Goal: Task Accomplishment & Management: Use online tool/utility

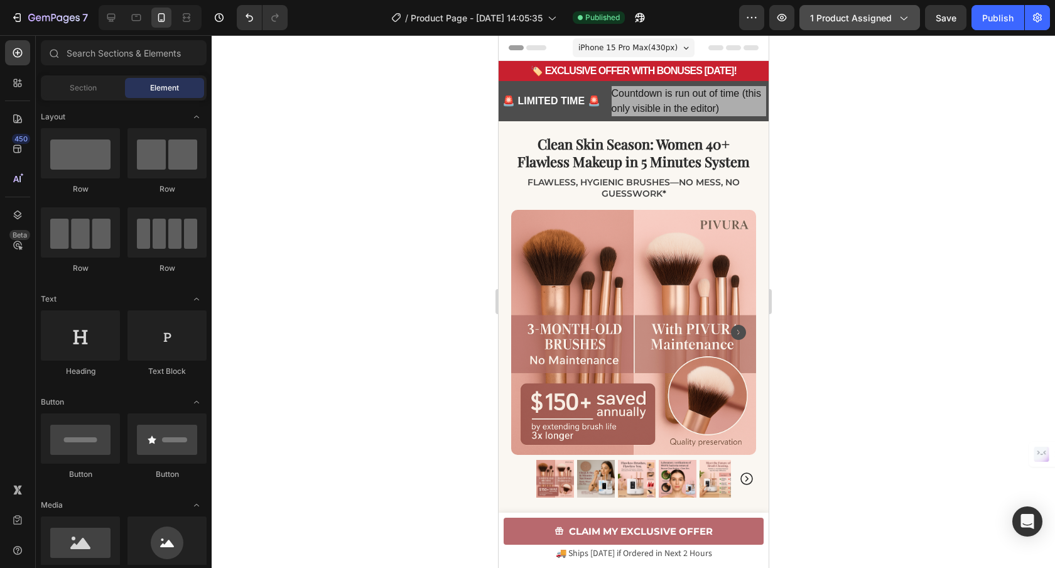
click at [855, 21] on span "1 product assigned" at bounding box center [851, 17] width 82 height 13
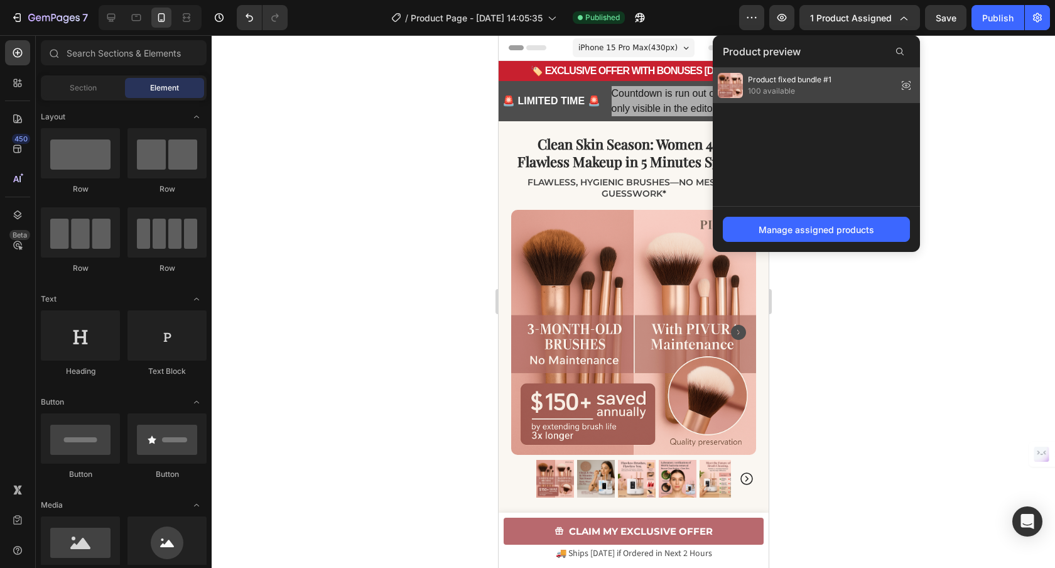
click at [820, 85] on span "Product fixed bundle #1" at bounding box center [789, 79] width 83 height 11
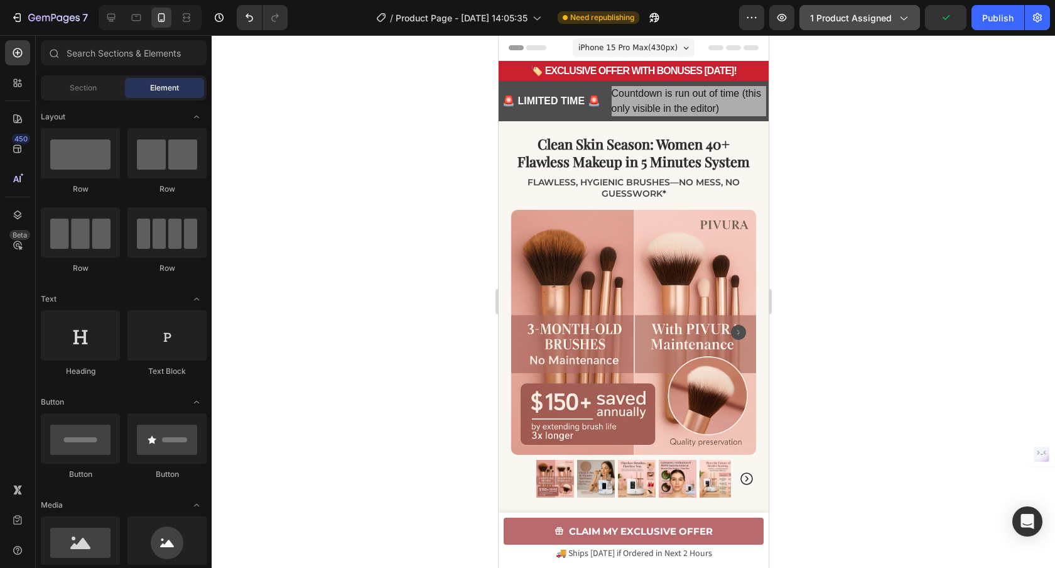
click at [837, 26] on button "1 product assigned" at bounding box center [859, 17] width 121 height 25
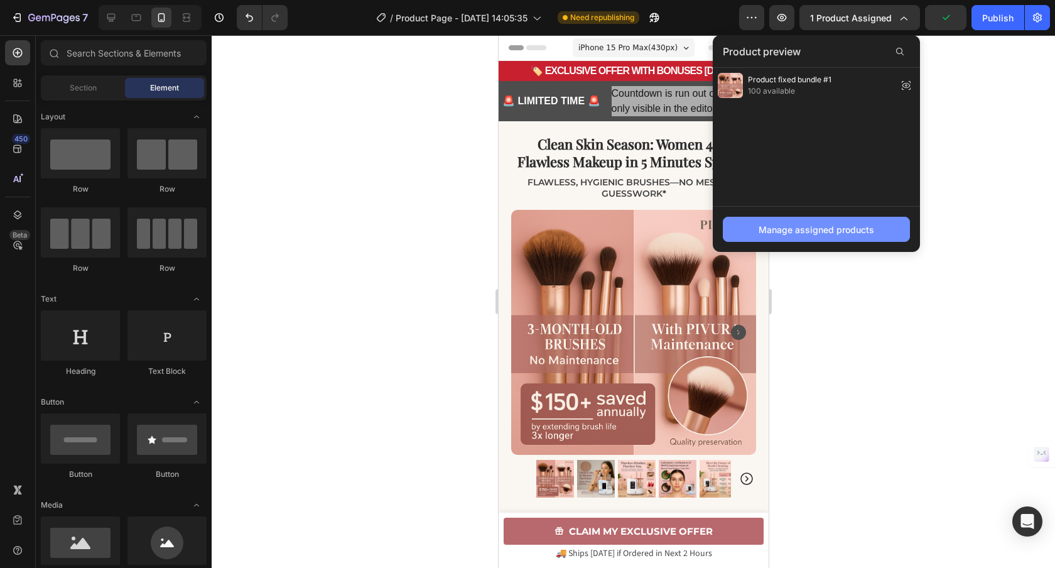
click at [817, 230] on div "Manage assigned products" at bounding box center [816, 229] width 116 height 13
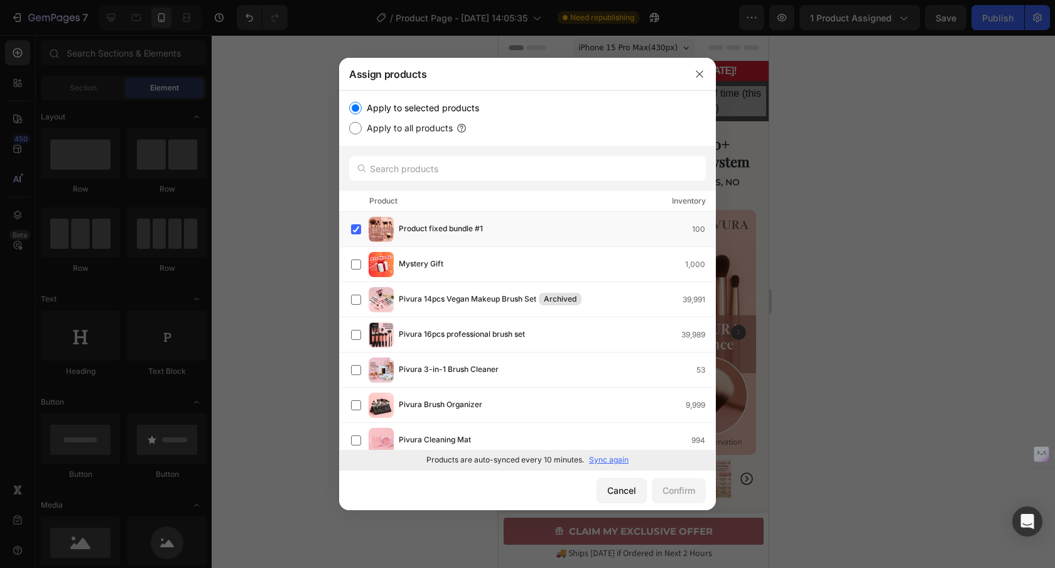
click at [611, 456] on p "Sync again" at bounding box center [609, 459] width 40 height 11
drag, startPoint x: 700, startPoint y: 79, endPoint x: 198, endPoint y: 50, distance: 502.5
click at [700, 79] on button "button" at bounding box center [699, 74] width 20 height 20
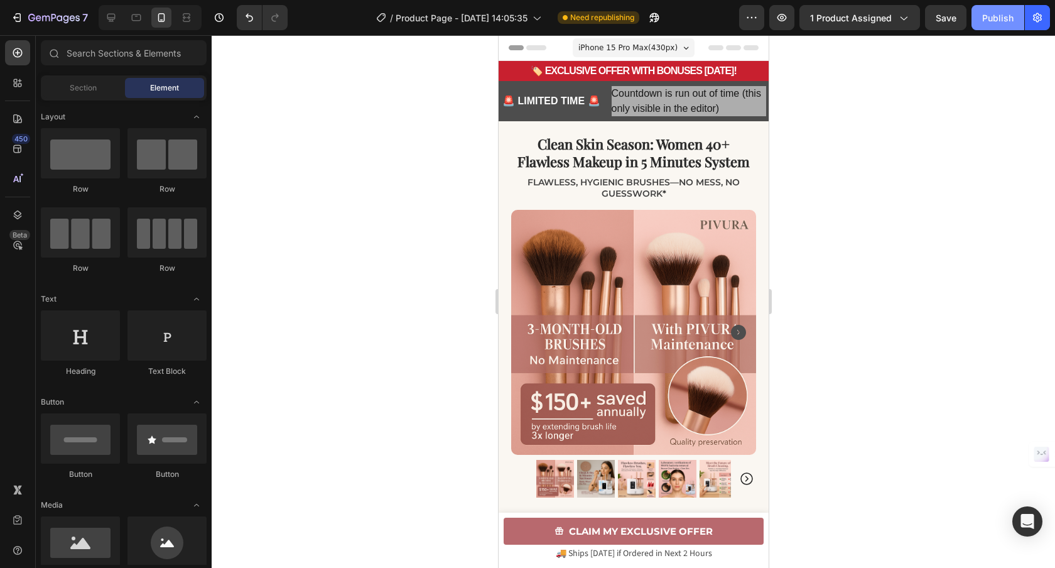
click at [988, 23] on div "Publish" at bounding box center [997, 17] width 31 height 13
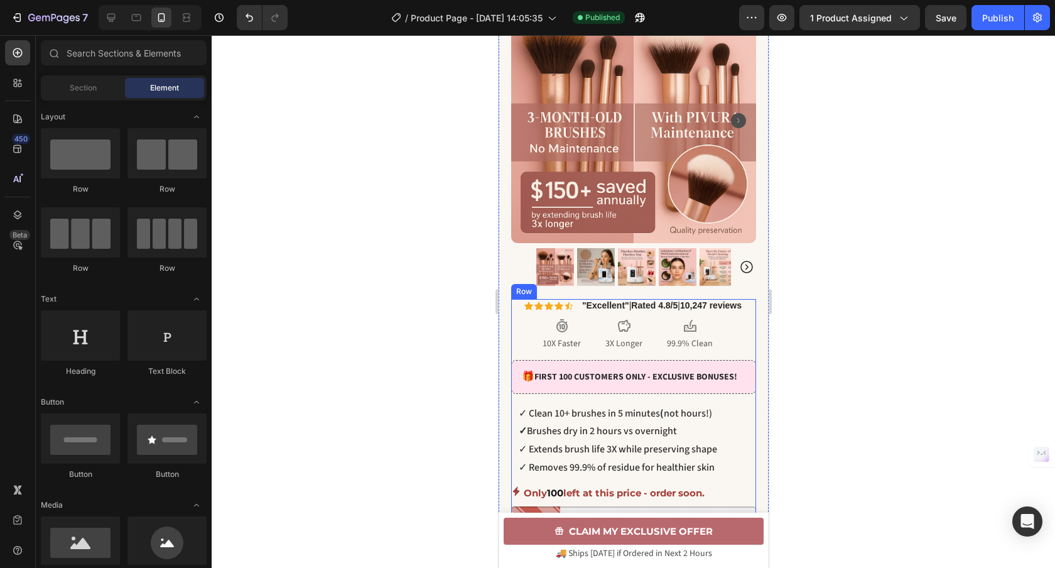
scroll to position [109, 0]
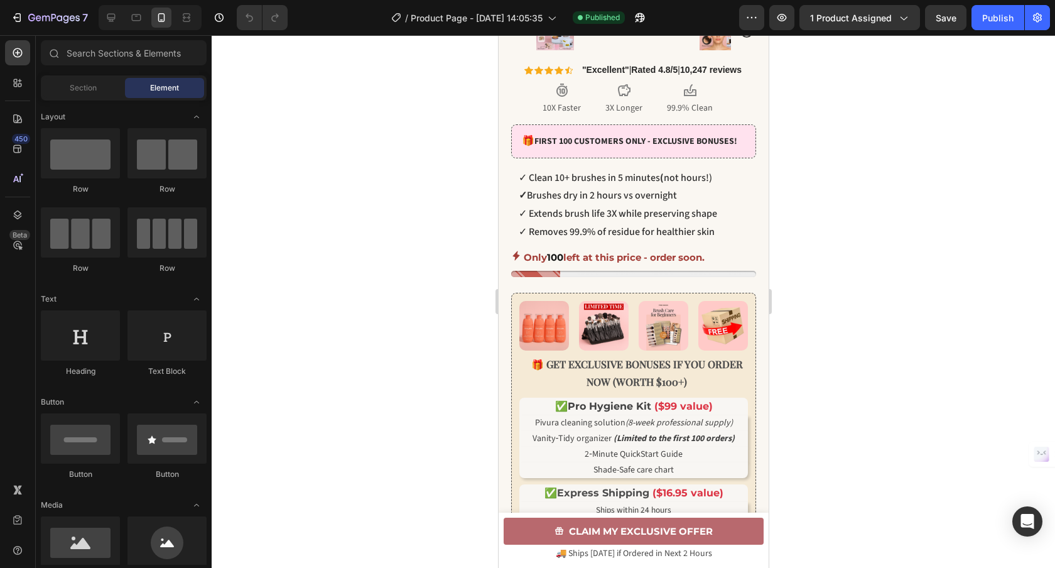
scroll to position [416, 0]
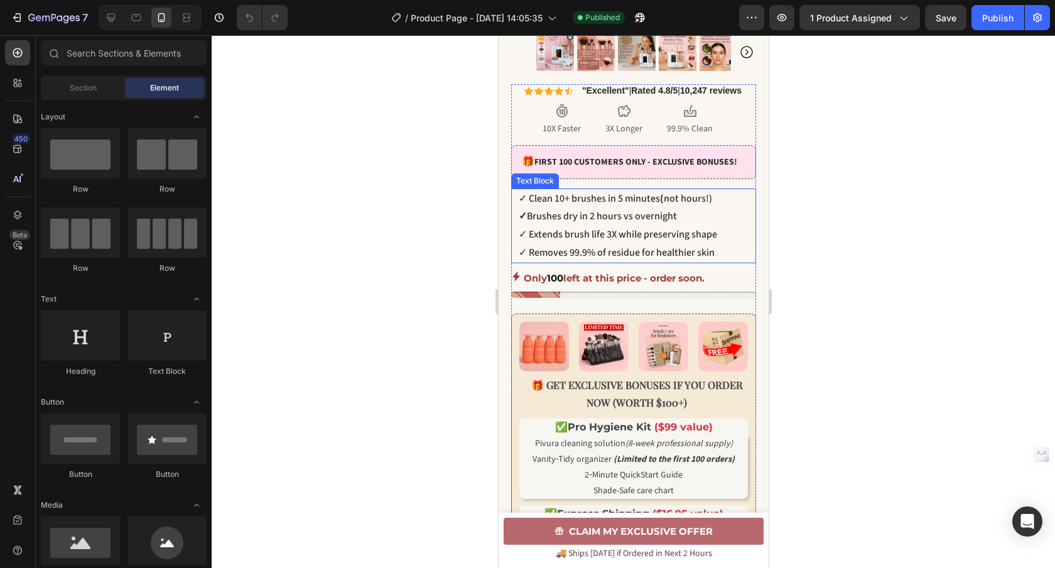
click at [678, 208] on p "✓ Clean 10+ brushes in 5 minutes ( not hours!)" at bounding box center [636, 199] width 236 height 18
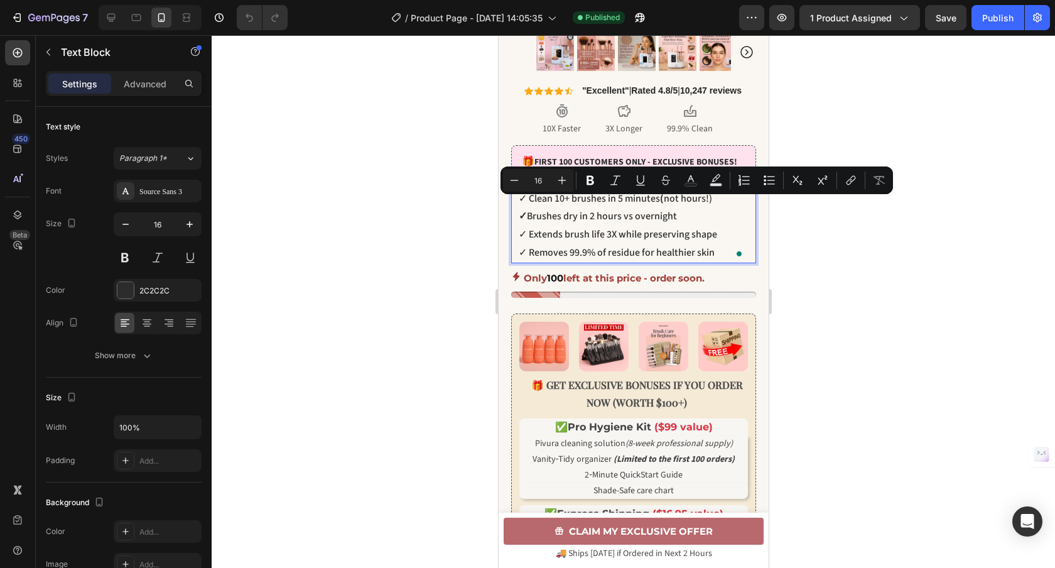
click at [691, 244] on p "✓ Extends brush life 3X while preserving shape" at bounding box center [636, 234] width 236 height 18
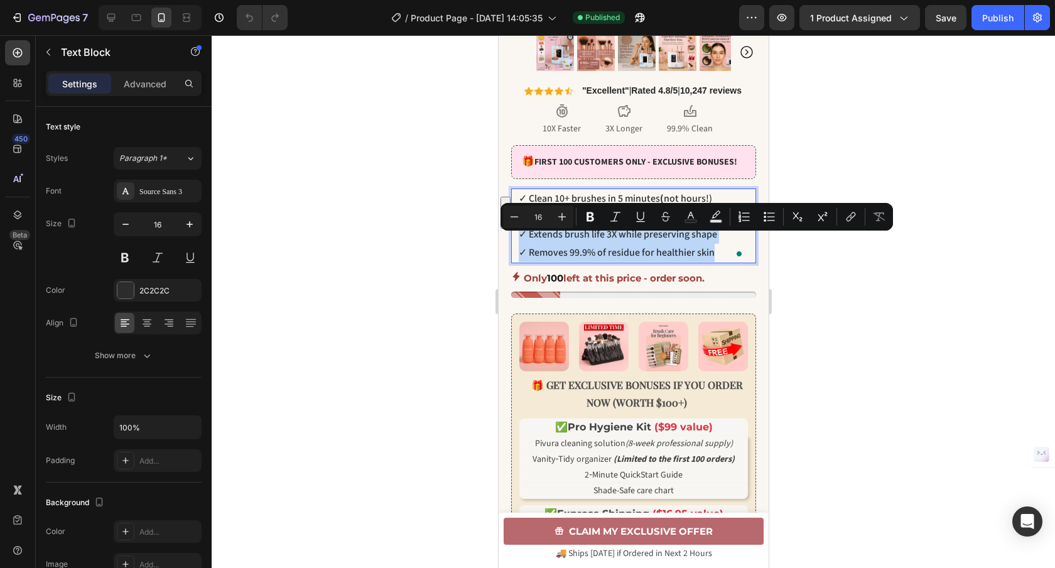
drag, startPoint x: 714, startPoint y: 262, endPoint x: 519, endPoint y: 249, distance: 195.6
click at [519, 249] on div "✓ Clean 10+ brushes in 5 minutes ( not hours!) ✓ Brushes dry in 2 hours vs over…" at bounding box center [636, 225] width 239 height 75
copy div "✓ Extends brush life 3X while preserving shape ✓ Removes 99.9% of residue for h…"
click at [624, 294] on div "Only 100 left at this price - order soon." at bounding box center [632, 283] width 245 height 28
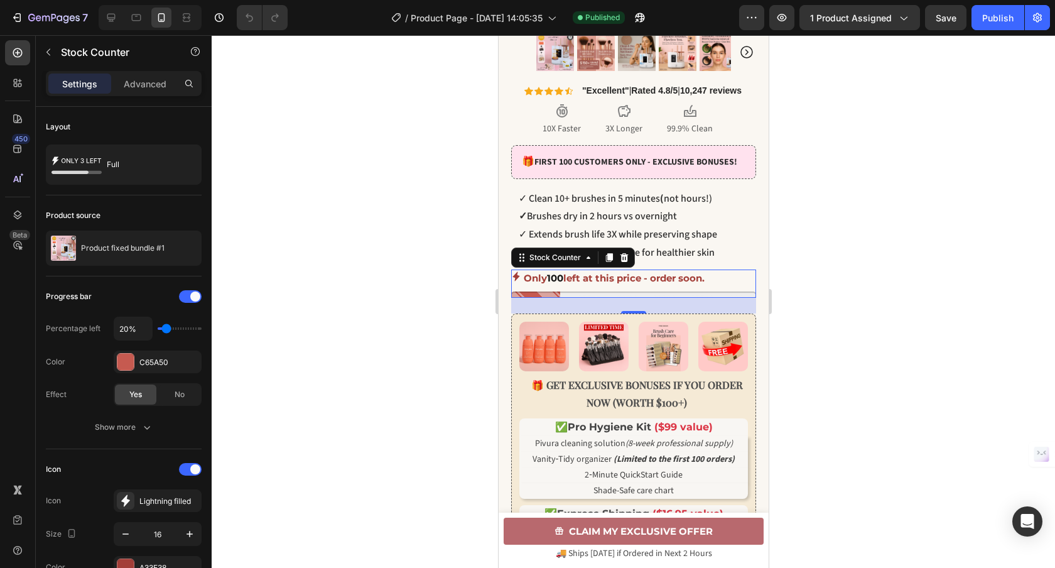
click at [593, 234] on p "✓ Extends brush life 3X while preserving shape" at bounding box center [636, 234] width 236 height 18
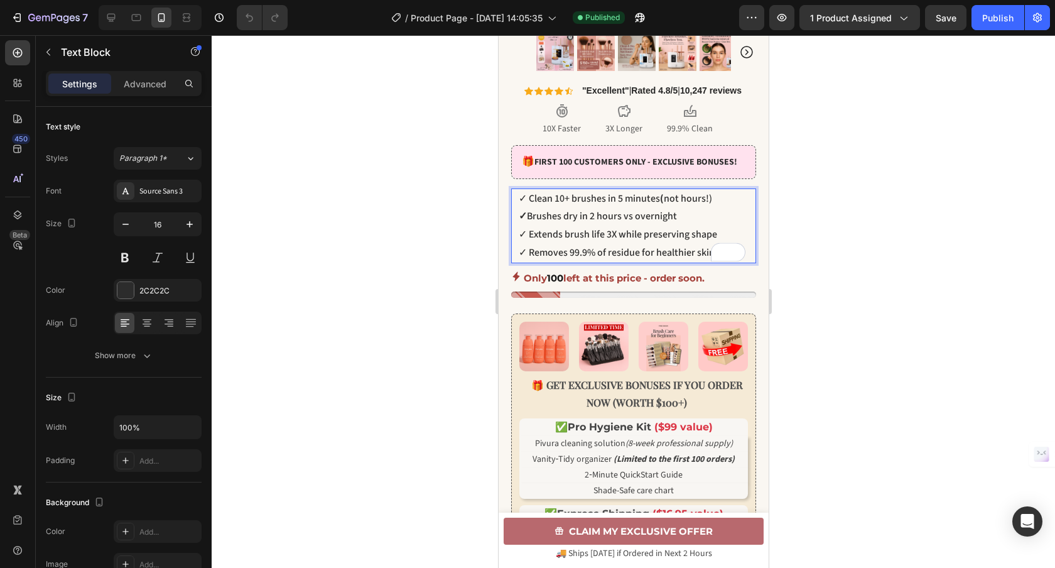
click at [684, 256] on p "✓ Removes 99.9% of residue for healthier skin" at bounding box center [636, 253] width 236 height 18
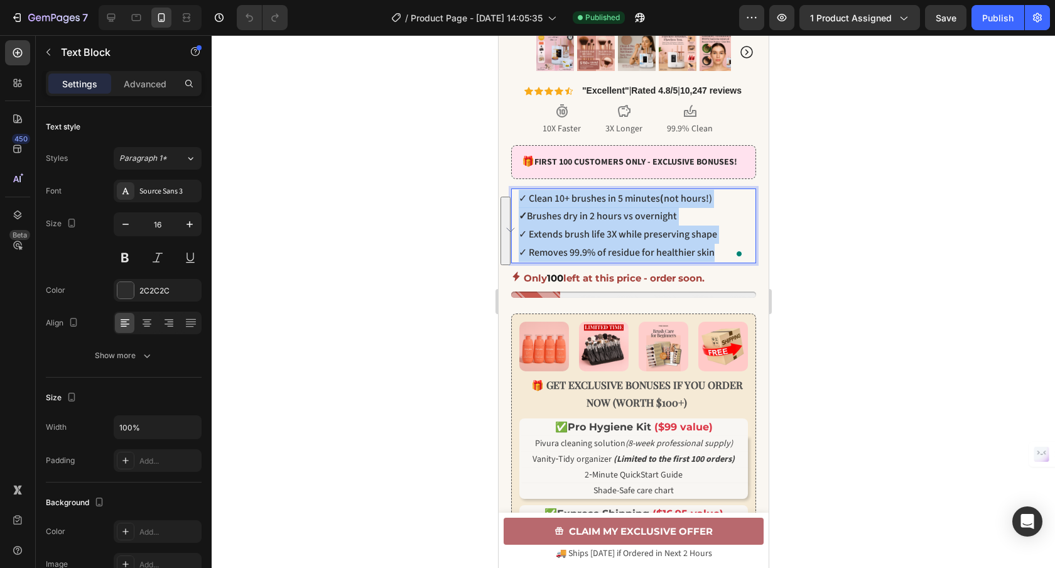
drag, startPoint x: 716, startPoint y: 262, endPoint x: 521, endPoint y: 210, distance: 201.5
click at [521, 210] on div "✓ Clean 10+ brushes in 5 minutes ( not hours!) ✓ Brushes dry in 2 hours vs over…" at bounding box center [636, 225] width 239 height 75
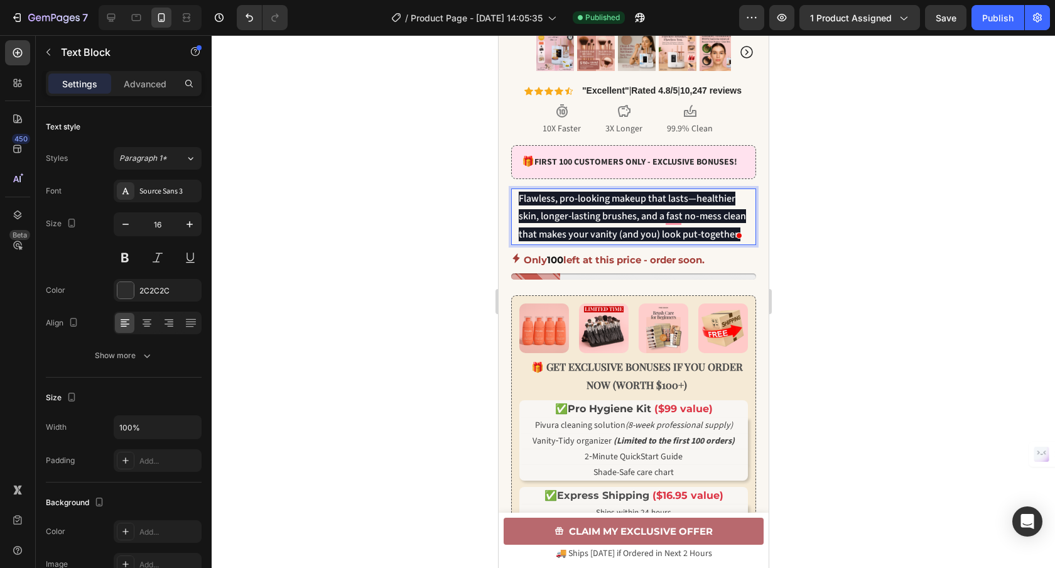
click at [571, 218] on span "Flawless, pro-looking makeup that lasts—healthier skin, longer‑lasting brushes,…" at bounding box center [631, 216] width 227 height 50
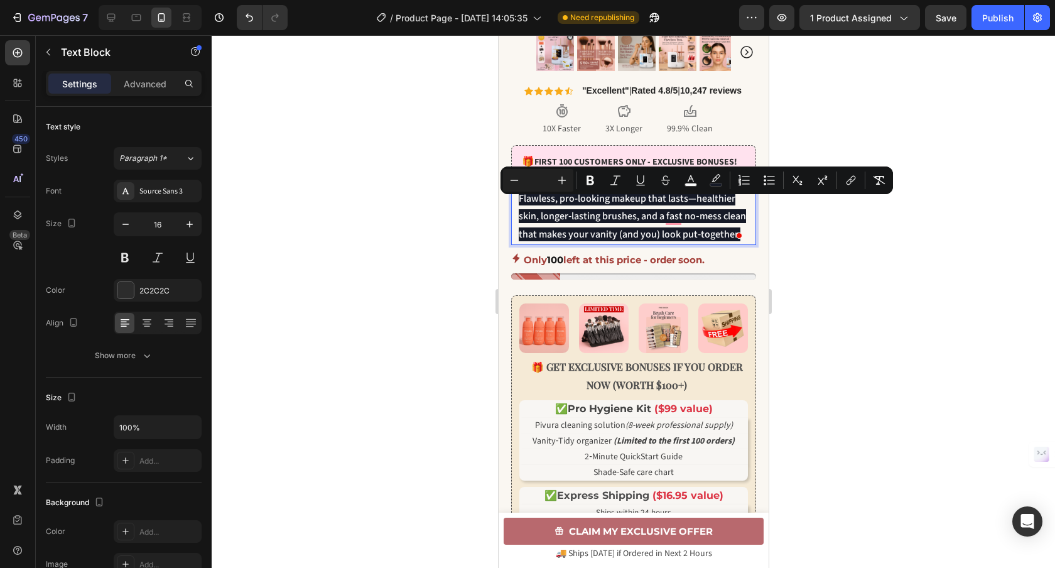
click at [546, 181] on input "Editor contextual toolbar" at bounding box center [537, 180] width 25 height 15
type input "0"
click at [726, 179] on button "color" at bounding box center [715, 180] width 23 height 23
type input "161A27"
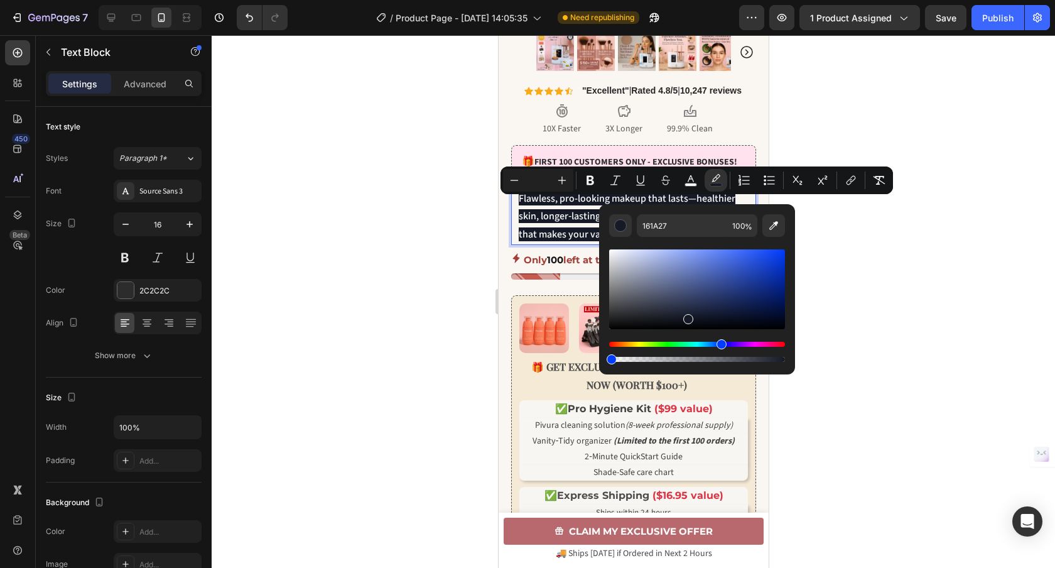
drag, startPoint x: 1278, startPoint y: 392, endPoint x: 528, endPoint y: 353, distance: 751.2
type input "0"
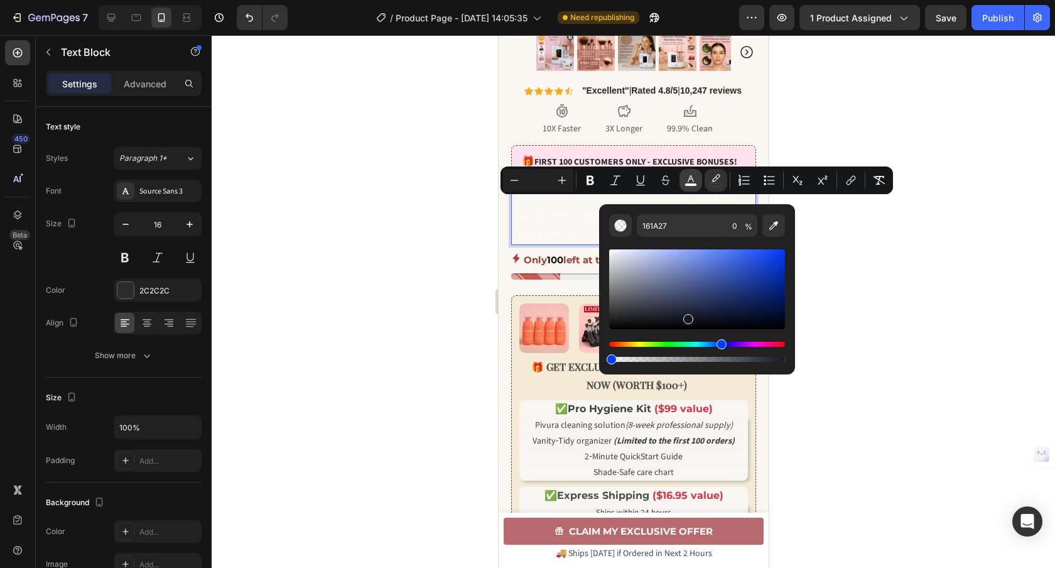
click at [688, 181] on icon "Editor contextual toolbar" at bounding box center [690, 180] width 13 height 13
type input "FAFAFA"
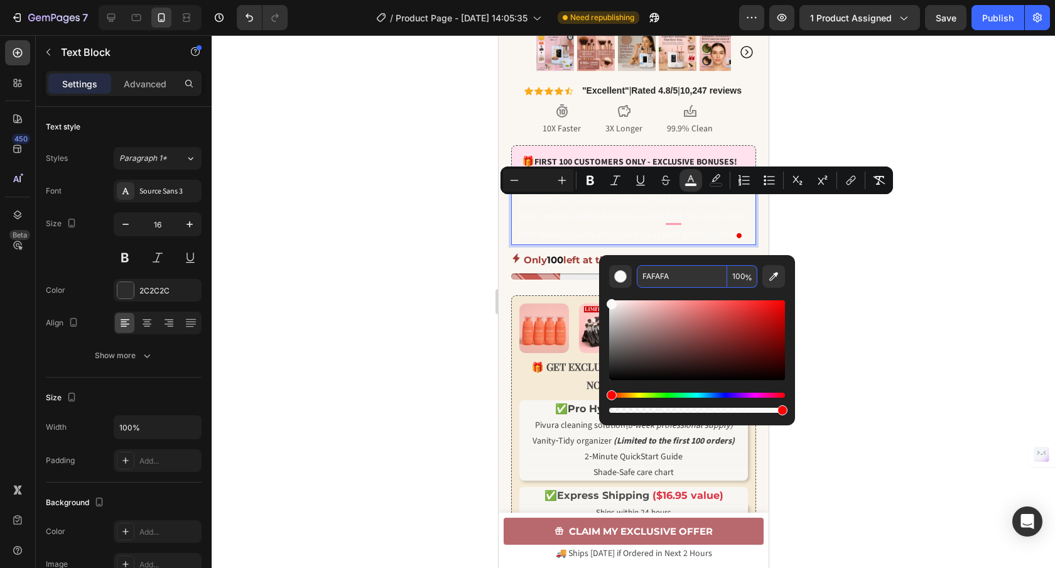
click at [691, 281] on input "FAFAFA" at bounding box center [682, 276] width 90 height 23
paste input "424242"
type input "424242"
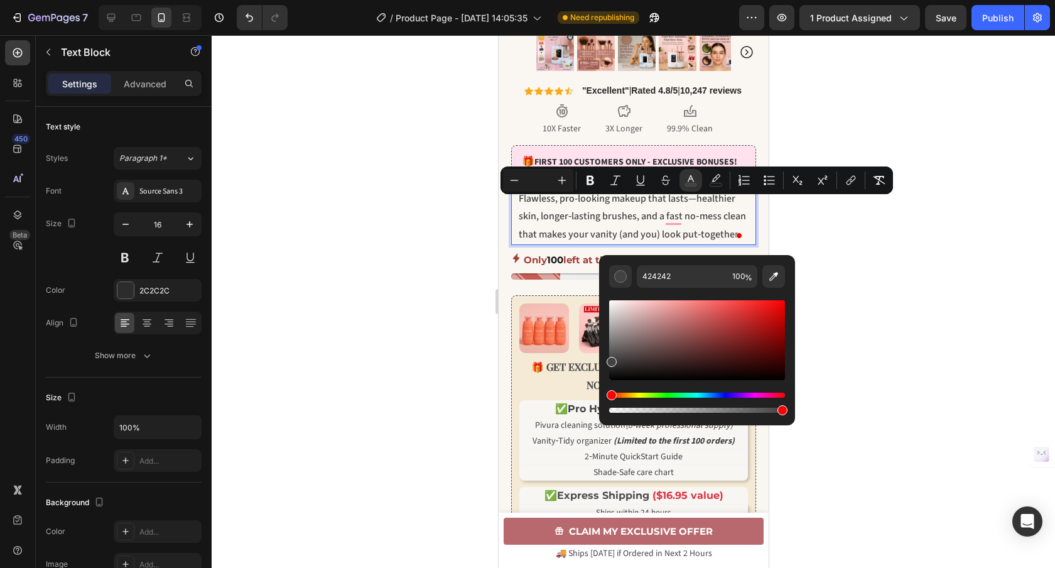
click at [321, 182] on div at bounding box center [633, 301] width 843 height 532
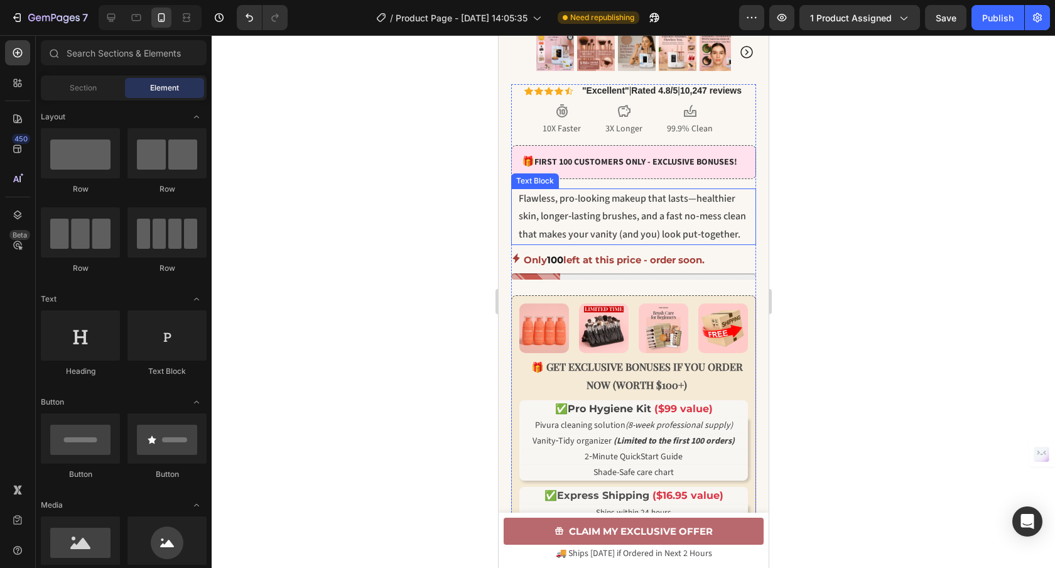
click at [622, 230] on span "Flawless, pro-looking makeup that lasts—healthier skin, longer‑lasting brushes,…" at bounding box center [631, 216] width 227 height 50
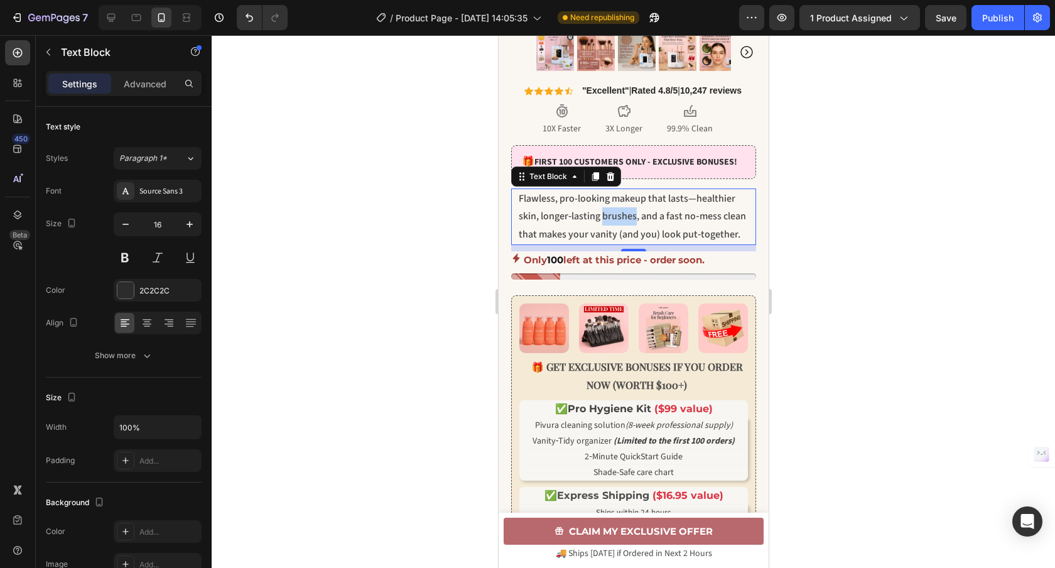
click at [612, 225] on span "Flawless, pro-looking makeup that lasts—healthier skin, longer‑lasting brushes,…" at bounding box center [631, 216] width 227 height 50
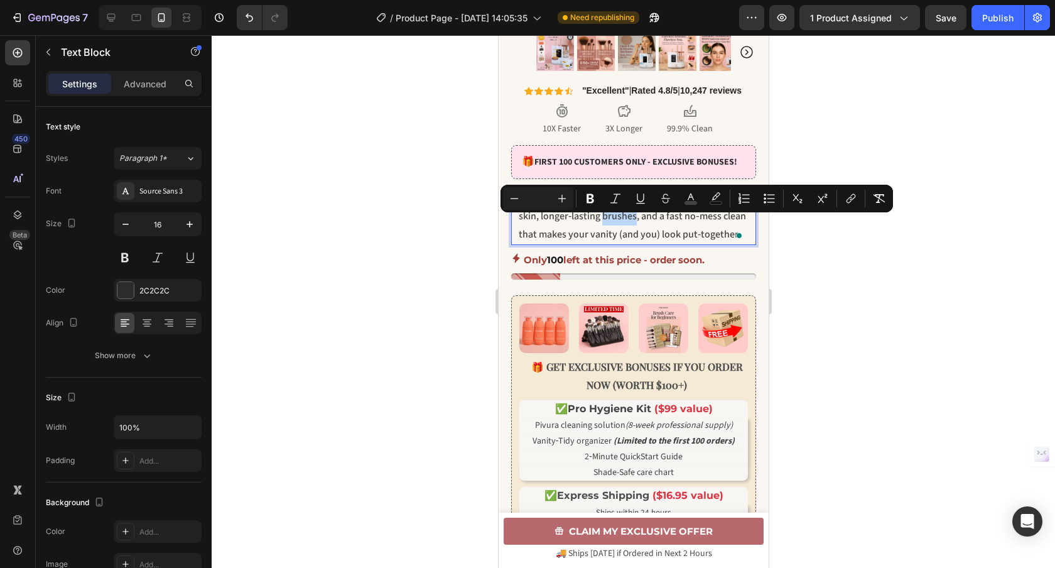
click at [612, 225] on span "Flawless, pro-looking makeup that lasts—healthier skin, longer‑lasting brushes,…" at bounding box center [631, 216] width 227 height 50
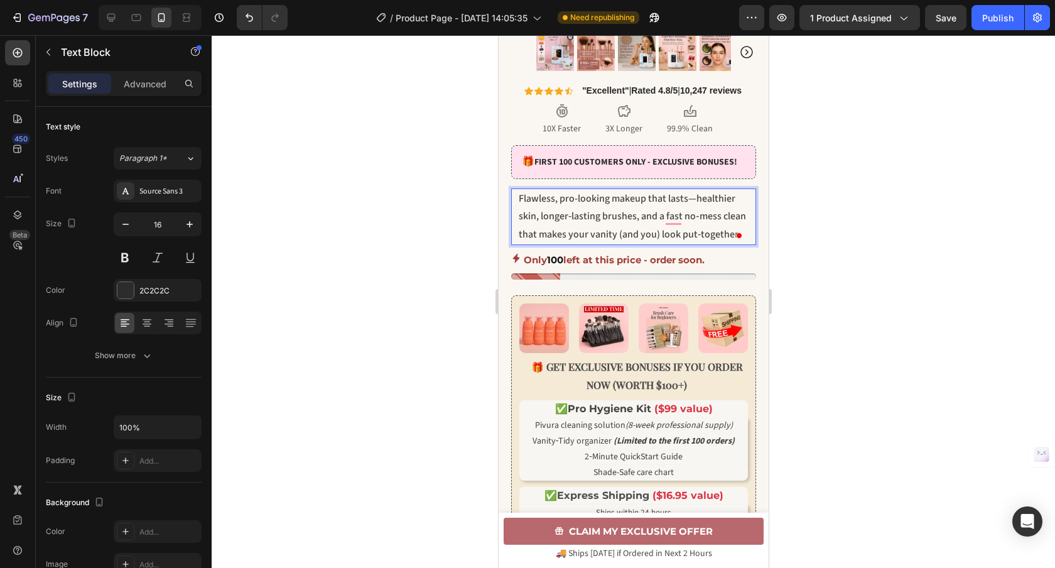
click at [622, 227] on span "Flawless, pro-looking makeup that lasts—healthier skin, longer‑lasting brushes,…" at bounding box center [631, 216] width 227 height 50
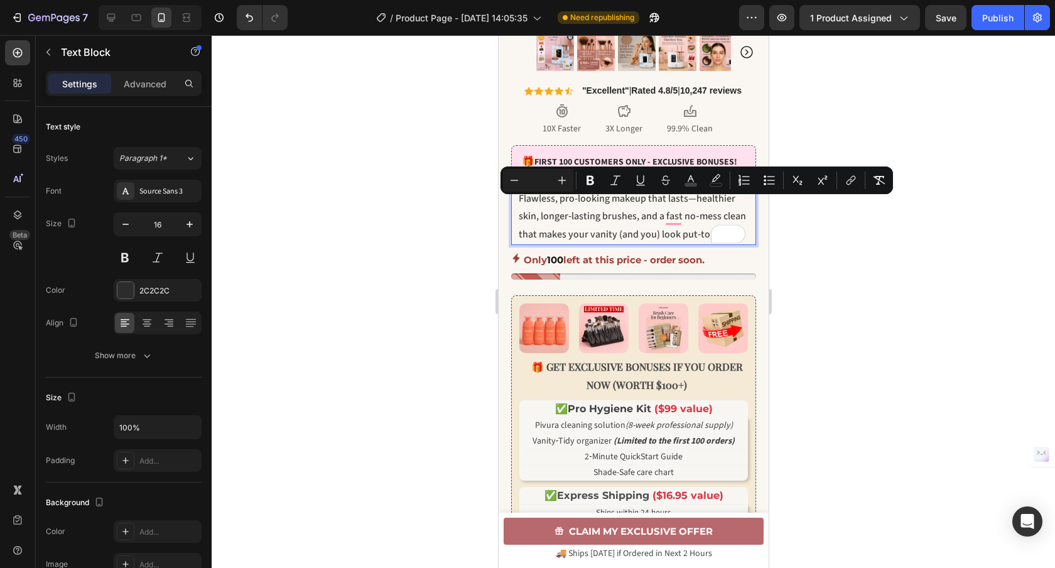
click at [639, 234] on p "Flawless, pro-looking makeup that lasts—healthier skin, longer‑lasting brushes,…" at bounding box center [636, 217] width 236 height 54
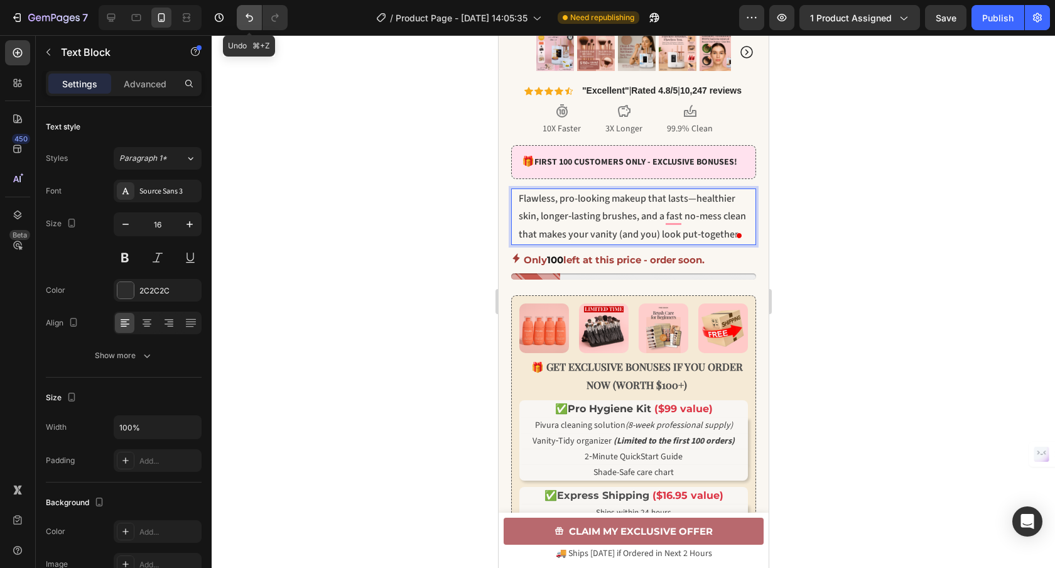
click at [242, 27] on button "Undo/Redo" at bounding box center [249, 17] width 25 height 25
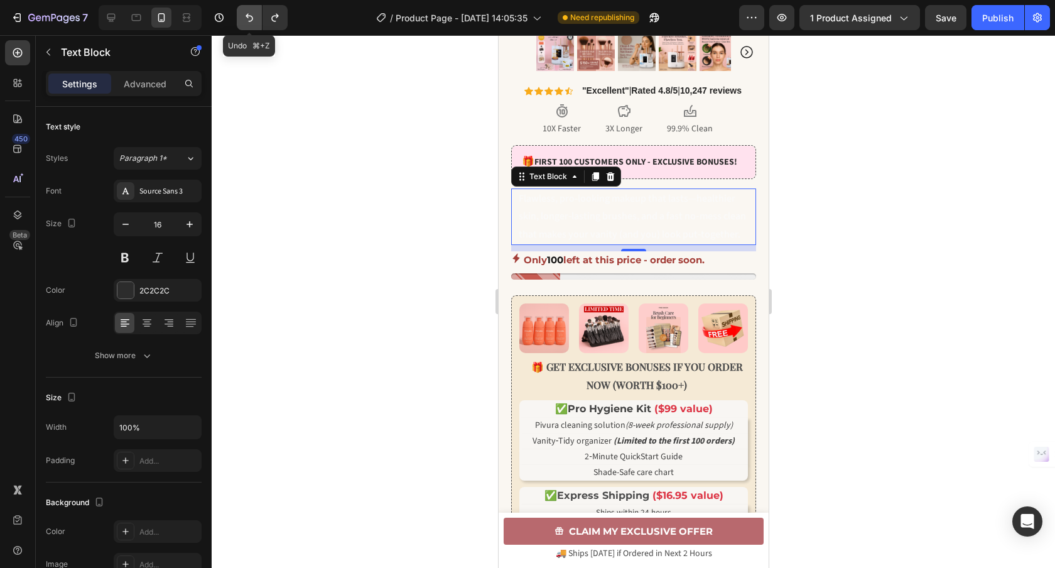
click at [243, 27] on button "Undo/Redo" at bounding box center [249, 17] width 25 height 25
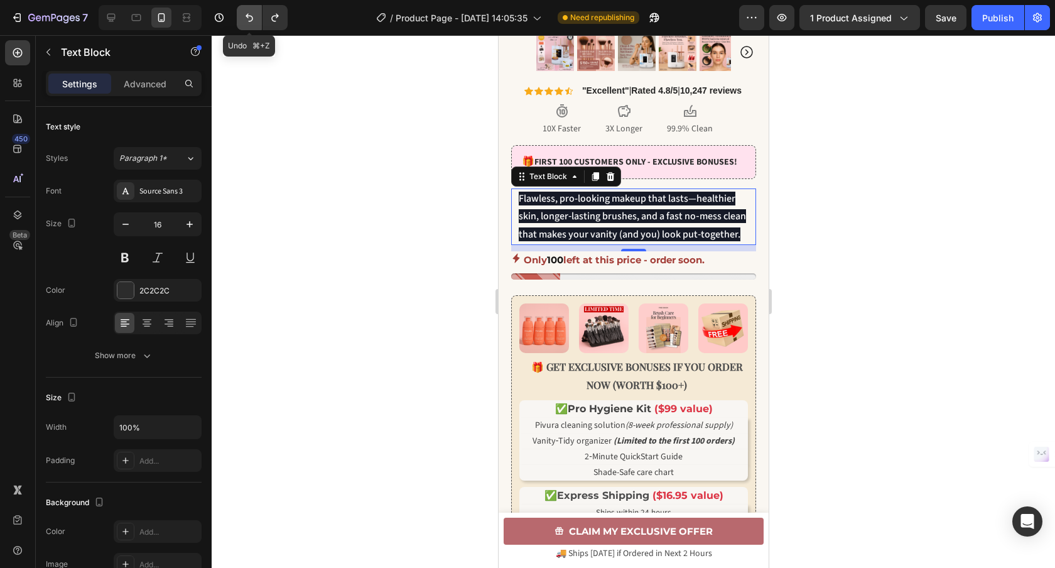
click at [243, 27] on button "Undo/Redo" at bounding box center [249, 17] width 25 height 25
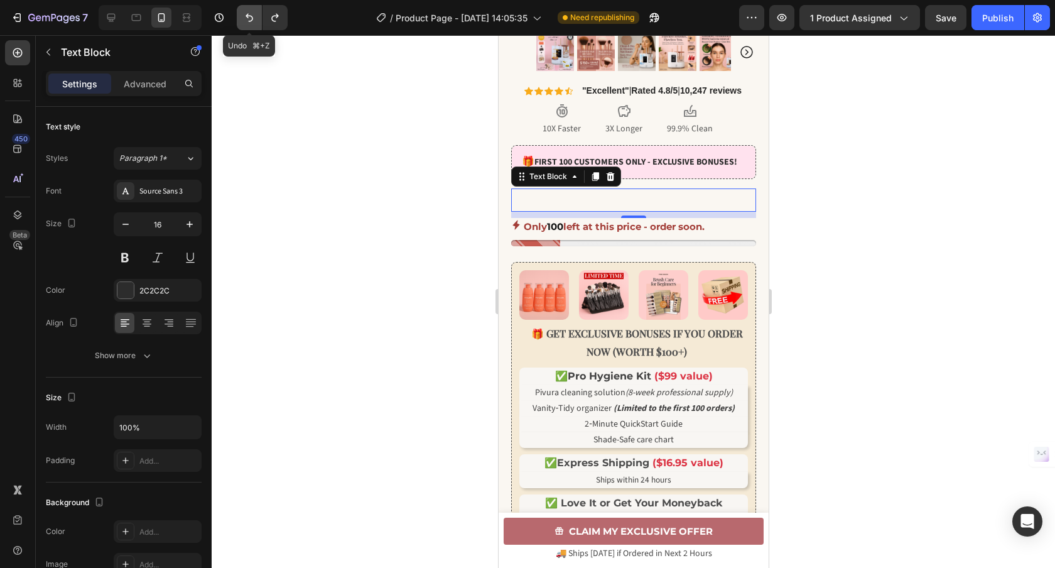
click at [243, 27] on button "Undo/Redo" at bounding box center [249, 17] width 25 height 25
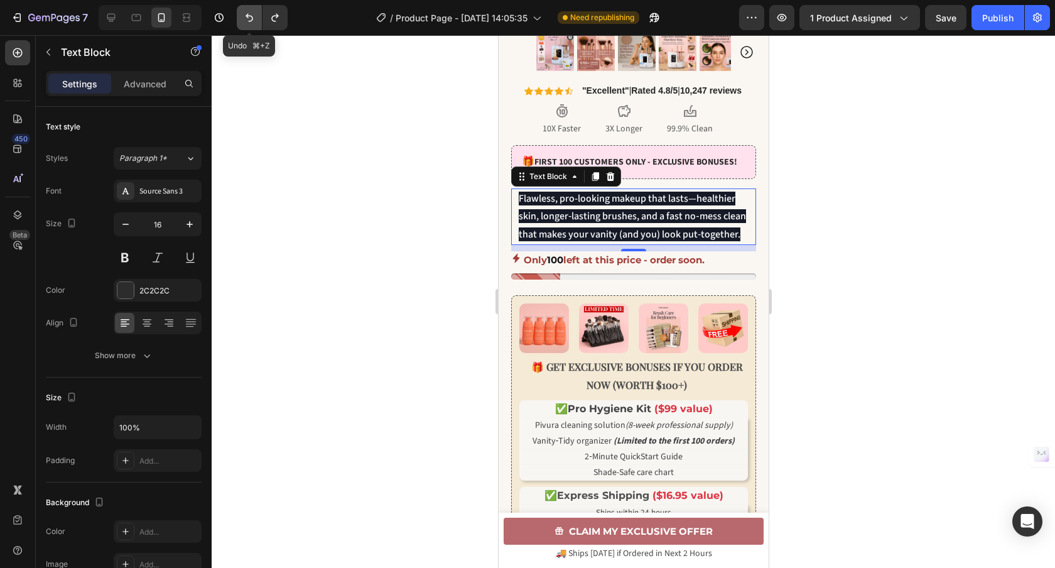
click at [243, 27] on button "Undo/Redo" at bounding box center [249, 17] width 25 height 25
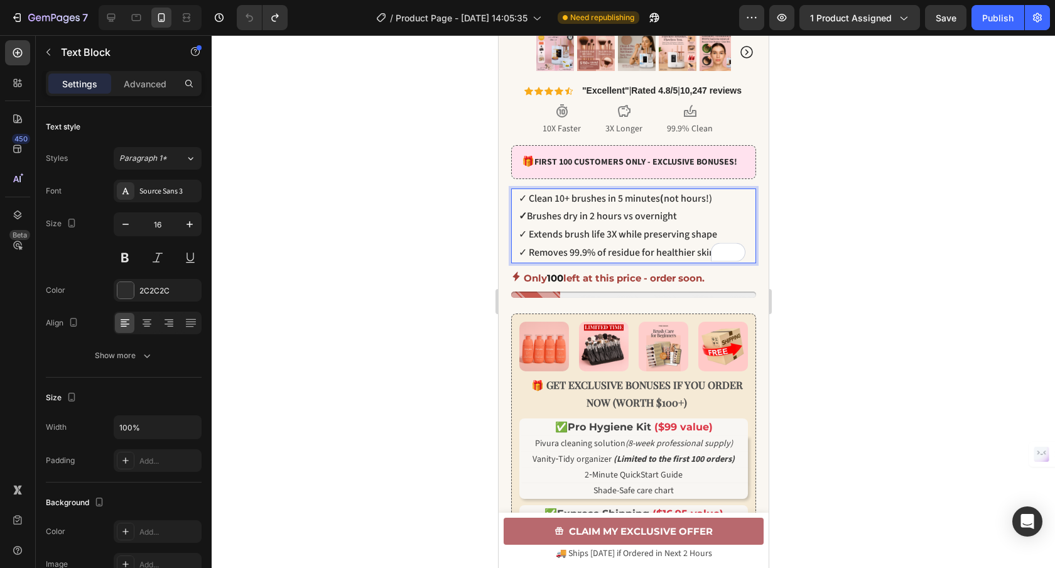
click at [598, 207] on p "✓ Clean 10+ brushes in 5 minutes ( not hours!)" at bounding box center [636, 199] width 236 height 18
click at [858, 245] on div at bounding box center [633, 301] width 843 height 532
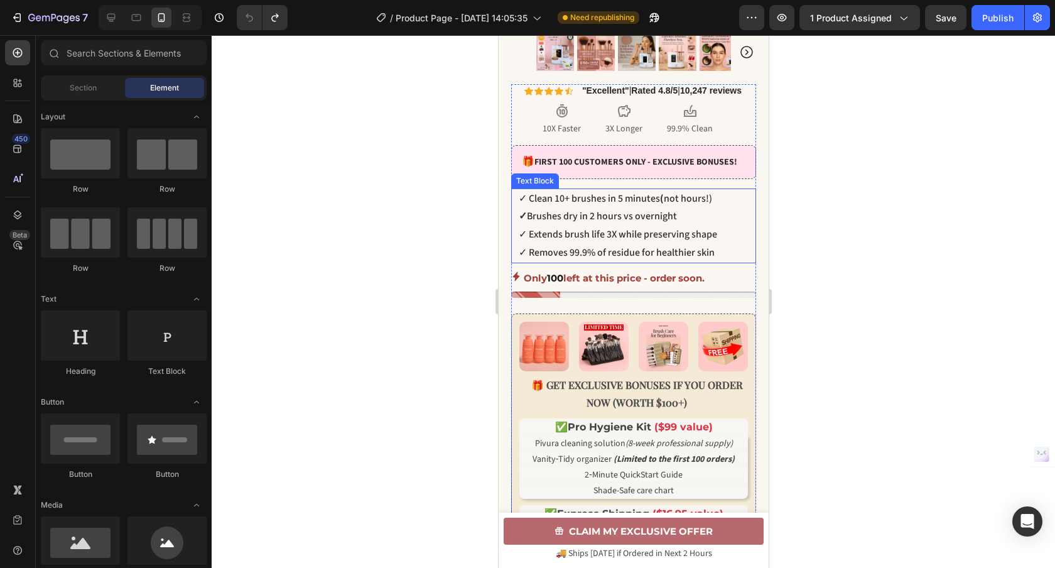
click at [666, 225] on p "✓ Brushes dry in 2 hours vs overnight" at bounding box center [636, 216] width 236 height 18
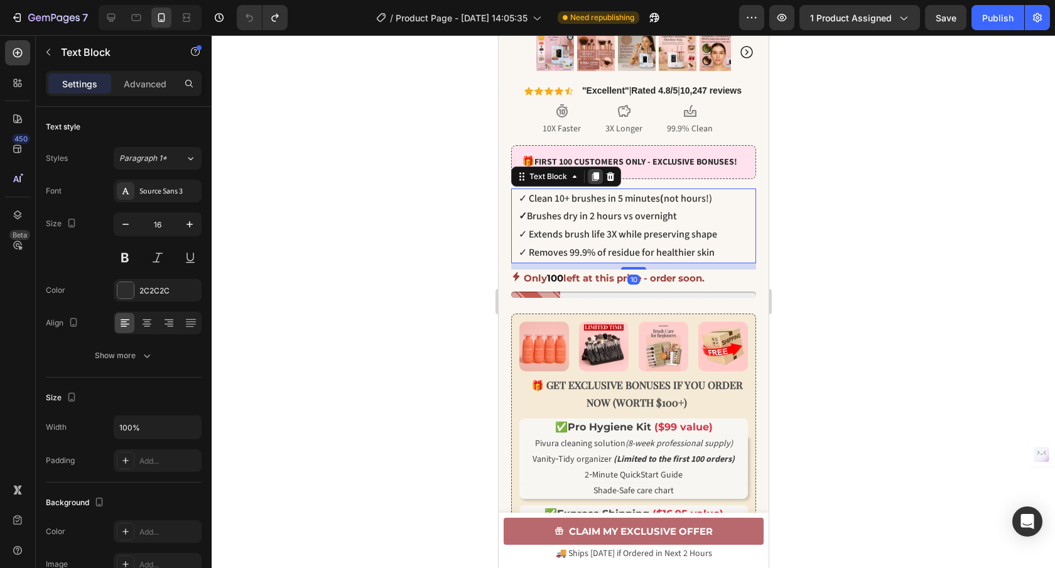
click at [592, 181] on icon at bounding box center [594, 176] width 7 height 9
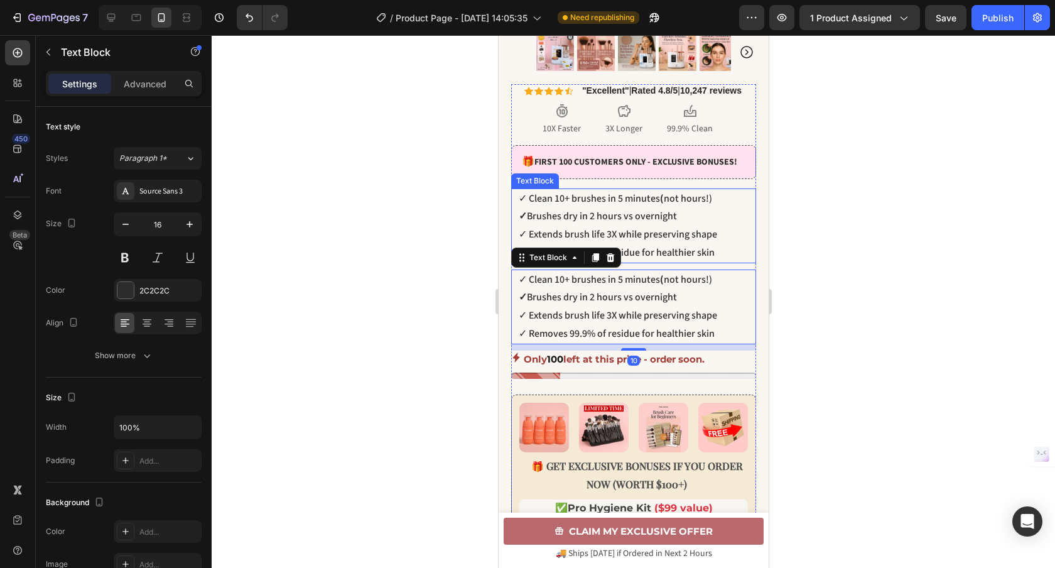
click at [631, 242] on p "✓ Extends brush life 3X while preserving shape" at bounding box center [636, 234] width 236 height 18
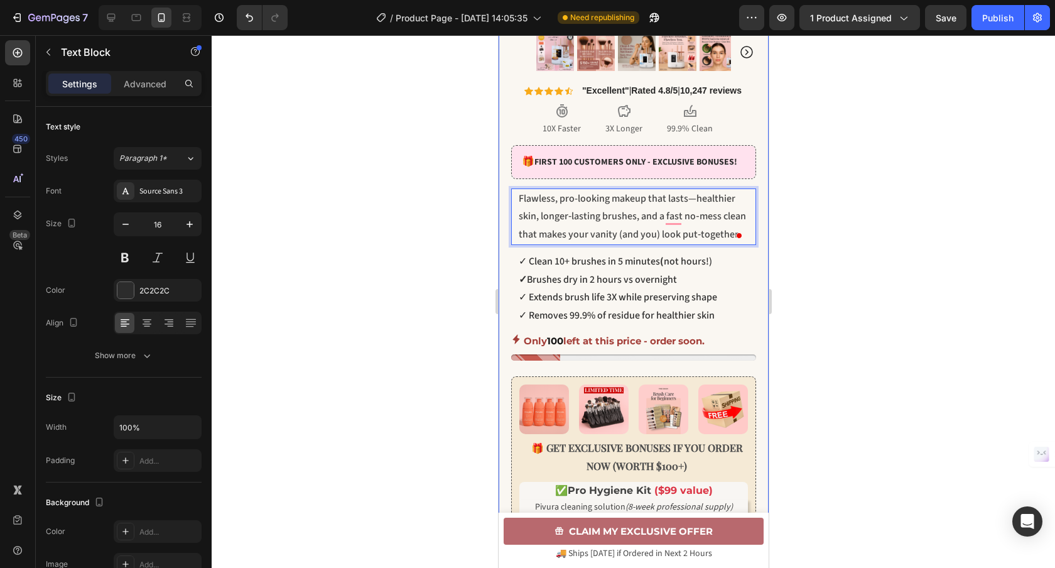
click at [833, 246] on div at bounding box center [633, 301] width 843 height 532
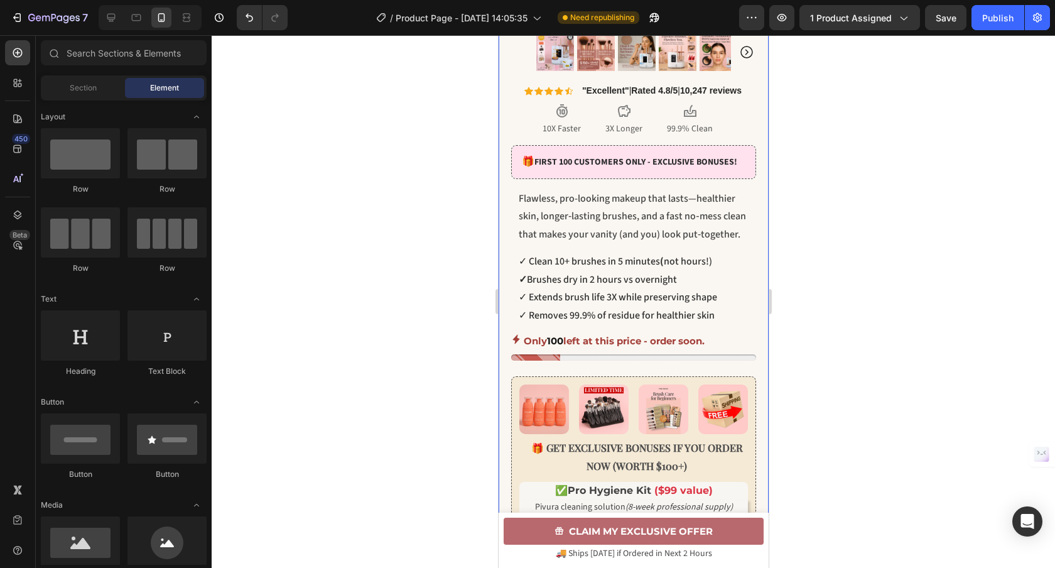
click at [861, 255] on div at bounding box center [633, 301] width 843 height 532
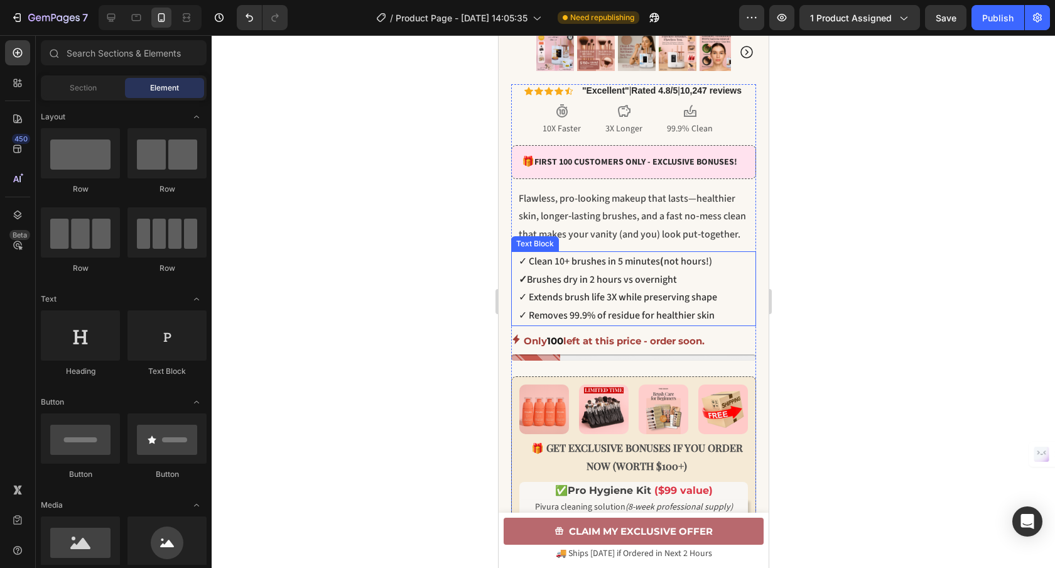
click at [579, 316] on p "✓ Removes 99.9% of residue for healthier skin" at bounding box center [636, 315] width 236 height 18
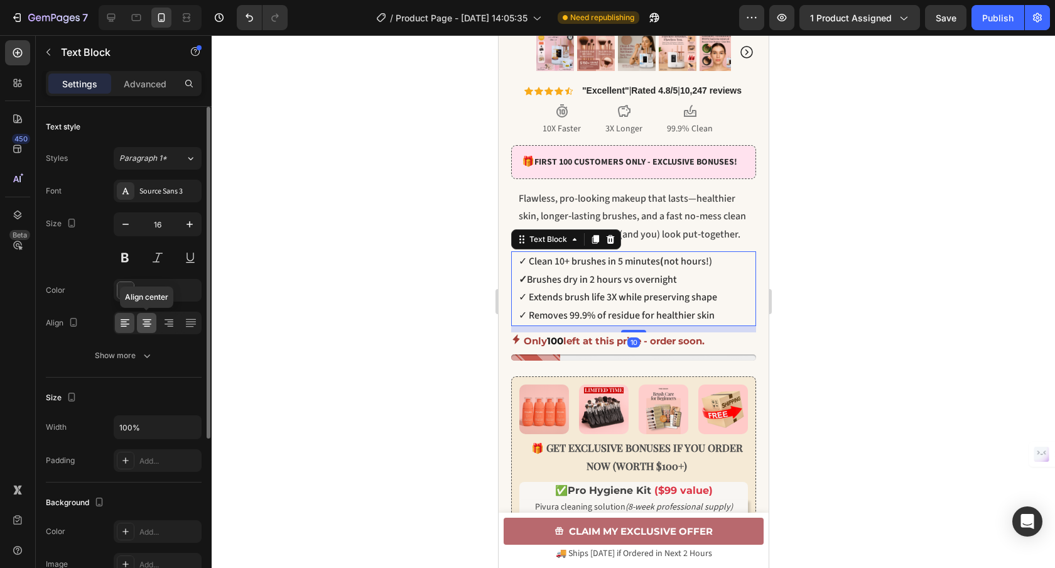
click at [144, 321] on icon at bounding box center [147, 321] width 6 height 1
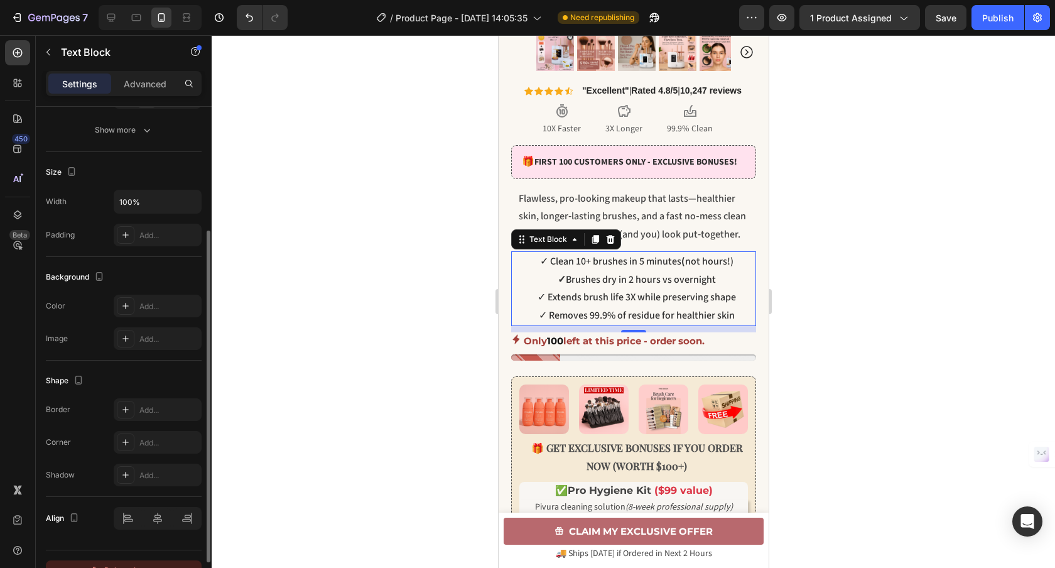
scroll to position [247, 0]
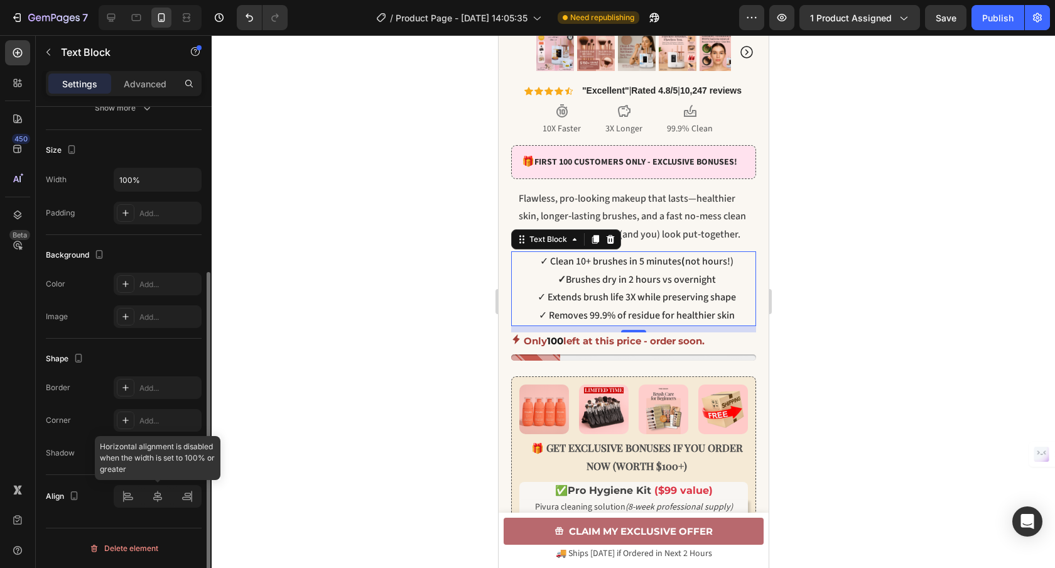
click at [154, 500] on div at bounding box center [158, 496] width 88 height 23
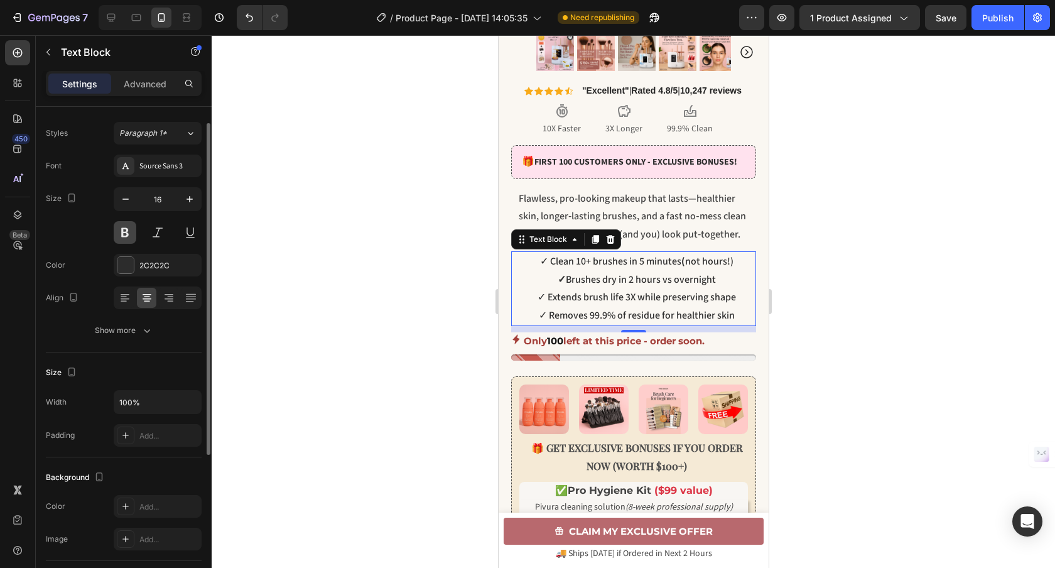
scroll to position [0, 0]
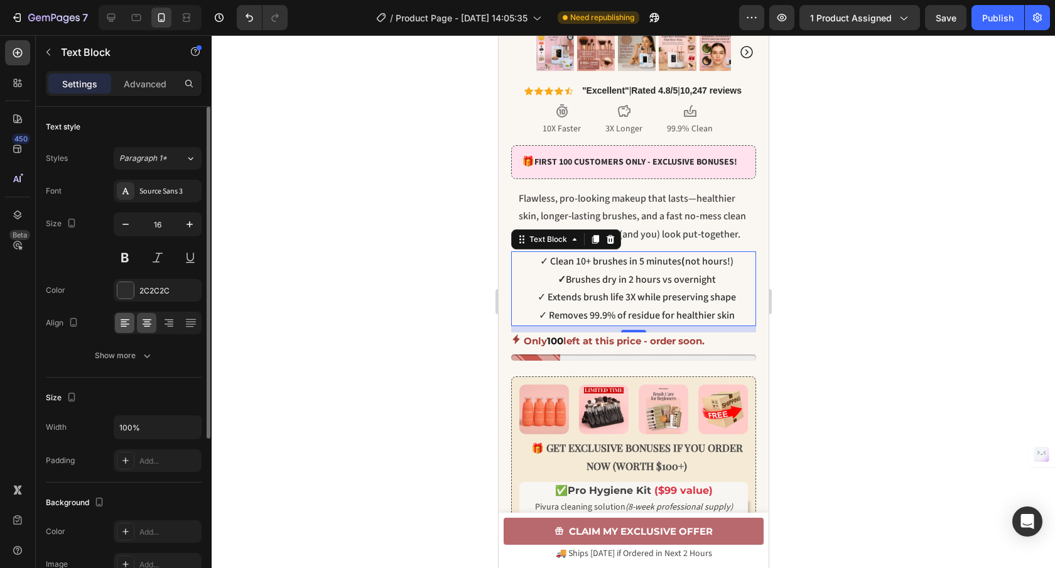
click at [129, 325] on icon at bounding box center [125, 322] width 13 height 13
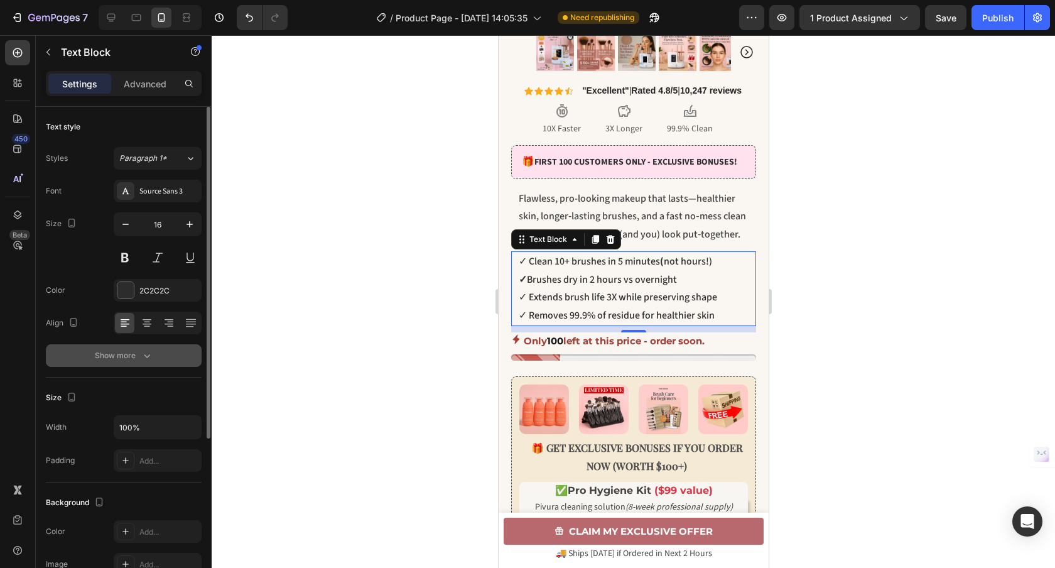
click at [139, 356] on div "Show more" at bounding box center [124, 355] width 58 height 13
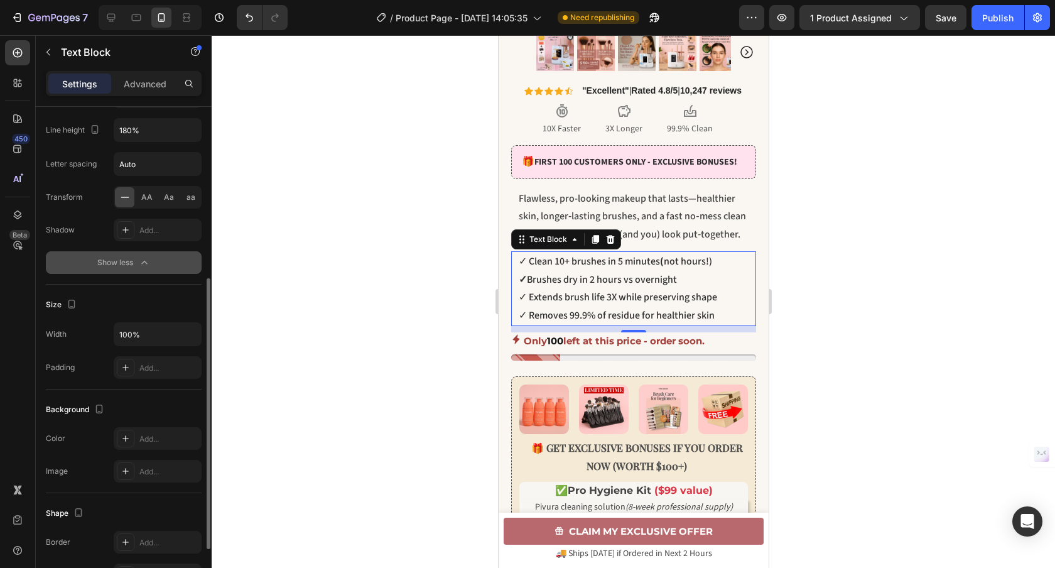
scroll to position [413, 0]
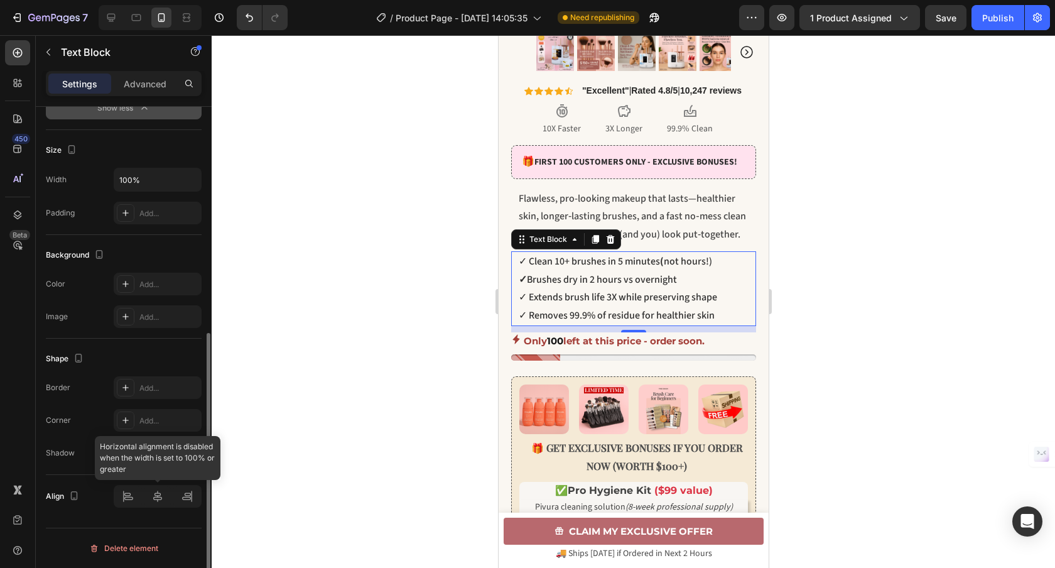
click at [154, 497] on div at bounding box center [158, 496] width 88 height 23
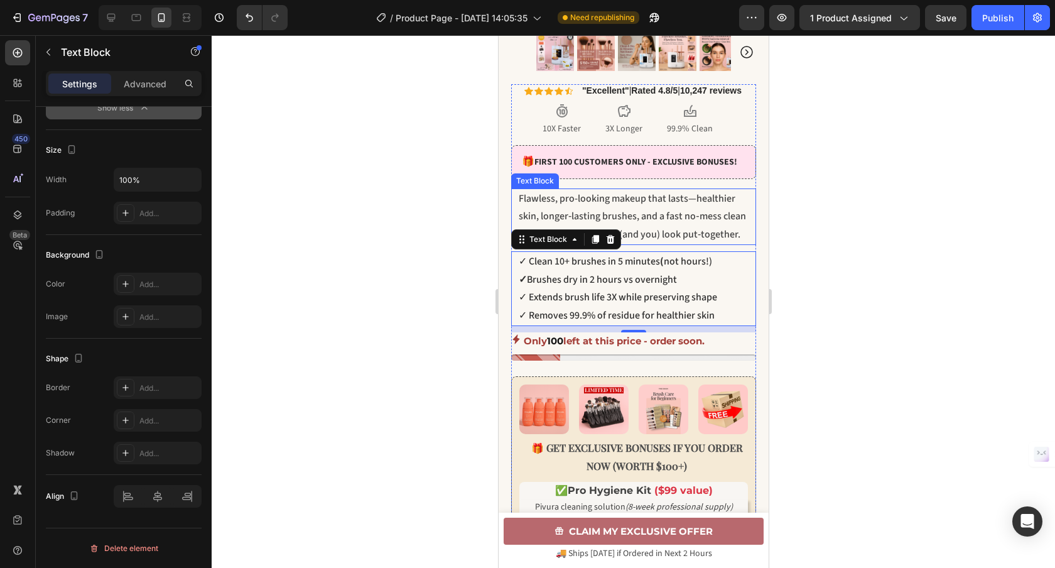
click at [638, 229] on span "Flawless, pro-looking makeup that lasts—healthier skin, longer‑lasting brushes,…" at bounding box center [631, 216] width 227 height 50
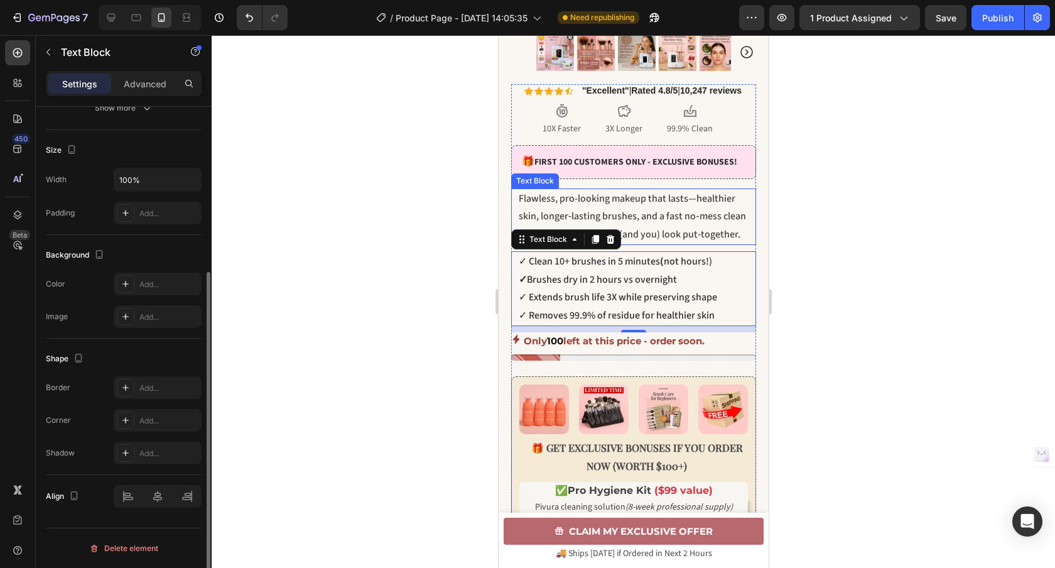
scroll to position [247, 0]
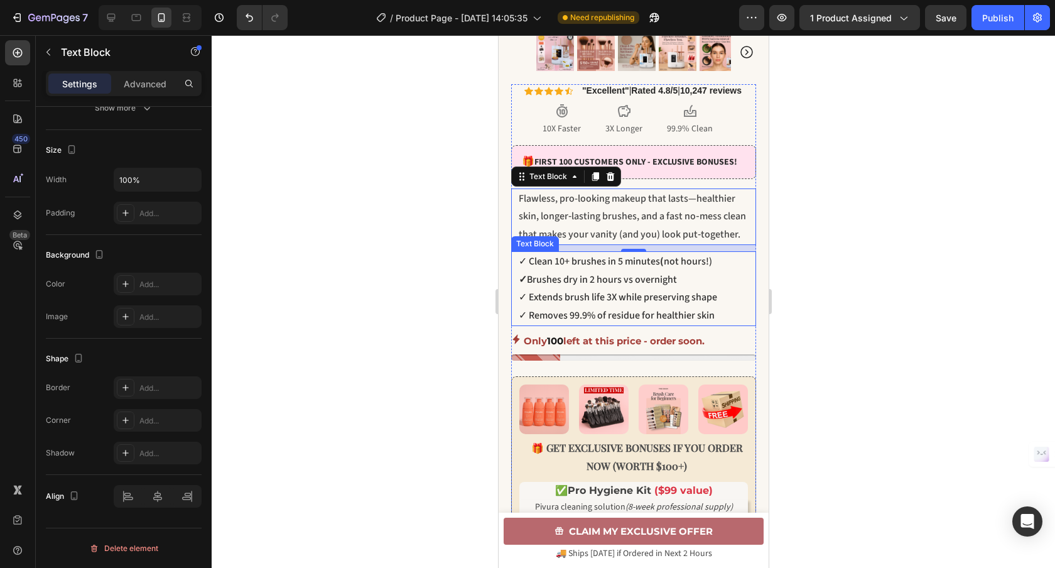
click at [819, 255] on div at bounding box center [633, 301] width 843 height 532
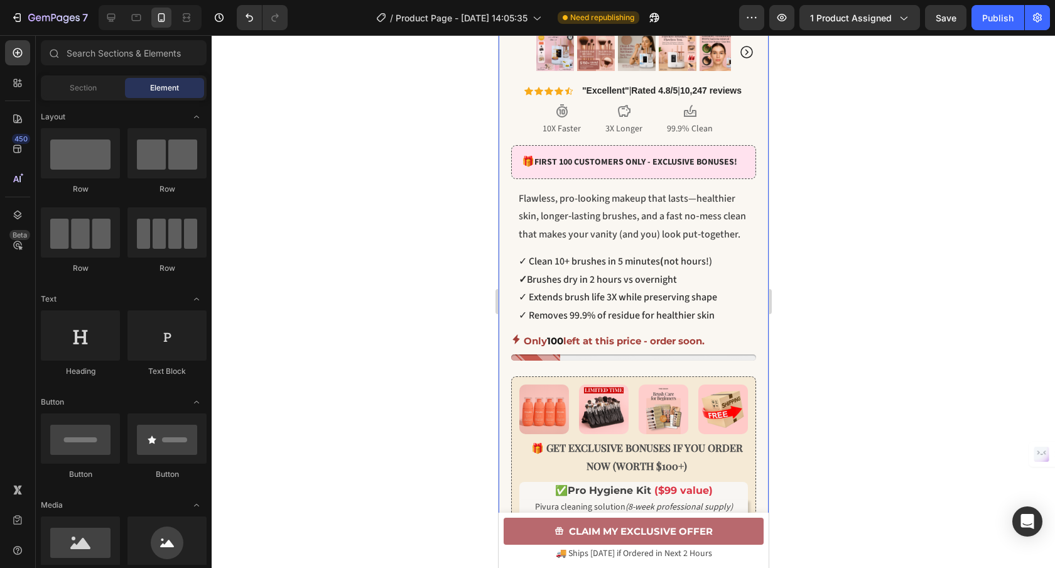
click at [421, 307] on div at bounding box center [633, 301] width 843 height 532
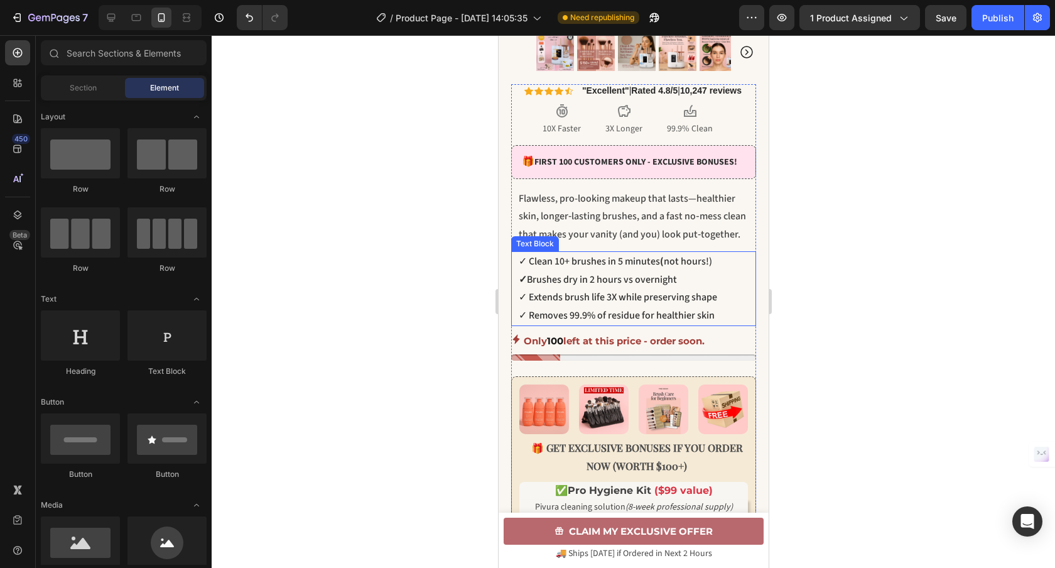
click at [605, 289] on p "✓ Brushes dry in 2 hours vs overnight" at bounding box center [636, 280] width 236 height 18
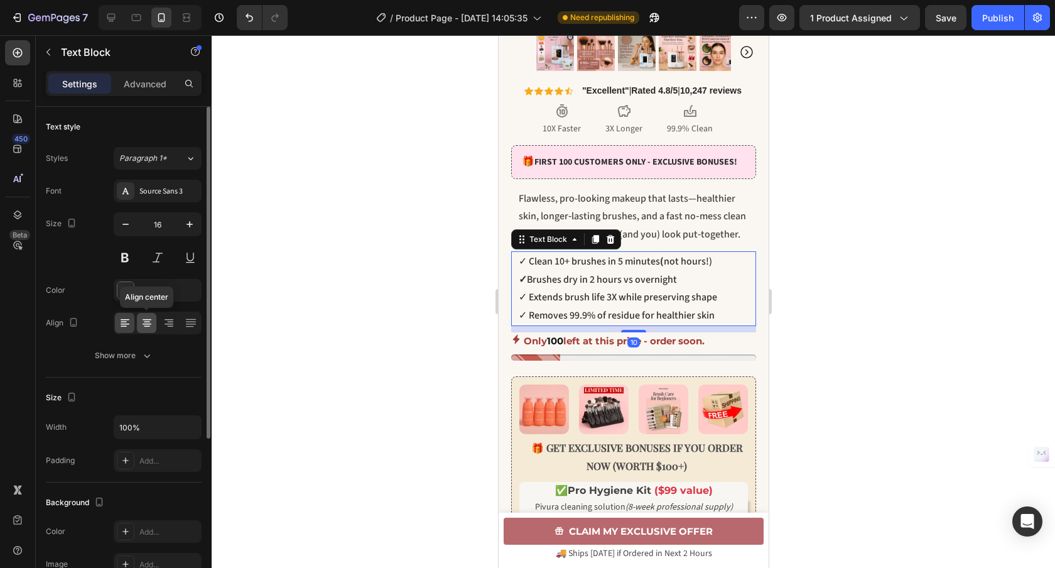
click at [144, 327] on icon at bounding box center [147, 322] width 13 height 13
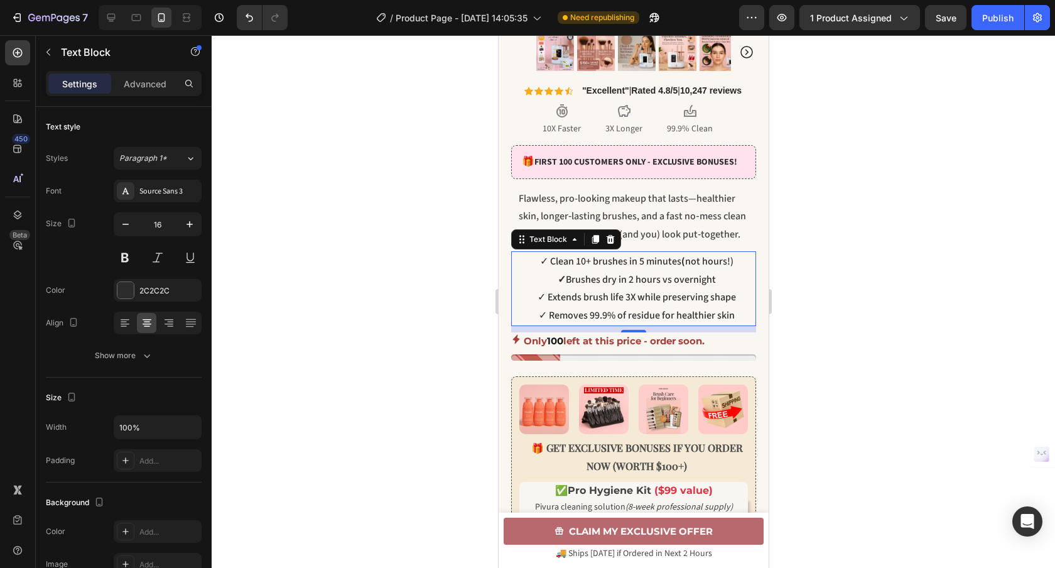
click at [814, 240] on div at bounding box center [633, 301] width 843 height 532
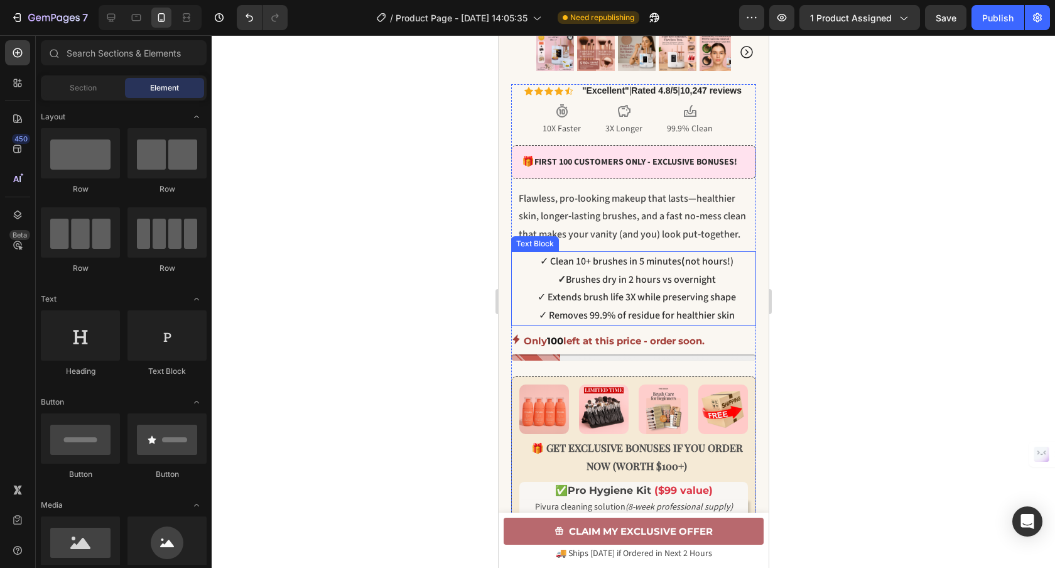
click at [584, 304] on p "✓ Extends brush life 3X while preserving shape" at bounding box center [636, 297] width 236 height 18
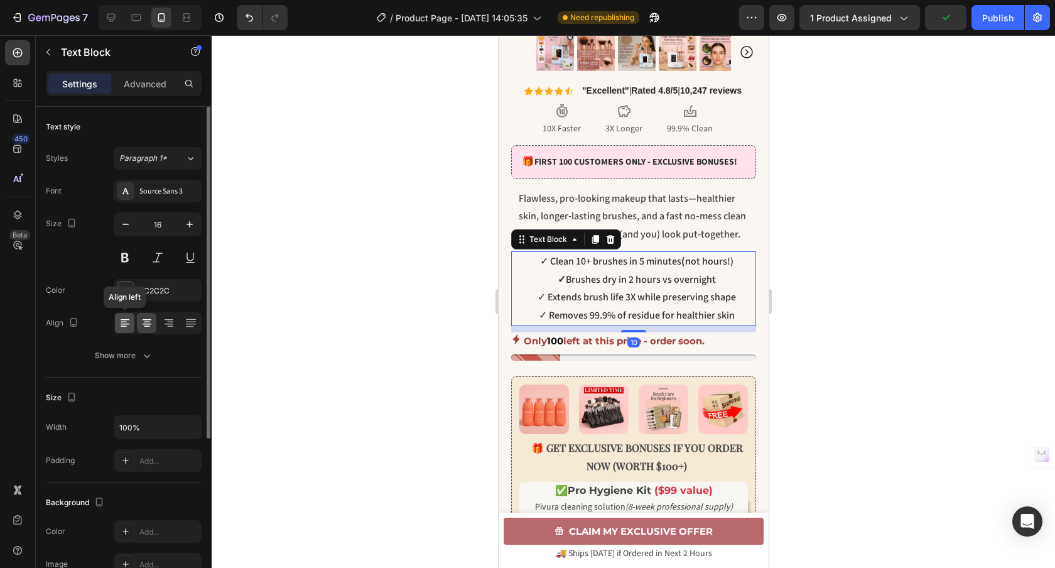
click at [131, 327] on div at bounding box center [124, 323] width 19 height 20
click at [190, 320] on icon at bounding box center [191, 322] width 13 height 13
click at [131, 328] on icon at bounding box center [125, 322] width 13 height 13
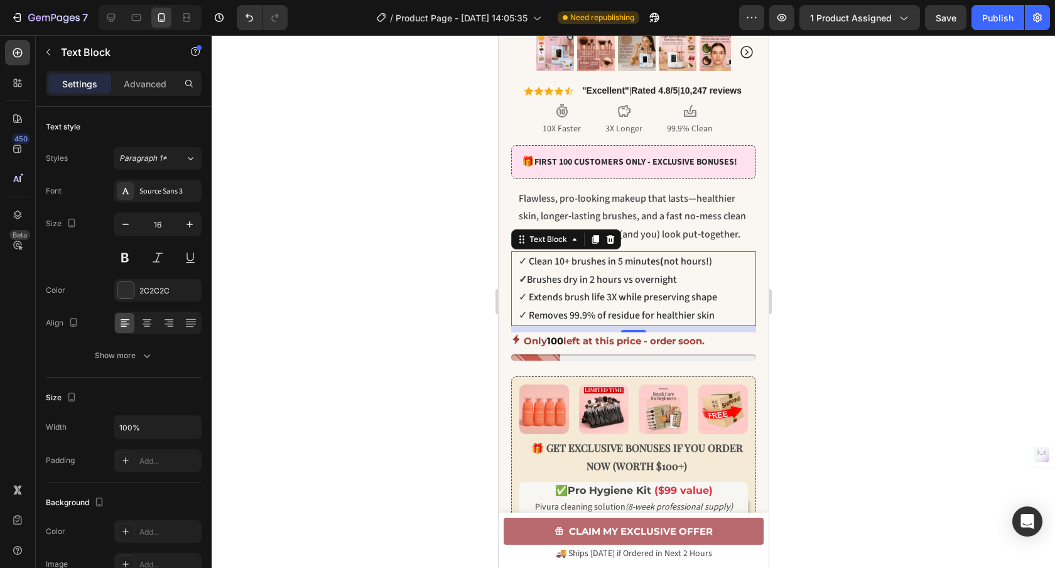
click at [359, 331] on div at bounding box center [633, 301] width 843 height 532
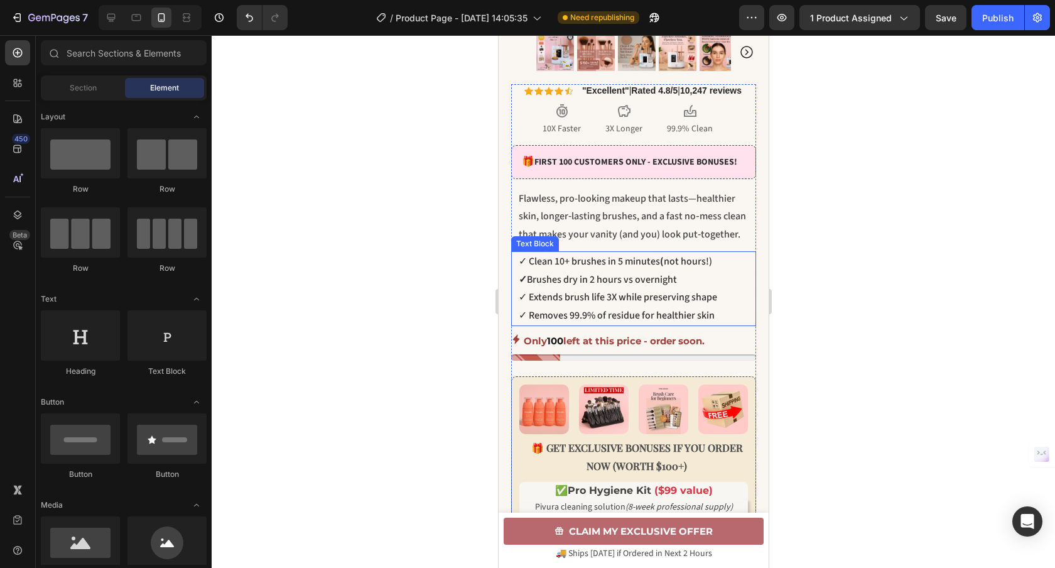
click at [581, 301] on p "✓ Extends brush life 3X while preserving shape" at bounding box center [636, 297] width 236 height 18
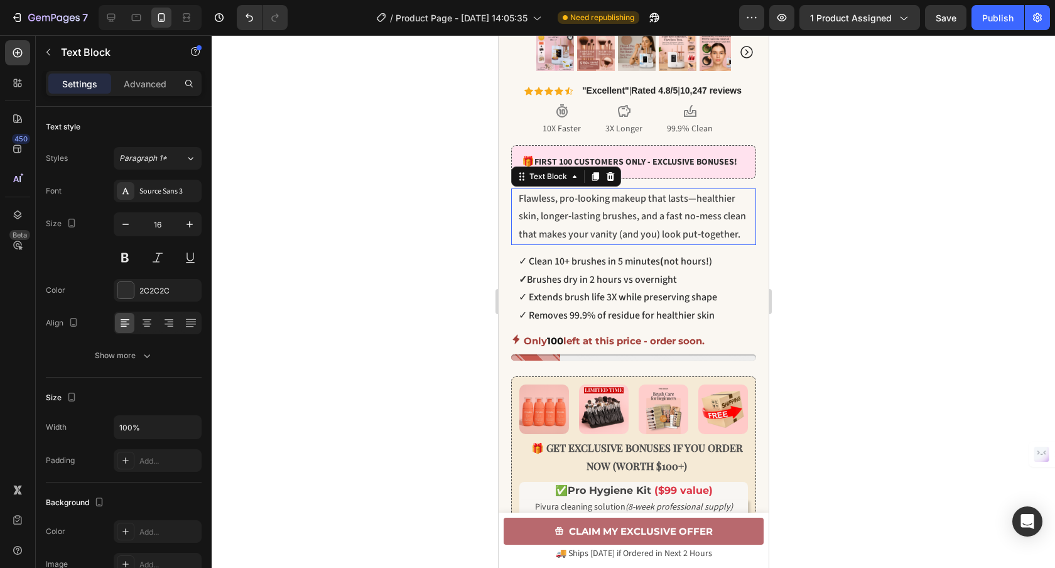
click at [558, 210] on span "Flawless, pro-looking makeup that lasts—healthier skin, longer‑lasting brushes,…" at bounding box center [631, 216] width 227 height 50
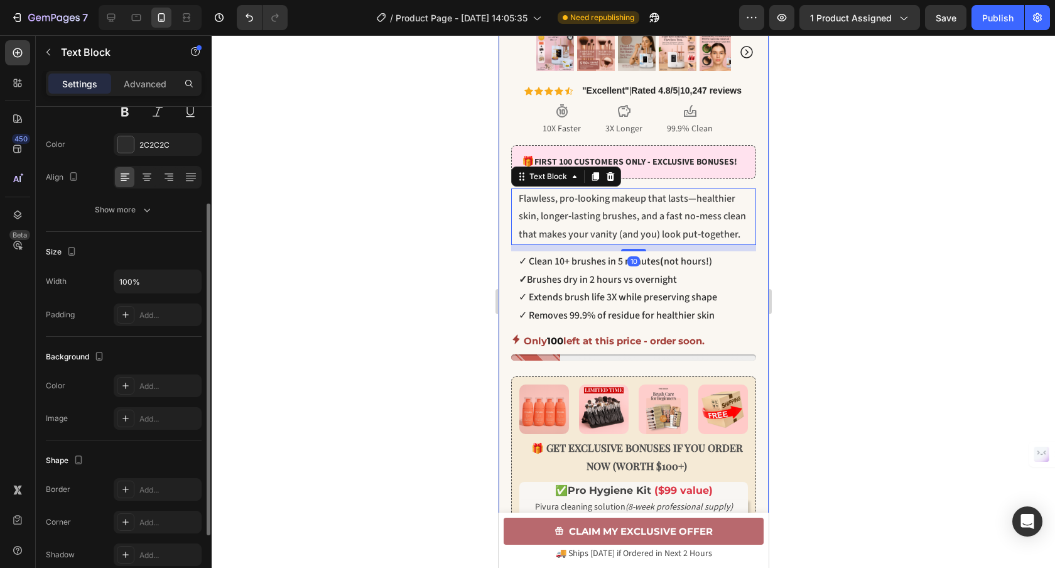
scroll to position [0, 0]
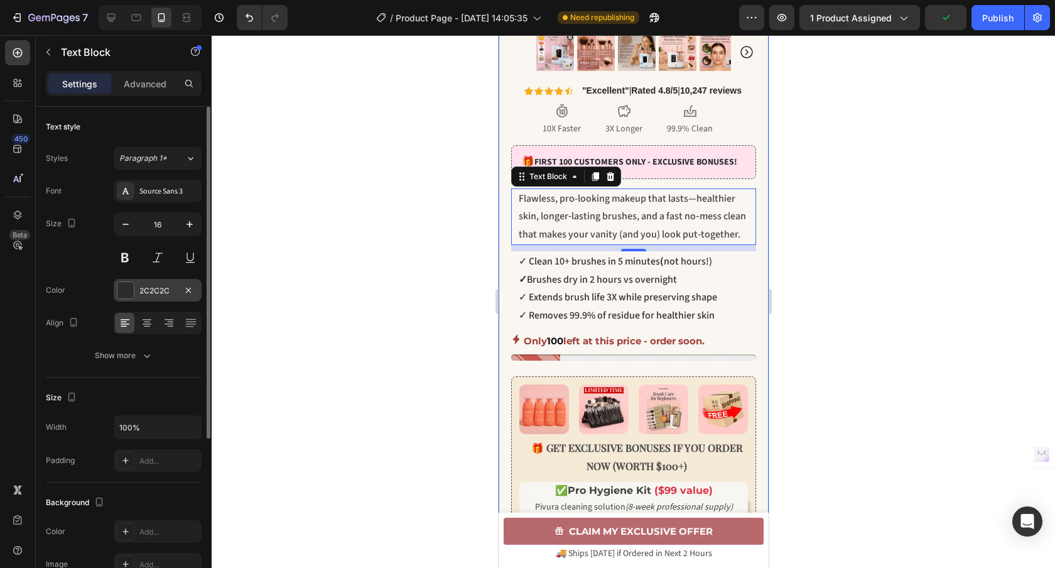
click at [162, 287] on div "2C2C2C" at bounding box center [157, 290] width 36 height 11
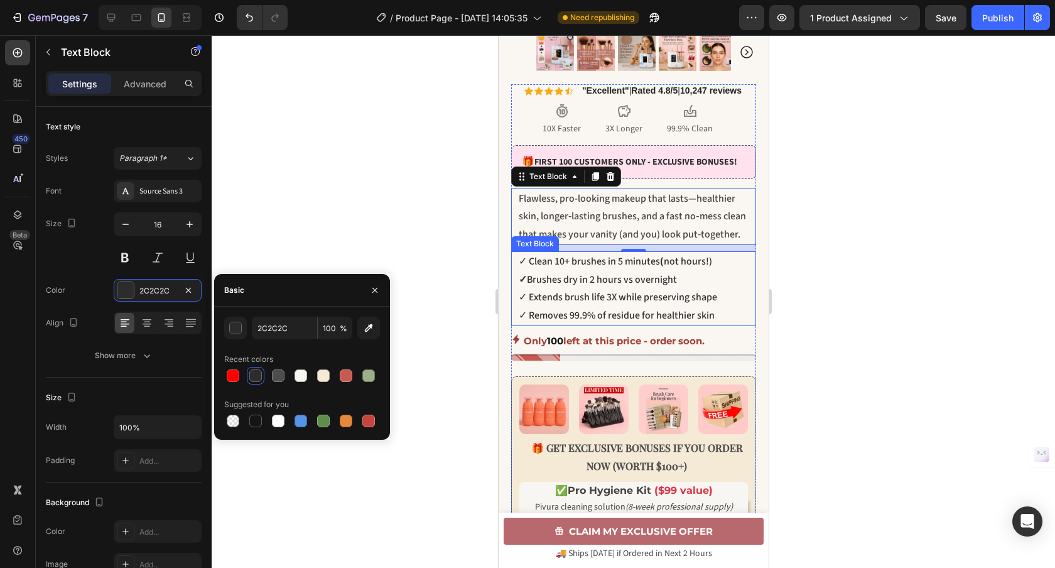
click at [557, 306] on p "✓ Extends brush life 3X while preserving shape" at bounding box center [636, 297] width 236 height 18
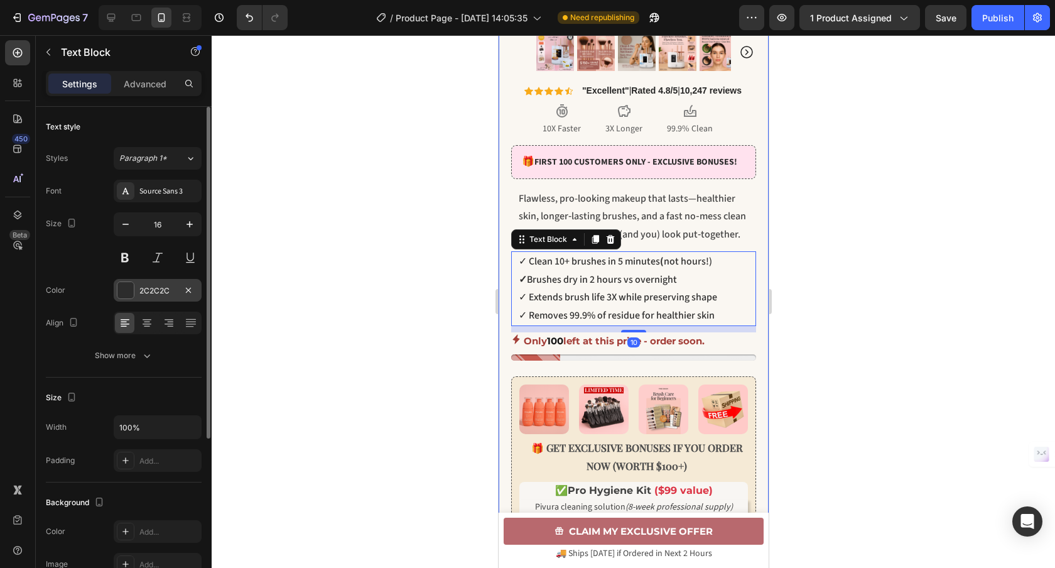
click at [156, 285] on div "2C2C2C" at bounding box center [157, 290] width 36 height 11
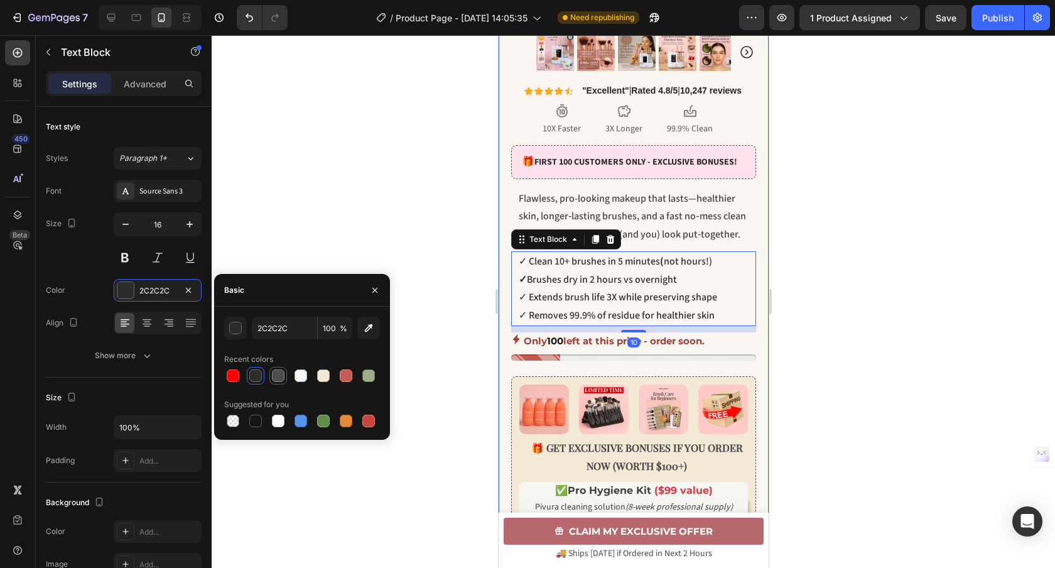
click at [281, 373] on div at bounding box center [278, 375] width 13 height 13
type input "4D4D4D"
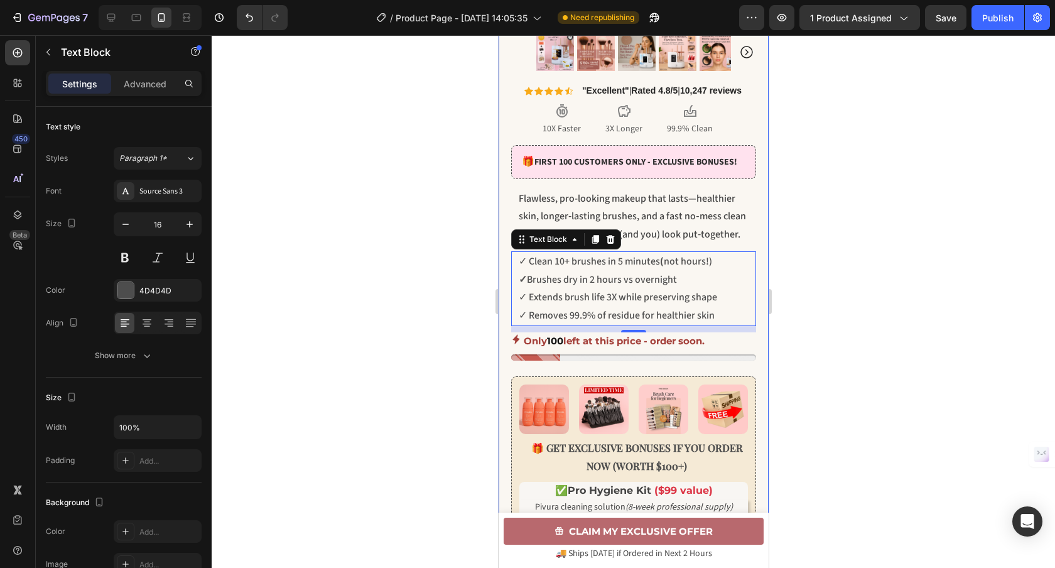
click at [389, 199] on div at bounding box center [633, 301] width 843 height 532
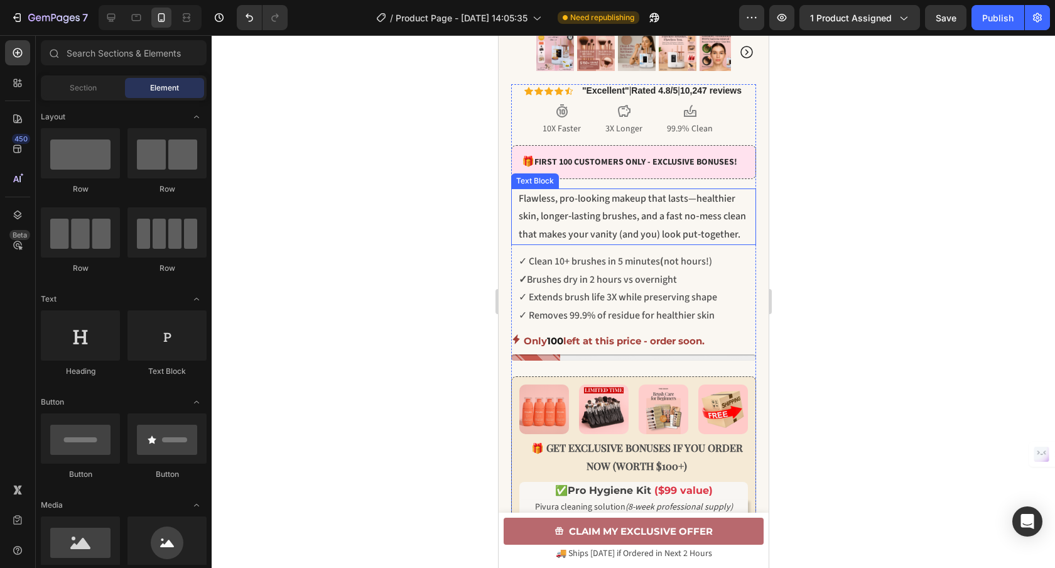
click at [620, 220] on span "Flawless, pro-looking makeup that lasts—healthier skin, longer‑lasting brushes,…" at bounding box center [631, 216] width 227 height 50
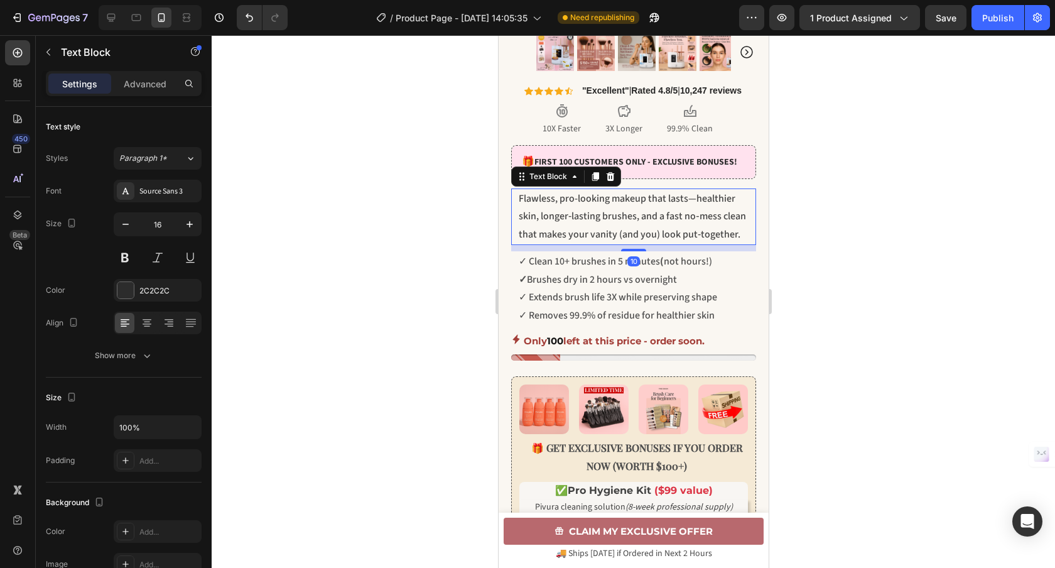
click at [864, 250] on div at bounding box center [633, 301] width 843 height 532
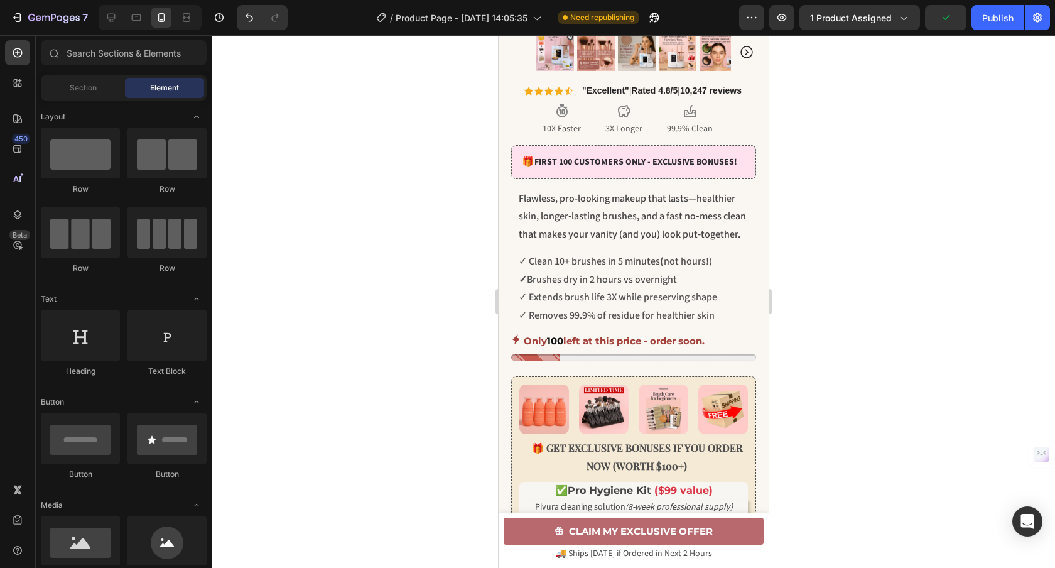
click at [599, 261] on p "✓ Clean 10+ brushes in 5 minutes ( not hours!)" at bounding box center [636, 261] width 236 height 18
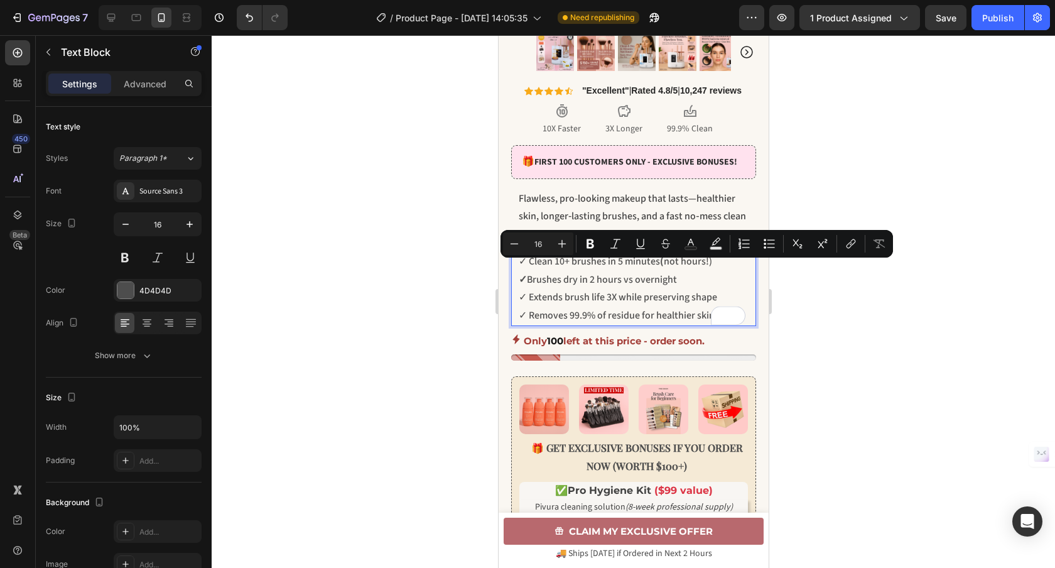
click at [712, 267] on p "✓ Clean 10+ brushes in 5 minutes ( not hours!)" at bounding box center [636, 261] width 236 height 18
drag, startPoint x: 677, startPoint y: 290, endPoint x: 528, endPoint y: 272, distance: 150.4
click at [528, 272] on div "✓ Clean 10+ brushes in 5 minutes ( not hours!) ✓ Brushes dry in 2 hours vs over…" at bounding box center [636, 288] width 239 height 75
copy div "Clean 10+ brushes in 5 minutes ( not hours!) ✓ Brushes dry in 2 hours vs overni…"
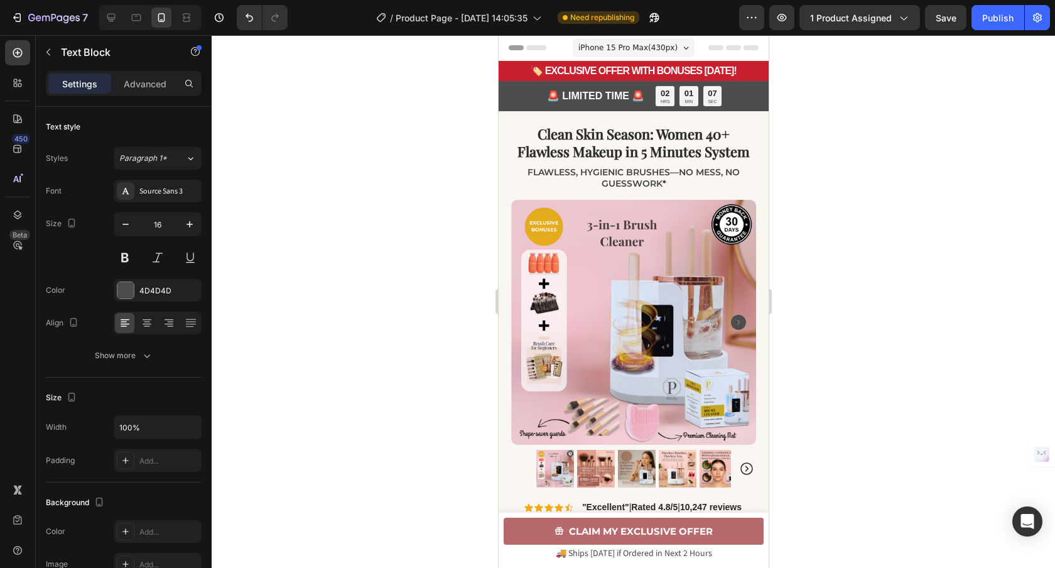
scroll to position [416, 0]
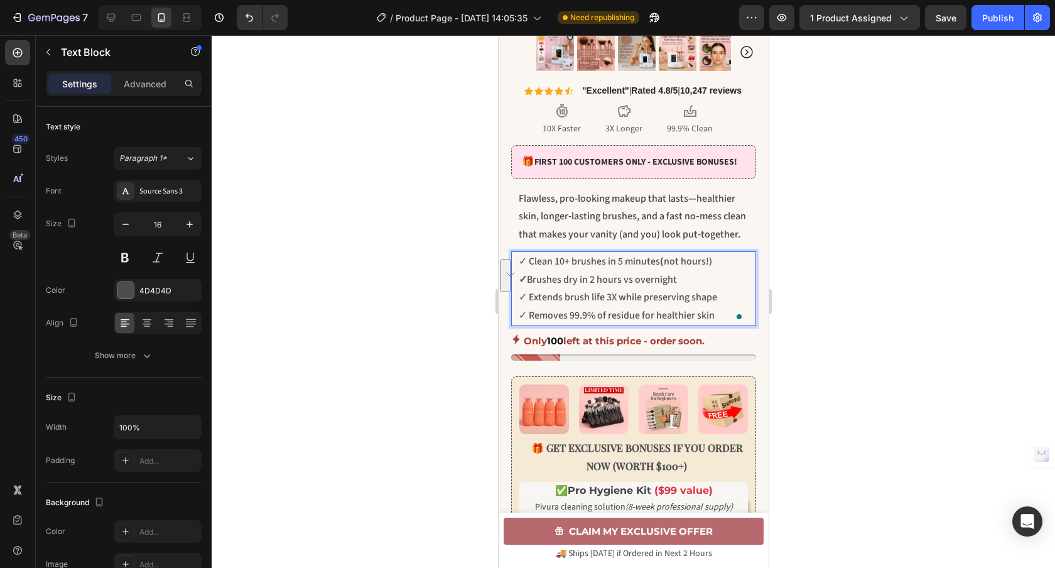
click at [718, 300] on p "✓ Extends brush life 3X while preserving shape" at bounding box center [636, 297] width 236 height 18
click at [718, 304] on p "✓ Extends brush life 3X while preserving shape" at bounding box center [636, 297] width 236 height 18
drag, startPoint x: 717, startPoint y: 304, endPoint x: 527, endPoint y: 303, distance: 189.6
click at [527, 303] on p "✓ Extends brush life 3X while preserving shape" at bounding box center [636, 297] width 236 height 18
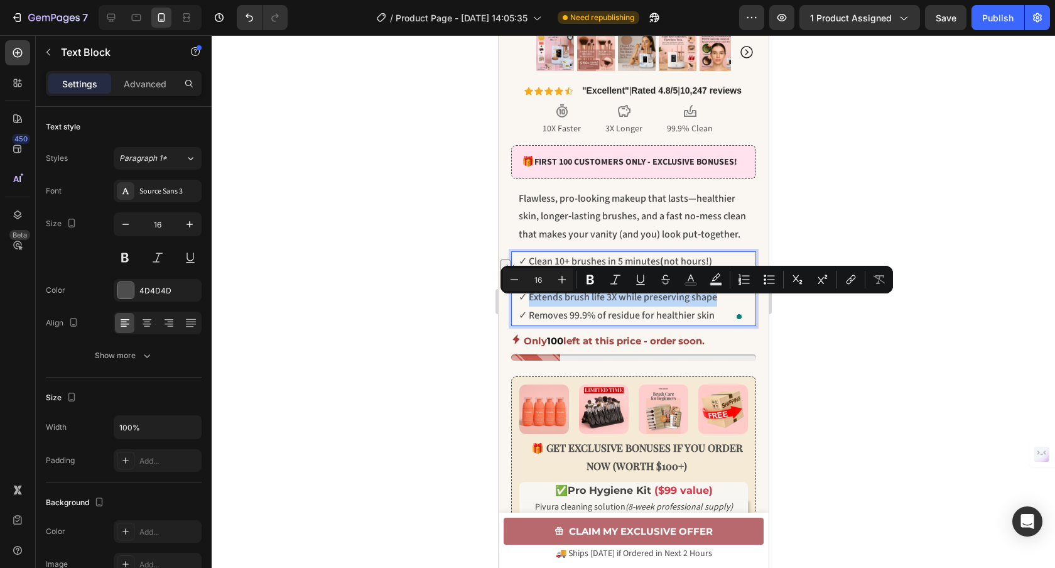
copy p "Extends brush life 3X while preserving shape"
click at [649, 222] on span "Flawless, pro-looking makeup that lasts—healthier skin, longer‑lasting brushes,…" at bounding box center [631, 216] width 227 height 50
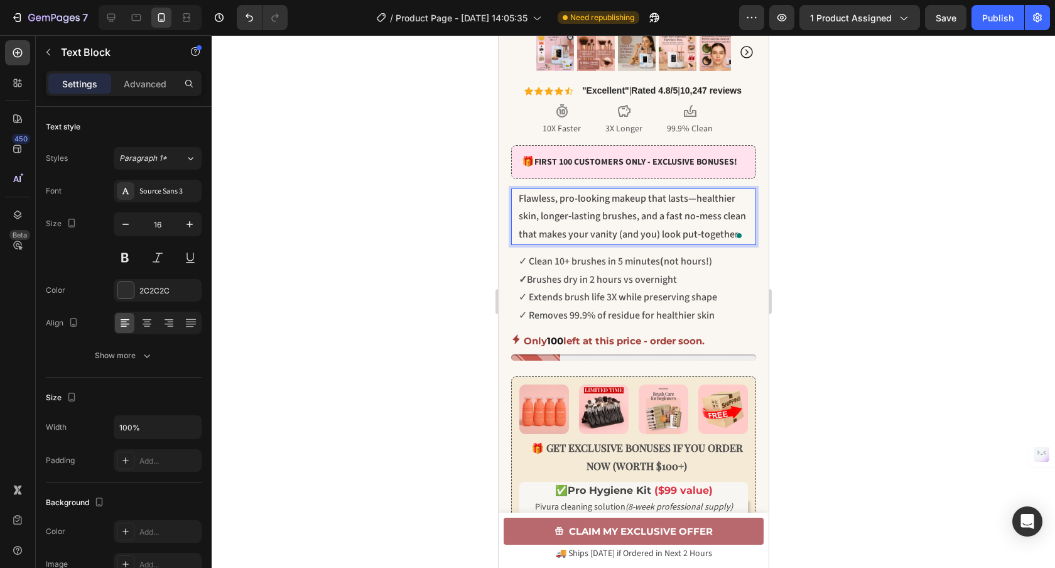
click at [679, 227] on span "Flawless, pro-looking makeup that lasts—healthier skin, longer‑lasting brushes,…" at bounding box center [631, 216] width 227 height 50
drag, startPoint x: 563, startPoint y: 345, endPoint x: 584, endPoint y: 345, distance: 20.7
click at [563, 325] on p "✓ Removes 99.9% of residue for healthier skin" at bounding box center [636, 315] width 236 height 18
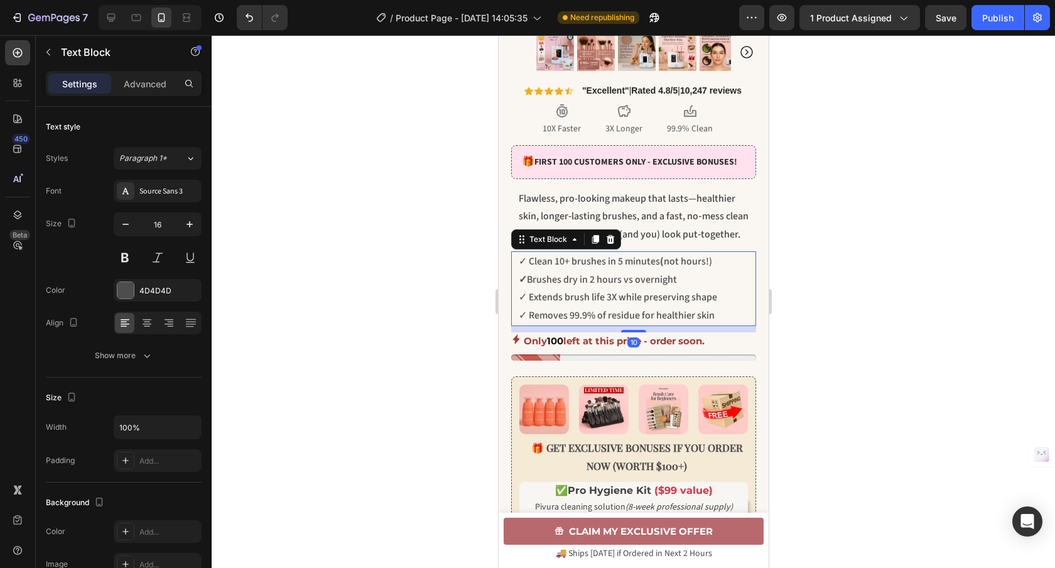
click at [709, 325] on p "✓ Removes 99.9% of residue for healthier skin" at bounding box center [636, 315] width 236 height 18
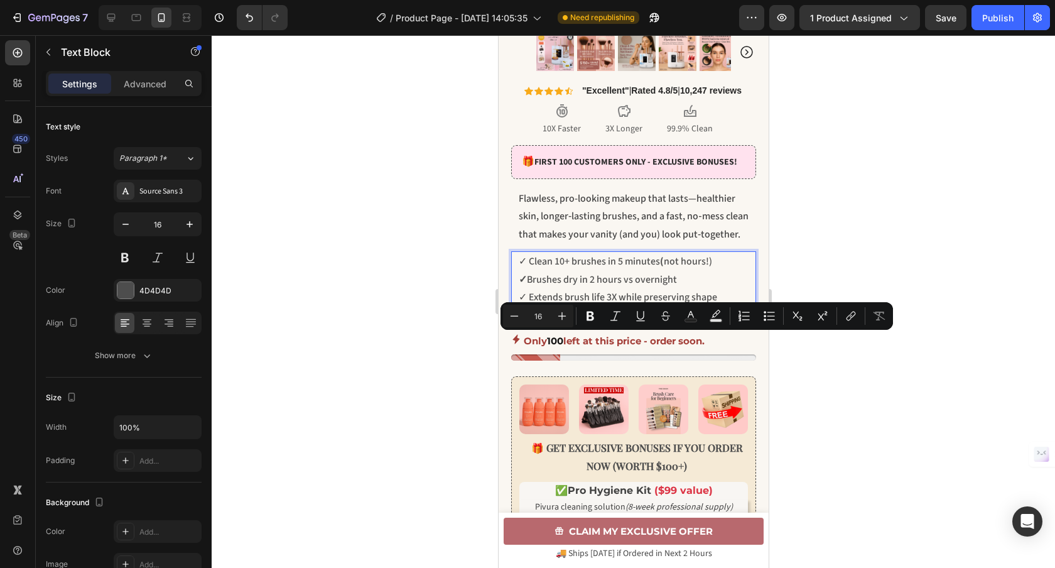
click at [714, 324] on input "Rewrite with Grammarly" at bounding box center [719, 315] width 16 height 17
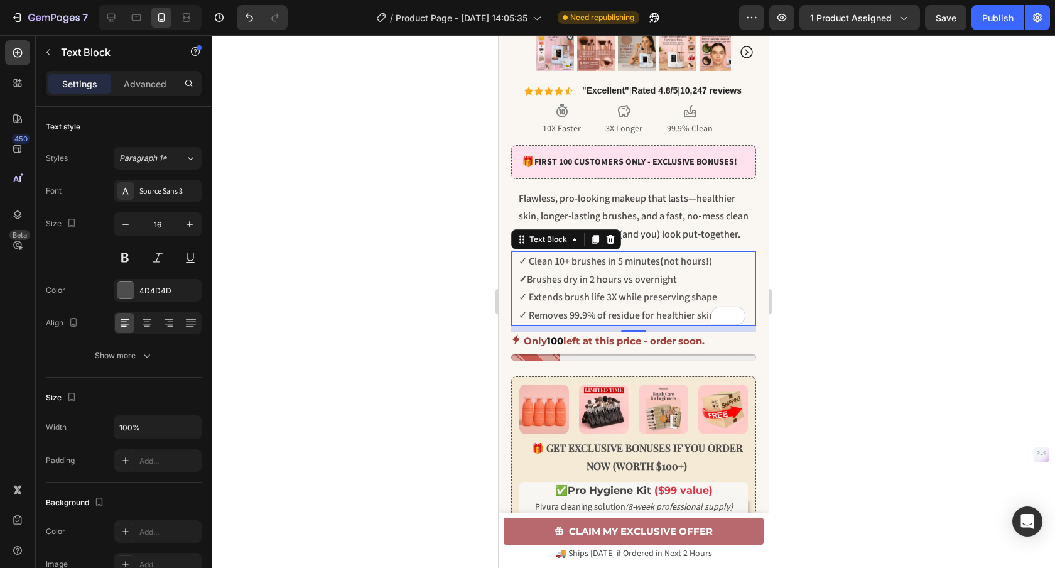
click at [698, 341] on div at bounding box center [633, 301] width 843 height 532
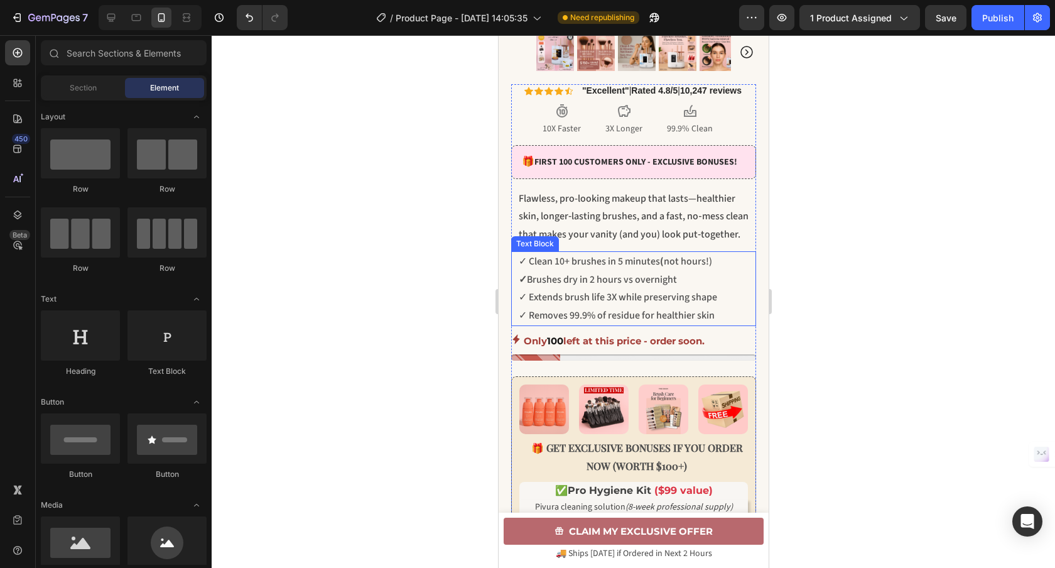
click at [713, 325] on p "✓ Removes 99.9% of residue for healthier skin" at bounding box center [636, 315] width 236 height 18
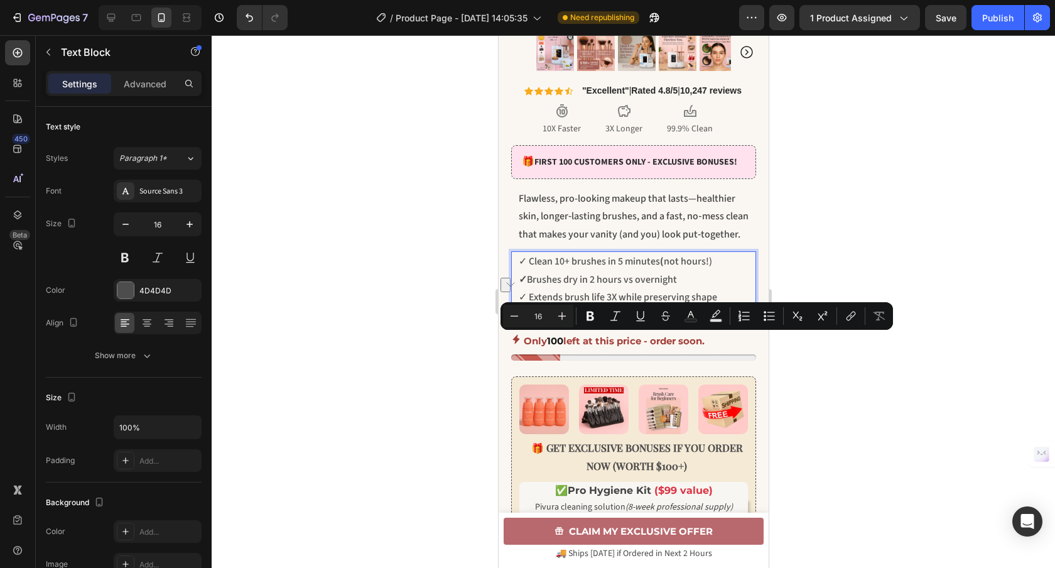
drag, startPoint x: 717, startPoint y: 342, endPoint x: 529, endPoint y: 347, distance: 187.8
click at [529, 325] on p "✓ Removes 99.9% of residue for healthier skin" at bounding box center [636, 315] width 236 height 18
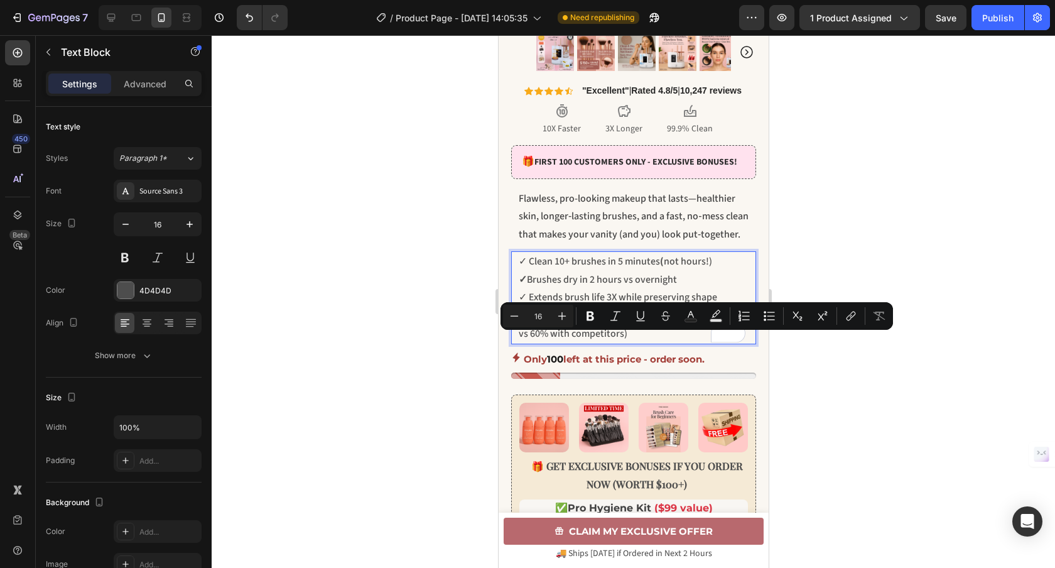
click at [411, 345] on div at bounding box center [633, 301] width 843 height 532
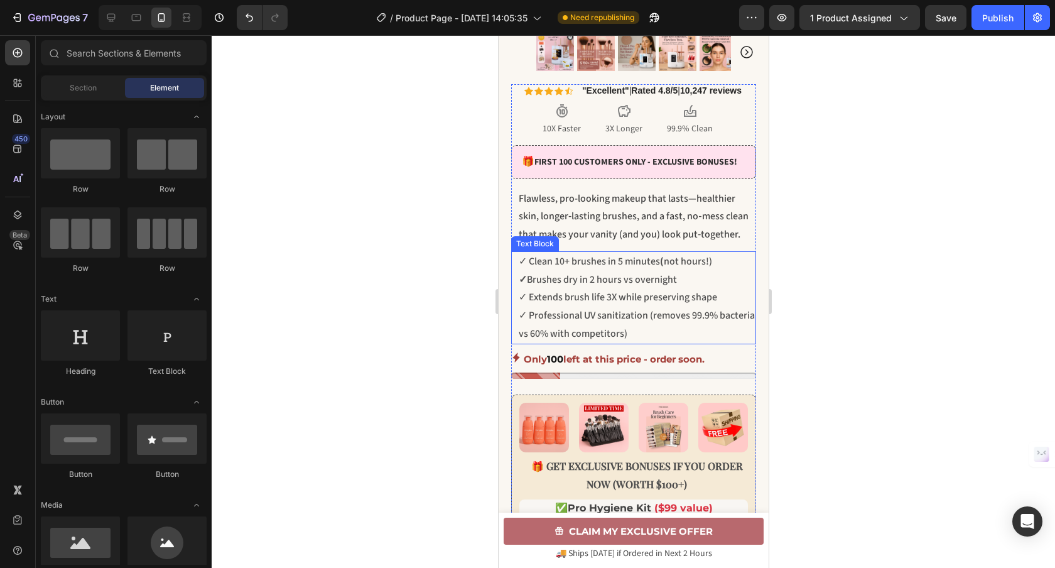
click at [583, 271] on p "✓ Clean 10+ brushes in 5 minutes ( not hours!)" at bounding box center [636, 261] width 236 height 18
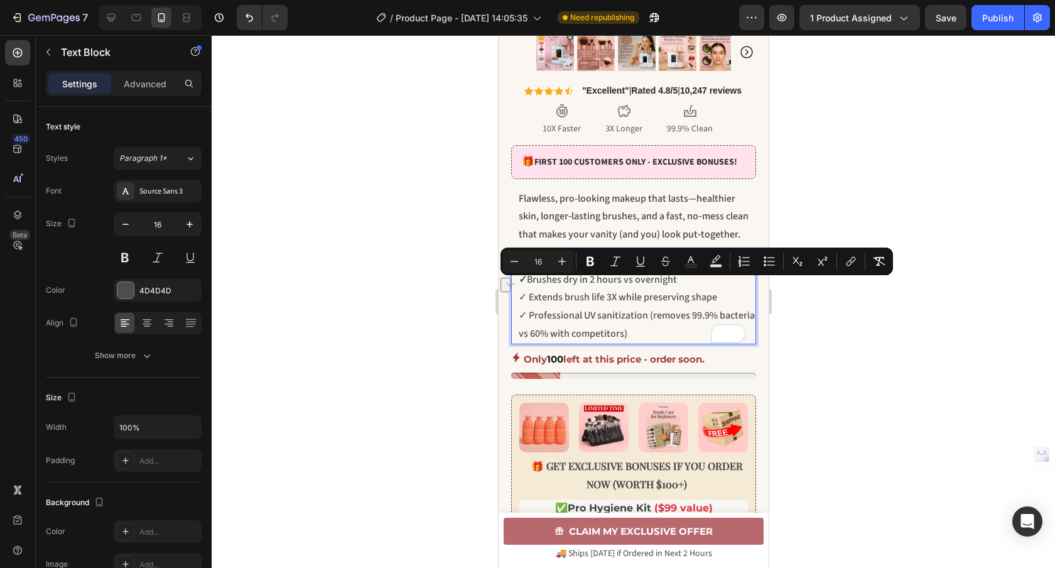
drag, startPoint x: 529, startPoint y: 289, endPoint x: 710, endPoint y: 289, distance: 181.4
click at [710, 271] on p "✓ Clean 10+ brushes in 5 minutes ( not hours!)" at bounding box center [636, 261] width 236 height 18
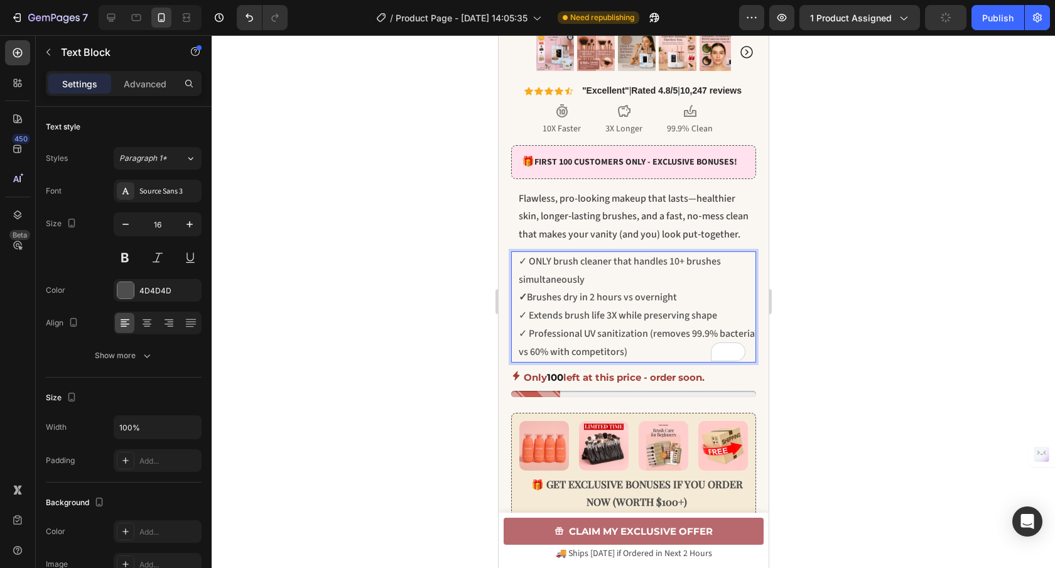
click at [686, 306] on p "✓ Brushes dry in 2 hours vs overnight" at bounding box center [636, 297] width 236 height 18
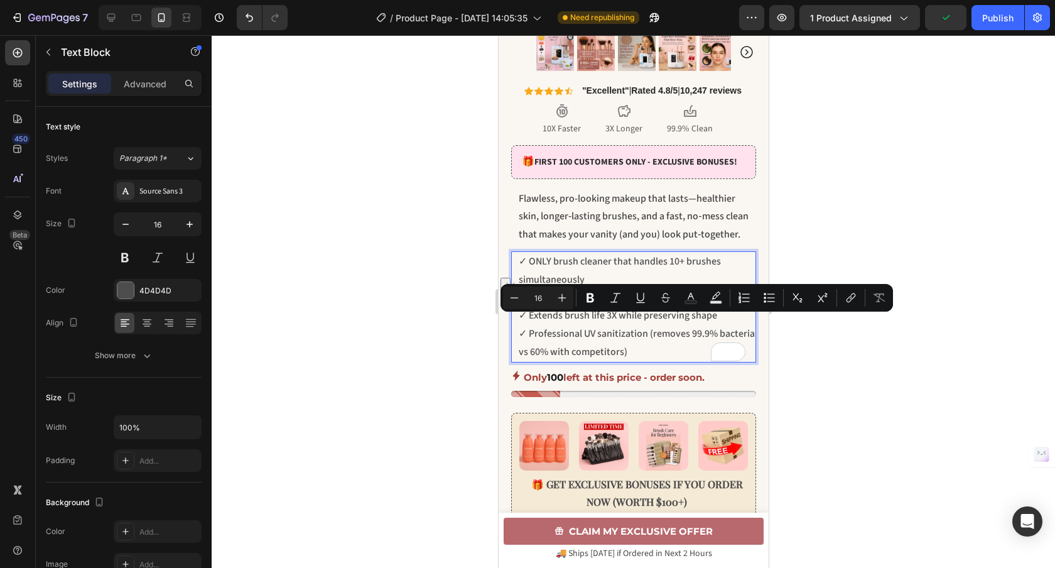
drag, startPoint x: 681, startPoint y: 322, endPoint x: 529, endPoint y: 328, distance: 151.4
click at [529, 306] on p "✓ Brushes dry in 2 hours vs overnight" at bounding box center [636, 297] width 236 height 18
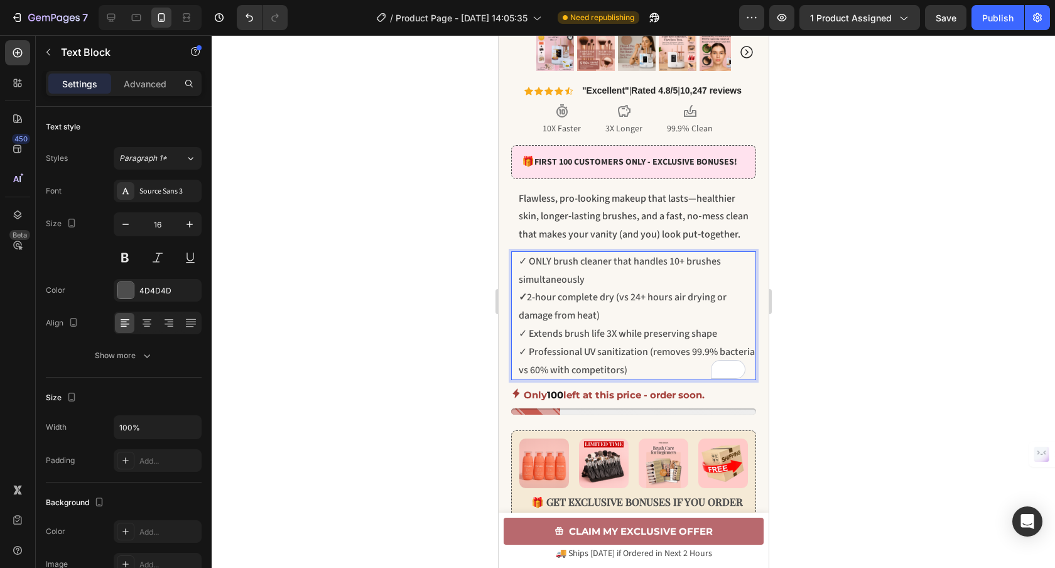
click at [716, 343] on p "✓ Extends brush life 3X while preserving shape" at bounding box center [636, 334] width 236 height 18
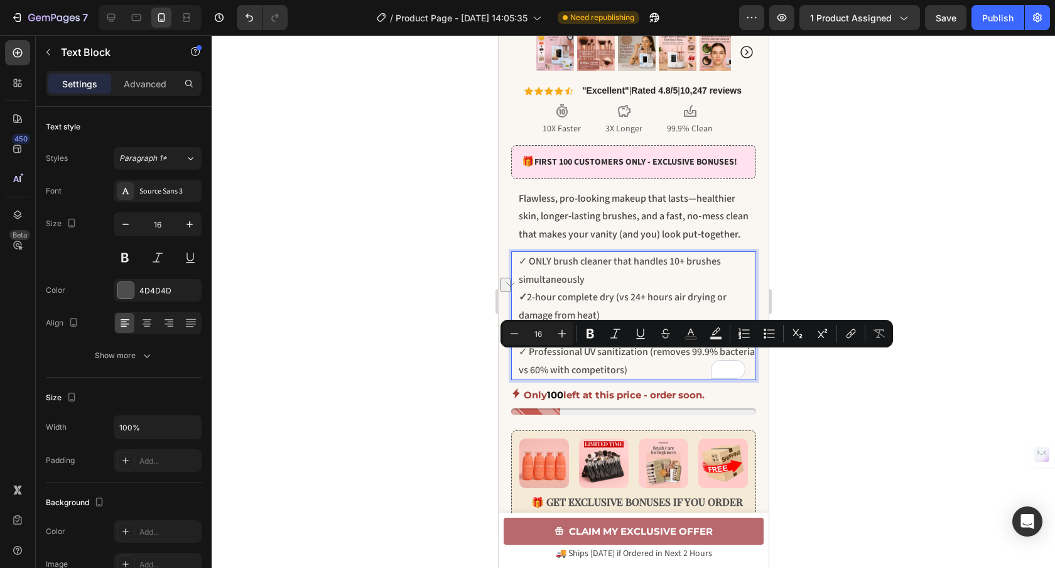
drag, startPoint x: 716, startPoint y: 362, endPoint x: 529, endPoint y: 363, distance: 187.1
click at [529, 343] on p "✓ Extends brush life 3X while preserving shape" at bounding box center [636, 334] width 236 height 18
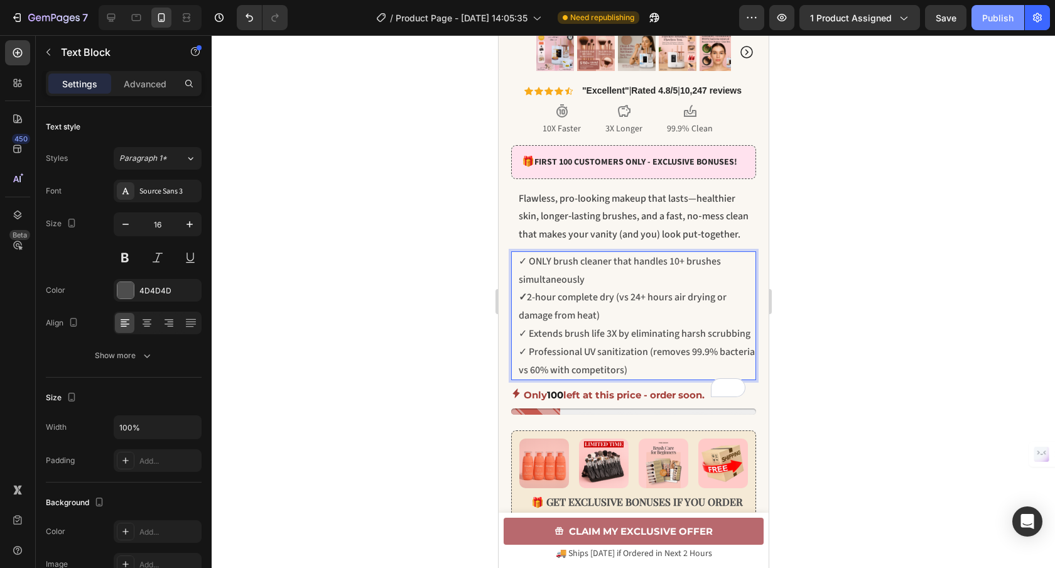
click at [1004, 19] on div "Publish" at bounding box center [997, 17] width 31 height 13
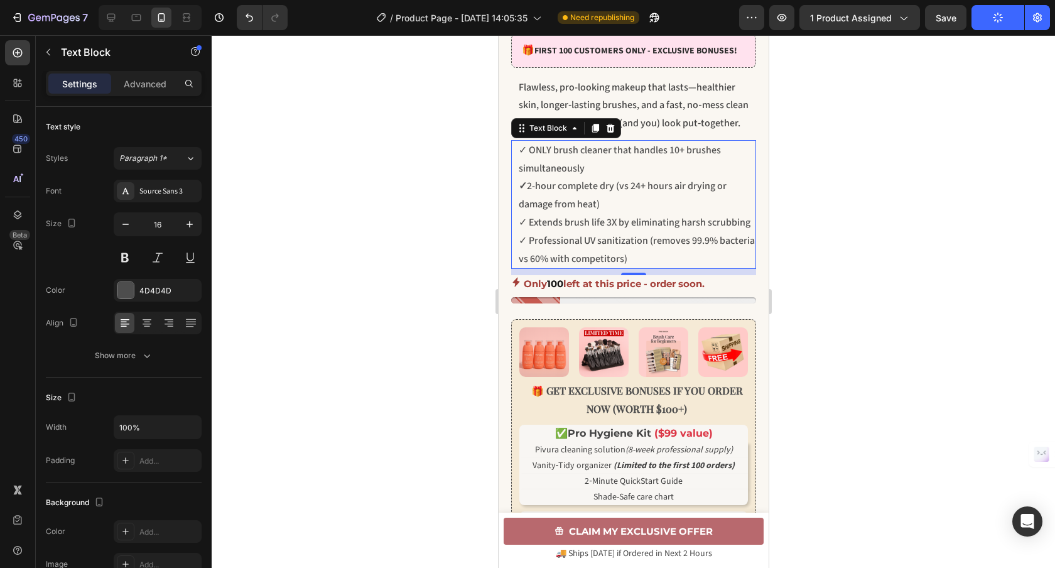
scroll to position [529, 0]
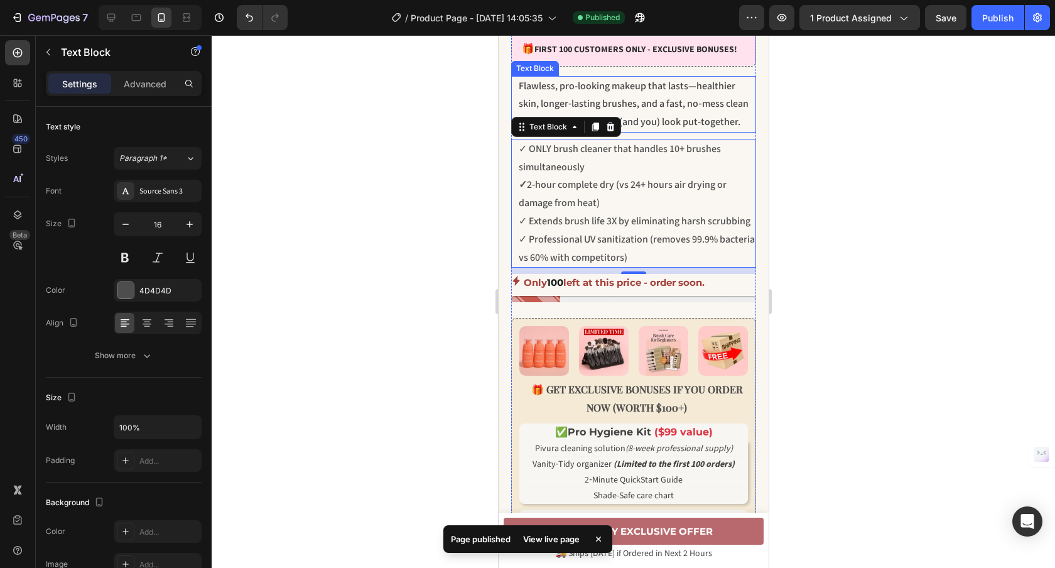
click at [719, 131] on p "Flawless, pro-looking makeup that lasts—healthier skin, longer‑lasting brushes,…" at bounding box center [636, 104] width 236 height 54
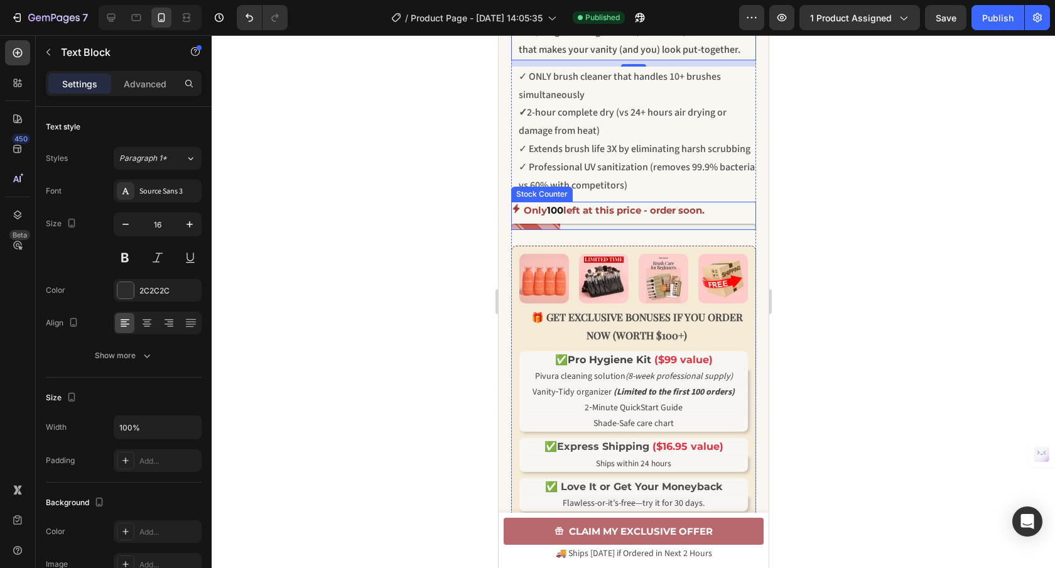
scroll to position [709, 0]
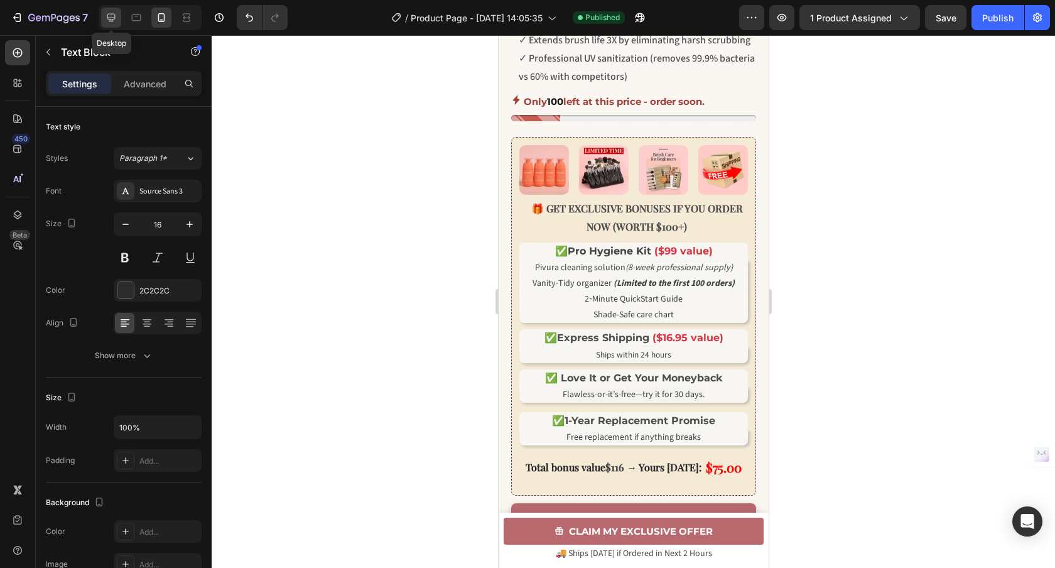
click at [119, 21] on div at bounding box center [111, 18] width 20 height 20
type input "17"
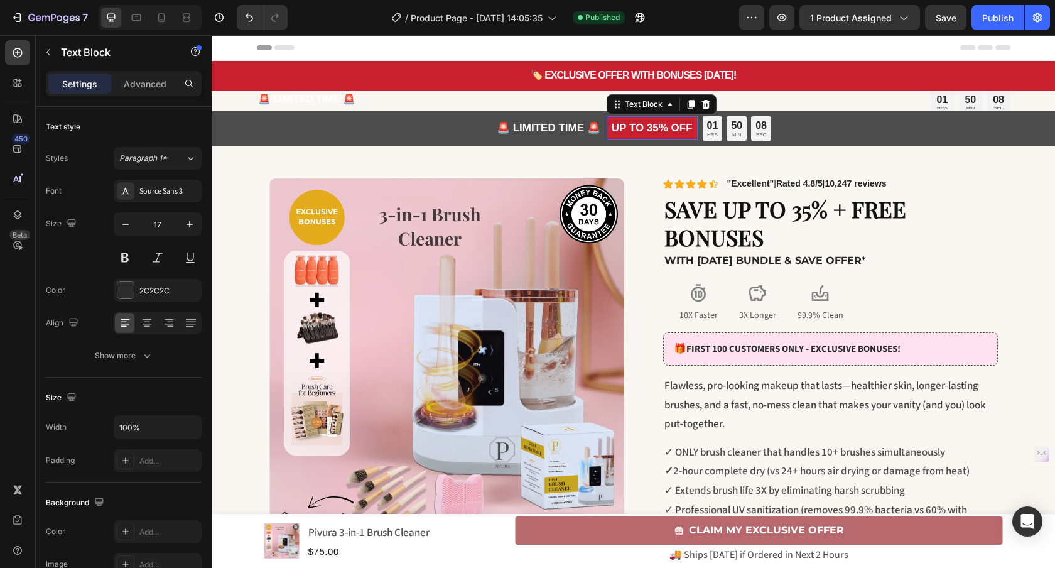
click at [611, 134] on p "UP TO 35% OFF" at bounding box center [651, 128] width 81 height 14
click at [703, 105] on icon at bounding box center [706, 104] width 10 height 10
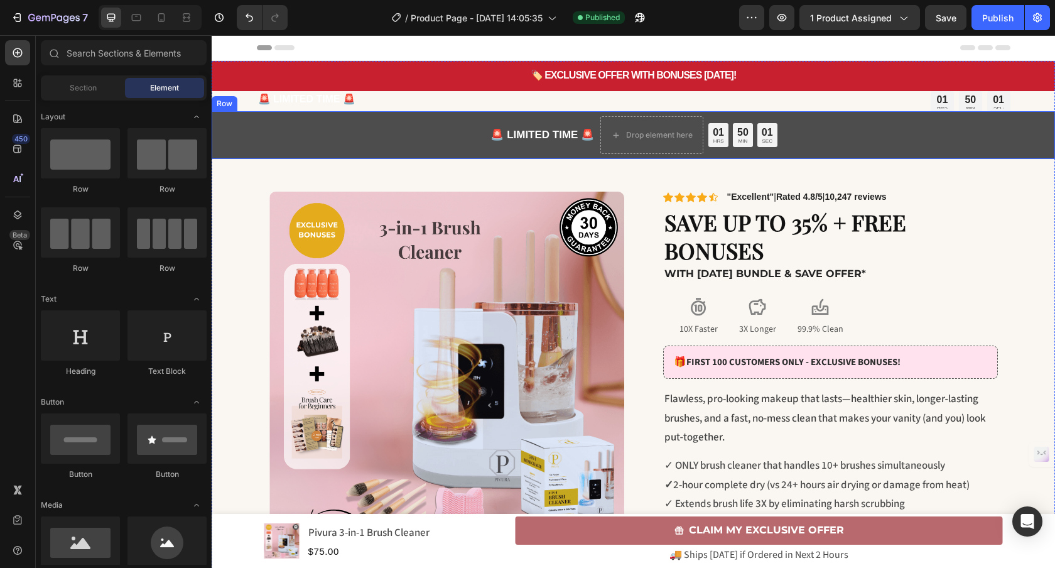
click at [335, 134] on div "🚨 LIMITED TIME 🚨 Text Block Drop element here 01 HRS 50 MIN 01 SEC Countdown Ti…" at bounding box center [633, 135] width 843 height 48
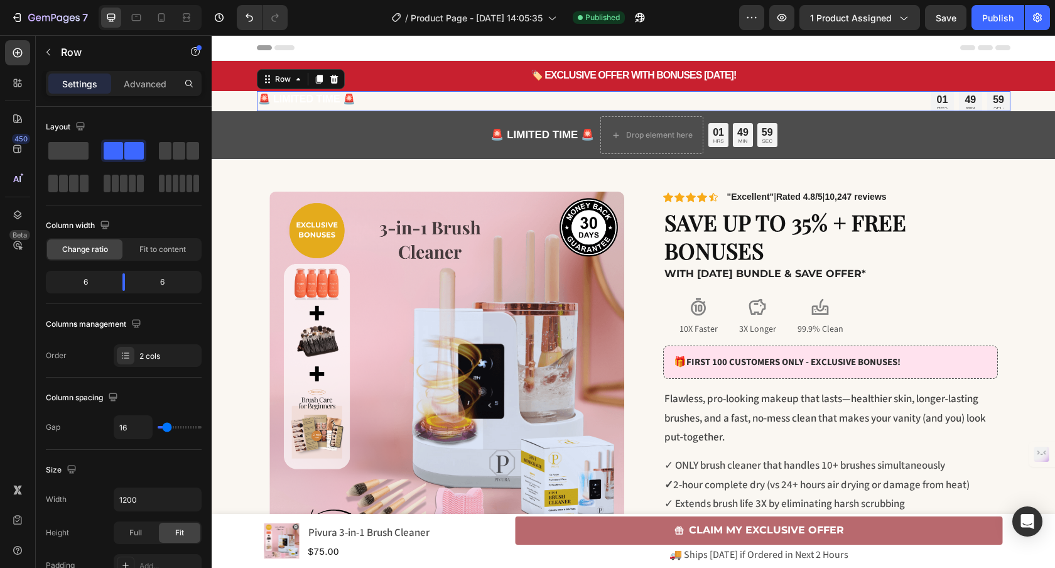
click at [567, 108] on div "🚨 LIMITED TIME 🚨 Text Block" at bounding box center [443, 101] width 372 height 20
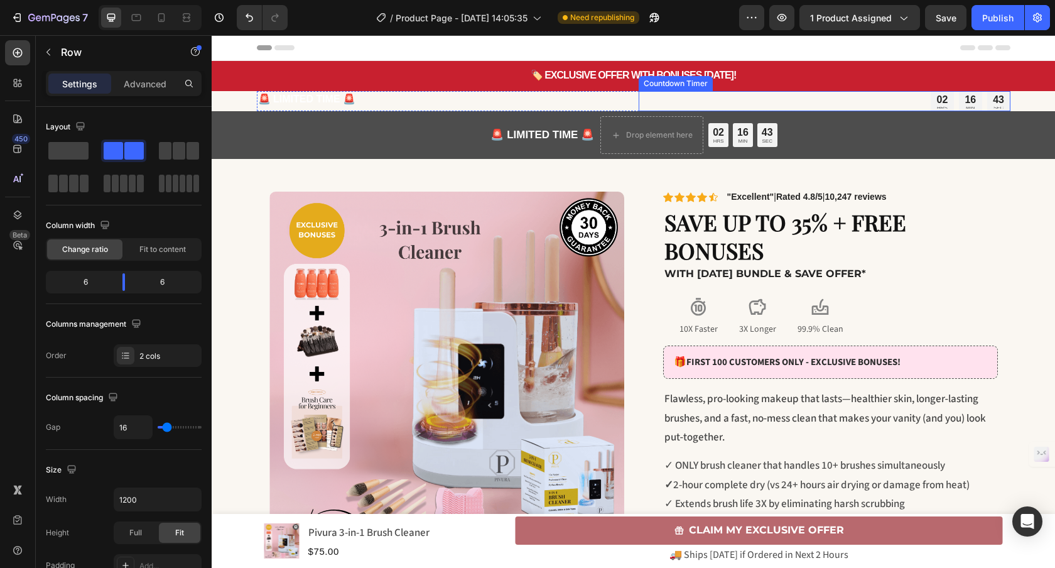
click at [638, 107] on div "02 HRS 16 MIN 43 SEC" at bounding box center [824, 101] width 372 height 20
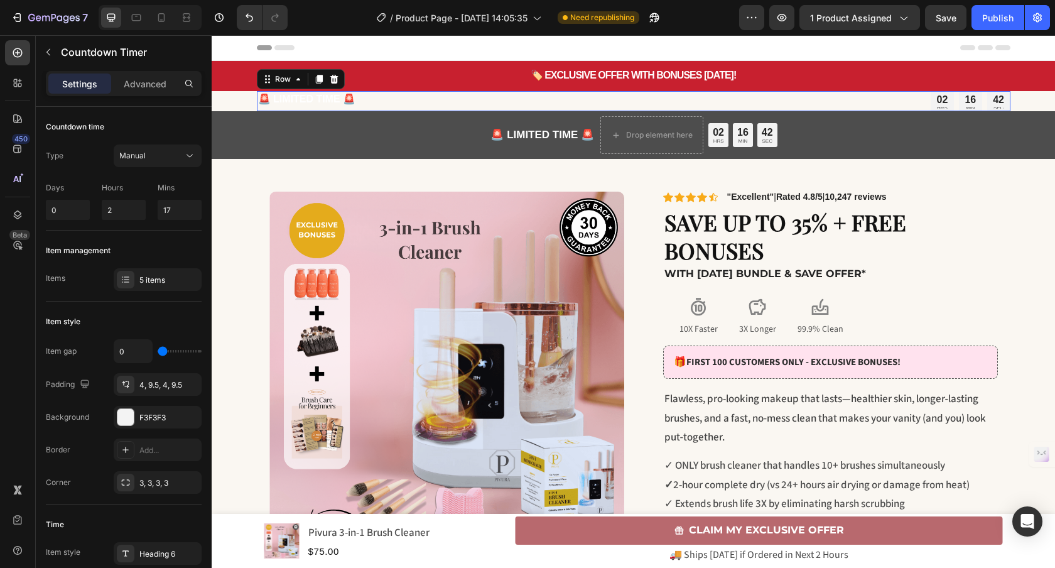
click at [629, 109] on div "🚨 LIMITED TIME 🚨 Text Block 02 HRS 16 MIN 42 SEC Countdown Timer Row 0" at bounding box center [633, 101] width 753 height 20
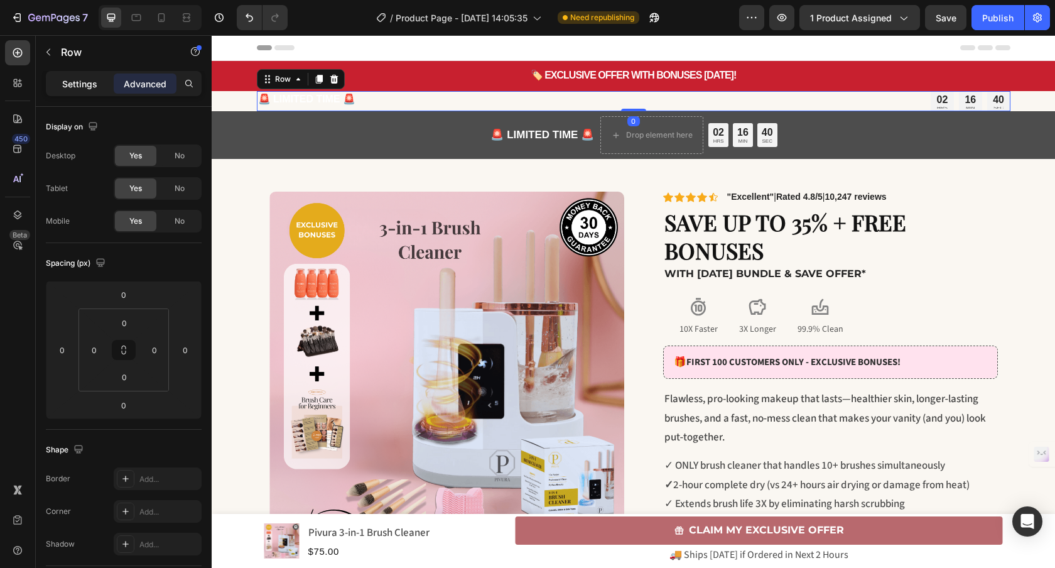
click at [82, 79] on p "Settings" at bounding box center [79, 83] width 35 height 13
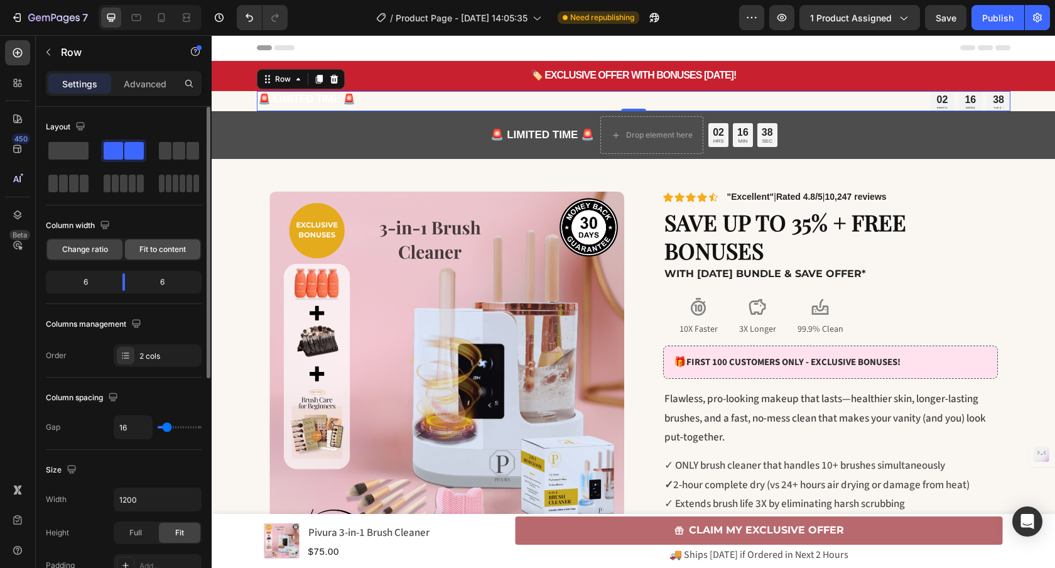
click at [176, 257] on div "Fit to content" at bounding box center [162, 249] width 75 height 20
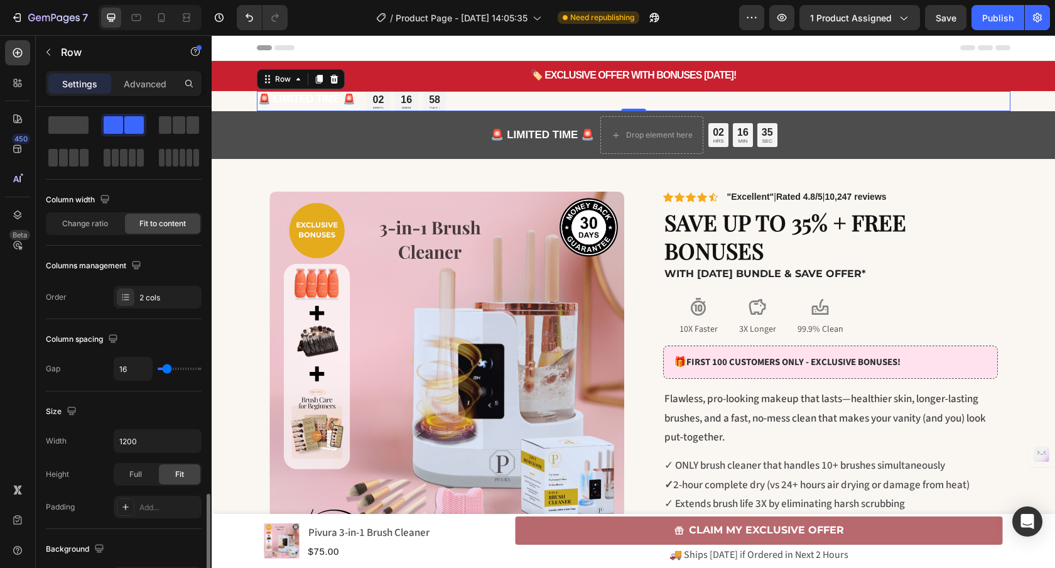
scroll to position [412, 0]
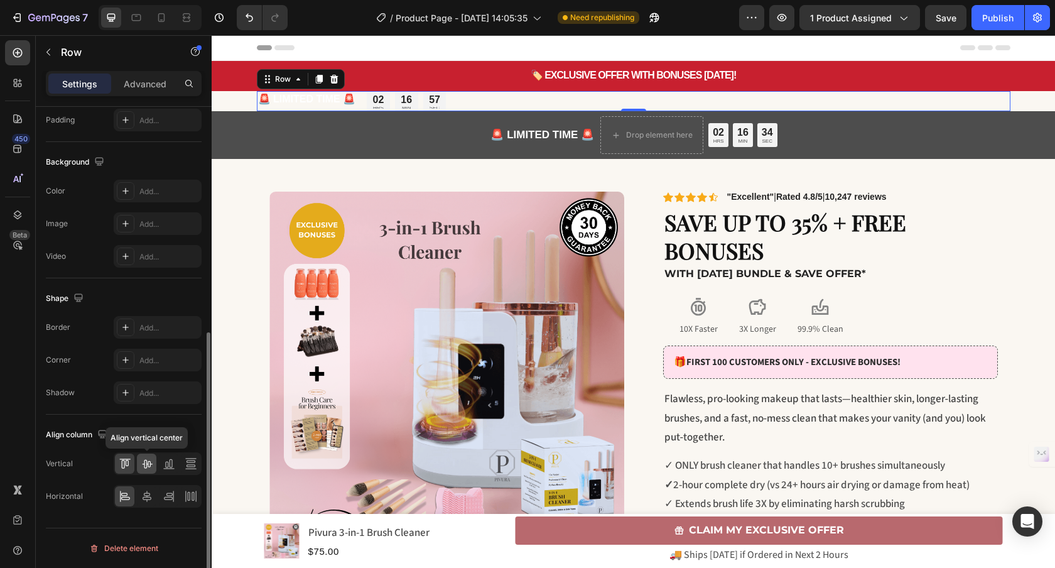
click at [147, 465] on icon at bounding box center [147, 463] width 13 height 13
click at [150, 492] on icon at bounding box center [147, 496] width 13 height 13
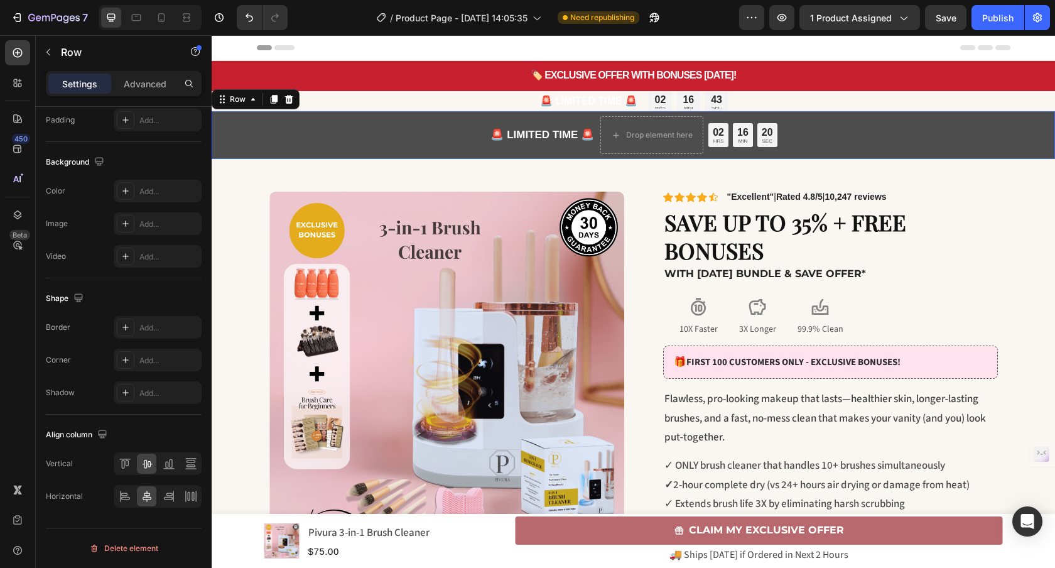
click at [427, 134] on div "🚨 LIMITED TIME 🚨 Text Block Drop element here 02 HRS 16 MIN 20 SEC Countdown Ti…" at bounding box center [633, 135] width 843 height 48
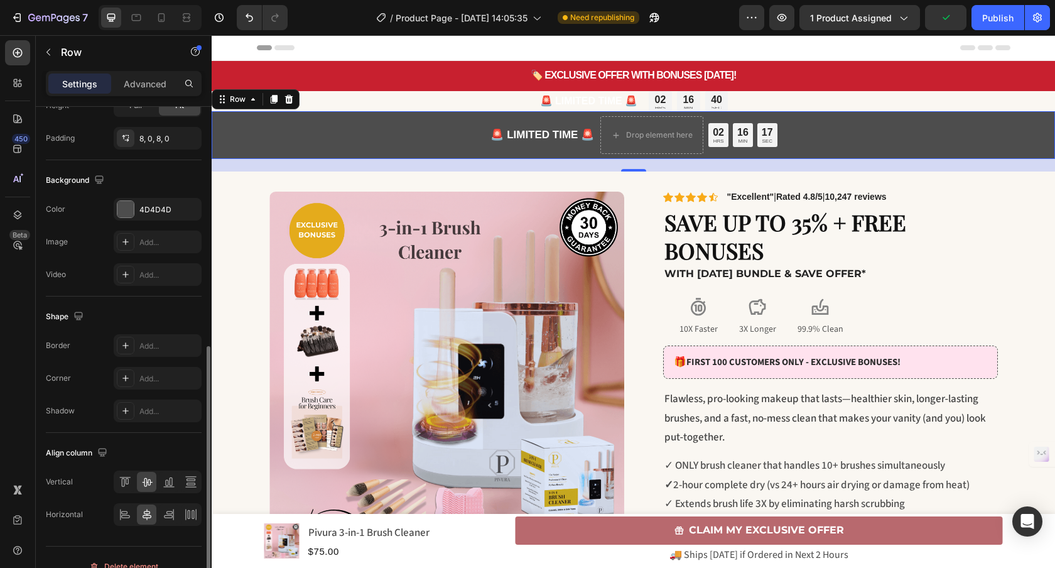
scroll to position [363, 0]
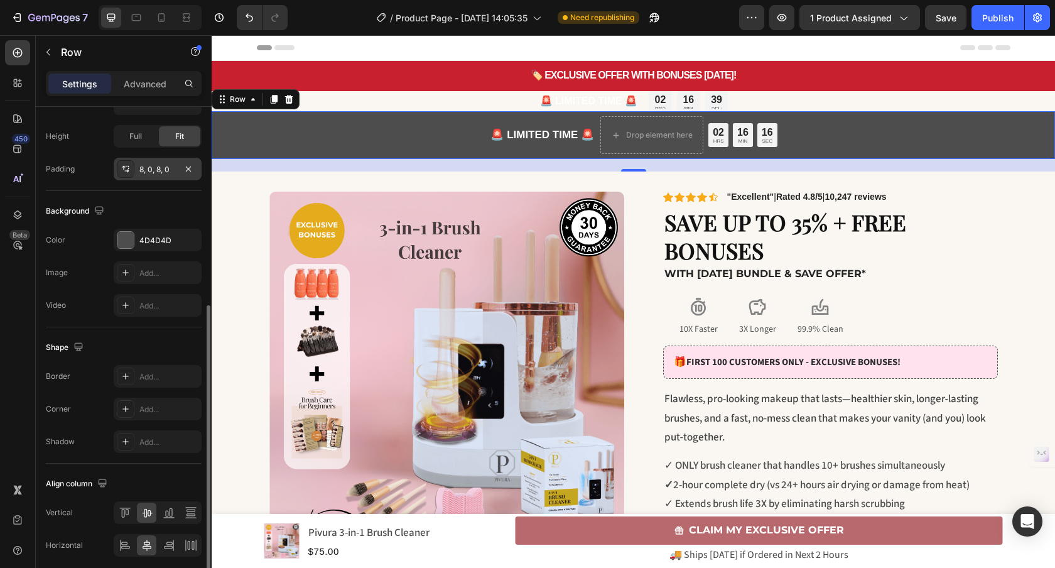
click at [161, 166] on div "8, 0, 8, 0" at bounding box center [157, 169] width 36 height 11
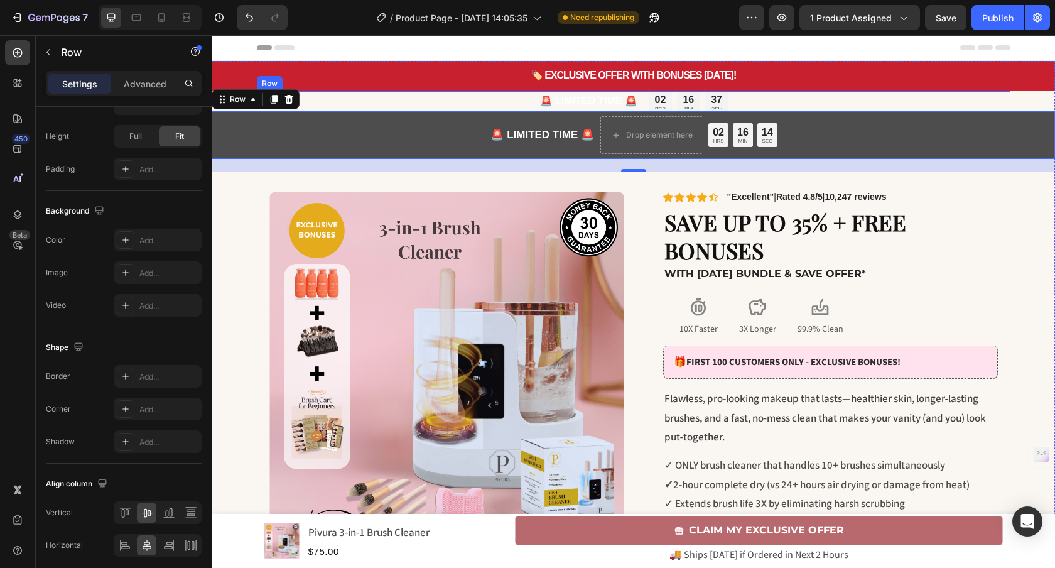
click at [417, 91] on div "🚨 LIMITED TIME 🚨 Text Block 02 HRS 16 MIN 37 SEC Countdown Timer Row" at bounding box center [633, 101] width 753 height 20
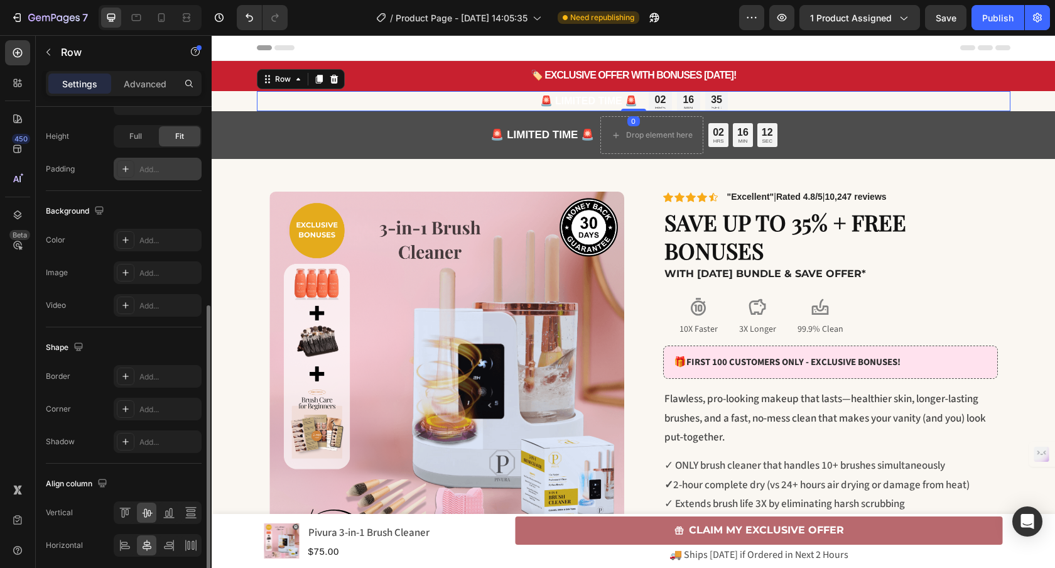
click at [141, 168] on div "Add..." at bounding box center [168, 169] width 59 height 11
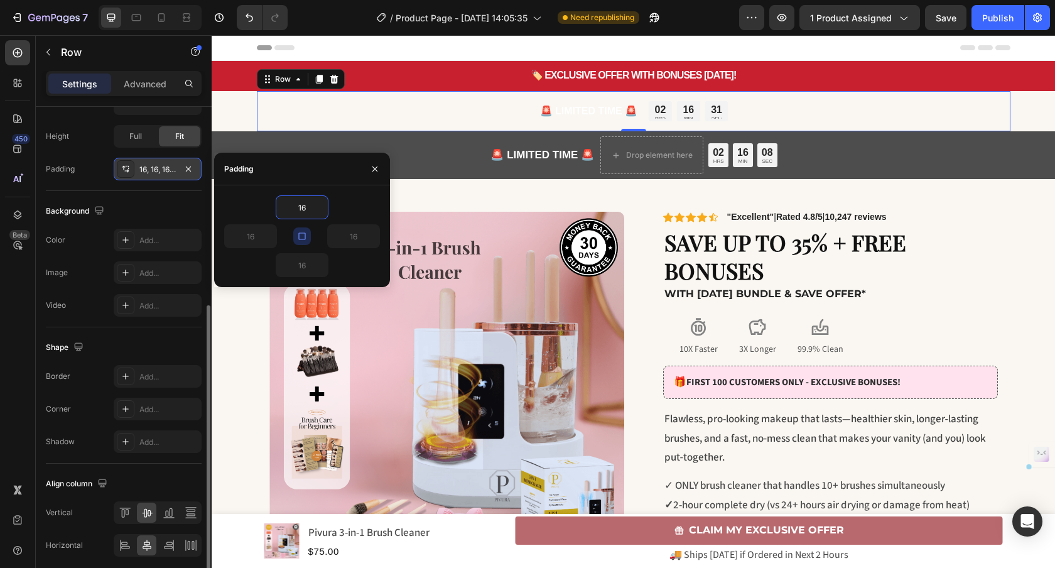
click at [304, 234] on icon "button" at bounding box center [301, 235] width 7 height 7
click at [301, 236] on icon "button" at bounding box center [302, 236] width 10 height 10
click at [303, 210] on input "16" at bounding box center [301, 207] width 51 height 23
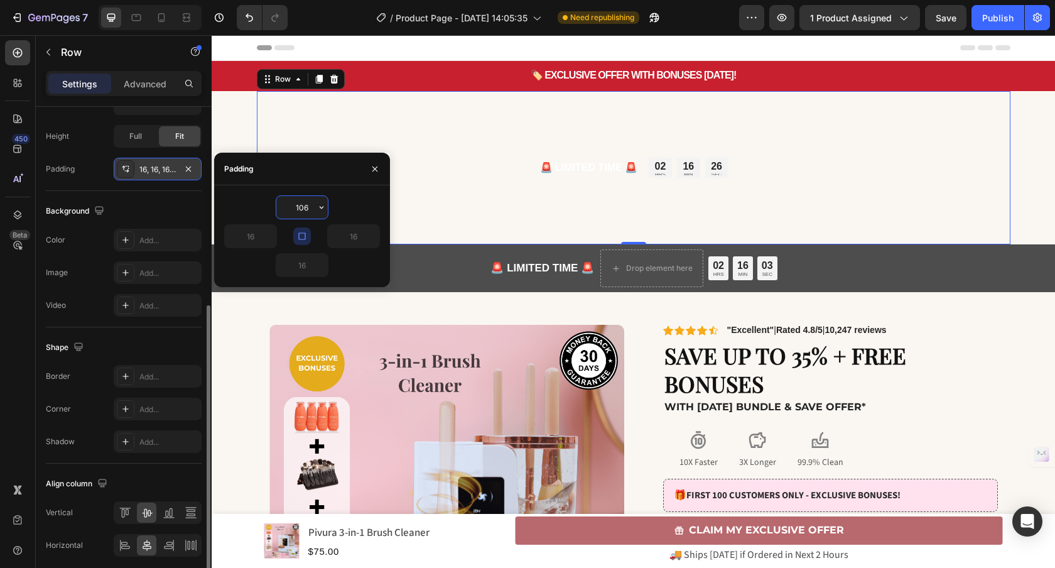
drag, startPoint x: 313, startPoint y: 210, endPoint x: 291, endPoint y: 212, distance: 22.1
click at [291, 212] on input "106" at bounding box center [301, 207] width 51 height 23
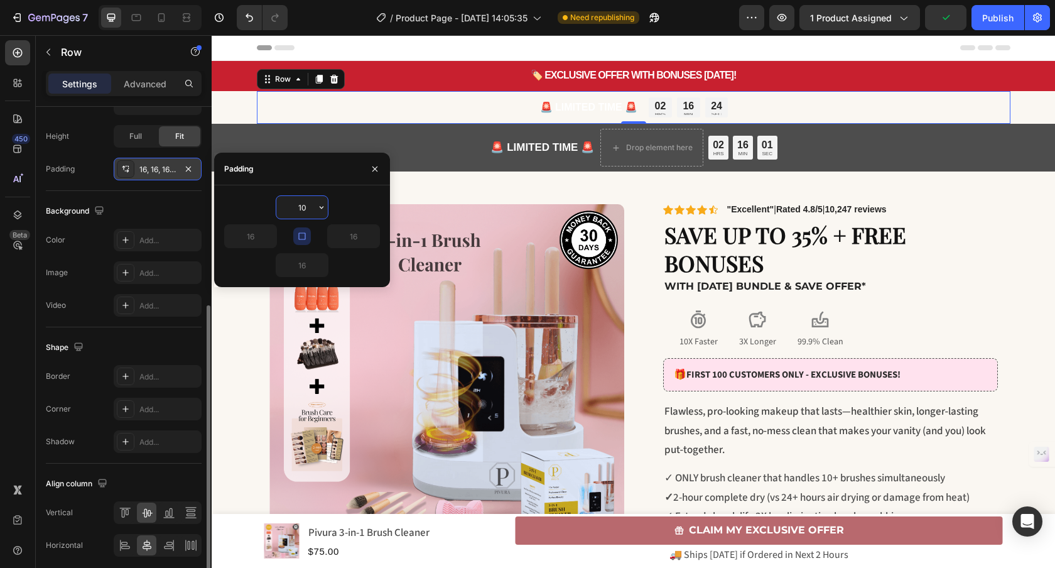
type input "1"
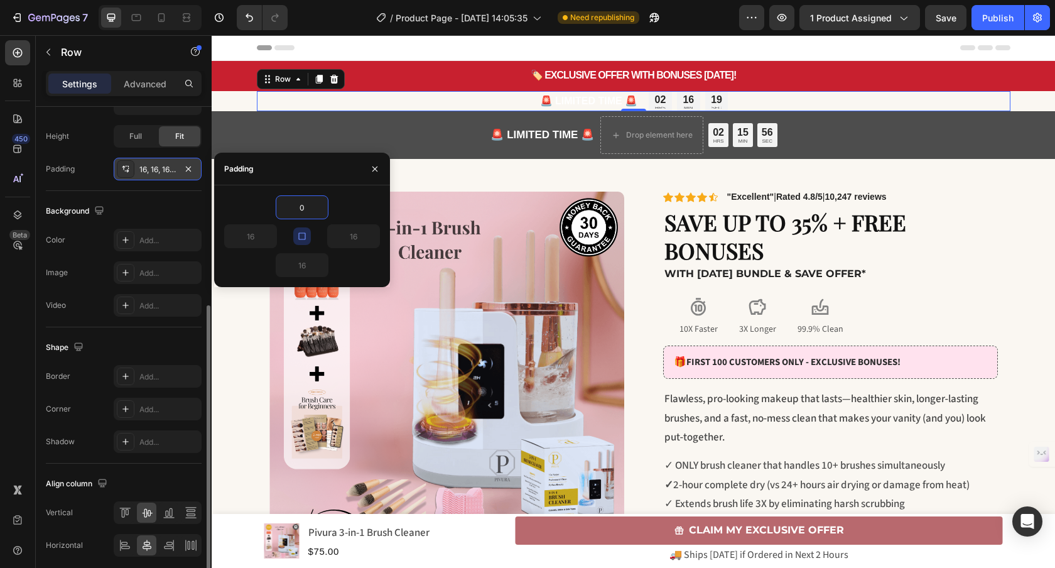
type input "0"
click at [301, 235] on icon "button" at bounding box center [302, 236] width 10 height 10
type input "0"
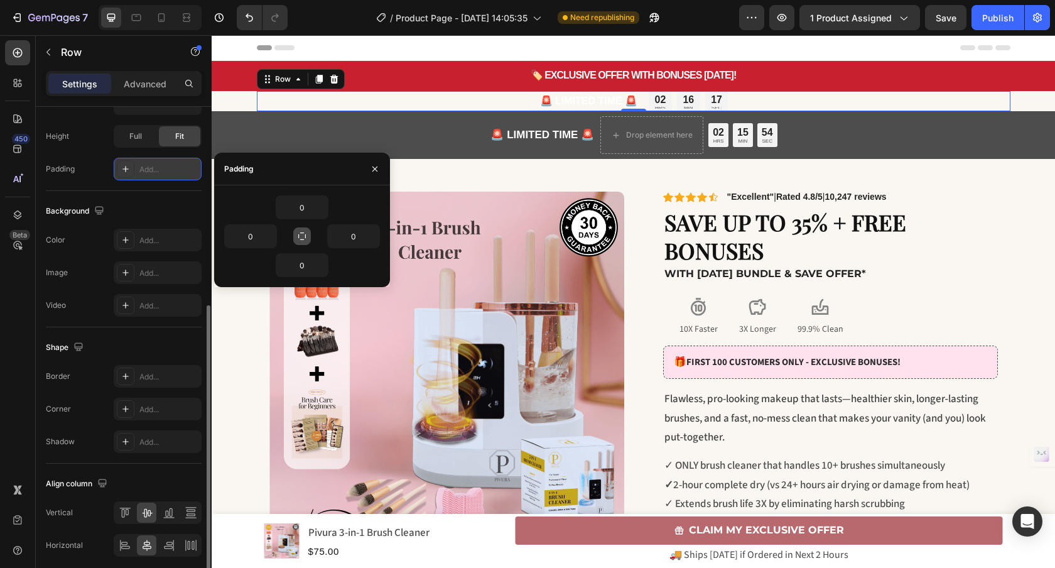
click at [303, 235] on icon "button" at bounding box center [302, 236] width 10 height 10
click at [304, 235] on icon "button" at bounding box center [302, 236] width 10 height 10
click at [308, 210] on input "0" at bounding box center [301, 207] width 51 height 23
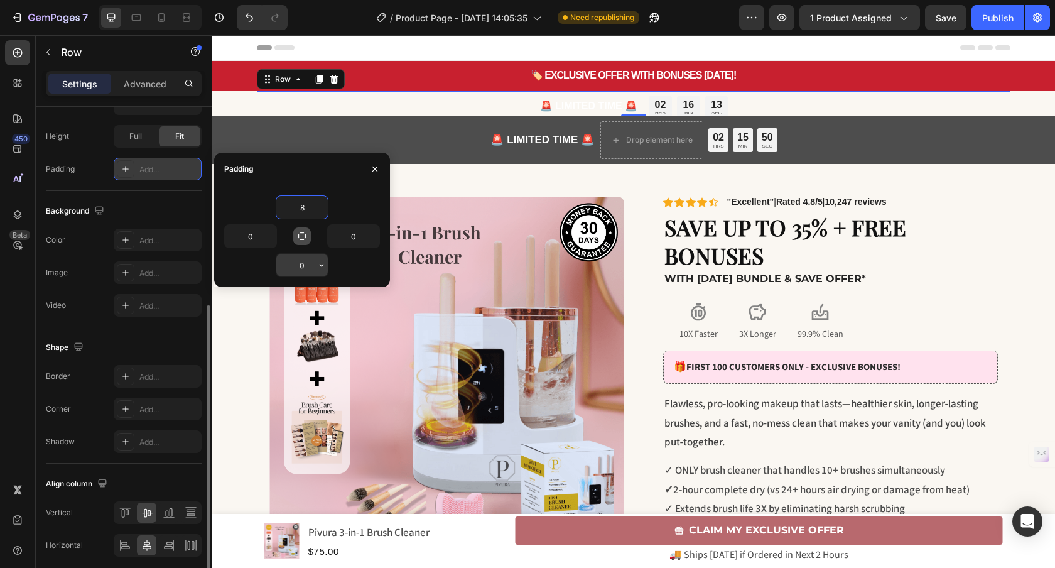
type input "8"
click at [310, 267] on input "0" at bounding box center [301, 265] width 51 height 23
type input "8"
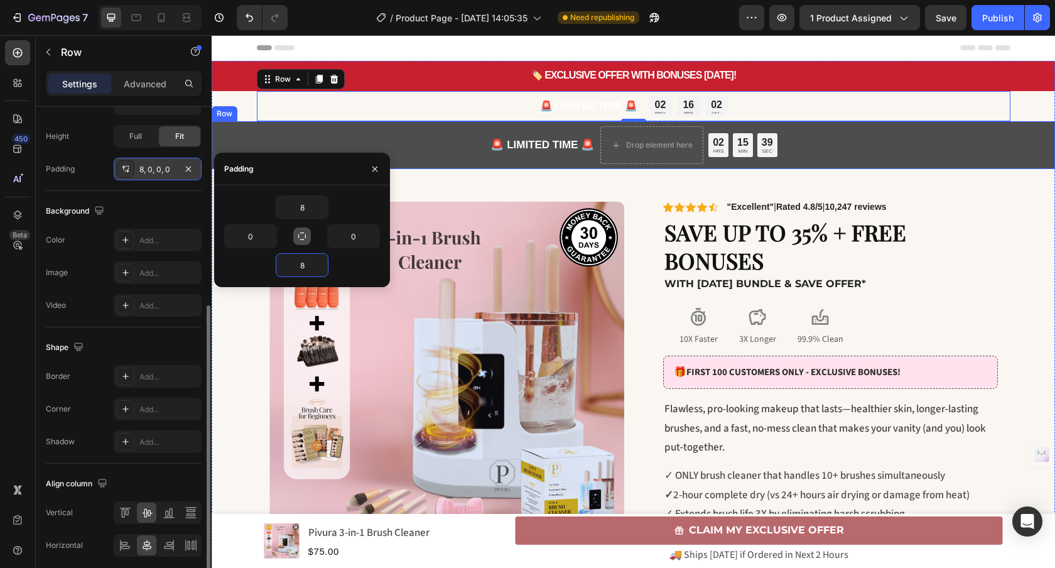
click at [375, 145] on div "🚨 LIMITED TIME 🚨 Text Block Drop element here 02 HRS 15 MIN 39 SEC Countdown Ti…" at bounding box center [633, 145] width 843 height 48
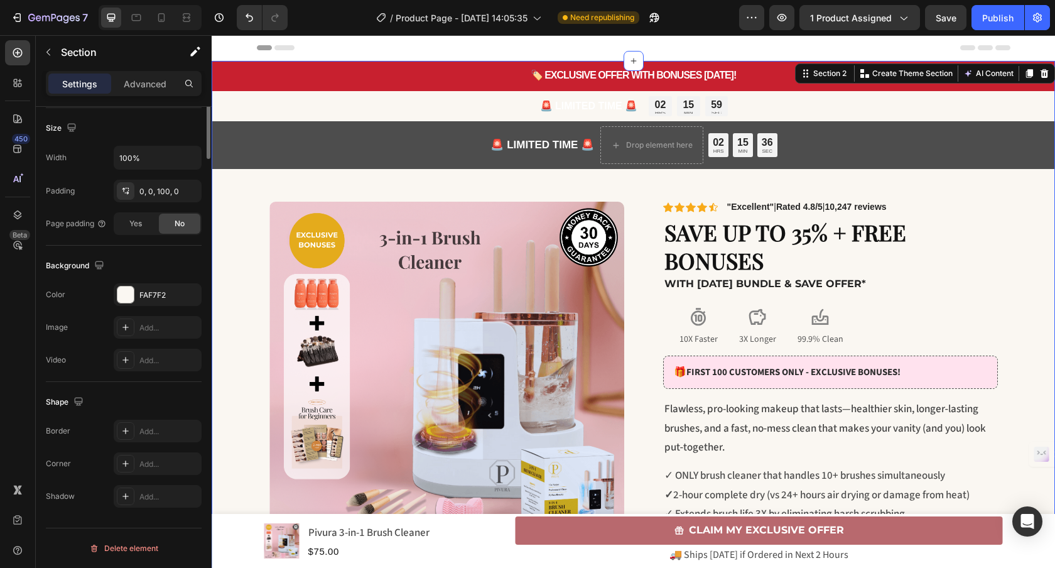
scroll to position [0, 0]
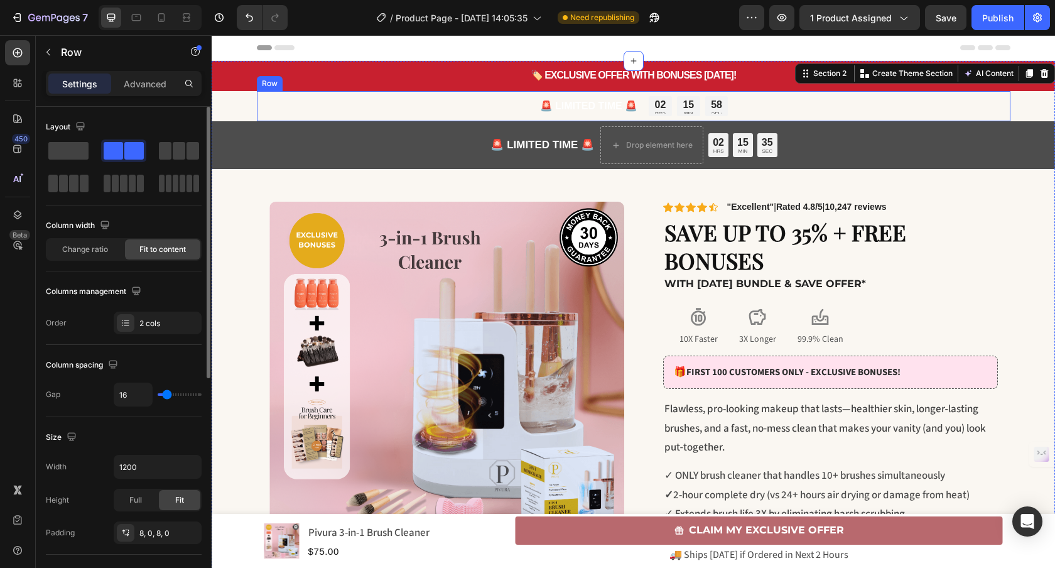
click at [257, 114] on div "🚨 LIMITED TIME 🚨 Text Block 02 HRS 15 MIN 58 SEC Countdown Timer Row" at bounding box center [633, 106] width 753 height 30
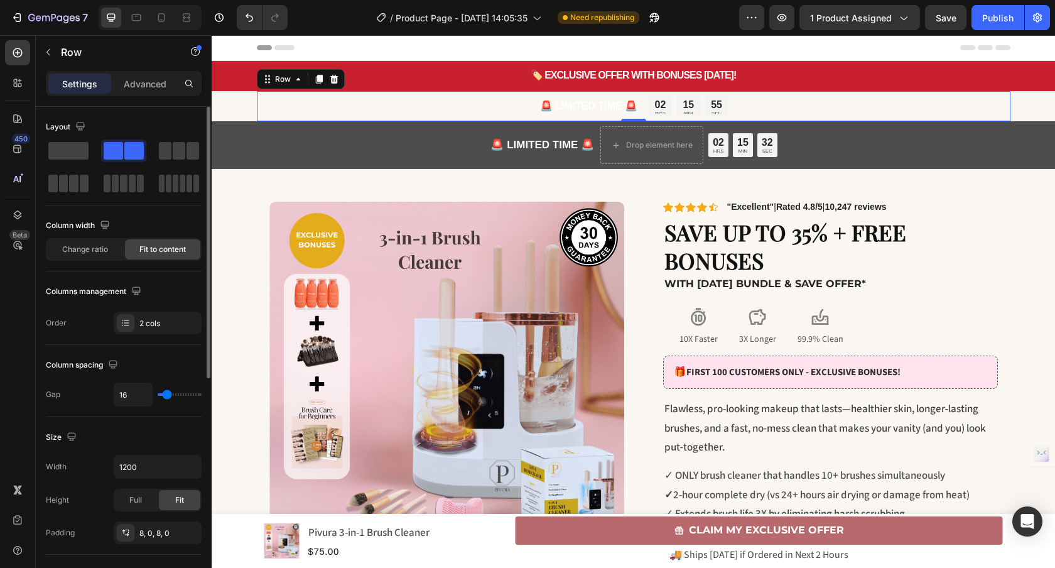
click at [627, 128] on div "0" at bounding box center [633, 131] width 13 height 10
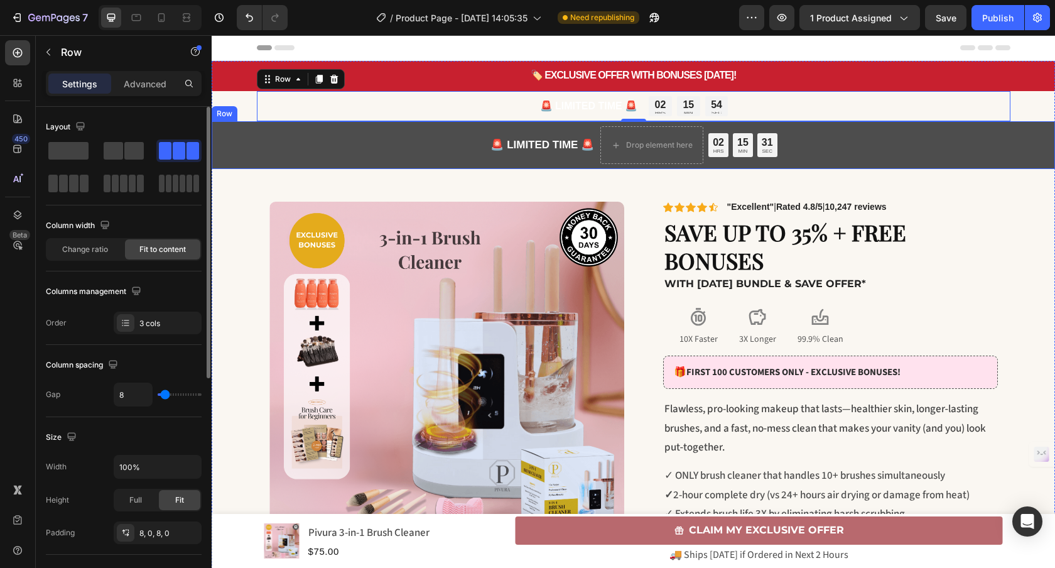
click at [785, 139] on div "🚨 LIMITED TIME 🚨 Text Block Drop element here 02 HRS 15 MIN 31 SEC Countdown Ti…" at bounding box center [633, 145] width 843 height 48
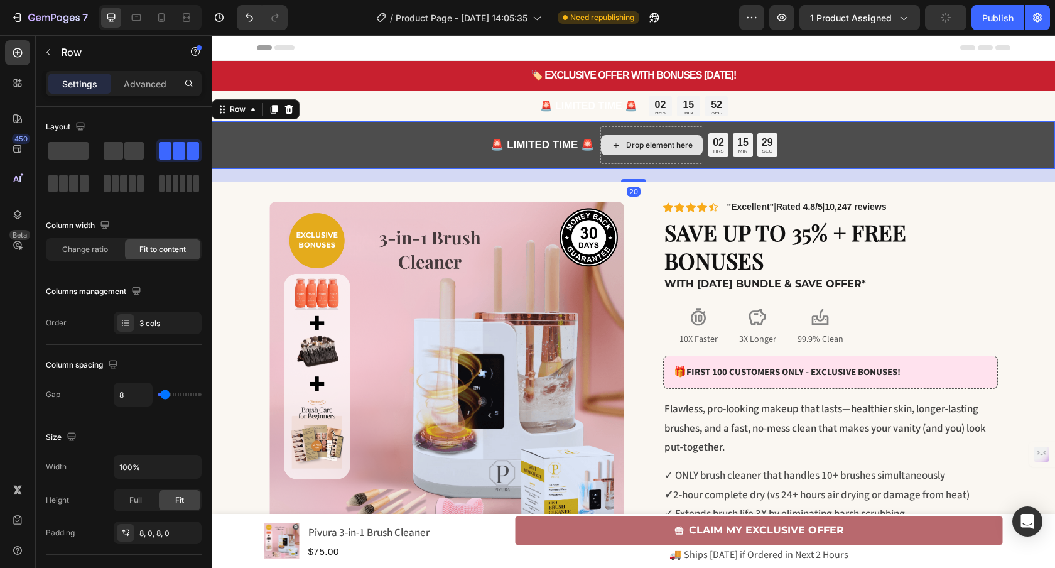
click at [603, 129] on div "Drop element here" at bounding box center [651, 145] width 103 height 38
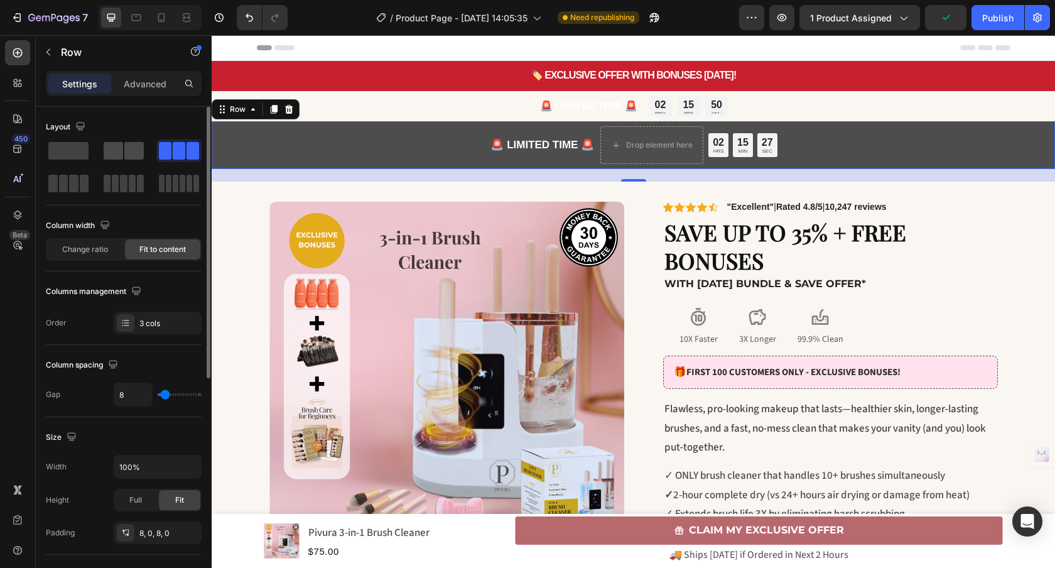
click at [136, 151] on span at bounding box center [133, 151] width 19 height 18
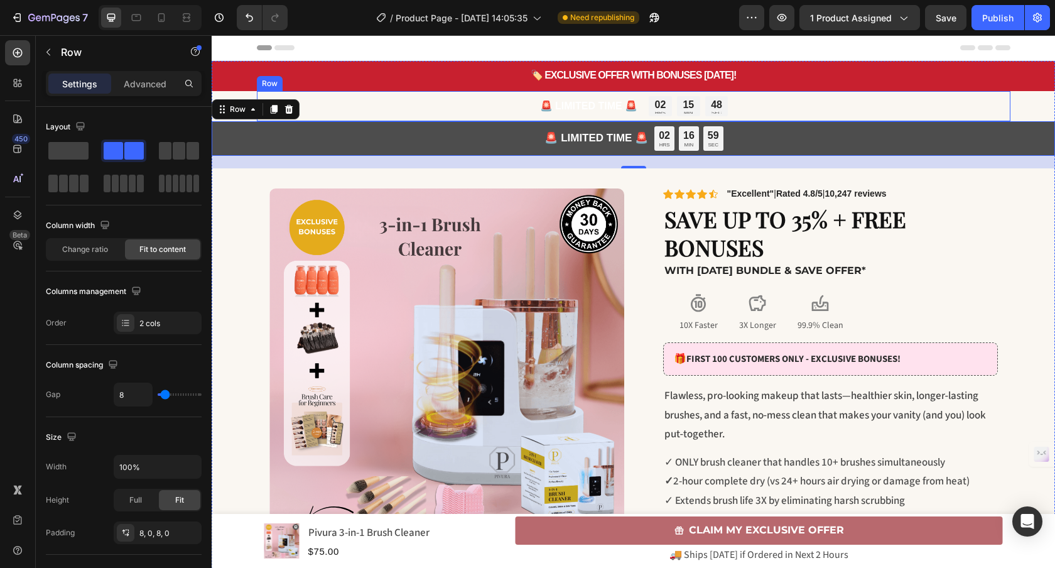
click at [492, 105] on div "🚨 LIMITED TIME 🚨 Text Block 02 HRS 15 MIN 48 SEC Countdown Timer Row" at bounding box center [633, 106] width 753 height 30
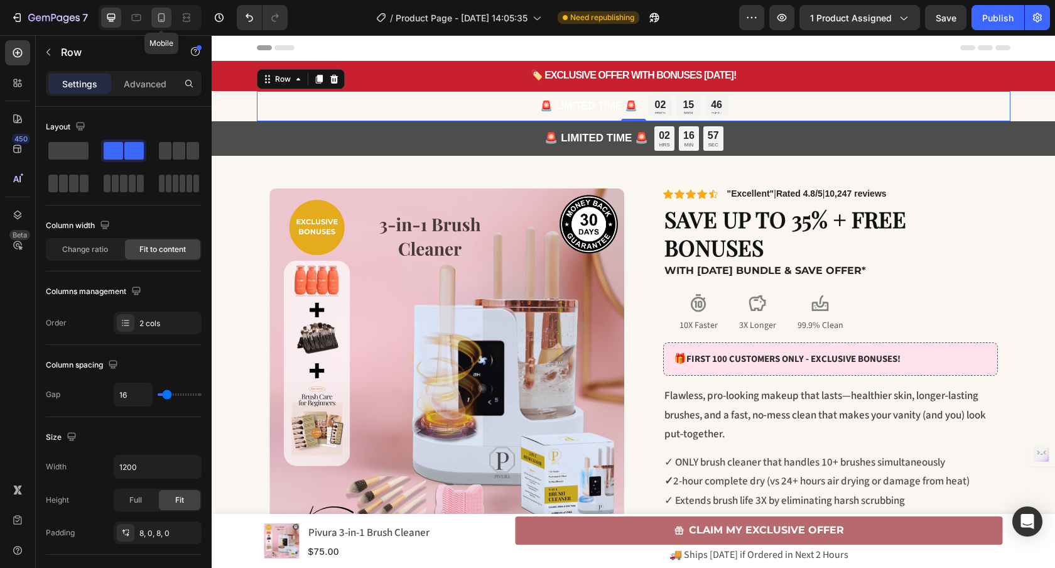
click at [157, 19] on icon at bounding box center [161, 17] width 13 height 13
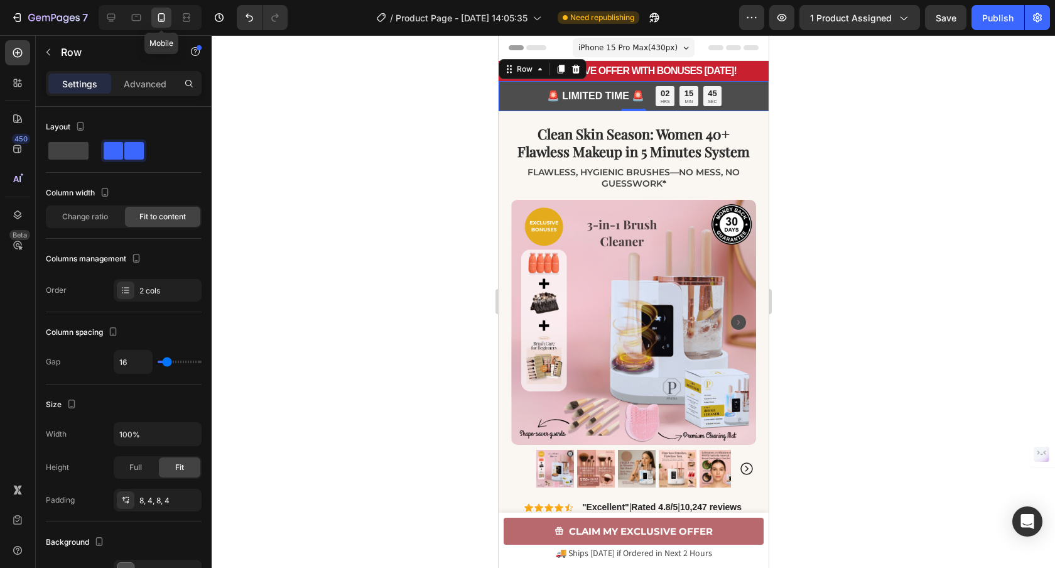
scroll to position [2, 0]
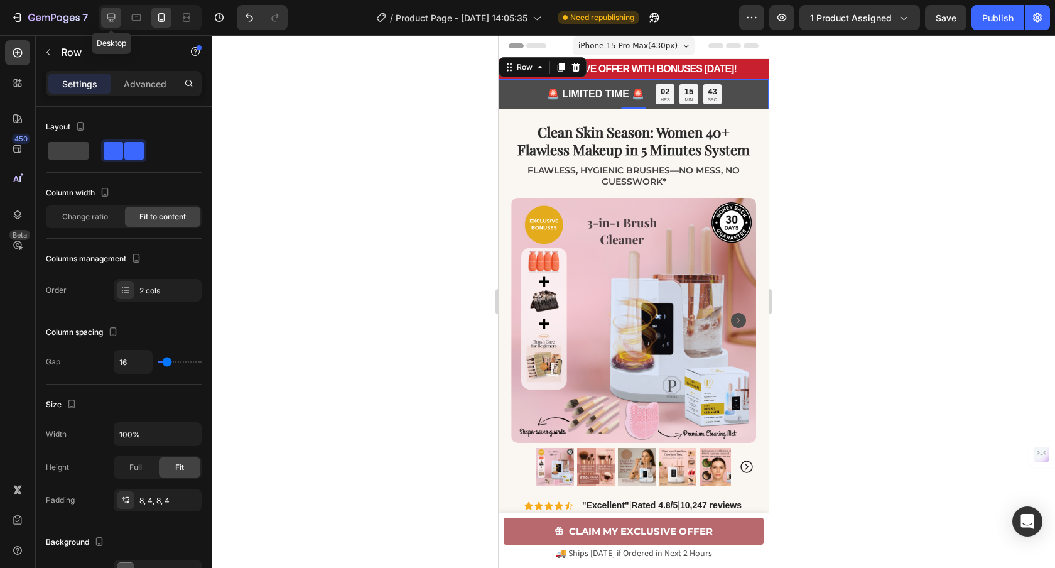
click at [119, 23] on div at bounding box center [111, 18] width 20 height 20
type input "1200"
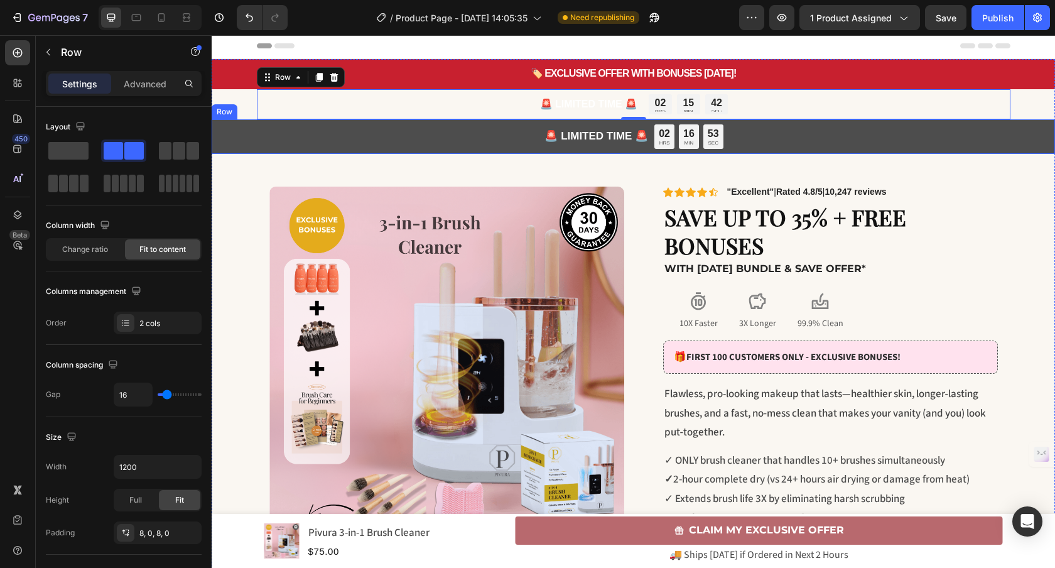
scroll to position [12, 0]
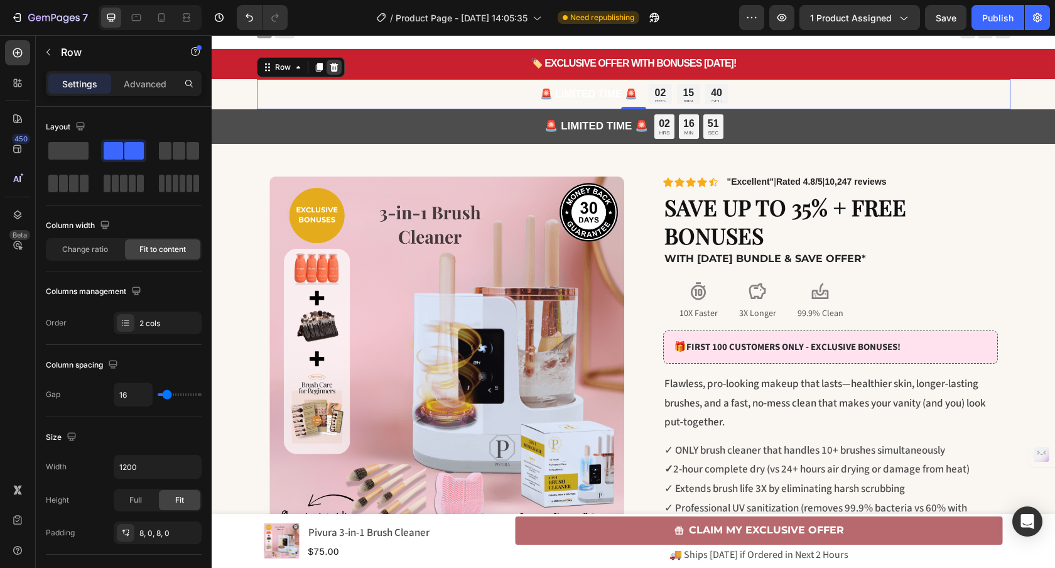
click at [330, 71] on icon at bounding box center [334, 67] width 8 height 9
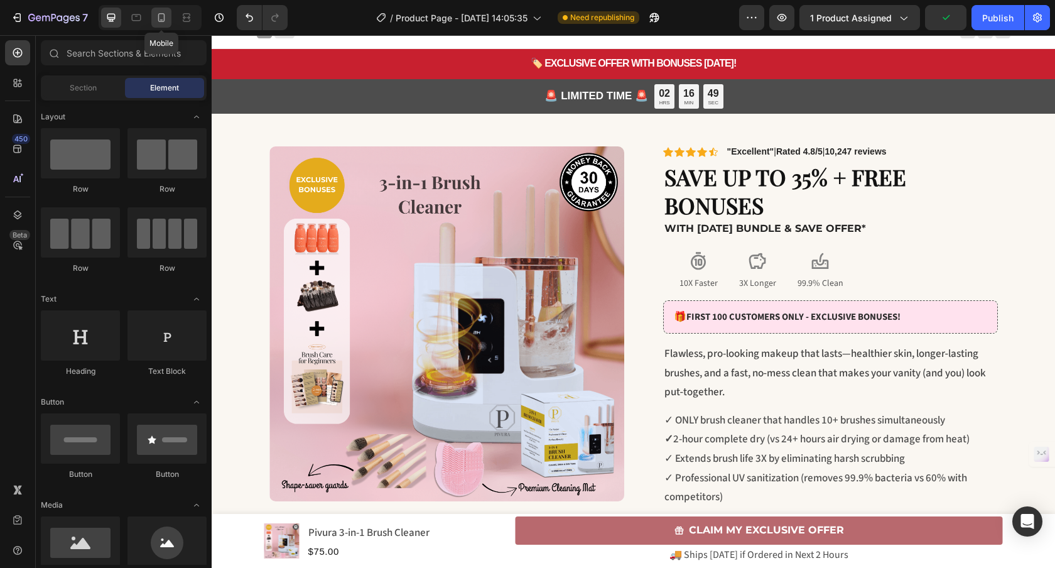
click at [153, 23] on div at bounding box center [161, 18] width 20 height 20
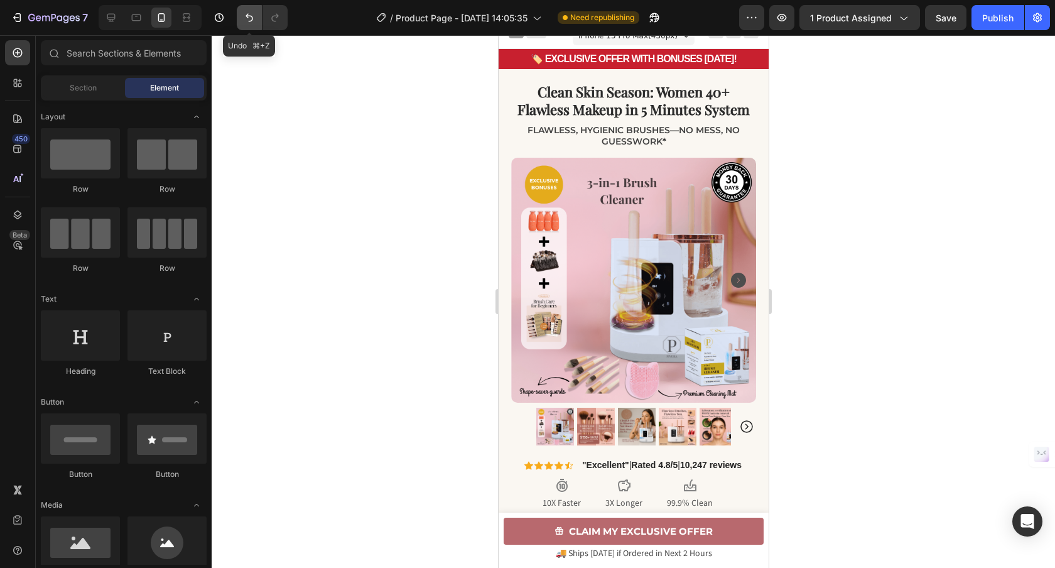
click at [247, 23] on icon "Undo/Redo" at bounding box center [249, 17] width 13 height 13
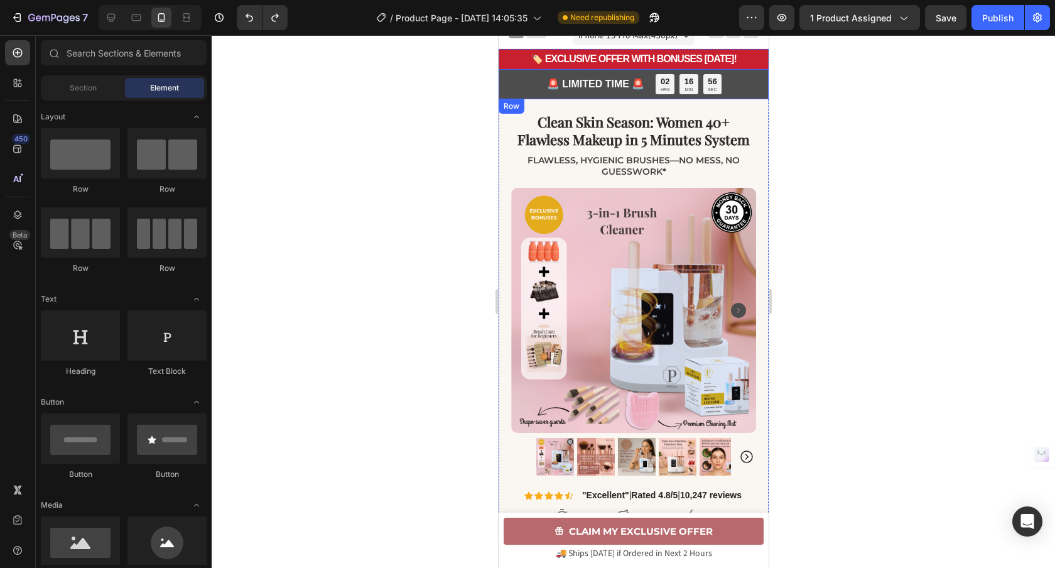
click at [517, 85] on div "🚨 LIMITED TIME 🚨 Text Block 02 HRS 16 MIN [STREET_ADDRESS]" at bounding box center [633, 84] width 270 height 30
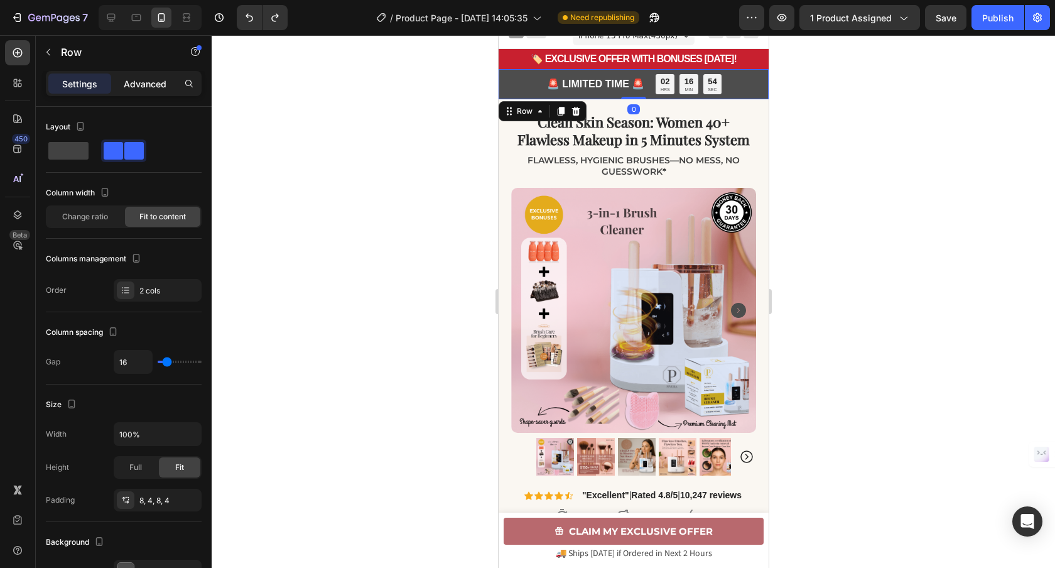
click at [146, 89] on p "Advanced" at bounding box center [145, 83] width 43 height 13
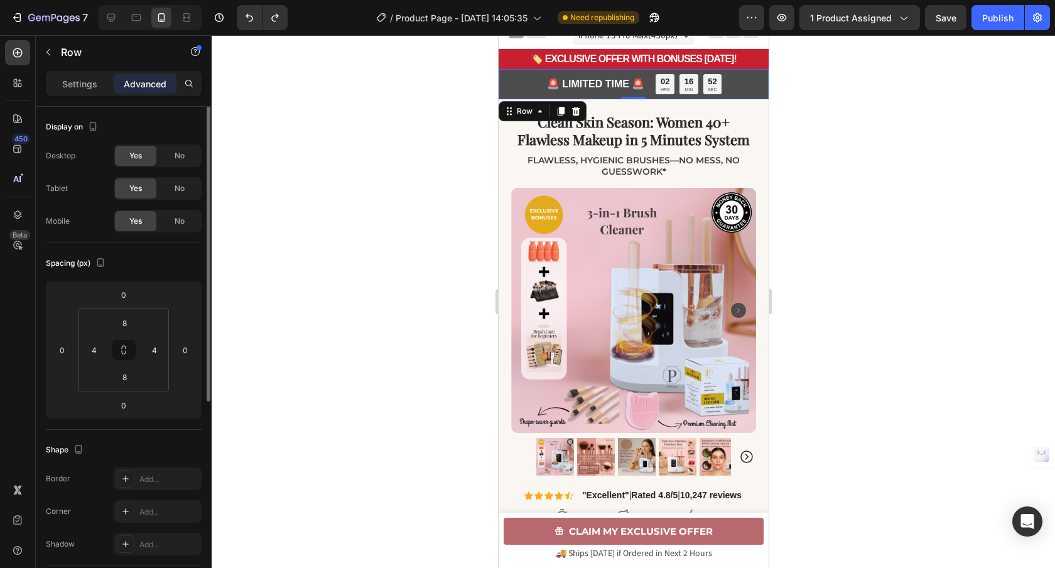
click at [145, 157] on div "Yes" at bounding box center [135, 156] width 41 height 20
click at [141, 160] on span "Yes" at bounding box center [135, 155] width 13 height 11
click at [146, 156] on div "Yes" at bounding box center [135, 156] width 41 height 20
click at [139, 159] on span "Yes" at bounding box center [135, 155] width 13 height 11
click at [140, 18] on icon at bounding box center [136, 17] width 9 height 7
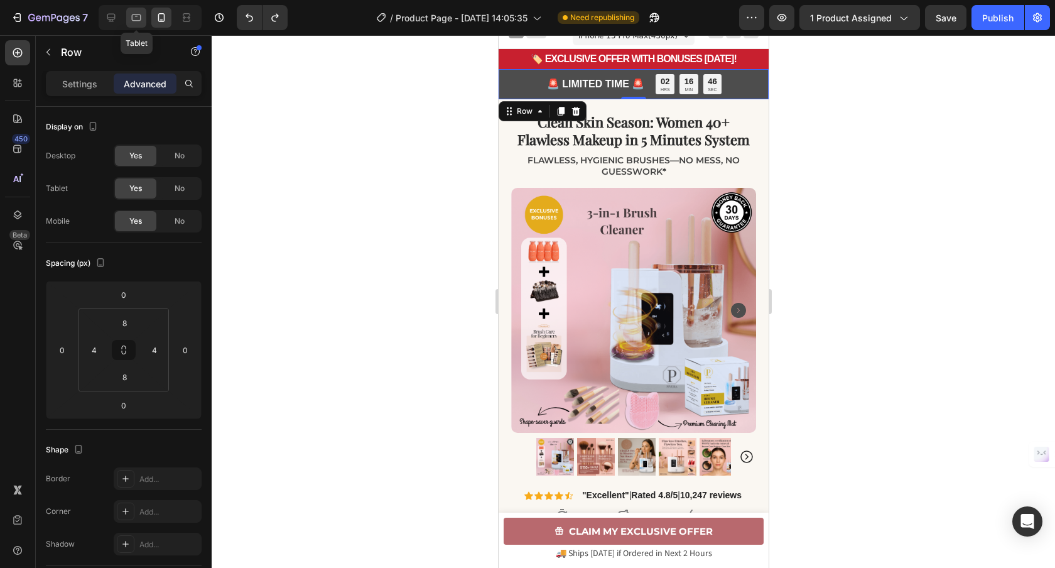
type input "0"
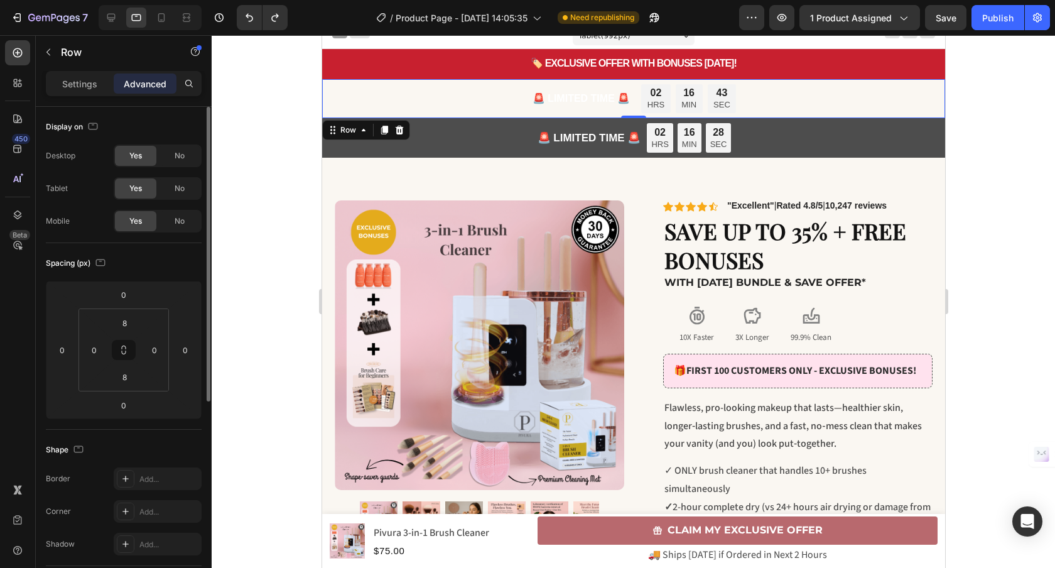
click at [143, 156] on div "Yes" at bounding box center [135, 156] width 41 height 20
click at [166, 155] on div "No" at bounding box center [179, 156] width 41 height 20
click at [177, 181] on div "No" at bounding box center [179, 188] width 41 height 20
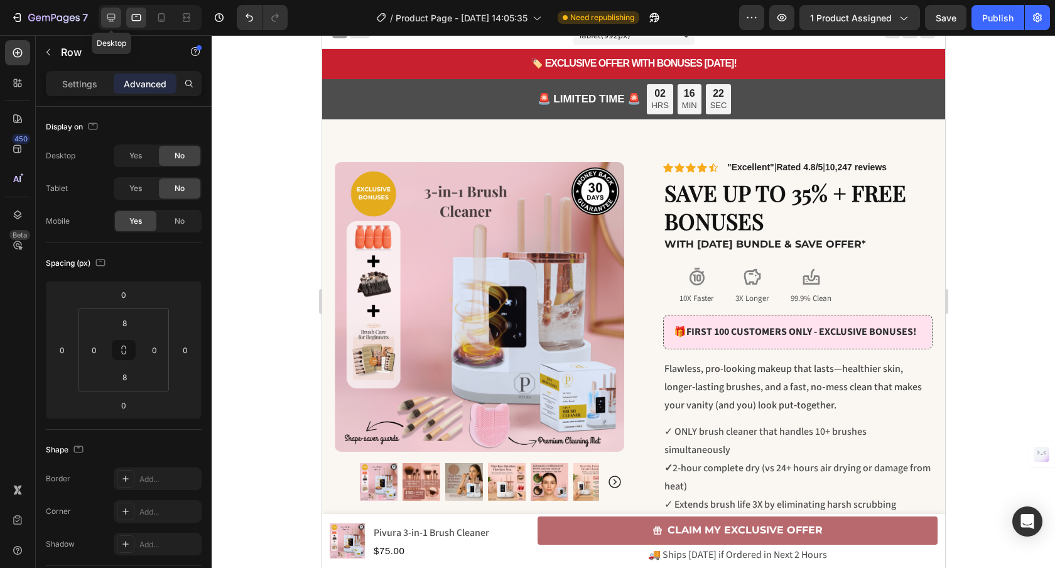
click at [111, 19] on icon at bounding box center [111, 17] width 13 height 13
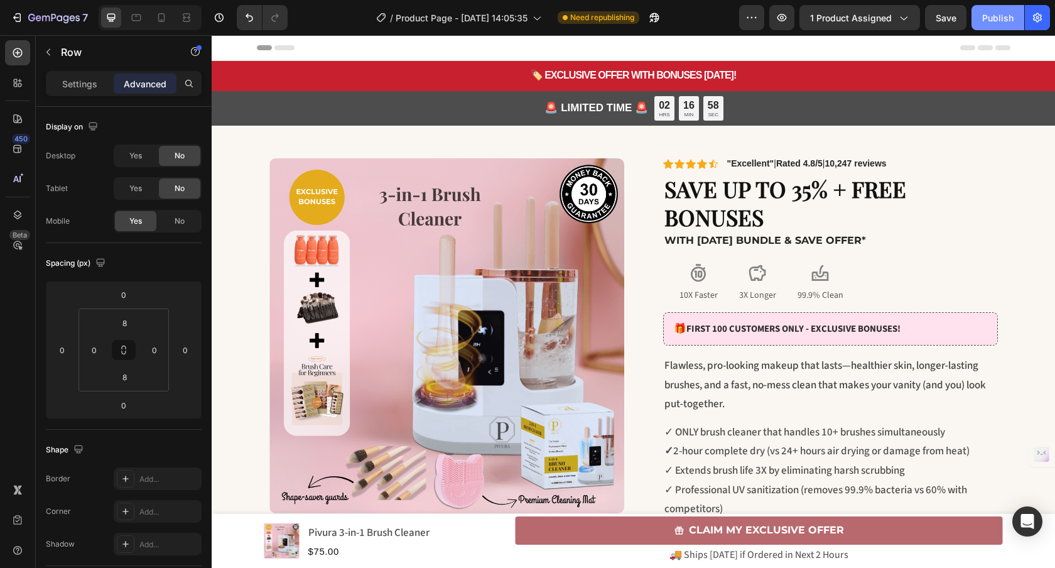
click at [1009, 22] on div "Publish" at bounding box center [997, 17] width 31 height 13
click at [158, 16] on icon at bounding box center [161, 17] width 13 height 13
type input "4"
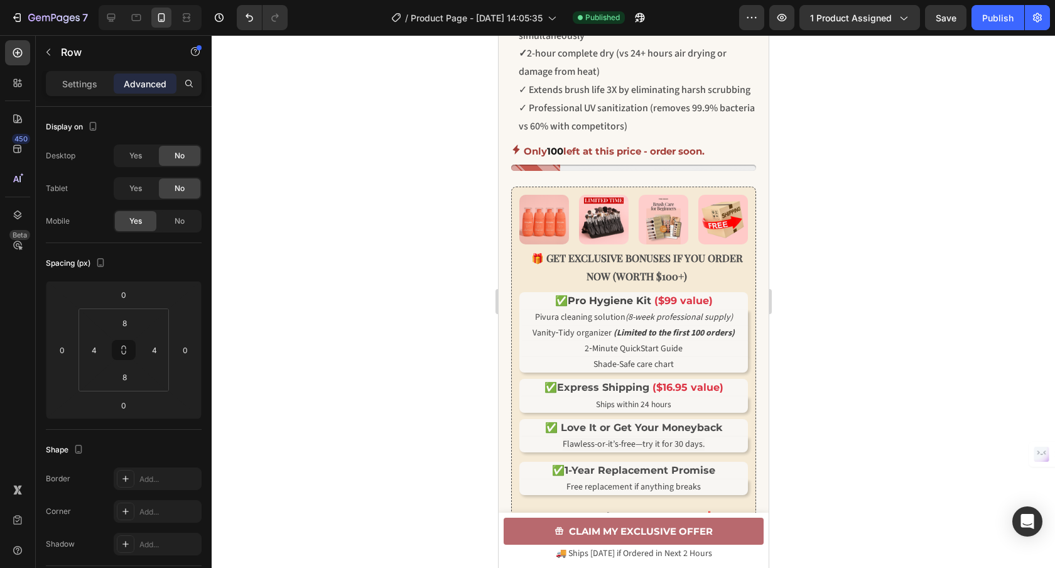
scroll to position [828, 0]
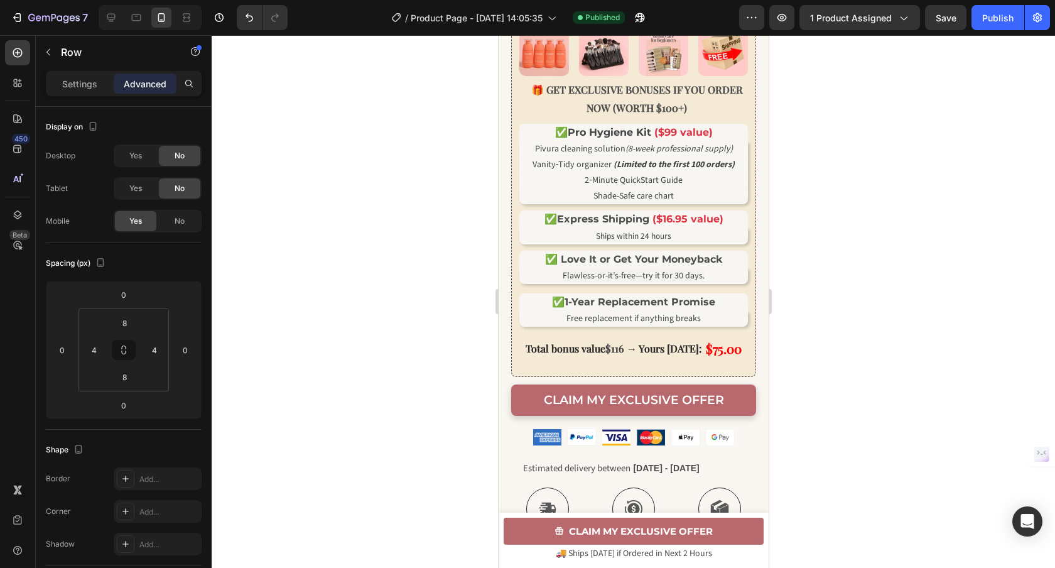
click at [645, 138] on span "Pro Hygiene Kit" at bounding box center [608, 132] width 83 height 12
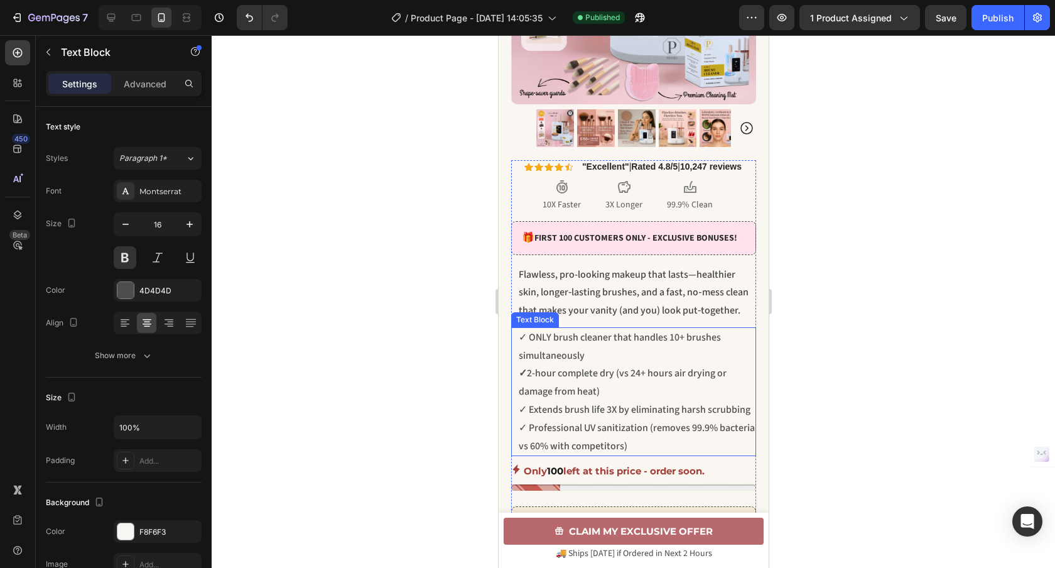
scroll to position [459, 0]
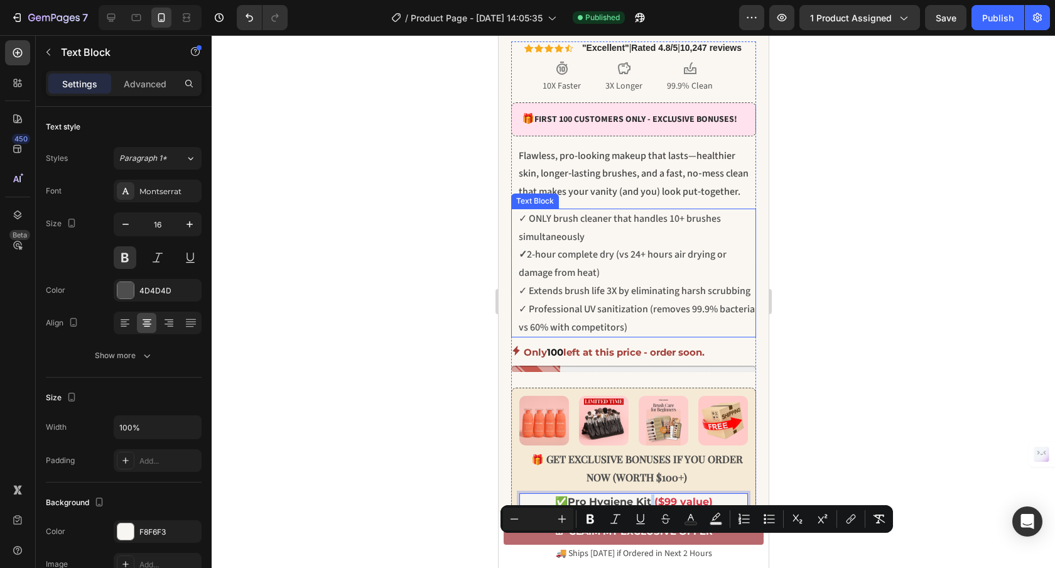
click at [665, 336] on p "✓ Professional UV sanitization (removes 99.9% bacteria vs 60% with competitors)" at bounding box center [636, 318] width 236 height 36
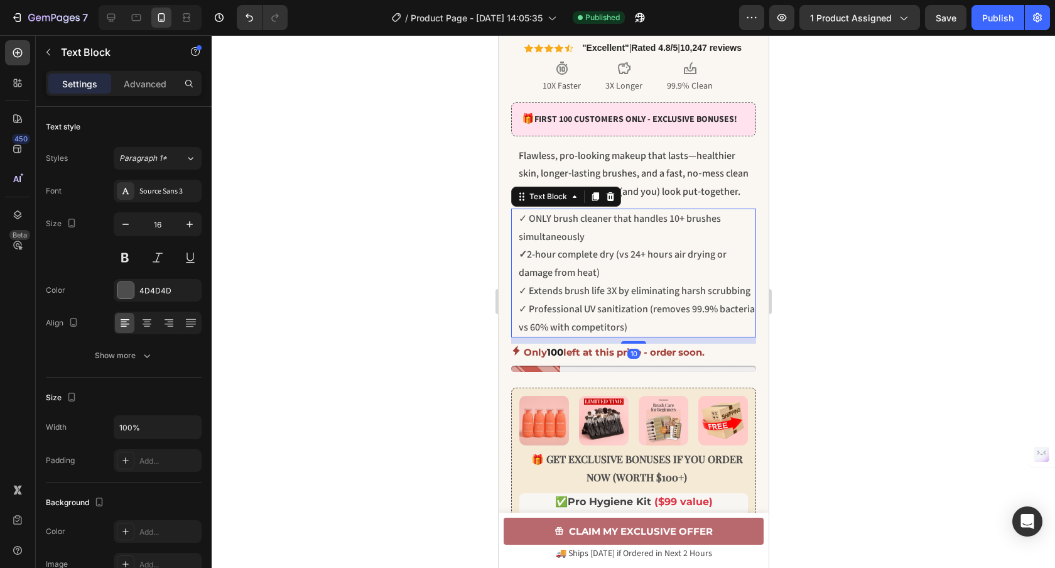
click at [630, 336] on p "✓ Professional UV sanitization (removes 99.9% bacteria vs 60% with competitors)" at bounding box center [636, 318] width 236 height 36
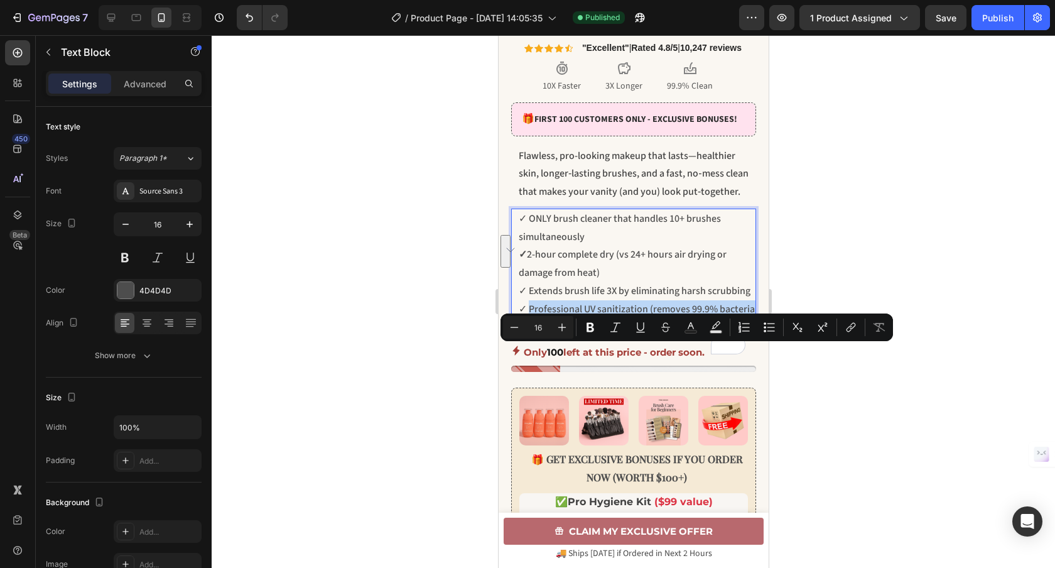
drag, startPoint x: 670, startPoint y: 369, endPoint x: 527, endPoint y: 358, distance: 142.9
click at [527, 336] on p "✓ Professional UV sanitization (removes 99.9% bacteria vs 60% with competitors)" at bounding box center [636, 318] width 236 height 36
copy p "Professional UV sanitization (removes 99.9% bacteria vs 60% with competitors)"
click at [577, 282] on p "✓ 2-hour complete dry (vs 24+ hours air drying or damage from heat)" at bounding box center [636, 263] width 236 height 36
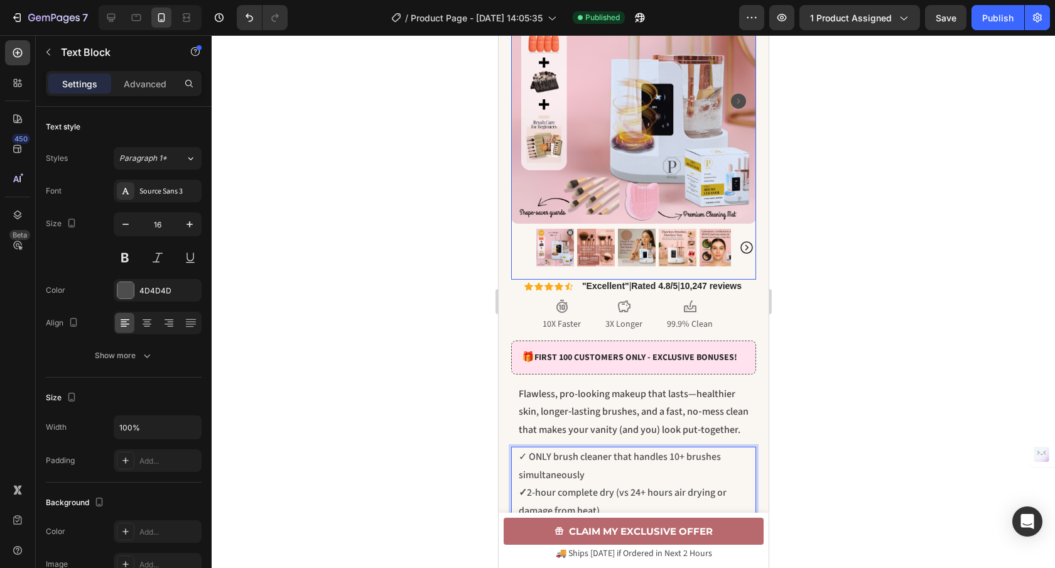
scroll to position [0, 0]
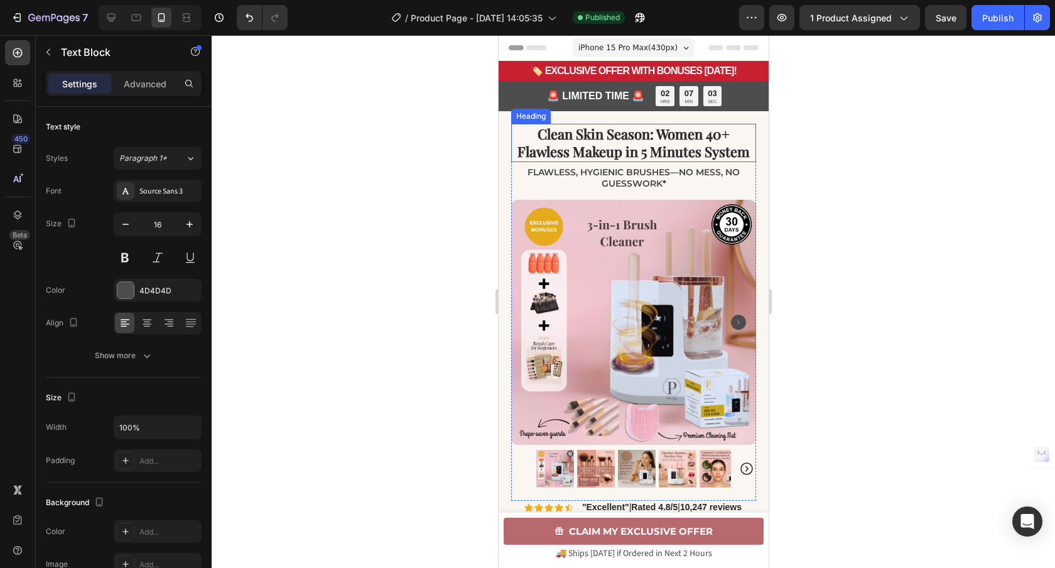
click at [667, 162] on h2 "Clean Skin Season: Women 40+ Flawless Makeup in 5 Minutes System" at bounding box center [632, 143] width 245 height 38
click at [415, 198] on div at bounding box center [633, 301] width 843 height 532
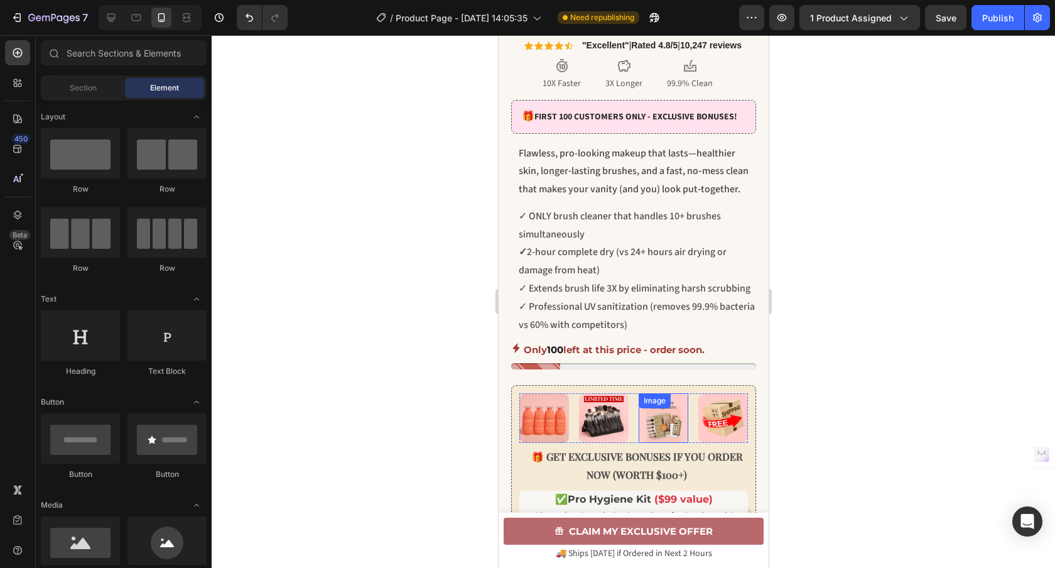
scroll to position [705, 0]
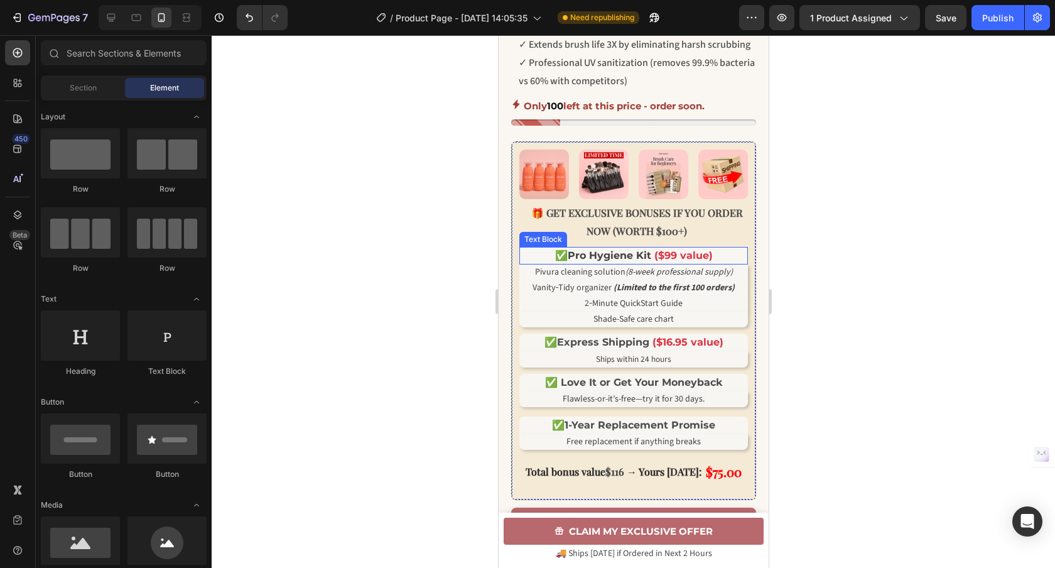
click at [643, 261] on span "Pro Hygiene Kit" at bounding box center [608, 255] width 83 height 12
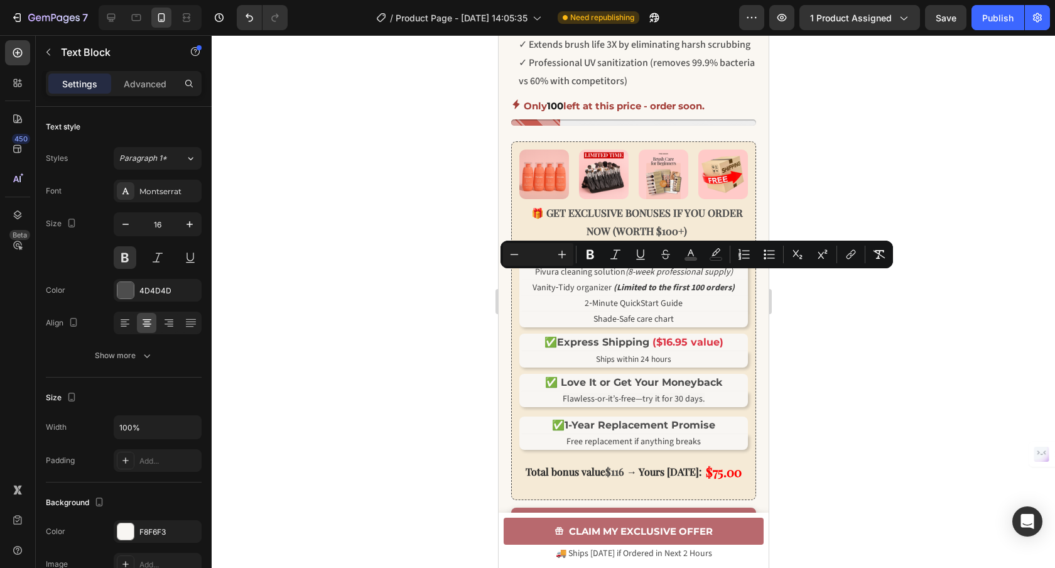
drag, startPoint x: 644, startPoint y: 281, endPoint x: 632, endPoint y: 281, distance: 12.6
click at [632, 261] on span "Pro Hygiene Kit" at bounding box center [608, 255] width 83 height 12
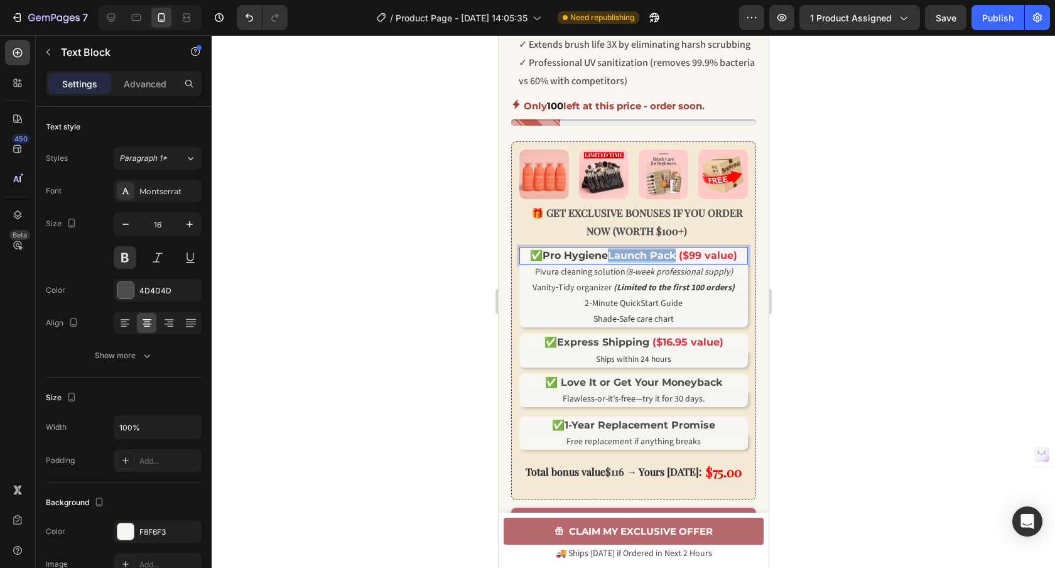
drag, startPoint x: 672, startPoint y: 279, endPoint x: 603, endPoint y: 279, distance: 69.1
click at [603, 263] on p "✅ Pro Hygiene Launch Pack ($99 value)" at bounding box center [633, 255] width 226 height 15
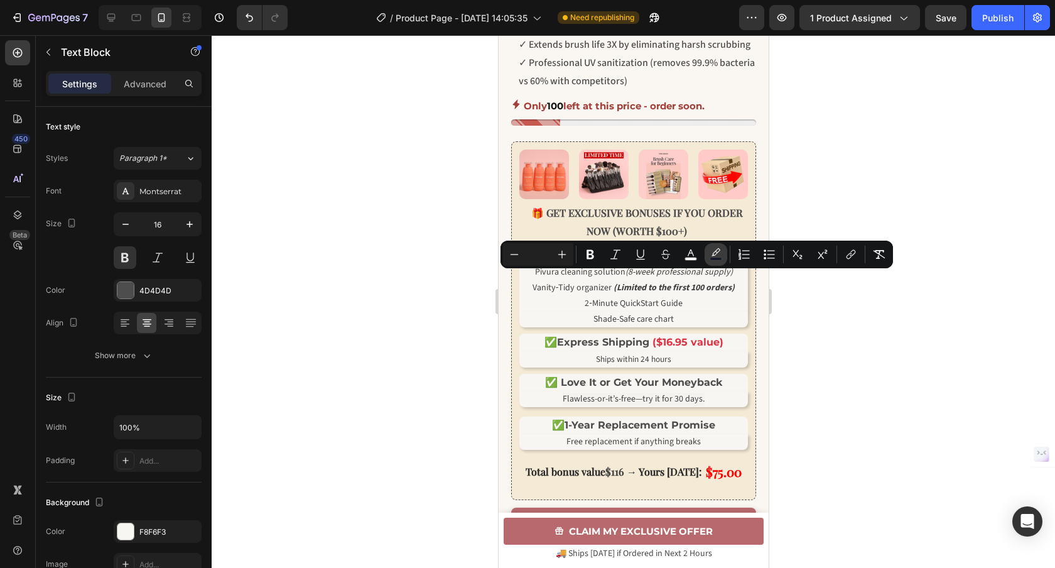
click at [710, 250] on icon "Editor contextual toolbar" at bounding box center [715, 254] width 13 height 13
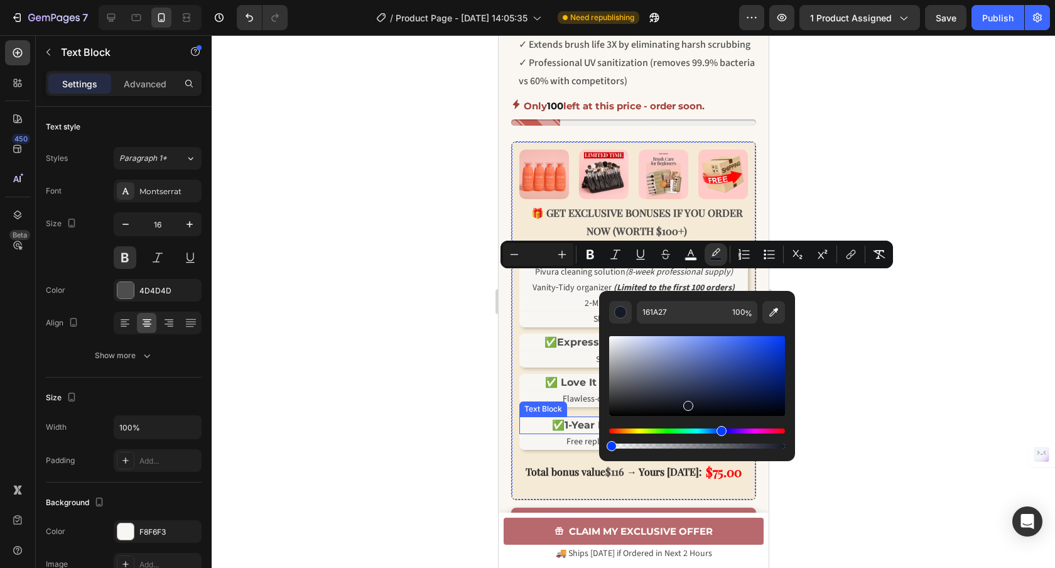
drag, startPoint x: 1273, startPoint y: 482, endPoint x: 571, endPoint y: 441, distance: 702.4
type input "0"
click at [692, 258] on rect "Editor contextual toolbar" at bounding box center [691, 258] width 12 height 3
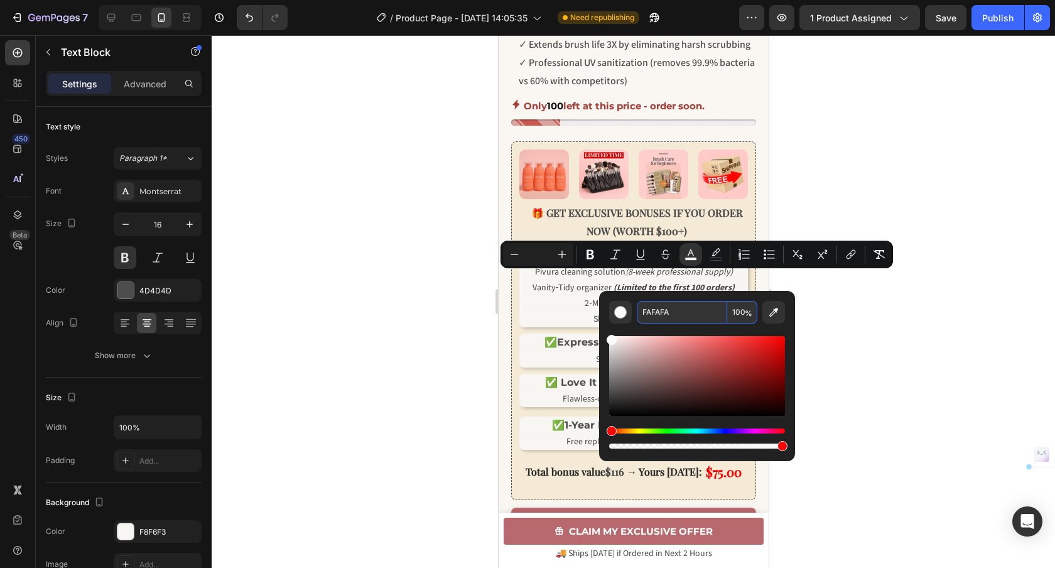
click at [692, 318] on input "FAFAFA" at bounding box center [682, 312] width 90 height 23
paste input "424242"
type input "424242"
click at [535, 253] on input "Editor contextual toolbar" at bounding box center [537, 254] width 25 height 15
type input "0"
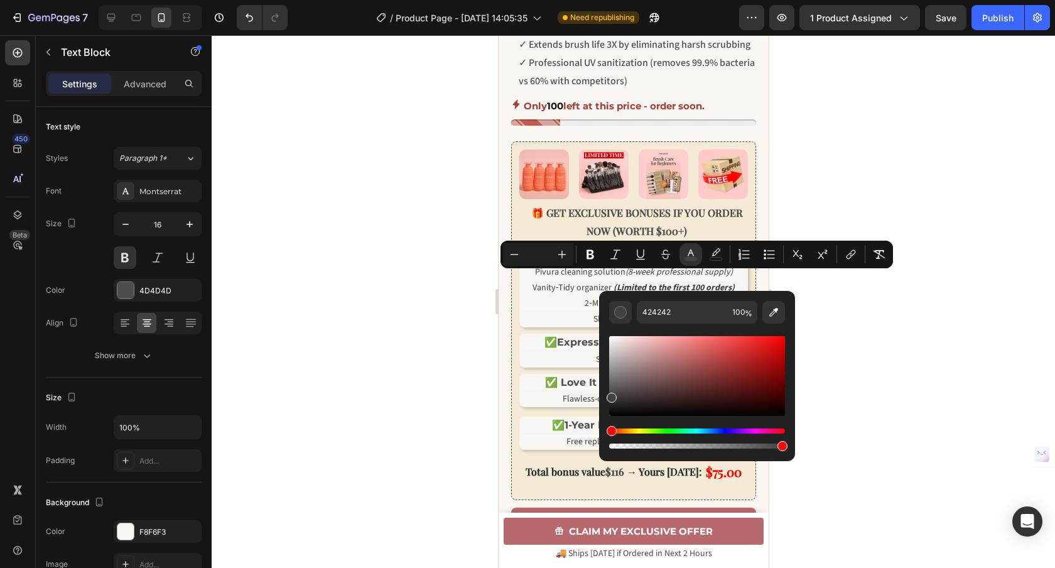
click at [890, 290] on div at bounding box center [633, 301] width 843 height 532
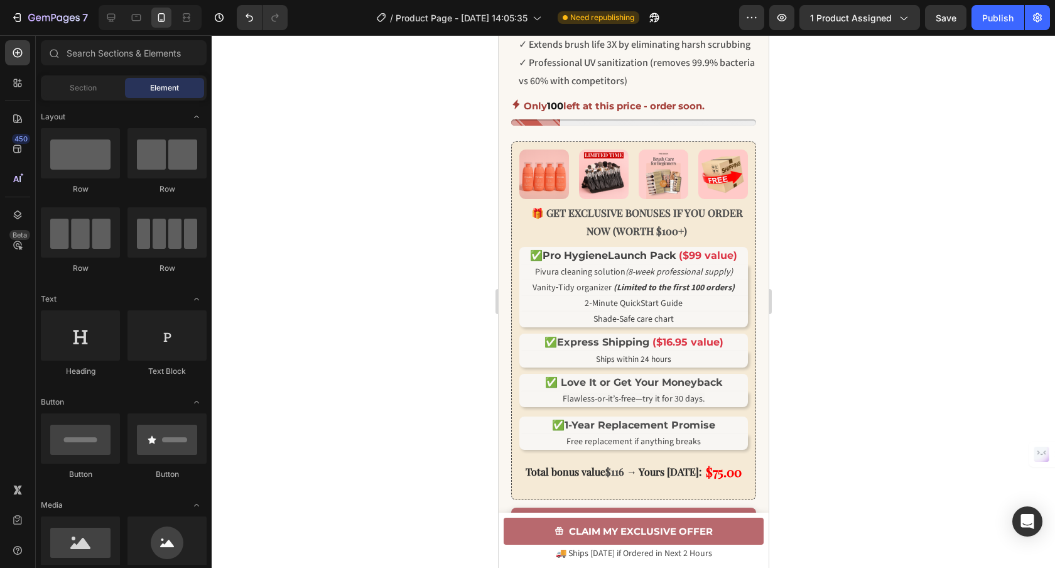
click at [827, 247] on div at bounding box center [633, 301] width 843 height 532
click at [1001, 21] on div "Publish" at bounding box center [997, 17] width 31 height 13
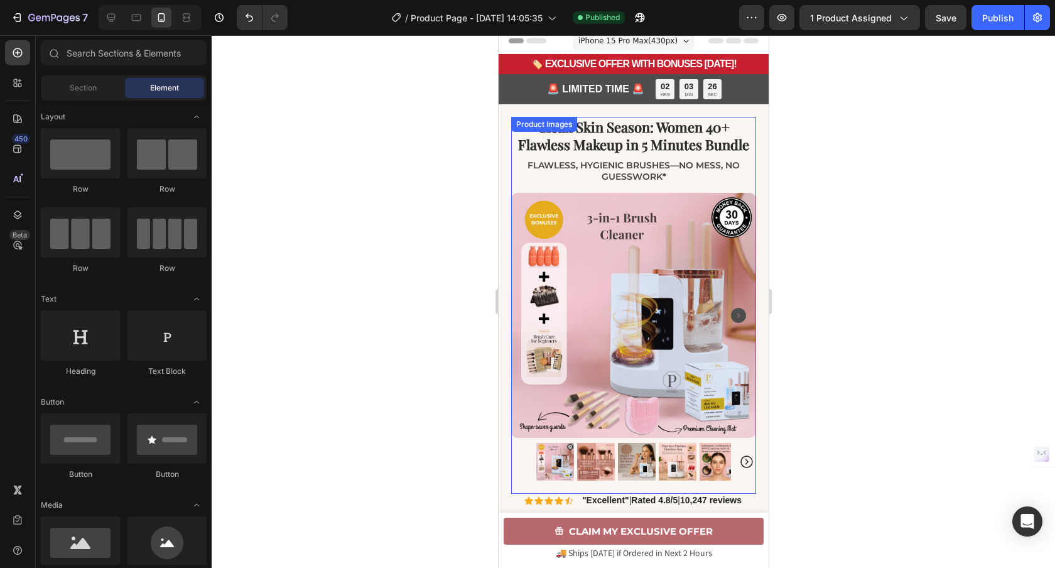
scroll to position [0, 0]
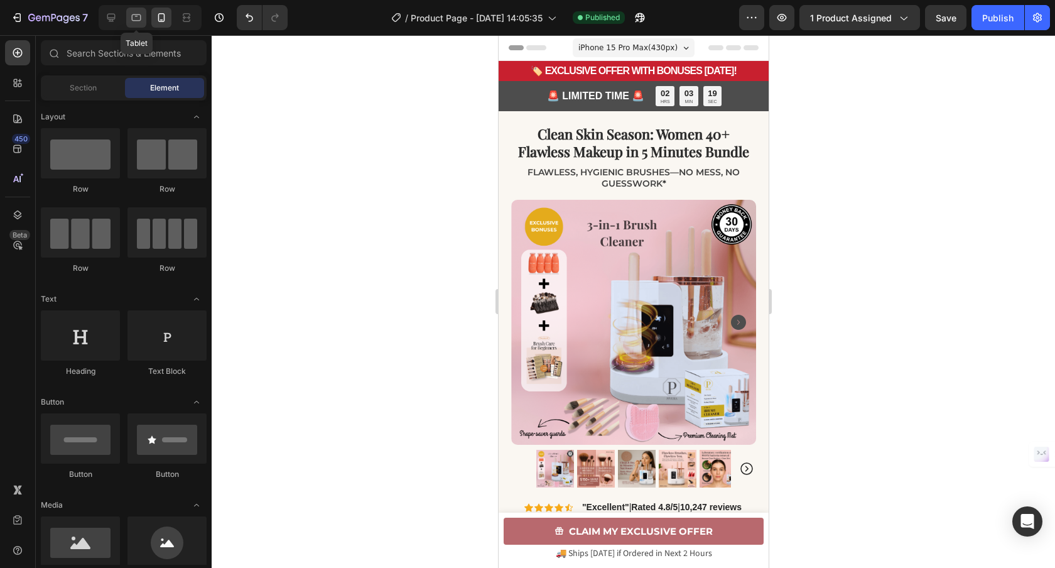
click at [141, 24] on div at bounding box center [136, 18] width 20 height 20
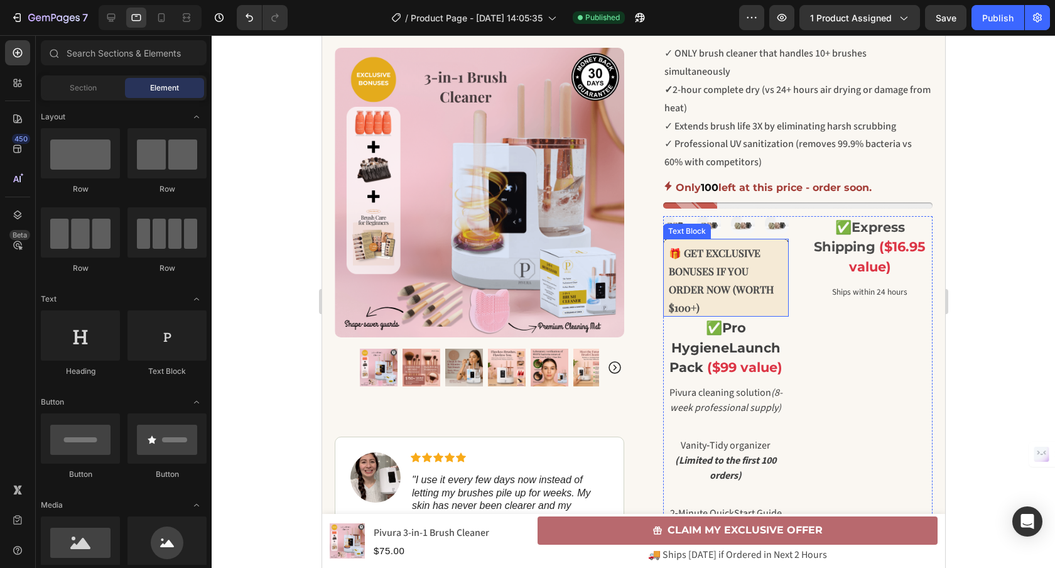
scroll to position [5, 0]
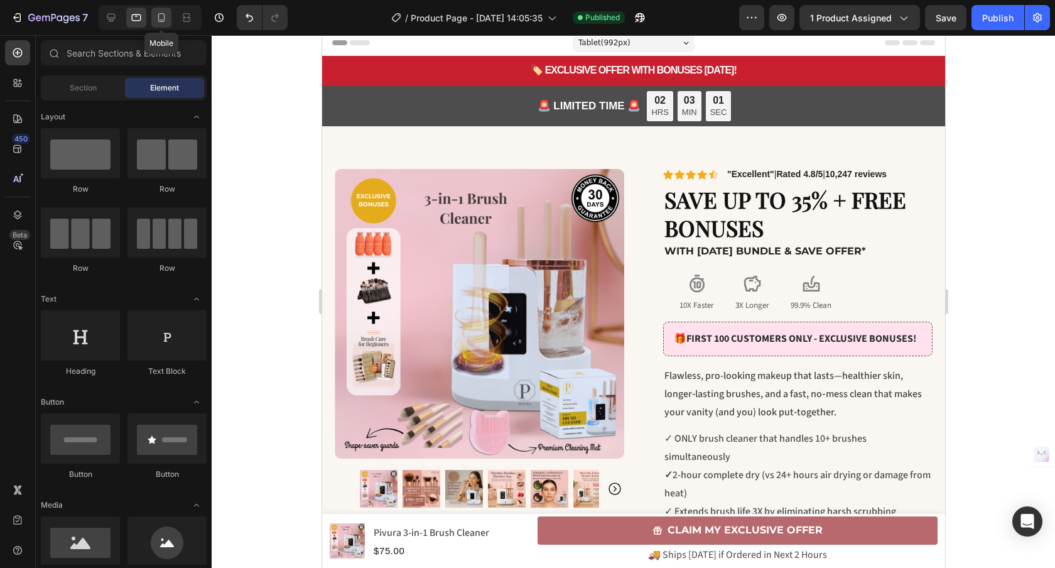
click at [158, 21] on icon at bounding box center [161, 17] width 13 height 13
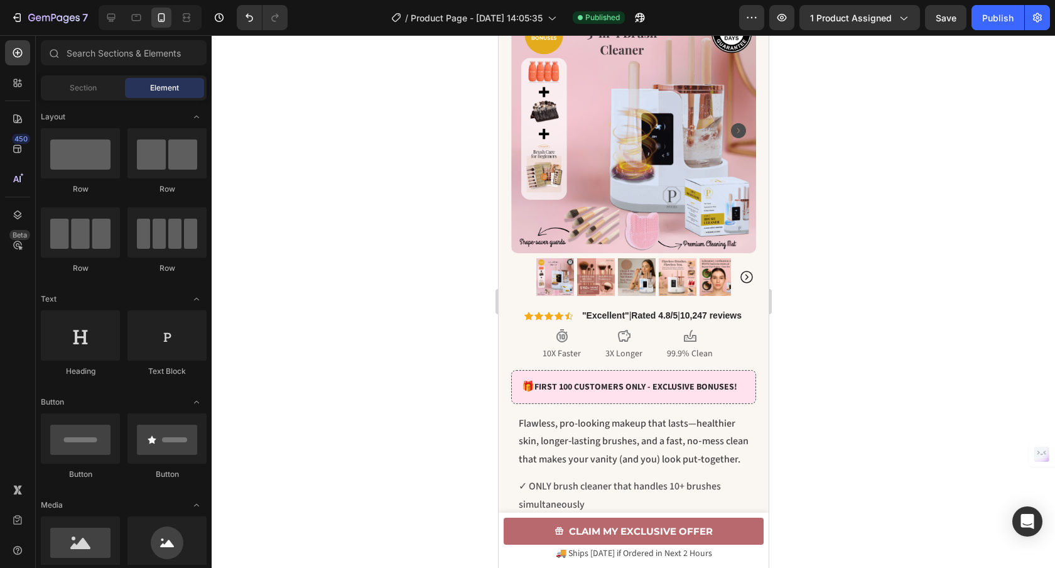
scroll to position [262, 0]
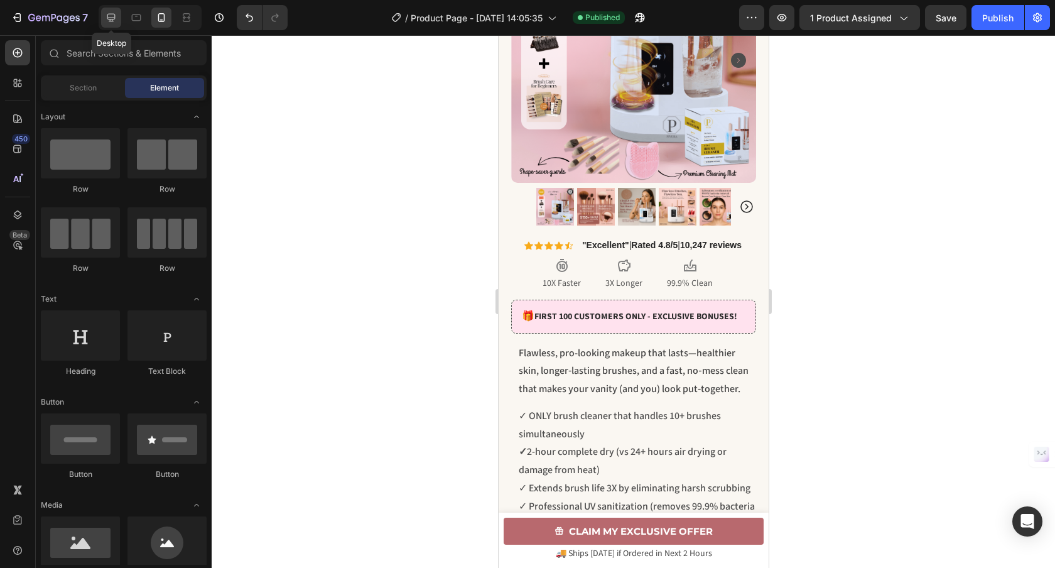
click at [107, 18] on icon at bounding box center [111, 17] width 13 height 13
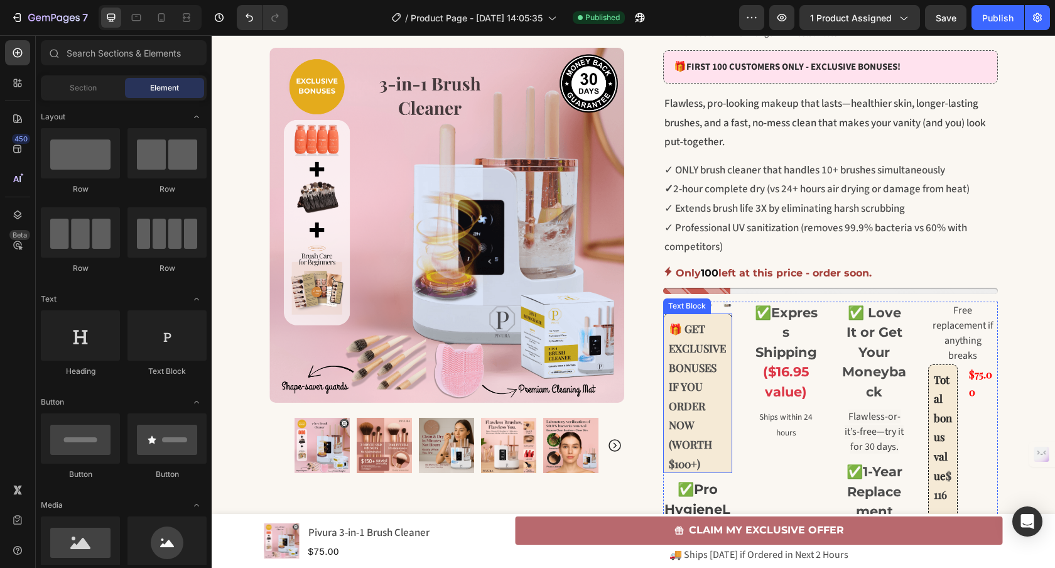
scroll to position [275, 0]
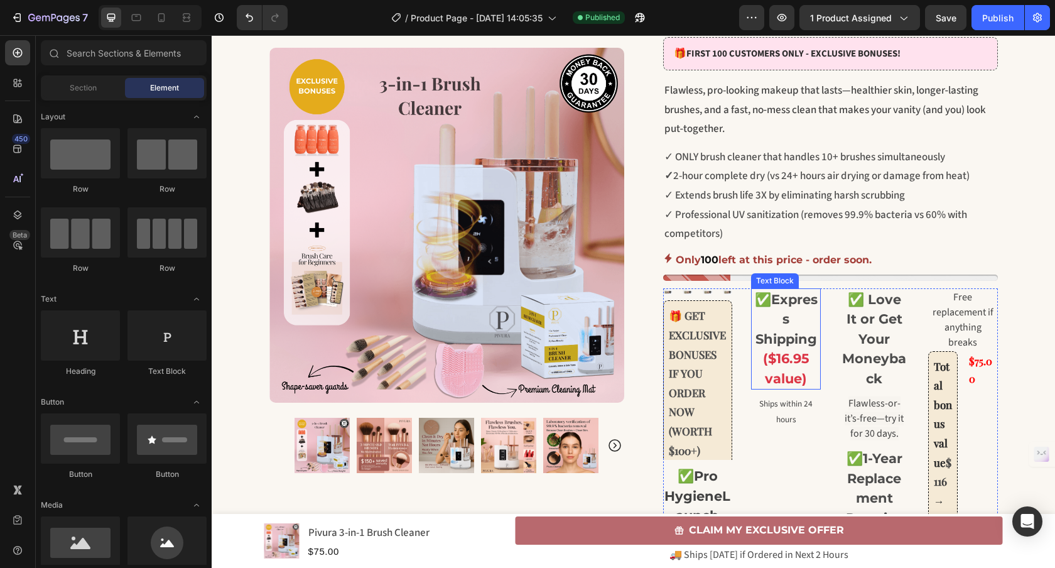
click at [800, 313] on strong "Express Shipping" at bounding box center [786, 318] width 62 height 55
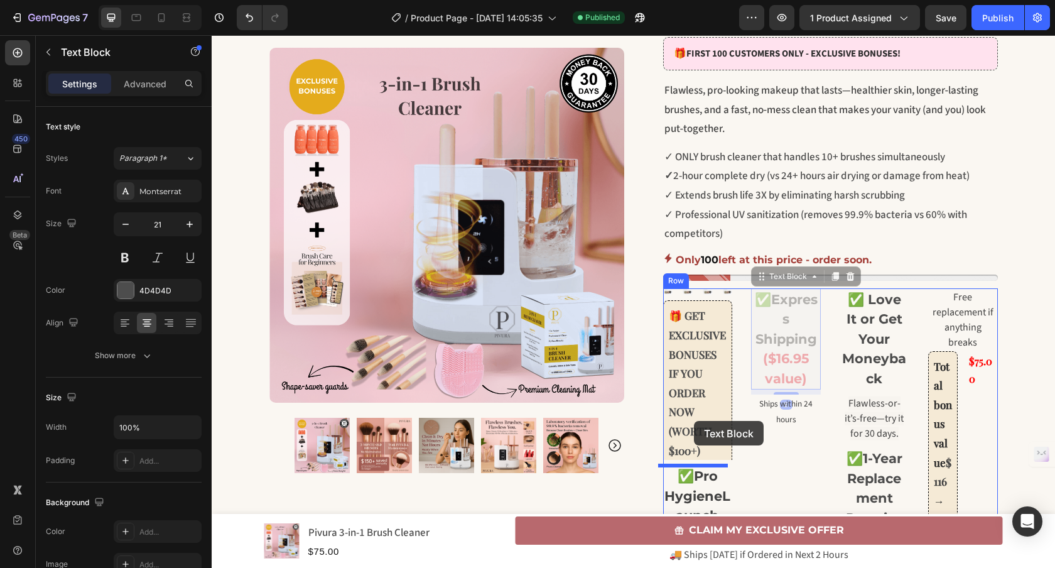
drag, startPoint x: 781, startPoint y: 277, endPoint x: 694, endPoint y: 421, distance: 167.6
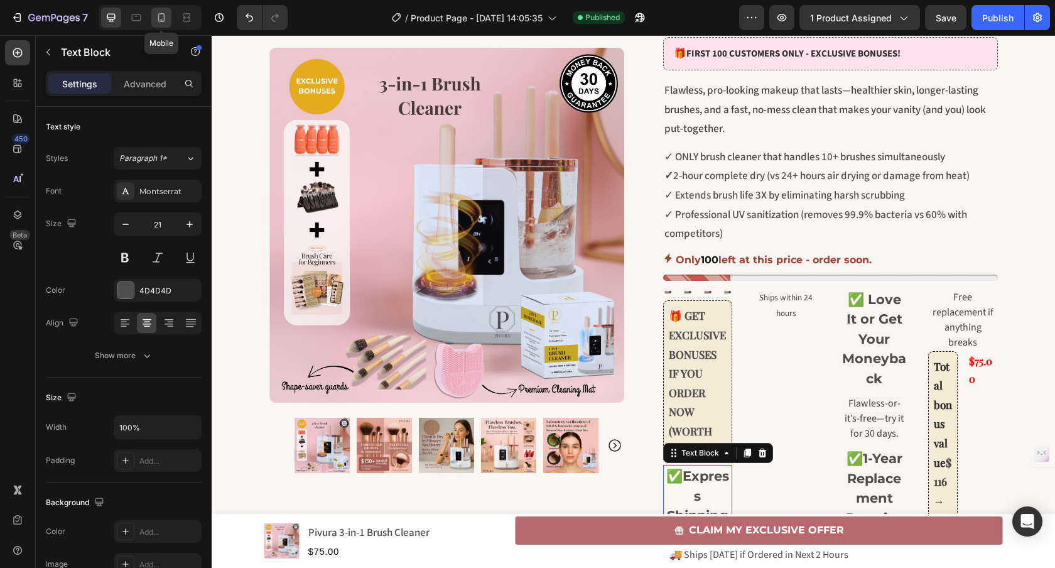
click at [165, 23] on icon at bounding box center [161, 17] width 13 height 13
type input "16"
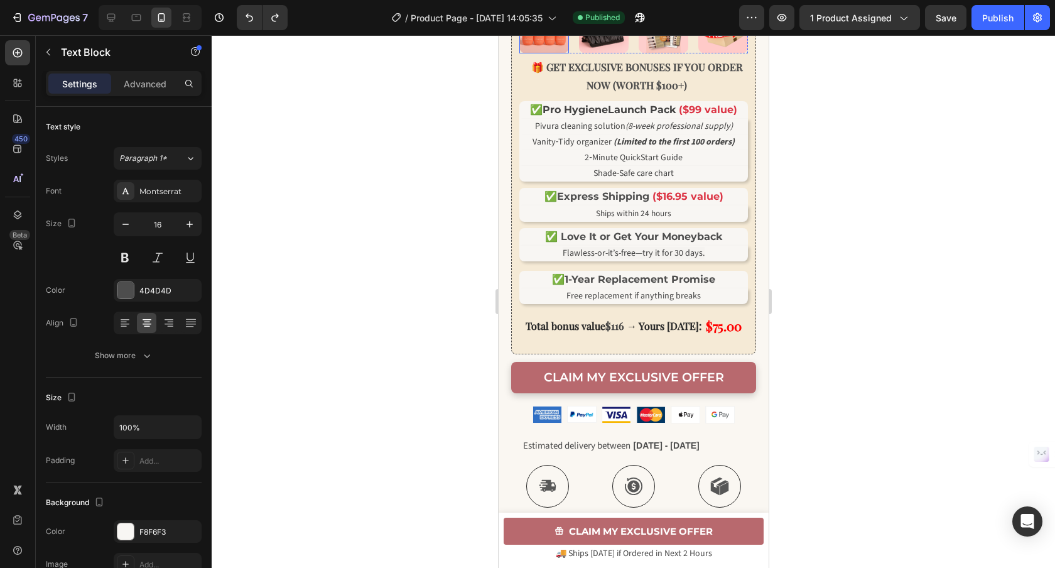
scroll to position [699, 0]
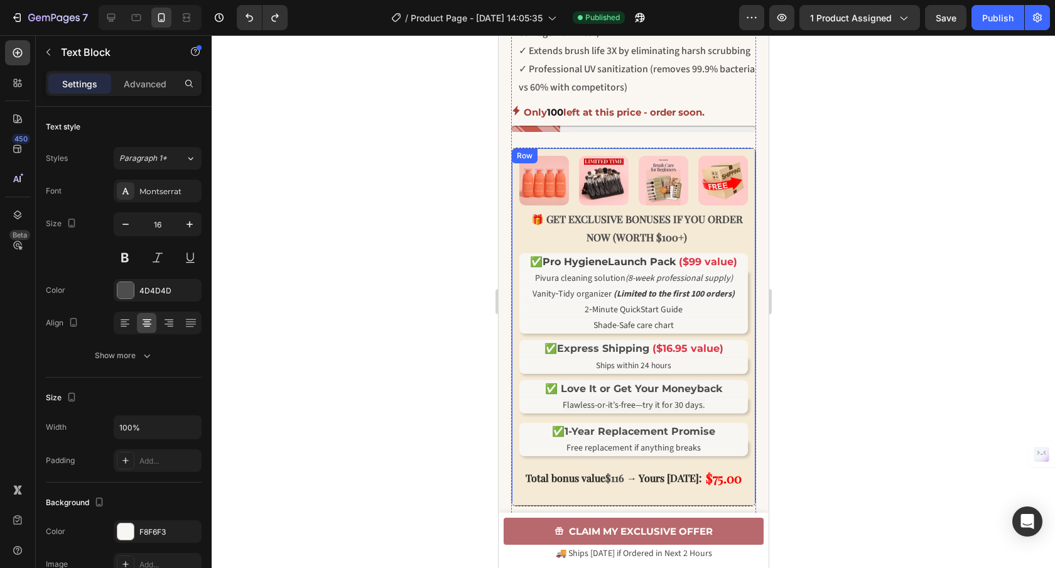
click at [514, 263] on div "Image Image Image Image Row 🎁 GET EXCLUSIVE BONUSES IF YOU ORDER NOW (WORTH $10…" at bounding box center [632, 327] width 245 height 358
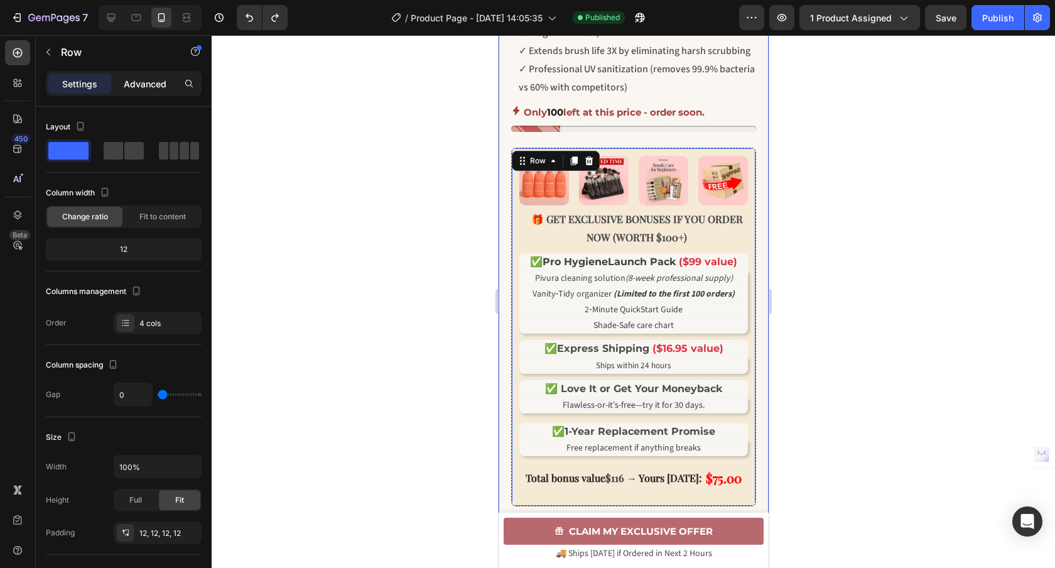
click at [145, 87] on p "Advanced" at bounding box center [145, 83] width 43 height 13
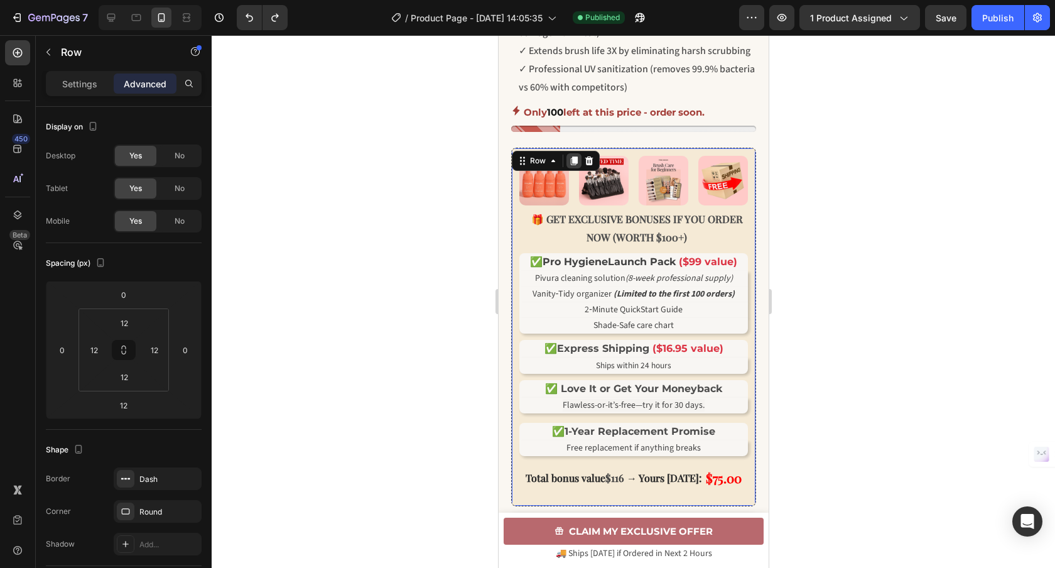
click at [574, 166] on icon at bounding box center [573, 161] width 7 height 9
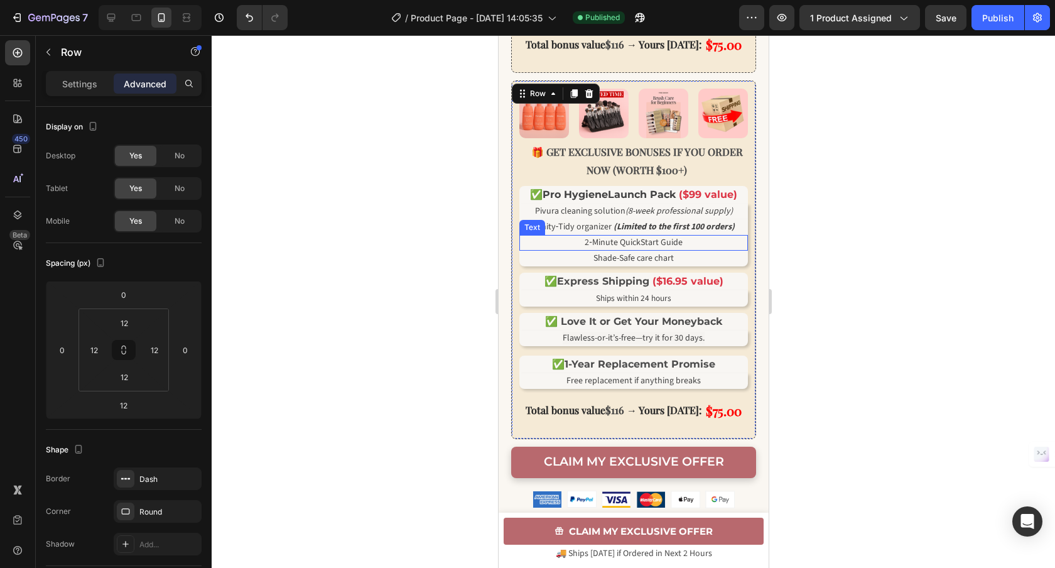
scroll to position [1065, 0]
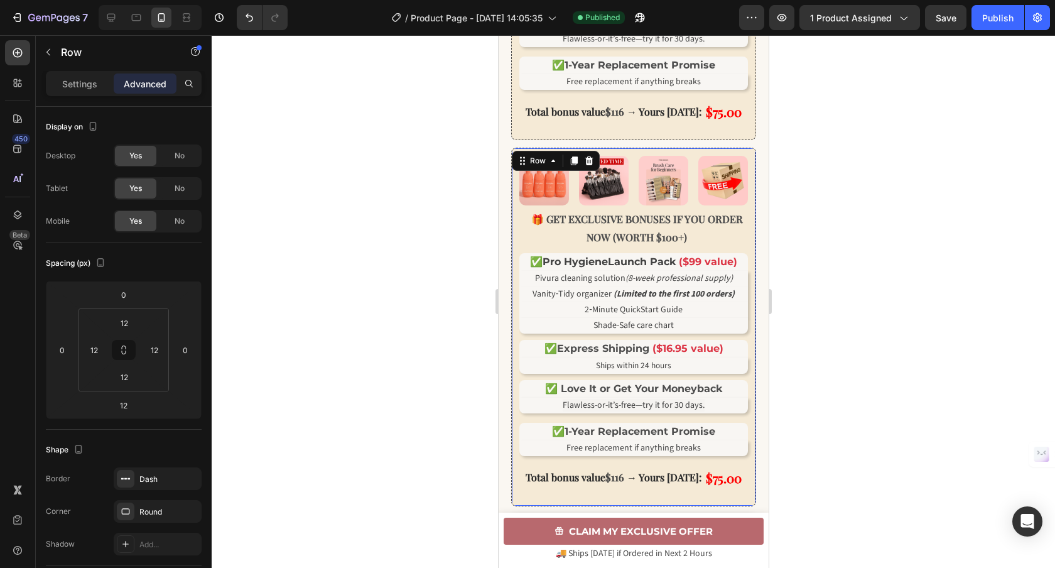
click at [627, 176] on div "Image Image Image Image Row 🎁 GET EXCLUSIVE BONUSES IF YOU ORDER NOW (WORTH $10…" at bounding box center [632, 327] width 245 height 358
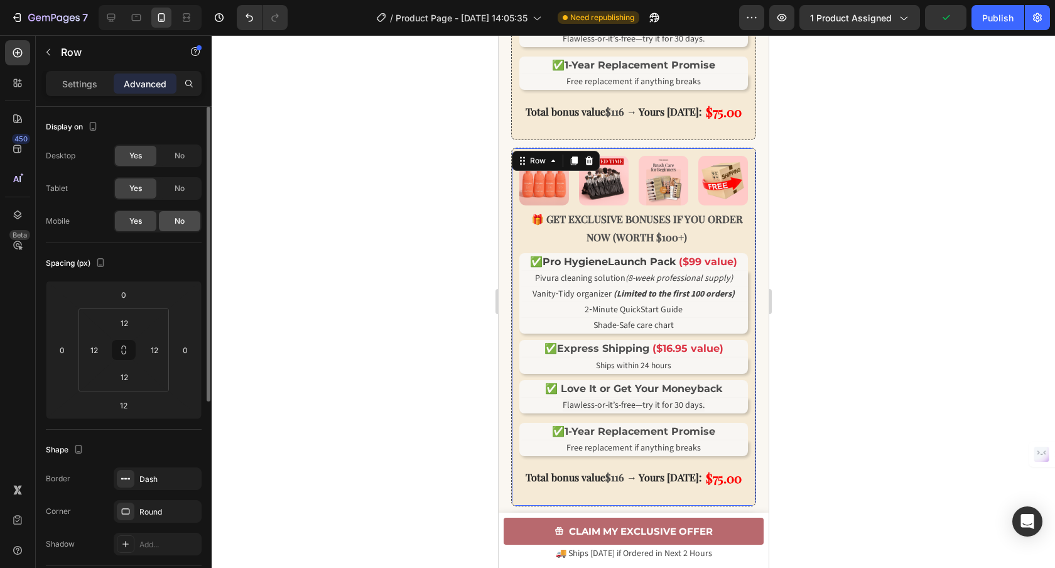
click at [175, 224] on span "No" at bounding box center [180, 220] width 10 height 11
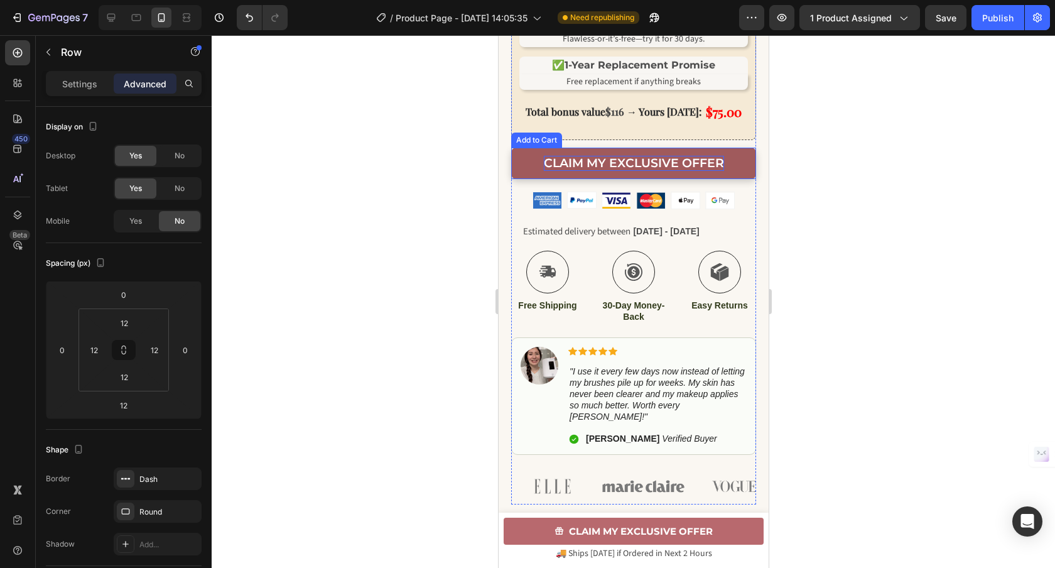
scroll to position [958, 0]
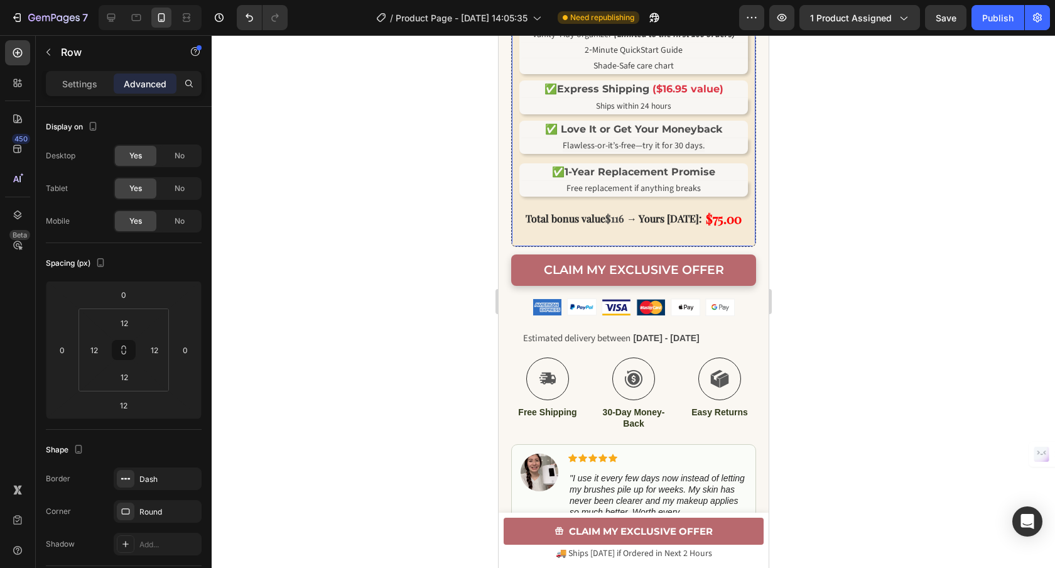
click at [543, 247] on div "Image Image Image Image Row 🎁 GET EXCLUSIVE BONUSES IF YOU ORDER NOW (WORTH $10…" at bounding box center [632, 67] width 245 height 358
click at [171, 163] on div "No" at bounding box center [179, 156] width 41 height 20
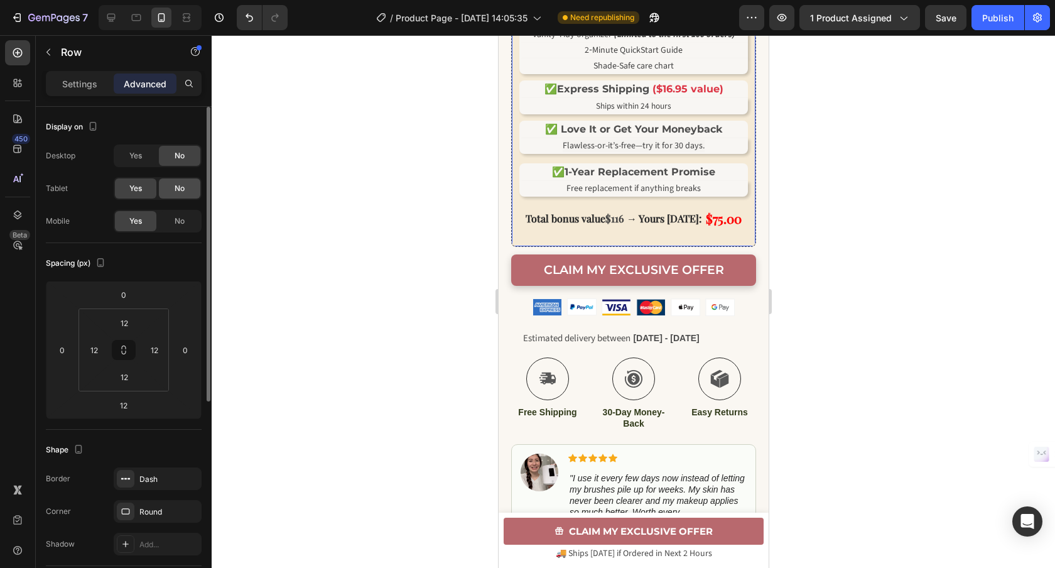
click at [184, 194] on div "No" at bounding box center [179, 188] width 41 height 20
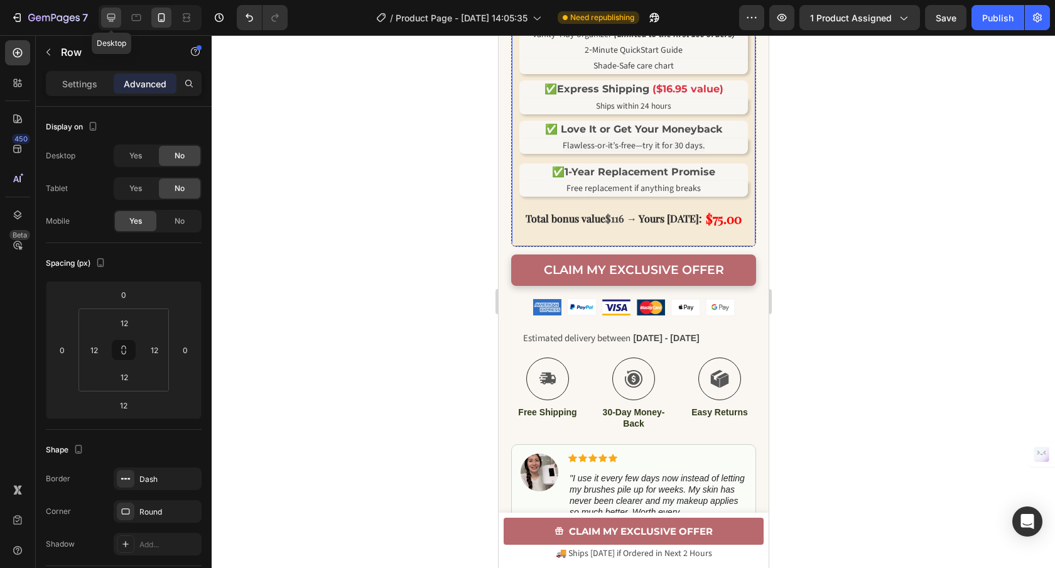
click at [118, 25] on div at bounding box center [111, 18] width 20 height 20
type input "0"
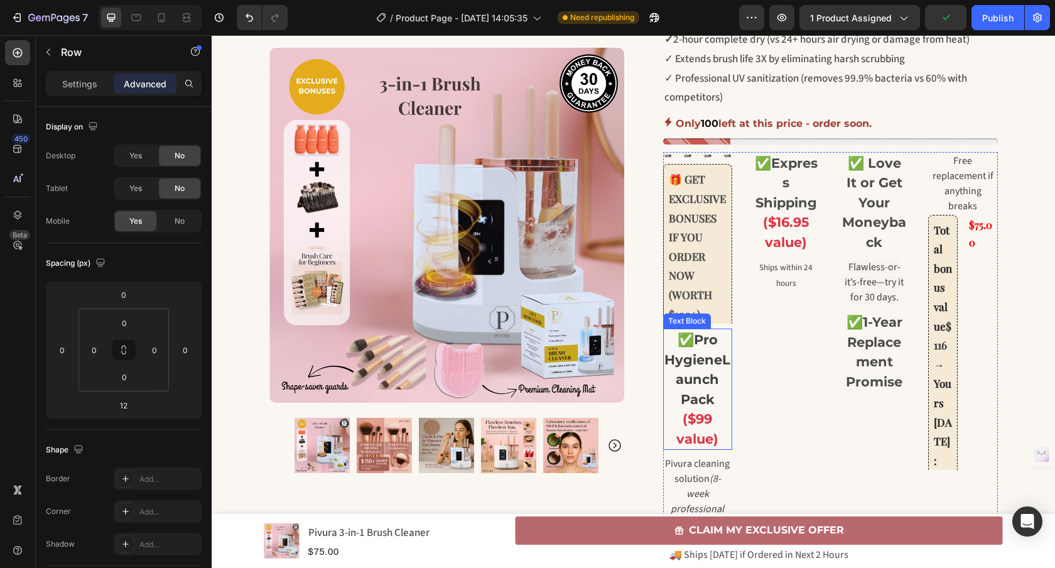
scroll to position [407, 0]
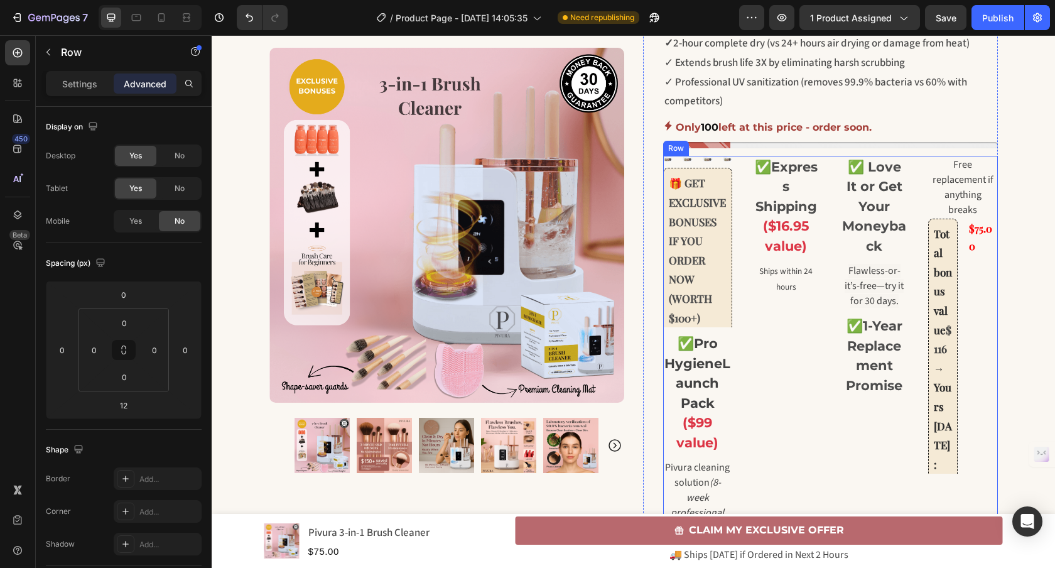
click at [804, 384] on div "✅ Express Shipping ($16.95 value) Text Block Ships within 24 hours Text" at bounding box center [786, 425] width 70 height 539
click at [99, 85] on div "Settings" at bounding box center [79, 83] width 63 height 20
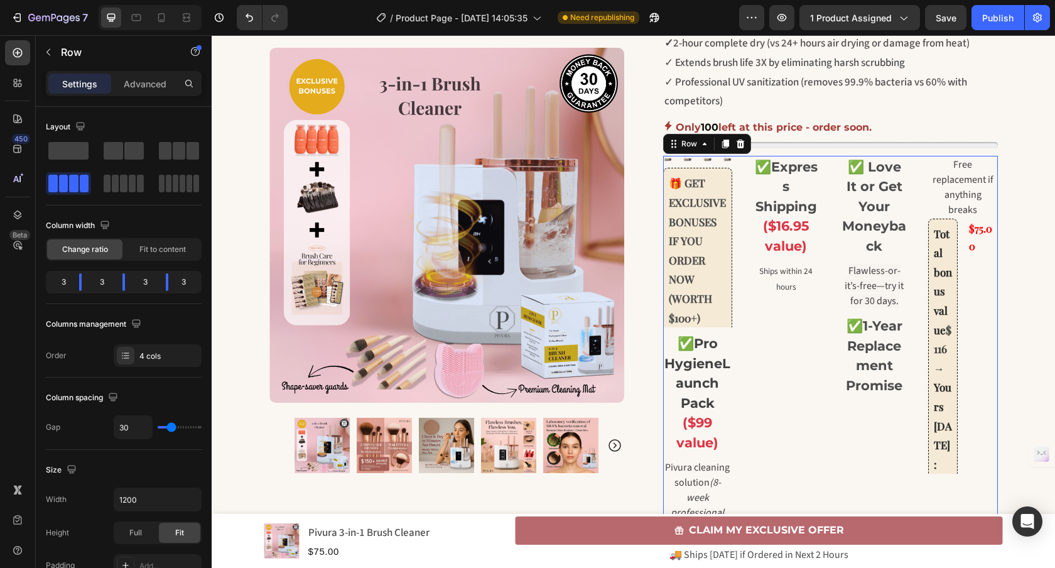
click at [812, 402] on div "✅ Express Shipping ($16.95 value) Text Block Ships within 24 hours Text" at bounding box center [786, 425] width 70 height 539
click at [86, 152] on span at bounding box center [68, 151] width 40 height 18
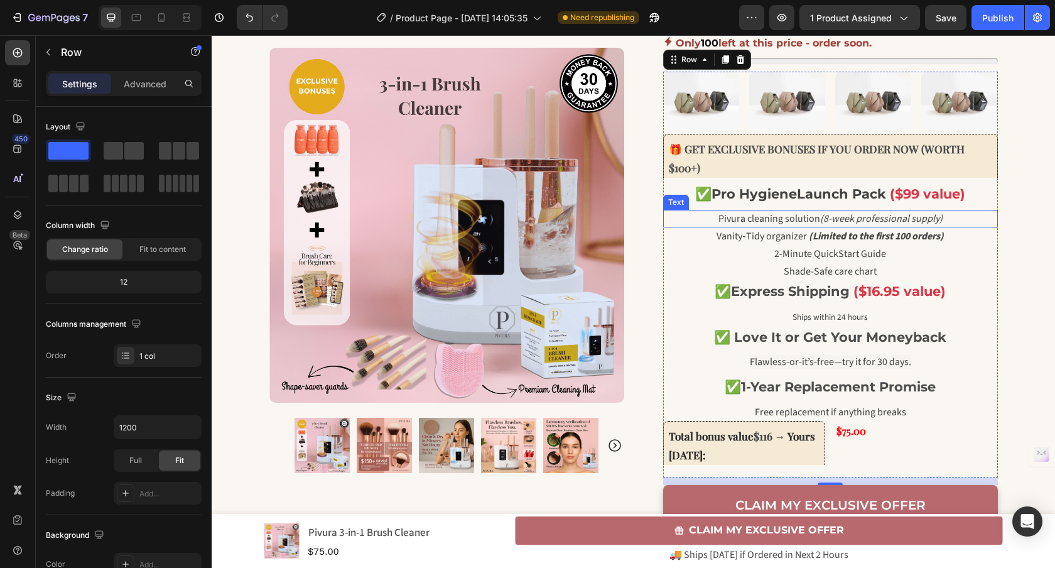
scroll to position [412, 0]
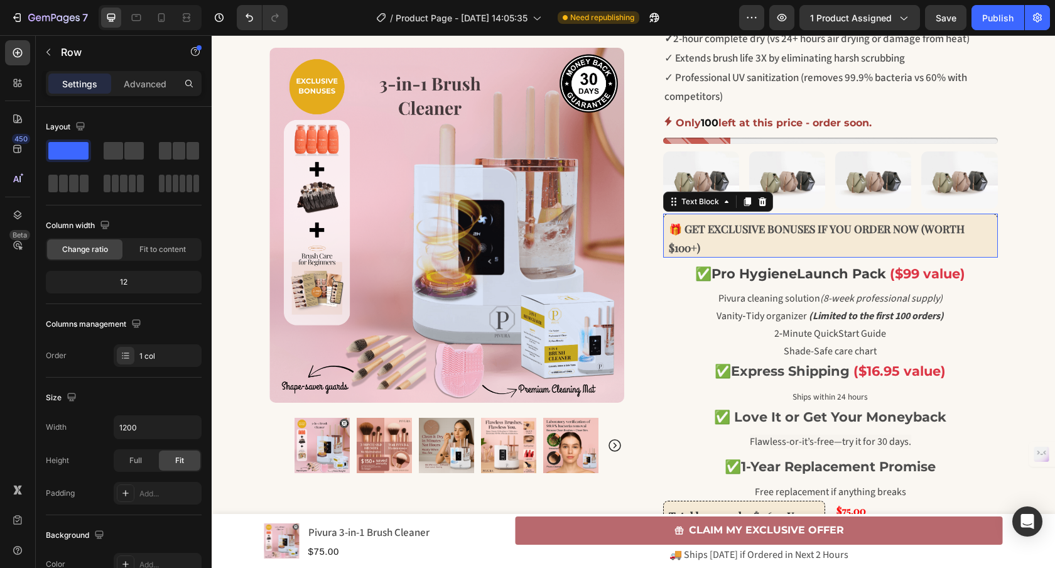
click at [822, 253] on p "🎁 GET EXCLUSIVE BONUSES IF YOU ORDER NOW (WORTH $100+)" at bounding box center [830, 238] width 323 height 38
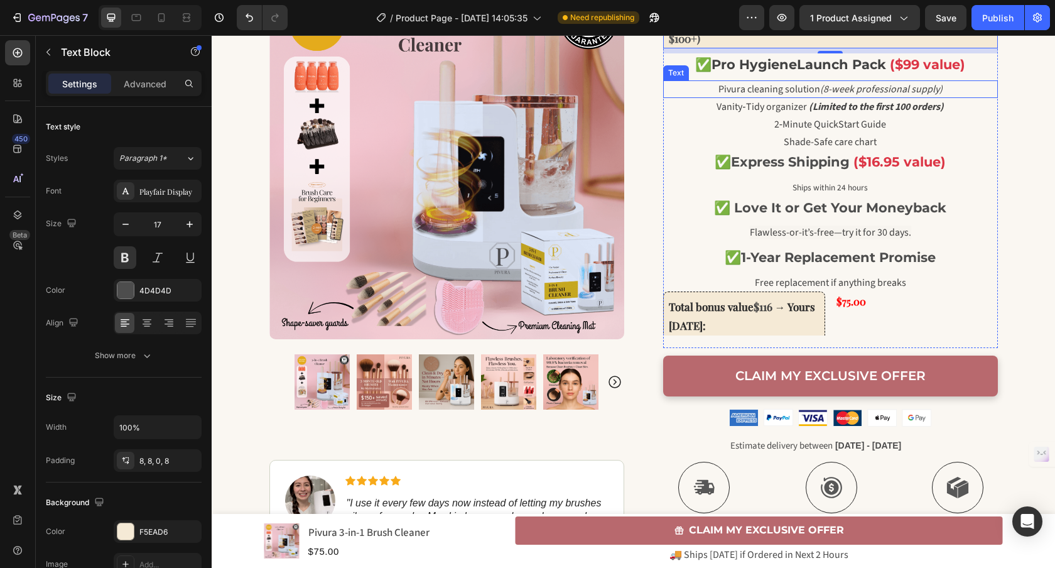
scroll to position [620, 0]
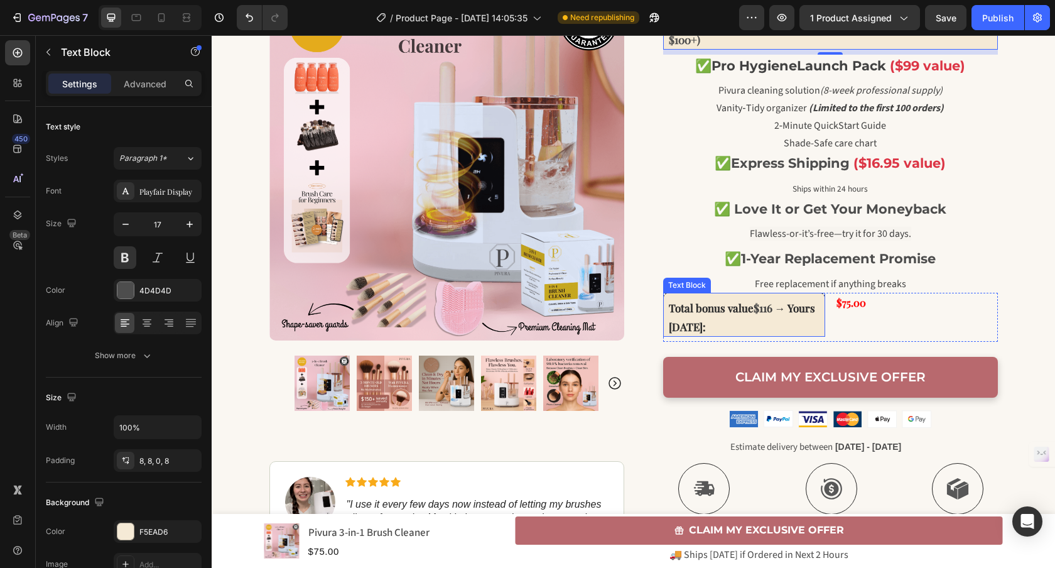
click at [819, 328] on div "Total bonus value $116 → Yours today:" at bounding box center [744, 315] width 163 height 44
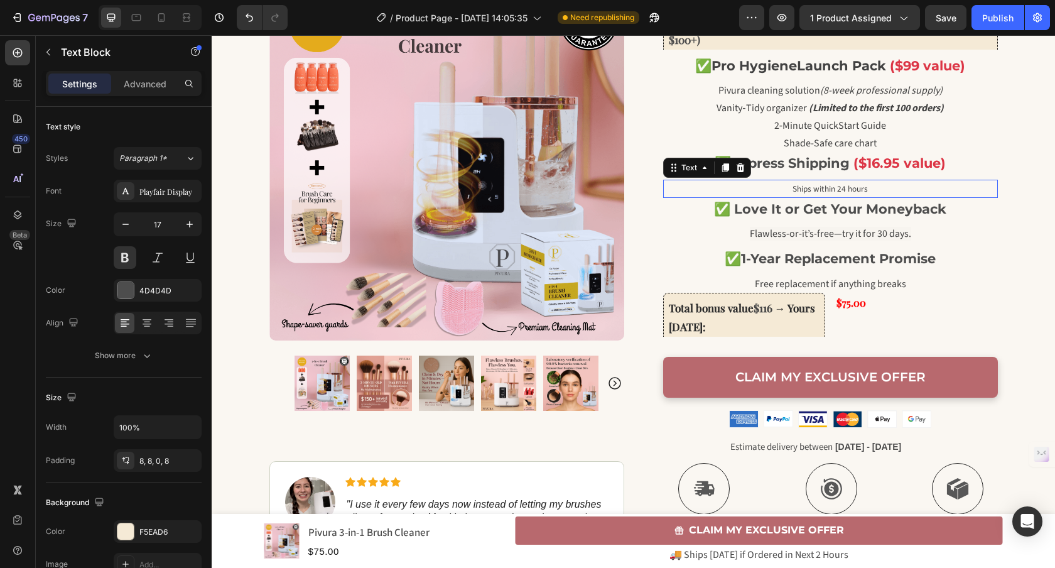
click at [664, 185] on p "Ships within 24 hours" at bounding box center [830, 189] width 332 height 16
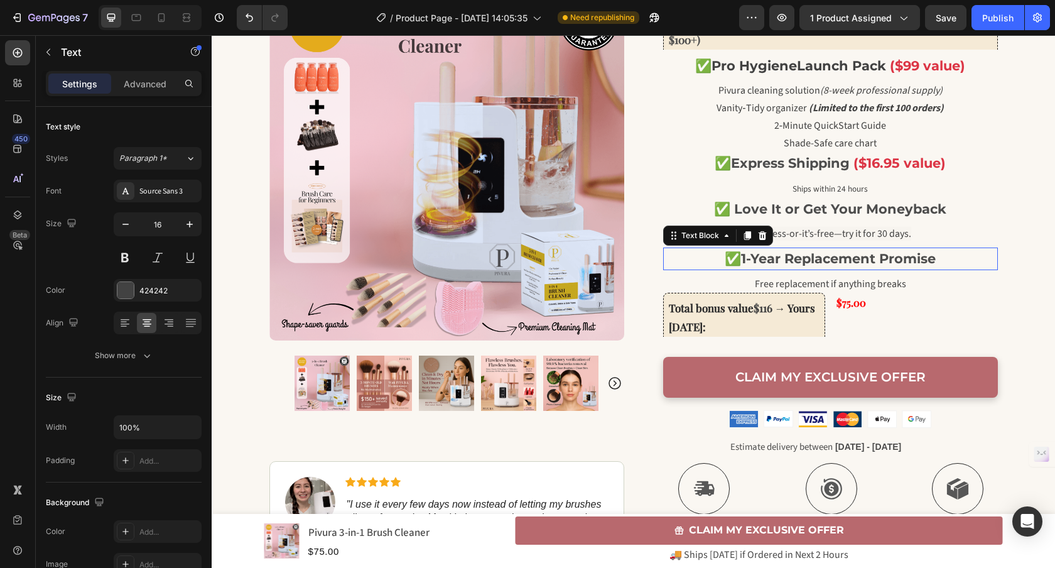
click at [663, 249] on div "✅ 1-Year Replacement Promise" at bounding box center [830, 258] width 335 height 23
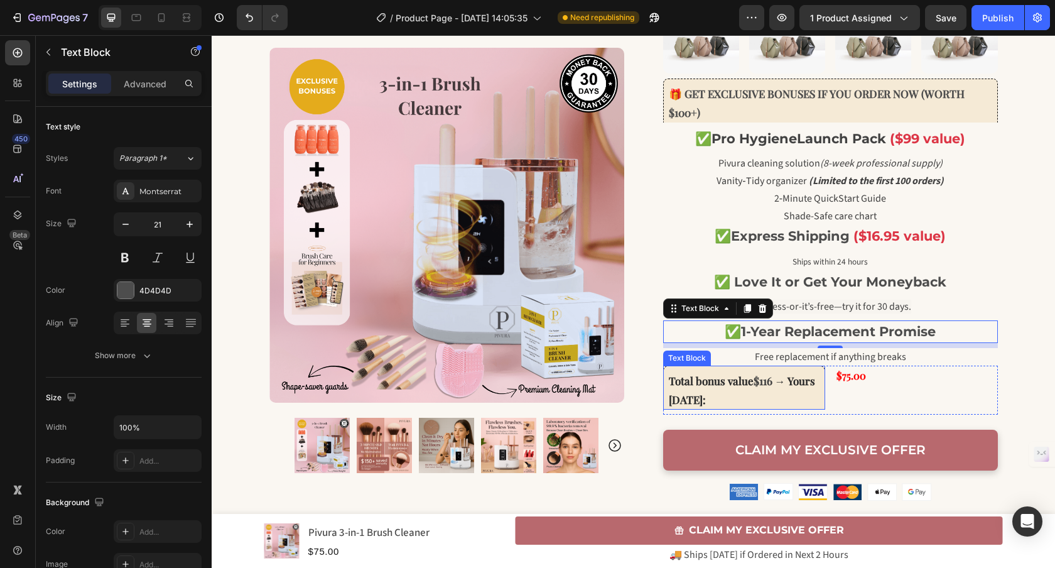
scroll to position [554, 0]
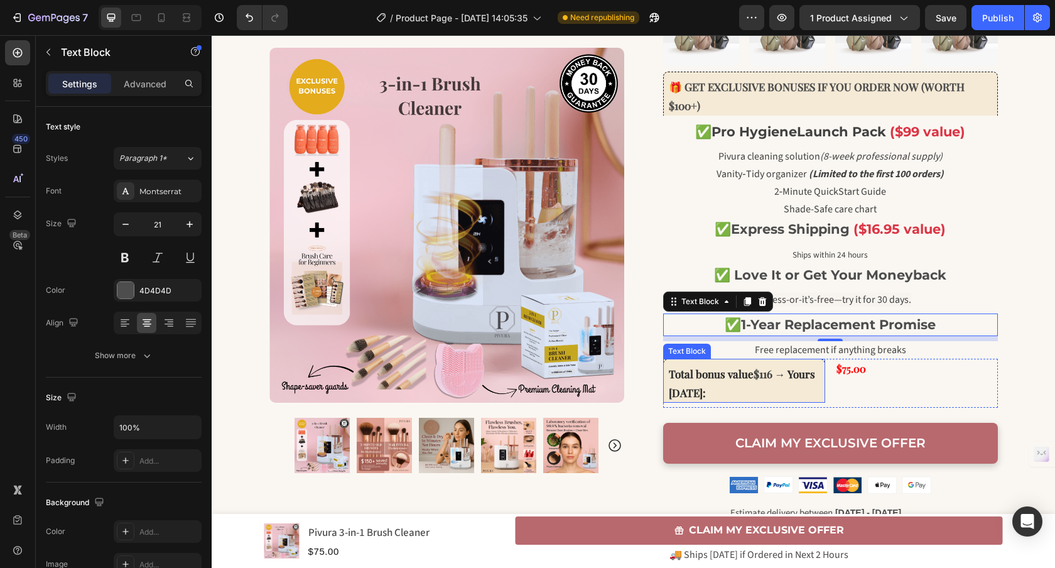
click at [812, 390] on p "Total bonus value $116 → Yours today:" at bounding box center [744, 383] width 151 height 38
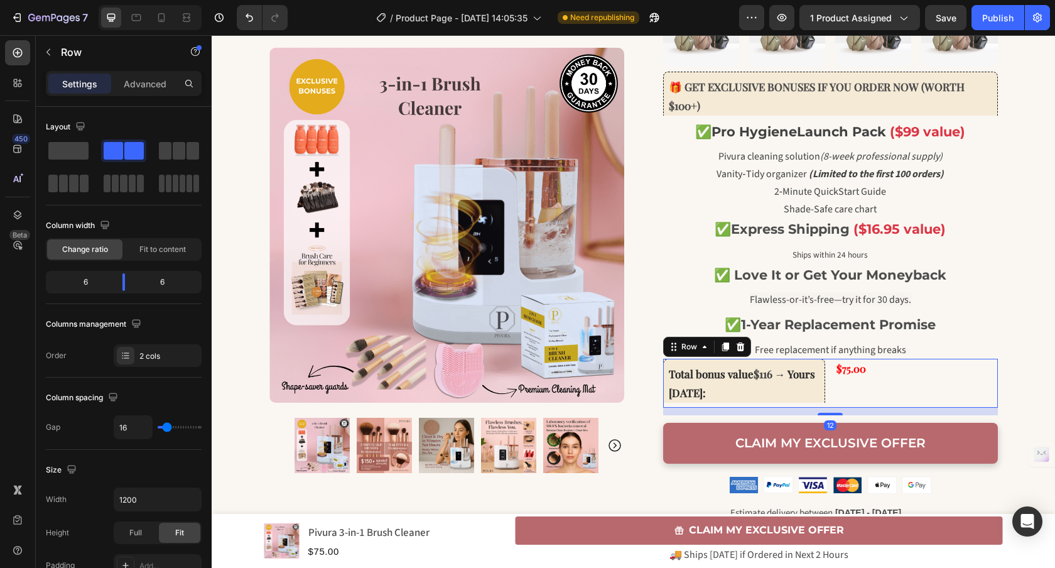
click at [967, 405] on div "$75.00 Product Price Product Price" at bounding box center [916, 382] width 163 height 49
click at [781, 385] on p "Total bonus value $116 → Yours today:" at bounding box center [744, 383] width 151 height 38
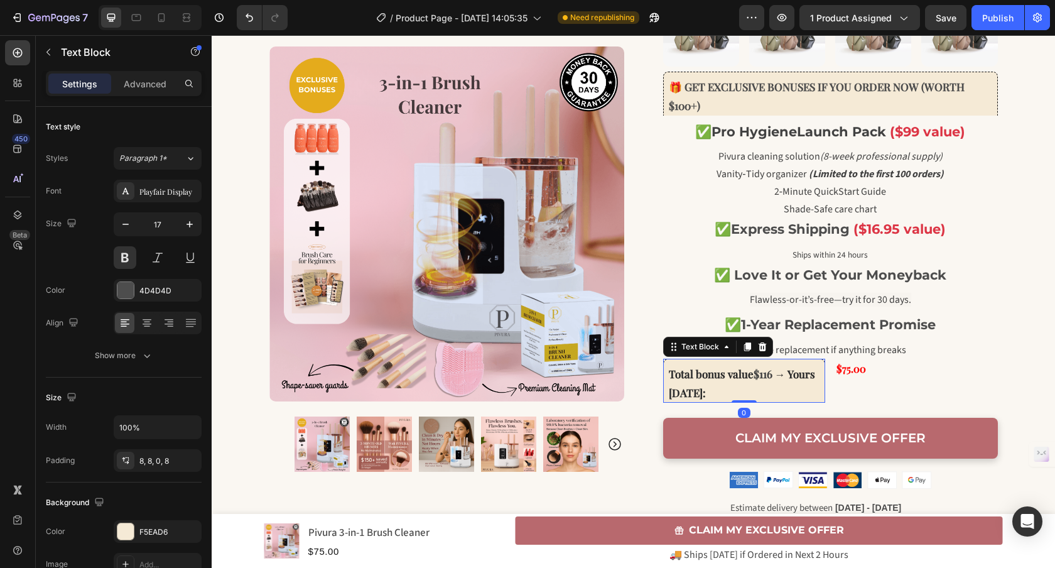
drag, startPoint x: 743, startPoint y: 406, endPoint x: 891, endPoint y: 374, distance: 151.6
click at [746, 400] on div at bounding box center [743, 401] width 25 height 3
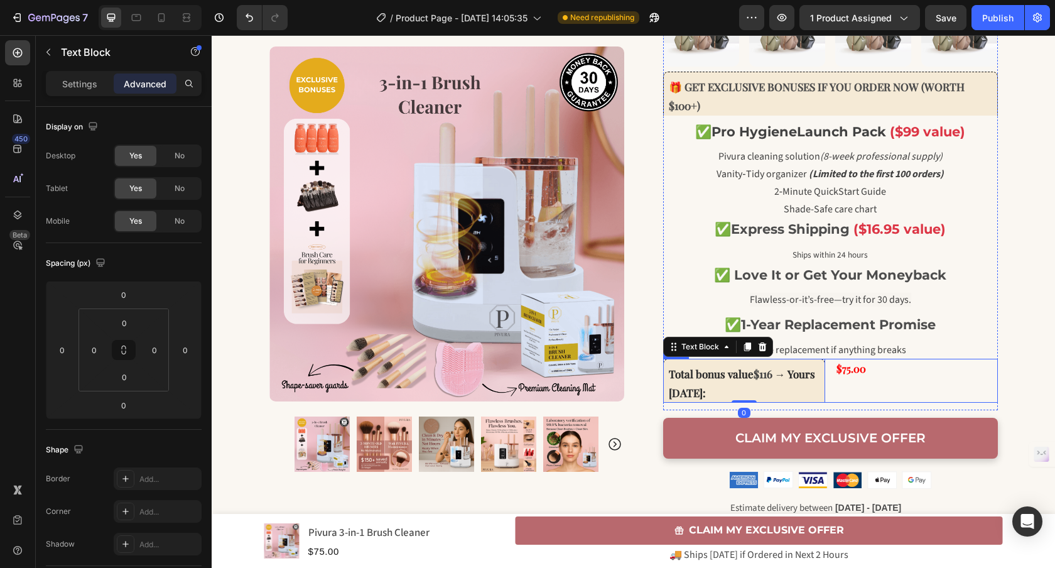
click at [864, 391] on div "$75.00 Product Price Product Price" at bounding box center [916, 380] width 163 height 44
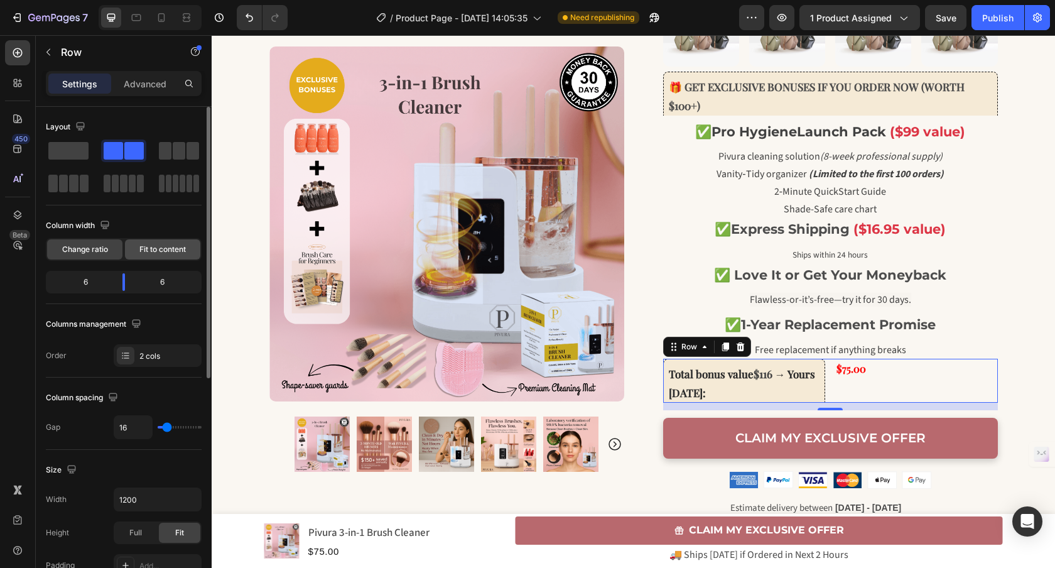
click at [153, 252] on span "Fit to content" at bounding box center [162, 249] width 46 height 11
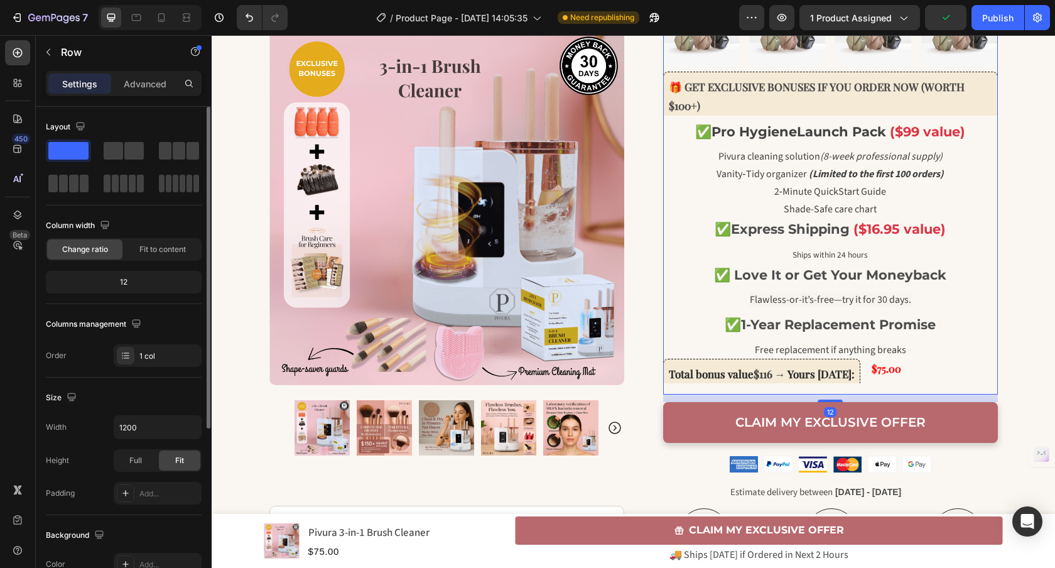
click at [991, 242] on div "Image Image Image Image Row 🎁 GET EXCLUSIVE BONUSES IF YOU ORDER NOW (WORTH $10…" at bounding box center [830, 201] width 335 height 385
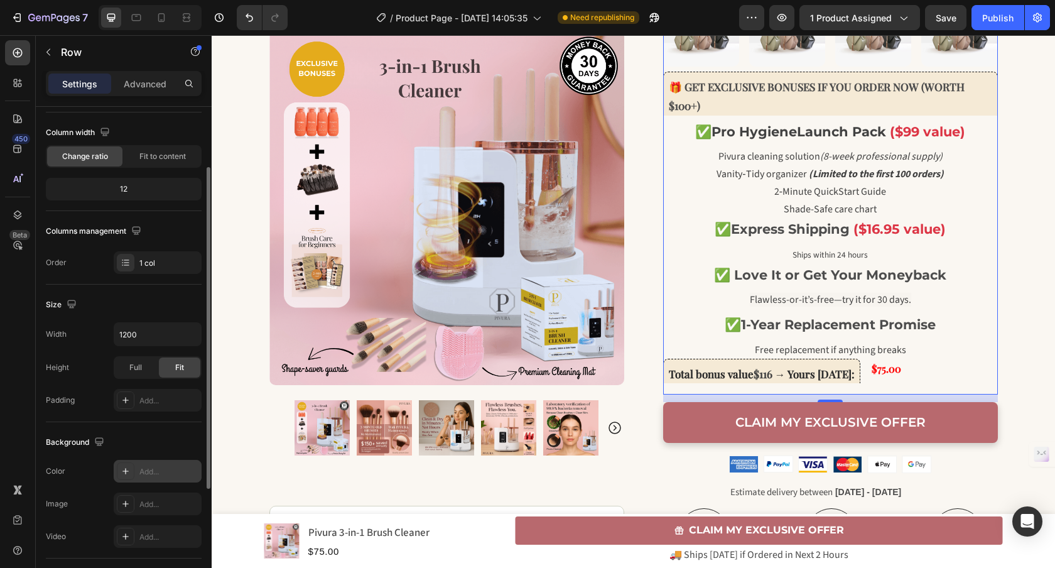
click at [144, 468] on div "Add..." at bounding box center [168, 471] width 59 height 11
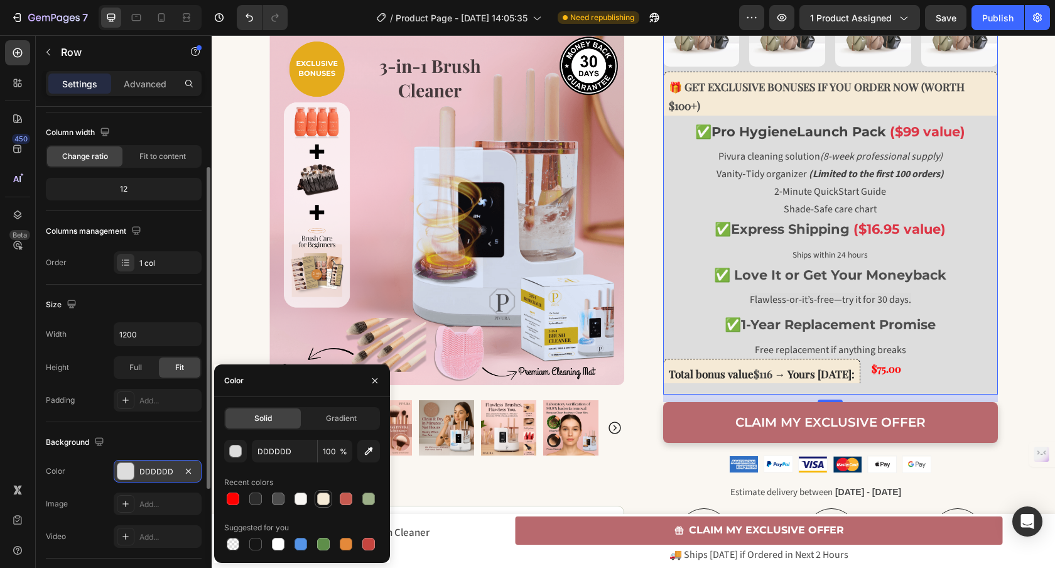
click at [326, 500] on div at bounding box center [323, 498] width 13 height 13
type input "F5EAD6"
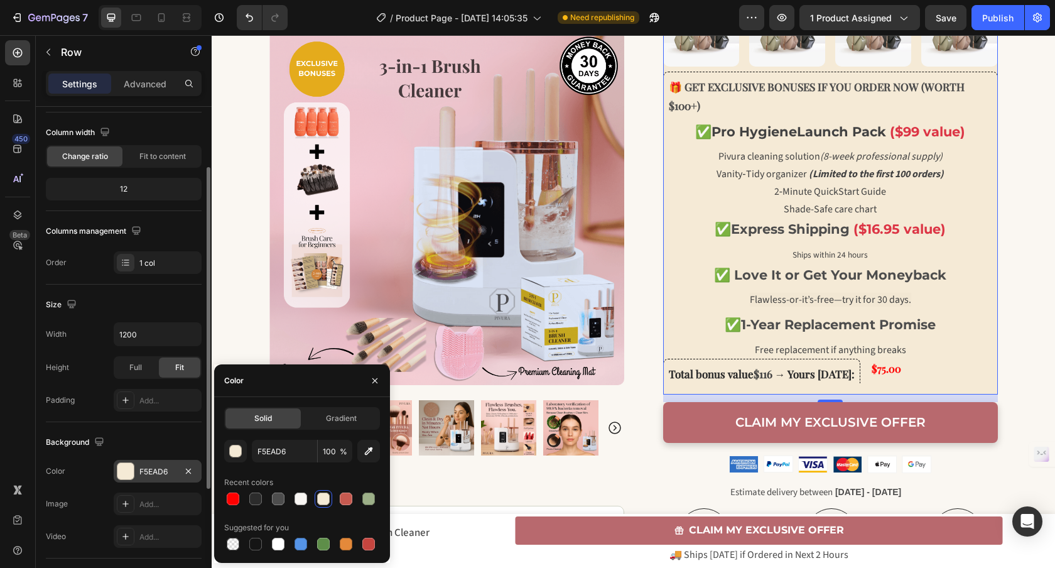
click at [86, 418] on div "Size Width 1200 Height Full Fit Padding Add..." at bounding box center [124, 352] width 156 height 137
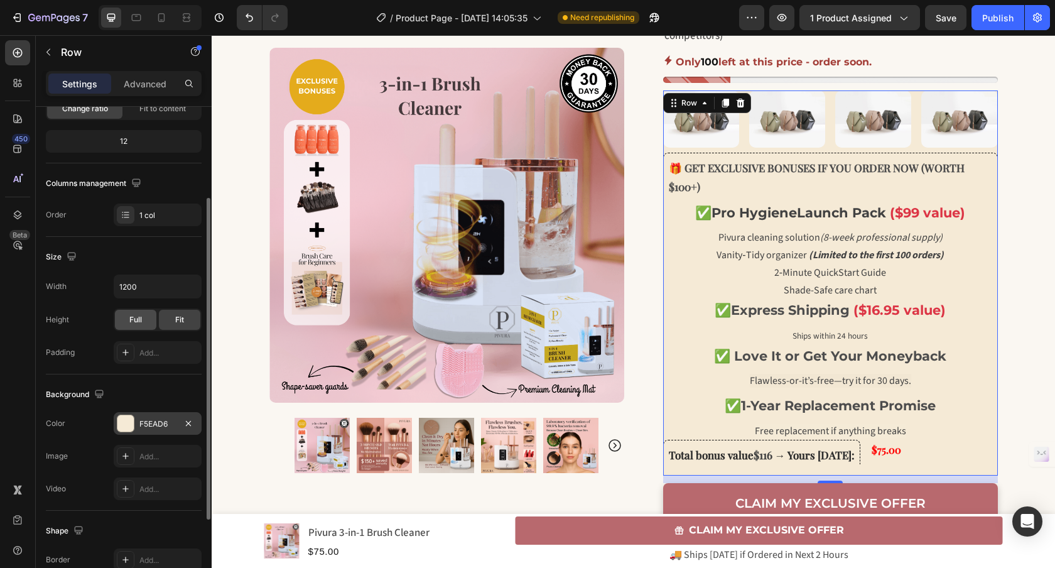
scroll to position [269, 0]
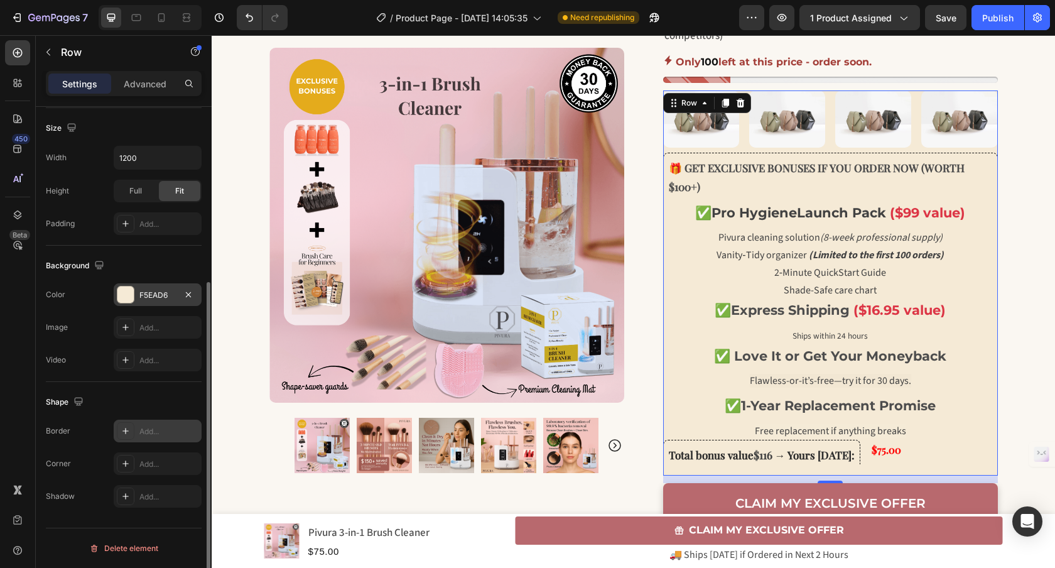
click at [152, 430] on div "Add..." at bounding box center [168, 431] width 59 height 11
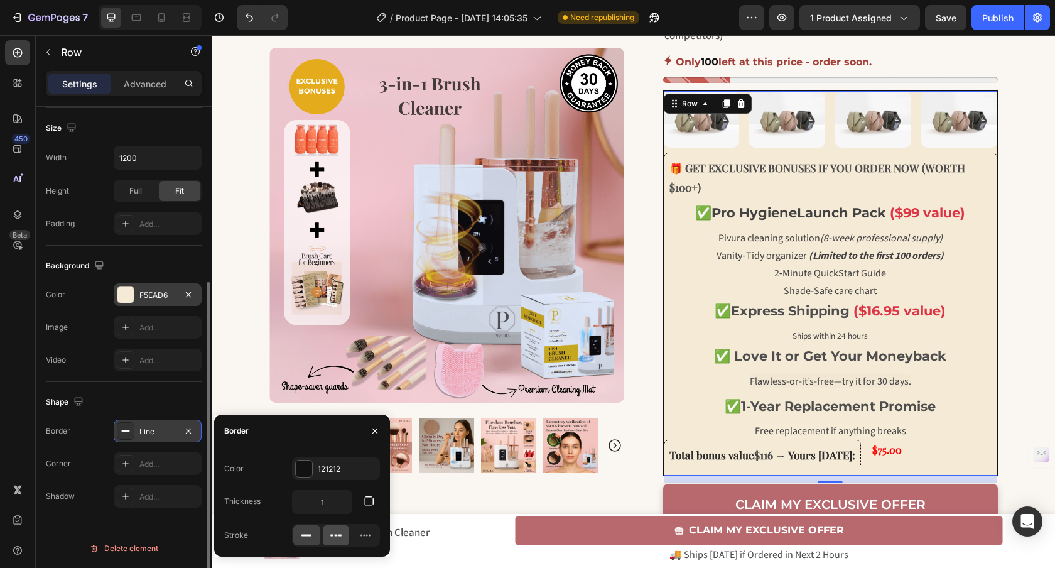
click at [338, 535] on icon at bounding box center [339, 535] width 3 height 2
click at [375, 502] on button "button" at bounding box center [368, 501] width 23 height 23
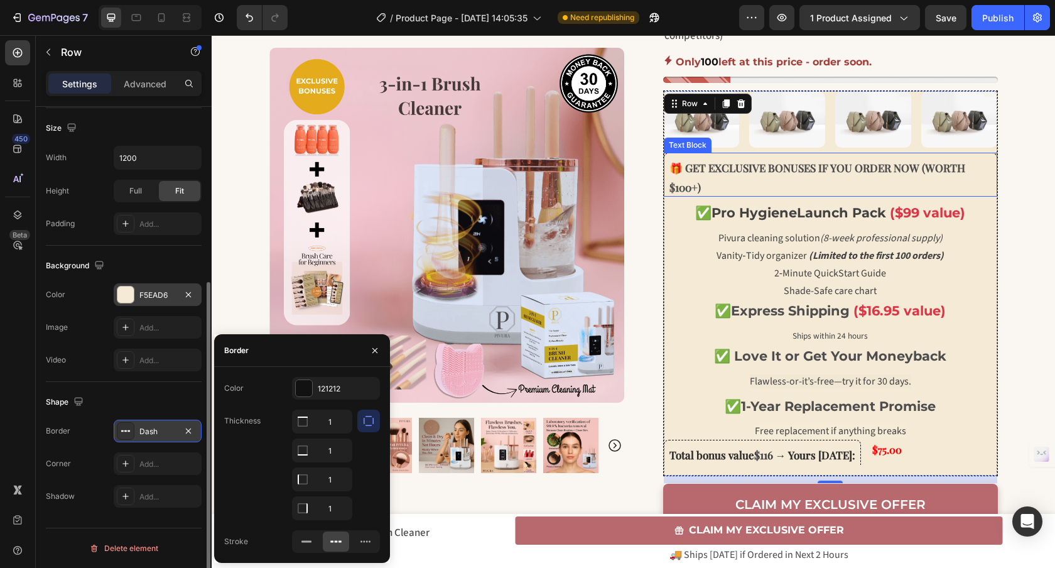
click at [740, 156] on div "🎁 GET EXCLUSIVE BONUSES IF YOU ORDER NOW (WORTH $100+)" at bounding box center [830, 175] width 333 height 44
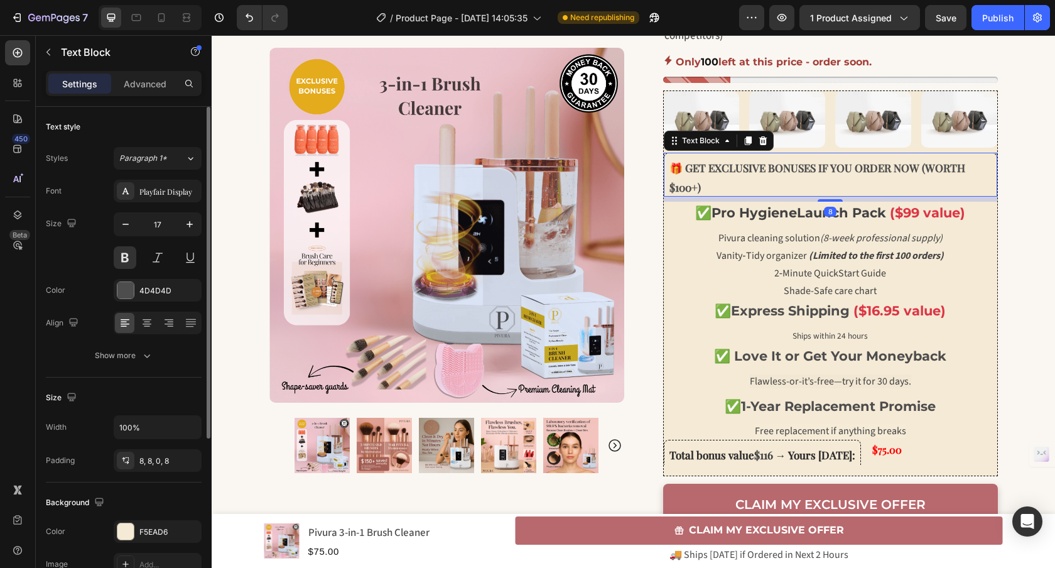
scroll to position [231, 0]
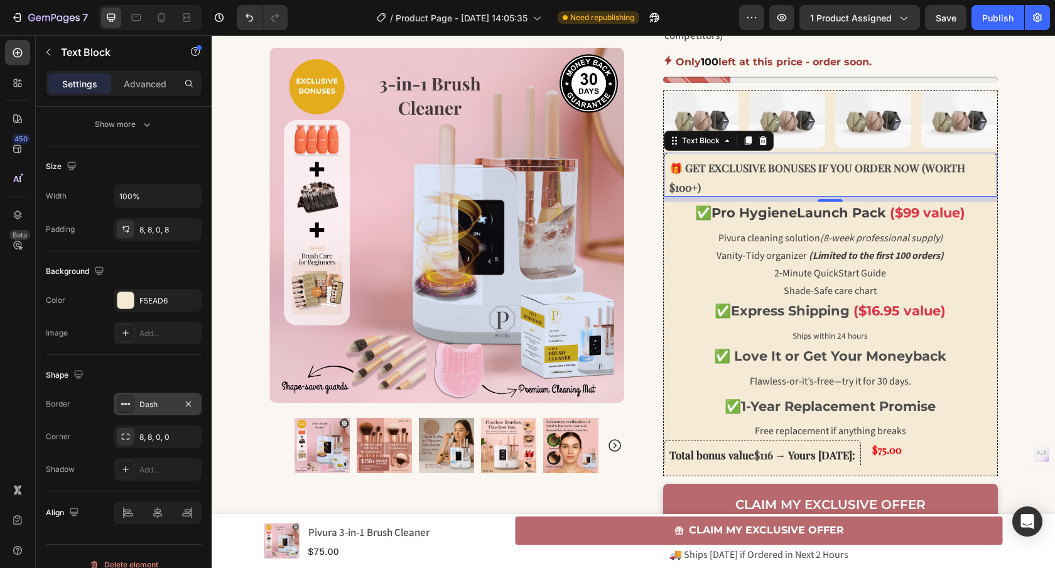
click at [148, 409] on div "Dash" at bounding box center [157, 404] width 36 height 11
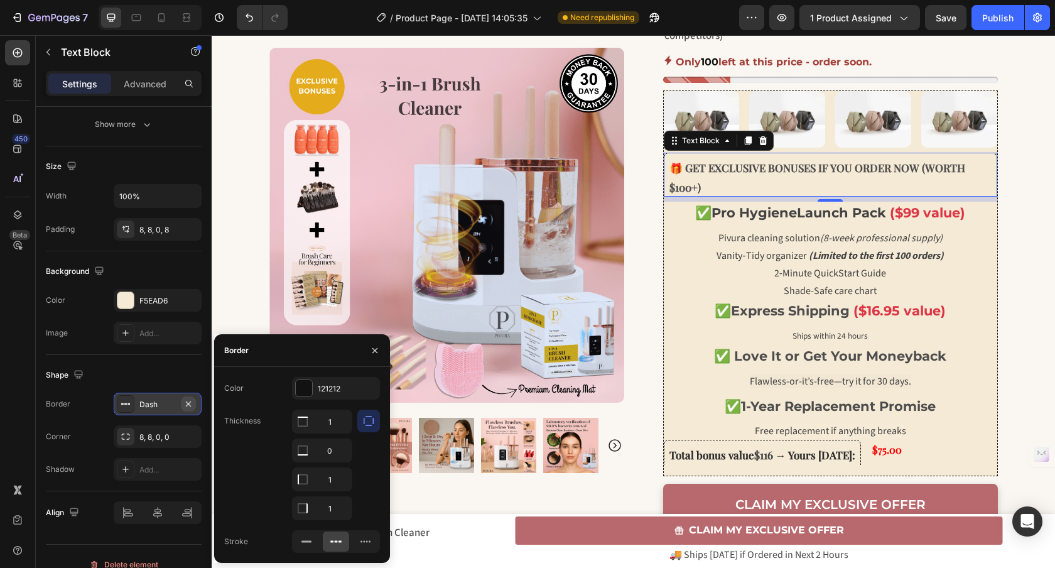
click at [183, 402] on icon "button" at bounding box center [188, 404] width 10 height 10
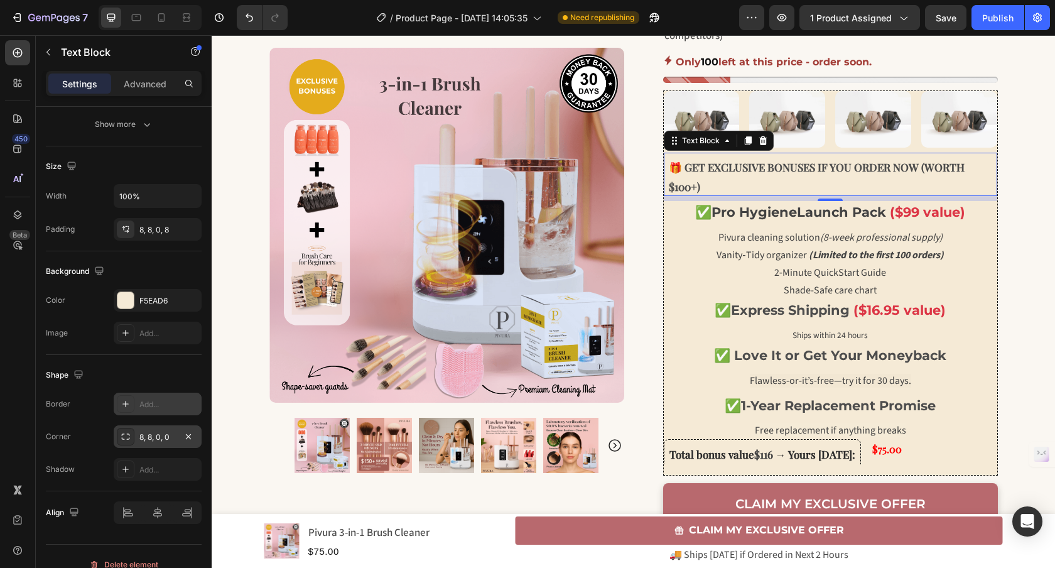
click at [165, 443] on div "8, 8, 0, 0" at bounding box center [158, 436] width 88 height 23
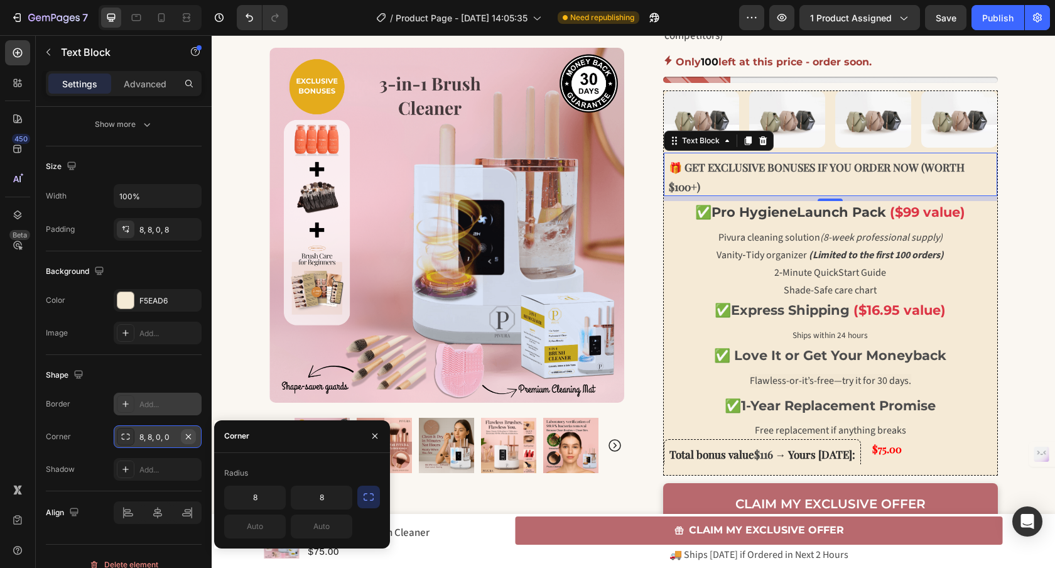
click at [191, 438] on icon "button" at bounding box center [188, 436] width 10 height 10
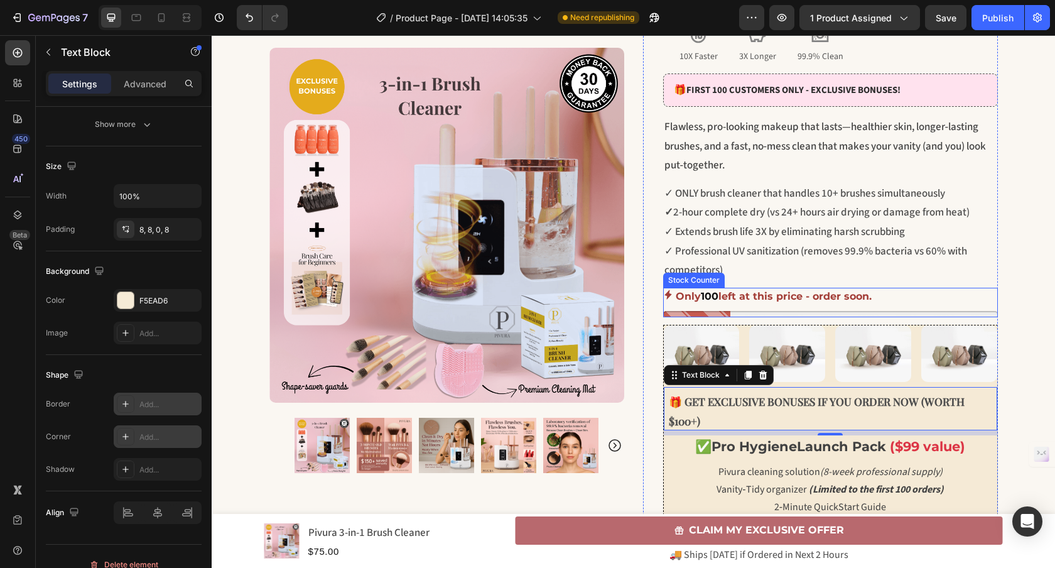
scroll to position [237, 0]
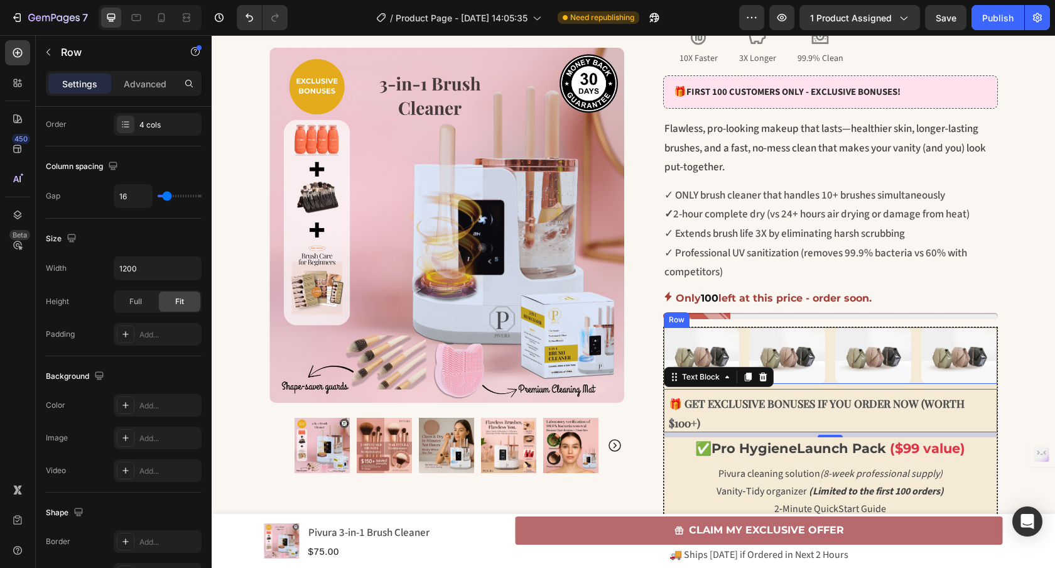
click at [741, 342] on div "Image Image Image Image Row" at bounding box center [830, 355] width 333 height 57
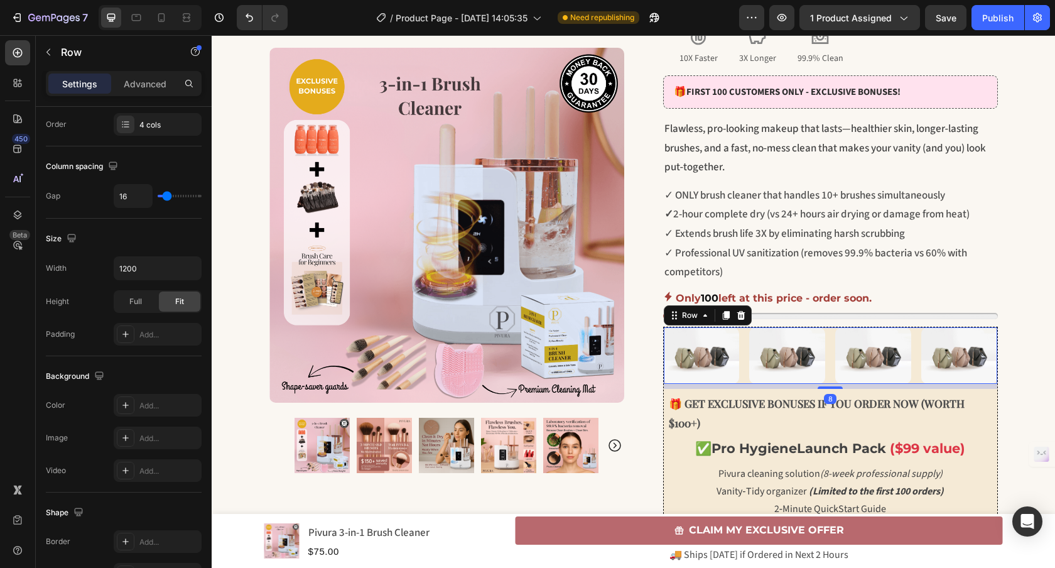
scroll to position [0, 0]
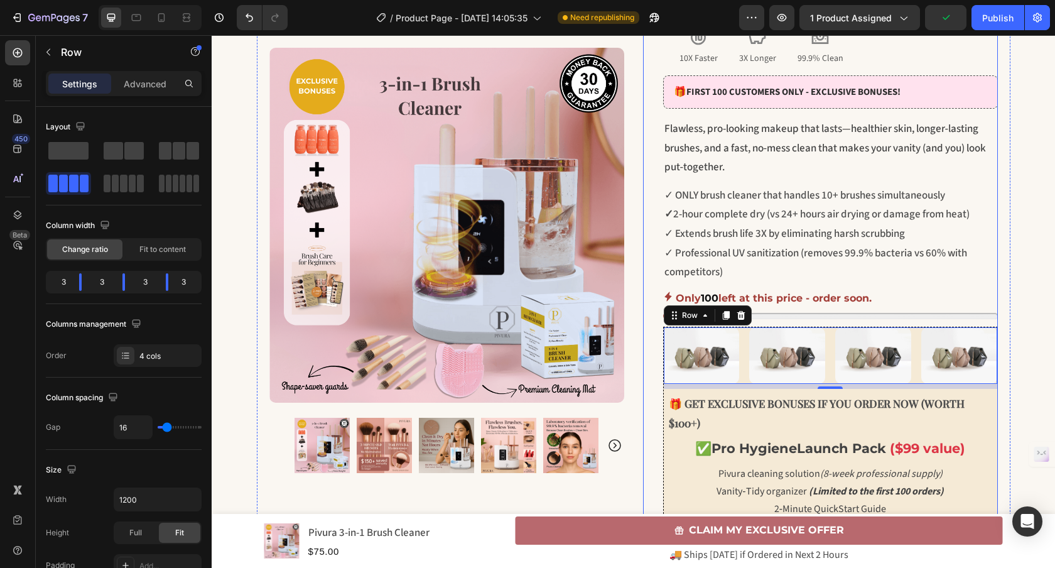
click at [657, 482] on div "Icon Icon Icon Icon Icon Icon List "Excellent" | Rated 4.8/5 | 10,247 reviews T…" at bounding box center [820, 438] width 355 height 1032
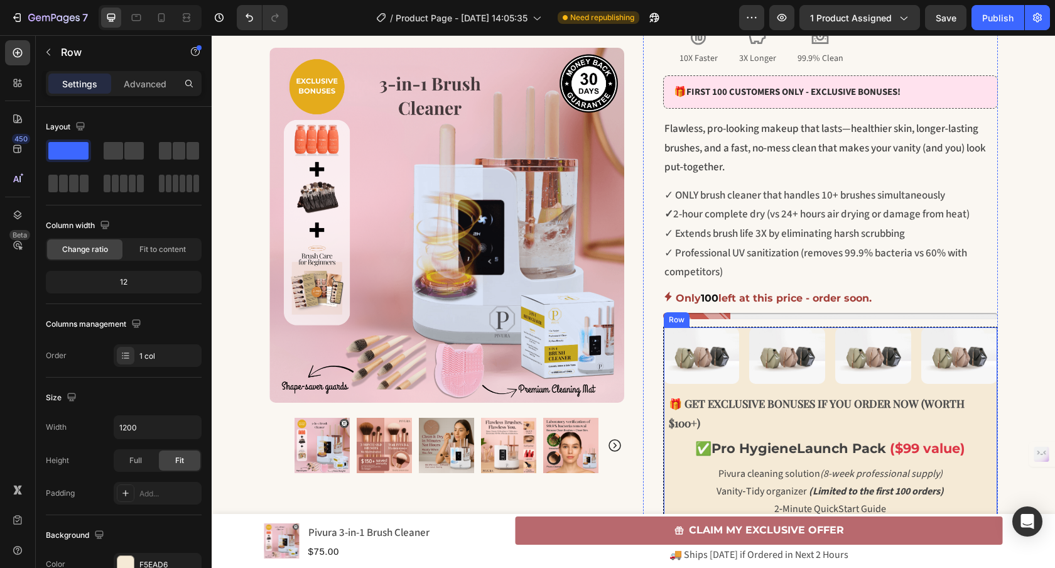
click at [663, 482] on div "Image Image Image Image Row 🎁 GET EXCLUSIVE BONUSES IF YOU ORDER NOW (WORTH $10…" at bounding box center [830, 518] width 335 height 385
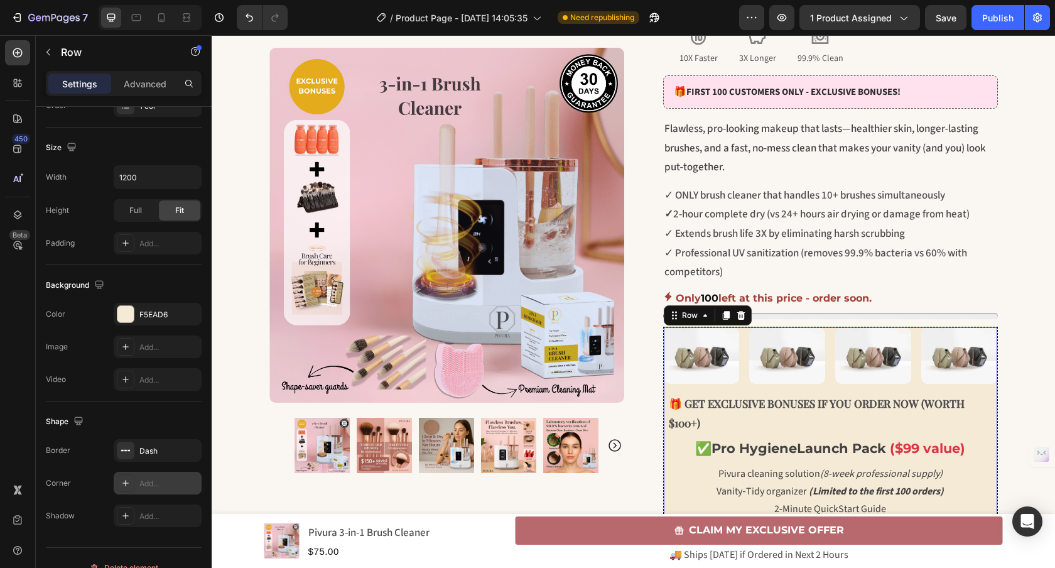
click at [151, 486] on div "Add..." at bounding box center [168, 483] width 59 height 11
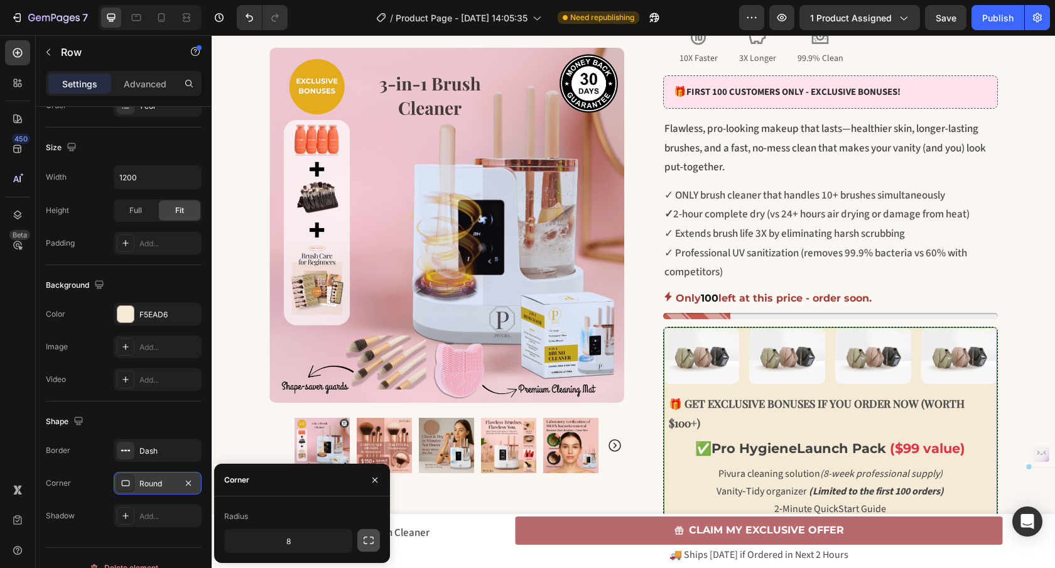
click at [369, 545] on icon "button" at bounding box center [368, 540] width 13 height 13
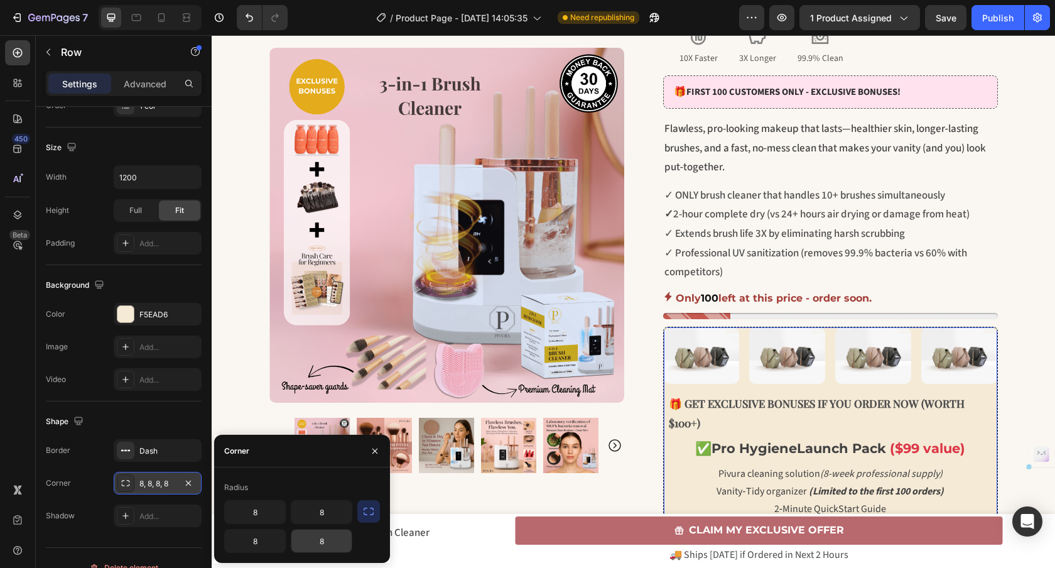
click at [326, 538] on input "8" at bounding box center [321, 540] width 60 height 23
click at [269, 542] on input "8" at bounding box center [255, 540] width 60 height 23
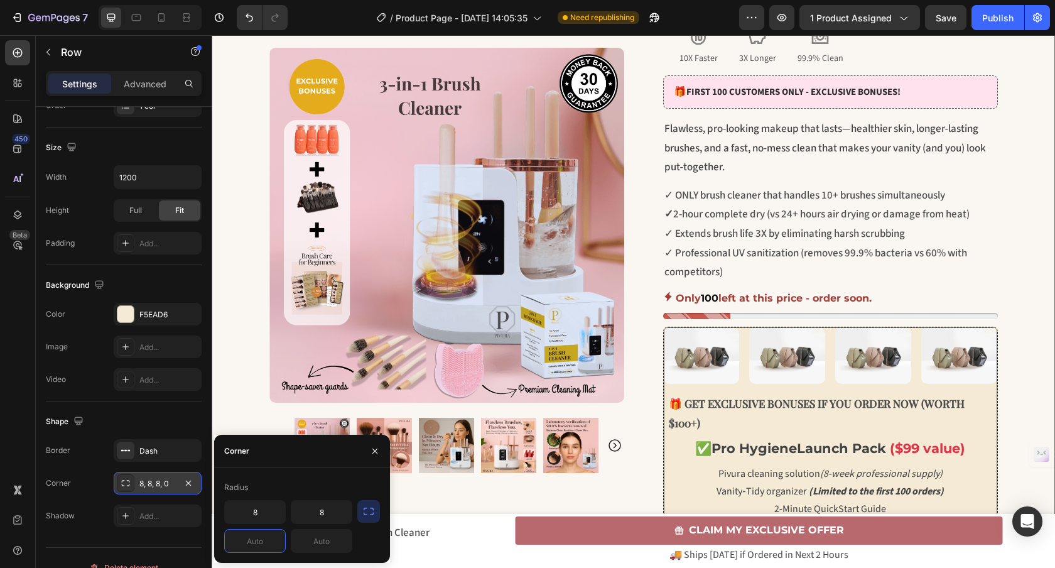
click at [245, 392] on div "🏷️ EXCLUSIVE OFFER WITH BONUSES TODAY! Text Block Row Row Row 🚨 LIMITED TIME 🚨 …" at bounding box center [633, 388] width 843 height 1129
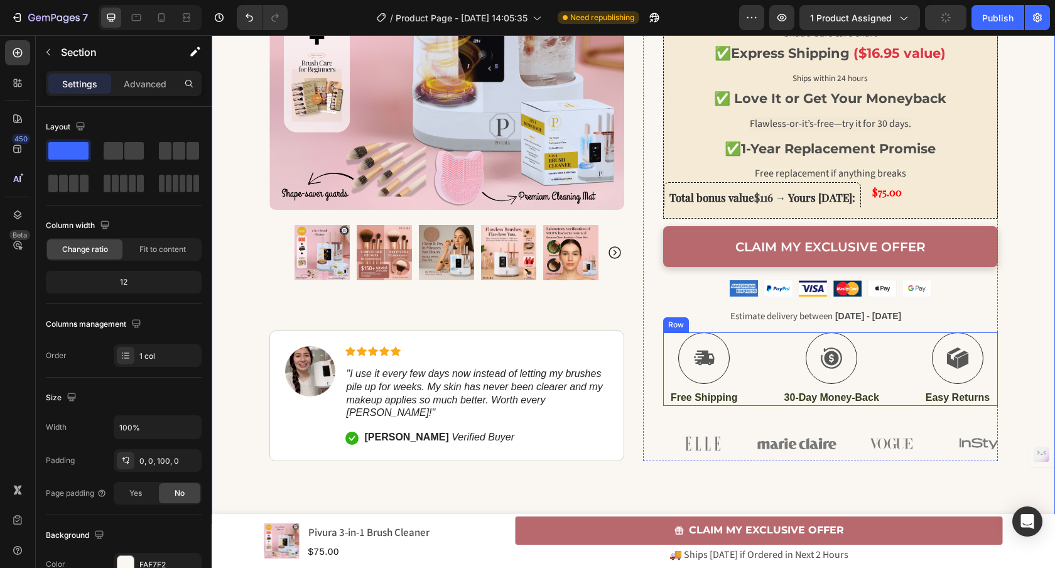
scroll to position [530, 0]
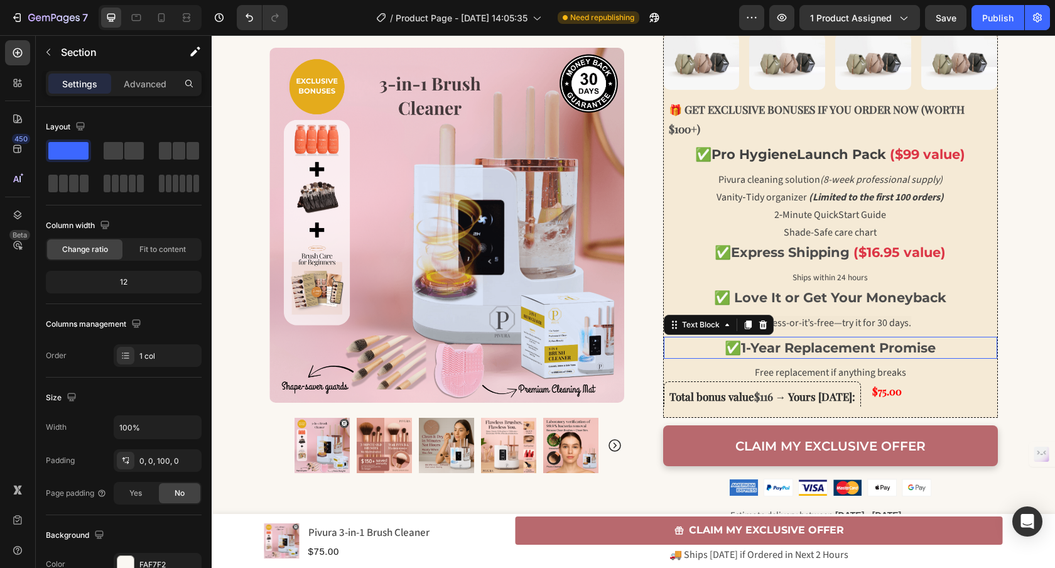
click at [827, 357] on div "✅ 1-Year Replacement Promise" at bounding box center [830, 347] width 333 height 23
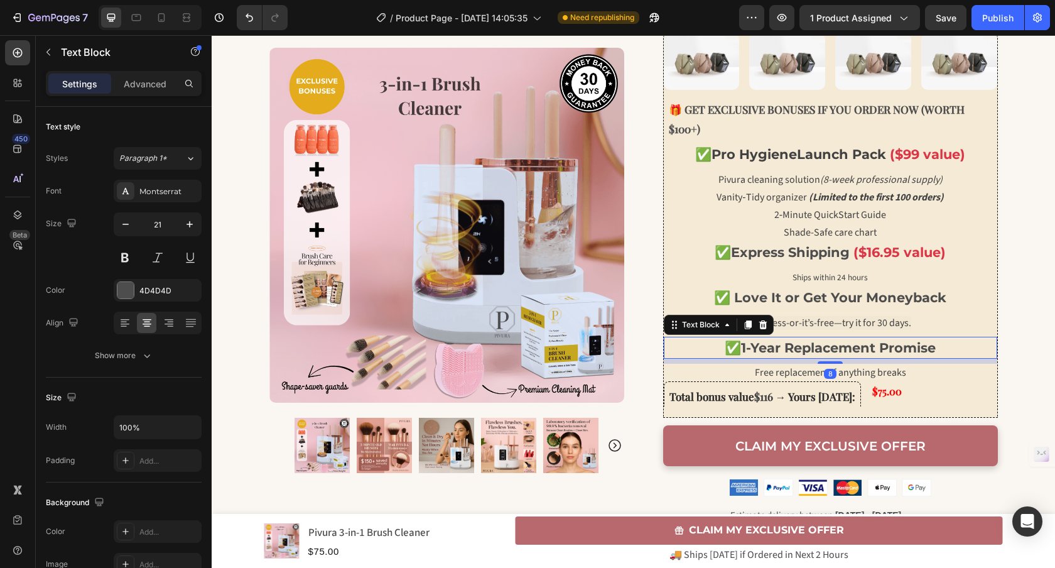
click at [831, 352] on strong "1-Year Replacement Promise" at bounding box center [838, 348] width 195 height 16
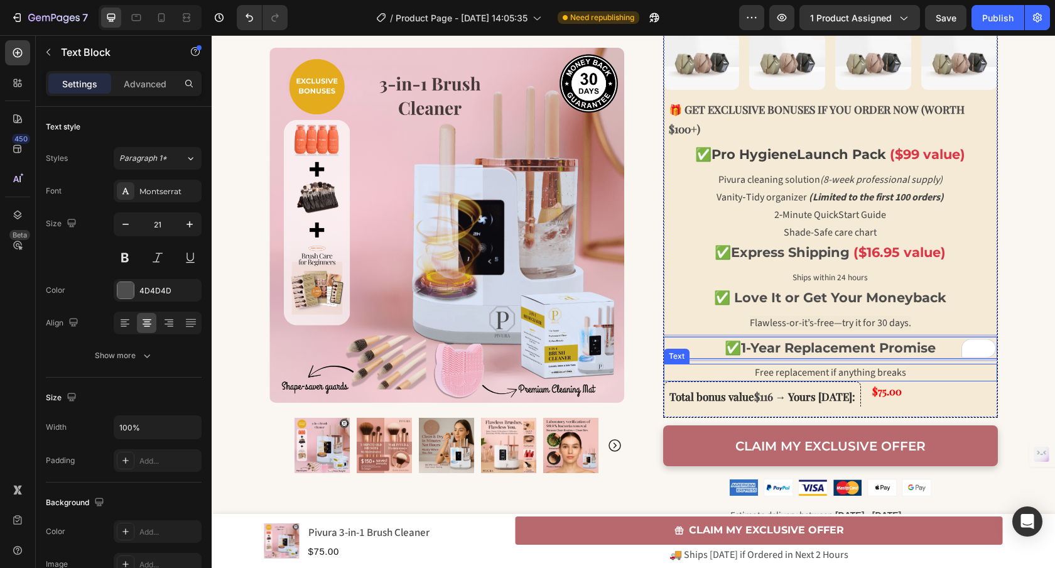
click at [830, 372] on span "Free replacement if anything breaks" at bounding box center [830, 372] width 151 height 14
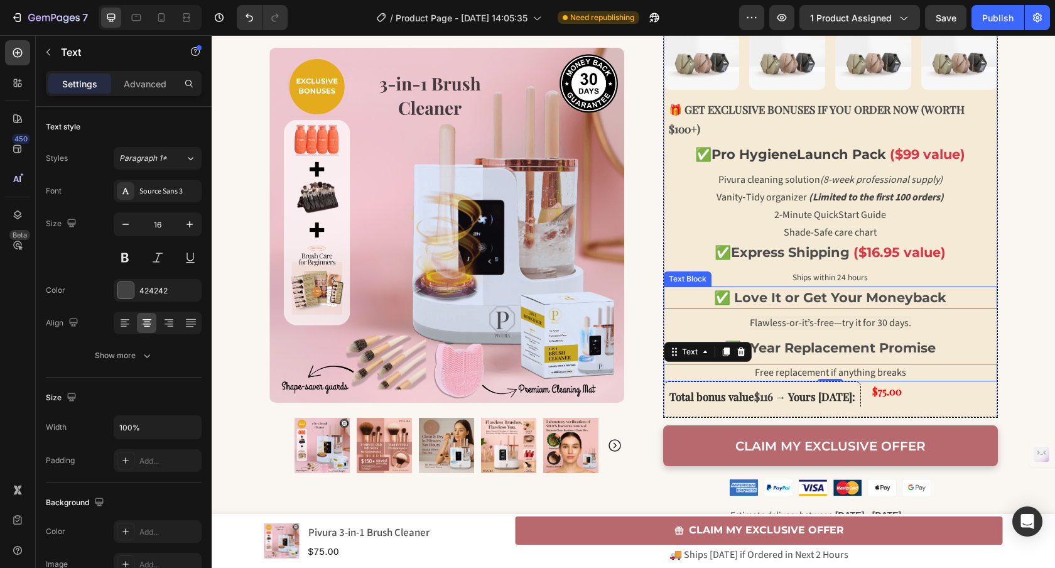
click at [800, 303] on strong "✅ Love It or Get Your Moneyback" at bounding box center [830, 297] width 232 height 16
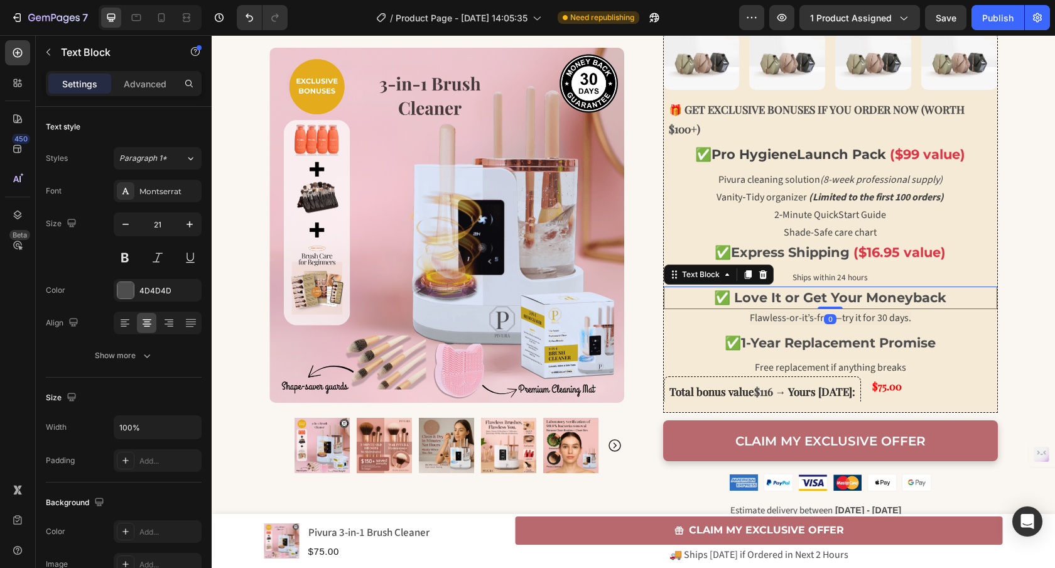
drag, startPoint x: 825, startPoint y: 313, endPoint x: 824, endPoint y: 303, distance: 9.5
click at [824, 303] on div "✅ Love It or Get Your Moneyback Text Block 0" at bounding box center [830, 297] width 333 height 23
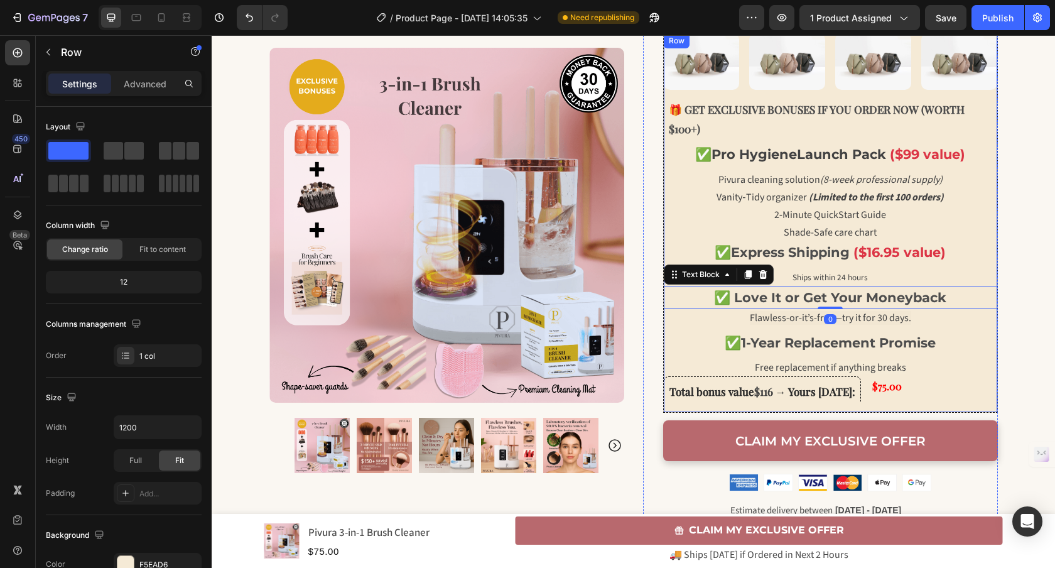
click at [809, 263] on div "Image Image Image Image Row 🎁 GET EXCLUSIVE BONUSES IF YOU ORDER NOW (WORTH $10…" at bounding box center [830, 222] width 333 height 379
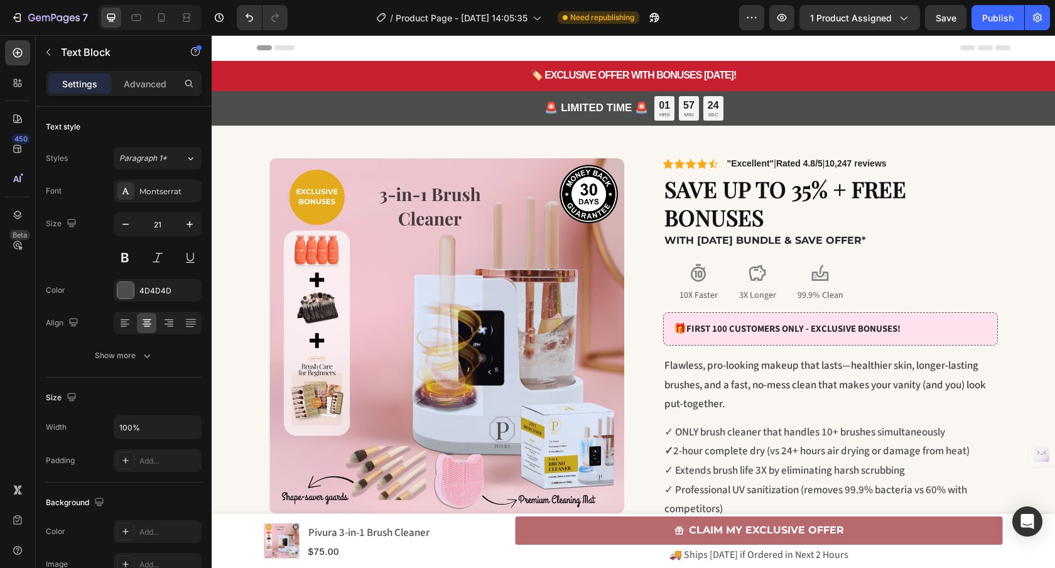
scroll to position [530, 0]
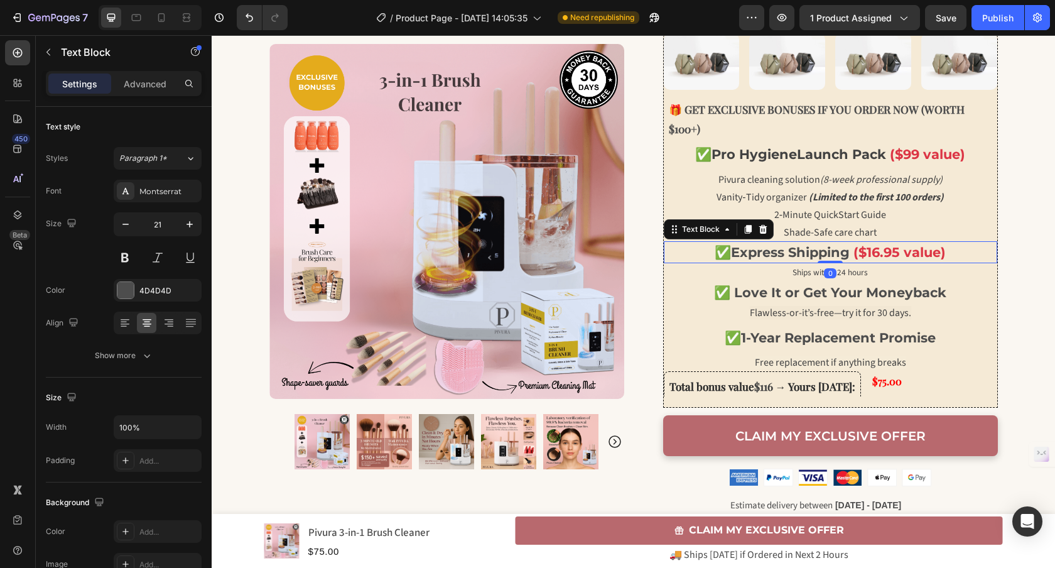
drag, startPoint x: 822, startPoint y: 267, endPoint x: 821, endPoint y: 257, distance: 9.6
click at [824, 256] on div "✅ Express Shipping ($16.95 value) Text Block 0" at bounding box center [830, 252] width 333 height 23
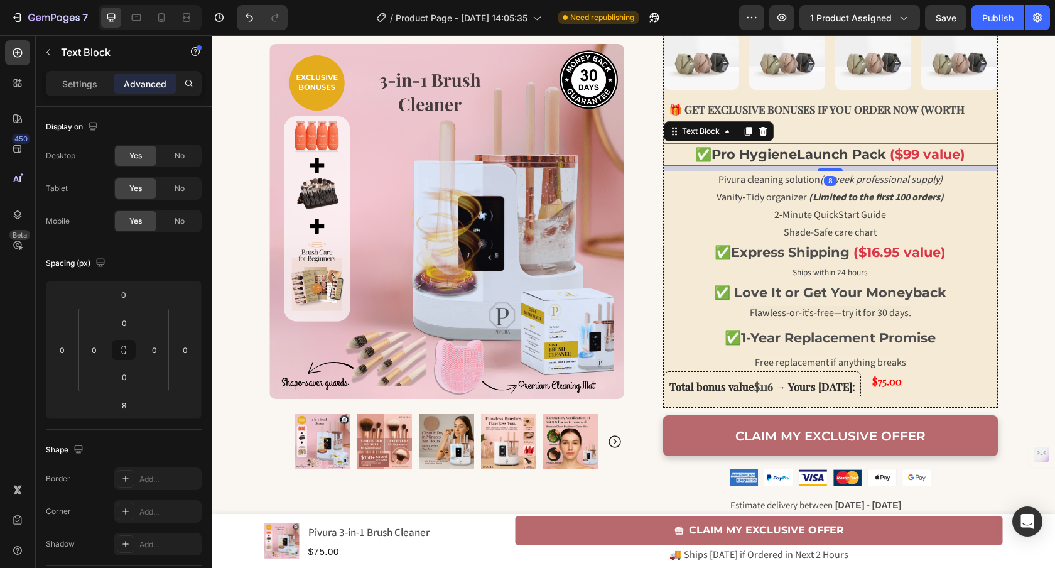
click at [801, 162] on span "Launch Pack" at bounding box center [841, 154] width 89 height 16
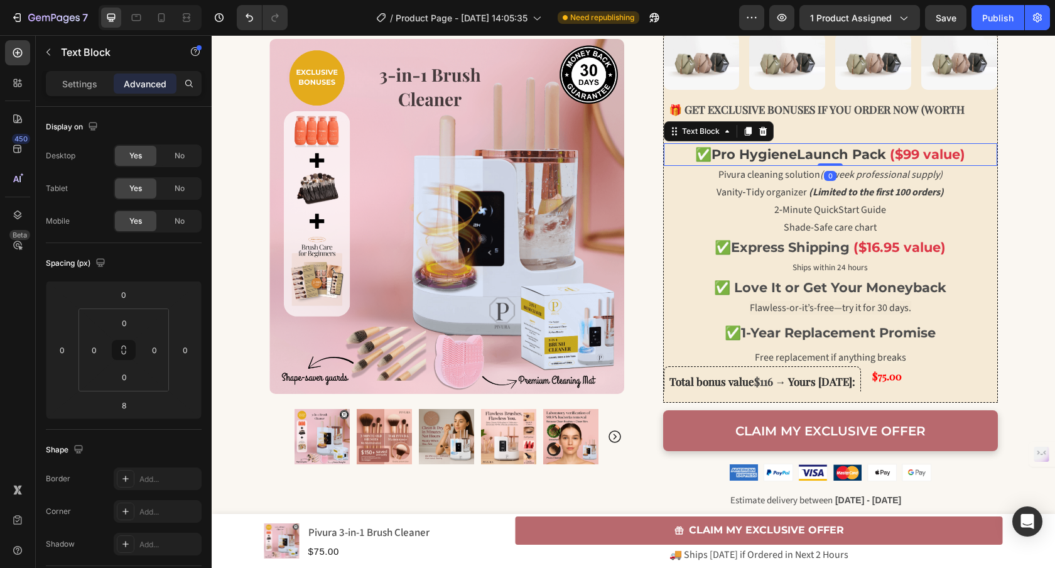
drag, startPoint x: 825, startPoint y: 168, endPoint x: 826, endPoint y: 156, distance: 11.9
click at [826, 156] on div "✅ Pro Hygiene Launch Pack ($99 value) Text Block 0" at bounding box center [830, 154] width 333 height 23
type input "0"
click at [827, 233] on span "Shade-Safe care chart" at bounding box center [829, 227] width 93 height 14
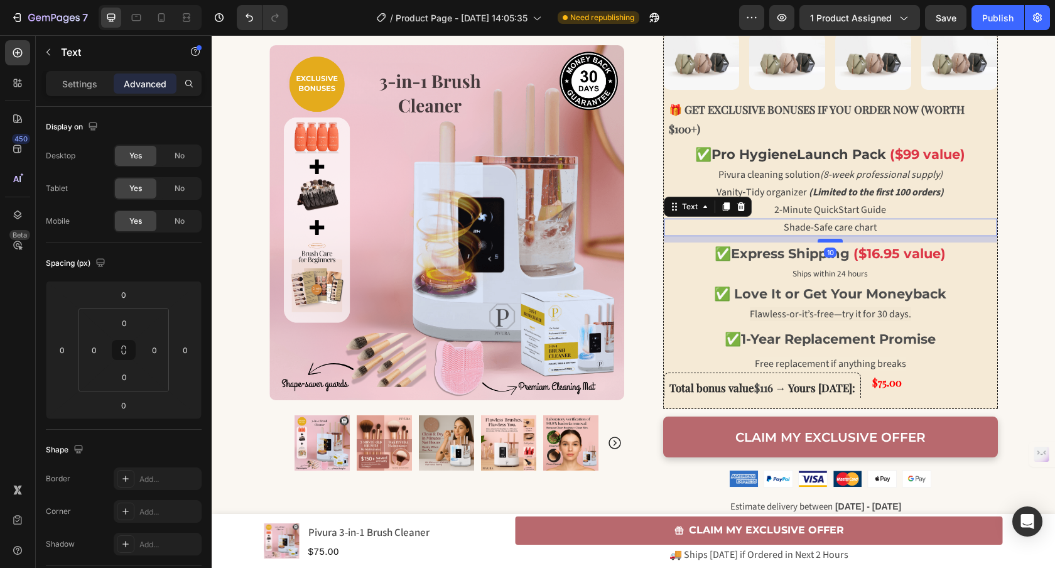
click at [829, 240] on div at bounding box center [829, 241] width 25 height 4
type input "10"
click at [826, 274] on span "Ships within 24 hours" at bounding box center [829, 273] width 75 height 12
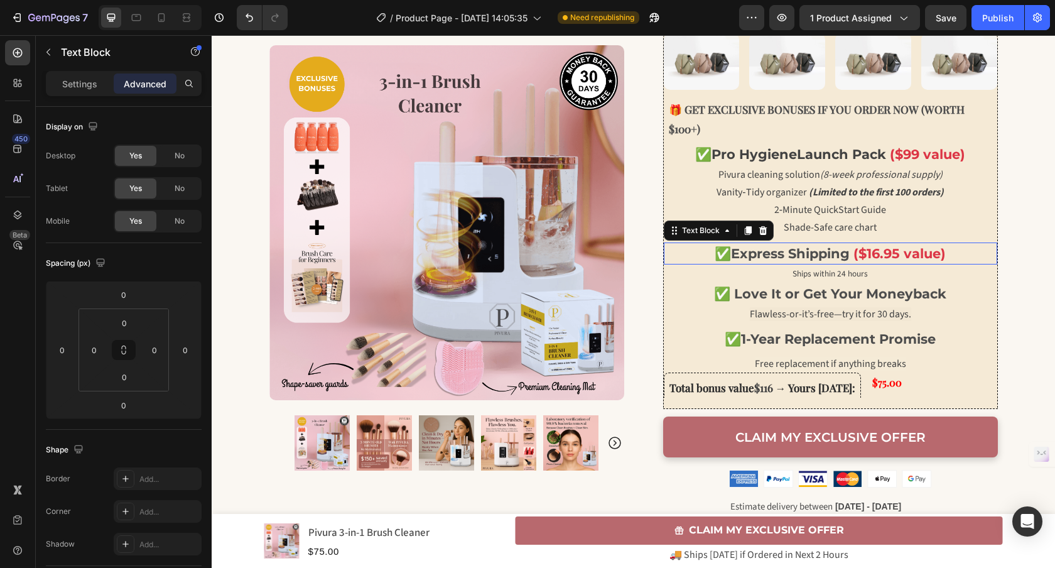
click at [826, 262] on div "✅ Express Shipping ($16.95 value) Text Block 0" at bounding box center [830, 253] width 333 height 23
click at [840, 280] on p "Ships within 24 hours" at bounding box center [830, 274] width 331 height 16
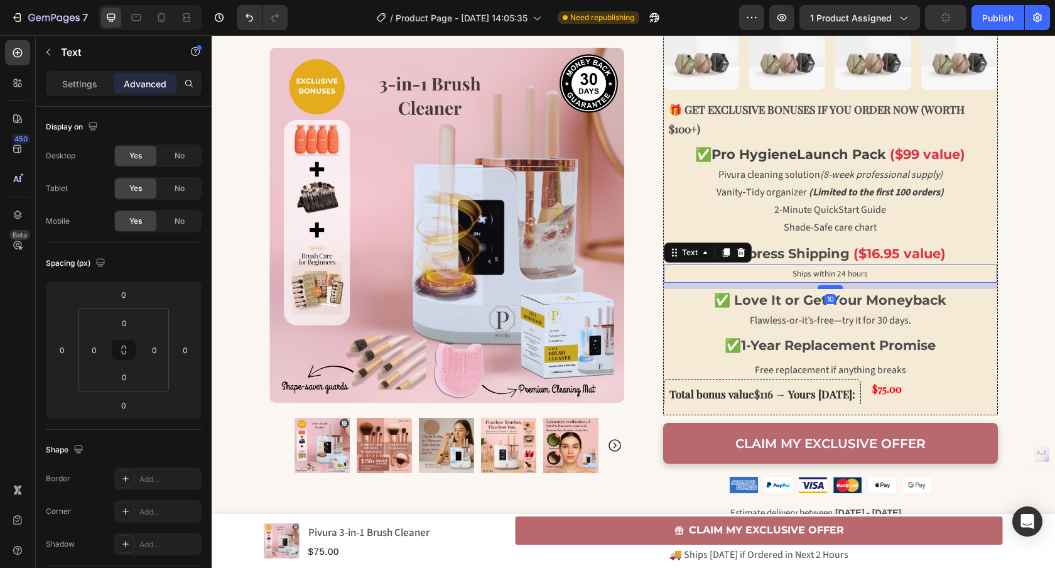
drag, startPoint x: 834, startPoint y: 282, endPoint x: 834, endPoint y: 288, distance: 6.3
click at [834, 288] on div at bounding box center [829, 287] width 25 height 4
type input "10"
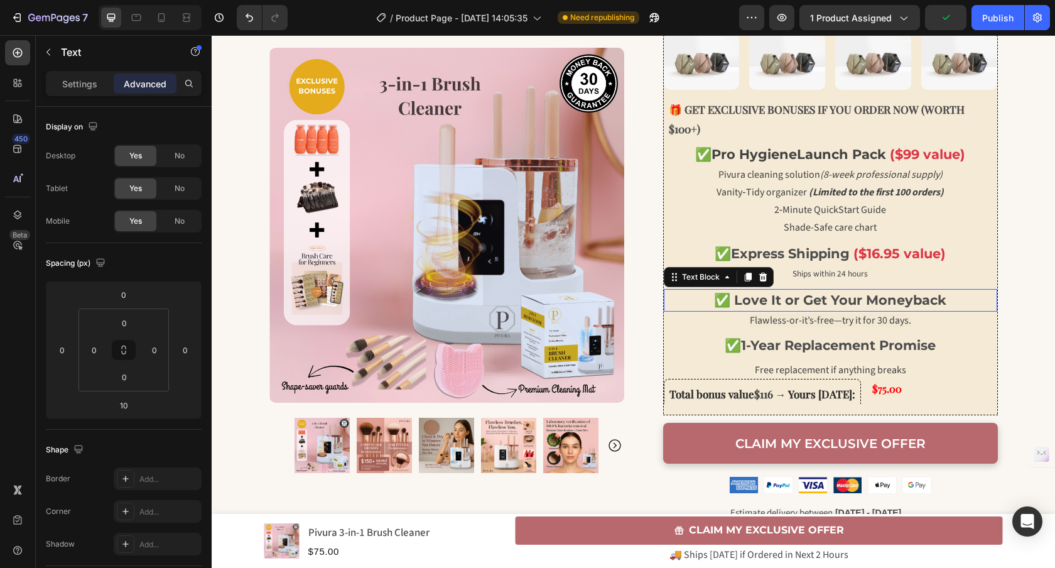
click at [823, 308] on strong "✅ Love It or Get Your Moneyback" at bounding box center [830, 300] width 232 height 16
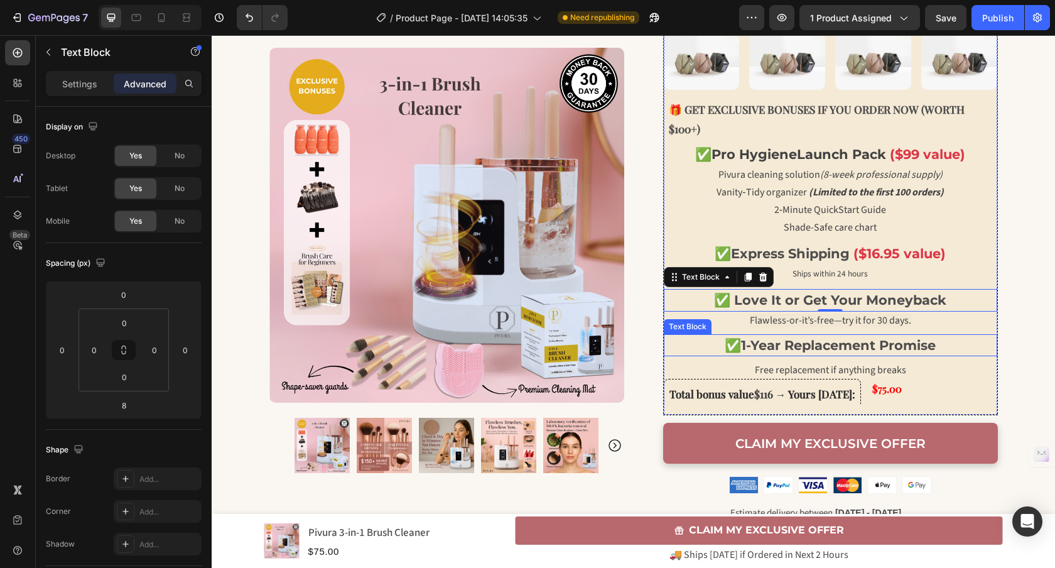
click at [835, 352] on strong "1-Year Replacement Promise" at bounding box center [838, 345] width 195 height 16
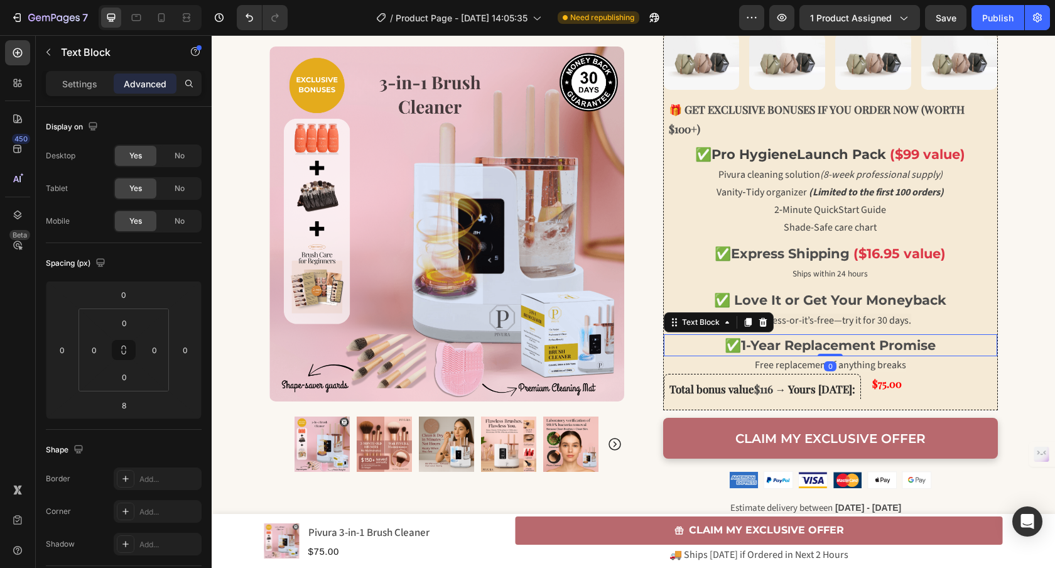
drag, startPoint x: 826, startPoint y: 359, endPoint x: 830, endPoint y: 347, distance: 12.5
click at [830, 347] on div "✅ 1-Year Replacement Promise Text Block 0" at bounding box center [830, 345] width 333 height 23
type input "0"
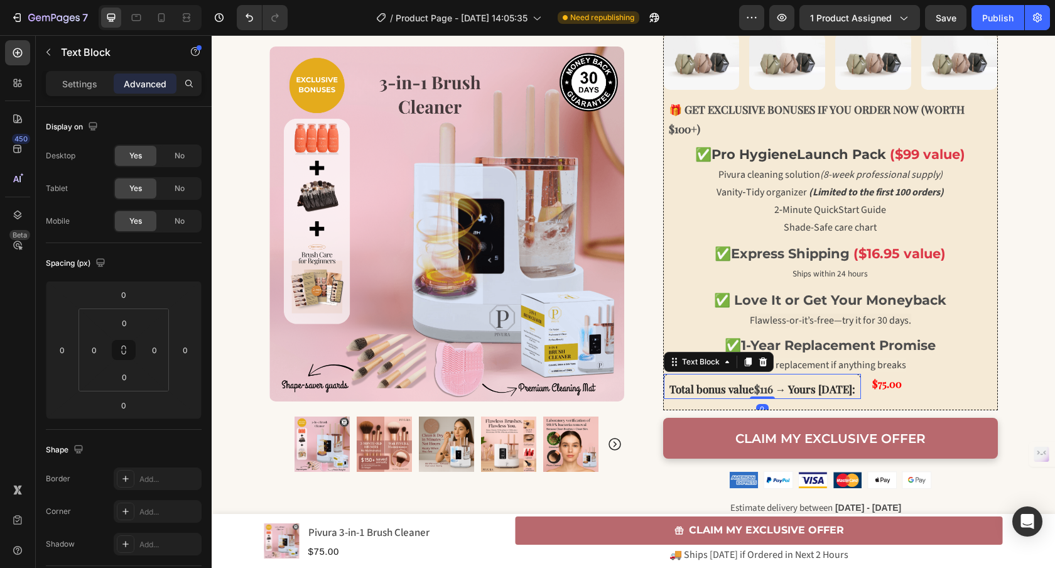
click at [777, 377] on div "Total bonus value $116 → Yours [DATE]:" at bounding box center [762, 386] width 197 height 25
click at [71, 84] on p "Settings" at bounding box center [79, 83] width 35 height 13
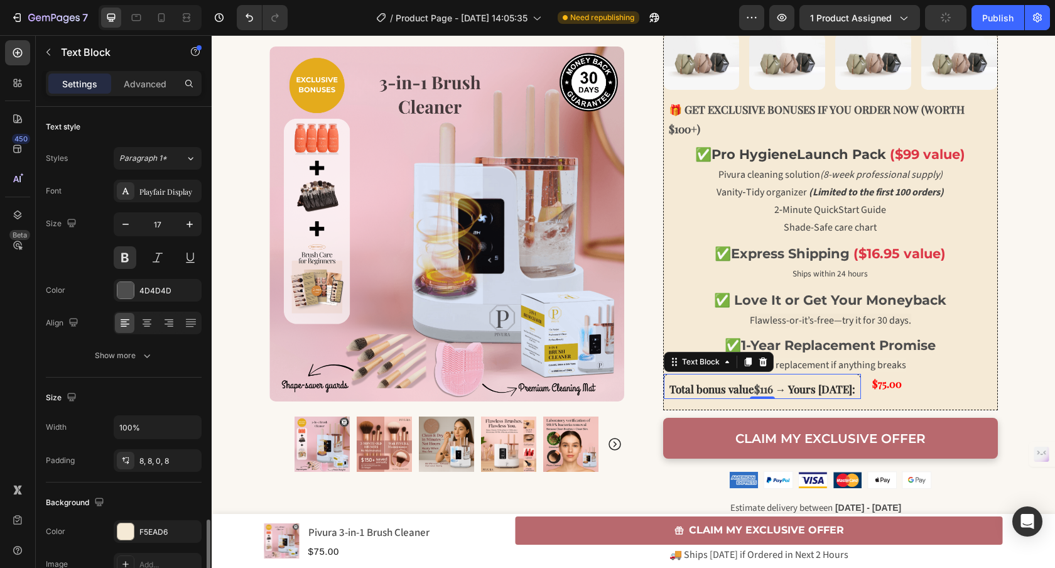
scroll to position [247, 0]
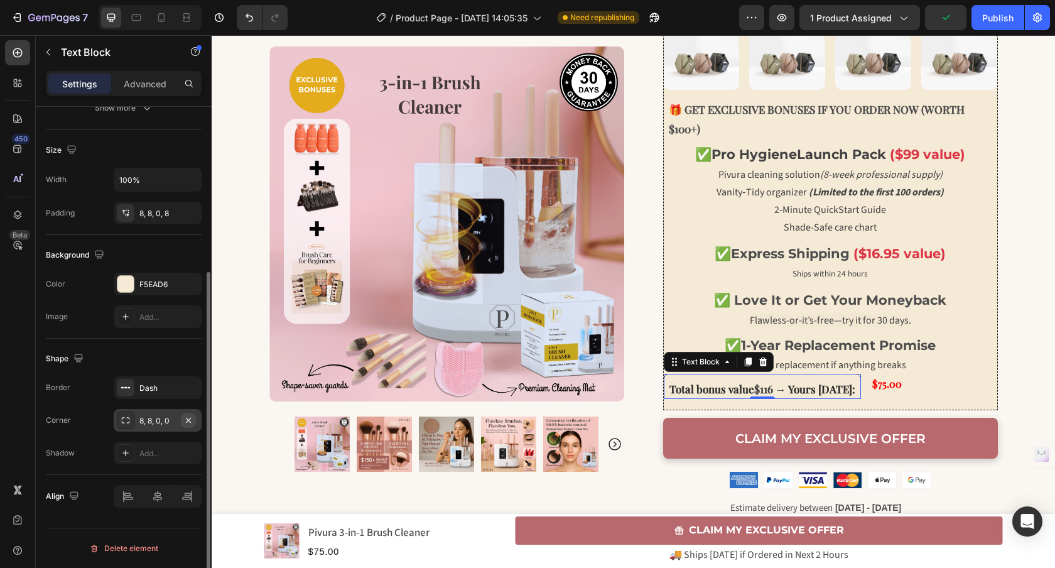
click at [190, 419] on icon "button" at bounding box center [188, 420] width 10 height 10
click at [191, 384] on icon "button" at bounding box center [188, 387] width 10 height 10
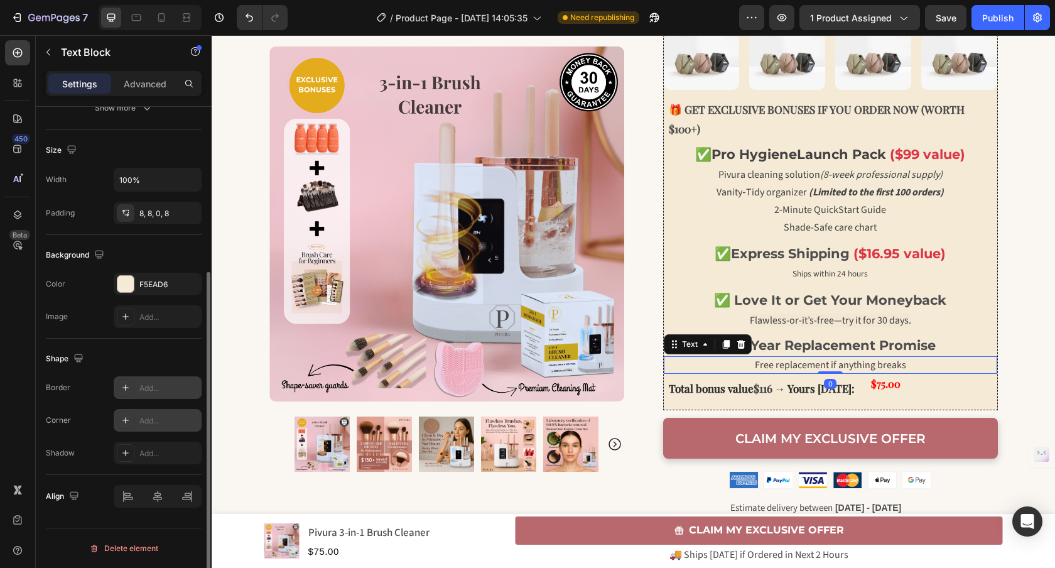
click at [841, 371] on span "Free replacement if anything breaks" at bounding box center [830, 365] width 151 height 14
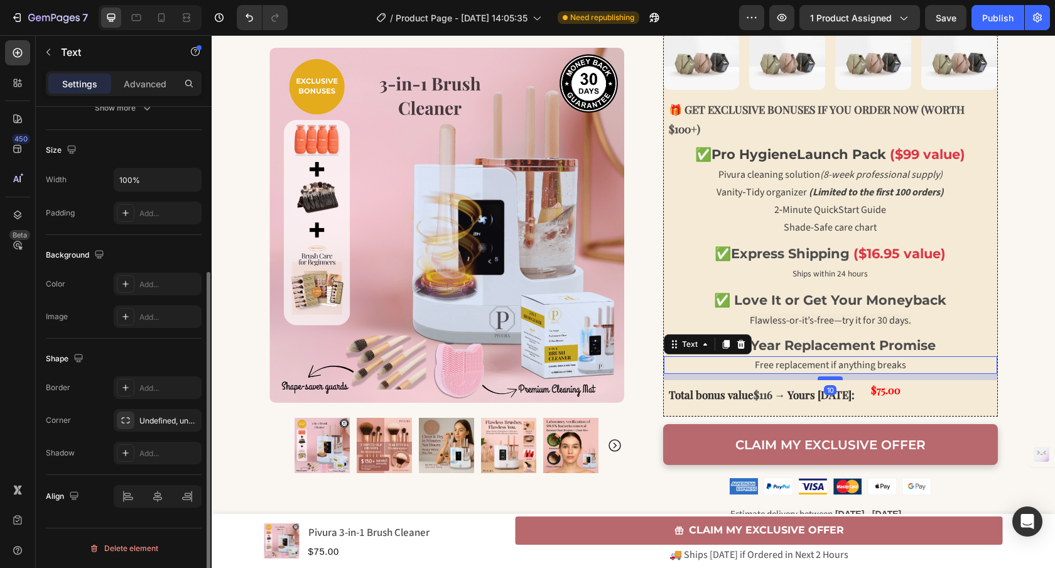
drag, startPoint x: 836, startPoint y: 373, endPoint x: 836, endPoint y: 379, distance: 6.3
click at [836, 379] on div at bounding box center [829, 378] width 25 height 4
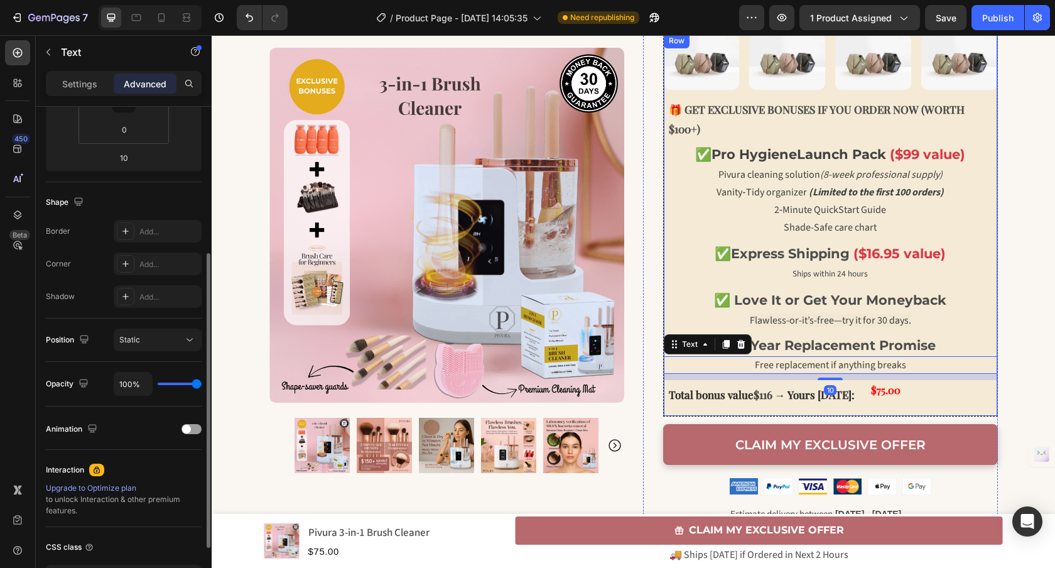
click at [892, 407] on div "Total bonus value $116 → Yours [DATE]: Text Block $75.00 Product Price Product …" at bounding box center [830, 394] width 333 height 28
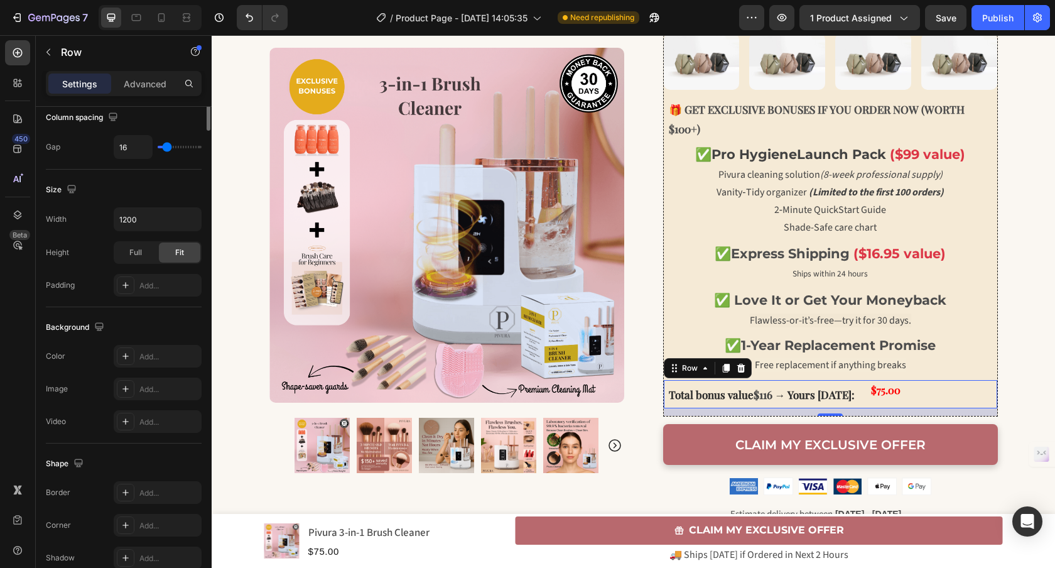
scroll to position [0, 0]
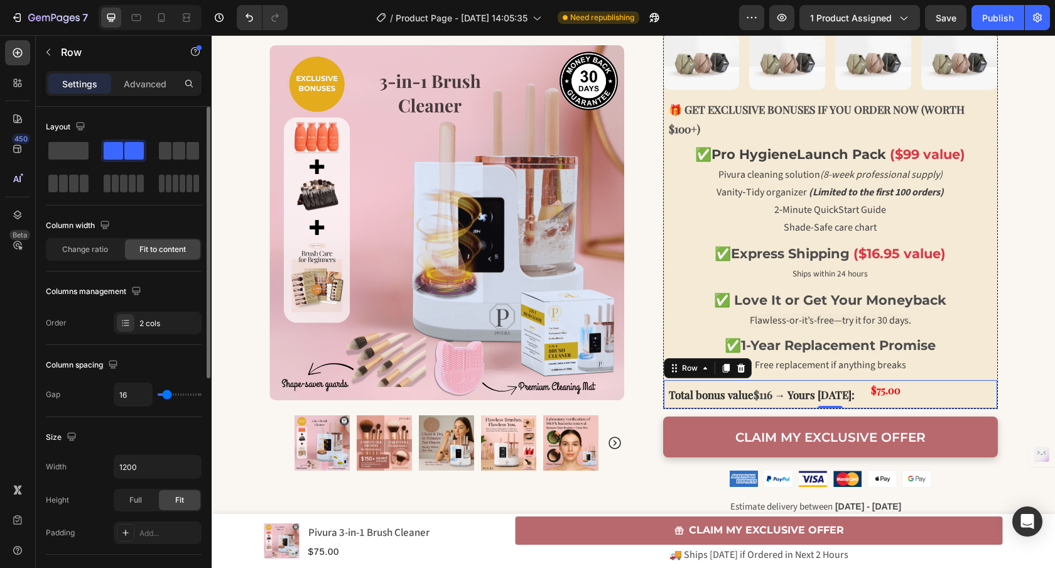
drag, startPoint x: 830, startPoint y: 411, endPoint x: 832, endPoint y: 402, distance: 9.6
click at [832, 402] on div "Total bonus value $116 → Yours [DATE]: Text Block $75.00 Product Price Product …" at bounding box center [830, 394] width 333 height 28
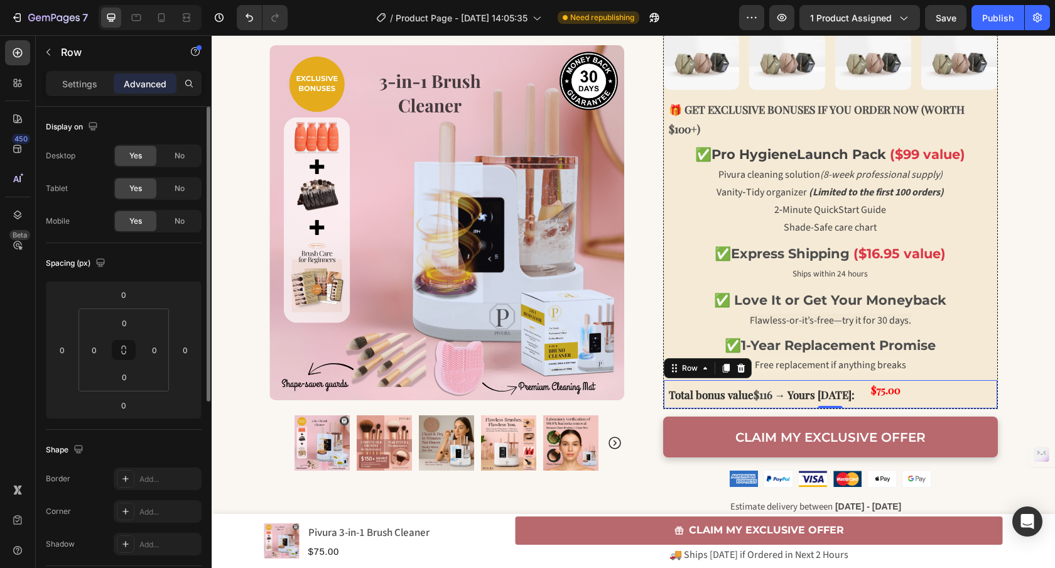
click at [946, 395] on div "Total bonus value $116 → Yours [DATE]: Text Block $75.00 Product Price Product …" at bounding box center [830, 394] width 333 height 28
click at [71, 86] on p "Settings" at bounding box center [79, 83] width 35 height 13
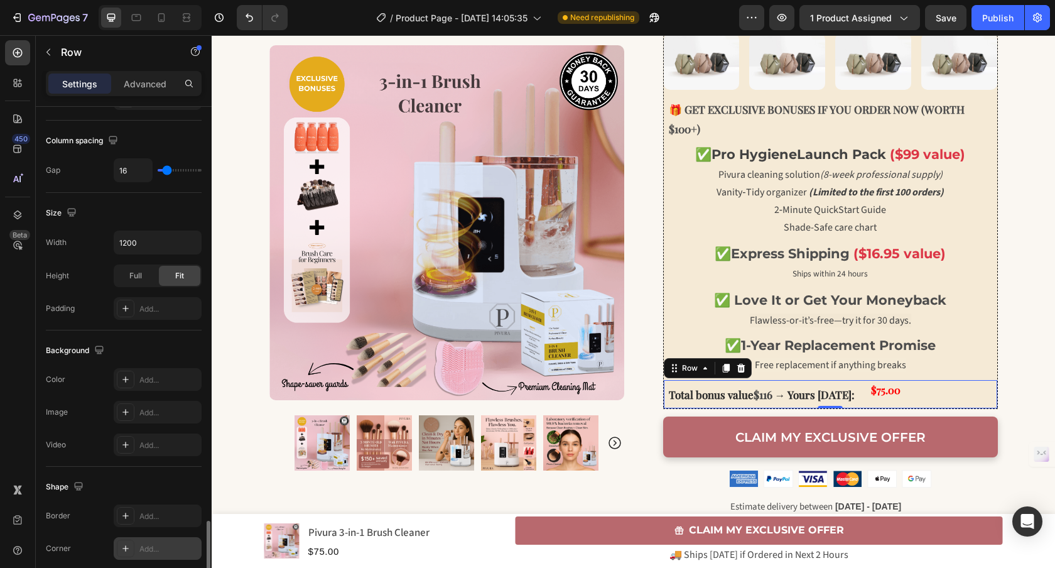
scroll to position [412, 0]
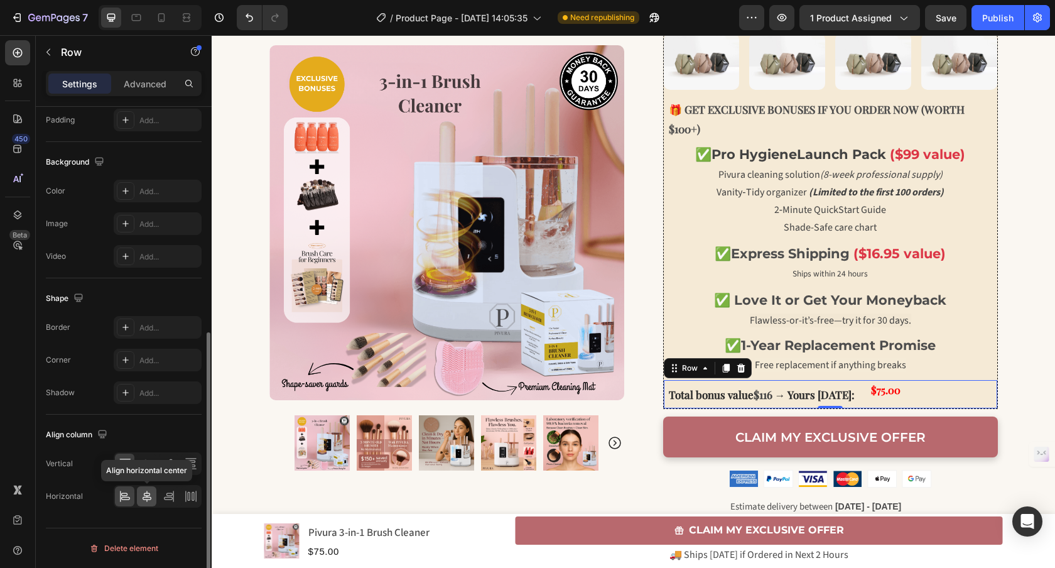
click at [148, 490] on icon at bounding box center [147, 496] width 13 height 13
click at [146, 461] on icon at bounding box center [147, 464] width 10 height 9
click at [119, 464] on icon at bounding box center [125, 463] width 13 height 13
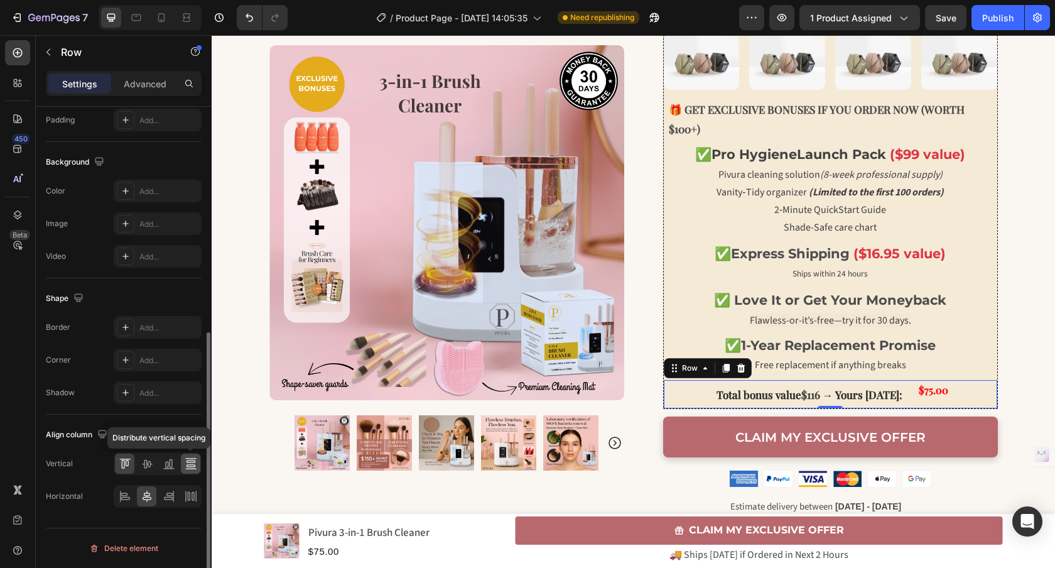
click at [193, 461] on icon at bounding box center [190, 461] width 9 height 3
click at [152, 466] on icon at bounding box center [147, 463] width 13 height 13
click at [187, 462] on icon at bounding box center [191, 463] width 13 height 13
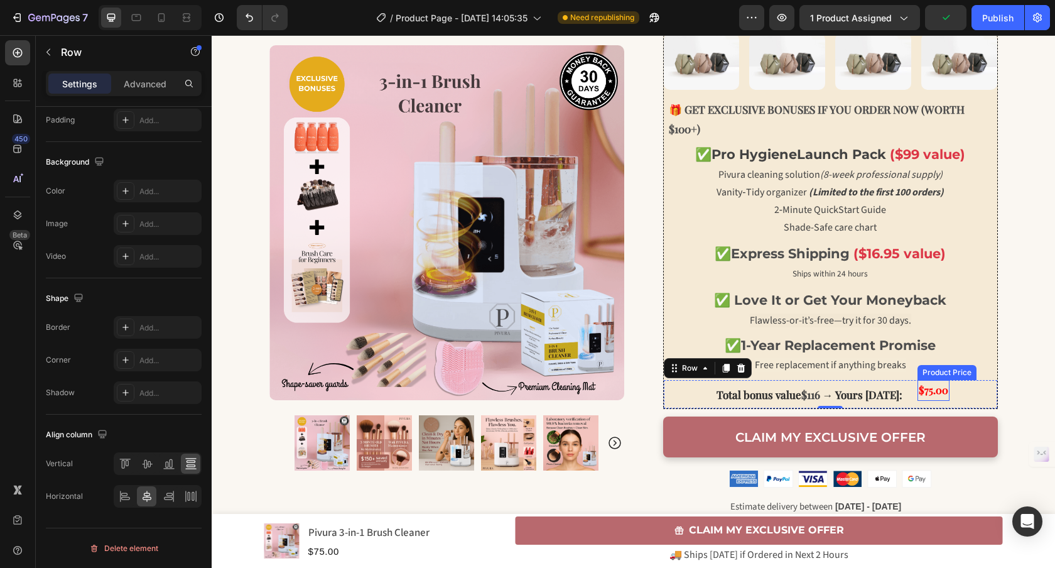
click at [932, 390] on div "$75.00" at bounding box center [933, 390] width 32 height 21
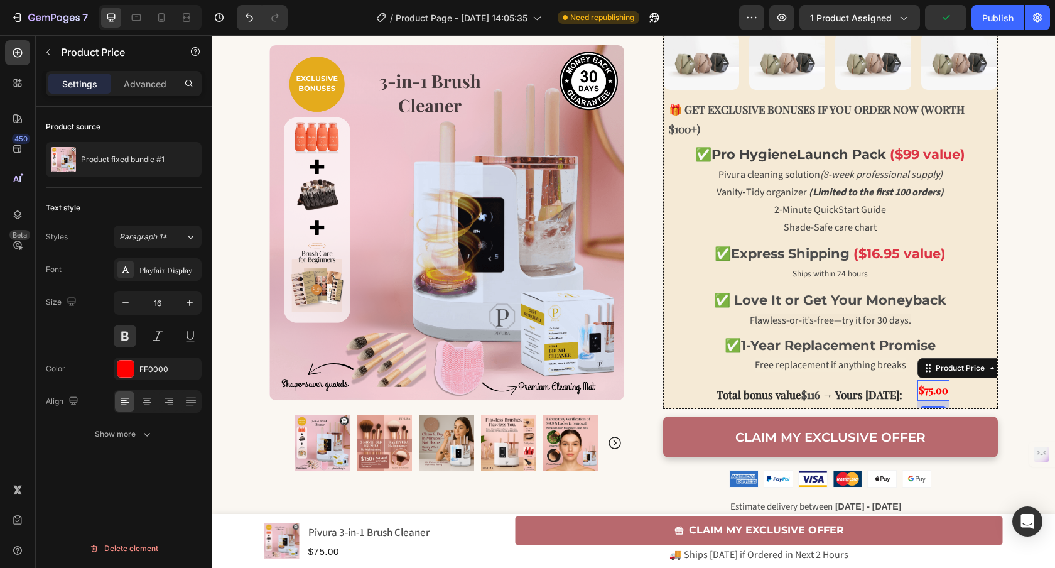
scroll to position [0, 0]
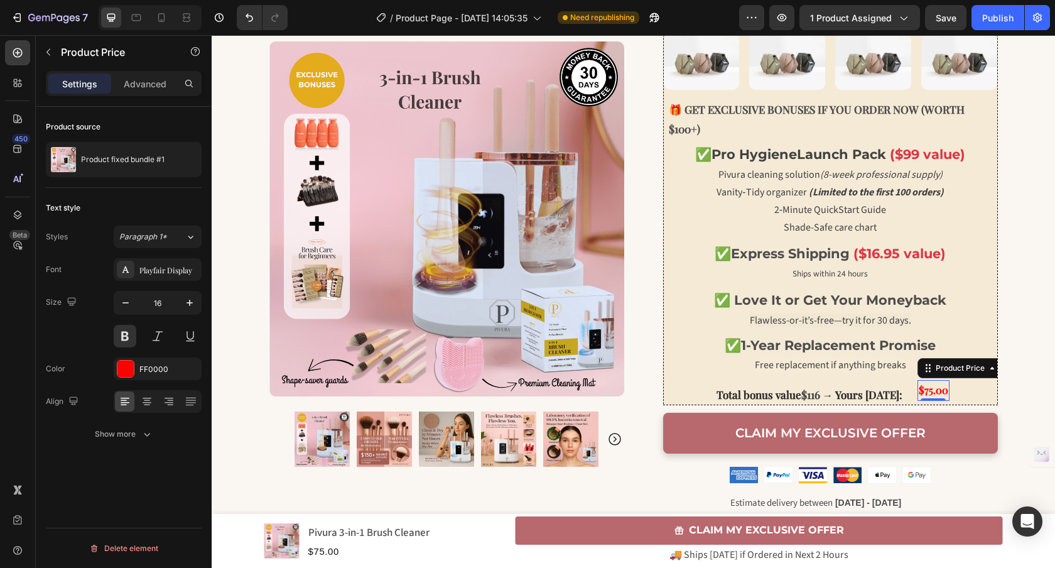
drag, startPoint x: 927, startPoint y: 405, endPoint x: 927, endPoint y: 384, distance: 20.7
click at [927, 384] on div "$75.00 Product Price Edit content in Shopify 0 Product Price Edit content in Sh…" at bounding box center [933, 390] width 32 height 21
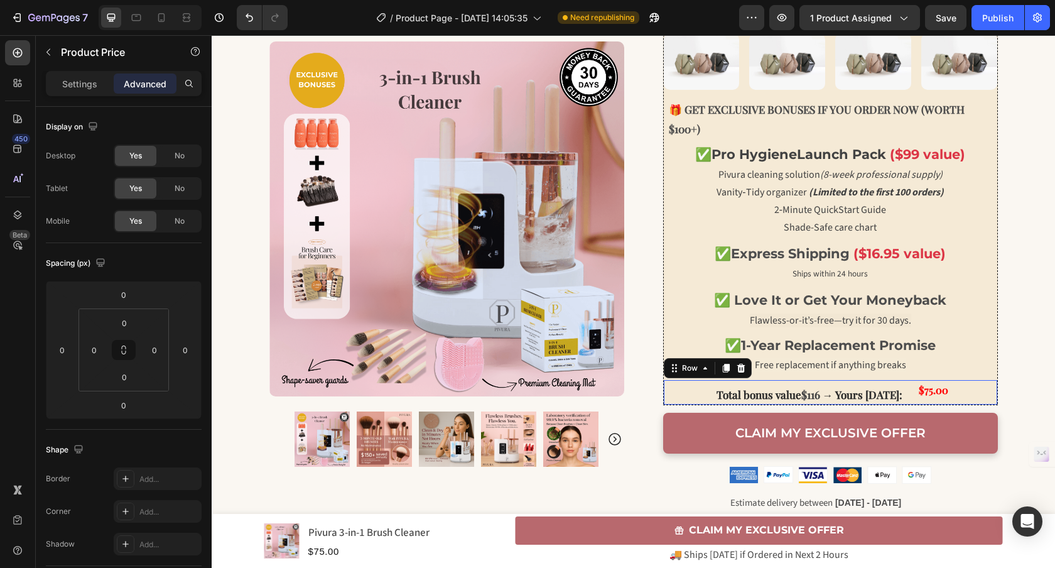
click at [906, 385] on div "Total bonus value $116 → Yours [DATE]: Text Block $75.00 Product Price Product …" at bounding box center [830, 392] width 333 height 24
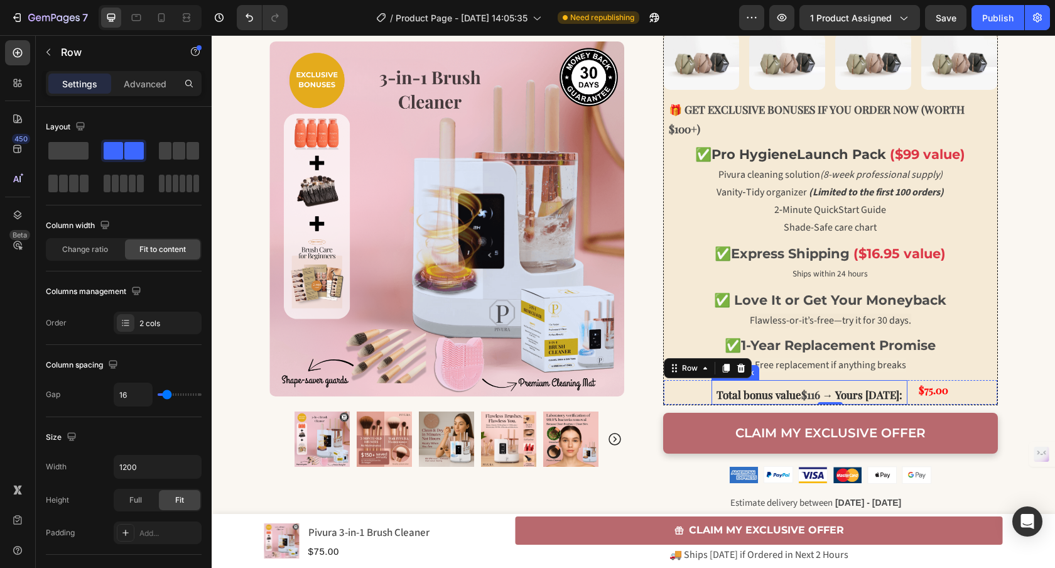
click at [868, 397] on strong "→ Yours [DATE]:" at bounding box center [862, 394] width 80 height 14
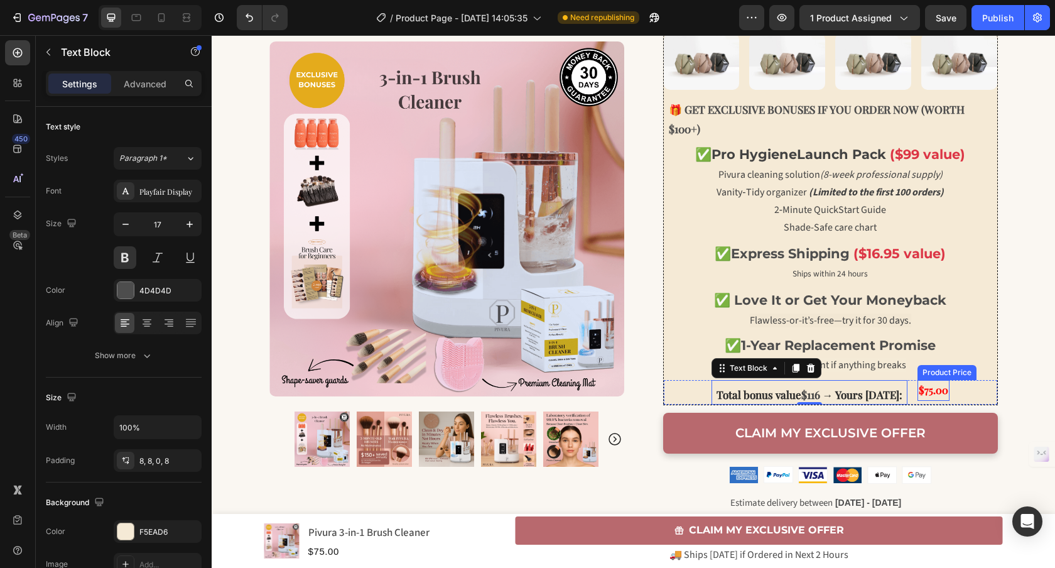
click at [919, 390] on div "$75.00" at bounding box center [933, 390] width 32 height 21
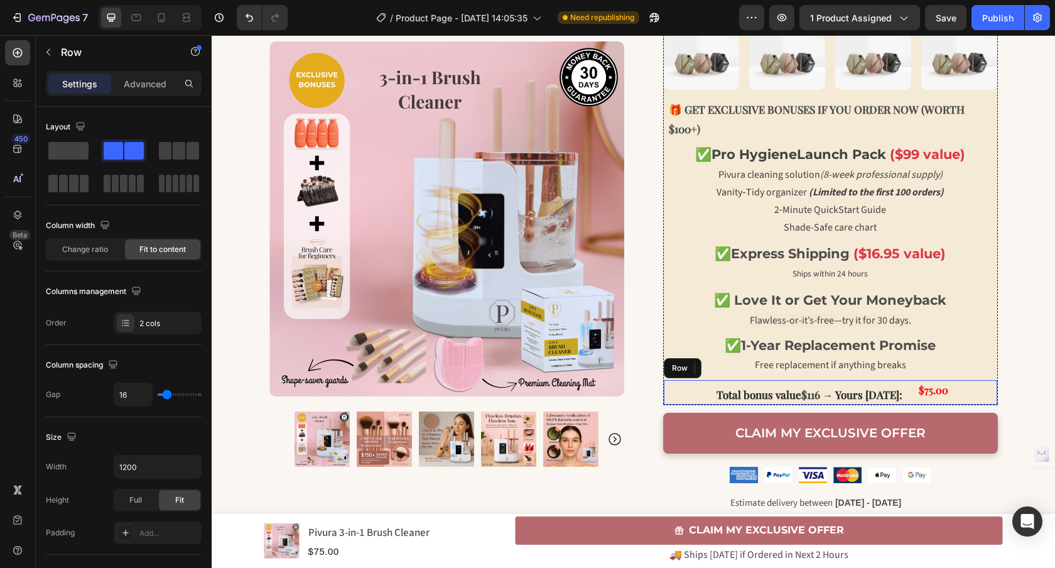
click at [903, 390] on div "Total bonus value $116 → Yours [DATE]: Text Block $75.00 Product Price Edit con…" at bounding box center [830, 392] width 333 height 24
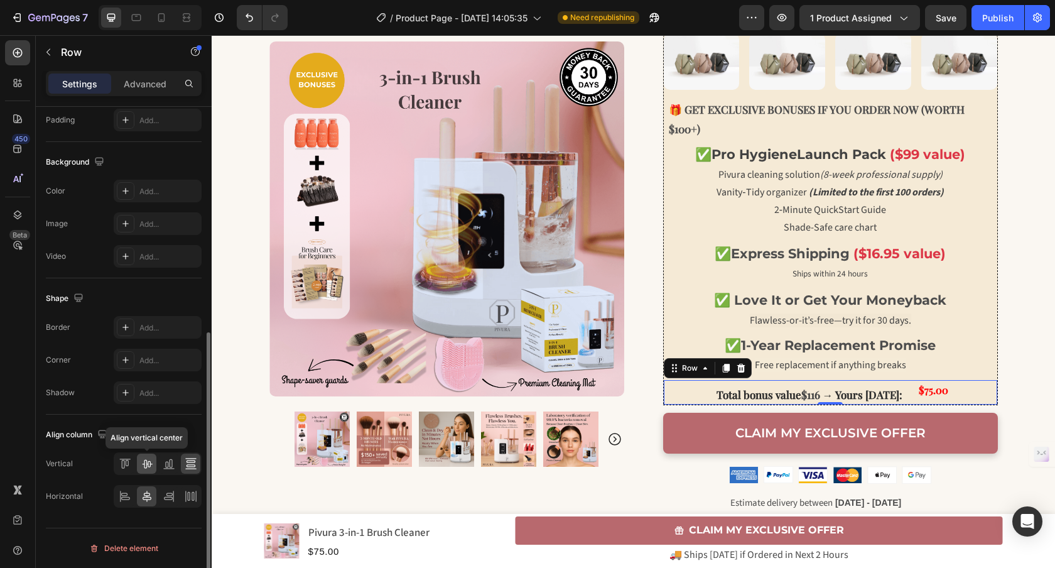
click at [144, 464] on icon at bounding box center [147, 463] width 13 height 13
click at [127, 468] on icon at bounding box center [125, 463] width 13 height 13
click at [144, 465] on icon at bounding box center [147, 464] width 10 height 9
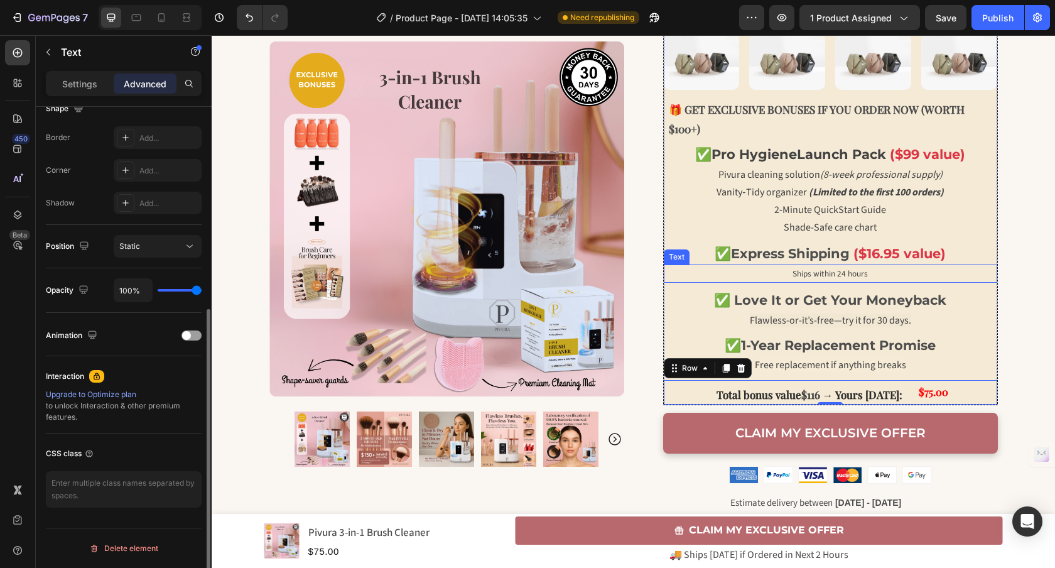
click at [832, 279] on span "Ships within 24 hours" at bounding box center [829, 273] width 75 height 12
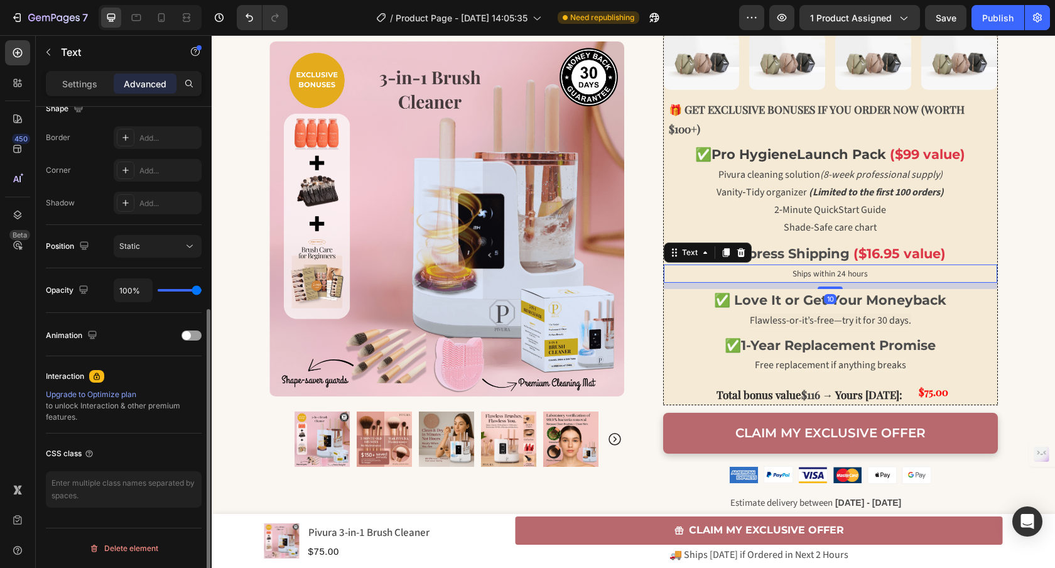
scroll to position [0, 0]
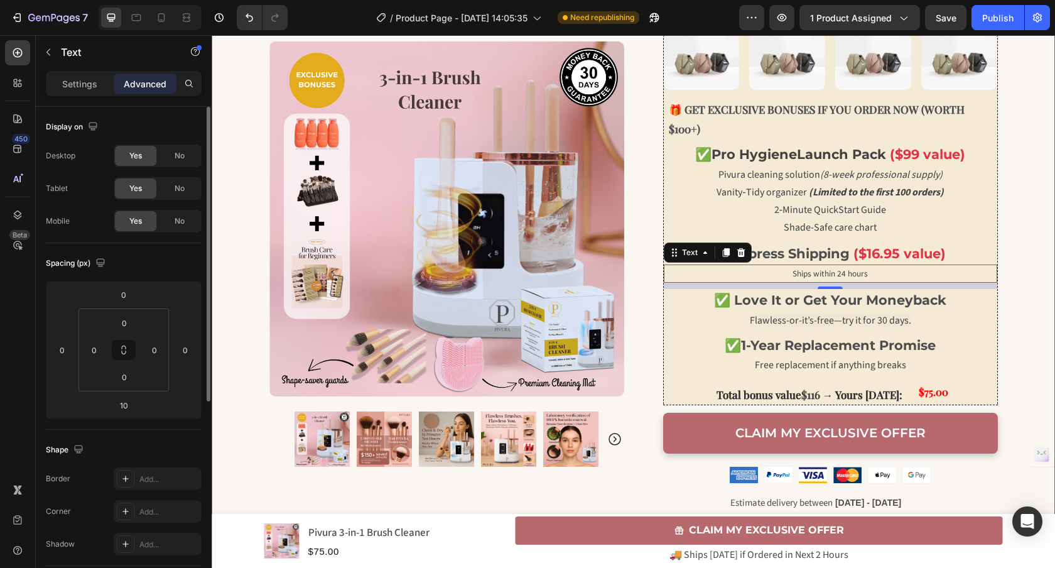
click at [1009, 321] on div "🏷️ EXCLUSIVE OFFER WITH BONUSES [DATE]! Text Block Row Row Row 🚨 LIMITED TIME 🚨…" at bounding box center [633, 88] width 843 height 1117
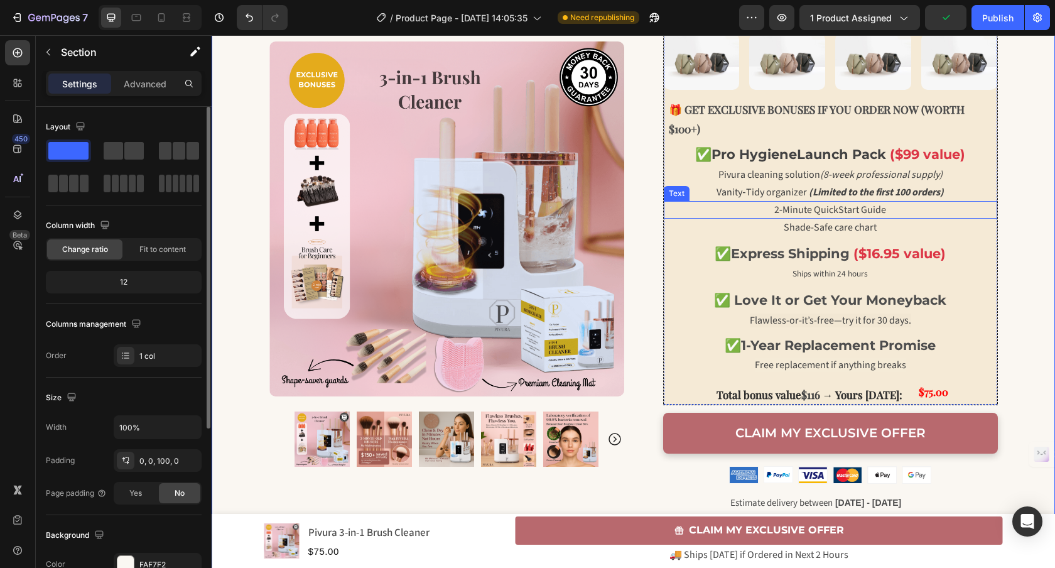
scroll to position [446, 0]
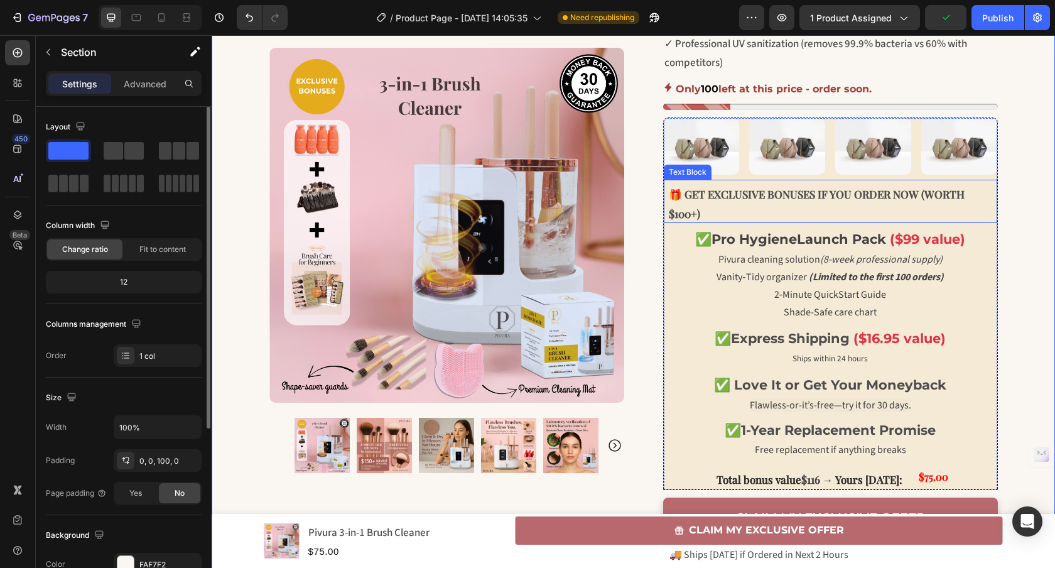
click at [754, 197] on strong "EXCLUSIVE BONUSES IF YOU ORDER NOW (WORTH $100+)" at bounding box center [817, 203] width 296 height 33
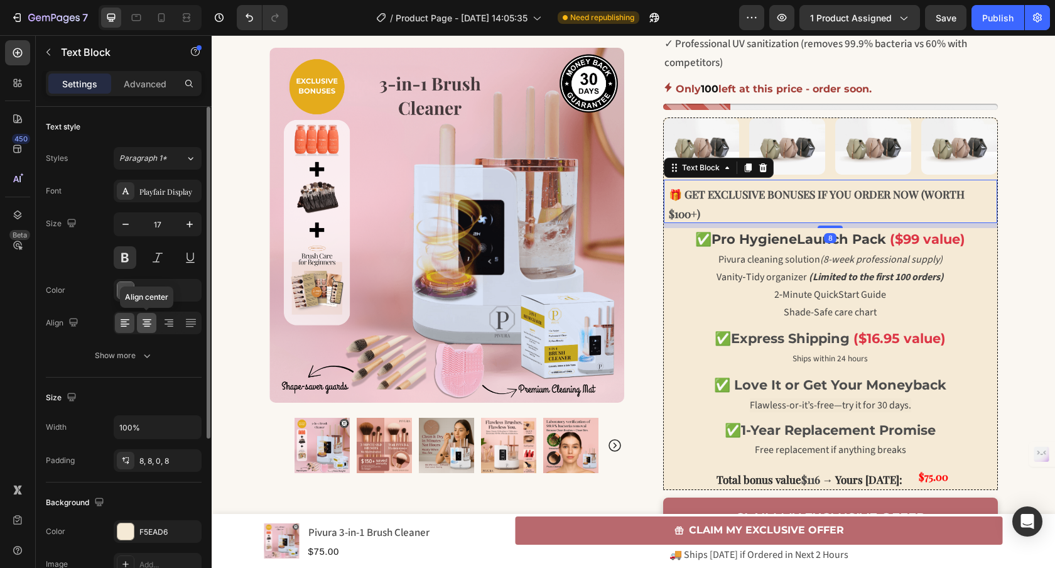
click at [143, 321] on icon at bounding box center [147, 322] width 13 height 13
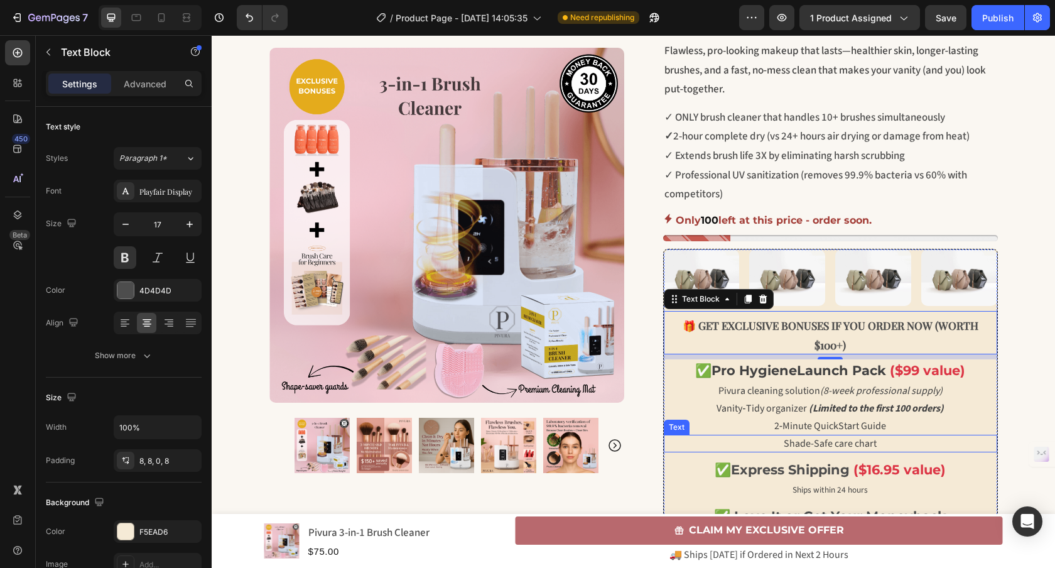
scroll to position [416, 0]
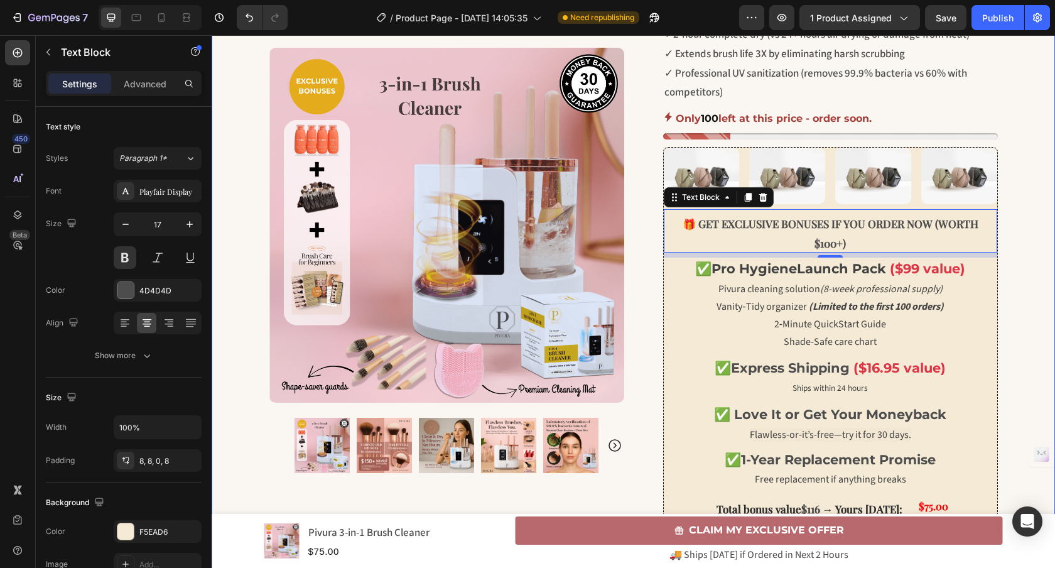
click at [1043, 264] on div "🏷️ EXCLUSIVE OFFER WITH BONUSES [DATE]! Text Block Row Row Row 🚨 LIMITED TIME 🚨…" at bounding box center [633, 203] width 843 height 1117
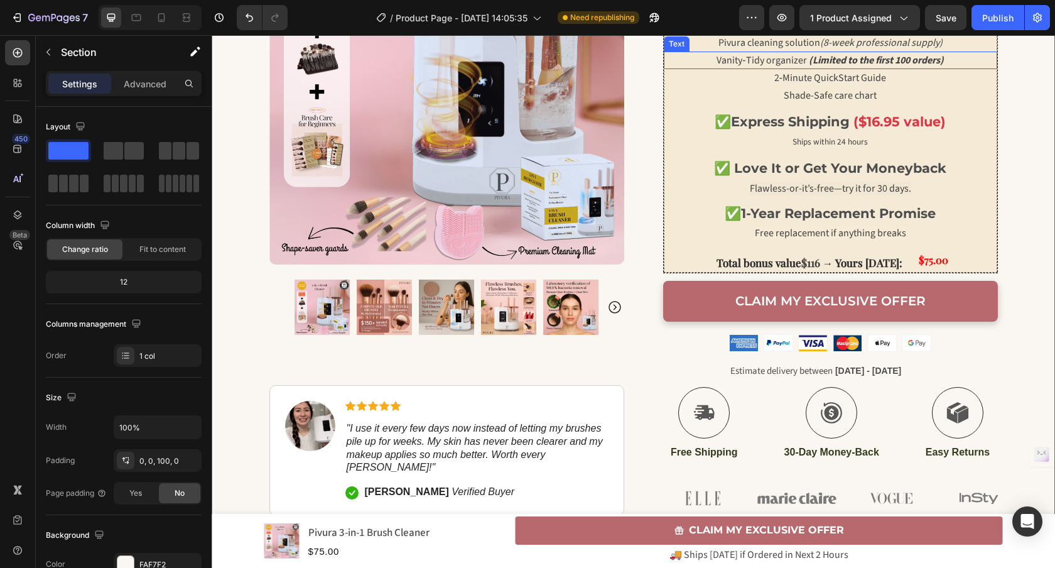
scroll to position [426, 0]
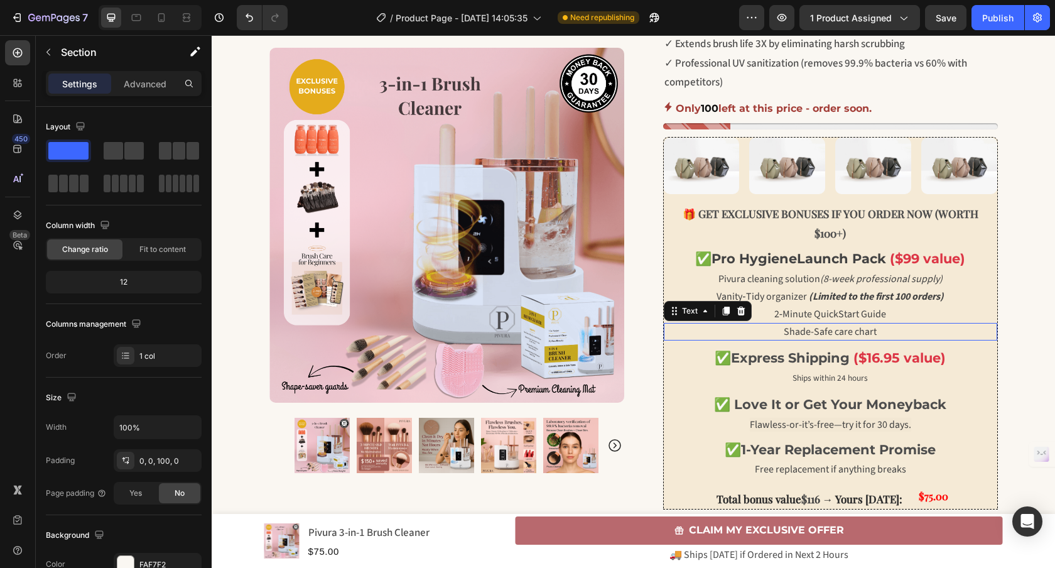
click at [990, 335] on p "Shade-Safe care chart" at bounding box center [830, 331] width 331 height 15
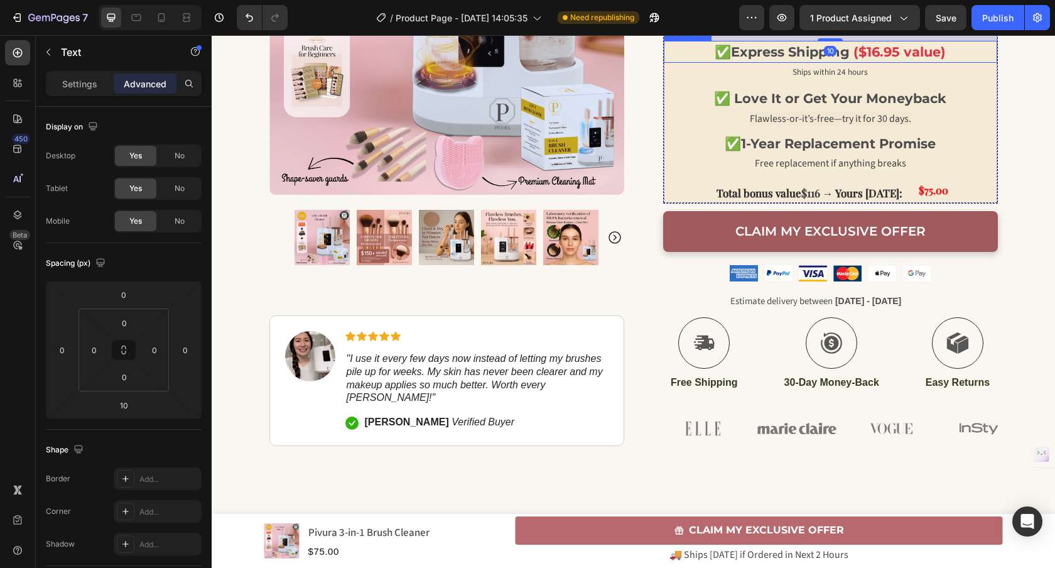
scroll to position [817, 0]
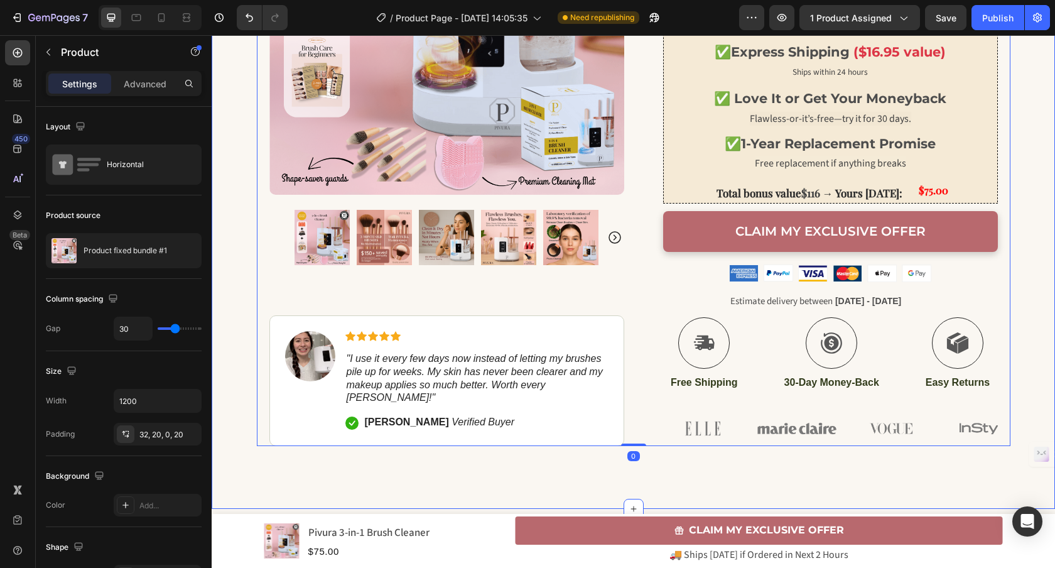
scroll to position [719, 0]
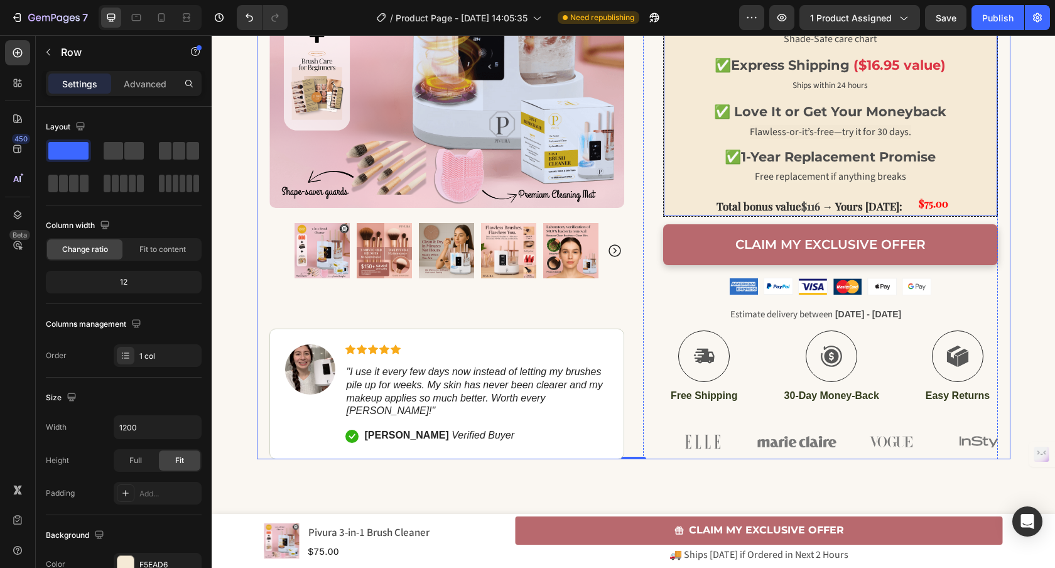
click at [663, 180] on div "Image Image Image Image Row 🎁 GET EXCLUSIVE BONUSES IF YOU ORDER NOW (WORTH $10…" at bounding box center [830, 30] width 335 height 372
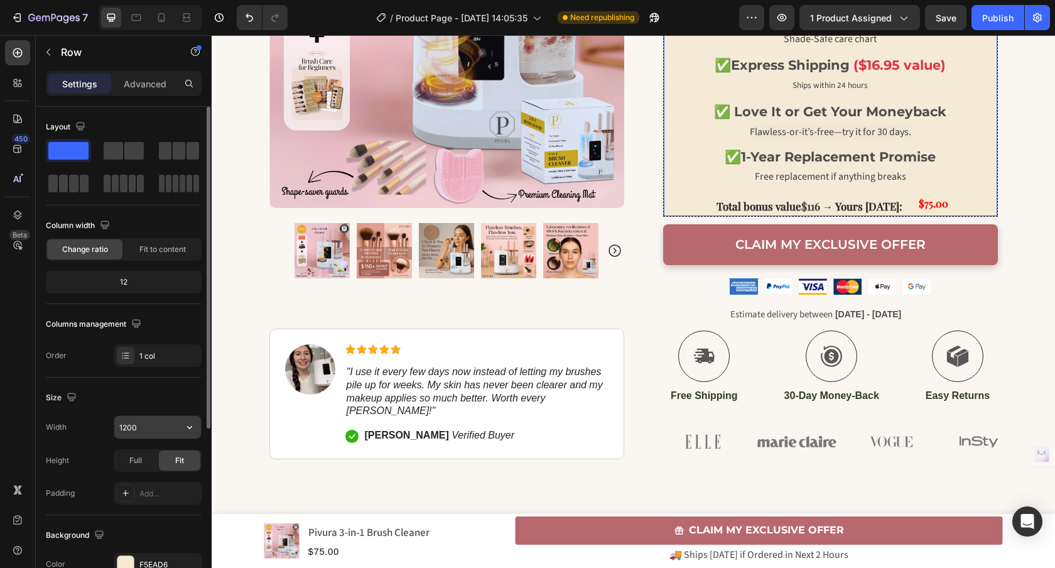
scroll to position [269, 0]
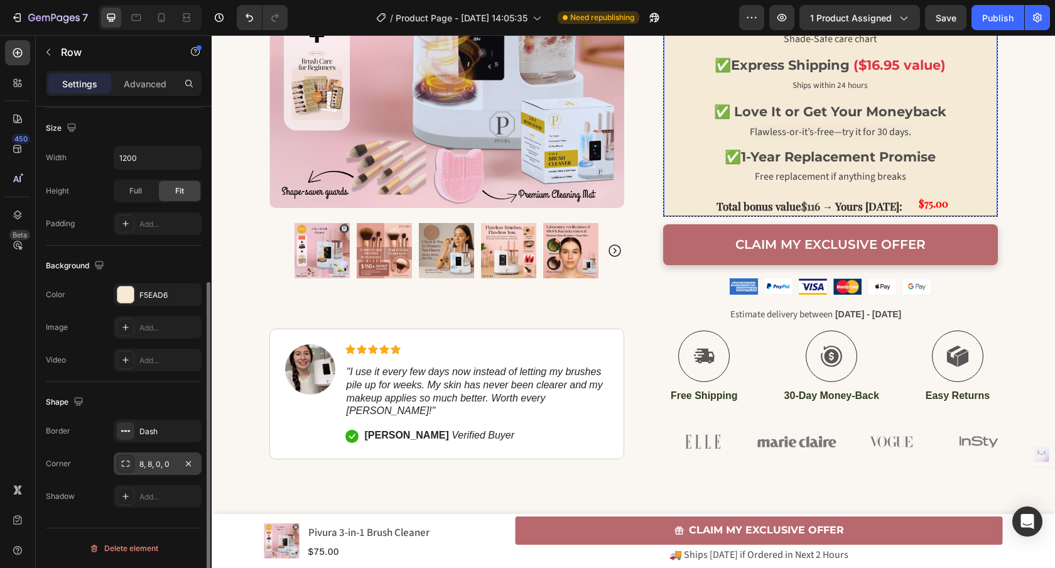
click at [158, 469] on div "8, 8, 0, 0" at bounding box center [157, 463] width 36 height 11
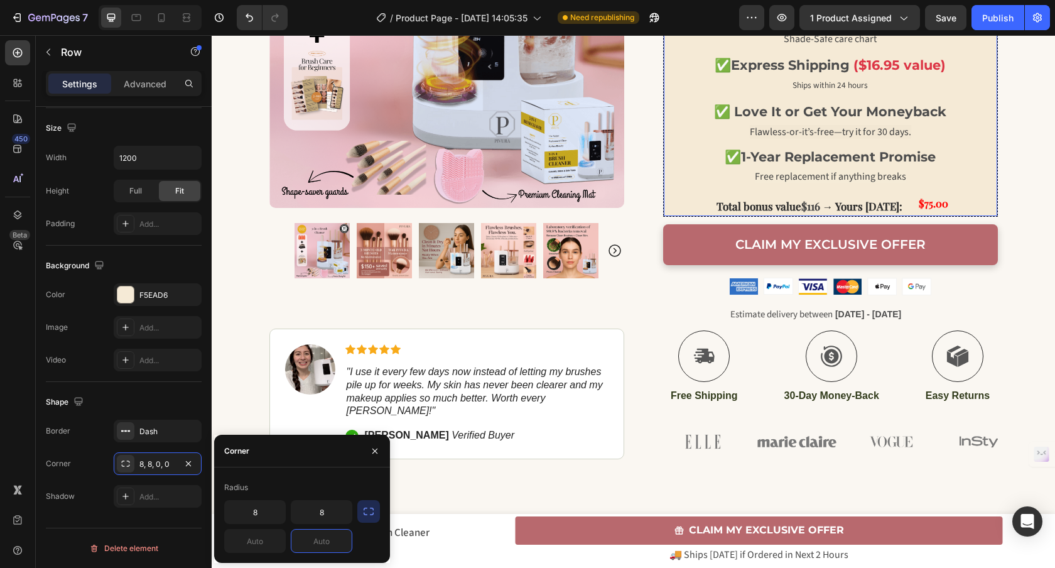
click at [321, 544] on input "text" at bounding box center [321, 540] width 60 height 23
type input "8"
click at [325, 511] on input "8" at bounding box center [321, 511] width 60 height 23
click at [264, 544] on input "text" at bounding box center [255, 540] width 60 height 23
type input "8"
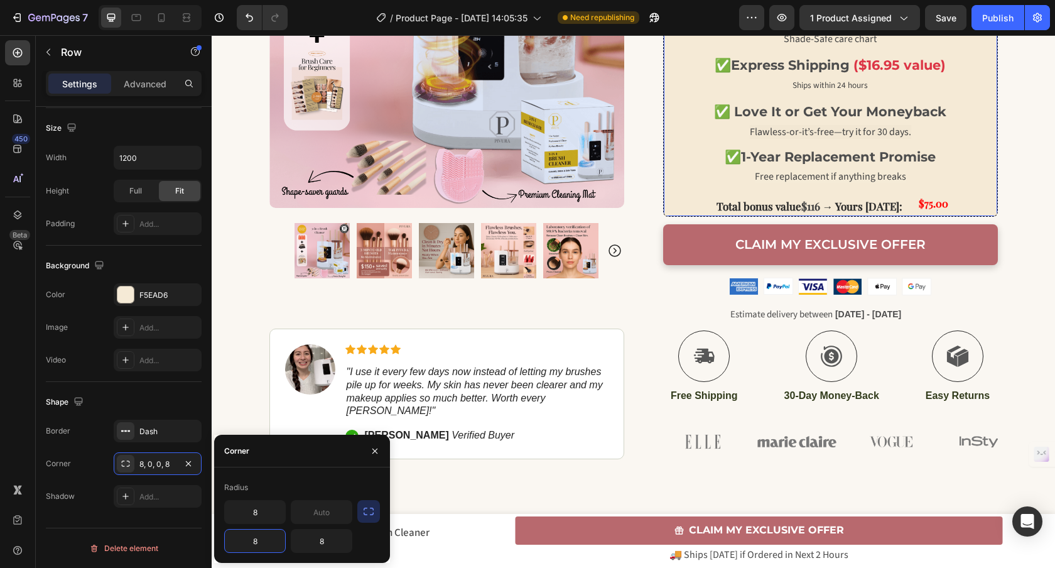
click at [303, 477] on div "Radius" at bounding box center [302, 487] width 156 height 20
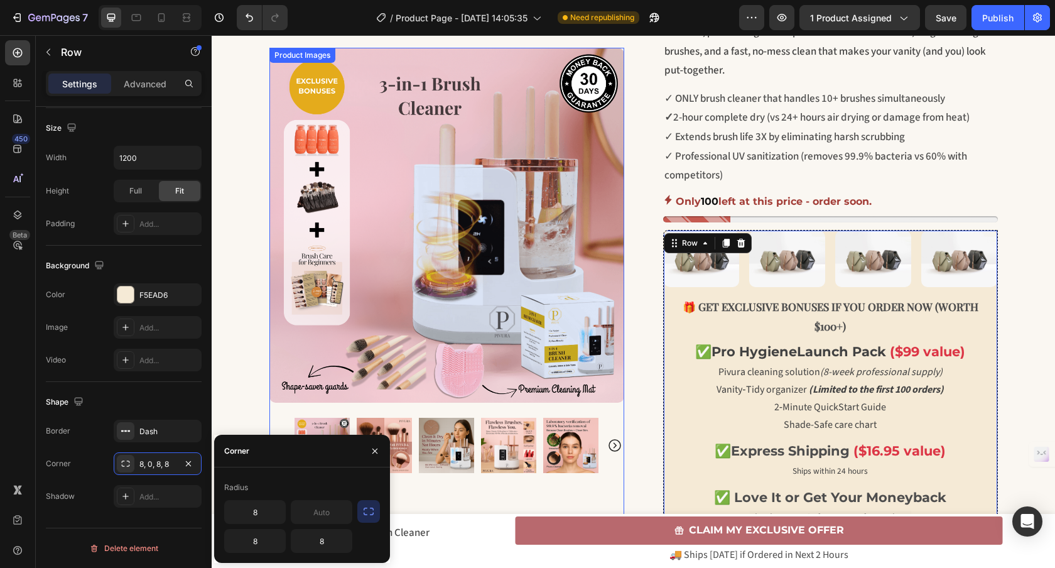
scroll to position [573, 0]
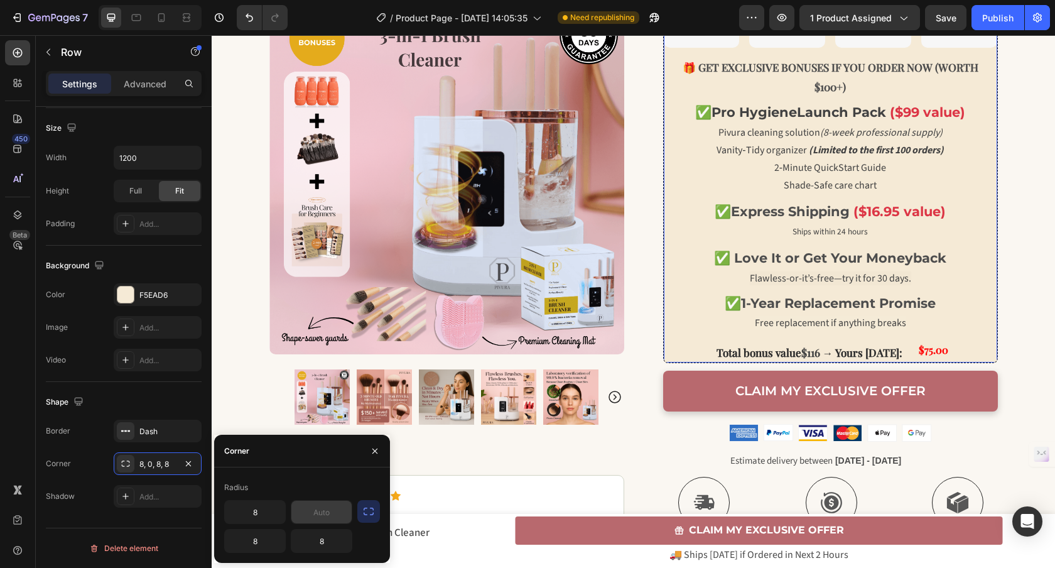
click at [331, 517] on input "text" at bounding box center [321, 511] width 60 height 23
type input "8"
click at [495, 465] on div "⁠⁠⁠⁠⁠⁠⁠ Clean Skin Season: Women 40+ Flawless Makeup in 5 Minutes Bundle Headin…" at bounding box center [446, 302] width 355 height 606
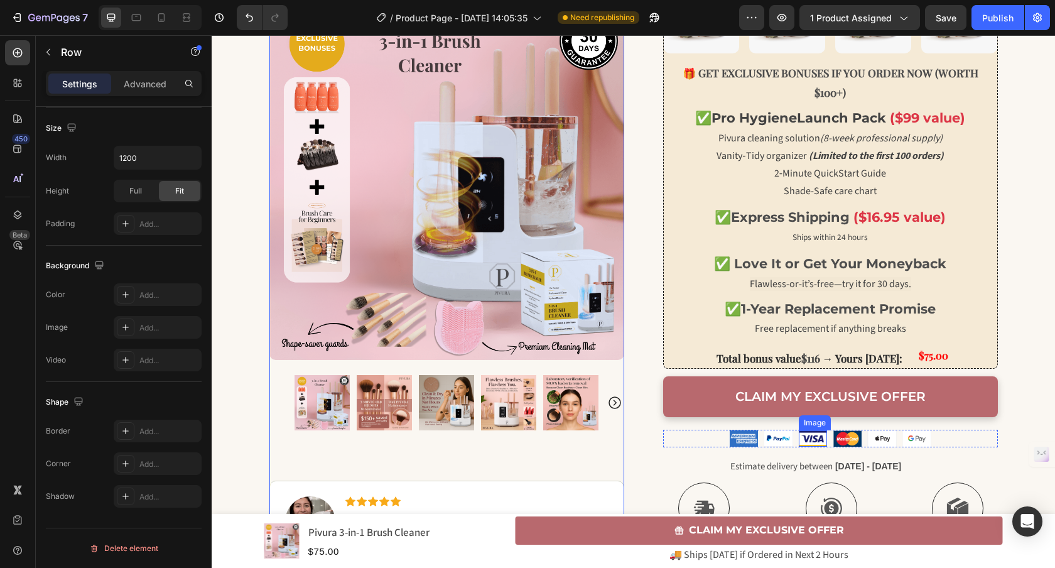
scroll to position [500, 0]
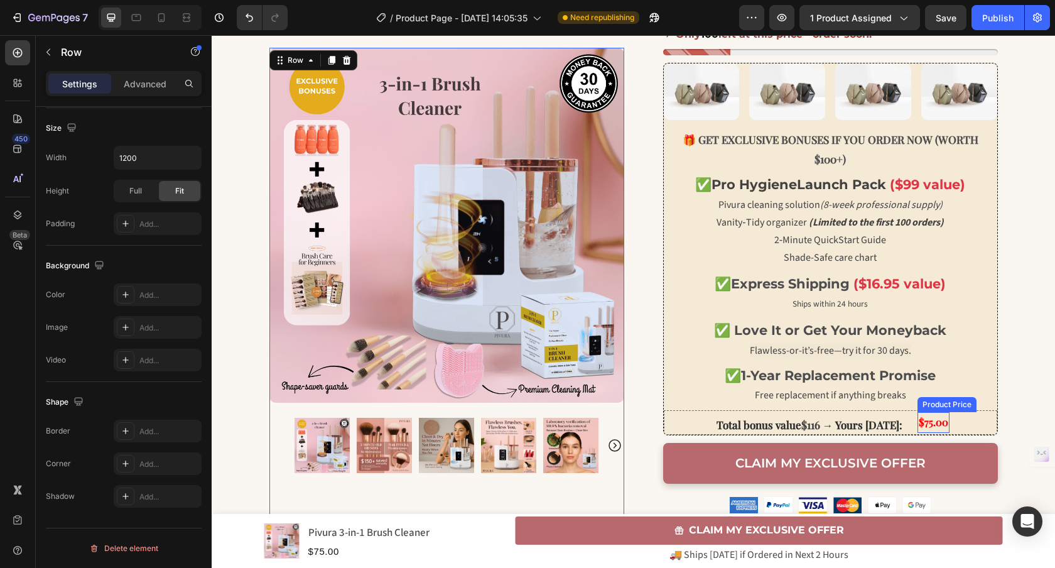
click at [917, 419] on div "$75.00" at bounding box center [933, 422] width 32 height 21
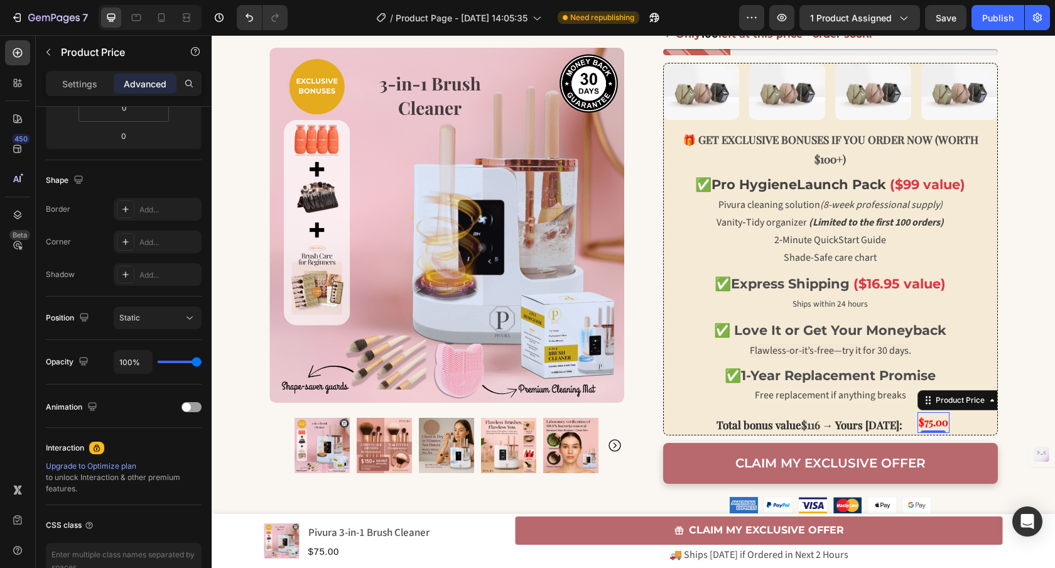
scroll to position [0, 0]
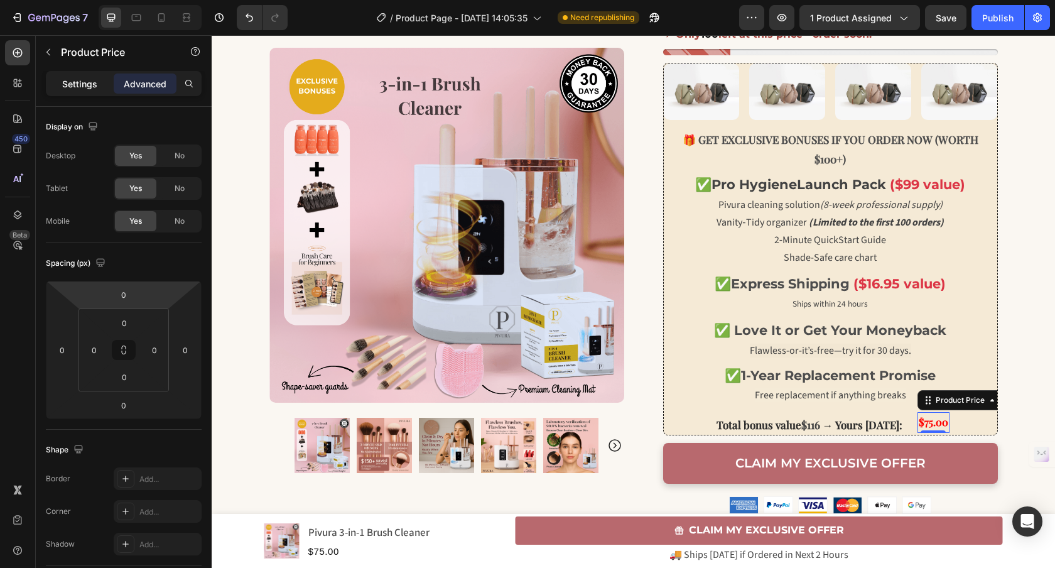
click at [106, 77] on div "Settings" at bounding box center [79, 83] width 63 height 20
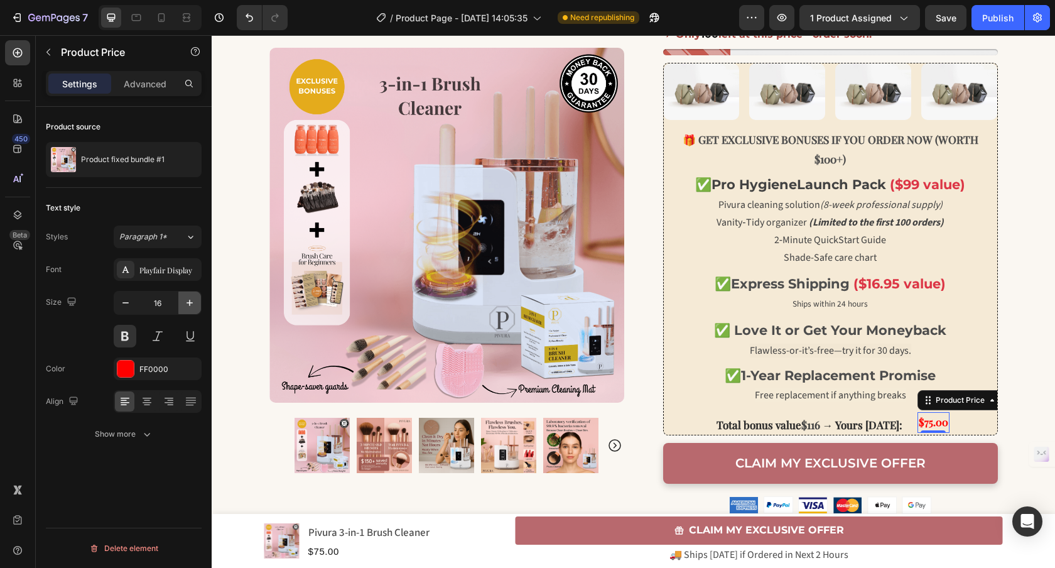
click at [191, 308] on icon "button" at bounding box center [189, 302] width 13 height 13
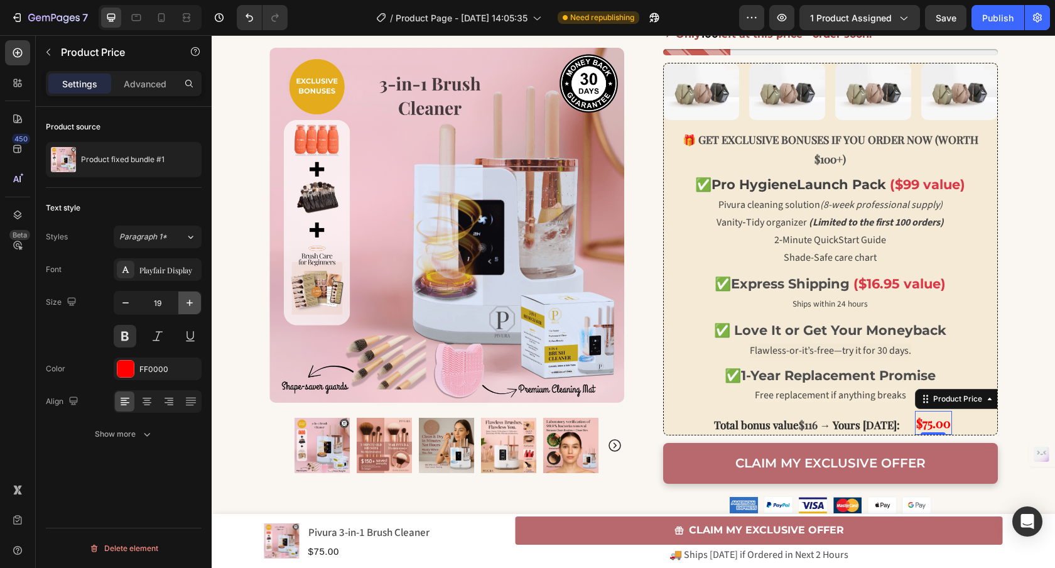
click at [191, 308] on icon "button" at bounding box center [189, 302] width 13 height 13
type input "20"
click at [690, 97] on img at bounding box center [702, 91] width 76 height 57
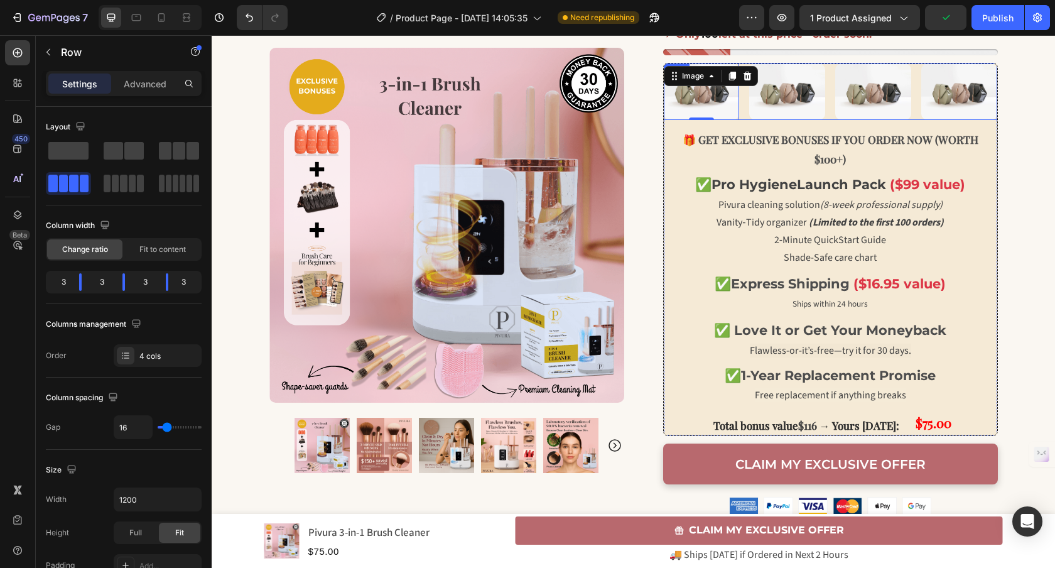
click at [827, 63] on div "Image 0 Image Image Image Row" at bounding box center [830, 91] width 333 height 57
click at [692, 102] on img at bounding box center [702, 91] width 76 height 57
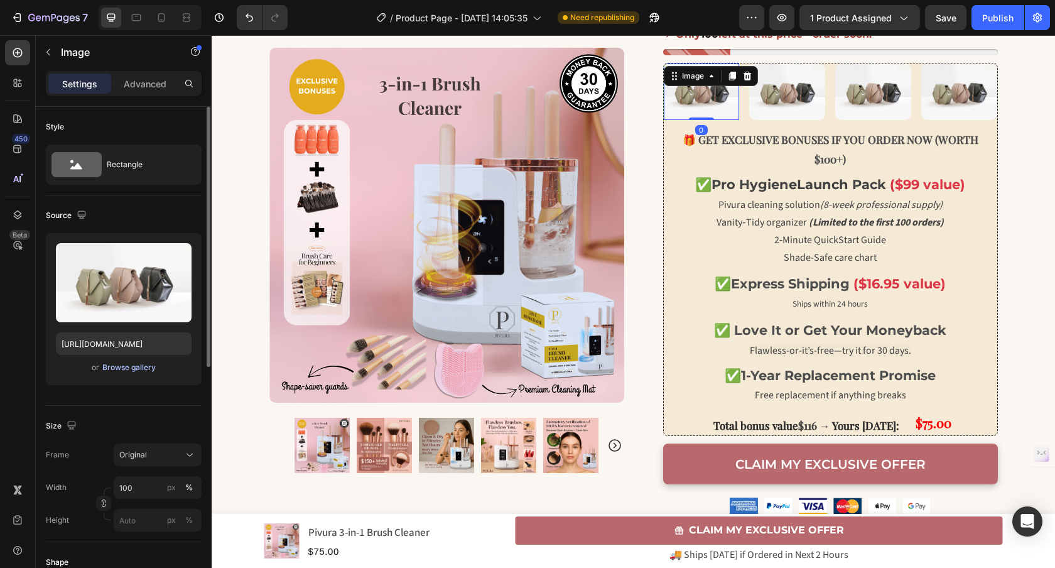
click at [131, 366] on div "Browse gallery" at bounding box center [128, 367] width 53 height 11
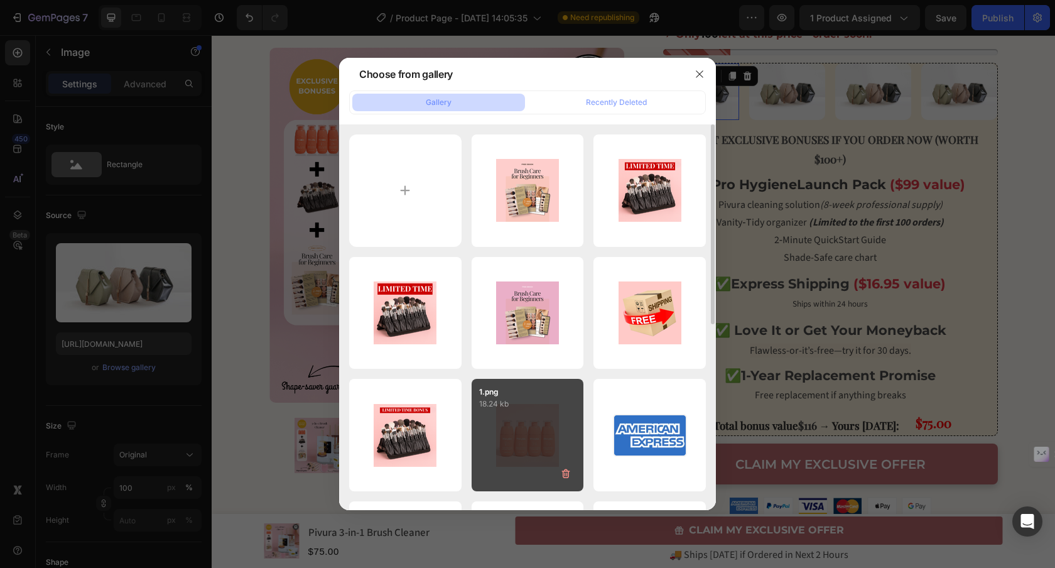
click at [525, 441] on div "1.png 18.24 kb" at bounding box center [527, 435] width 112 height 112
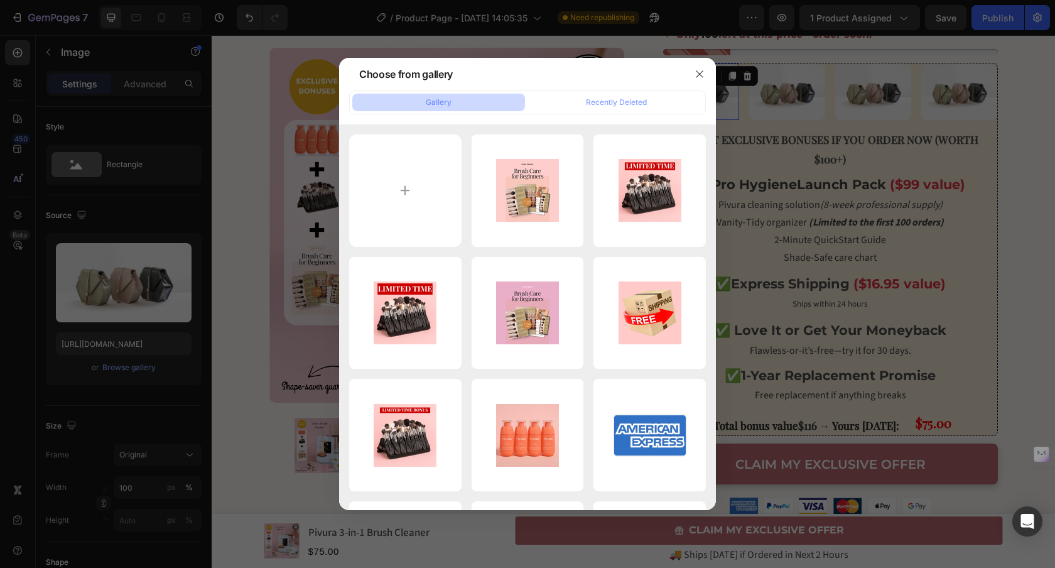
type input "[URL][DOMAIN_NAME]"
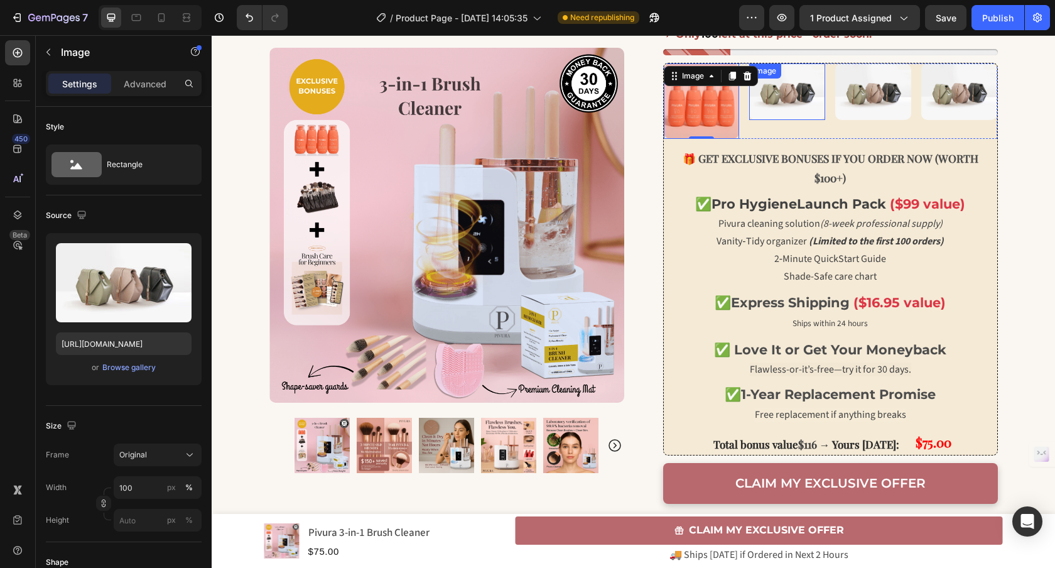
click at [772, 104] on img at bounding box center [787, 91] width 76 height 57
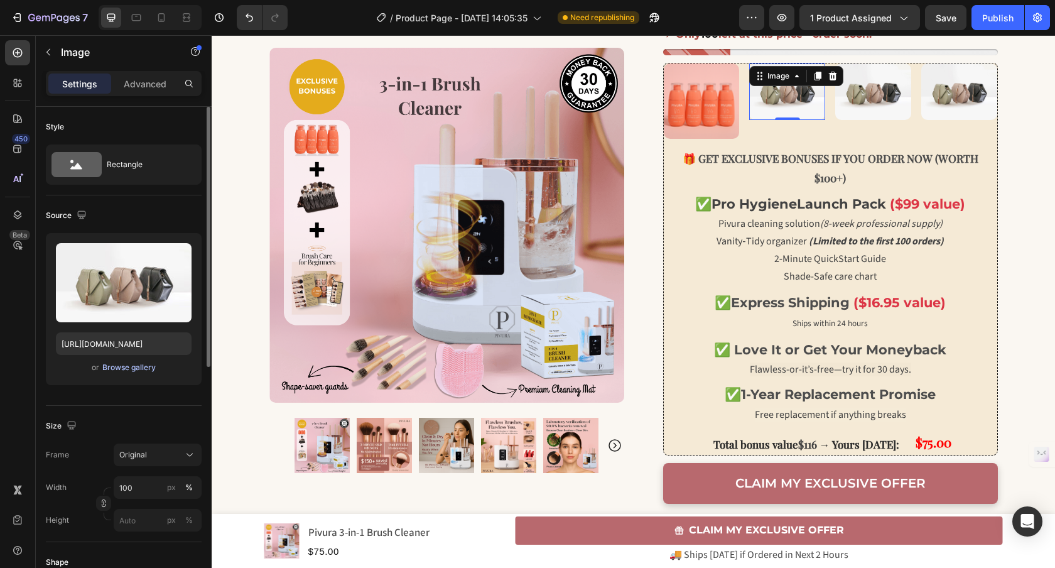
click at [144, 366] on div "Browse gallery" at bounding box center [128, 367] width 53 height 11
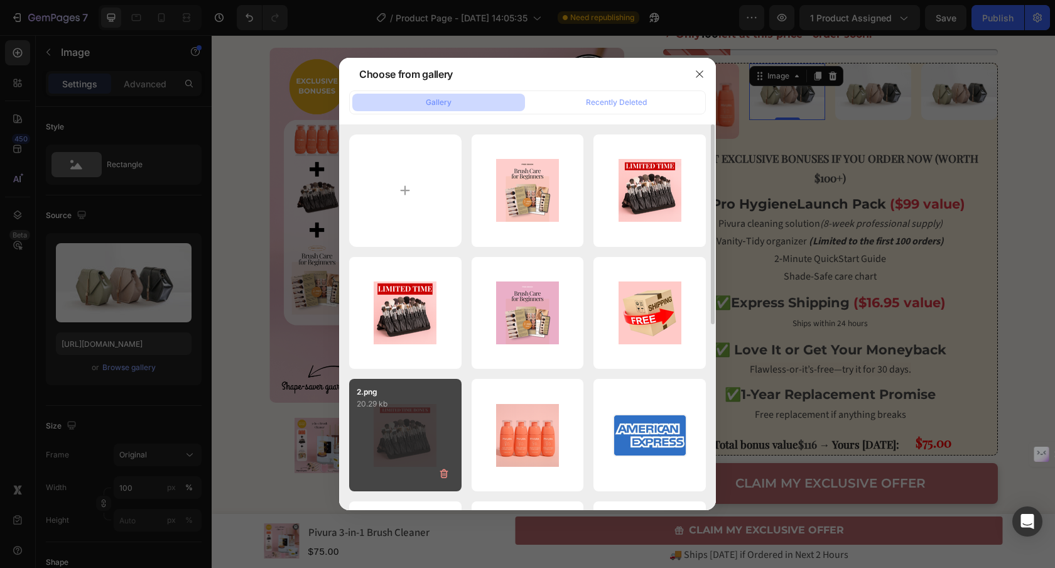
click at [385, 430] on div "2.png 20.29 kb" at bounding box center [405, 435] width 112 height 112
type input "https://cdn.shopify.com/s/files/1/0912/7670/6102/files/gempages_569791617079182…"
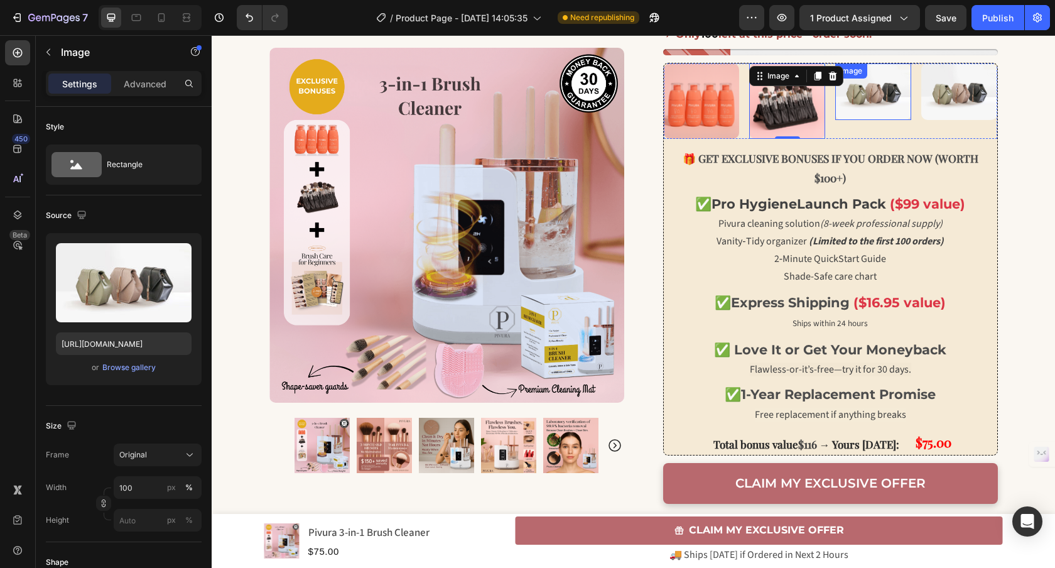
click at [876, 102] on img at bounding box center [873, 91] width 76 height 57
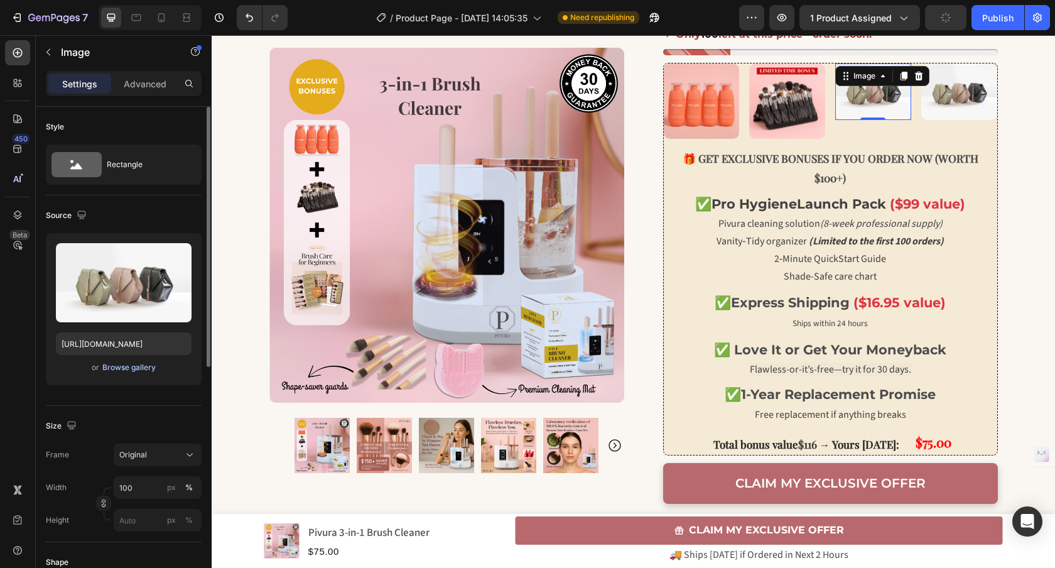
click at [134, 370] on div "Browse gallery" at bounding box center [128, 367] width 53 height 11
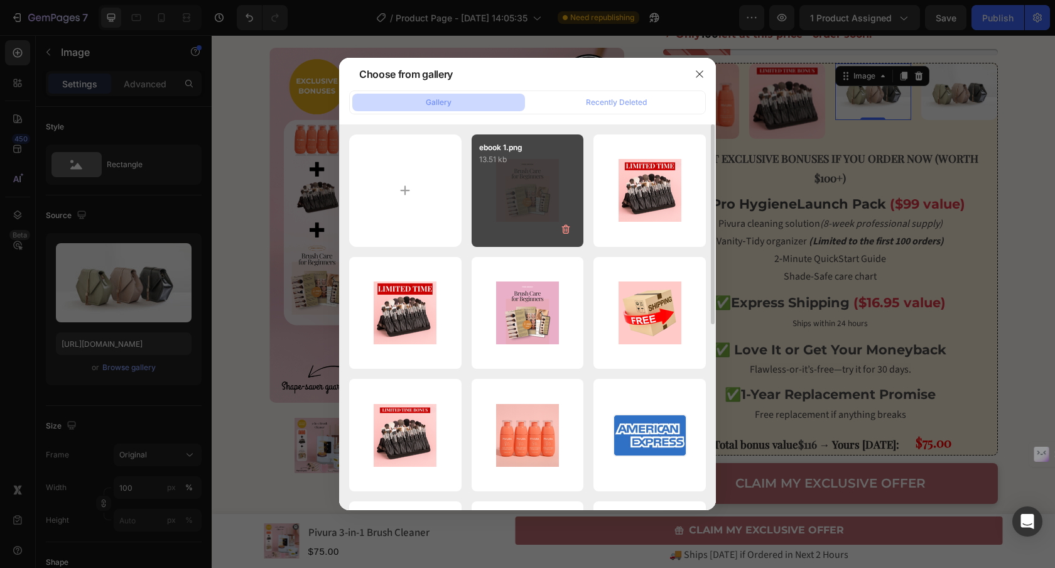
click at [504, 228] on div "ebook 1.png 13.51 kb" at bounding box center [527, 190] width 112 height 112
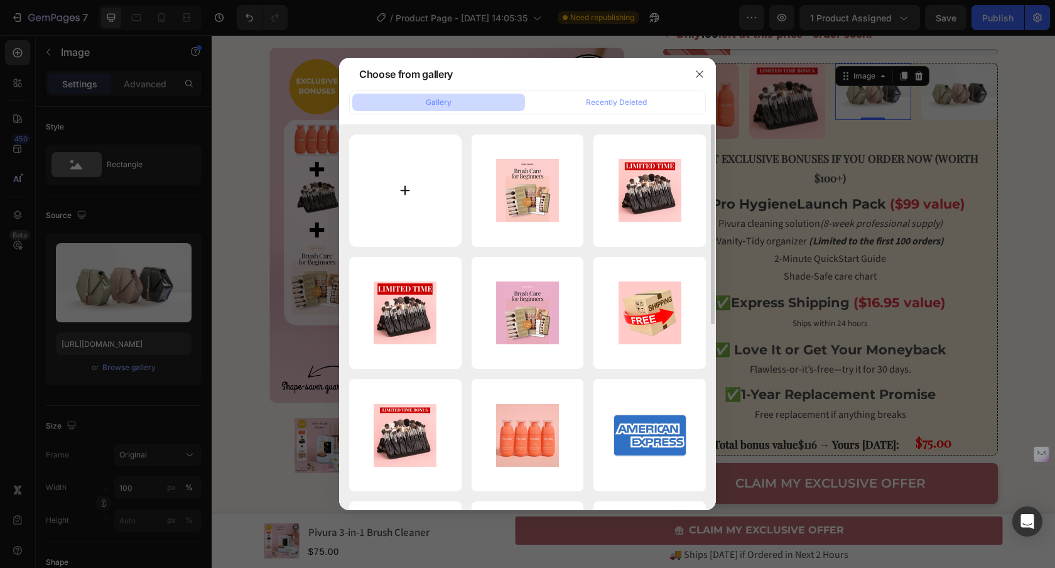
type input "https://cdn.shopify.com/s/files/1/0912/7670/6102/files/gempages_569791617079182…"
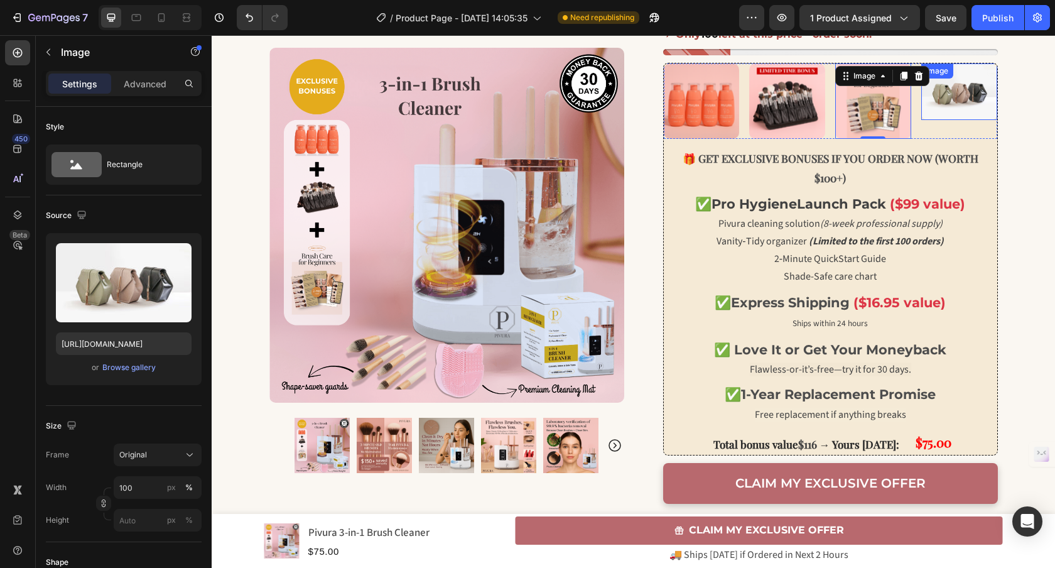
click at [927, 108] on img at bounding box center [959, 91] width 76 height 57
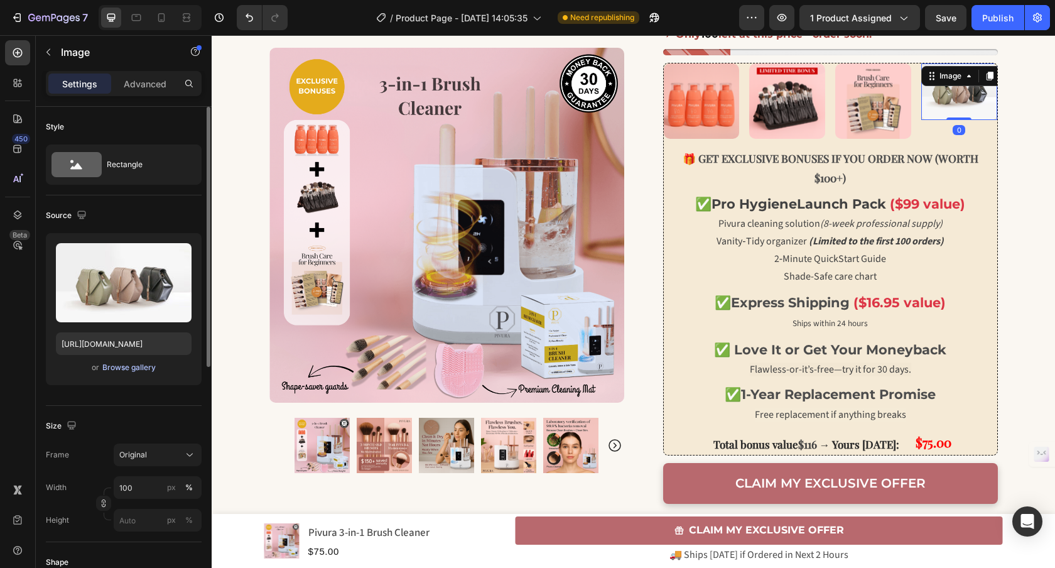
click at [131, 367] on div "Browse gallery" at bounding box center [128, 367] width 53 height 11
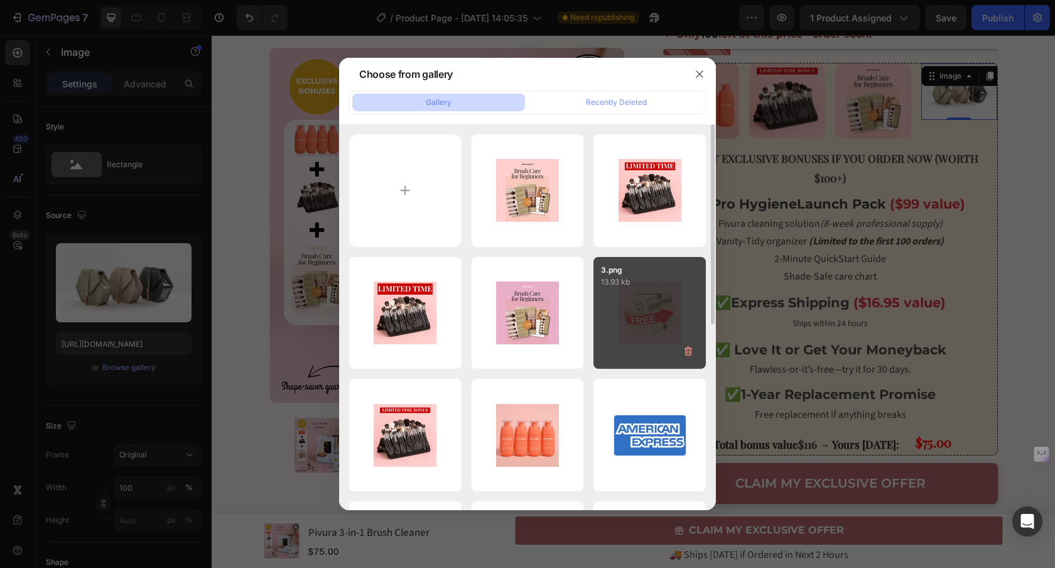
click at [631, 319] on div "3.png 13.93 kb" at bounding box center [649, 313] width 112 height 112
type input "https://cdn.shopify.com/s/files/1/0912/7670/6102/files/gempages_569791617079182…"
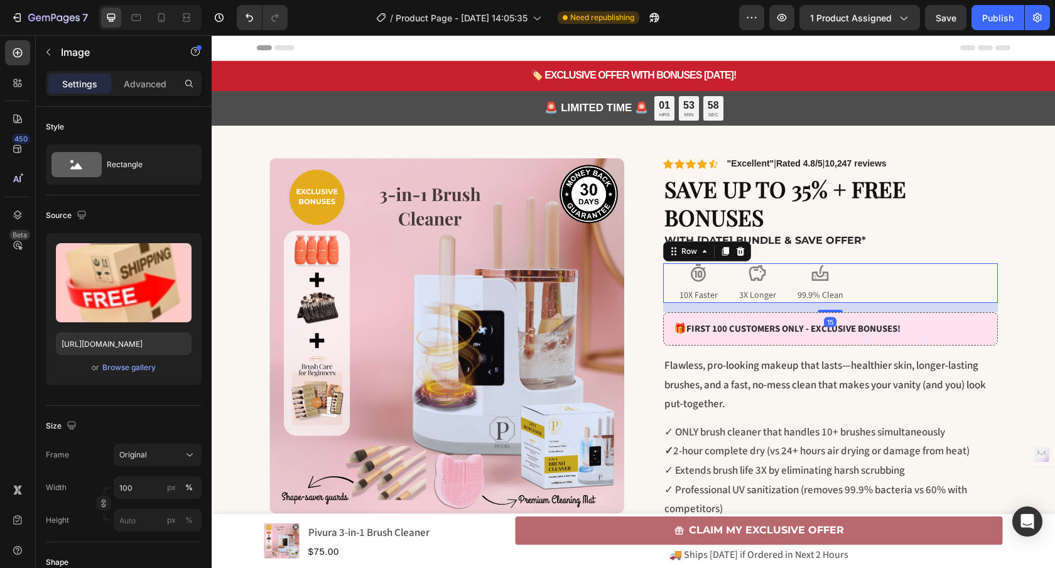
click at [913, 281] on div "Image 10X Faster Text Block Image 3X Longer Text Block Image 99.9% Clean Text B…" at bounding box center [830, 282] width 335 height 39
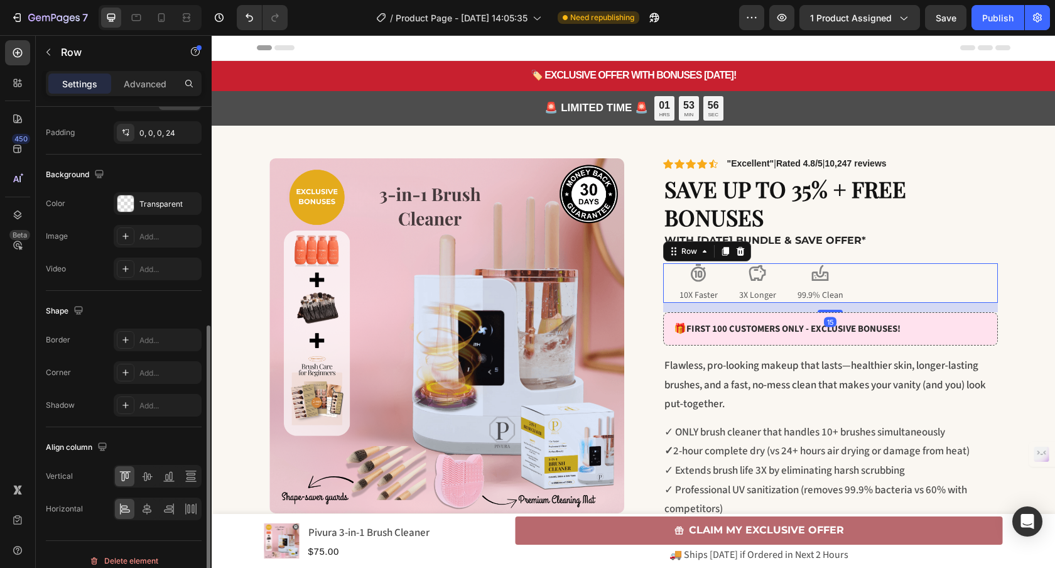
scroll to position [412, 0]
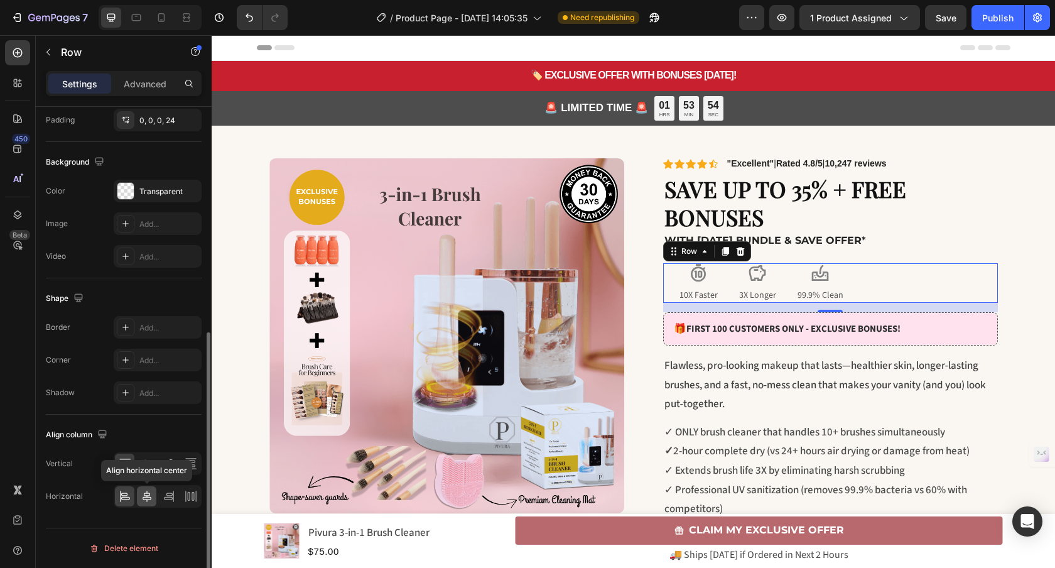
click at [144, 495] on icon at bounding box center [147, 496] width 13 height 13
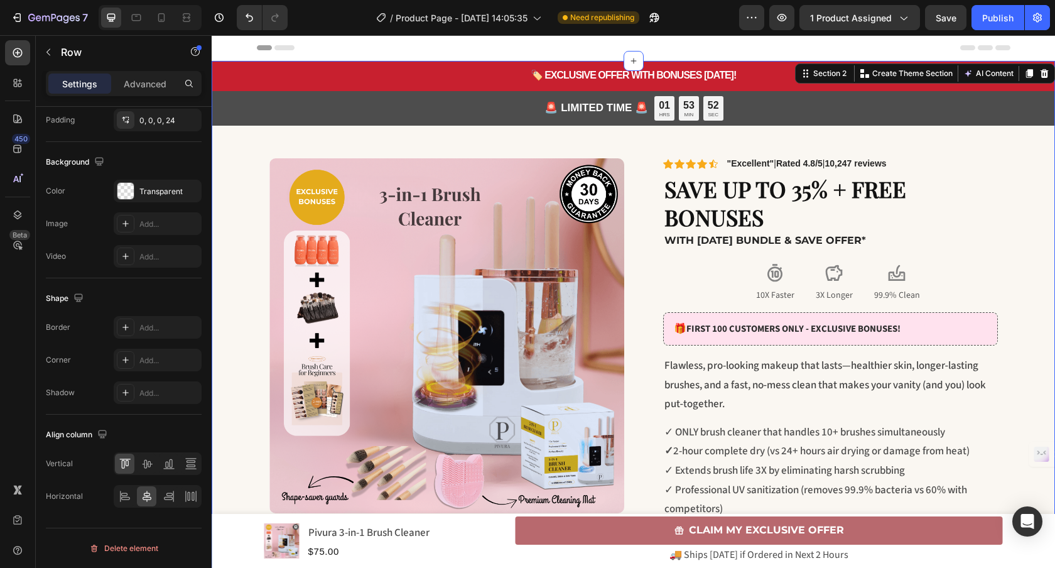
scroll to position [0, 0]
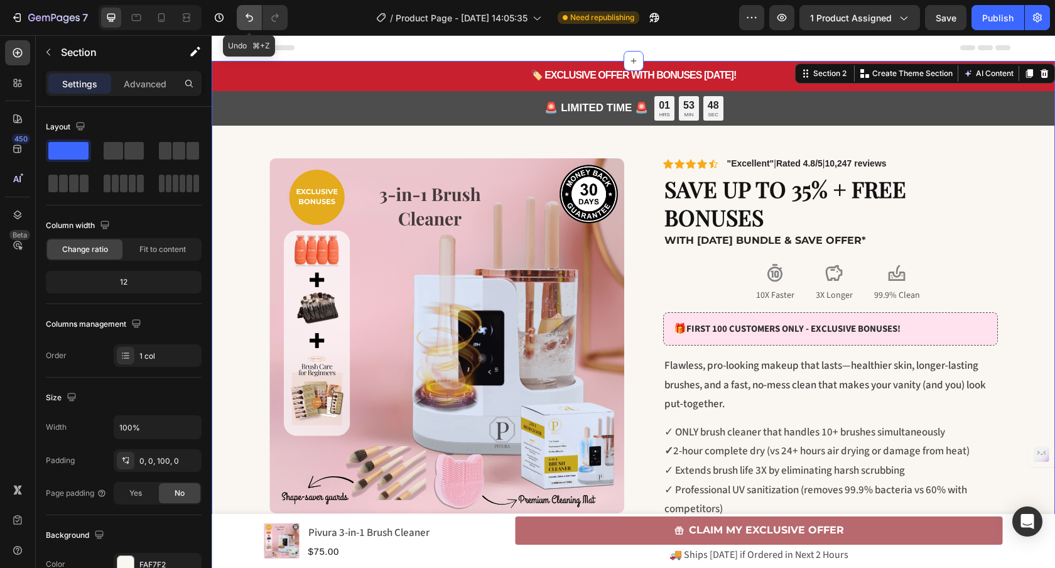
click at [256, 21] on button "Undo/Redo" at bounding box center [249, 17] width 25 height 25
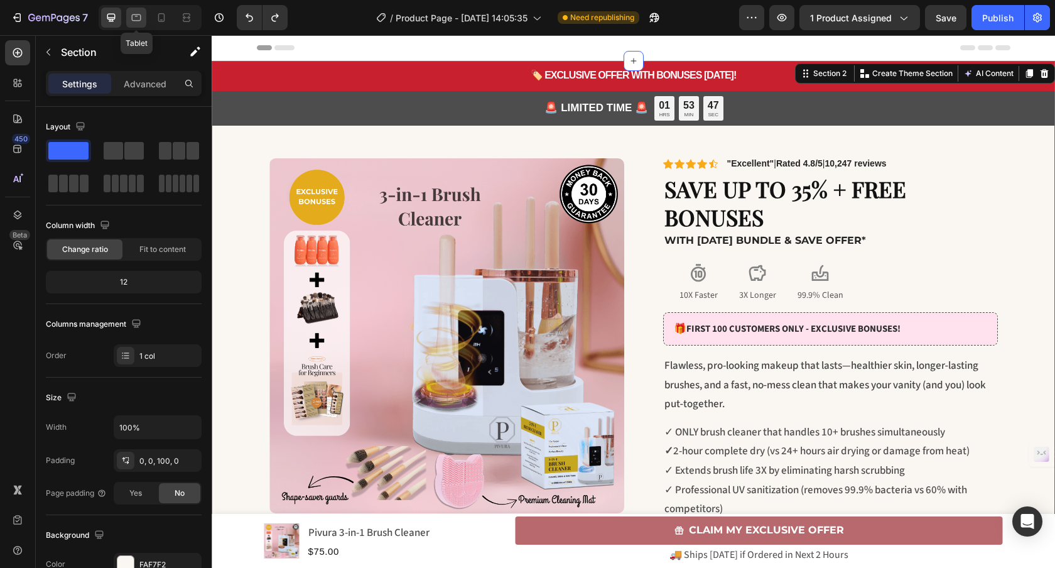
click at [141, 20] on icon at bounding box center [136, 17] width 13 height 13
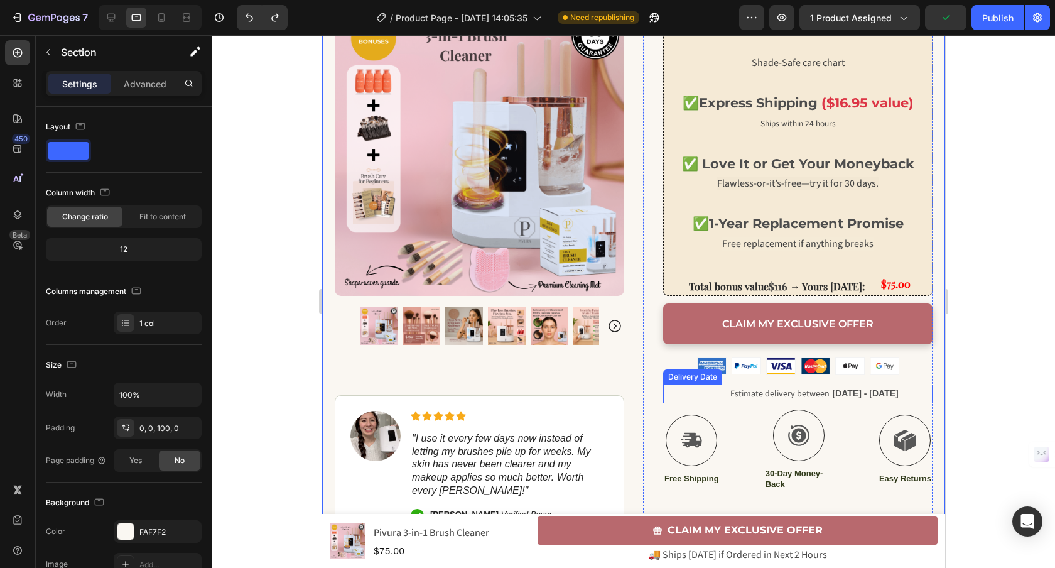
scroll to position [600, 0]
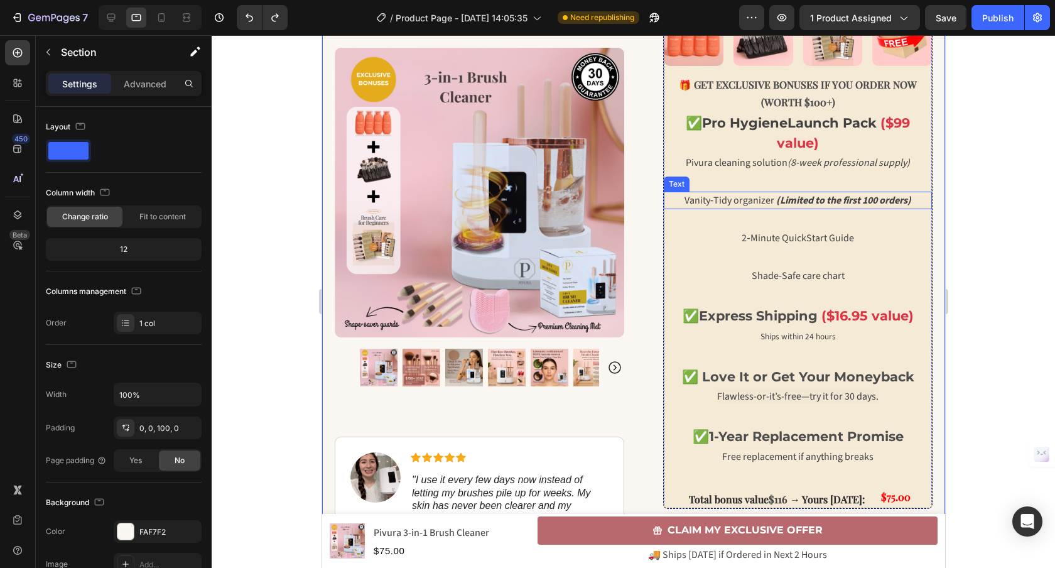
click at [775, 206] on strong "(Limited to the first 100 orders)" at bounding box center [842, 200] width 135 height 14
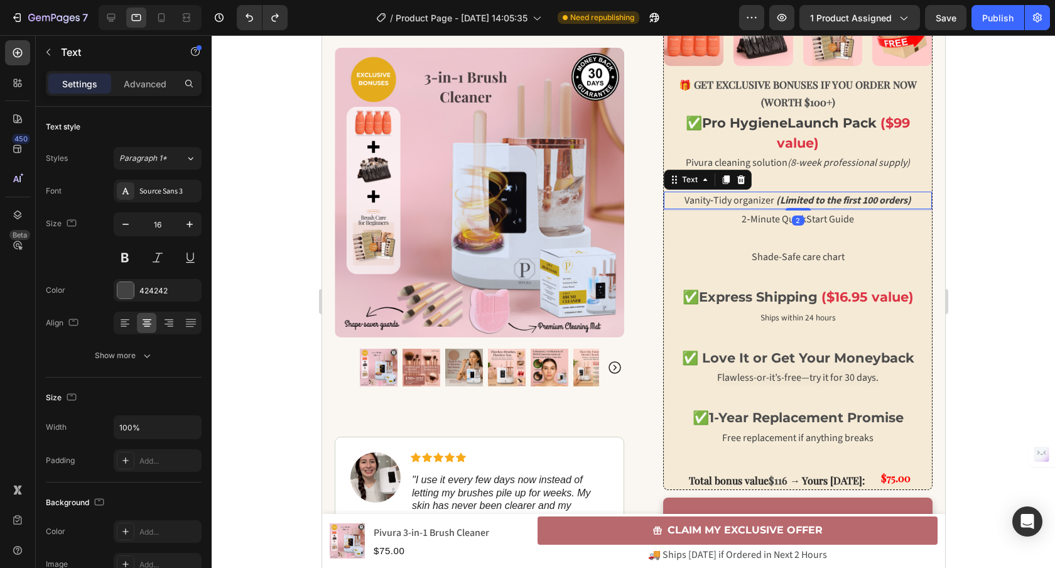
drag, startPoint x: 792, startPoint y: 225, endPoint x: 782, endPoint y: 227, distance: 10.1
click at [785, 203] on div "Vanity‑Tidy organizer (Limited to the first 100 orders) Text 2" at bounding box center [797, 200] width 268 height 18
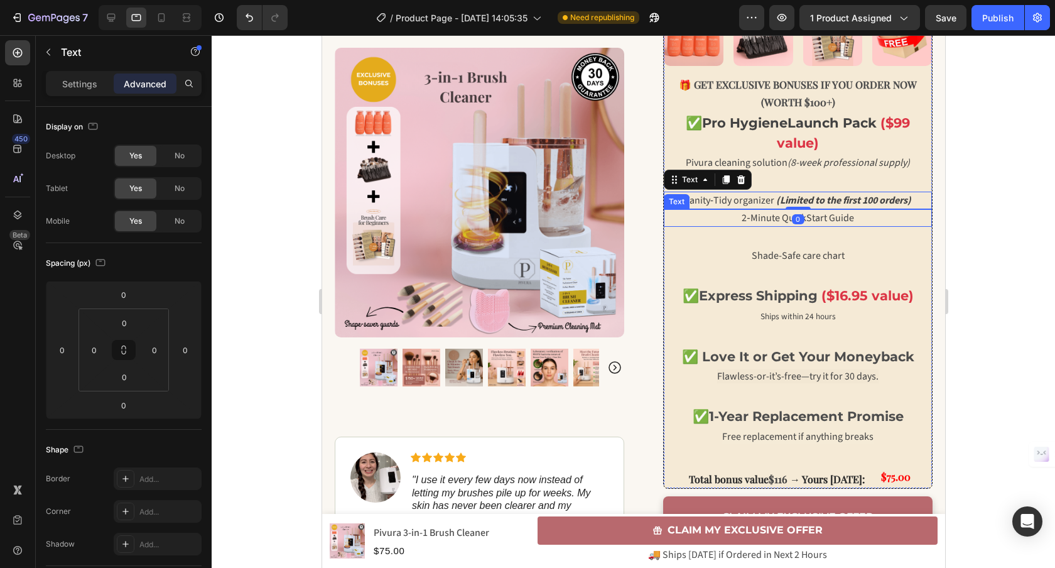
click at [775, 218] on span "2‑Minute QuickStart Guide" at bounding box center [797, 218] width 112 height 14
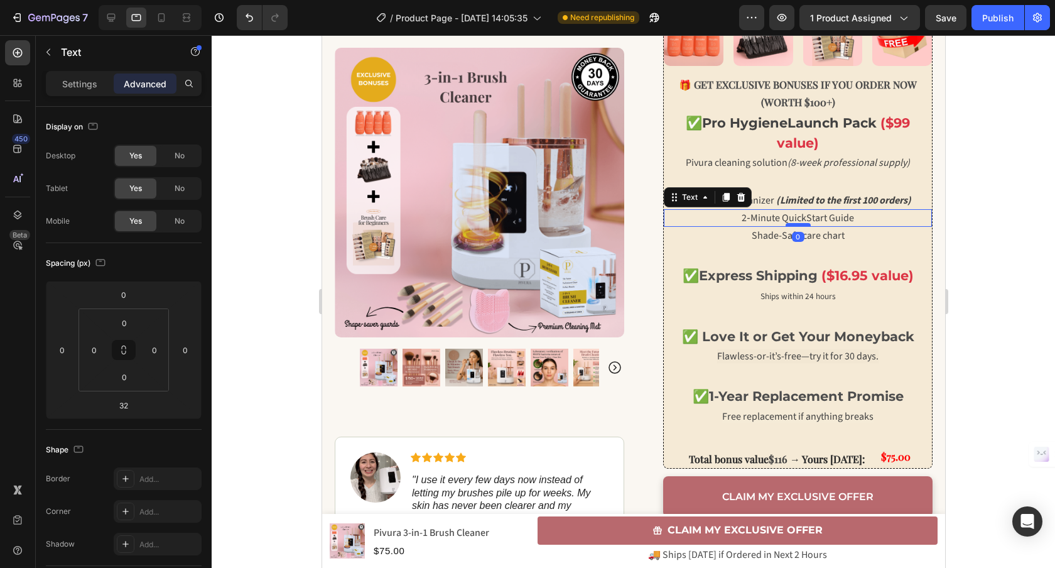
click at [788, 223] on div at bounding box center [797, 225] width 25 height 4
type input "0"
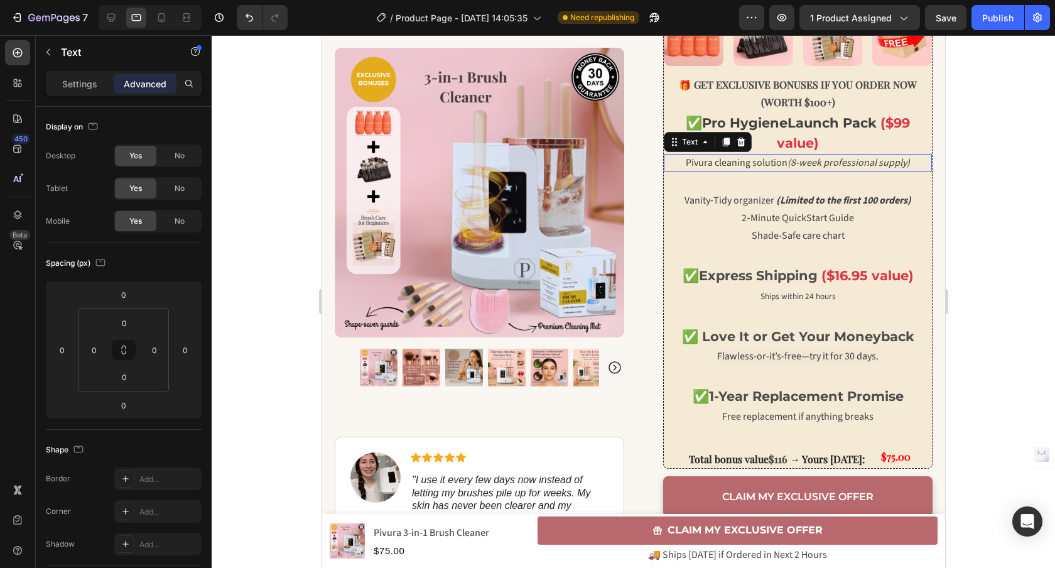
click at [777, 164] on span "Pivura cleaning solution (8-week professional supply)" at bounding box center [797, 163] width 224 height 14
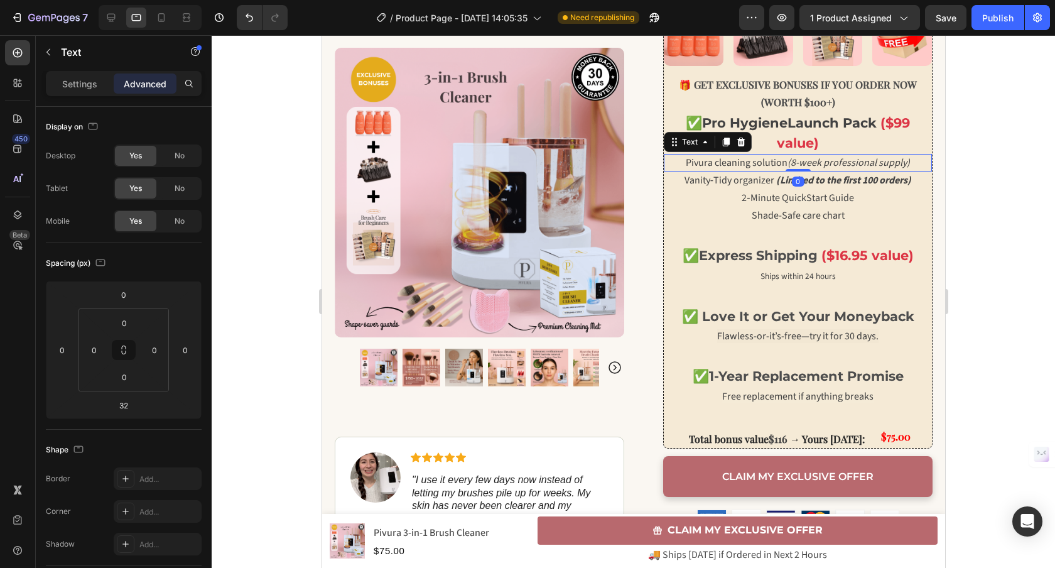
drag, startPoint x: 792, startPoint y: 176, endPoint x: 792, endPoint y: 164, distance: 11.3
click at [792, 164] on div "Pivura cleaning solution (8-week professional supply) Text 0" at bounding box center [797, 163] width 268 height 18
type input "0"
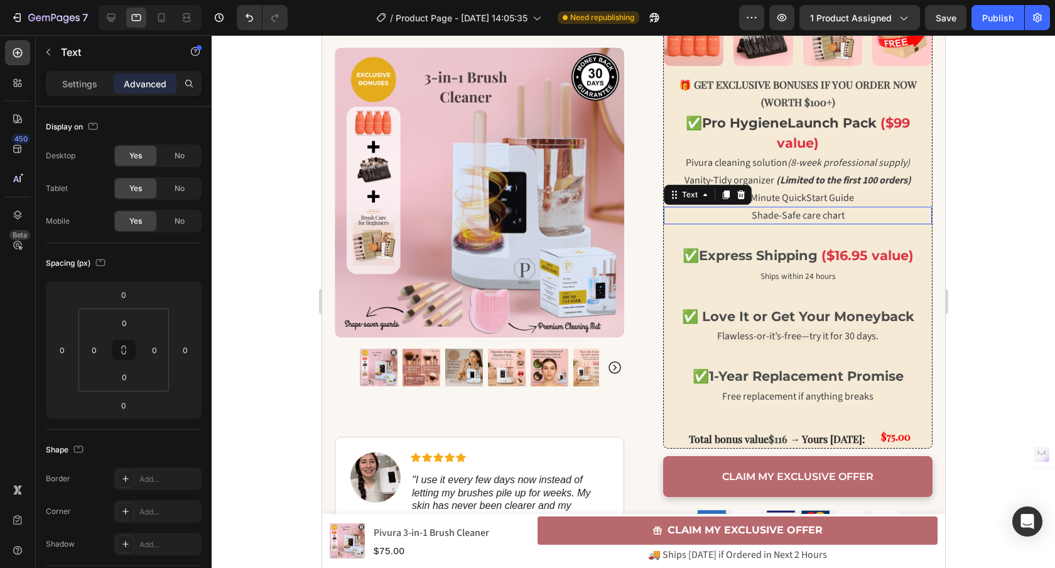
click at [799, 219] on span "Shade-Safe care chart" at bounding box center [797, 215] width 93 height 14
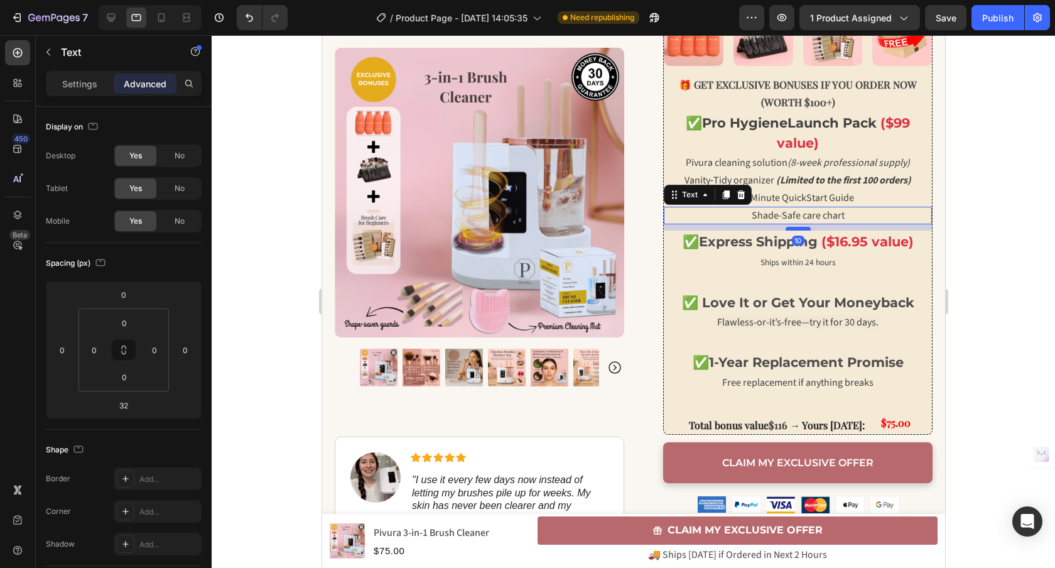
click at [795, 227] on div at bounding box center [797, 229] width 25 height 4
type input "10"
click at [800, 256] on span "Ships within 24 hours" at bounding box center [797, 262] width 75 height 12
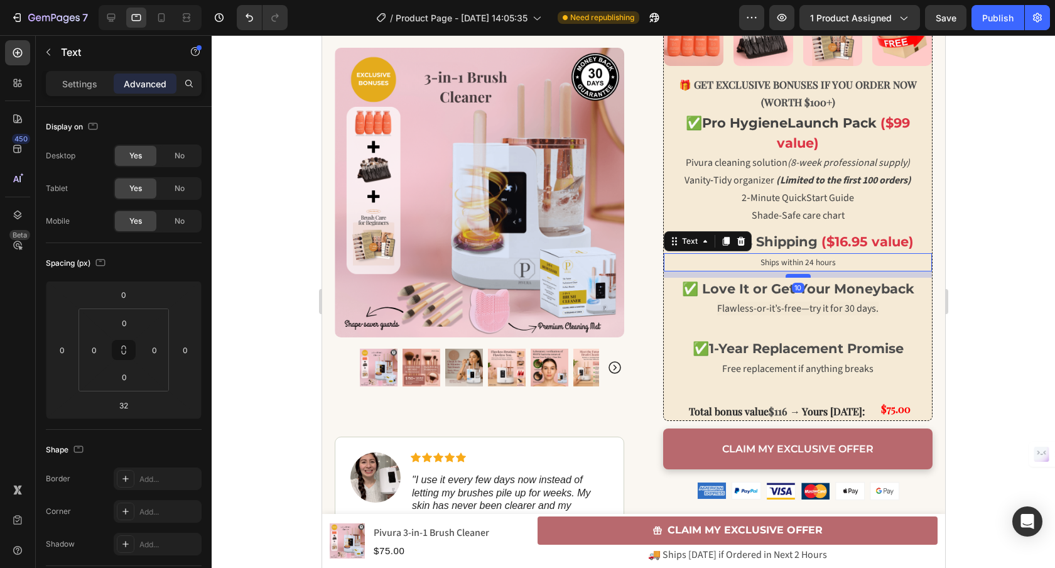
drag, startPoint x: 798, startPoint y: 282, endPoint x: 799, endPoint y: 275, distance: 7.0
click at [799, 275] on div at bounding box center [797, 276] width 25 height 4
type input "10"
click at [802, 292] on strong "✅ Love It or Get Your Moneyback" at bounding box center [797, 289] width 232 height 16
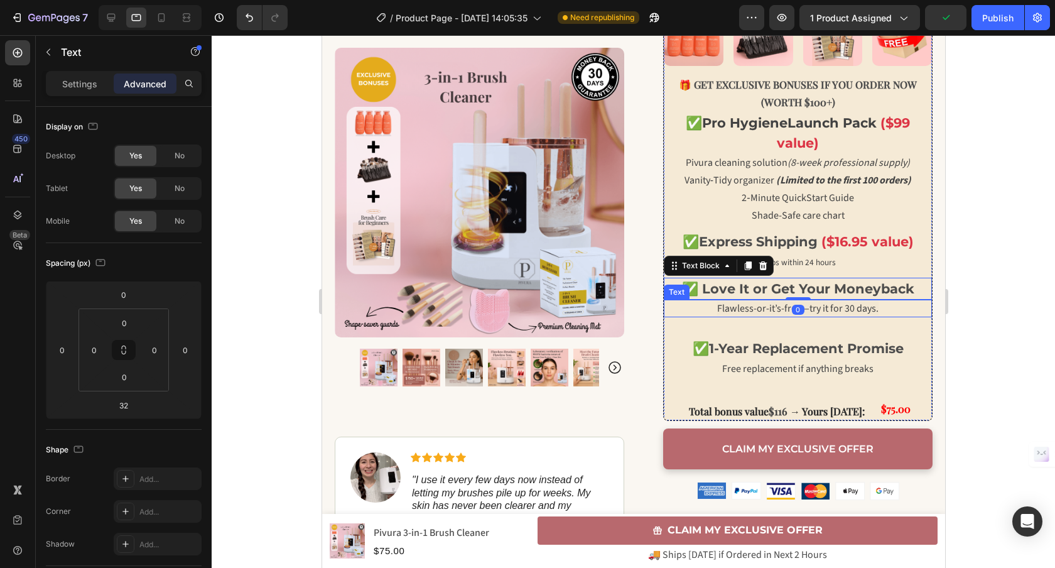
click at [797, 310] on span "Flawless-or-it’s-free—try it for 30 days." at bounding box center [796, 308] width 161 height 14
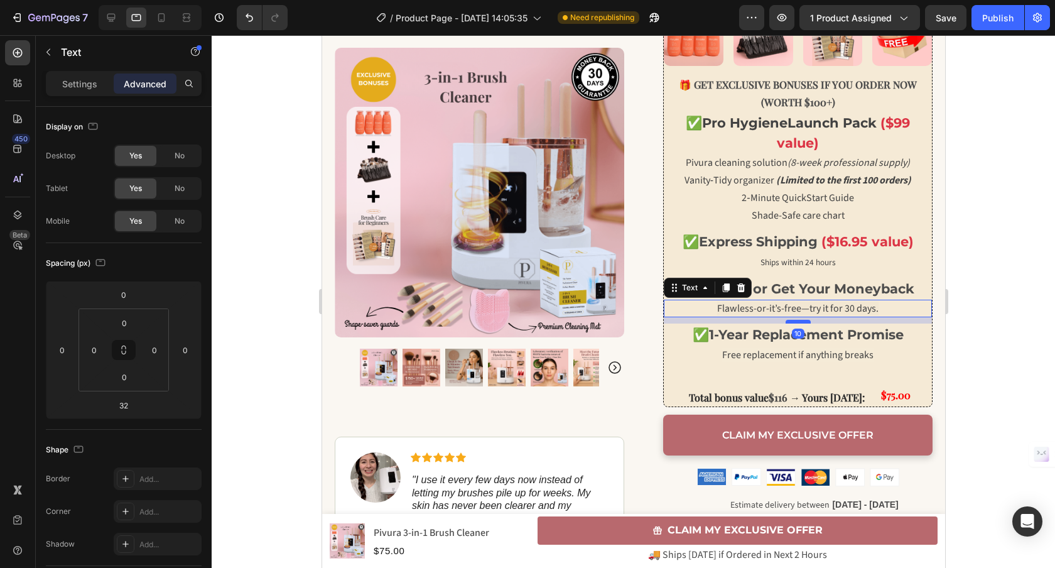
drag, startPoint x: 794, startPoint y: 334, endPoint x: 797, endPoint y: 320, distance: 14.0
click at [797, 320] on div at bounding box center [797, 322] width 25 height 4
type input "10"
click at [787, 353] on span "Free replacement if anything breaks" at bounding box center [796, 355] width 151 height 14
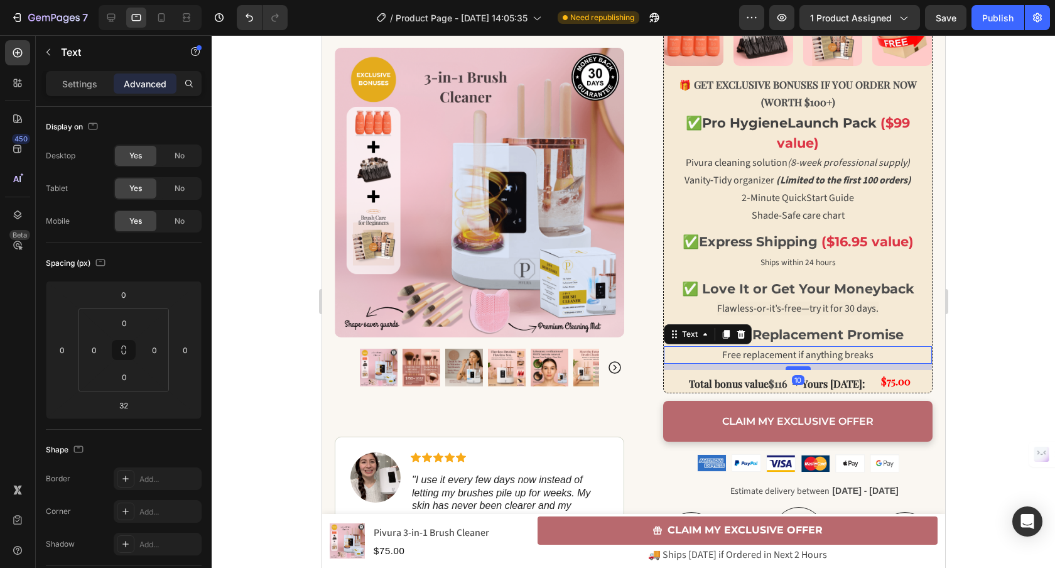
click at [798, 367] on div at bounding box center [797, 368] width 25 height 4
type input "10"
click at [891, 376] on div "$75.00" at bounding box center [895, 381] width 32 height 21
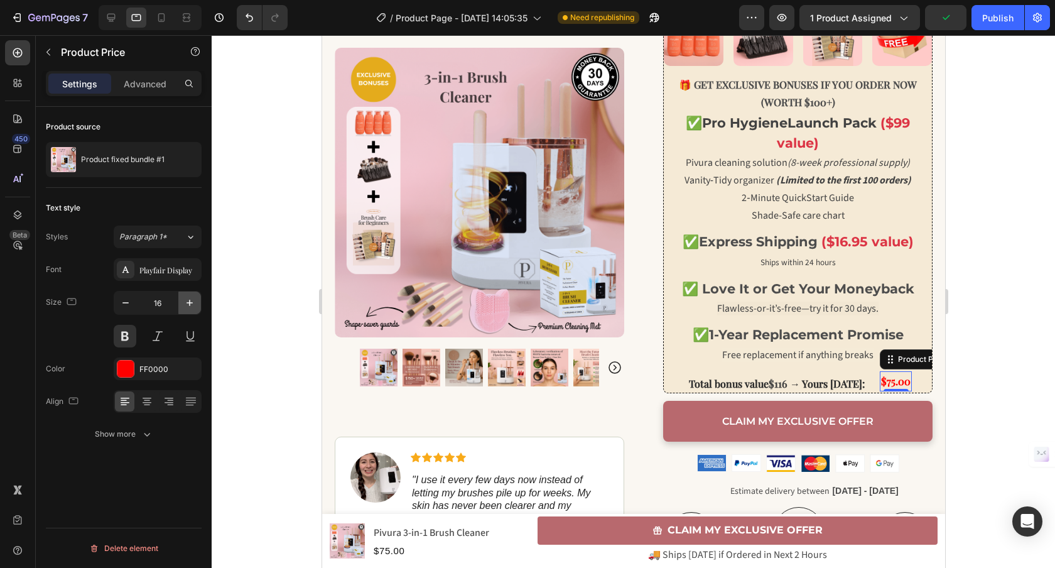
click at [193, 303] on icon "button" at bounding box center [189, 302] width 13 height 13
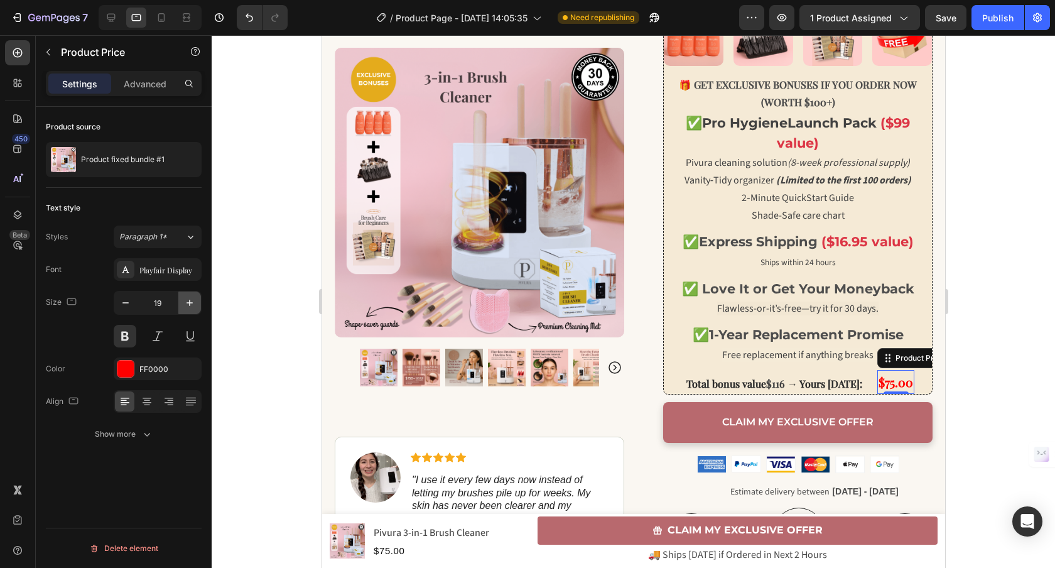
click at [193, 303] on icon "button" at bounding box center [189, 302] width 13 height 13
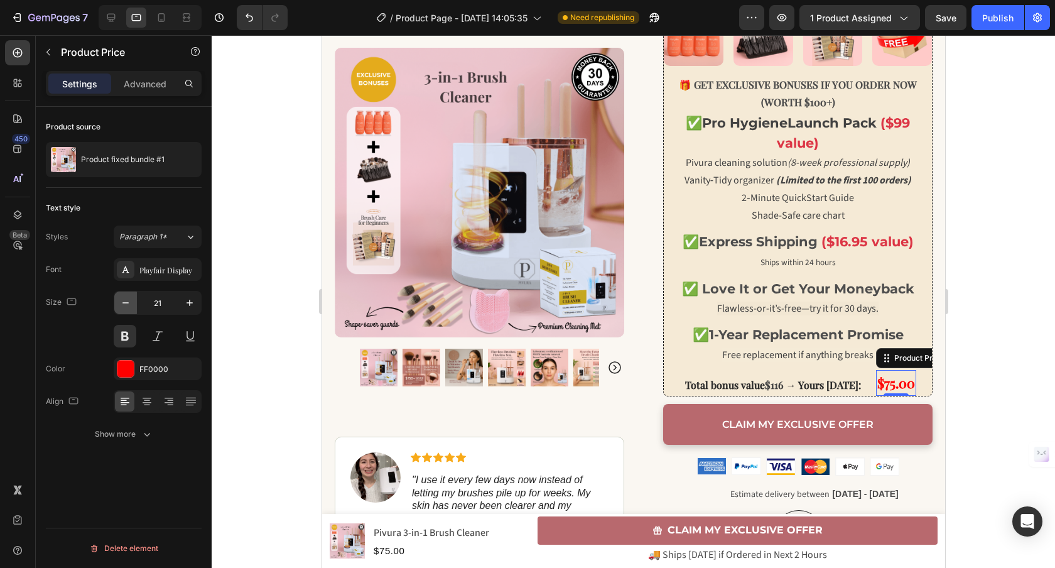
click at [124, 304] on icon "button" at bounding box center [125, 302] width 13 height 13
type input "20"
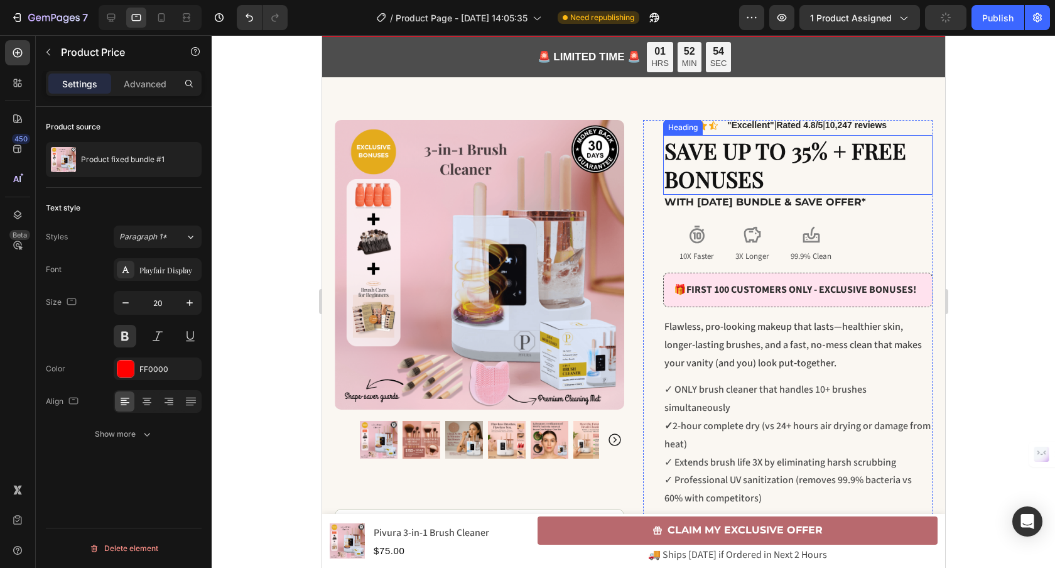
scroll to position [0, 0]
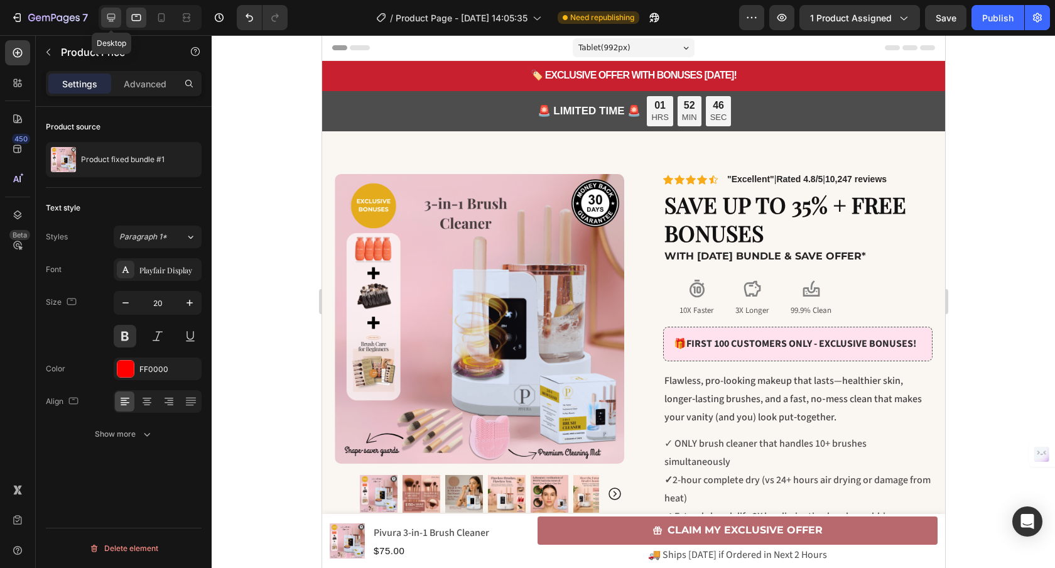
drag, startPoint x: 112, startPoint y: 18, endPoint x: 444, endPoint y: 222, distance: 389.4
click at [112, 18] on icon at bounding box center [111, 17] width 13 height 13
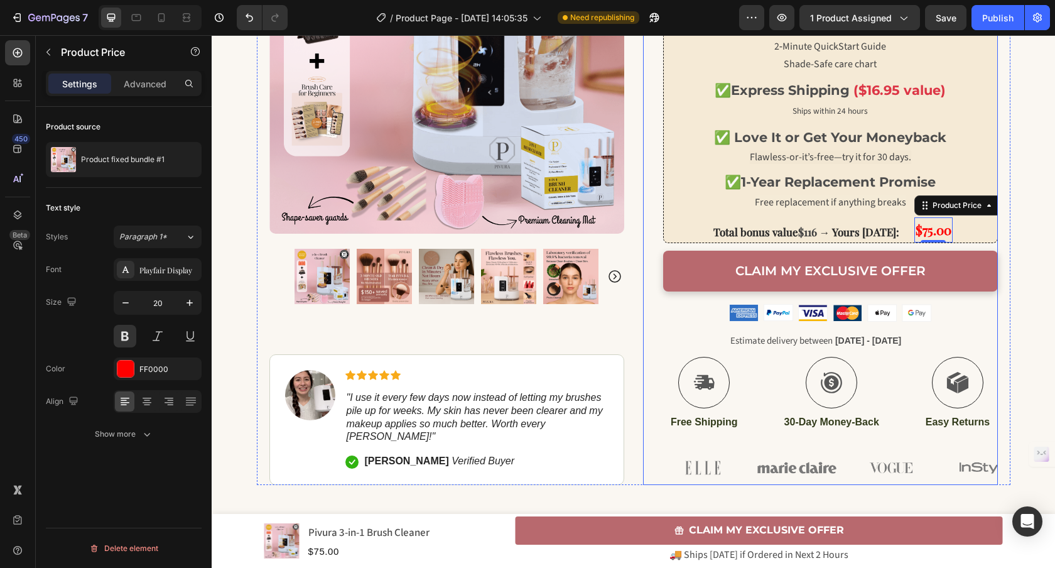
scroll to position [476, 0]
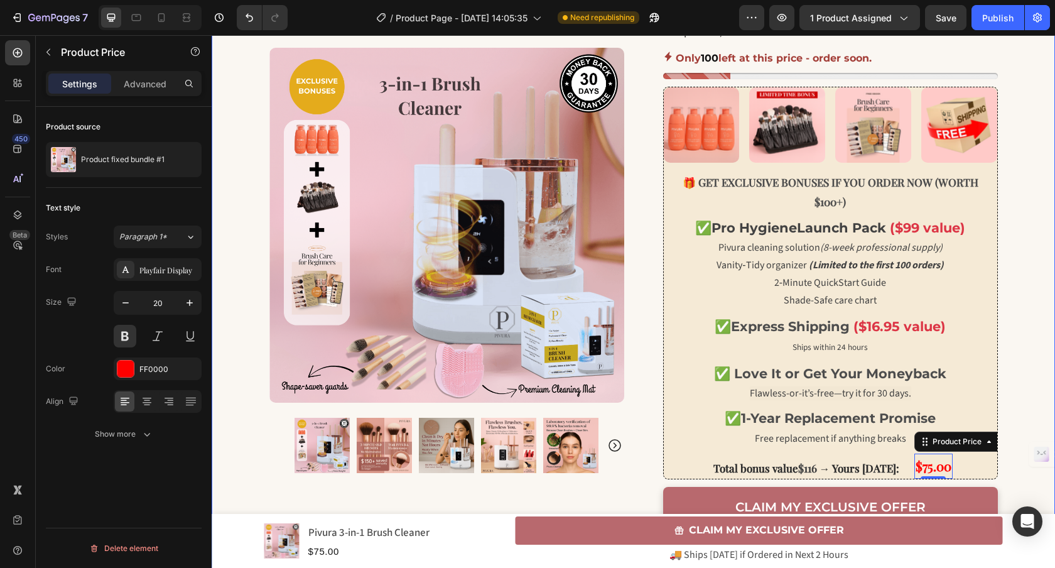
click at [1041, 176] on div "🏷️ EXCLUSIVE OFFER WITH BONUSES TODAY! Text Block Row Row Row 🚨 LIMITED TIME 🚨 …" at bounding box center [633, 152] width 843 height 1136
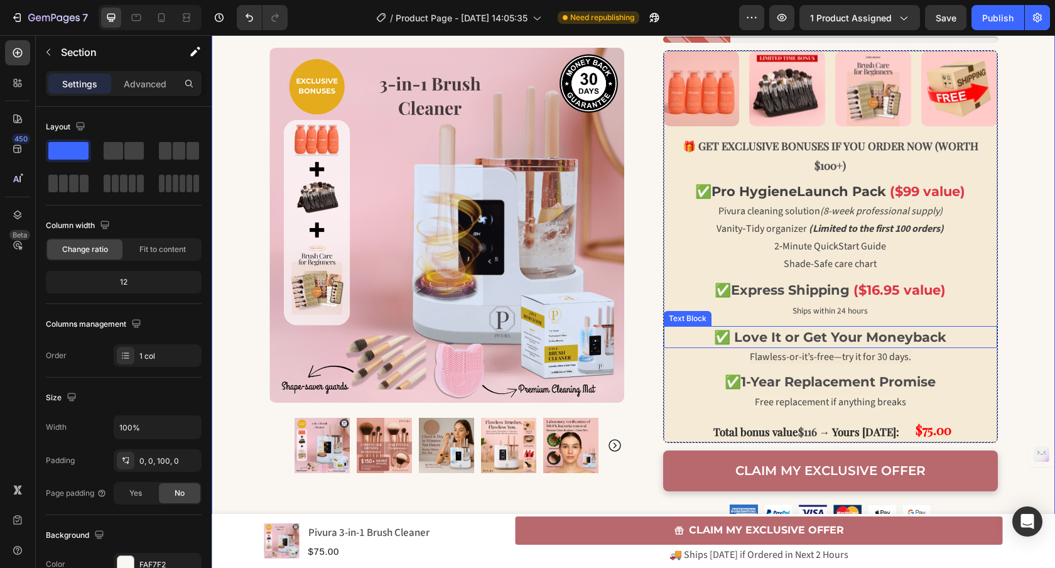
scroll to position [446, 0]
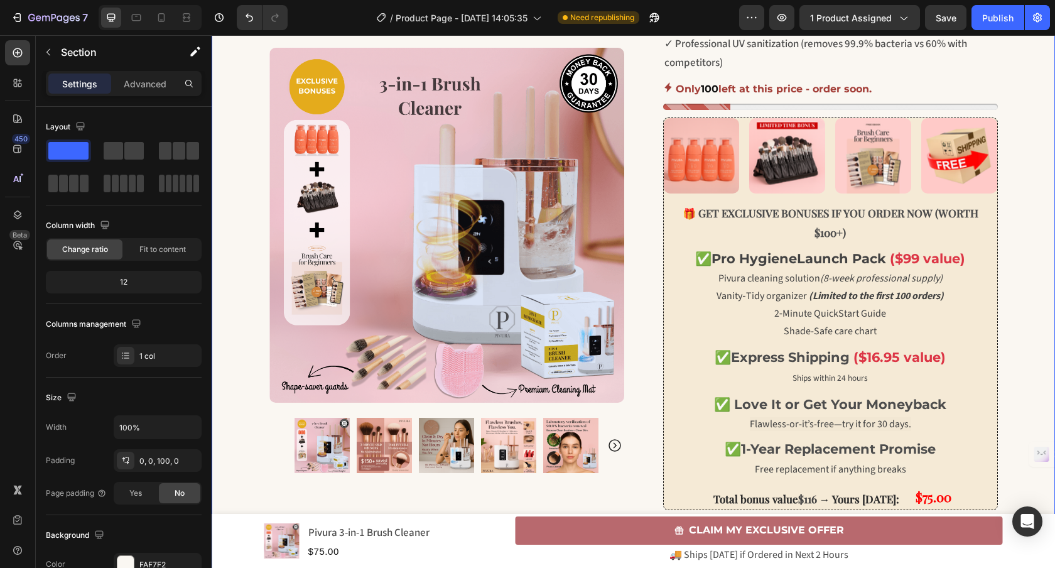
click at [1026, 297] on div "🏷️ EXCLUSIVE OFFER WITH BONUSES TODAY! Text Block Row Row Row 🚨 LIMITED TIME 🚨 …" at bounding box center [633, 183] width 843 height 1136
click at [738, 116] on div "Icon Icon Icon Icon Icon Icon List "Excellent" | Rated 4.8/5 | 10,247 reviews T…" at bounding box center [830, 232] width 335 height 1040
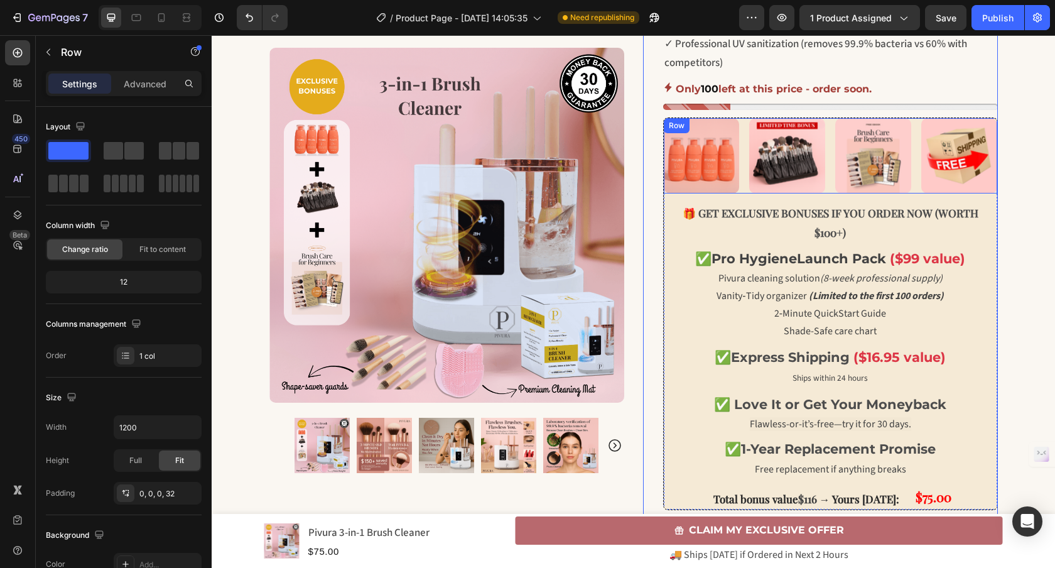
click at [740, 187] on div "Image Image Image Image Row" at bounding box center [830, 156] width 333 height 76
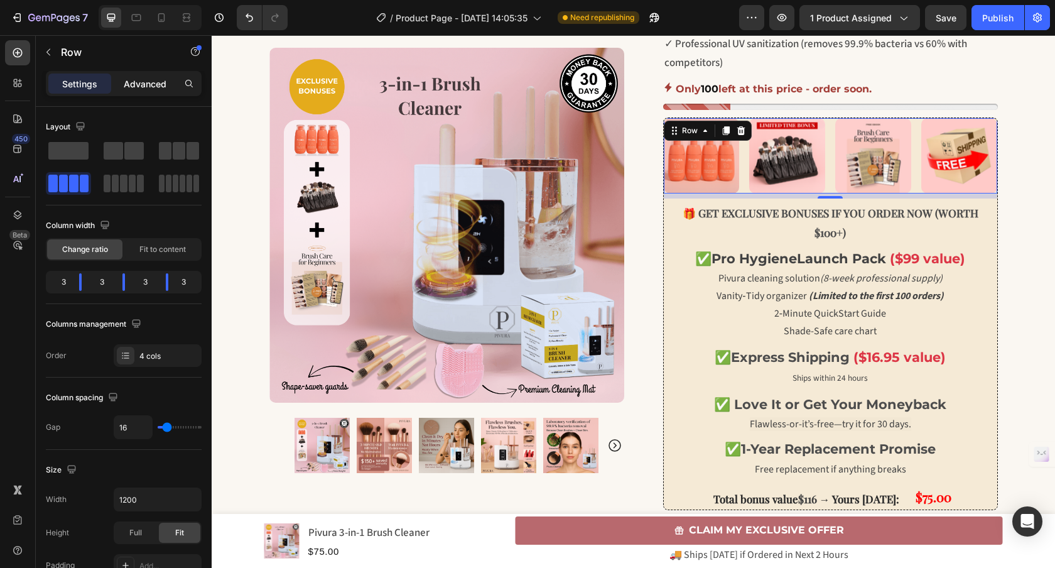
click at [144, 85] on p "Advanced" at bounding box center [145, 83] width 43 height 13
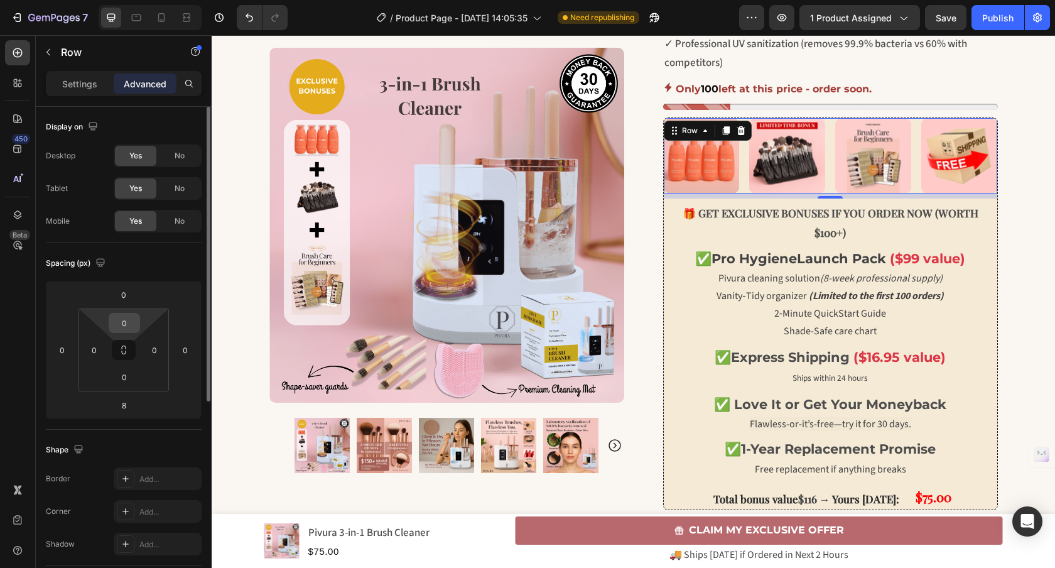
click at [125, 323] on input "0" at bounding box center [124, 322] width 25 height 19
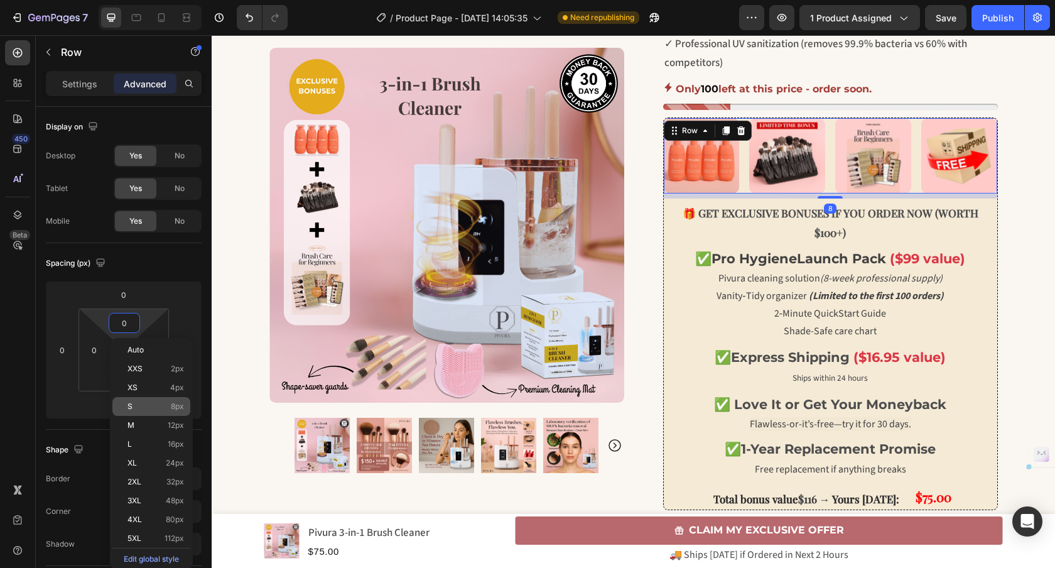
click at [168, 402] on p "S 8px" at bounding box center [155, 406] width 57 height 9
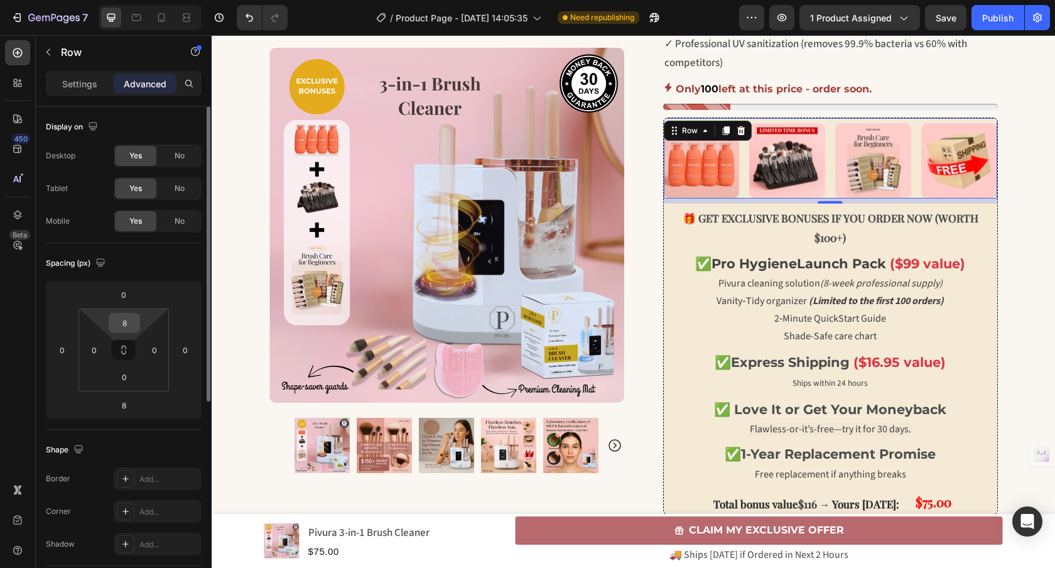
click at [130, 326] on input "8" at bounding box center [124, 322] width 25 height 19
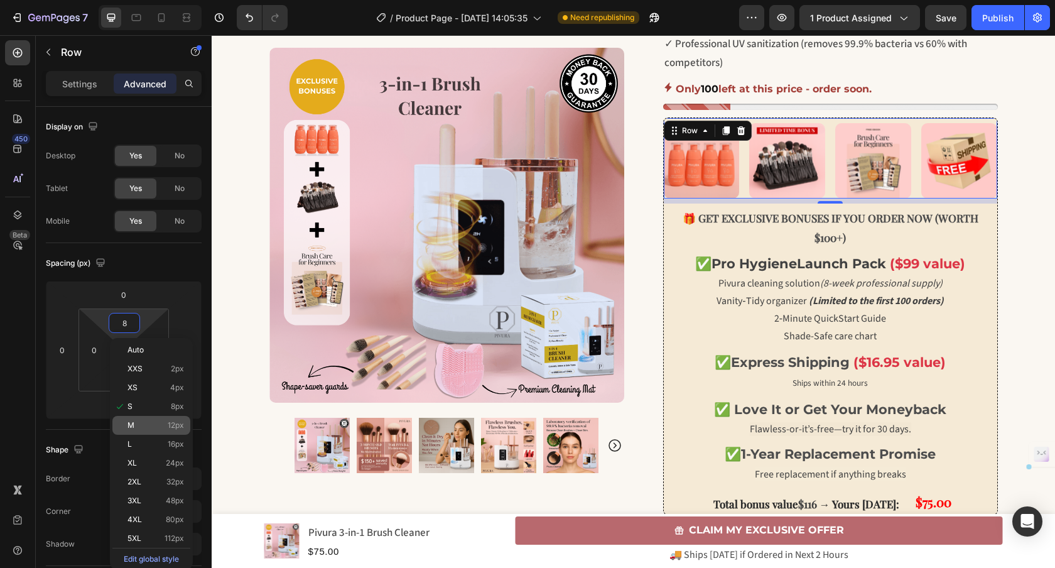
click at [171, 430] on div "M 12px" at bounding box center [151, 425] width 78 height 19
type input "12"
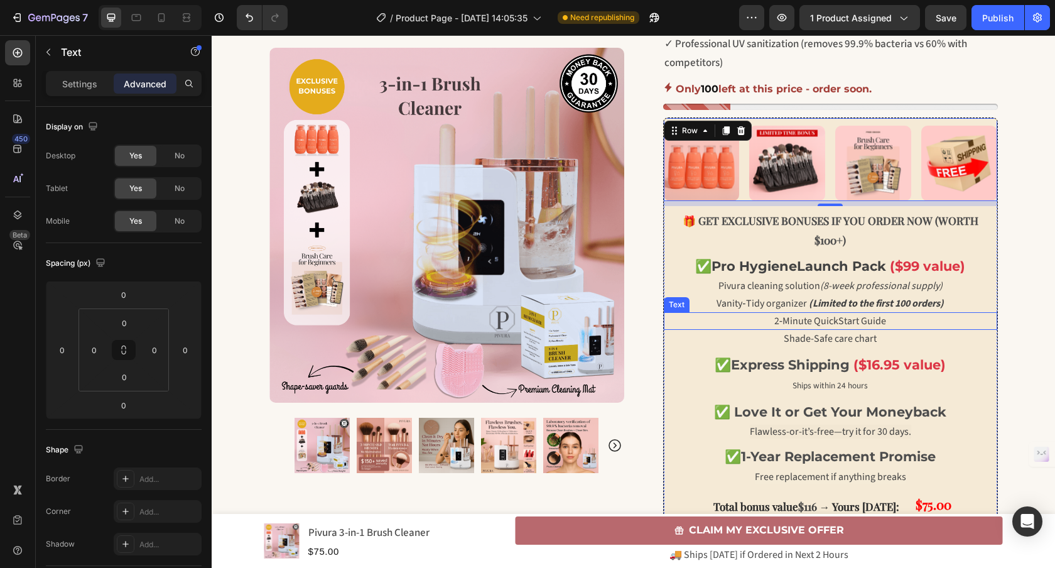
click at [734, 319] on p "2‑Minute QuickStart Guide" at bounding box center [830, 320] width 331 height 15
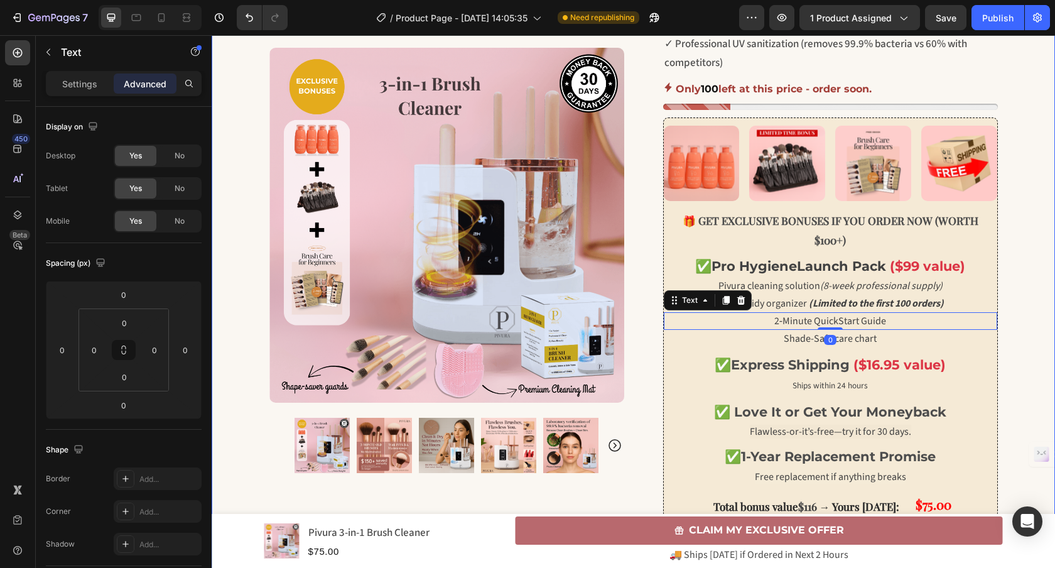
click at [1025, 219] on div "🏷️ EXCLUSIVE OFFER WITH BONUSES TODAY! Text Block Row Row Row 🚨 LIMITED TIME 🚨 …" at bounding box center [633, 187] width 843 height 1144
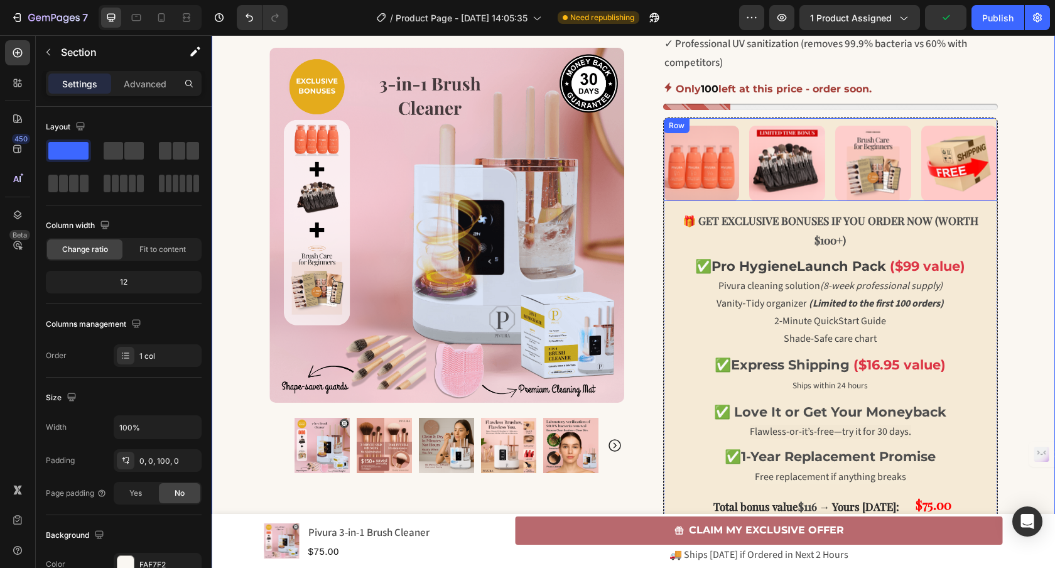
click at [741, 123] on div "Image Image Image Image Row" at bounding box center [830, 159] width 333 height 83
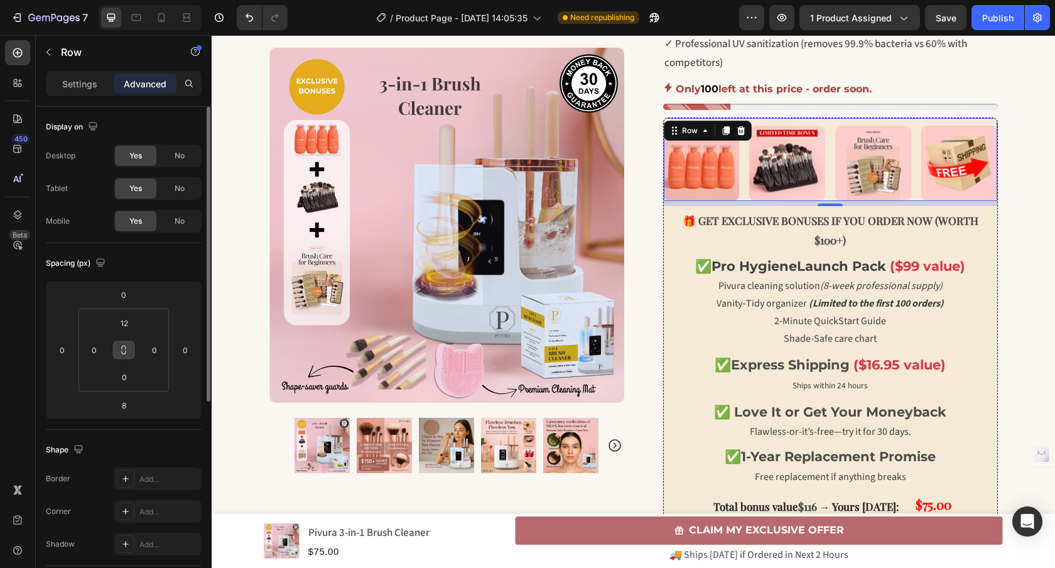
click at [129, 349] on button at bounding box center [124, 350] width 24 height 20
click at [123, 326] on input "12" at bounding box center [124, 322] width 25 height 19
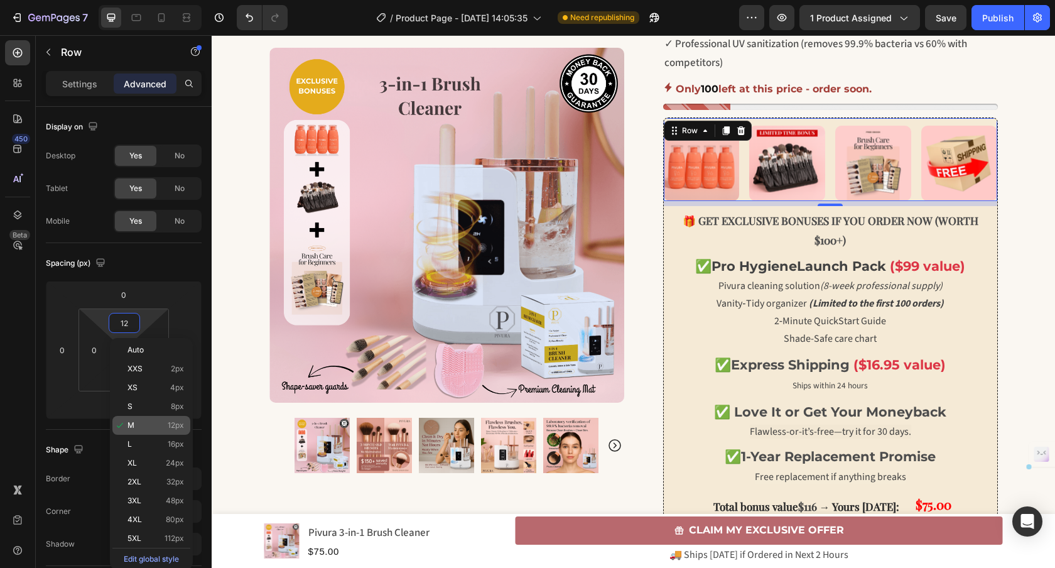
click at [163, 425] on p "M 12px" at bounding box center [155, 425] width 57 height 9
type input "12"
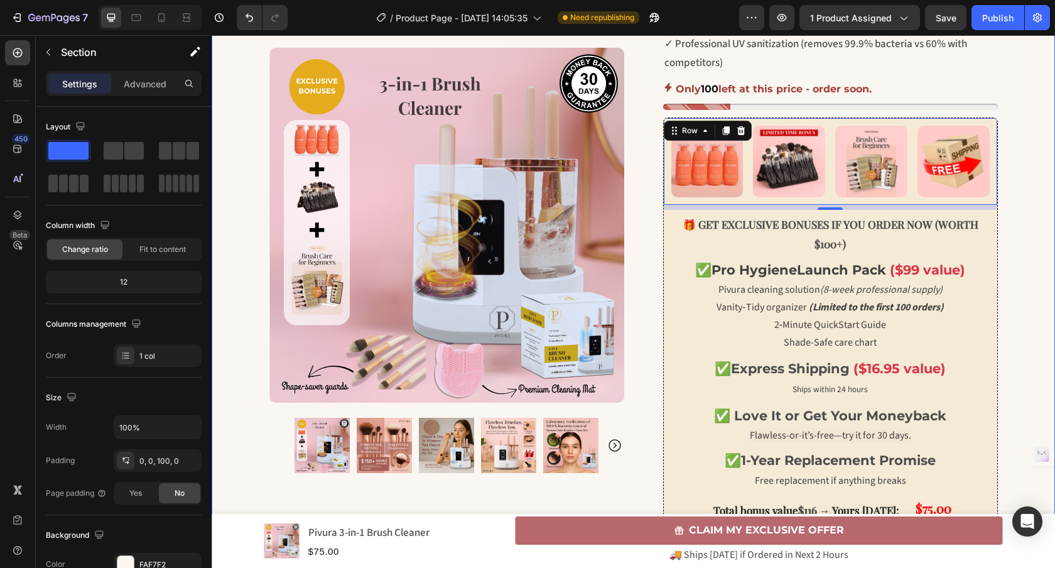
click at [1020, 241] on div "🏷️ EXCLUSIVE OFFER WITH BONUSES TODAY! Text Block Row Row Row 🚨 LIMITED TIME 🚨 …" at bounding box center [633, 189] width 843 height 1148
click at [812, 200] on div "Image Image Image Image Row" at bounding box center [830, 161] width 333 height 87
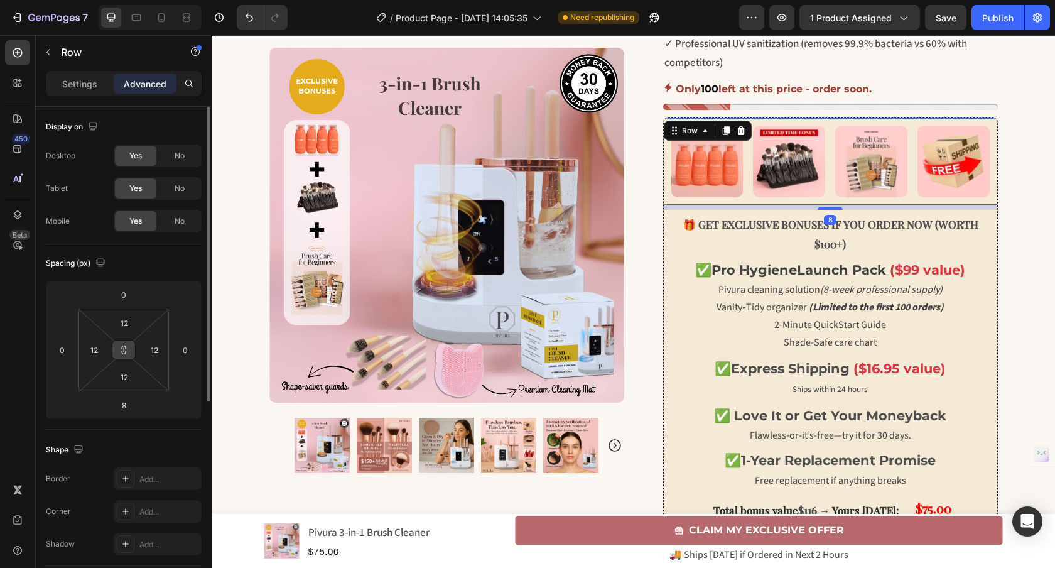
click at [129, 351] on button at bounding box center [124, 350] width 24 height 20
click at [126, 377] on input "12" at bounding box center [124, 376] width 25 height 19
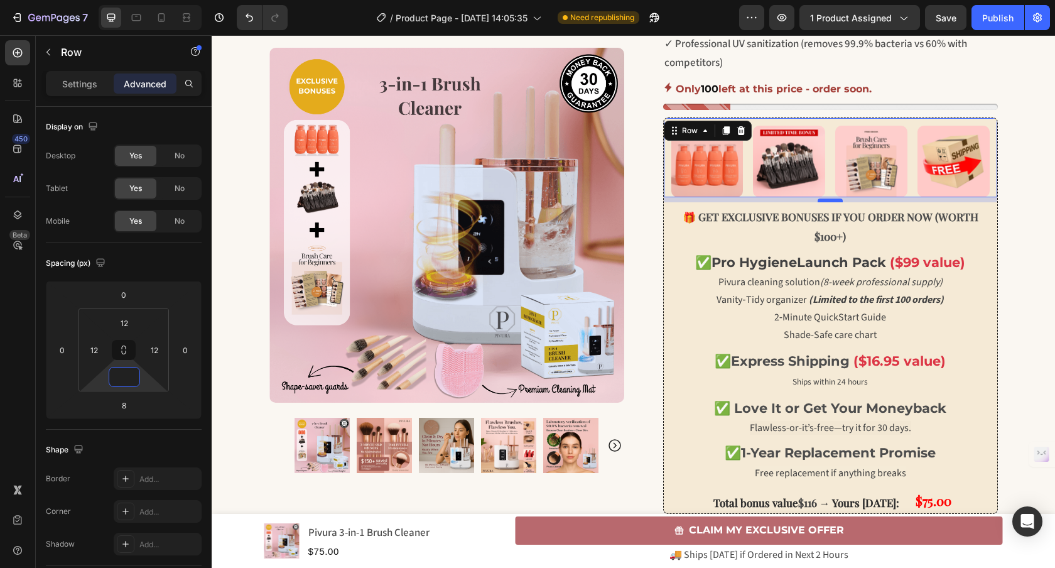
type input "0"
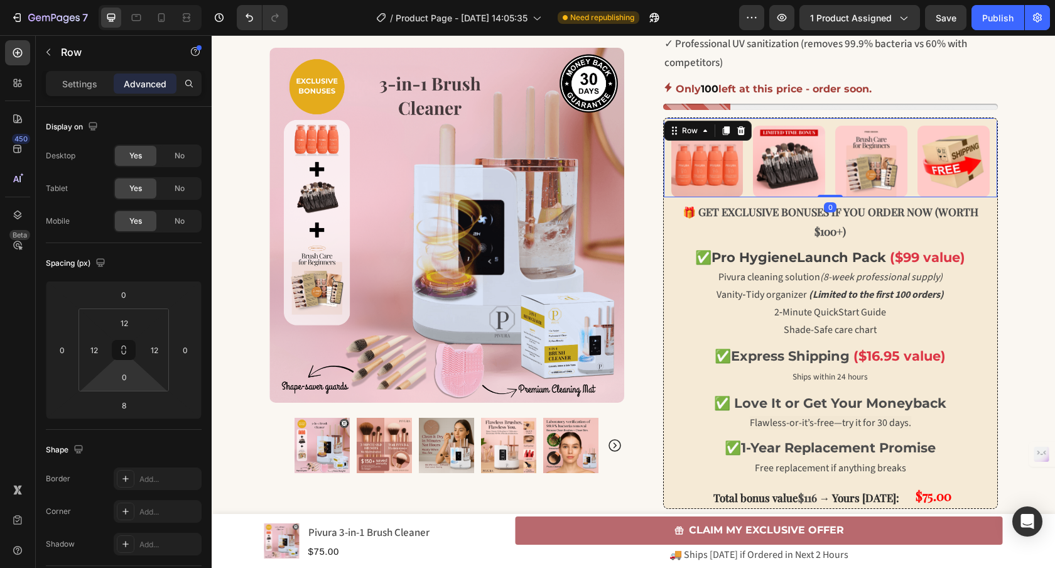
drag, startPoint x: 826, startPoint y: 200, endPoint x: 827, endPoint y: 190, distance: 10.1
click at [827, 190] on div "Image Image Image Image Row 0" at bounding box center [830, 158] width 333 height 80
type input "0"
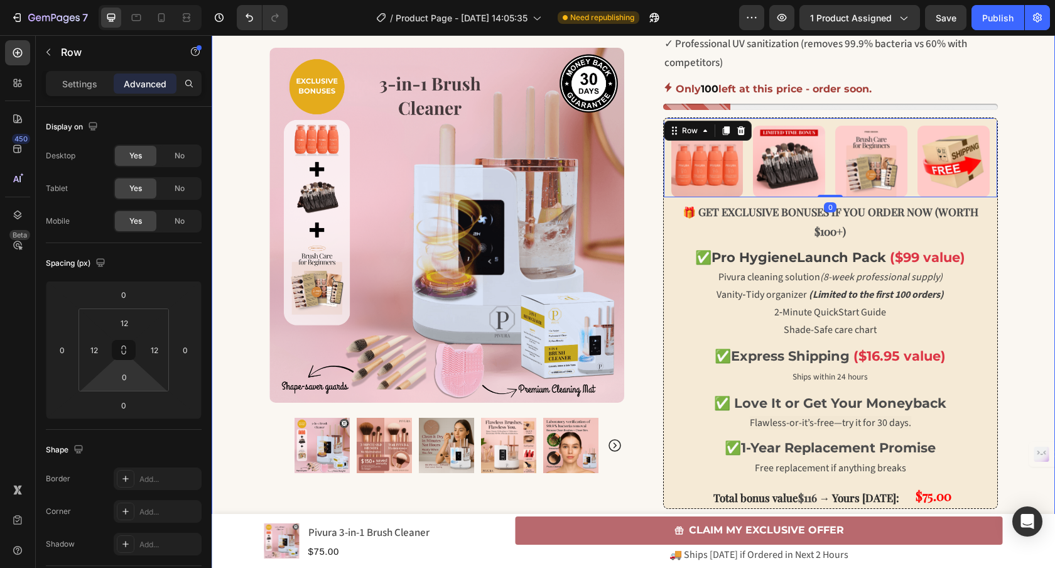
click at [1025, 242] on div "🏷️ EXCLUSIVE OFFER WITH BONUSES TODAY! Text Block Row Row Row 🚨 LIMITED TIME 🚨 …" at bounding box center [633, 182] width 843 height 1135
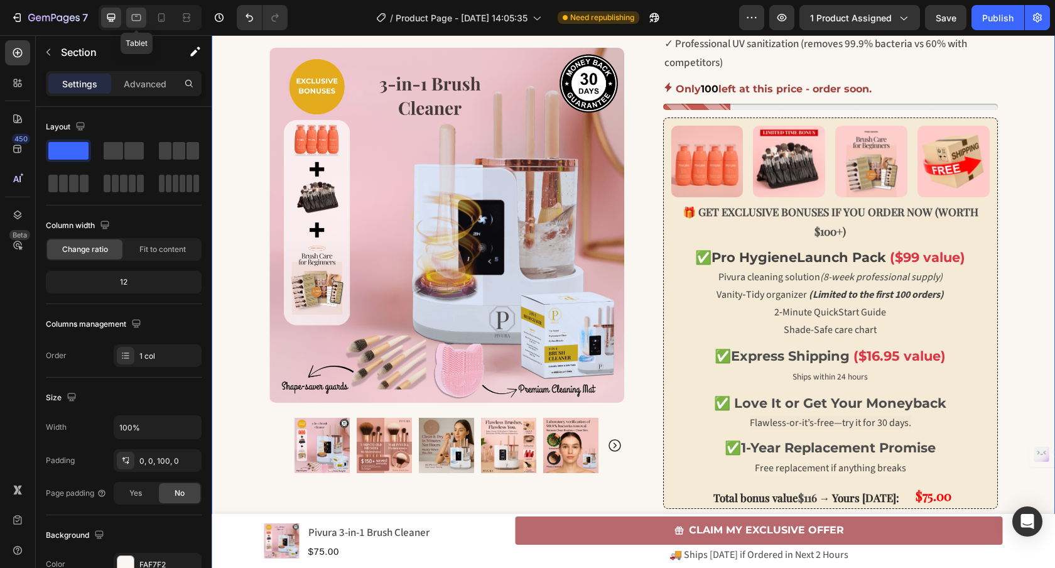
click at [134, 14] on icon at bounding box center [136, 17] width 9 height 7
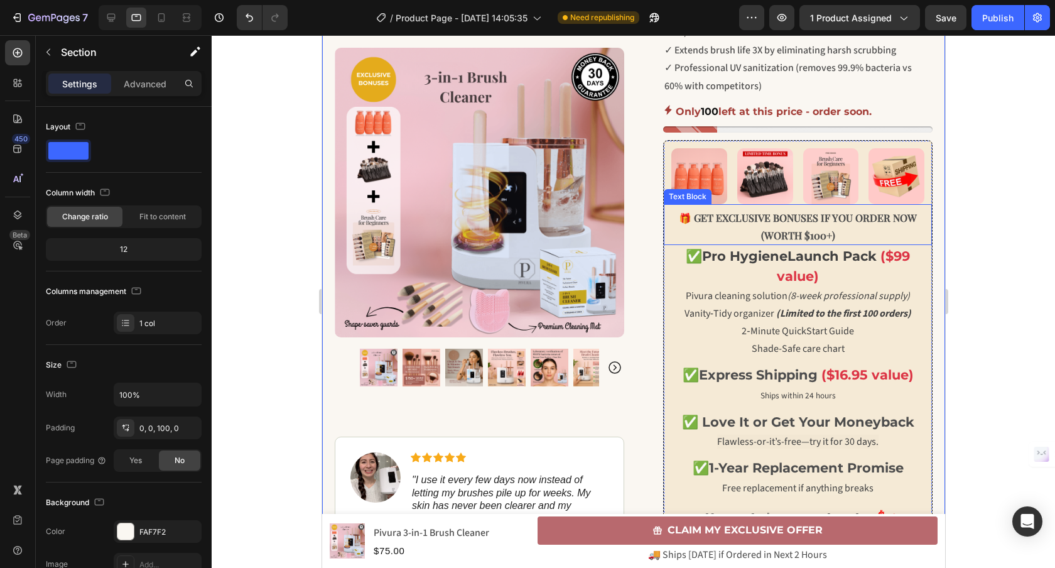
scroll to position [517, 0]
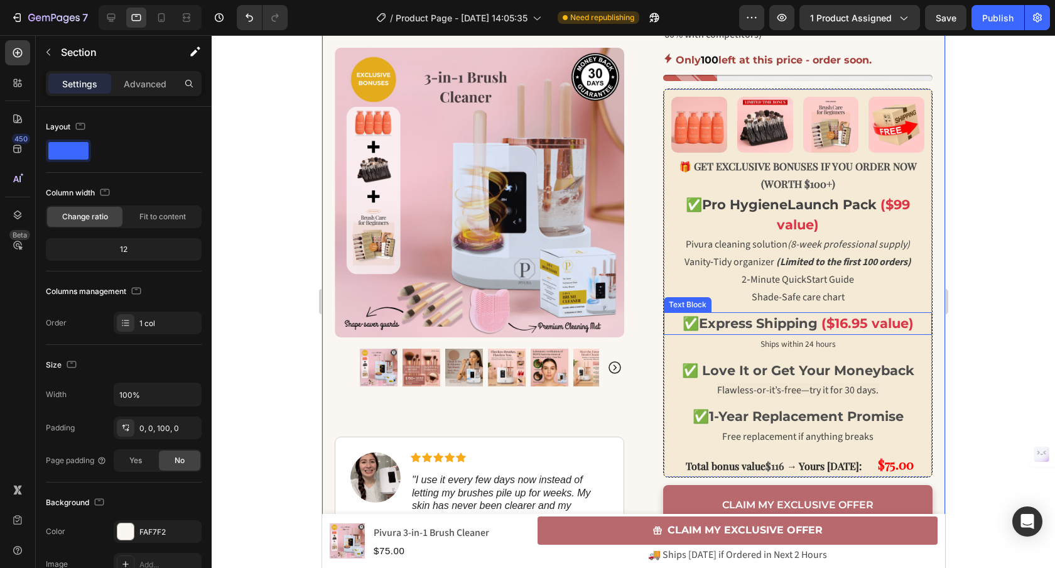
click at [769, 320] on strong "Express Shipping" at bounding box center [757, 323] width 119 height 16
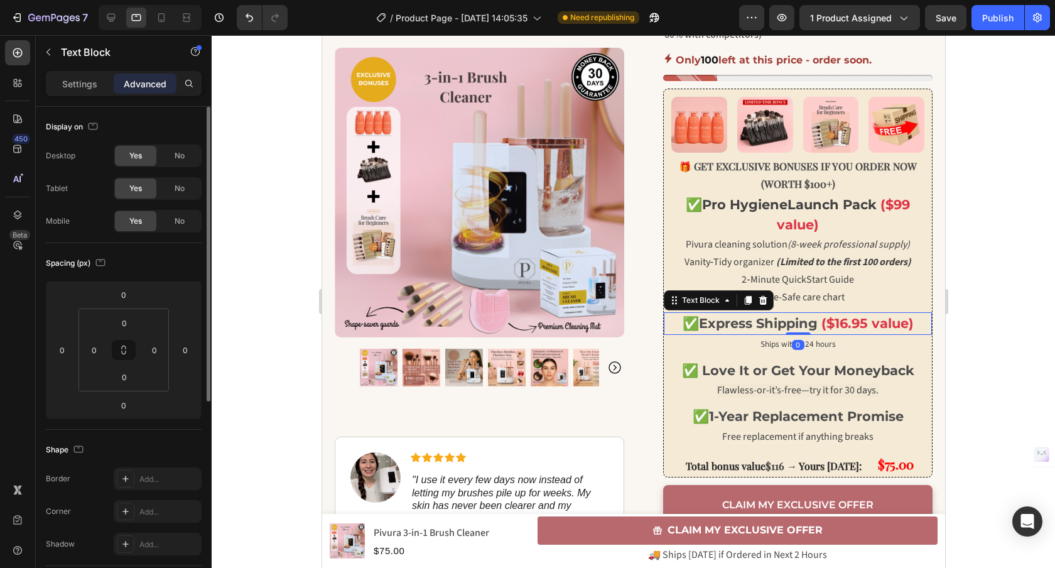
click at [79, 83] on p "Settings" at bounding box center [79, 83] width 35 height 13
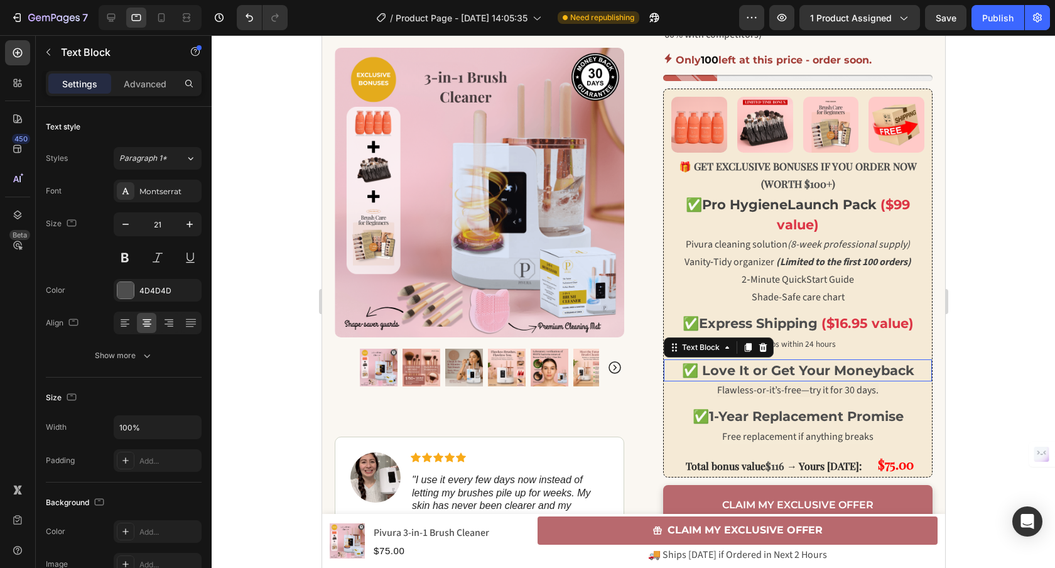
click at [753, 369] on strong "✅ Love It or Get Your Moneyback" at bounding box center [797, 370] width 232 height 16
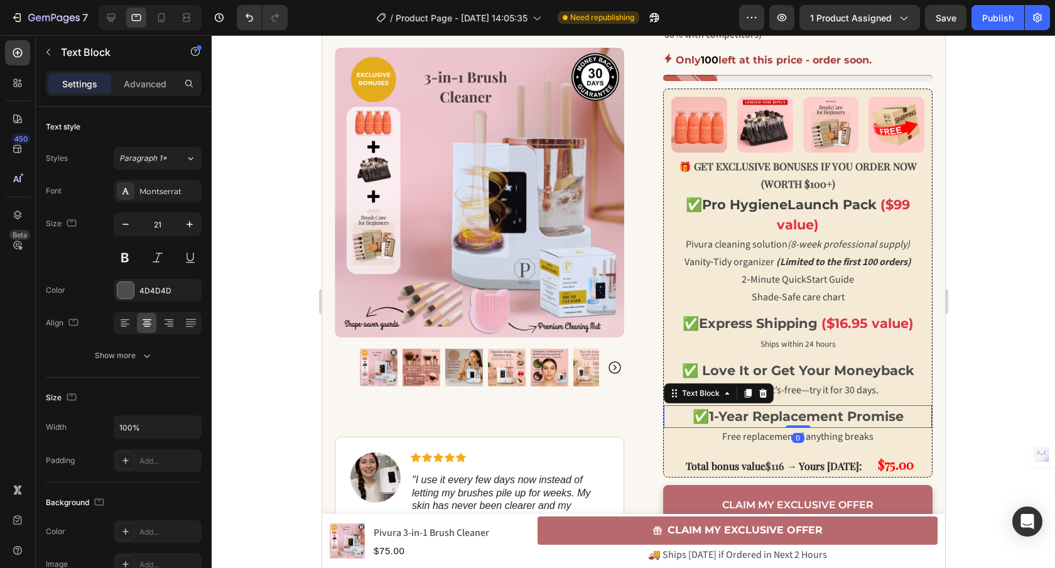
click at [810, 419] on strong "1-Year Replacement Promise" at bounding box center [805, 416] width 195 height 16
click at [129, 227] on icon "button" at bounding box center [125, 224] width 13 height 13
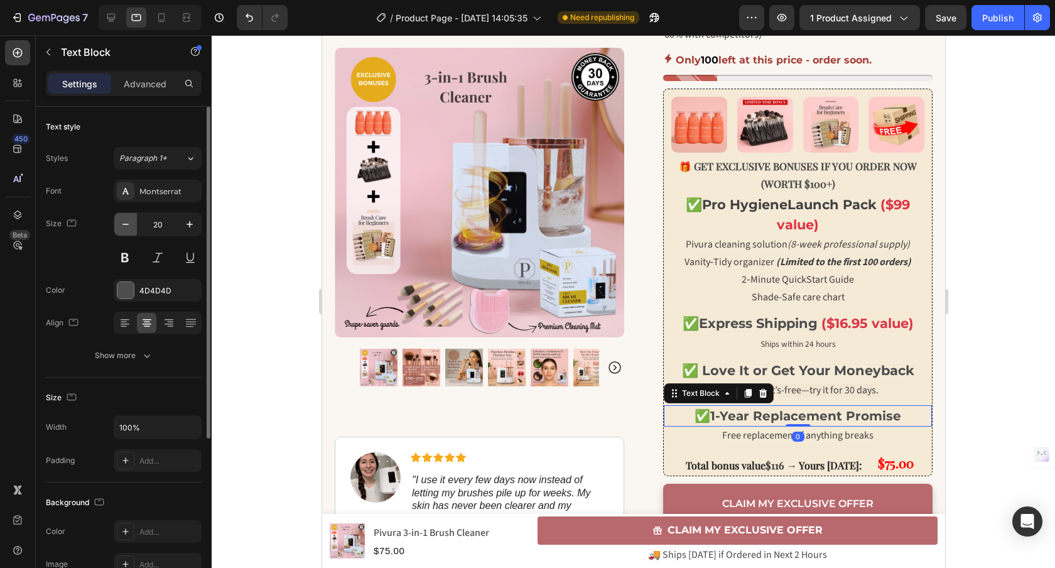
click at [129, 227] on icon "button" at bounding box center [125, 224] width 13 height 13
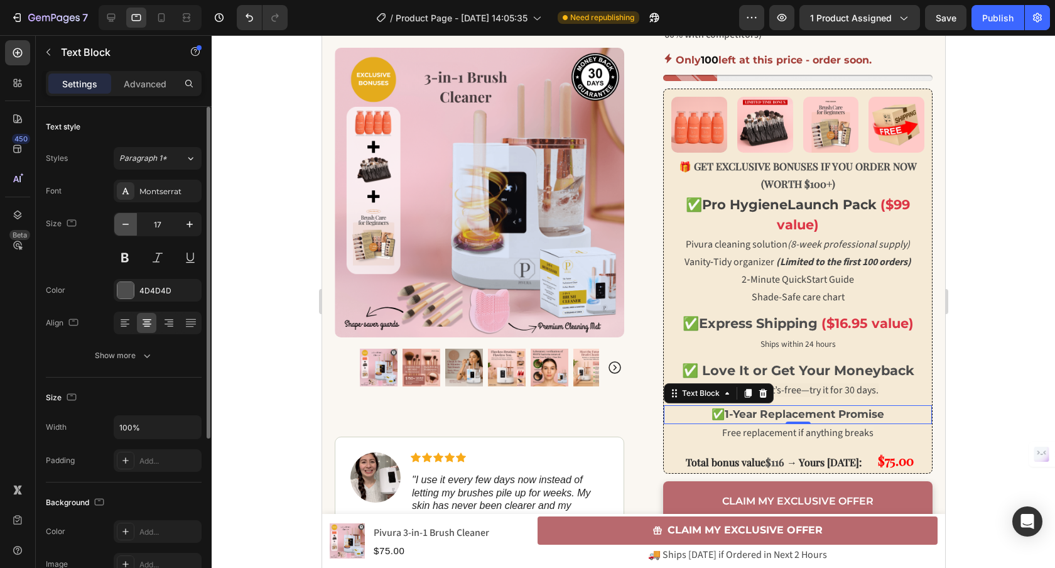
type input "16"
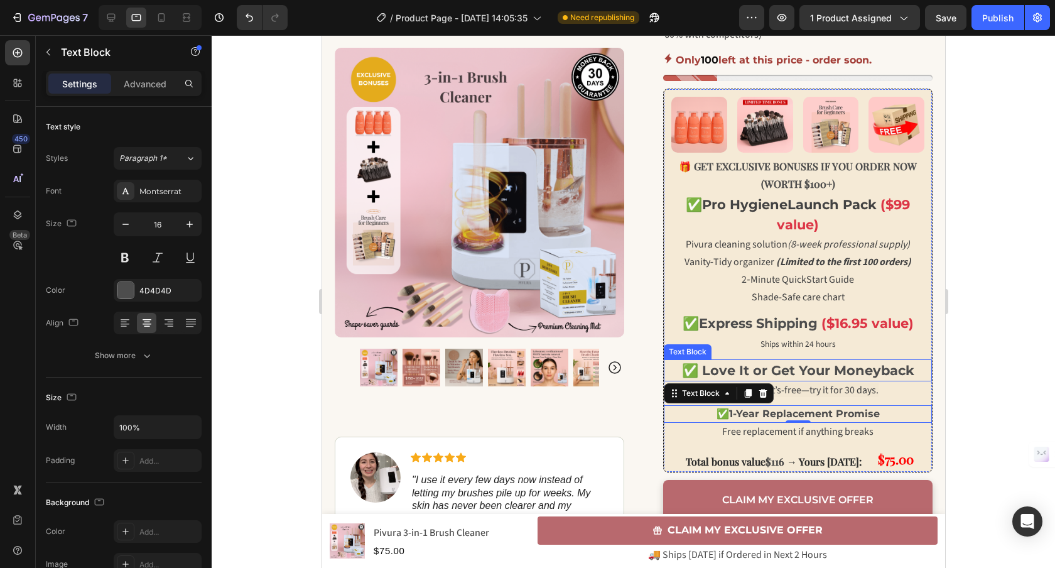
click at [761, 367] on strong "✅ Love It or Get Your Moneyback" at bounding box center [797, 370] width 232 height 16
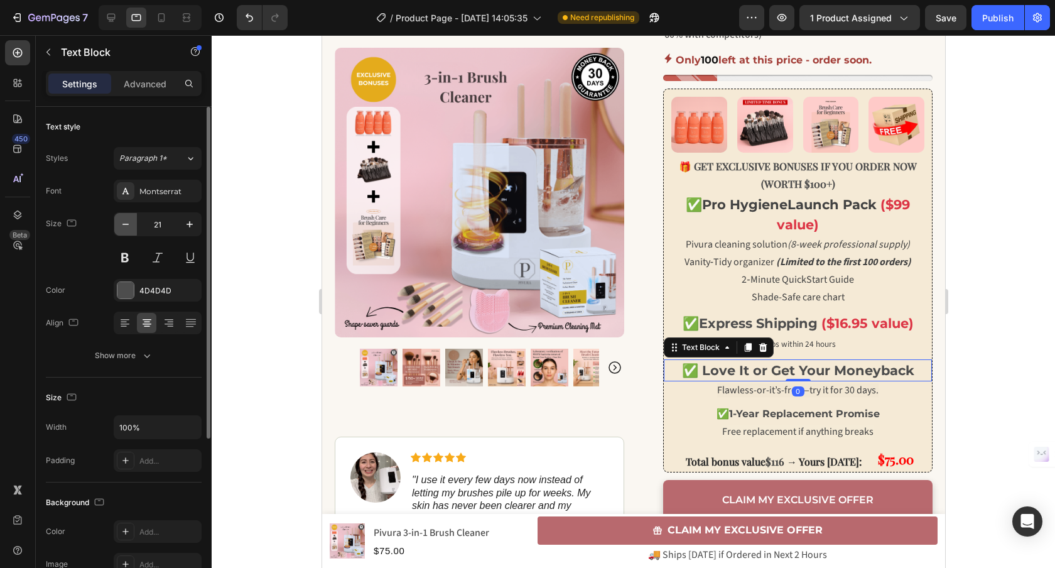
click at [124, 223] on icon "button" at bounding box center [125, 224] width 13 height 13
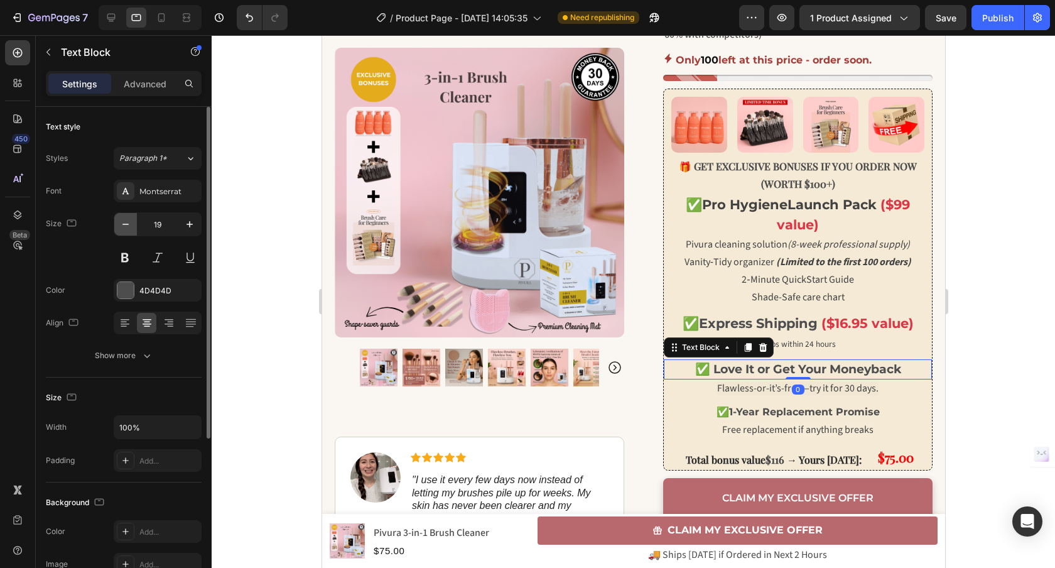
click at [124, 223] on icon "button" at bounding box center [125, 224] width 13 height 13
type input "16"
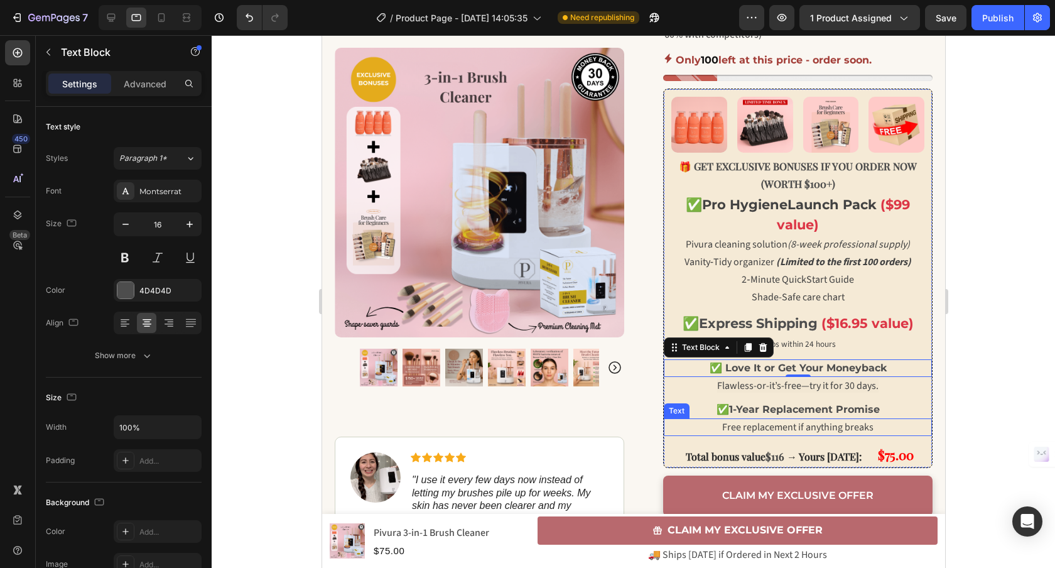
click at [752, 425] on span "Free replacement if anything breaks" at bounding box center [796, 427] width 151 height 14
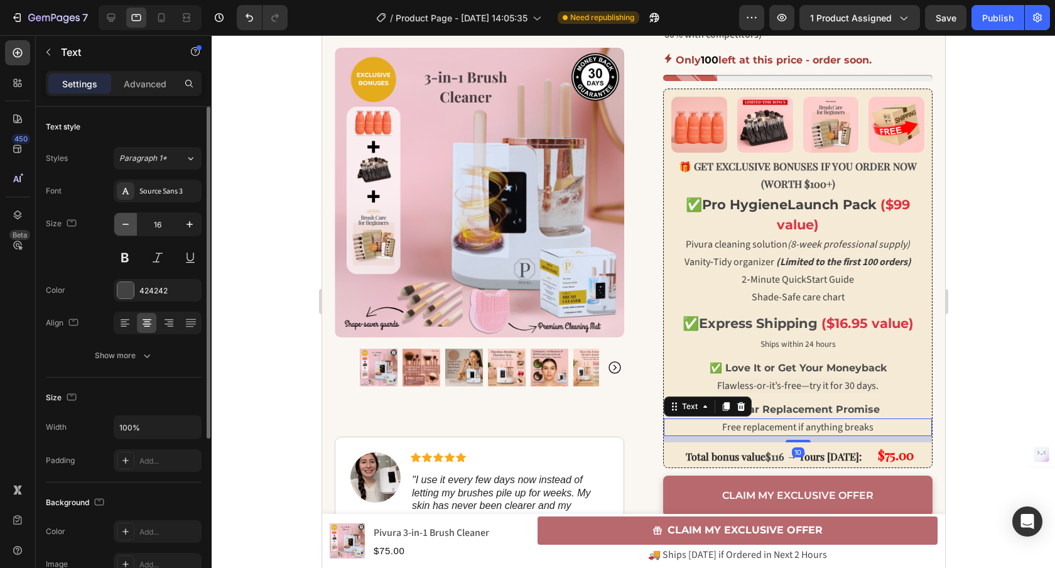
click at [130, 223] on icon "button" at bounding box center [125, 224] width 13 height 13
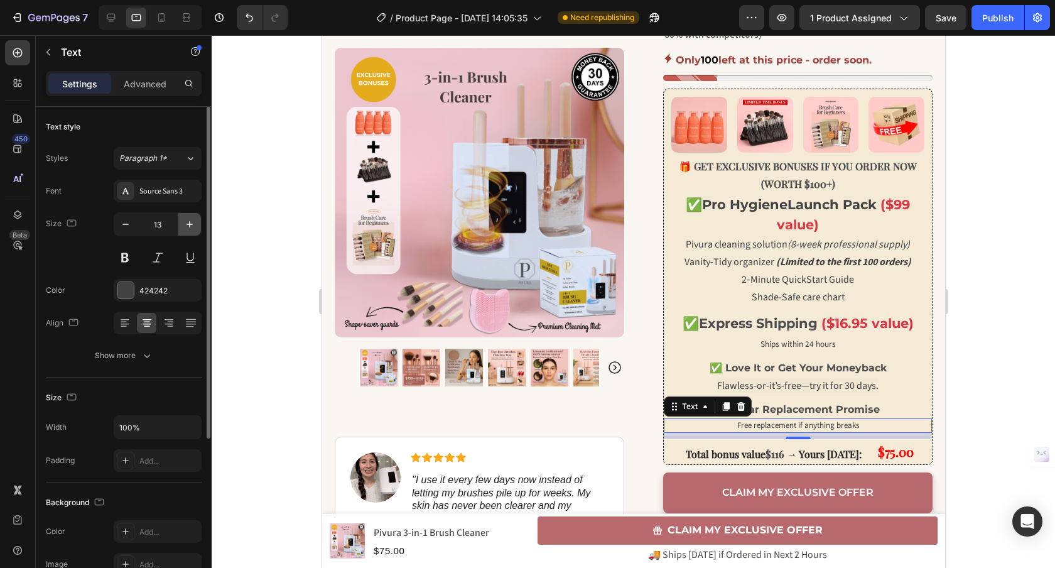
click at [184, 223] on icon "button" at bounding box center [189, 224] width 13 height 13
type input "14"
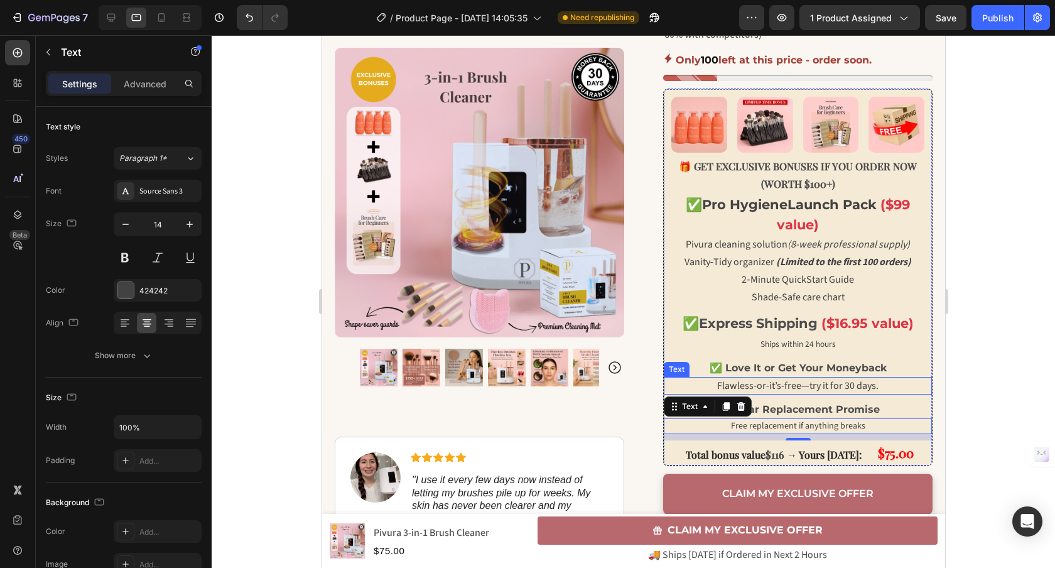
click at [762, 384] on span "Flawless-or-it’s-free—try it for 30 days." at bounding box center [796, 386] width 161 height 14
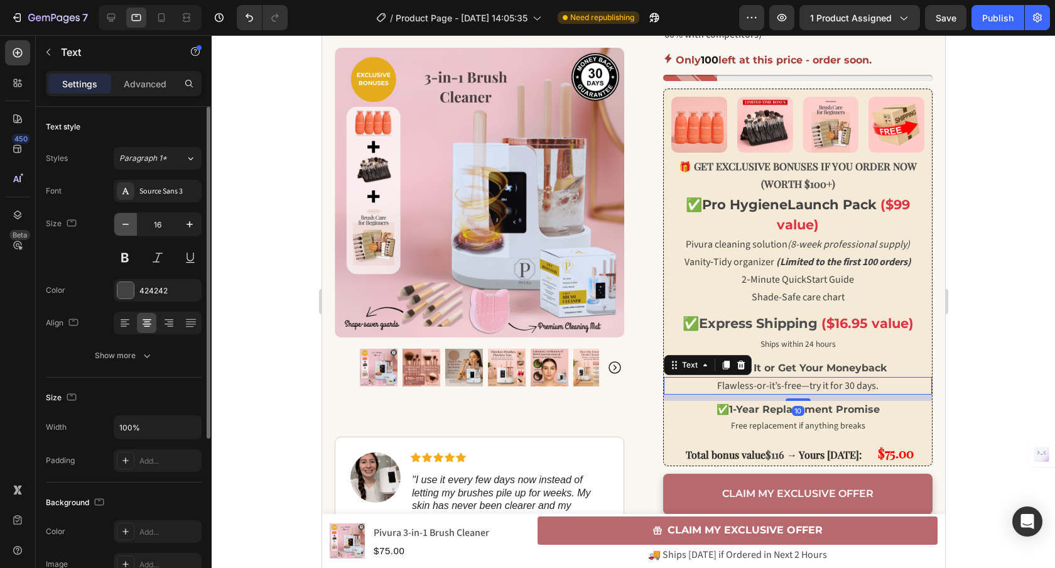
click at [129, 227] on icon "button" at bounding box center [125, 224] width 13 height 13
type input "14"
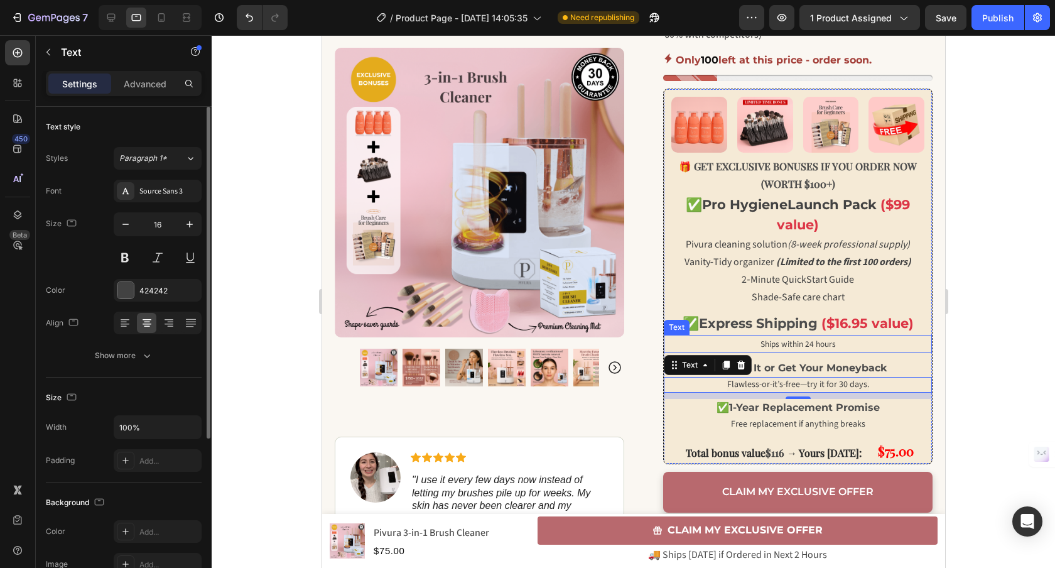
click at [778, 345] on span "Ships within 24 hours" at bounding box center [797, 344] width 75 height 12
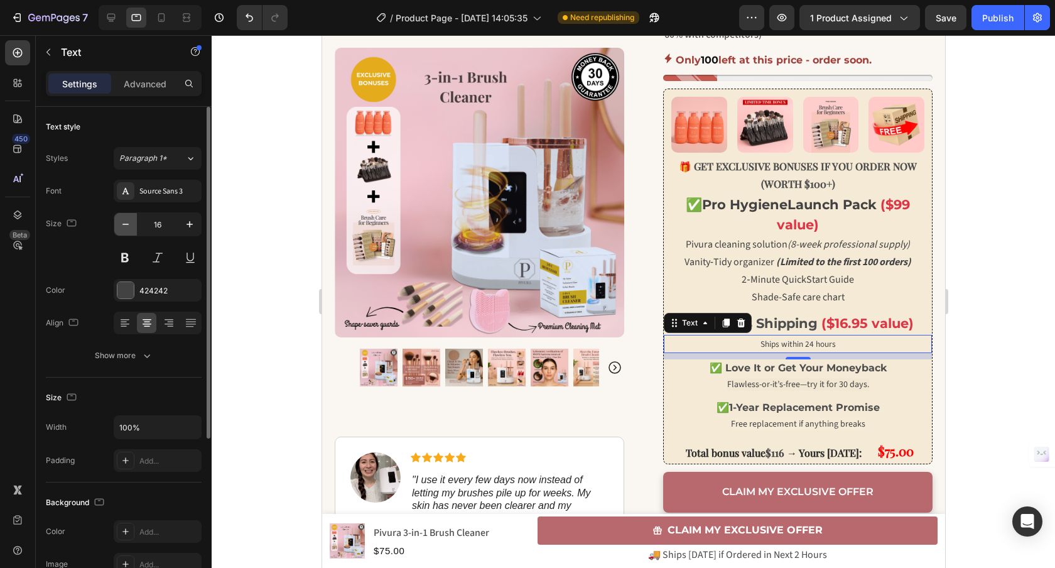
click at [132, 224] on button "button" at bounding box center [125, 224] width 23 height 23
type input "14"
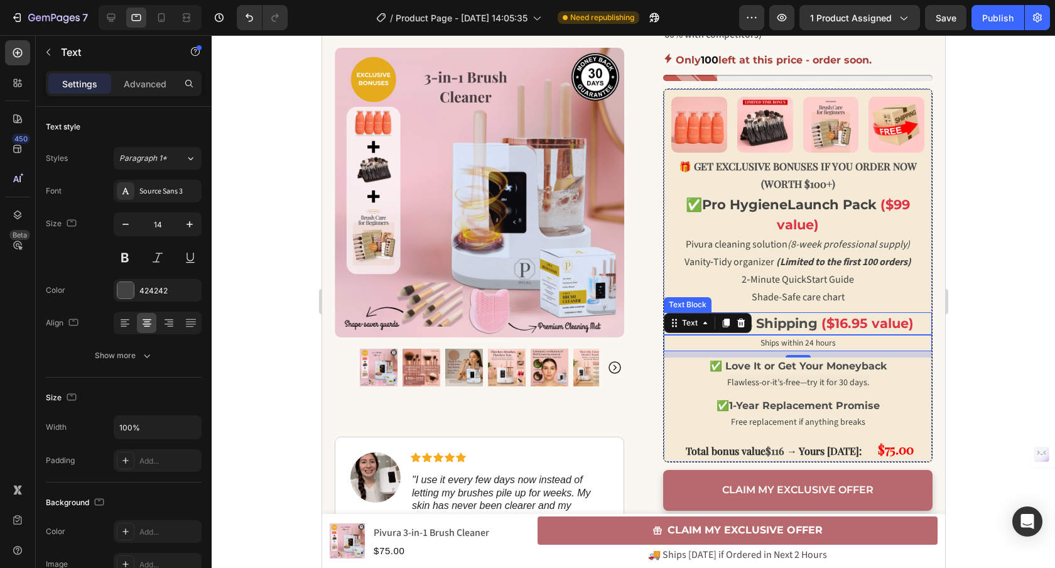
click at [803, 328] on strong "Express Shipping" at bounding box center [757, 323] width 119 height 16
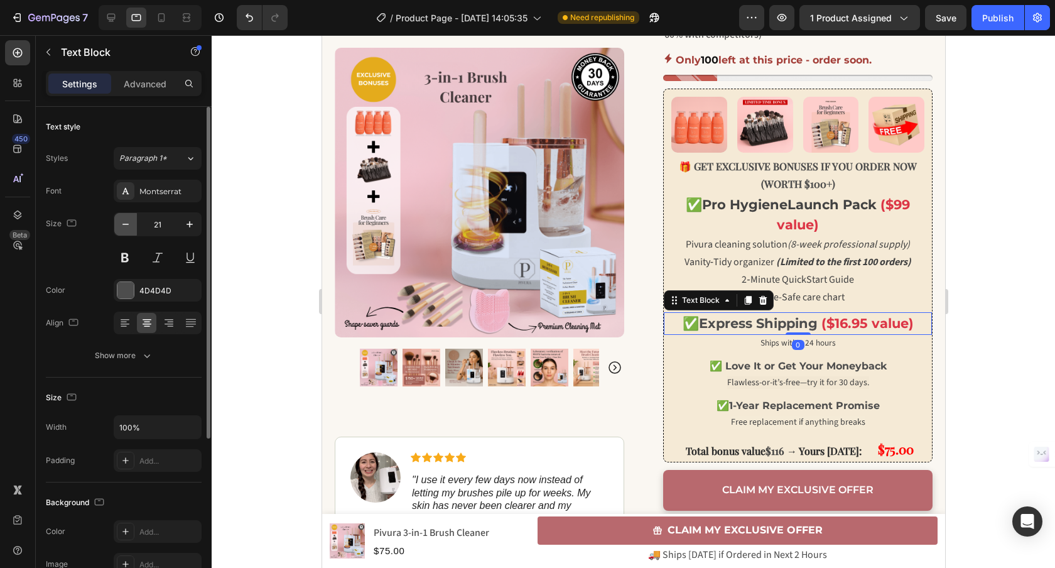
click at [133, 226] on button "button" at bounding box center [125, 224] width 23 height 23
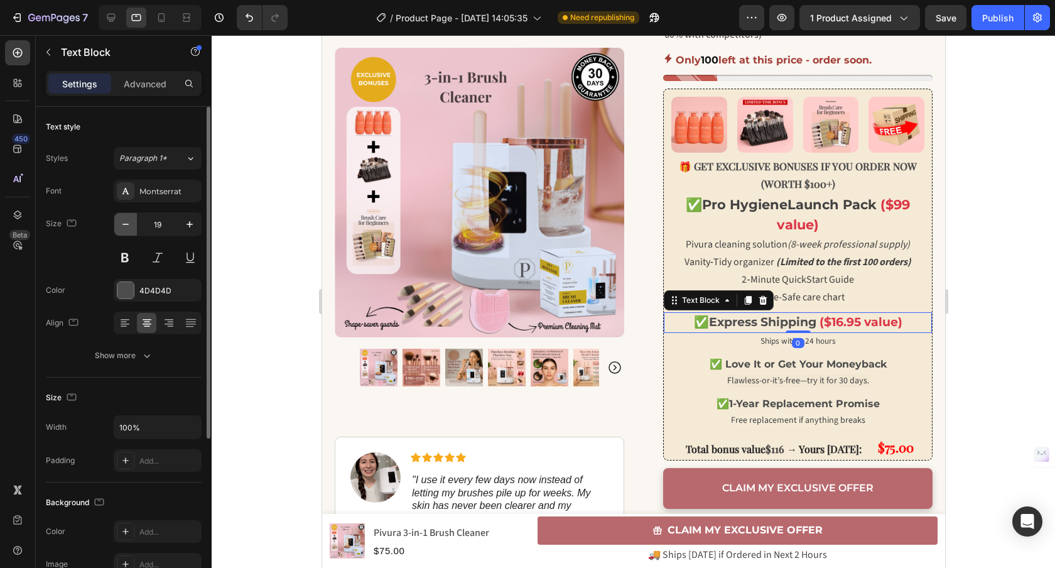
click at [133, 226] on button "button" at bounding box center [125, 224] width 23 height 23
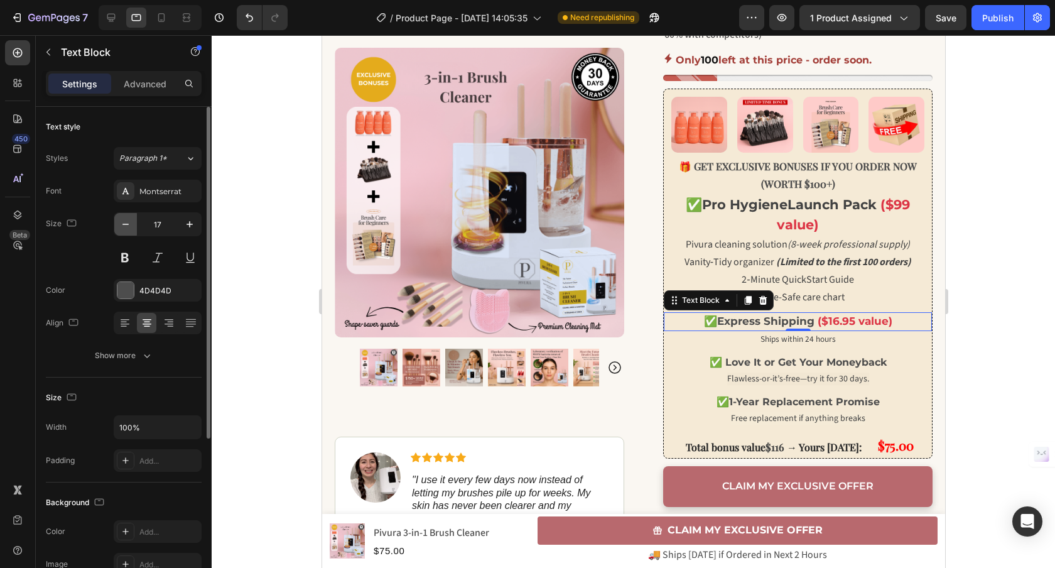
click at [133, 226] on button "button" at bounding box center [125, 224] width 23 height 23
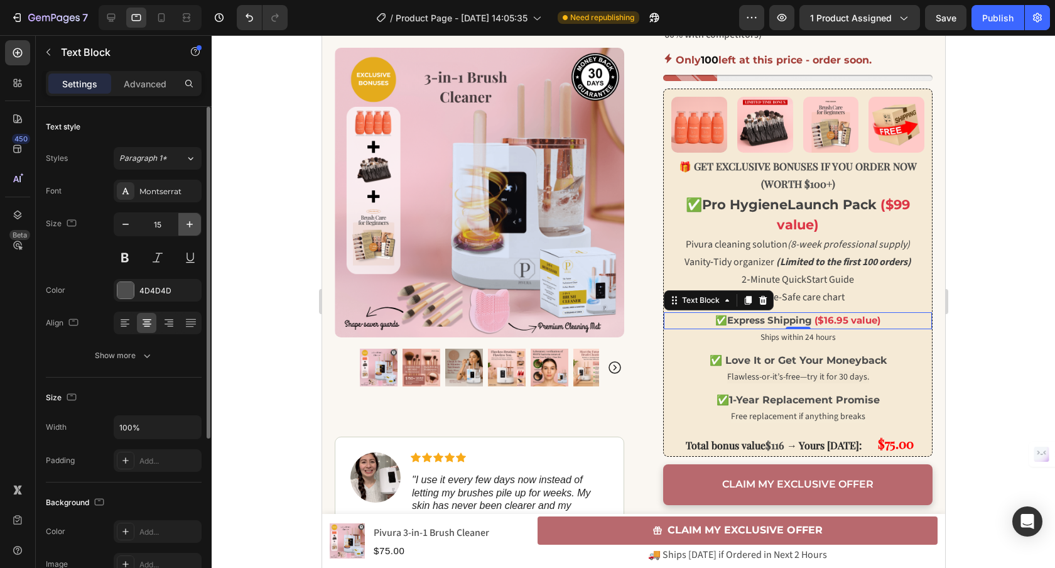
click at [185, 223] on icon "button" at bounding box center [189, 224] width 13 height 13
type input "16"
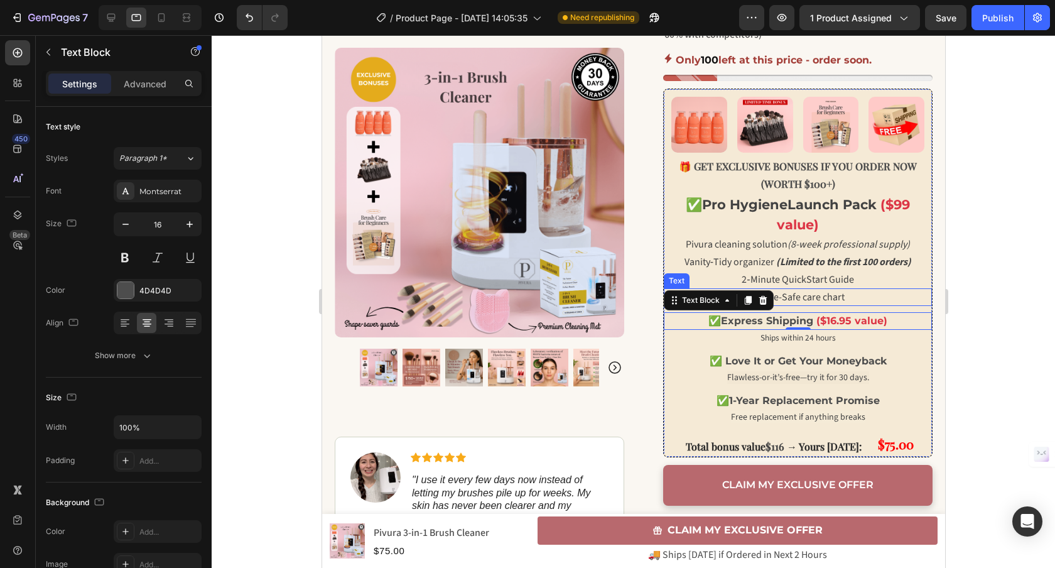
click at [792, 296] on span "Shade-Safe care chart" at bounding box center [797, 297] width 93 height 14
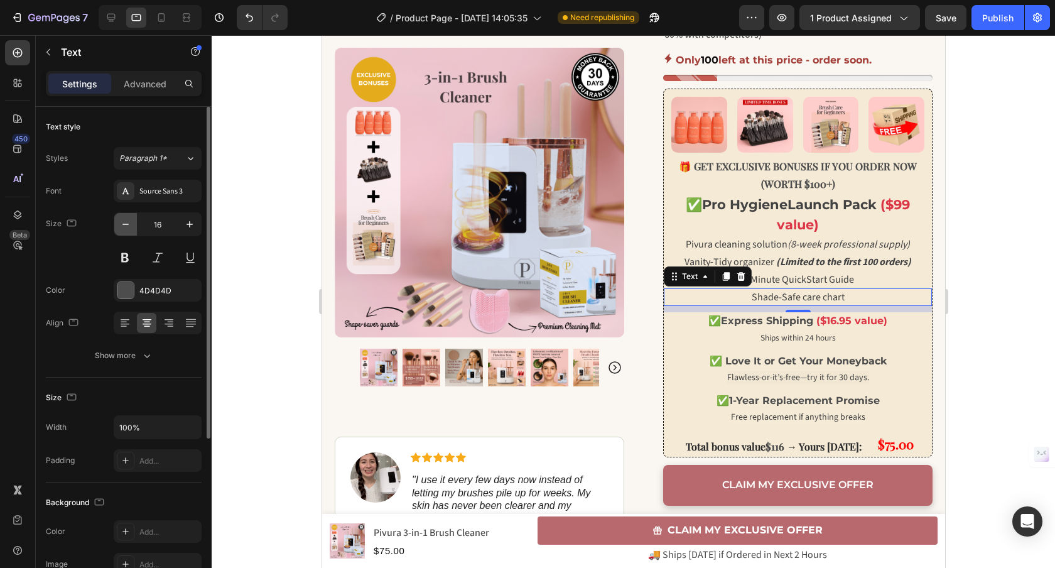
click at [128, 228] on icon "button" at bounding box center [125, 224] width 13 height 13
click at [126, 230] on button "button" at bounding box center [125, 224] width 23 height 23
type input "14"
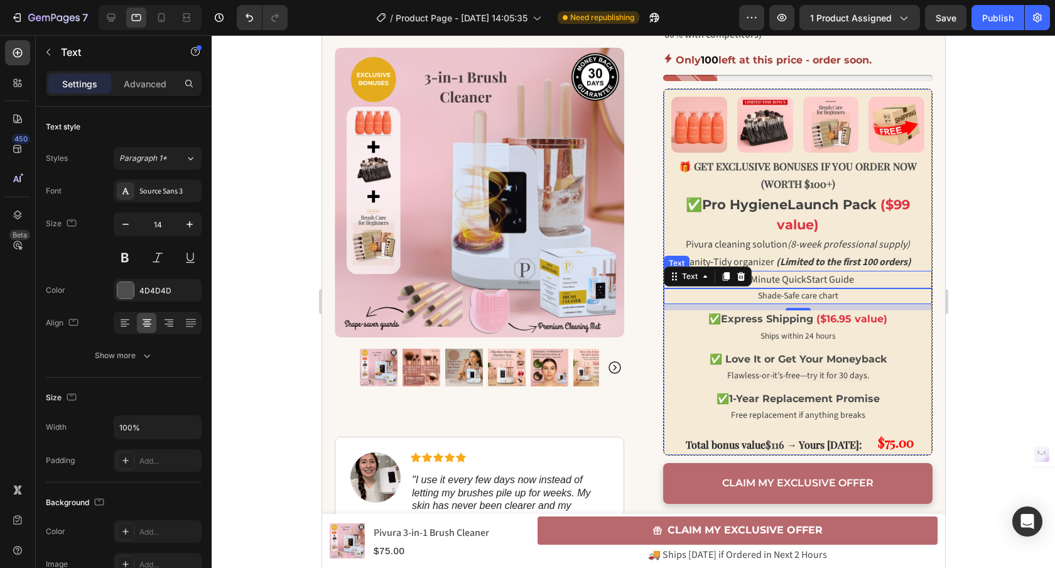
click at [818, 276] on span "2‑Minute QuickStart Guide" at bounding box center [797, 279] width 112 height 14
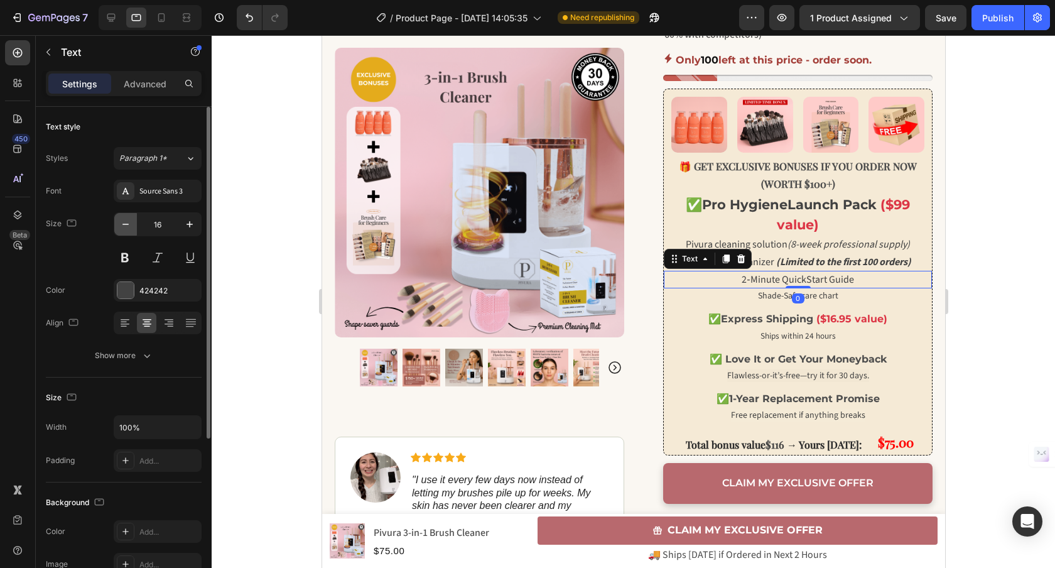
click at [128, 223] on icon "button" at bounding box center [125, 223] width 6 height 1
type input "14"
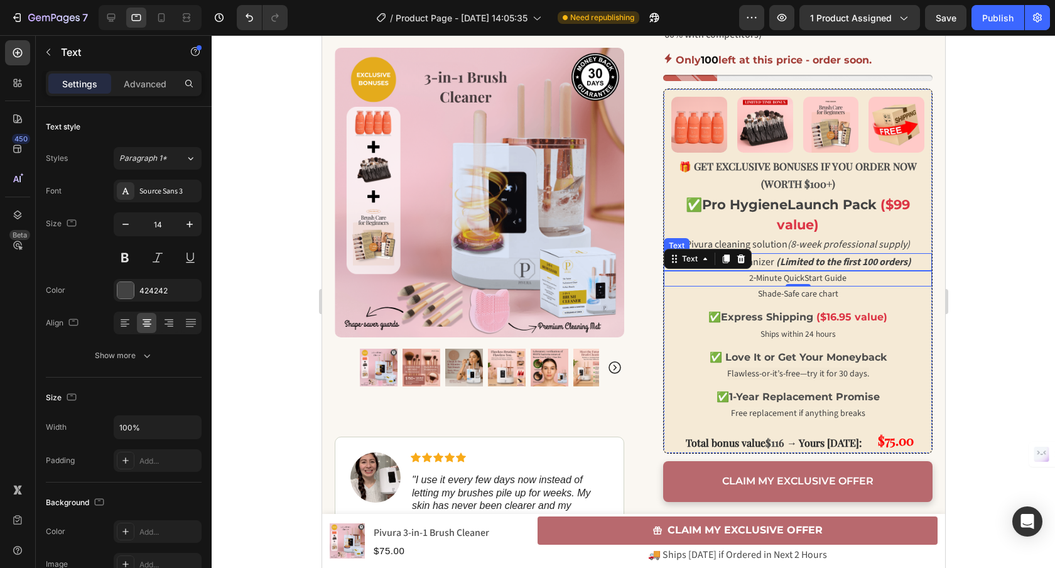
click at [822, 266] on strong "(Limited to the first 100 orders)" at bounding box center [842, 262] width 135 height 14
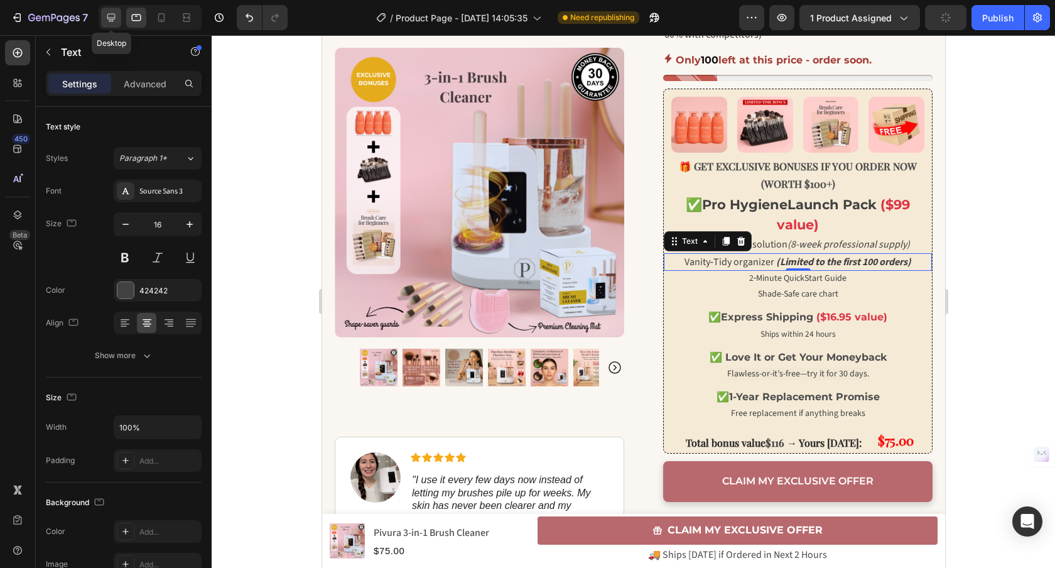
click at [113, 24] on div at bounding box center [111, 18] width 20 height 20
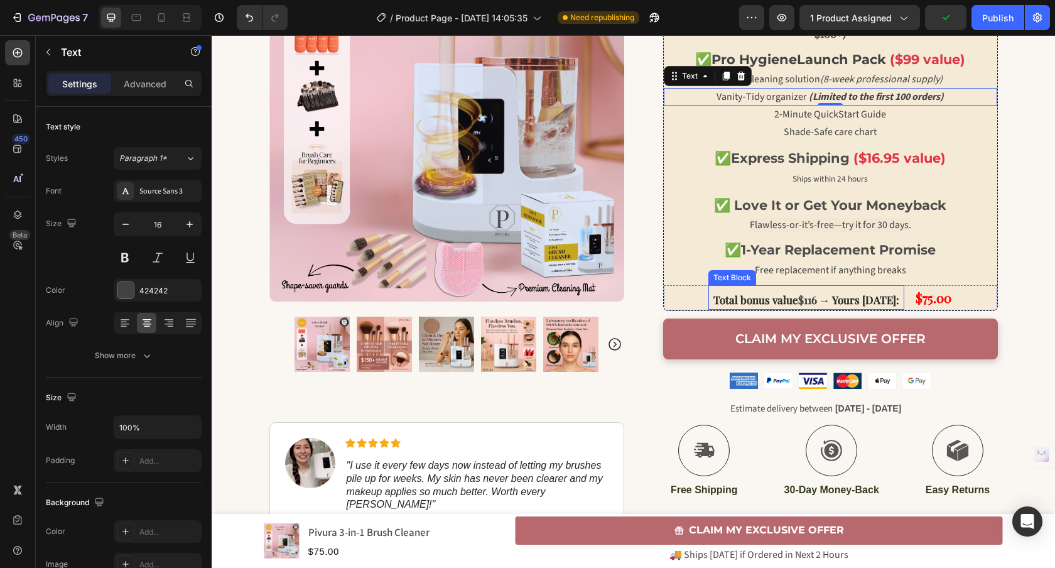
scroll to position [652, 0]
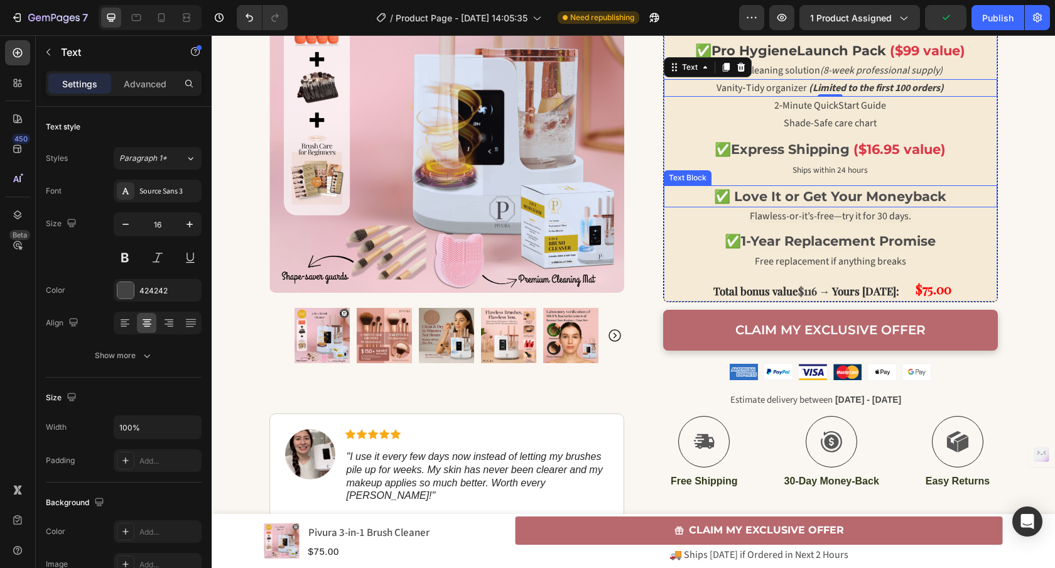
click at [756, 197] on strong "✅ Love It or Get Your Moneyback" at bounding box center [830, 196] width 232 height 16
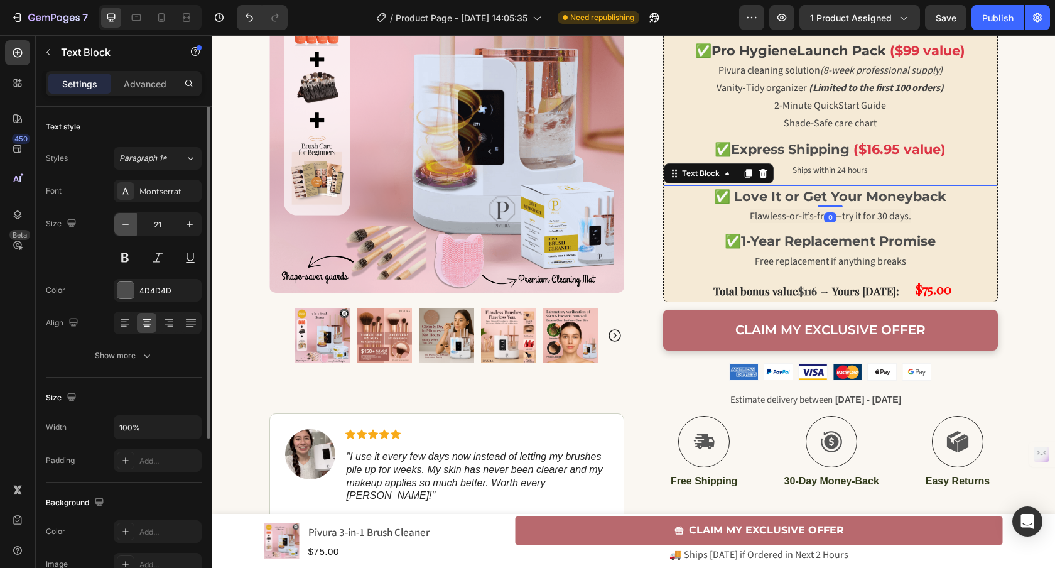
click at [130, 221] on icon "button" at bounding box center [125, 224] width 13 height 13
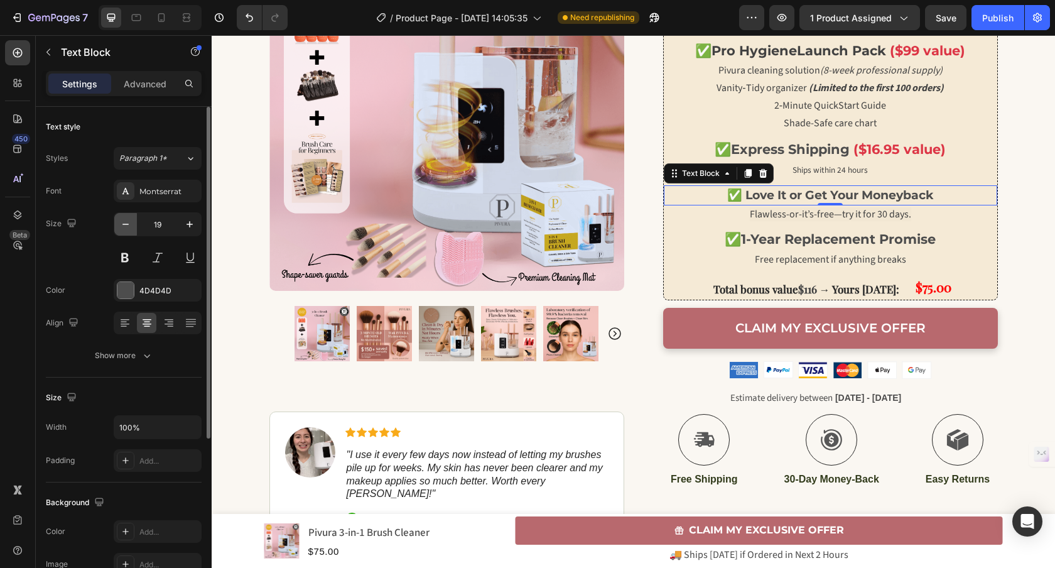
click at [126, 222] on icon "button" at bounding box center [125, 224] width 13 height 13
type input "18"
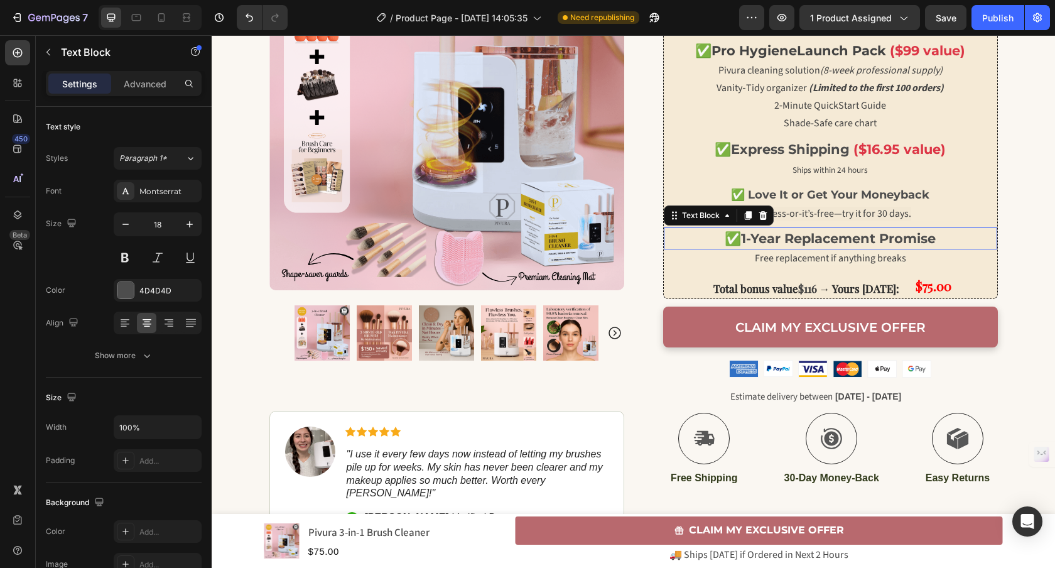
click at [751, 235] on strong "1-Year Replacement Promise" at bounding box center [838, 238] width 195 height 16
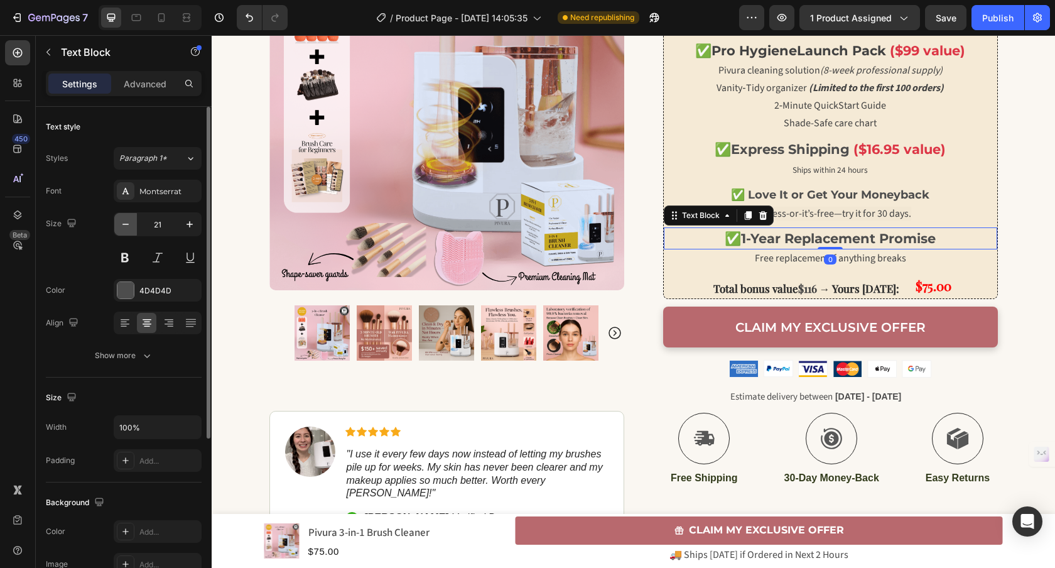
click at [135, 223] on button "button" at bounding box center [125, 224] width 23 height 23
click at [134, 223] on button "button" at bounding box center [125, 224] width 23 height 23
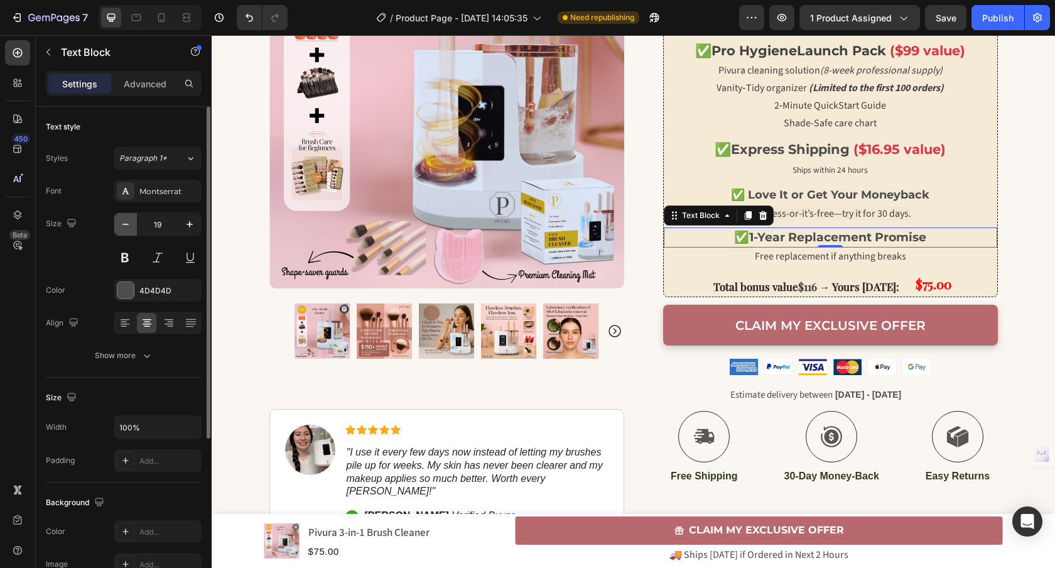
click at [132, 223] on button "button" at bounding box center [125, 224] width 23 height 23
type input "18"
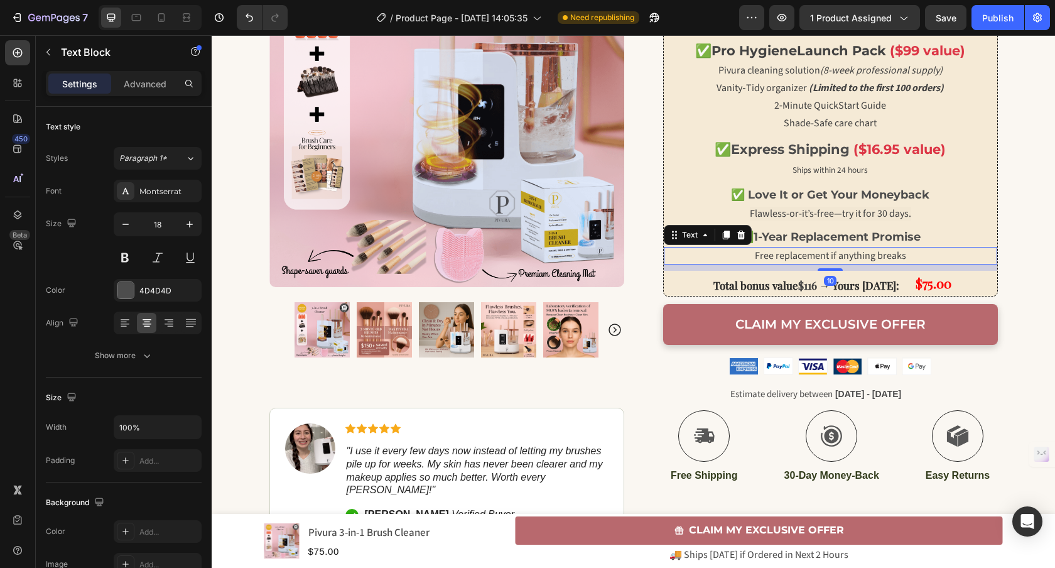
click at [756, 260] on span "Free replacement if anything breaks" at bounding box center [830, 256] width 151 height 14
click at [141, 23] on icon at bounding box center [136, 17] width 13 height 13
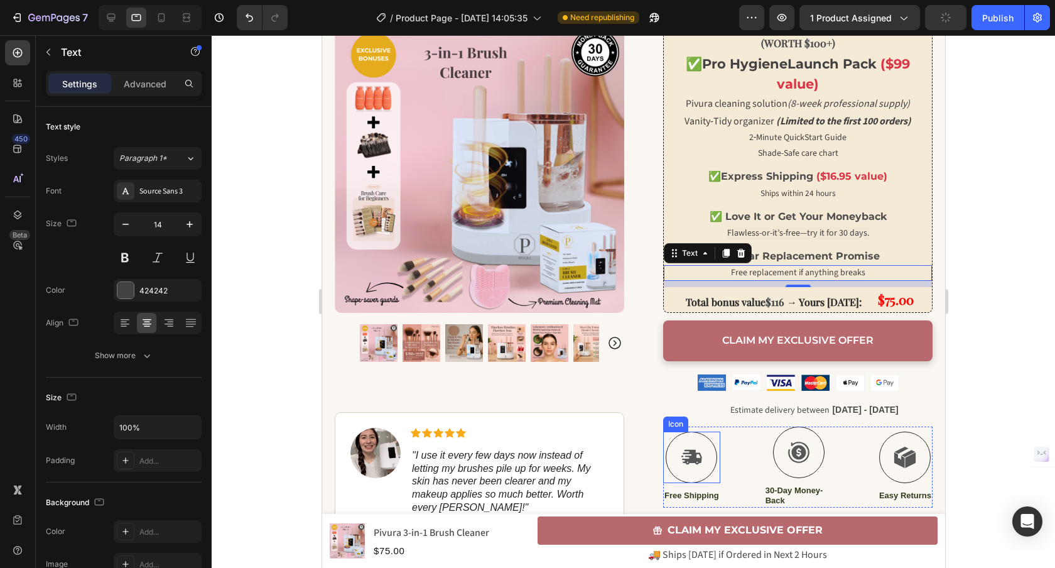
scroll to position [843, 0]
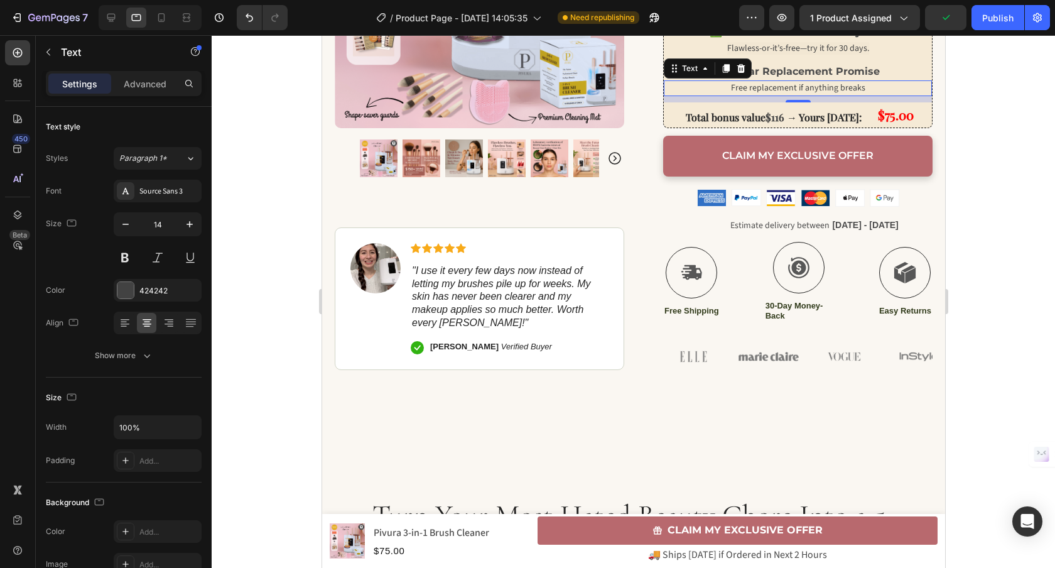
click at [751, 88] on span "Free replacement if anything breaks" at bounding box center [797, 88] width 134 height 13
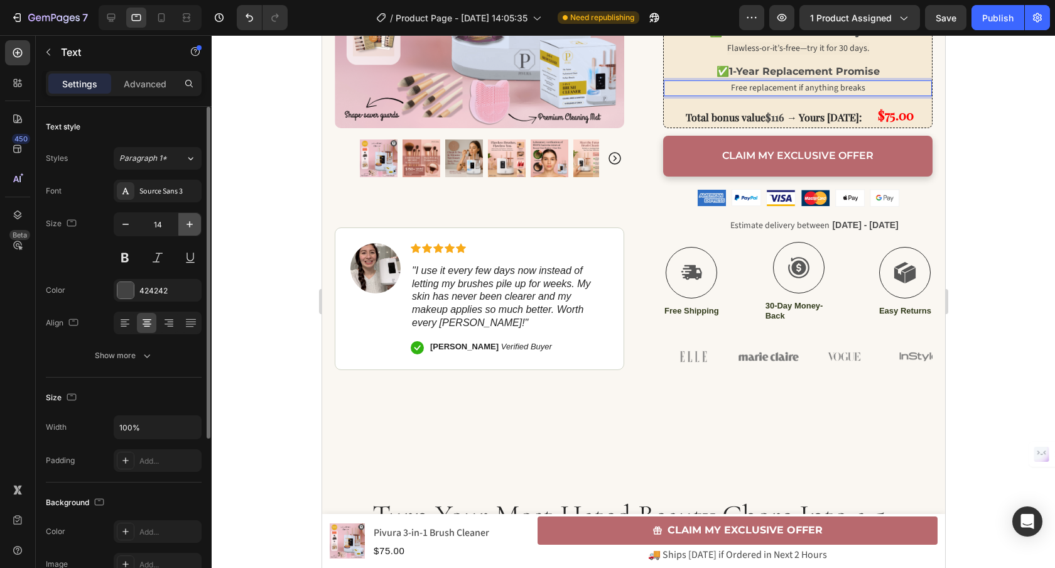
click at [188, 225] on icon "button" at bounding box center [189, 224] width 13 height 13
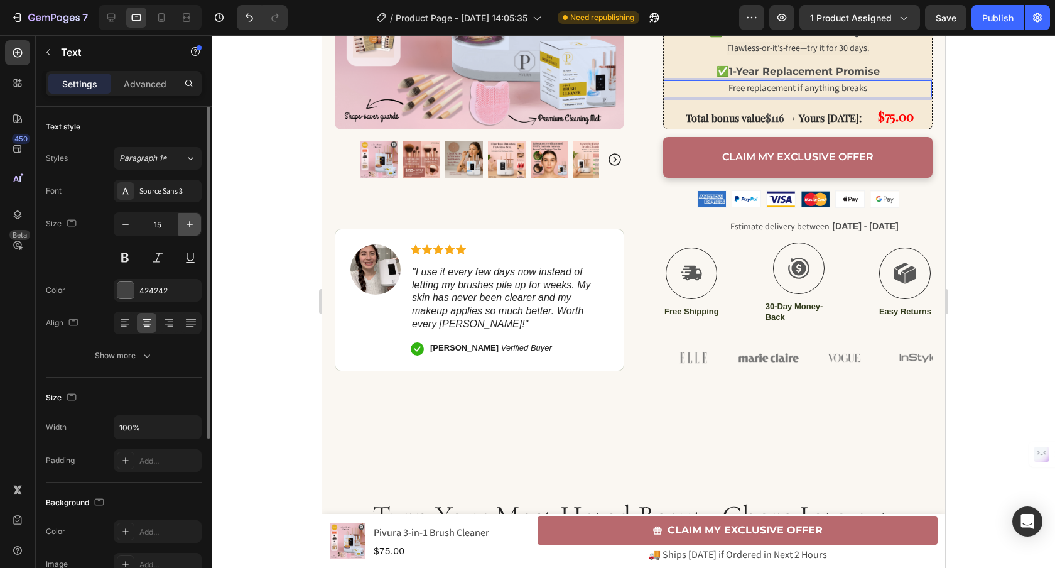
type input "16"
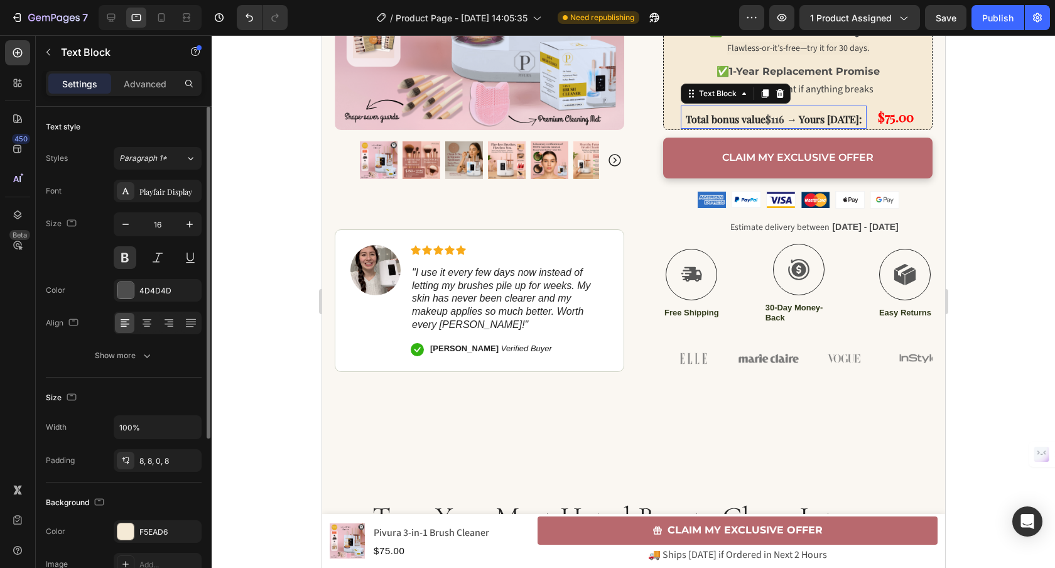
click at [725, 122] on strong "Total bonus value" at bounding box center [725, 118] width 80 height 13
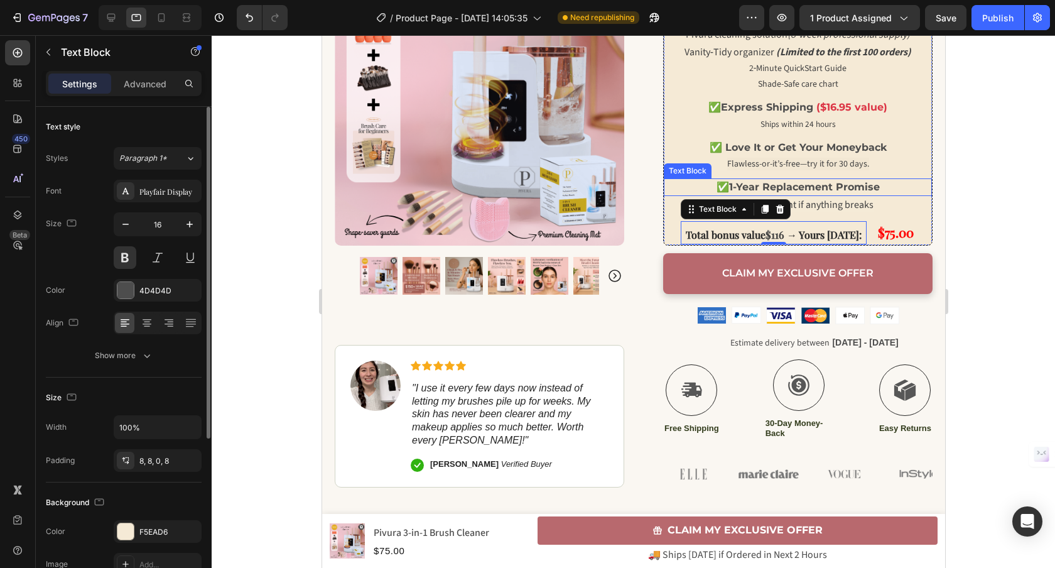
scroll to position [522, 0]
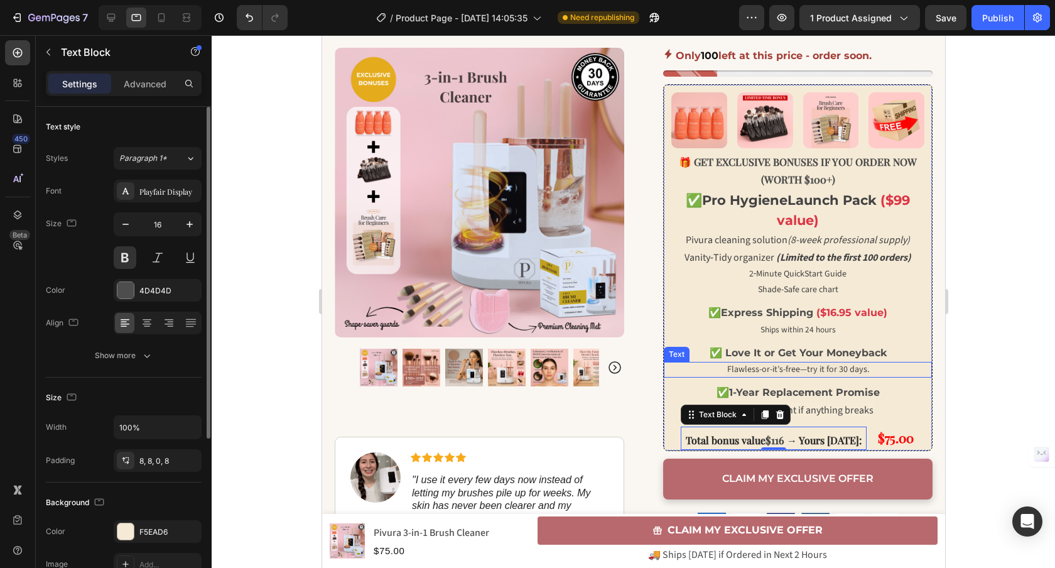
click at [787, 370] on span "Flawless-or-it’s-free—try it for 30 days." at bounding box center [797, 369] width 142 height 13
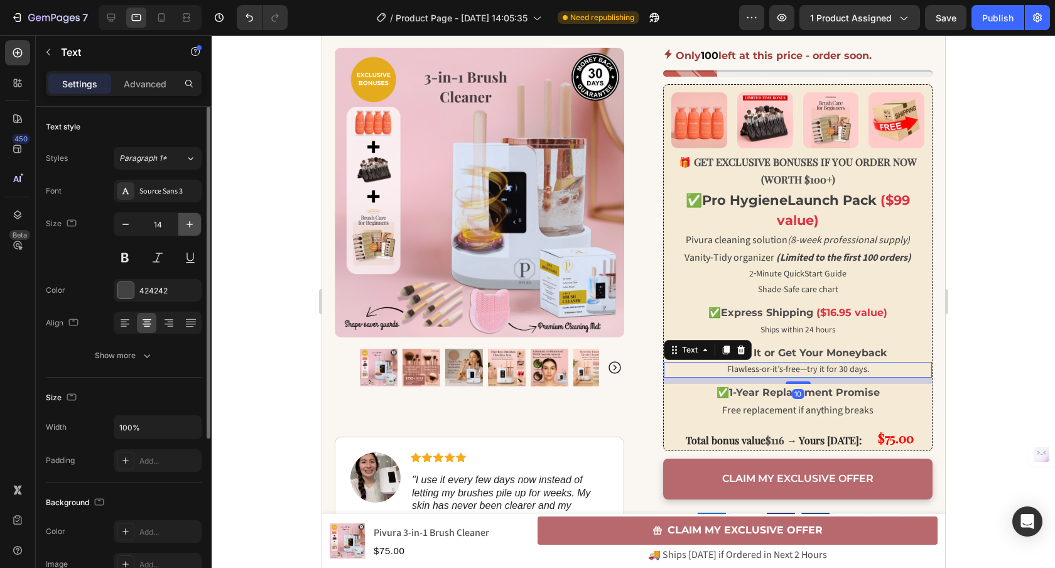
click at [195, 227] on icon "button" at bounding box center [189, 224] width 13 height 13
type input "16"
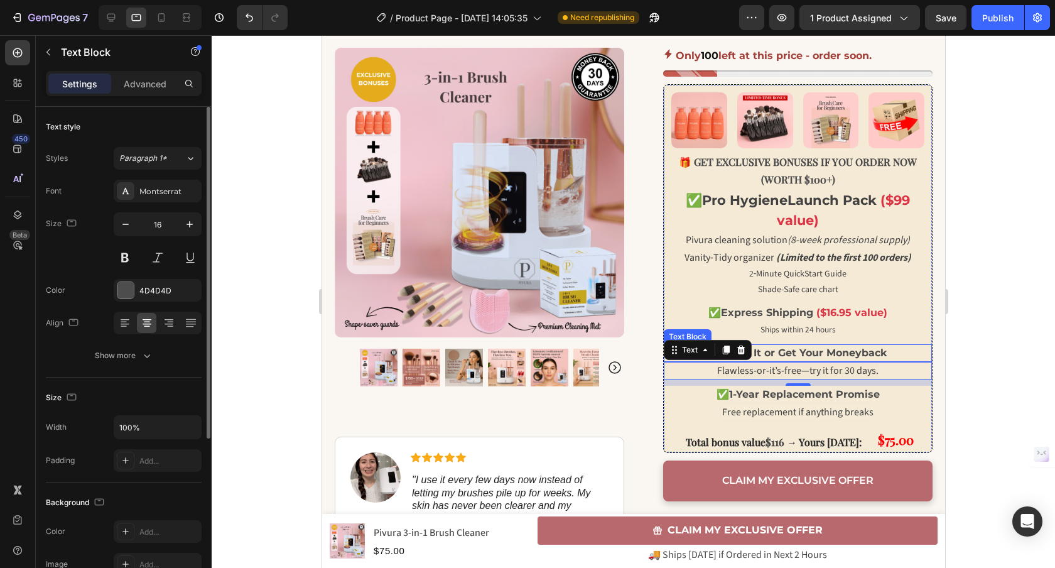
click at [787, 355] on strong "✅ Love It or Get Your Moneyback" at bounding box center [797, 353] width 177 height 12
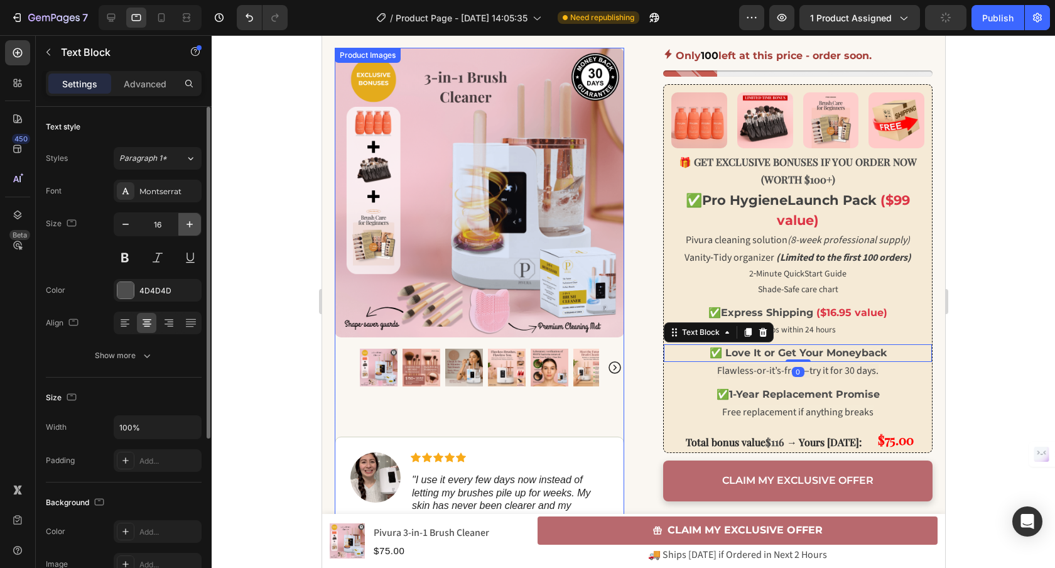
click at [193, 224] on icon "button" at bounding box center [189, 224] width 13 height 13
type input "18"
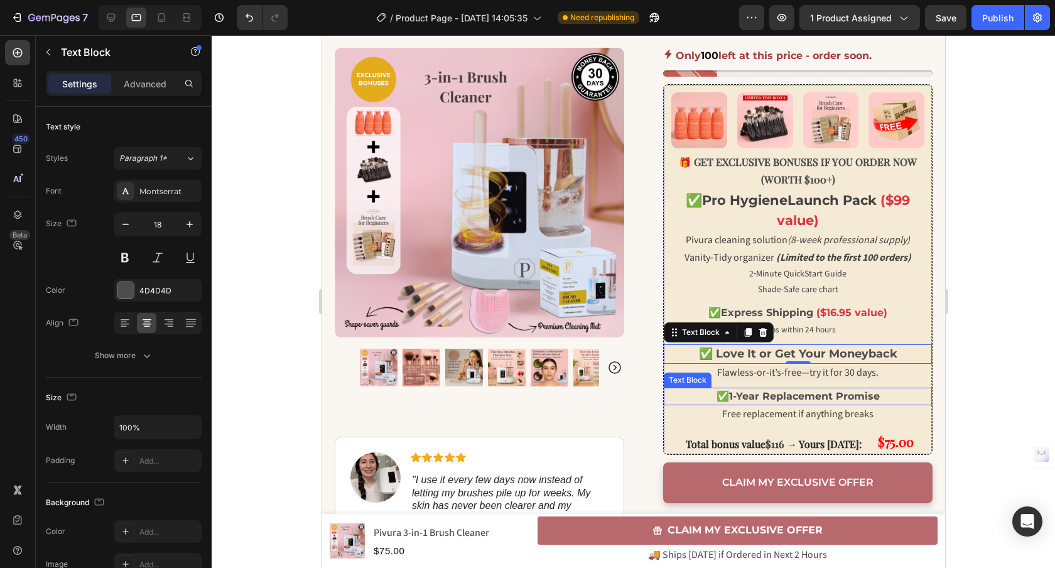
click at [802, 397] on strong "1-Year Replacement Promise" at bounding box center [803, 396] width 151 height 12
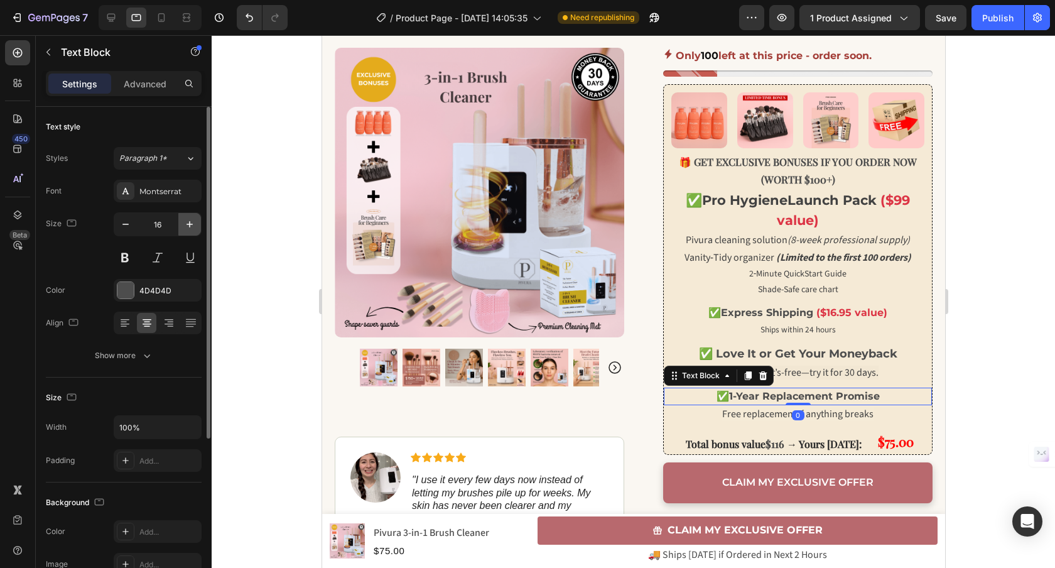
click at [195, 222] on icon "button" at bounding box center [189, 224] width 13 height 13
type input "18"
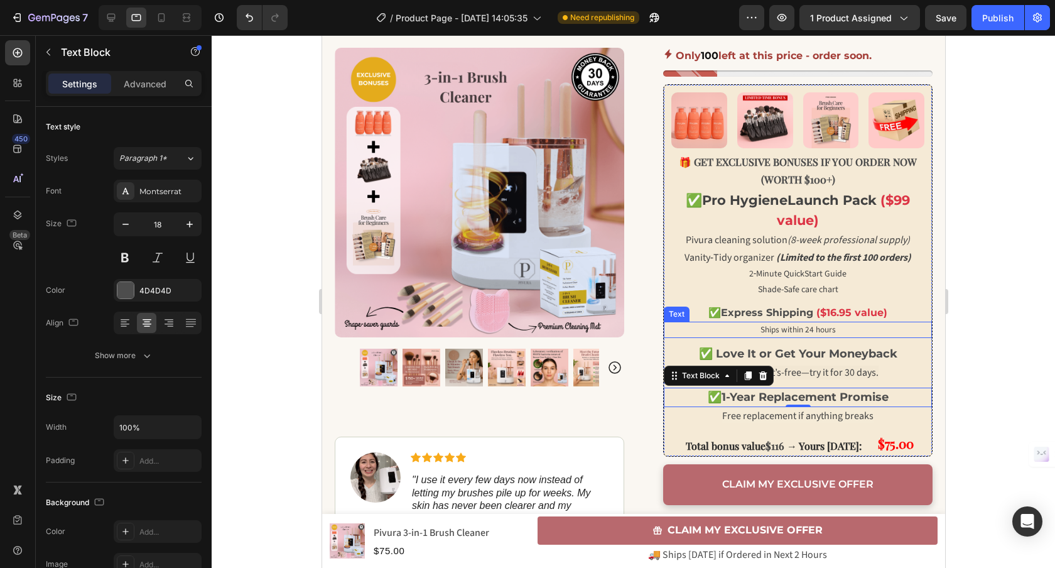
click at [783, 330] on span "Ships within 24 hours" at bounding box center [797, 329] width 75 height 12
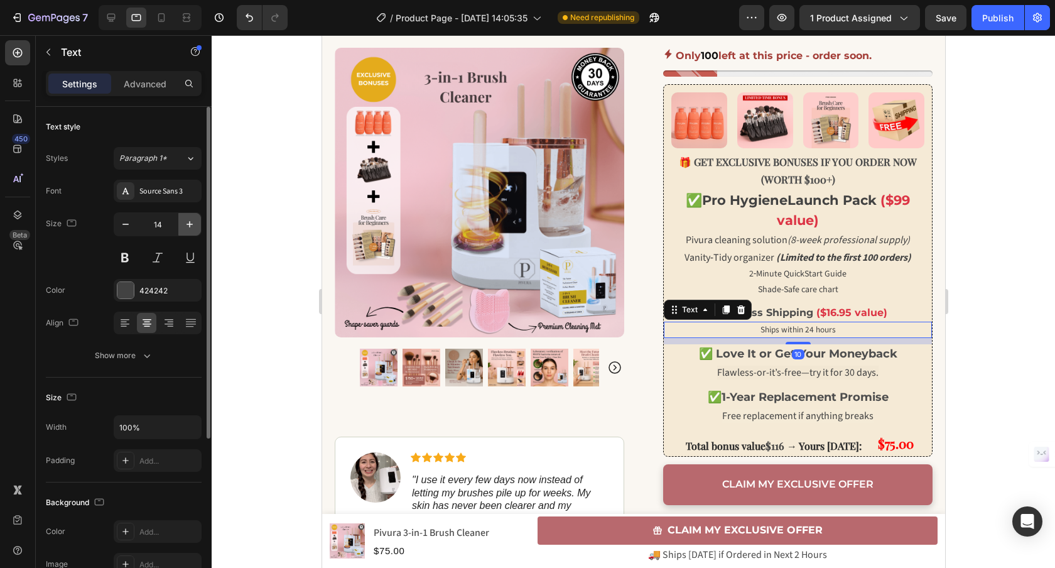
click at [190, 220] on icon "button" at bounding box center [189, 224] width 13 height 13
type input "16"
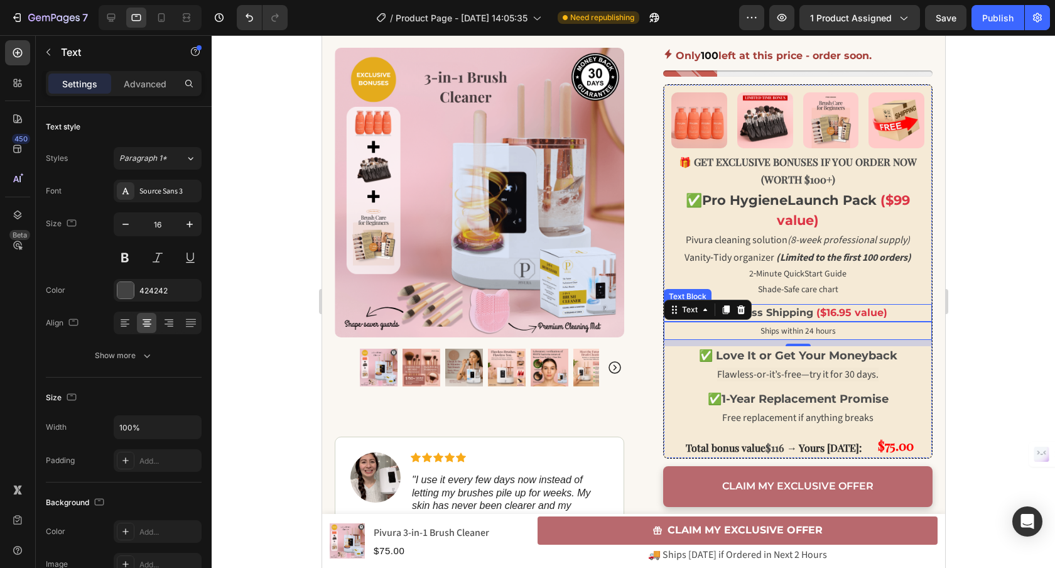
click at [786, 315] on strong "Express Shipping" at bounding box center [766, 312] width 92 height 12
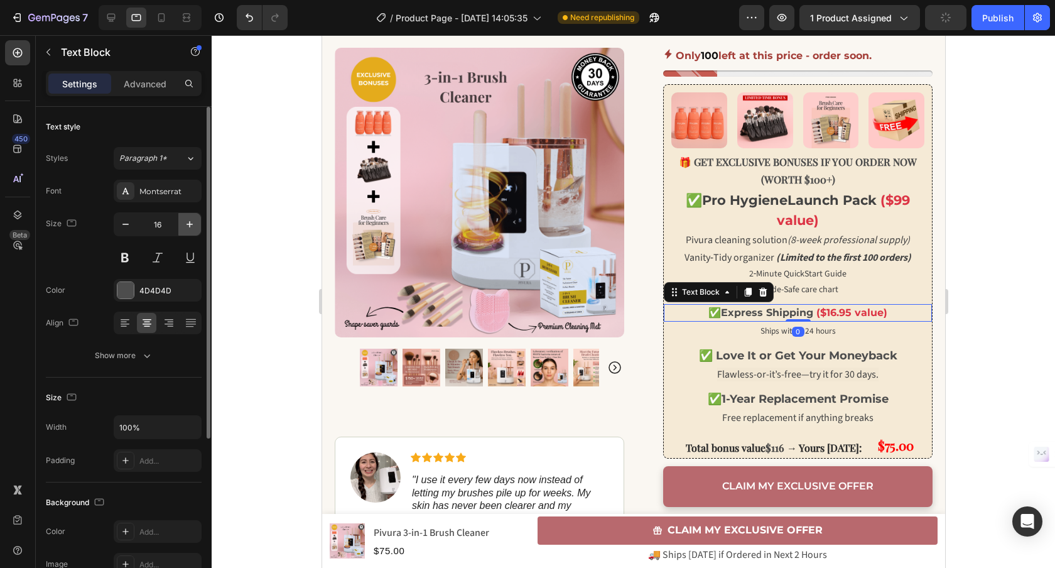
click at [195, 223] on icon "button" at bounding box center [189, 224] width 13 height 13
type input "18"
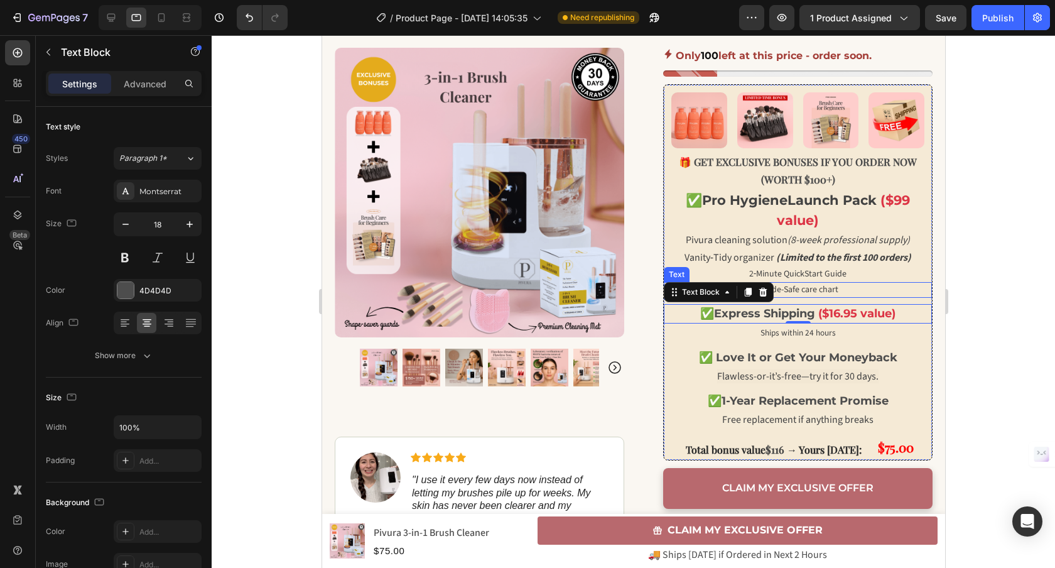
click at [816, 288] on span "Shade-Safe care chart" at bounding box center [797, 289] width 80 height 13
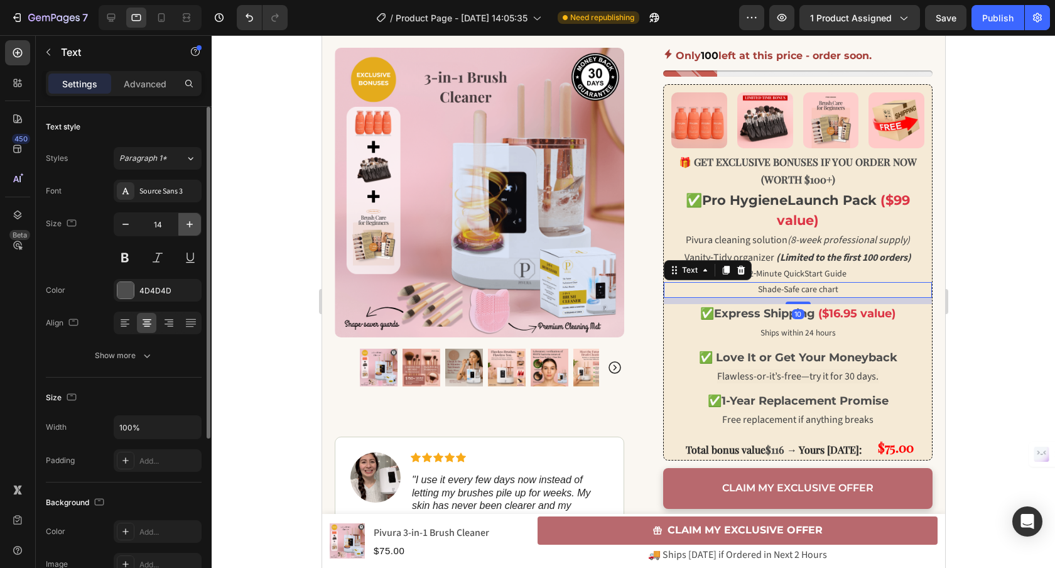
click at [193, 231] on button "button" at bounding box center [189, 224] width 23 height 23
click at [192, 232] on button "button" at bounding box center [189, 224] width 23 height 23
type input "16"
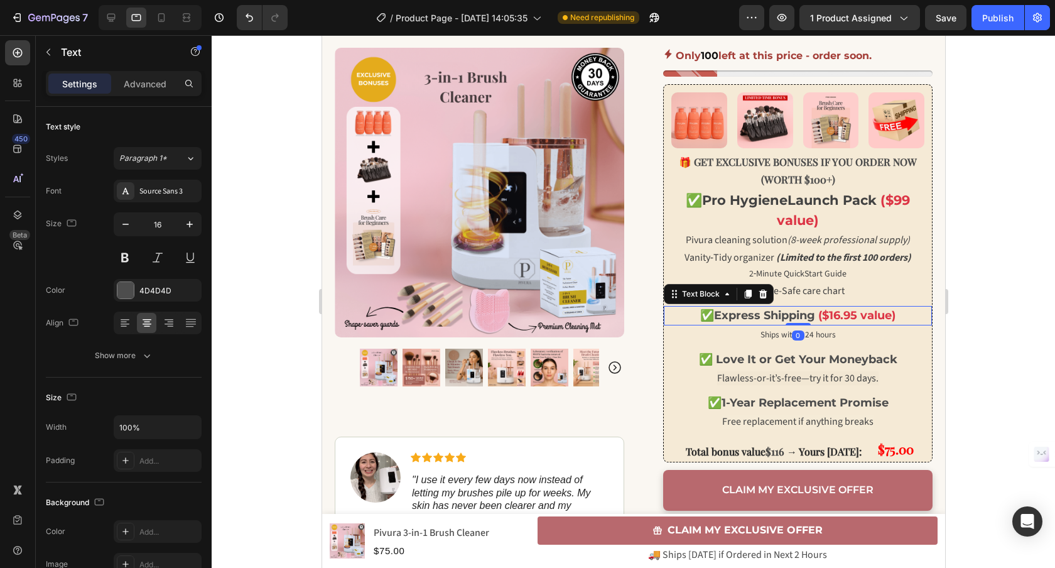
click at [755, 314] on strong "Express Shipping" at bounding box center [763, 315] width 101 height 14
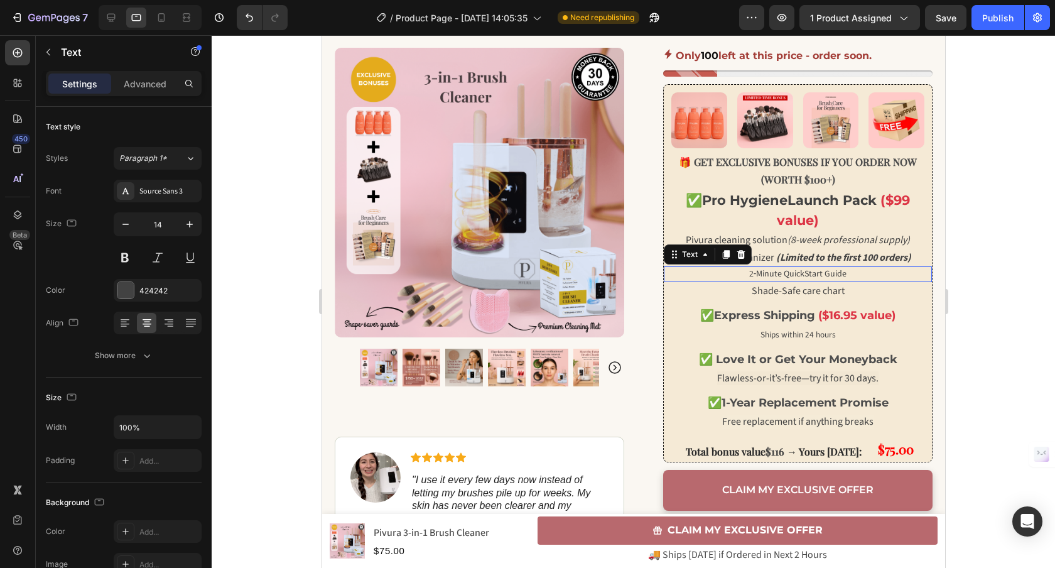
drag, startPoint x: 801, startPoint y: 277, endPoint x: 790, endPoint y: 271, distance: 12.9
click at [801, 277] on span "2‑Minute QuickStart Guide" at bounding box center [797, 273] width 98 height 13
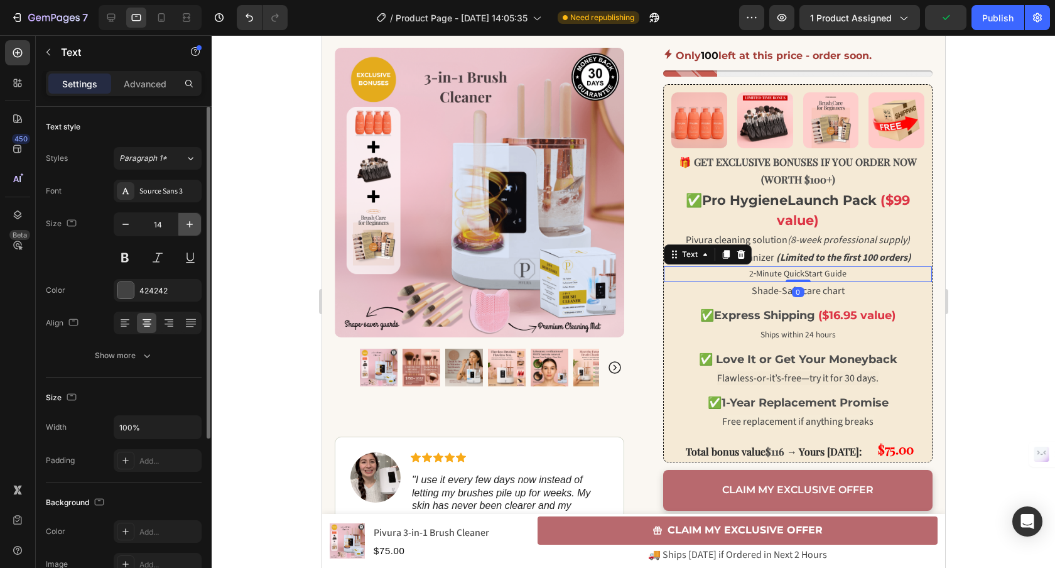
click at [191, 225] on icon "button" at bounding box center [189, 224] width 13 height 13
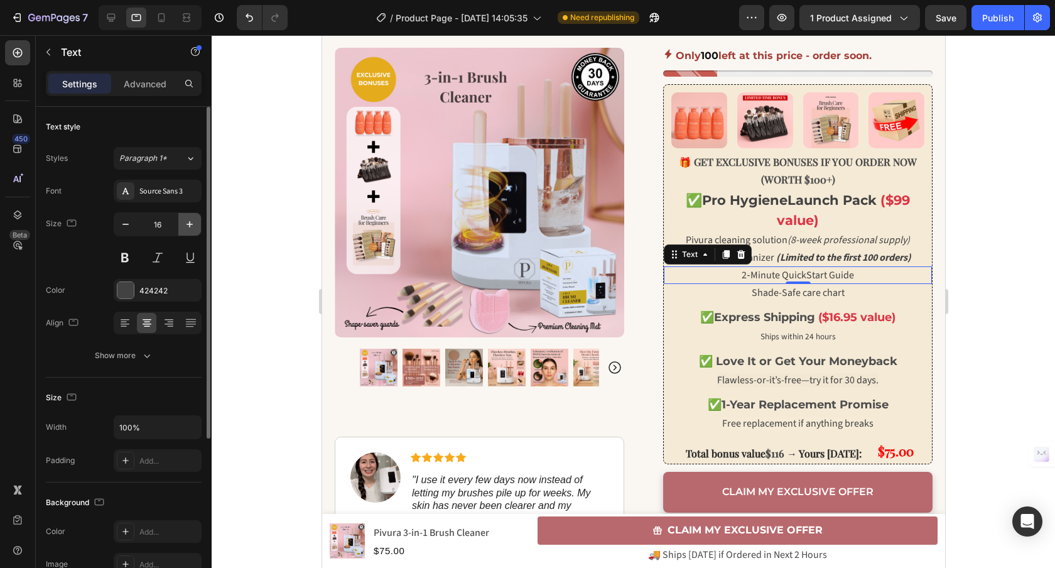
click at [191, 225] on icon "button" at bounding box center [189, 224] width 13 height 13
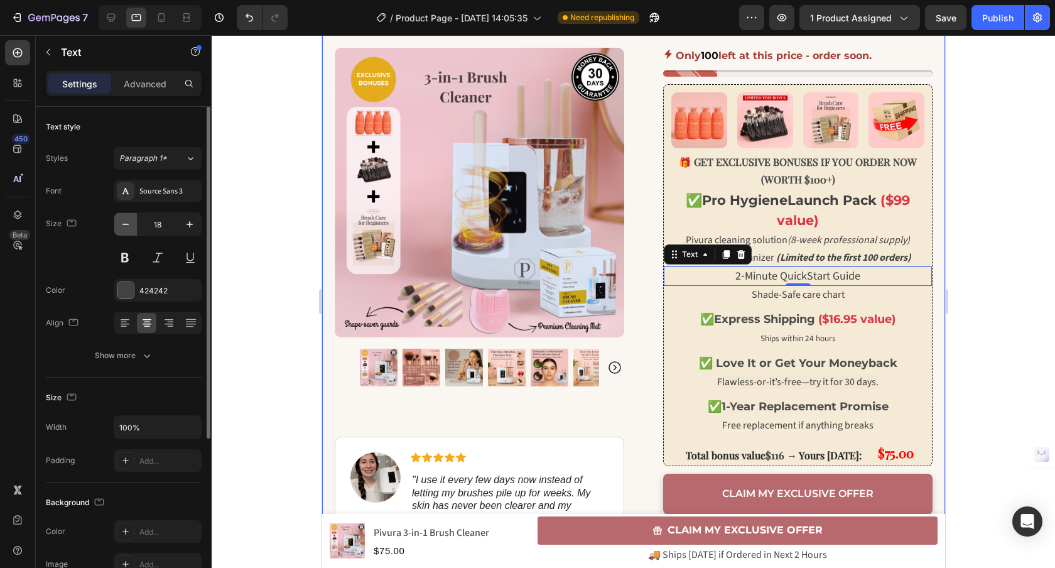
click at [122, 217] on button "button" at bounding box center [125, 224] width 23 height 23
type input "16"
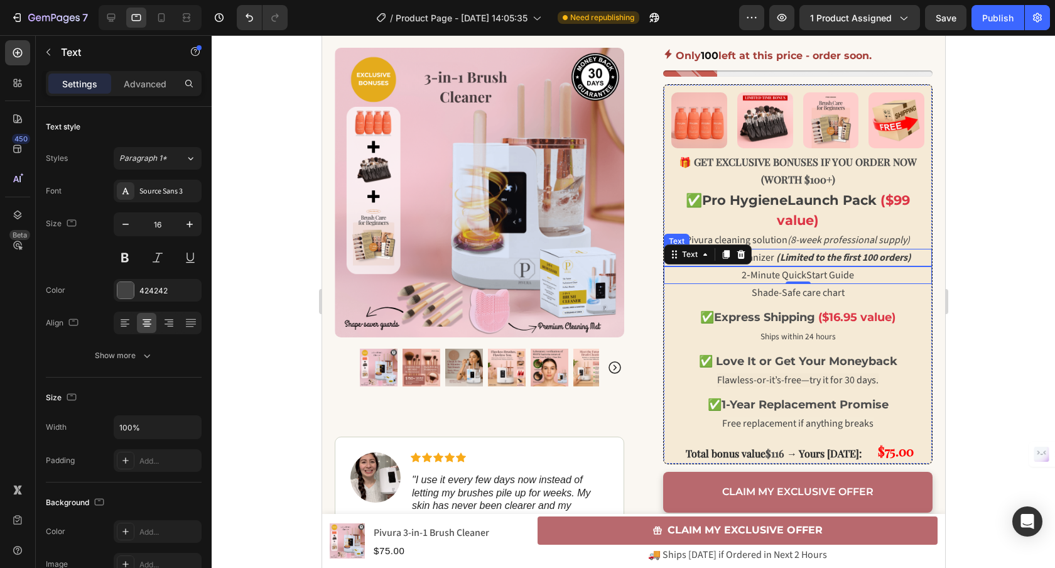
click at [793, 260] on strong "(Limited to the first 100 orders)" at bounding box center [842, 257] width 135 height 14
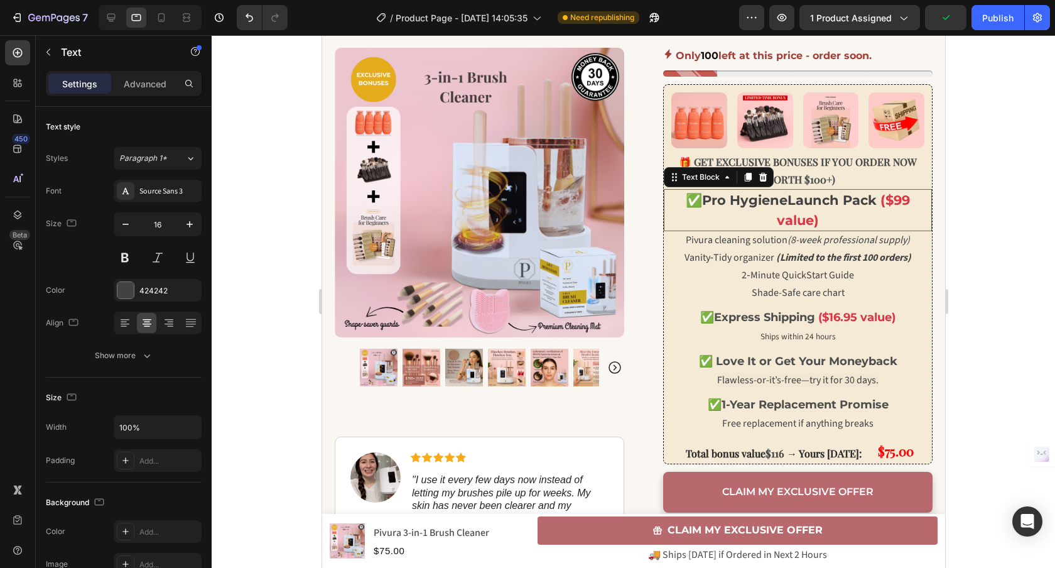
click at [767, 207] on span "Pro Hygiene" at bounding box center [743, 200] width 85 height 16
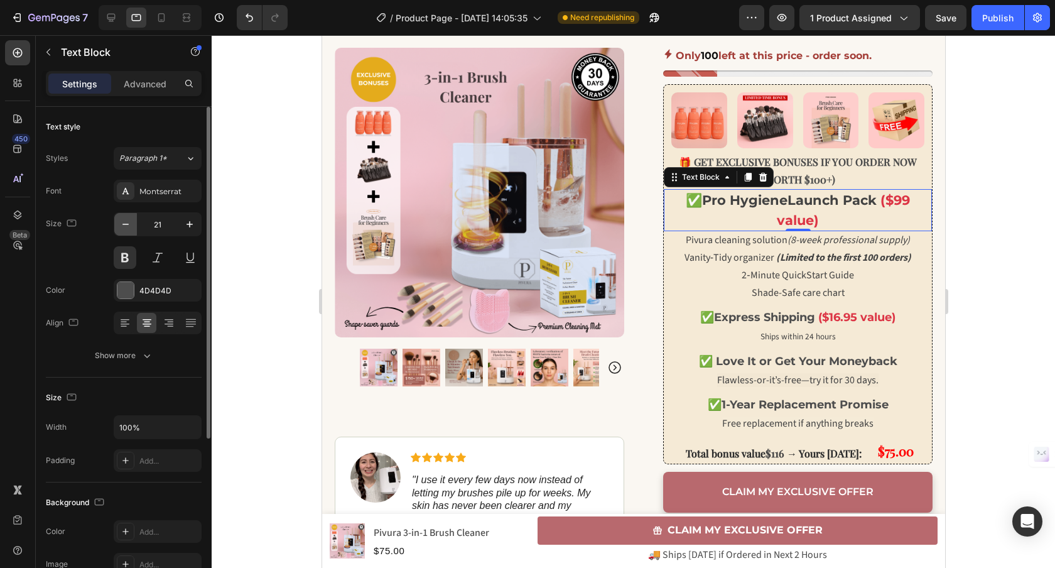
click at [128, 225] on icon "button" at bounding box center [125, 224] width 13 height 13
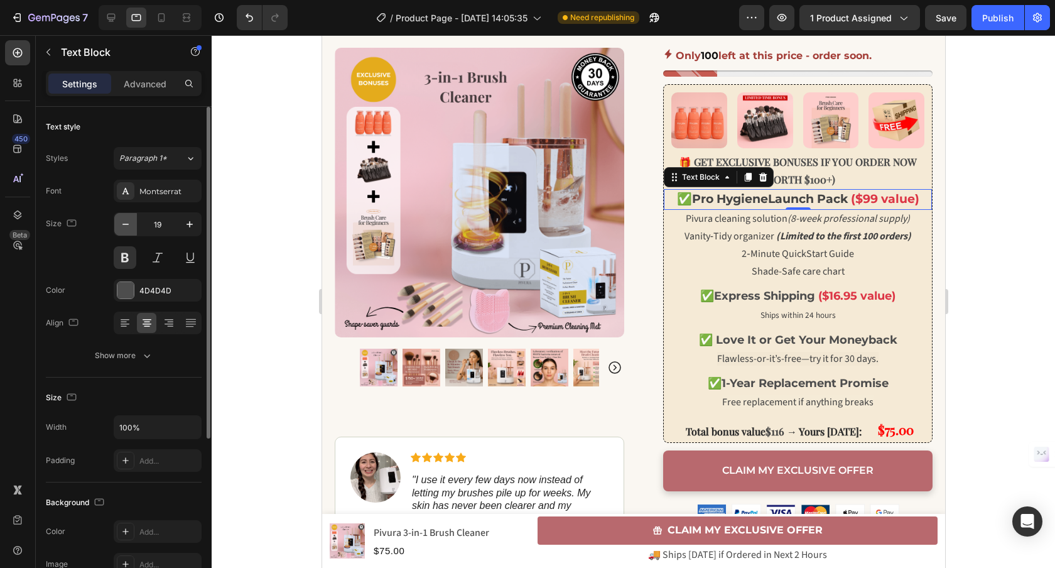
click at [129, 227] on icon "button" at bounding box center [125, 224] width 13 height 13
type input "18"
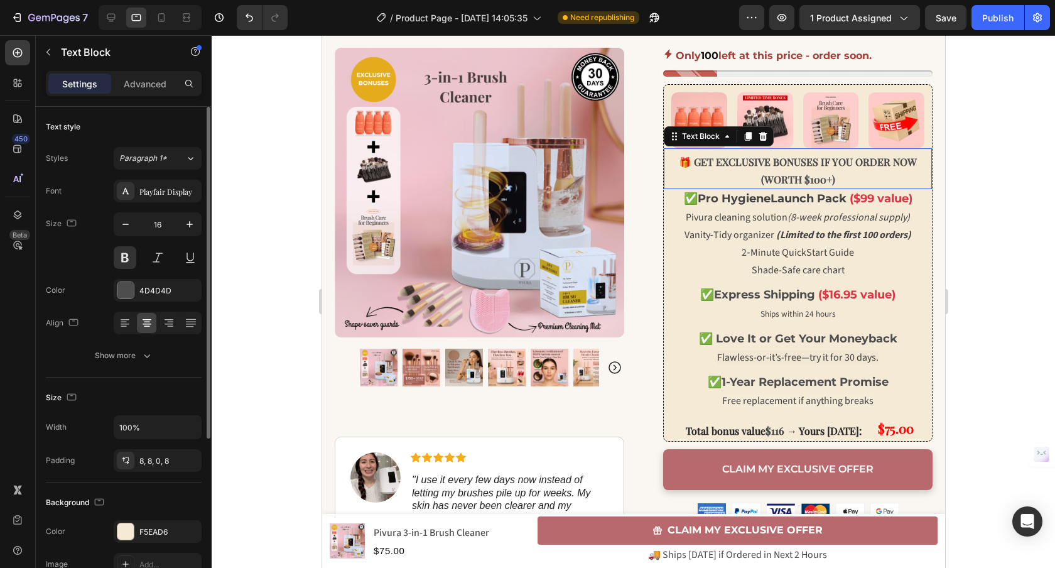
click at [823, 171] on p "🎁 GET EXCLUSIVE BONUSES IF YOU ORDER NOW (WORTH $100+)" at bounding box center [797, 171] width 258 height 36
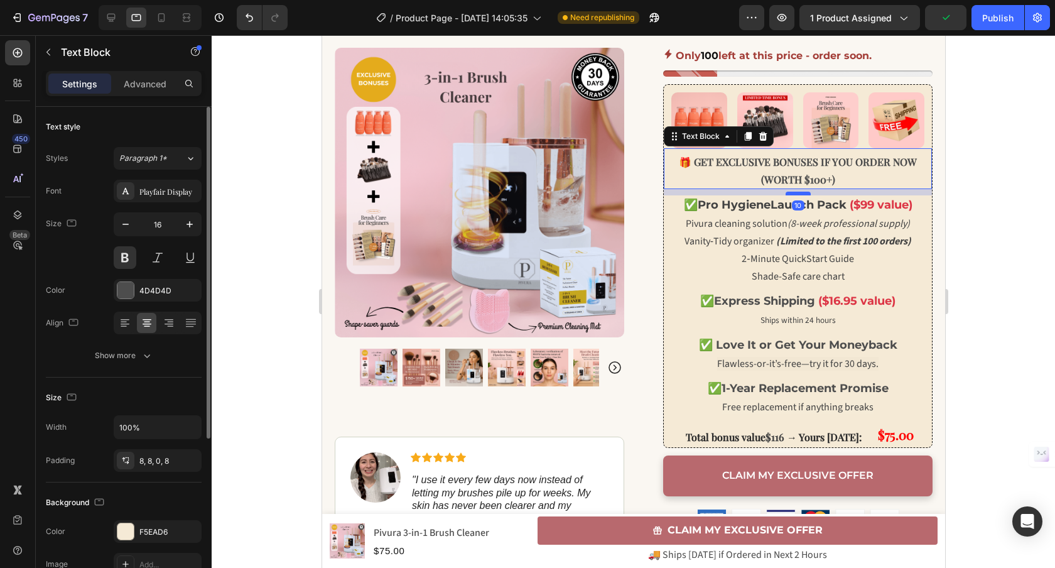
click at [795, 193] on div at bounding box center [797, 193] width 25 height 4
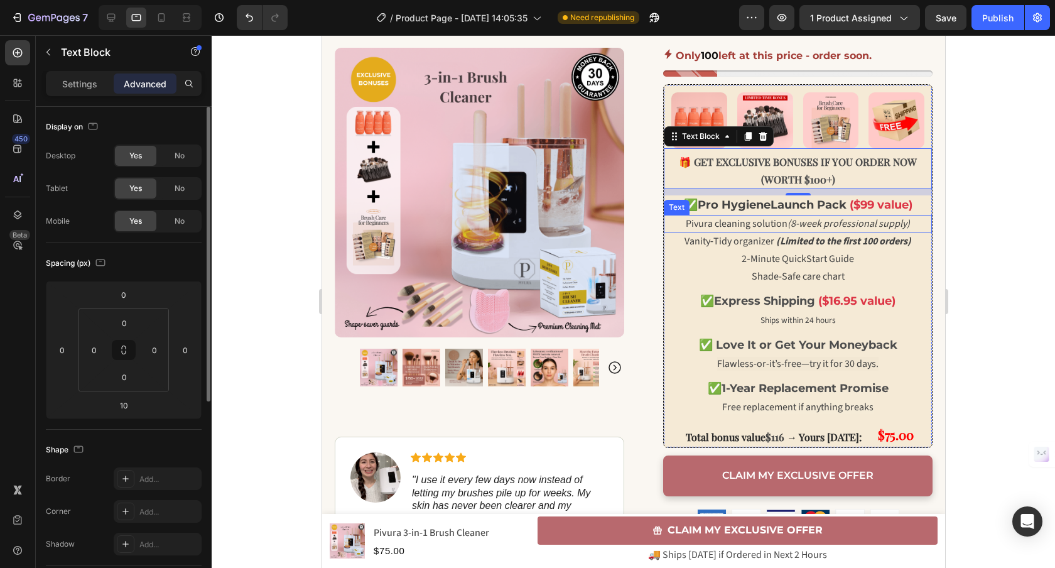
click at [733, 222] on span "Pivura cleaning solution (8-week professional supply)" at bounding box center [797, 224] width 224 height 14
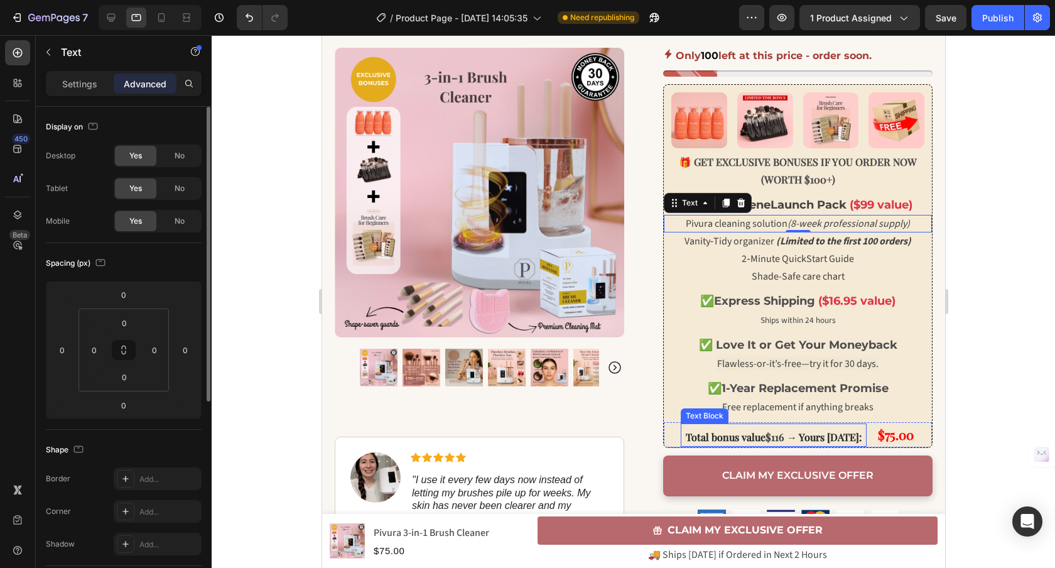
click at [786, 438] on strong "→ Yours [DATE]:" at bounding box center [823, 436] width 75 height 13
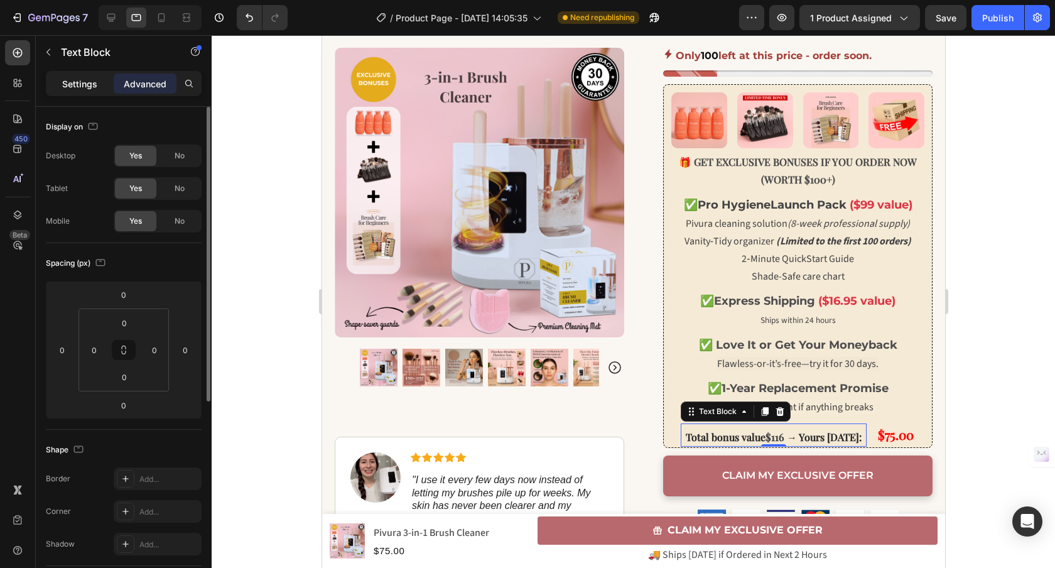
click at [77, 83] on p "Settings" at bounding box center [79, 83] width 35 height 13
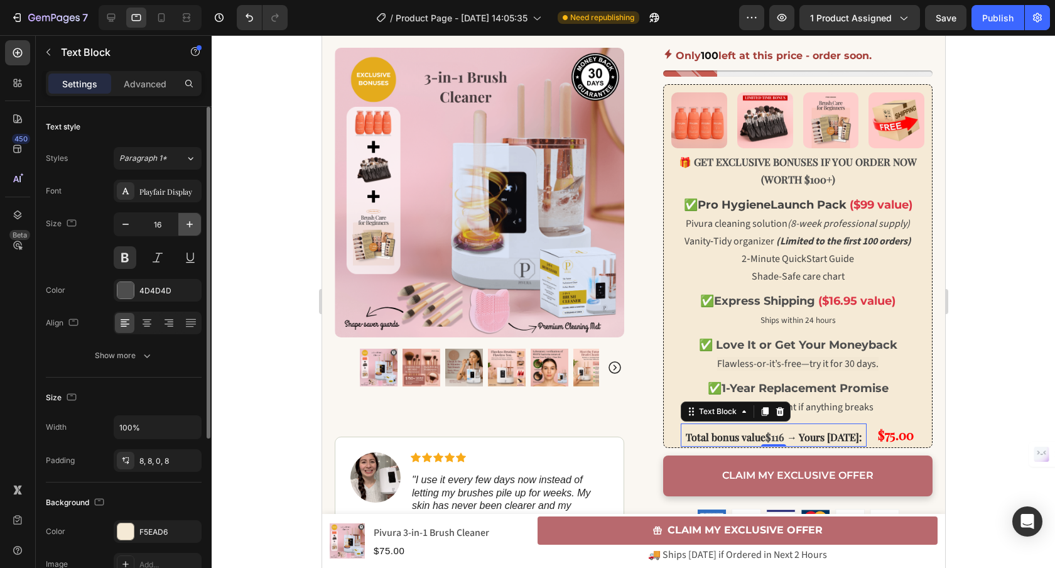
click at [186, 229] on icon "button" at bounding box center [189, 224] width 13 height 13
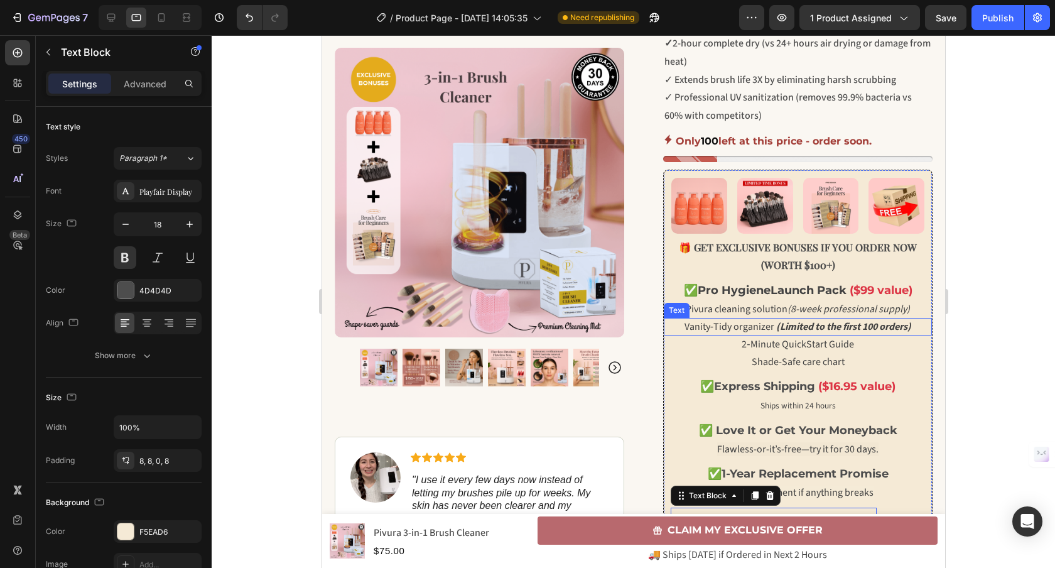
scroll to position [538, 0]
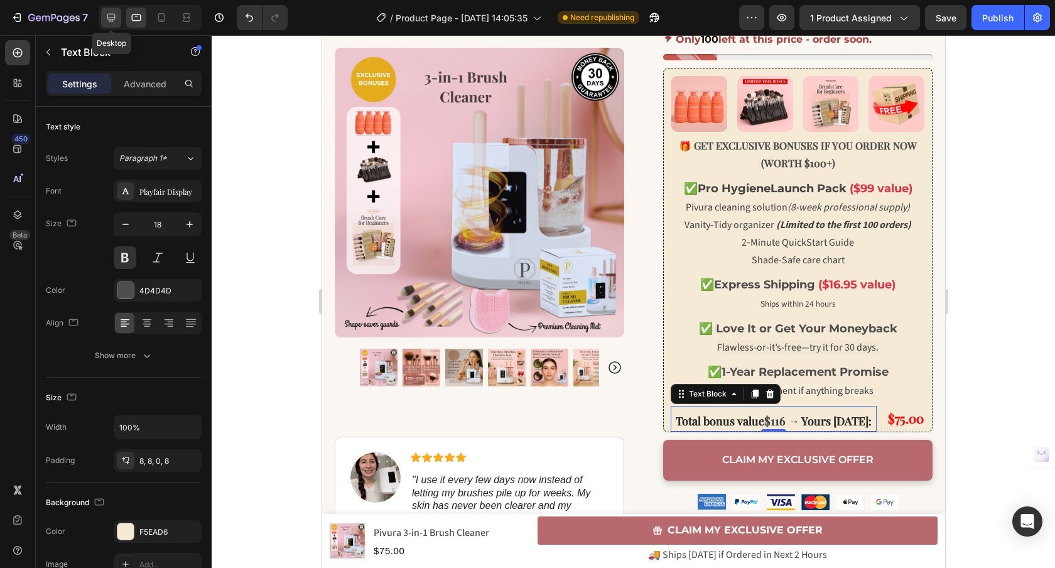
click at [116, 26] on div at bounding box center [111, 18] width 20 height 20
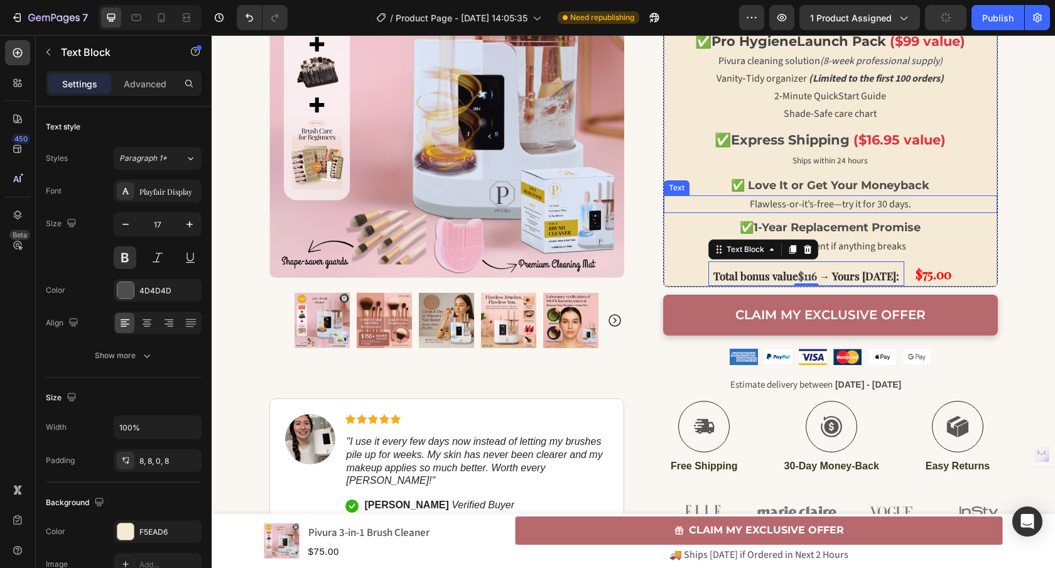
scroll to position [635, 0]
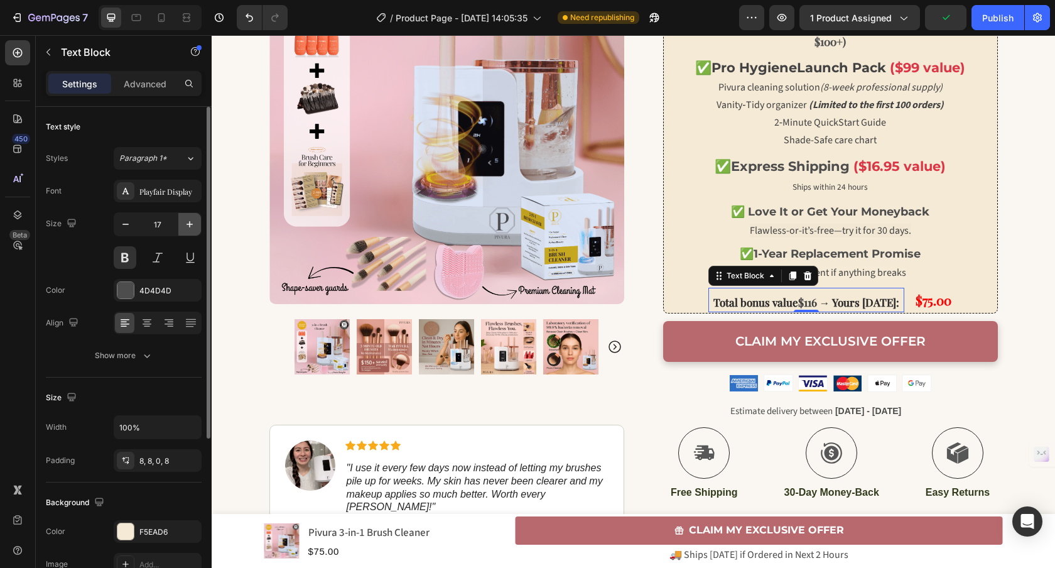
click at [188, 217] on button "button" at bounding box center [189, 224] width 23 height 23
type input "18"
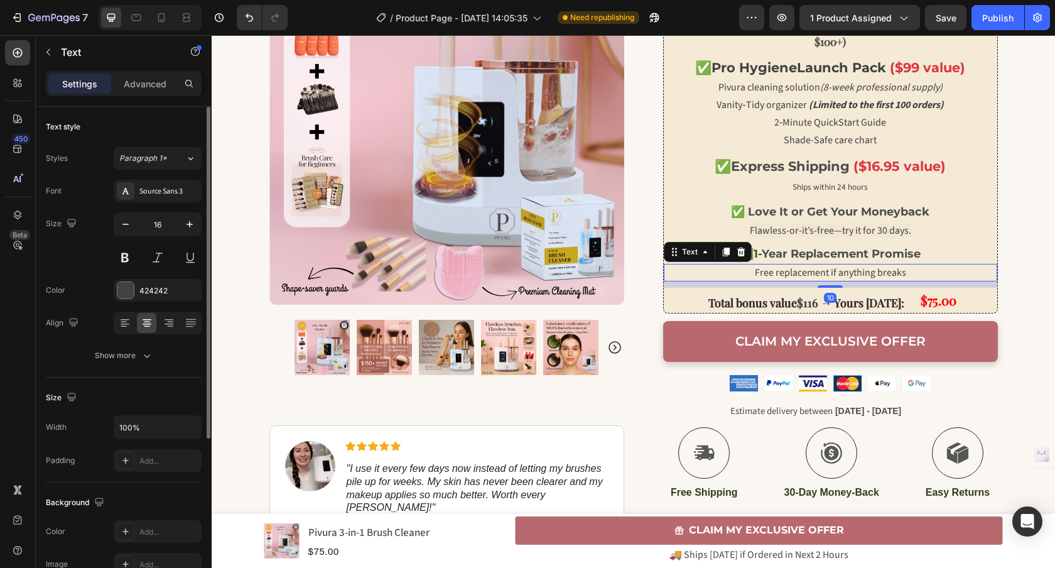
click at [843, 271] on span "Free replacement if anything breaks" at bounding box center [830, 273] width 151 height 14
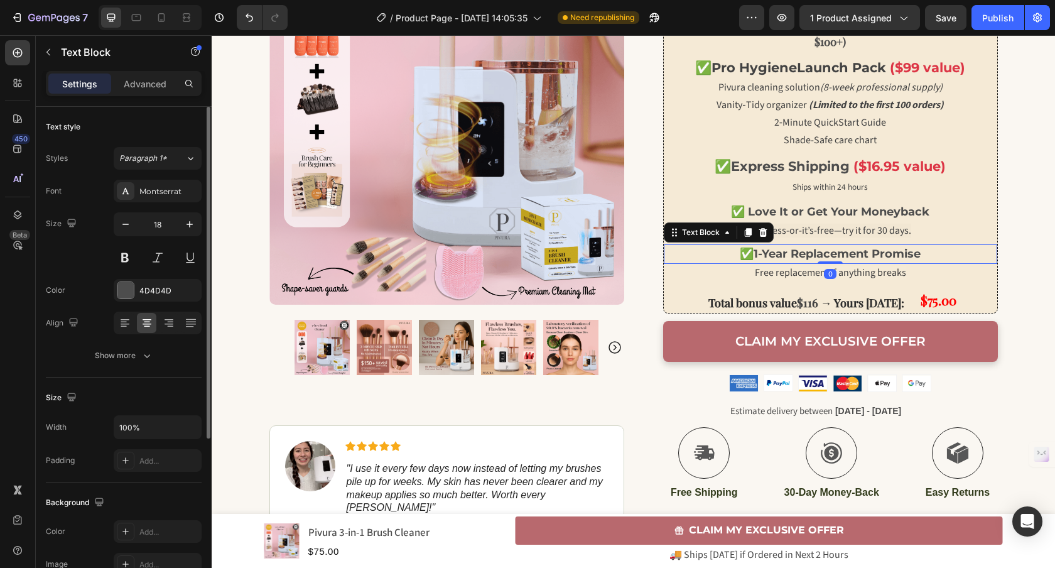
click at [888, 260] on strong "1-Year Replacement Promise" at bounding box center [836, 254] width 167 height 14
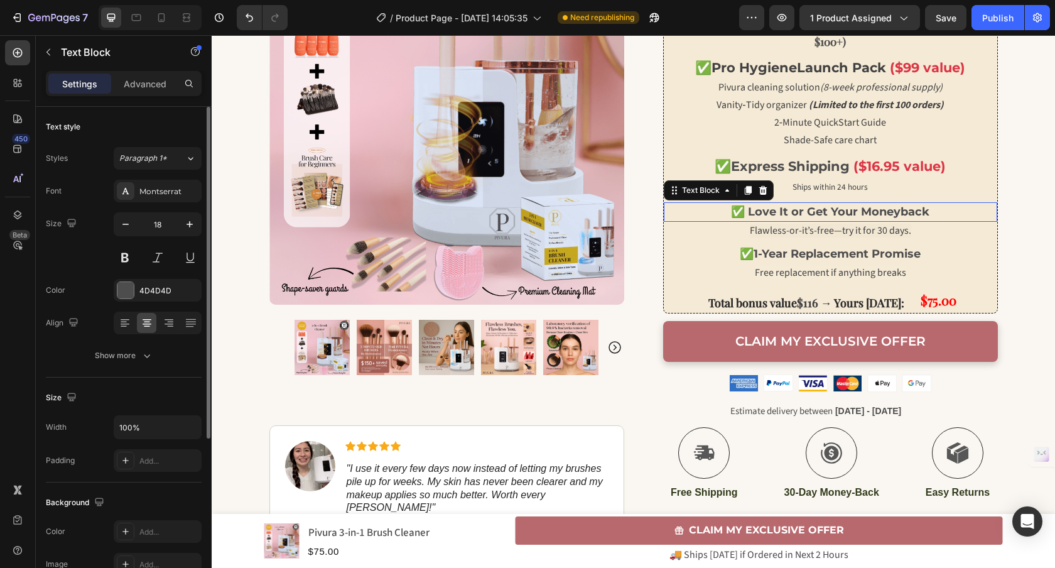
click at [807, 216] on strong "✅ Love It or Get Your Moneyback" at bounding box center [830, 212] width 198 height 14
click at [790, 232] on span "Flawless-or-it’s-free—try it for 30 days." at bounding box center [830, 230] width 161 height 14
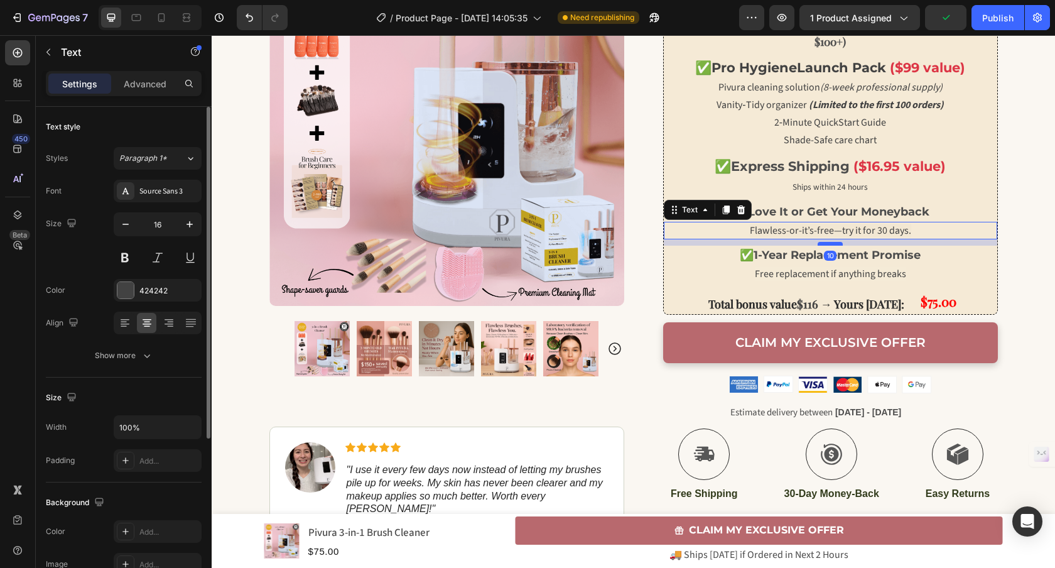
click at [831, 243] on div at bounding box center [829, 244] width 25 height 4
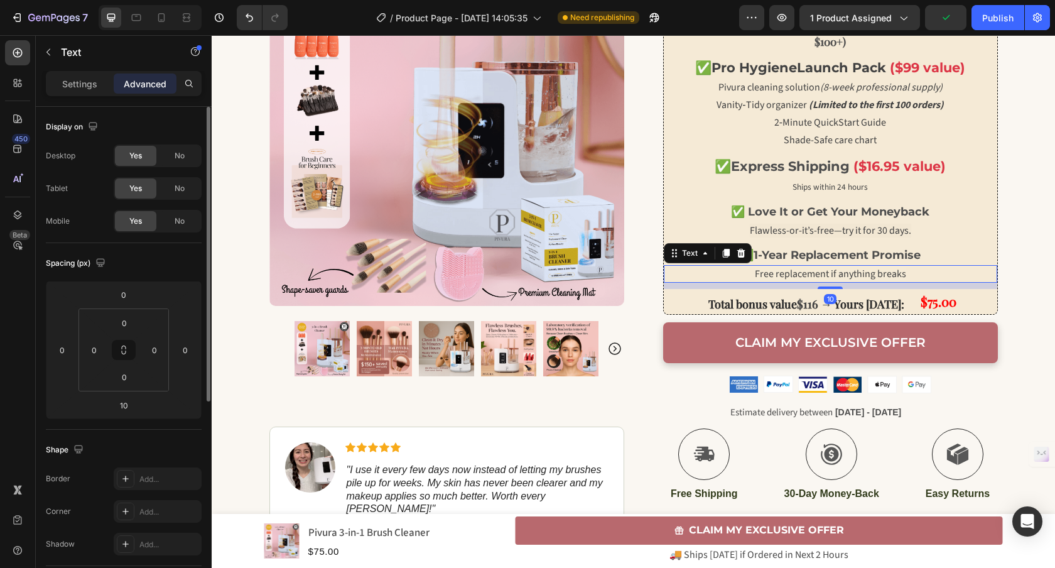
click at [825, 265] on div "Free replacement if anything breaks" at bounding box center [830, 274] width 333 height 18
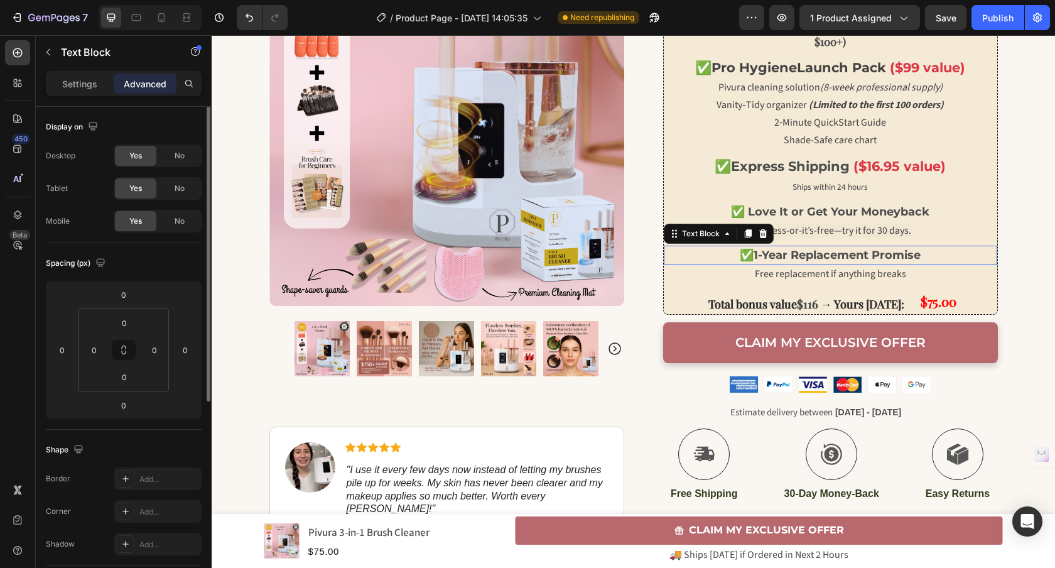
click at [827, 264] on div "✅ 1-Year Replacement Promise Text Block 0" at bounding box center [830, 254] width 333 height 19
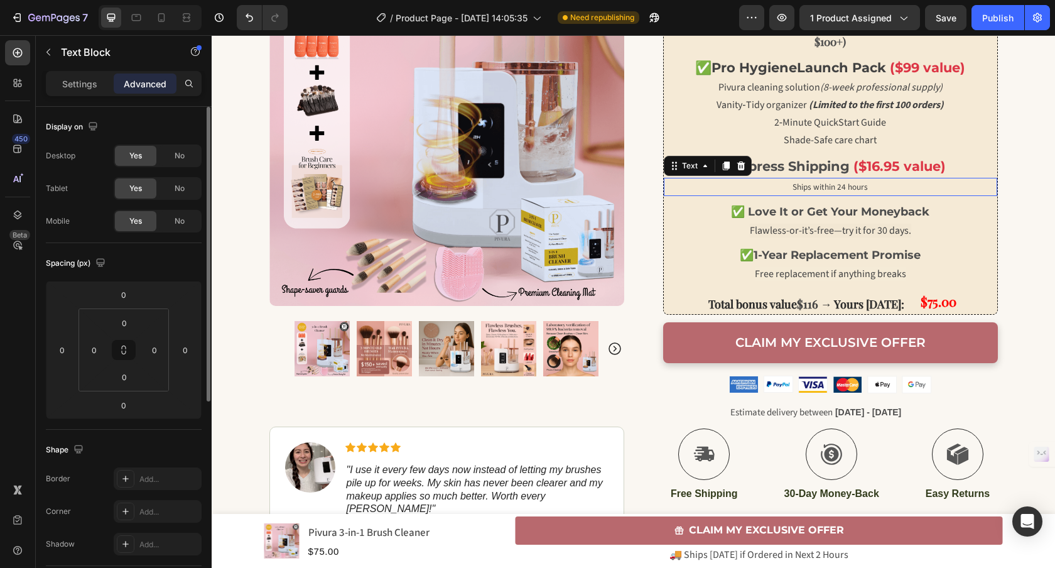
click at [806, 188] on span "Ships within 24 hours" at bounding box center [829, 187] width 75 height 12
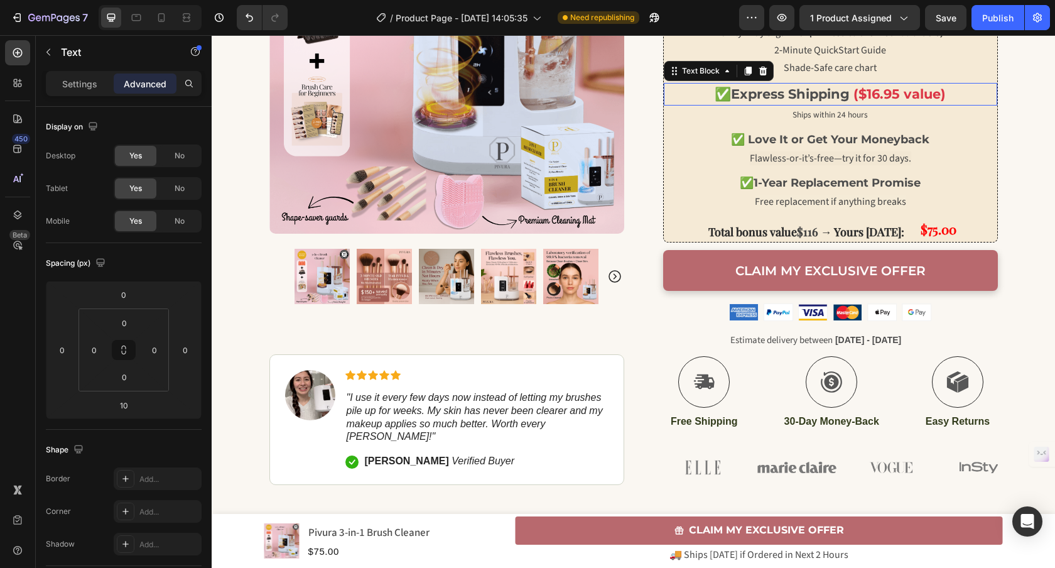
click at [827, 102] on strong "Express Shipping" at bounding box center [790, 94] width 119 height 16
click at [91, 83] on p "Settings" at bounding box center [79, 83] width 35 height 13
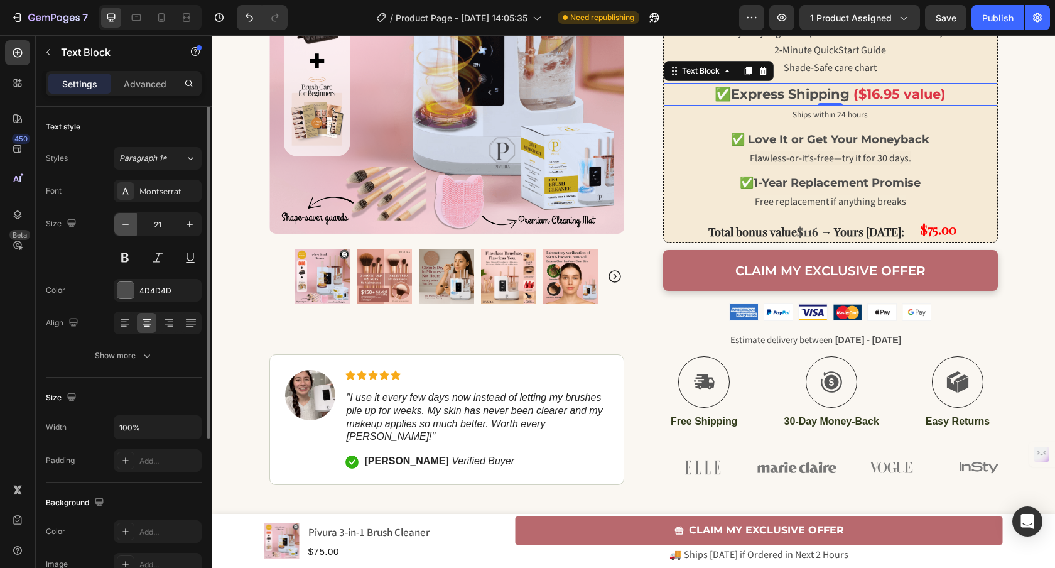
click at [123, 224] on icon "button" at bounding box center [125, 224] width 13 height 13
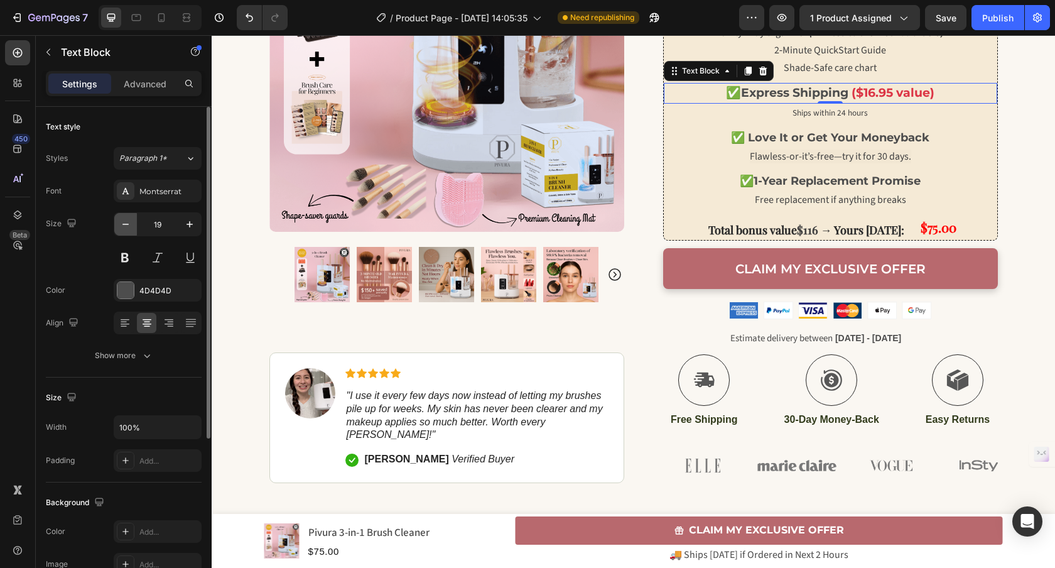
click at [123, 224] on icon "button" at bounding box center [125, 224] width 13 height 13
type input "18"
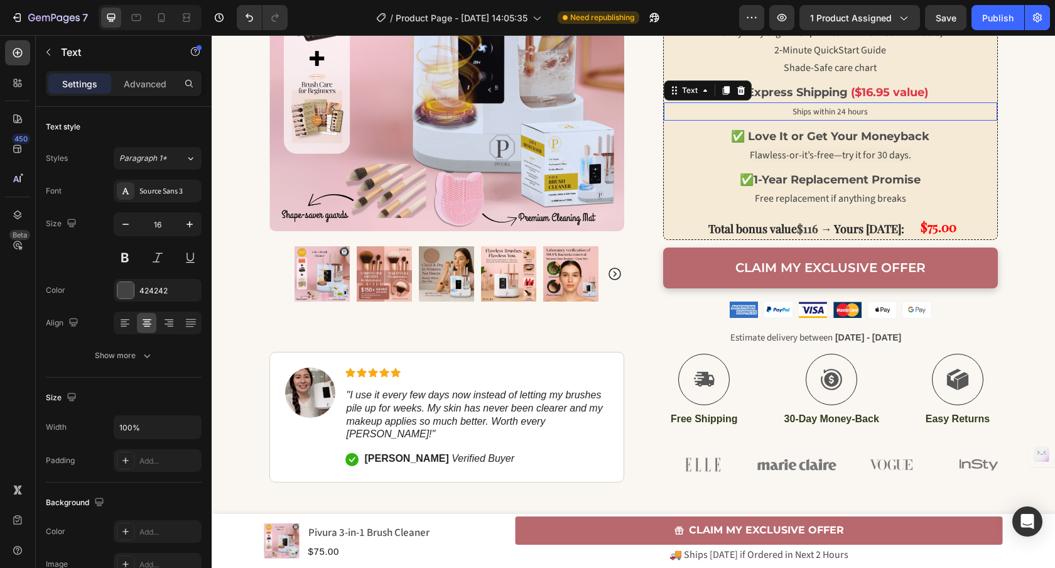
click at [753, 119] on p "Ships within 24 hours" at bounding box center [830, 112] width 331 height 16
click at [812, 75] on span "Shade-Safe care chart" at bounding box center [829, 68] width 93 height 14
click at [807, 57] on span "2‑Minute QuickStart Guide" at bounding box center [830, 50] width 112 height 14
click at [792, 40] on span "Vanity‑Tidy organizer (Limited to the first 100 orders)" at bounding box center [829, 33] width 227 height 14
click at [791, 22] on span "Pivura cleaning solution (8-week professional supply)" at bounding box center [830, 15] width 224 height 14
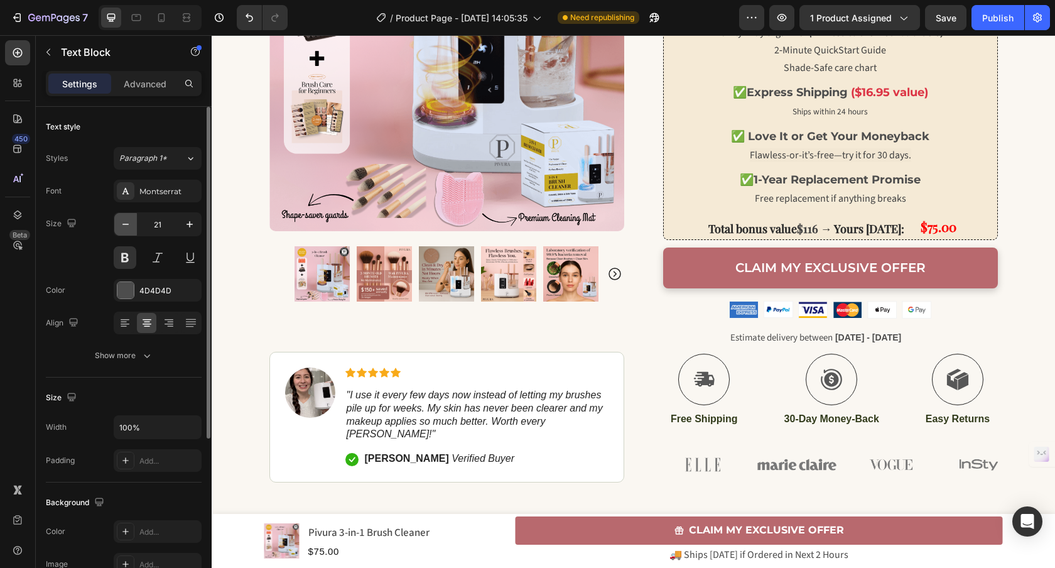
click at [129, 228] on icon "button" at bounding box center [125, 224] width 13 height 13
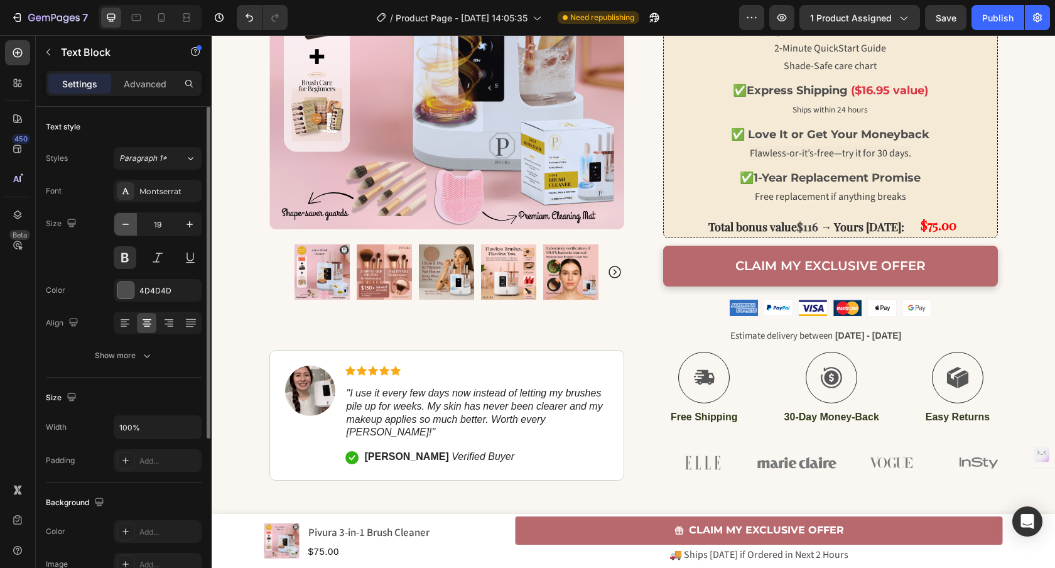
click at [129, 227] on icon "button" at bounding box center [125, 224] width 13 height 13
type input "18"
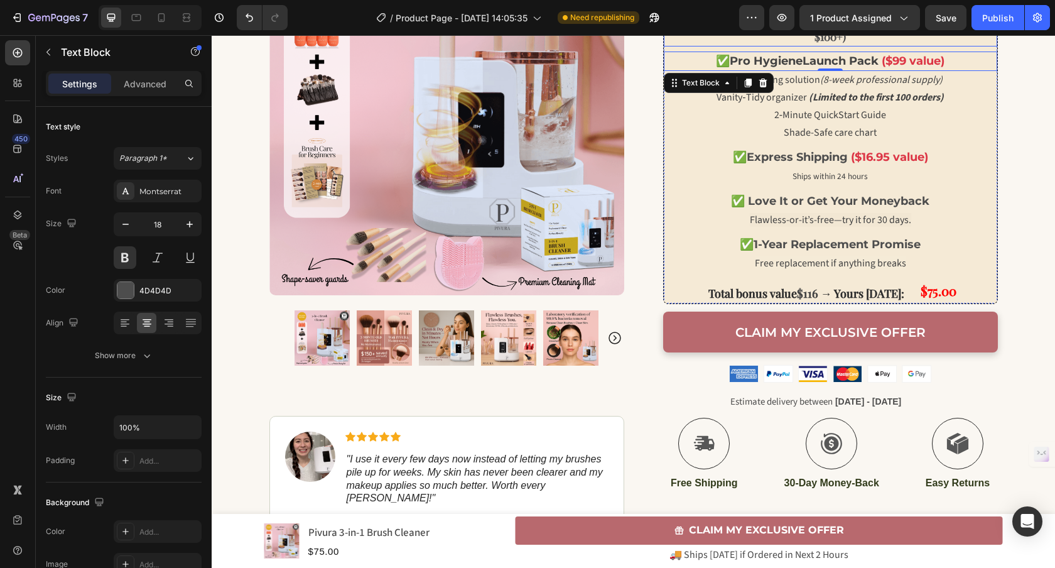
scroll to position [417, 0]
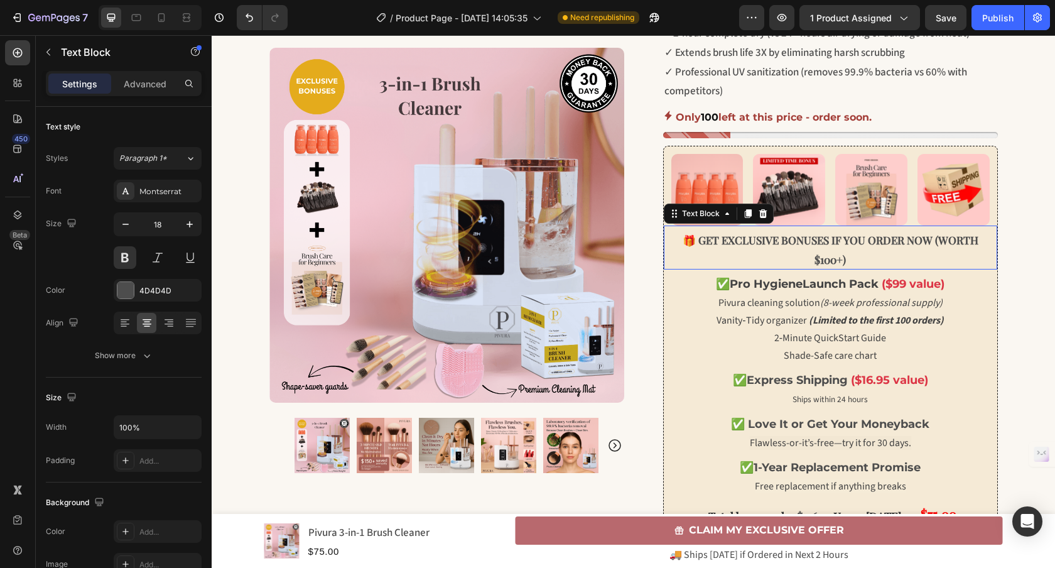
click at [853, 242] on strong "EXCLUSIVE BONUSES IF YOU ORDER NOW (WORTH $100+)" at bounding box center [849, 249] width 257 height 33
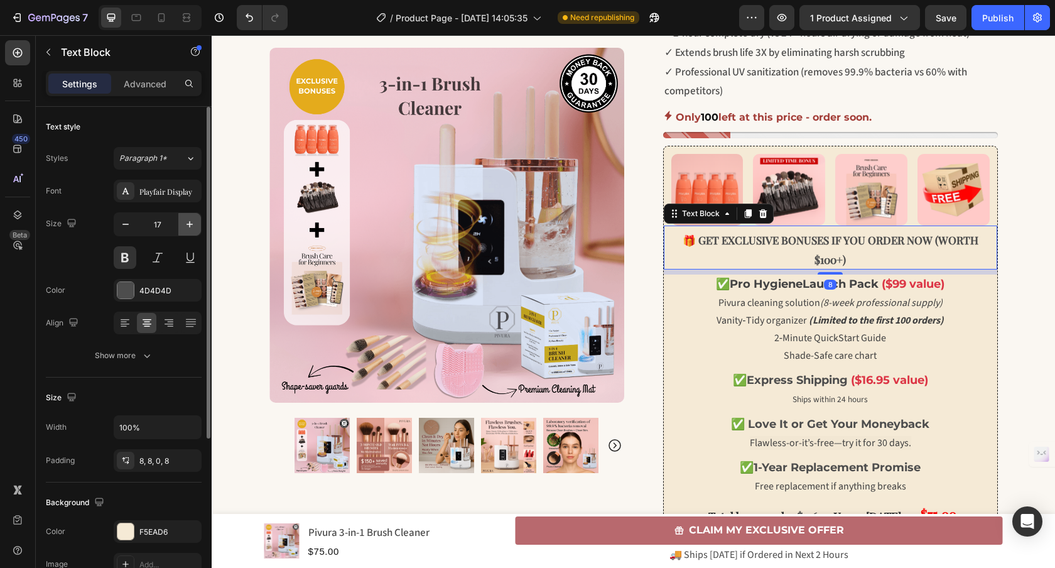
click at [192, 227] on icon "button" at bounding box center [189, 224] width 13 height 13
type input "18"
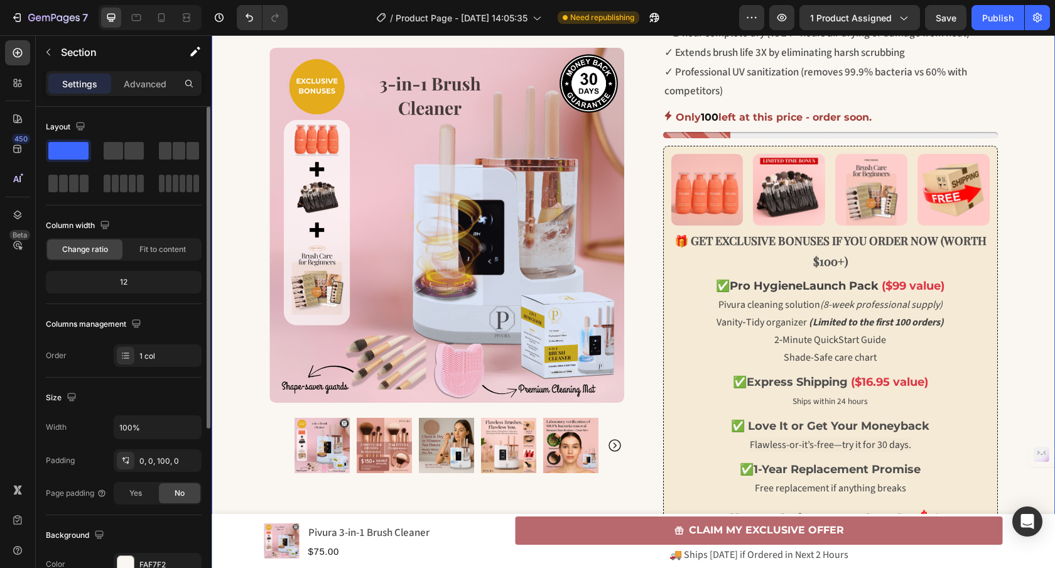
click at [1026, 239] on div "🏷️ EXCLUSIVE OFFER WITH BONUSES TODAY! Text Block Row Row Row 🚨 LIMITED TIME 🚨 …" at bounding box center [633, 207] width 843 height 1128
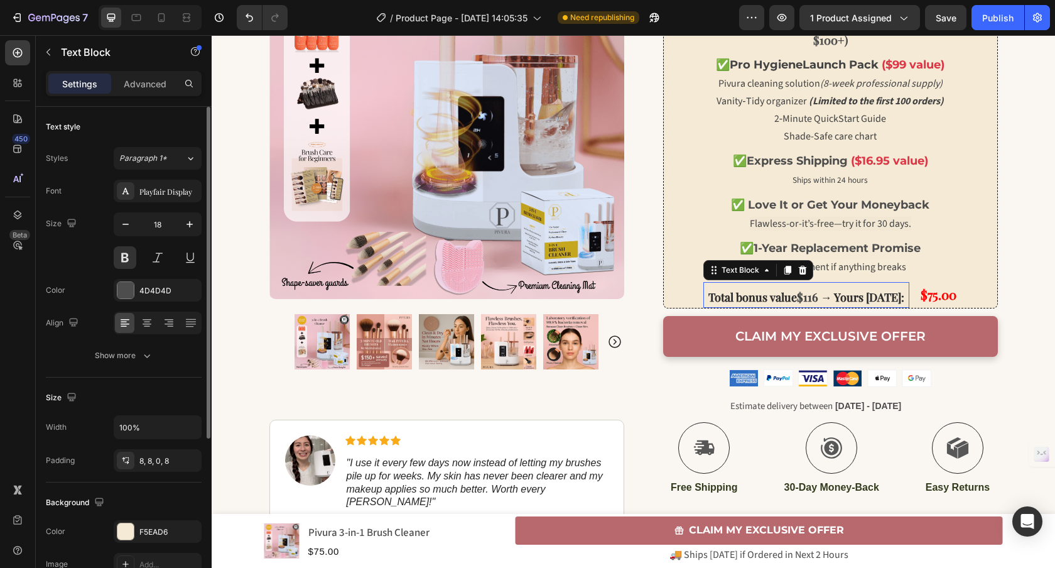
click at [783, 291] on strong "Total bonus value" at bounding box center [752, 296] width 89 height 15
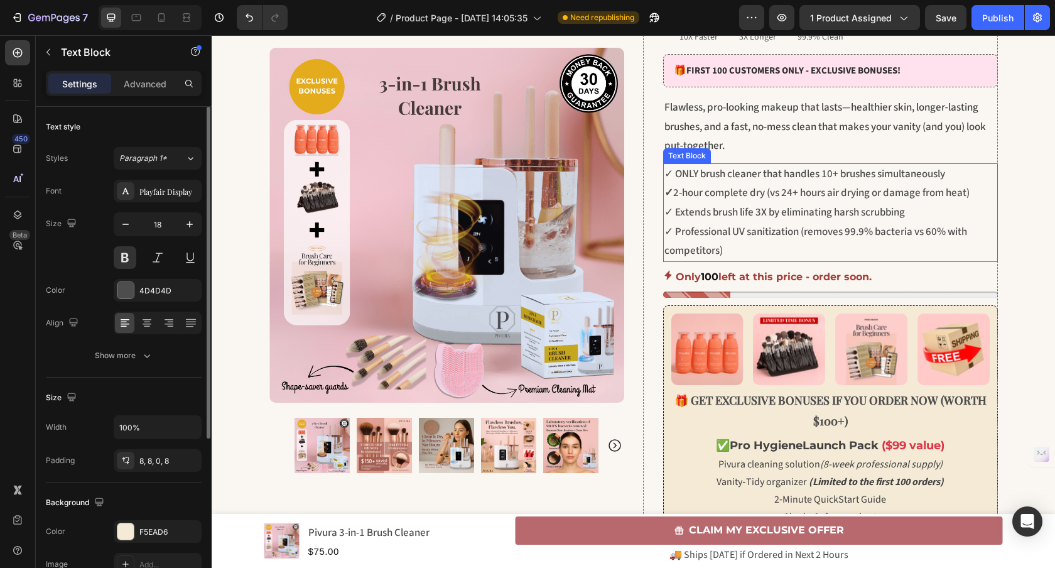
scroll to position [0, 0]
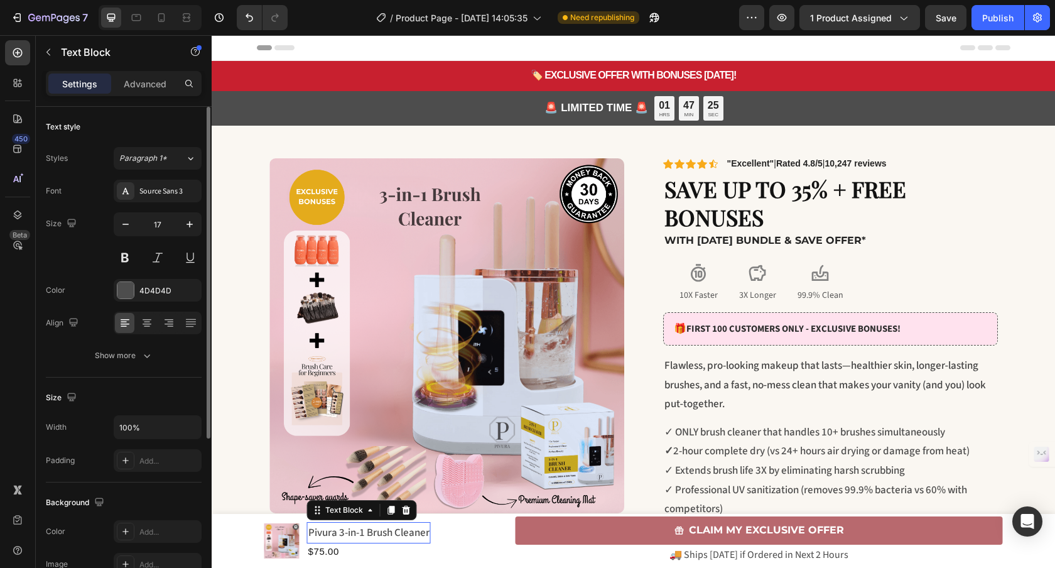
click at [407, 532] on p "Pivura 3-in-1 Brush Cleaner" at bounding box center [368, 532] width 121 height 19
click at [407, 529] on p "Pivura 3-in-1 Brush Cleaner" at bounding box center [368, 532] width 121 height 19
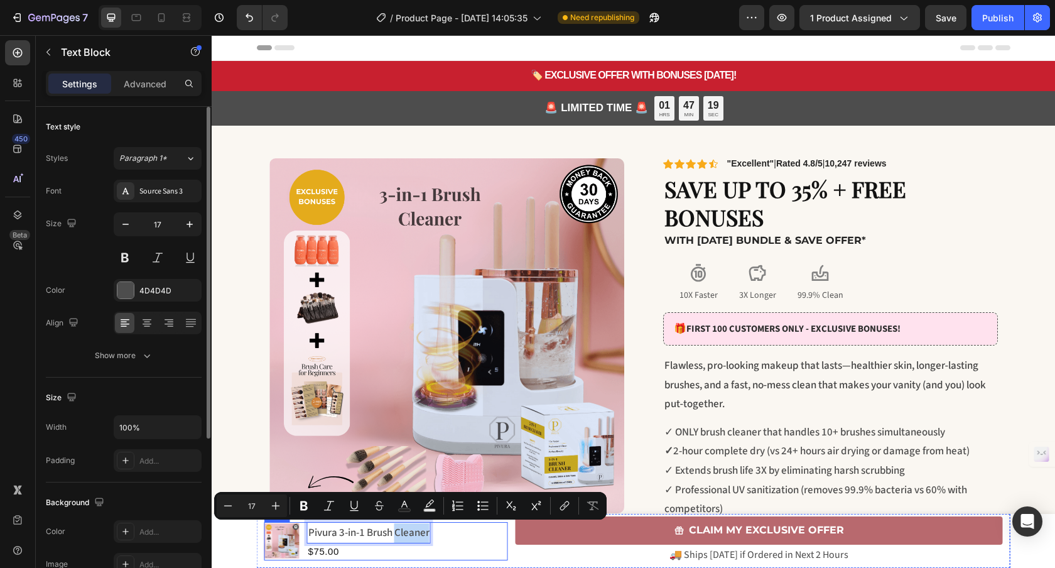
click at [464, 539] on div "Product Images Pivura 3-in-1 Brush Cleaner Text Block 0 $75.00 Product Price Pr…" at bounding box center [386, 541] width 244 height 38
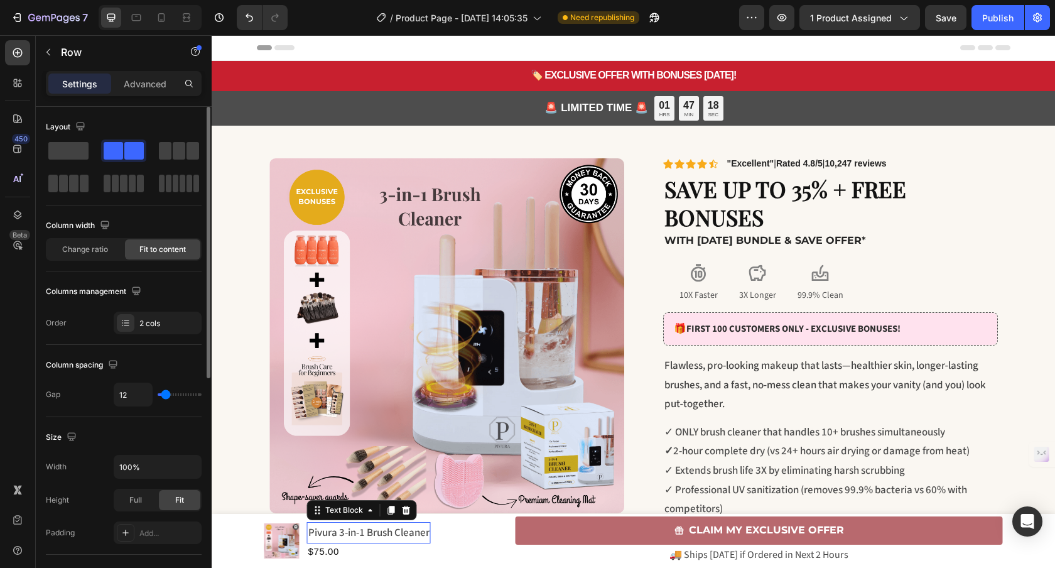
click at [409, 537] on p "Pivura 3-in-1 Brush Cleaner" at bounding box center [368, 532] width 121 height 19
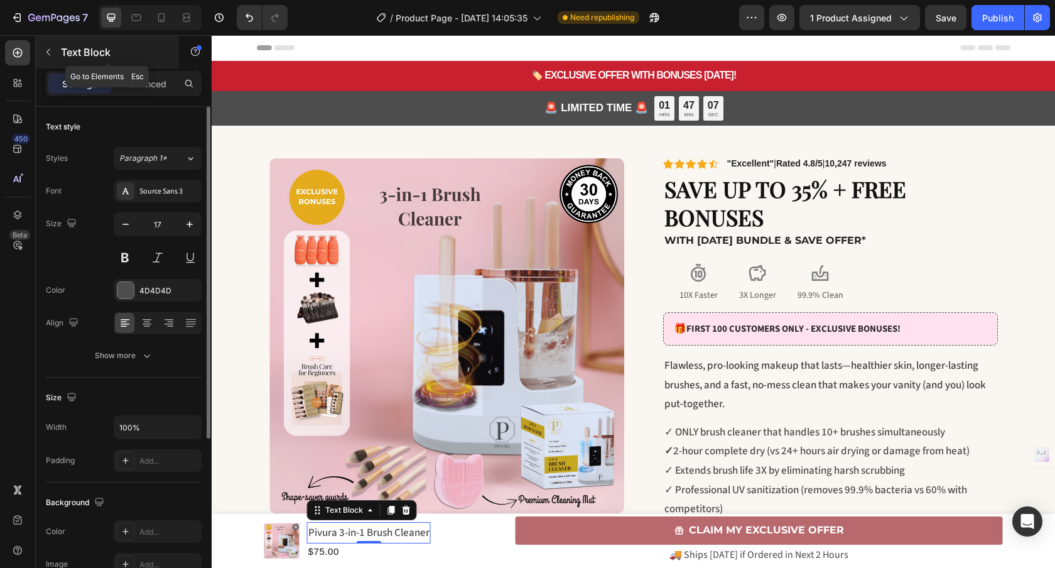
click at [45, 53] on icon "button" at bounding box center [48, 52] width 10 height 10
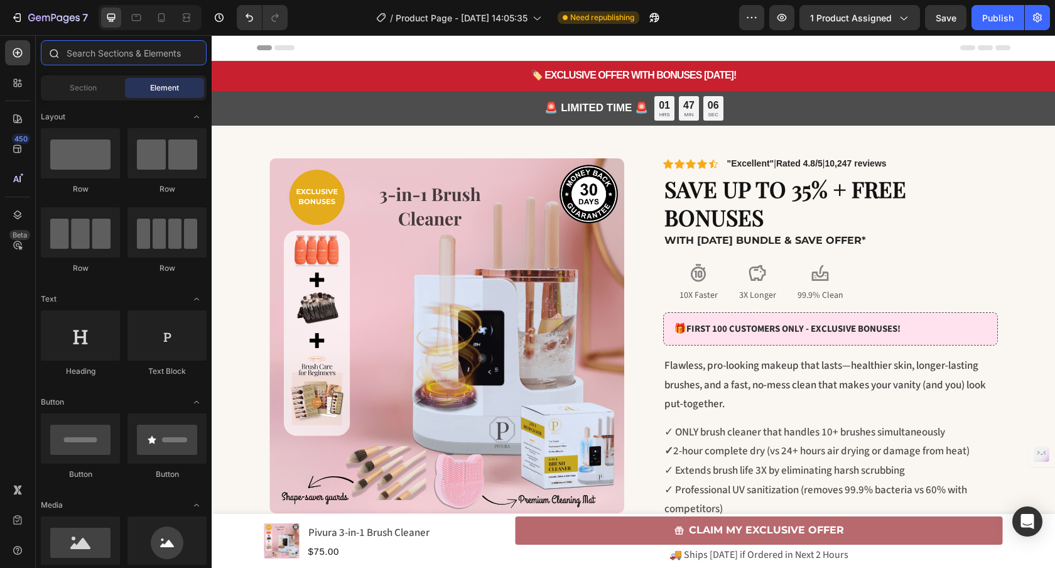
click at [107, 55] on input "text" at bounding box center [124, 52] width 166 height 25
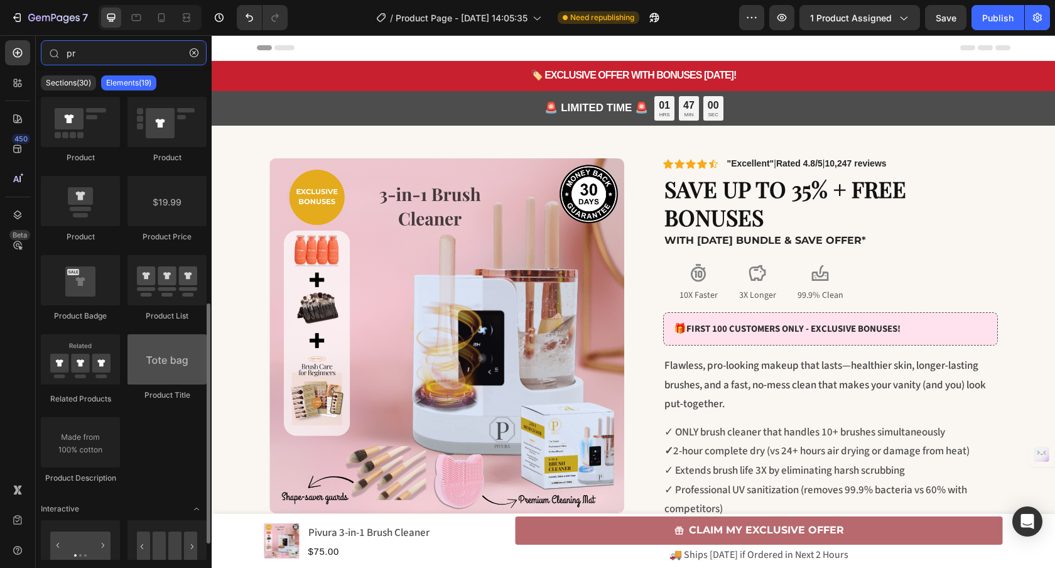
scroll to position [207, 0]
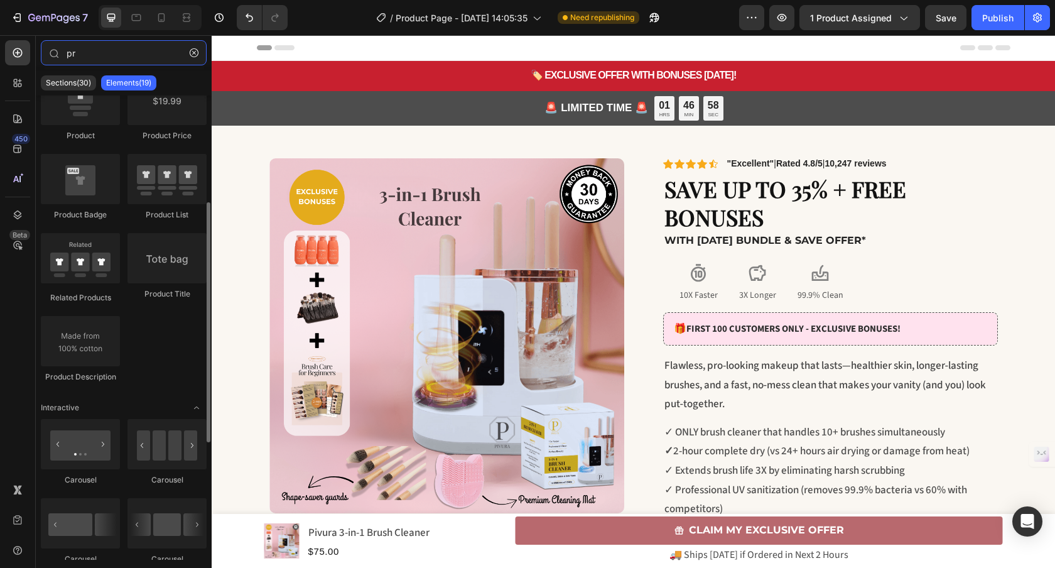
type input "pr"
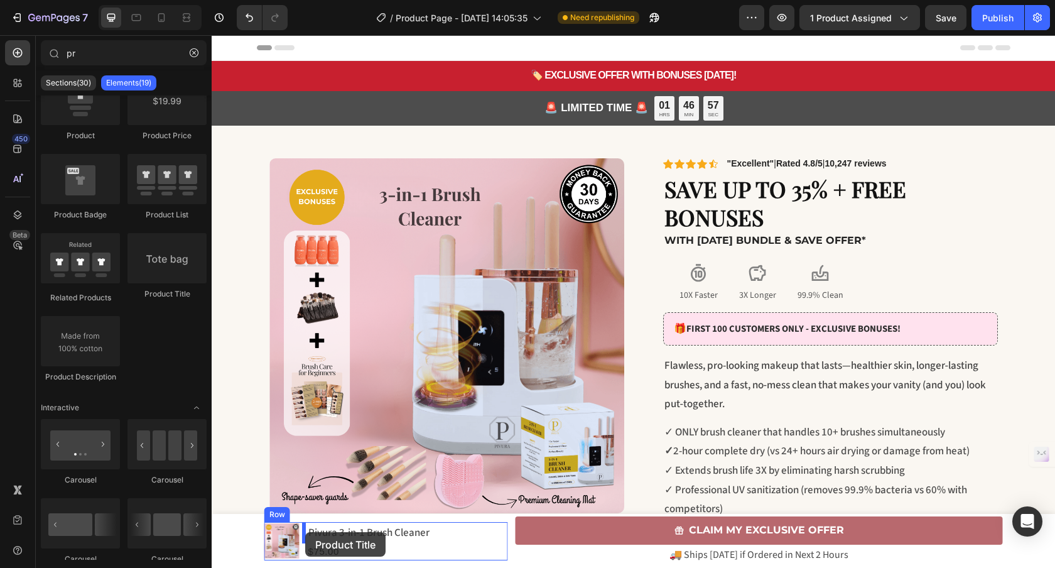
drag, startPoint x: 406, startPoint y: 380, endPoint x: 306, endPoint y: 532, distance: 182.1
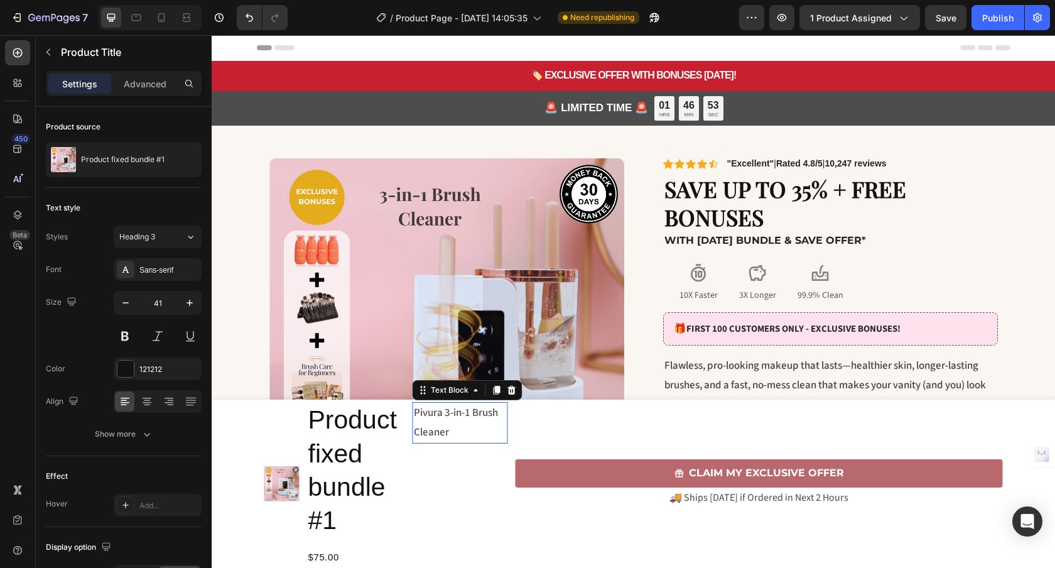
click at [439, 432] on p "Pivura 3-in-1 Brush Cleaner" at bounding box center [460, 422] width 93 height 38
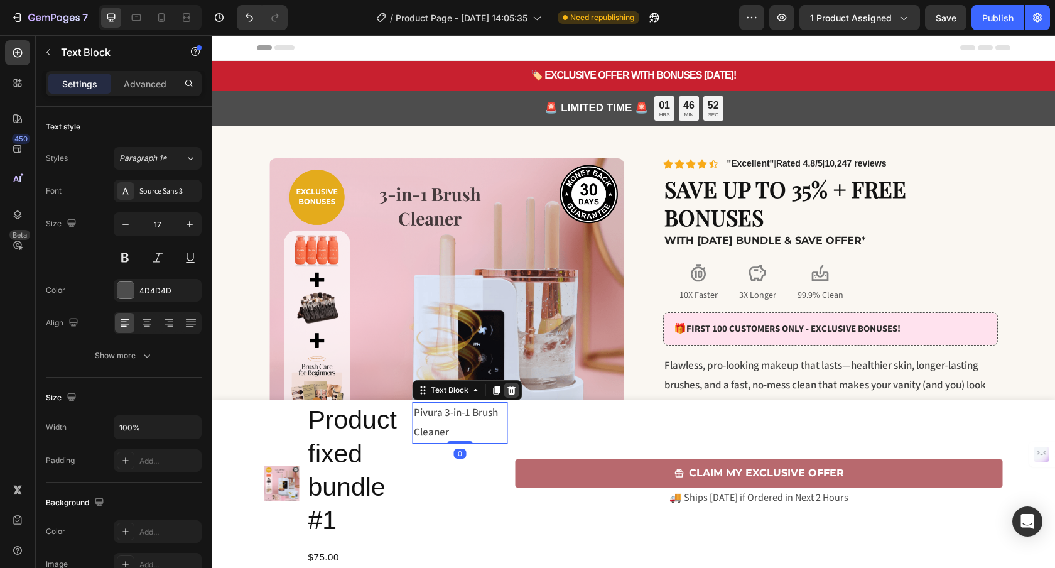
click at [507, 391] on icon at bounding box center [512, 390] width 10 height 10
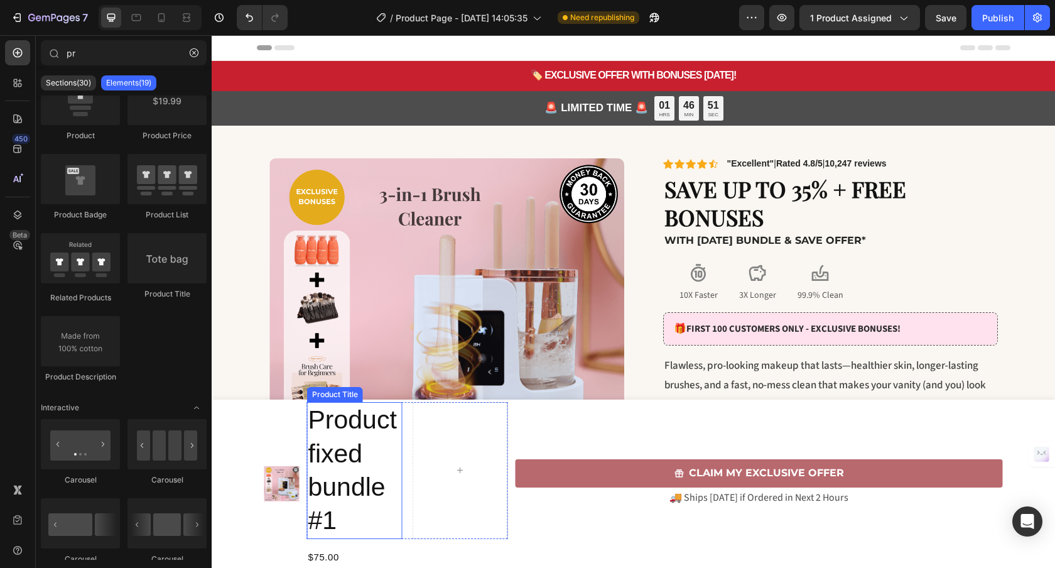
click at [401, 455] on div "Product fixed bundle #1 Product Title Row" at bounding box center [407, 470] width 201 height 136
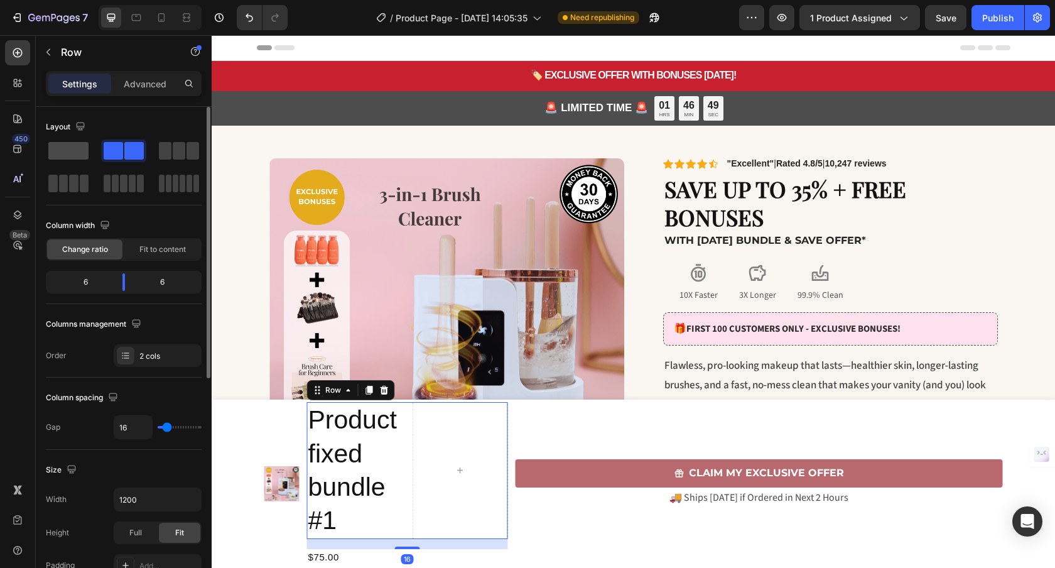
click at [72, 155] on span at bounding box center [68, 151] width 40 height 18
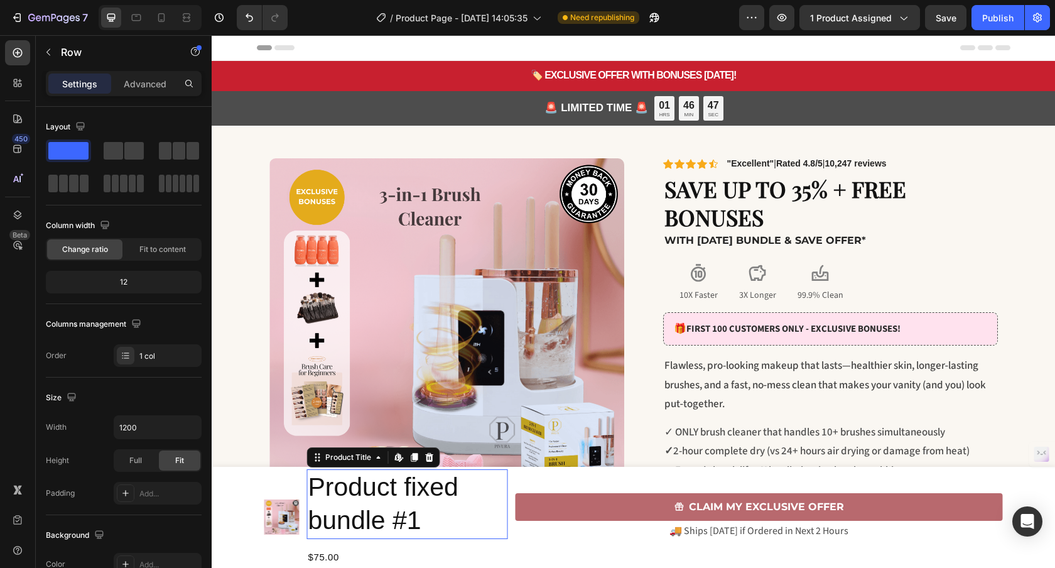
click at [421, 512] on h2 "Product fixed bundle #1" at bounding box center [407, 504] width 201 height 70
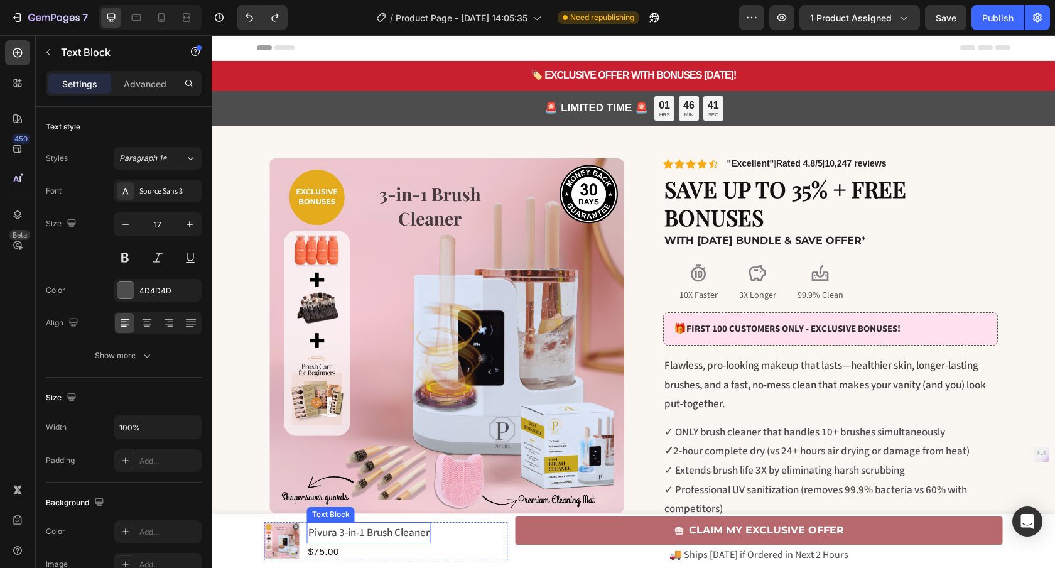
click at [416, 536] on p "Pivura 3-in-1 Brush Cleaner" at bounding box center [368, 532] width 121 height 19
click at [275, 23] on icon "Undo/Redo" at bounding box center [275, 17] width 13 height 13
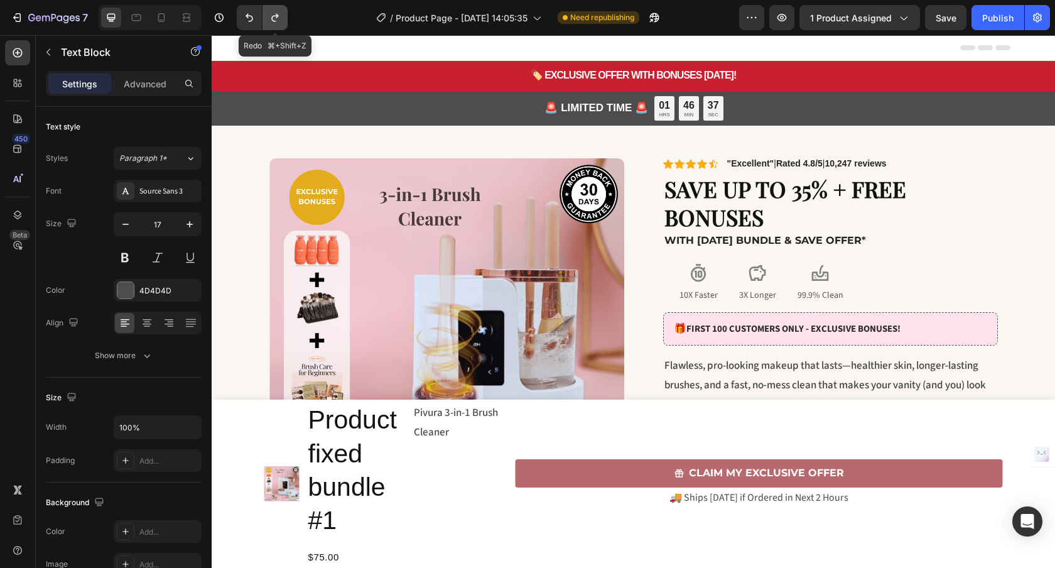
click at [275, 23] on icon "Undo/Redo" at bounding box center [275, 17] width 13 height 13
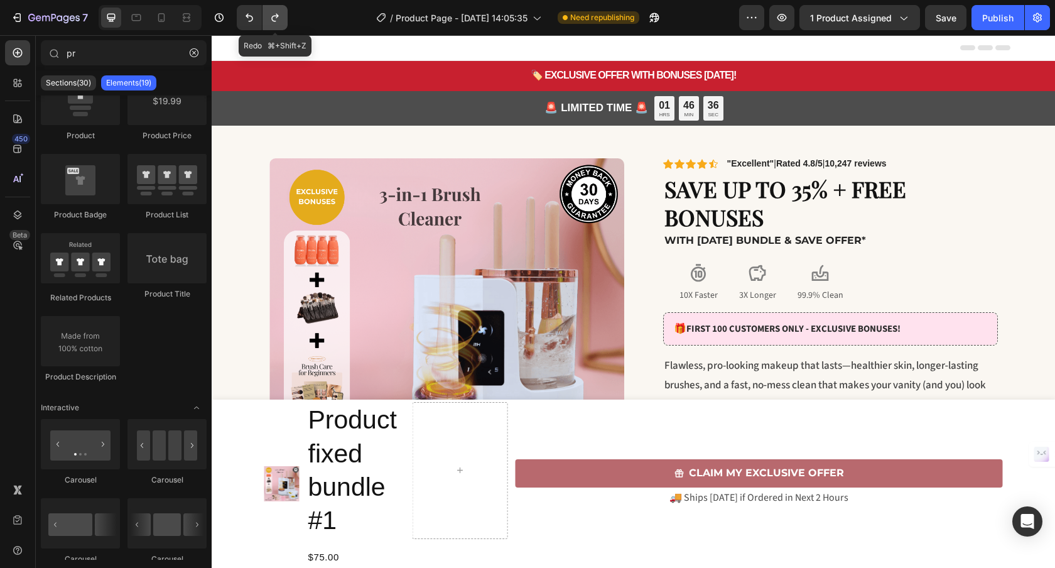
click at [275, 23] on icon "Undo/Redo" at bounding box center [275, 17] width 13 height 13
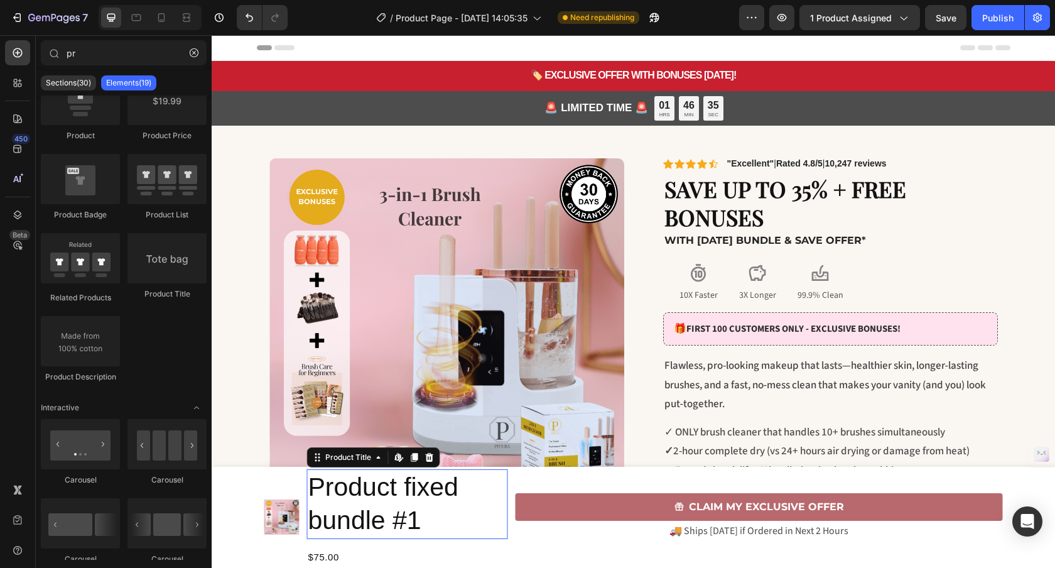
click at [375, 498] on h2 "Product fixed bundle #1" at bounding box center [407, 504] width 201 height 70
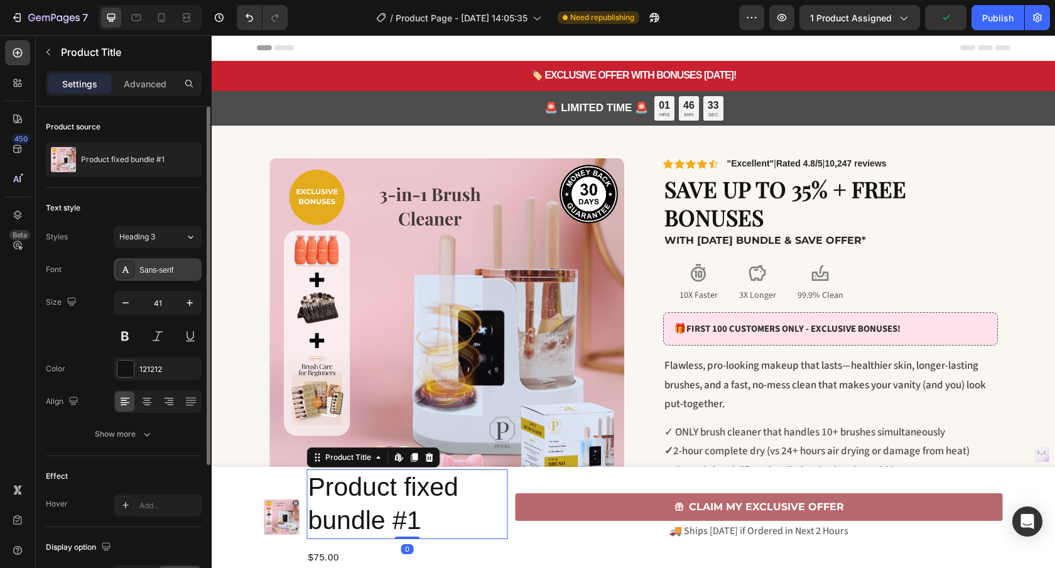
click at [161, 265] on div "Sans-serif" at bounding box center [168, 269] width 59 height 11
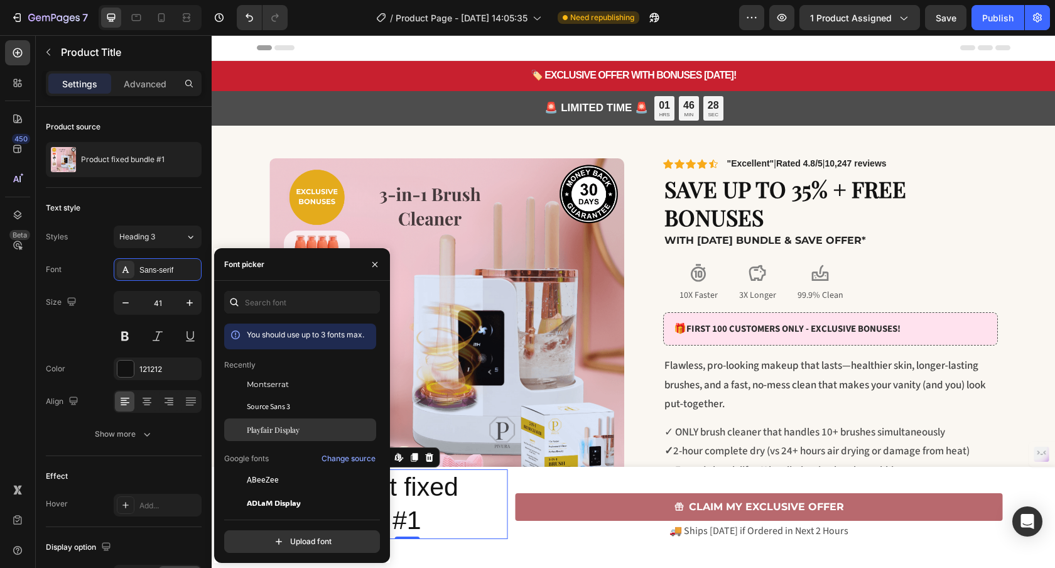
click at [291, 426] on span "Playfair Display" at bounding box center [273, 429] width 53 height 11
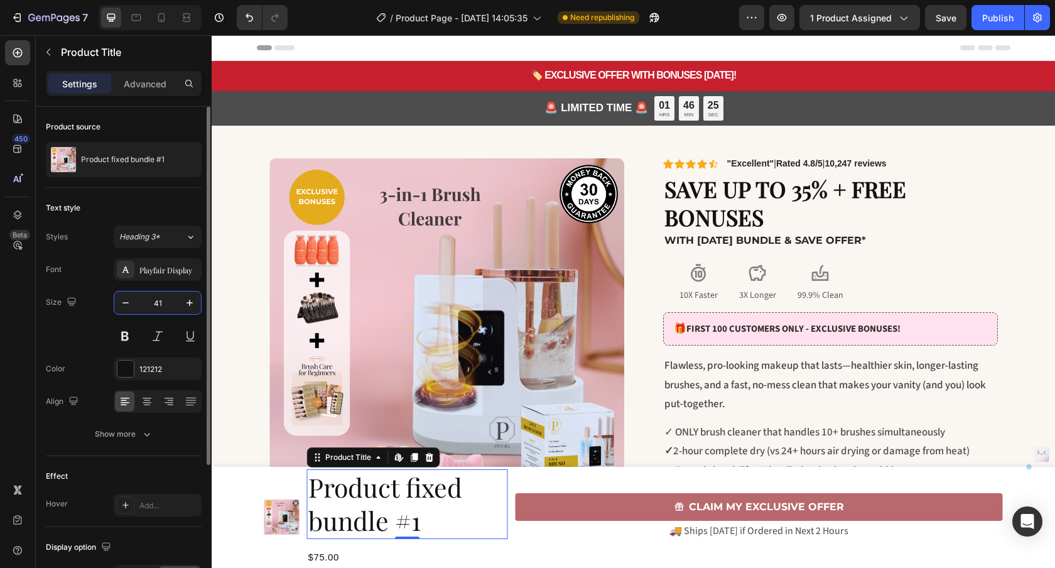
click at [159, 304] on input "41" at bounding box center [157, 302] width 41 height 23
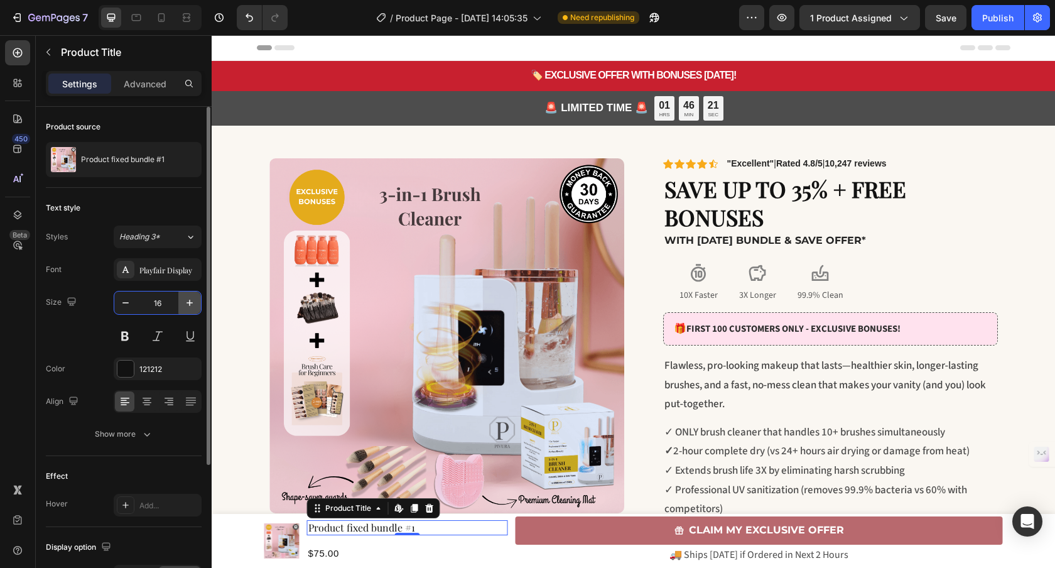
click at [188, 298] on icon "button" at bounding box center [189, 302] width 13 height 13
type input "18"
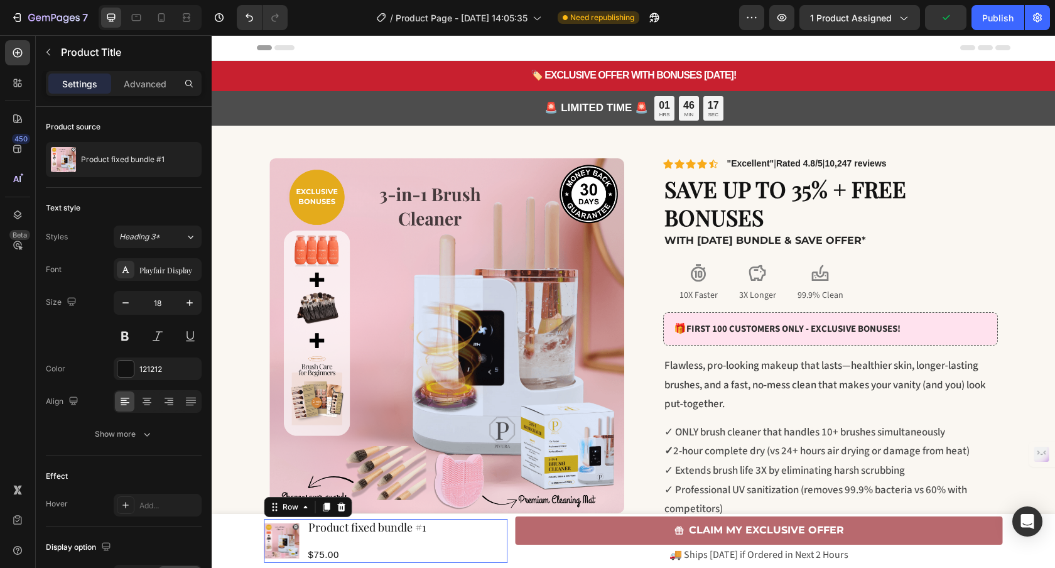
click at [338, 545] on div "Product fixed bundle #1 Product Title Row $75.00 Product Price Product Price" at bounding box center [407, 541] width 201 height 44
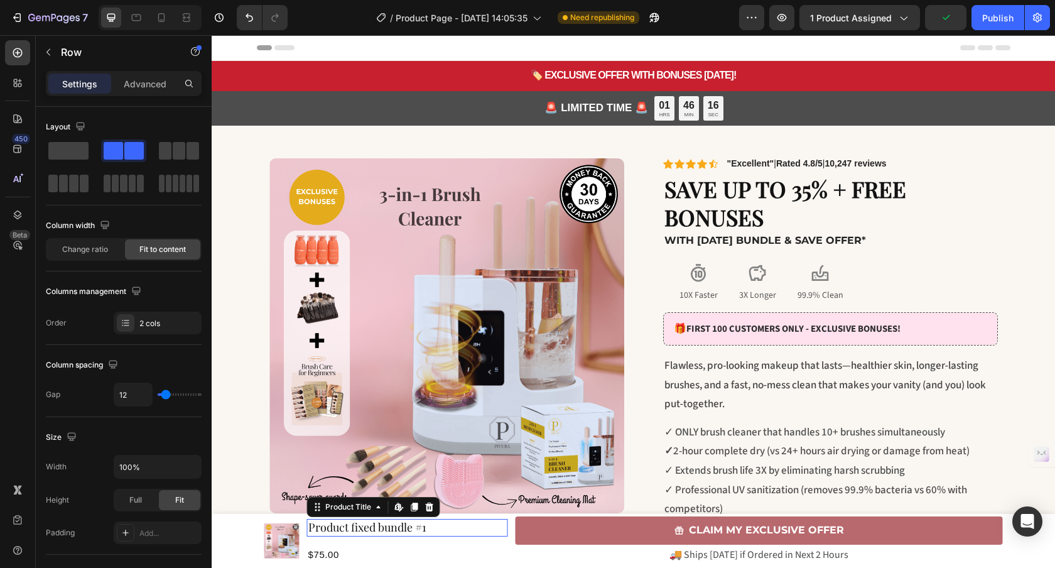
click at [362, 533] on h2 "Product fixed bundle #1" at bounding box center [407, 527] width 201 height 17
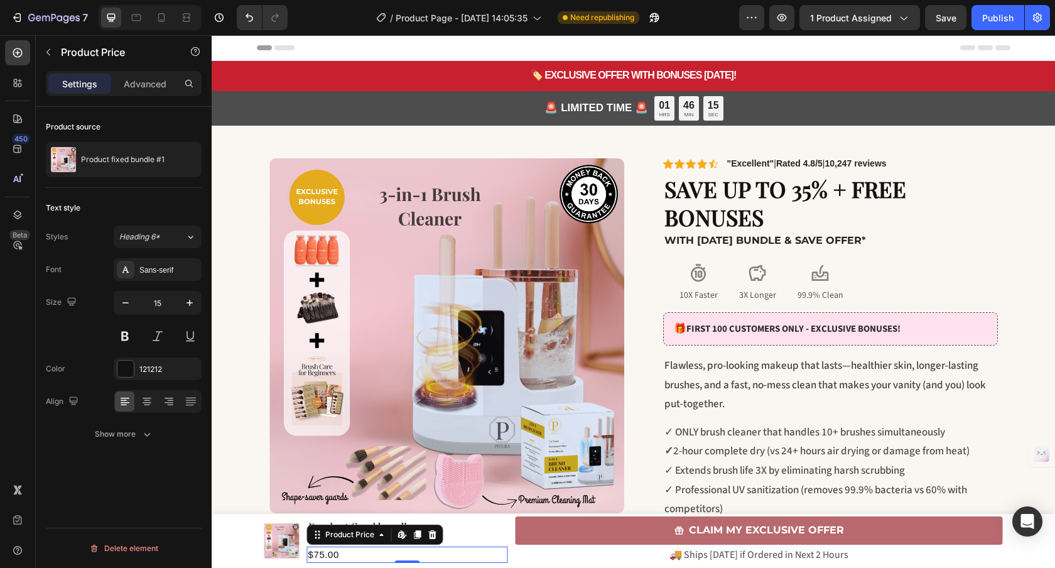
click at [327, 554] on div "$75.00" at bounding box center [407, 554] width 201 height 17
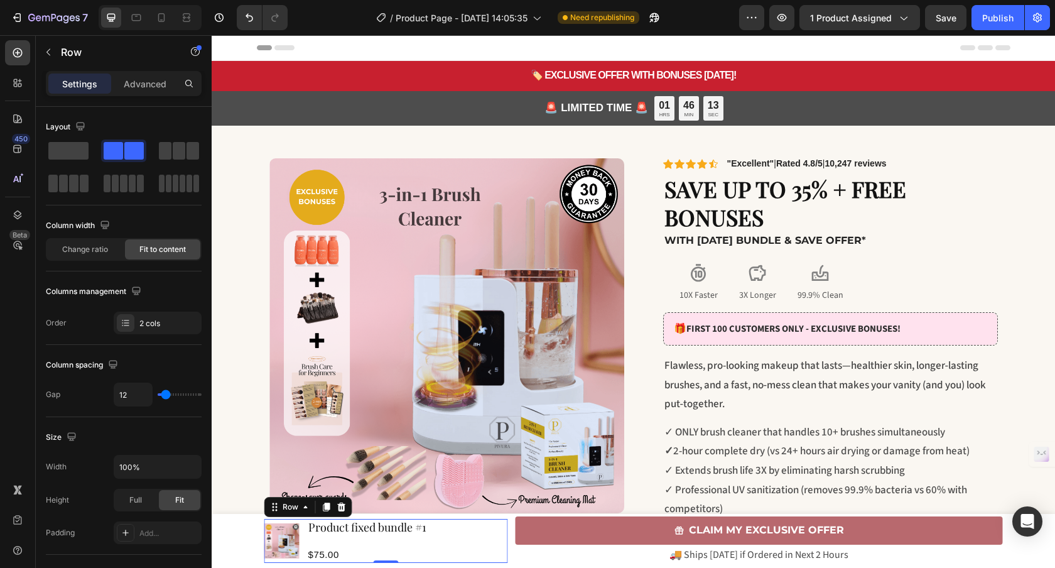
click at [384, 538] on div "Product fixed bundle #1 Product Title Row $75.00 Product Price Product Price" at bounding box center [407, 541] width 201 height 44
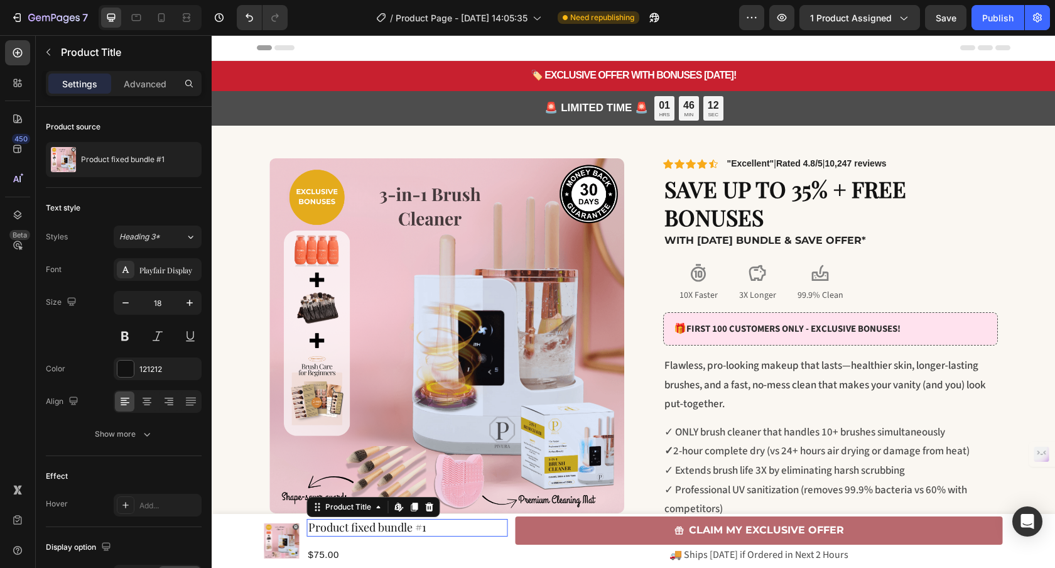
click at [317, 529] on h2 "Product fixed bundle #1" at bounding box center [407, 527] width 201 height 17
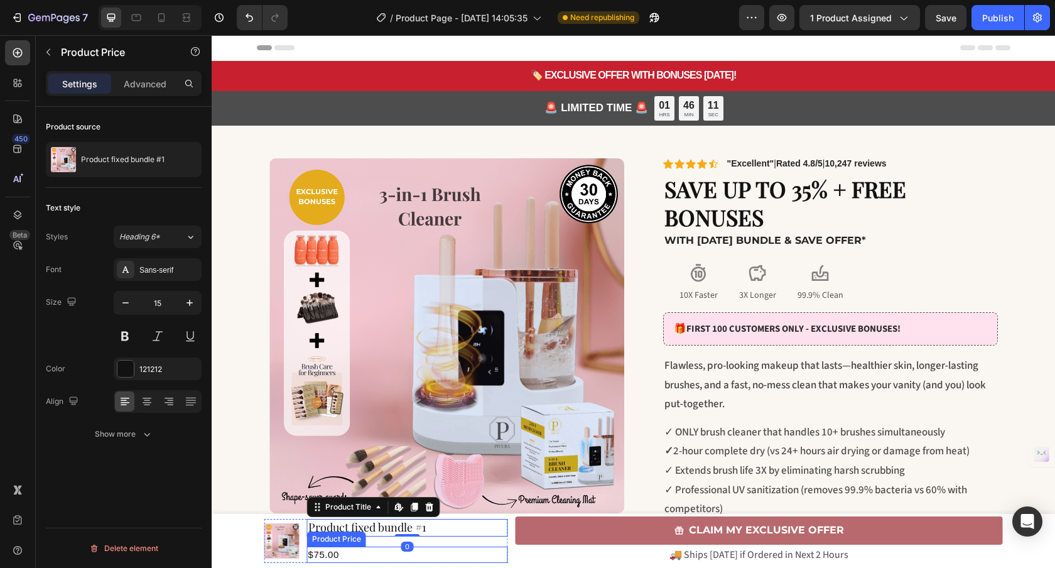
click at [320, 550] on div "$75.00" at bounding box center [407, 554] width 201 height 17
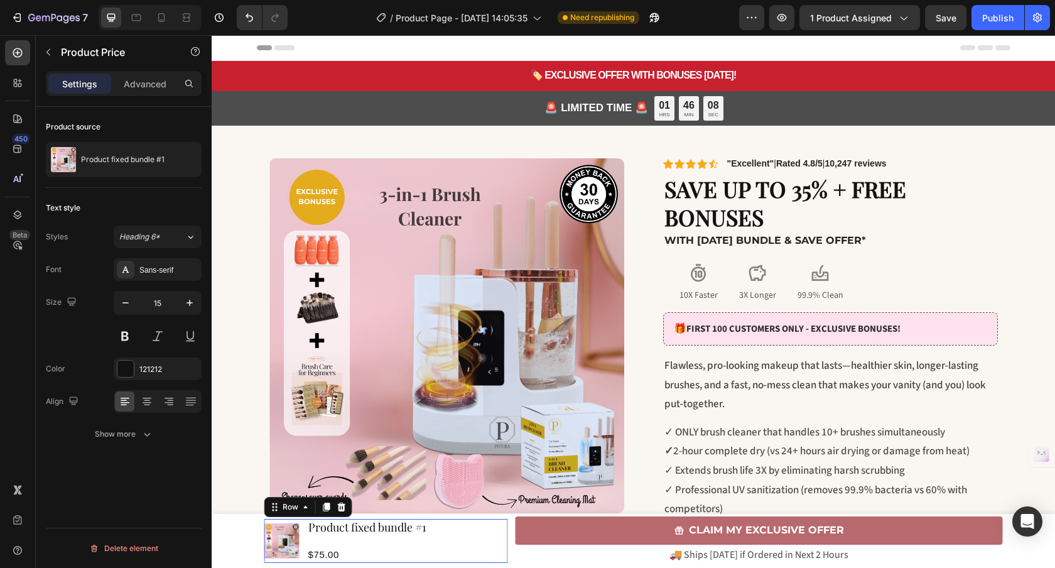
click at [497, 541] on div "Product fixed bundle #1 Product Title Row $75.00 Product Price Product Price" at bounding box center [407, 541] width 201 height 44
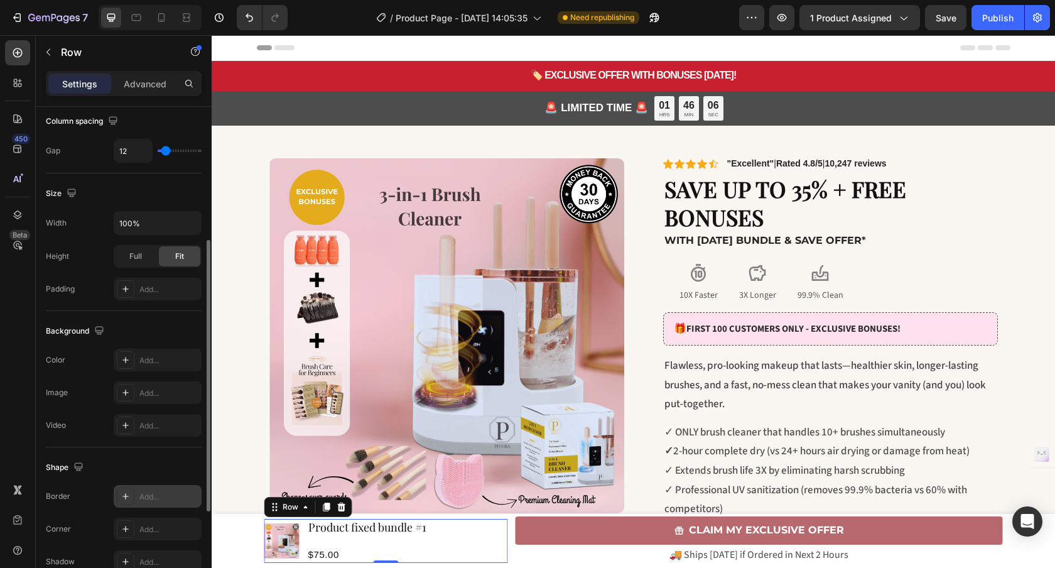
scroll to position [412, 0]
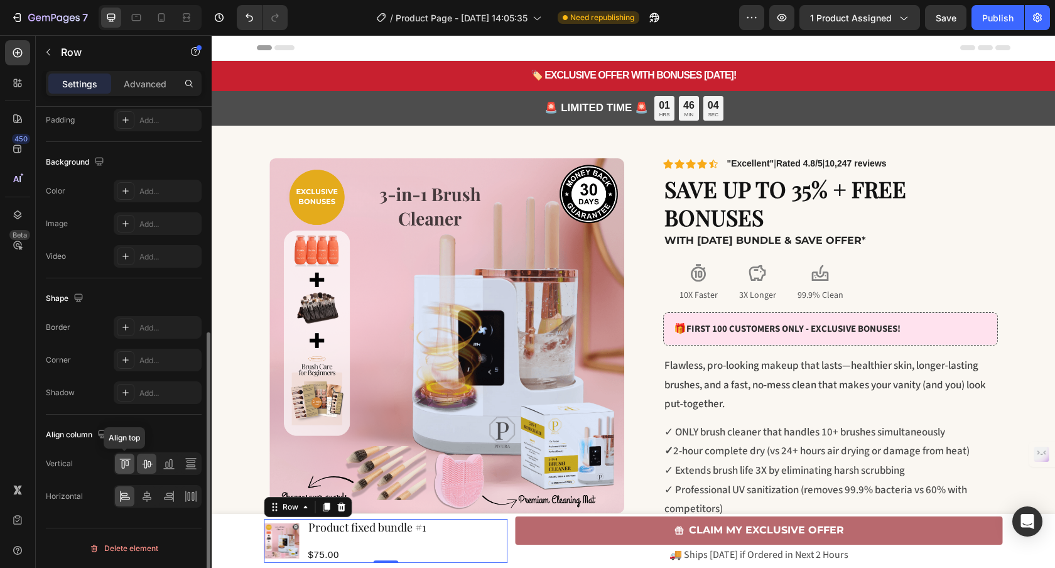
click at [123, 470] on div at bounding box center [124, 463] width 19 height 20
click at [148, 493] on icon at bounding box center [147, 495] width 9 height 11
click at [189, 498] on icon at bounding box center [188, 496] width 3 height 9
click at [191, 465] on icon at bounding box center [191, 463] width 13 height 13
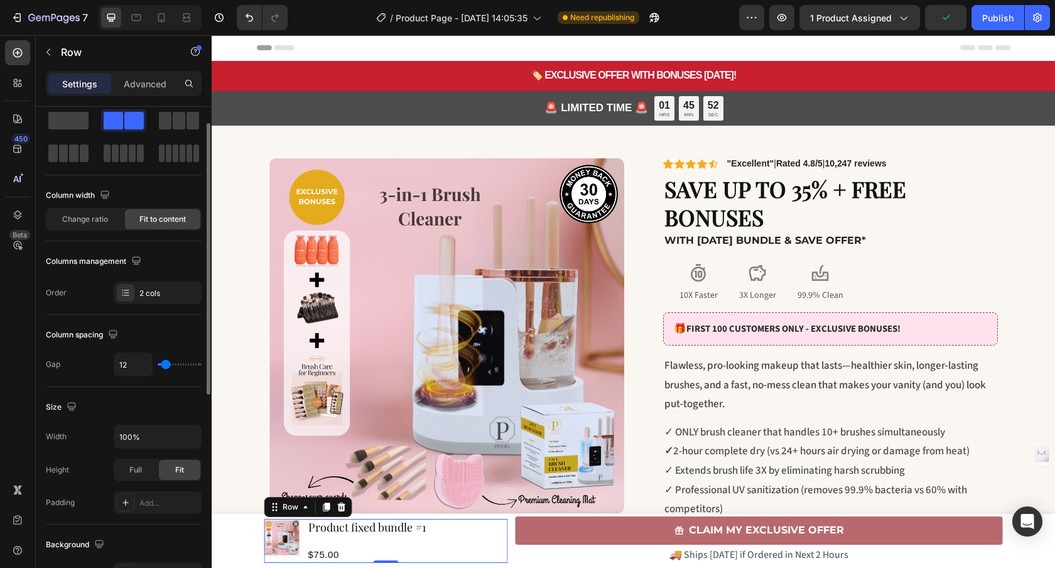
scroll to position [0, 0]
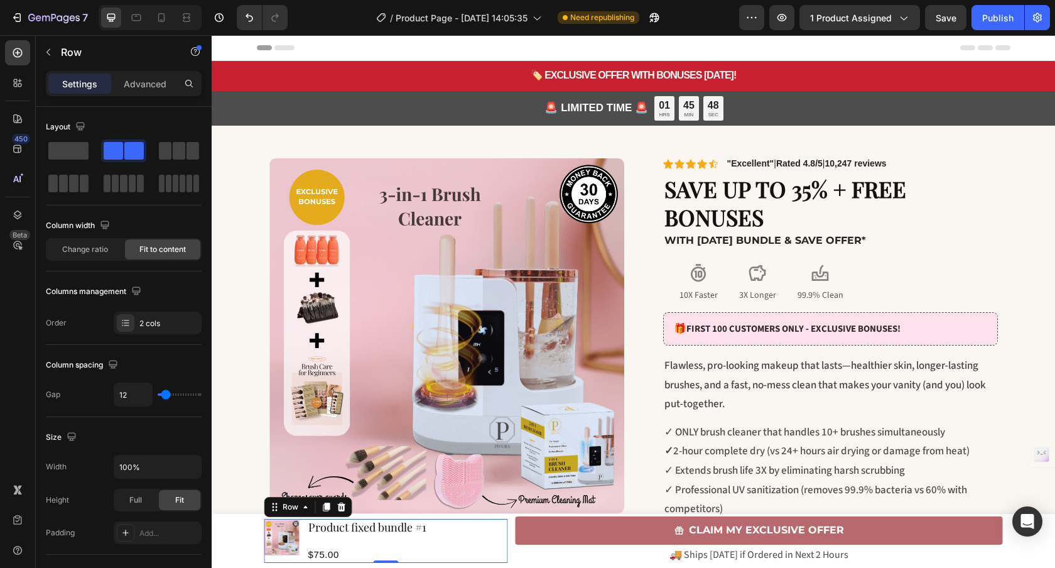
click at [380, 541] on div "Product fixed bundle #1 Product Title Row $75.00 Product Price Product Price" at bounding box center [407, 541] width 201 height 44
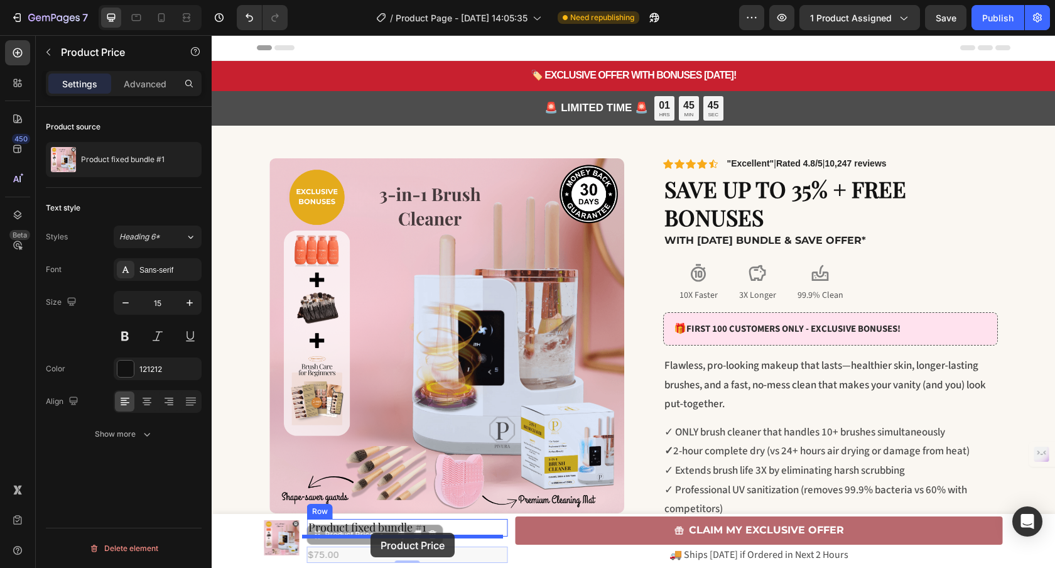
drag, startPoint x: 331, startPoint y: 539, endPoint x: 370, endPoint y: 532, distance: 39.5
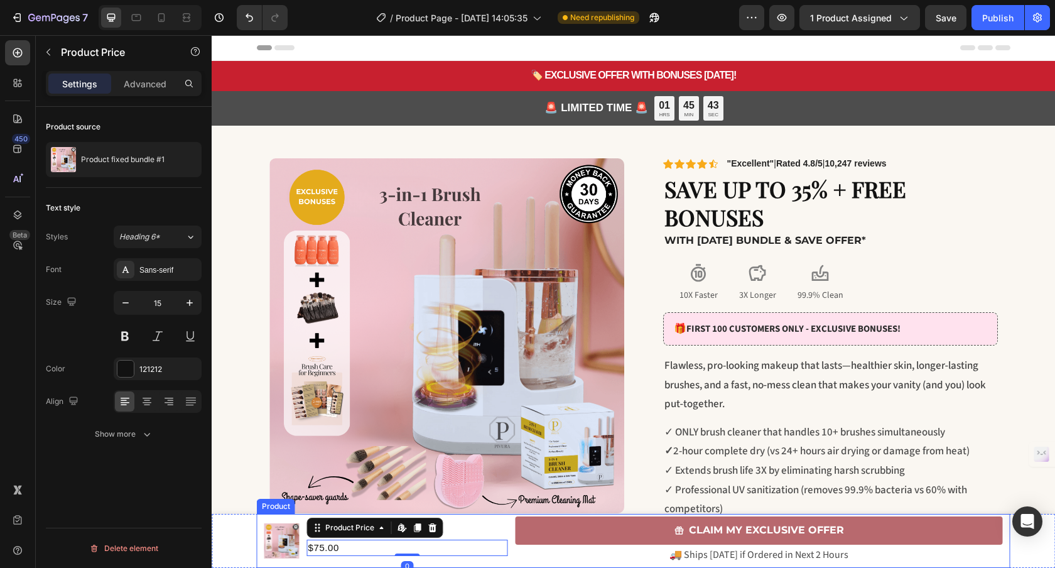
click at [505, 560] on div "Product Images Product fixed bundle #1 Product Title $75.00 Product Price Edit …" at bounding box center [633, 541] width 753 height 54
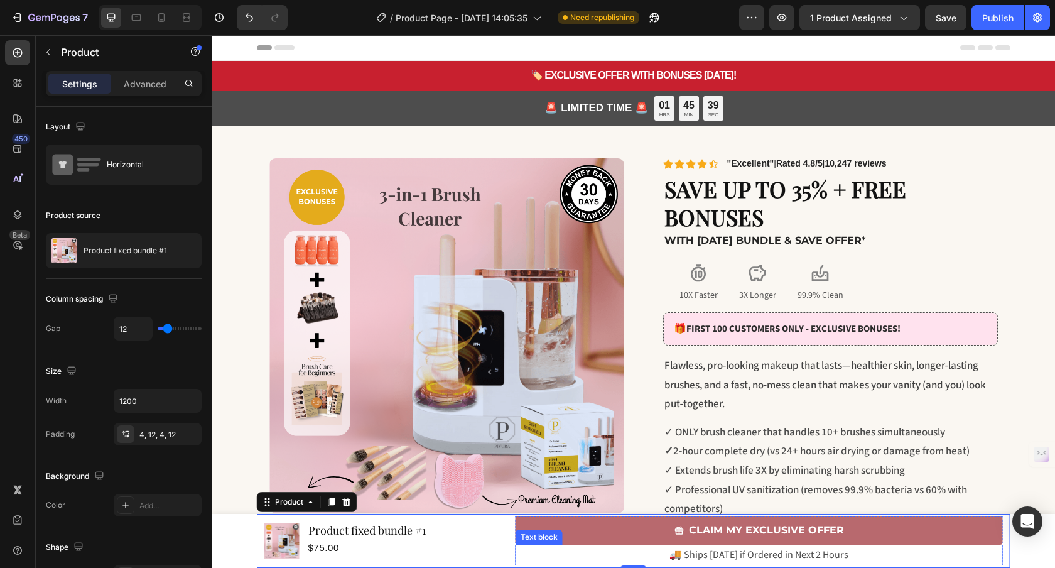
click at [547, 550] on p "🚚 Ships [DATE] if Ordered in Next 2 Hours" at bounding box center [759, 555] width 485 height 18
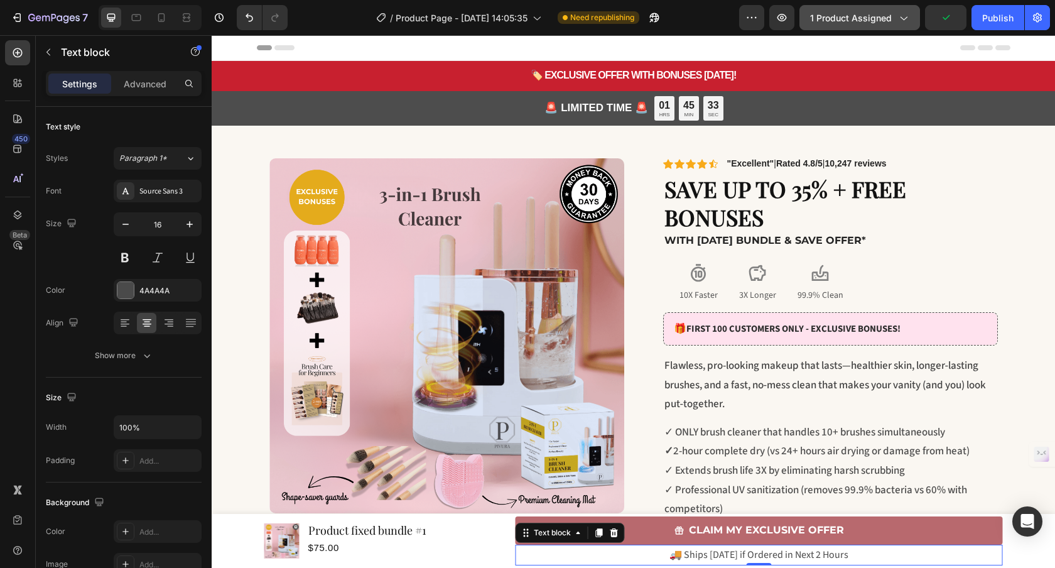
click at [858, 13] on span "1 product assigned" at bounding box center [851, 17] width 82 height 13
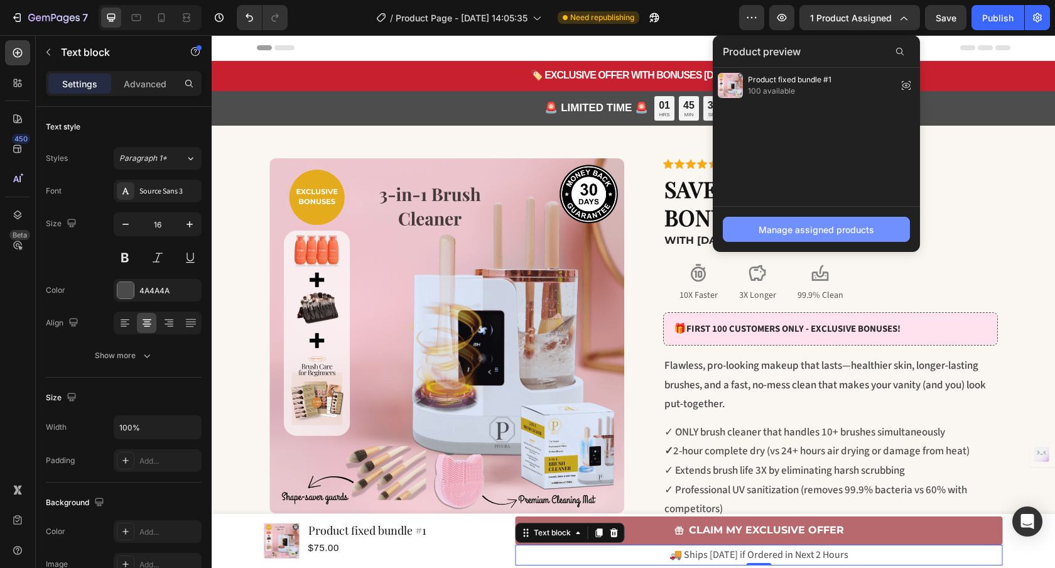
click at [804, 223] on div "Manage assigned products" at bounding box center [816, 229] width 116 height 13
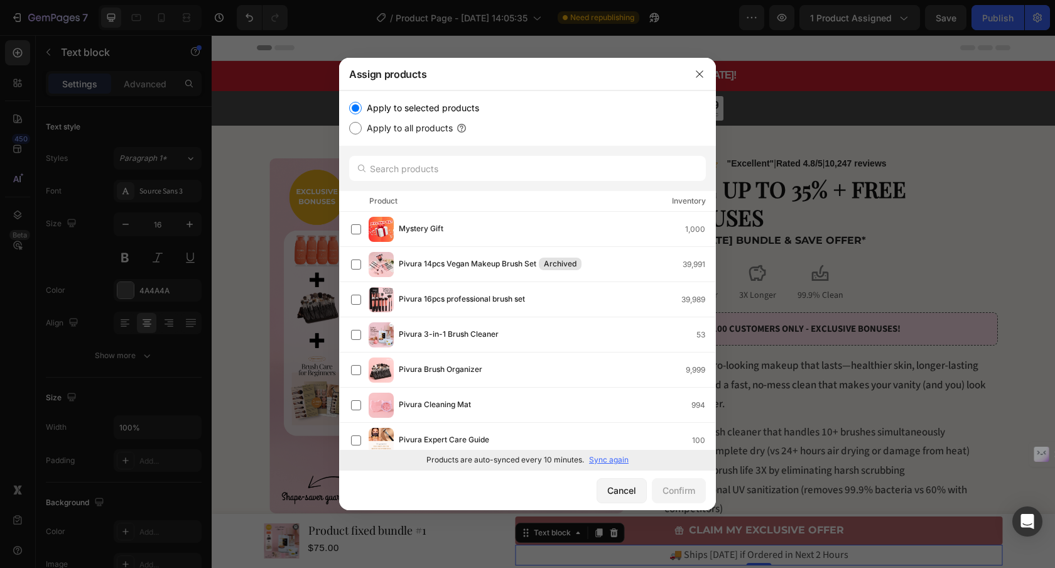
click at [598, 462] on p "Sync again" at bounding box center [609, 459] width 40 height 11
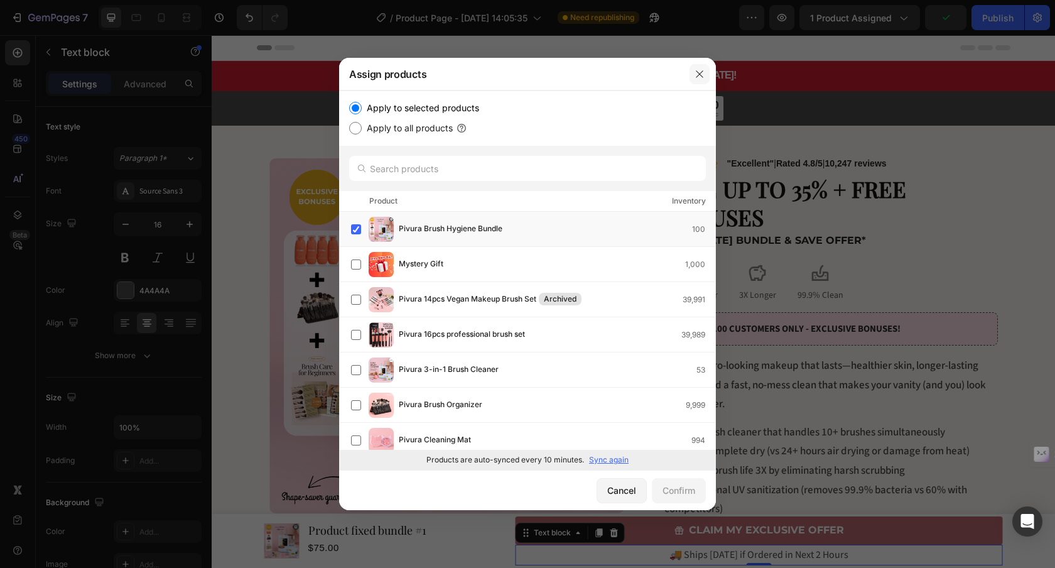
click at [701, 80] on button "button" at bounding box center [699, 74] width 20 height 20
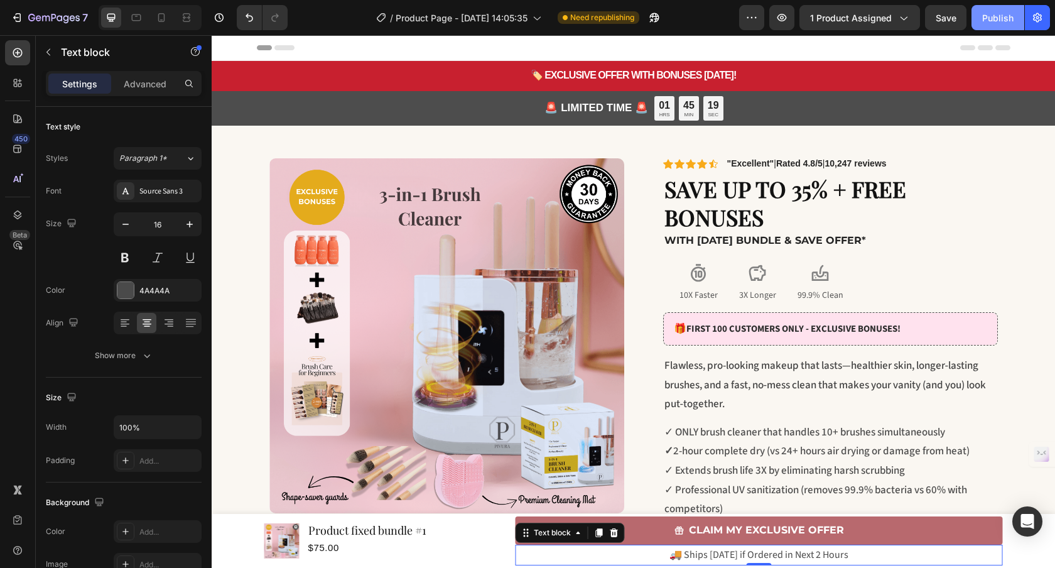
click at [996, 10] on button "Publish" at bounding box center [997, 17] width 53 height 25
click at [164, 21] on icon at bounding box center [161, 17] width 13 height 13
type input "14"
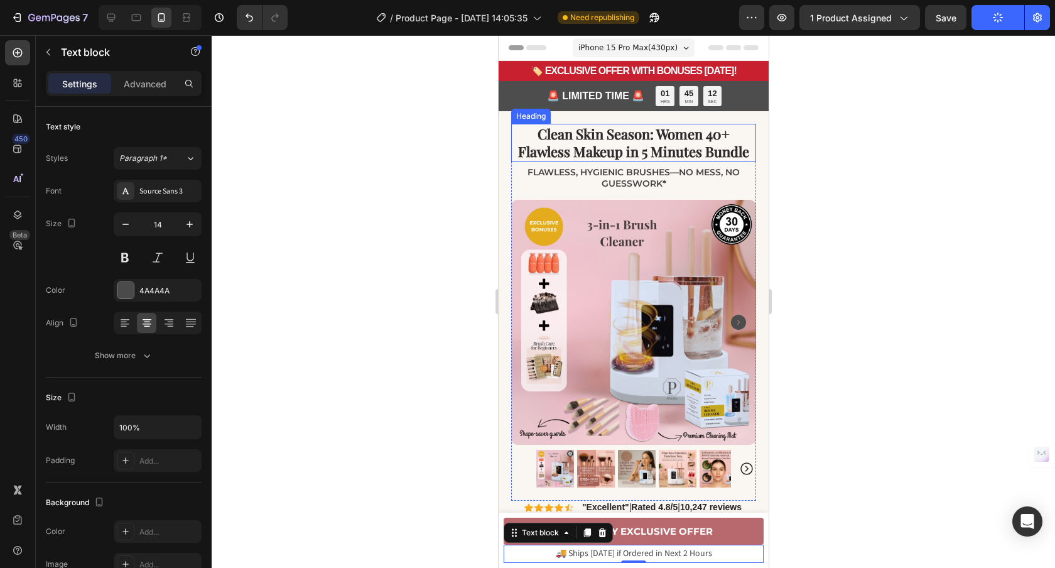
click at [619, 156] on span "Clean Skin Season: Women 40+ Flawless Makeup in 5 Minutes Bundle" at bounding box center [632, 142] width 231 height 37
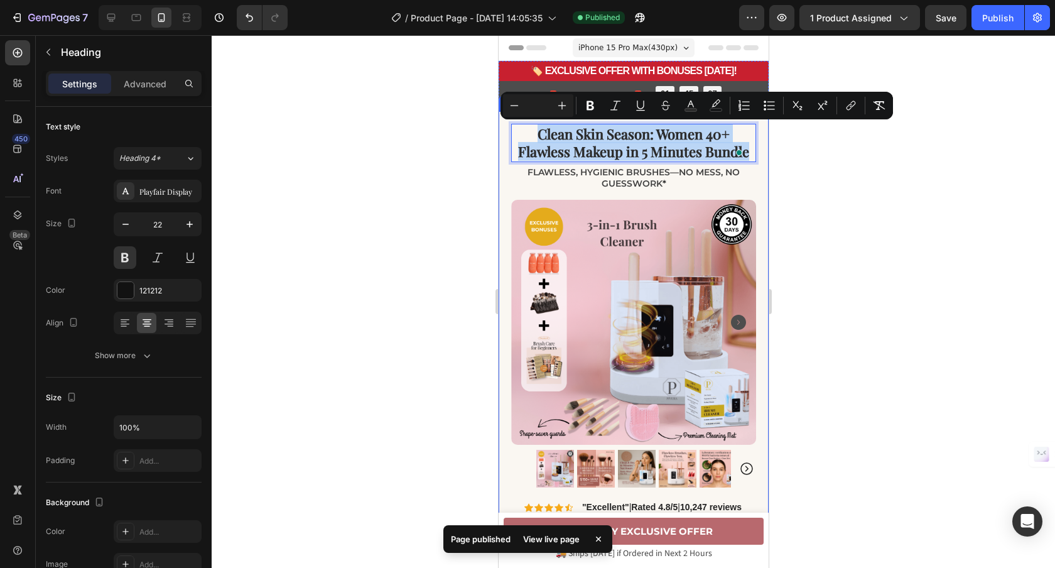
drag, startPoint x: 532, startPoint y: 134, endPoint x: 756, endPoint y: 158, distance: 225.4
copy span "Clean Skin Season: Women 40+ Flawless Makeup in 5 Minutes Bundle"
click at [579, 176] on span "Flawless, hygienic brushes—no mess, no guesswork" at bounding box center [633, 177] width 212 height 23
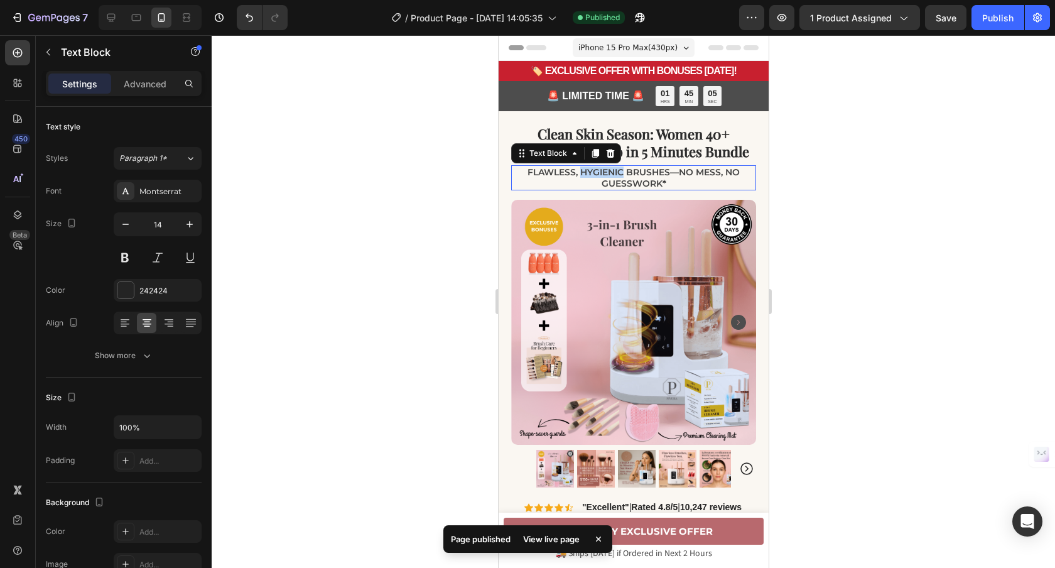
click at [579, 176] on span "Flawless, hygienic brushes—no mess, no guesswork" at bounding box center [633, 177] width 212 height 23
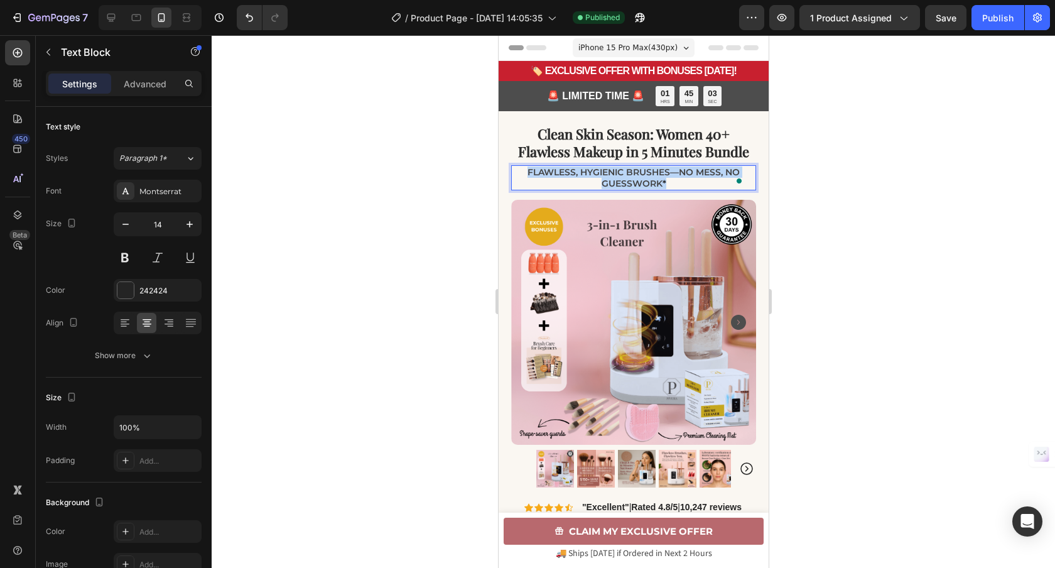
drag, startPoint x: 672, startPoint y: 183, endPoint x: 520, endPoint y: 168, distance: 152.6
click at [520, 168] on p "Flawless, hygienic brushes—no mess, no guesswork *" at bounding box center [633, 177] width 242 height 23
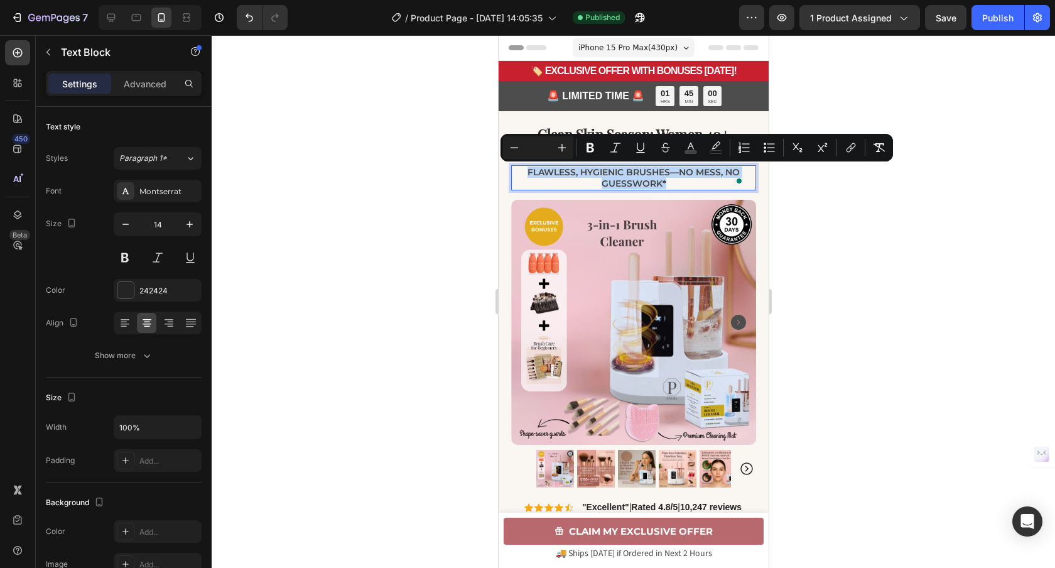
copy p "Flawless, hygienic brushes—no mess, no guesswork *"
click at [615, 147] on icon "Editor contextual toolbar" at bounding box center [615, 147] width 13 height 13
click at [450, 213] on div at bounding box center [633, 301] width 843 height 532
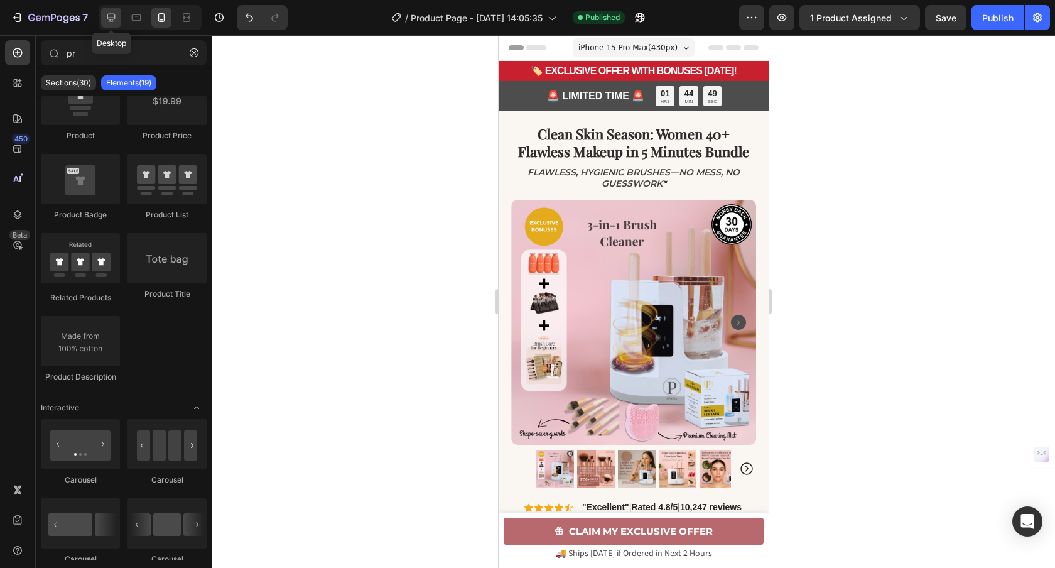
click at [121, 21] on div at bounding box center [111, 18] width 20 height 20
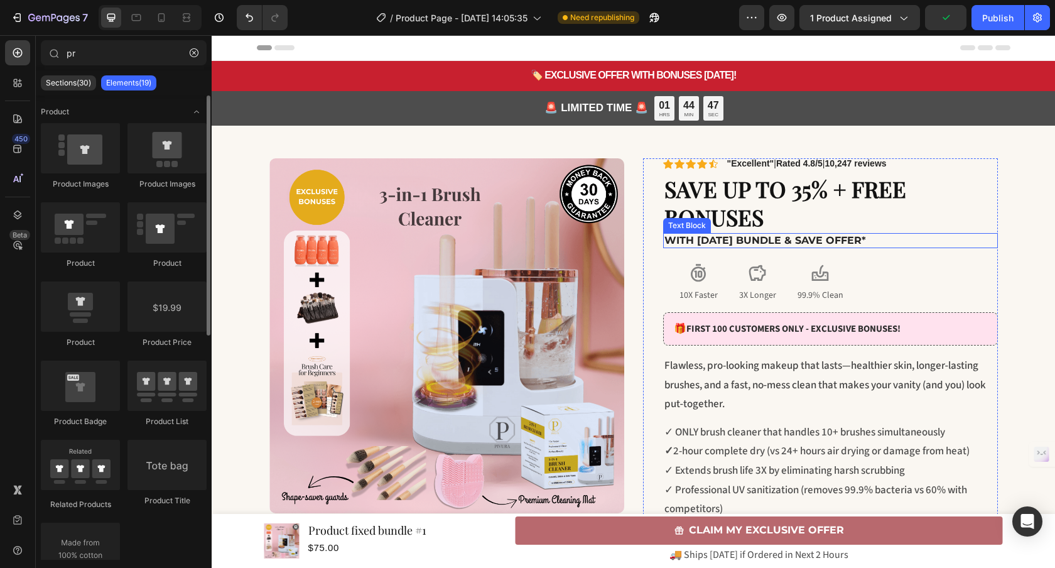
click at [731, 244] on strong "With Today's Bundle & Save Offer" at bounding box center [762, 240] width 197 height 12
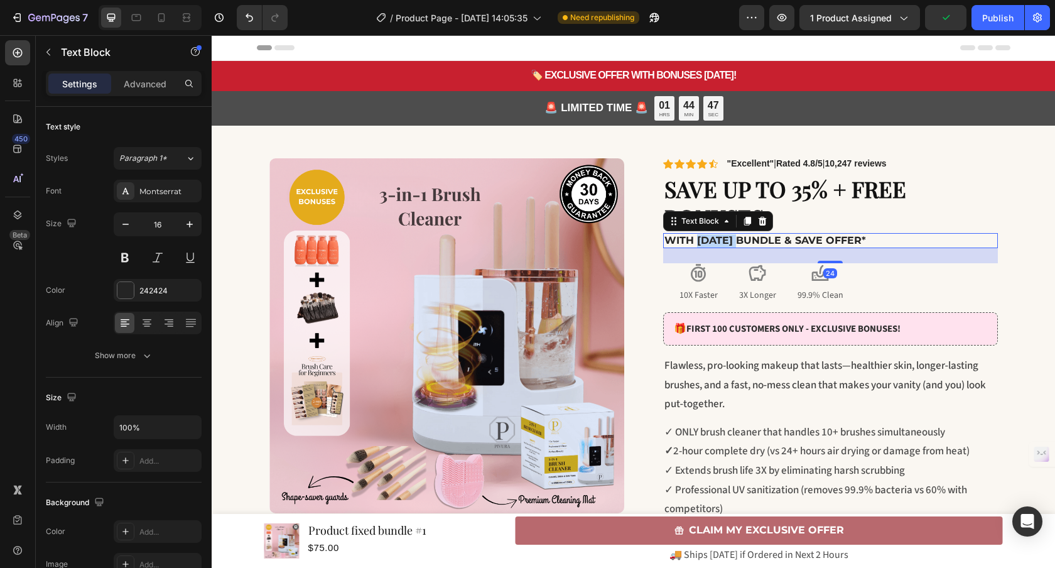
click at [731, 244] on strong "With Today's Bundle & Save Offer" at bounding box center [762, 240] width 197 height 12
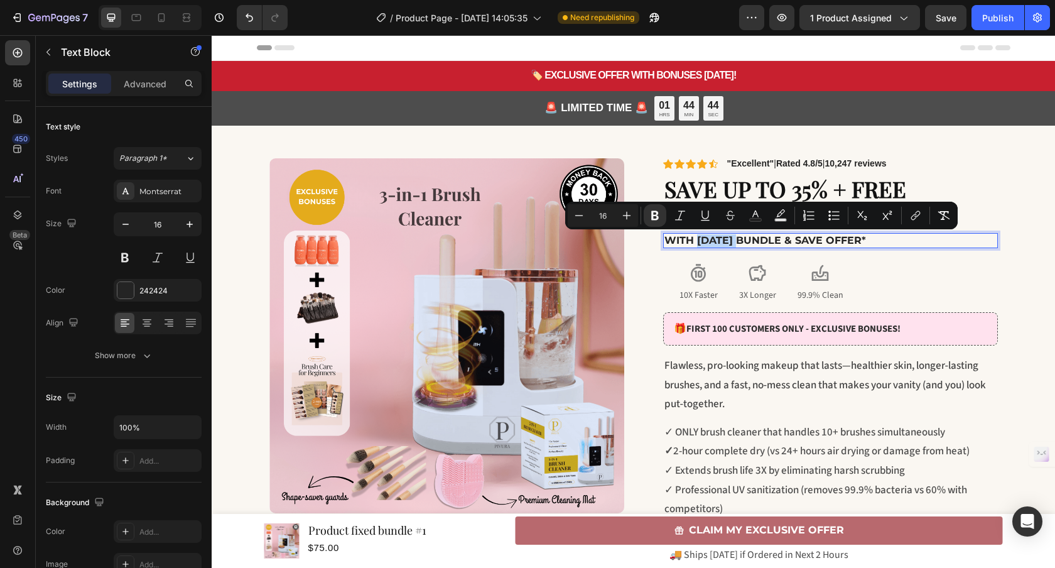
drag, startPoint x: 861, startPoint y: 238, endPoint x: 661, endPoint y: 236, distance: 200.3
click at [664, 236] on strong "With Today's Bundle & Save Offer" at bounding box center [762, 240] width 197 height 12
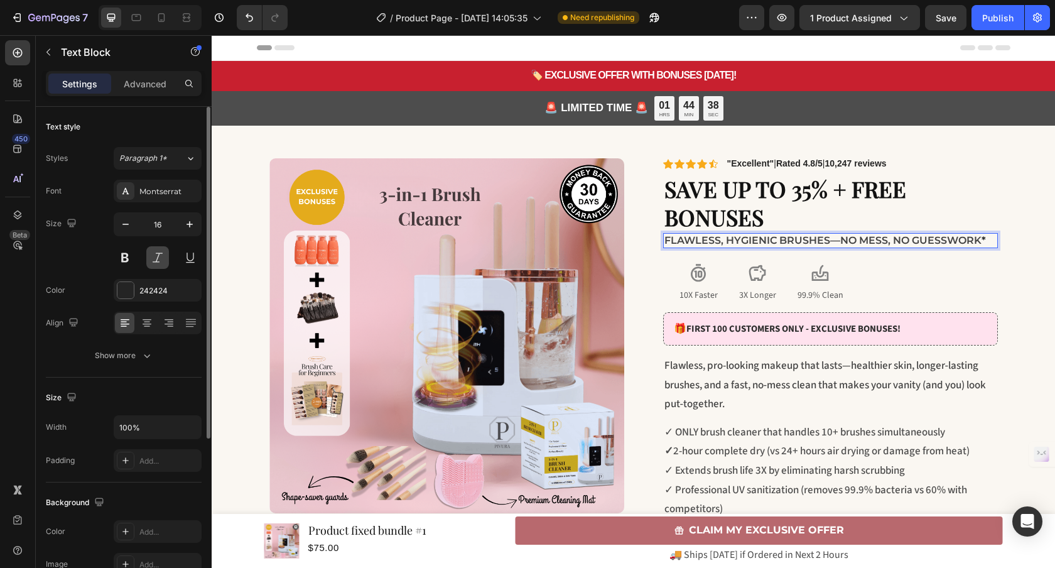
click at [161, 261] on button at bounding box center [157, 257] width 23 height 23
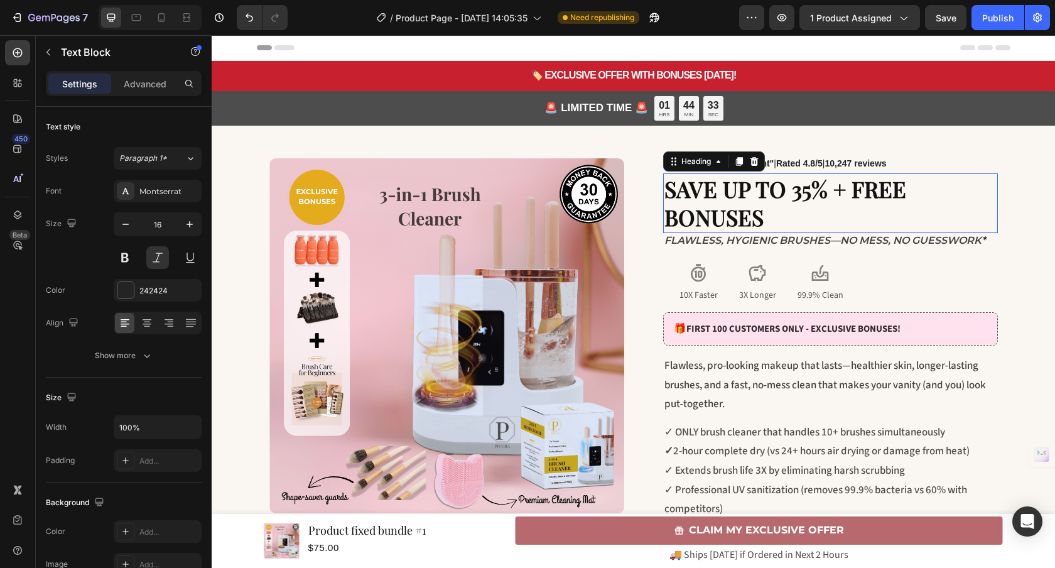
click at [868, 204] on h2 "SAVE UP TO 35% + FREE BONUSES" at bounding box center [830, 203] width 335 height 60
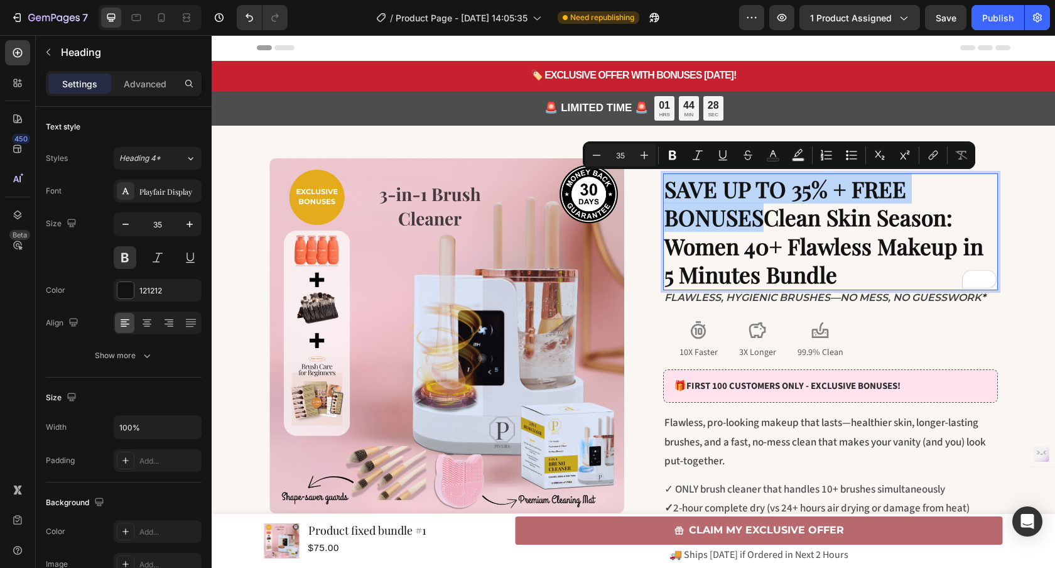
drag, startPoint x: 760, startPoint y: 220, endPoint x: 663, endPoint y: 191, distance: 100.7
click at [664, 191] on p "SAVE UP TO 35% + FREE BONUSESClean Skin Season: Women 40+ Flawless Makeup in 5 …" at bounding box center [830, 232] width 332 height 114
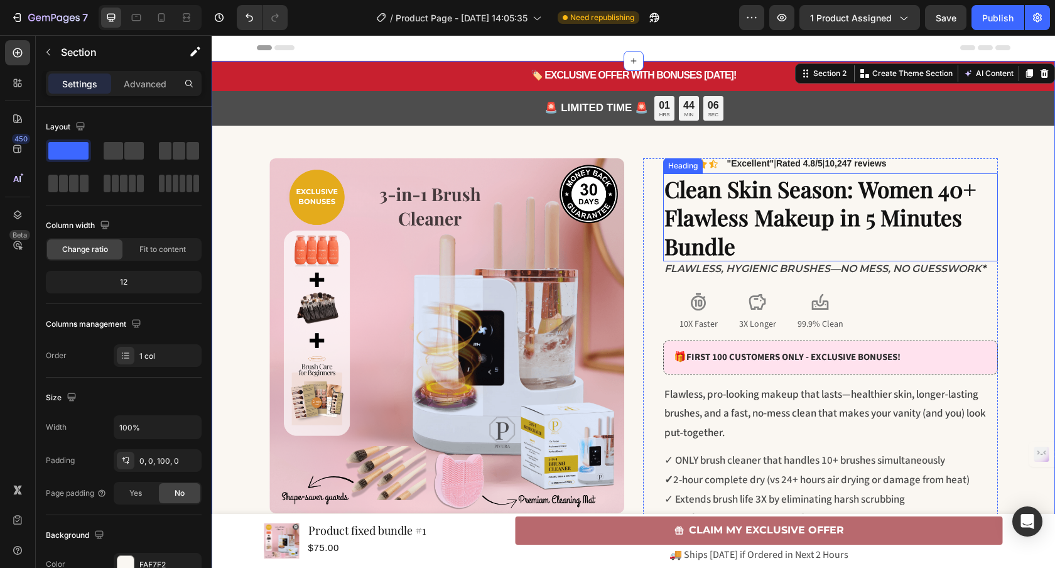
click at [759, 221] on p "Clean Skin Season: Women 40+ Flawless Makeup in 5 Minutes Bundle" at bounding box center [830, 218] width 332 height 86
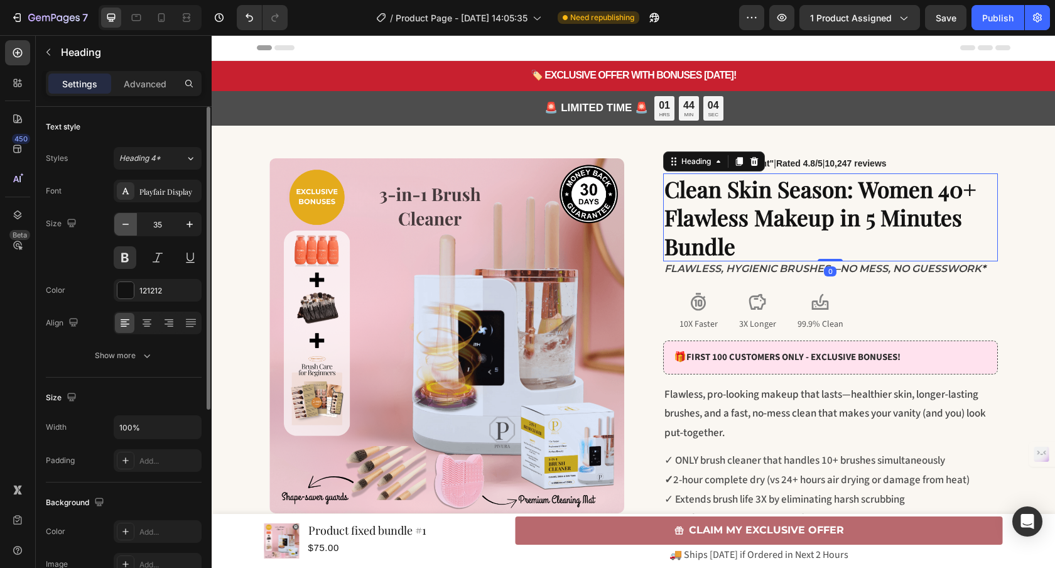
click at [127, 226] on icon "button" at bounding box center [125, 224] width 13 height 13
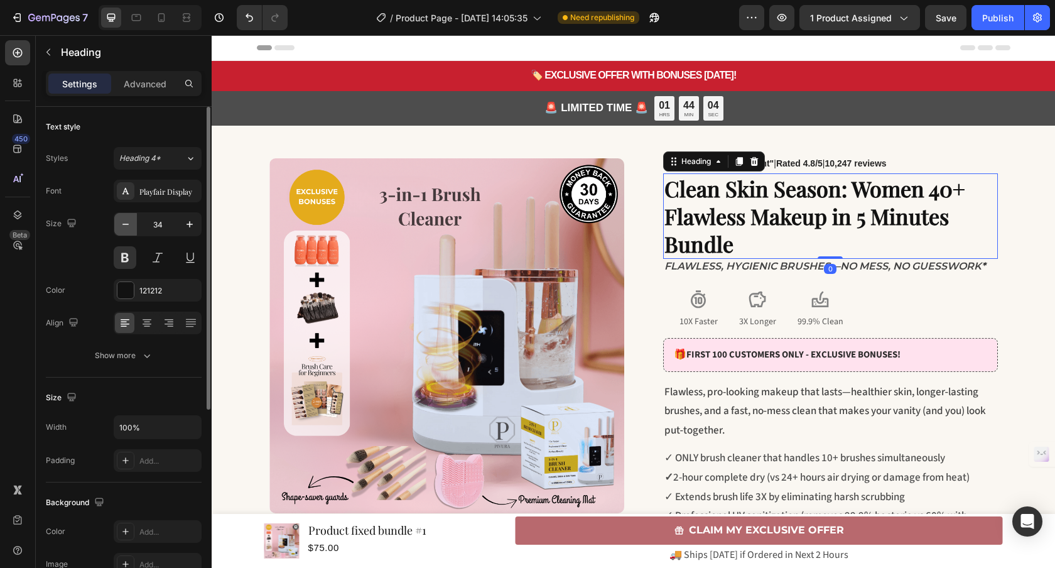
click at [127, 226] on icon "button" at bounding box center [125, 224] width 13 height 13
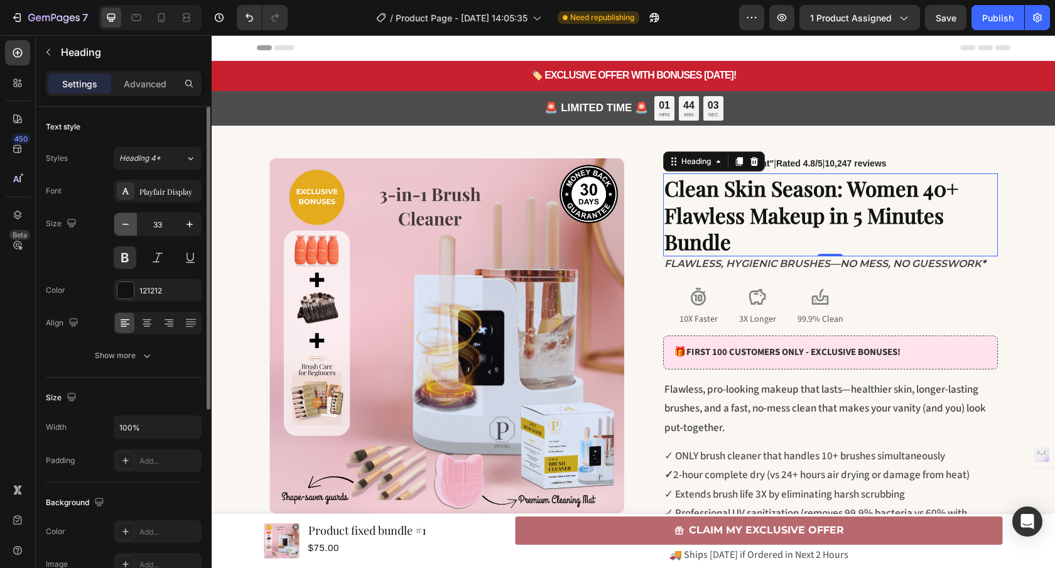
click at [127, 226] on icon "button" at bounding box center [125, 224] width 13 height 13
type input "32"
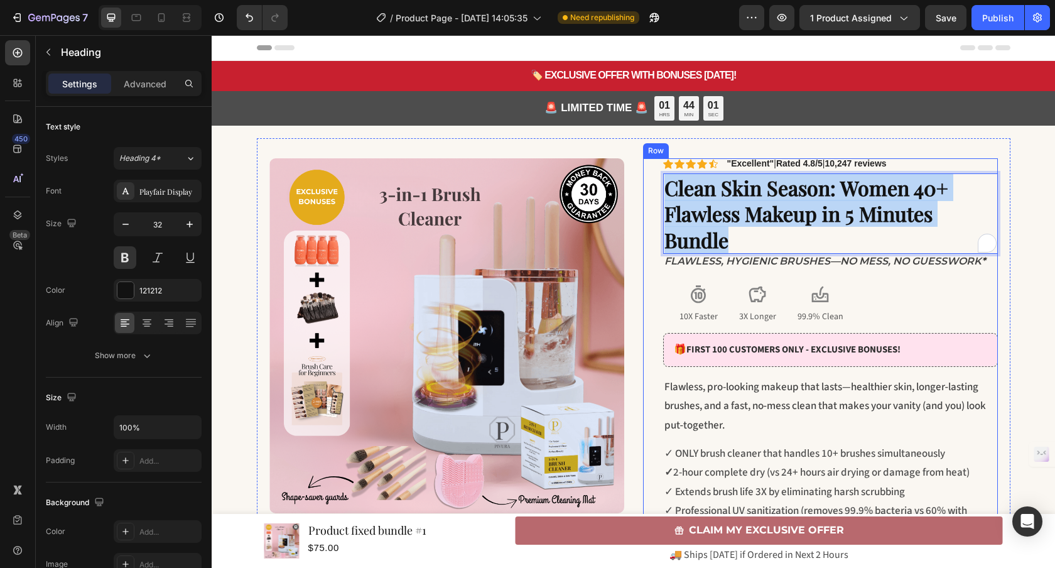
drag, startPoint x: 730, startPoint y: 237, endPoint x: 652, endPoint y: 189, distance: 91.6
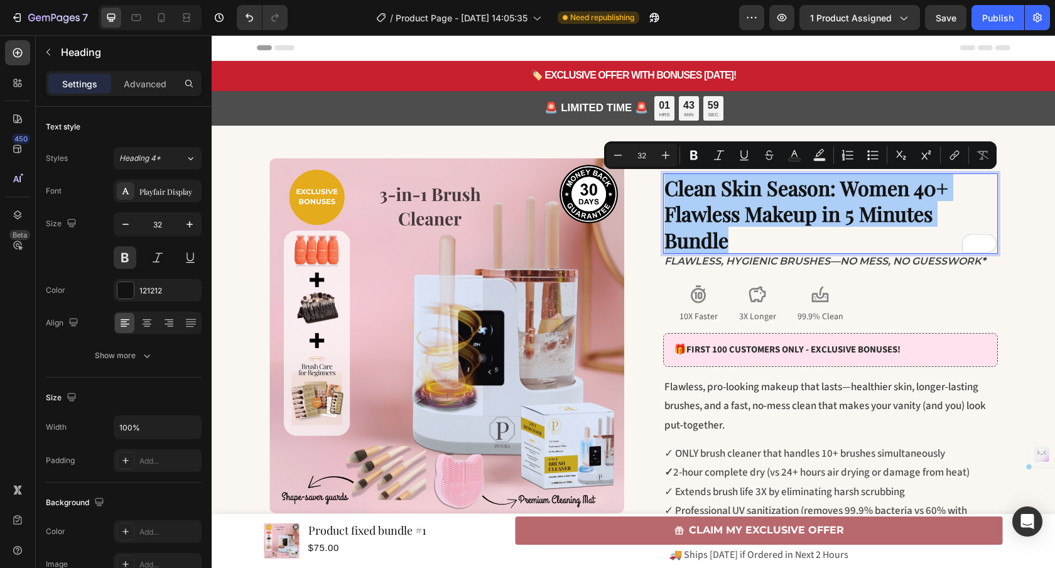
drag, startPoint x: 650, startPoint y: 156, endPoint x: 637, endPoint y: 157, distance: 13.8
click at [637, 156] on input "32" at bounding box center [641, 155] width 25 height 15
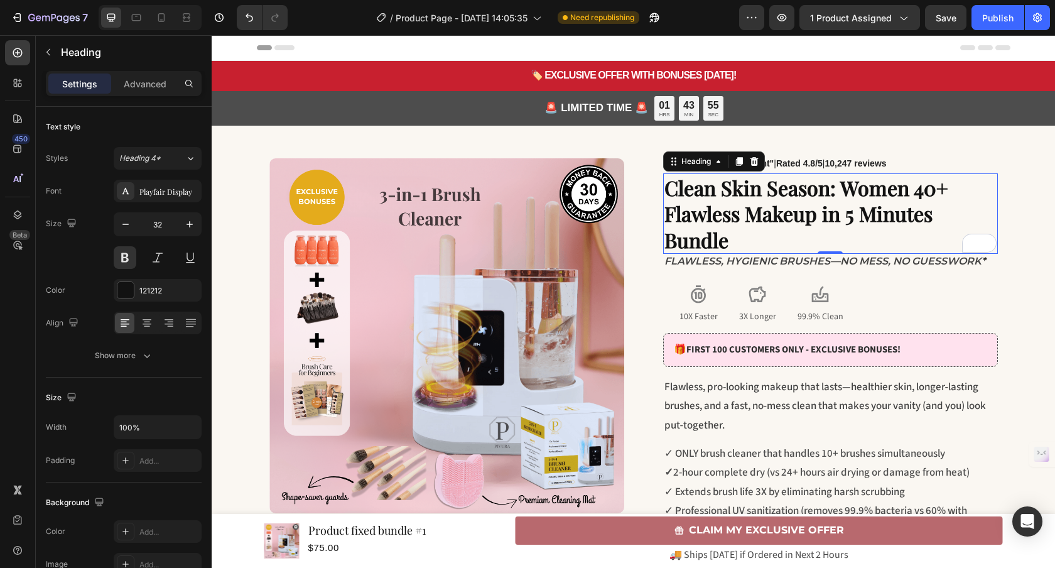
click at [758, 245] on p "Clean Skin Season: Women 40+ Flawless Makeup in 5 Minutes Bundle" at bounding box center [830, 214] width 332 height 78
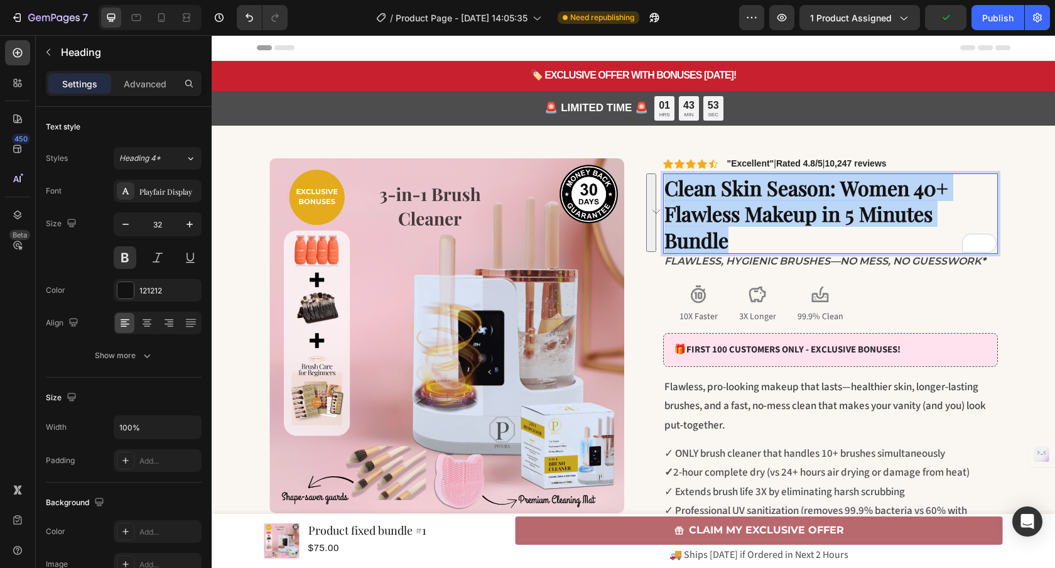
drag, startPoint x: 747, startPoint y: 238, endPoint x: 659, endPoint y: 187, distance: 101.5
click at [664, 187] on p "Clean Skin Season: Women 40+ Flawless Makeup in 5 Minutes Bundle" at bounding box center [830, 214] width 332 height 78
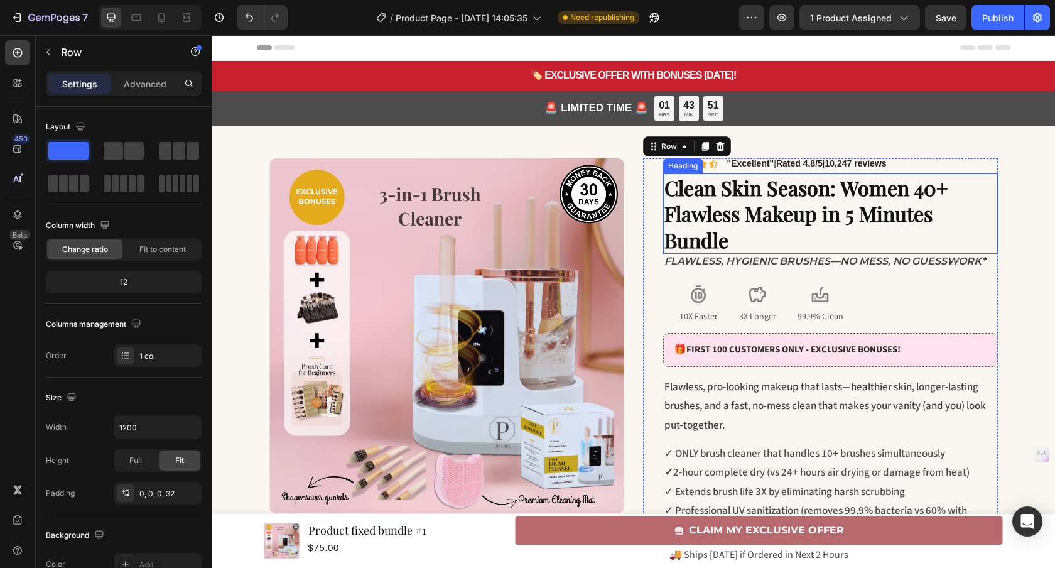
click at [756, 225] on span "Clean Skin Season: Women 40+ Flawless Makeup in 5 Minutes Bundle" at bounding box center [806, 213] width 284 height 79
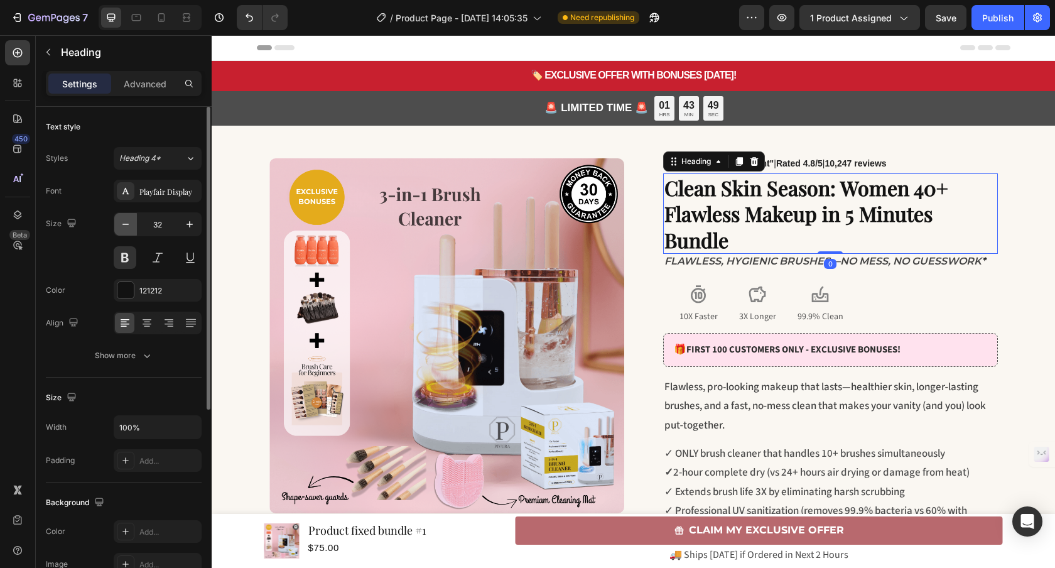
click at [128, 225] on icon "button" at bounding box center [125, 224] width 13 height 13
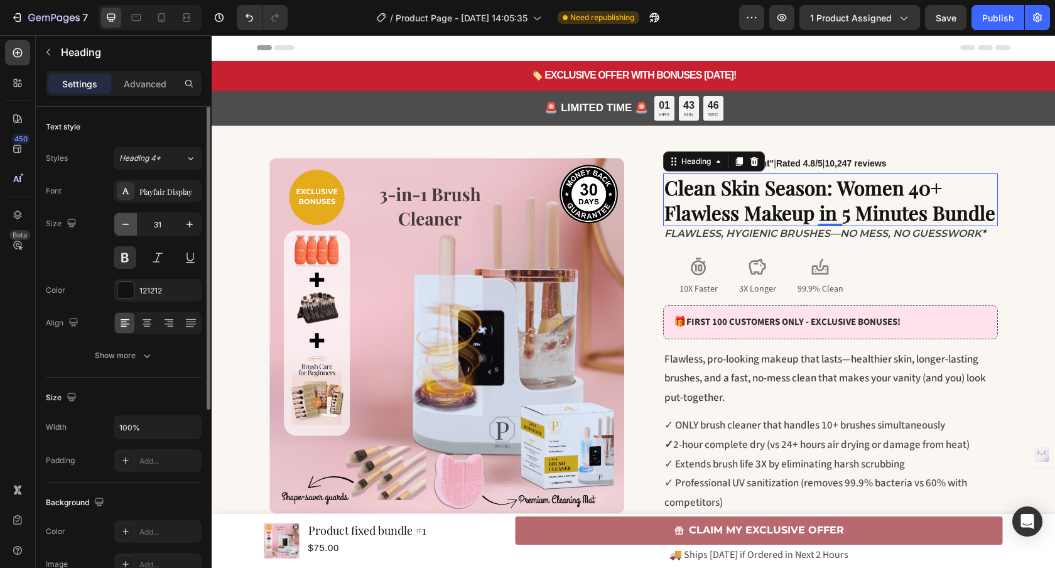
click at [127, 228] on icon "button" at bounding box center [125, 224] width 13 height 13
type input "30"
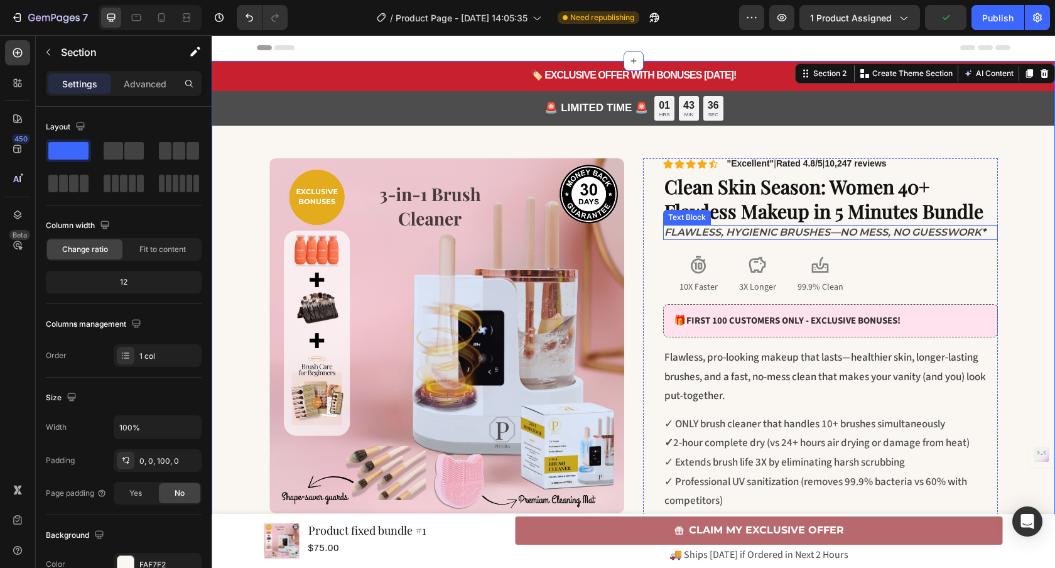
click at [814, 225] on div "Flawless, hygienic brushes—no mess, no guesswork *" at bounding box center [830, 233] width 335 height 16
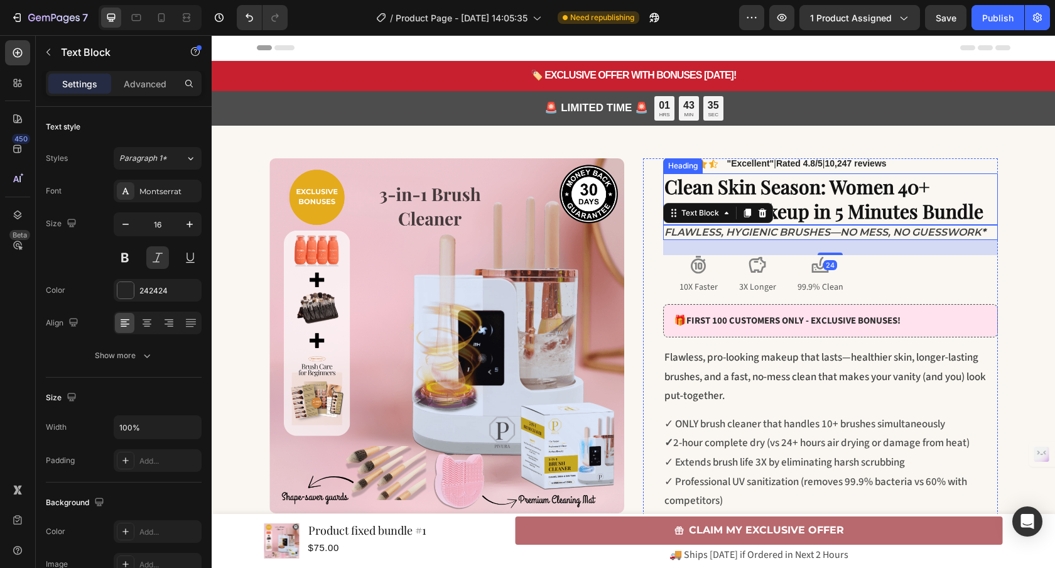
click at [816, 223] on span "Clean Skin Season: Women 40+ Flawless Makeup in 5 Minutes Bundle" at bounding box center [823, 199] width 319 height 50
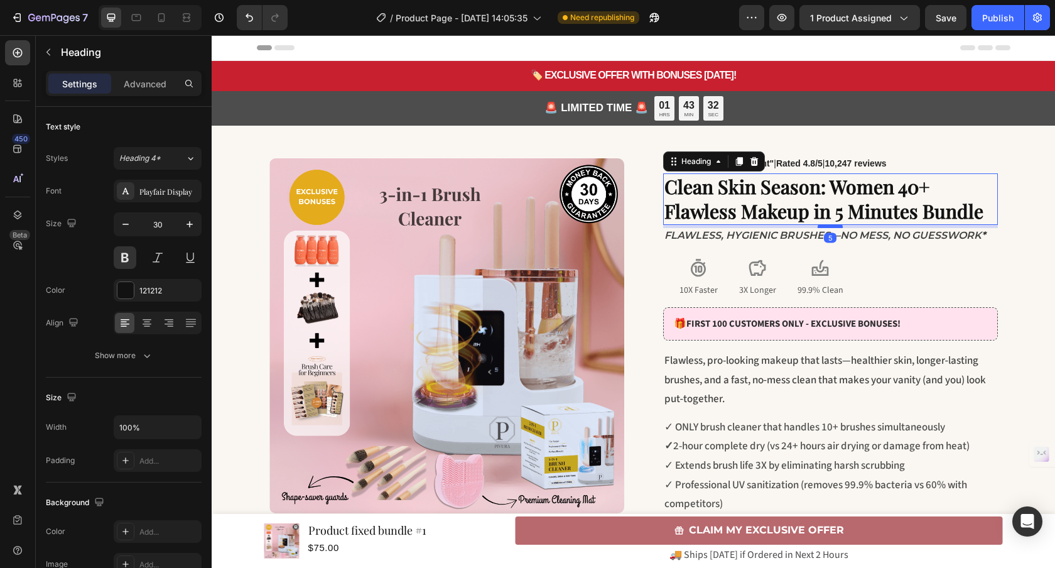
click at [819, 225] on div at bounding box center [829, 226] width 25 height 4
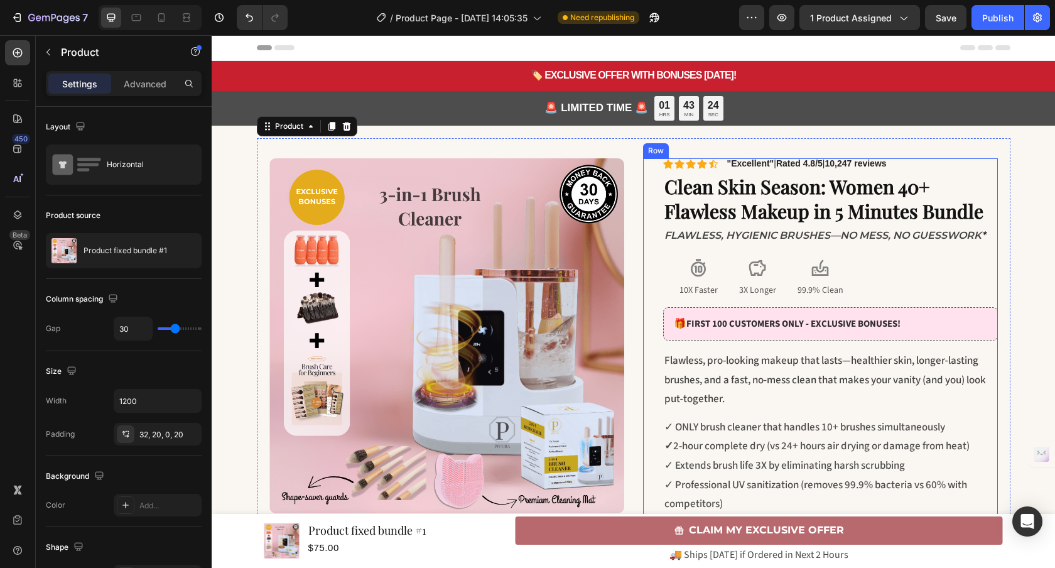
scroll to position [234, 0]
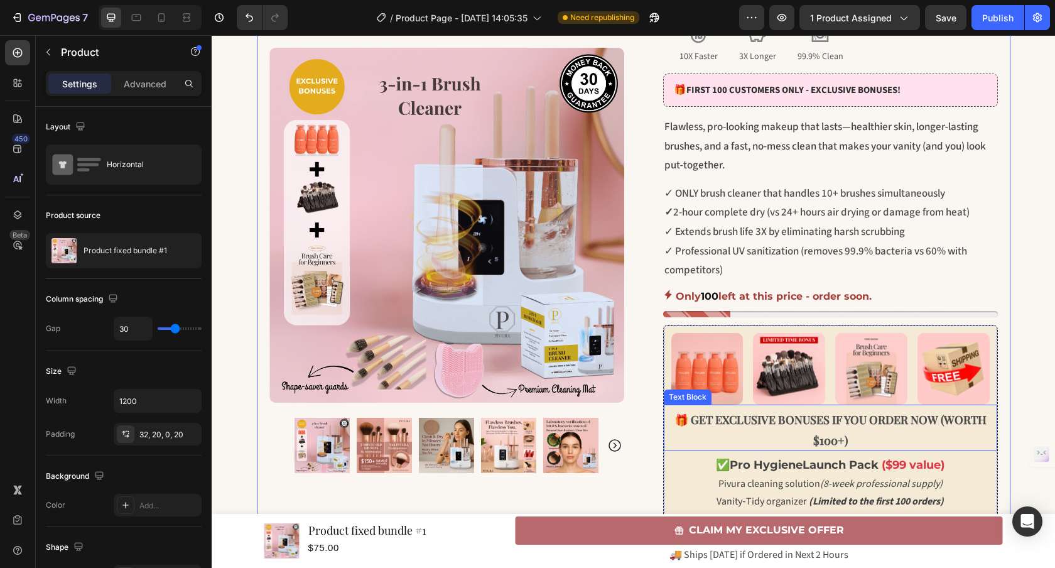
scroll to position [472, 0]
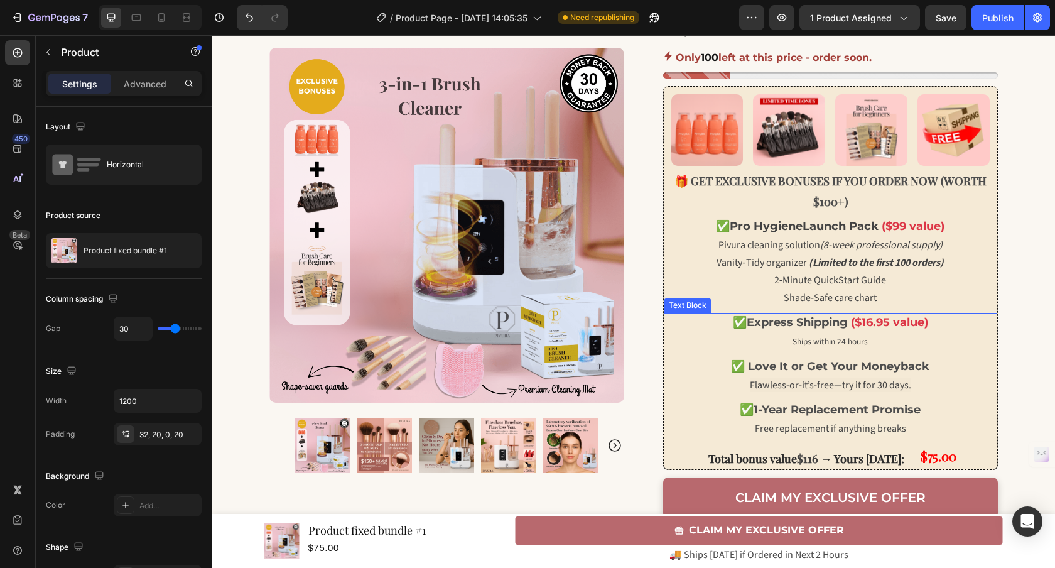
click at [838, 331] on div "✅ Express Shipping ($16.95 value)" at bounding box center [830, 322] width 333 height 19
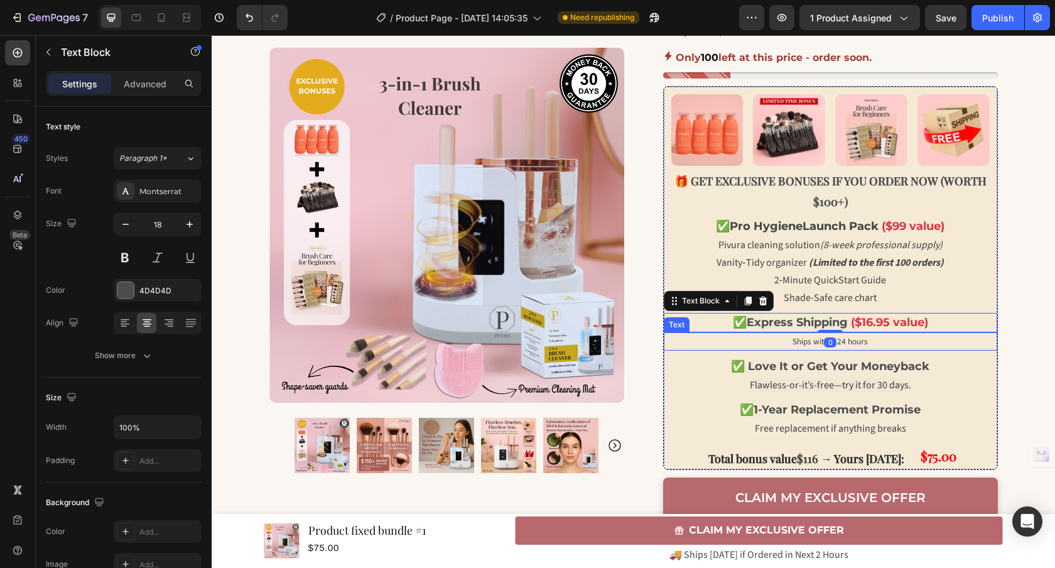
click at [840, 342] on span "Ships within 24 hours" at bounding box center [829, 341] width 75 height 12
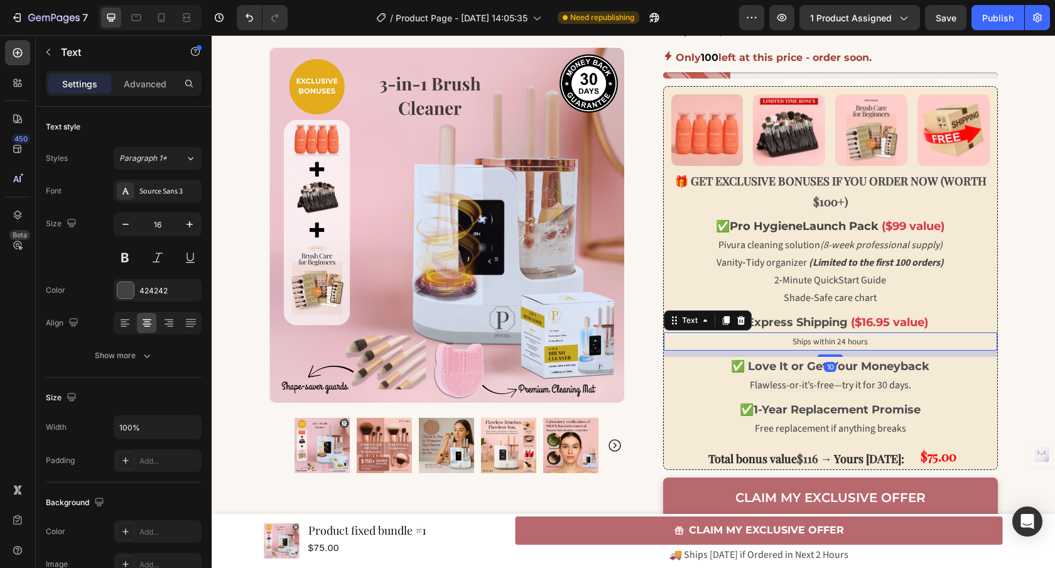
click at [861, 341] on span "Ships within 24 hours" at bounding box center [829, 341] width 75 height 12
drag, startPoint x: 861, startPoint y: 340, endPoint x: 778, endPoint y: 340, distance: 83.5
click at [778, 340] on p "Ships within 24 hours" at bounding box center [830, 341] width 331 height 16
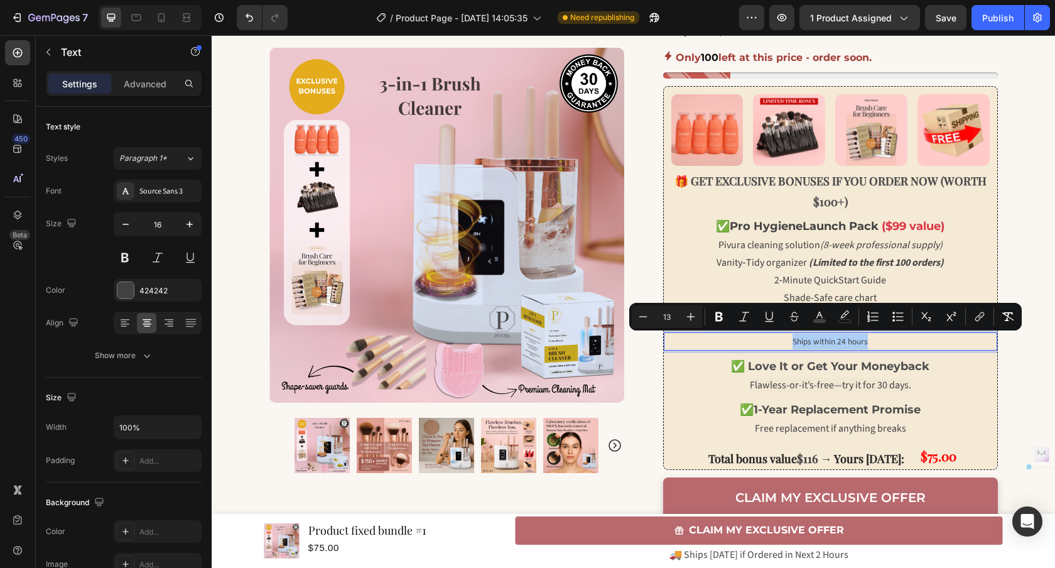
drag, startPoint x: 673, startPoint y: 315, endPoint x: 657, endPoint y: 316, distance: 15.7
click at [658, 316] on input "13" at bounding box center [666, 316] width 25 height 15
click at [809, 384] on span "Flawless-or-it’s-free—try it for 30 days." at bounding box center [830, 384] width 161 height 14
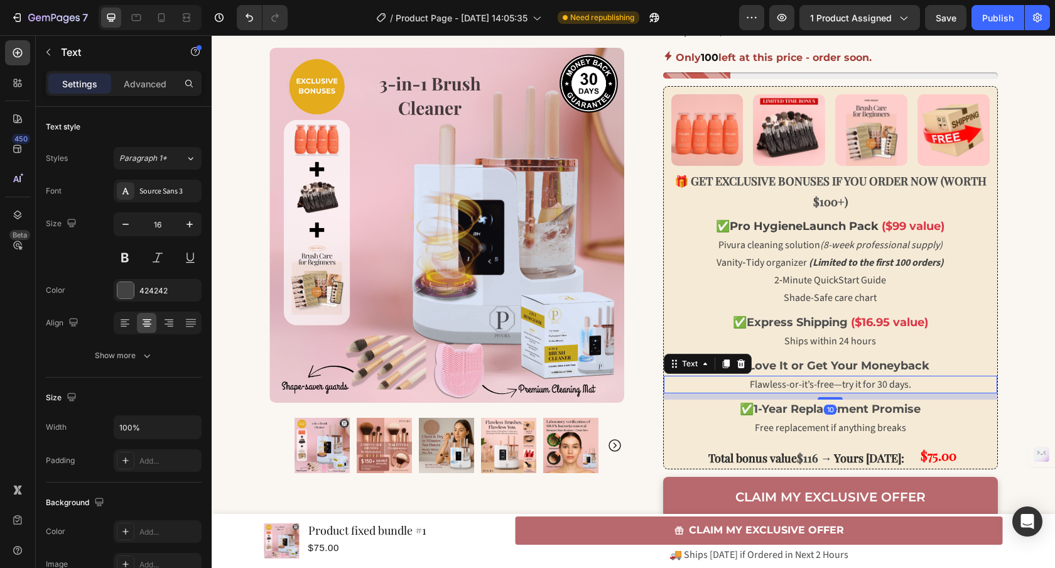
click at [809, 384] on span "Flawless-or-it’s-free—try it for 30 days." at bounding box center [830, 384] width 161 height 14
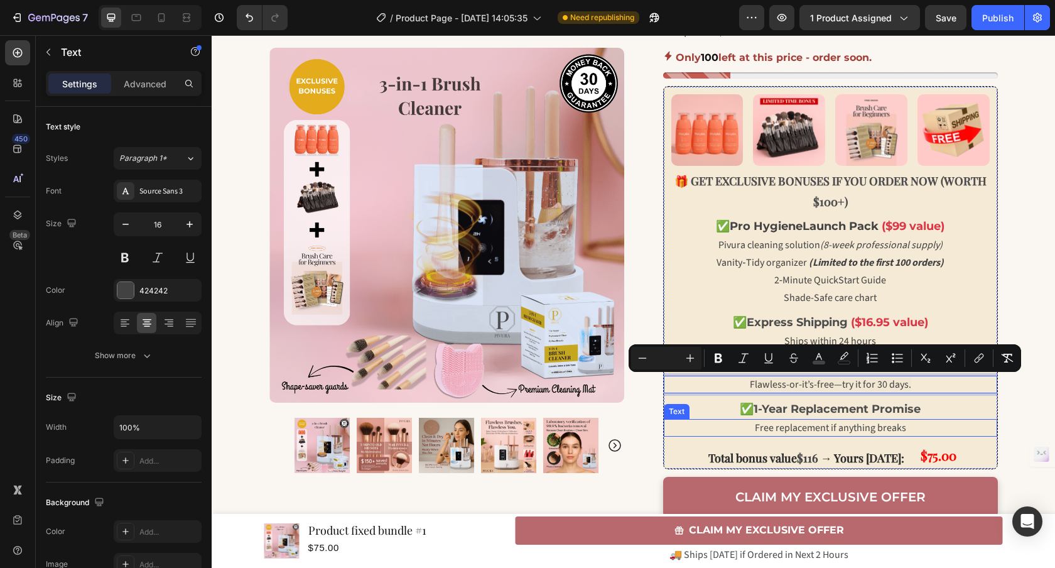
click at [794, 427] on span "Free replacement if anything breaks" at bounding box center [830, 428] width 151 height 14
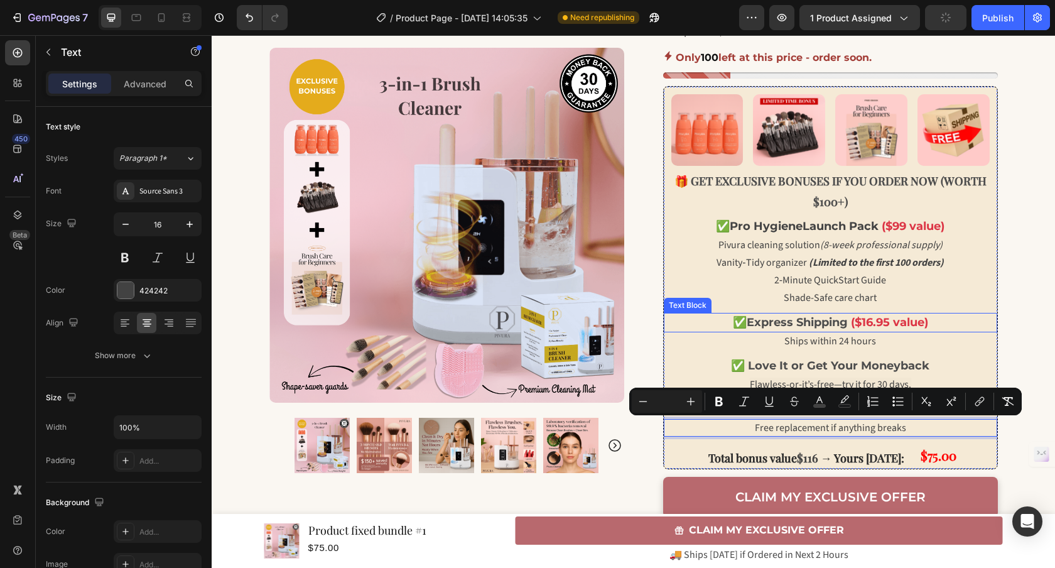
click at [805, 328] on strong "Express Shipping" at bounding box center [796, 322] width 101 height 14
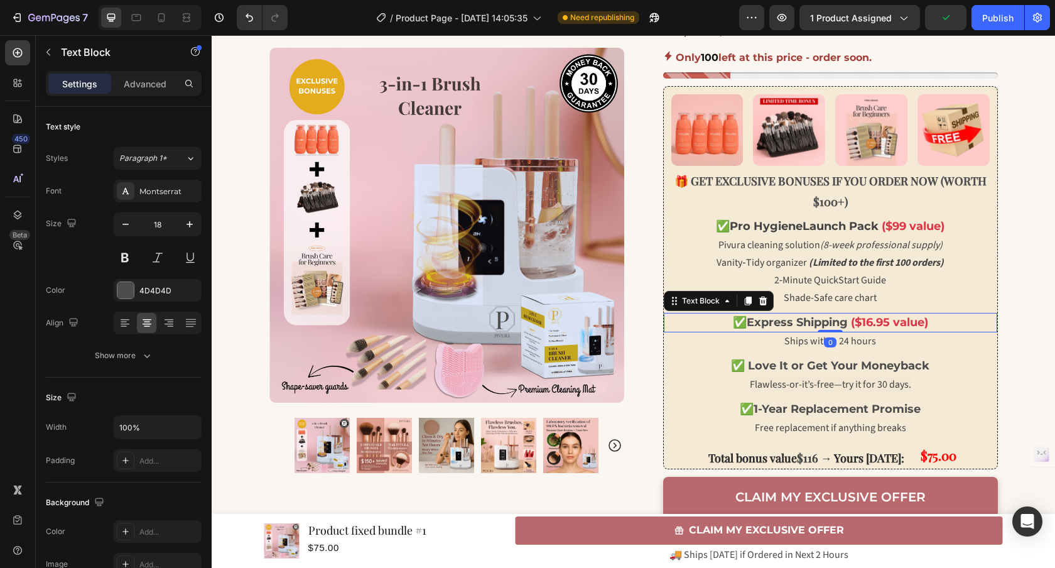
click at [804, 326] on strong "Express Shipping" at bounding box center [796, 322] width 101 height 14
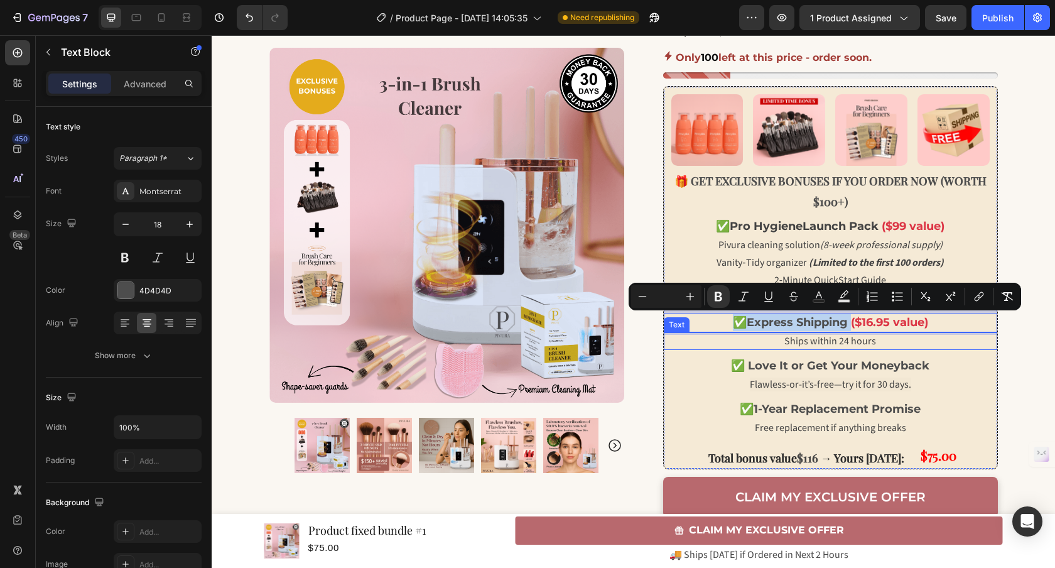
click at [777, 343] on p "Ships within 24 hours" at bounding box center [830, 340] width 331 height 15
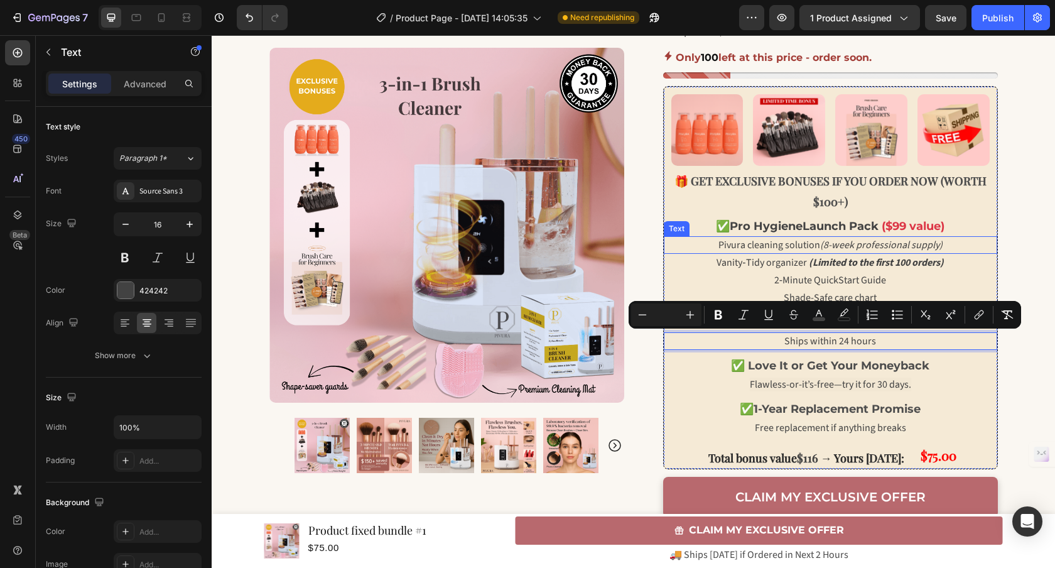
click at [752, 246] on span "Pivura cleaning solution (8-week professional supply)" at bounding box center [830, 245] width 224 height 14
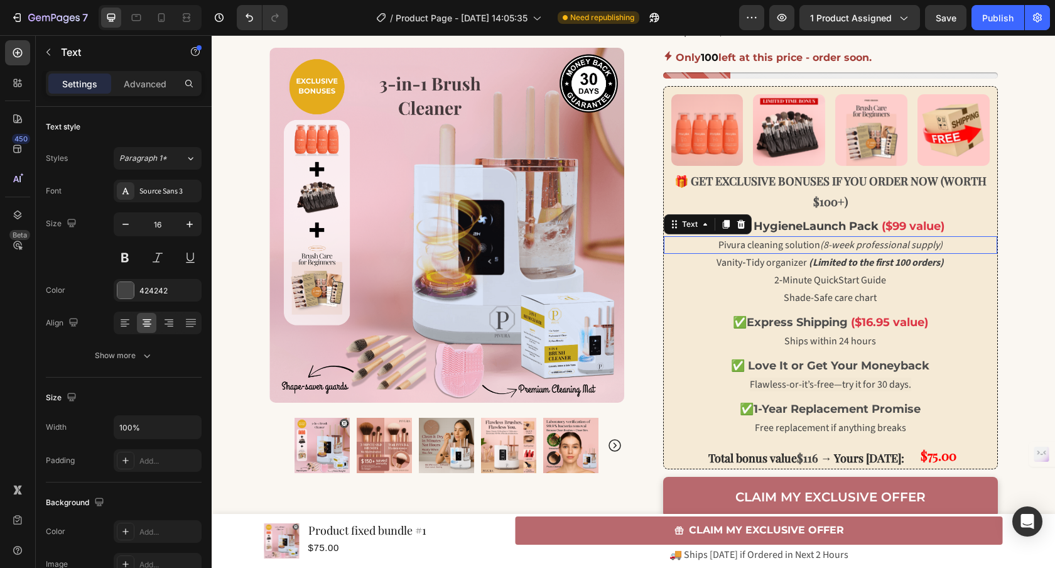
click at [752, 246] on span "Pivura cleaning solution (8-week professional supply)" at bounding box center [830, 245] width 224 height 14
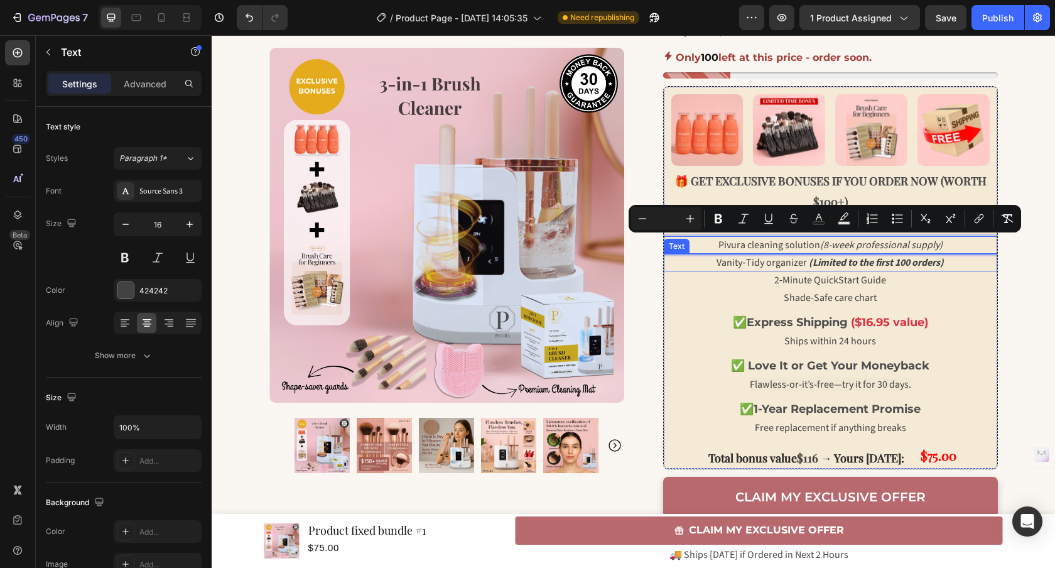
click at [756, 262] on span "Vanity‑Tidy organizer (Limited to the first 100 orders)" at bounding box center [829, 263] width 227 height 14
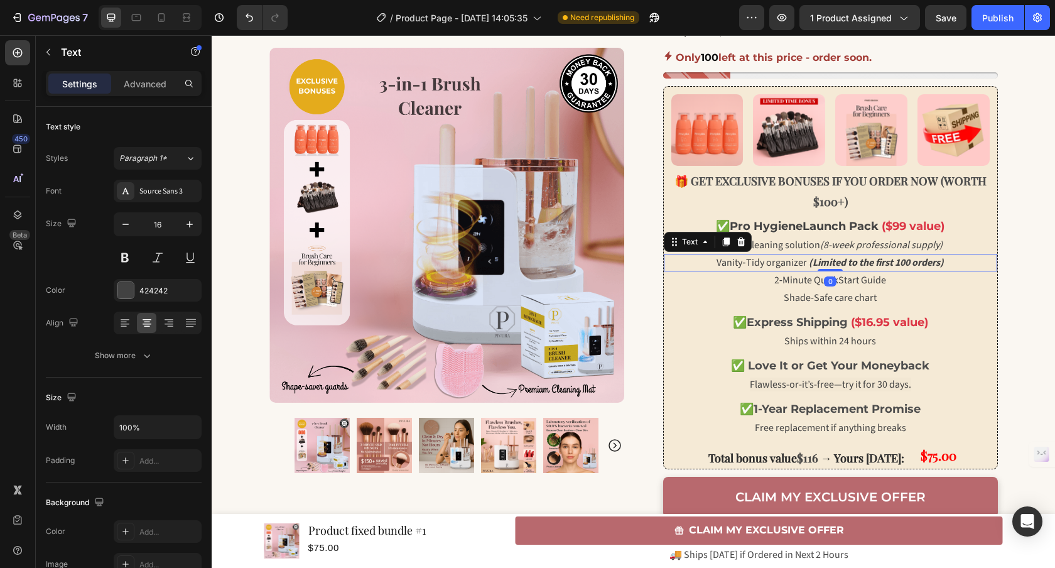
click at [756, 262] on span "Vanity‑Tidy organizer (Limited to the first 100 orders)" at bounding box center [829, 263] width 227 height 14
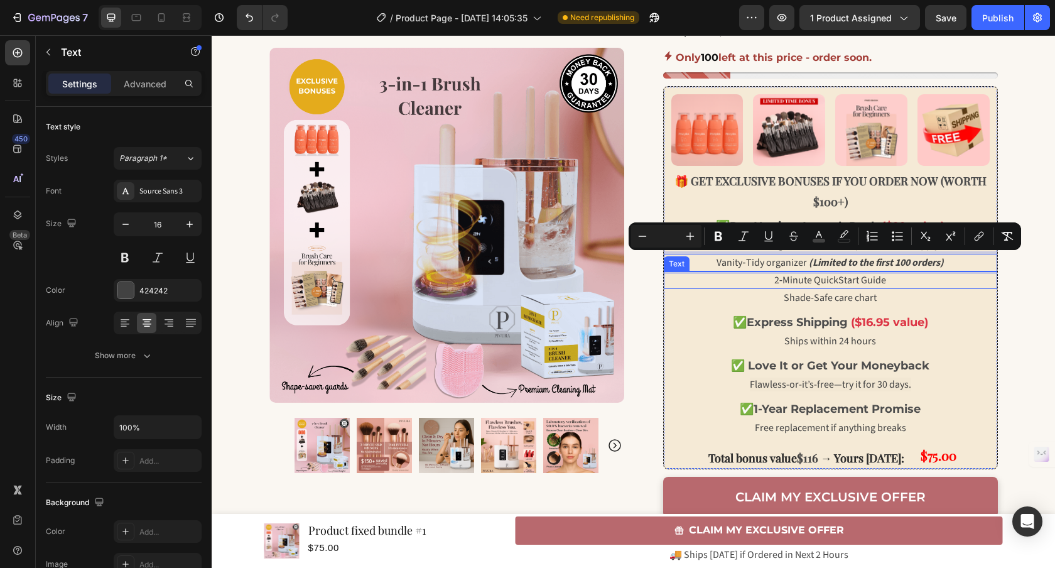
click at [795, 284] on span "2‑Minute QuickStart Guide" at bounding box center [830, 280] width 112 height 14
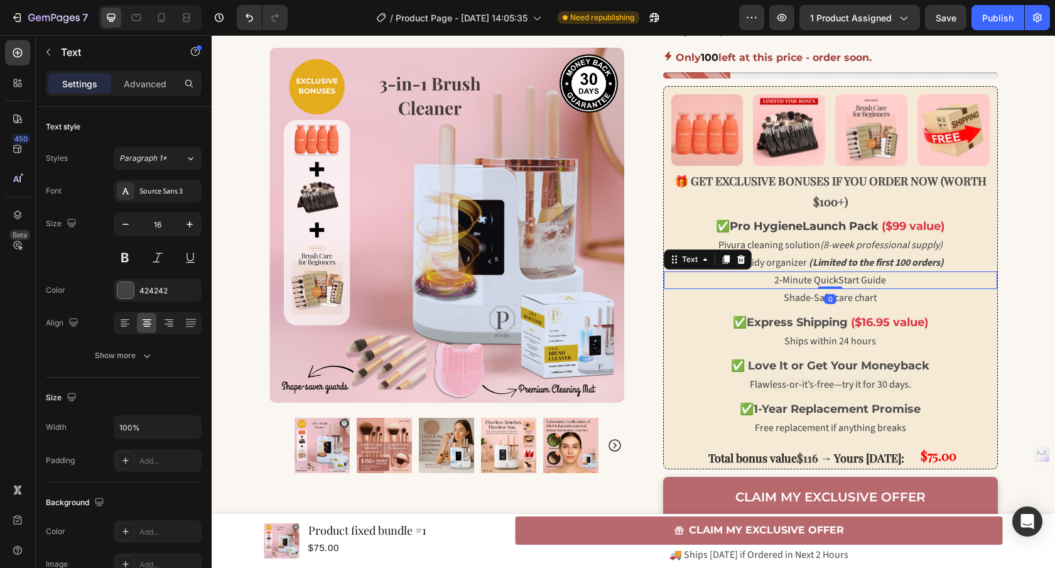
click at [795, 284] on span "2‑Minute QuickStart Guide" at bounding box center [830, 280] width 112 height 14
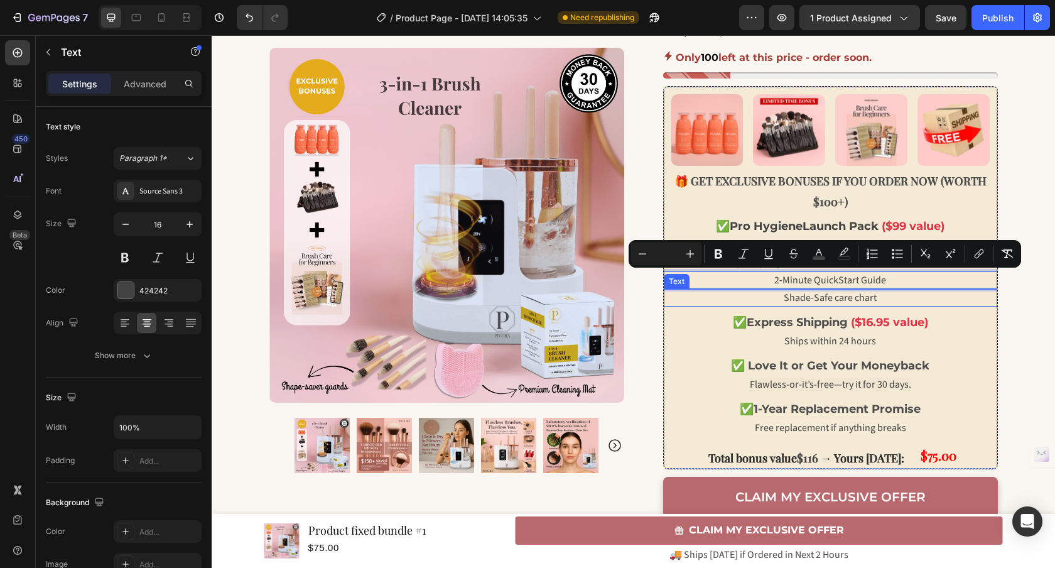
click at [797, 298] on span "Shade-Safe care chart" at bounding box center [829, 298] width 93 height 14
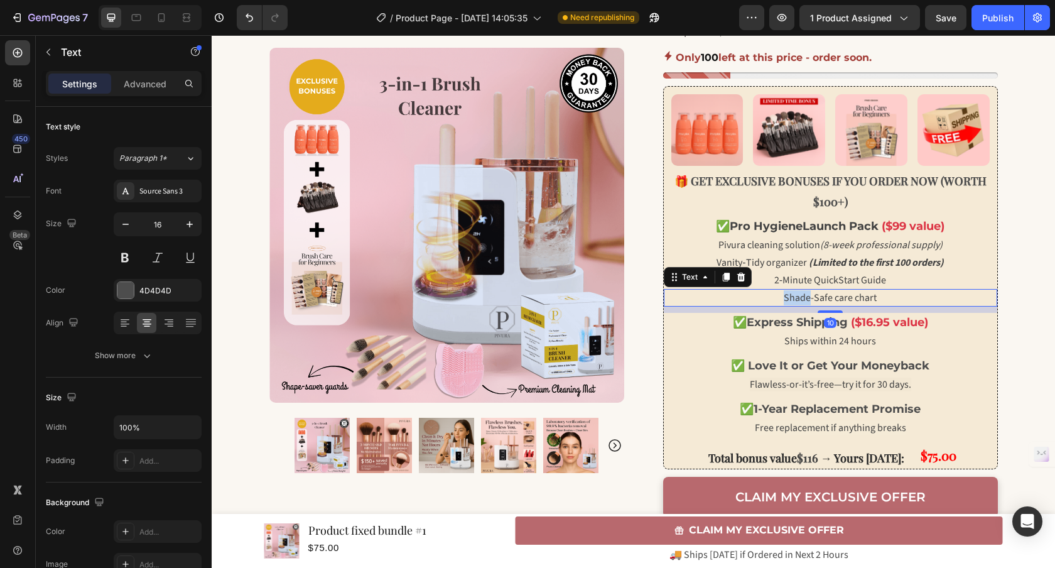
click at [797, 298] on span "Shade-Safe care chart" at bounding box center [829, 298] width 93 height 14
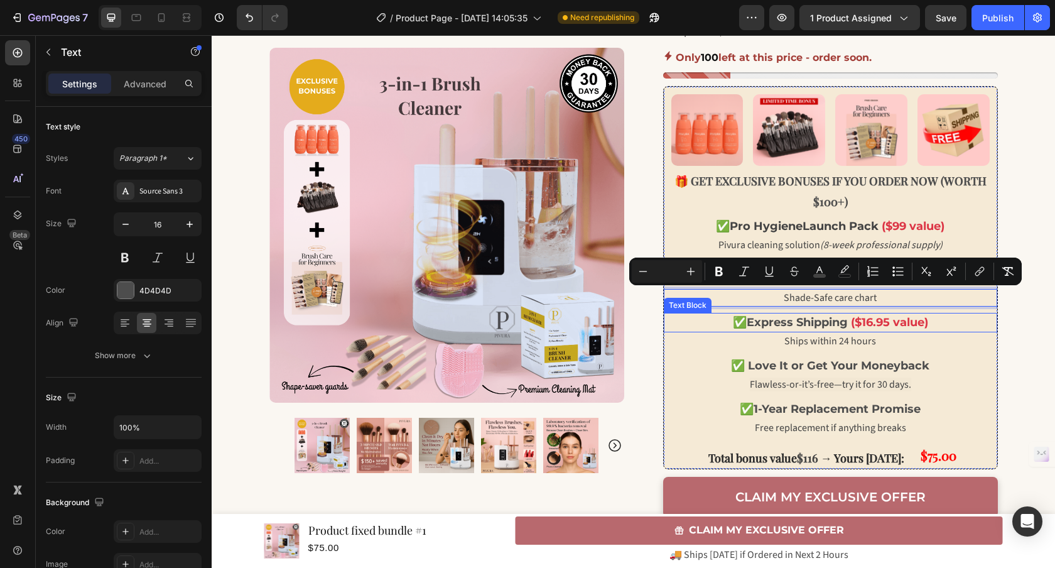
click at [810, 332] on div "Ships within 24 hours" at bounding box center [830, 341] width 333 height 18
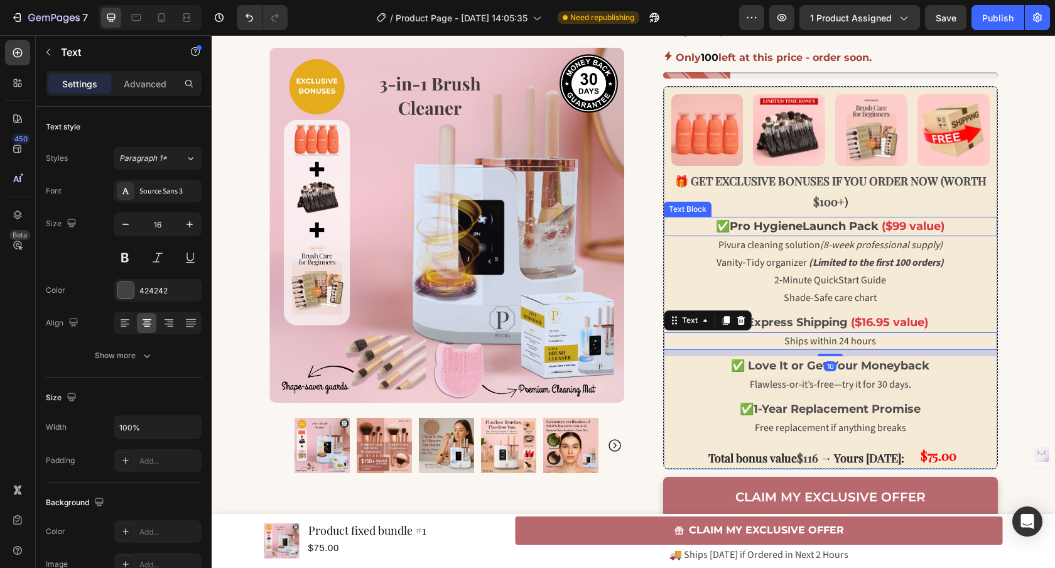
click at [770, 229] on span "Pro Hygiene" at bounding box center [765, 226] width 73 height 14
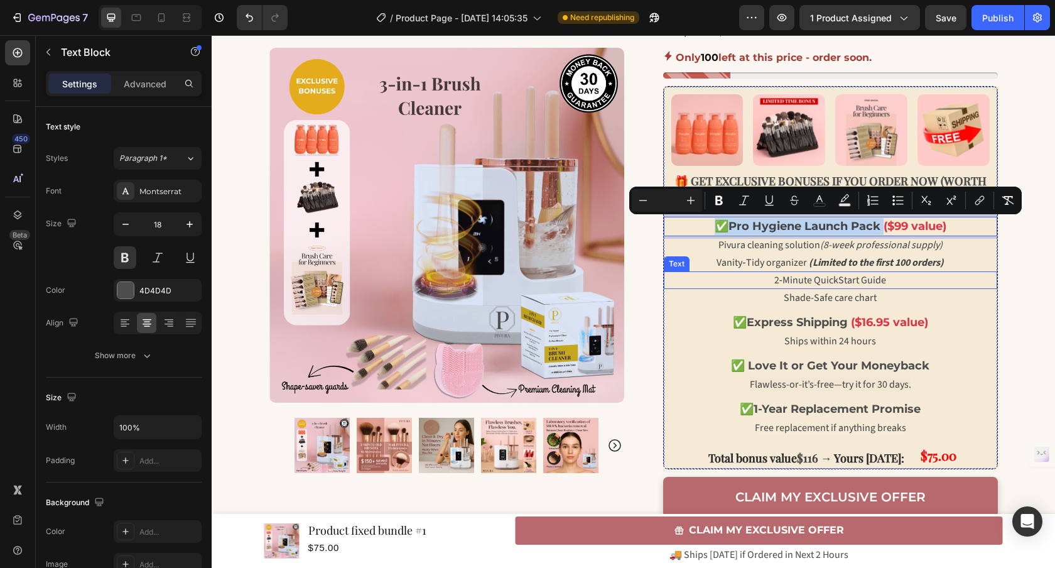
click at [804, 277] on span "2‑Minute QuickStart Guide" at bounding box center [830, 280] width 112 height 14
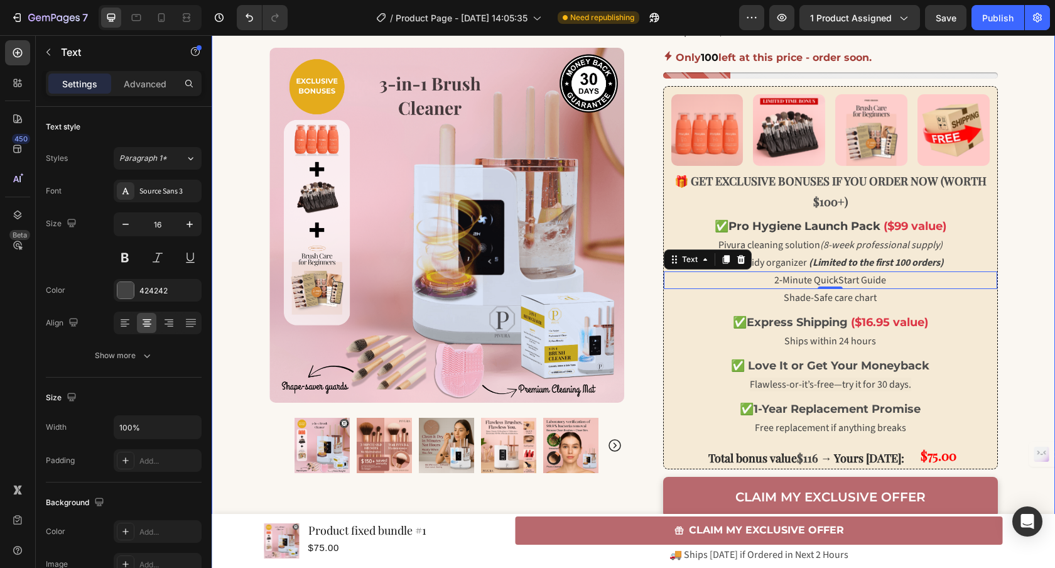
click at [1023, 326] on div "🏷️ EXCLUSIVE OFFER WITH BONUSES [DATE]! Text Block Row Row Row 🚨 LIMITED TIME 🚨…" at bounding box center [633, 150] width 843 height 1122
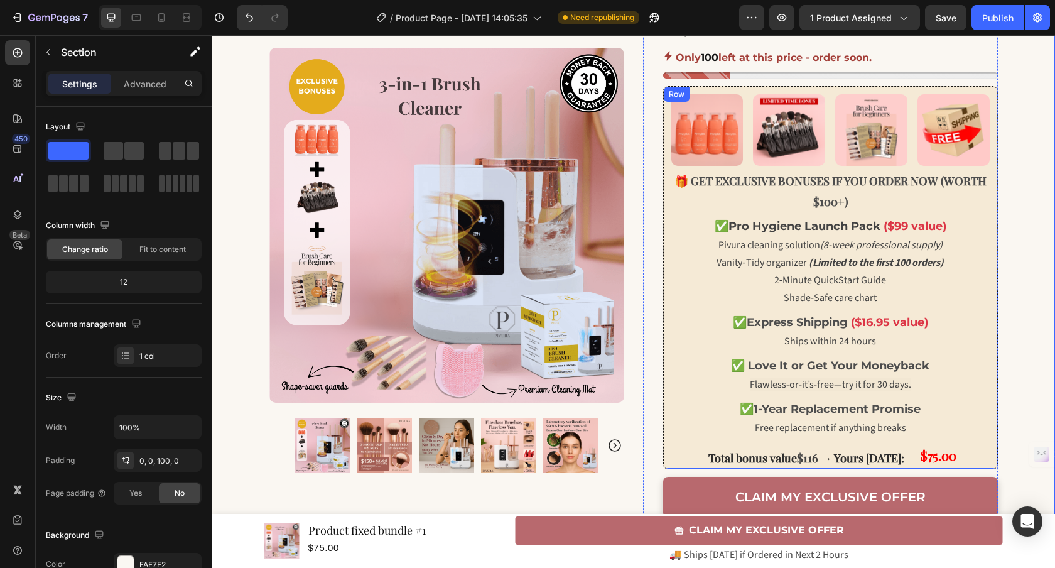
scroll to position [470, 0]
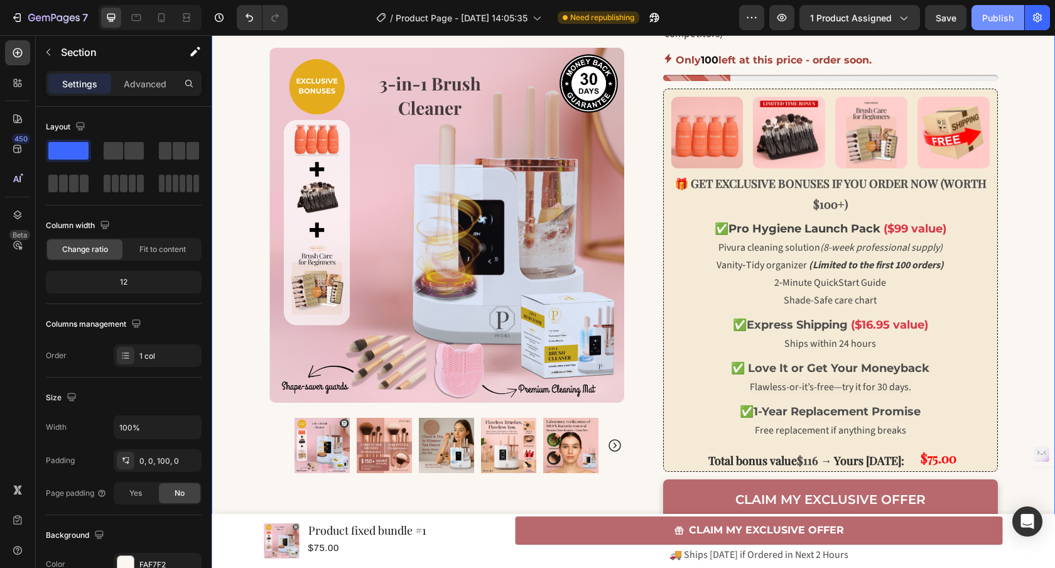
click at [1006, 18] on div "Publish" at bounding box center [997, 17] width 31 height 13
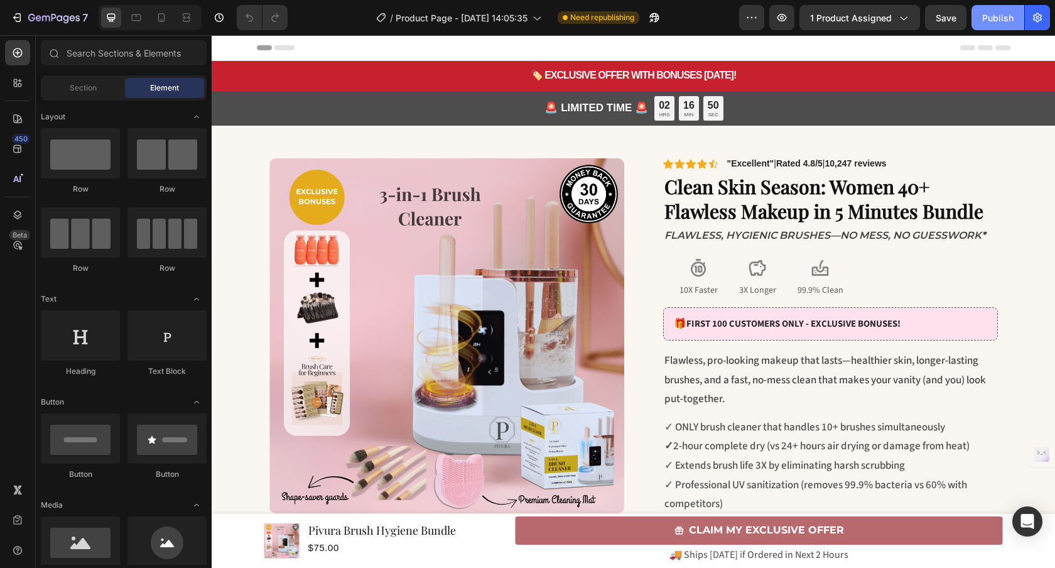
click at [988, 25] on button "Publish" at bounding box center [997, 17] width 53 height 25
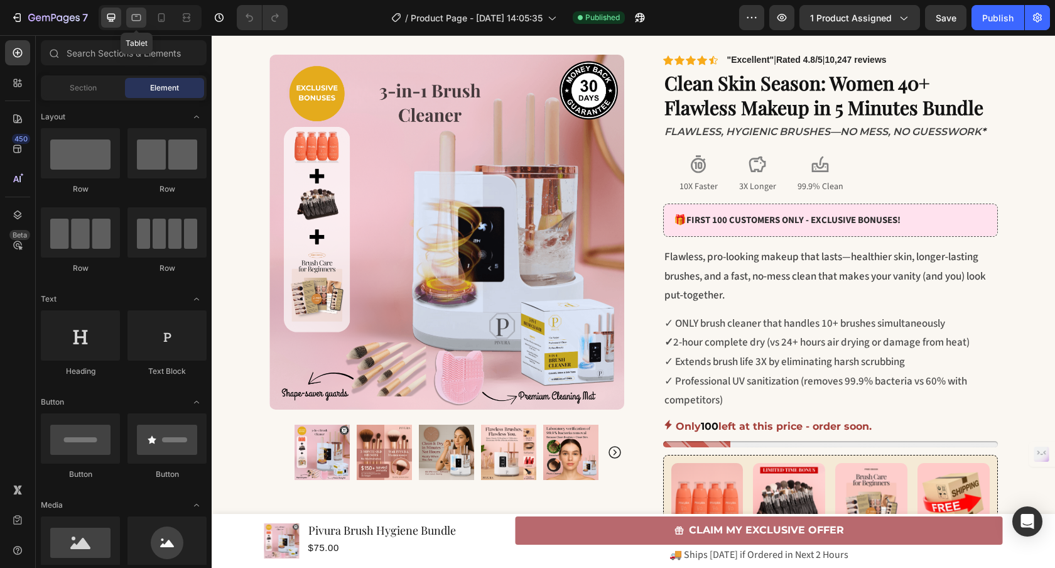
click at [133, 23] on icon at bounding box center [136, 17] width 13 height 13
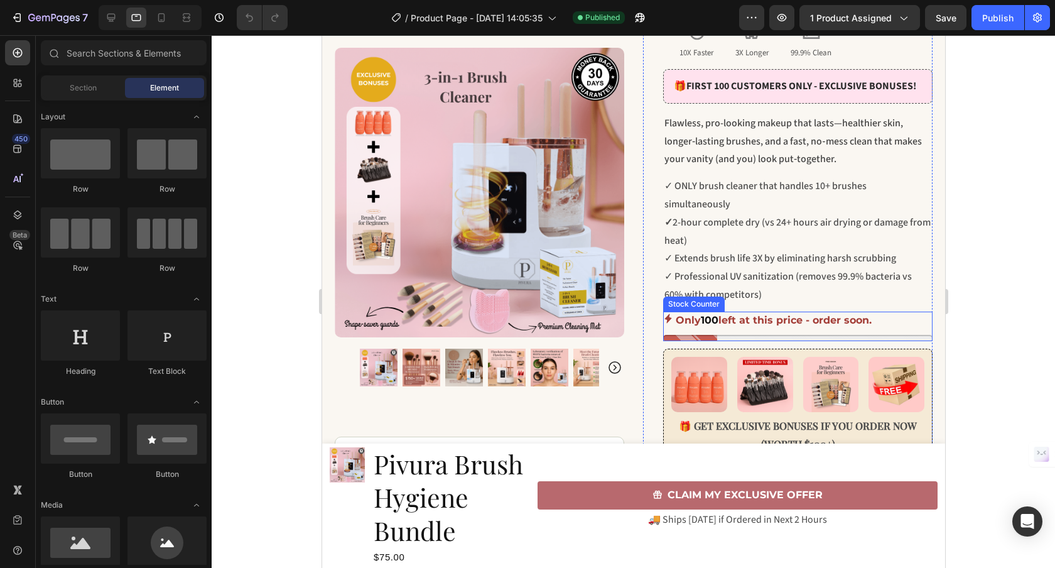
scroll to position [427, 0]
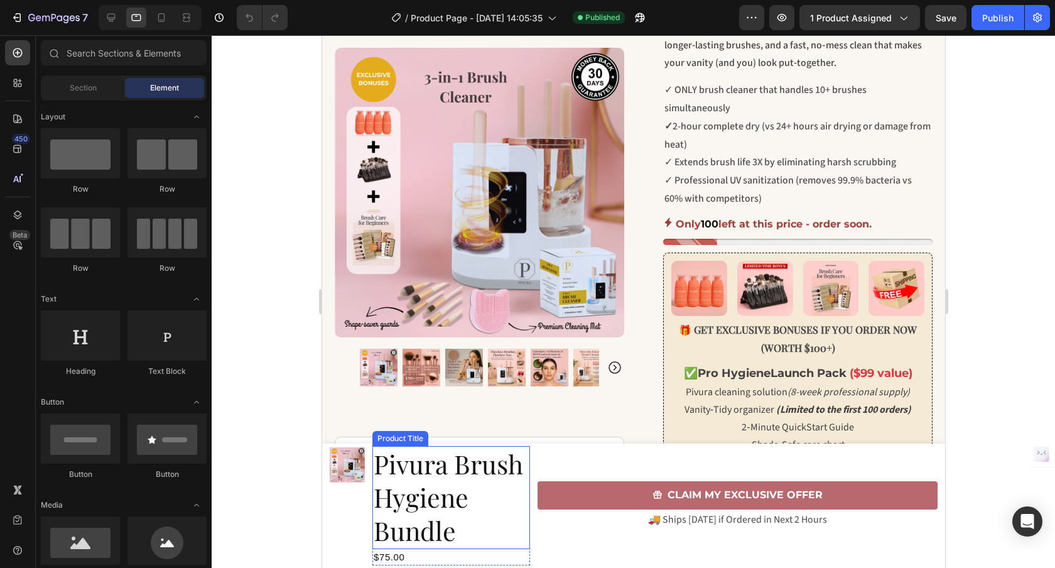
click at [425, 495] on h2 "Pivura Brush Hygiene Bundle" at bounding box center [451, 497] width 158 height 103
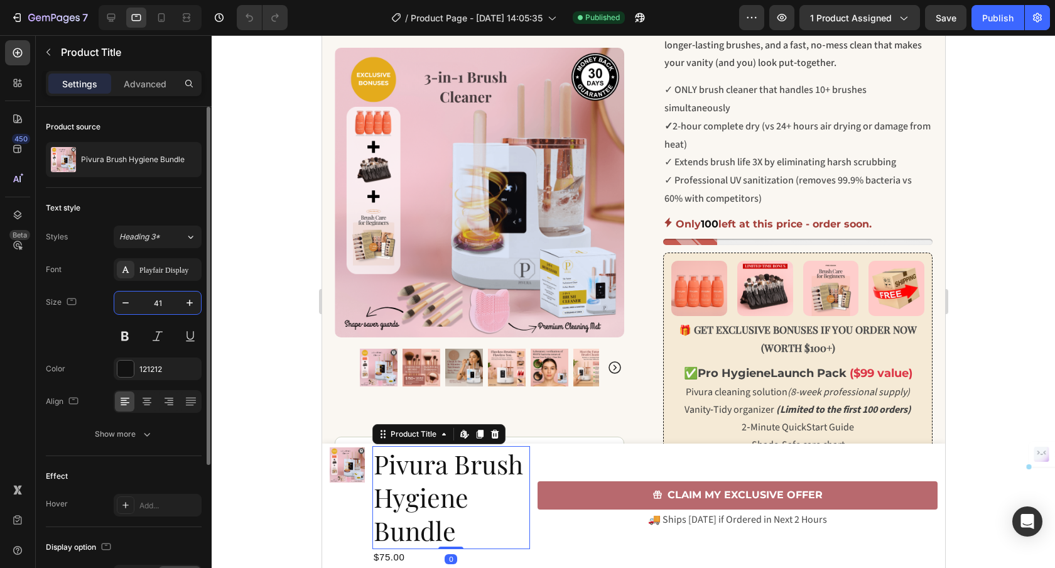
click at [163, 301] on input "41" at bounding box center [157, 302] width 41 height 23
type input "18"
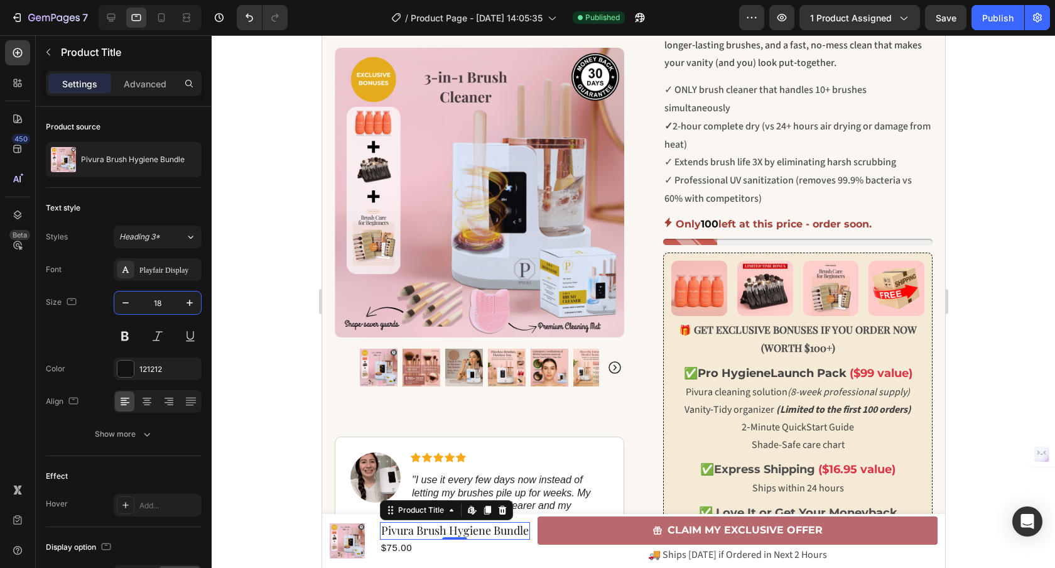
click at [239, 335] on div at bounding box center [633, 301] width 843 height 532
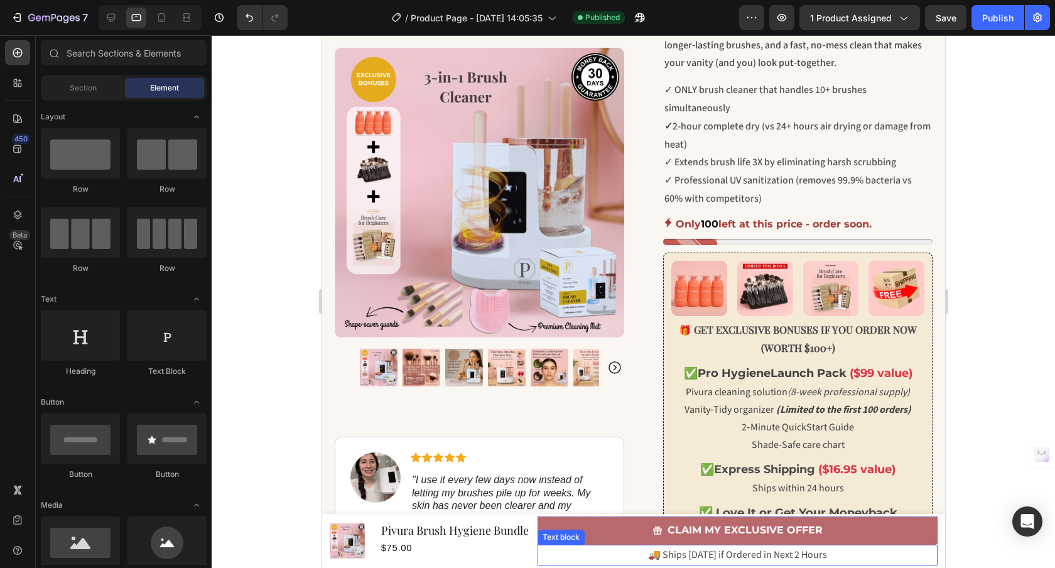
click at [672, 549] on p "🚚 Ships TODAY if Ordered in Next 2 Hours" at bounding box center [736, 555] width 397 height 18
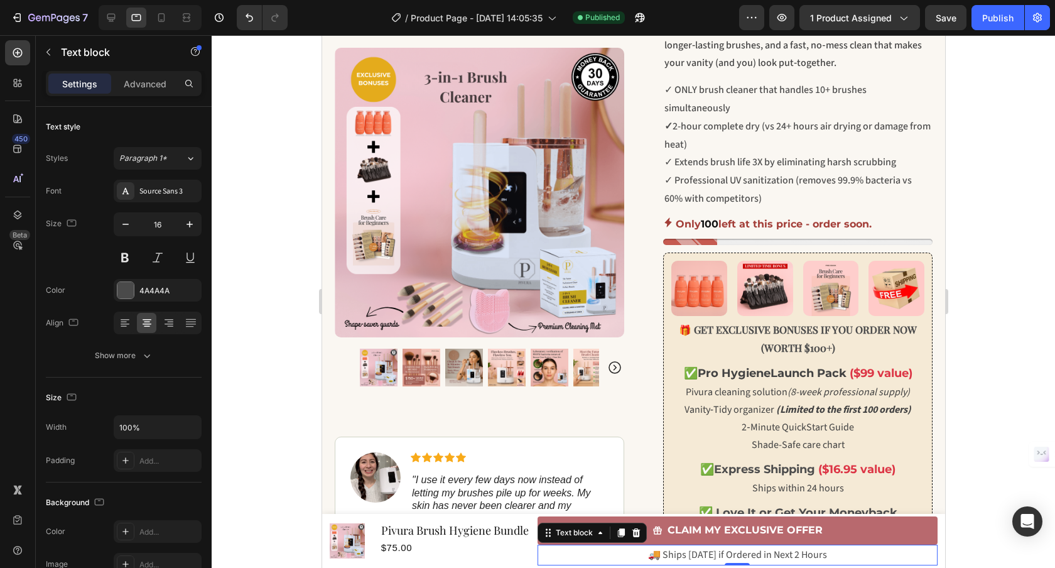
click at [670, 549] on p "🚚 Ships TODAY if Ordered in Next 2 Hours" at bounding box center [736, 555] width 397 height 18
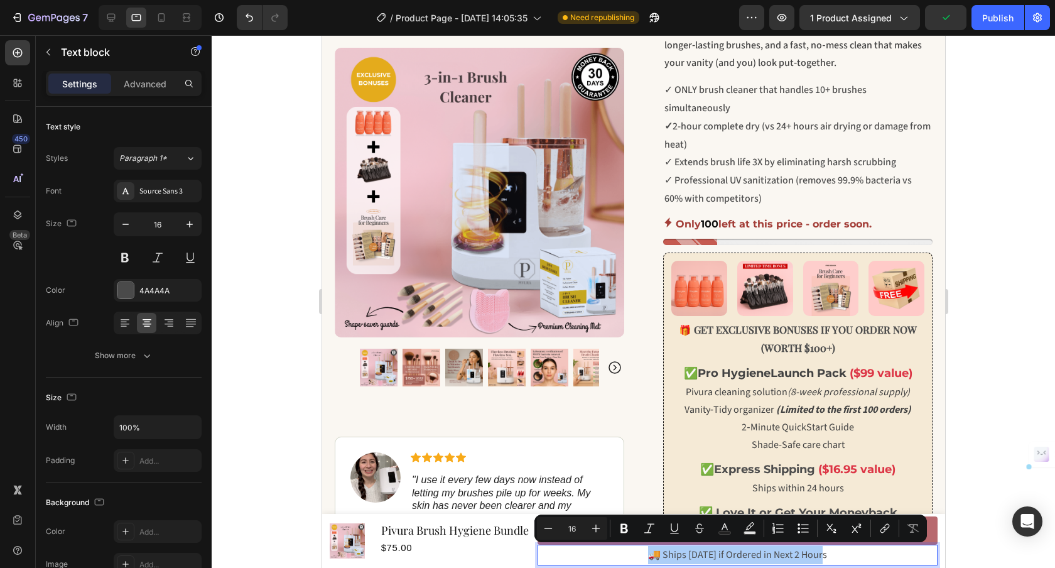
drag, startPoint x: 576, startPoint y: 527, endPoint x: 564, endPoint y: 527, distance: 11.9
click at [564, 527] on input "16" at bounding box center [571, 527] width 25 height 15
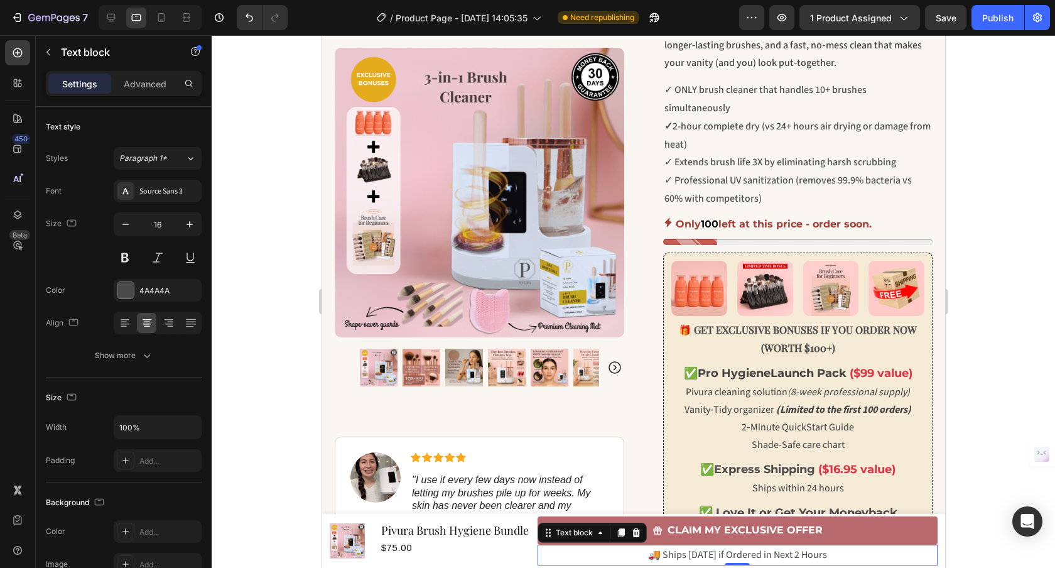
click at [548, 558] on p "🚚 Ships TODAY if Ordered in Next 2 Hours" at bounding box center [736, 555] width 397 height 18
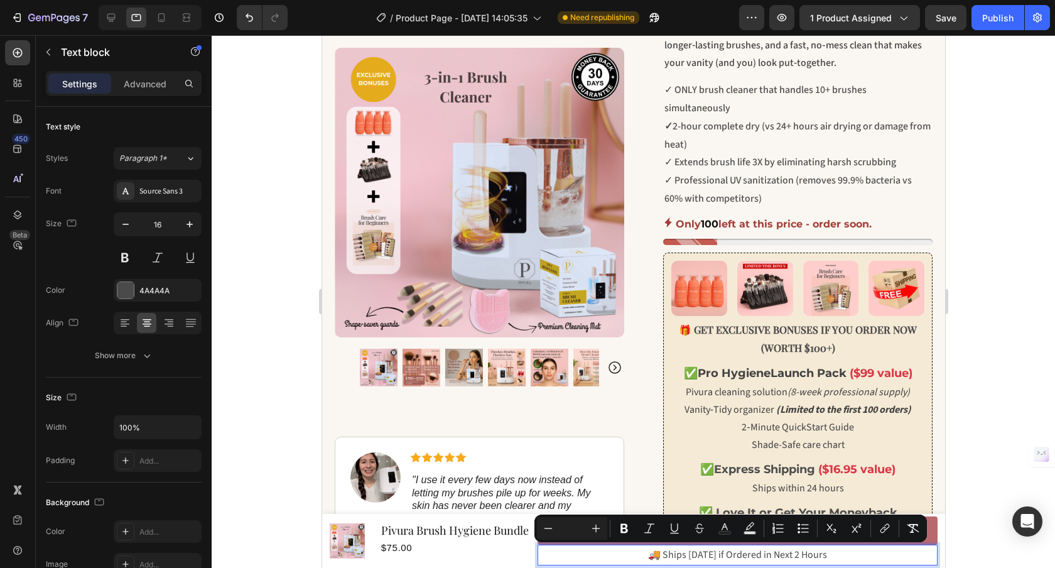
click at [635, 556] on p "🚚 Ships TODAY if Ordered in Next 2 Hours" at bounding box center [736, 555] width 397 height 18
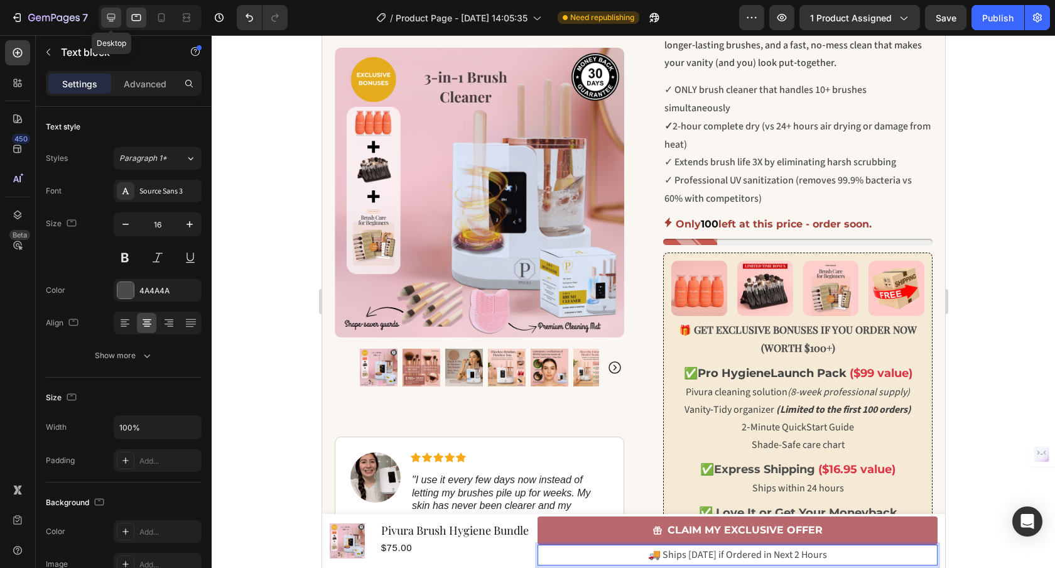
click at [110, 21] on icon at bounding box center [111, 18] width 8 height 8
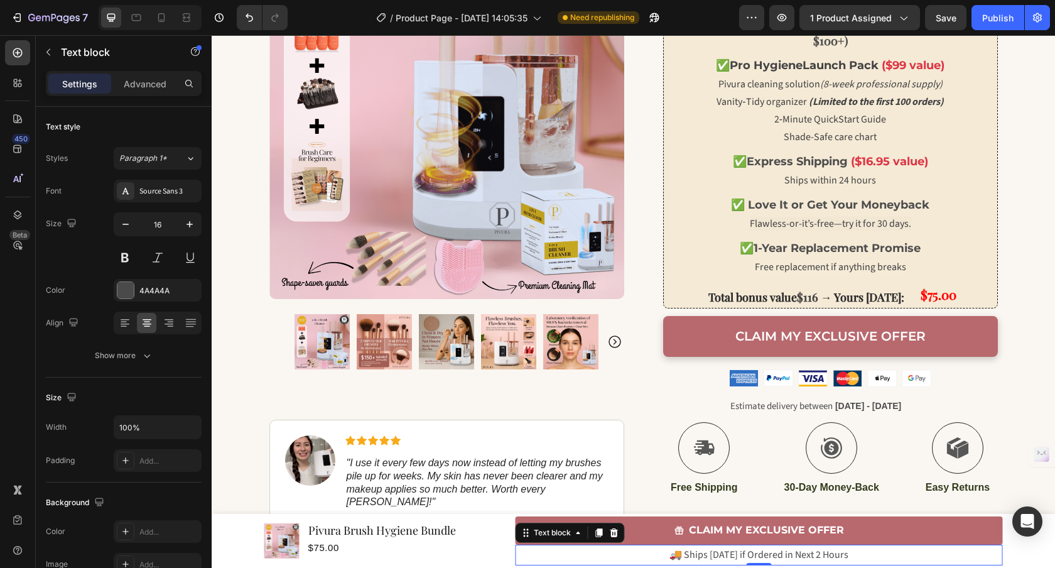
scroll to position [892, 0]
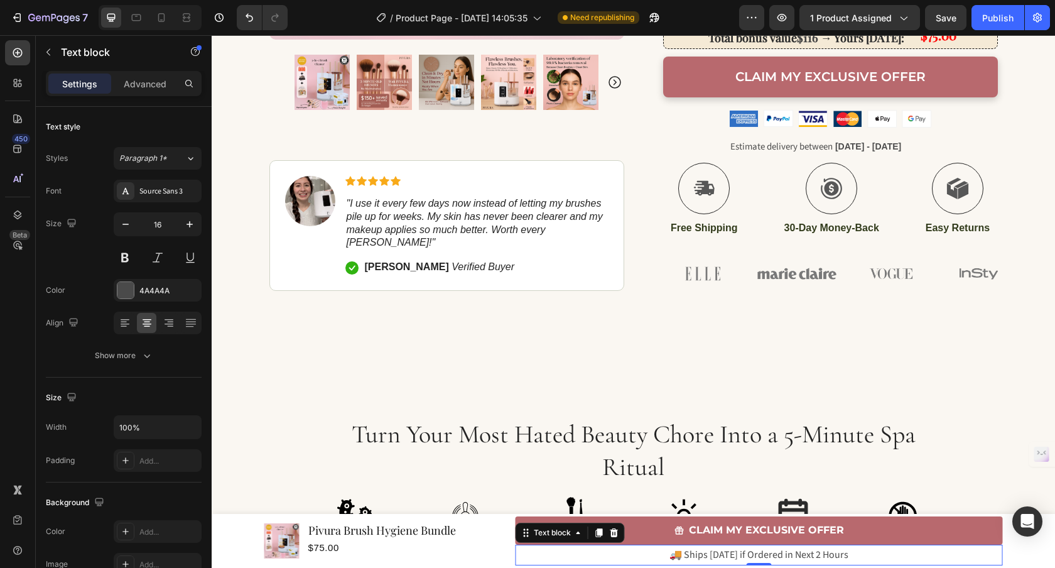
click at [726, 556] on span "🚚 Ships TODAY if Ordered in Next 2 Hours" at bounding box center [758, 554] width 179 height 14
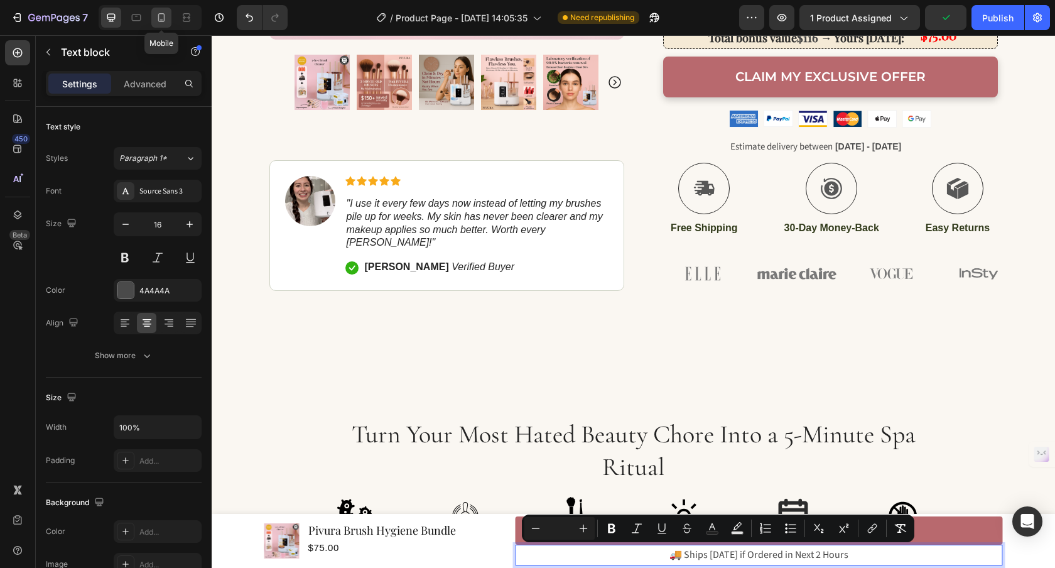
click at [155, 21] on icon at bounding box center [161, 17] width 13 height 13
type input "14"
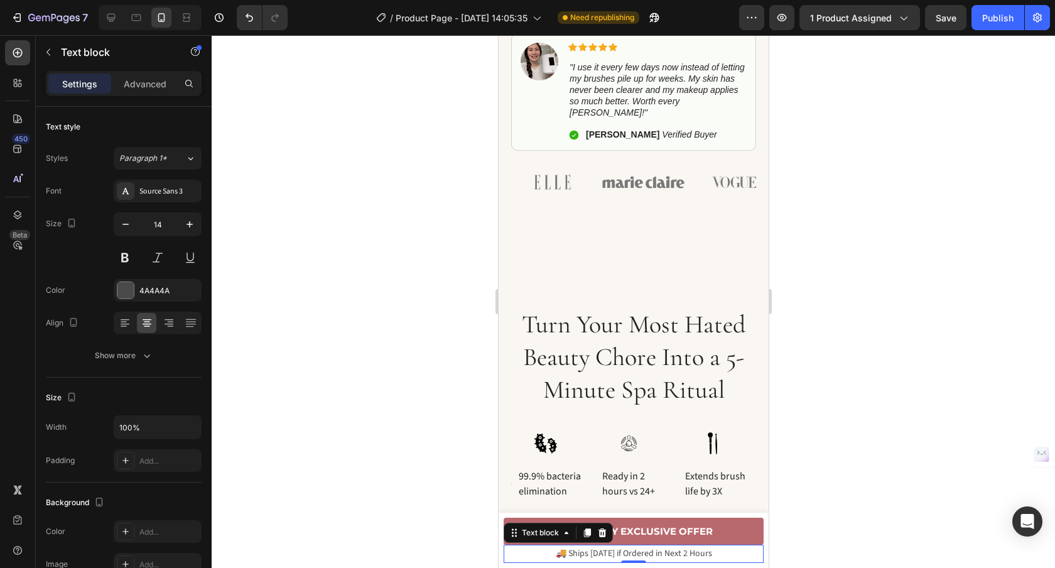
scroll to position [1404, 0]
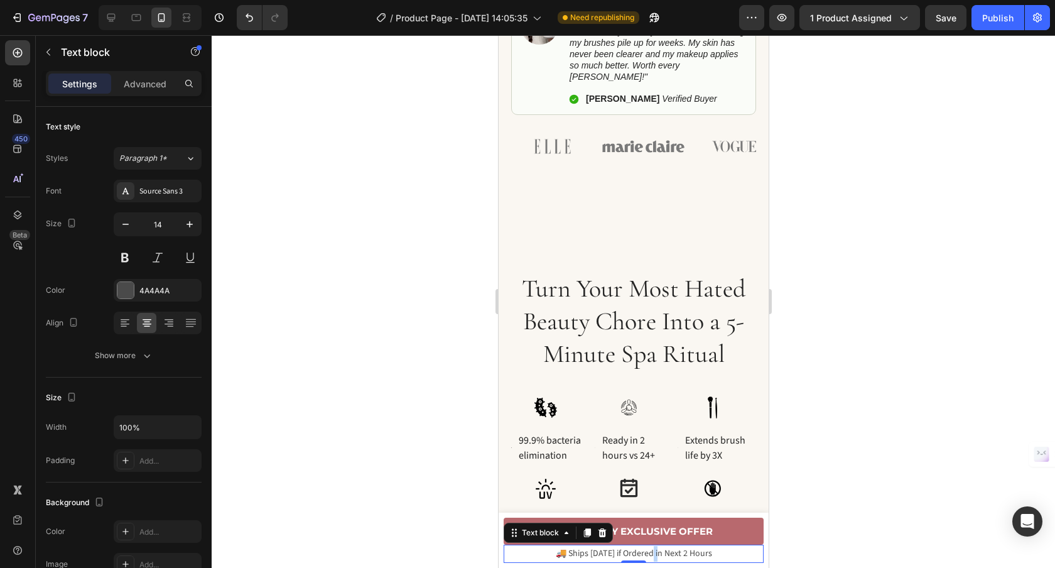
click at [649, 554] on span "🚚 Ships TODAY if Ordered in Next 2 Hours" at bounding box center [633, 553] width 156 height 13
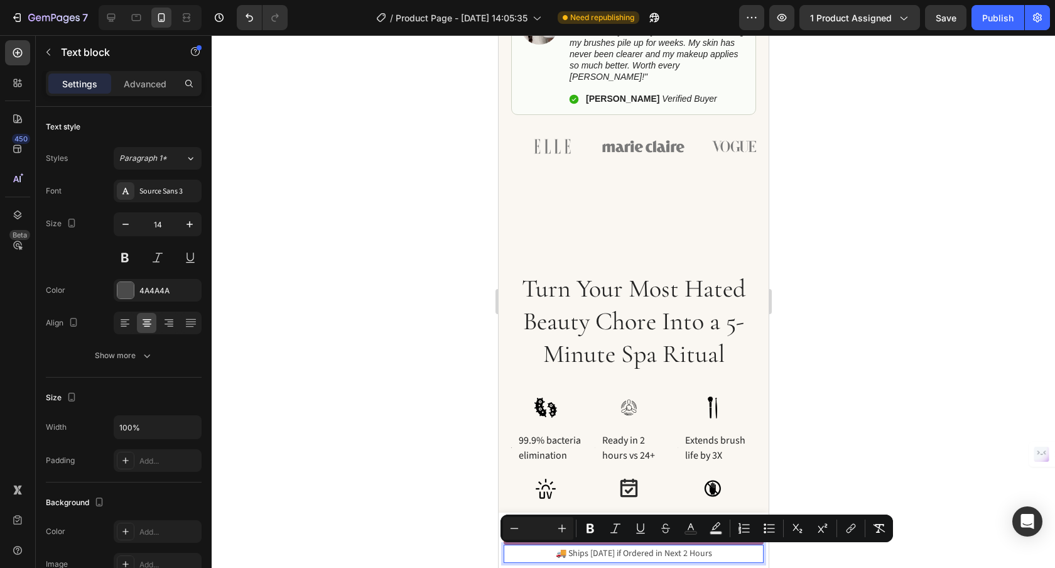
click at [622, 553] on span "🚚 Ships TODAY if Ordered in Next 2 Hours" at bounding box center [633, 553] width 156 height 13
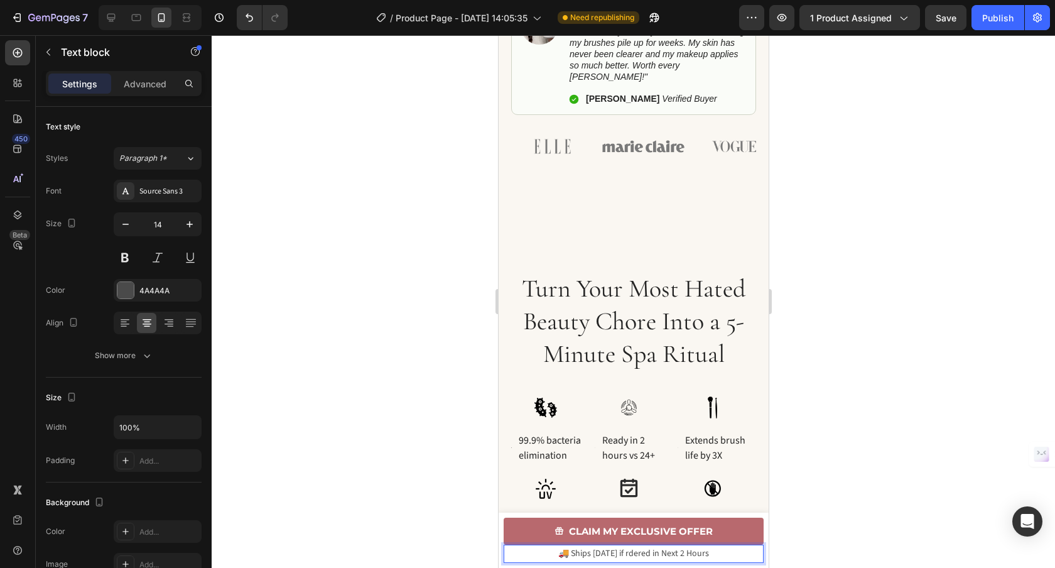
scroll to position [1409, 0]
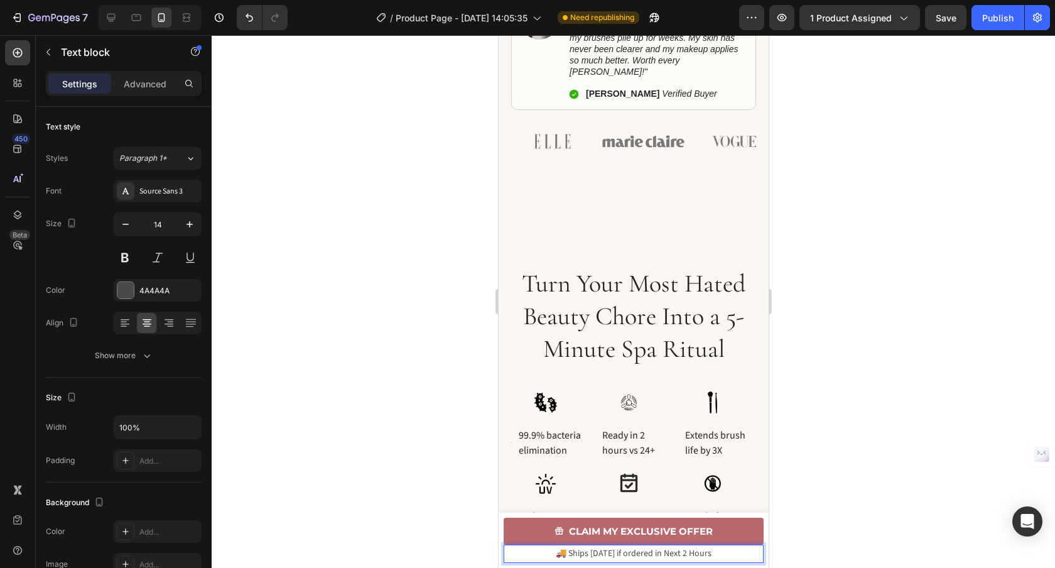
click at [664, 555] on span "🚚 Ships TODAY if ordered in Next 2 Hours" at bounding box center [633, 553] width 156 height 13
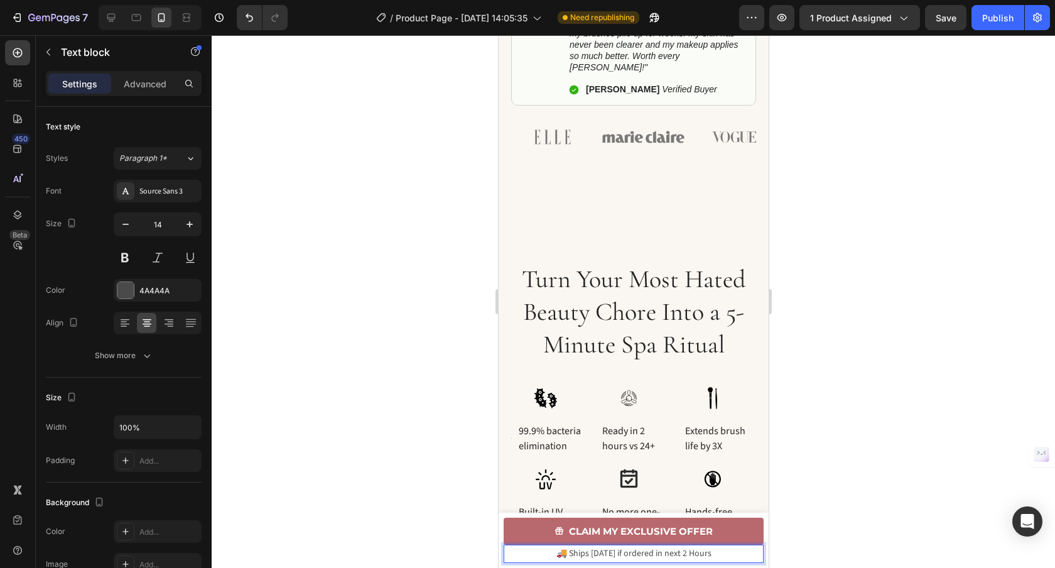
click at [686, 553] on span "🚚 Ships TODAY if ordered in next 2 Hours" at bounding box center [633, 553] width 155 height 13
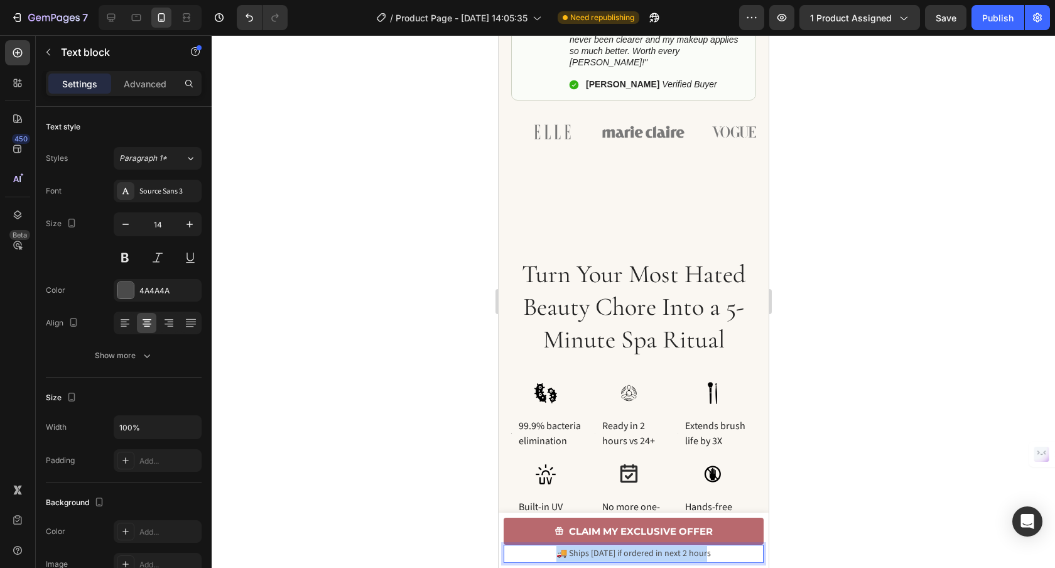
drag, startPoint x: 708, startPoint y: 553, endPoint x: 556, endPoint y: 556, distance: 152.0
click at [556, 556] on p "🚚 Ships [DATE] if ordered in next 2 hours" at bounding box center [632, 554] width 257 height 16
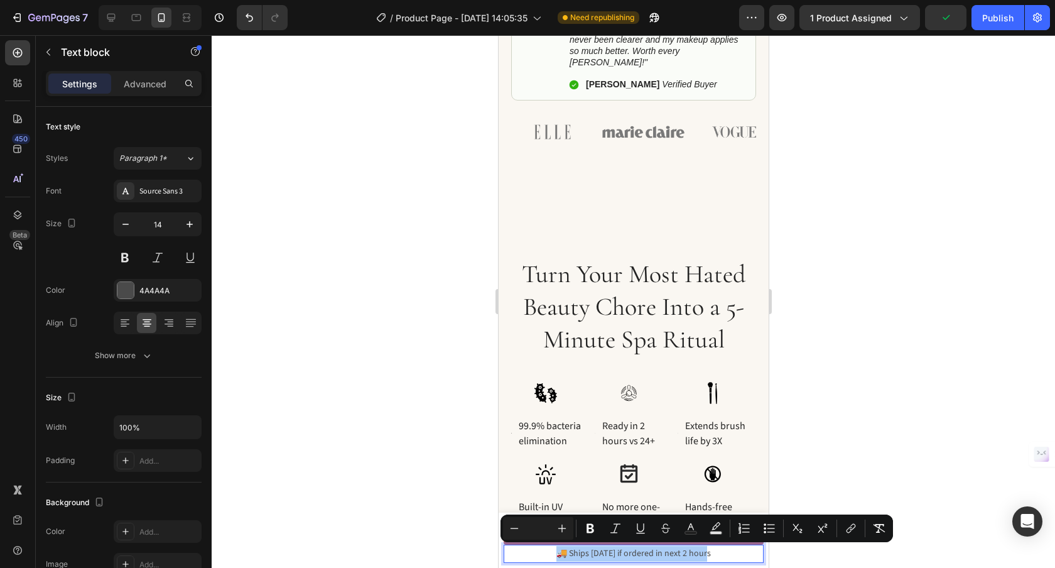
click at [470, 539] on div at bounding box center [633, 301] width 843 height 532
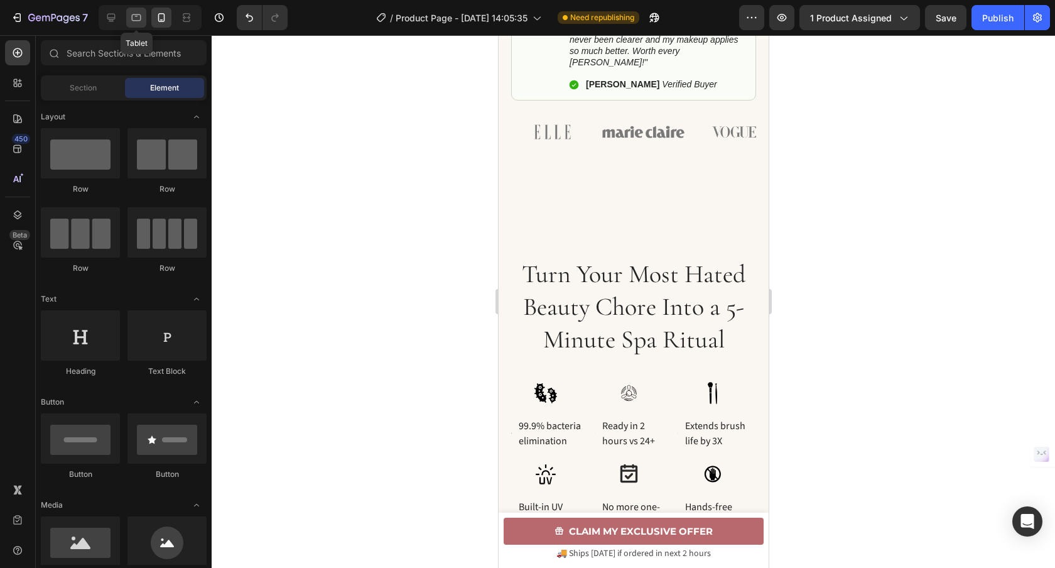
click at [127, 24] on div at bounding box center [136, 18] width 20 height 20
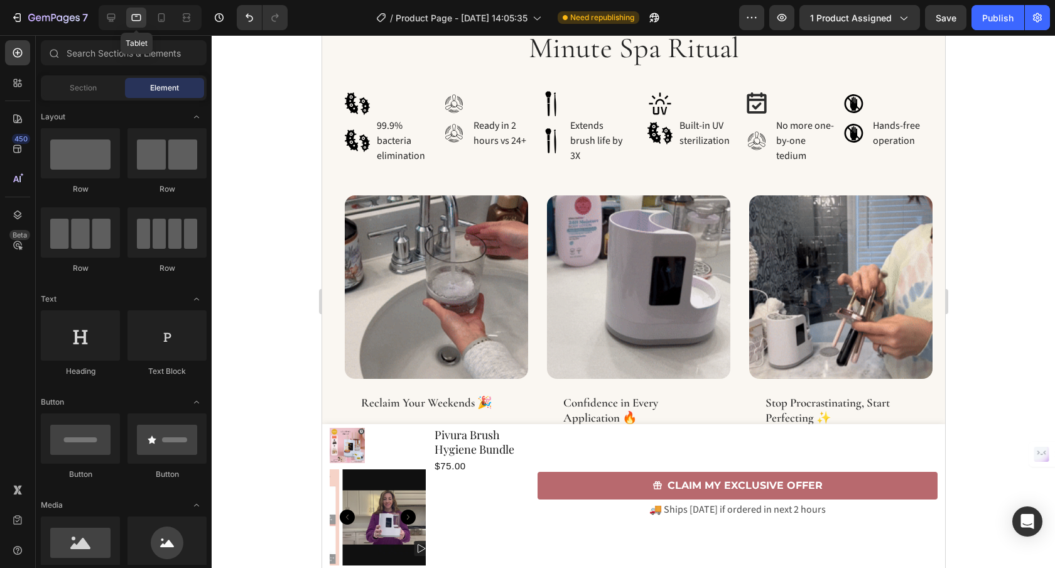
scroll to position [1372, 0]
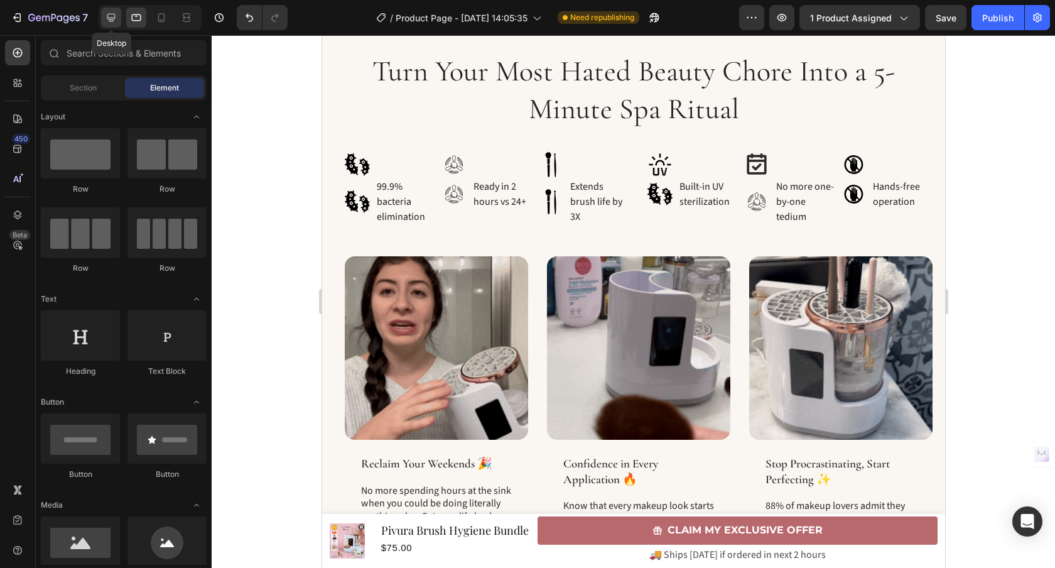
click at [116, 20] on icon at bounding box center [111, 17] width 13 height 13
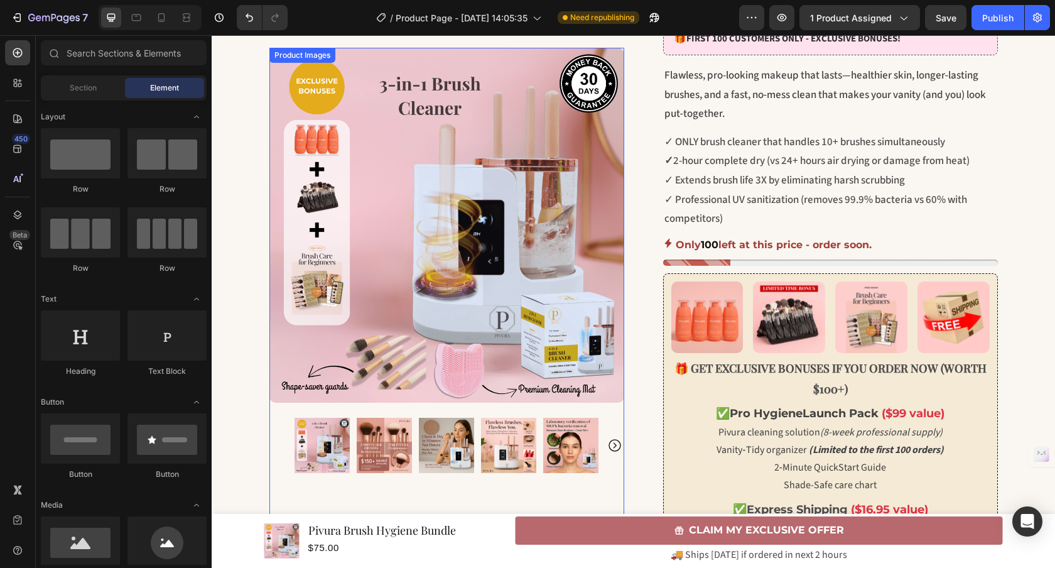
scroll to position [28, 0]
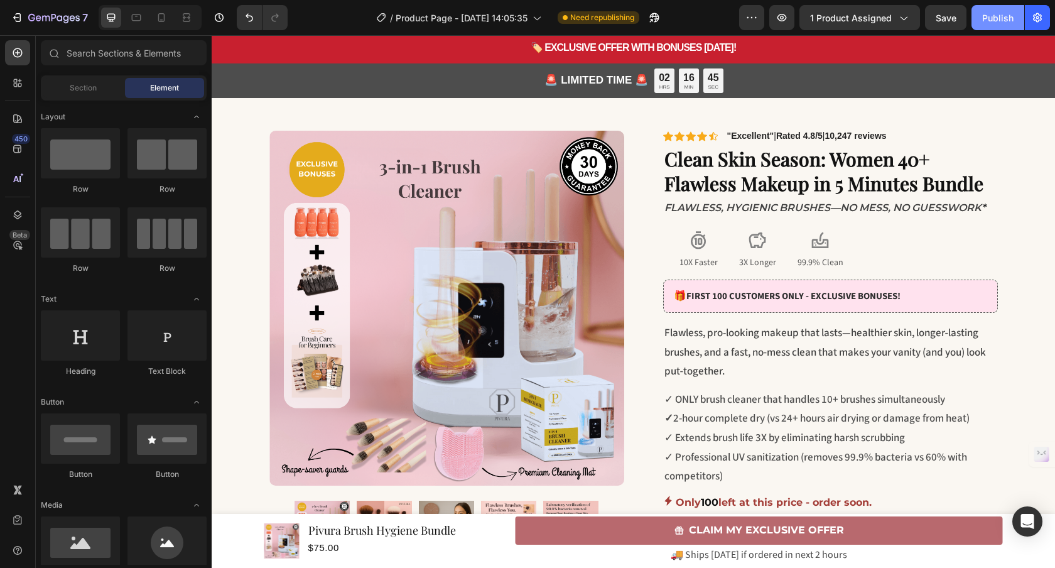
click at [986, 18] on div "Publish" at bounding box center [997, 17] width 31 height 13
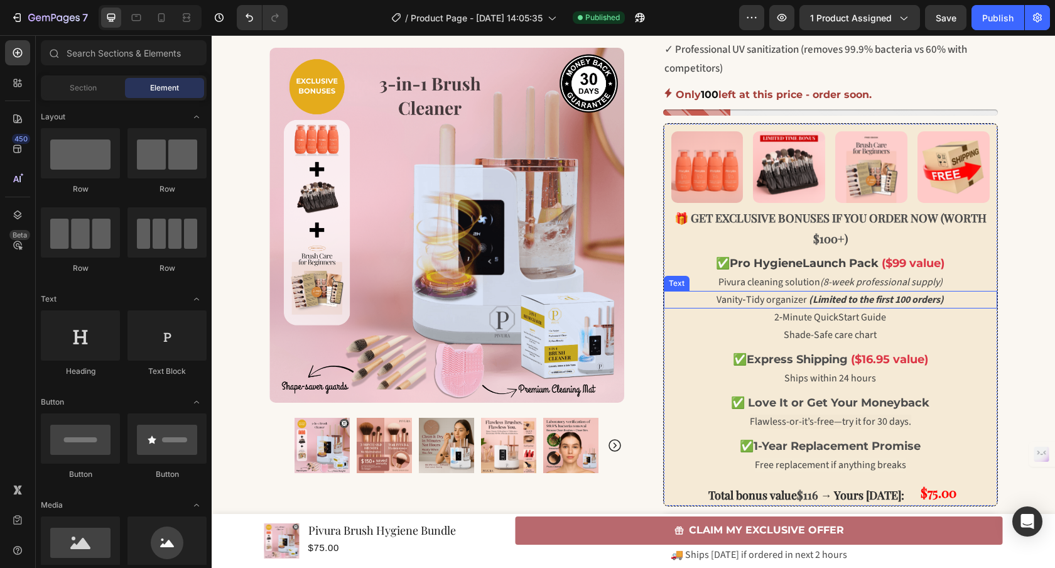
scroll to position [475, 0]
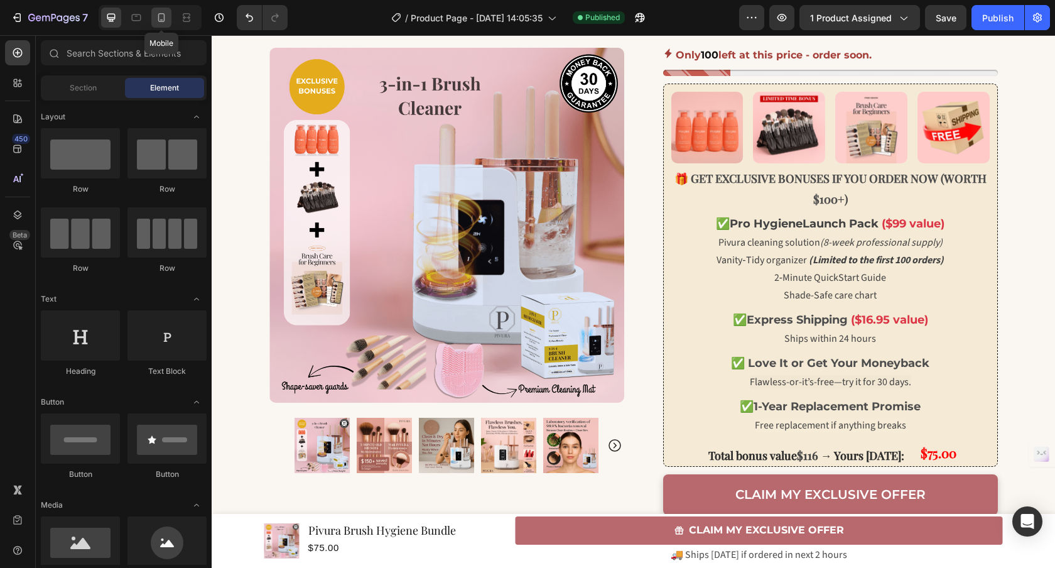
click at [164, 18] on icon at bounding box center [161, 17] width 13 height 13
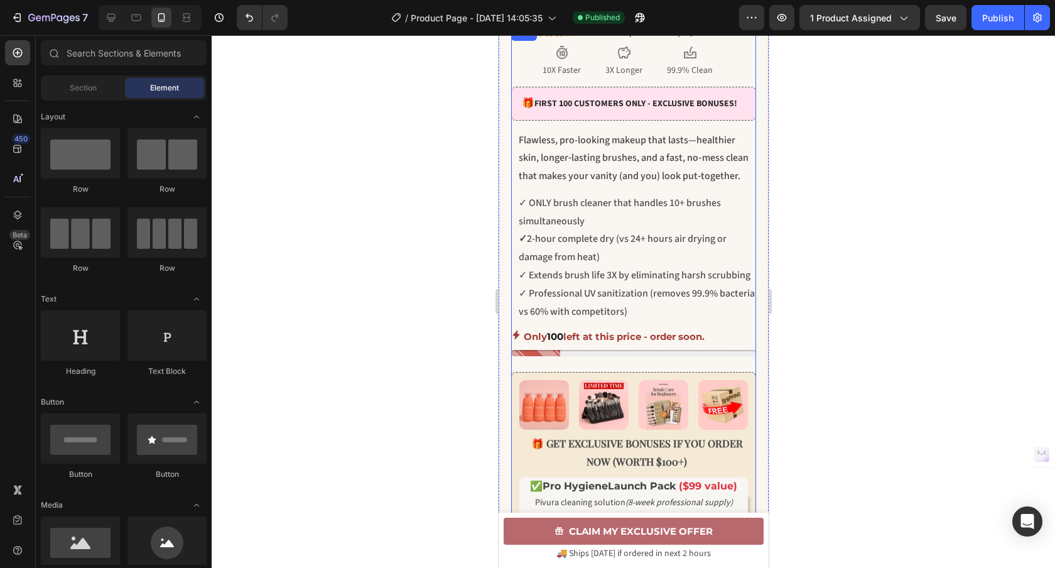
scroll to position [711, 0]
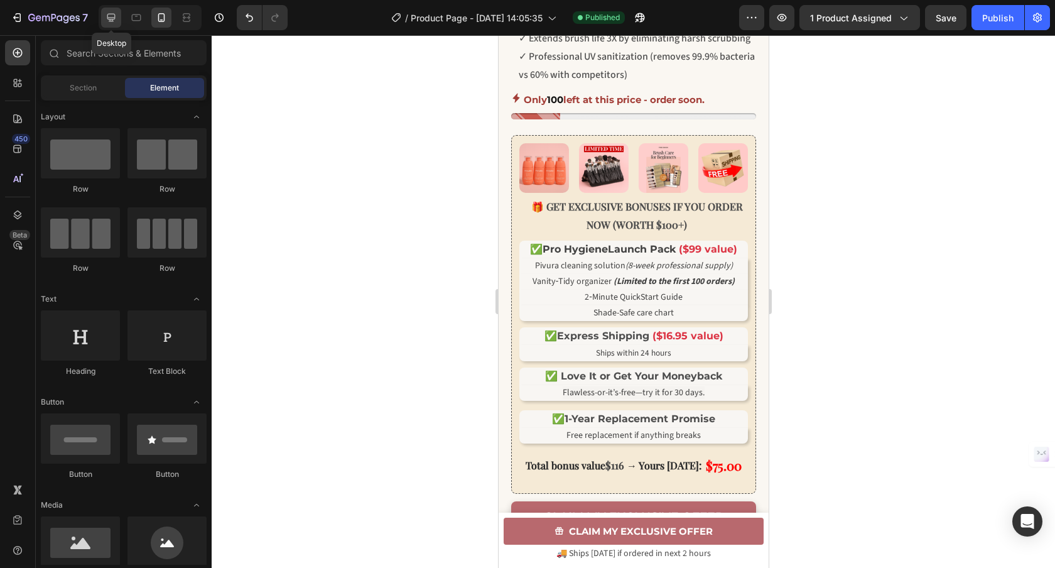
click at [117, 20] on div at bounding box center [111, 18] width 20 height 20
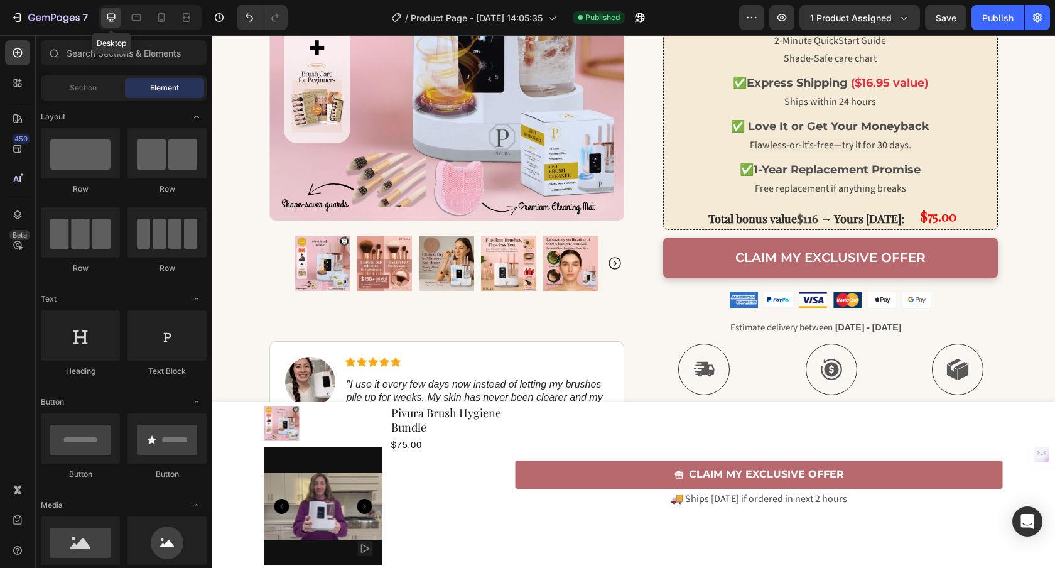
scroll to position [733, 0]
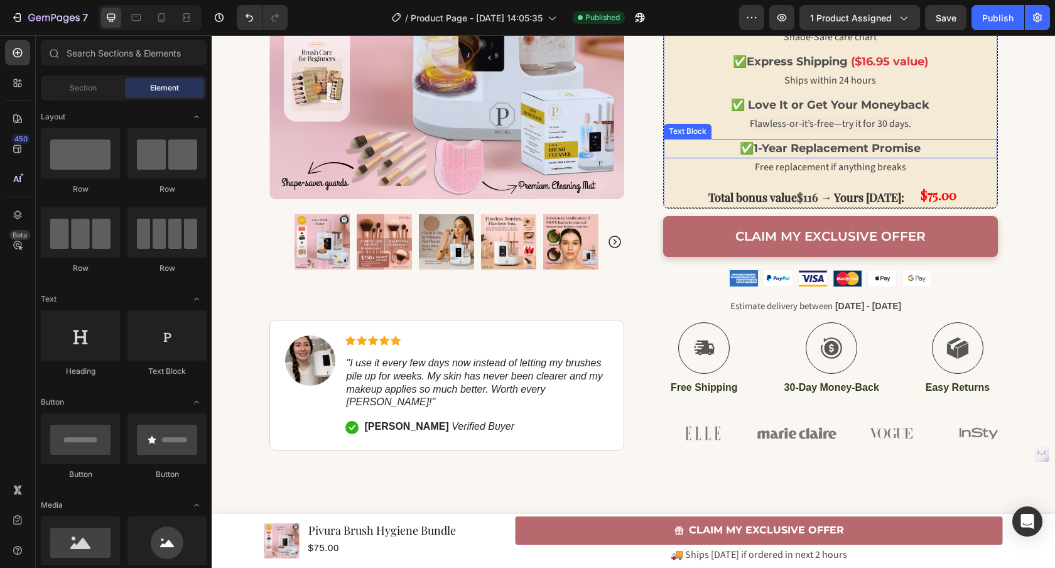
click at [727, 148] on p "✅ 1-Year Replacement Promise" at bounding box center [830, 148] width 331 height 17
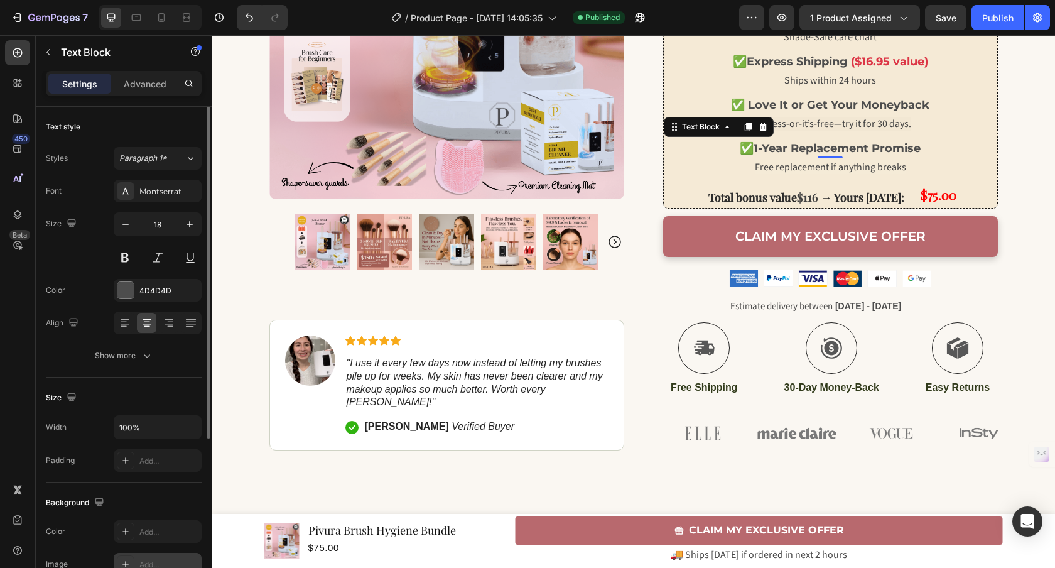
scroll to position [90, 0]
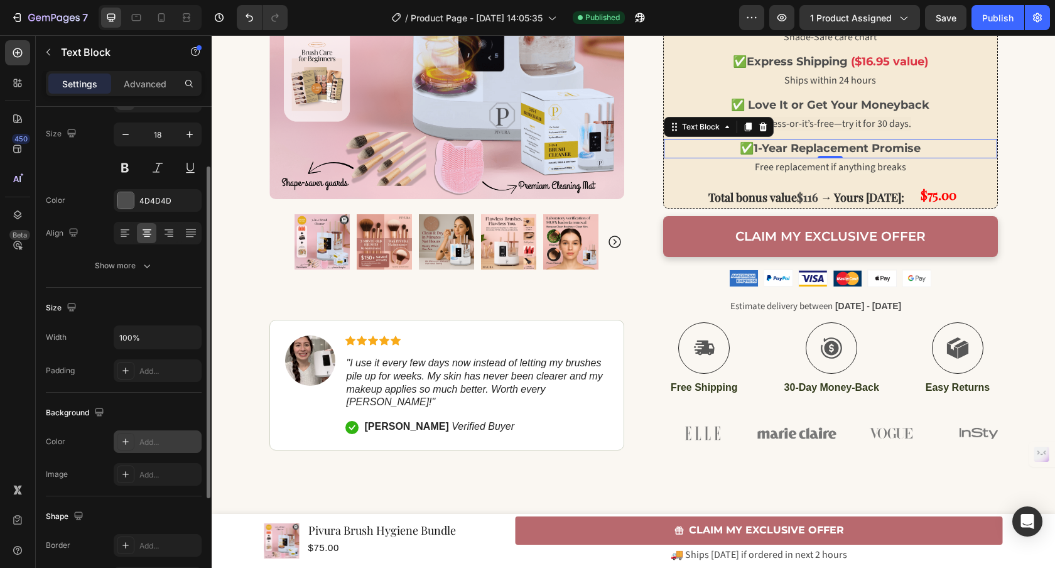
click at [144, 444] on div "Add..." at bounding box center [168, 441] width 59 height 11
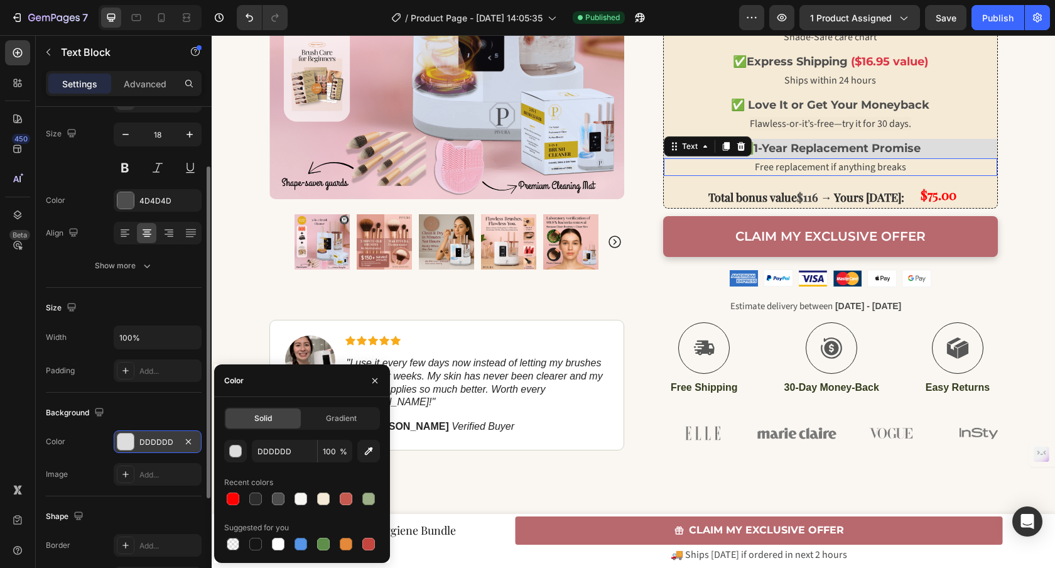
click at [733, 166] on p "Free replacement if anything breaks" at bounding box center [830, 166] width 331 height 15
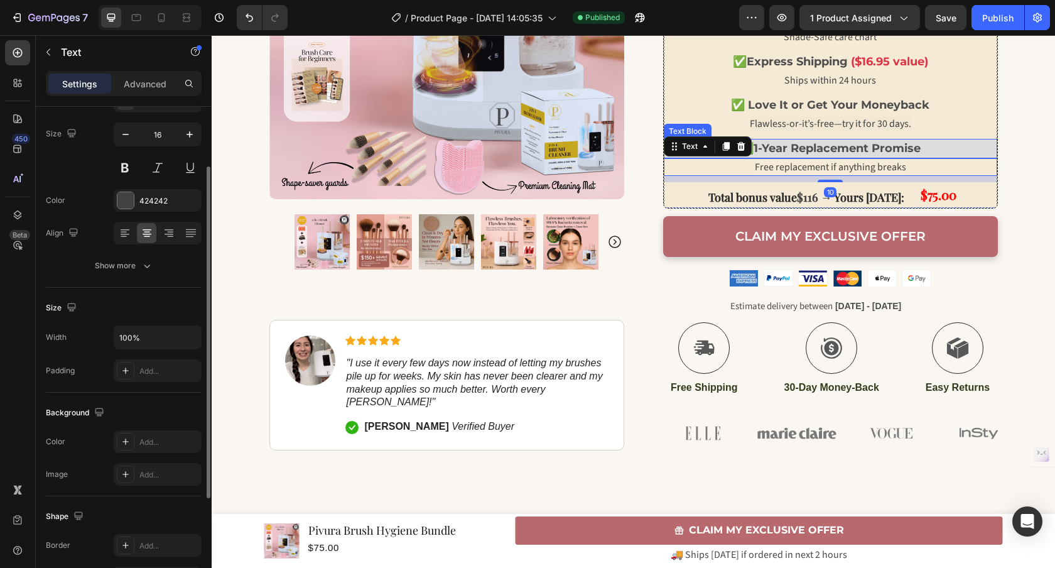
click at [868, 152] on strong "1-Year Replacement Promise" at bounding box center [836, 148] width 167 height 14
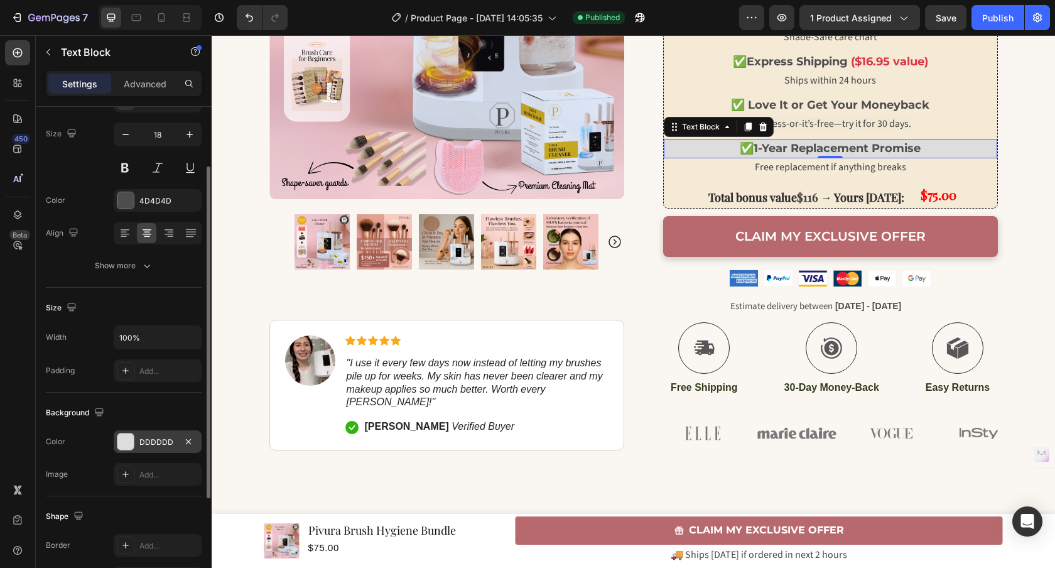
click at [130, 440] on div at bounding box center [125, 441] width 16 height 16
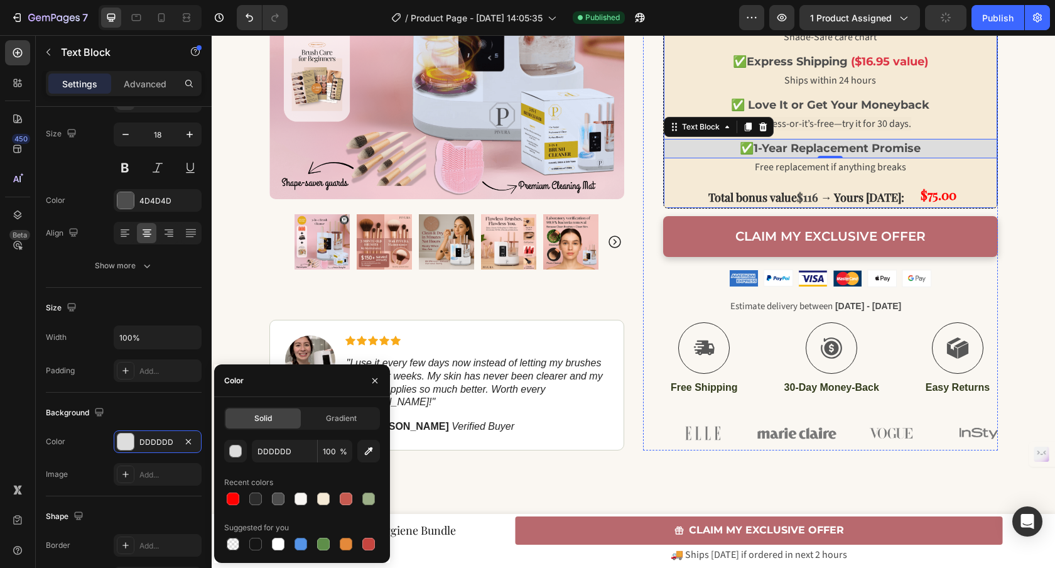
click at [745, 165] on p "Free replacement if anything breaks" at bounding box center [830, 166] width 331 height 15
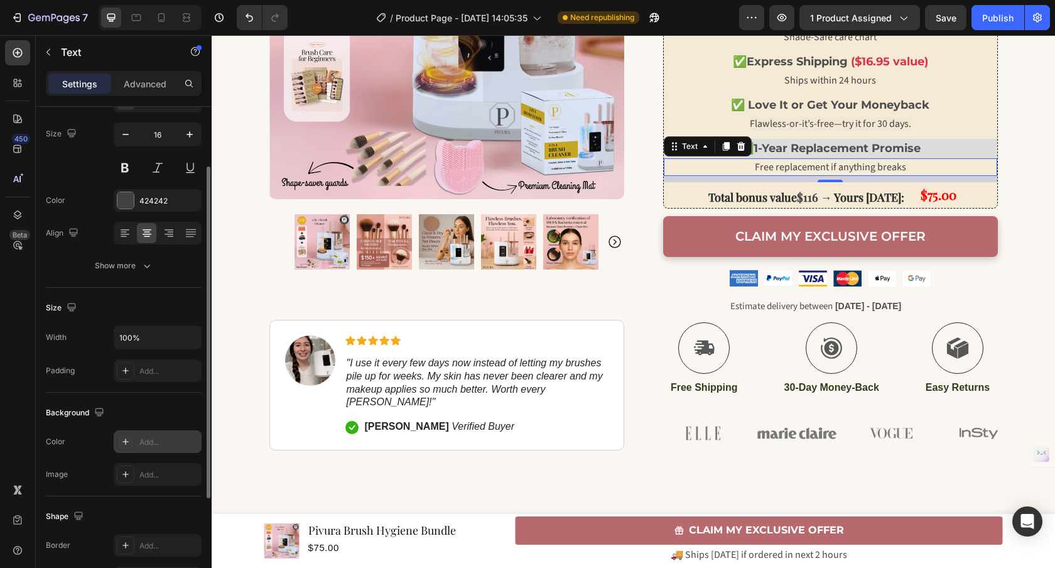
click at [136, 436] on div "Add..." at bounding box center [158, 441] width 88 height 23
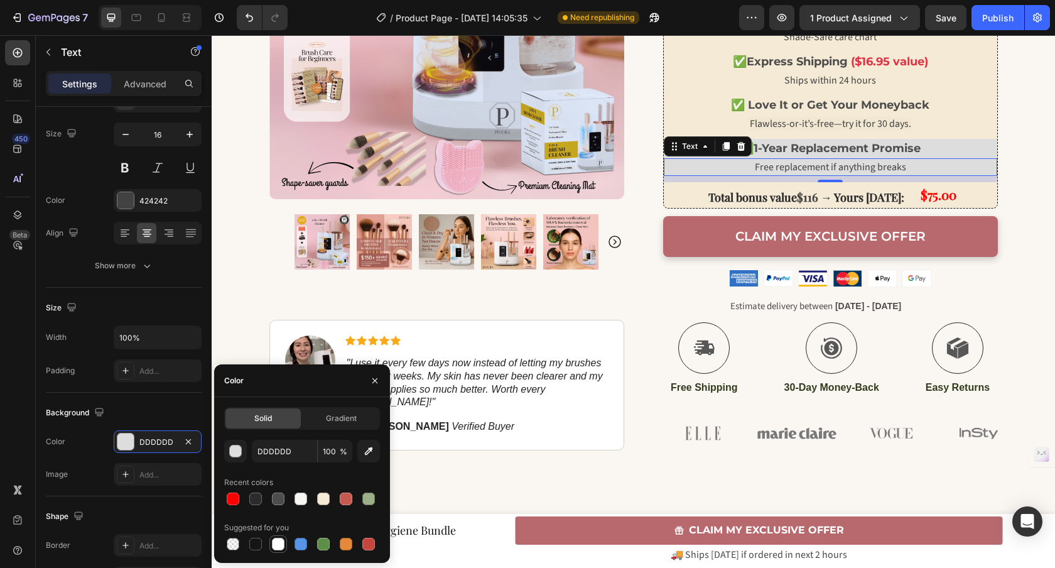
click at [278, 542] on div at bounding box center [278, 543] width 13 height 13
type input "FFFFFF"
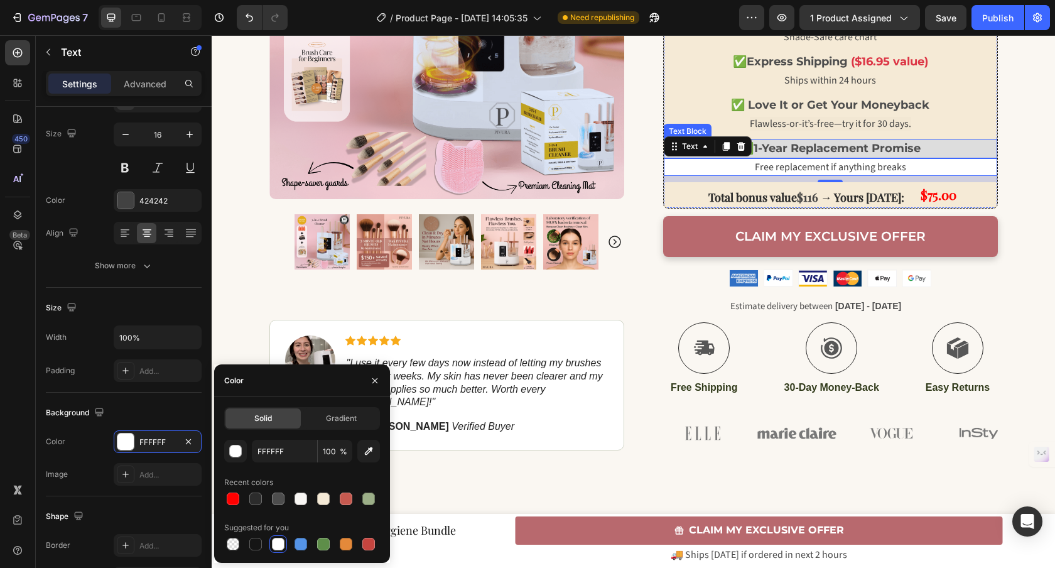
click at [767, 140] on p "✅ 1-Year Replacement Promise" at bounding box center [830, 148] width 331 height 17
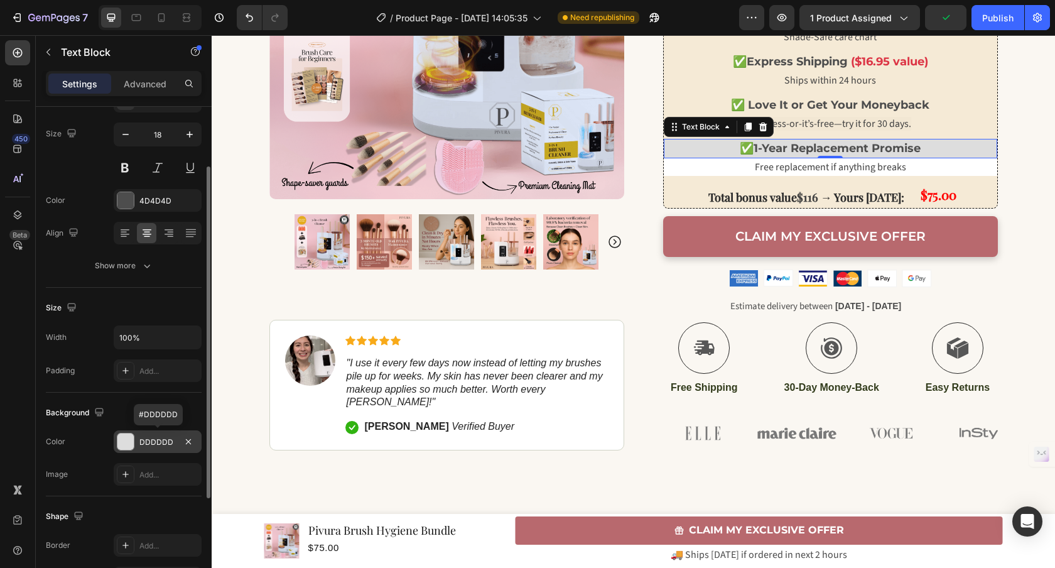
click at [159, 437] on div "DDDDDD" at bounding box center [157, 441] width 36 height 11
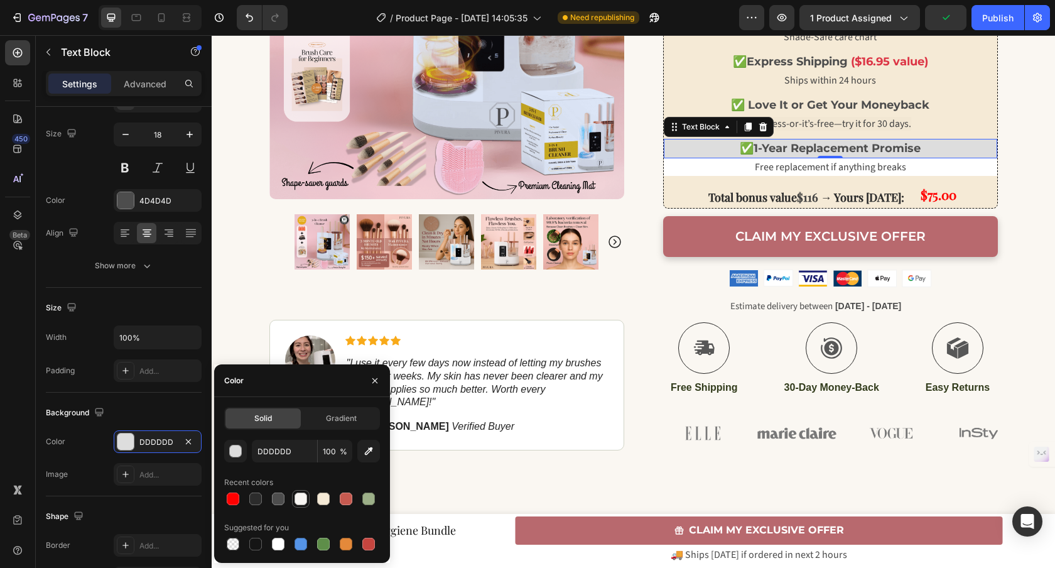
click at [298, 502] on div at bounding box center [300, 498] width 13 height 13
click at [276, 541] on div at bounding box center [278, 543] width 13 height 13
type input "FFFFFF"
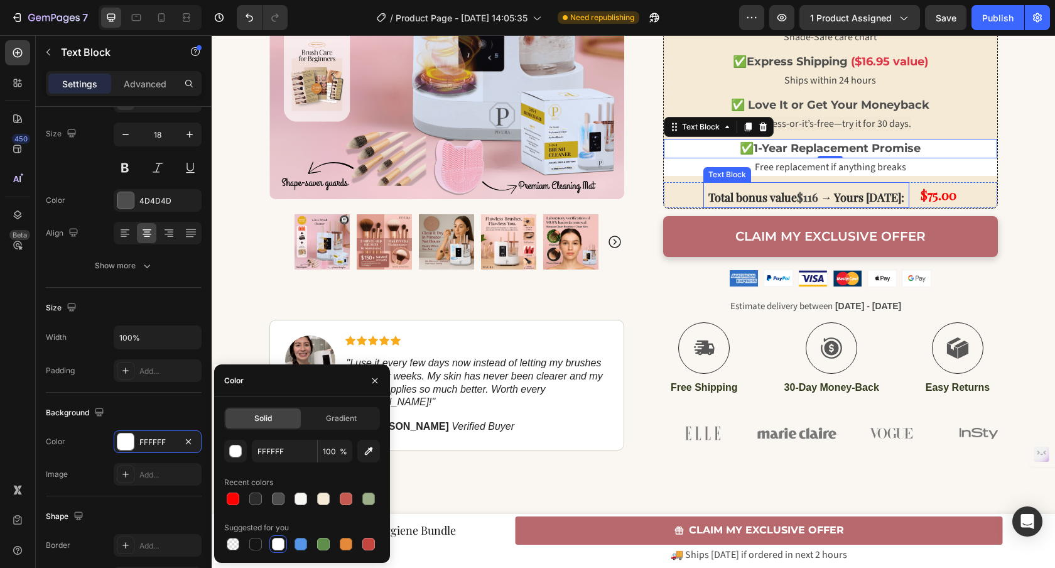
click at [708, 191] on strong "Total bonus value" at bounding box center [752, 197] width 89 height 15
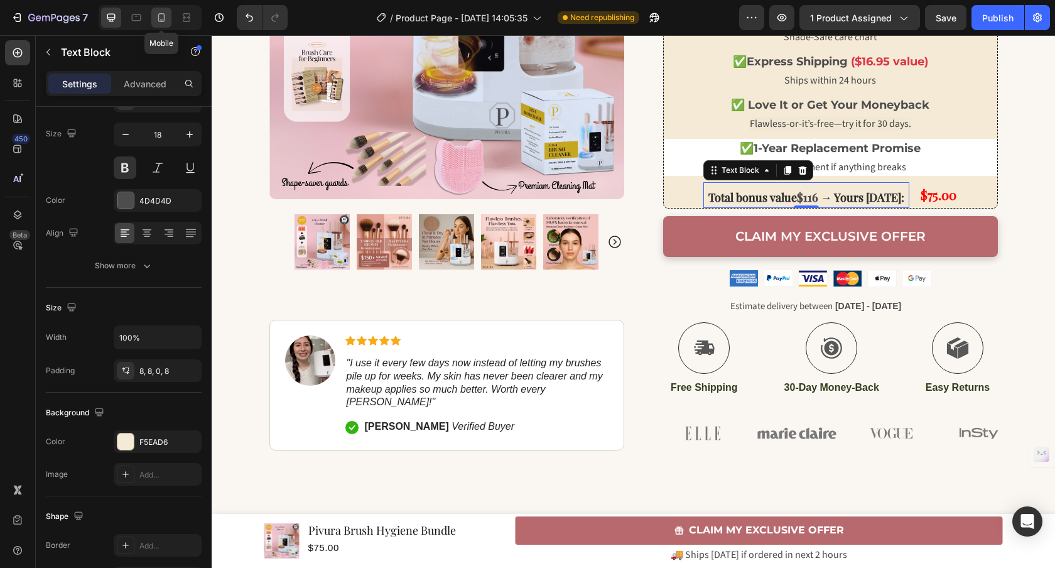
click at [156, 20] on icon at bounding box center [161, 17] width 13 height 13
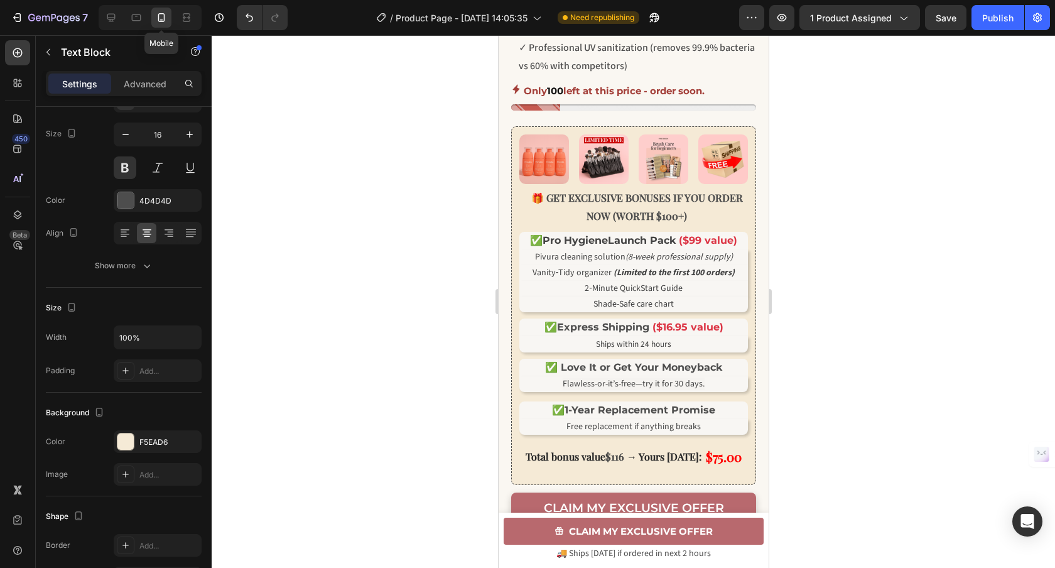
scroll to position [676, 0]
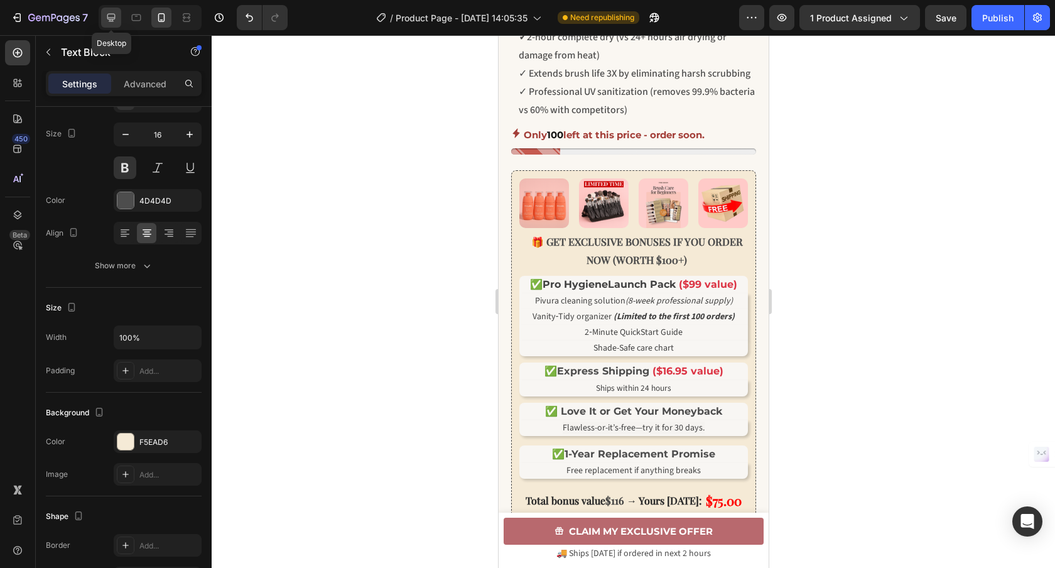
click at [114, 21] on icon at bounding box center [111, 17] width 13 height 13
type input "18"
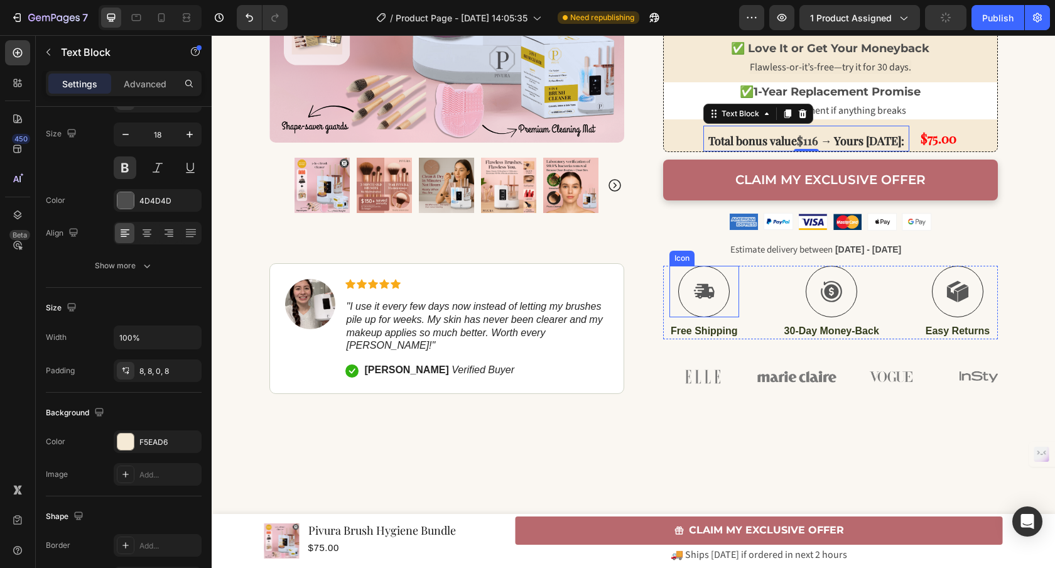
scroll to position [836, 0]
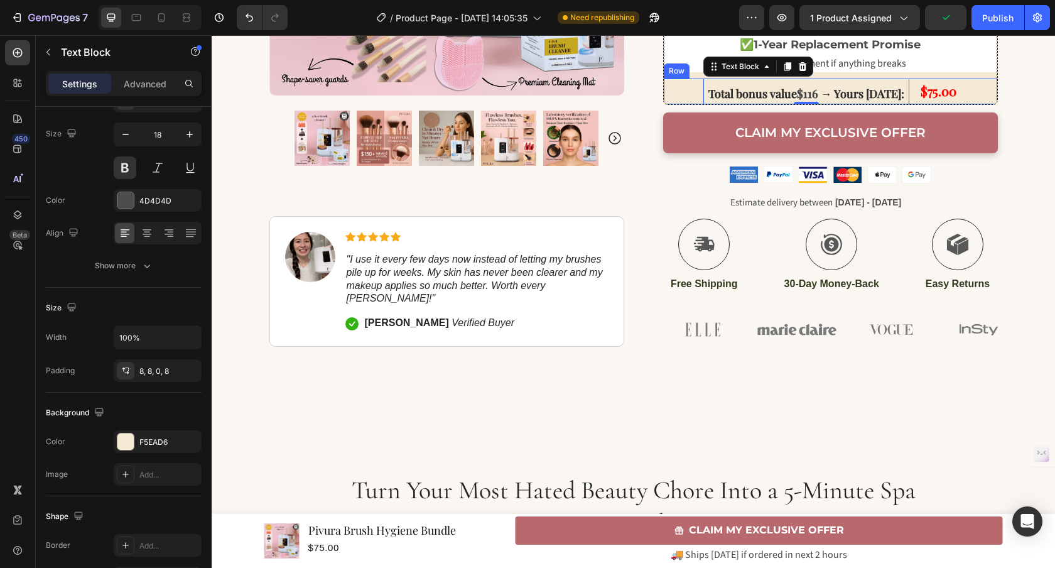
click at [676, 67] on div "Row" at bounding box center [676, 70] width 21 height 11
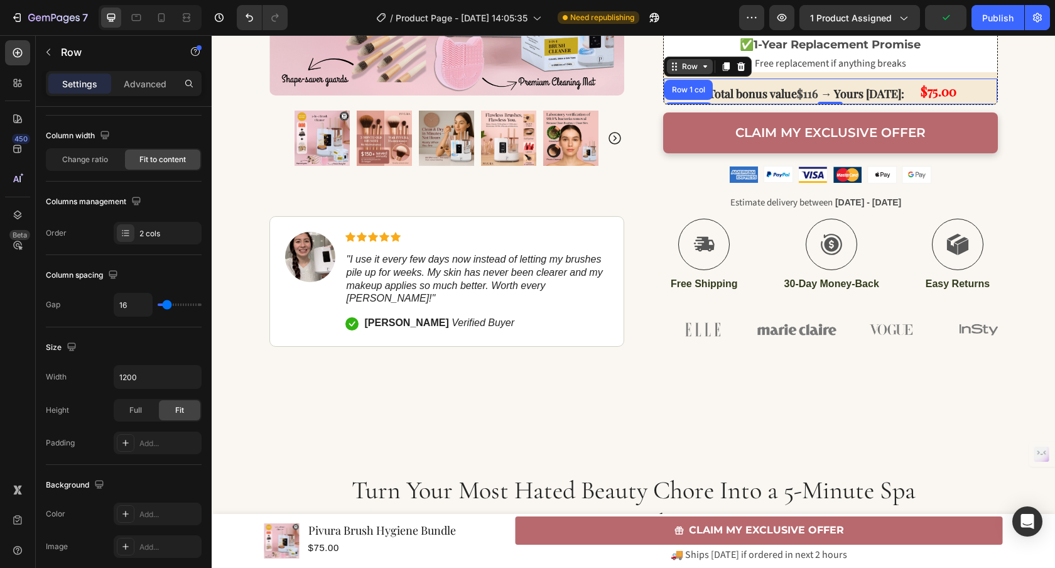
scroll to position [0, 0]
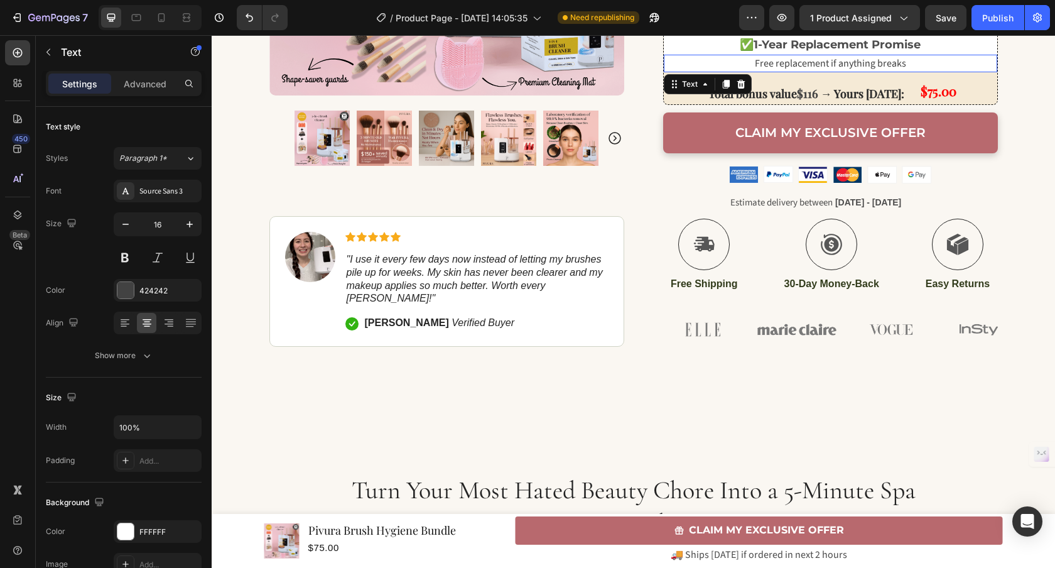
click at [773, 65] on span "Free replacement if anything breaks" at bounding box center [830, 64] width 151 height 14
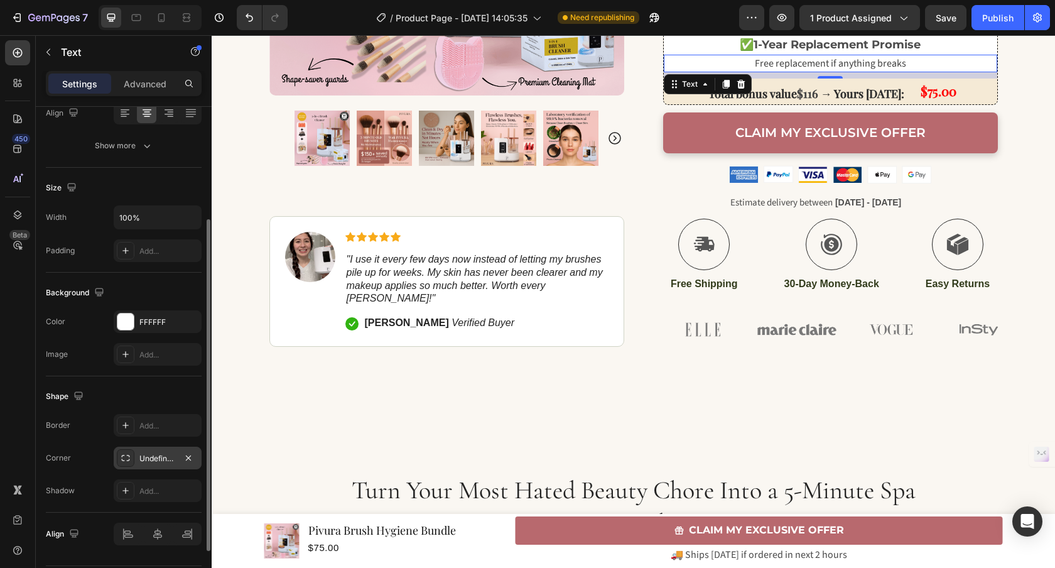
scroll to position [193, 0]
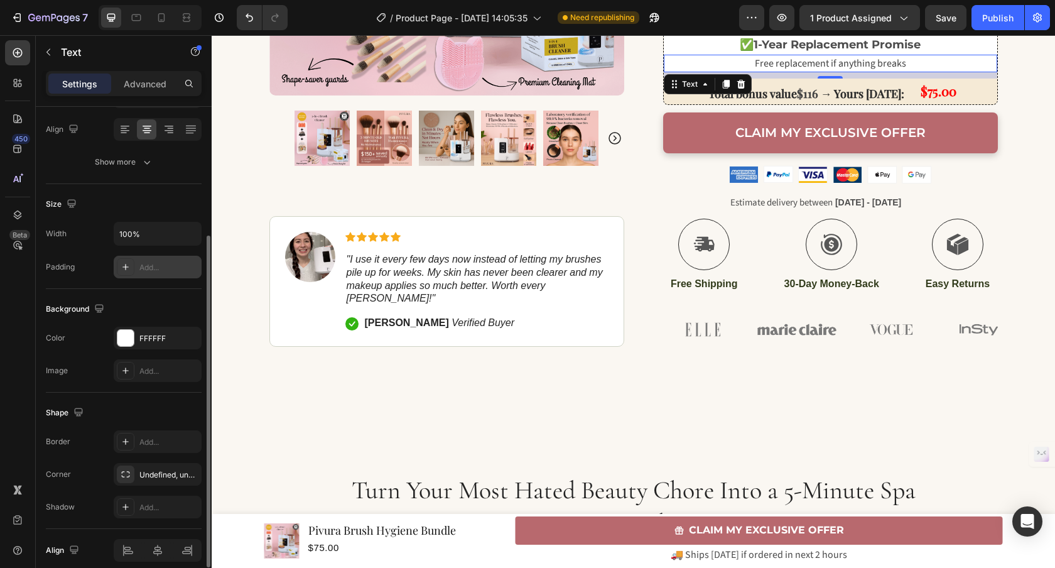
click at [138, 268] on div "Add..." at bounding box center [158, 267] width 88 height 23
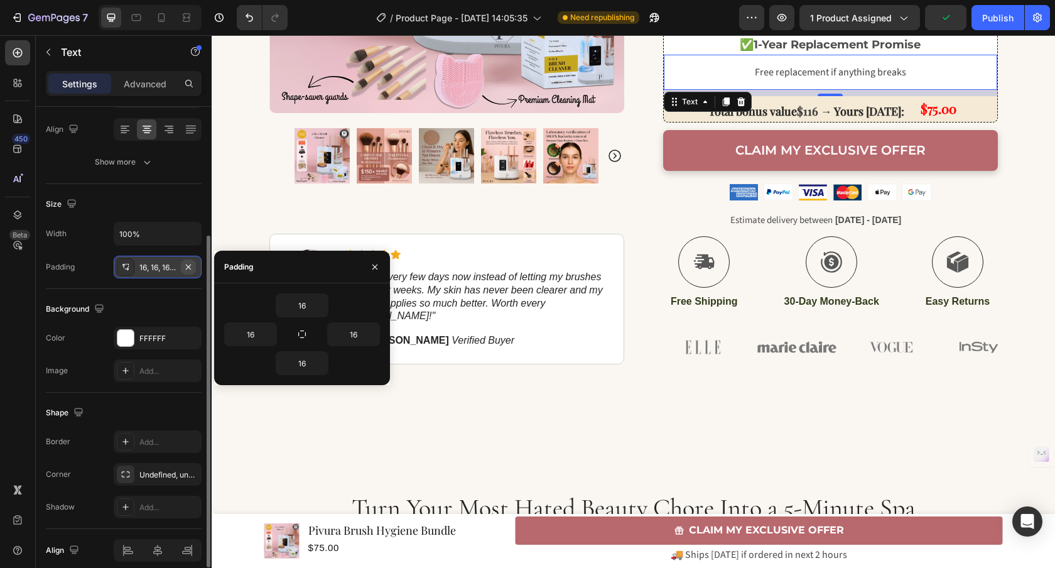
click at [186, 262] on icon "button" at bounding box center [188, 267] width 10 height 10
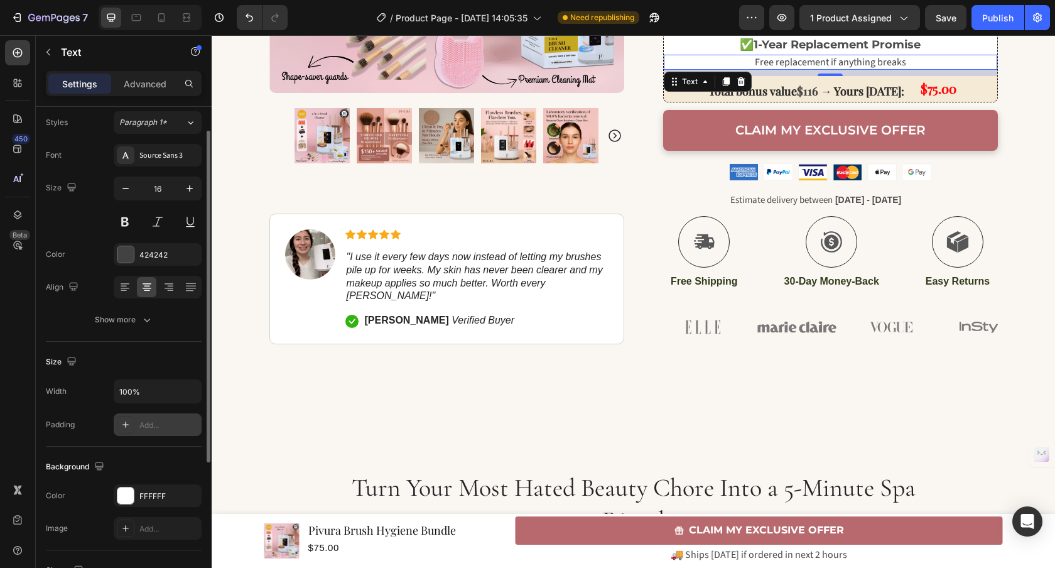
scroll to position [33, 0]
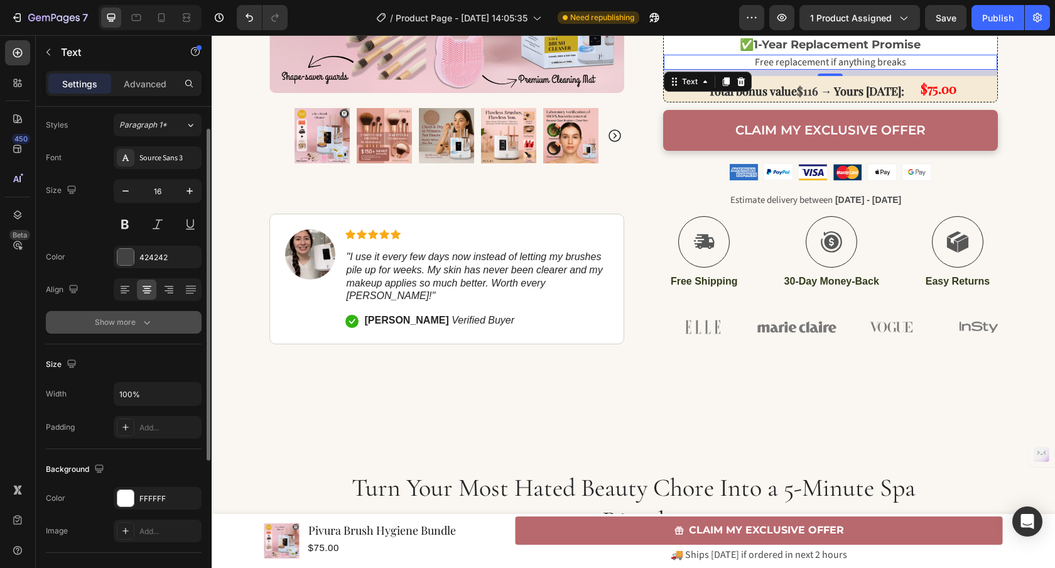
click at [149, 325] on icon "button" at bounding box center [147, 322] width 13 height 13
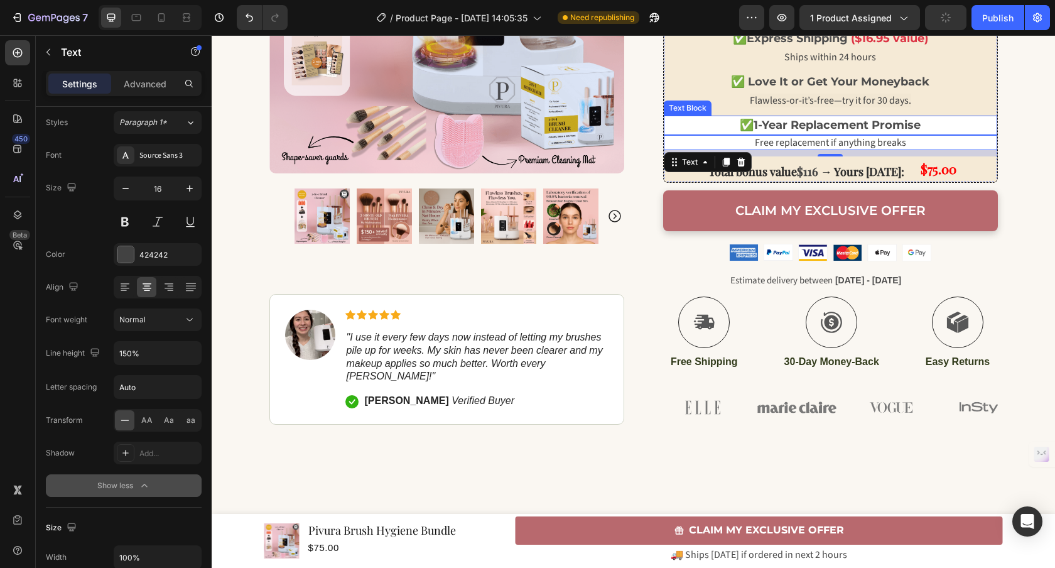
scroll to position [677, 0]
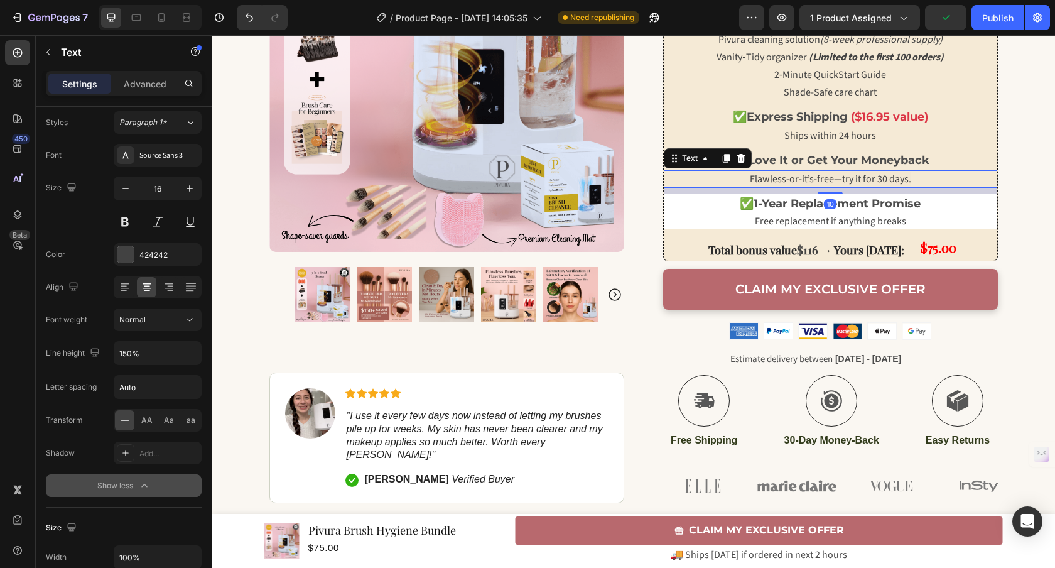
click at [745, 171] on div "Flawless-or-it’s-free—try it for 30 days." at bounding box center [830, 179] width 333 height 18
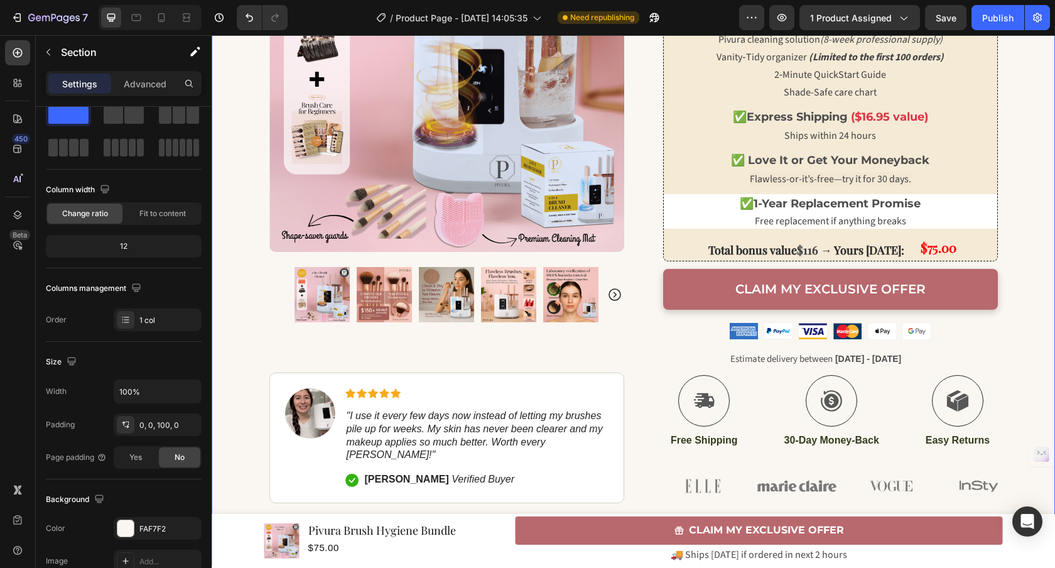
scroll to position [0, 0]
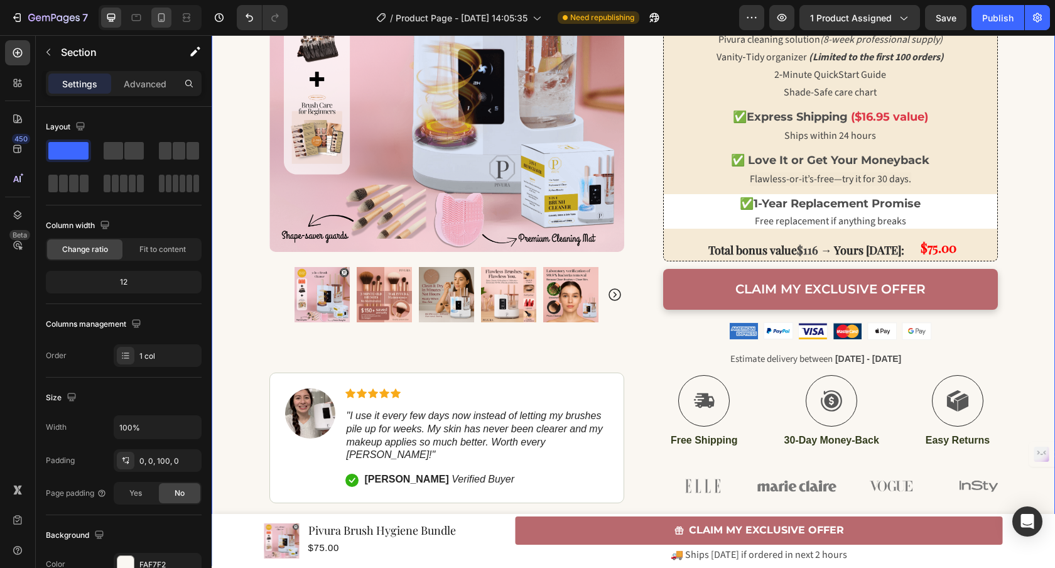
drag, startPoint x: 151, startPoint y: 16, endPoint x: 184, endPoint y: 272, distance: 258.3
click at [151, 16] on div at bounding box center [161, 18] width 20 height 20
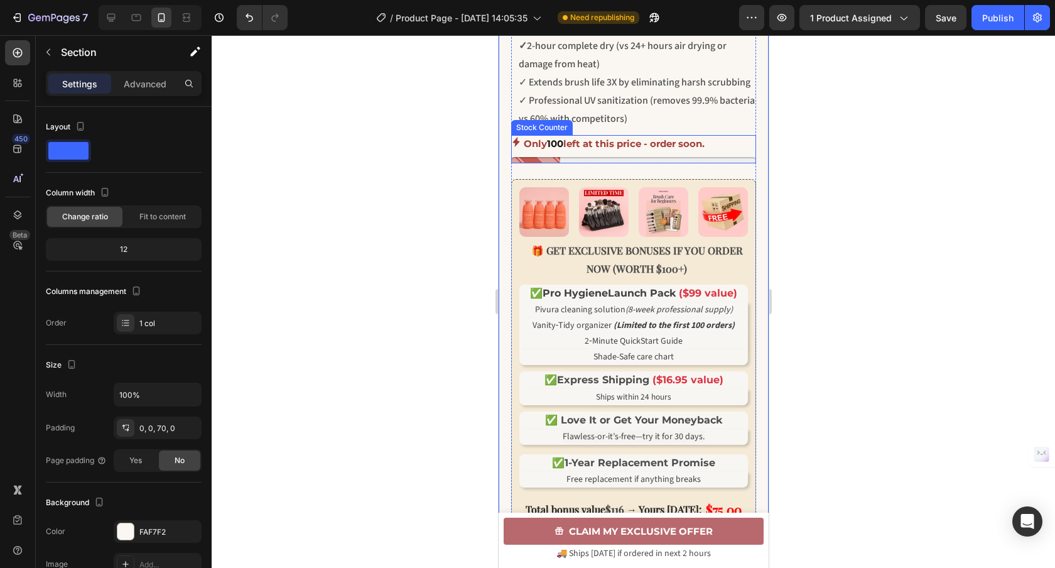
scroll to position [672, 0]
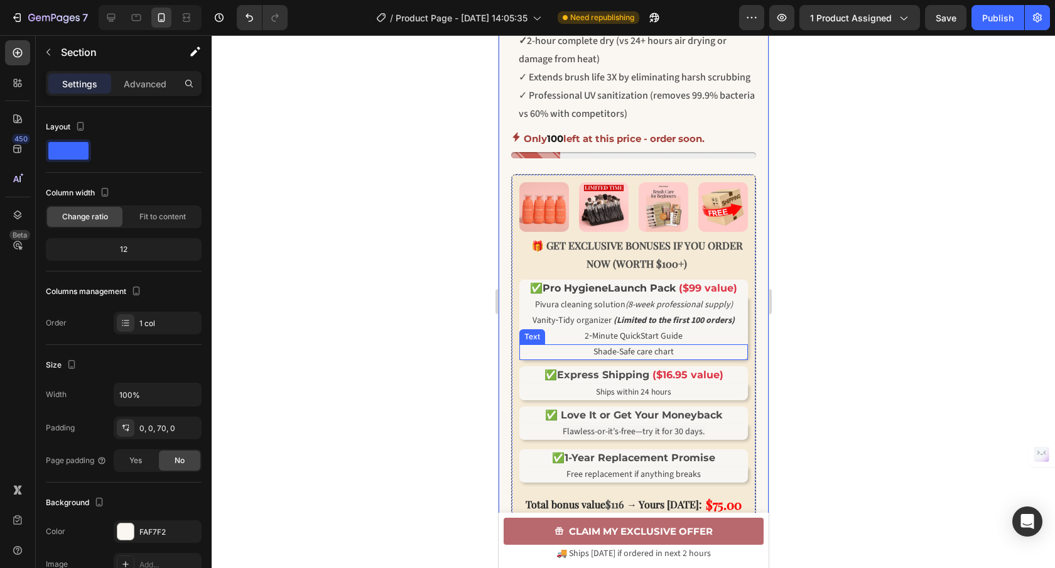
click at [521, 358] on p "Shade-Safe care chart" at bounding box center [633, 351] width 226 height 13
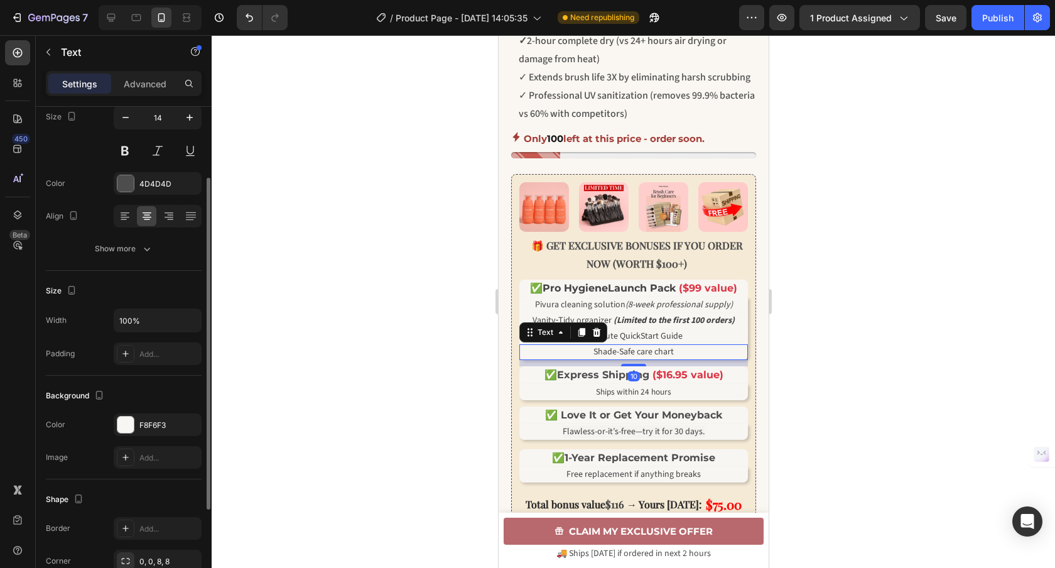
scroll to position [221, 0]
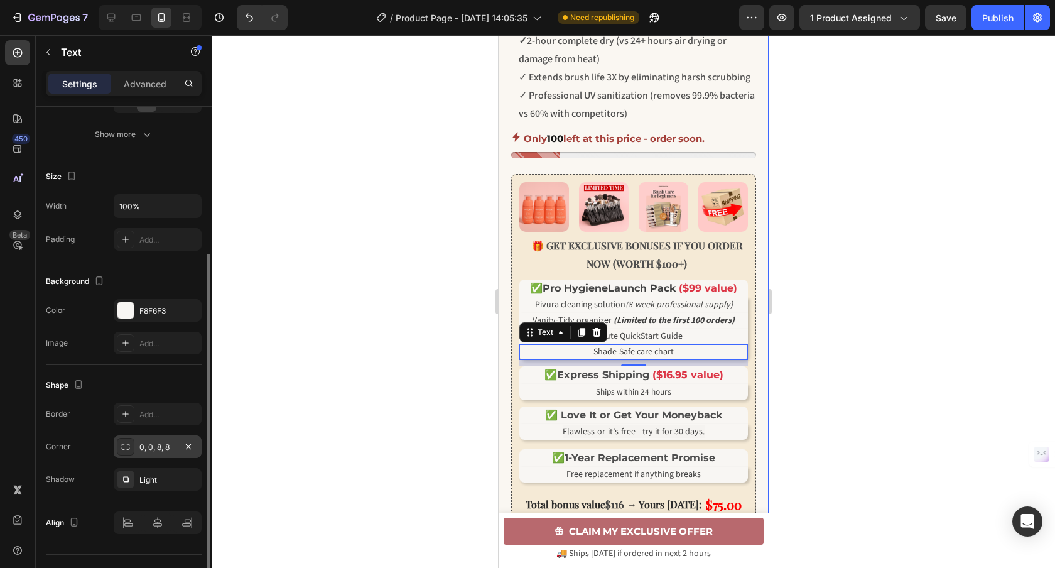
click at [158, 448] on div "0, 0, 8, 8" at bounding box center [157, 446] width 36 height 11
click at [410, 179] on div at bounding box center [633, 301] width 843 height 532
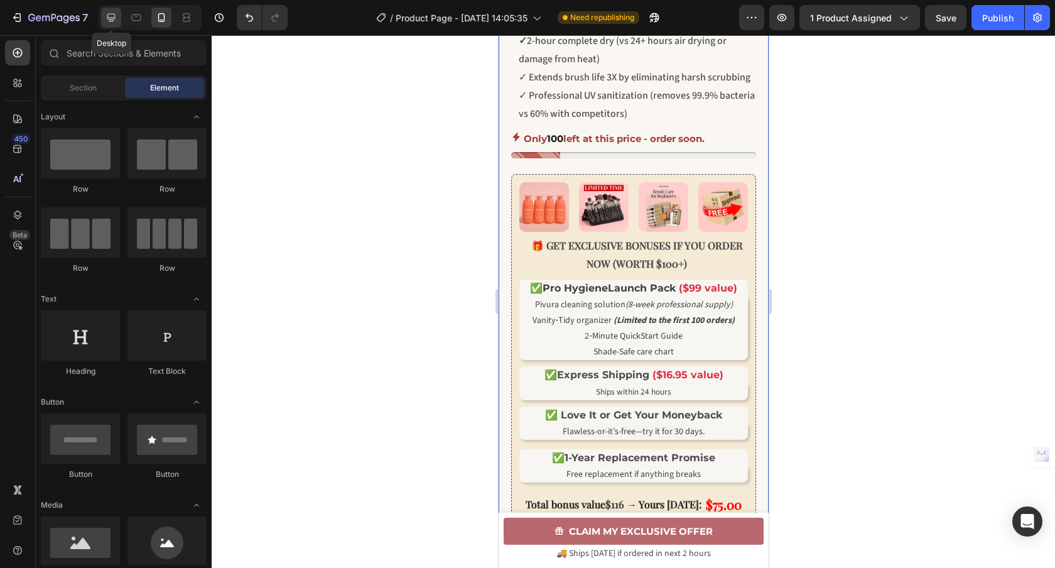
click at [105, 21] on icon at bounding box center [111, 17] width 13 height 13
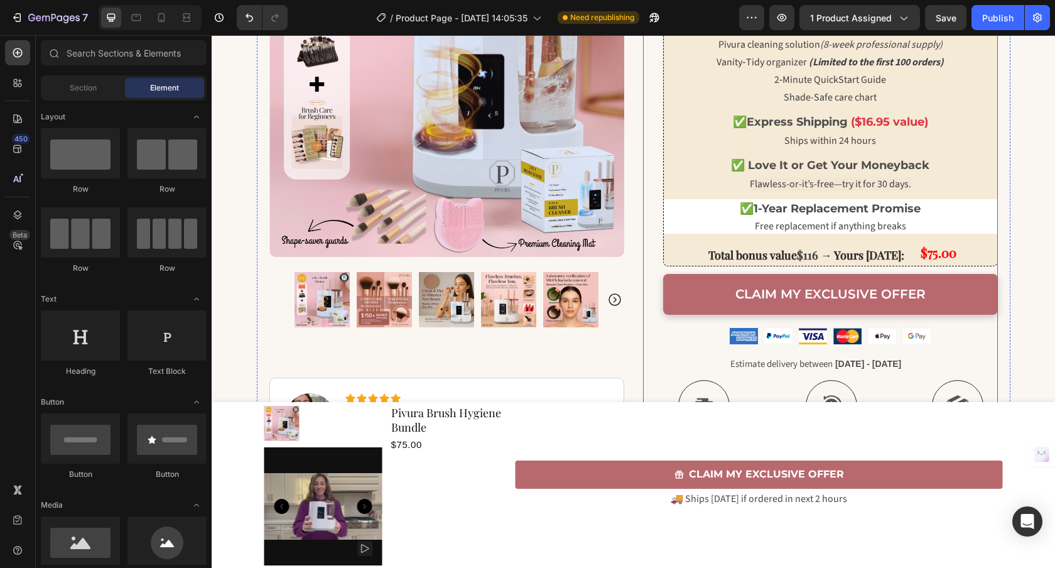
scroll to position [695, 0]
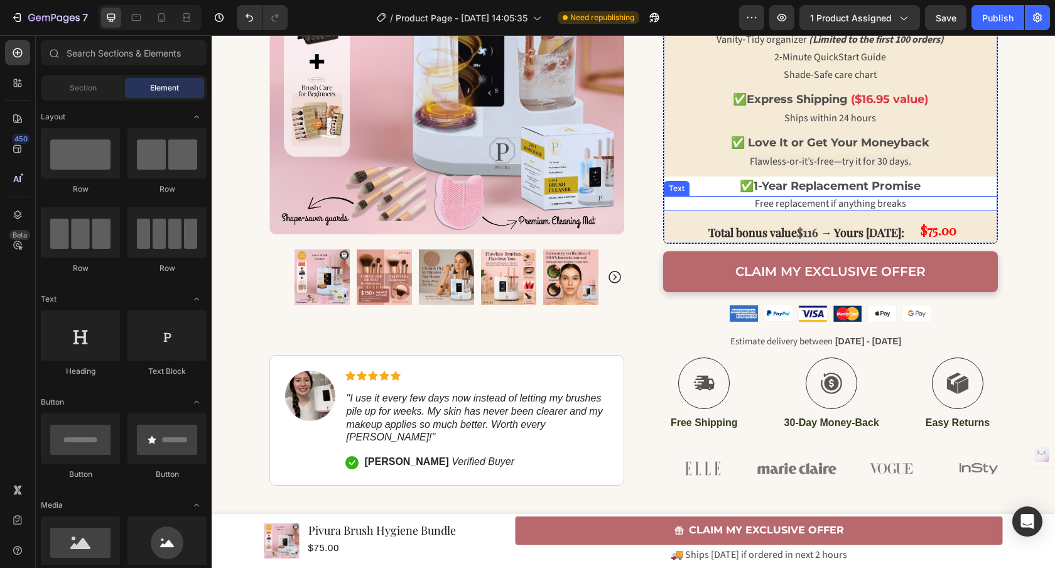
click at [694, 203] on p "Free replacement if anything breaks" at bounding box center [830, 203] width 333 height 15
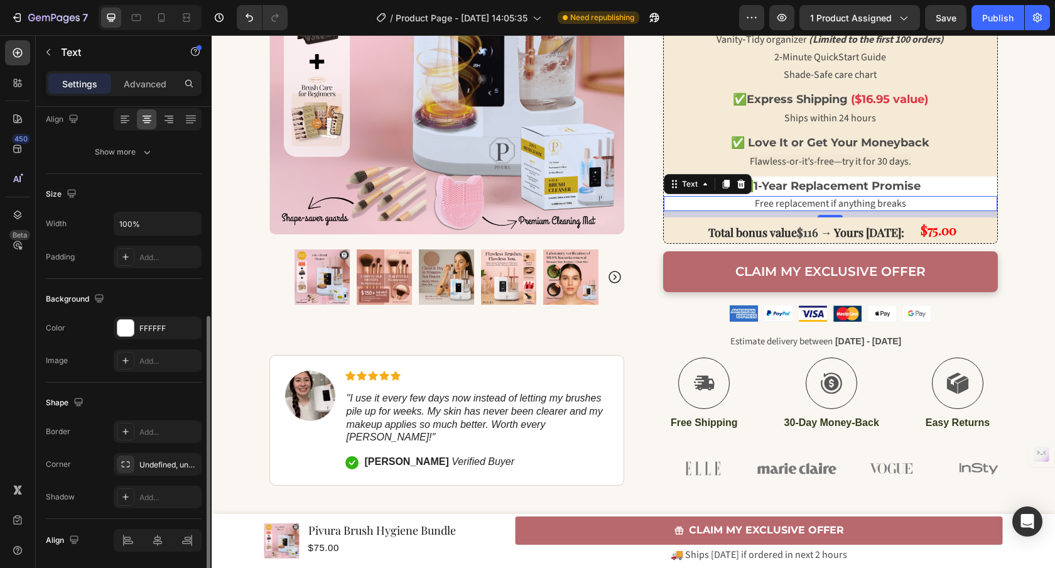
scroll to position [247, 0]
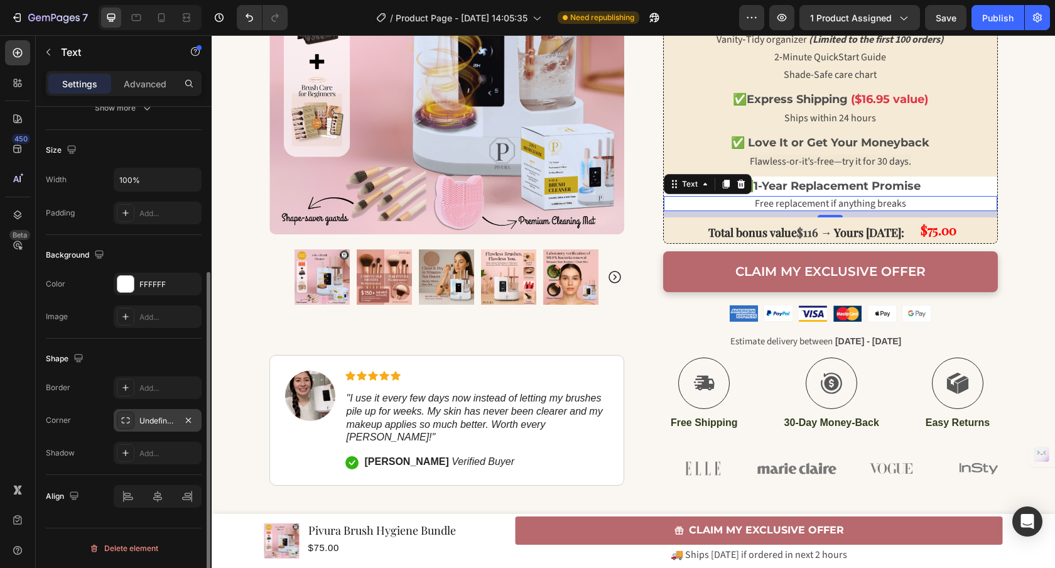
click at [161, 417] on div "Undefined, undefined, undefined, undefined" at bounding box center [157, 420] width 36 height 11
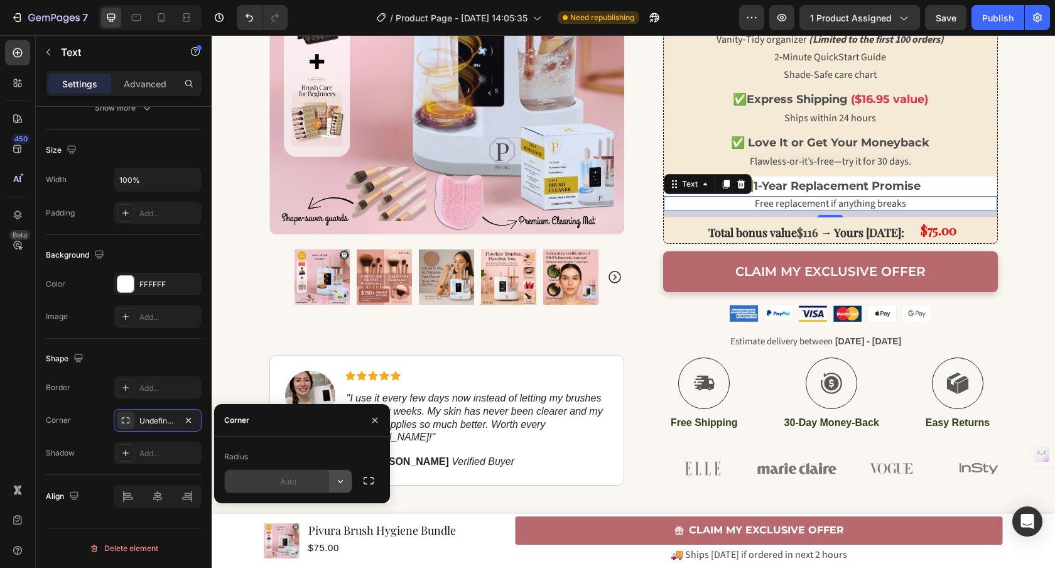
click at [340, 480] on icon "button" at bounding box center [340, 481] width 13 height 13
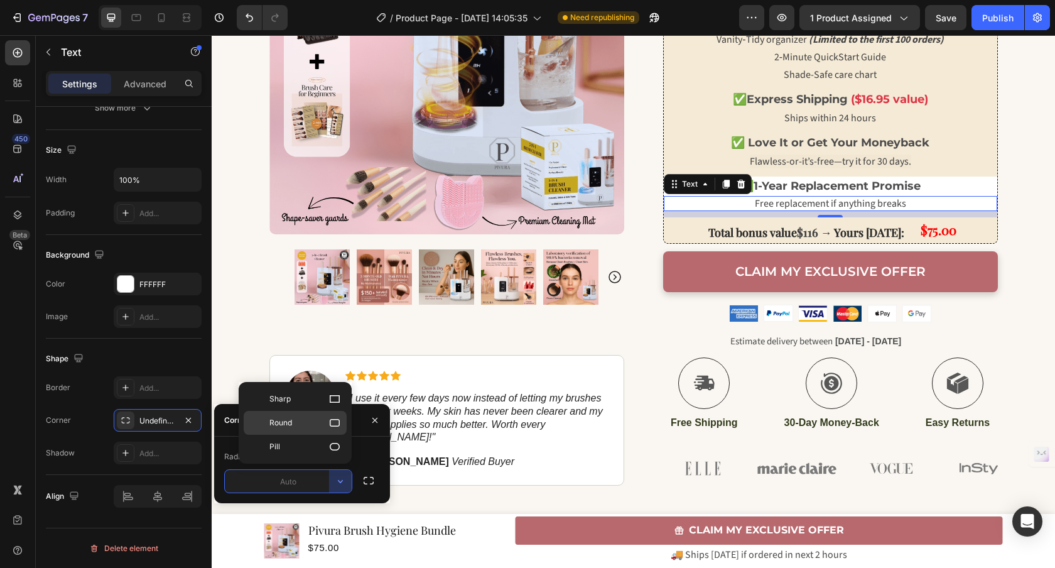
click at [333, 427] on icon at bounding box center [334, 422] width 13 height 13
type input "8"
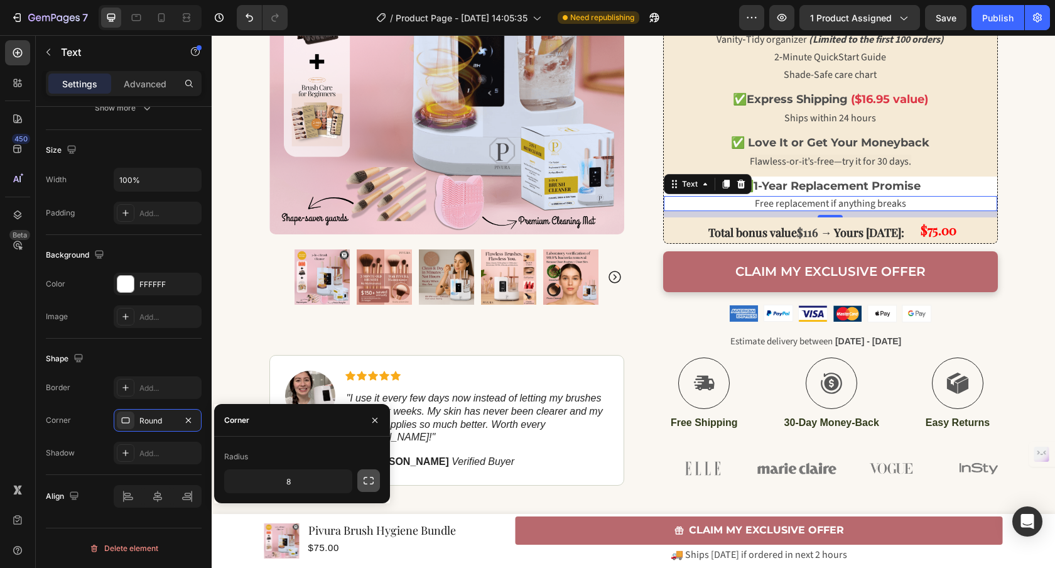
click at [366, 482] on icon "button" at bounding box center [368, 480] width 13 height 13
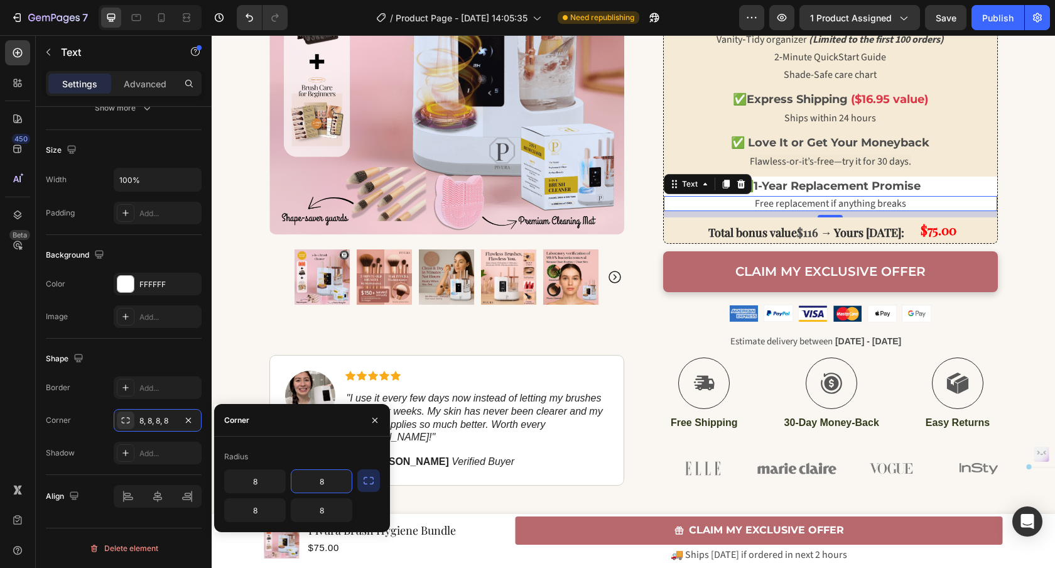
click at [335, 482] on input "8" at bounding box center [321, 481] width 60 height 23
click at [263, 483] on input "8" at bounding box center [255, 481] width 60 height 23
click at [285, 439] on div "Radius 8 8" at bounding box center [302, 483] width 176 height 95
click at [417, 346] on div "Clean Skin Season: Women 40+ Flawless Makeup in 5 Minutes Bundle Heading Flawle…" at bounding box center [446, 182] width 355 height 606
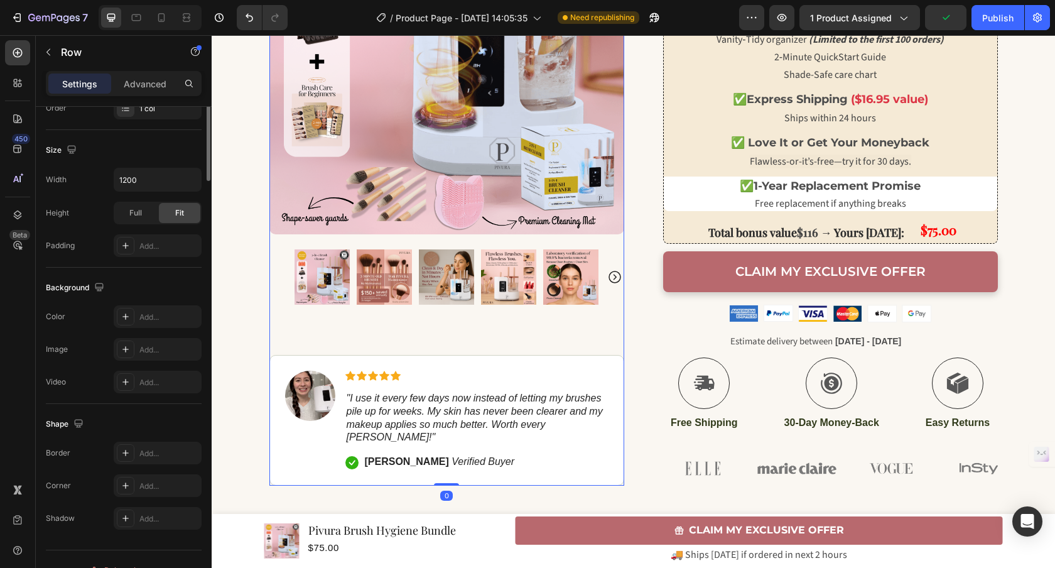
scroll to position [0, 0]
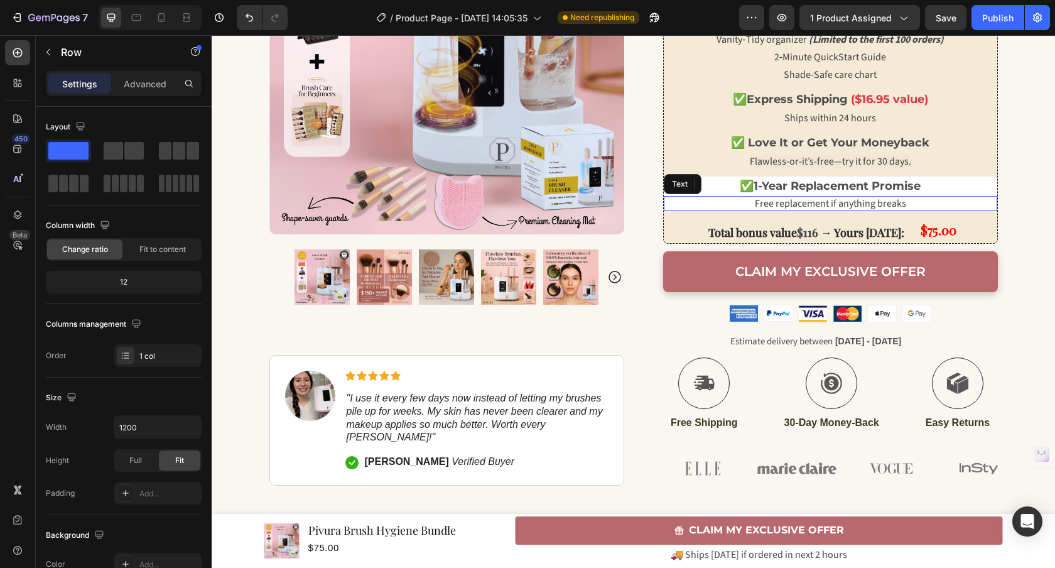
click at [694, 202] on p "Free replacement if anything breaks" at bounding box center [830, 203] width 333 height 15
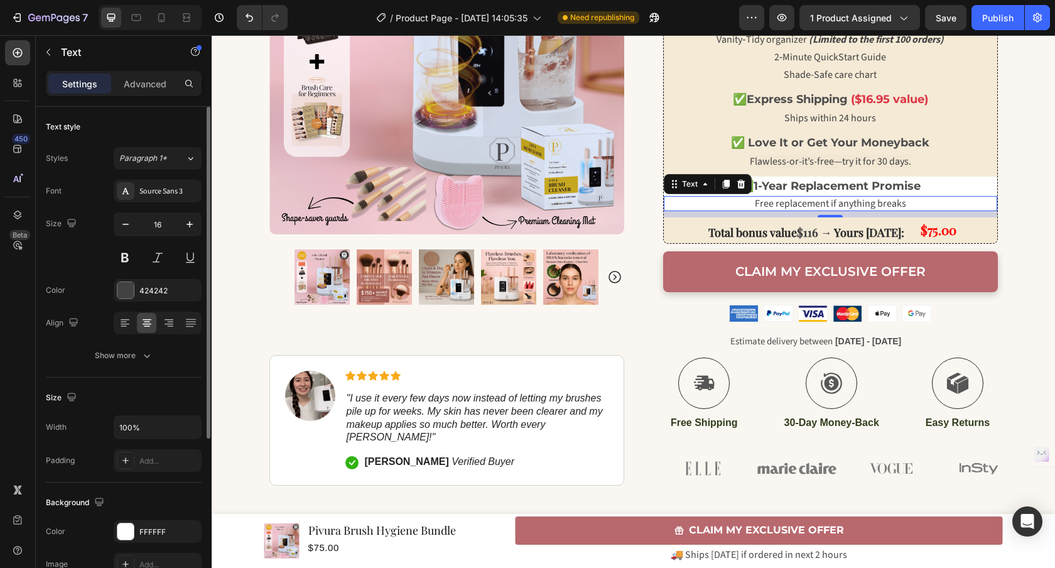
scroll to position [97, 0]
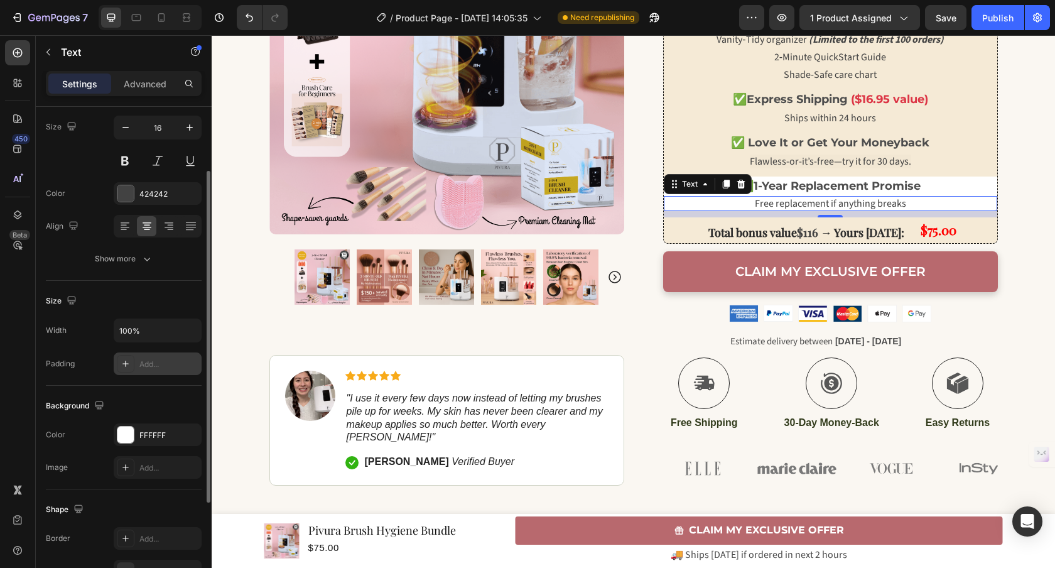
click at [146, 367] on div "Add..." at bounding box center [168, 363] width 59 height 11
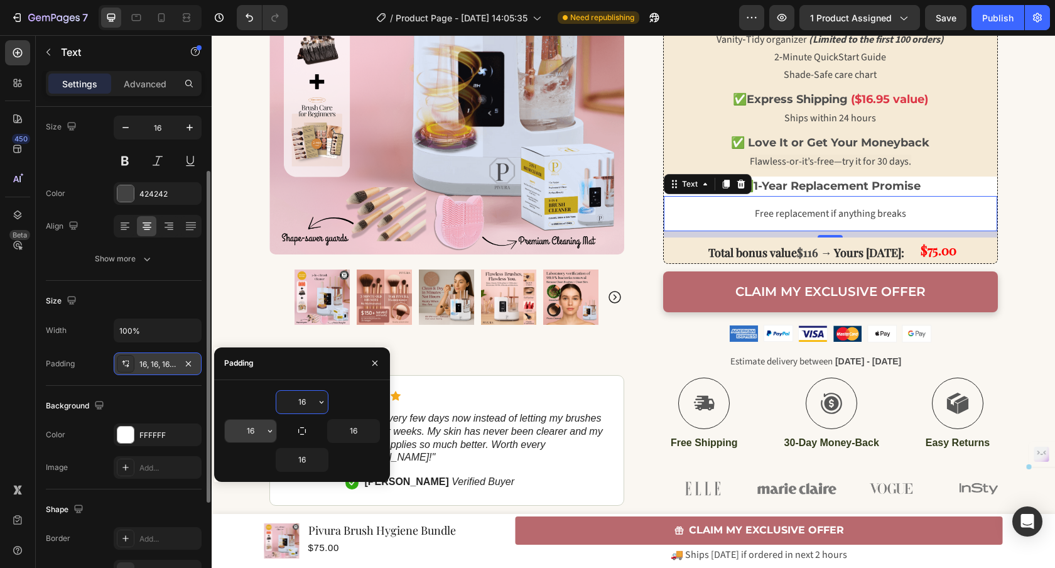
click at [259, 428] on input "16" at bounding box center [250, 430] width 51 height 23
click at [192, 357] on button "button" at bounding box center [188, 363] width 15 height 15
type input "0"
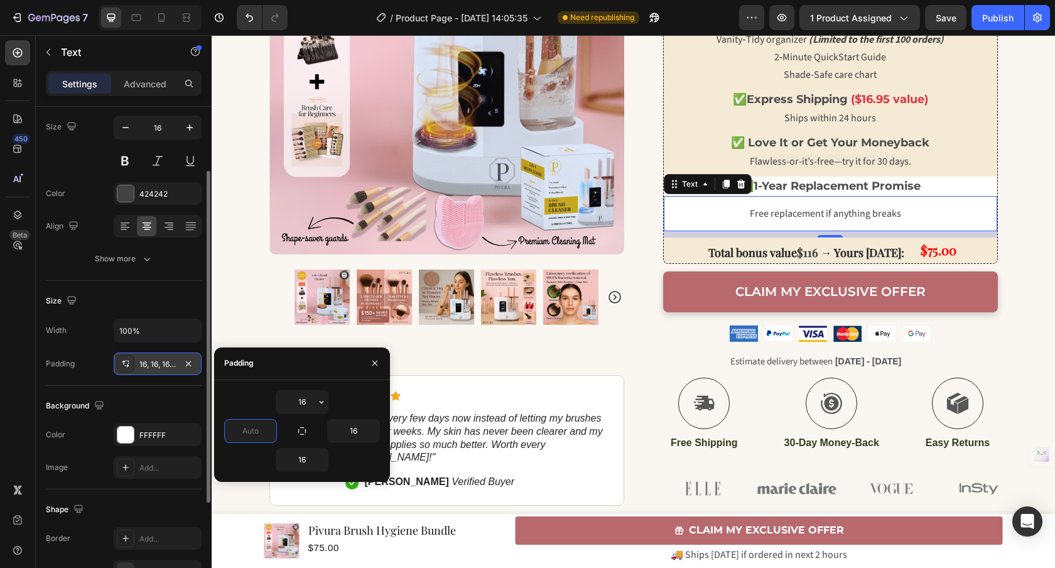
type input "0"
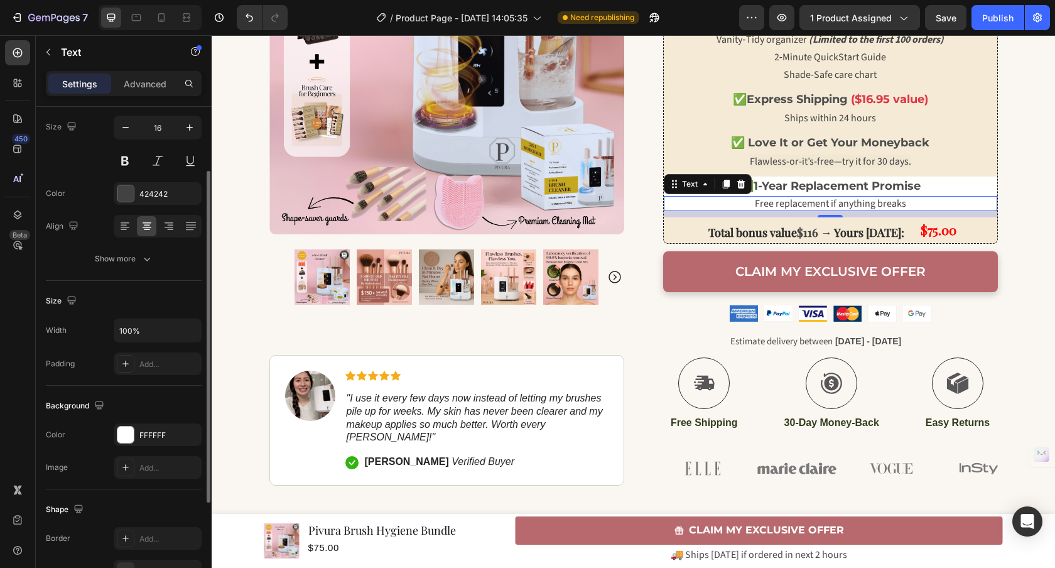
scroll to position [247, 0]
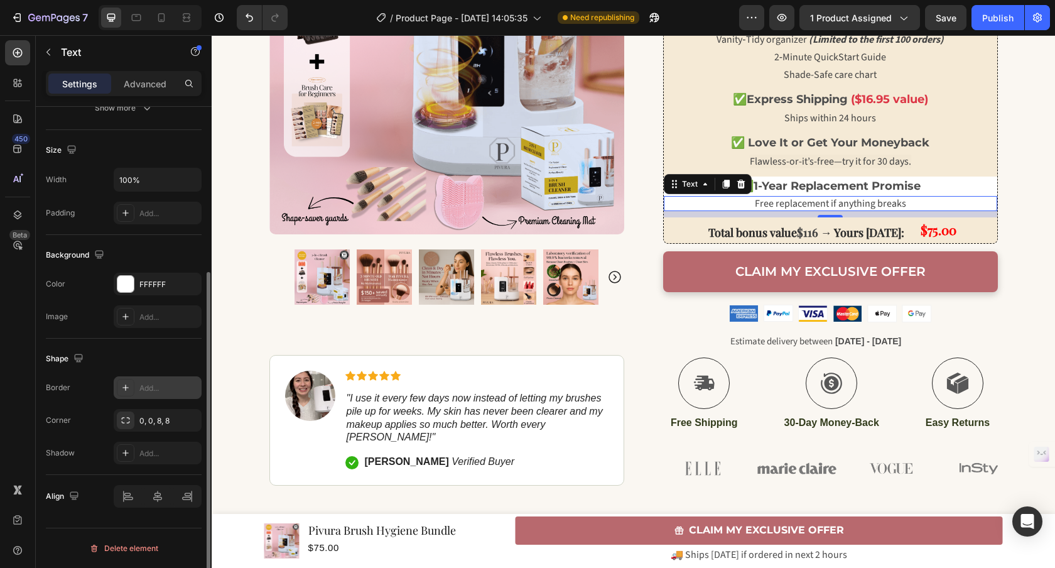
click at [151, 390] on div "Add..." at bounding box center [168, 387] width 59 height 11
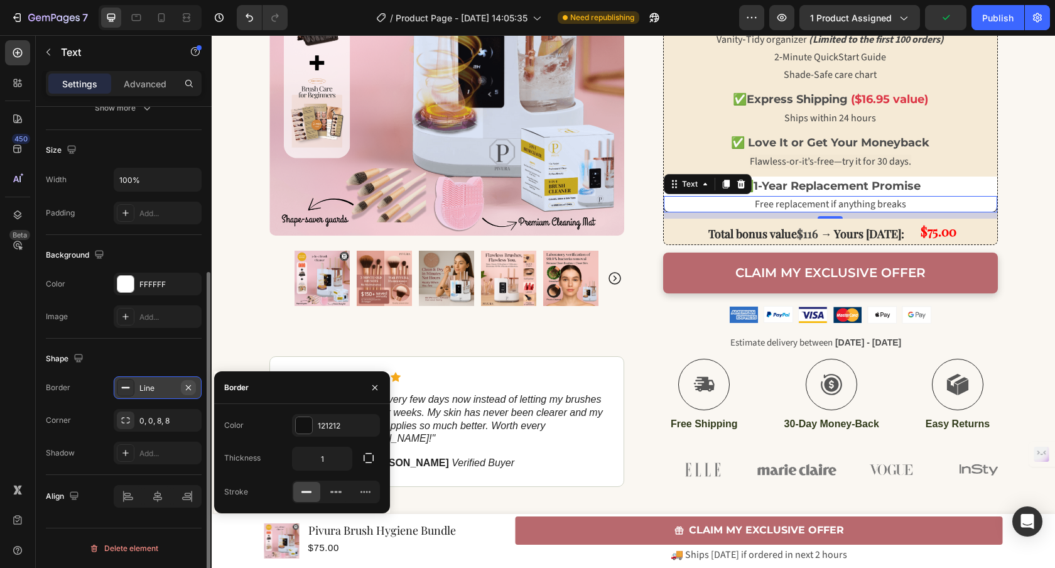
click at [182, 387] on button "button" at bounding box center [188, 387] width 15 height 15
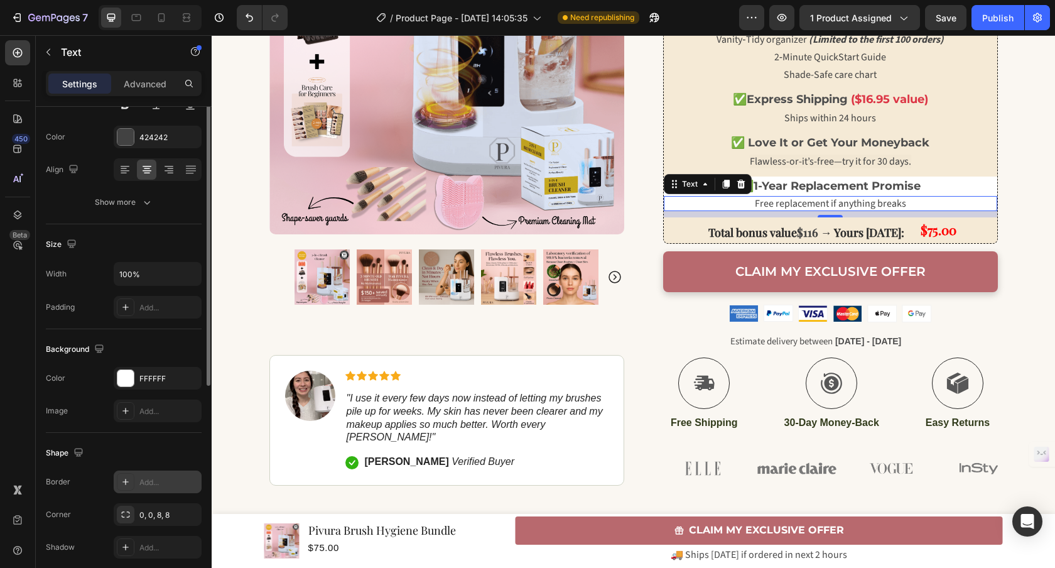
scroll to position [60, 0]
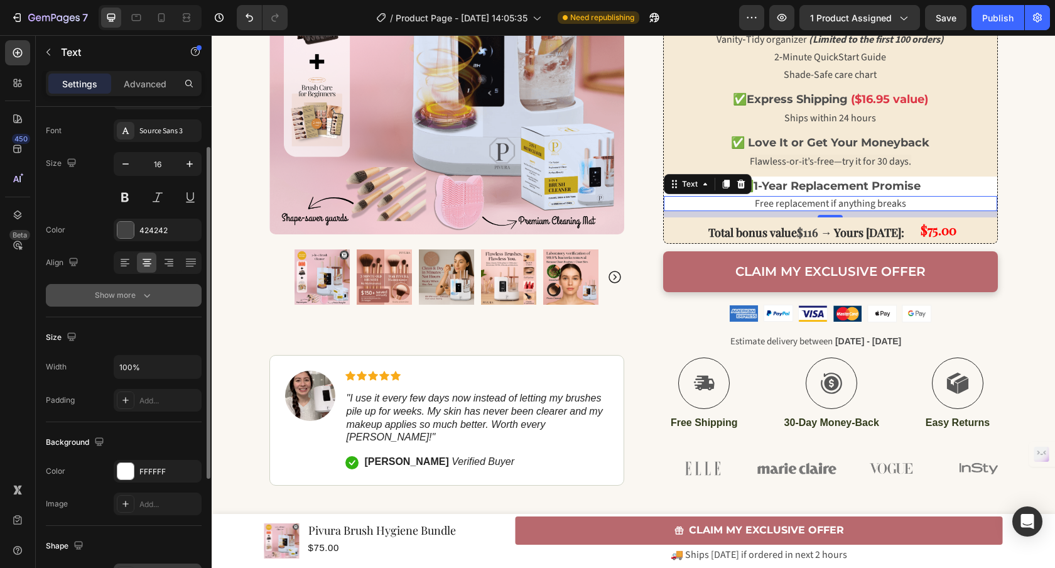
click at [132, 288] on button "Show more" at bounding box center [124, 295] width 156 height 23
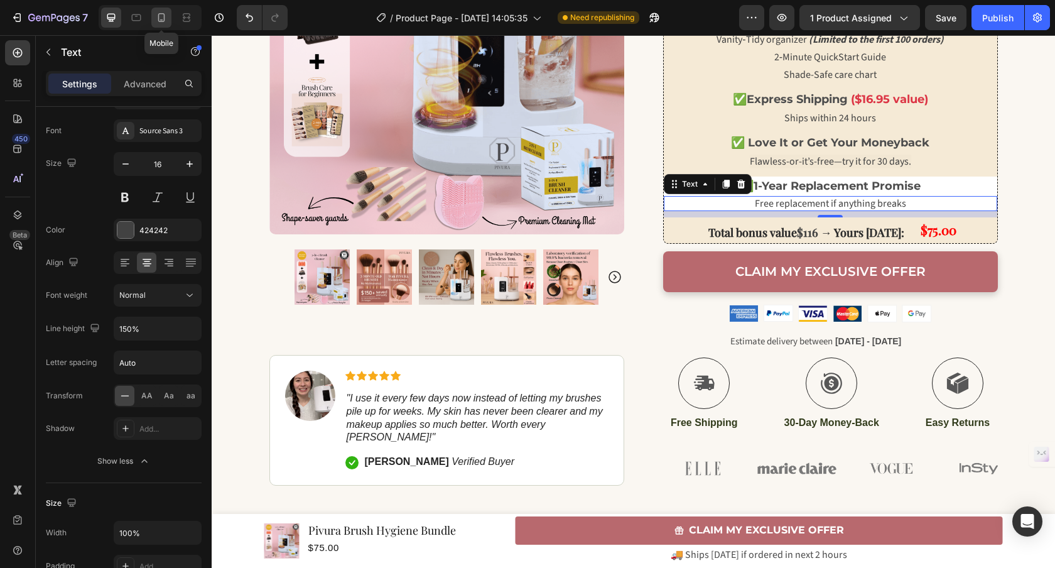
click at [164, 14] on icon at bounding box center [161, 17] width 7 height 9
type input "14"
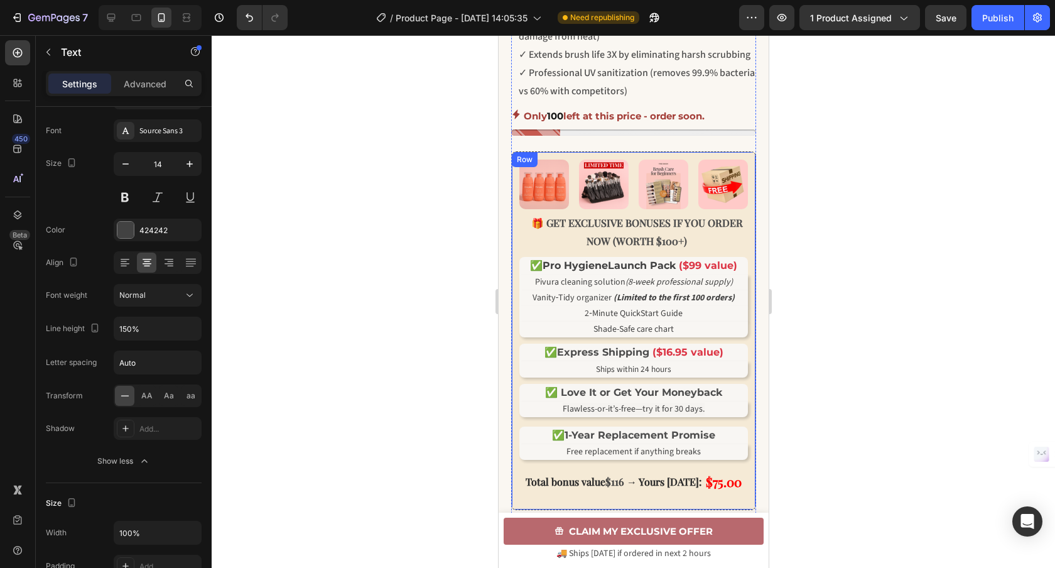
scroll to position [651, 0]
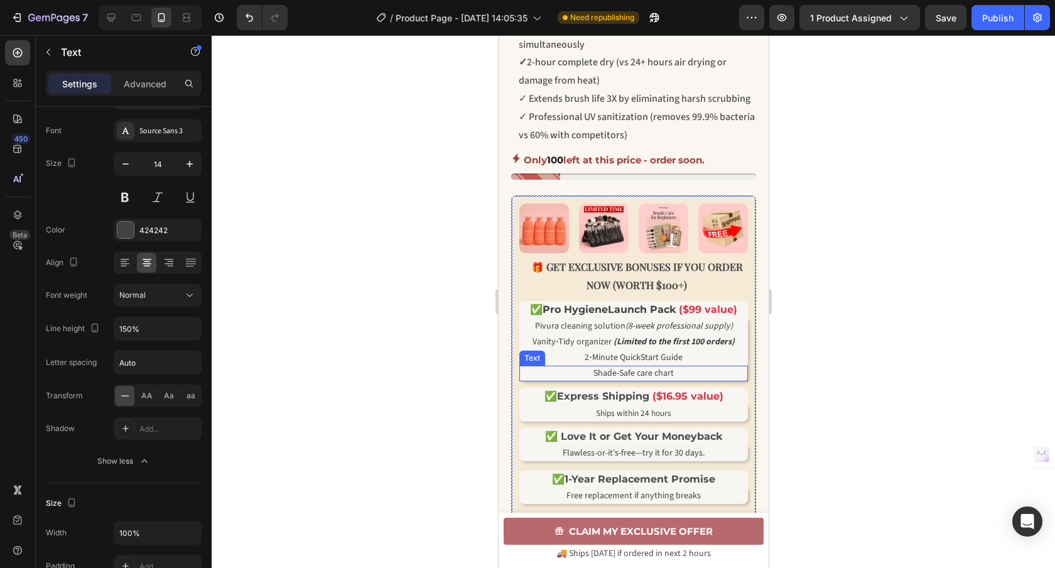
click at [728, 380] on p "Shade-Safe care chart" at bounding box center [633, 373] width 226 height 13
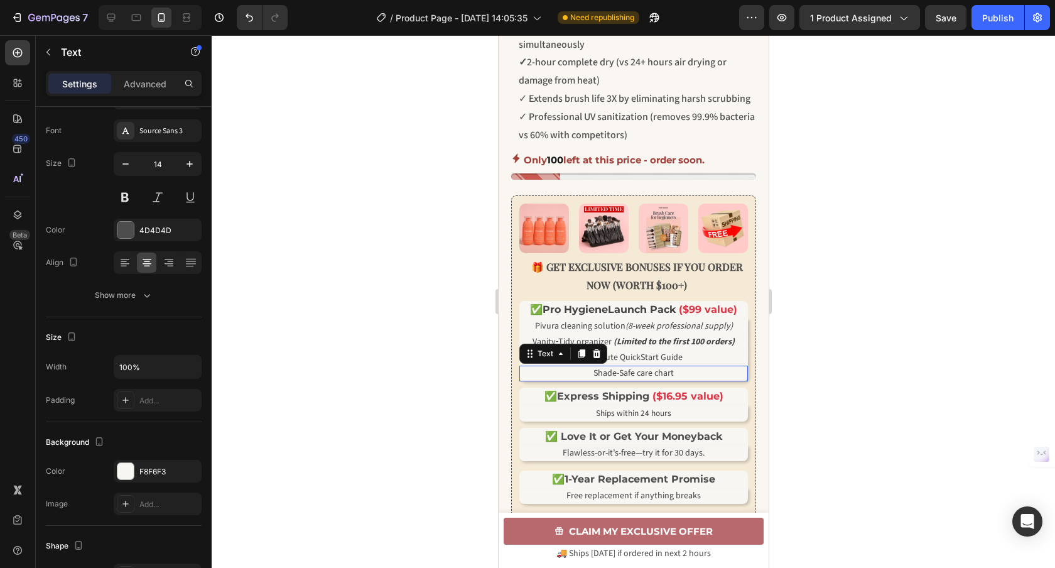
scroll to position [60, 0]
click at [146, 88] on p "Advanced" at bounding box center [145, 83] width 43 height 13
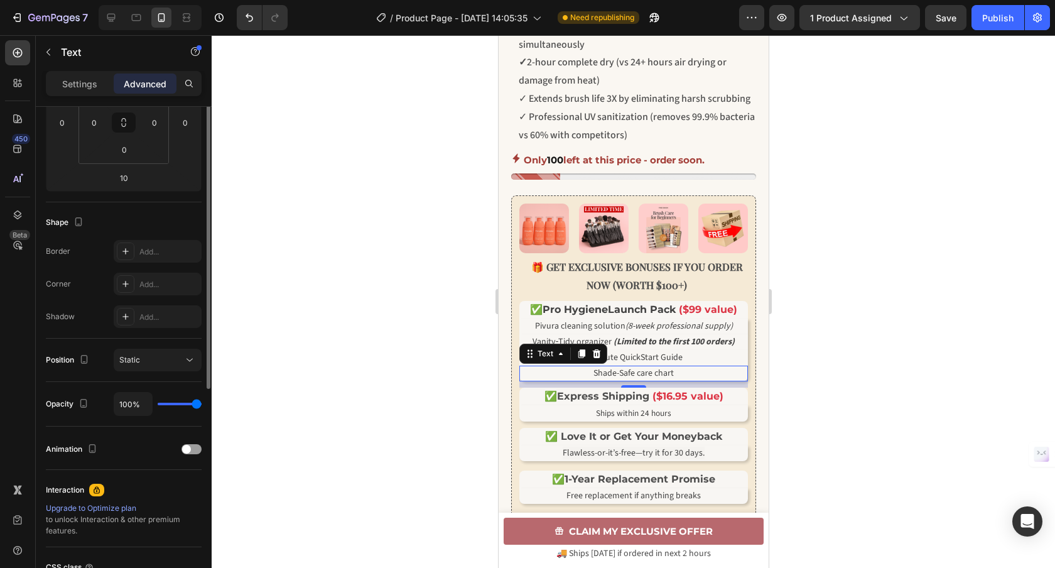
scroll to position [135, 0]
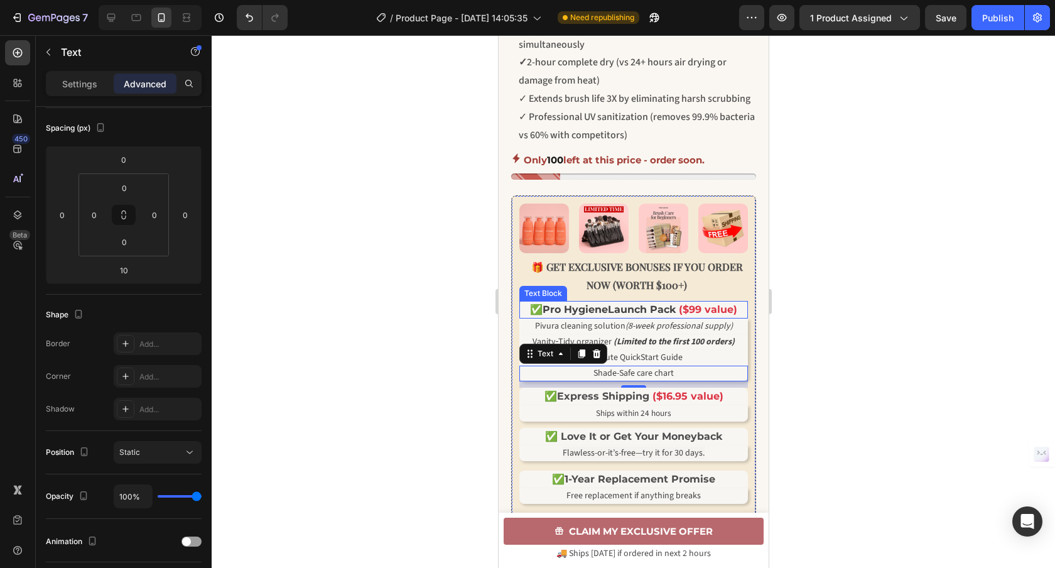
click at [567, 315] on span "Pro Hygiene" at bounding box center [574, 309] width 65 height 12
click at [549, 380] on p "Shade-Safe care chart" at bounding box center [633, 373] width 226 height 13
click at [95, 85] on p "Settings" at bounding box center [79, 83] width 35 height 13
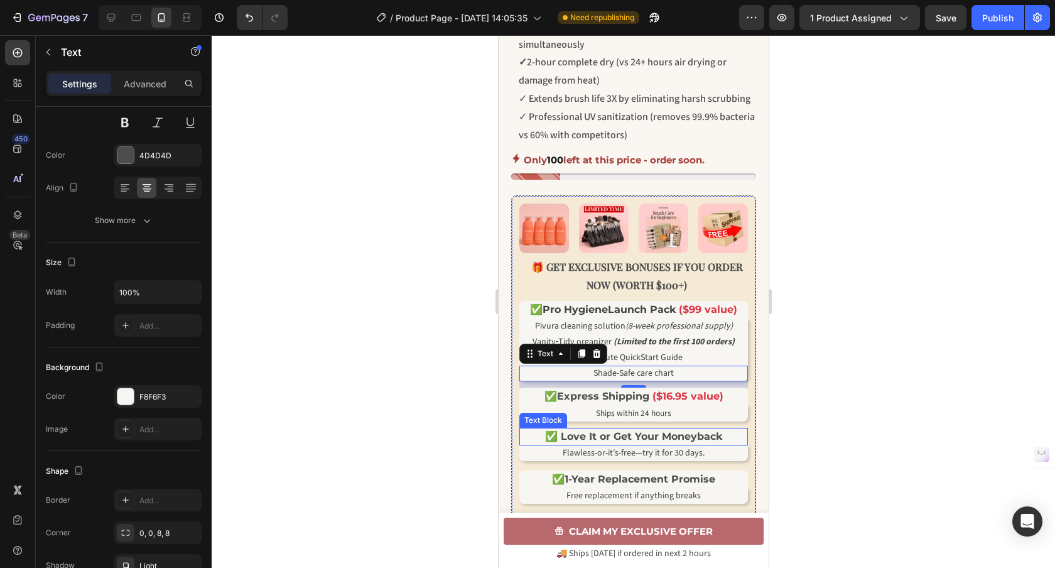
scroll to position [741, 0]
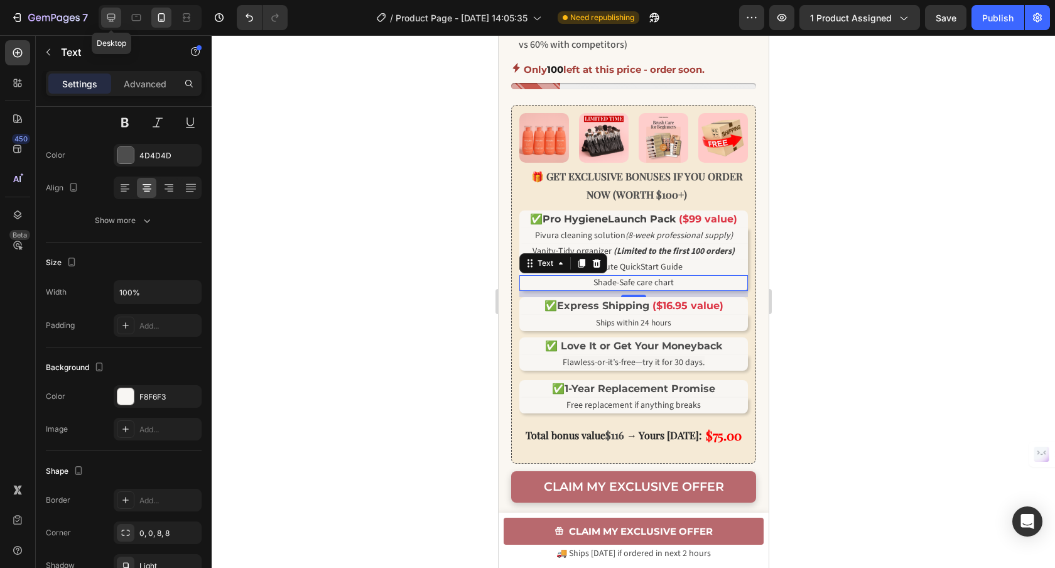
click at [110, 8] on div at bounding box center [111, 18] width 20 height 20
type input "16"
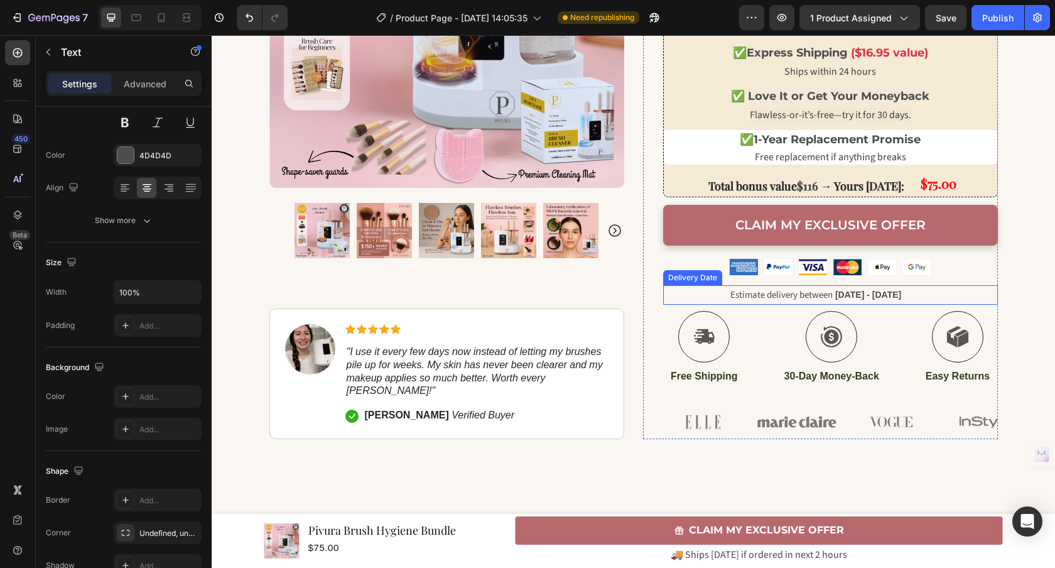
scroll to position [697, 0]
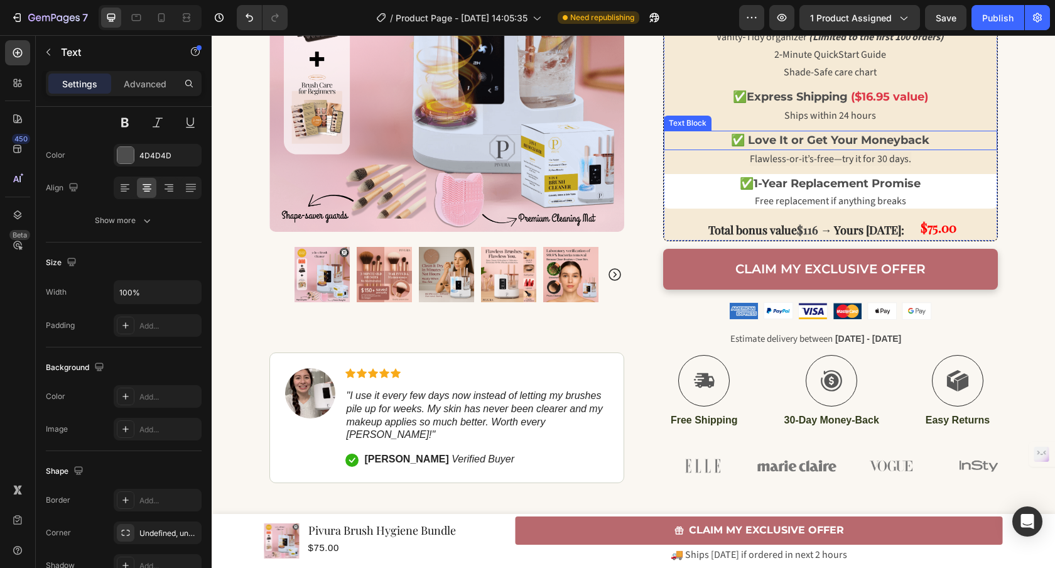
click at [791, 144] on strong "✅ Love It or Get Your Moneyback" at bounding box center [830, 140] width 198 height 14
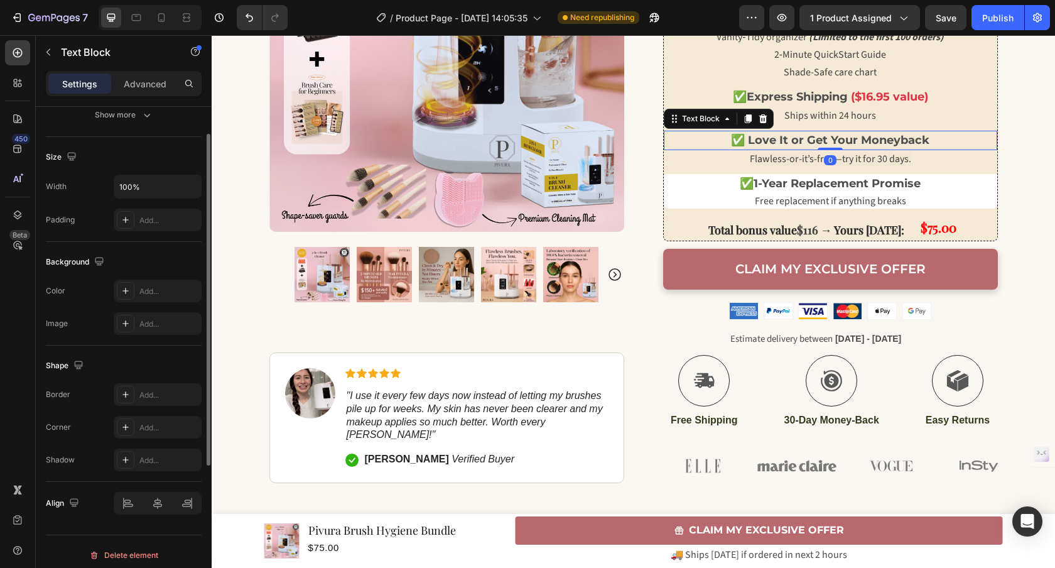
scroll to position [247, 0]
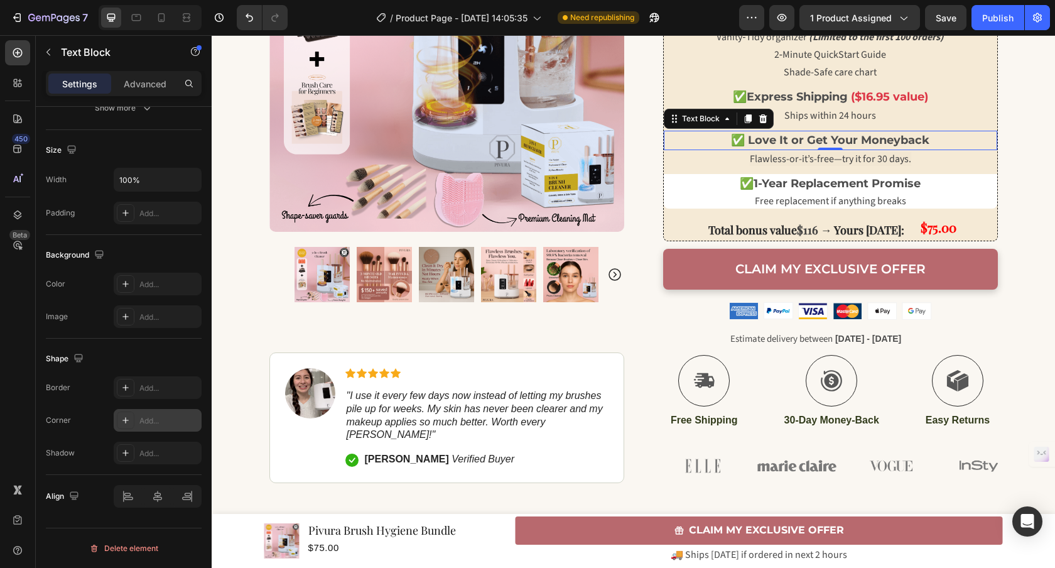
click at [151, 423] on div "Add..." at bounding box center [168, 420] width 59 height 11
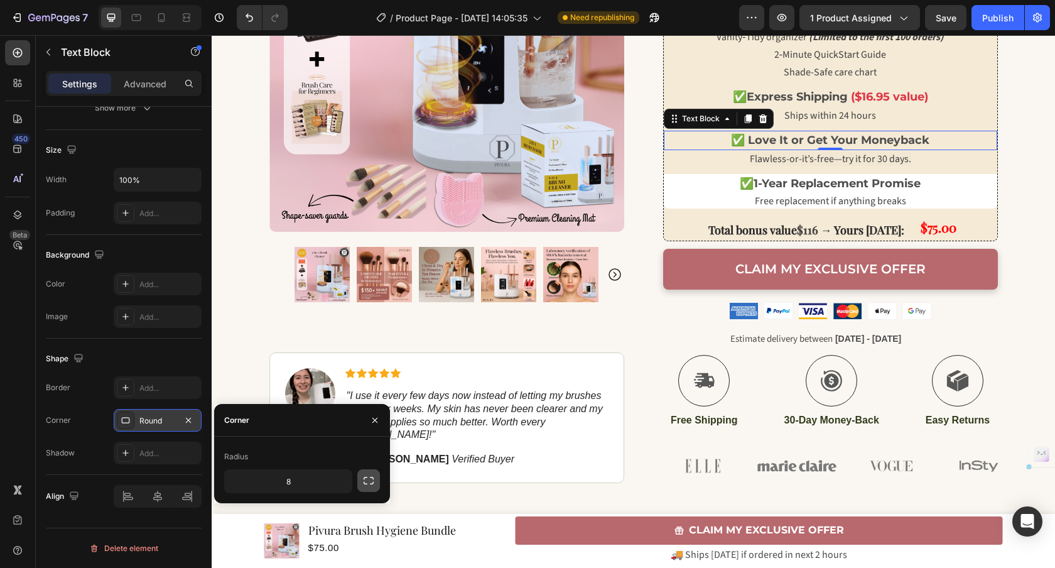
click at [363, 483] on icon "button" at bounding box center [368, 480] width 10 height 8
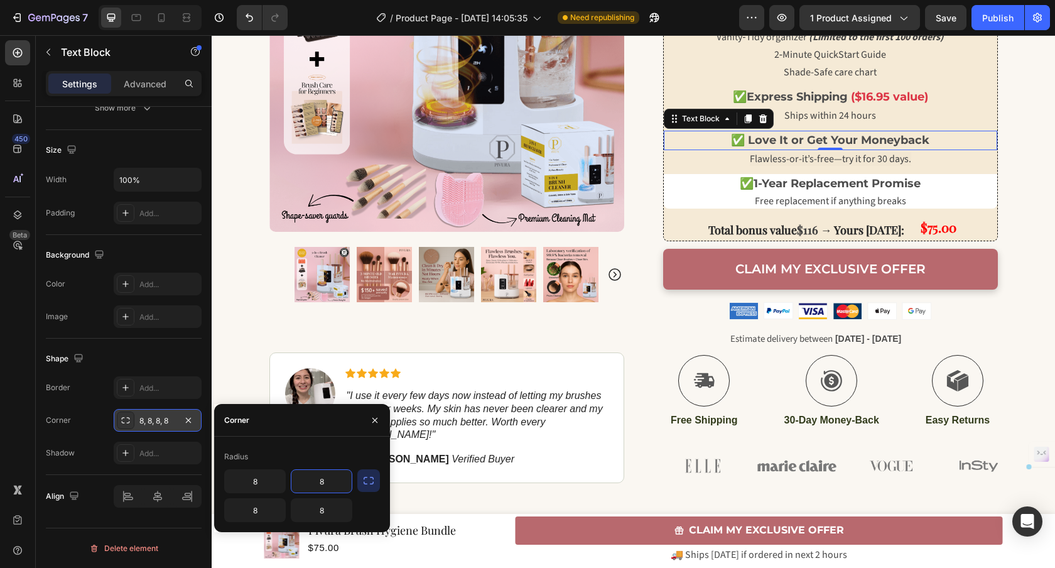
click at [333, 482] on input "8" at bounding box center [321, 481] width 60 height 23
click at [261, 473] on input "8" at bounding box center [255, 481] width 60 height 23
click at [292, 444] on div "Radius 8 8" at bounding box center [302, 483] width 176 height 95
click at [376, 419] on icon "button" at bounding box center [374, 419] width 5 height 5
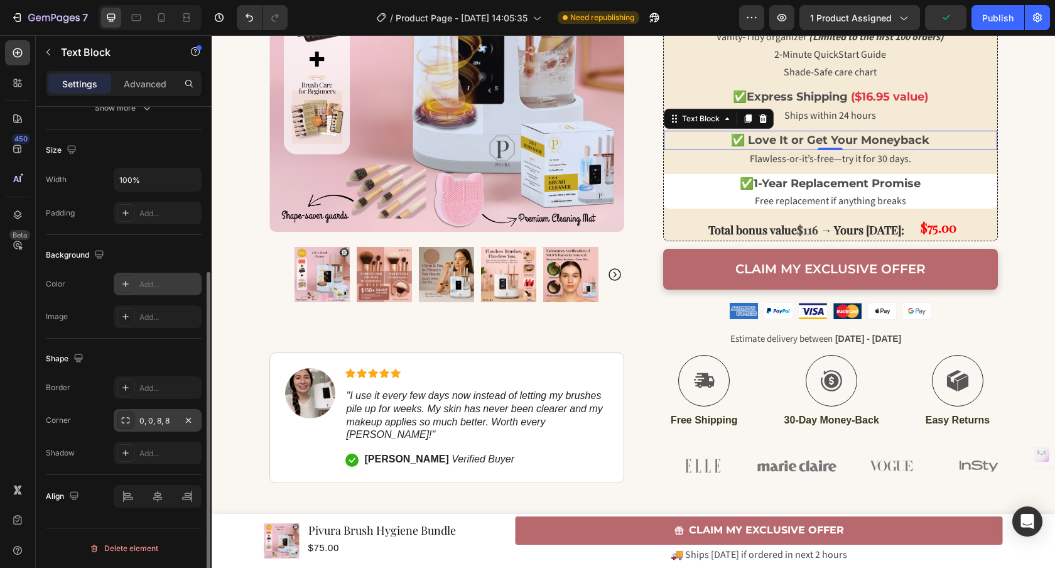
click at [146, 289] on div "Add..." at bounding box center [168, 284] width 59 height 11
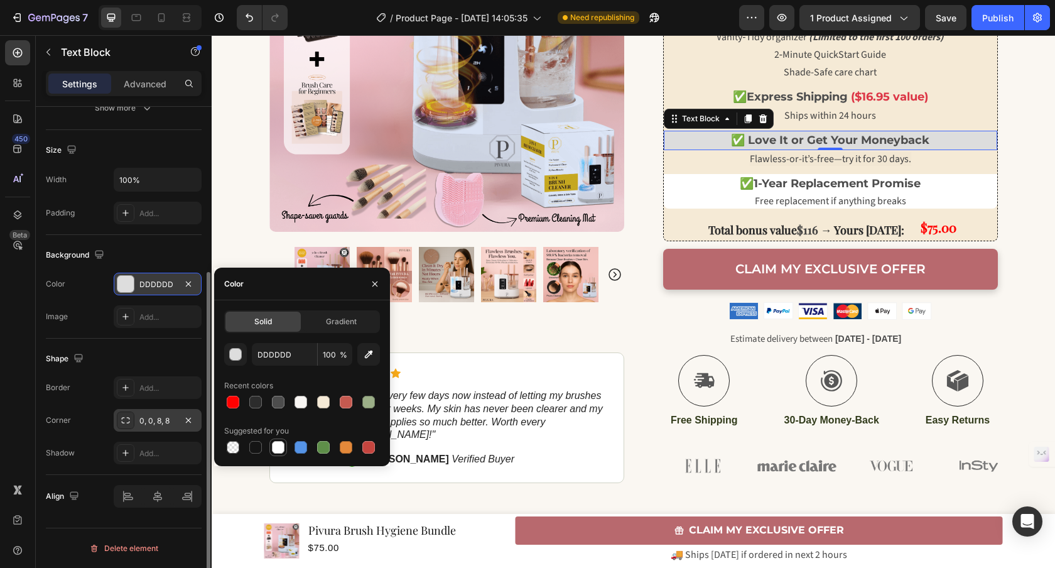
click at [272, 445] on div at bounding box center [278, 447] width 13 height 13
type input "FFFFFF"
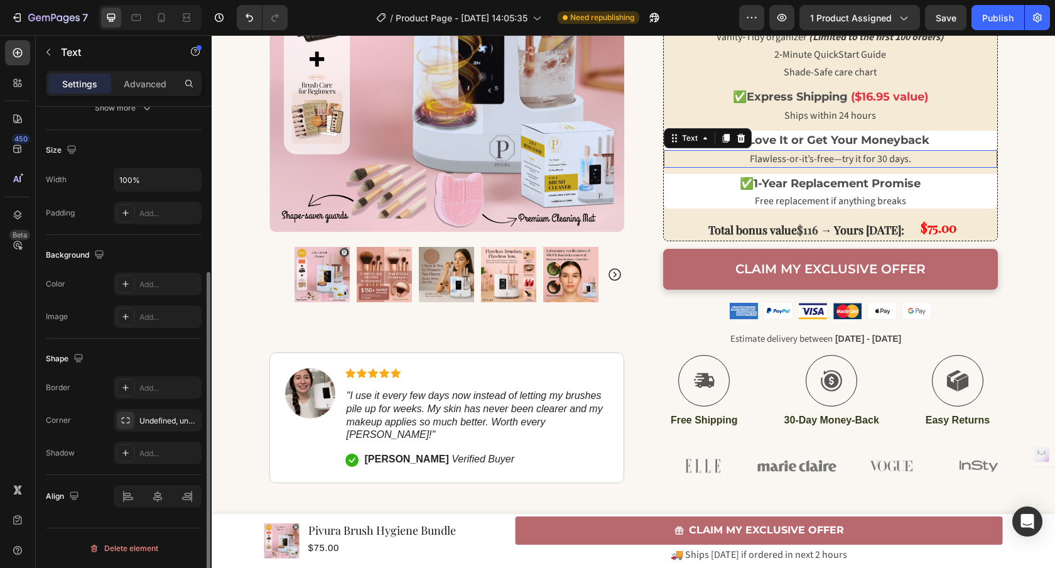
click at [703, 159] on p "Flawless-or-it’s-free—try it for 30 days." at bounding box center [830, 158] width 331 height 15
click at [151, 286] on div "Add..." at bounding box center [168, 284] width 59 height 11
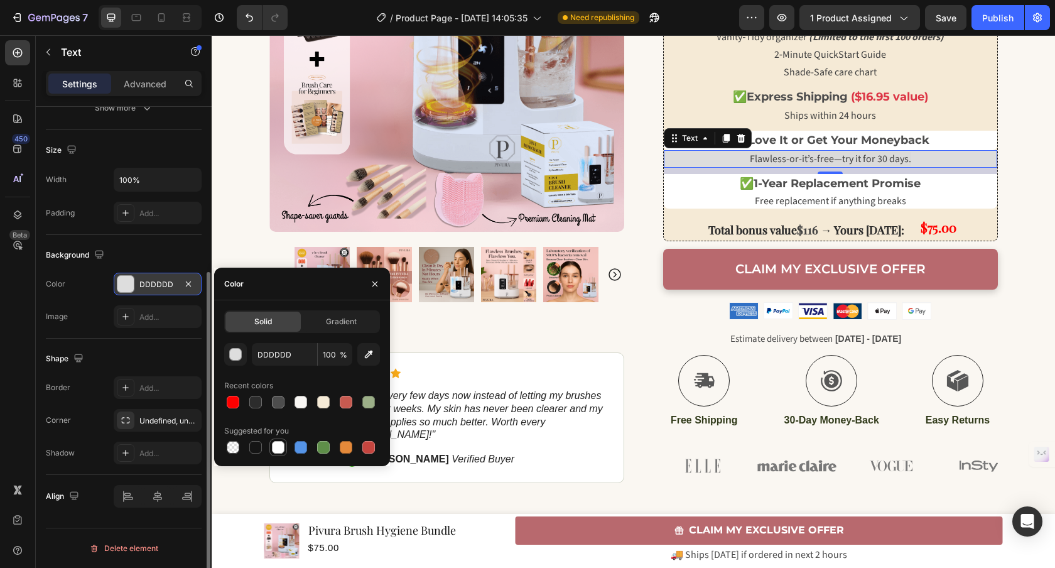
click at [281, 450] on div at bounding box center [278, 447] width 13 height 13
type input "FFFFFF"
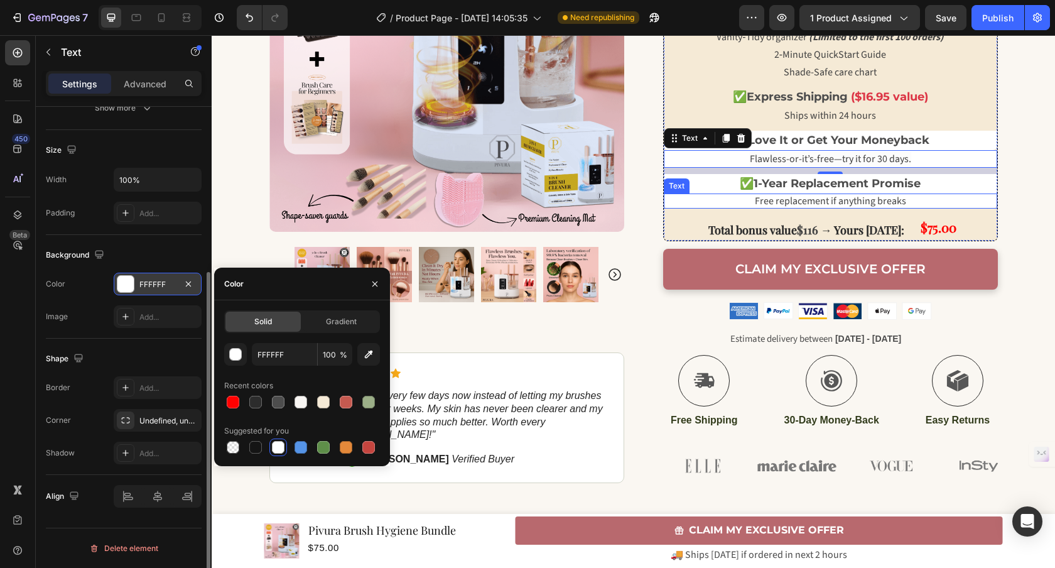
click at [756, 204] on span "Free replacement if anything breaks" at bounding box center [830, 201] width 151 height 14
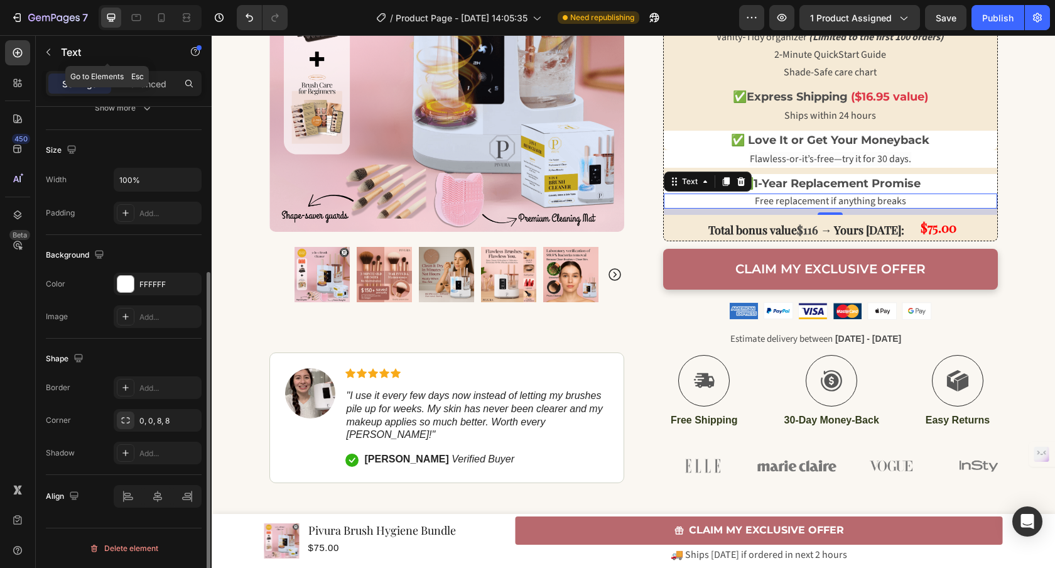
click at [43, 52] on icon "button" at bounding box center [48, 52] width 10 height 10
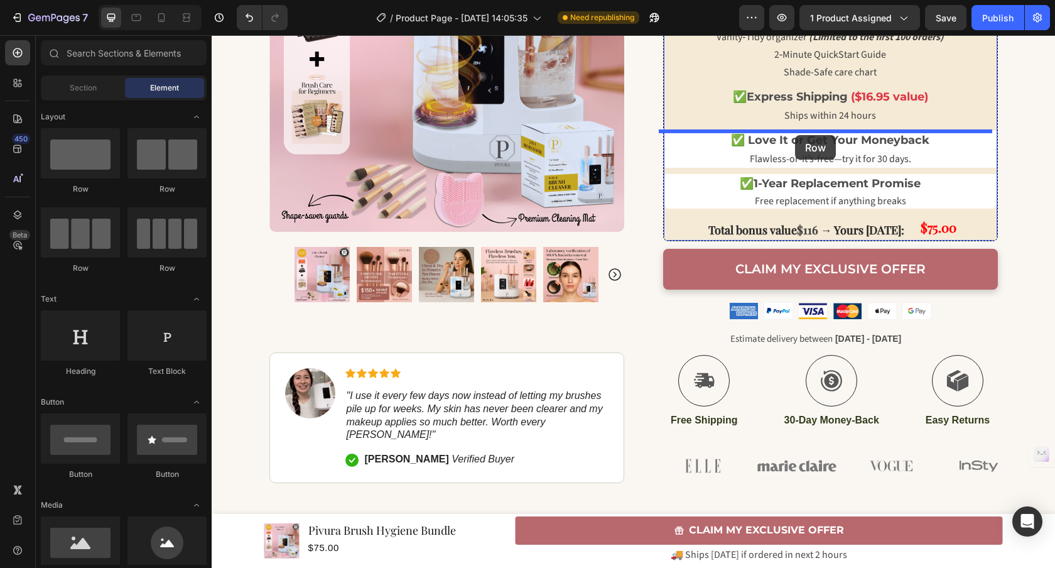
drag, startPoint x: 387, startPoint y: 194, endPoint x: 795, endPoint y: 135, distance: 411.7
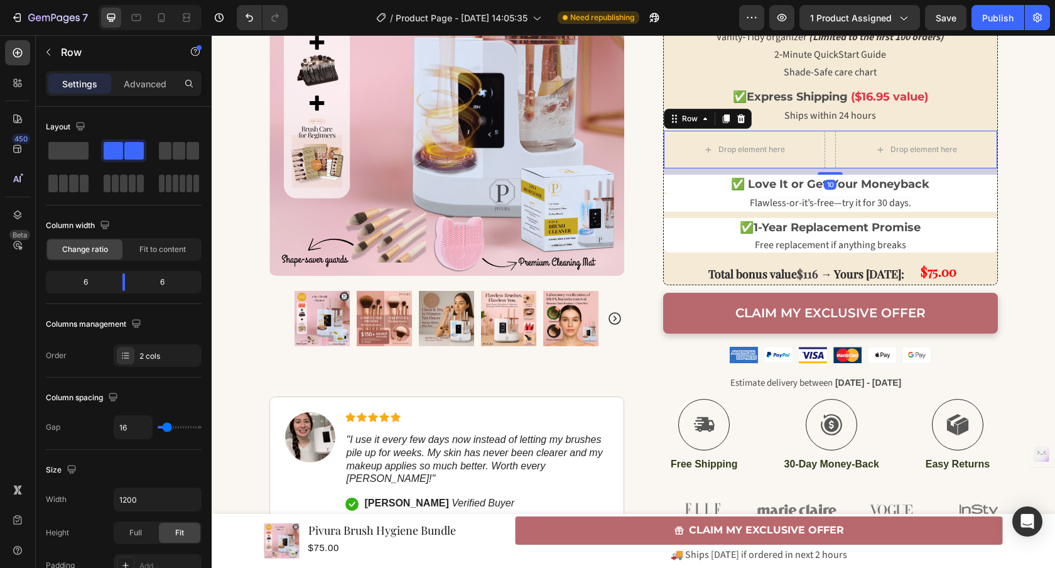
click at [823, 147] on div "Drop element here Drop element here Row 10" at bounding box center [830, 150] width 333 height 38
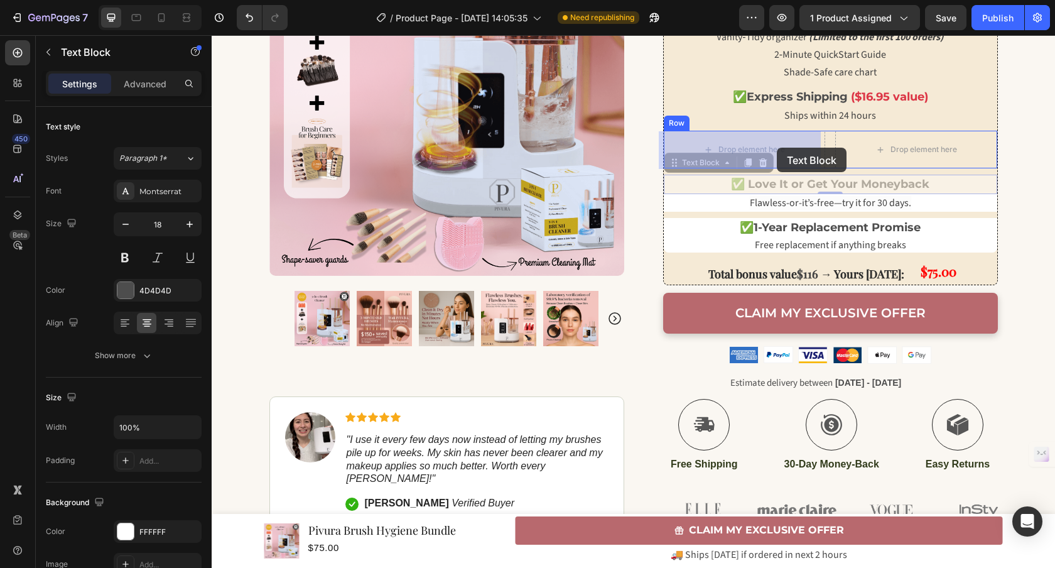
drag, startPoint x: 777, startPoint y: 175, endPoint x: 777, endPoint y: 148, distance: 27.6
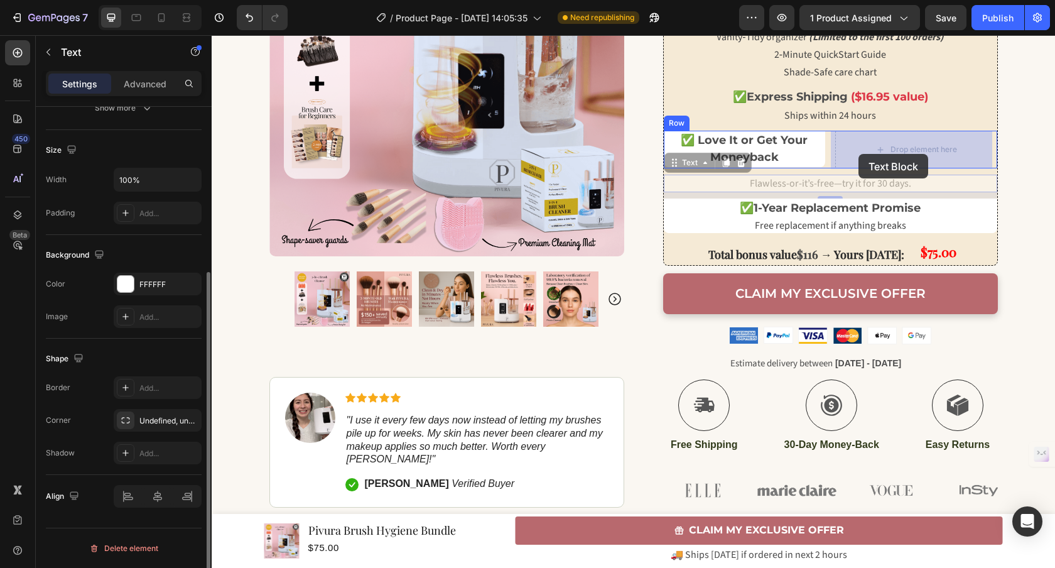
drag, startPoint x: 803, startPoint y: 180, endPoint x: 858, endPoint y: 154, distance: 61.2
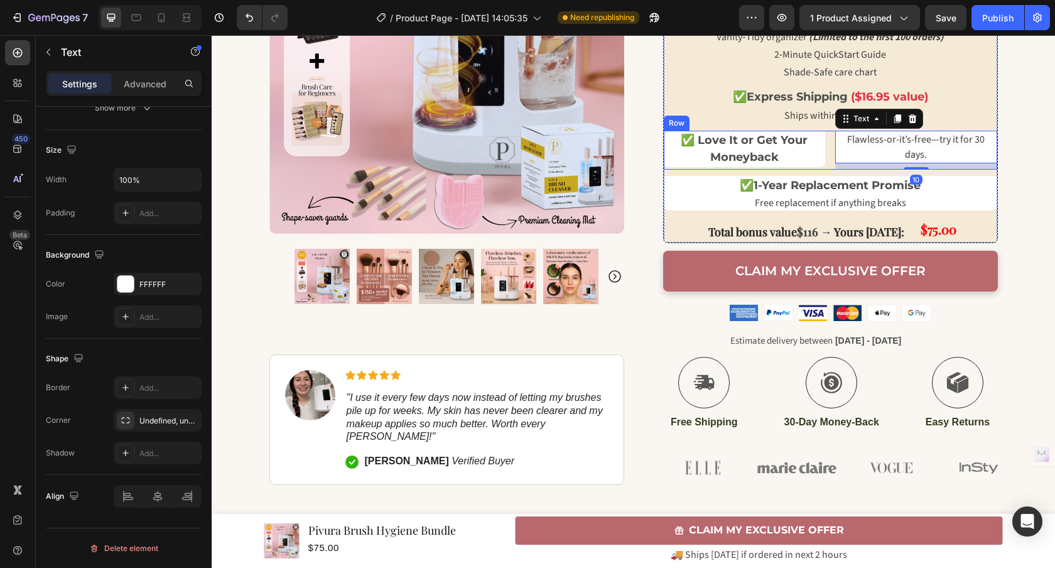
click at [826, 157] on div "✅ Love It or Get Your Moneyback Text Block Flawless-or-it’s-free—try it for 30 …" at bounding box center [830, 150] width 333 height 39
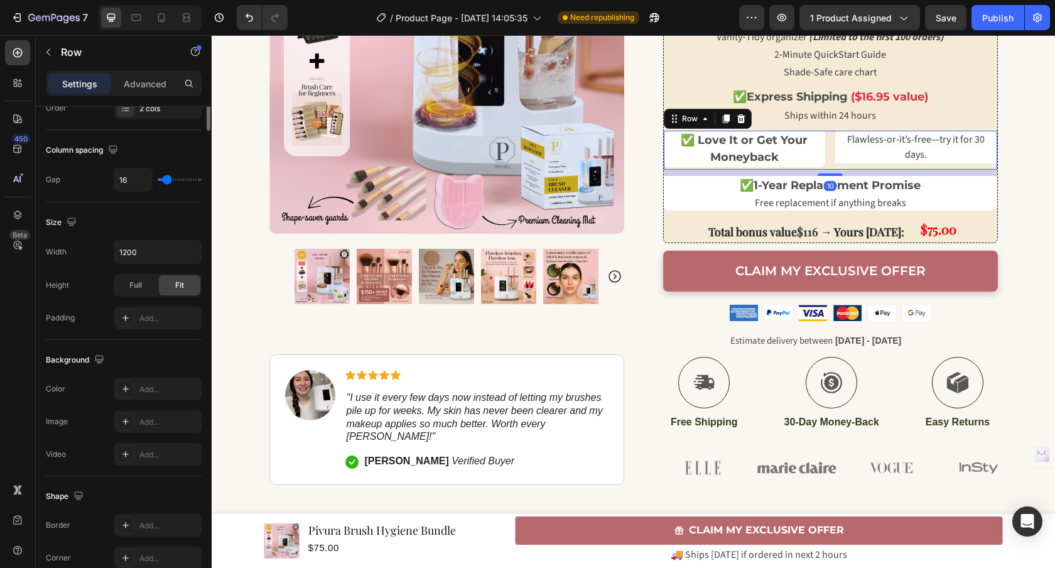
scroll to position [0, 0]
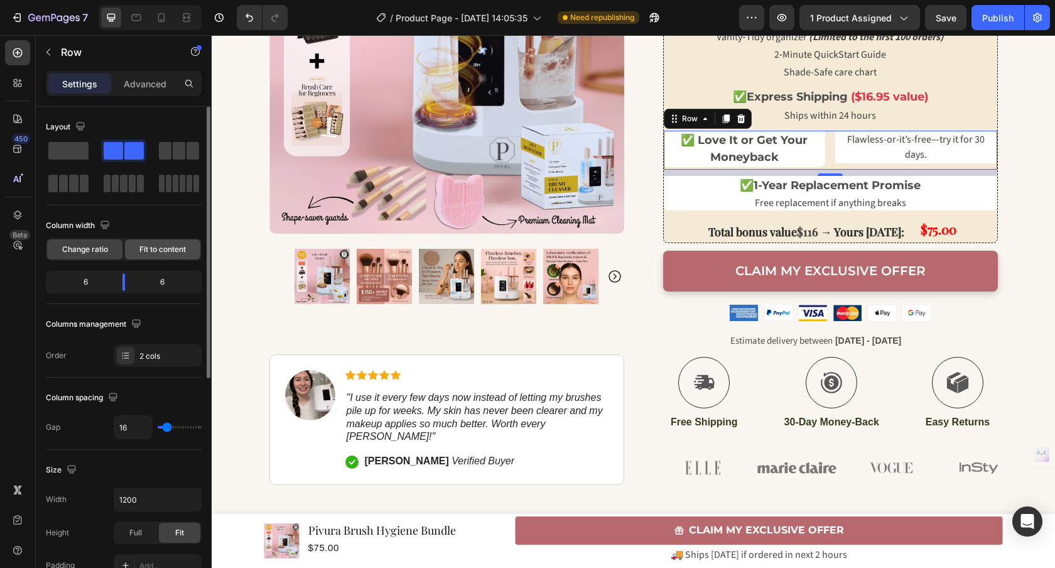
click at [139, 254] on span "Fit to content" at bounding box center [162, 249] width 46 height 11
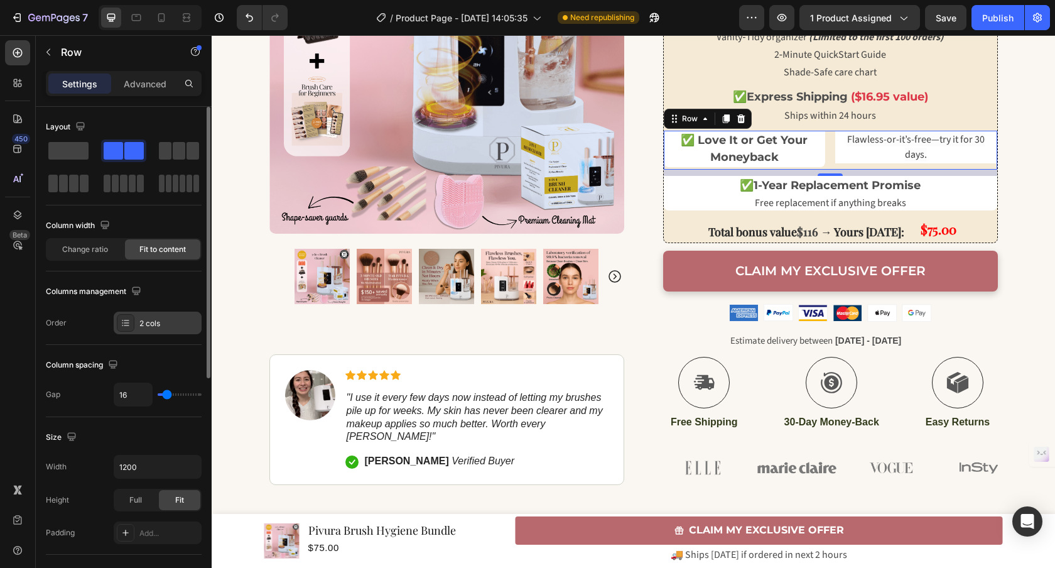
click at [145, 318] on div "2 cols" at bounding box center [168, 323] width 59 height 11
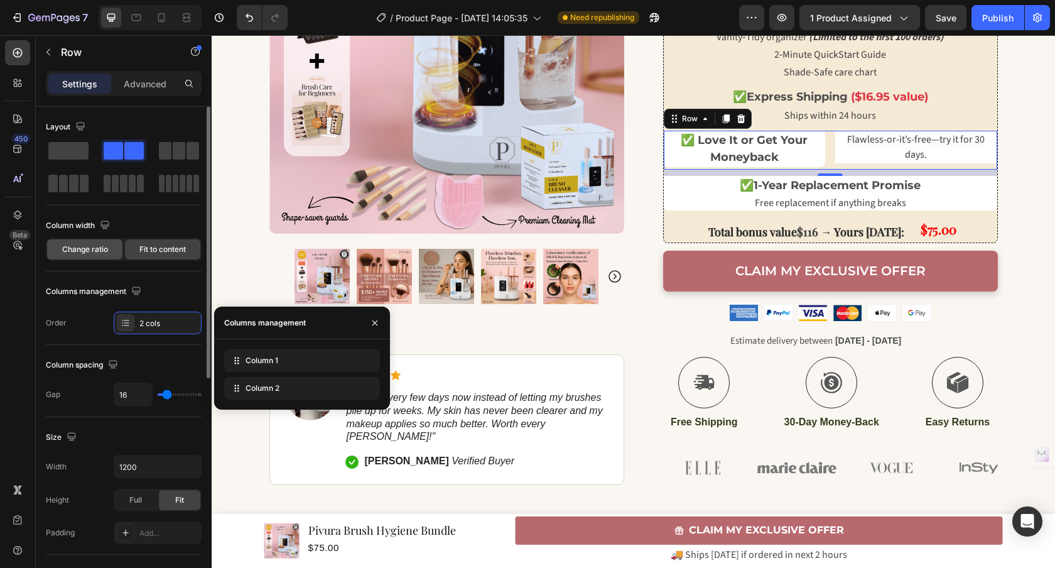
click at [112, 247] on div "Change ratio" at bounding box center [84, 249] width 75 height 20
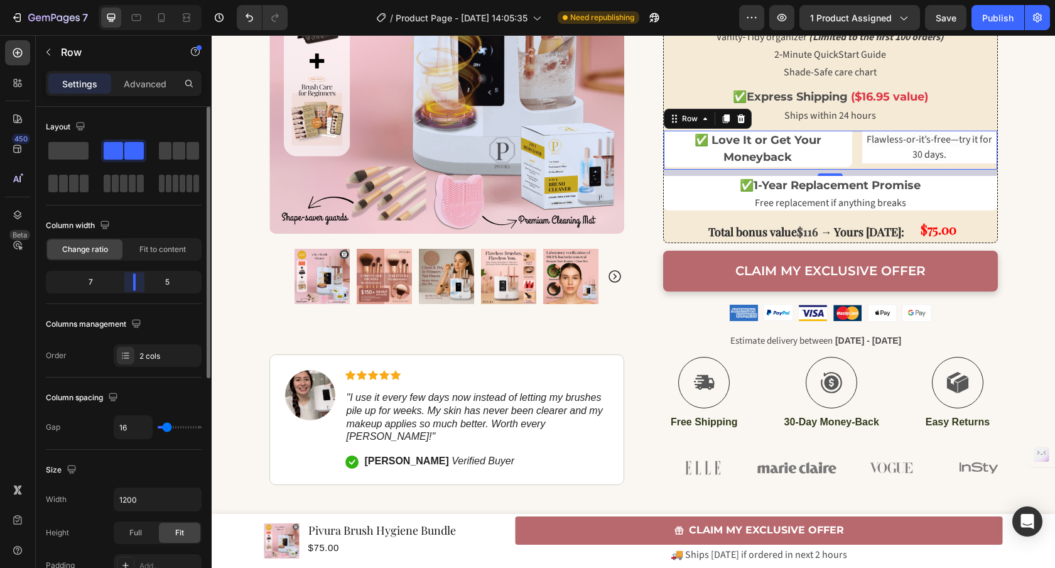
drag, startPoint x: 124, startPoint y: 285, endPoint x: 102, endPoint y: 197, distance: 90.6
click at [132, 0] on body "7 Version history / Product Page - Jun 27, 14:05:35 Need republishing Preview 1…" at bounding box center [527, 0] width 1055 height 0
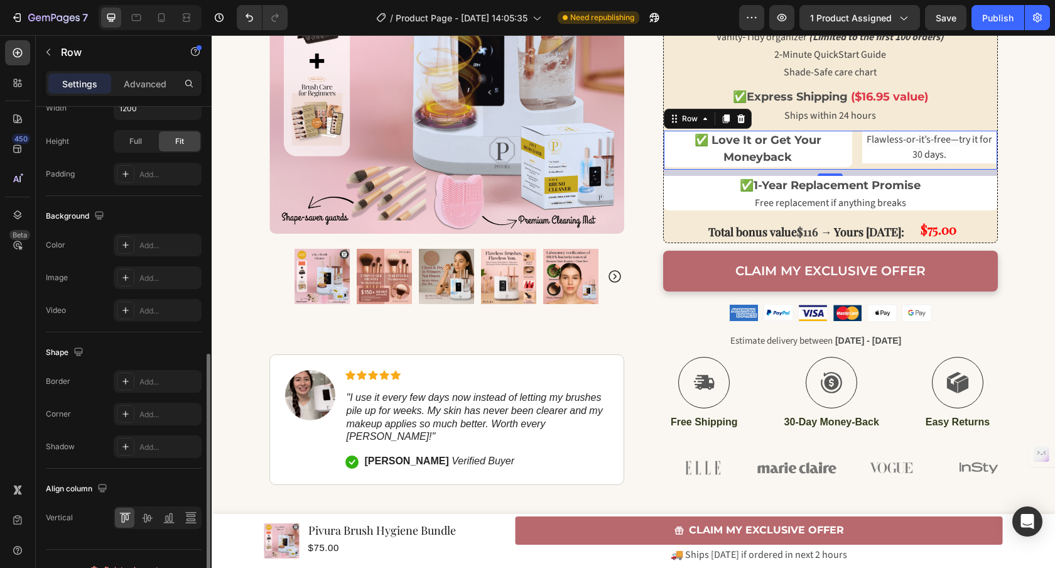
scroll to position [412, 0]
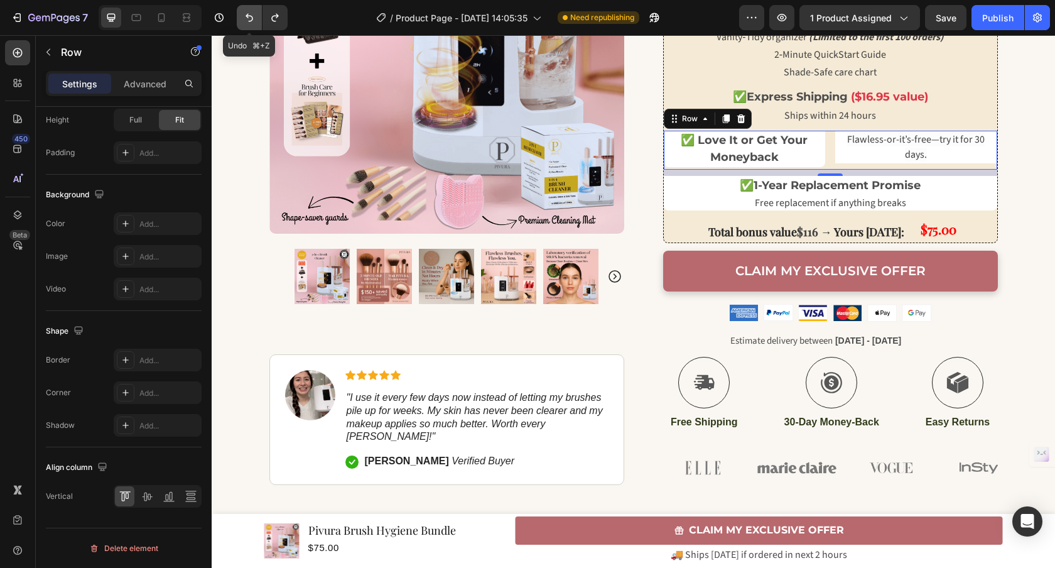
click at [248, 23] on icon "Undo/Redo" at bounding box center [249, 17] width 13 height 13
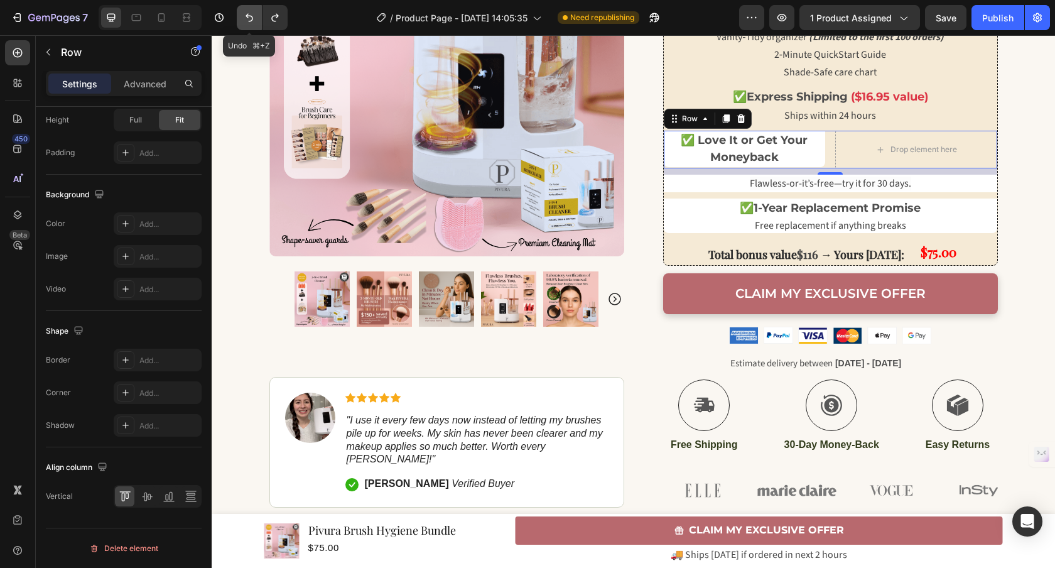
click at [248, 23] on icon "Undo/Redo" at bounding box center [249, 17] width 13 height 13
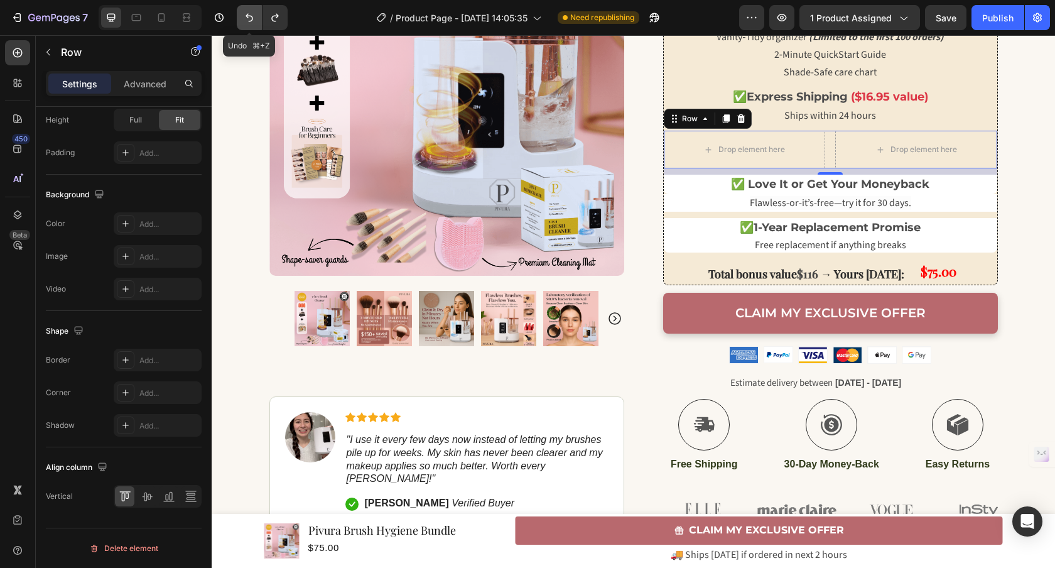
click at [248, 21] on icon "Undo/Redo" at bounding box center [249, 17] width 13 height 13
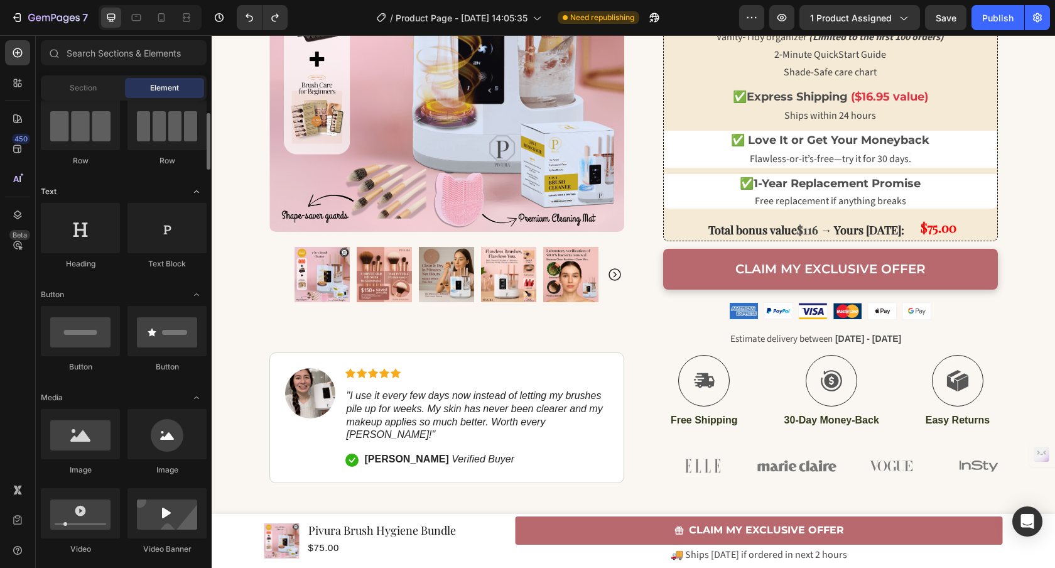
scroll to position [0, 0]
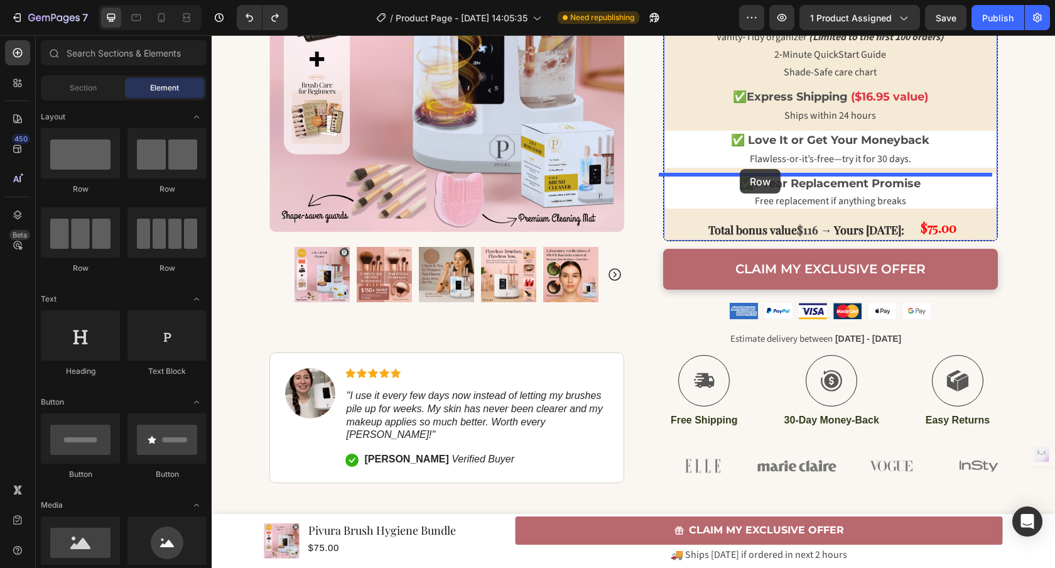
drag, startPoint x: 375, startPoint y: 199, endPoint x: 740, endPoint y: 169, distance: 365.4
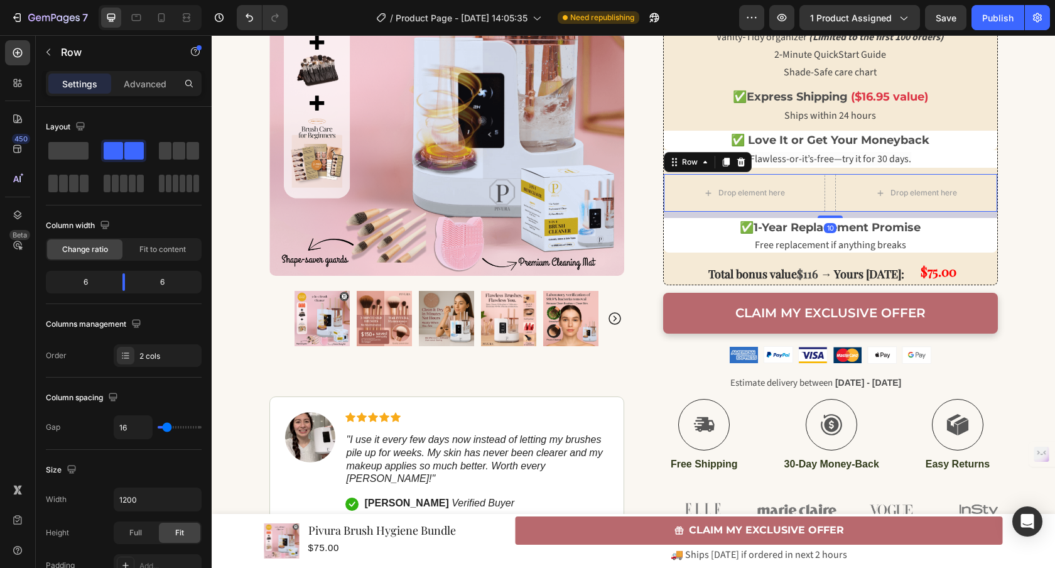
click at [827, 198] on div "Drop element here Drop element here Row 10" at bounding box center [830, 193] width 333 height 38
click at [143, 86] on p "Advanced" at bounding box center [145, 83] width 43 height 13
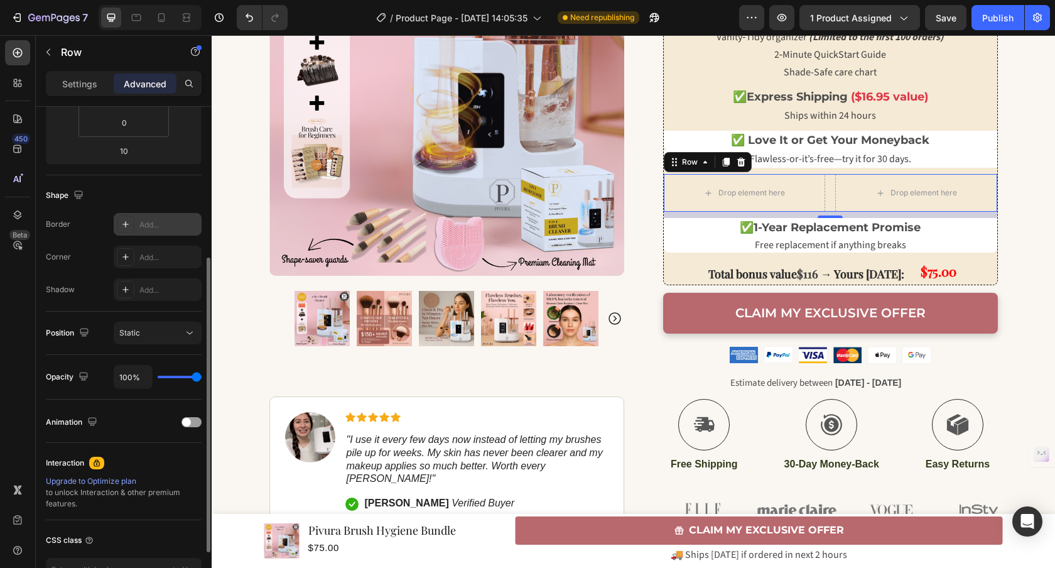
scroll to position [341, 0]
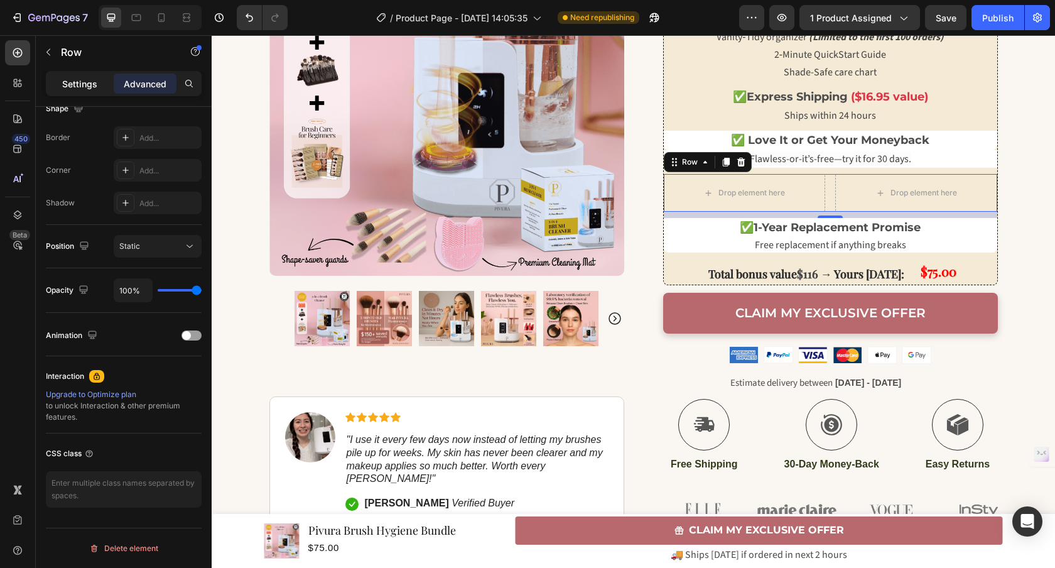
click at [87, 88] on p "Settings" at bounding box center [79, 83] width 35 height 13
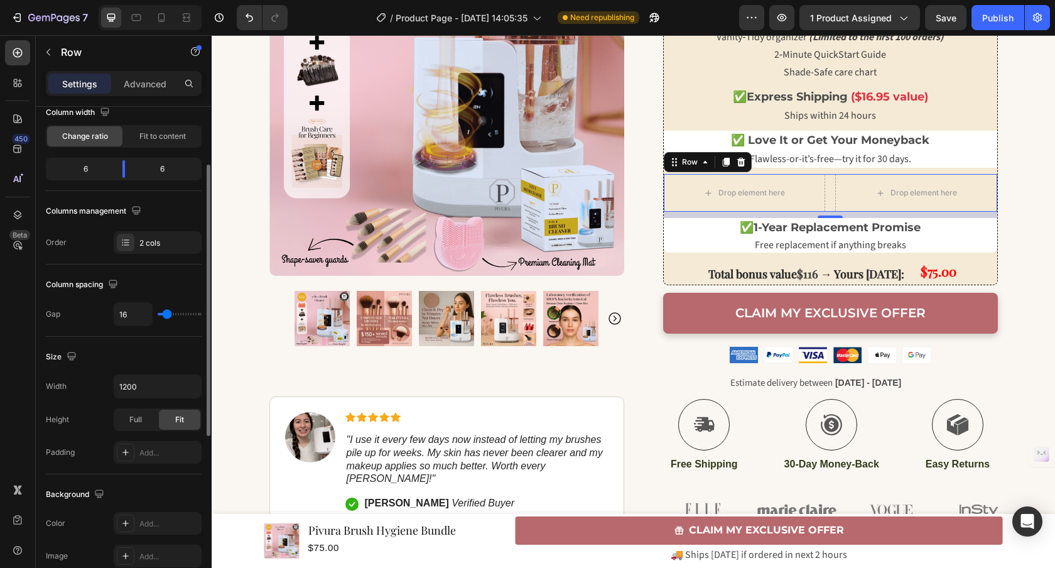
scroll to position [0, 0]
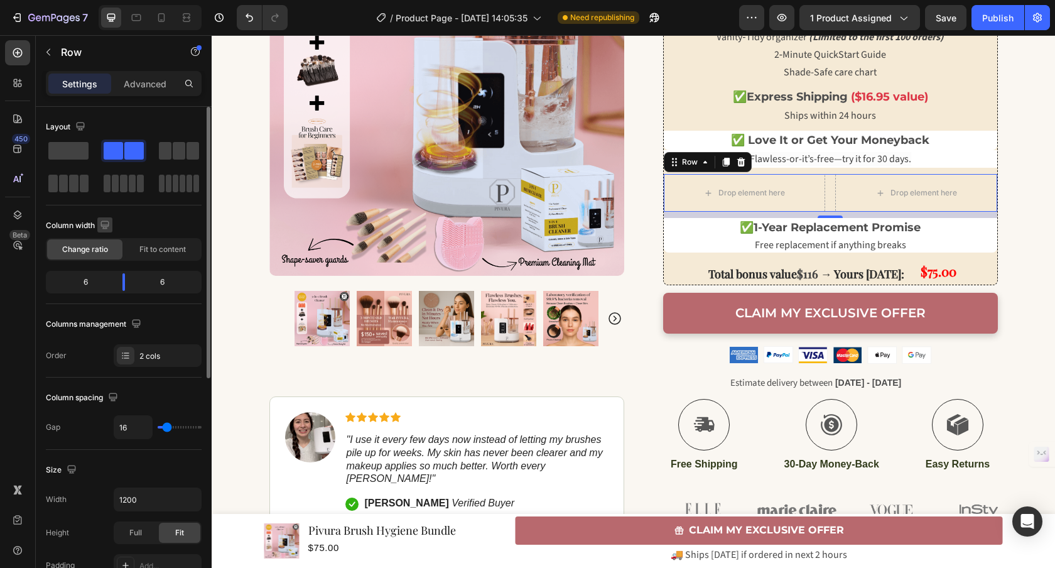
click at [108, 223] on icon "button" at bounding box center [105, 224] width 13 height 13
click at [109, 269] on icon "button" at bounding box center [107, 267] width 9 height 7
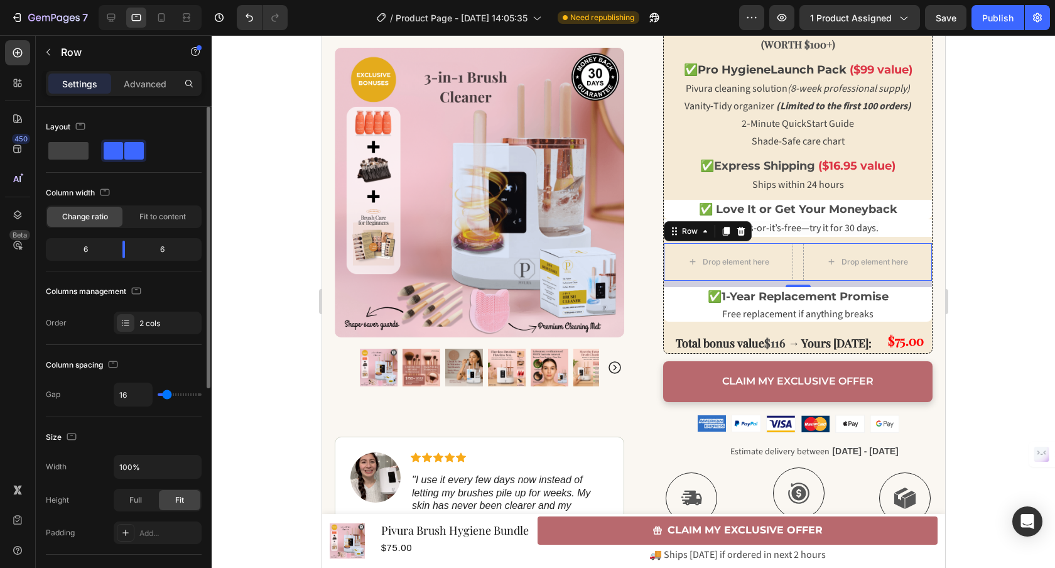
scroll to position [893, 0]
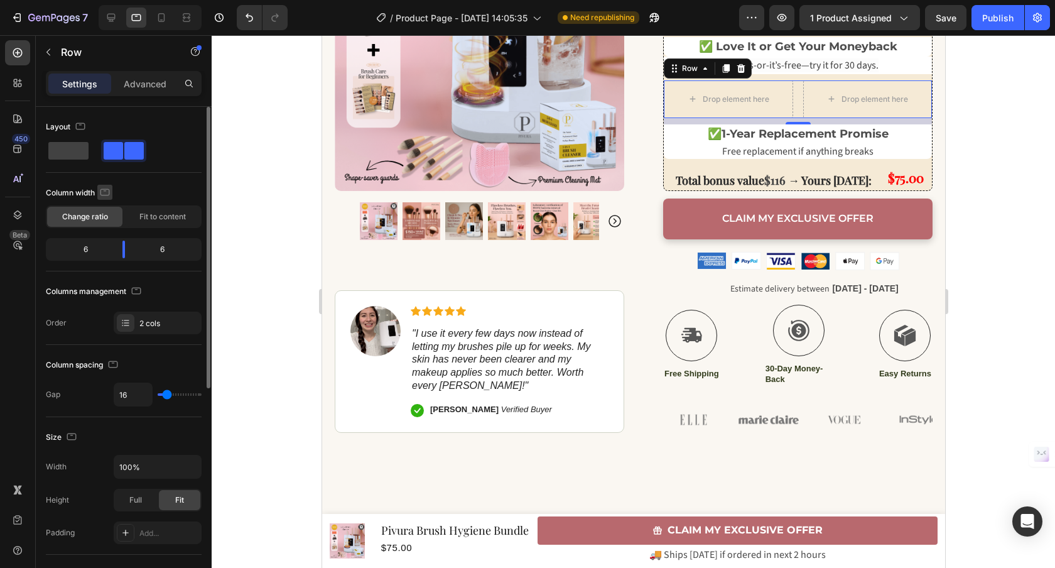
click at [106, 194] on icon "button" at bounding box center [104, 191] width 9 height 7
click at [107, 210] on icon "button" at bounding box center [107, 212] width 13 height 13
type input "1200"
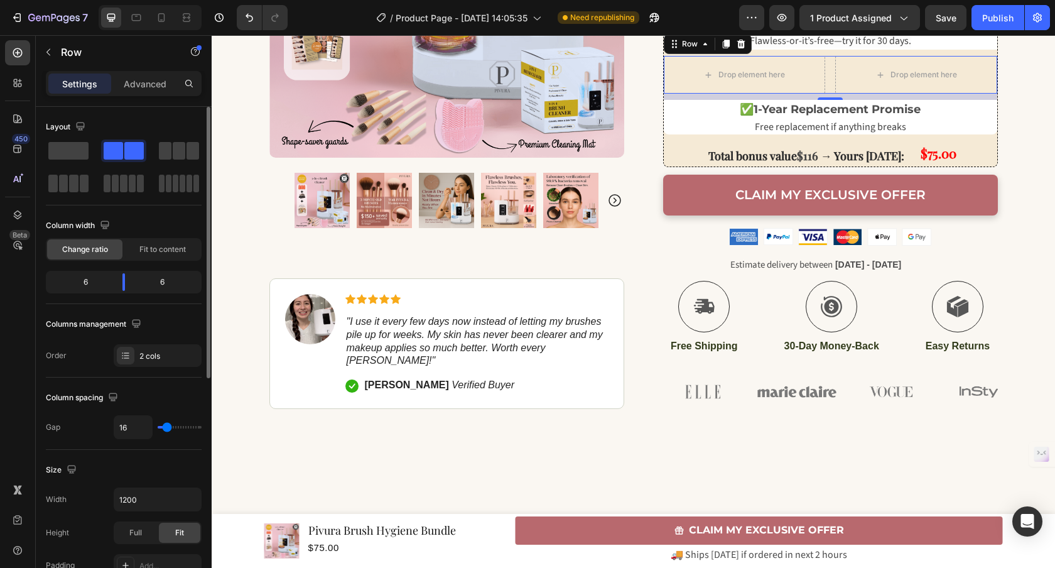
scroll to position [793, 0]
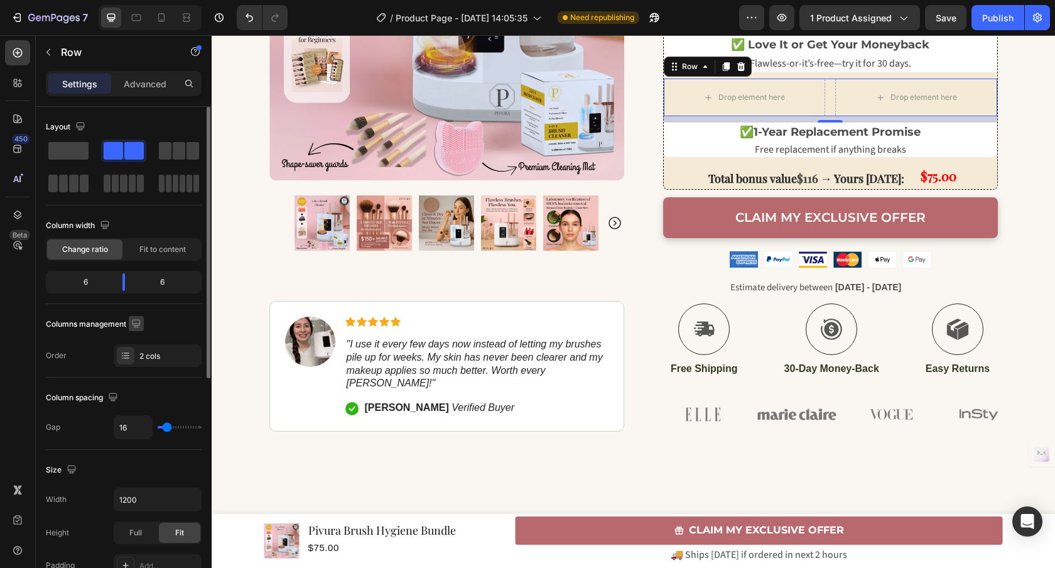
click at [139, 321] on icon "button" at bounding box center [136, 323] width 13 height 13
click at [175, 316] on div "Columns management" at bounding box center [124, 324] width 156 height 20
click at [83, 126] on icon "button" at bounding box center [80, 126] width 8 height 8
click at [117, 124] on div "Layout" at bounding box center [124, 127] width 156 height 20
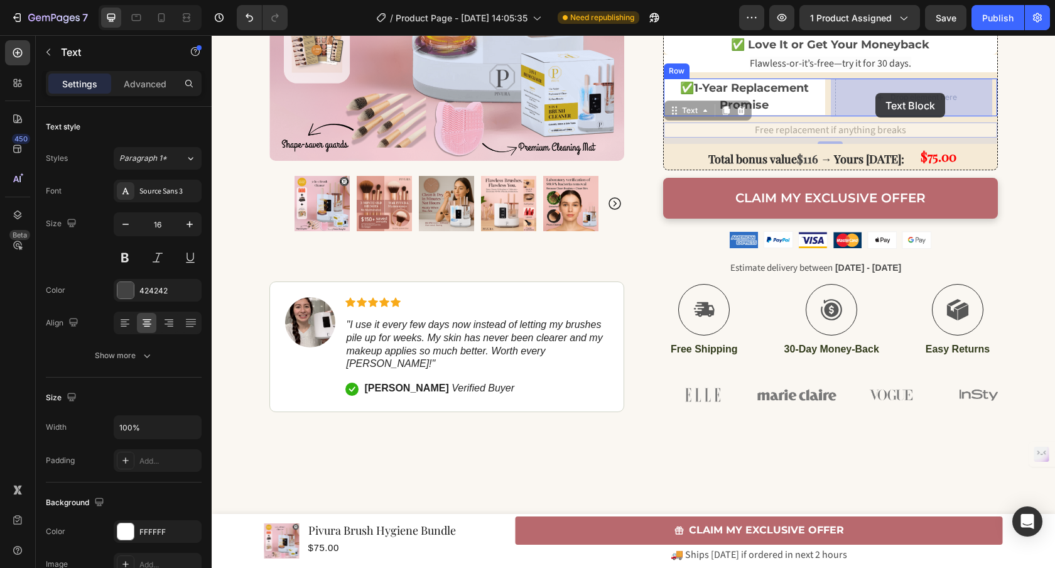
drag, startPoint x: 822, startPoint y: 132, endPoint x: 875, endPoint y: 93, distance: 66.0
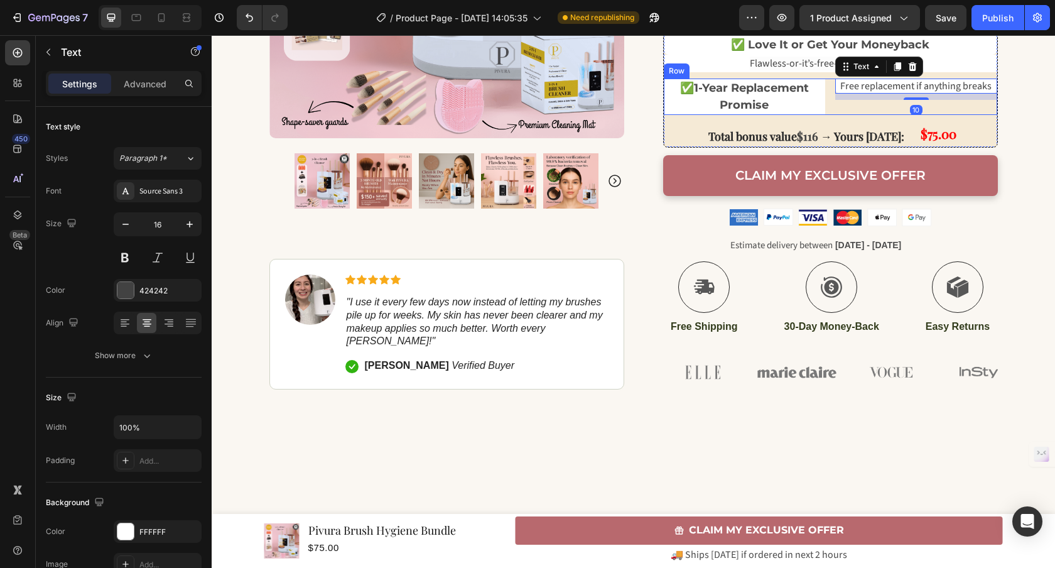
click at [826, 105] on div "✅ 1-Year Replacement Promise Text Block Free replacement if anything breaks Tex…" at bounding box center [830, 96] width 333 height 36
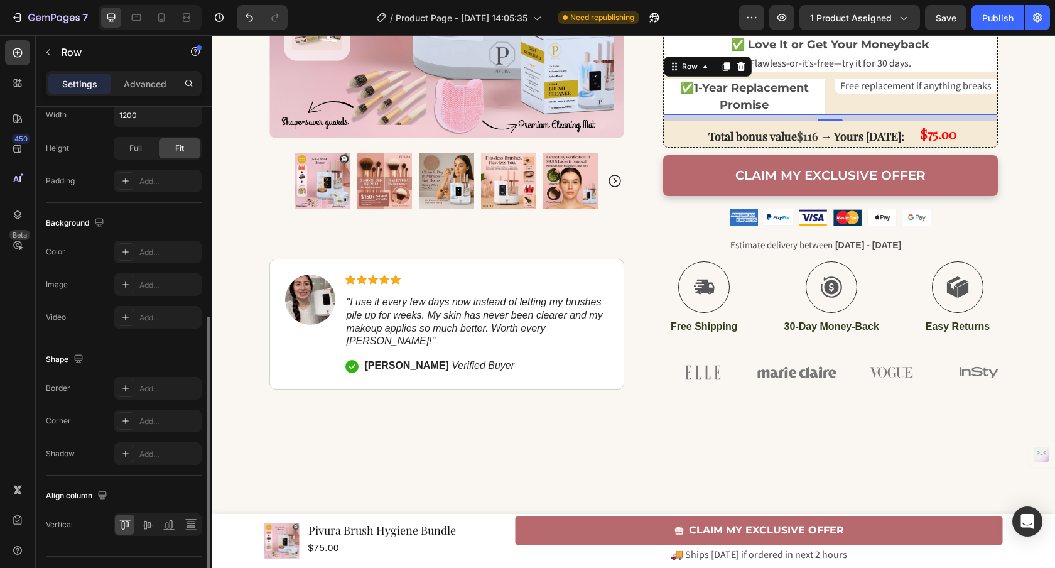
scroll to position [412, 0]
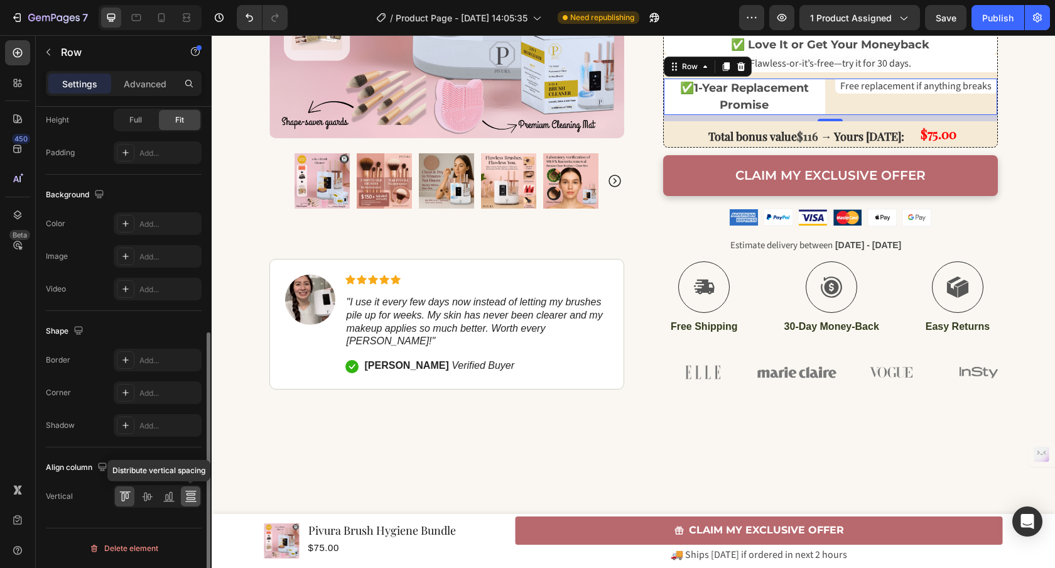
click at [190, 502] on icon at bounding box center [191, 496] width 13 height 13
click at [131, 500] on div at bounding box center [124, 496] width 19 height 20
click at [185, 496] on icon at bounding box center [191, 496] width 13 height 13
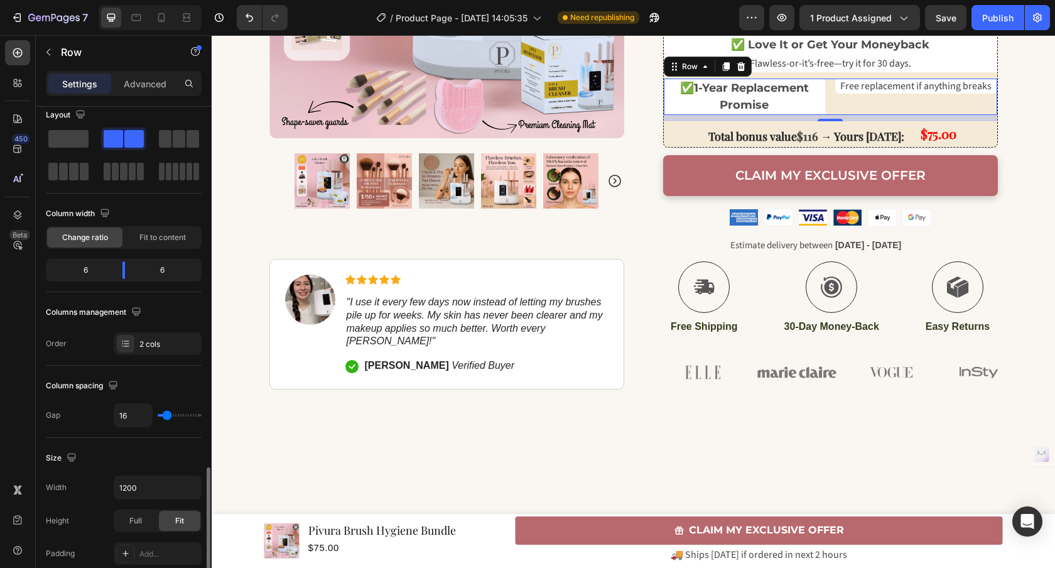
scroll to position [0, 0]
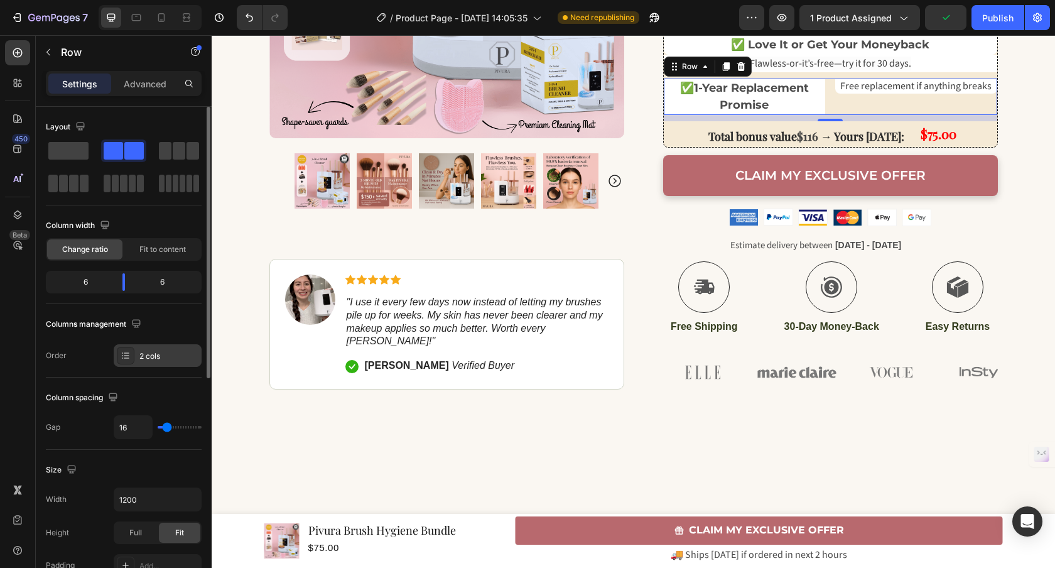
click at [149, 363] on div "2 cols" at bounding box center [158, 355] width 88 height 23
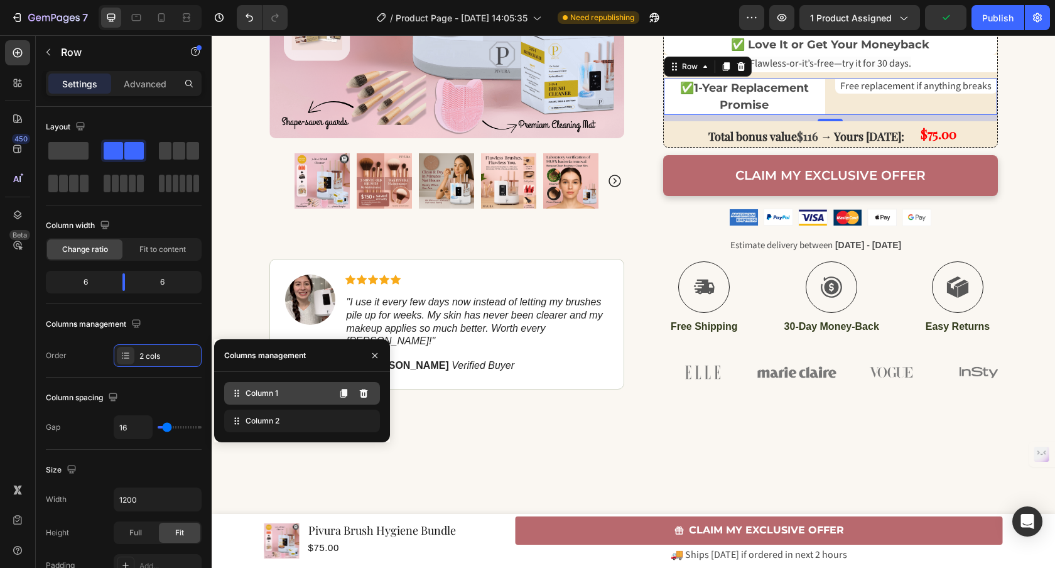
click at [256, 391] on span "Column 1" at bounding box center [261, 392] width 33 height 11
drag, startPoint x: 274, startPoint y: 419, endPoint x: 282, endPoint y: 389, distance: 31.8
drag, startPoint x: 276, startPoint y: 399, endPoint x: 275, endPoint y: 436, distance: 36.4
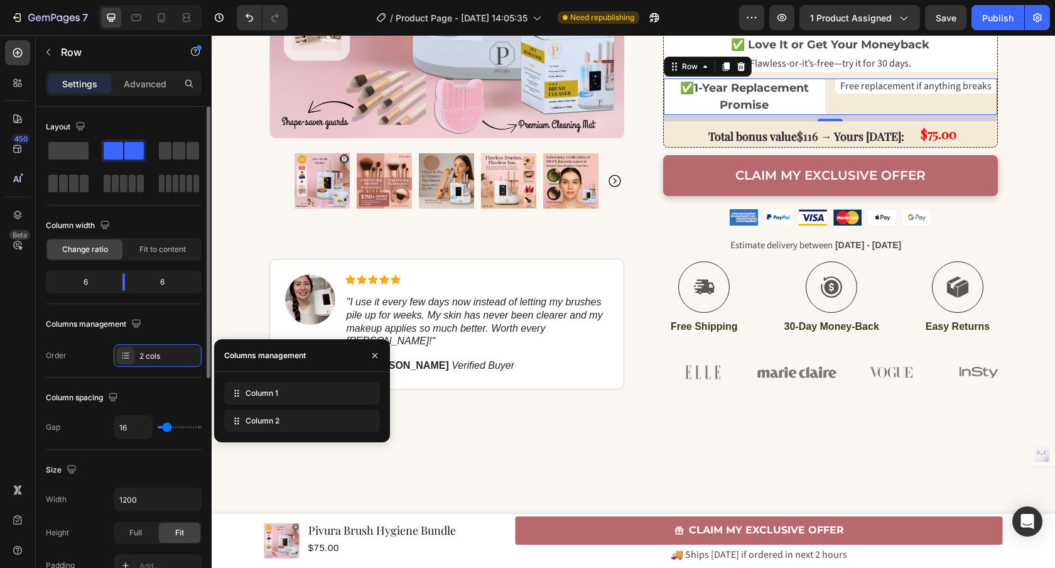
click at [191, 320] on div "Columns management" at bounding box center [124, 324] width 156 height 20
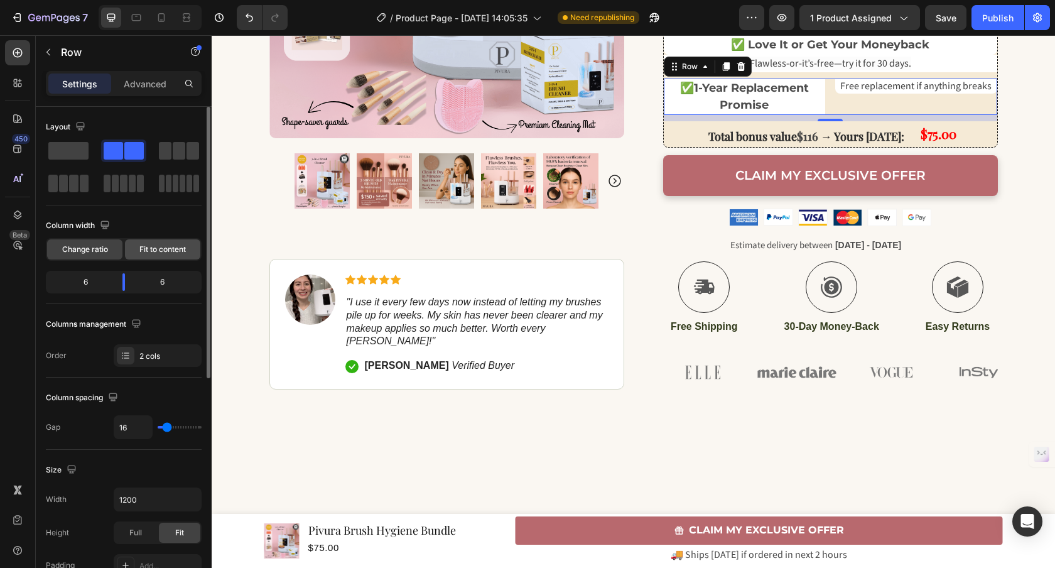
click at [158, 257] on div "Fit to content" at bounding box center [162, 249] width 75 height 20
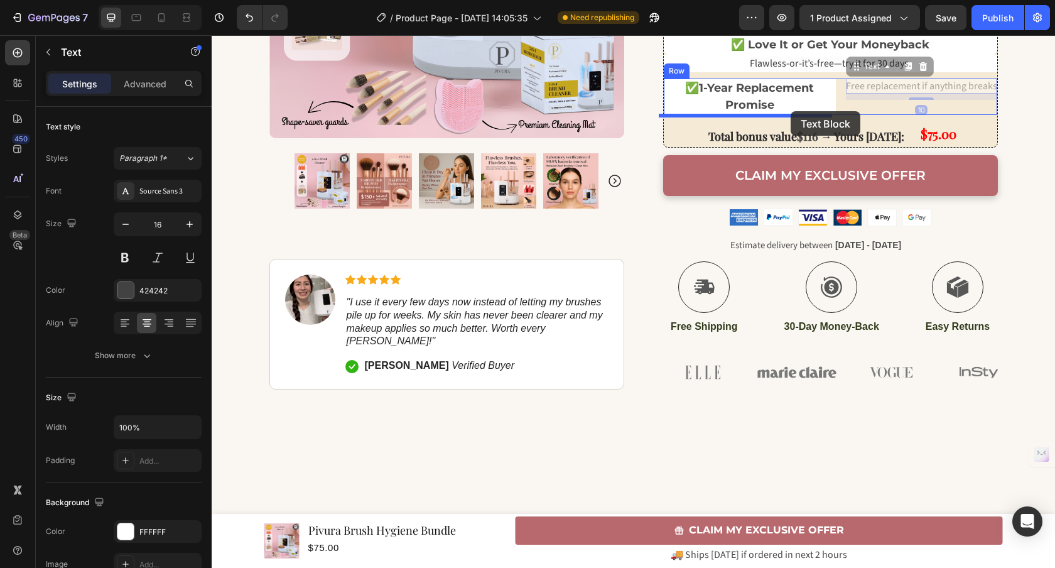
drag, startPoint x: 856, startPoint y: 73, endPoint x: 790, endPoint y: 111, distance: 75.4
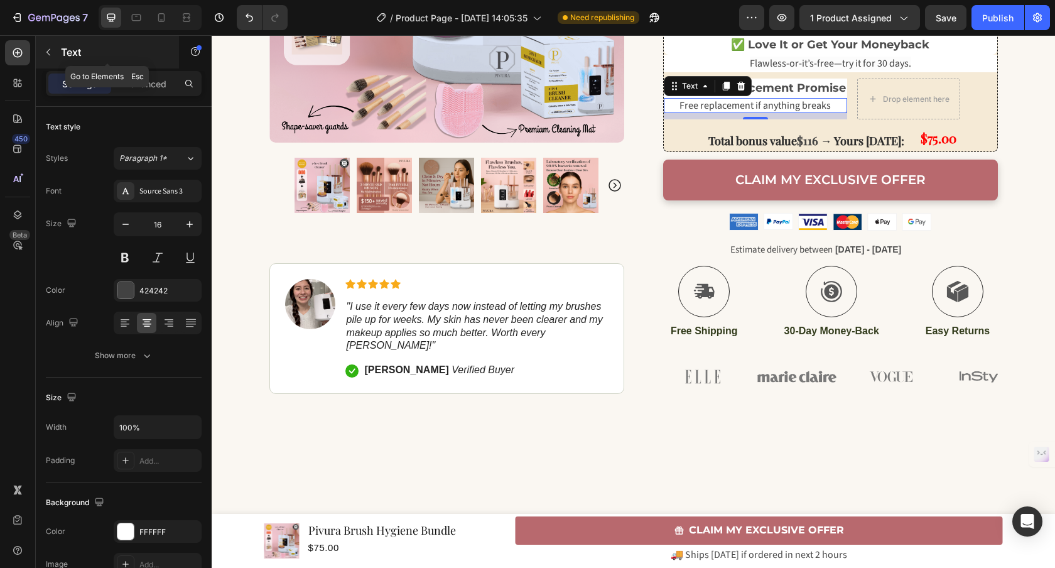
click at [45, 48] on icon "button" at bounding box center [48, 52] width 10 height 10
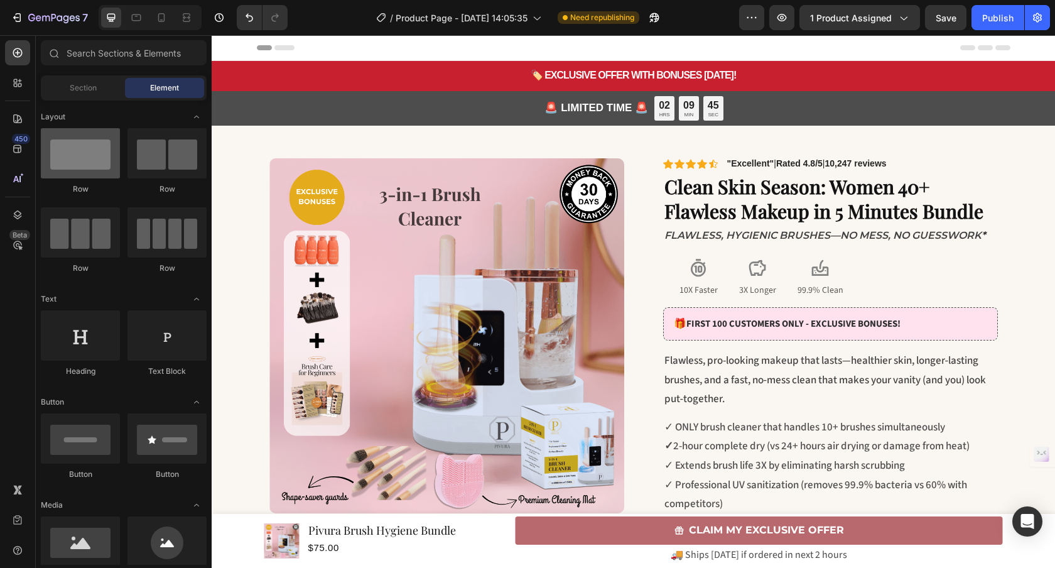
scroll to position [793, 0]
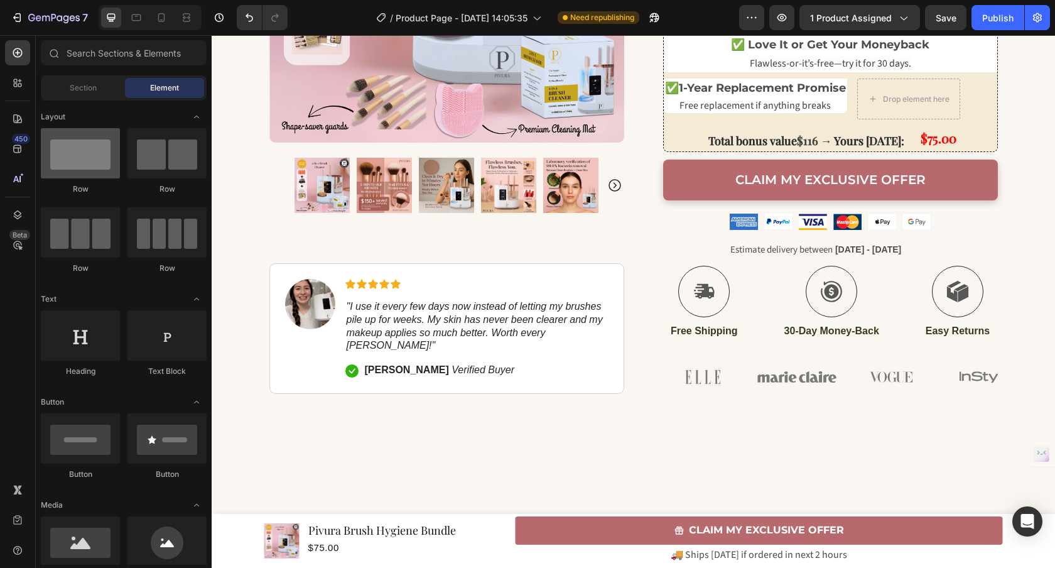
click at [80, 157] on div at bounding box center [80, 153] width 79 height 50
click at [844, 106] on div "✅ 1-Year Replacement Promise Text Block Free replacement if anything breaks Tex…" at bounding box center [830, 98] width 333 height 41
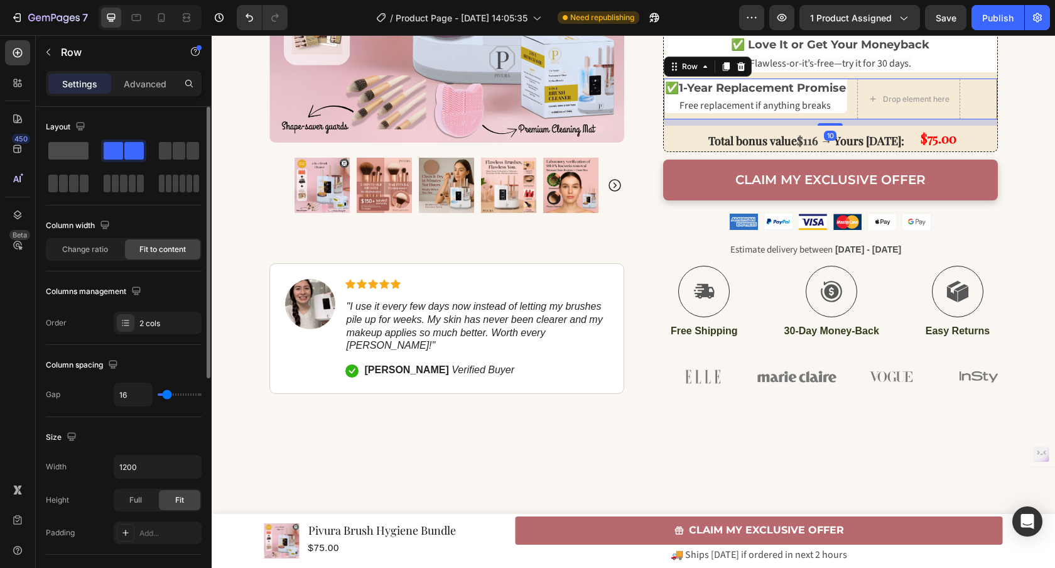
click at [65, 150] on span at bounding box center [68, 151] width 40 height 18
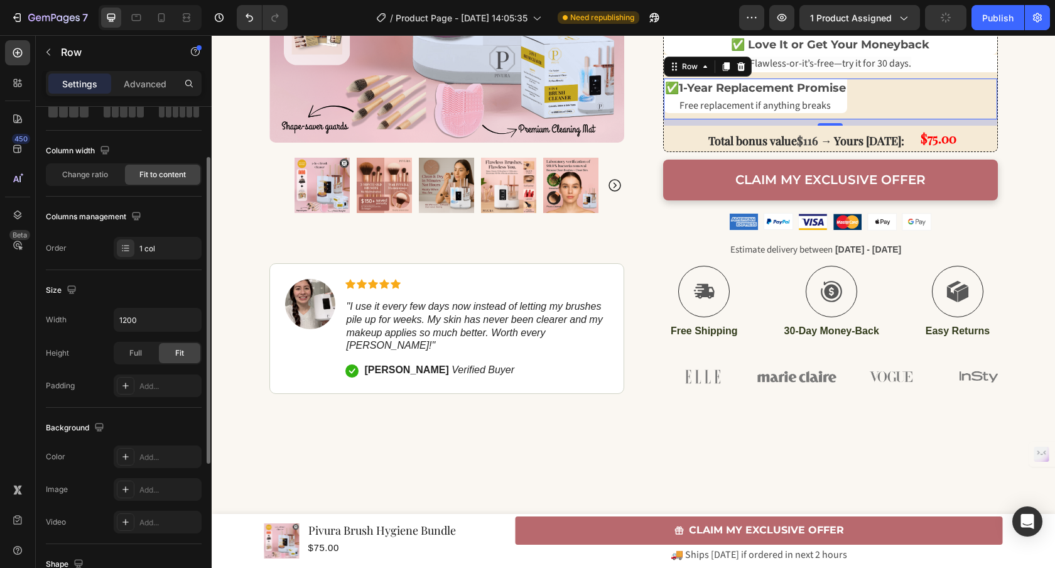
scroll to position [308, 0]
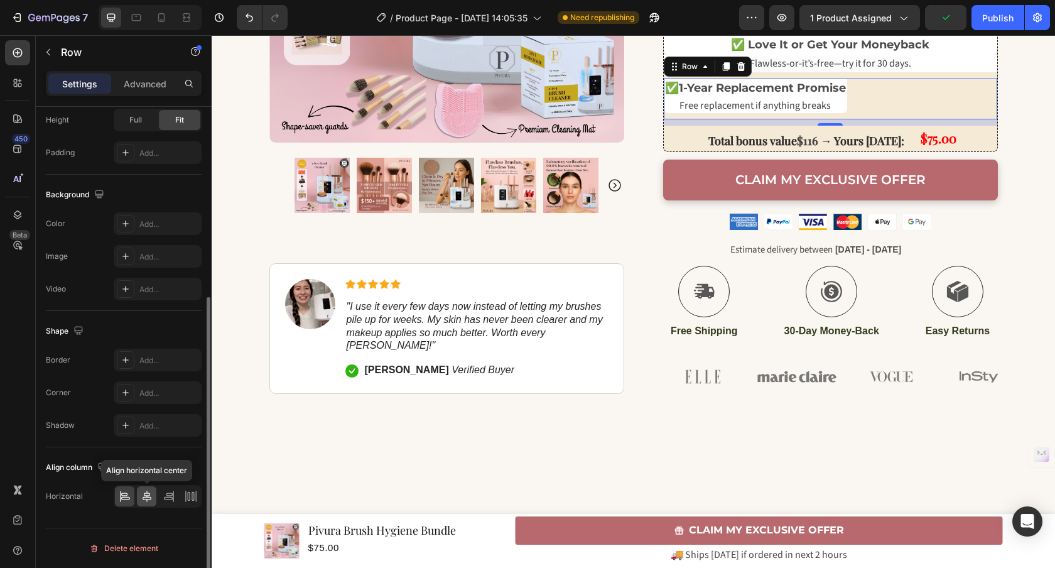
click at [144, 494] on icon at bounding box center [147, 495] width 9 height 11
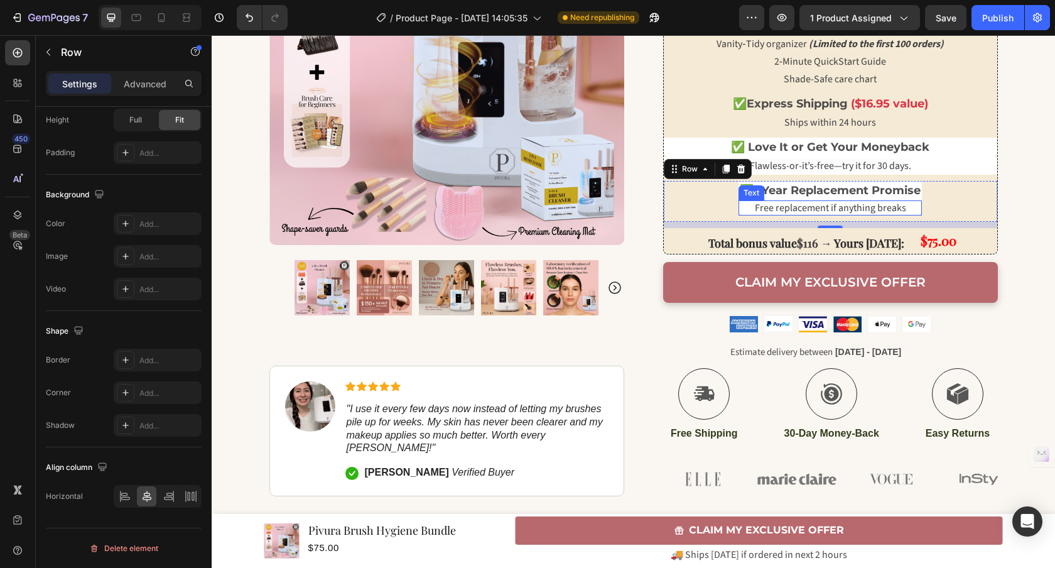
scroll to position [674, 0]
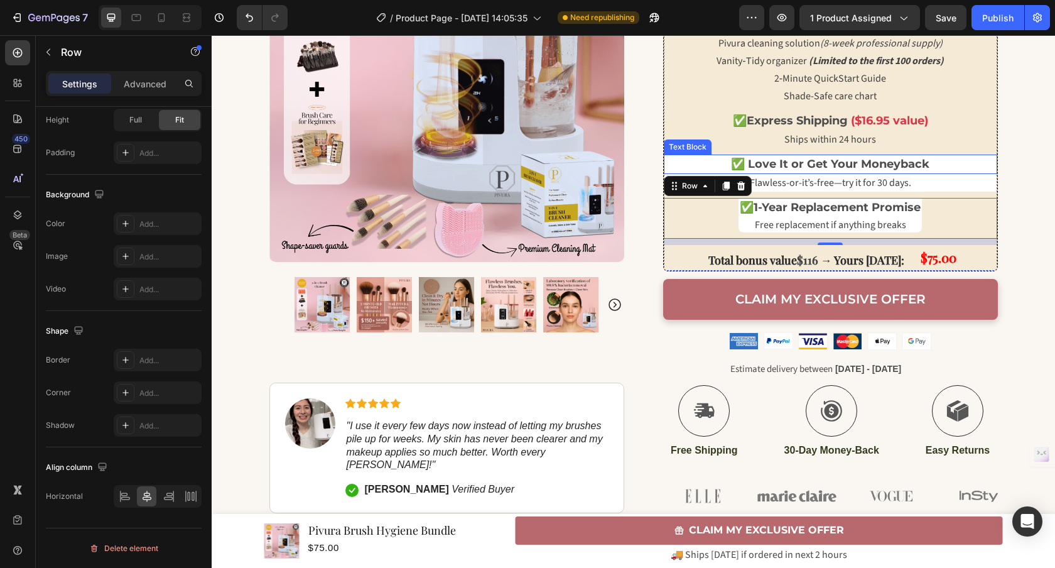
click at [941, 166] on p "✅ Love It or Get Your Moneyback" at bounding box center [830, 164] width 331 height 17
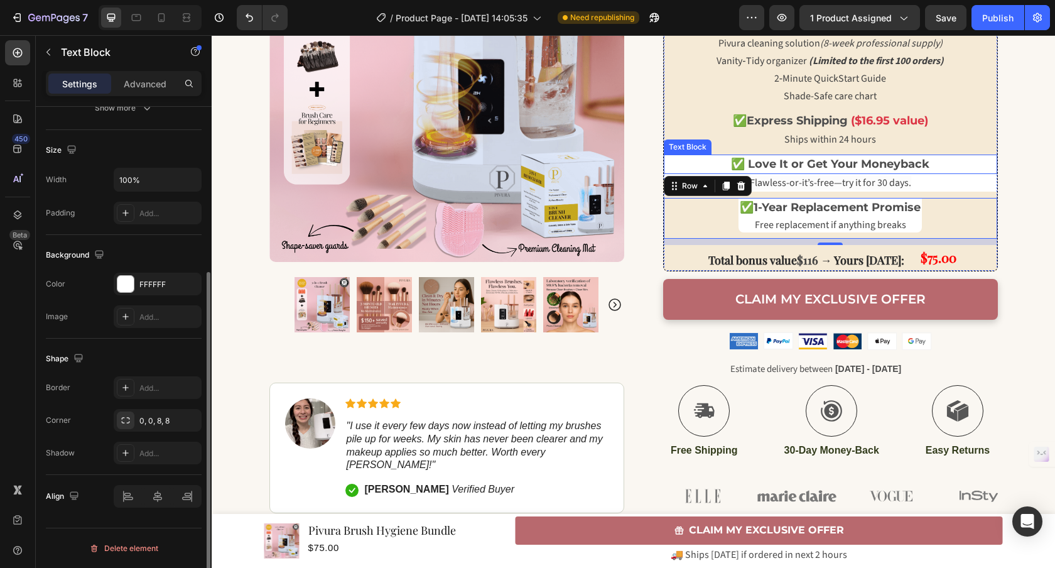
scroll to position [0, 0]
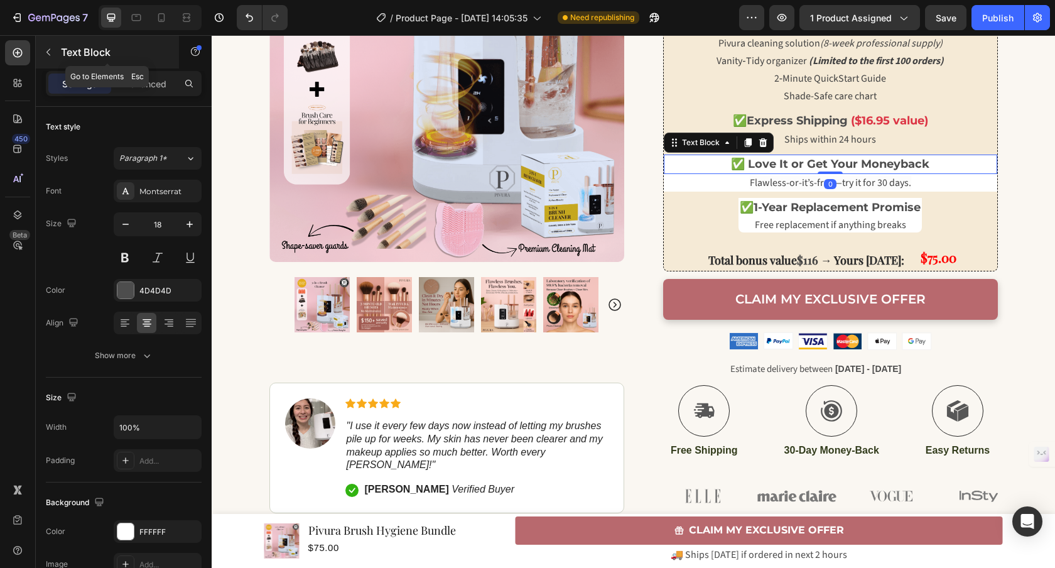
click at [43, 57] on icon "button" at bounding box center [48, 52] width 10 height 10
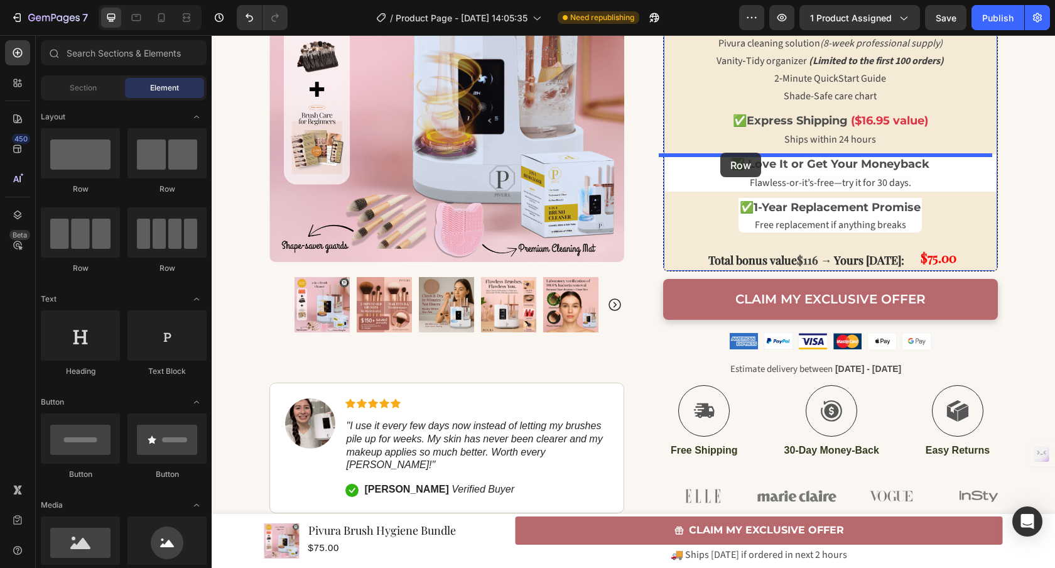
drag, startPoint x: 295, startPoint y: 197, endPoint x: 720, endPoint y: 153, distance: 427.3
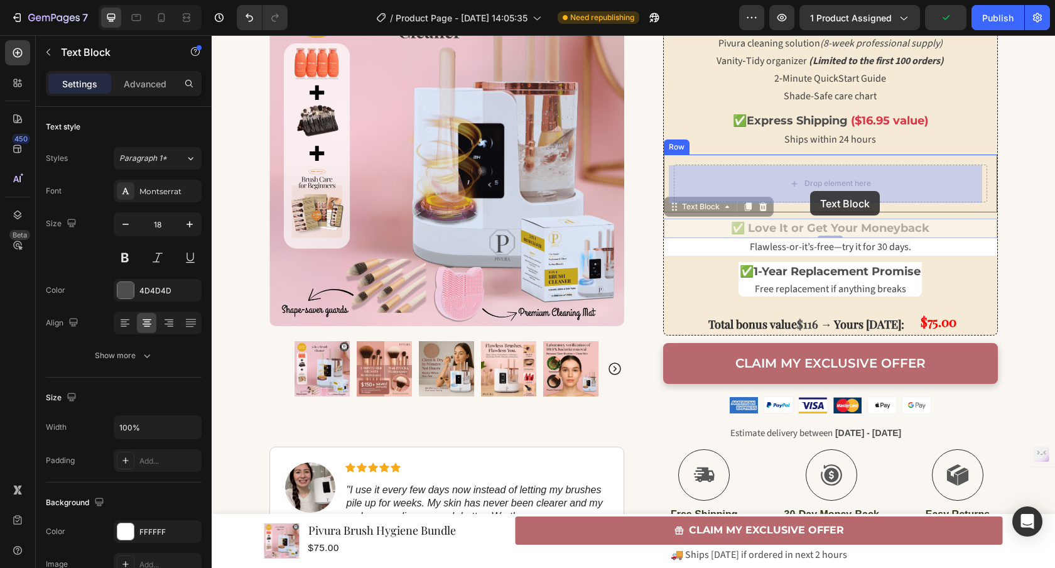
drag, startPoint x: 685, startPoint y: 211, endPoint x: 810, endPoint y: 191, distance: 126.5
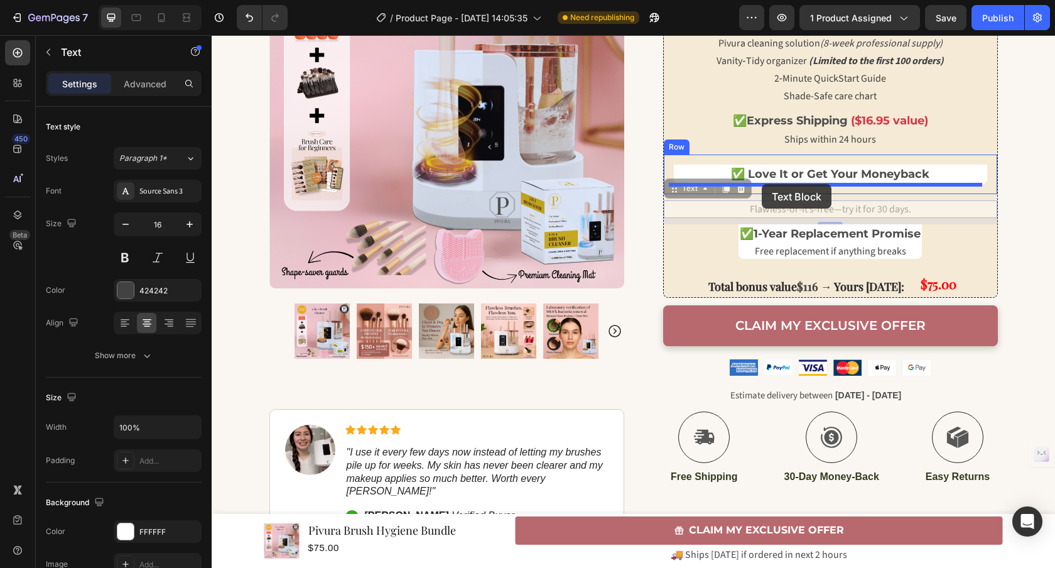
drag, startPoint x: 679, startPoint y: 195, endPoint x: 762, endPoint y: 184, distance: 82.9
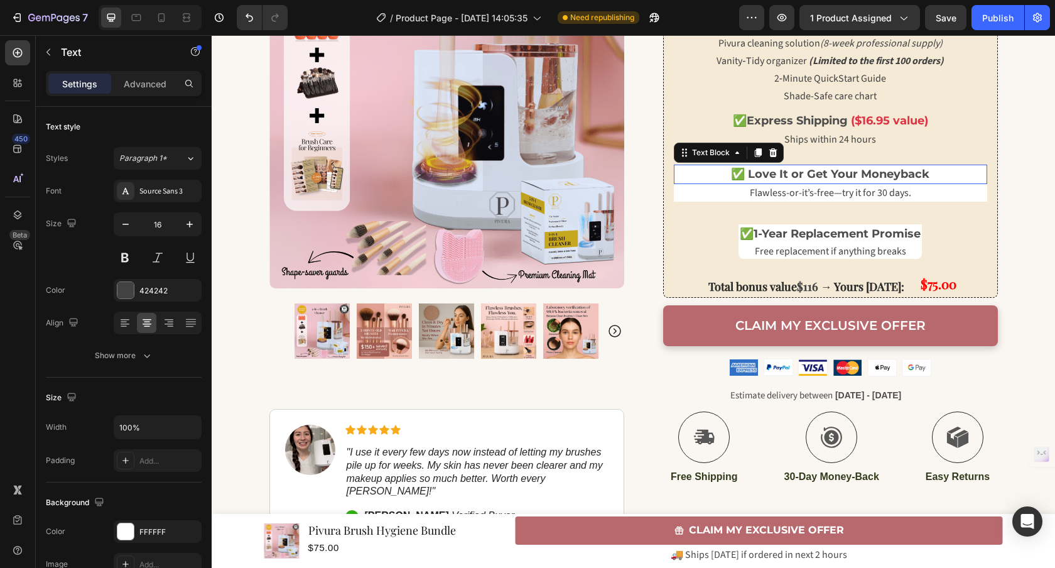
click at [853, 174] on strong "✅ Love It or Get Your Moneyback" at bounding box center [830, 174] width 198 height 14
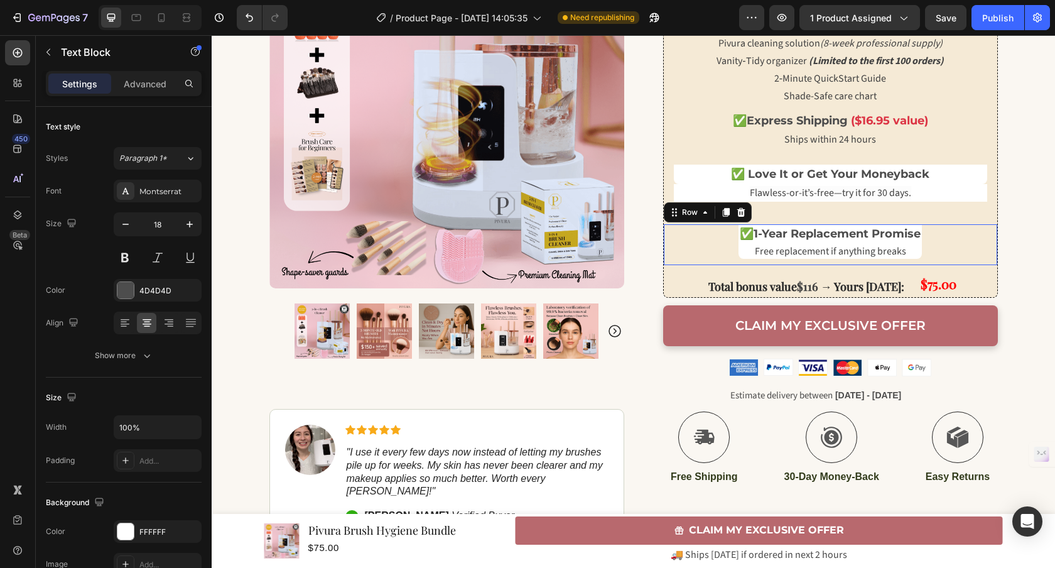
click at [699, 234] on div "✅ 1-Year Replacement Promise Text Block Free replacement if anything breaks Tex…" at bounding box center [830, 244] width 333 height 41
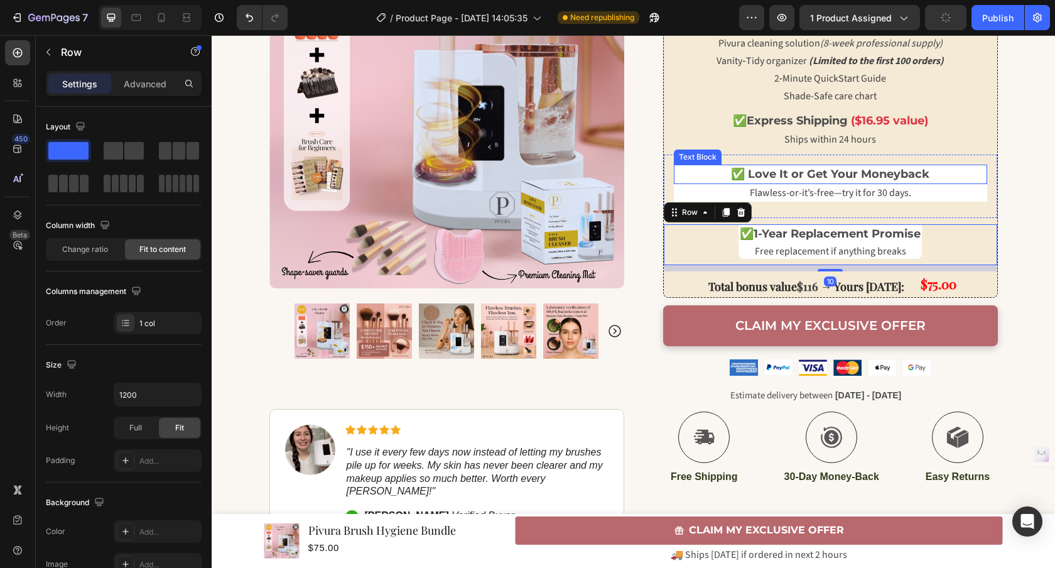
click at [701, 173] on p "✅ Love It or Get Your Moneyback" at bounding box center [830, 174] width 311 height 17
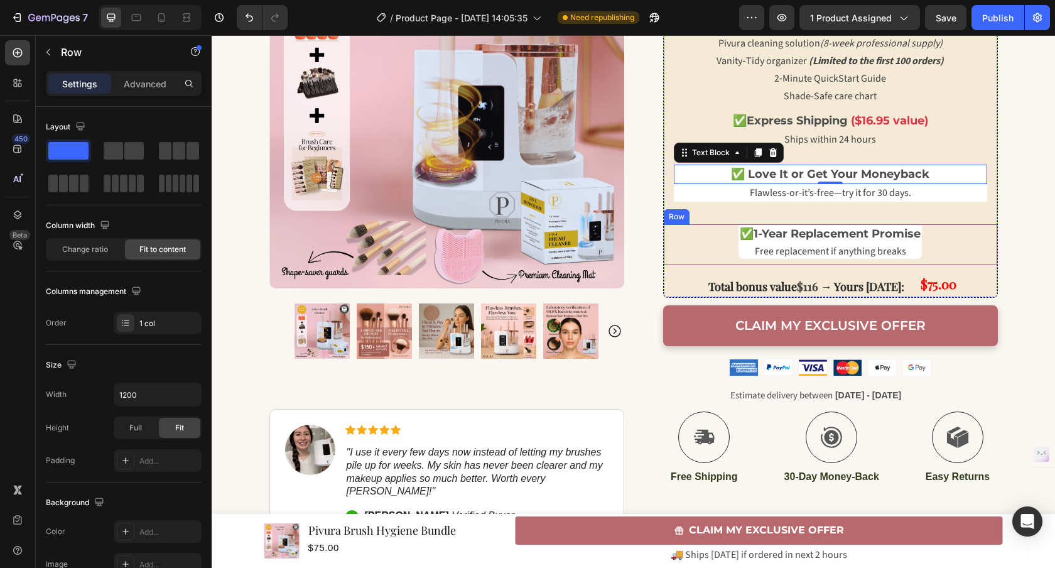
click at [709, 235] on div "✅ 1-Year Replacement Promise Text Block Free replacement if anything breaks Tex…" at bounding box center [830, 244] width 333 height 41
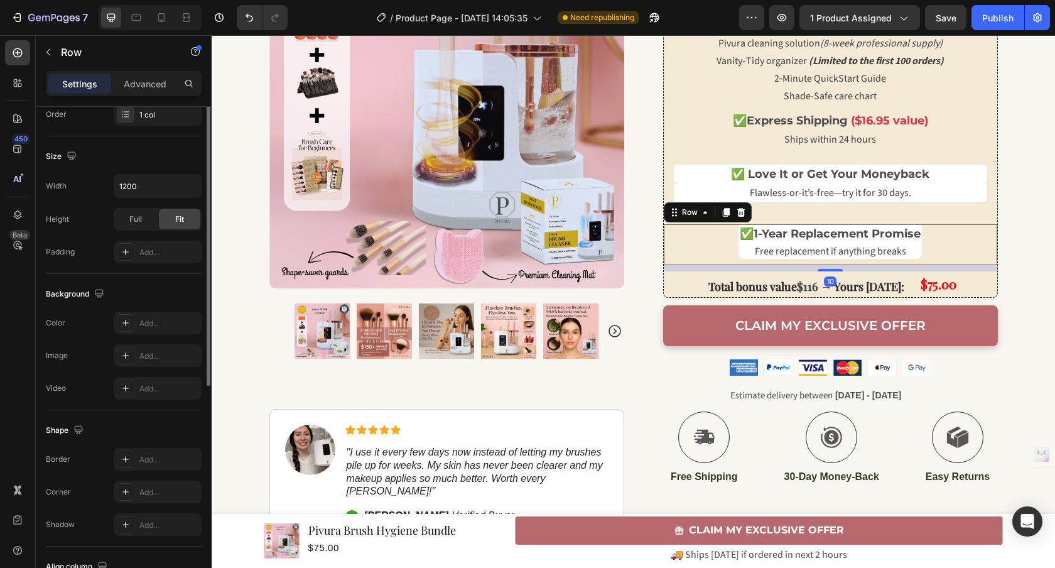
scroll to position [112, 0]
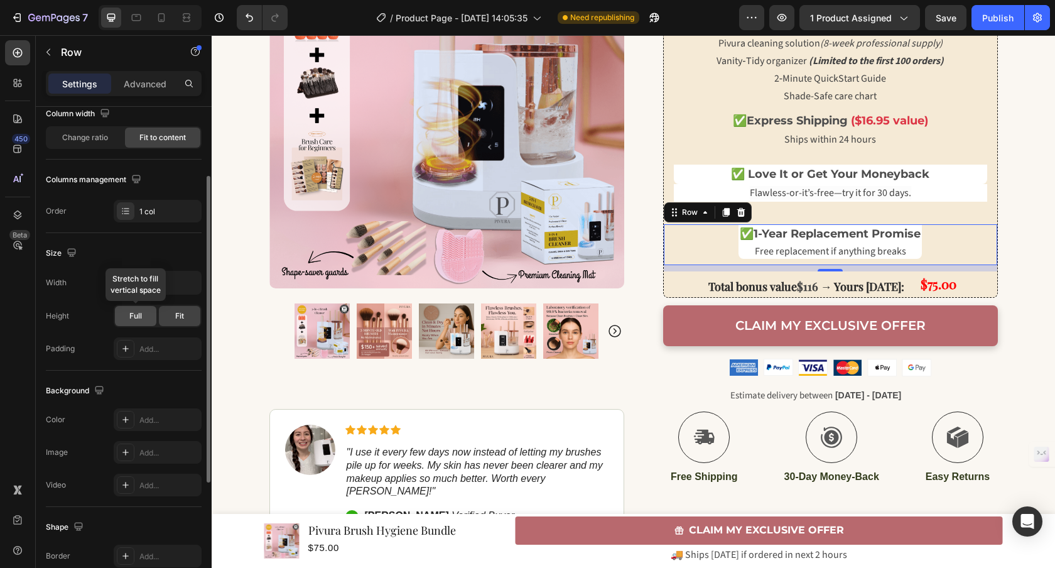
click at [136, 318] on span "Full" at bounding box center [135, 315] width 13 height 11
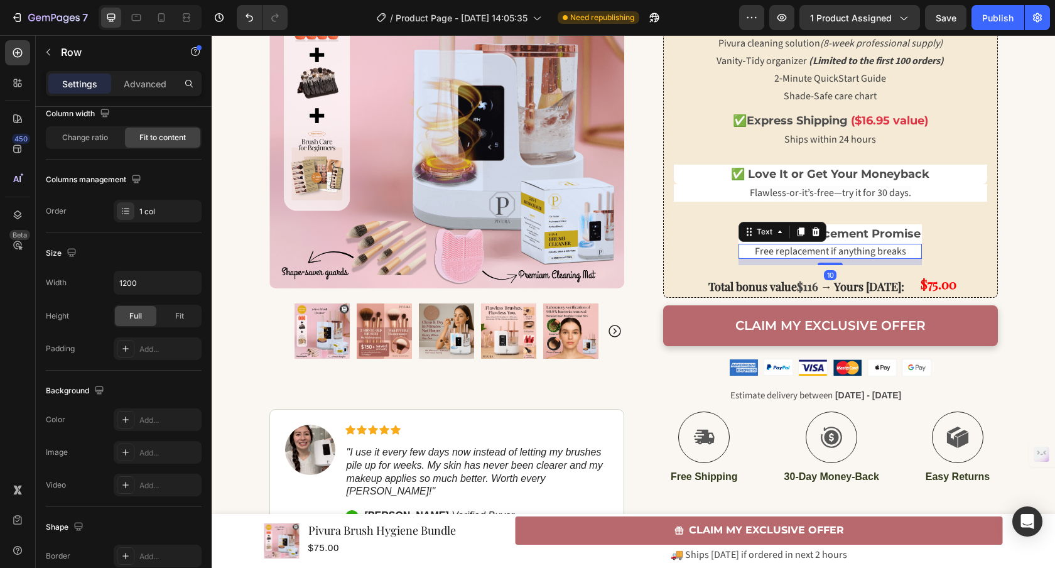
click at [738, 242] on div "✅ 1-Year Replacement Promise Text Block Free replacement if anything breaks Tex…" at bounding box center [829, 244] width 183 height 41
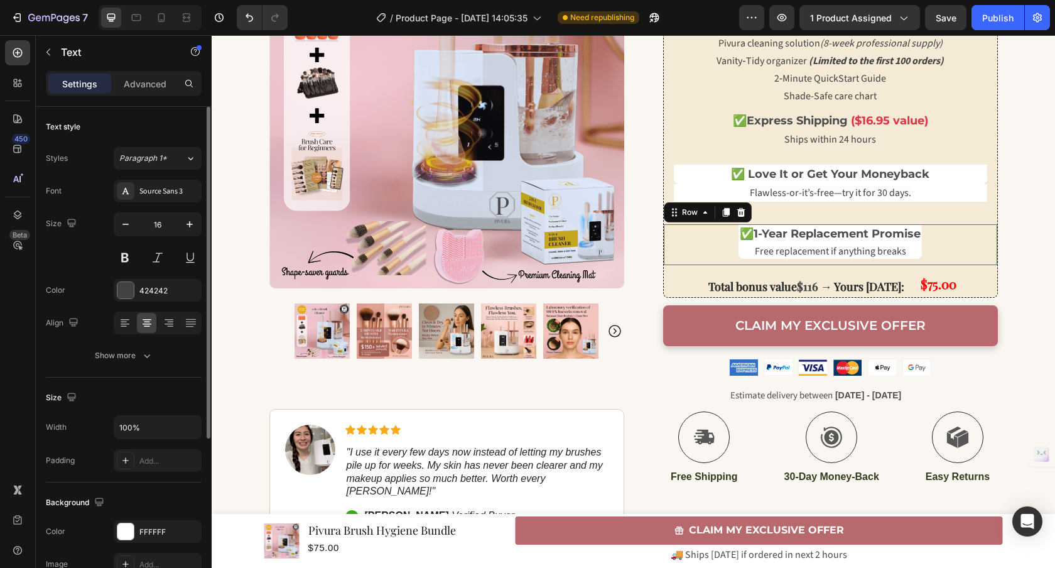
click at [710, 247] on div "✅ 1-Year Replacement Promise Text Block Free replacement if anything breaks Tex…" at bounding box center [830, 244] width 333 height 41
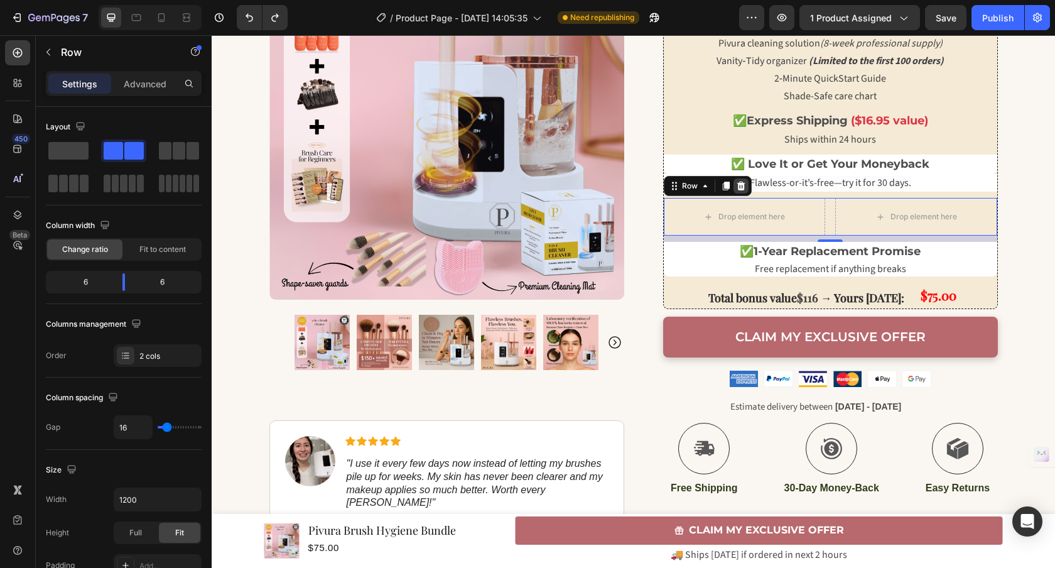
click at [739, 191] on icon at bounding box center [741, 186] width 10 height 10
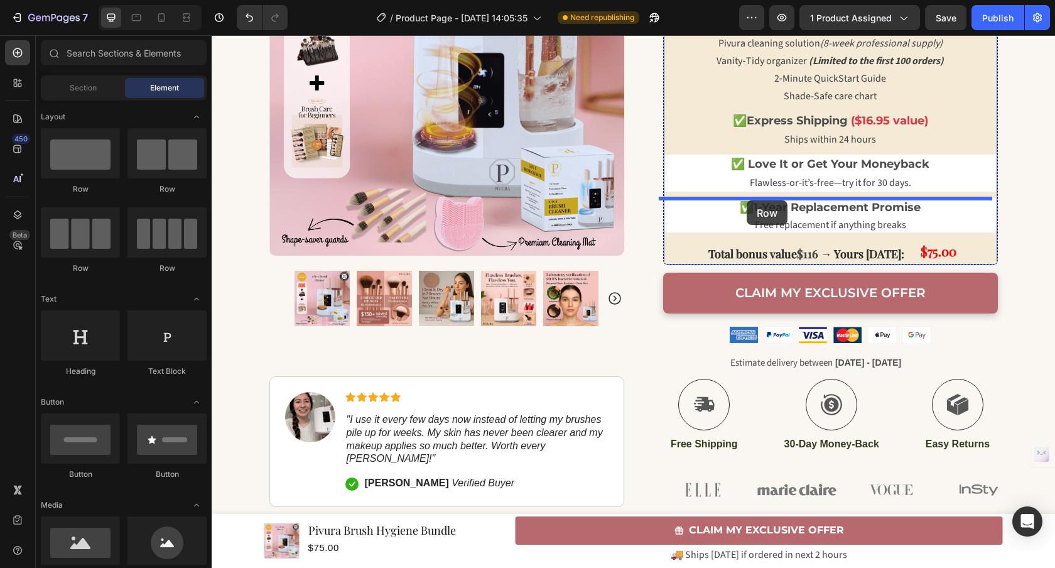
drag, startPoint x: 268, startPoint y: 202, endPoint x: 746, endPoint y: 200, distance: 478.4
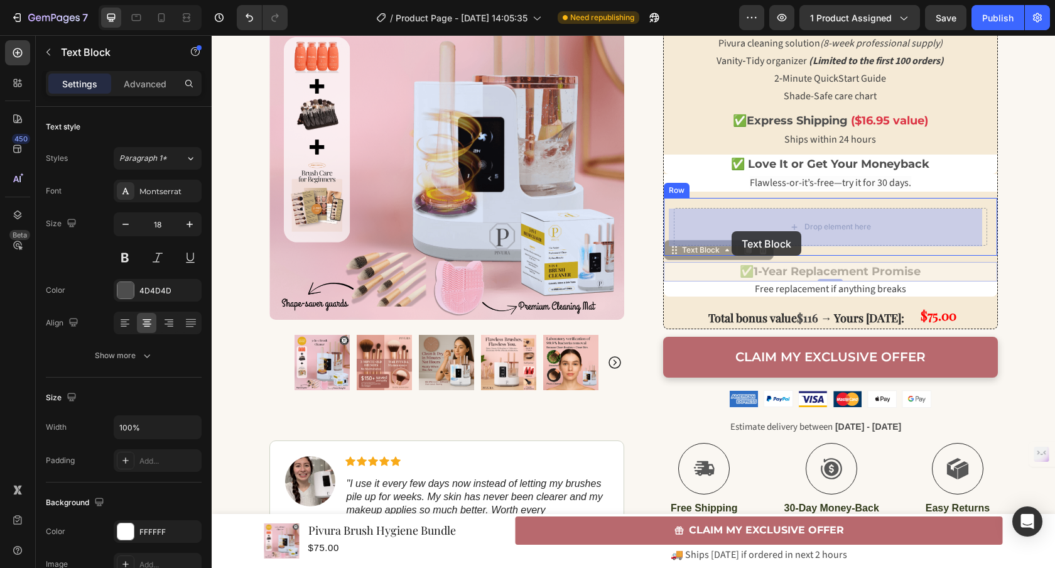
drag, startPoint x: 689, startPoint y: 260, endPoint x: 731, endPoint y: 231, distance: 51.5
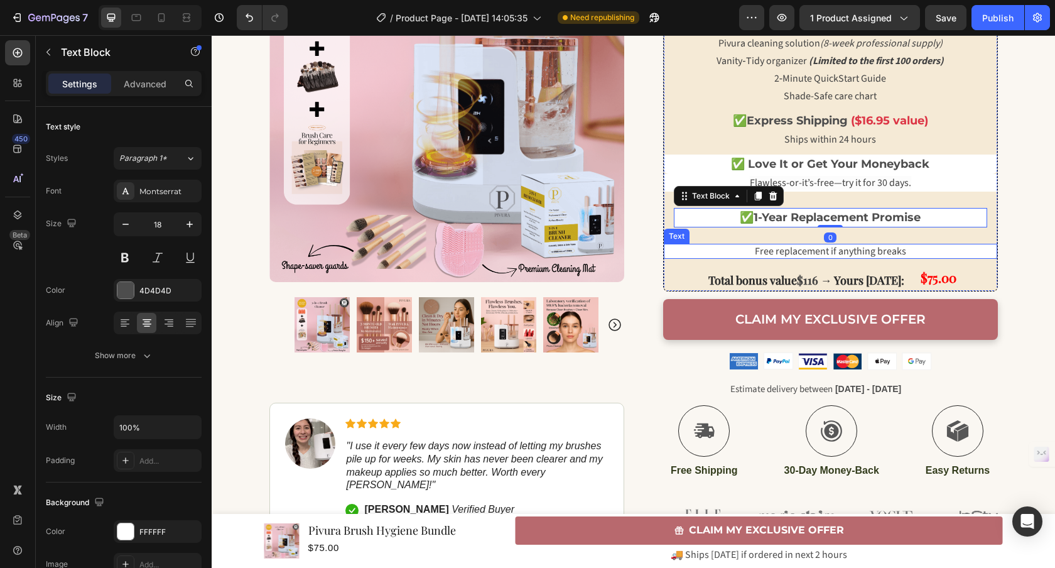
click at [687, 252] on p "Free replacement if anything breaks" at bounding box center [830, 251] width 333 height 15
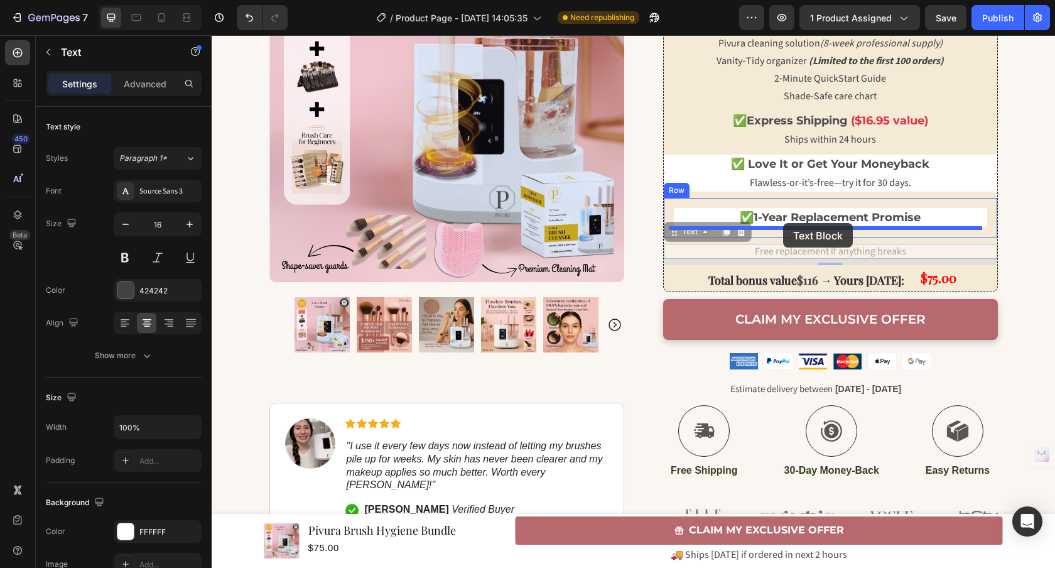
drag, startPoint x: 680, startPoint y: 236, endPoint x: 783, endPoint y: 223, distance: 103.8
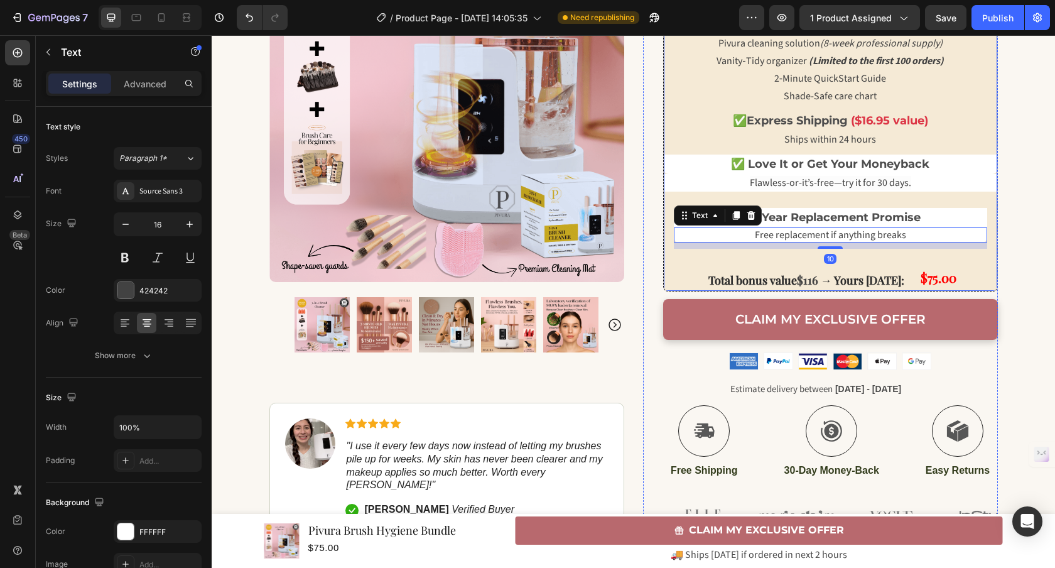
click at [736, 261] on div "Image Image Image Image Row 🎁 GET EXCLUSIVE BONUSES IF YOU ORDER NOW (WORTH $10…" at bounding box center [830, 88] width 333 height 406
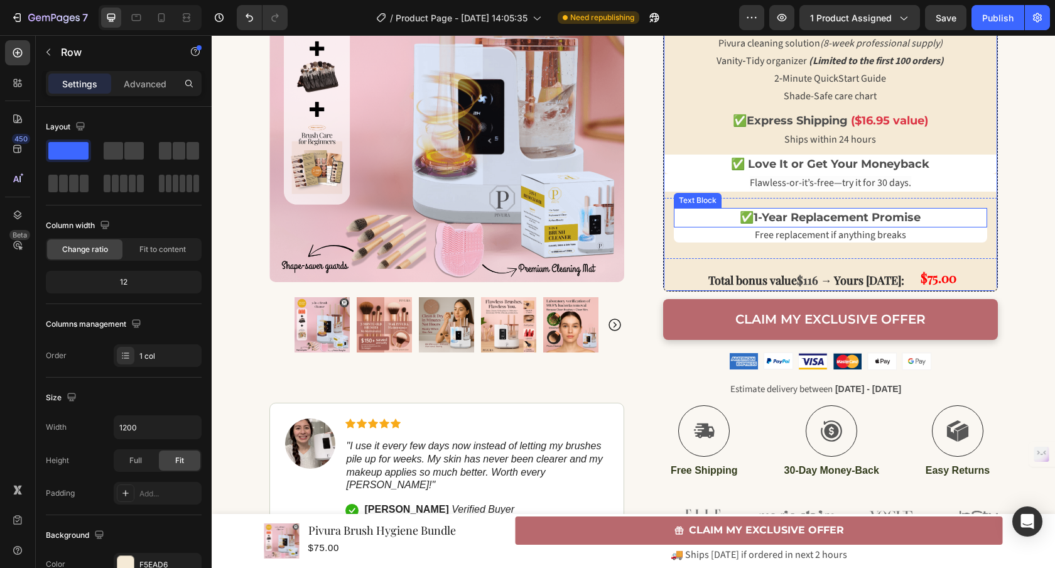
click at [709, 215] on p "✅ 1-Year Replacement Promise" at bounding box center [830, 217] width 311 height 17
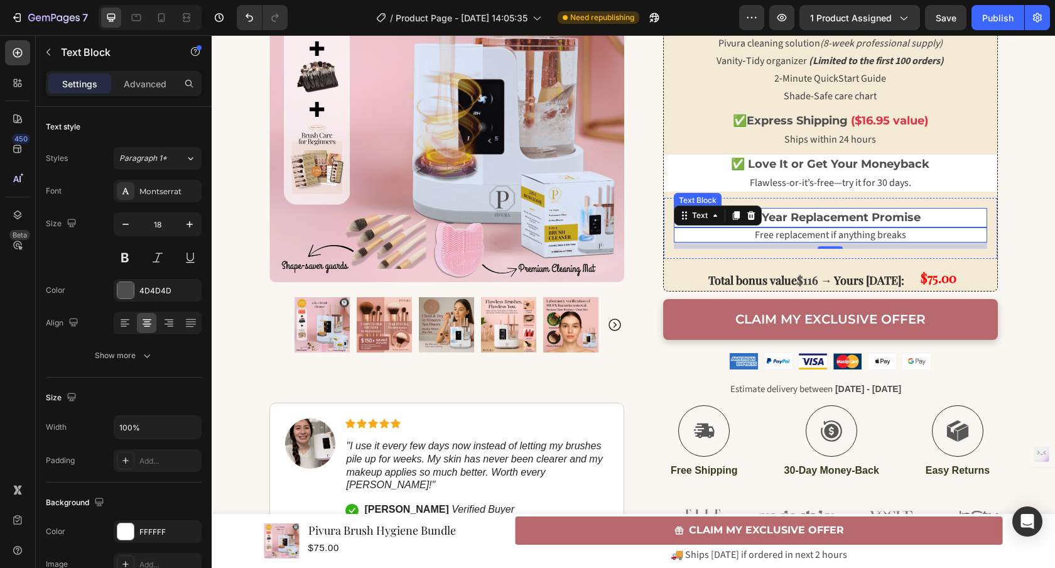
click at [794, 220] on strong "1-Year Replacement Promise" at bounding box center [836, 217] width 167 height 14
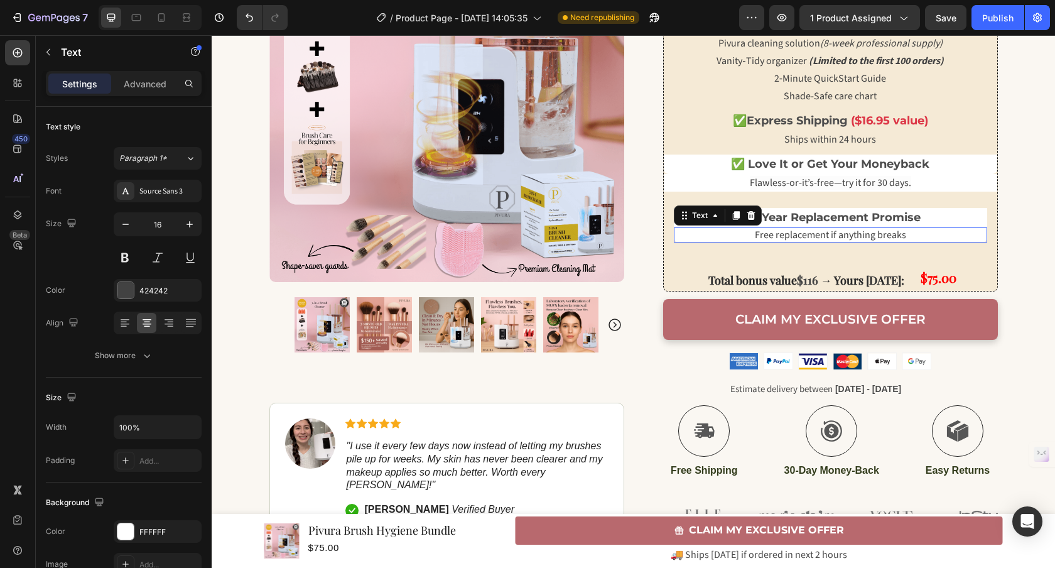
click at [756, 236] on span "Free replacement if anything breaks" at bounding box center [830, 235] width 151 height 14
click at [166, 19] on icon at bounding box center [161, 17] width 13 height 13
type input "14"
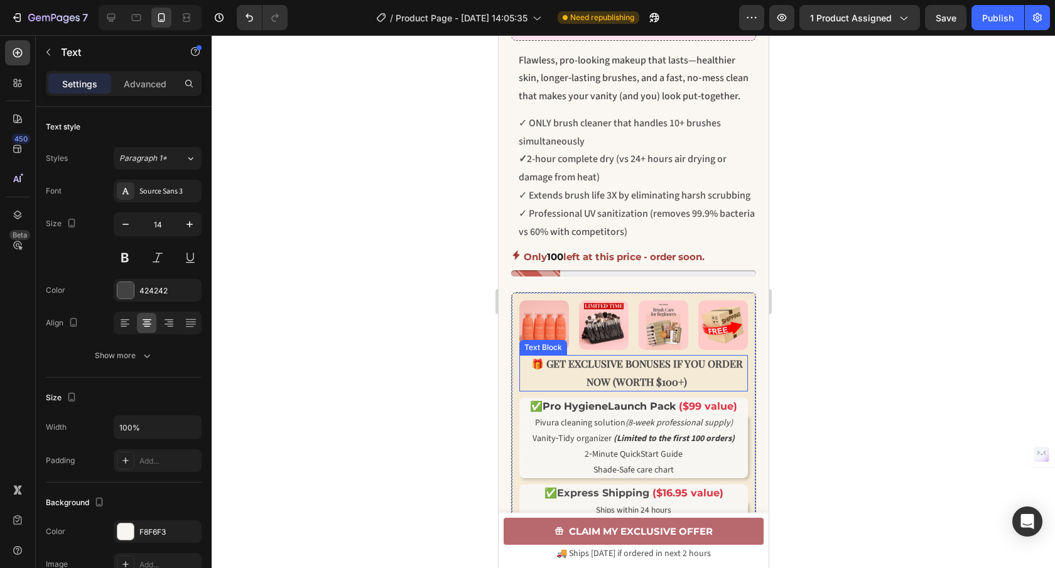
scroll to position [807, 0]
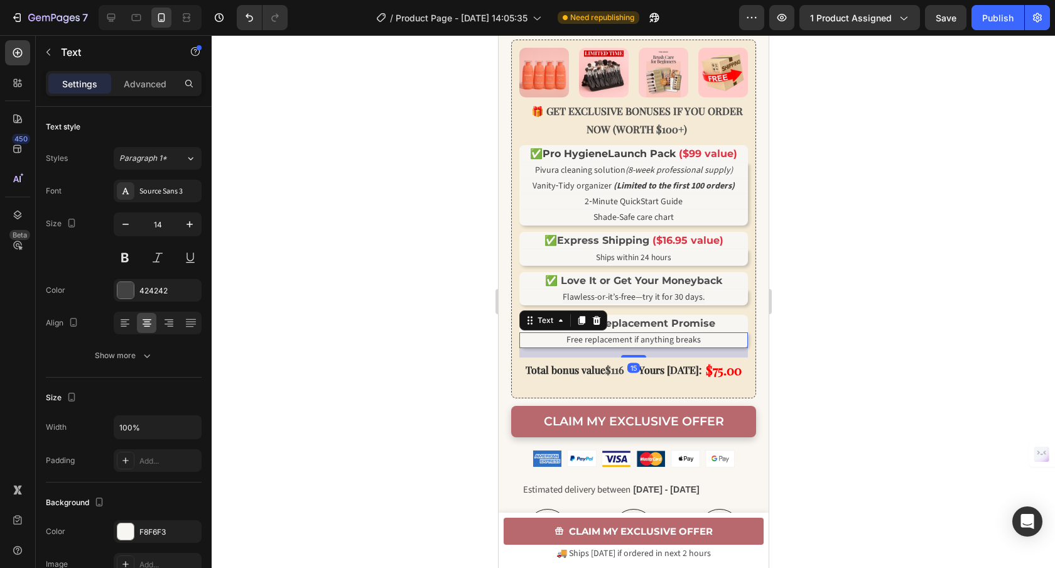
click at [547, 347] on p "Free replacement if anything breaks" at bounding box center [633, 339] width 226 height 13
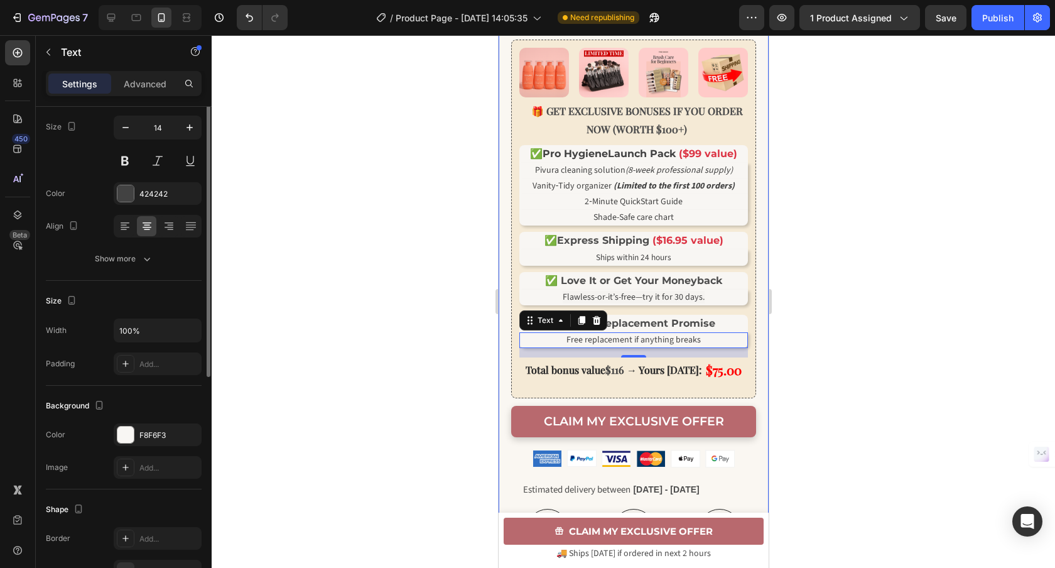
scroll to position [211, 0]
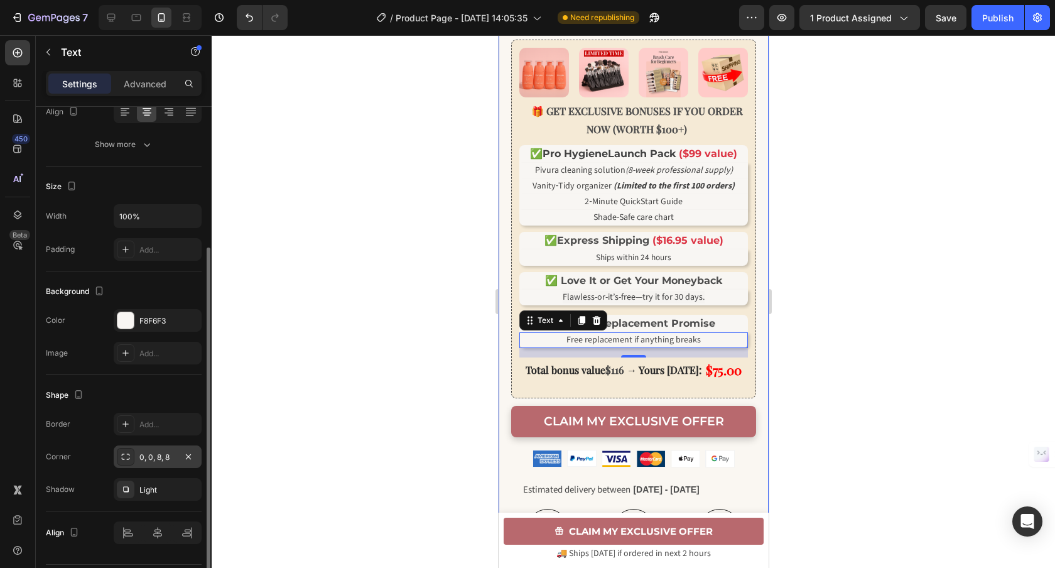
click at [144, 458] on div "0, 0, 8, 8" at bounding box center [157, 456] width 36 height 11
click at [369, 359] on div at bounding box center [633, 301] width 843 height 532
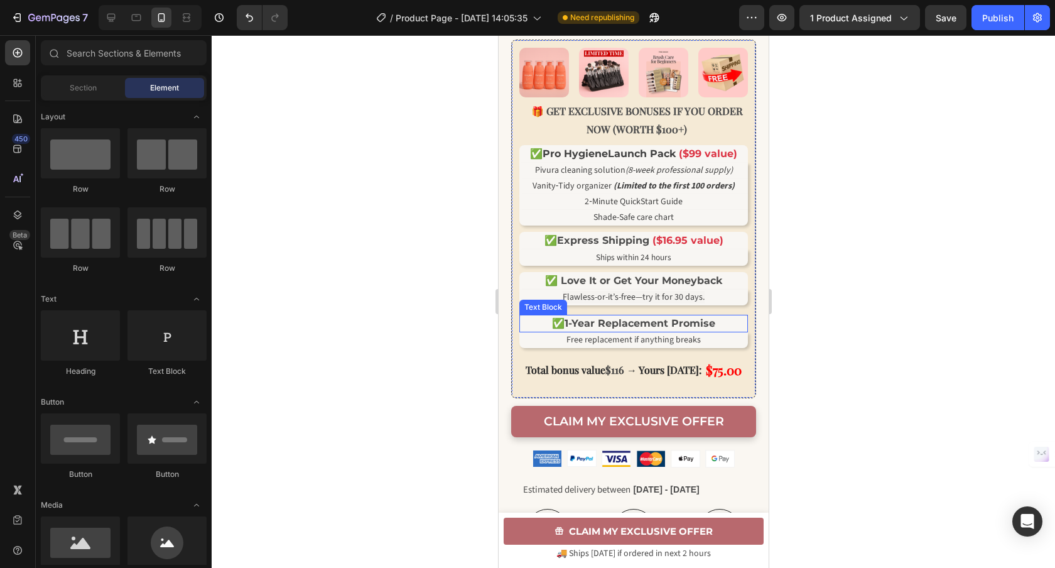
click at [578, 329] on strong "1-Year Replacement Promise" at bounding box center [639, 323] width 151 height 12
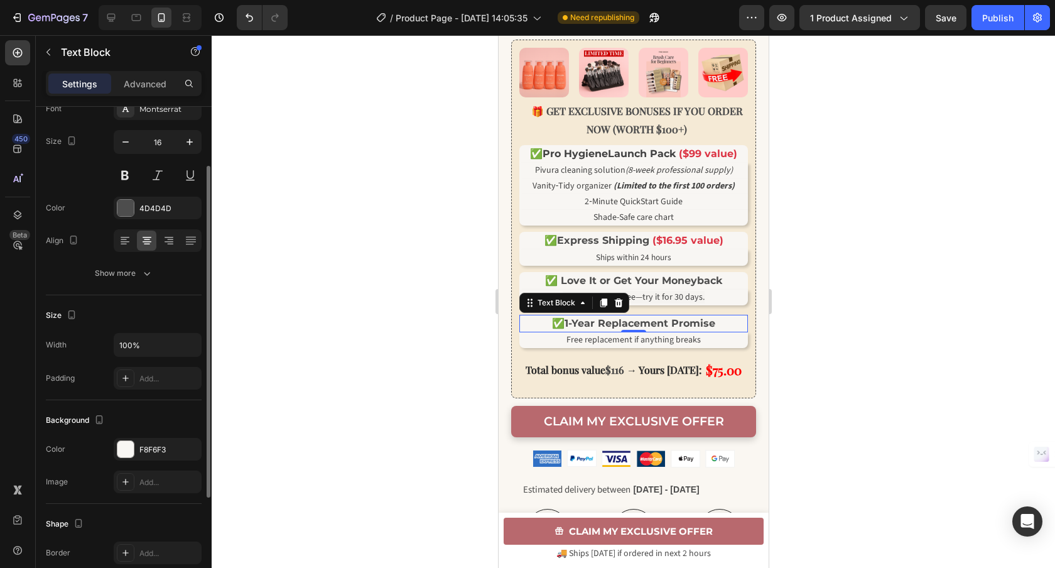
scroll to position [186, 0]
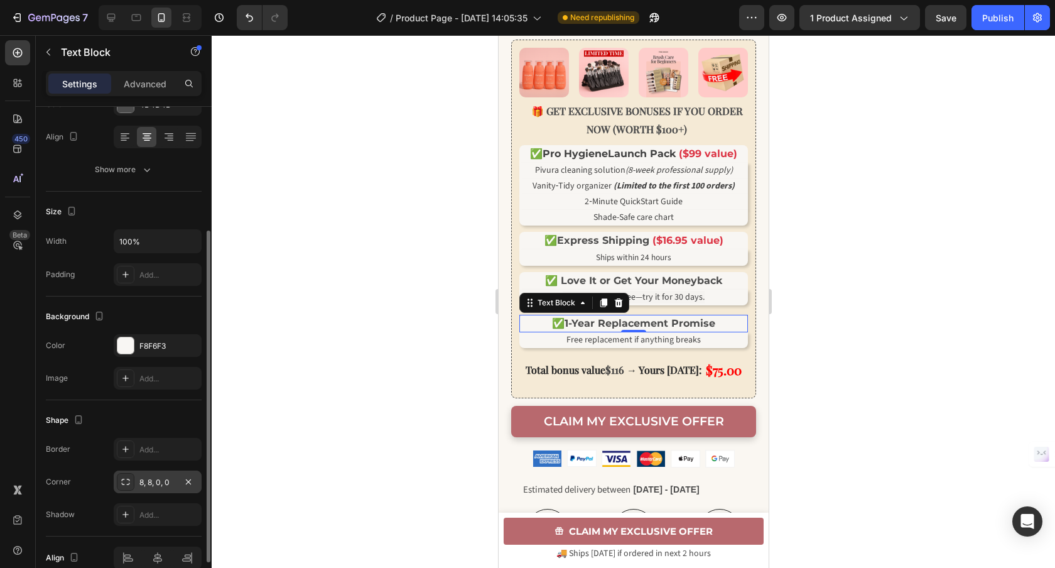
click at [151, 473] on div "8, 8, 0, 0" at bounding box center [158, 481] width 88 height 23
click at [390, 310] on div at bounding box center [633, 301] width 843 height 532
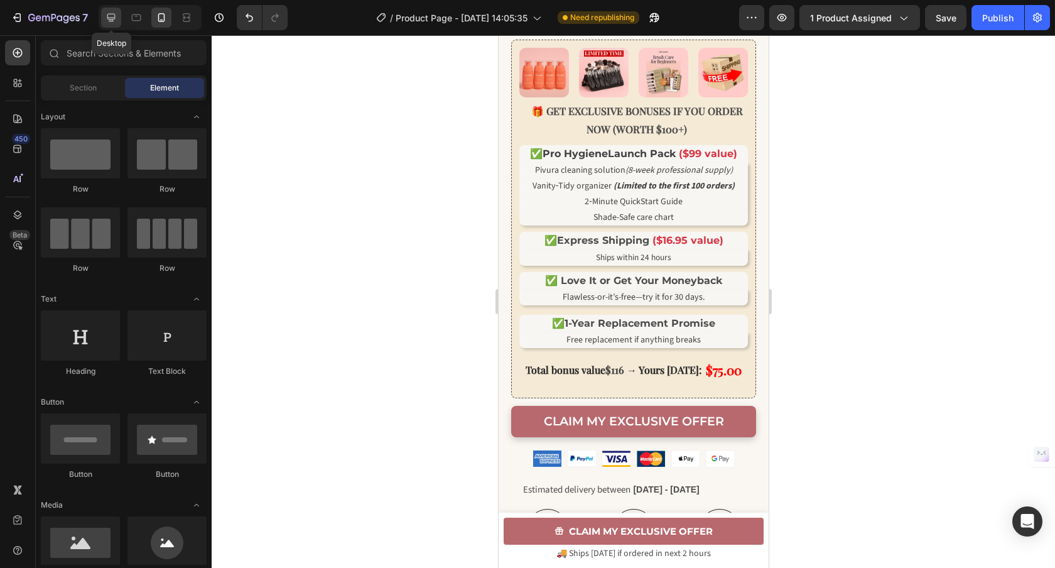
click at [107, 20] on icon at bounding box center [111, 17] width 13 height 13
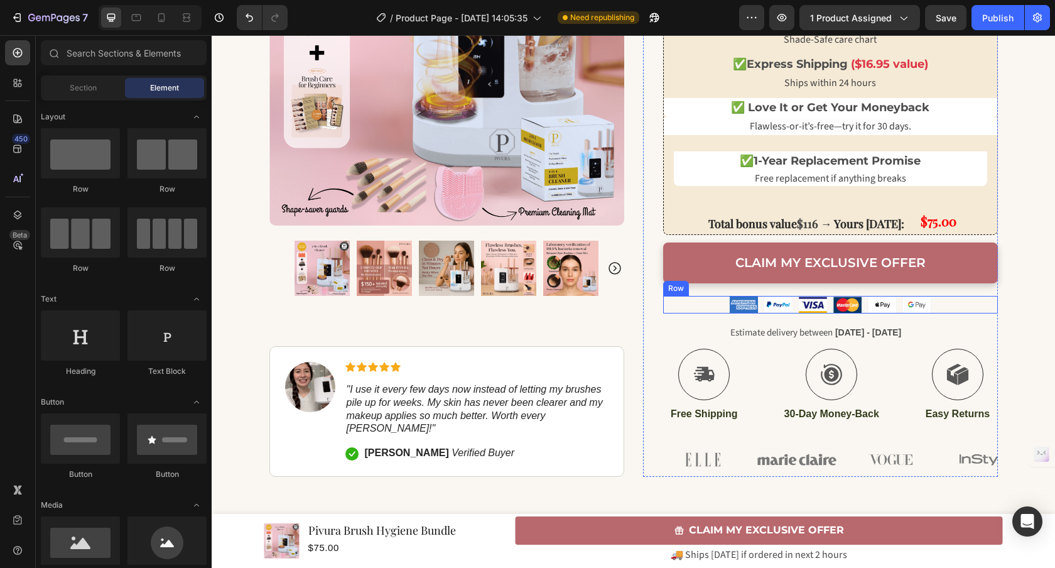
scroll to position [719, 0]
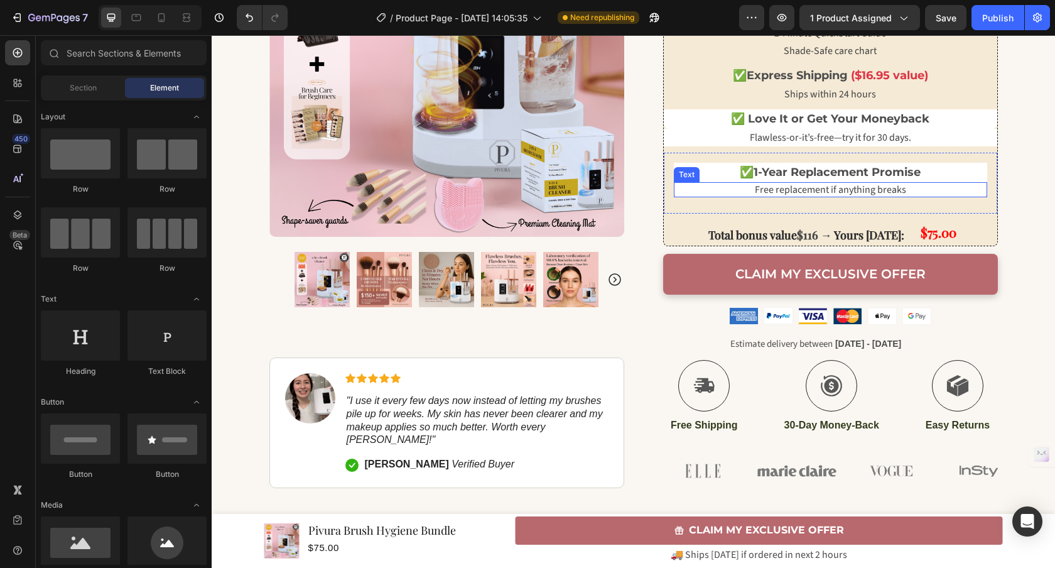
click at [703, 191] on p "Free replacement if anything breaks" at bounding box center [830, 189] width 313 height 15
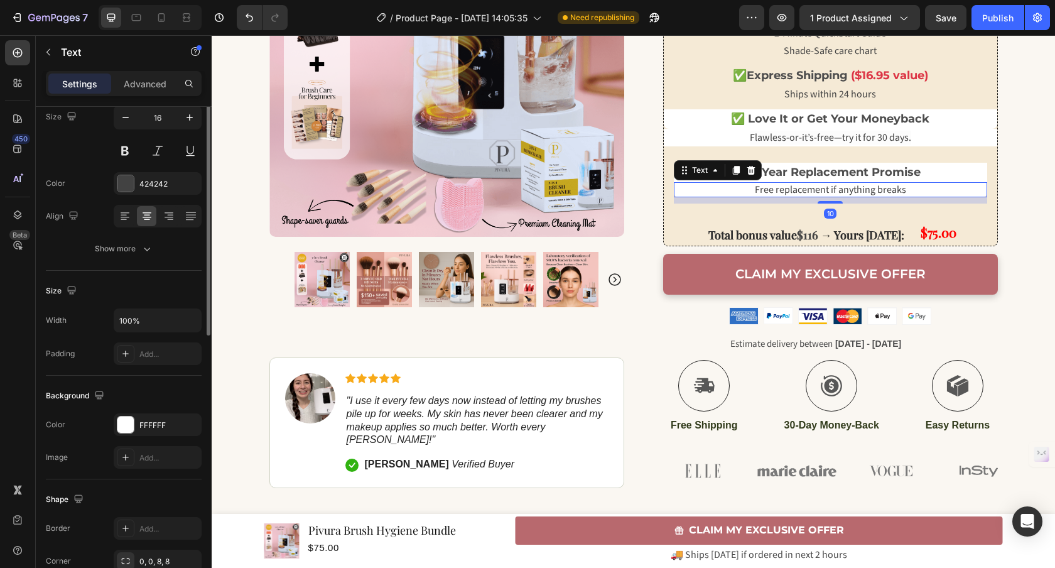
scroll to position [225, 0]
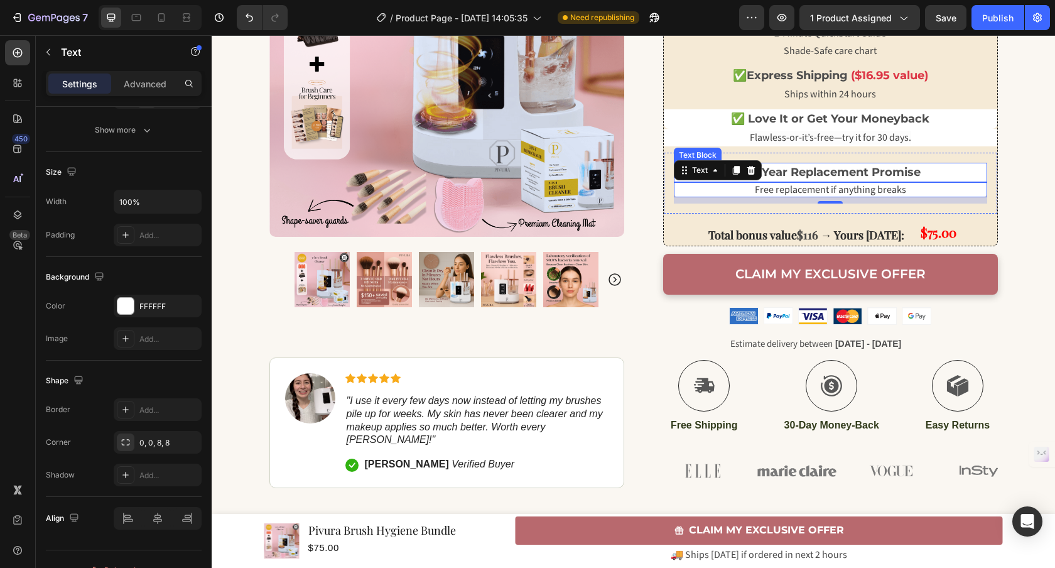
click at [787, 170] on strong "1-Year Replacement Promise" at bounding box center [836, 172] width 167 height 14
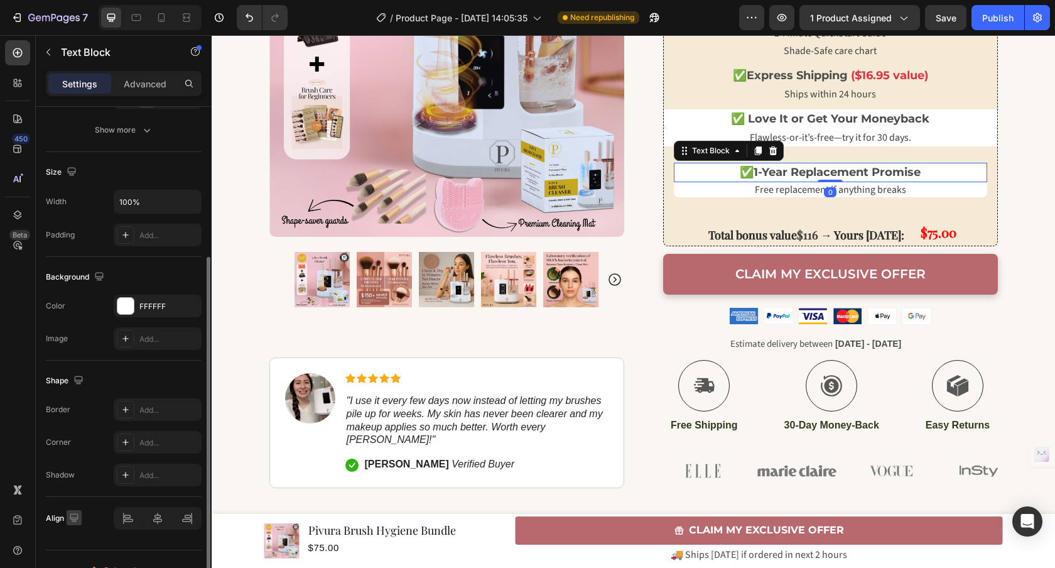
scroll to position [228, 0]
click at [146, 432] on div "Add..." at bounding box center [158, 439] width 88 height 23
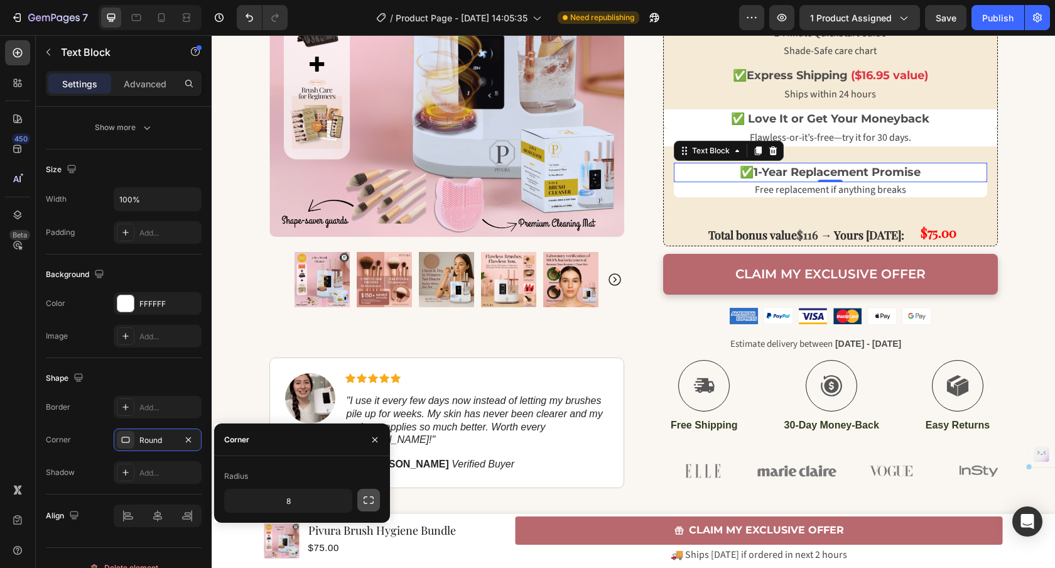
click at [367, 494] on icon "button" at bounding box center [368, 499] width 13 height 13
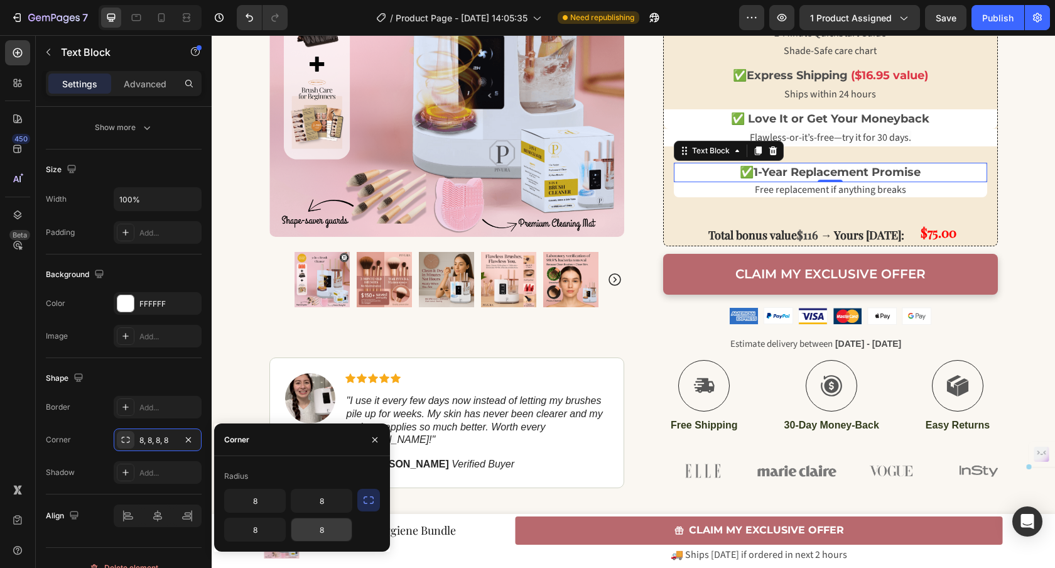
click at [328, 526] on input "8" at bounding box center [321, 529] width 60 height 23
click at [261, 528] on input "8" at bounding box center [255, 529] width 60 height 23
click at [411, 347] on div "Clean Skin Season: Women 40+ Flawless Makeup in 5 Minutes Bundle Heading Flawle…" at bounding box center [446, 185] width 355 height 606
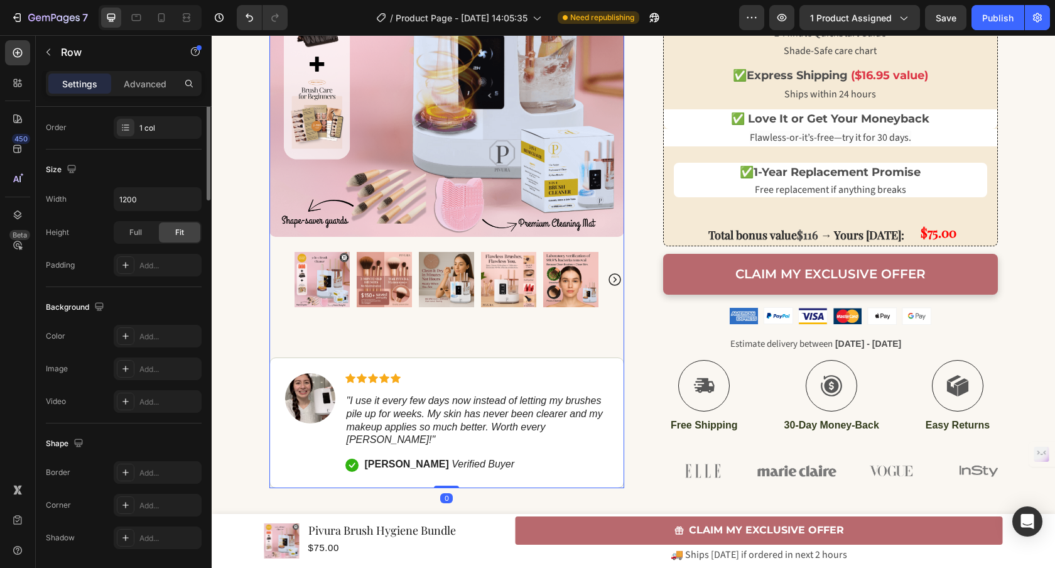
scroll to position [0, 0]
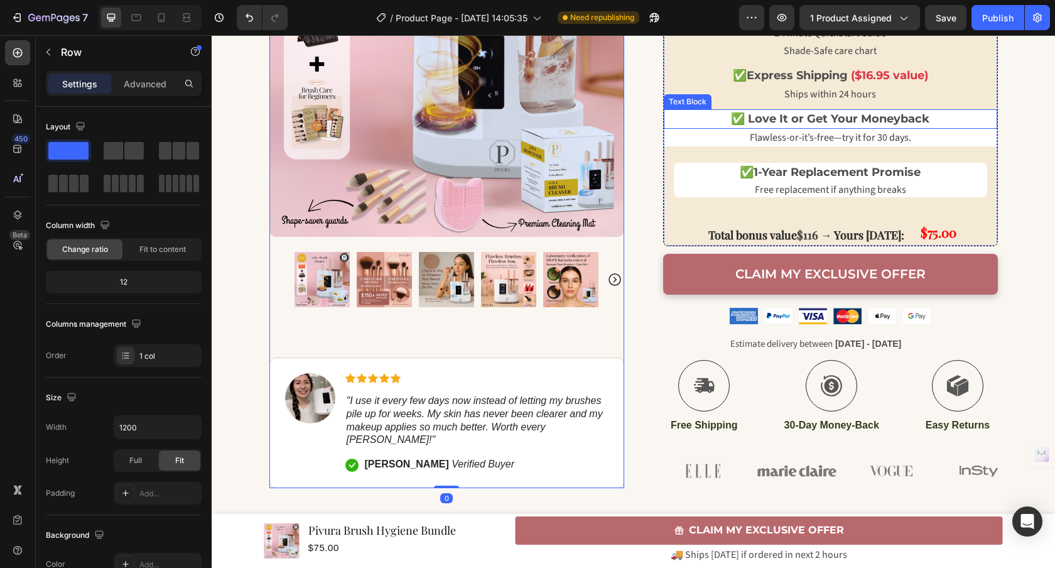
click at [716, 121] on p "✅ Love It or Get Your Moneyback" at bounding box center [830, 118] width 331 height 17
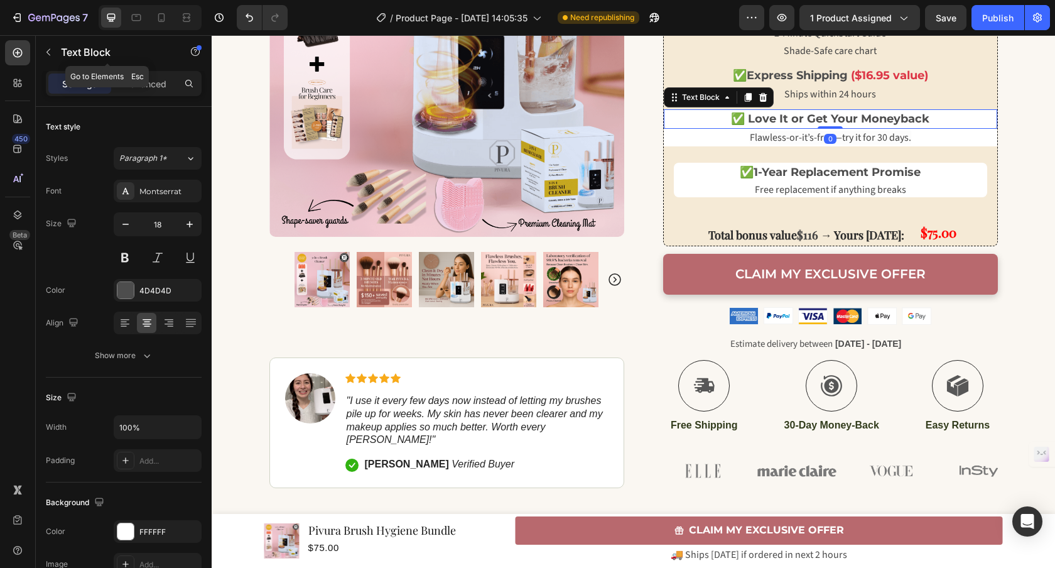
click at [50, 56] on icon "button" at bounding box center [48, 52] width 10 height 10
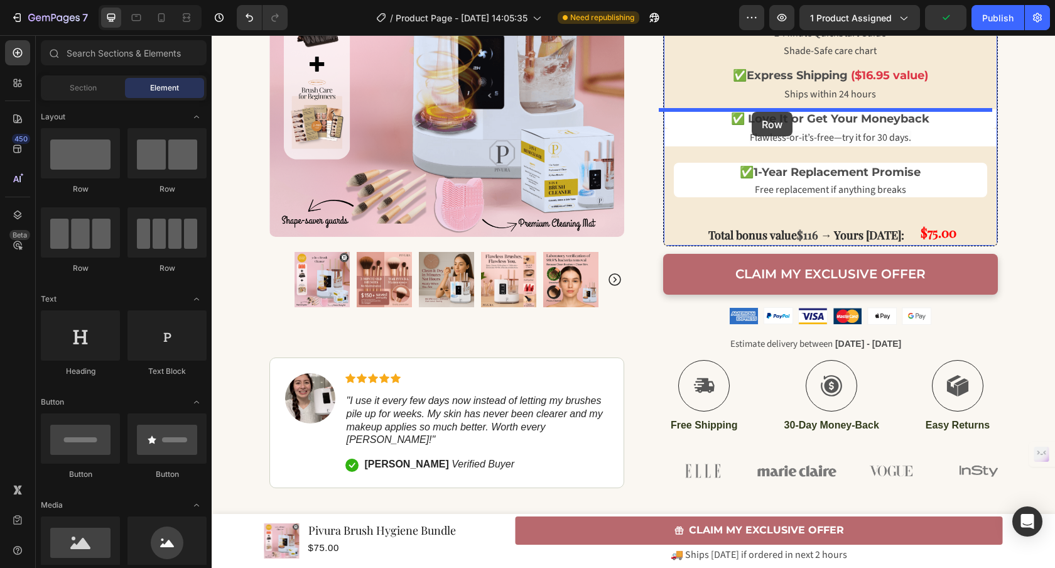
drag, startPoint x: 318, startPoint y: 193, endPoint x: 751, endPoint y: 112, distance: 440.8
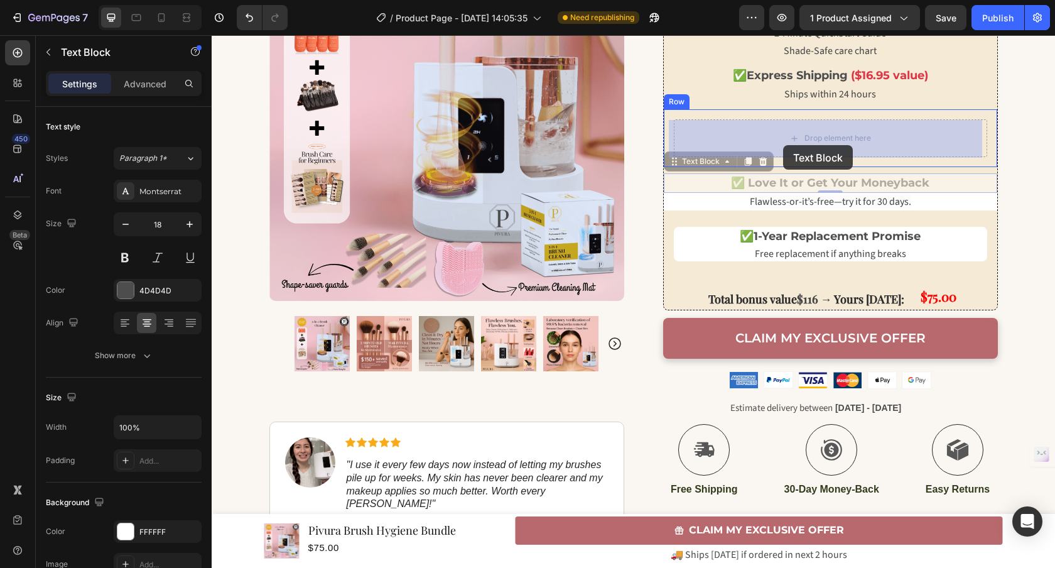
drag, startPoint x: 763, startPoint y: 188, endPoint x: 783, endPoint y: 145, distance: 47.2
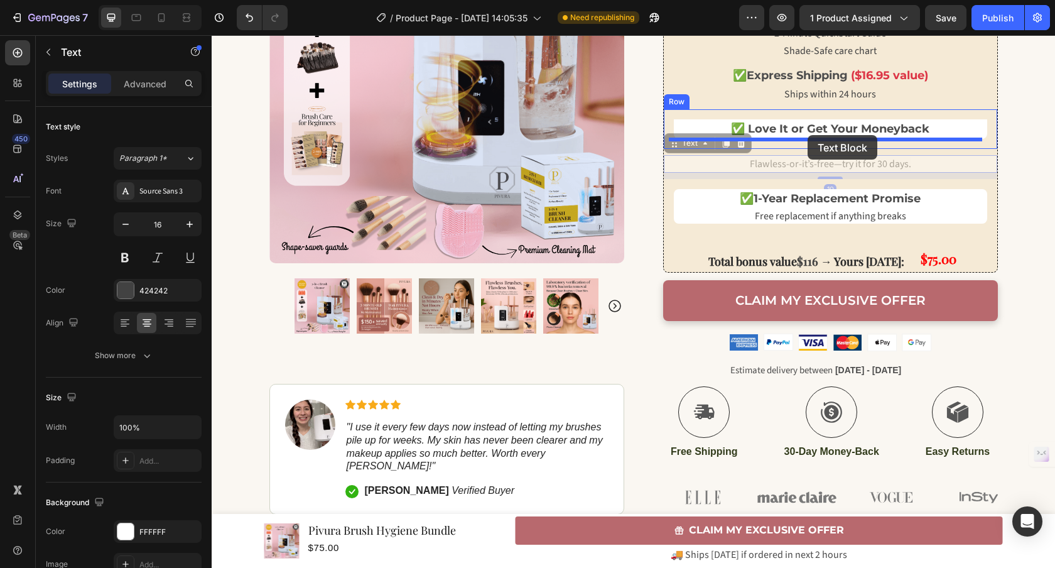
drag, startPoint x: 778, startPoint y: 164, endPoint x: 807, endPoint y: 135, distance: 41.3
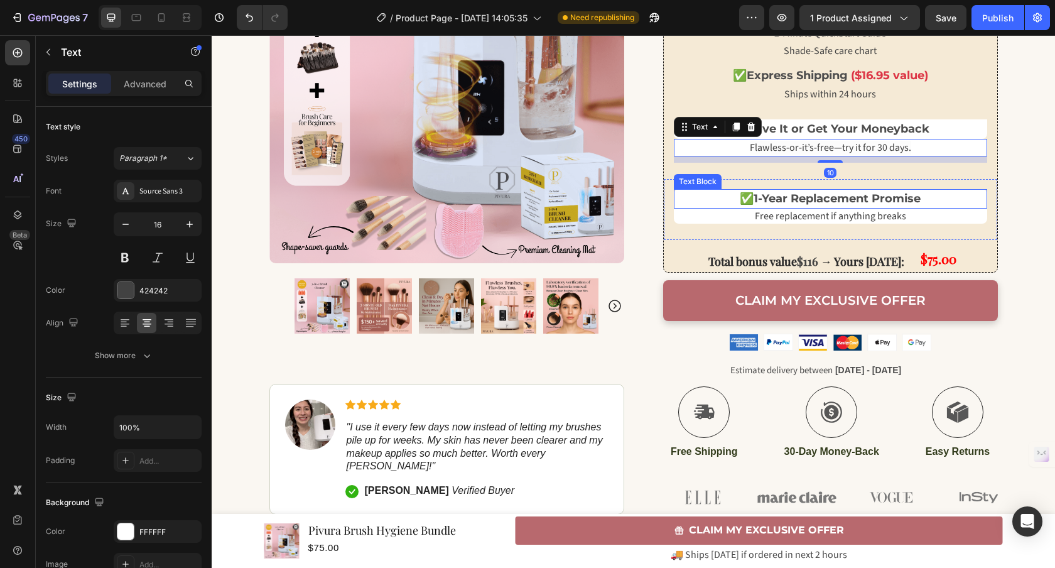
scroll to position [561, 0]
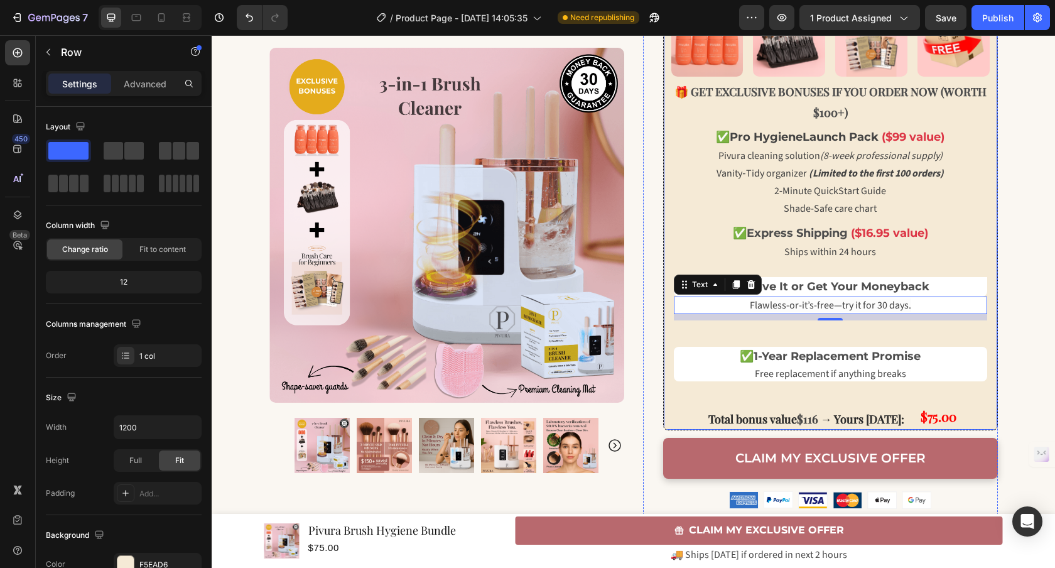
click at [803, 331] on div "Image Image Image Image Row 🎁 GET EXCLUSIVE BONUSES IF YOU ORDER NOW (WORTH $10…" at bounding box center [830, 213] width 333 height 432
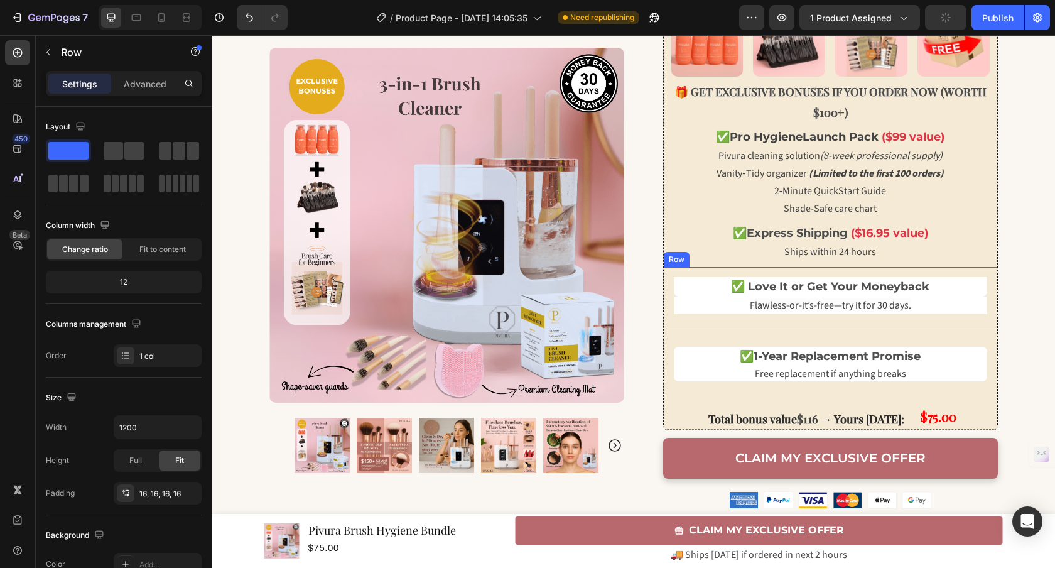
click at [823, 328] on div "✅ Love It or Get Your Moneyback Text Block Flawless-or-it’s-free—try it for 30 …" at bounding box center [830, 298] width 333 height 63
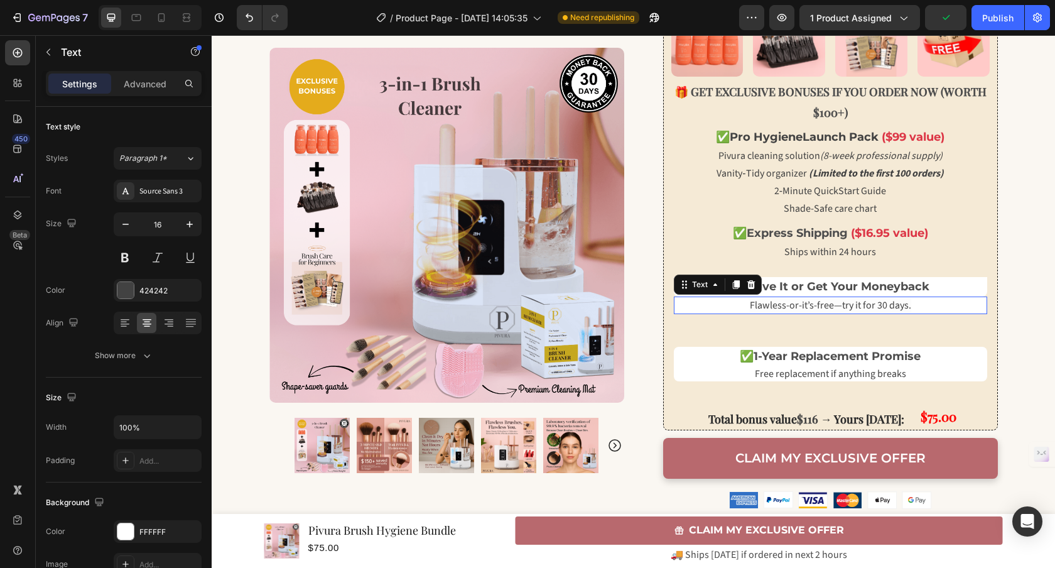
click at [830, 310] on span "Flawless-or-it’s-free—try it for 30 days." at bounding box center [830, 305] width 161 height 14
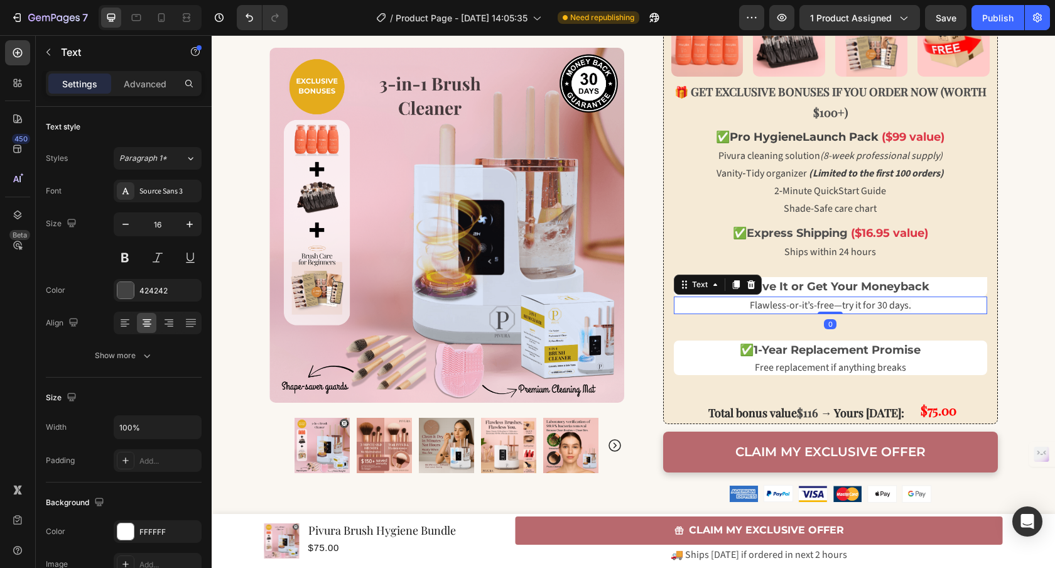
drag, startPoint x: 829, startPoint y: 318, endPoint x: 836, endPoint y: 289, distance: 29.6
click at [836, 289] on div "✅ Love It or Get Your Moneyback Text Block Flawless-or-it’s-free—try it for 30 …" at bounding box center [830, 295] width 313 height 37
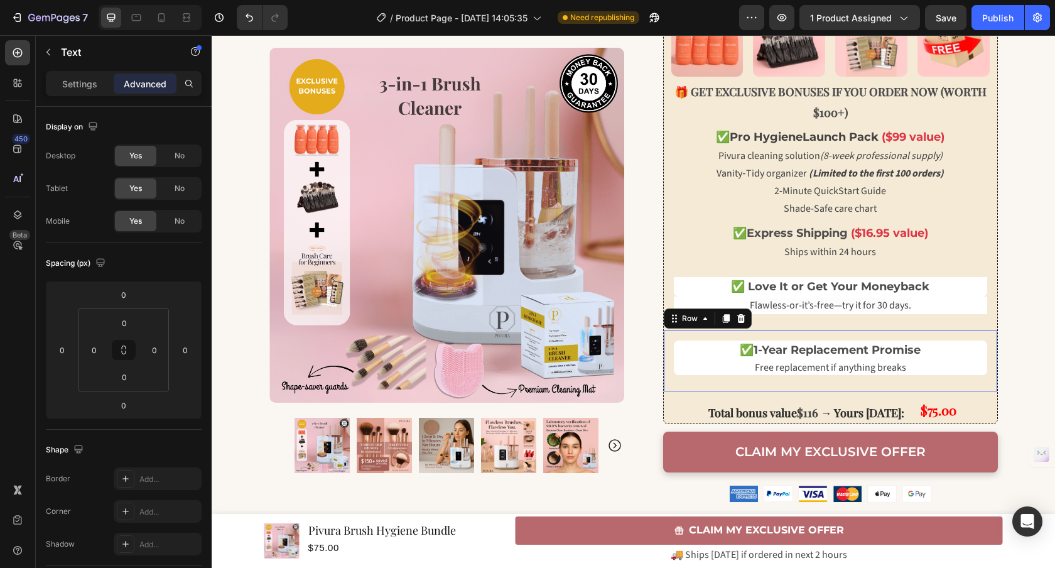
click at [825, 338] on div "✅ 1-Year Replacement Promise Text Block Free replacement if anything breaks Tex…" at bounding box center [830, 360] width 333 height 61
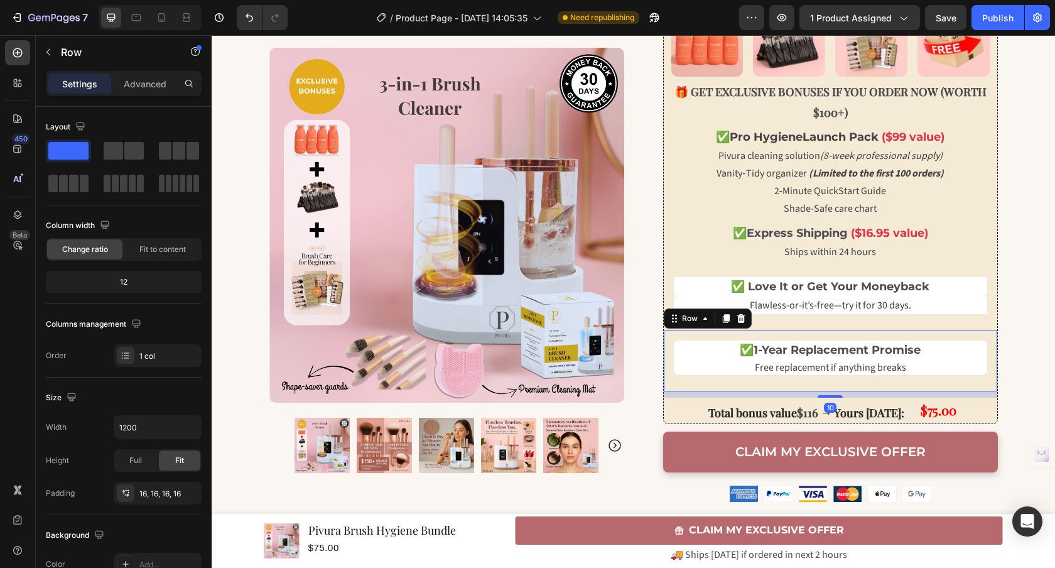
click at [827, 330] on div "✅ 1-Year Replacement Promise Text Block Free replacement if anything breaks Tex…" at bounding box center [830, 360] width 333 height 61
click at [832, 323] on div "Image Image Image Image Row 🎁 GET EXCLUSIVE BONUSES IF YOU ORDER NOW (WORTH $10…" at bounding box center [830, 210] width 333 height 426
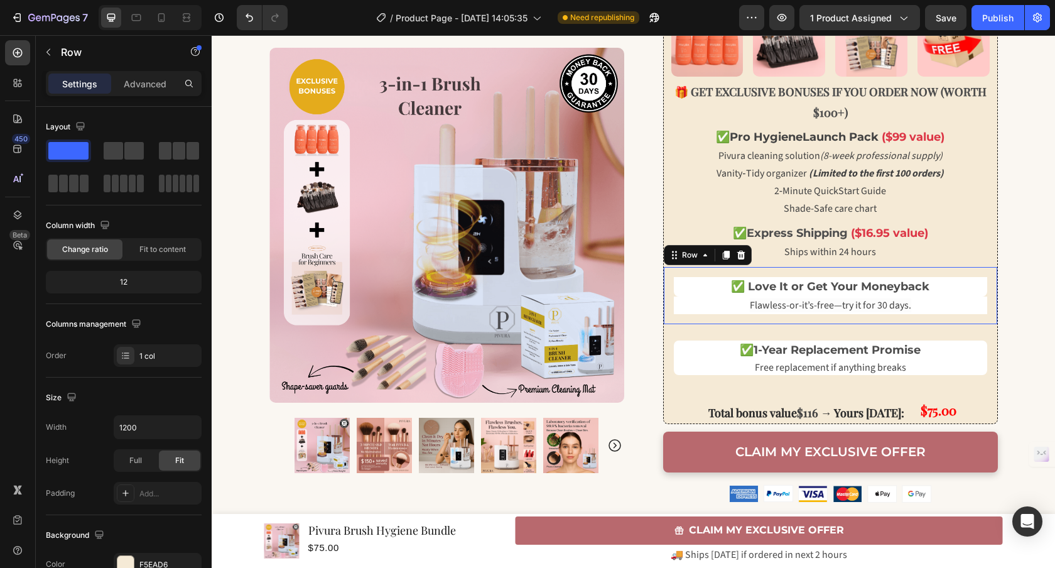
click at [833, 323] on div "✅ Love It or Get Your Moneyback Text Block Flawless-or-it’s-free—try it for 30 …" at bounding box center [830, 295] width 333 height 57
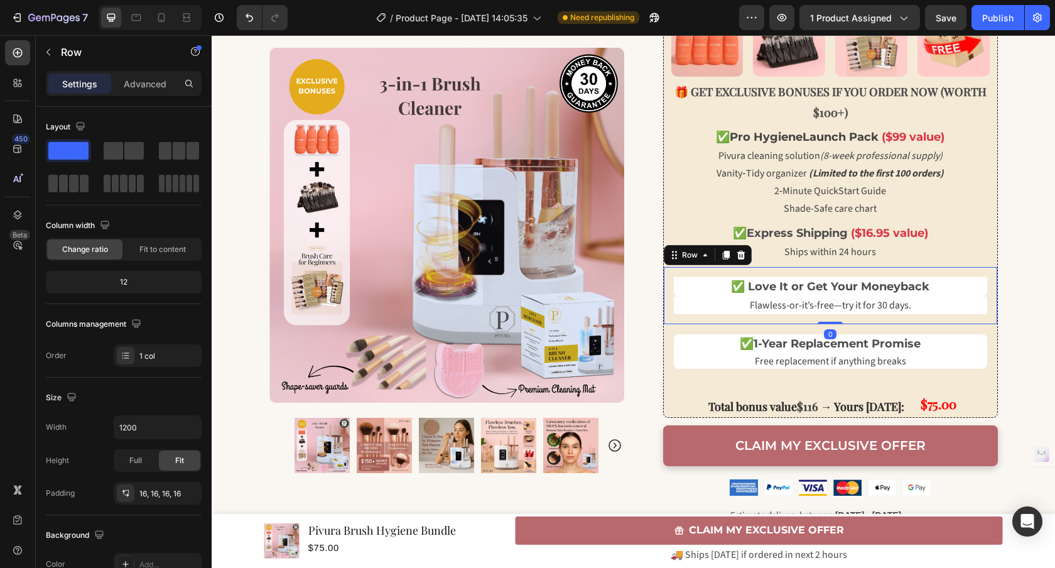
drag, startPoint x: 823, startPoint y: 328, endPoint x: 826, endPoint y: 308, distance: 21.0
click at [826, 308] on div "✅ Love It or Get Your Moneyback Text Block Flawless-or-it’s-free—try it for 30 …" at bounding box center [830, 295] width 333 height 57
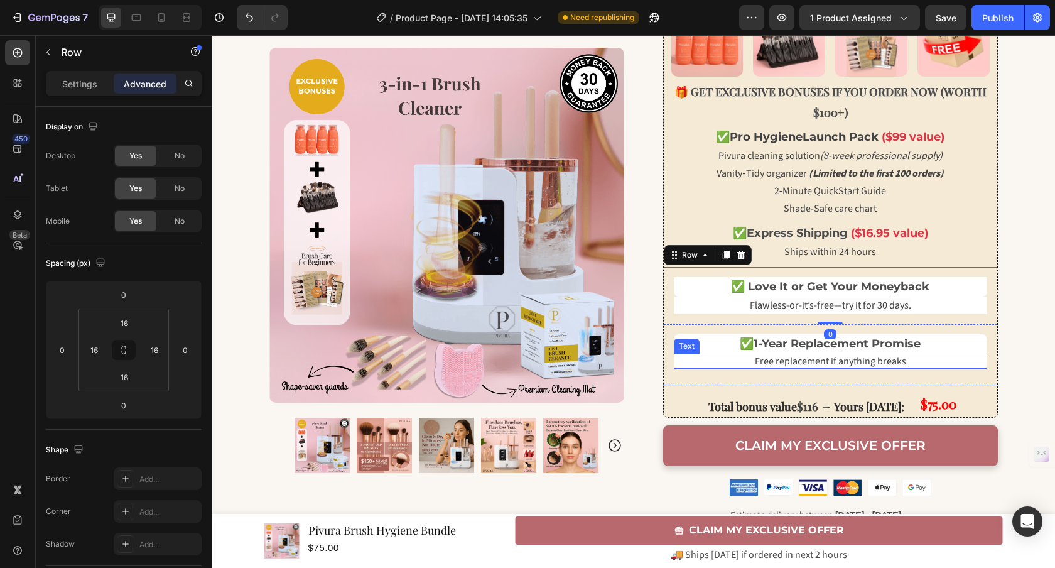
click at [814, 365] on span "Free replacement if anything breaks" at bounding box center [830, 361] width 151 height 14
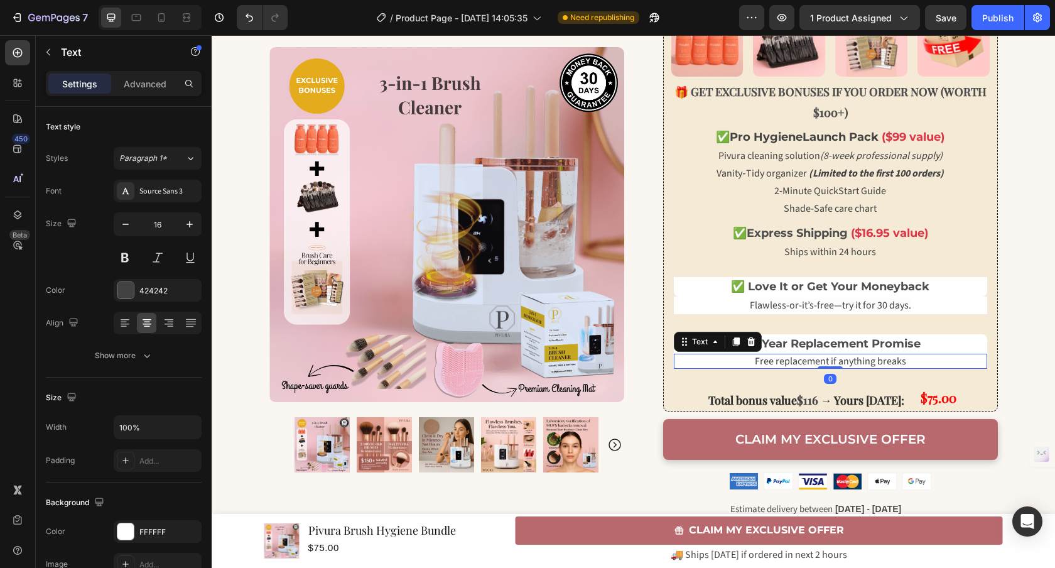
drag, startPoint x: 828, startPoint y: 373, endPoint x: 833, endPoint y: 335, distance: 38.6
click at [834, 336] on div "✅ 1-Year Replacement Promise Text Block Free replacement if anything breaks Tex…" at bounding box center [830, 351] width 313 height 35
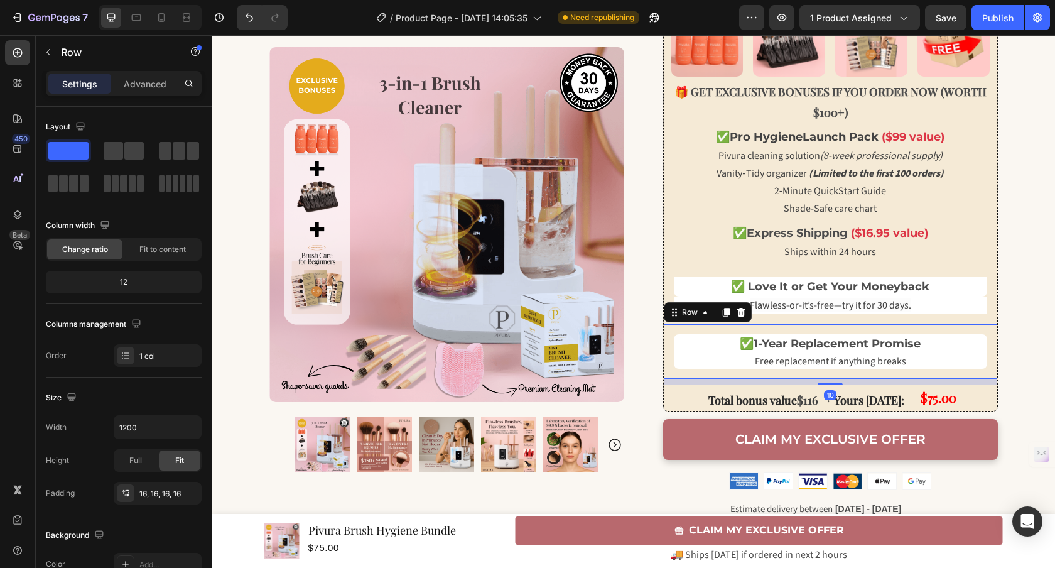
click at [846, 377] on div "✅ 1-Year Replacement Promise Text Block Free replacement if anything breaks Tex…" at bounding box center [830, 351] width 333 height 55
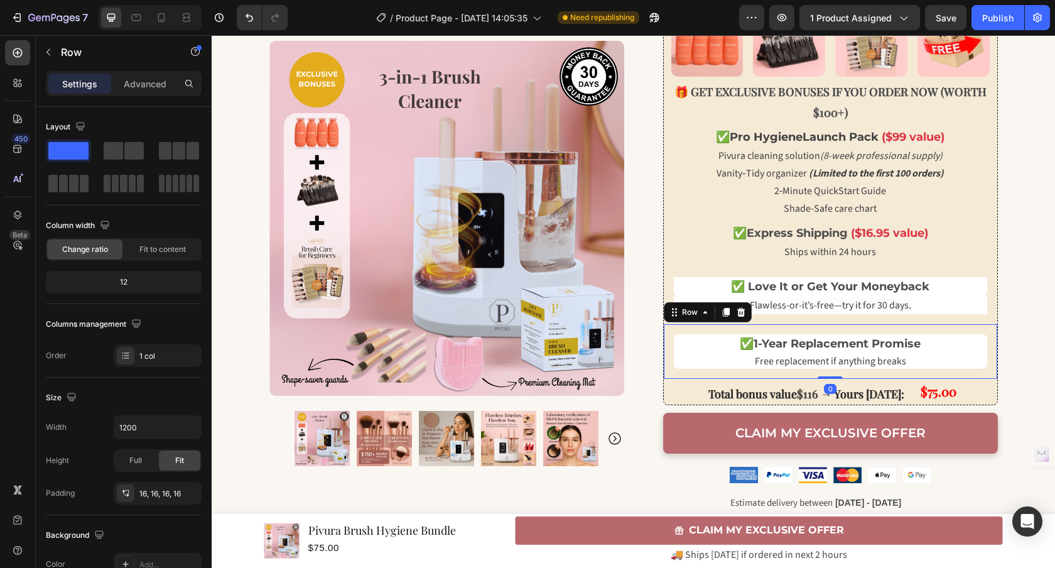
drag, startPoint x: 832, startPoint y: 384, endPoint x: 836, endPoint y: 367, distance: 17.4
click at [836, 368] on div "✅ 1-Year Replacement Promise Text Block Free replacement if anything breaks Tex…" at bounding box center [830, 351] width 333 height 55
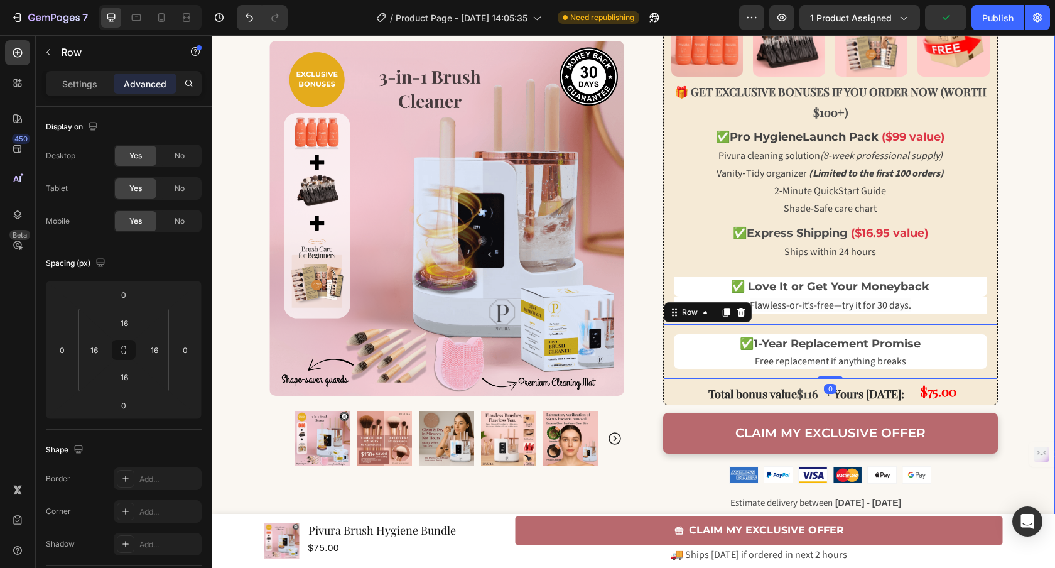
click at [1028, 254] on div "🏷️ EXCLUSIVE OFFER WITH BONUSES TODAY! Text Block Row Row Row 🚨 LIMITED TIME 🚨 …" at bounding box center [633, 73] width 843 height 1147
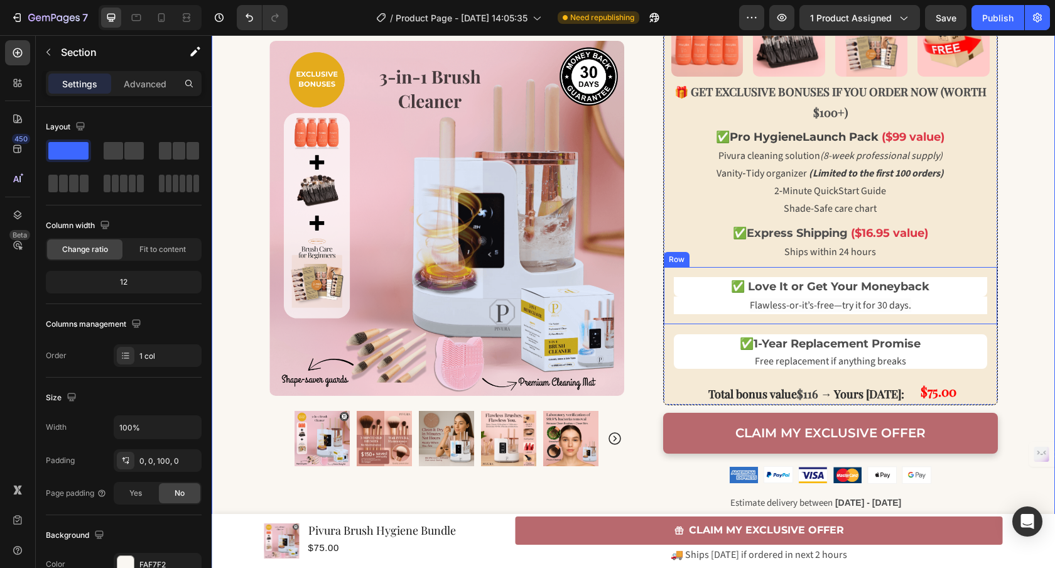
click at [824, 316] on div "✅ Love It or Get Your Moneyback Text Block Flawless-or-it’s-free—try it for 30 …" at bounding box center [830, 295] width 333 height 57
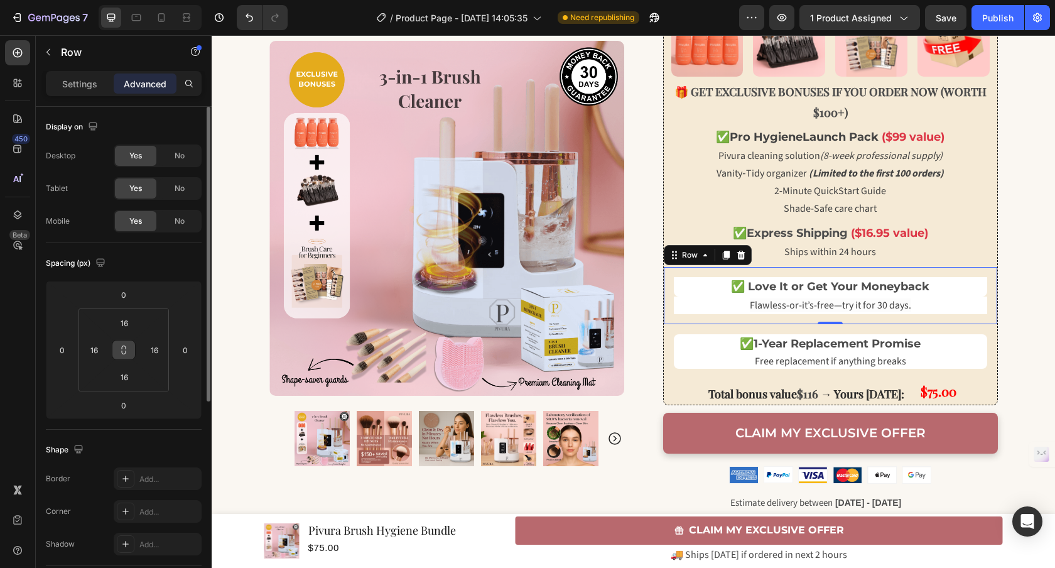
click at [124, 350] on icon at bounding box center [124, 350] width 10 height 10
click at [124, 350] on icon at bounding box center [124, 350] width 1 height 4
click at [131, 325] on input "16" at bounding box center [124, 322] width 25 height 19
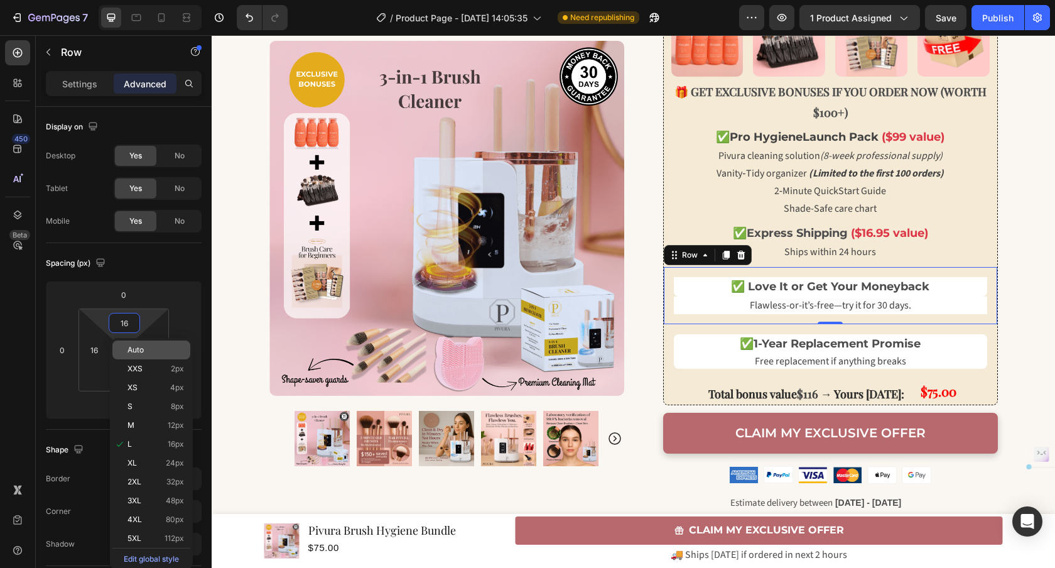
click at [143, 344] on div "Auto" at bounding box center [151, 349] width 78 height 19
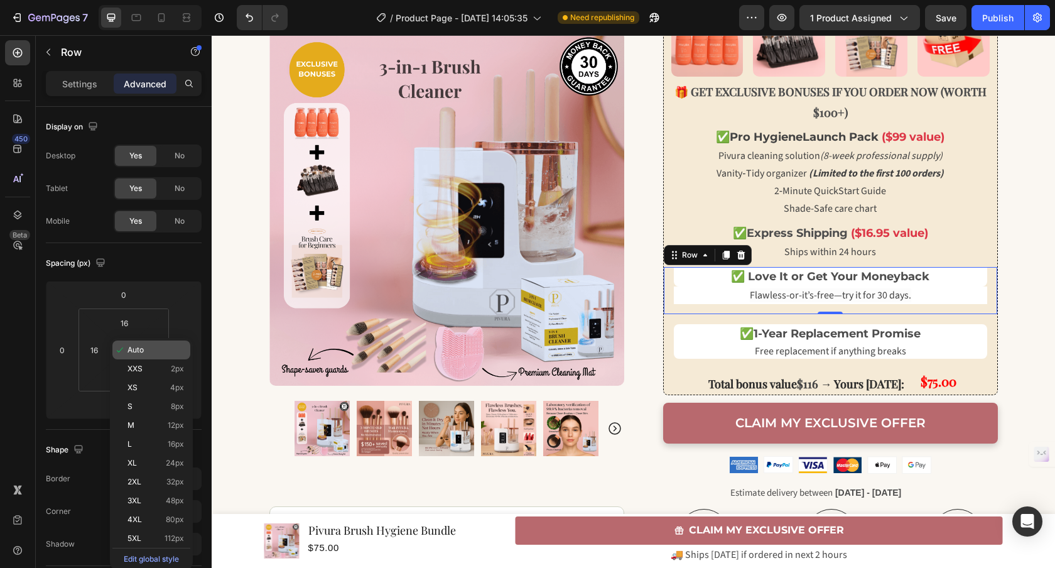
type input "Auto"
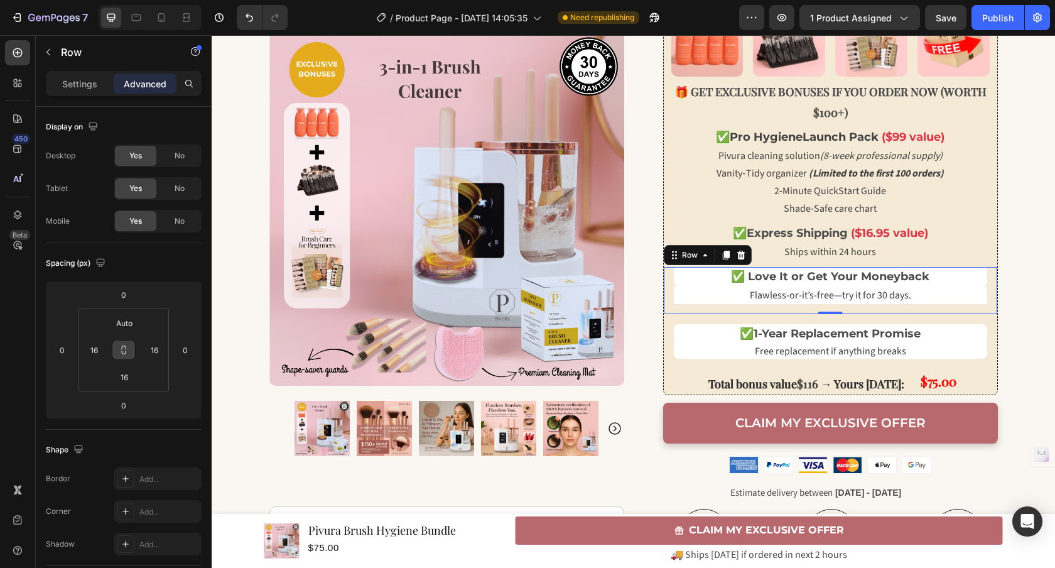
click at [123, 352] on icon at bounding box center [124, 350] width 10 height 10
click at [126, 325] on input "Auto" at bounding box center [124, 322] width 25 height 19
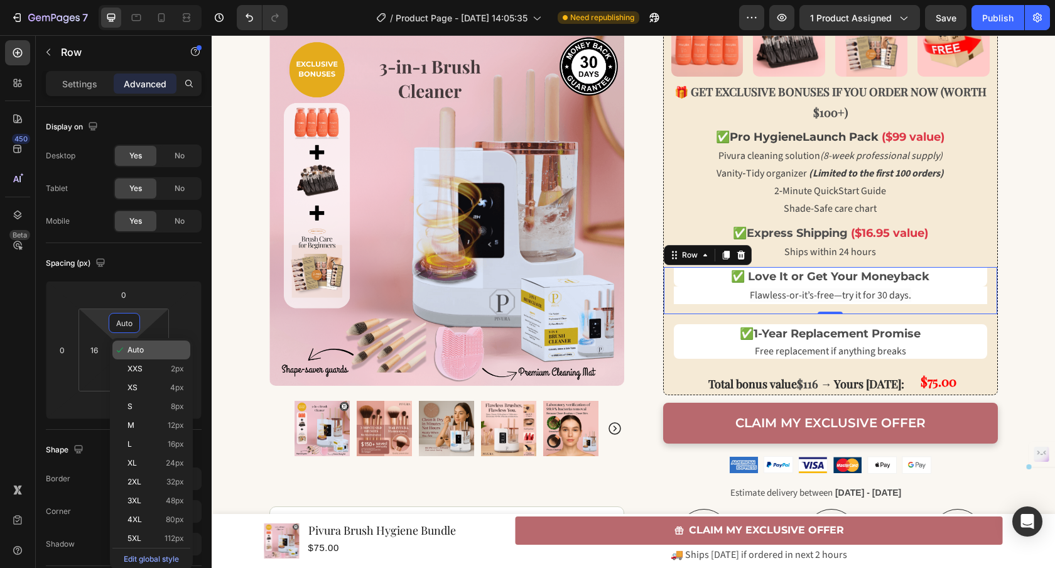
click at [135, 353] on span "Auto" at bounding box center [135, 349] width 16 height 9
type input "Auto"
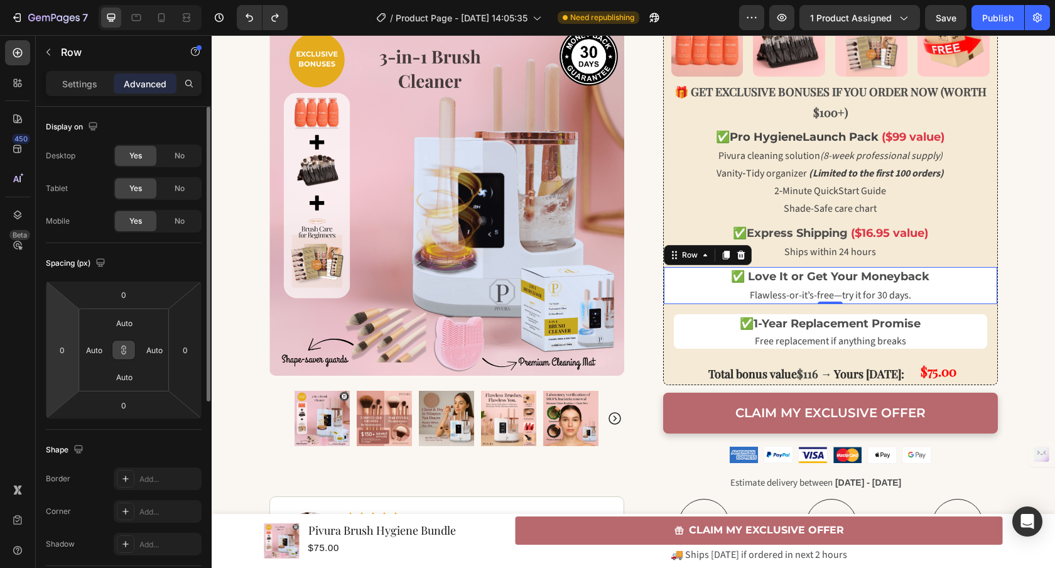
type input "16"
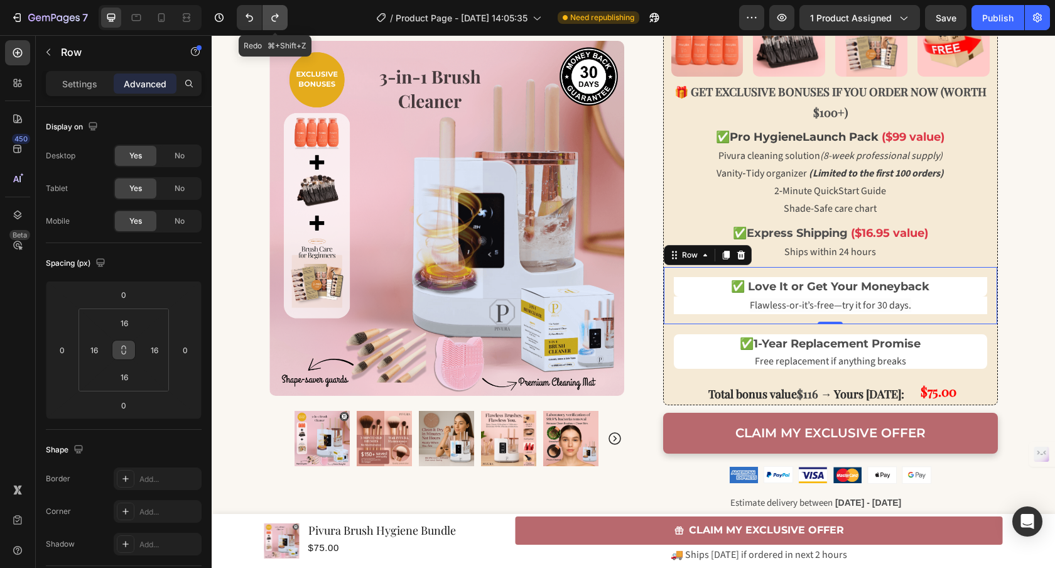
click at [281, 18] on icon "Undo/Redo" at bounding box center [275, 17] width 13 height 13
type input "Auto"
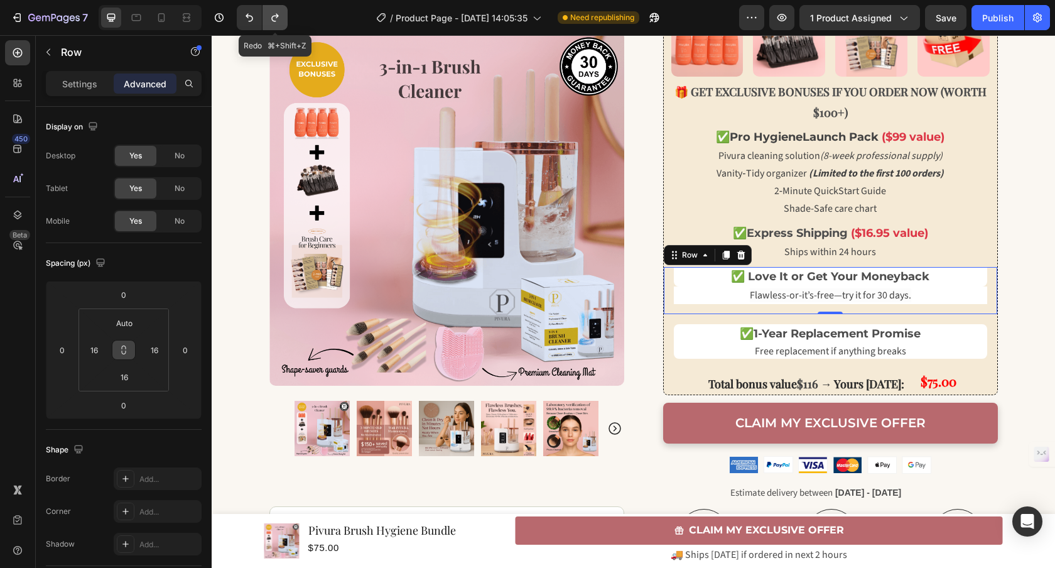
click at [281, 18] on icon "Undo/Redo" at bounding box center [275, 17] width 13 height 13
type input "Auto"
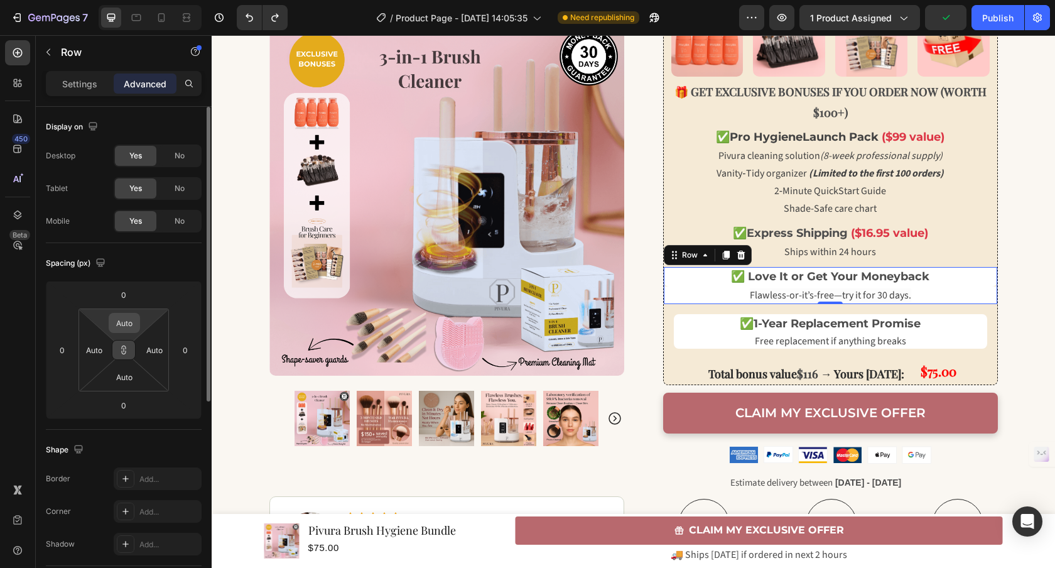
click at [129, 329] on input "Auto" at bounding box center [124, 322] width 25 height 19
click at [0, 0] on div "Spacing (px) 0 0 0 0" at bounding box center [0, 0] width 0 height 0
type input "1"
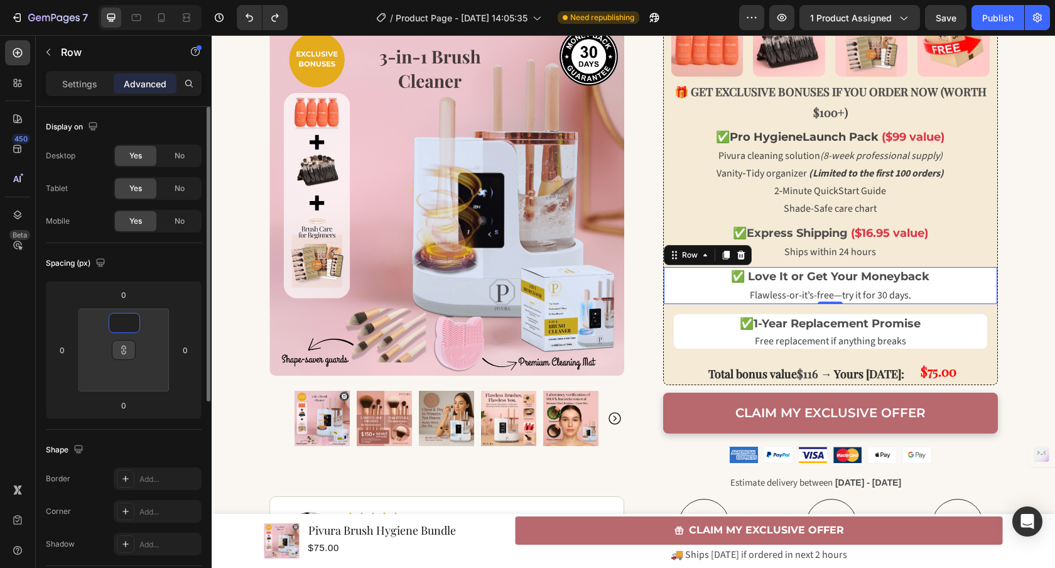
type input "1"
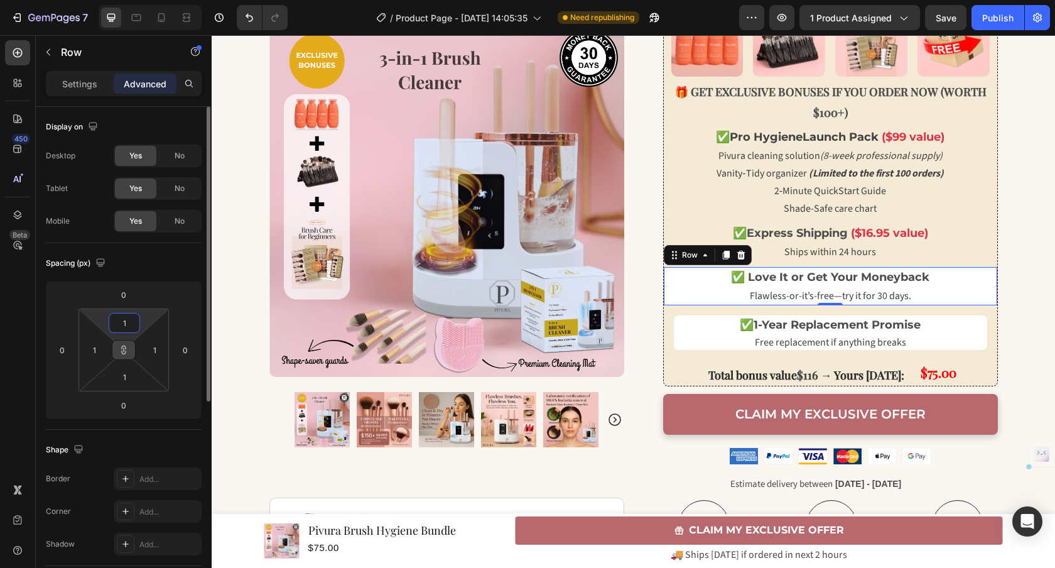
click at [134, 321] on input "1" at bounding box center [124, 322] width 25 height 19
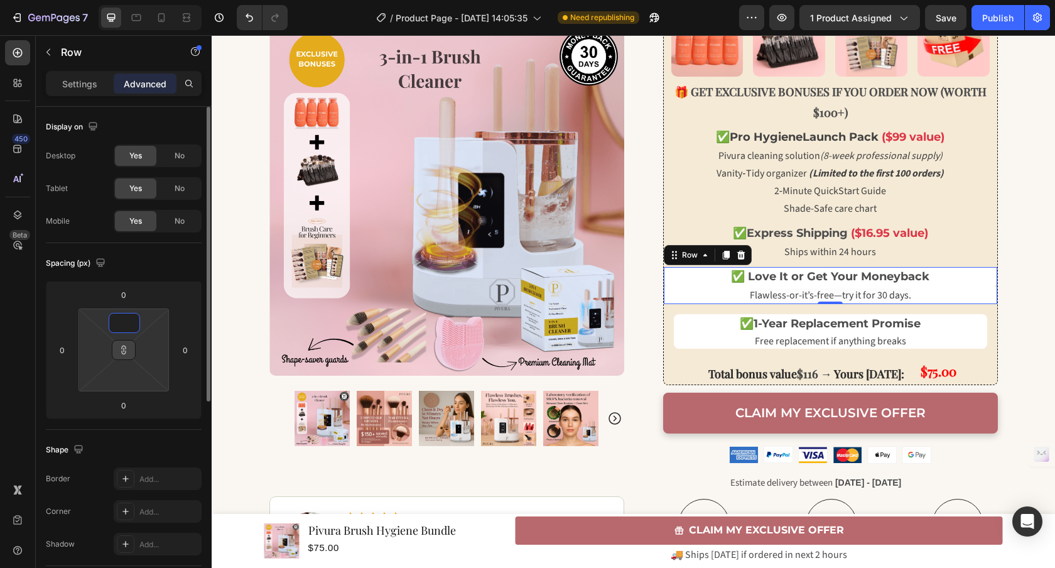
type input "0"
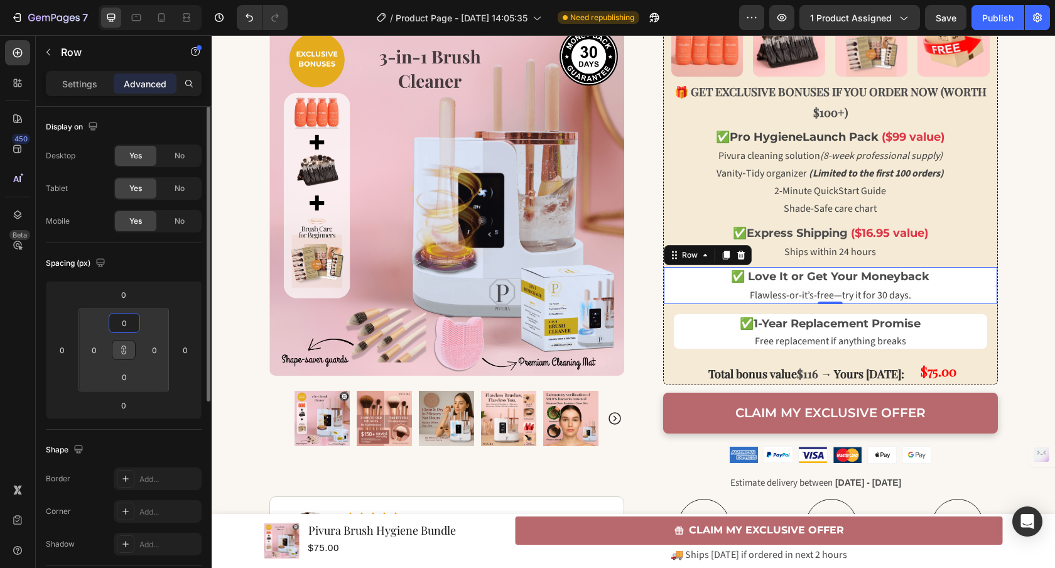
click at [171, 266] on div "Spacing (px)" at bounding box center [124, 263] width 156 height 20
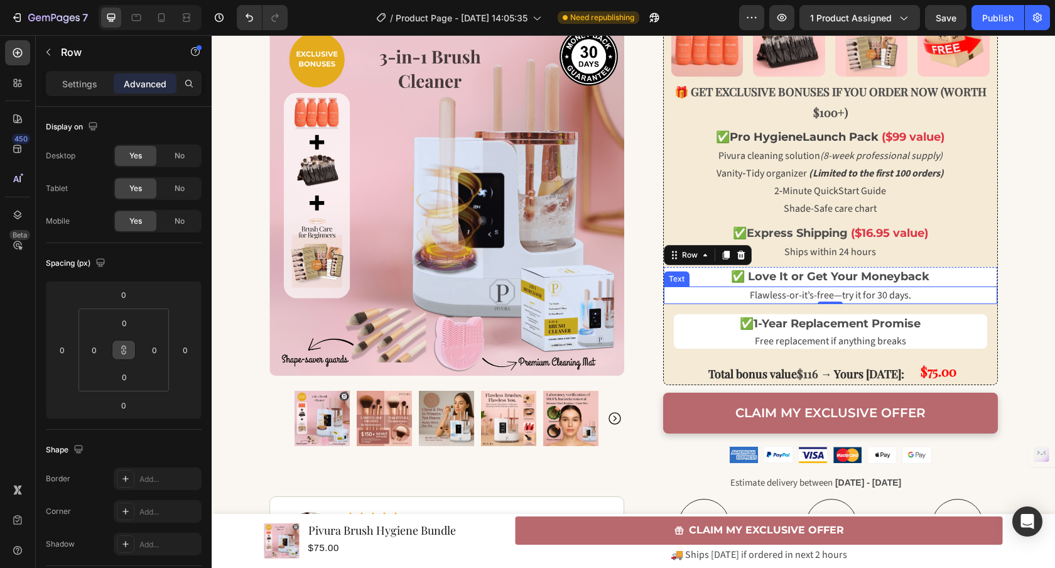
click at [750, 294] on span "Flawless-or-it’s-free—try it for 30 days." at bounding box center [830, 295] width 161 height 14
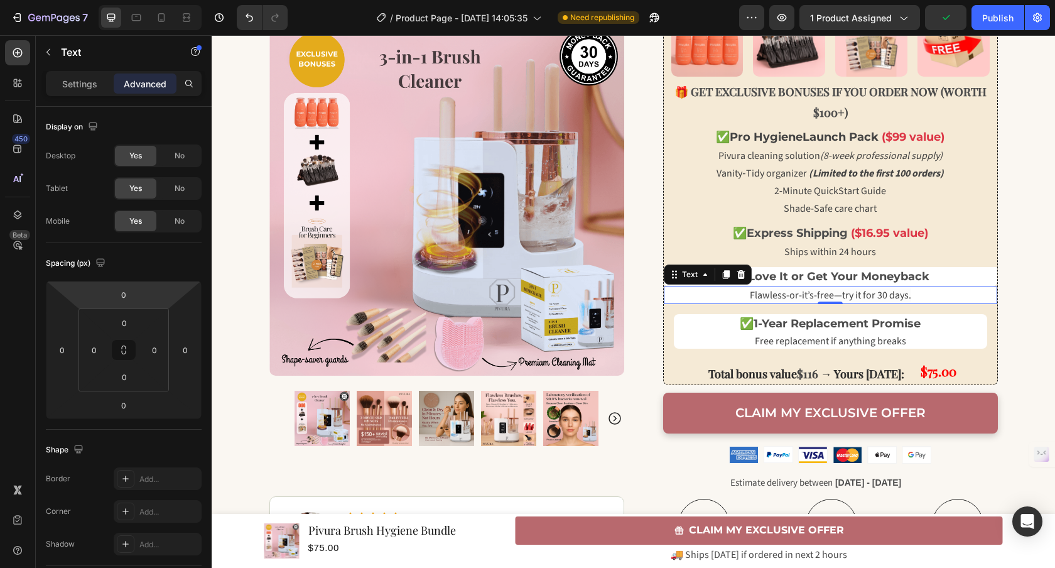
click at [90, 87] on p "Settings" at bounding box center [79, 83] width 35 height 13
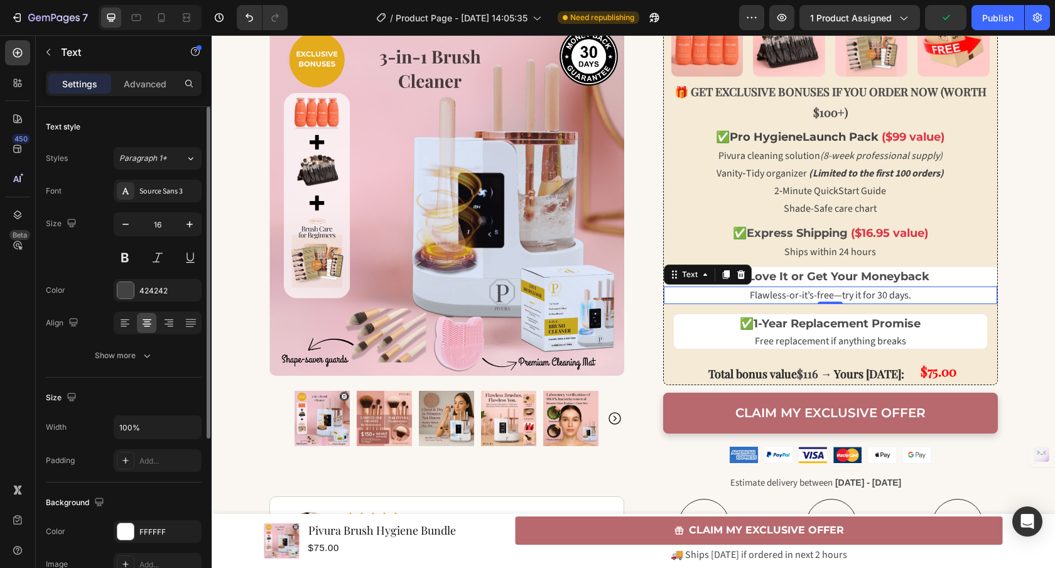
scroll to position [236, 0]
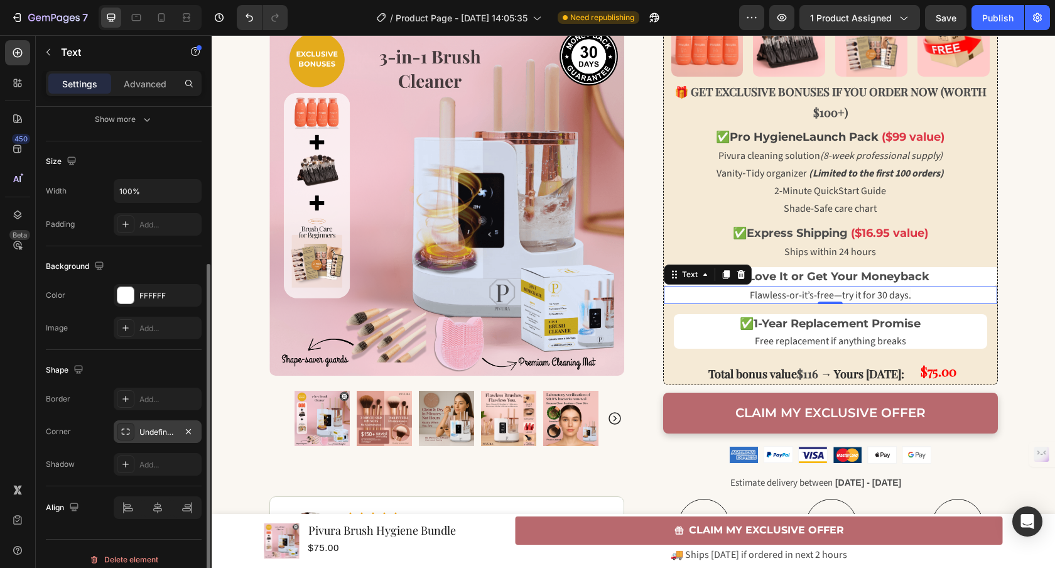
click at [170, 433] on div "Undefined, undefined, undefined, undefined" at bounding box center [157, 431] width 36 height 11
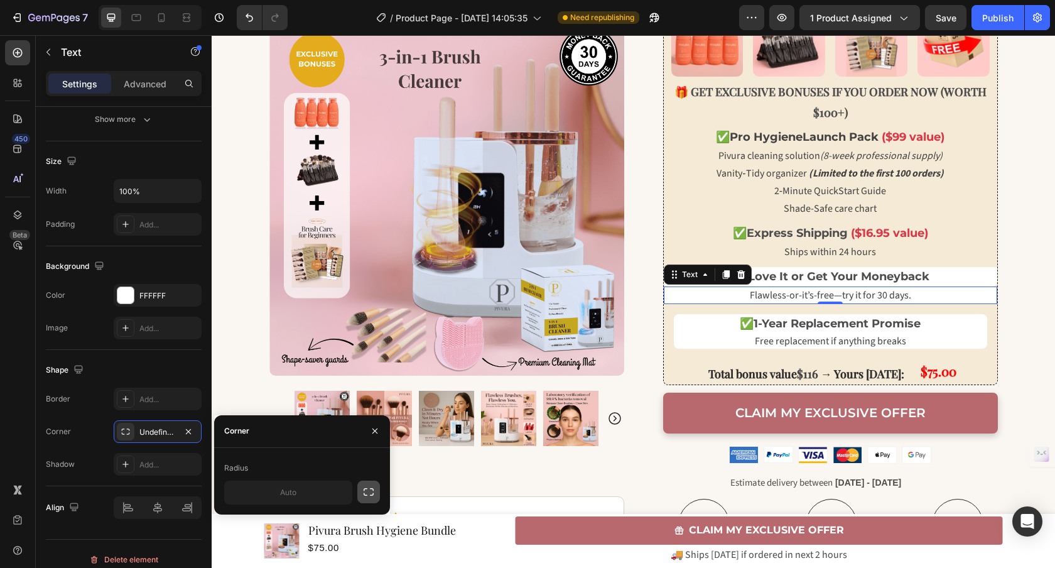
click at [368, 488] on icon "button" at bounding box center [368, 491] width 13 height 13
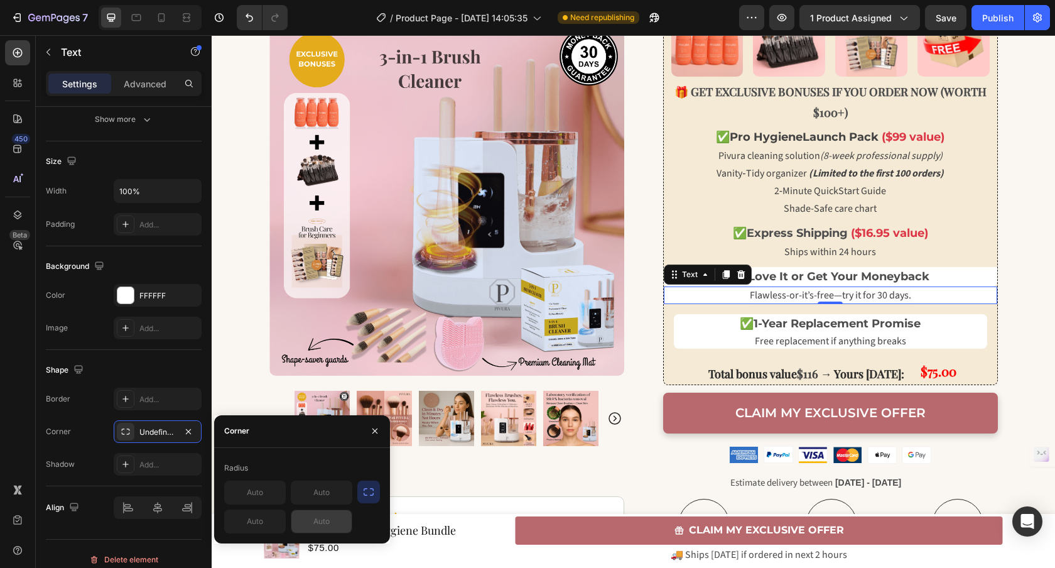
click at [316, 524] on input "text" at bounding box center [321, 521] width 60 height 23
type input "8"
click at [244, 520] on input "text" at bounding box center [255, 521] width 60 height 23
type input "8"
click at [816, 278] on strong "✅ Love It or Get Your Moneyback" at bounding box center [830, 276] width 198 height 14
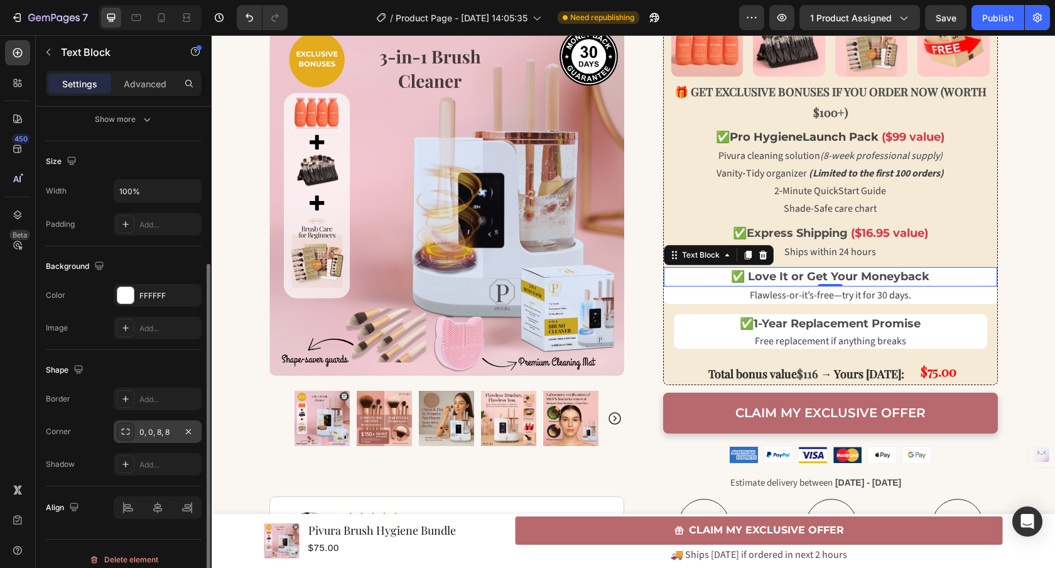
click at [171, 433] on div "0, 0, 8, 8" at bounding box center [157, 431] width 36 height 11
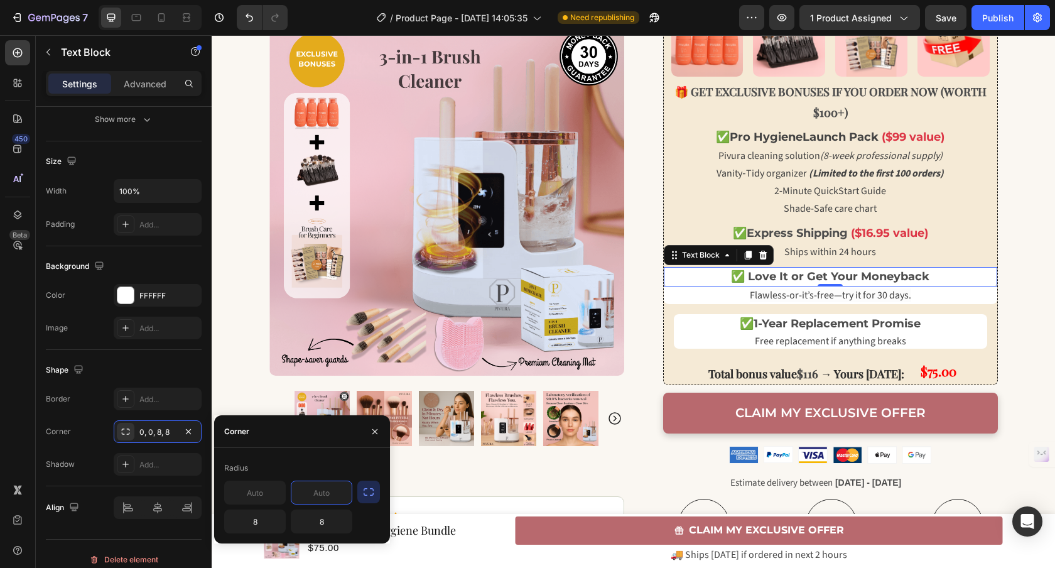
click at [325, 497] on input "text" at bounding box center [321, 492] width 60 height 23
type input "8"
click at [268, 498] on input "text" at bounding box center [255, 492] width 60 height 23
type input "8"
click at [269, 527] on input "8" at bounding box center [255, 521] width 60 height 23
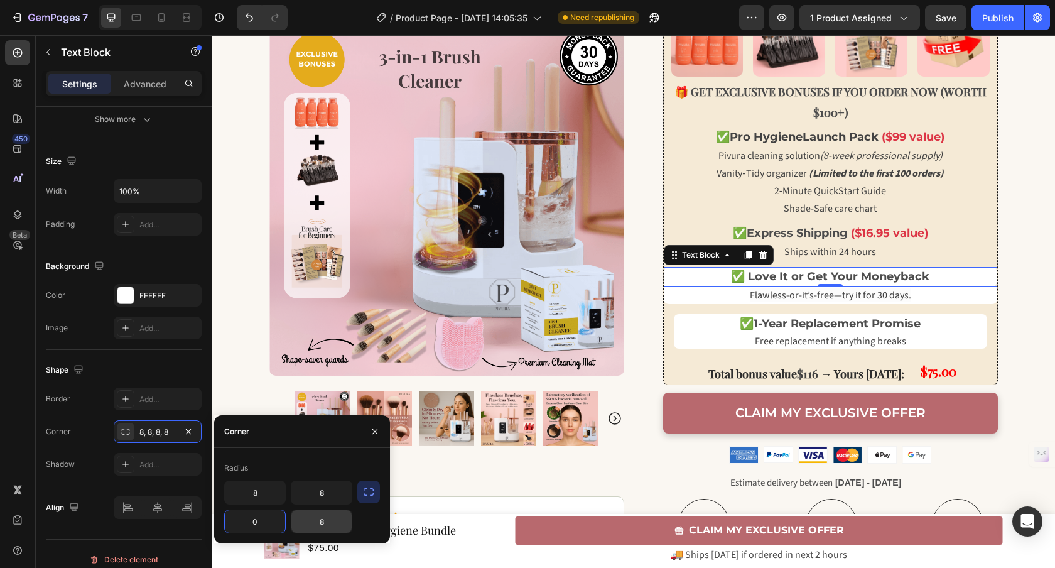
type input "0"
click at [329, 519] on input "8" at bounding box center [321, 521] width 60 height 23
type input "0"
click at [271, 521] on input "0" at bounding box center [255, 521] width 60 height 23
click at [306, 453] on div "Radius 8 8" at bounding box center [302, 495] width 176 height 95
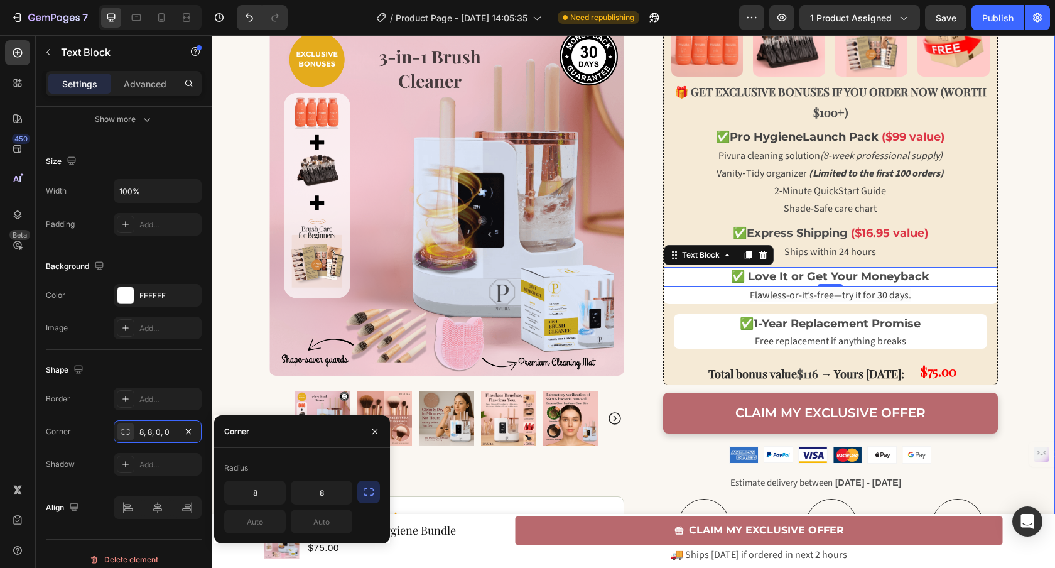
click at [223, 364] on div "🏷️ EXCLUSIVE OFFER WITH BONUSES TODAY! Text Block Row Row Row 🚨 LIMITED TIME 🚨 …" at bounding box center [633, 63] width 843 height 1127
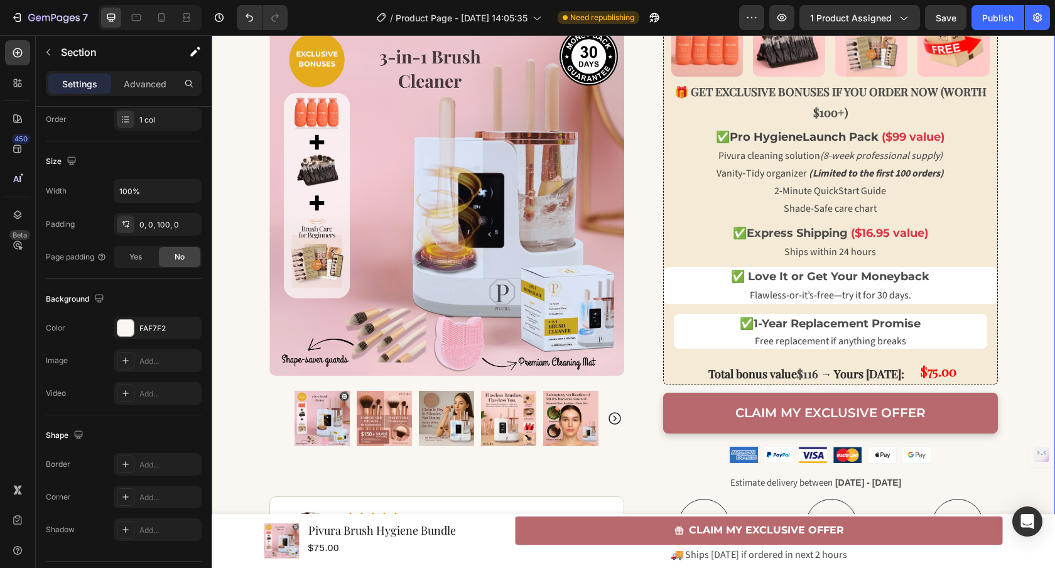
scroll to position [0, 0]
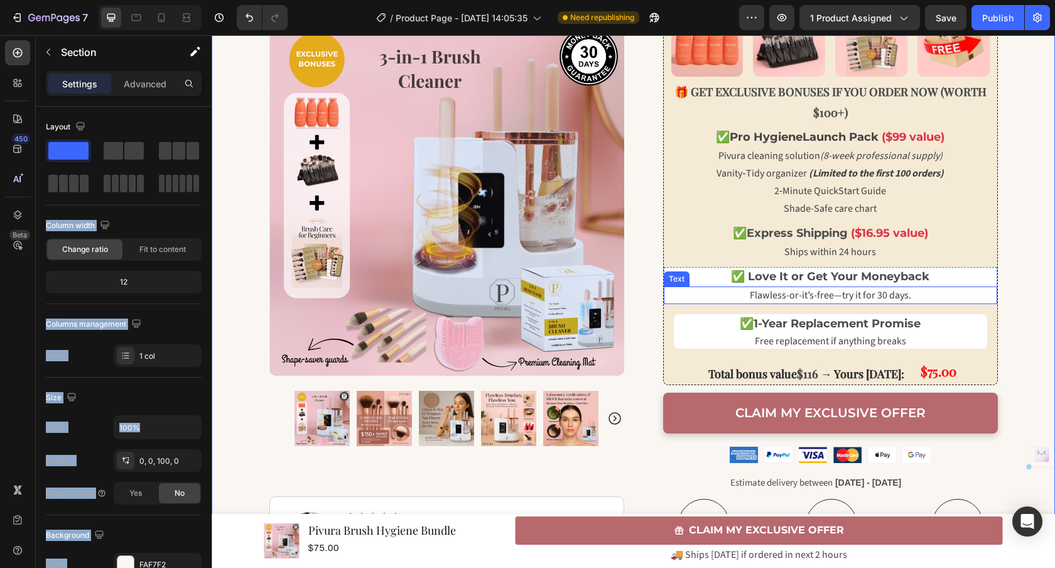
drag, startPoint x: 293, startPoint y: 186, endPoint x: 758, endPoint y: 288, distance: 476.7
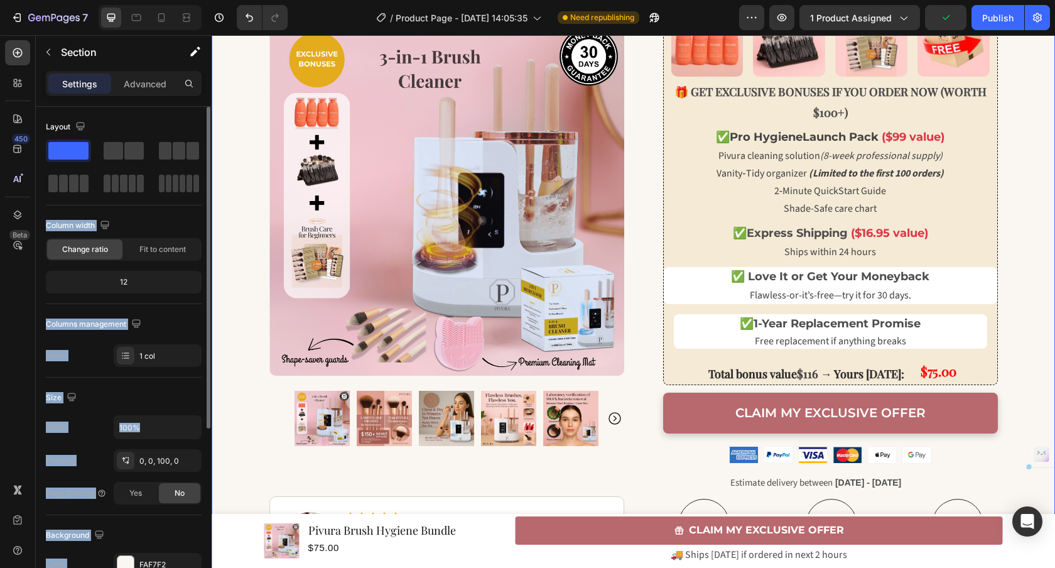
click at [164, 208] on div "Layout Column width Change ratio Fit to content 12 Columns management Order 1 c…" at bounding box center [124, 242] width 156 height 250
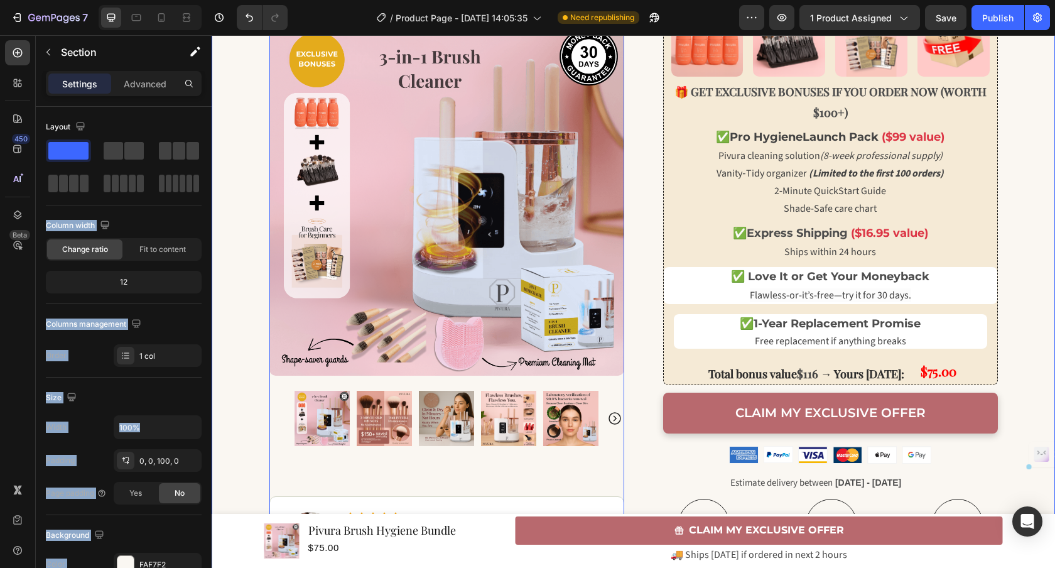
drag, startPoint x: 276, startPoint y: 186, endPoint x: 456, endPoint y: 331, distance: 231.3
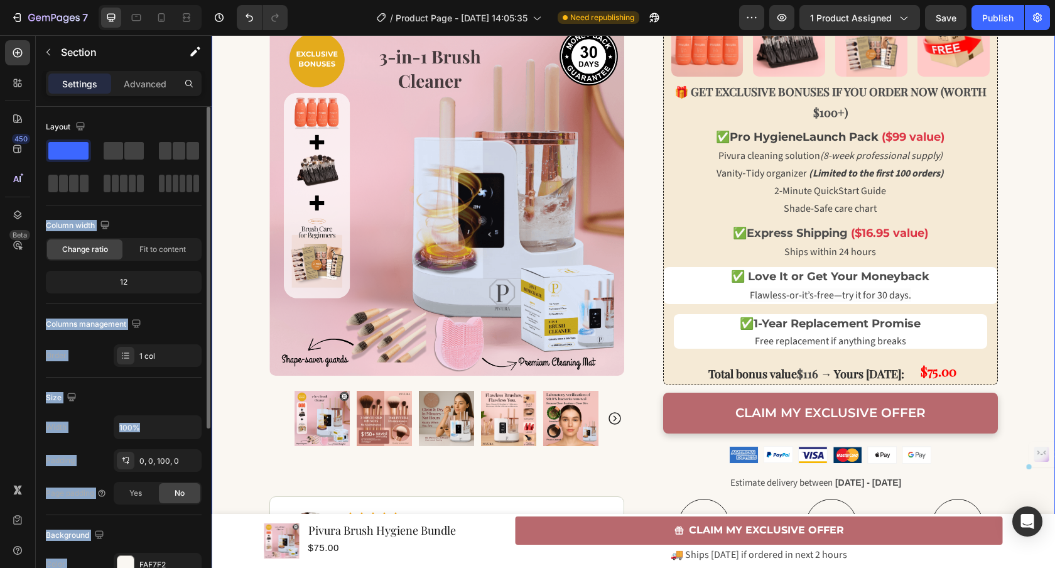
click at [173, 223] on div "Column width" at bounding box center [124, 225] width 156 height 20
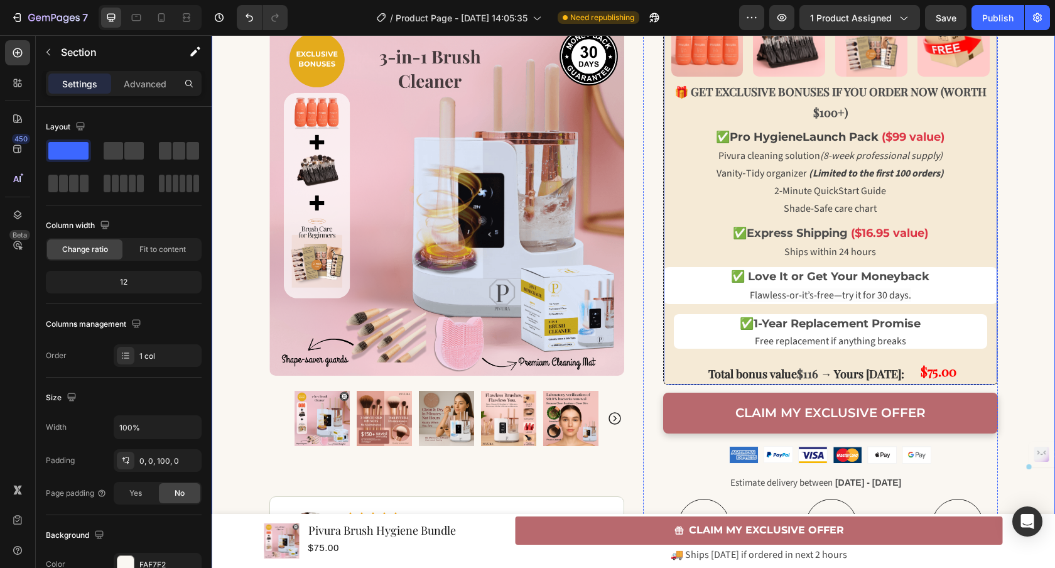
drag, startPoint x: 284, startPoint y: 187, endPoint x: 736, endPoint y: 261, distance: 458.0
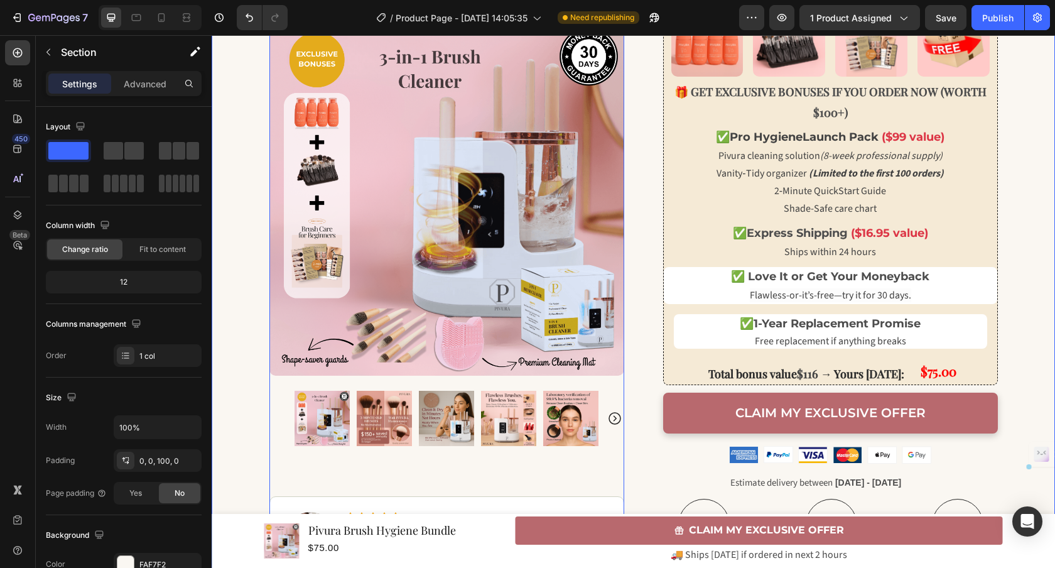
drag, startPoint x: 277, startPoint y: 182, endPoint x: 505, endPoint y: 455, distance: 355.7
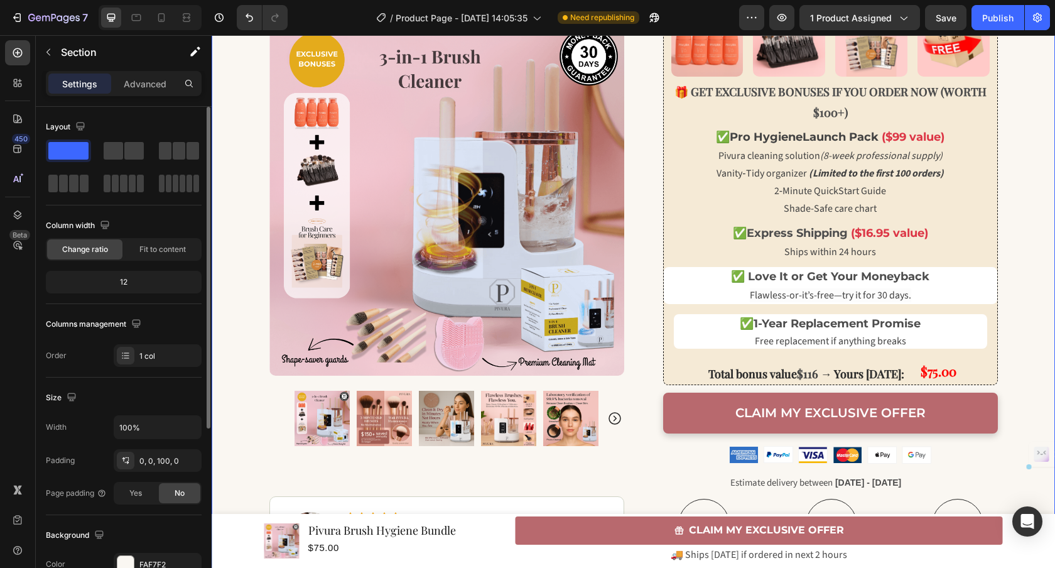
click at [147, 215] on div "Column width" at bounding box center [124, 225] width 156 height 20
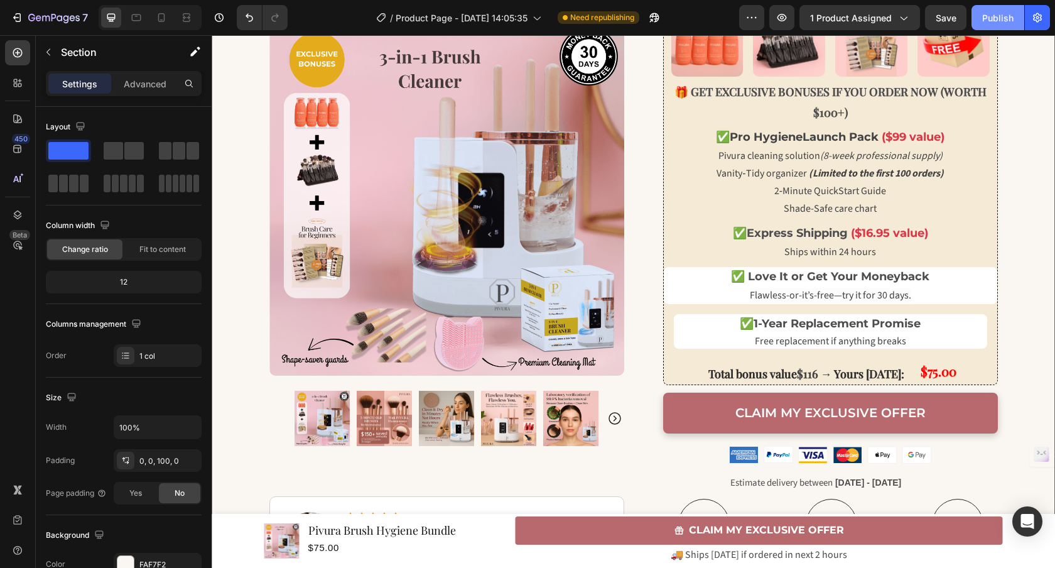
click at [982, 19] on div "Publish" at bounding box center [997, 17] width 31 height 13
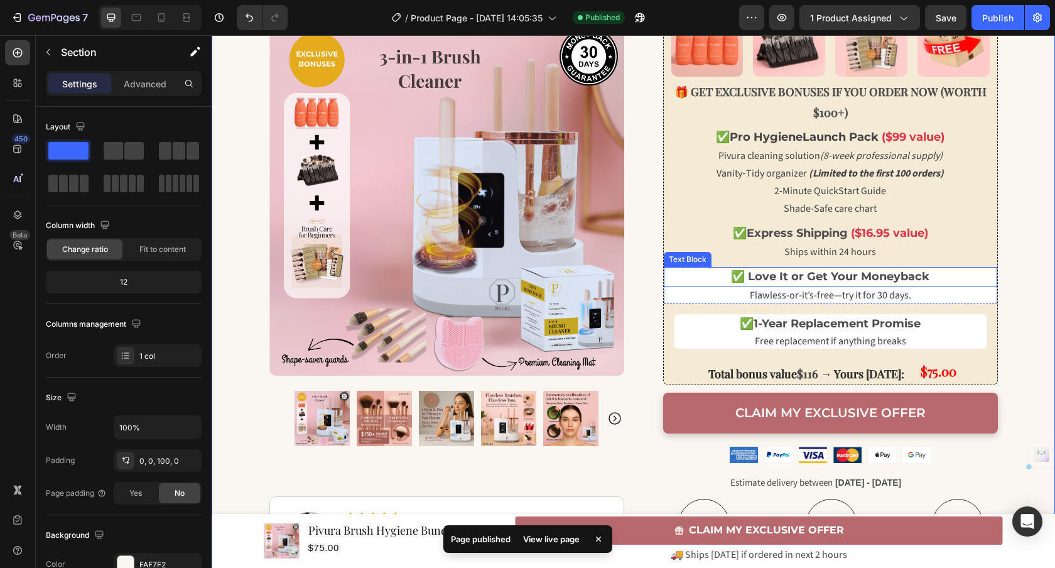
drag, startPoint x: 279, startPoint y: 181, endPoint x: 814, endPoint y: 271, distance: 542.5
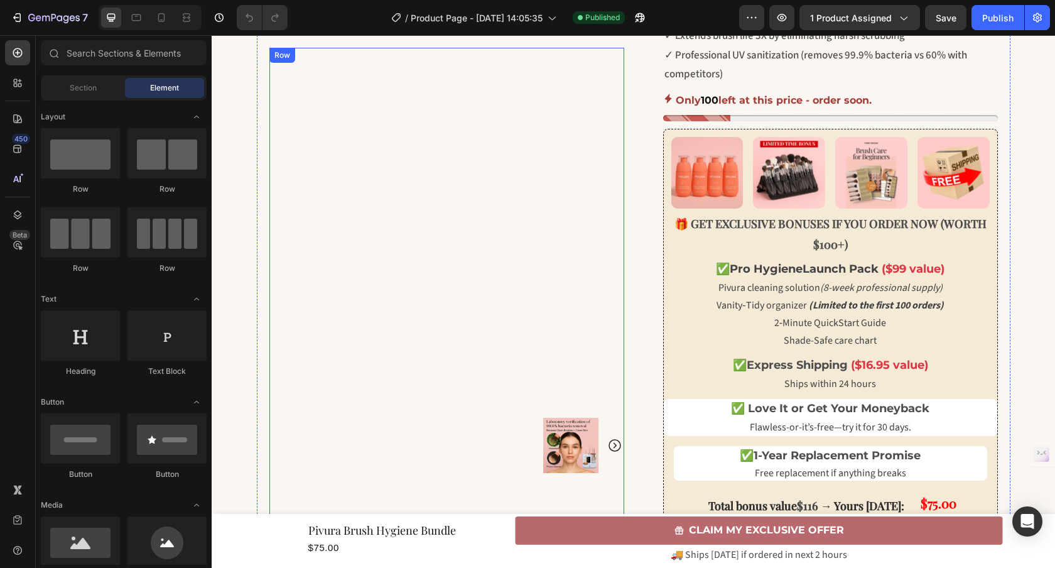
scroll to position [498, 0]
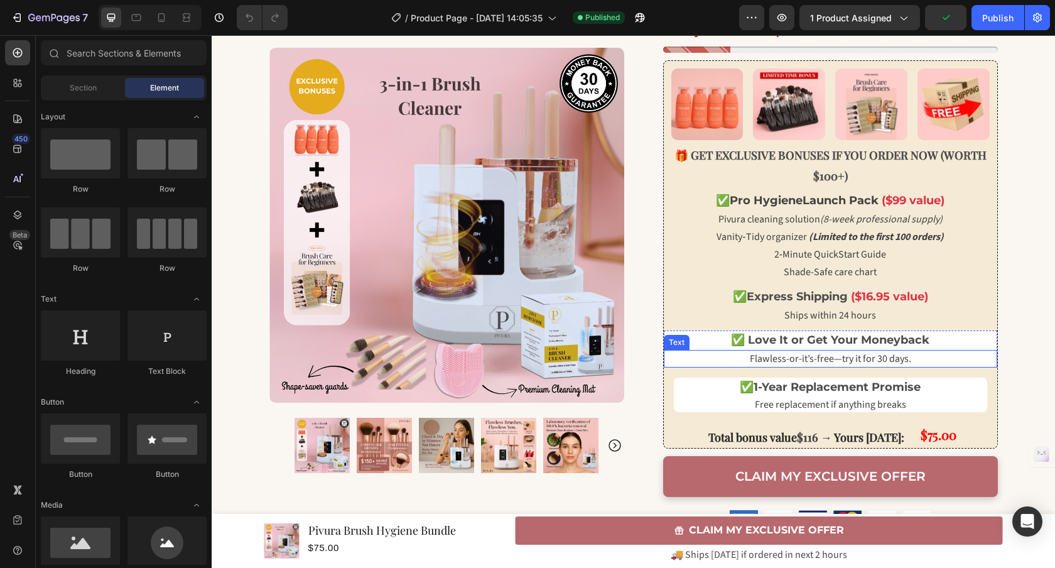
click at [684, 340] on div "Text" at bounding box center [677, 342] width 26 height 15
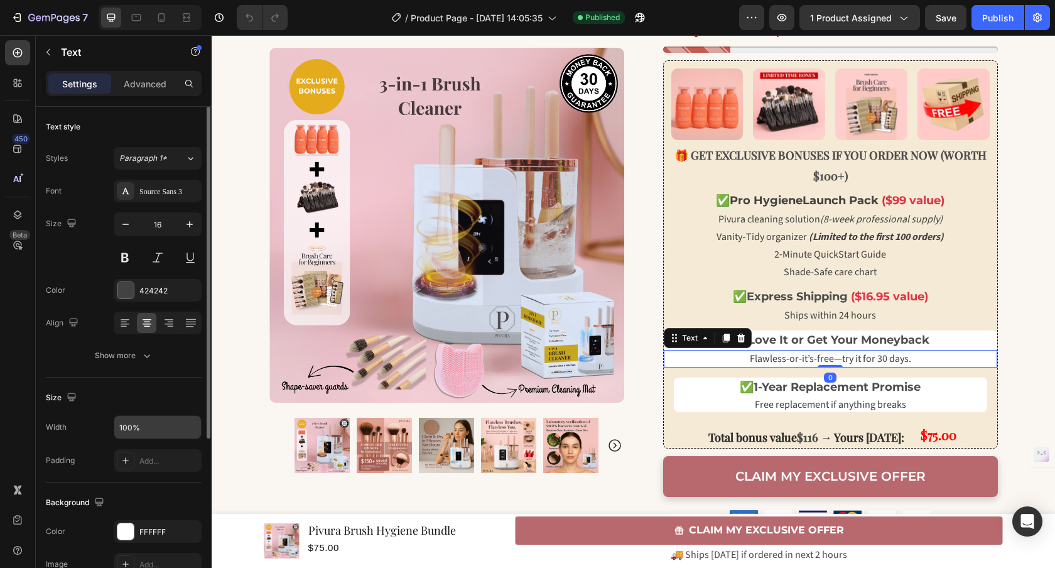
scroll to position [199, 0]
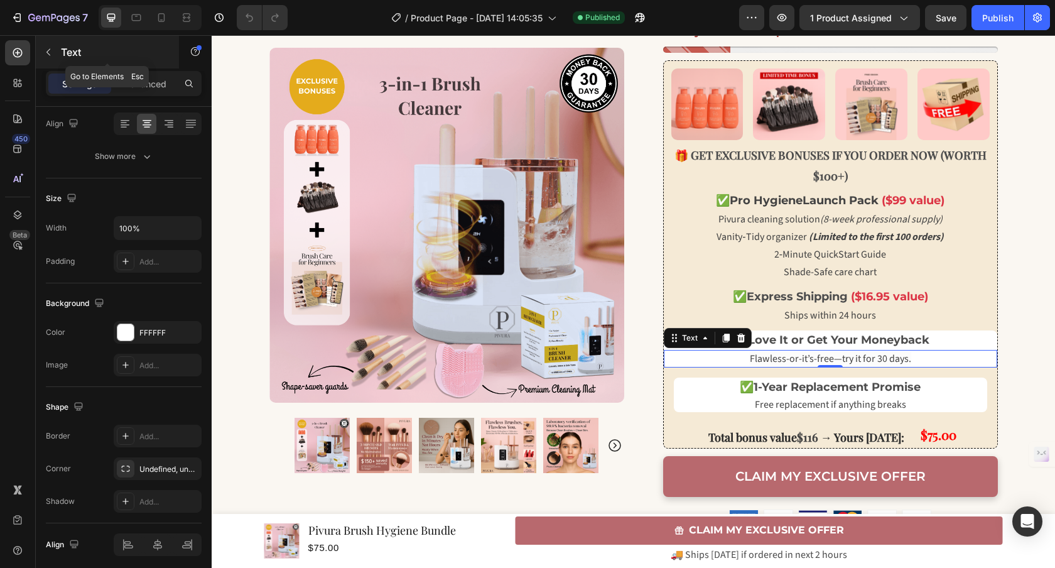
click at [48, 58] on button "button" at bounding box center [48, 52] width 20 height 20
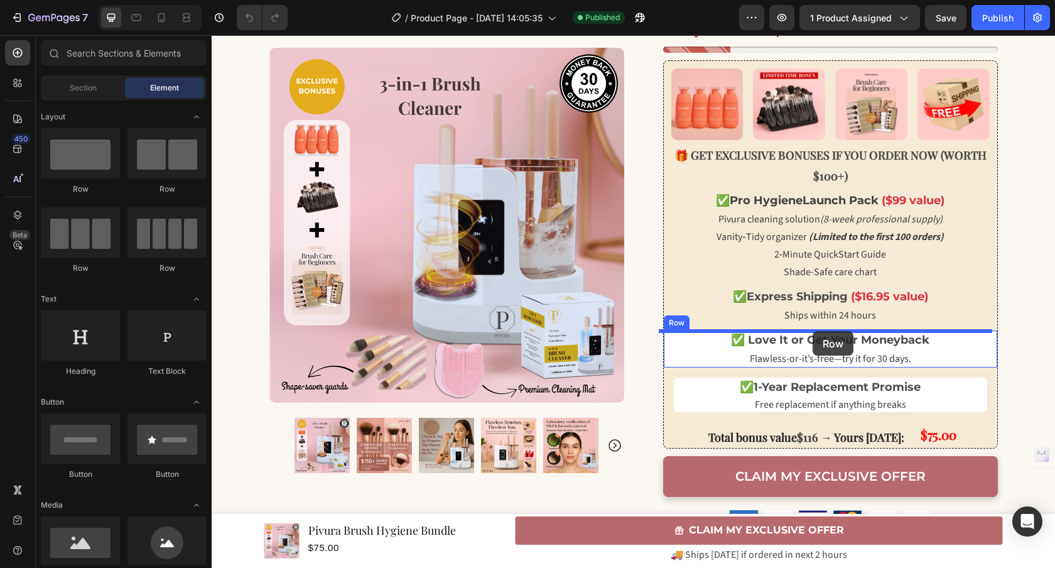
drag, startPoint x: 406, startPoint y: 212, endPoint x: 812, endPoint y: 331, distance: 423.3
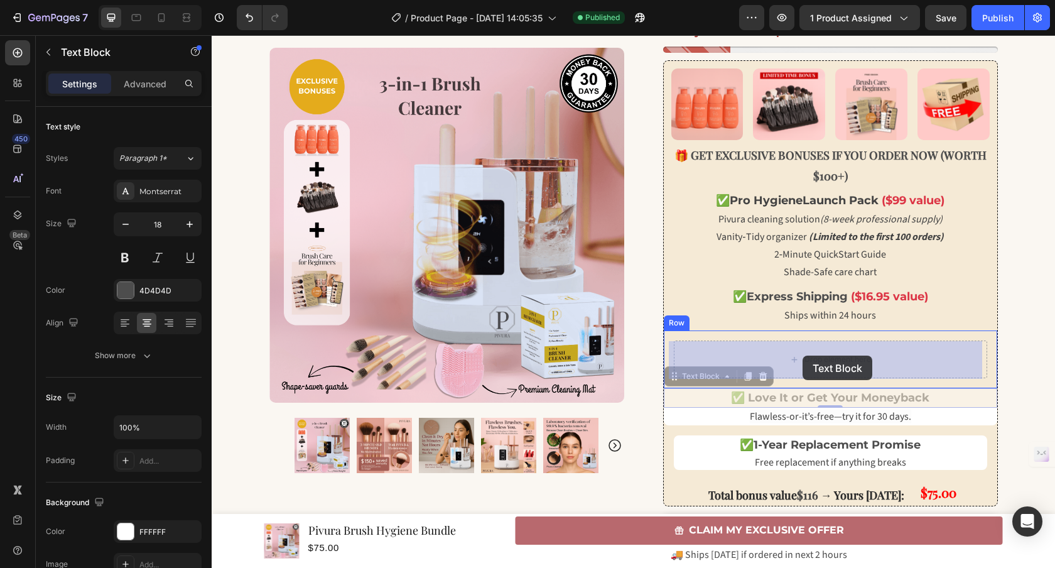
drag, startPoint x: 776, startPoint y: 398, endPoint x: 802, endPoint y: 355, distance: 50.2
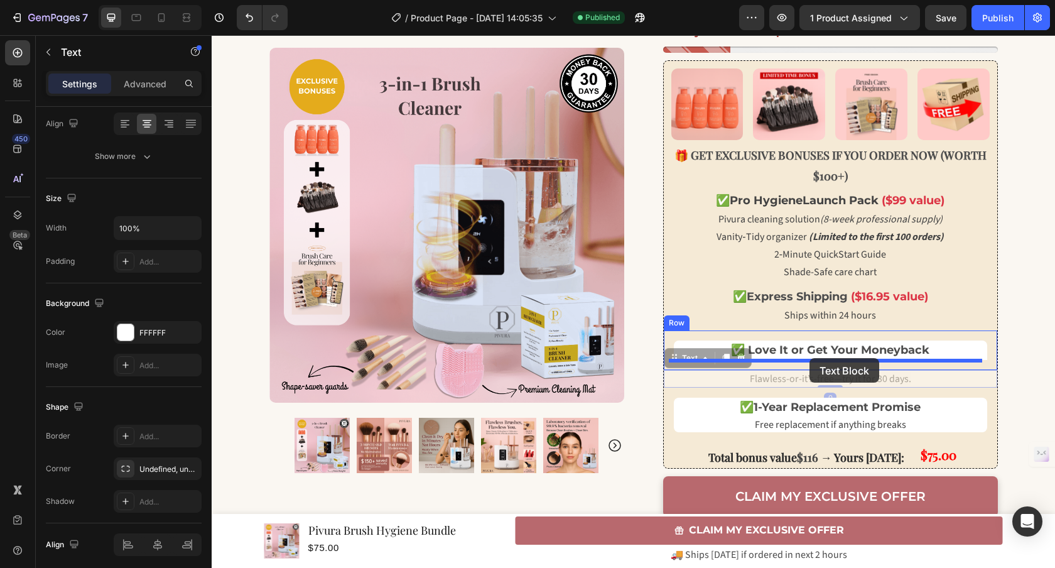
drag, startPoint x: 797, startPoint y: 382, endPoint x: 809, endPoint y: 358, distance: 27.0
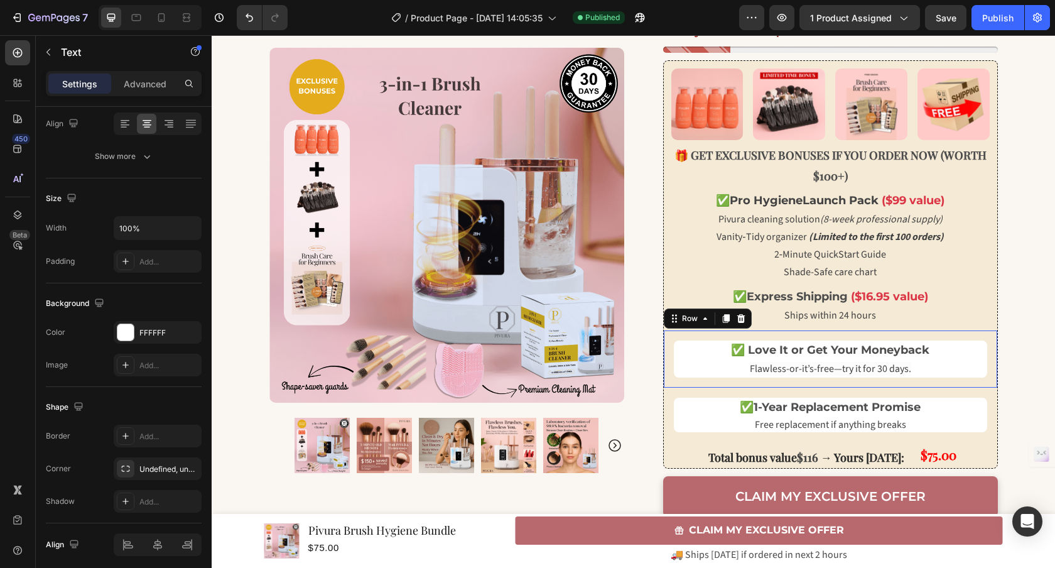
click at [875, 382] on div "✅ Love It or Get Your Moneyback Text Block Flawless-or-it’s-free—try it for 30 …" at bounding box center [830, 358] width 333 height 57
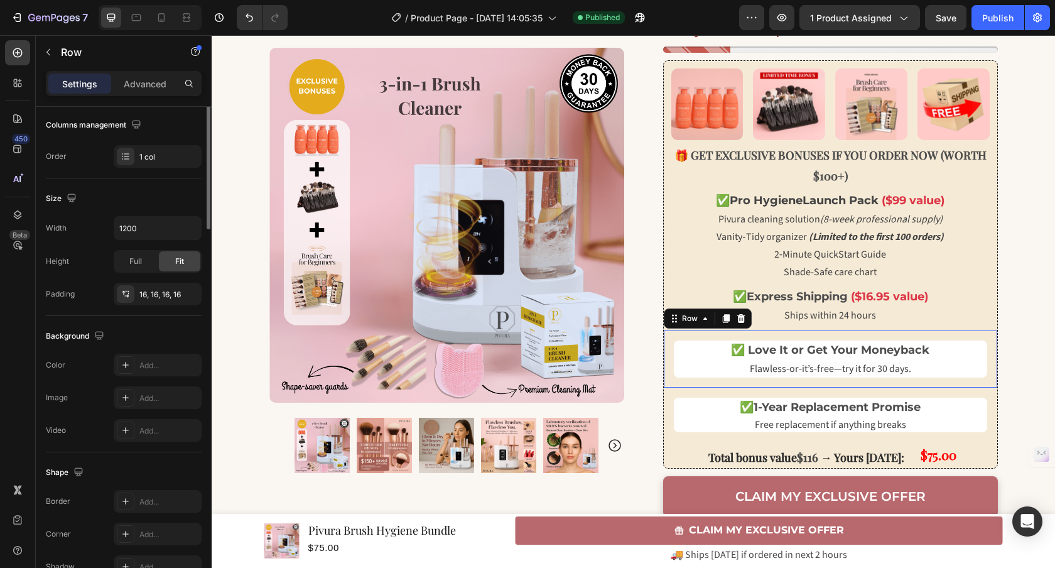
scroll to position [0, 0]
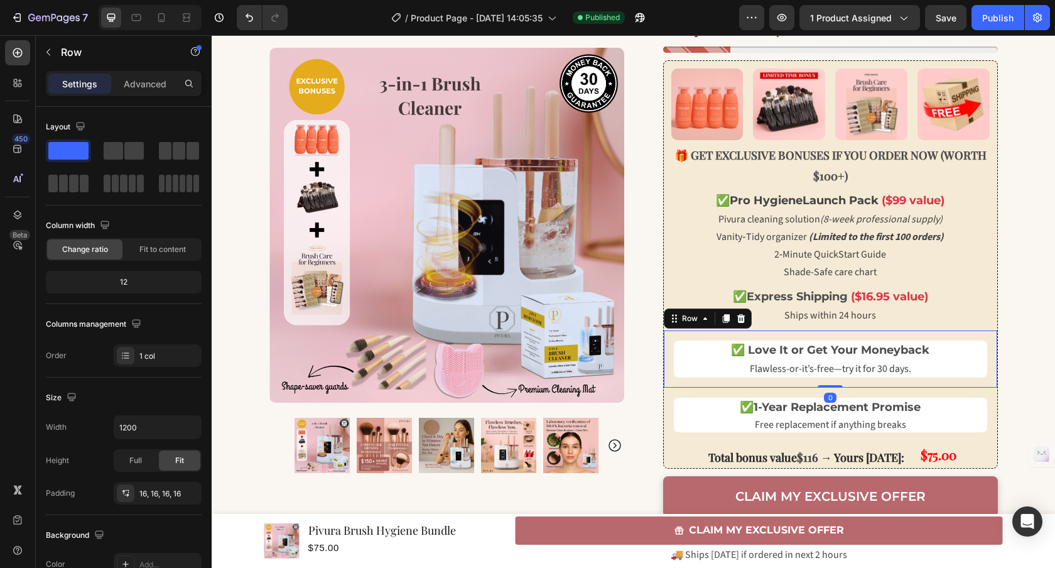
click at [827, 384] on div "✅ Love It or Get Your Moneyback Text Block Flawless-or-it’s-free—try it for 30 …" at bounding box center [830, 358] width 333 height 57
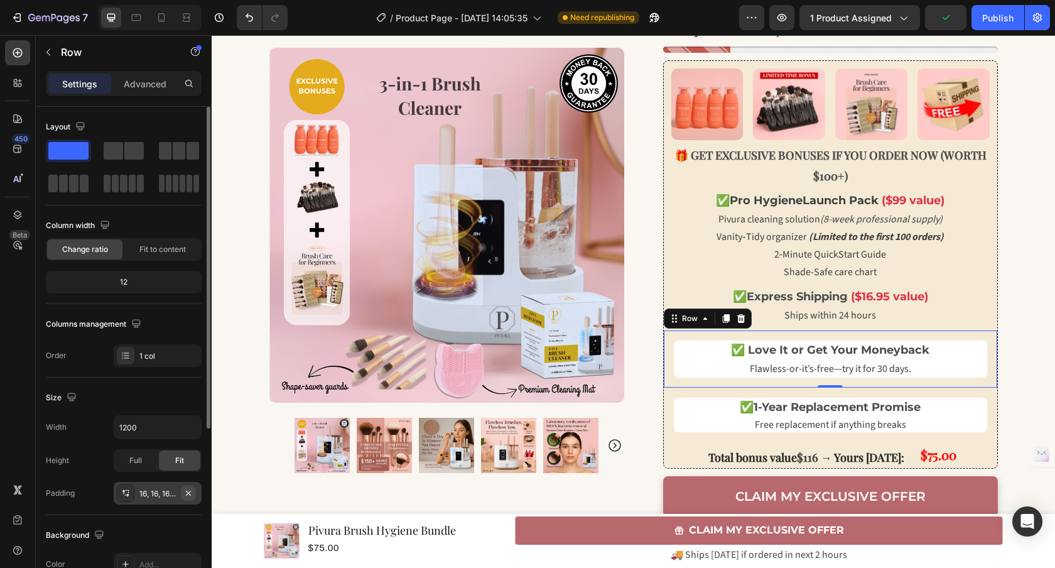
click at [190, 490] on icon "button" at bounding box center [188, 492] width 5 height 5
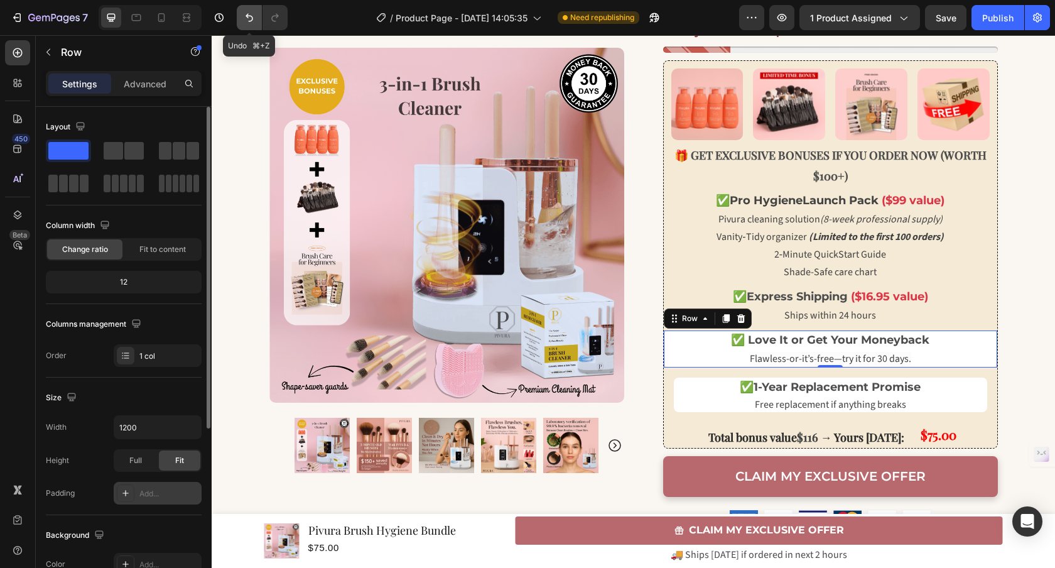
click at [245, 20] on icon "Undo/Redo" at bounding box center [249, 17] width 13 height 13
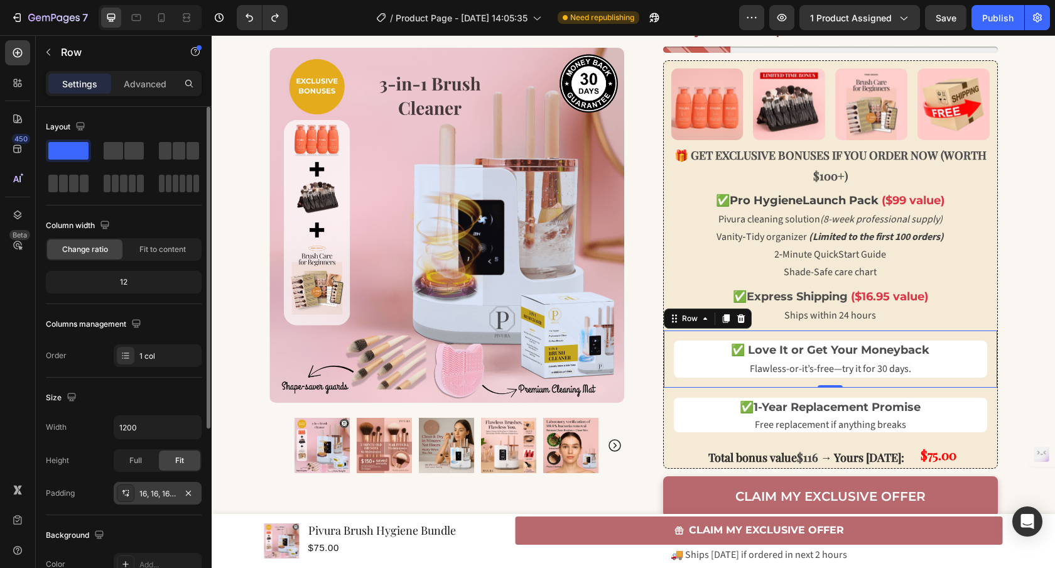
click at [158, 495] on div "16, 16, 16, 16" at bounding box center [157, 493] width 36 height 11
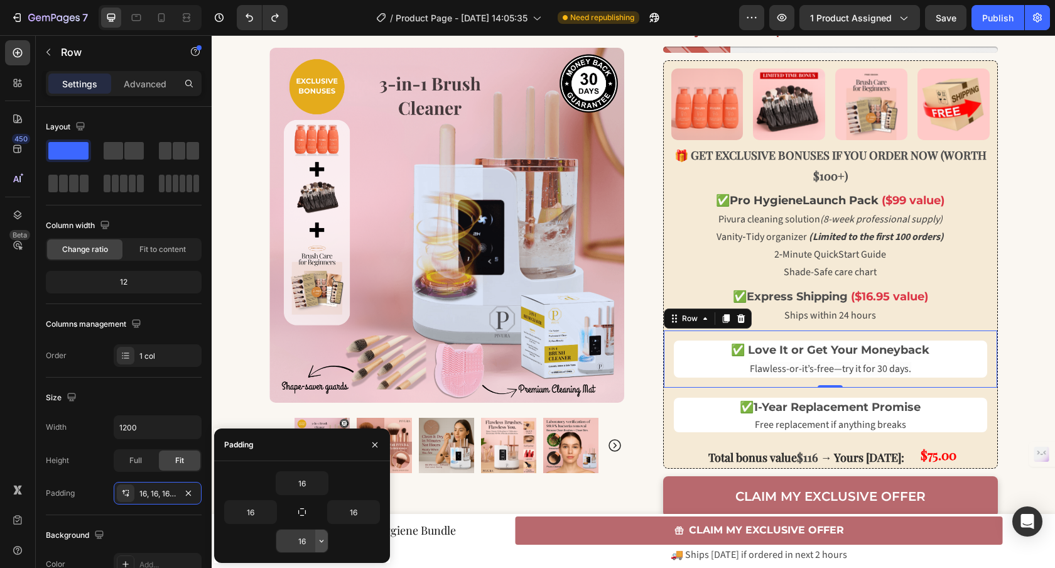
click at [319, 537] on icon "button" at bounding box center [321, 541] width 10 height 10
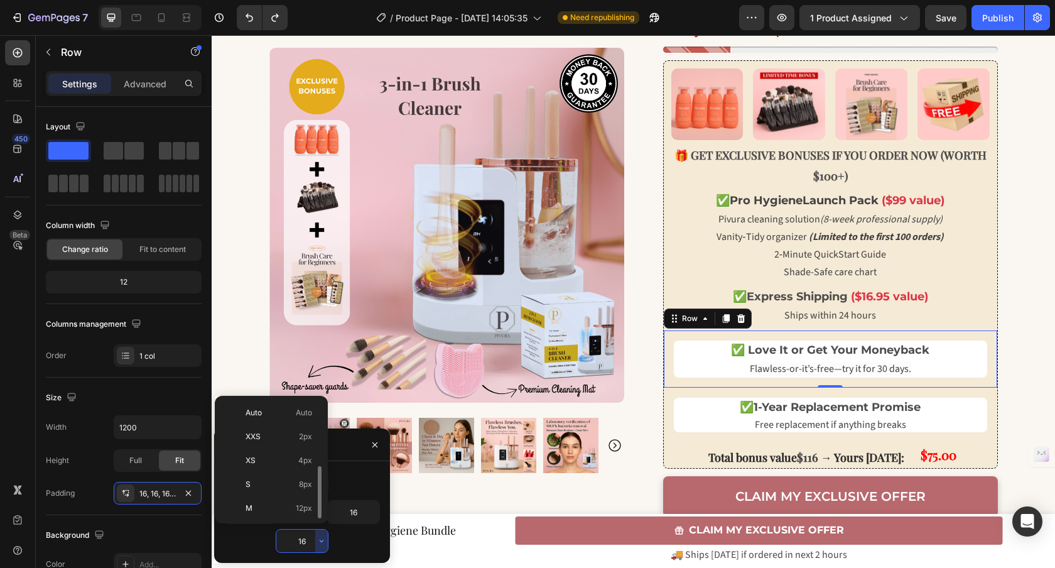
scroll to position [45, 0]
click at [310, 534] on input "16" at bounding box center [301, 540] width 51 height 23
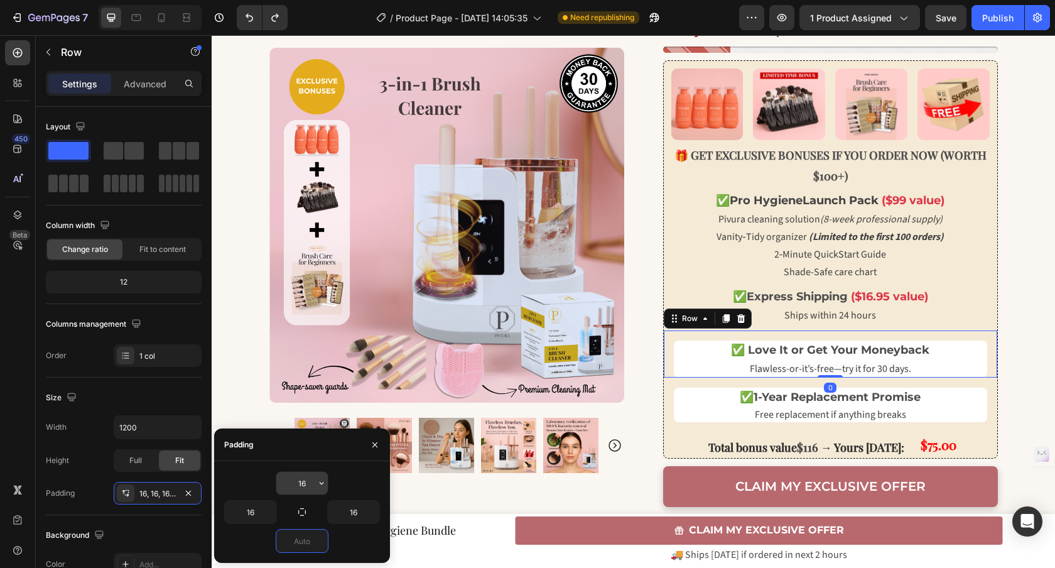
click at [311, 486] on input "16" at bounding box center [301, 482] width 51 height 23
type input "0"
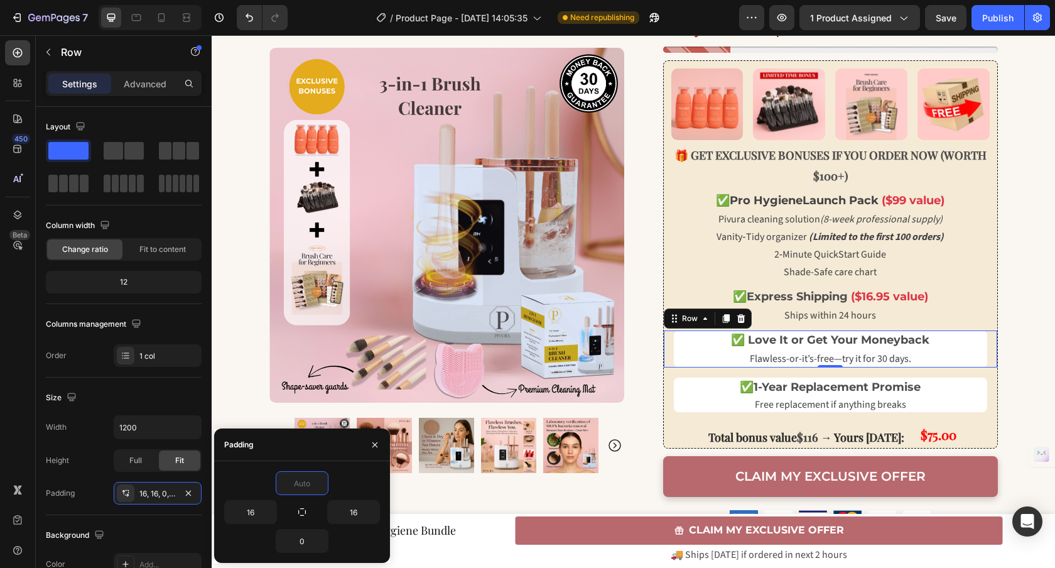
click at [364, 476] on div at bounding box center [302, 483] width 156 height 24
type input "0"
click at [788, 379] on p "✅ 1-Year Replacement Promise" at bounding box center [830, 387] width 311 height 17
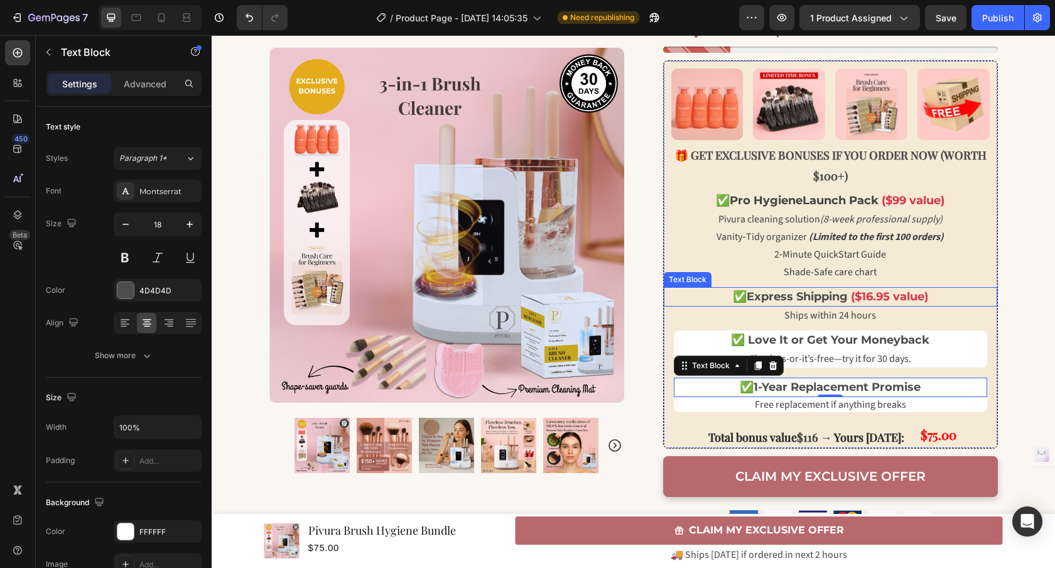
click at [694, 283] on div "Text Block" at bounding box center [688, 279] width 48 height 15
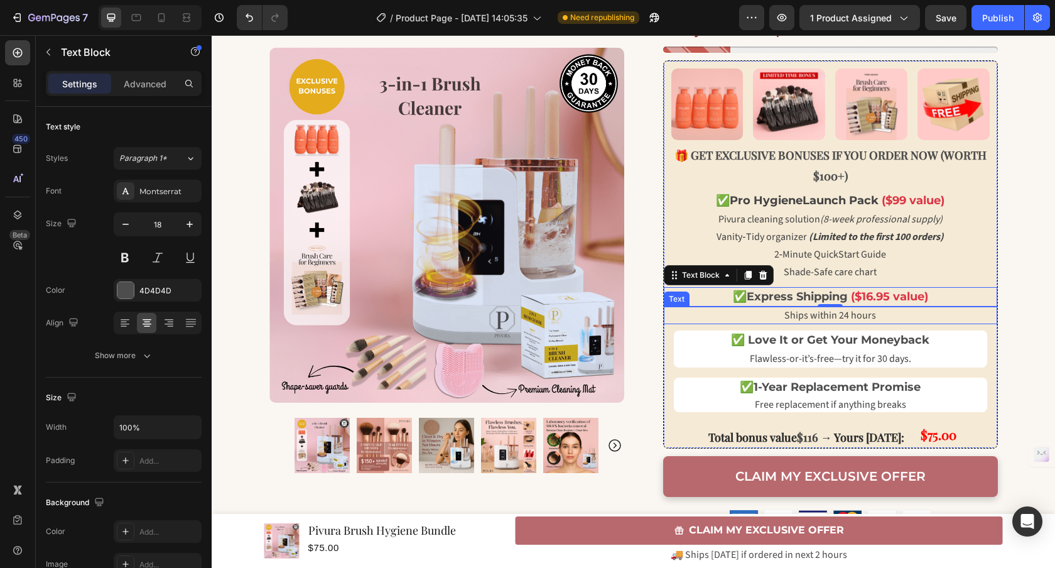
click at [802, 316] on span "Ships within 24 hours" at bounding box center [830, 315] width 92 height 14
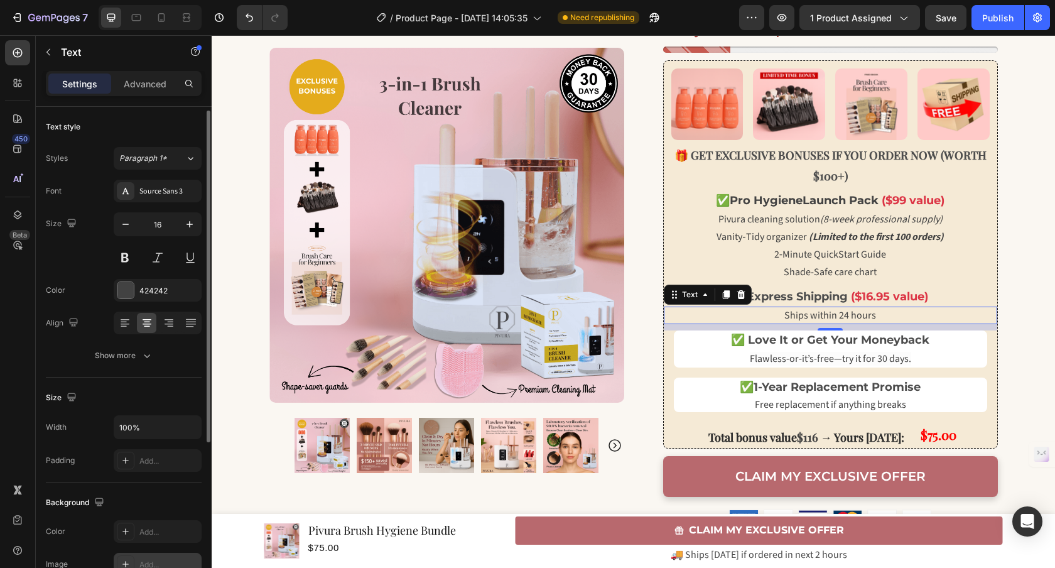
scroll to position [89, 0]
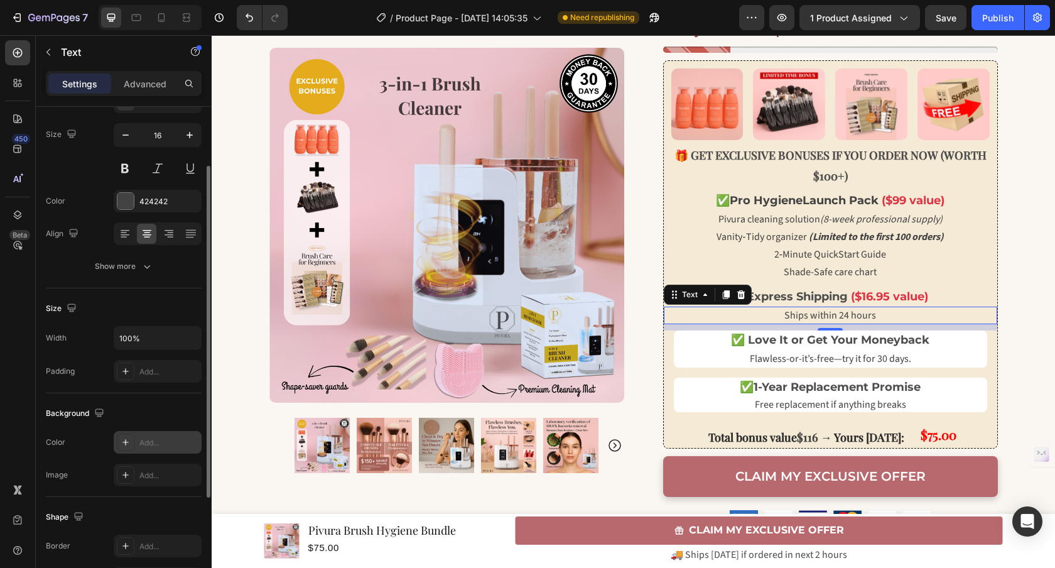
click at [153, 451] on div "Add..." at bounding box center [158, 442] width 88 height 23
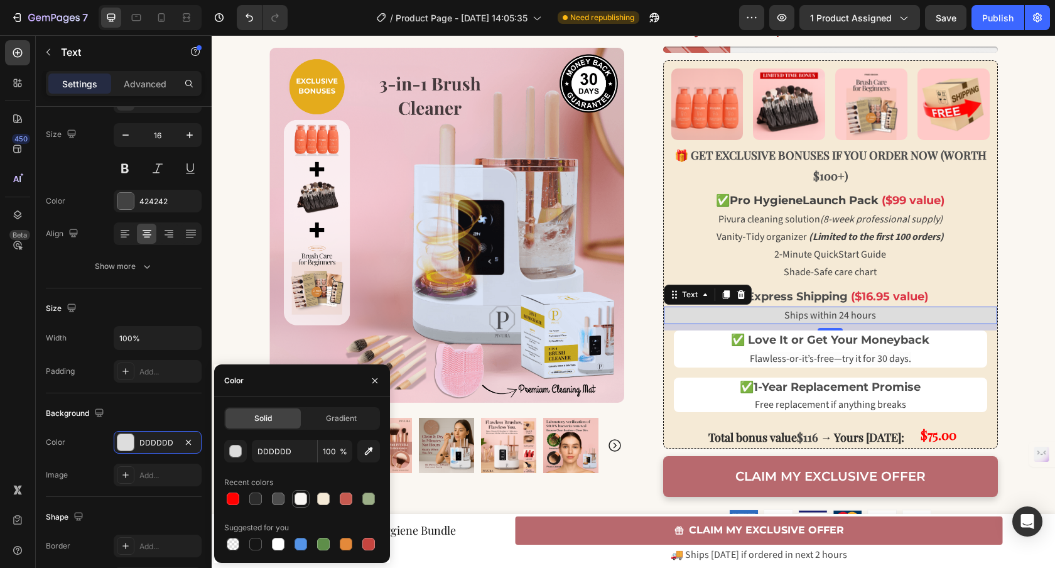
click at [298, 498] on div at bounding box center [300, 498] width 13 height 13
click at [279, 545] on div at bounding box center [278, 543] width 13 height 13
type input "FFFFFF"
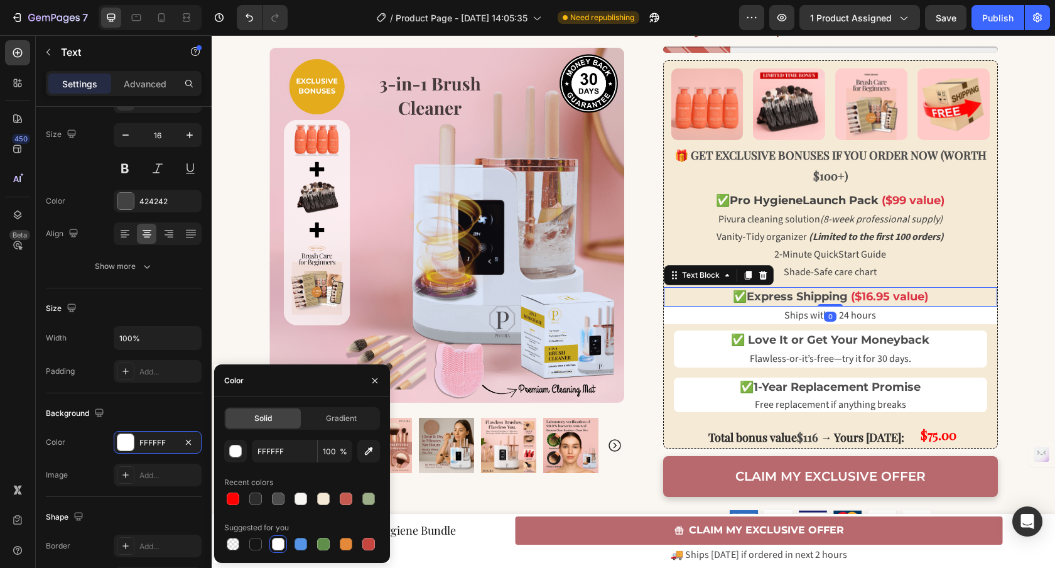
click at [748, 294] on strong "Express Shipping" at bounding box center [796, 296] width 101 height 14
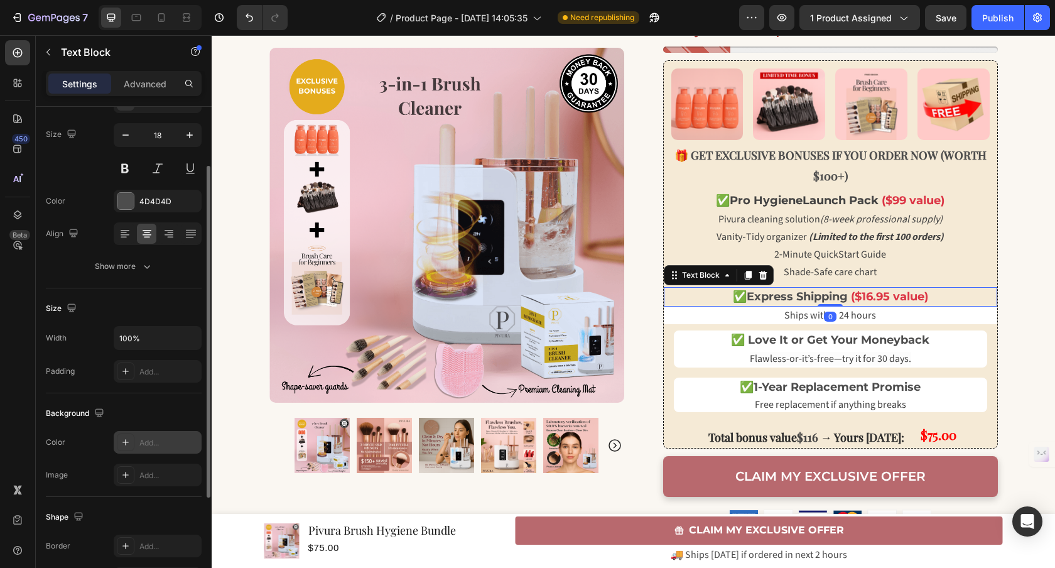
click at [129, 439] on icon at bounding box center [126, 442] width 10 height 10
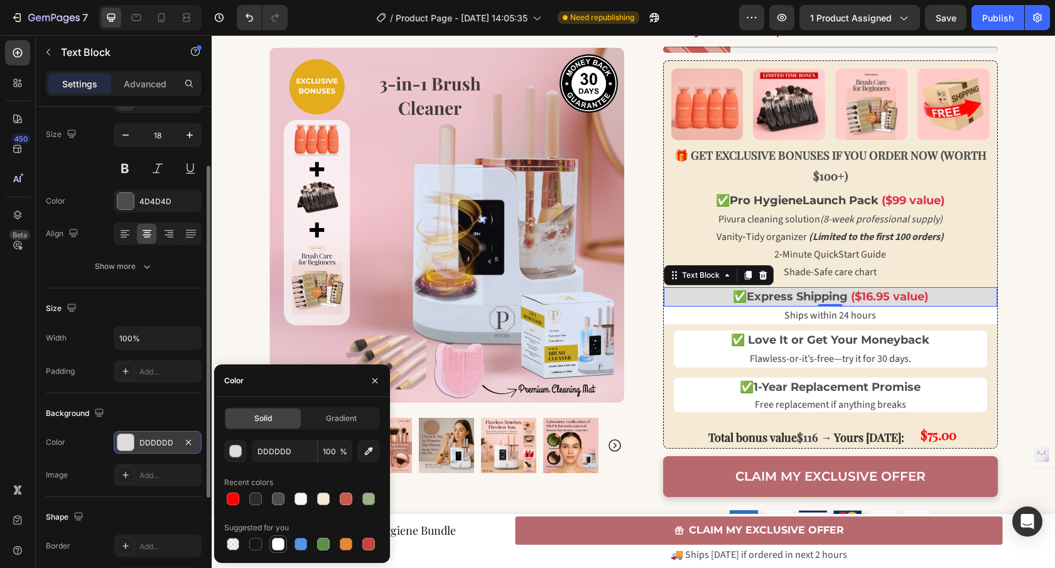
click at [281, 544] on div at bounding box center [278, 543] width 13 height 13
type input "FFFFFF"
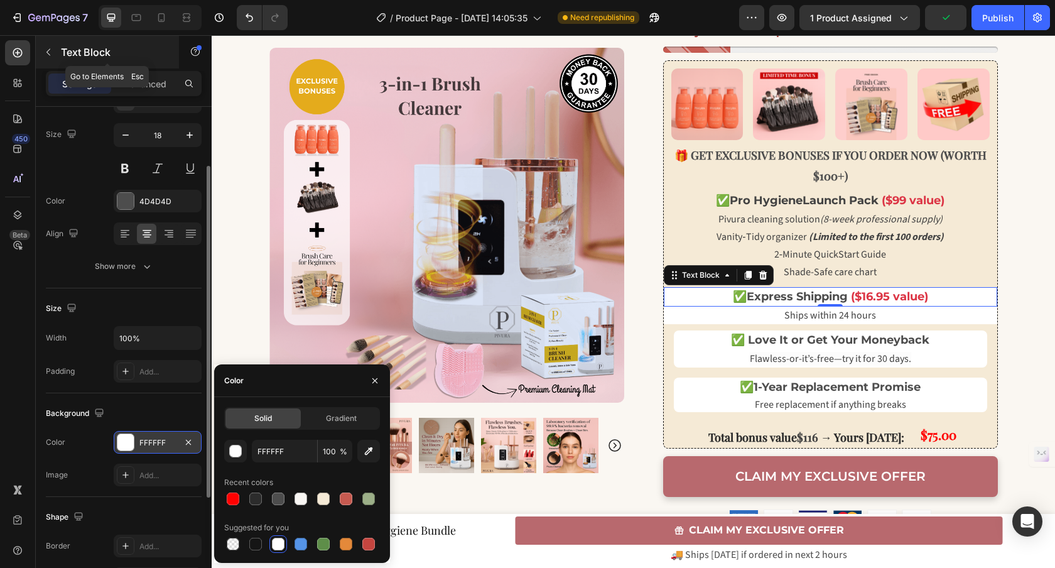
click at [52, 59] on button "button" at bounding box center [48, 52] width 20 height 20
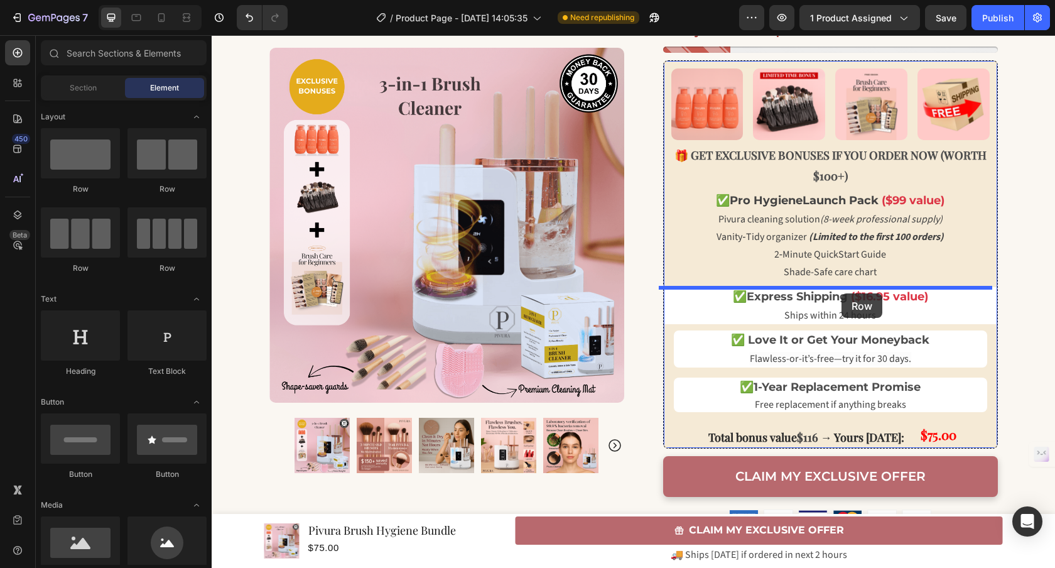
drag, startPoint x: 684, startPoint y: 257, endPoint x: 841, endPoint y: 293, distance: 161.7
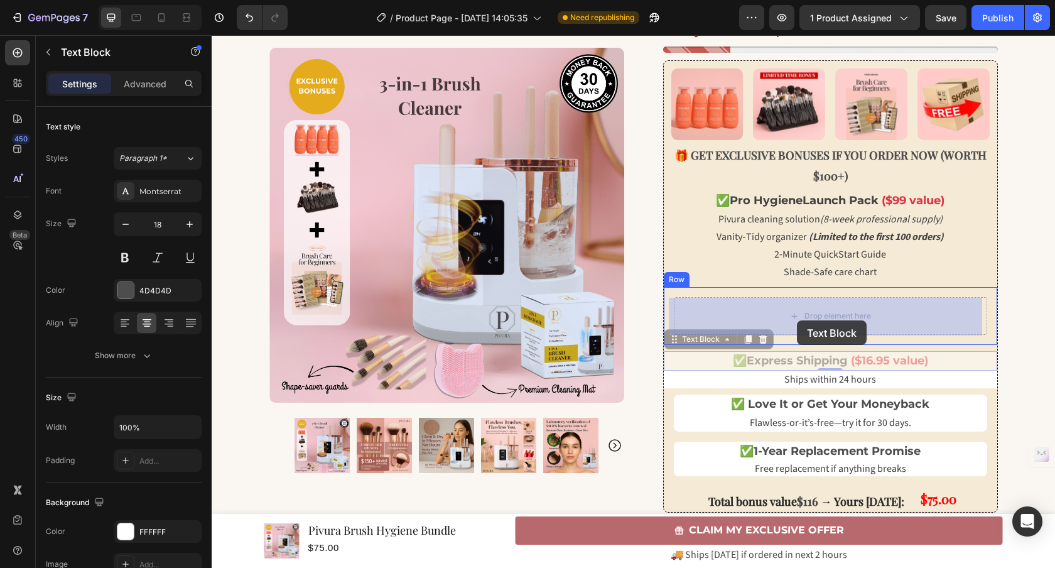
drag, startPoint x: 790, startPoint y: 358, endPoint x: 797, endPoint y: 320, distance: 38.9
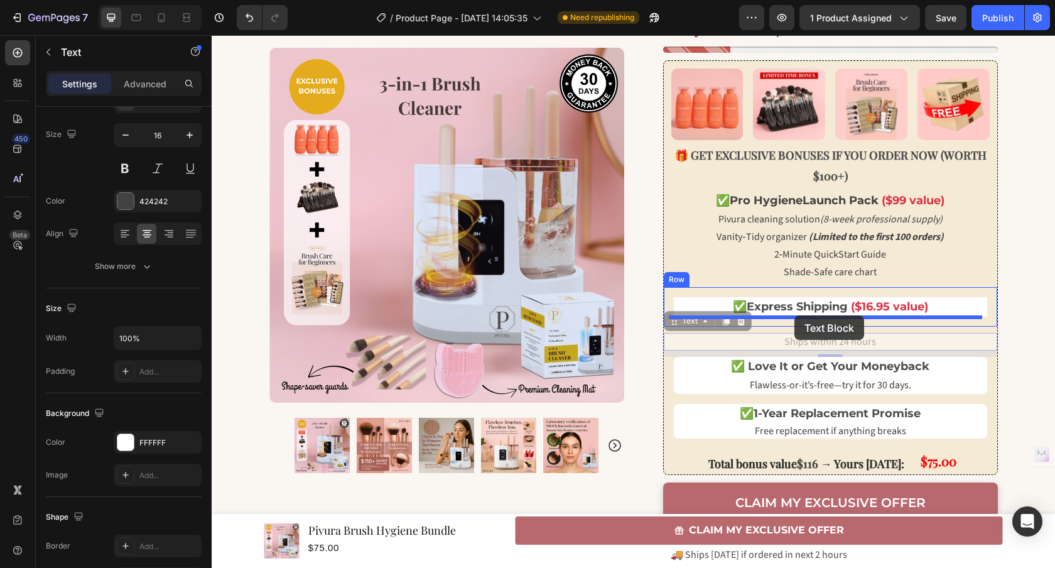
drag, startPoint x: 785, startPoint y: 341, endPoint x: 794, endPoint y: 315, distance: 27.2
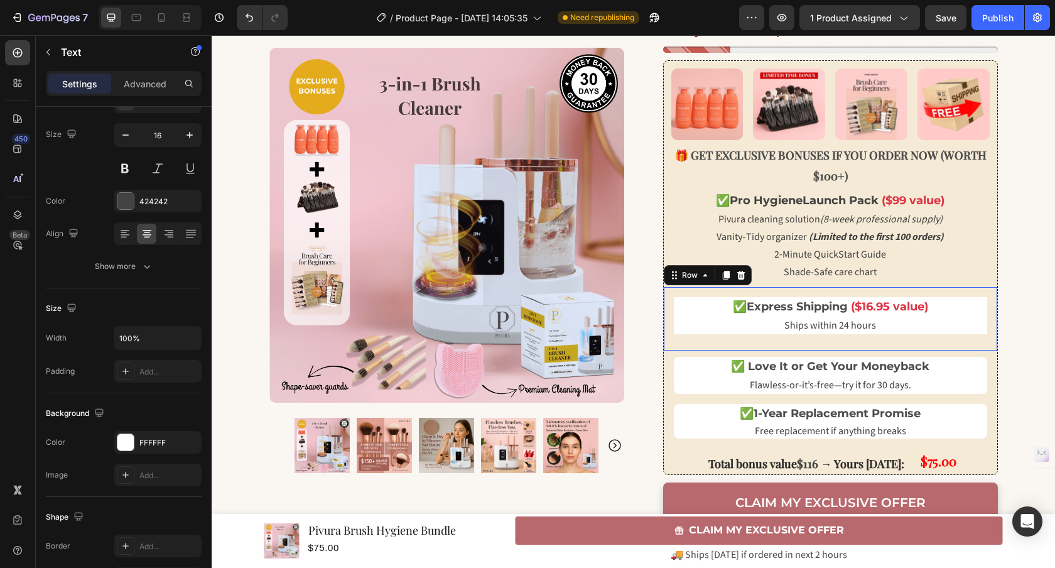
click at [727, 349] on div "✅ Express Shipping ($16.95 value) Text Block Ships within 24 hours Text Row 0" at bounding box center [830, 318] width 333 height 63
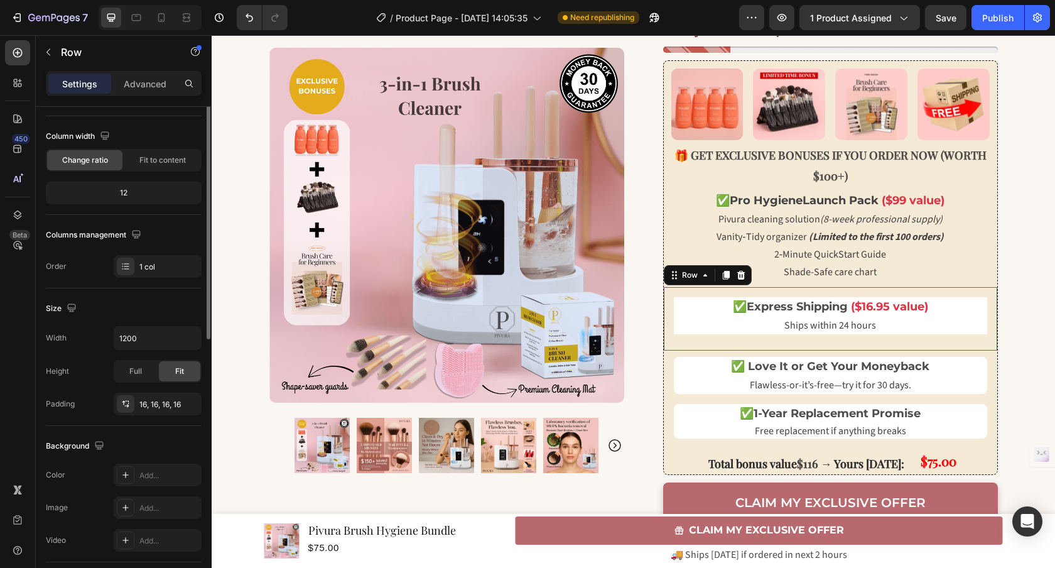
scroll to position [0, 0]
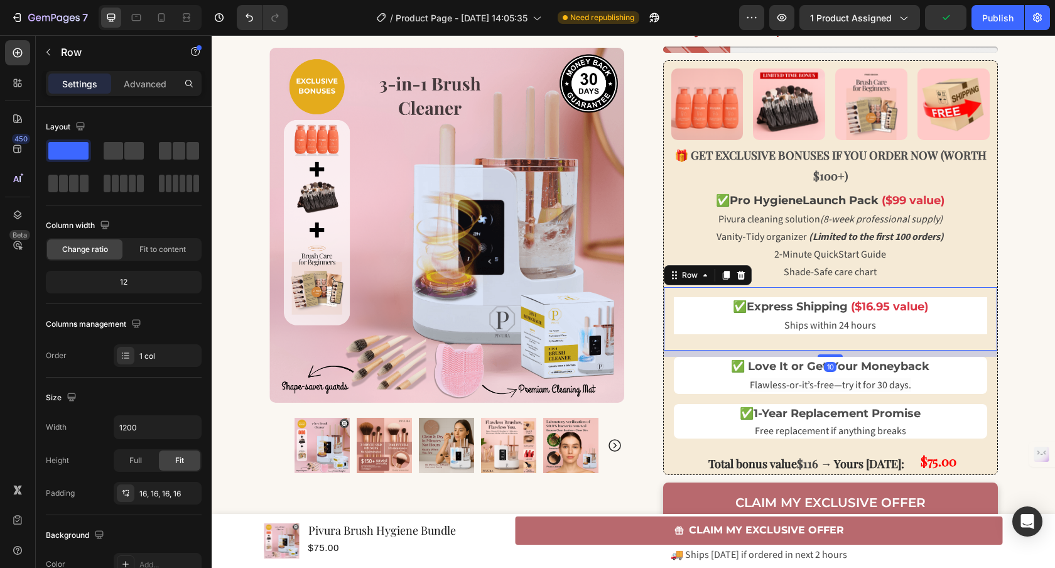
click at [732, 345] on div "✅ Express Shipping ($16.95 value) Text Block Ships within 24 hours Text Row 10" at bounding box center [830, 318] width 333 height 63
click at [170, 489] on div "16, 16, 16, 16" at bounding box center [157, 493] width 36 height 11
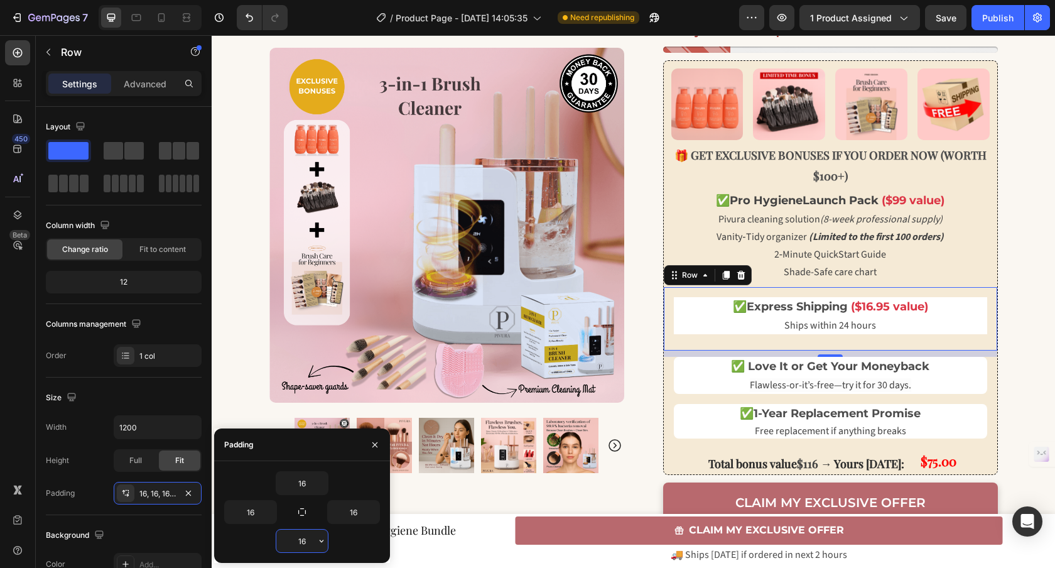
click at [298, 537] on input "16" at bounding box center [301, 540] width 51 height 23
click at [308, 537] on input "16" at bounding box center [301, 540] width 51 height 23
type input "1"
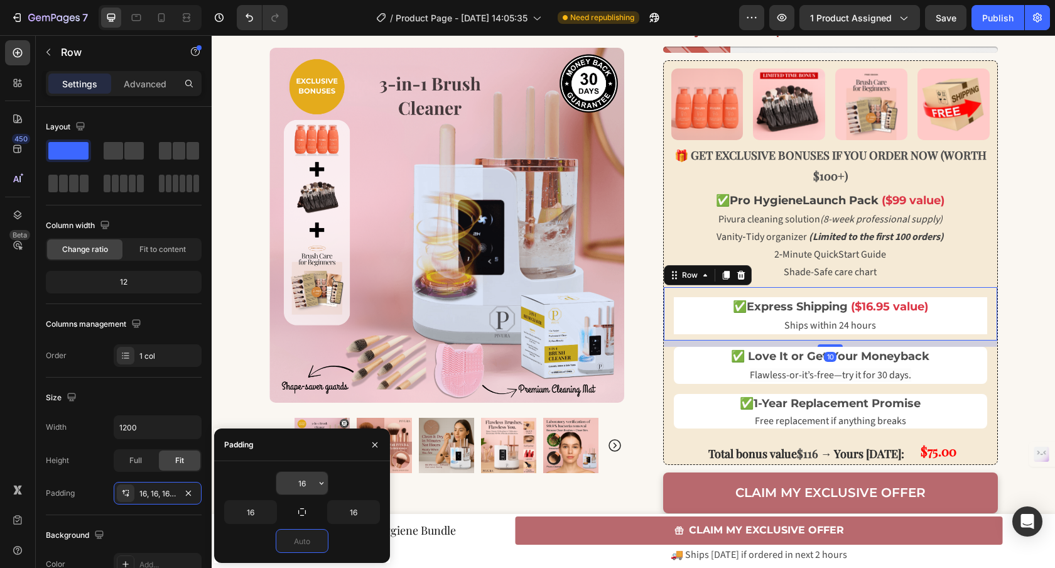
click at [304, 474] on input "16" at bounding box center [301, 482] width 51 height 23
type input "0"
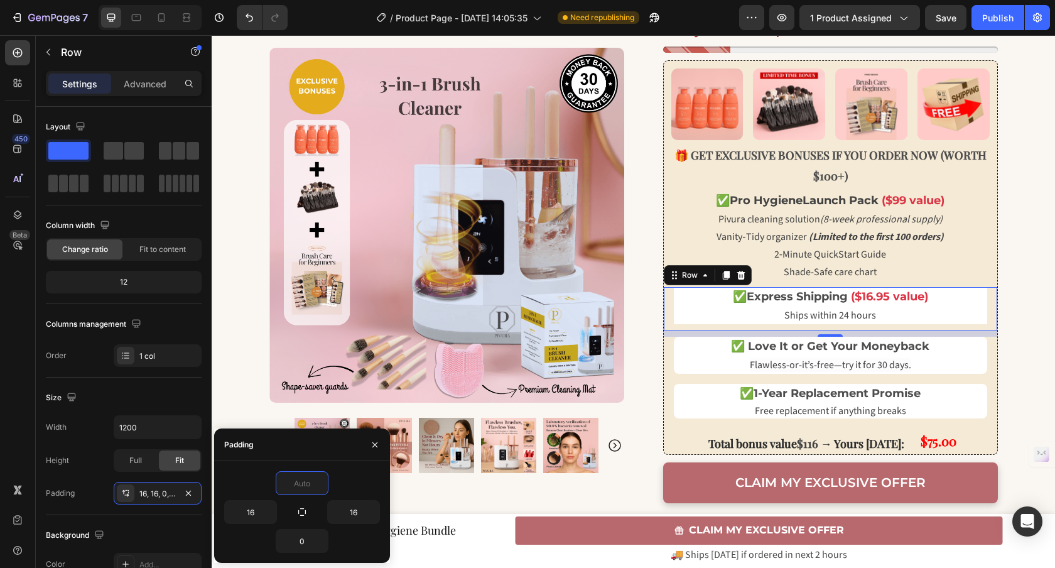
click at [345, 466] on div "16 16 0" at bounding box center [302, 512] width 176 height 102
type input "0"
click at [374, 443] on icon "button" at bounding box center [374, 443] width 5 height 5
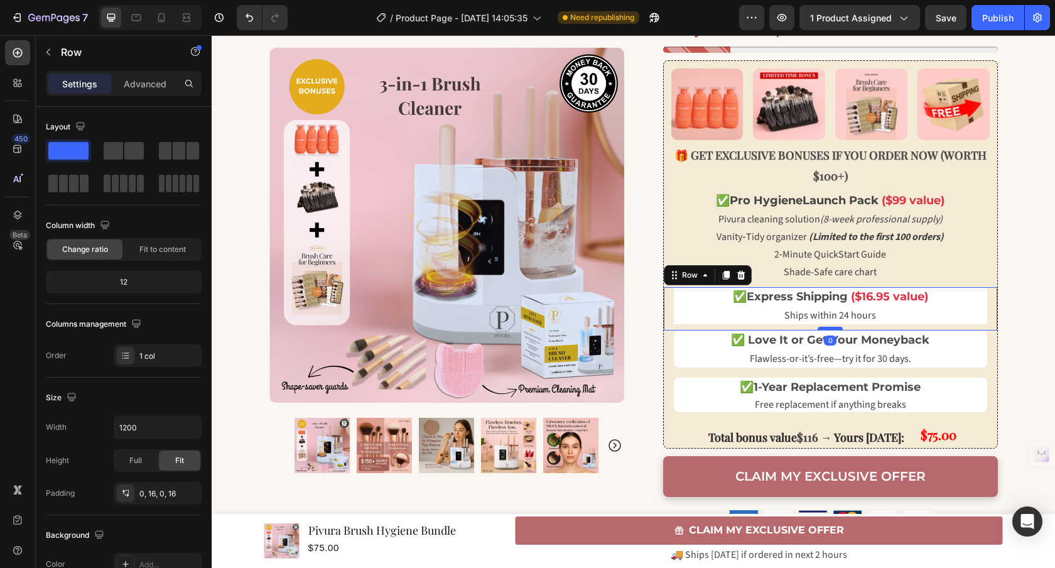
drag, startPoint x: 829, startPoint y: 334, endPoint x: 829, endPoint y: 326, distance: 7.6
click at [831, 326] on div at bounding box center [829, 328] width 25 height 4
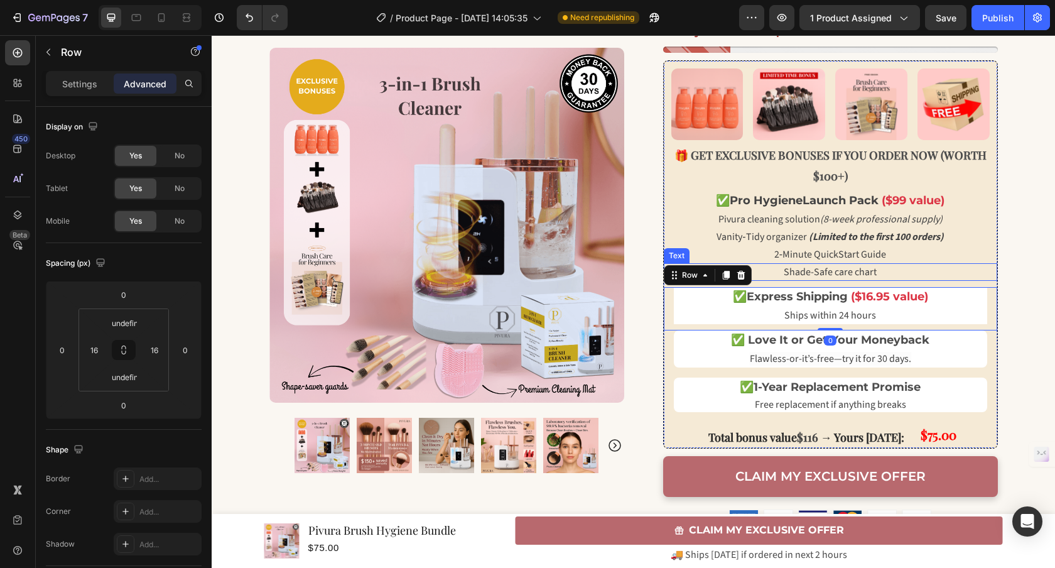
click at [961, 263] on div "Shade-Safe care chart" at bounding box center [830, 272] width 333 height 18
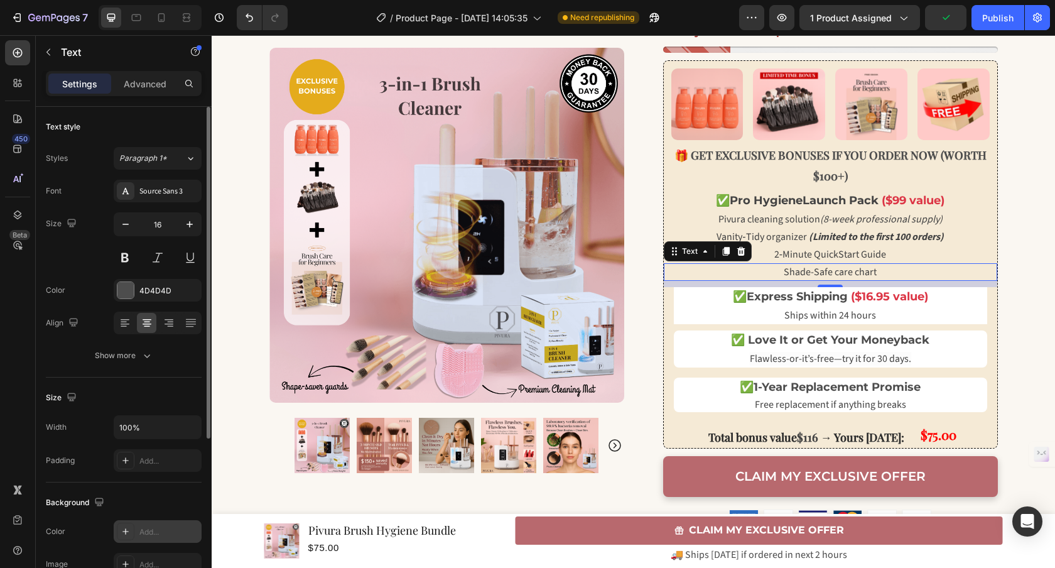
click at [152, 522] on div "Add..." at bounding box center [158, 531] width 88 height 23
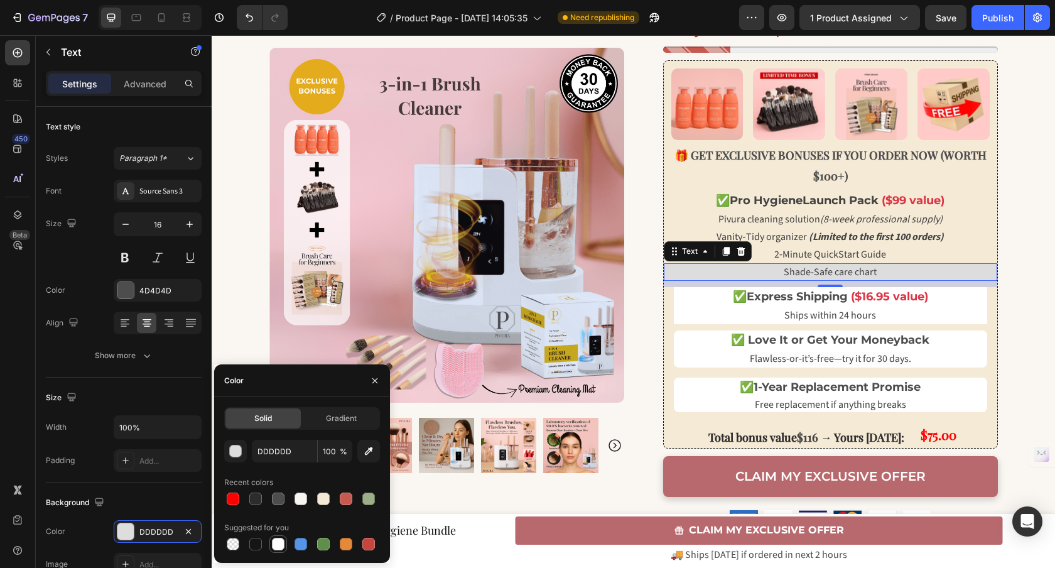
click at [279, 542] on div at bounding box center [278, 543] width 13 height 13
type input "FFFFFF"
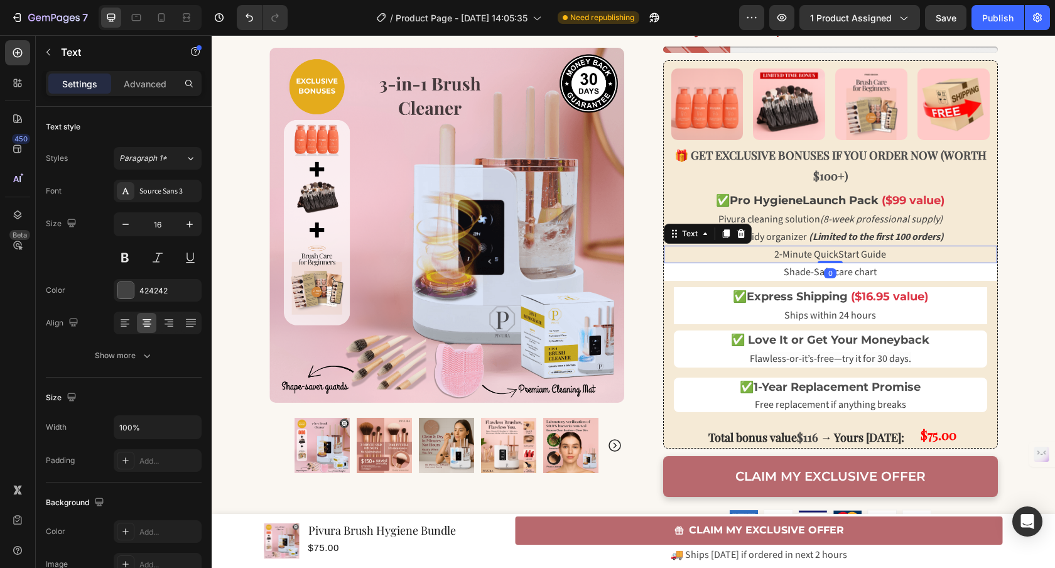
click at [811, 259] on span "2‑Minute QuickStart Guide" at bounding box center [830, 254] width 112 height 14
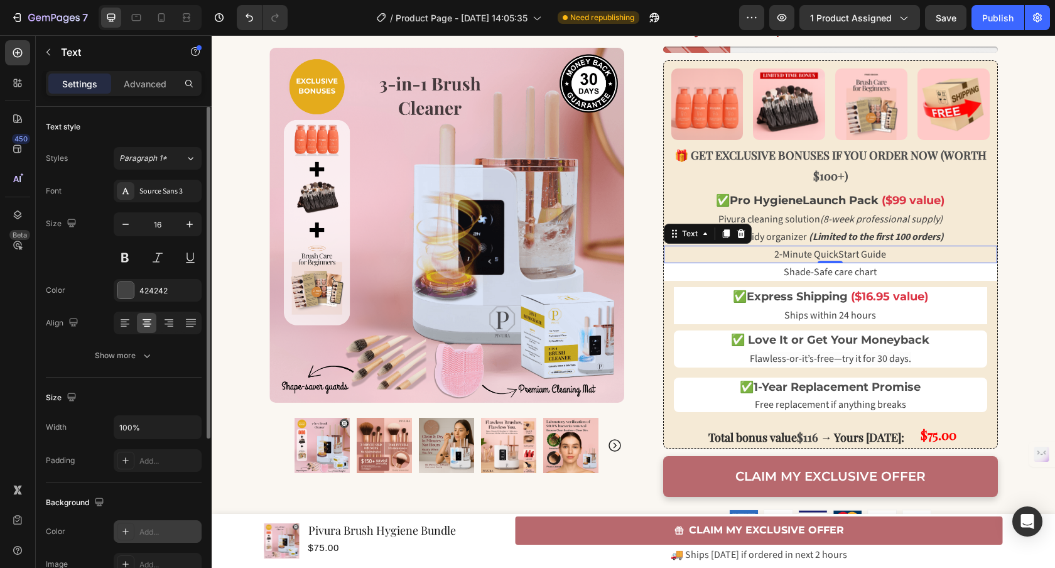
click at [137, 534] on div "Add..." at bounding box center [158, 531] width 88 height 23
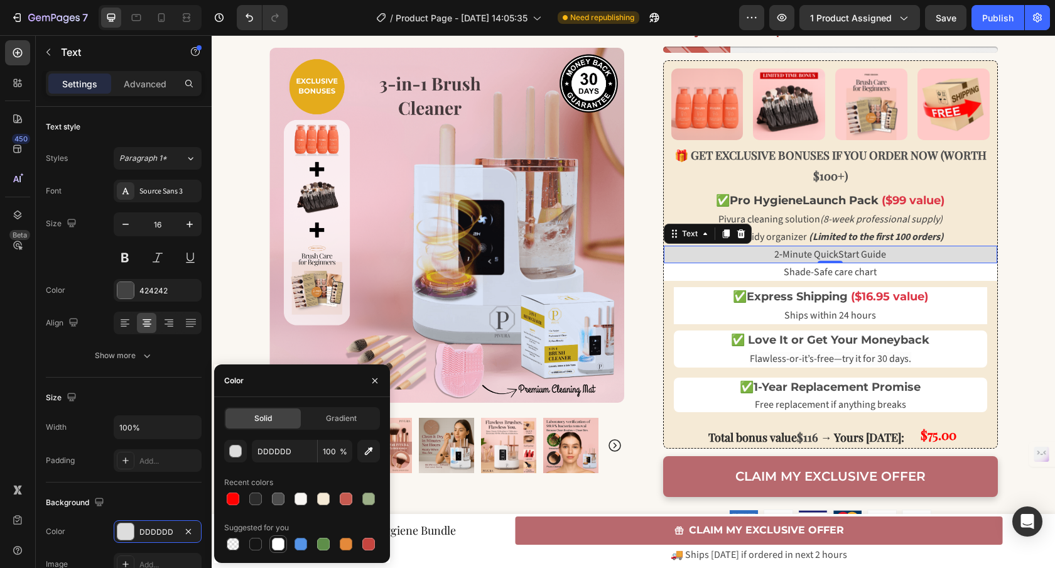
click at [276, 546] on div at bounding box center [278, 543] width 13 height 13
type input "FFFFFF"
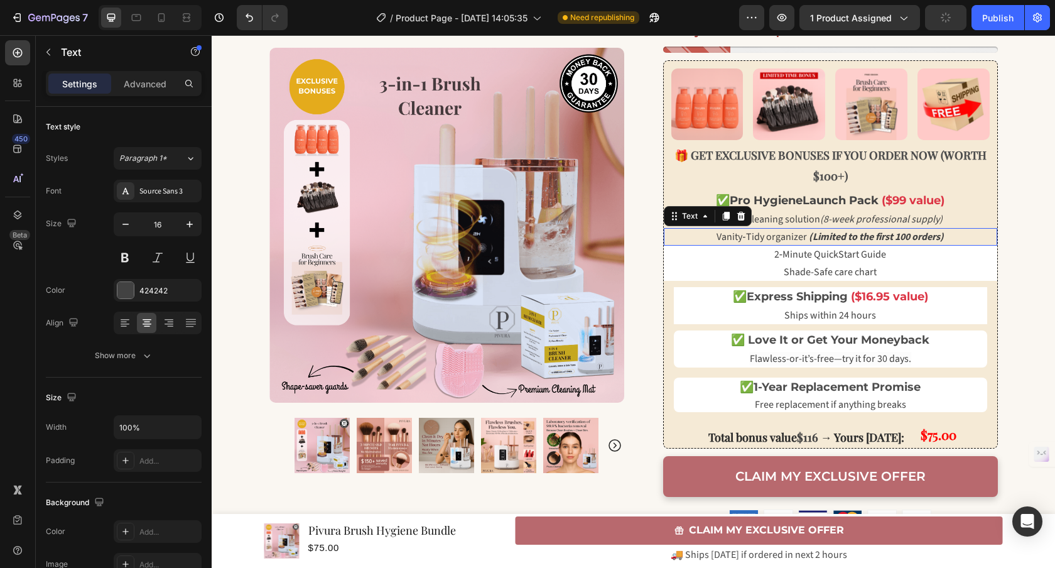
click at [829, 236] on strong "(Limited to the first 100 orders)" at bounding box center [876, 237] width 135 height 14
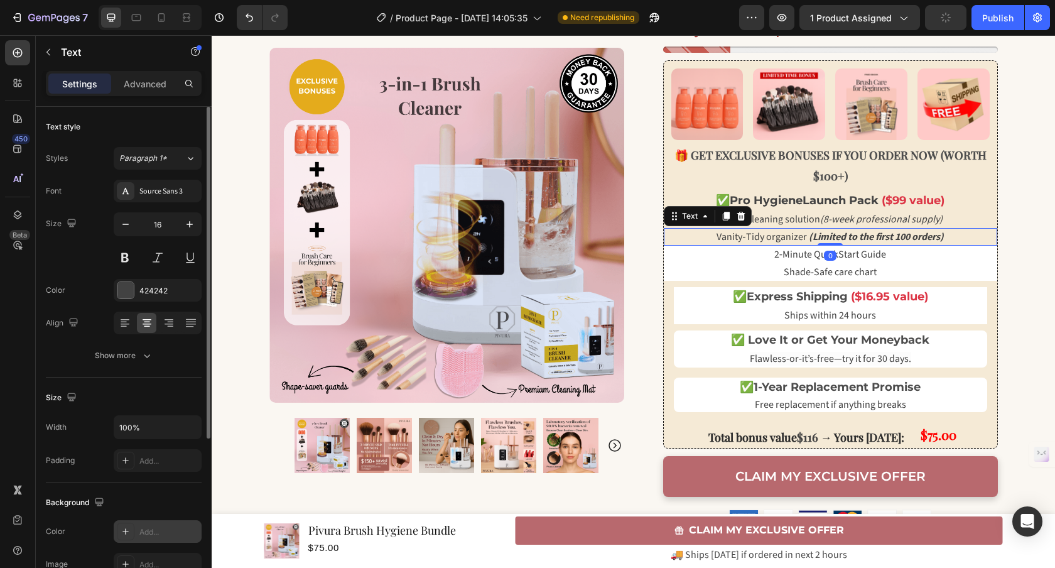
click at [158, 527] on div "Add..." at bounding box center [168, 531] width 59 height 11
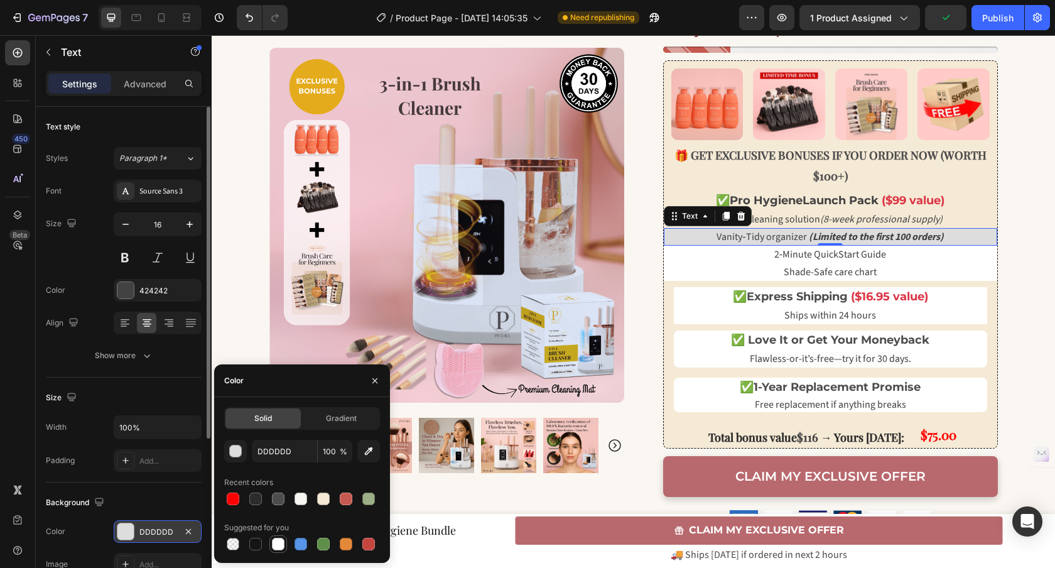
click at [274, 544] on div at bounding box center [278, 543] width 13 height 13
type input "FFFFFF"
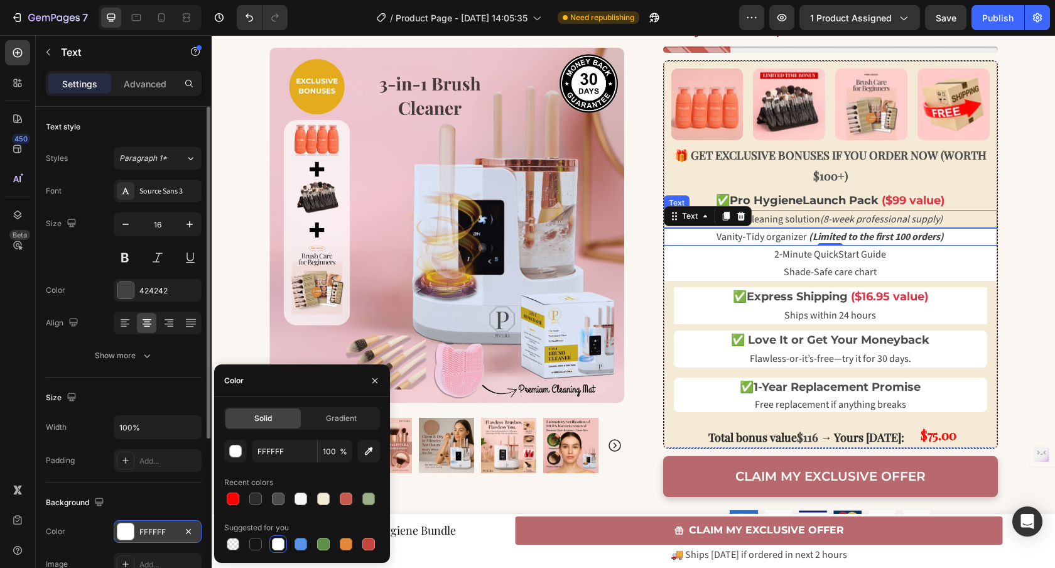
click at [807, 220] on span "Pivura cleaning solution (8-week professional supply)" at bounding box center [830, 219] width 224 height 14
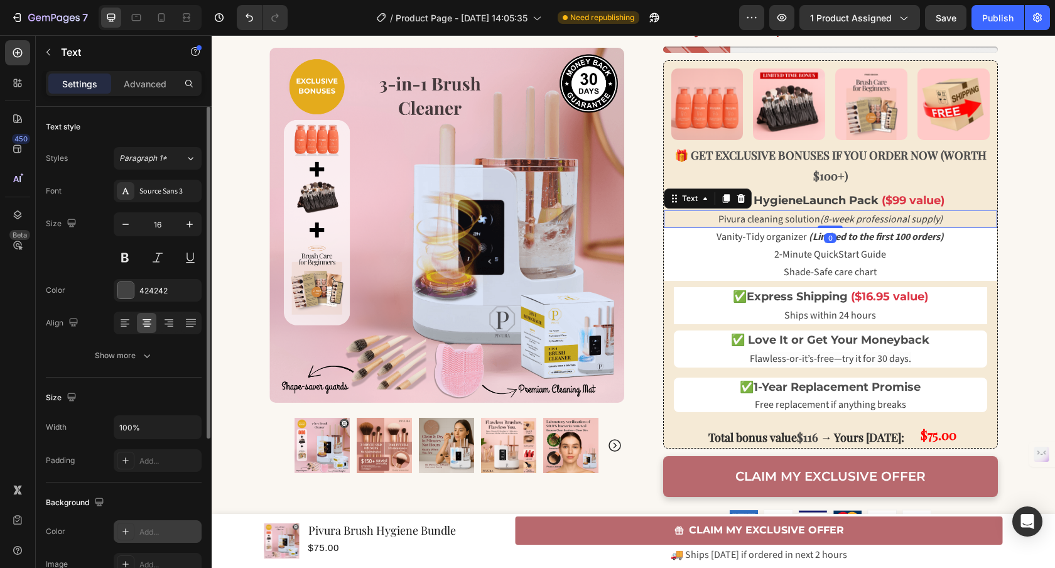
click at [149, 529] on div "Add..." at bounding box center [168, 531] width 59 height 11
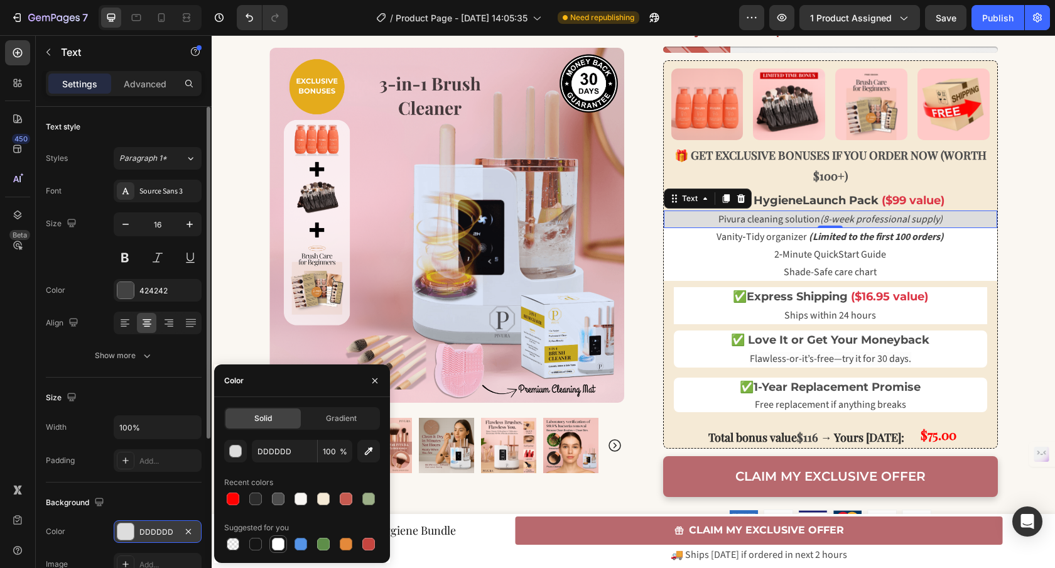
click at [280, 540] on div at bounding box center [278, 543] width 13 height 13
type input "FFFFFF"
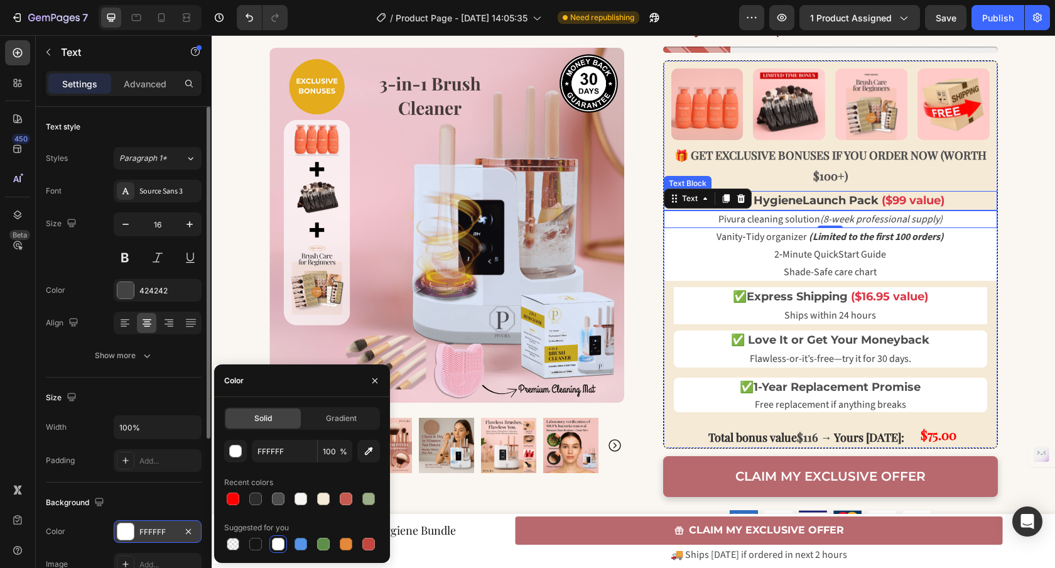
click at [862, 201] on span "Launch Pack" at bounding box center [840, 200] width 76 height 14
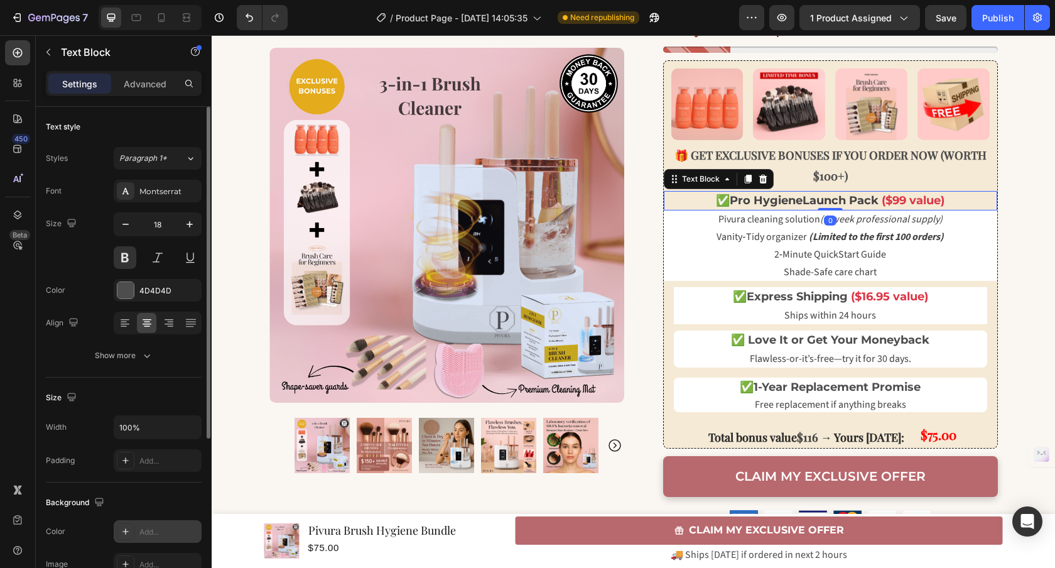
click at [175, 524] on div "Add..." at bounding box center [158, 531] width 88 height 23
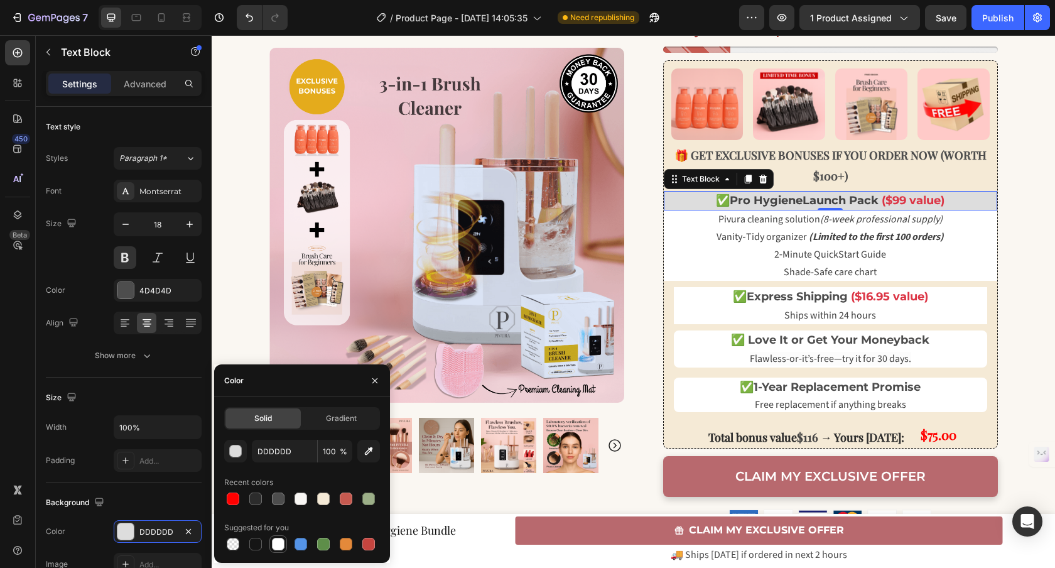
click at [281, 545] on div at bounding box center [278, 543] width 13 height 13
type input "FFFFFF"
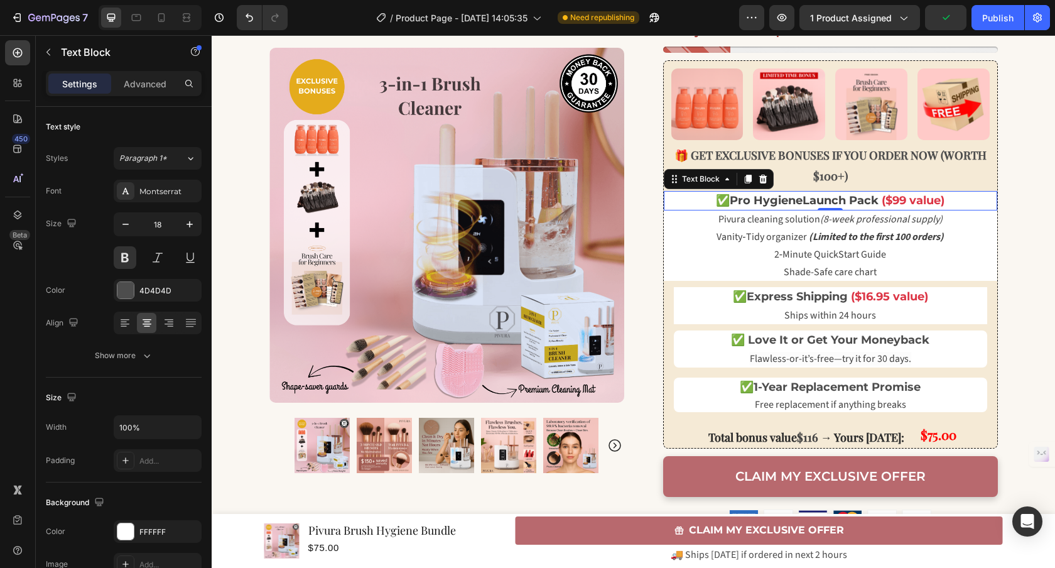
click at [691, 205] on p "✅ Pro Hygiene Launch Pack ($99 value)" at bounding box center [830, 200] width 331 height 17
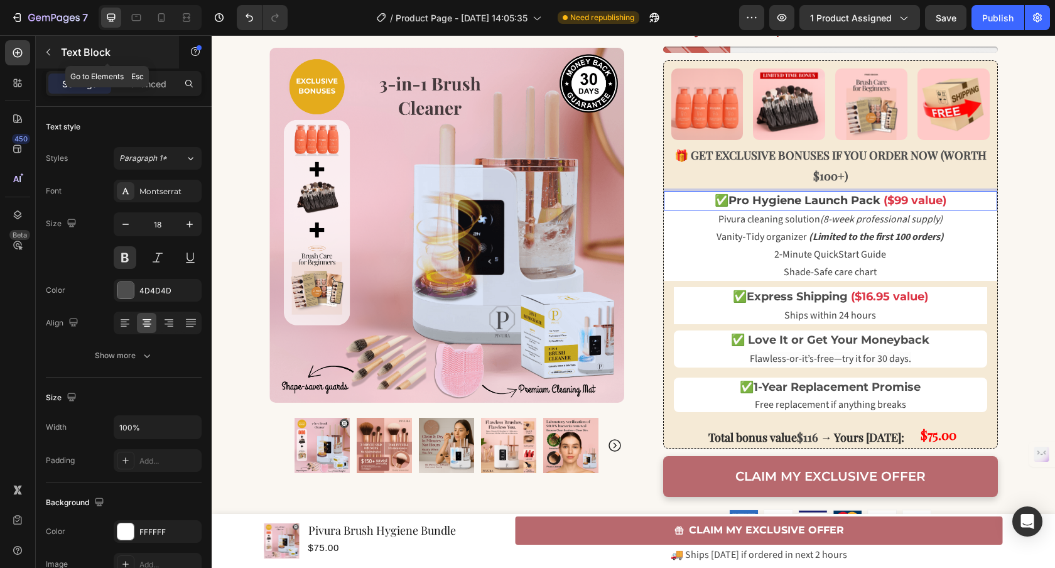
click at [43, 53] on button "button" at bounding box center [48, 52] width 20 height 20
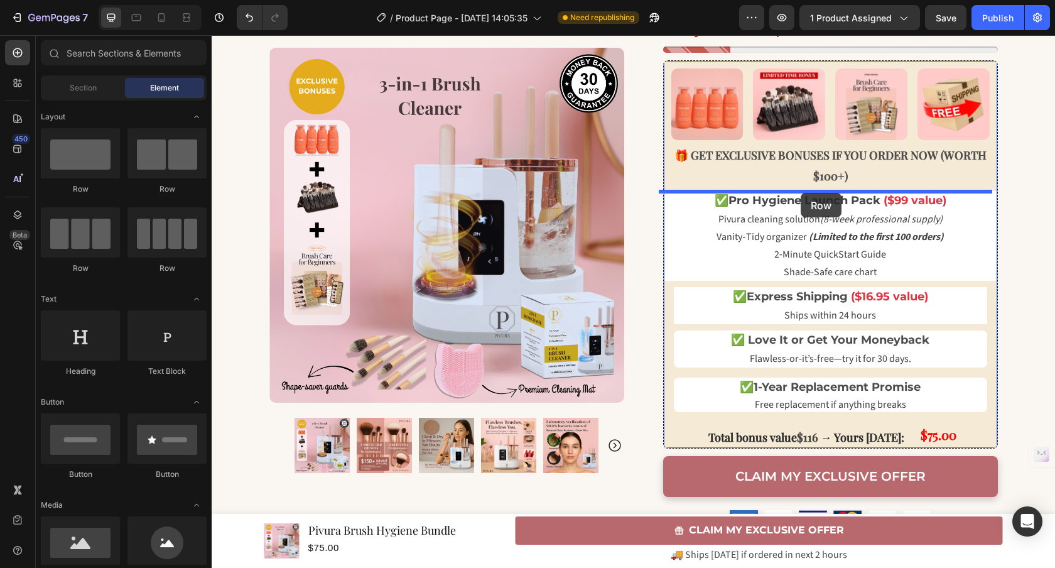
drag, startPoint x: 320, startPoint y: 155, endPoint x: 800, endPoint y: 193, distance: 482.4
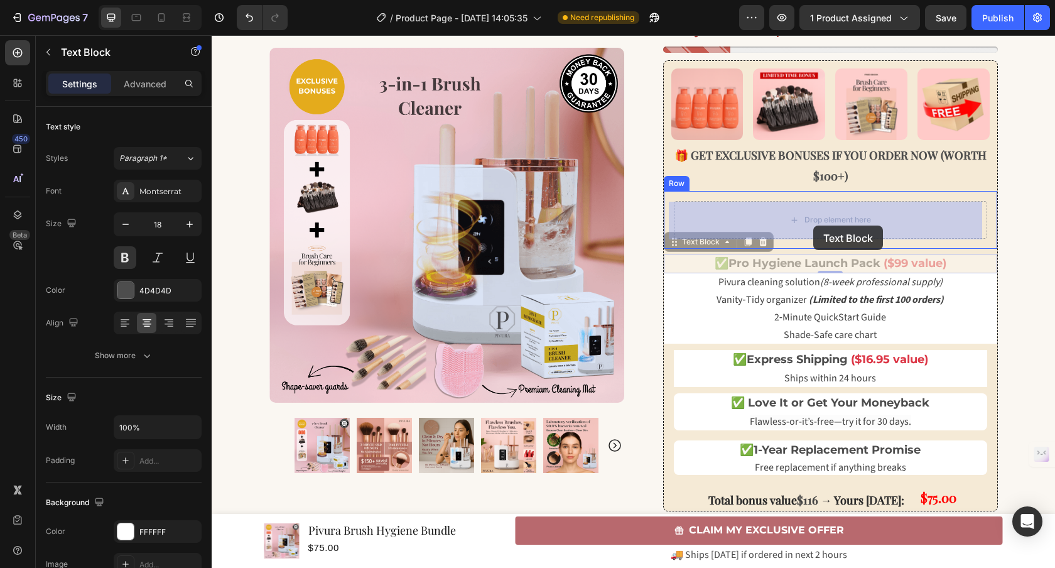
drag, startPoint x: 804, startPoint y: 264, endPoint x: 812, endPoint y: 231, distance: 33.7
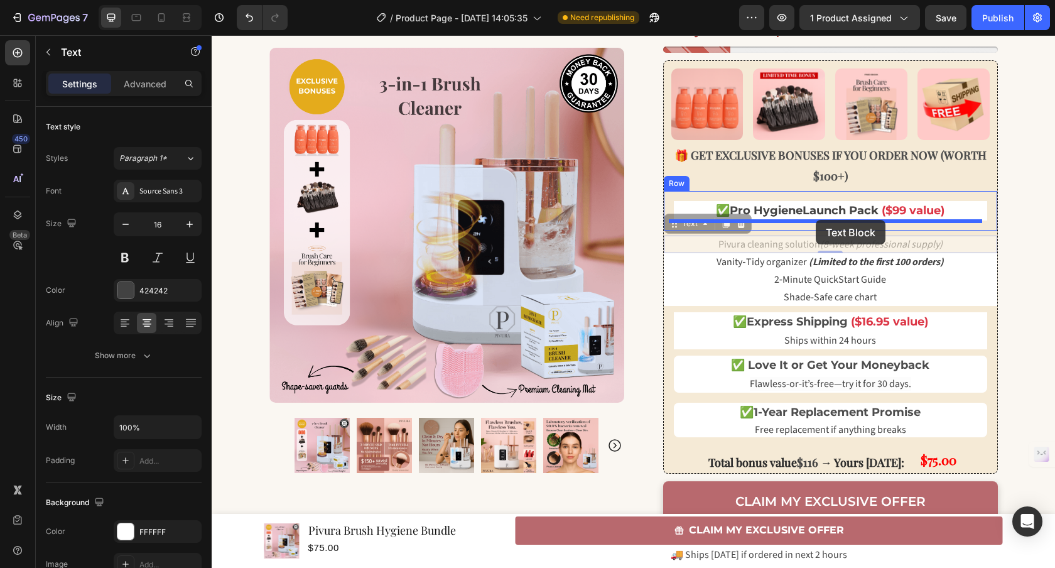
drag, startPoint x: 810, startPoint y: 245, endPoint x: 816, endPoint y: 220, distance: 26.4
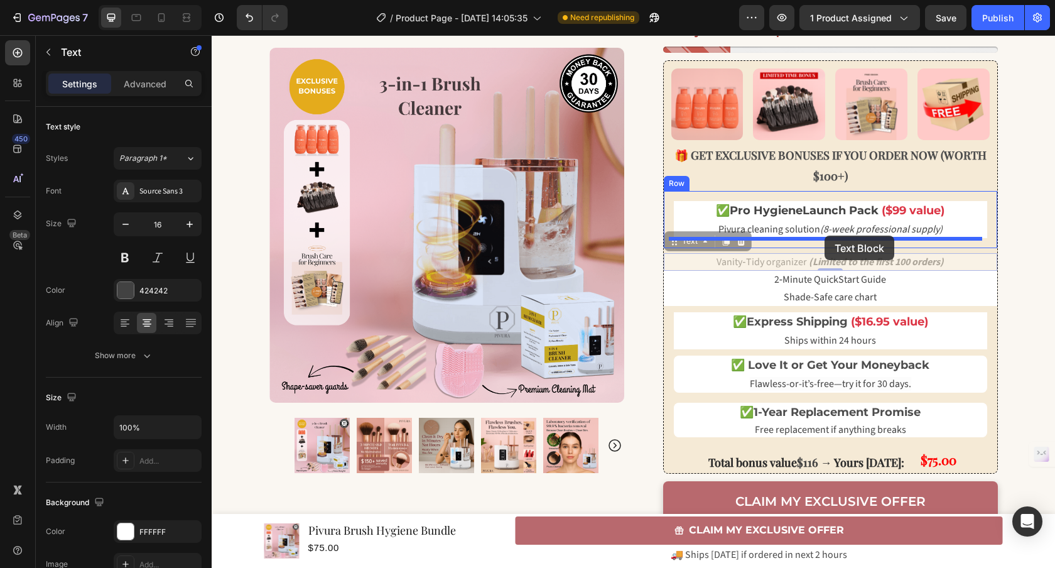
drag, startPoint x: 822, startPoint y: 261, endPoint x: 824, endPoint y: 235, distance: 25.2
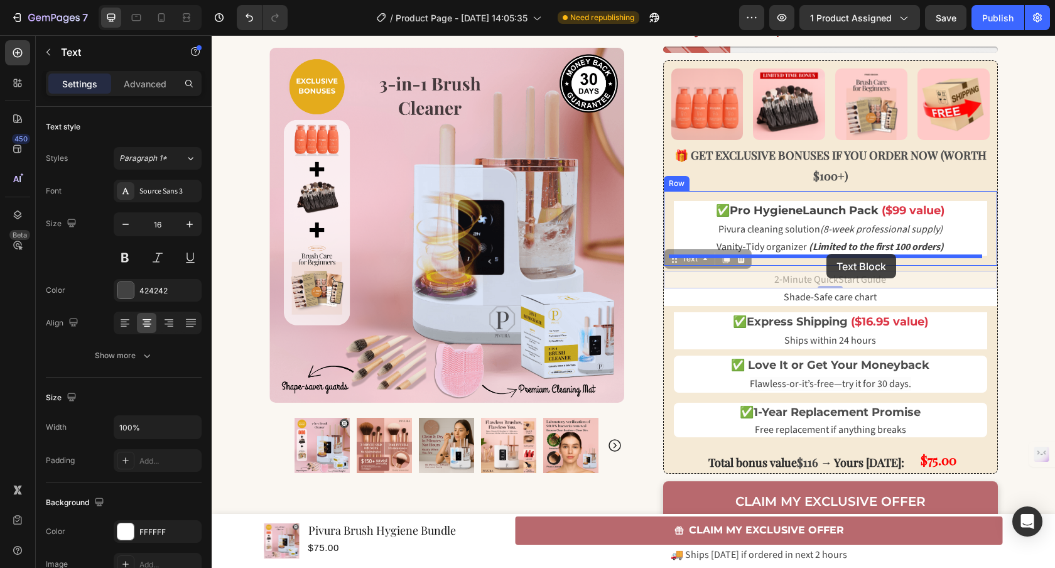
drag, startPoint x: 829, startPoint y: 281, endPoint x: 826, endPoint y: 254, distance: 27.7
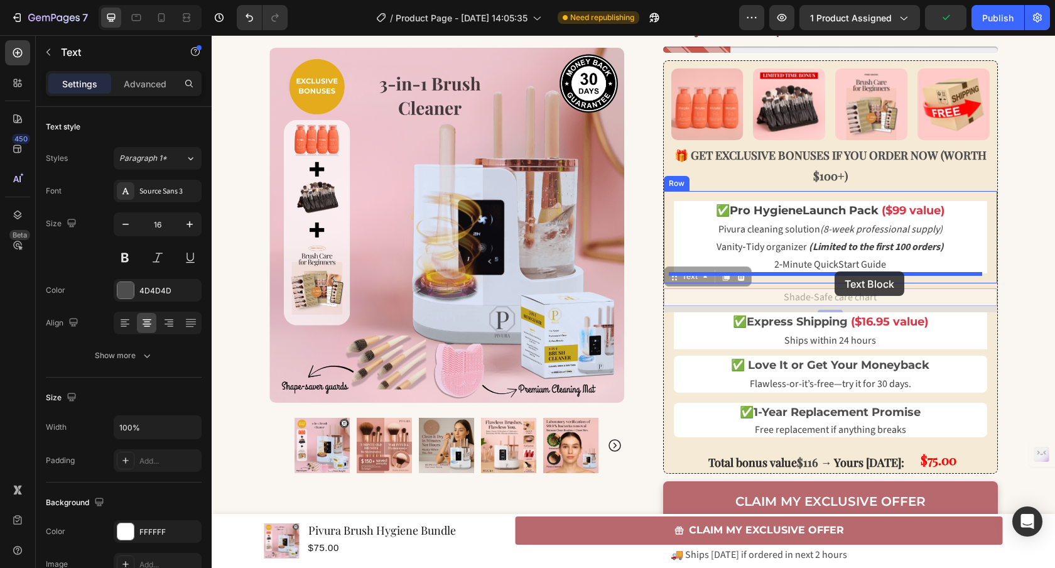
drag, startPoint x: 836, startPoint y: 298, endPoint x: 834, endPoint y: 271, distance: 26.4
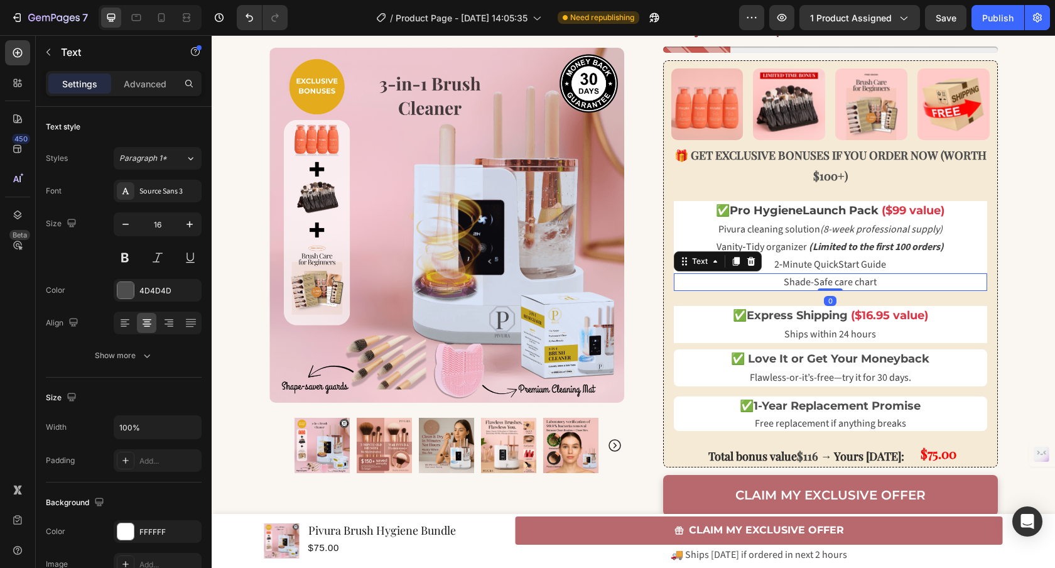
drag, startPoint x: 829, startPoint y: 295, endPoint x: 833, endPoint y: 264, distance: 31.0
click at [833, 268] on div "✅ Pro Hygiene Launch Pack ($99 value) Text Block Pivura cleaning solution (8-we…" at bounding box center [830, 246] width 313 height 90
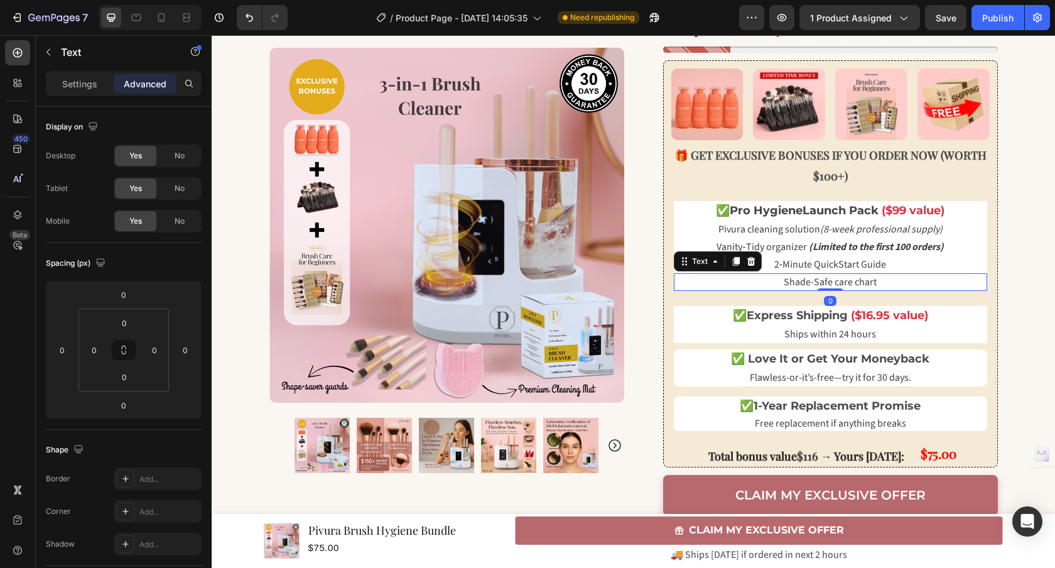
click at [930, 279] on p "Shade-Safe care chart" at bounding box center [830, 281] width 311 height 15
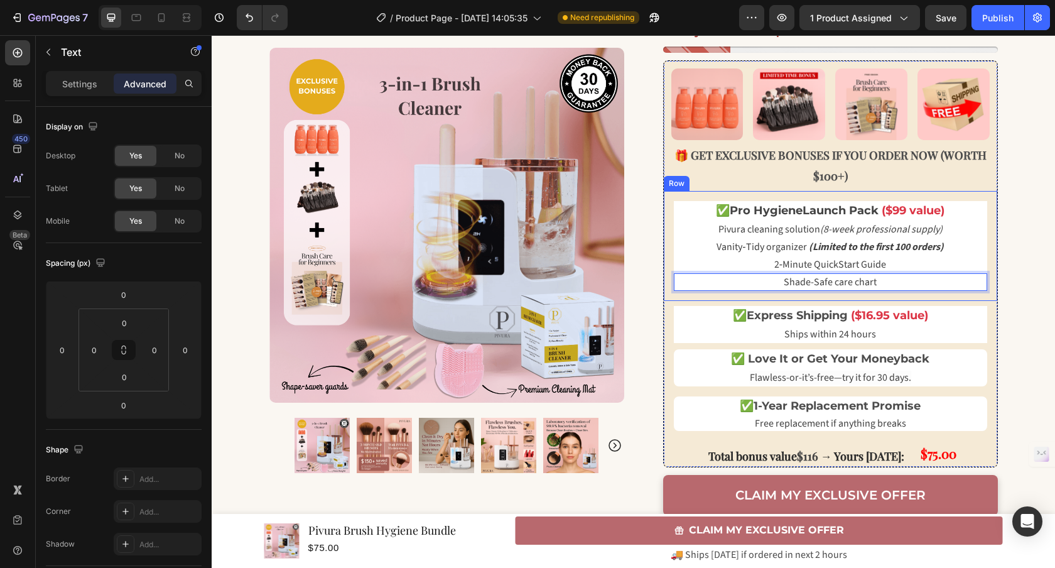
click at [667, 244] on div "✅ Pro Hygiene Launch Pack ($99 value) Text Block Pivura cleaning solution (8-we…" at bounding box center [830, 246] width 333 height 110
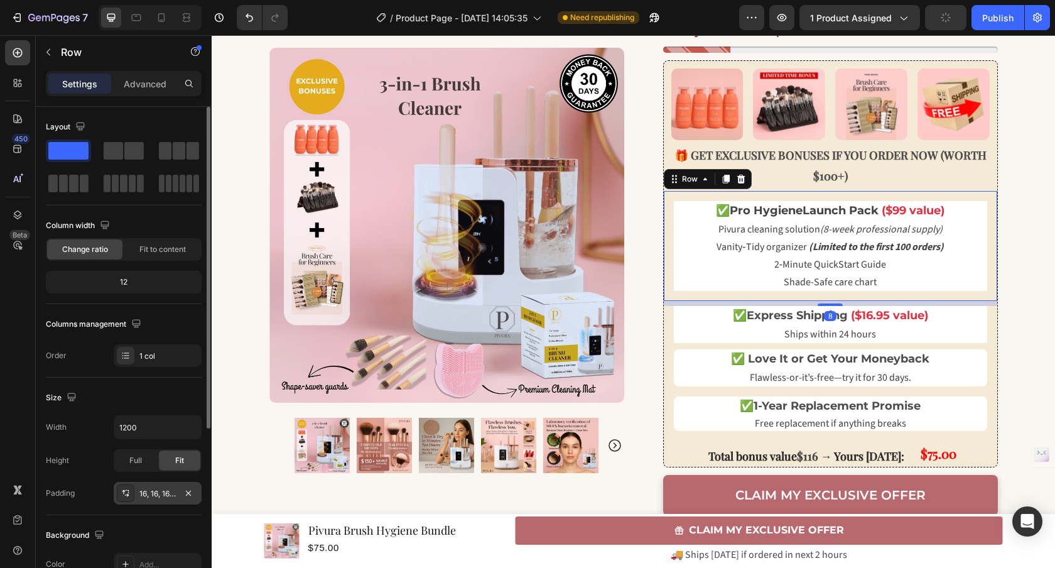
click at [153, 495] on div "16, 16, 16, 16" at bounding box center [157, 493] width 36 height 11
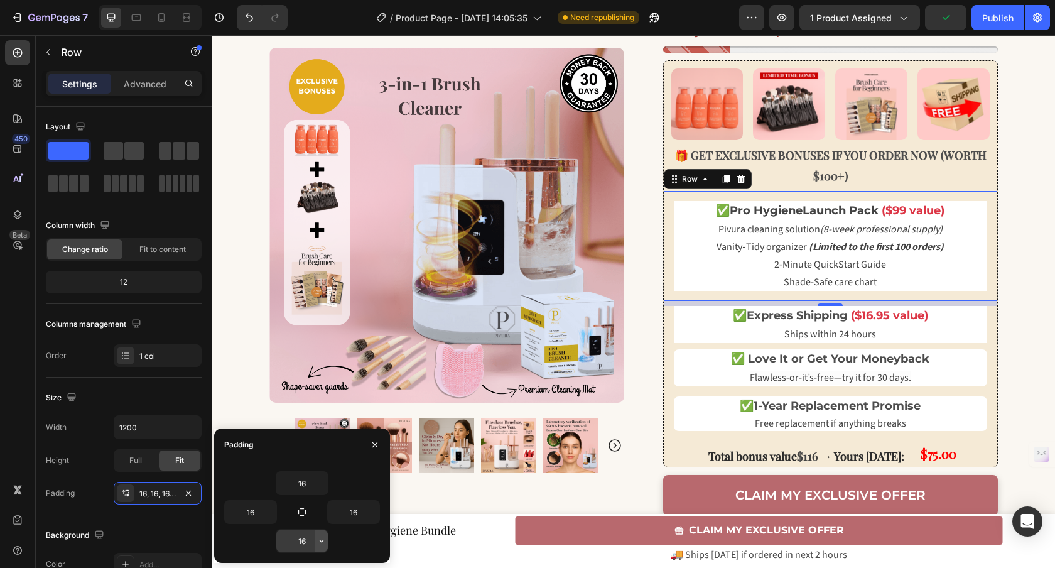
click at [315, 534] on button "button" at bounding box center [321, 540] width 13 height 23
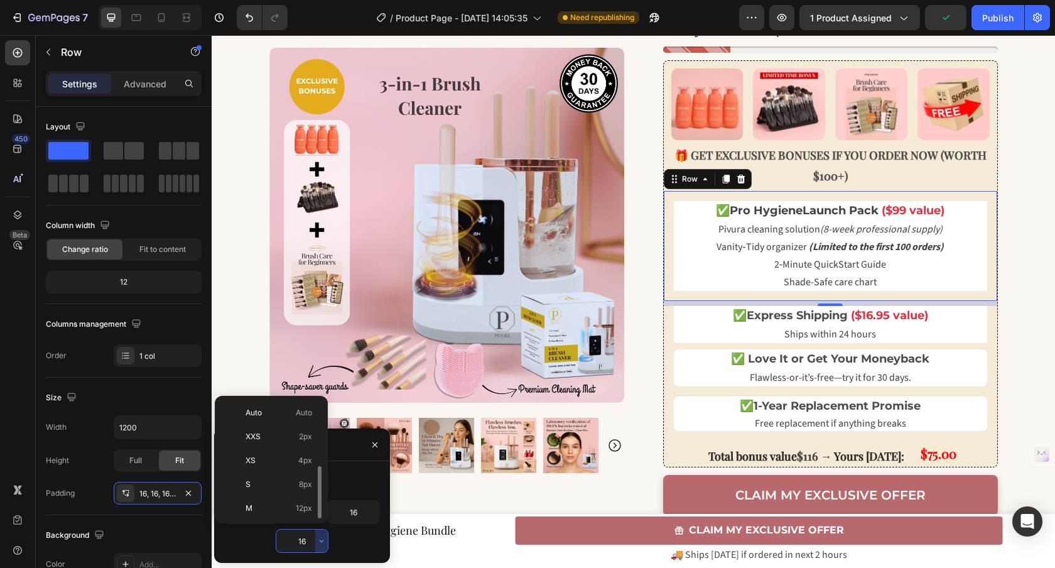
scroll to position [45, 0]
click at [312, 538] on input "16" at bounding box center [301, 540] width 51 height 23
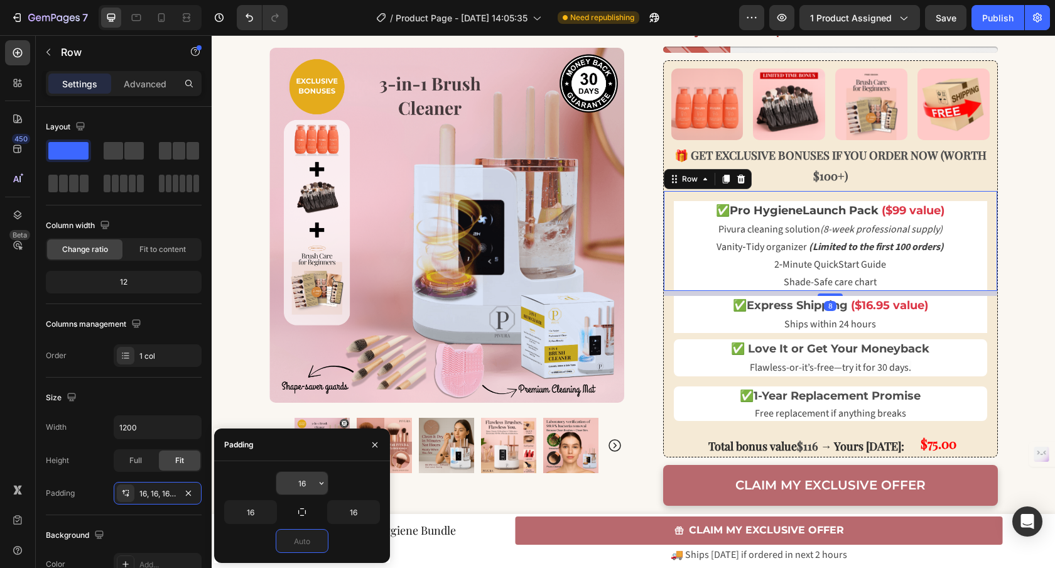
click at [311, 483] on input "16" at bounding box center [301, 482] width 51 height 23
type input "0"
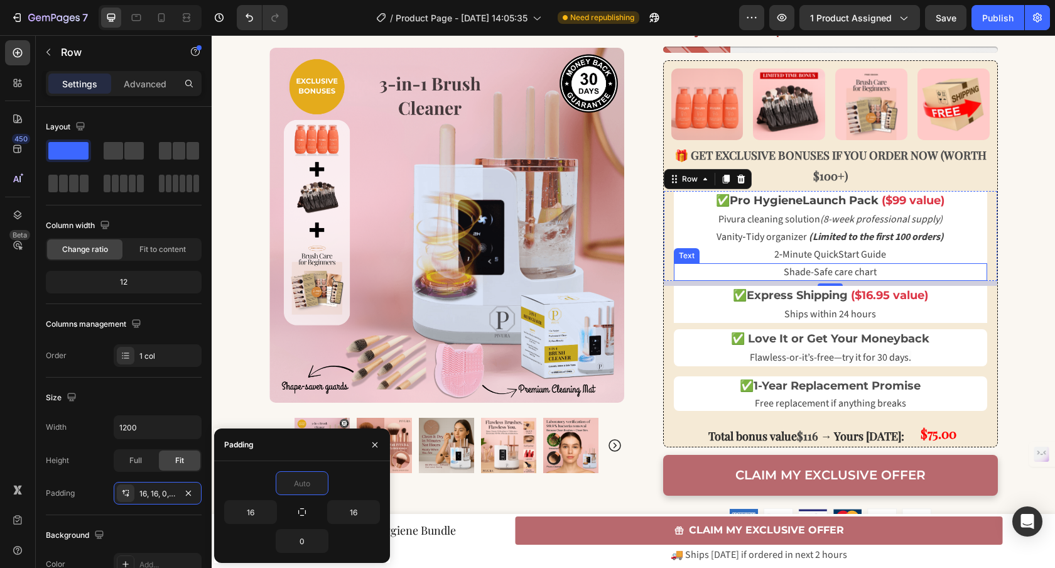
click at [962, 266] on p "Shade-Safe care chart" at bounding box center [830, 271] width 311 height 15
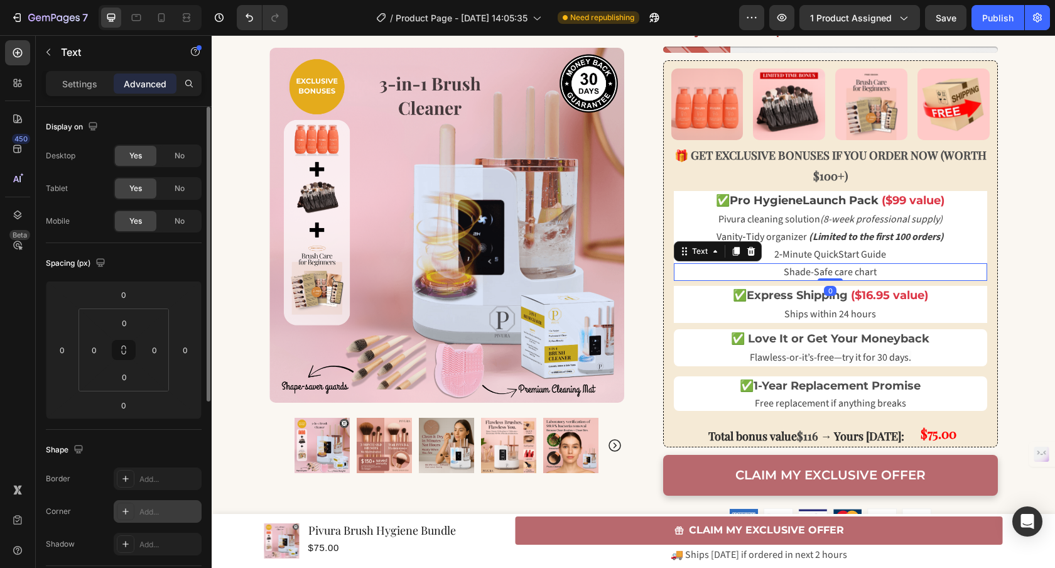
click at [126, 511] on icon at bounding box center [126, 511] width 10 height 10
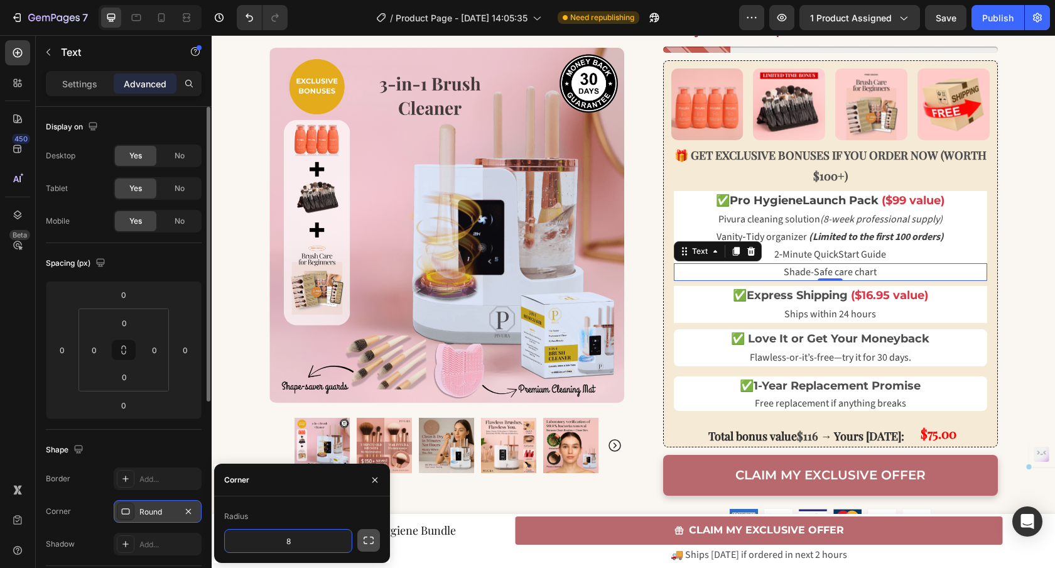
click at [373, 534] on icon "button" at bounding box center [368, 540] width 13 height 13
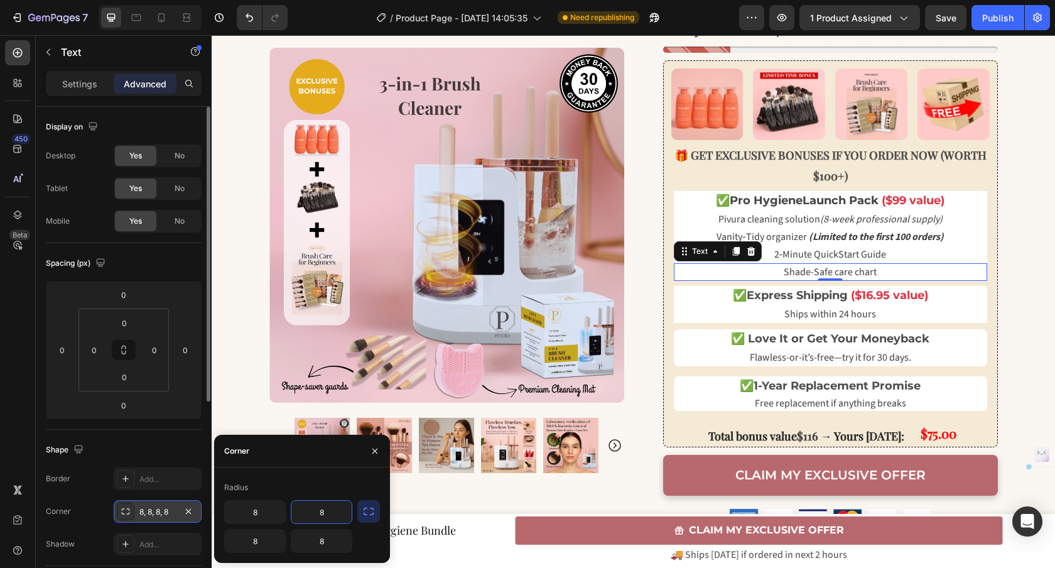
click at [325, 517] on input "8" at bounding box center [321, 511] width 60 height 23
click at [259, 510] on input "8" at bounding box center [255, 511] width 60 height 23
click at [372, 446] on icon "button" at bounding box center [375, 451] width 10 height 10
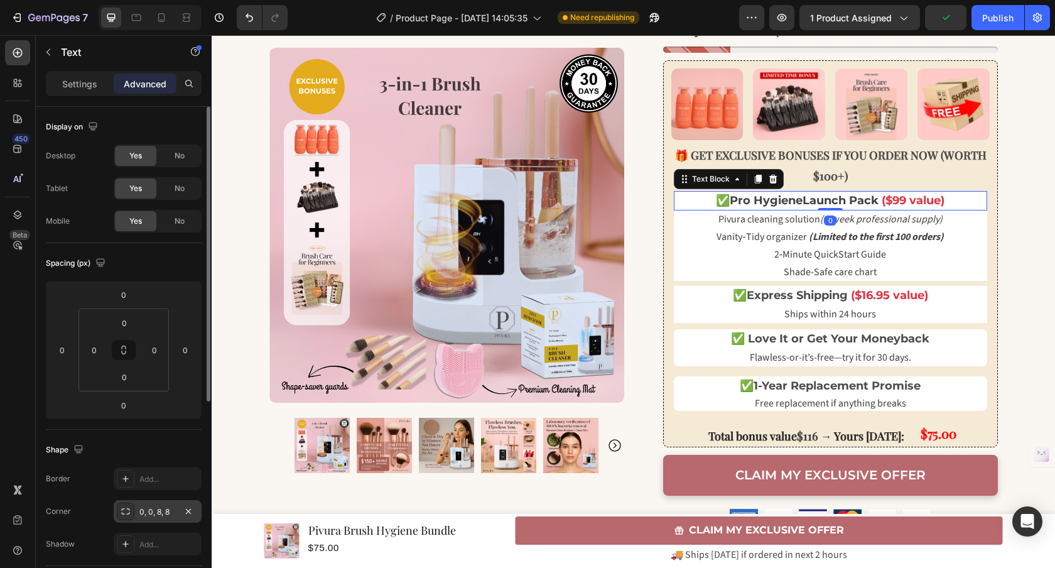
click at [816, 197] on span "Launch Pack" at bounding box center [840, 200] width 76 height 14
click at [743, 275] on p "Shade-Safe care chart" at bounding box center [830, 271] width 311 height 15
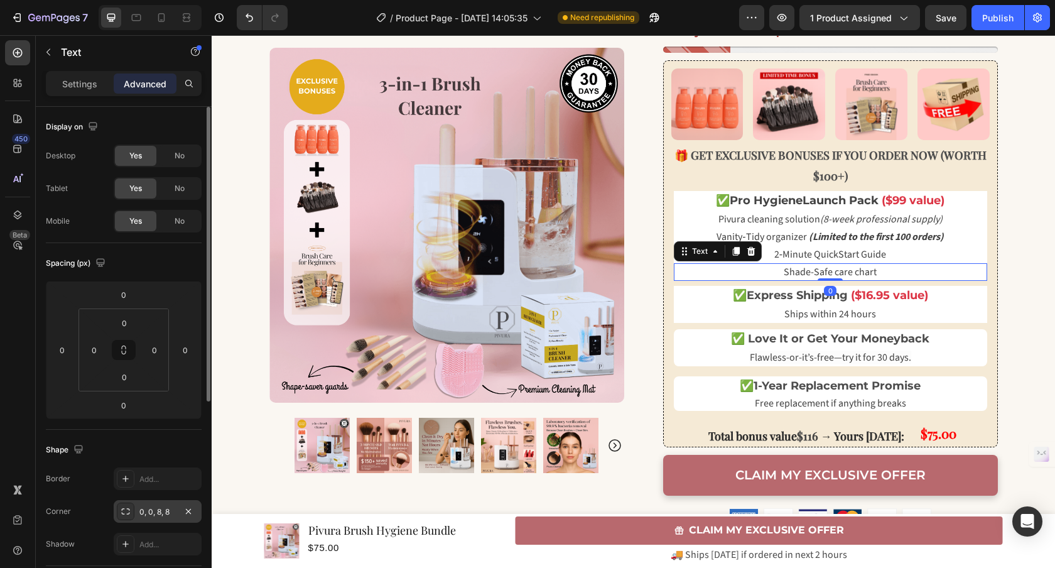
click at [164, 507] on div "0, 0, 8, 8" at bounding box center [157, 511] width 36 height 11
click at [836, 205] on span "Launch Pack" at bounding box center [840, 200] width 76 height 14
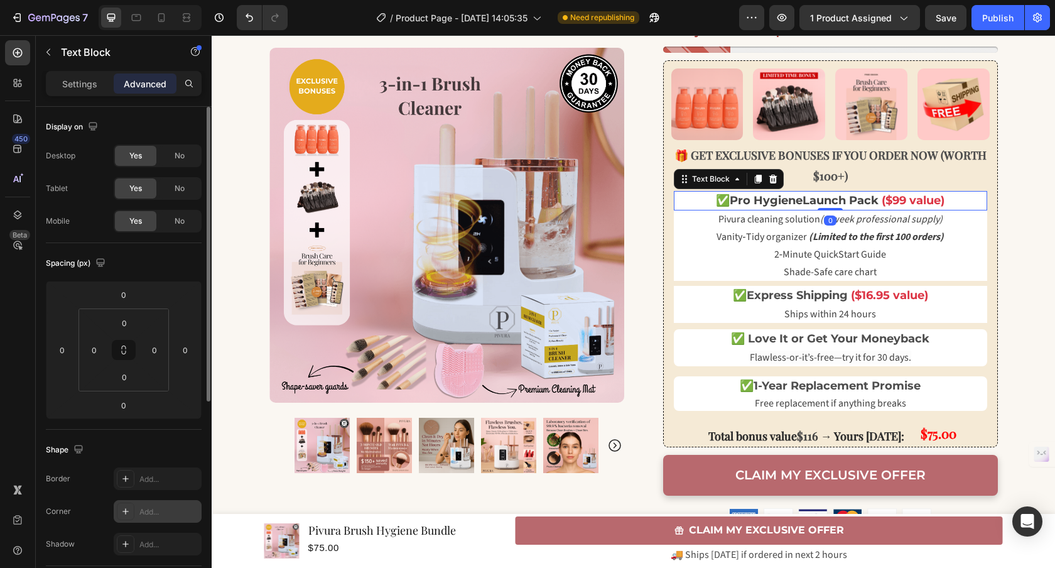
click at [141, 503] on div "Add..." at bounding box center [158, 511] width 88 height 23
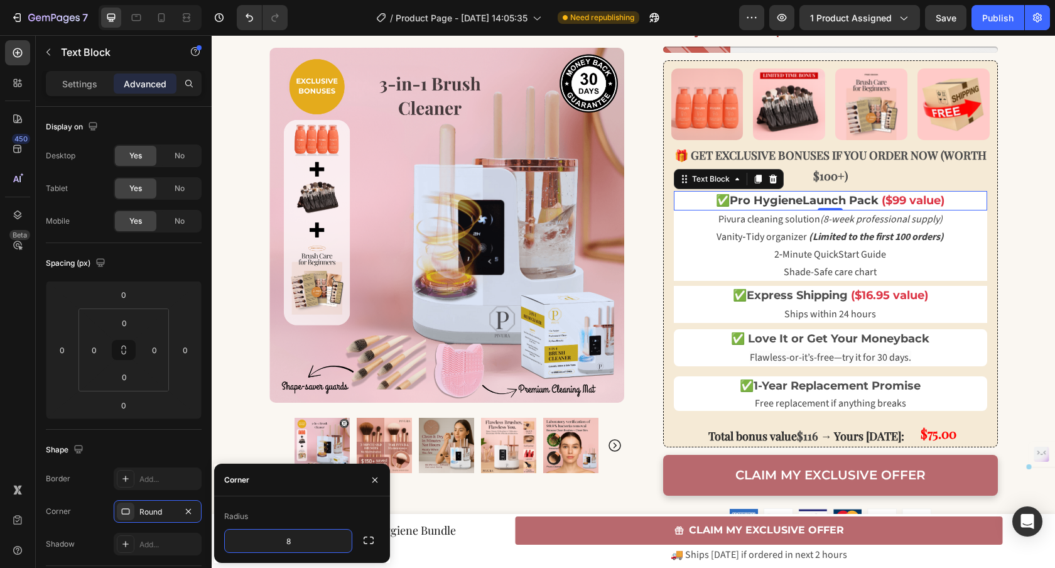
click at [367, 542] on icon "button" at bounding box center [368, 540] width 13 height 13
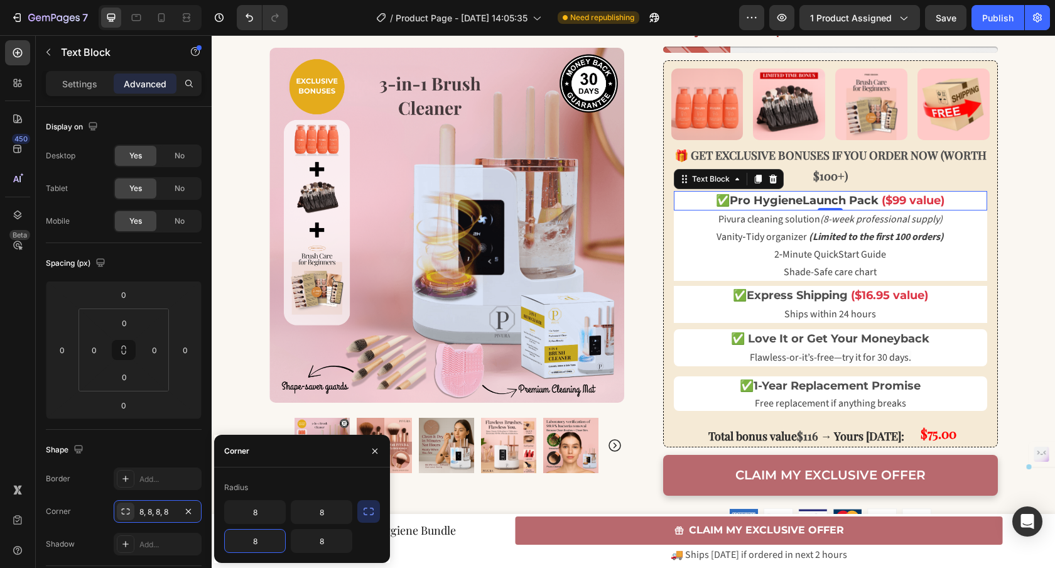
click at [265, 541] on input "8" at bounding box center [255, 540] width 60 height 23
click at [338, 538] on input "8" at bounding box center [321, 540] width 60 height 23
click at [340, 471] on div "Radius 8 8" at bounding box center [302, 514] width 176 height 95
click at [375, 453] on icon "button" at bounding box center [375, 451] width 10 height 10
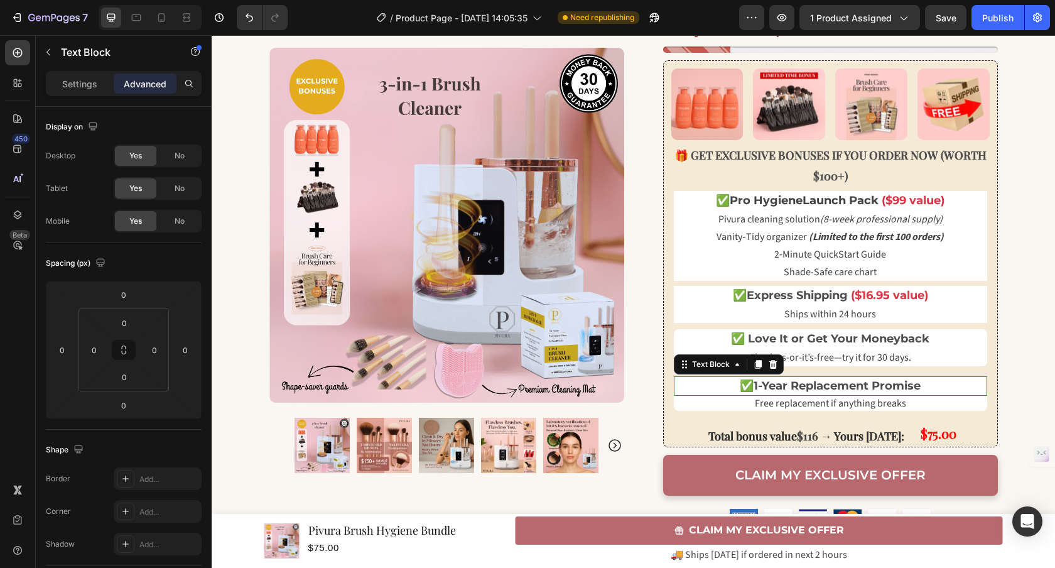
click at [693, 380] on p "✅ 1-Year Replacement Promise" at bounding box center [830, 385] width 311 height 17
click at [706, 264] on p "Shade-Safe care chart" at bounding box center [830, 271] width 311 height 15
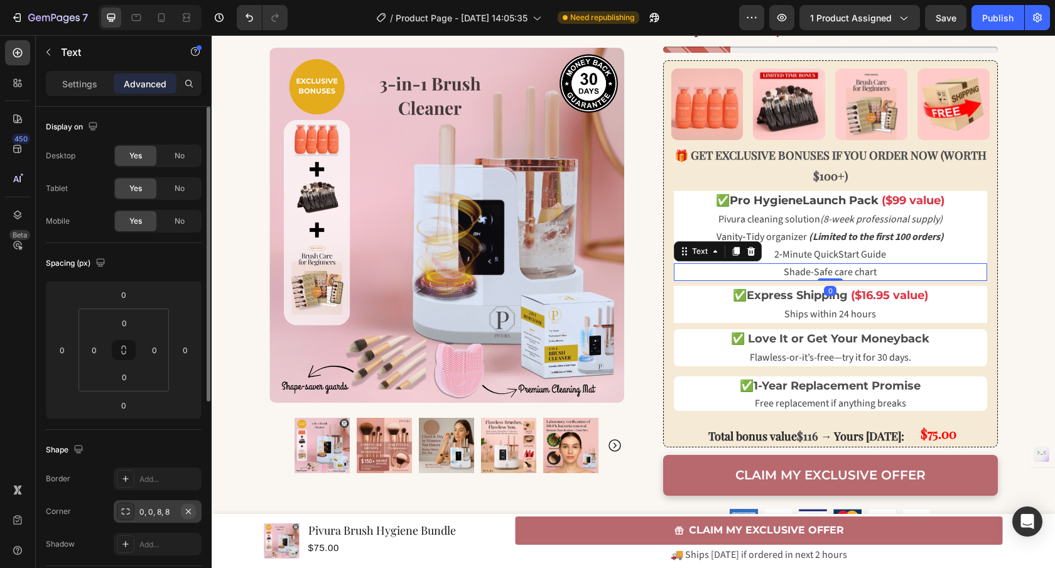
click at [189, 507] on icon "button" at bounding box center [188, 511] width 10 height 10
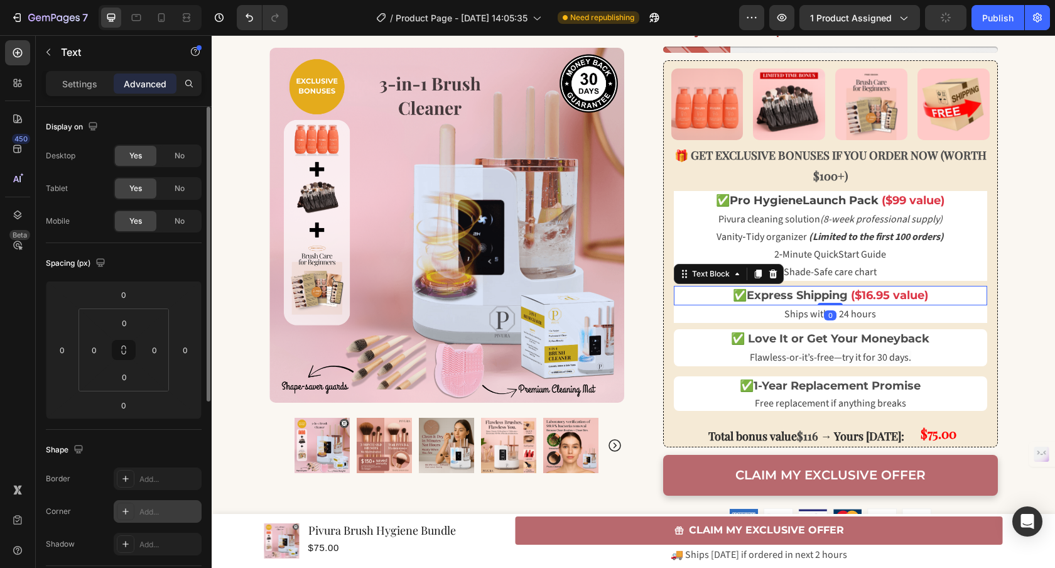
click at [723, 303] on p "✅ Express Shipping ($16.95 value)" at bounding box center [830, 295] width 311 height 17
click at [716, 197] on span "✅" at bounding box center [723, 200] width 14 height 14
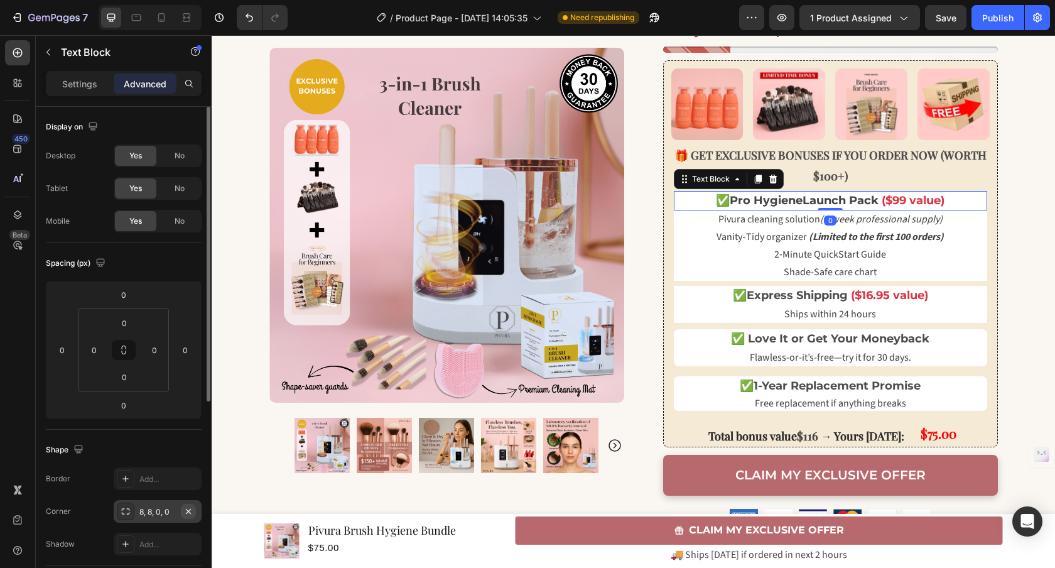
click at [191, 512] on icon "button" at bounding box center [188, 511] width 10 height 10
click at [68, 69] on div "Text Block" at bounding box center [107, 53] width 143 height 36
click at [70, 76] on div "Settings" at bounding box center [79, 83] width 63 height 20
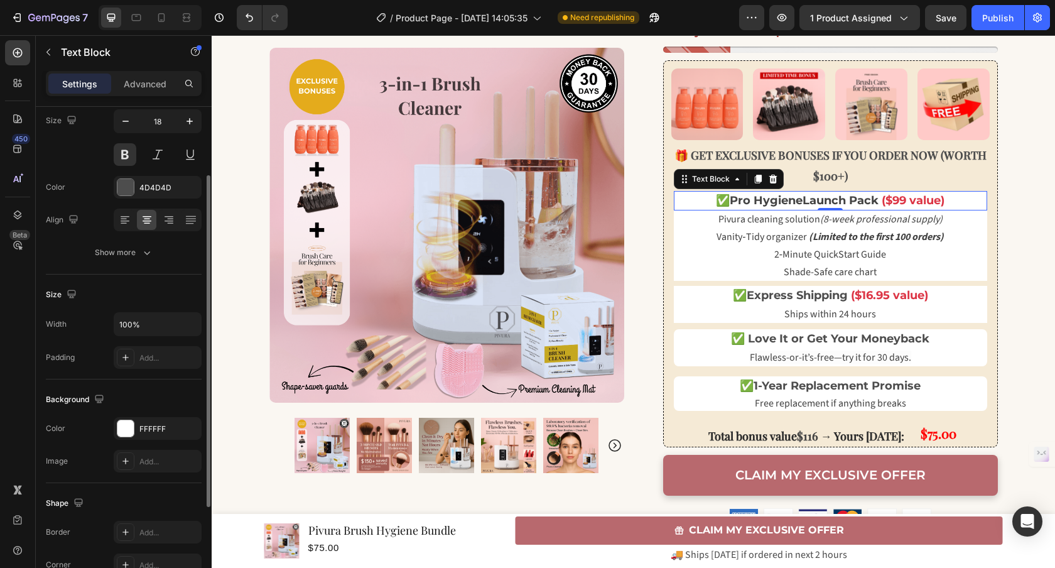
scroll to position [195, 0]
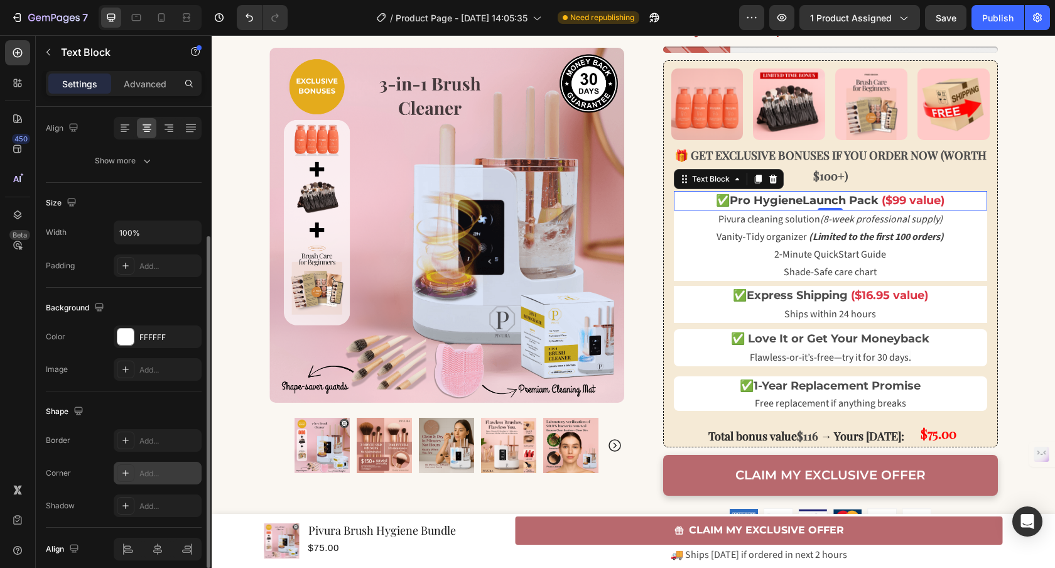
click at [141, 461] on div "Add..." at bounding box center [158, 472] width 88 height 23
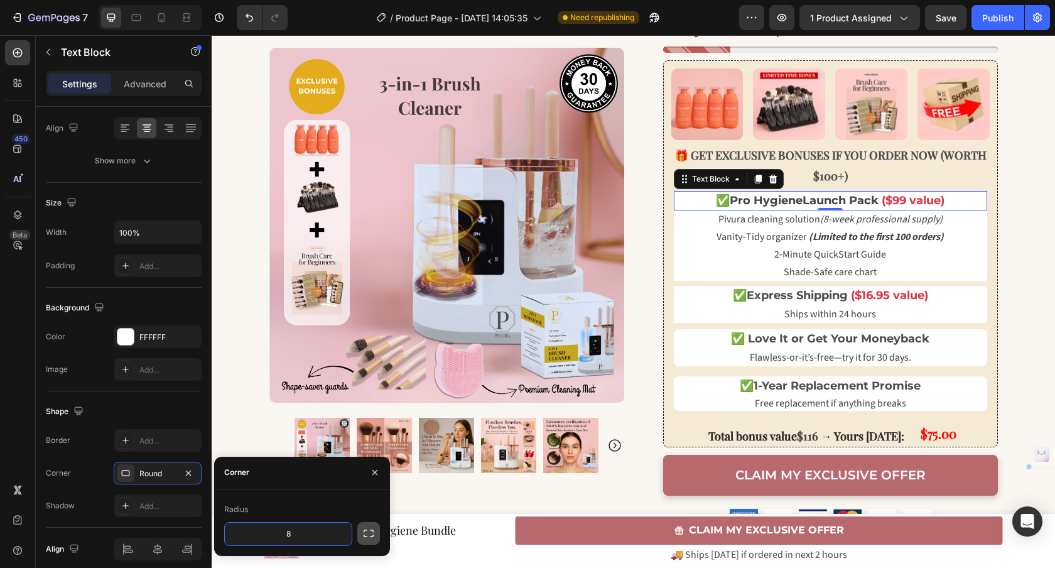
click at [370, 534] on icon "button" at bounding box center [368, 533] width 13 height 13
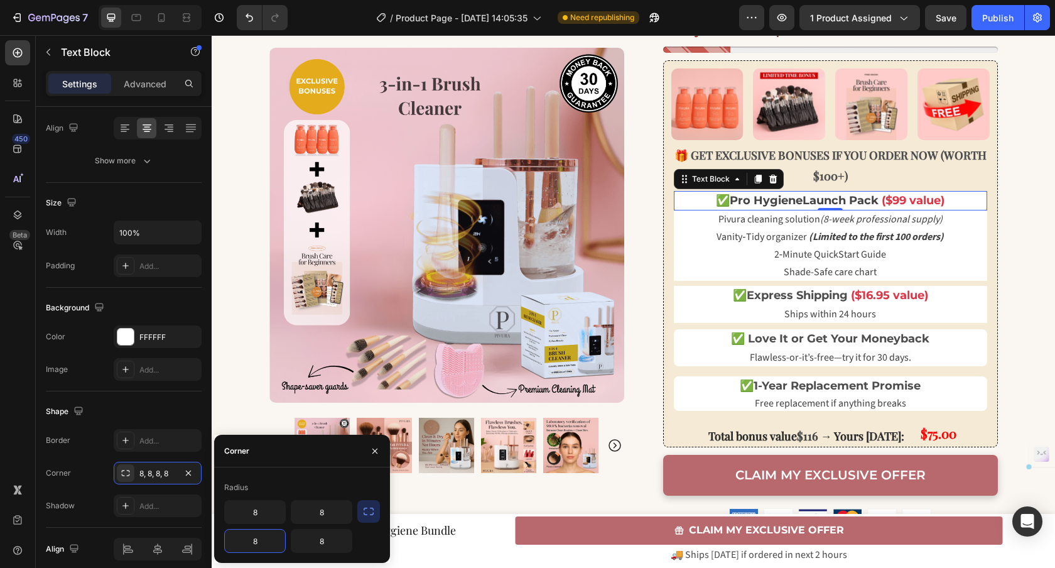
click at [274, 544] on input "8" at bounding box center [255, 540] width 60 height 23
click at [326, 537] on input "8" at bounding box center [321, 540] width 60 height 23
click at [723, 272] on p "Shade-Safe care chart" at bounding box center [830, 271] width 311 height 15
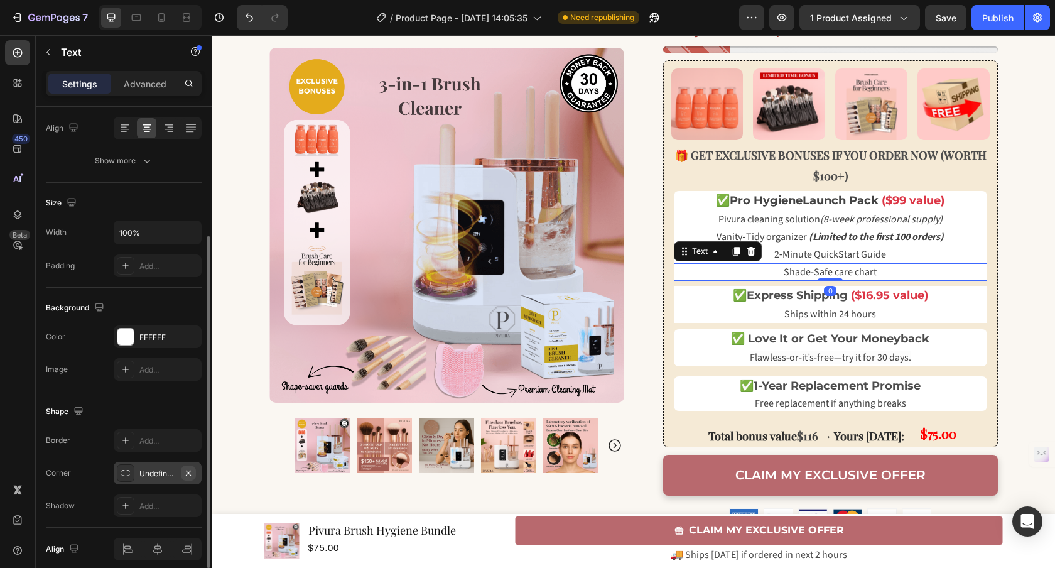
click at [182, 473] on button "button" at bounding box center [188, 472] width 15 height 15
click at [181, 474] on div "Add..." at bounding box center [168, 473] width 59 height 11
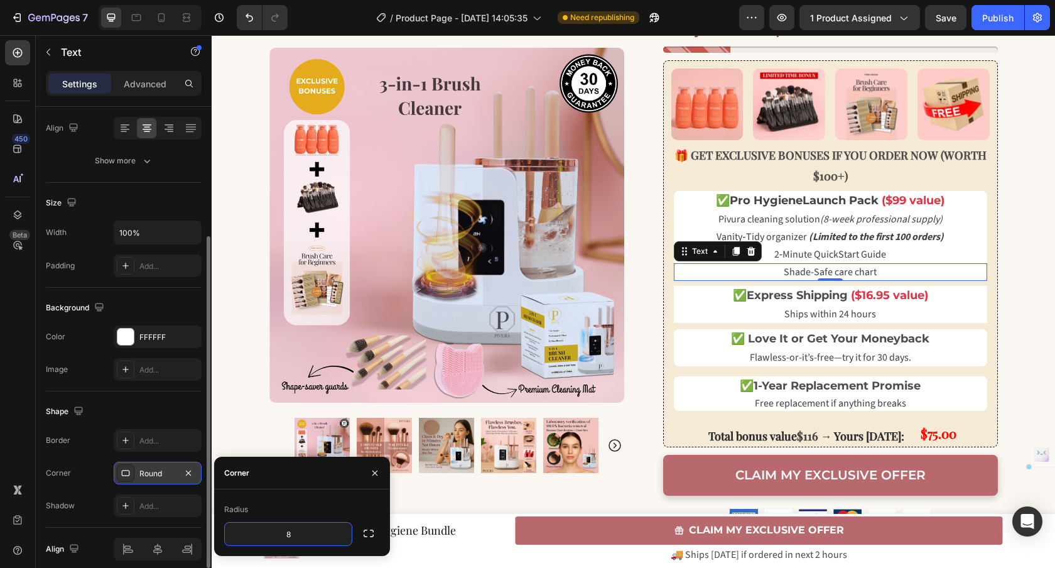
click at [373, 529] on icon "button" at bounding box center [368, 533] width 13 height 13
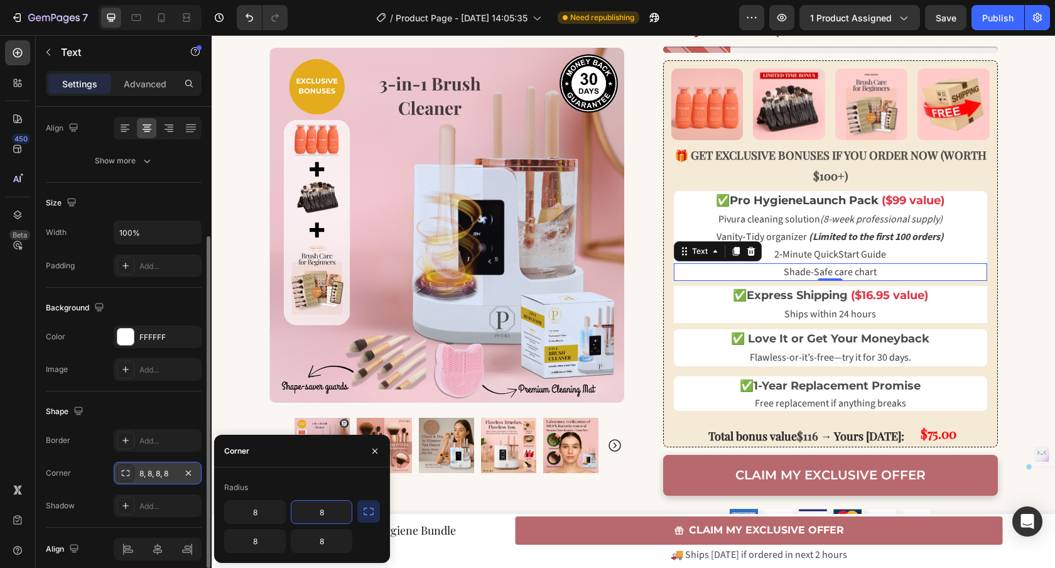
click at [339, 510] on input "8" at bounding box center [321, 511] width 60 height 23
click at [259, 512] on input "8" at bounding box center [255, 511] width 60 height 23
click at [375, 444] on button "button" at bounding box center [375, 451] width 20 height 20
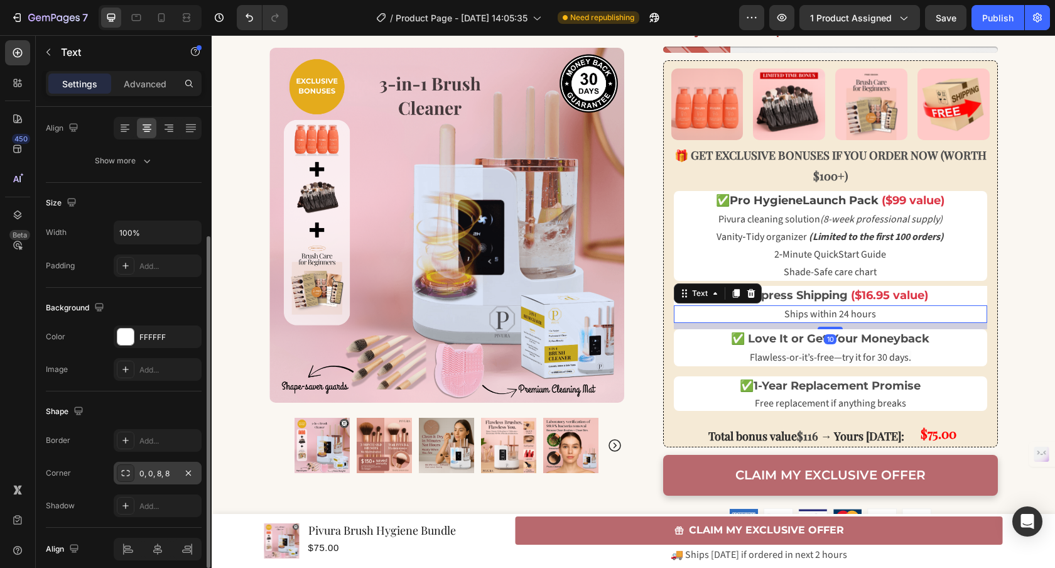
click at [844, 312] on span "Ships within 24 hours" at bounding box center [830, 314] width 92 height 14
click at [190, 475] on icon "button" at bounding box center [188, 473] width 10 height 10
click at [171, 475] on div "Add..." at bounding box center [168, 473] width 59 height 11
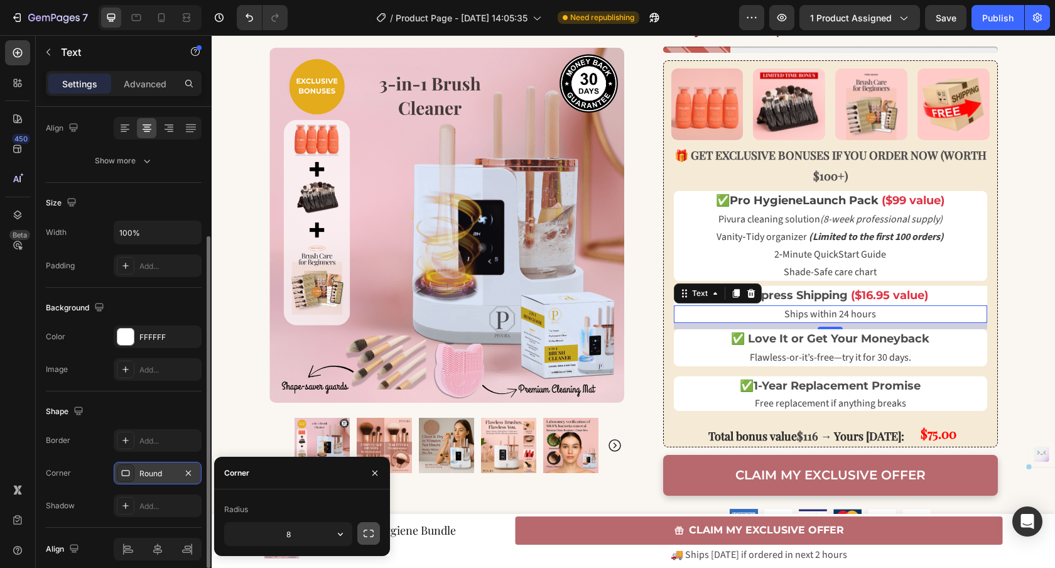
click at [372, 532] on icon "button" at bounding box center [368, 533] width 13 height 13
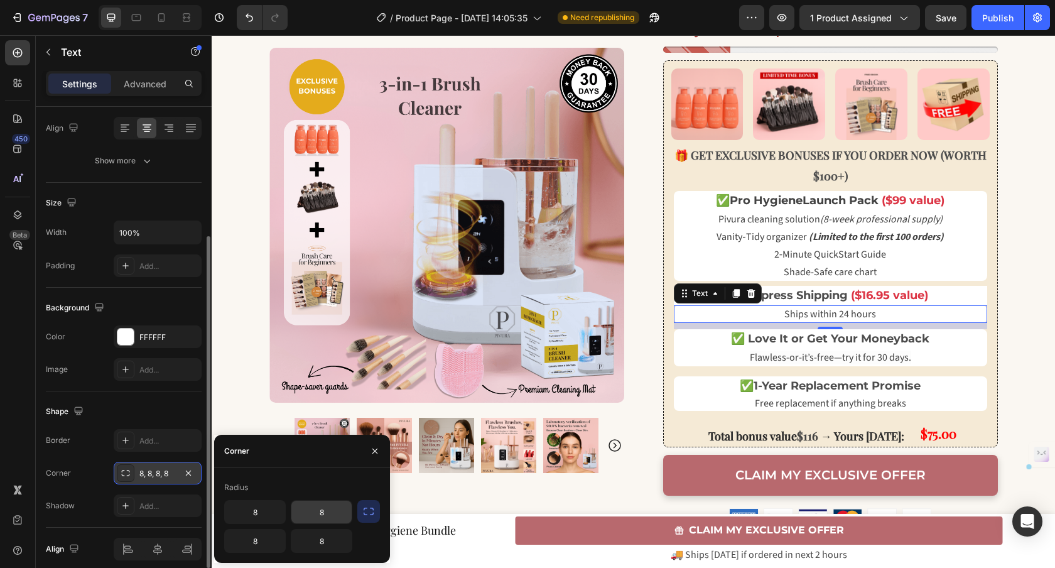
click at [341, 512] on input "8" at bounding box center [321, 511] width 60 height 23
click at [272, 514] on input "8" at bounding box center [255, 511] width 60 height 23
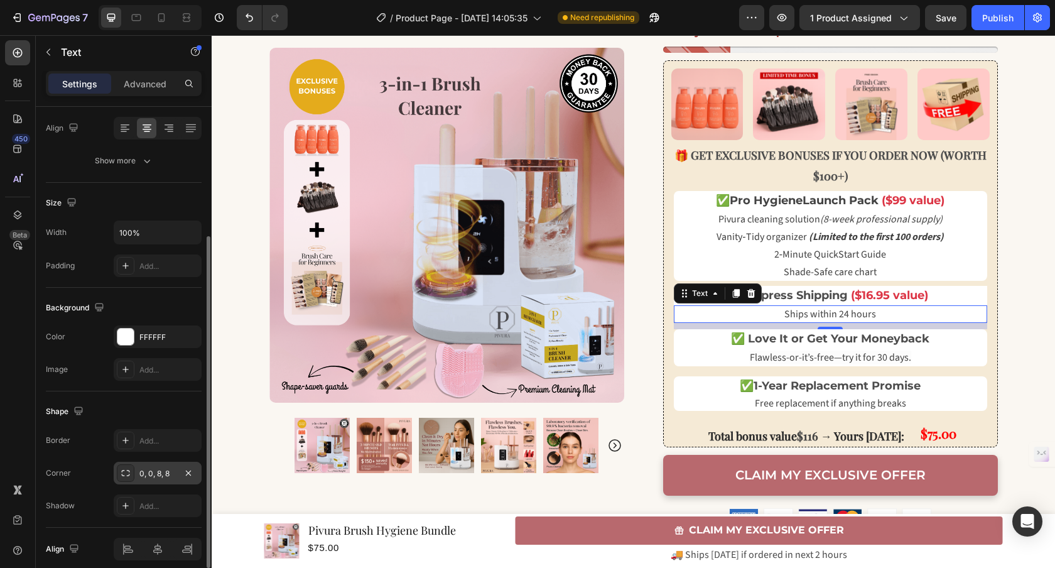
click at [753, 291] on div "Text" at bounding box center [718, 293] width 88 height 20
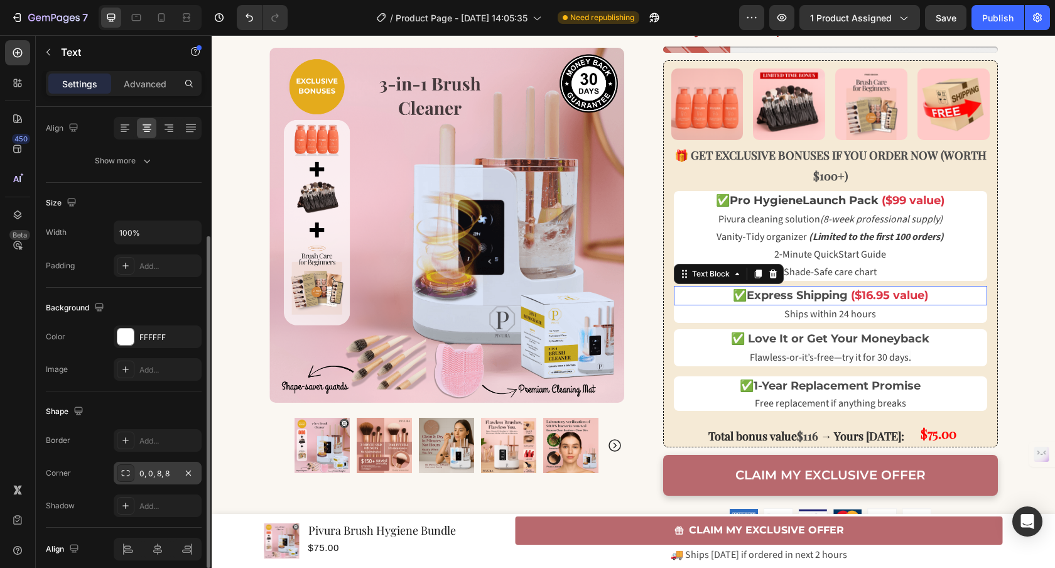
click at [767, 291] on strong "Express Shipping" at bounding box center [796, 295] width 101 height 14
click at [146, 475] on div "Add..." at bounding box center [168, 473] width 59 height 11
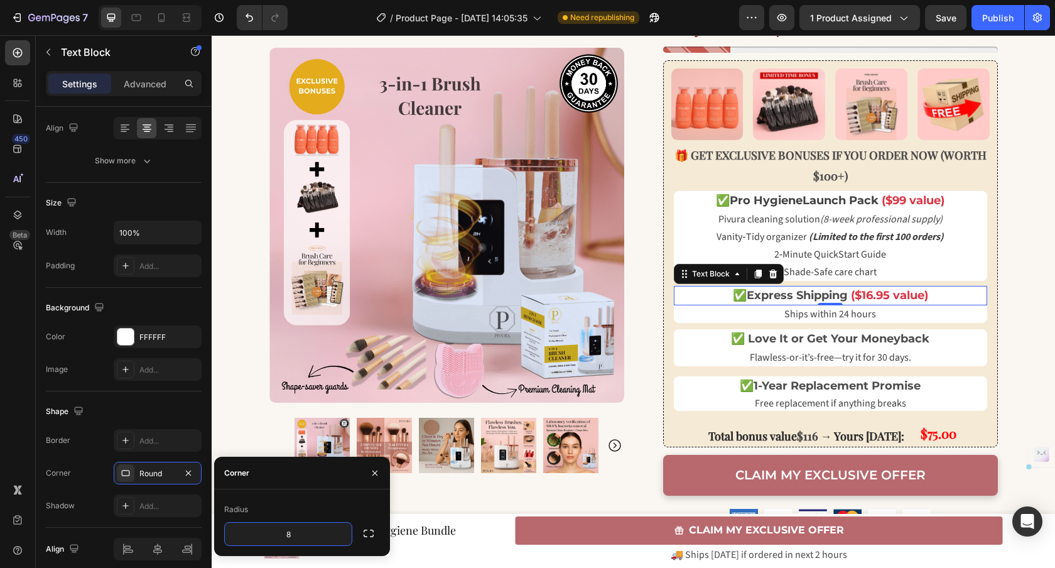
drag, startPoint x: 370, startPoint y: 530, endPoint x: 354, endPoint y: 531, distance: 15.7
click at [370, 530] on icon "button" at bounding box center [368, 533] width 13 height 13
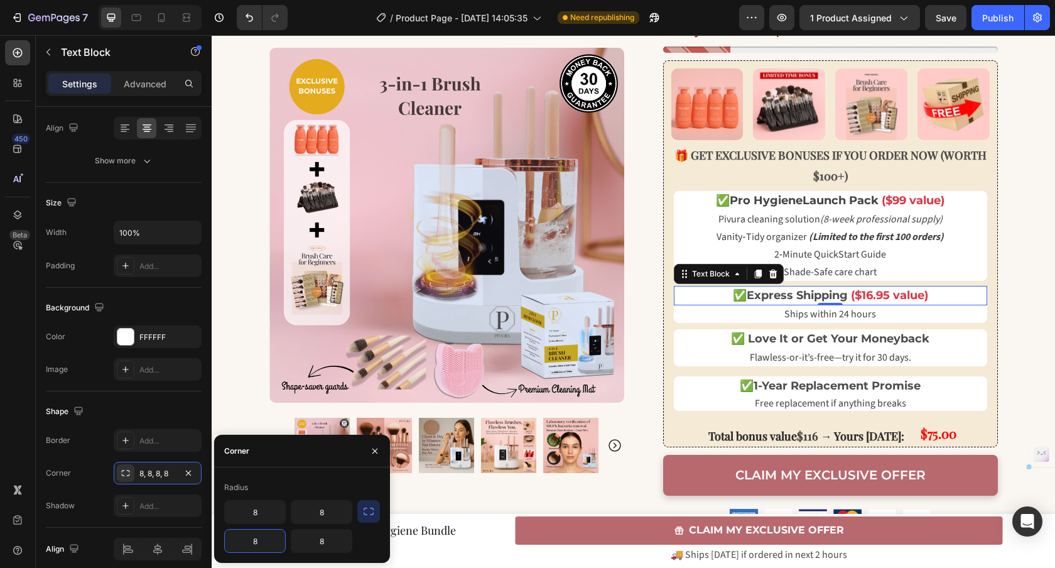
click at [266, 547] on input "8" at bounding box center [255, 540] width 60 height 23
click at [323, 542] on input "8" at bounding box center [321, 540] width 60 height 23
click at [702, 343] on p "✅ Love It or Get Your Moneyback" at bounding box center [830, 338] width 311 height 17
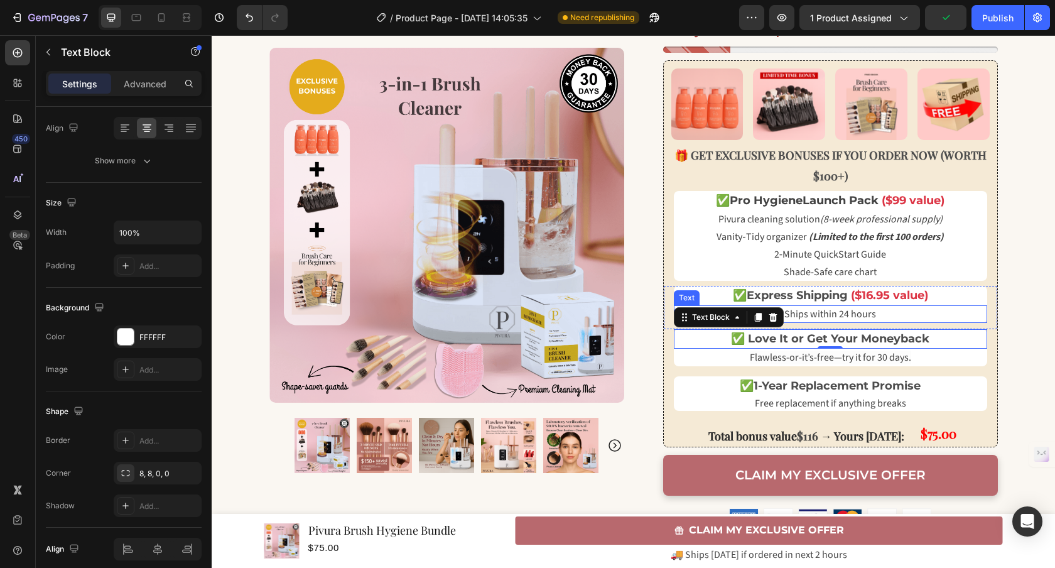
click at [832, 321] on div "Ships within 24 hours" at bounding box center [830, 314] width 313 height 18
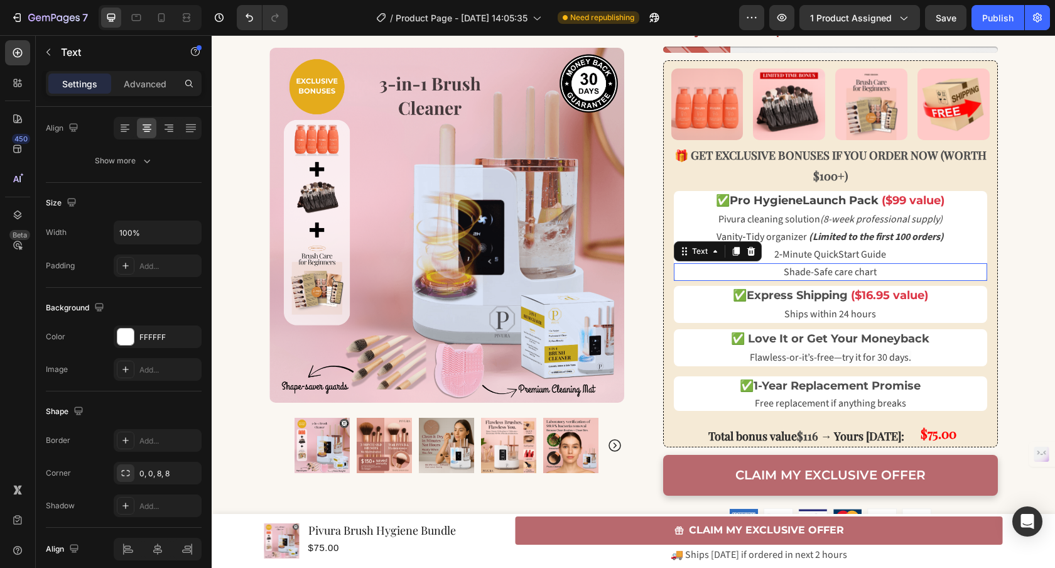
click at [826, 279] on div "Shade-Safe care chart Text 0" at bounding box center [830, 272] width 313 height 18
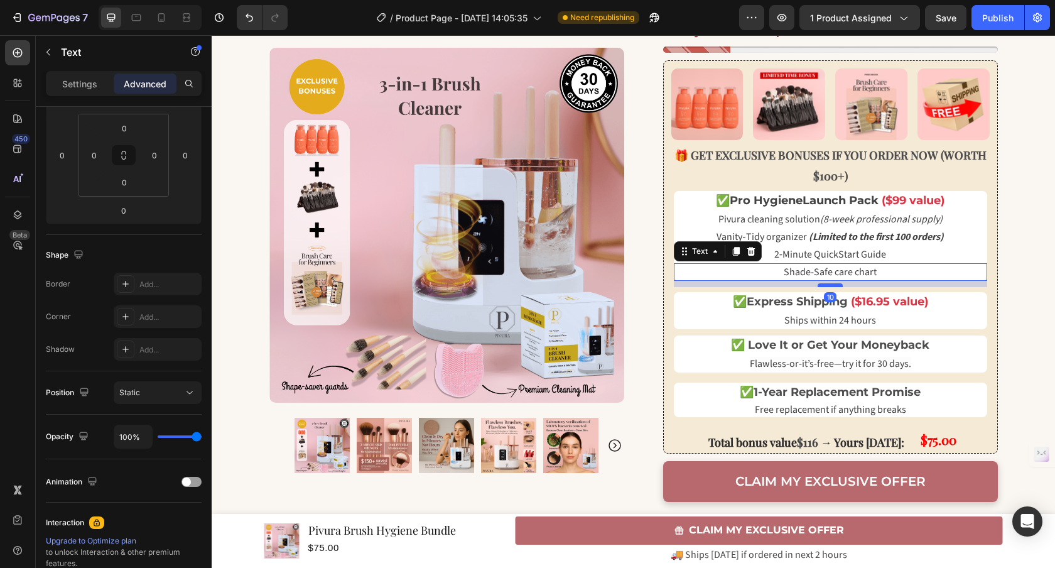
click at [827, 286] on div at bounding box center [829, 285] width 25 height 4
type input "10"
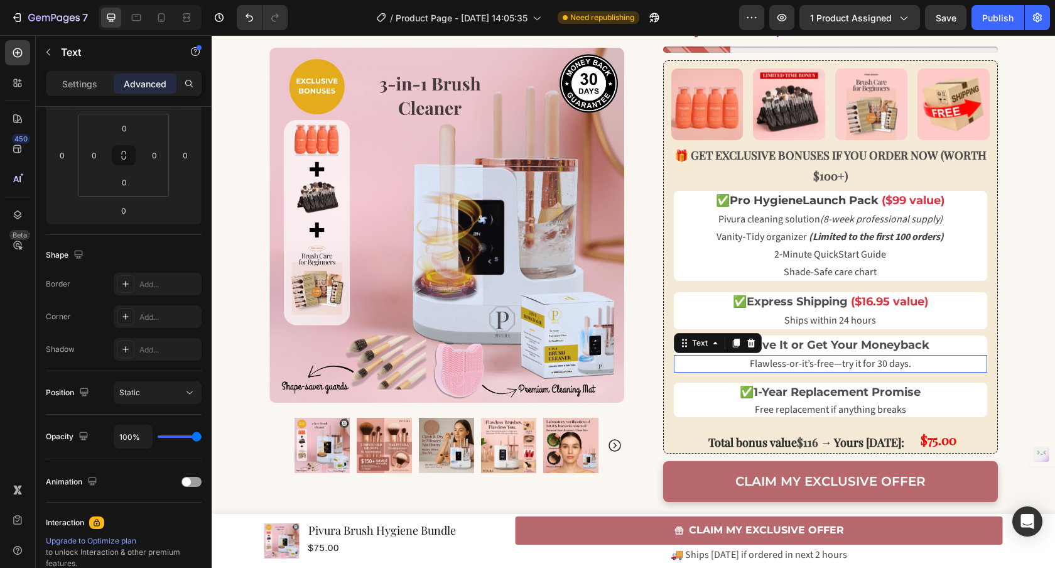
click at [833, 372] on div "Flawless-or-it’s-free—try it for 30 days. Text 0" at bounding box center [830, 364] width 313 height 18
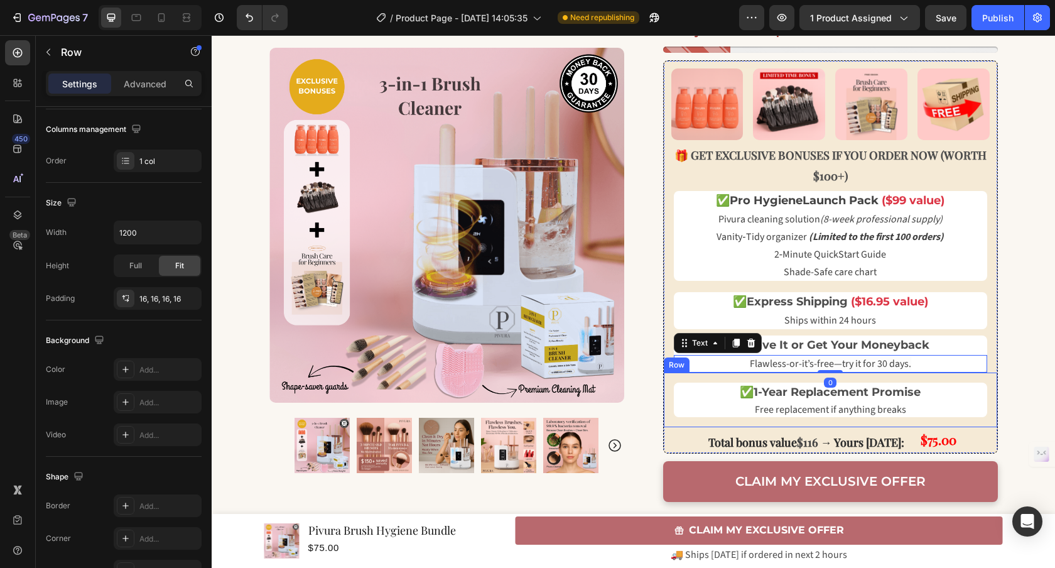
click at [795, 376] on div "✅ 1-Year Replacement Promise Text Block Free replacement if anything breaks Tex…" at bounding box center [830, 399] width 333 height 55
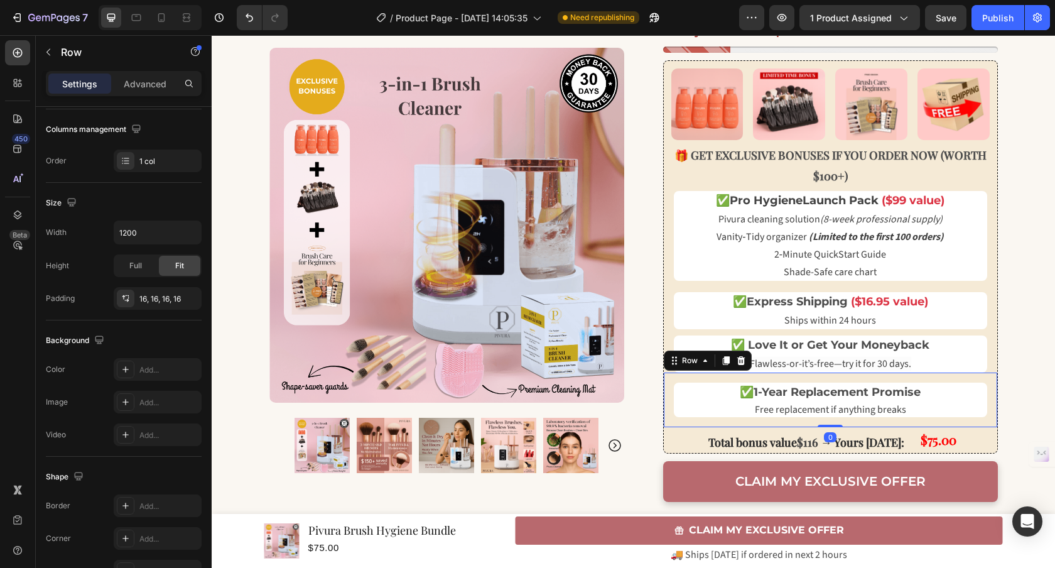
scroll to position [0, 0]
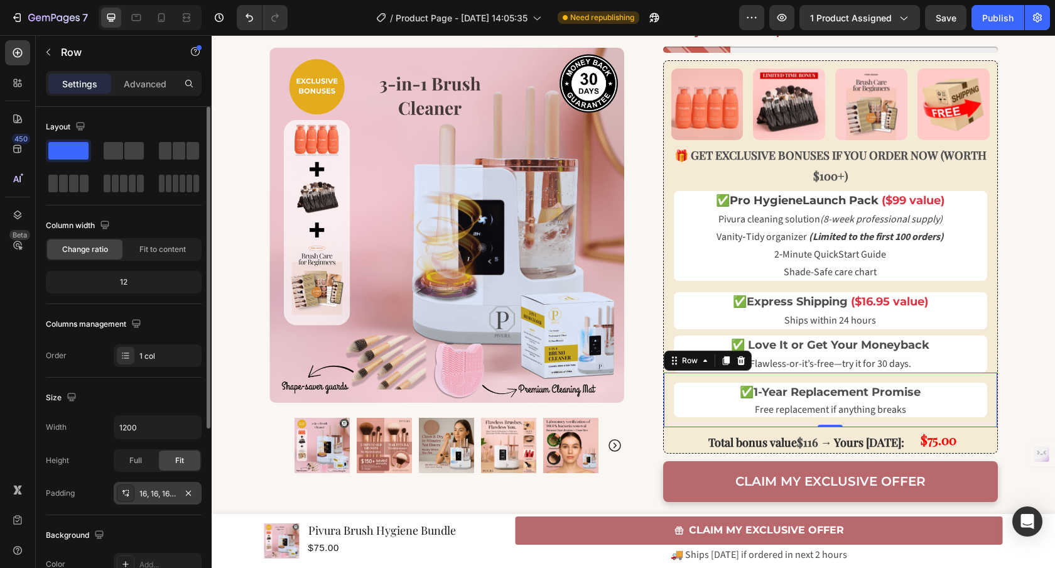
click at [169, 495] on div "16, 16, 16, 16" at bounding box center [157, 493] width 36 height 11
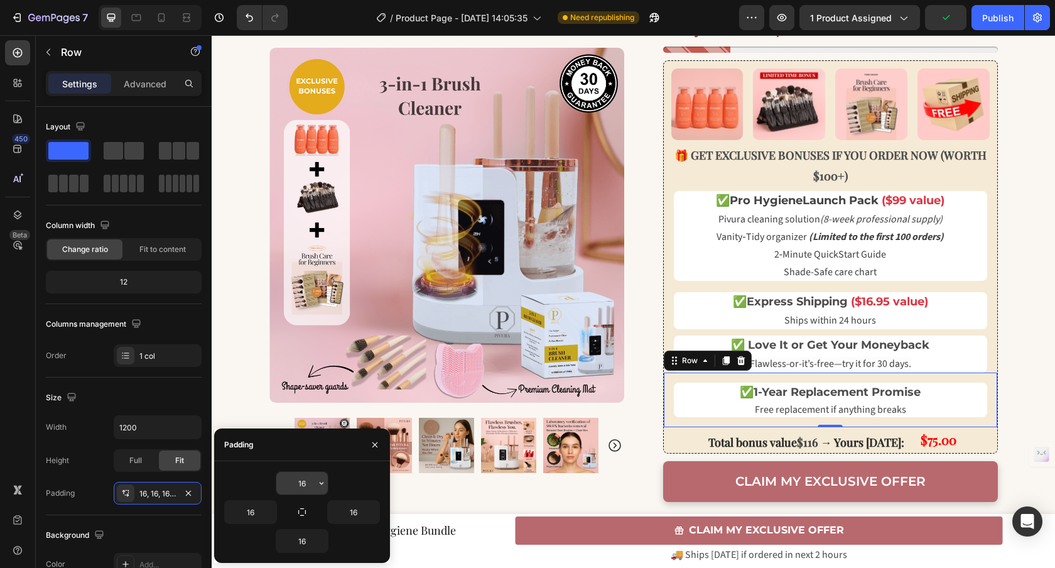
click at [310, 485] on input "16" at bounding box center [301, 482] width 51 height 23
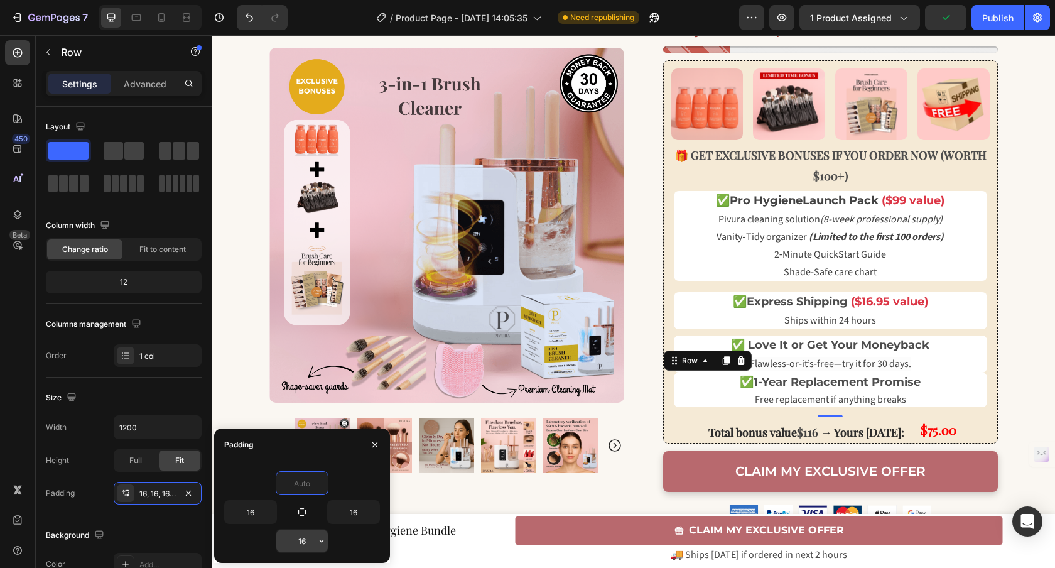
click at [306, 541] on input "16" at bounding box center [301, 540] width 51 height 23
type input "0"
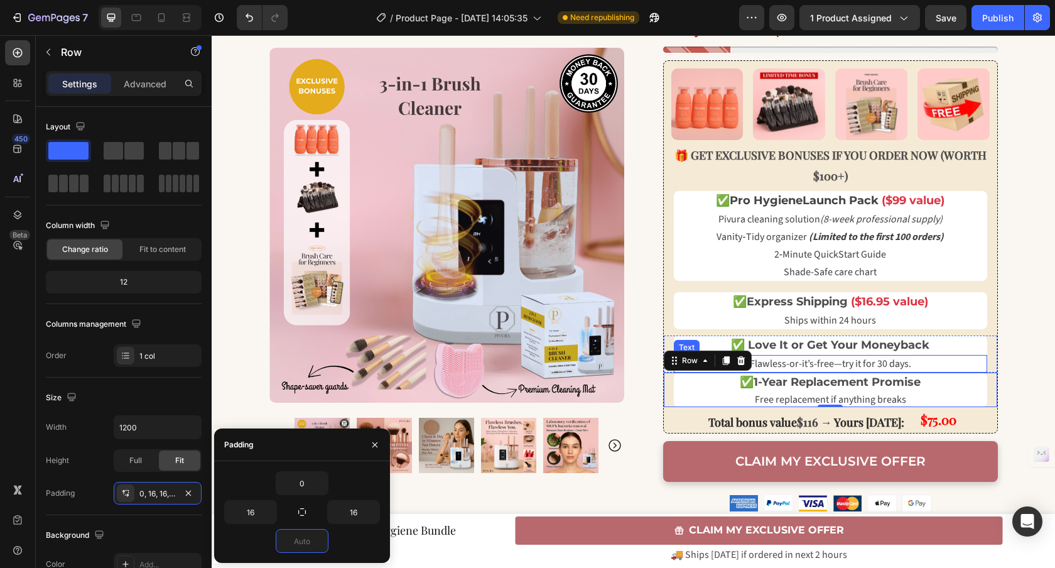
click at [829, 370] on span "Flawless-or-it’s-free—try it for 30 days." at bounding box center [830, 364] width 161 height 14
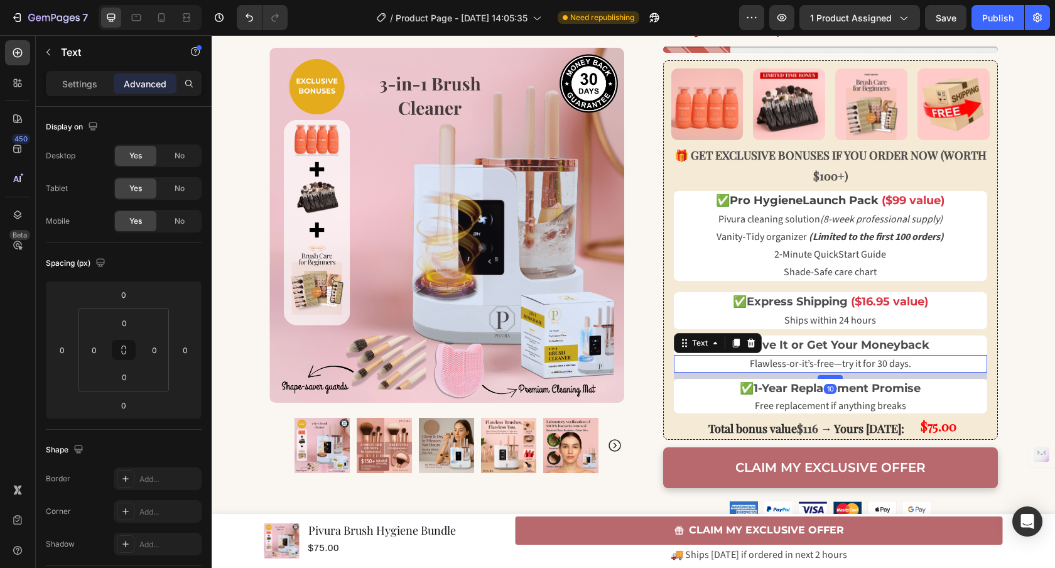
drag, startPoint x: 829, startPoint y: 370, endPoint x: 831, endPoint y: 377, distance: 6.4
click at [831, 377] on div at bounding box center [829, 377] width 25 height 4
type input "10"
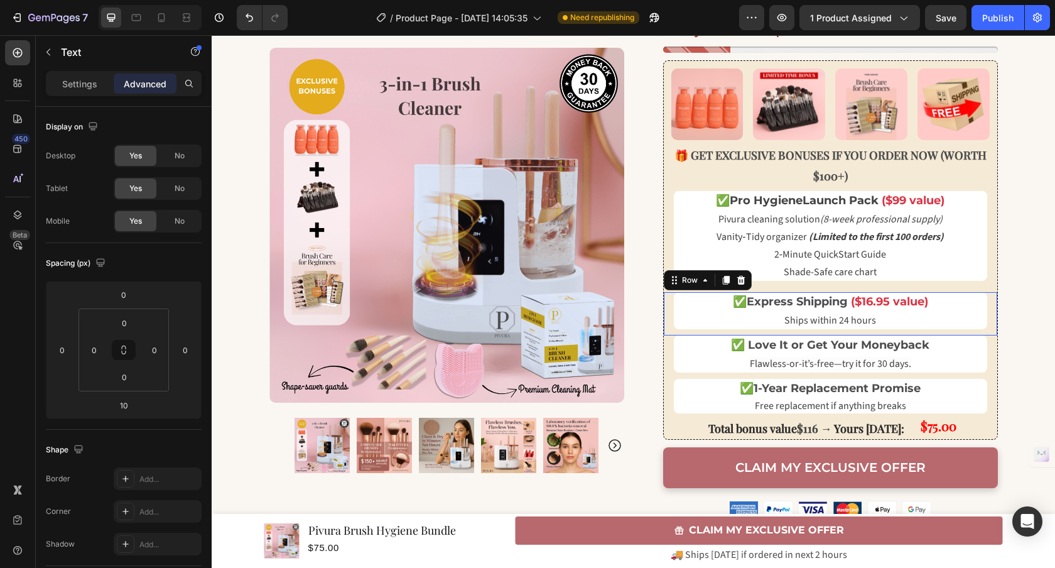
click at [823, 331] on div "✅ Express Shipping ($16.95 value) Text Block Ships within 24 hours Text" at bounding box center [830, 313] width 313 height 43
click at [833, 330] on div "✅ Express Shipping ($16.95 value) Text Block Ships within 24 hours Text Row 0" at bounding box center [830, 313] width 333 height 43
click at [829, 324] on span "Ships within 24 hours" at bounding box center [830, 320] width 92 height 14
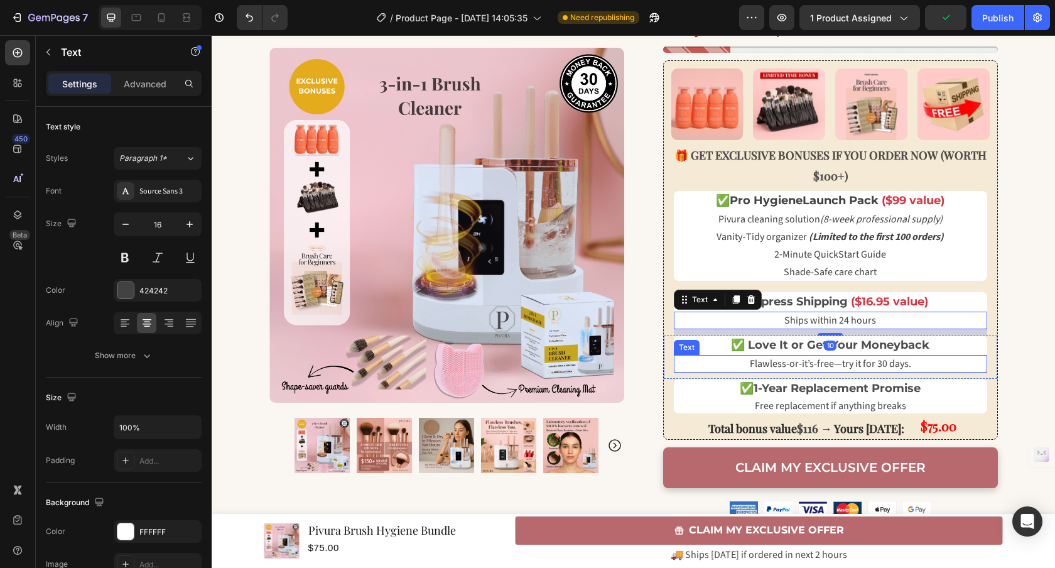
click at [829, 372] on div "Flawless-or-it’s-free—try it for 30 days." at bounding box center [830, 364] width 313 height 18
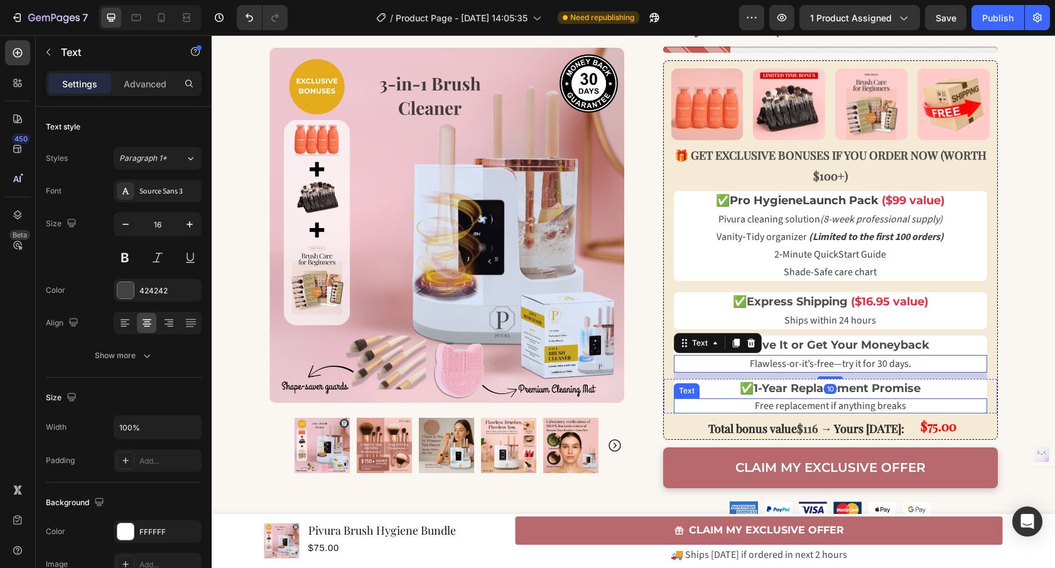
click at [822, 411] on span "Free replacement if anything breaks" at bounding box center [830, 406] width 151 height 14
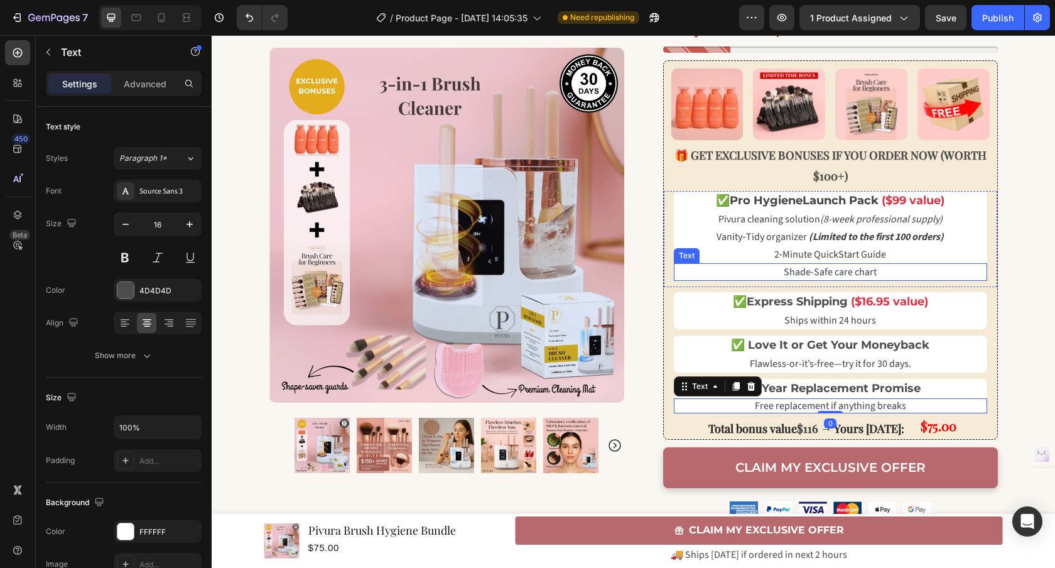
click at [807, 279] on span "Shade-Safe care chart" at bounding box center [829, 272] width 93 height 14
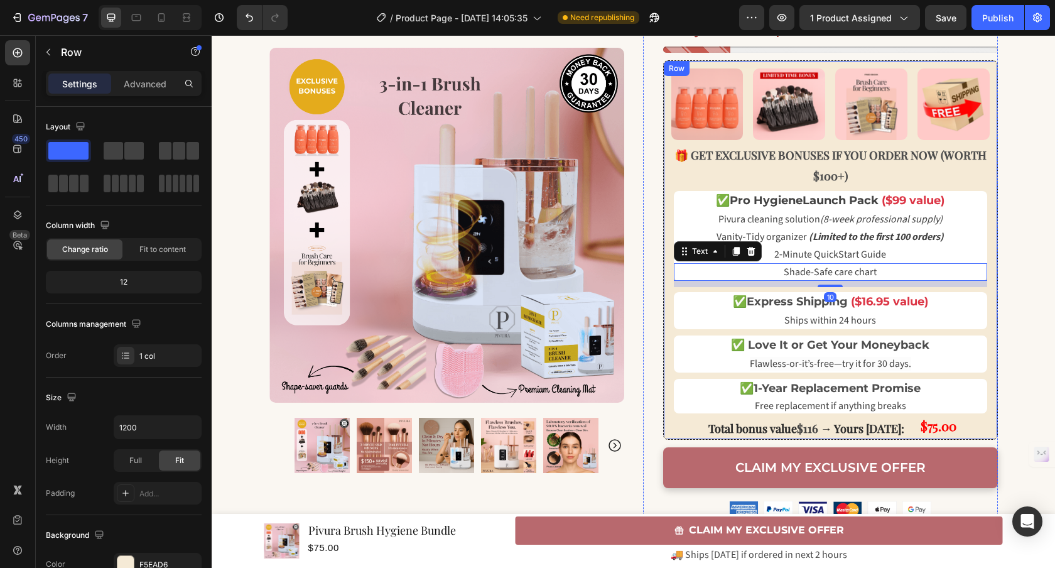
click at [797, 288] on div "Image Image Image Image Row 🎁 GET EXCLUSIVE BONUSES IF YOU ORDER NOW (WORTH $10…" at bounding box center [830, 250] width 333 height 378
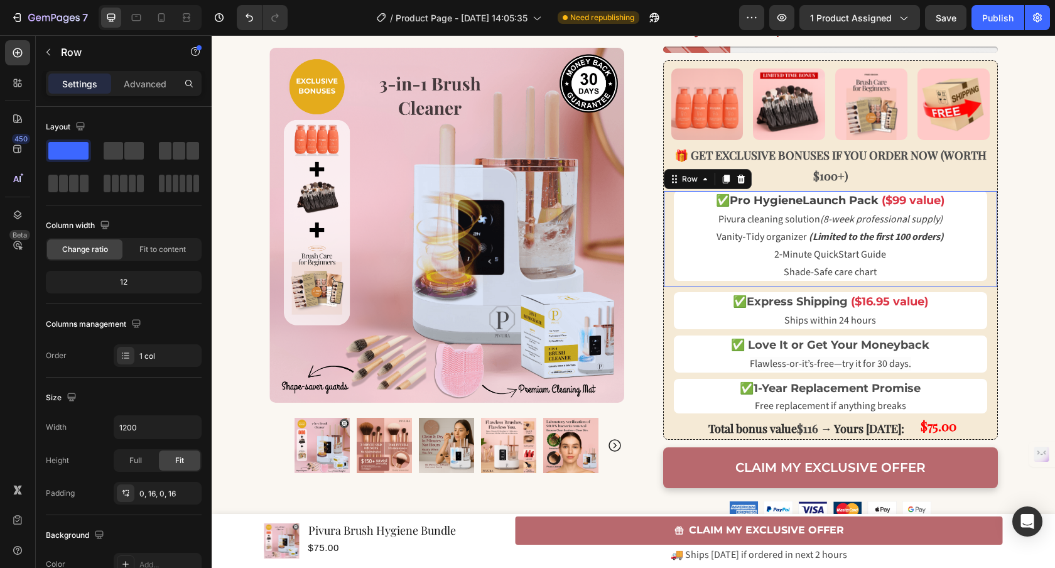
click at [801, 284] on div "✅ Pro Hygiene Launch Pack ($99 value) Text Block Pivura cleaning solution (8-we…" at bounding box center [830, 239] width 313 height 96
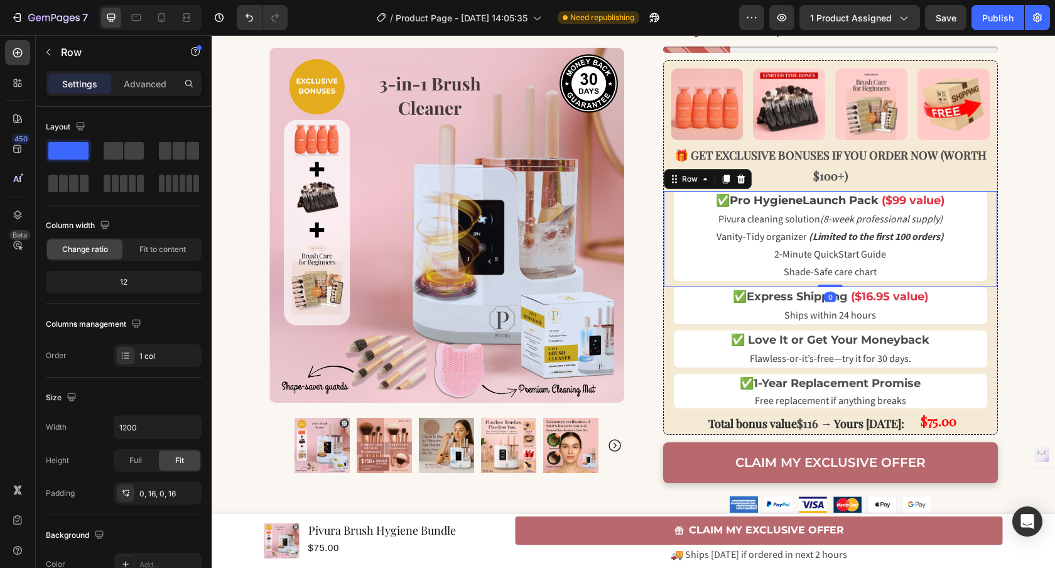
drag, startPoint x: 832, startPoint y: 290, endPoint x: 833, endPoint y: 282, distance: 8.3
click at [833, 282] on div "✅ Pro Hygiene Launch Pack ($99 value) Text Block Pivura cleaning solution (8-we…" at bounding box center [830, 239] width 333 height 96
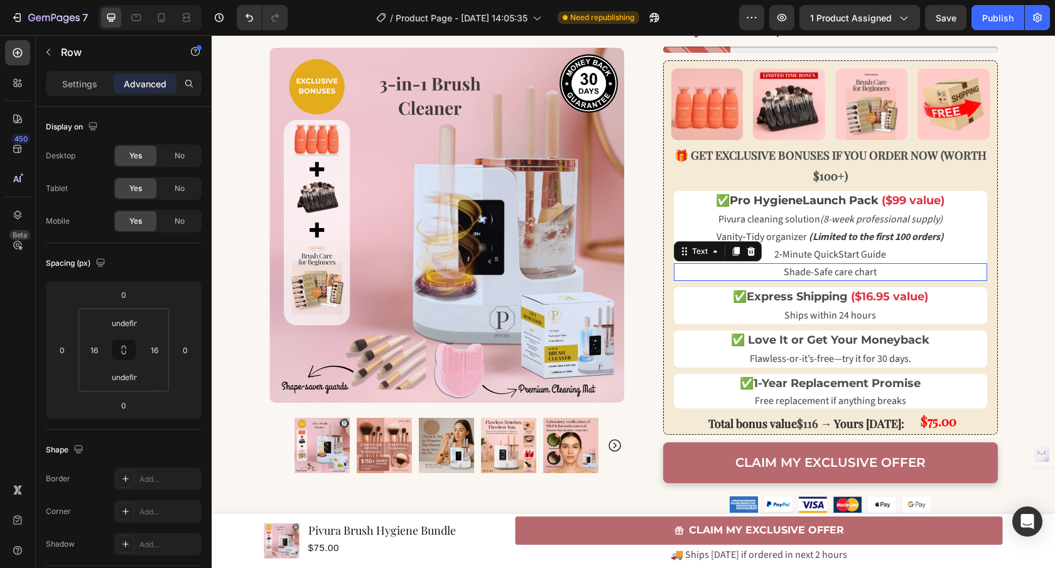
click at [830, 279] on span "Shade-Safe care chart" at bounding box center [829, 272] width 93 height 14
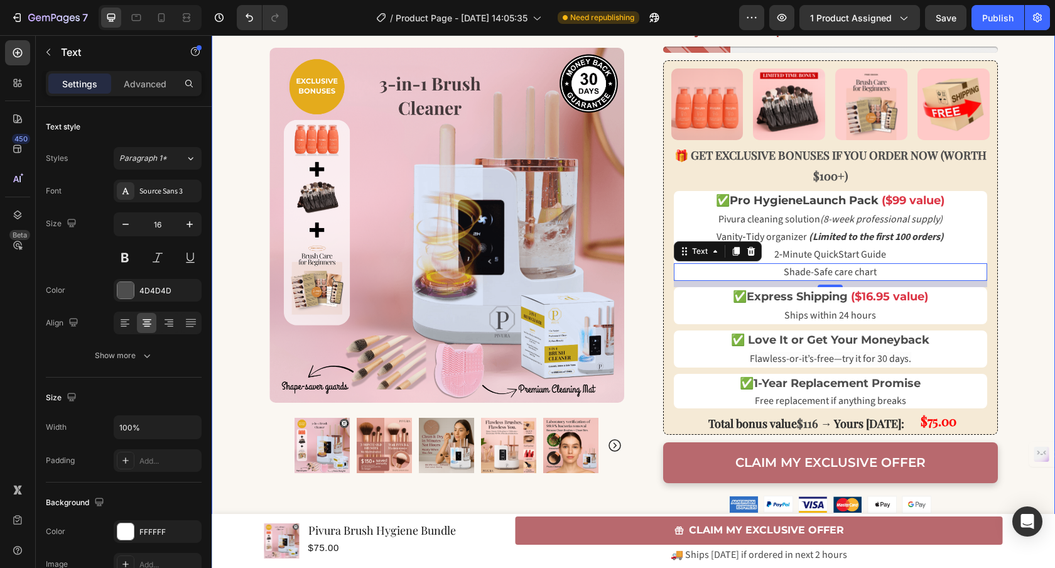
click at [1009, 205] on div "🏷️ EXCLUSIVE OFFER WITH BONUSES TODAY! Text Block Row Row Row 🚨 LIMITED TIME 🚨 …" at bounding box center [633, 119] width 843 height 1113
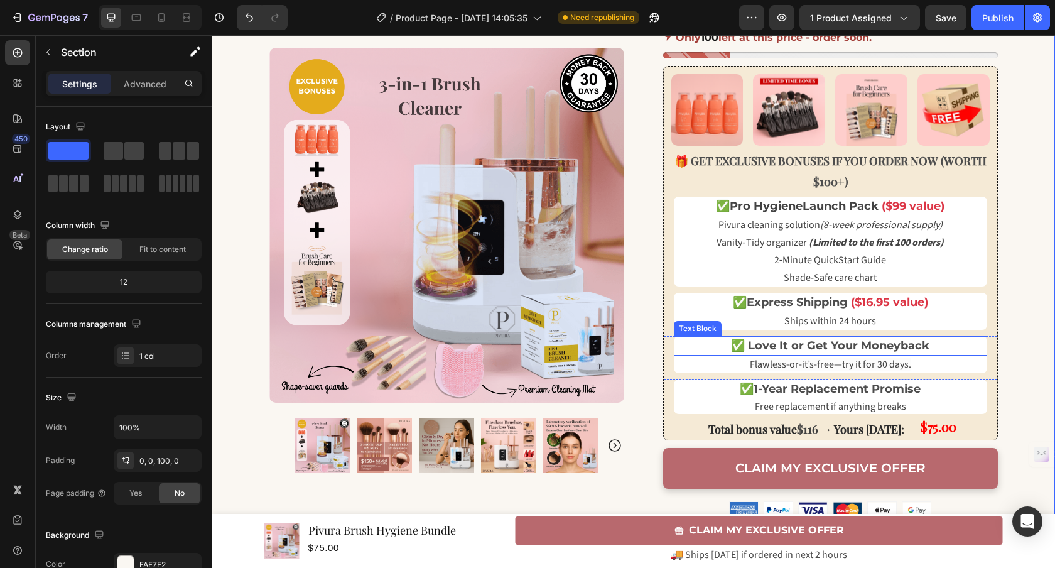
scroll to position [483, 0]
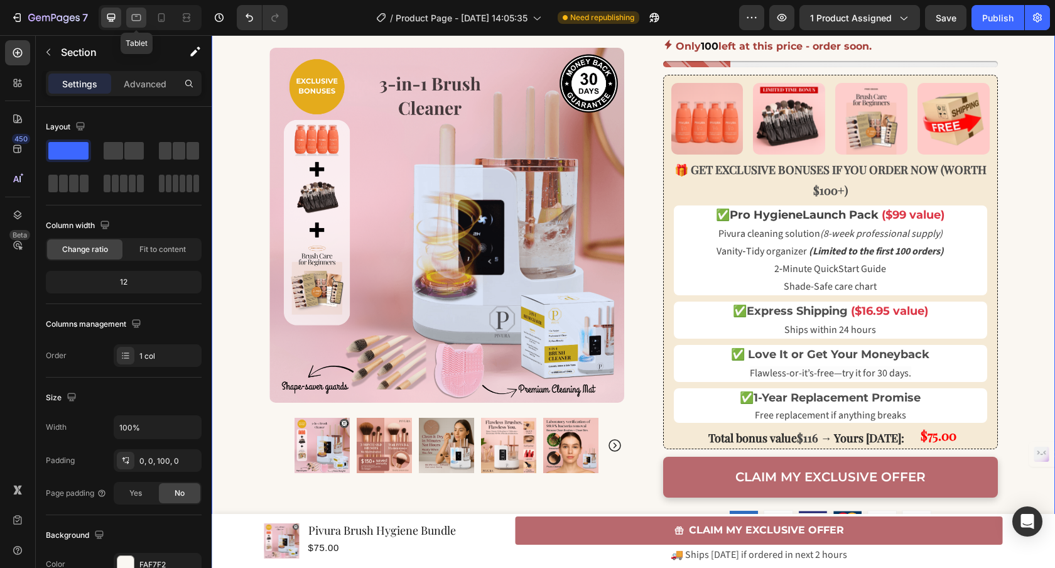
click at [132, 15] on icon at bounding box center [136, 17] width 9 height 7
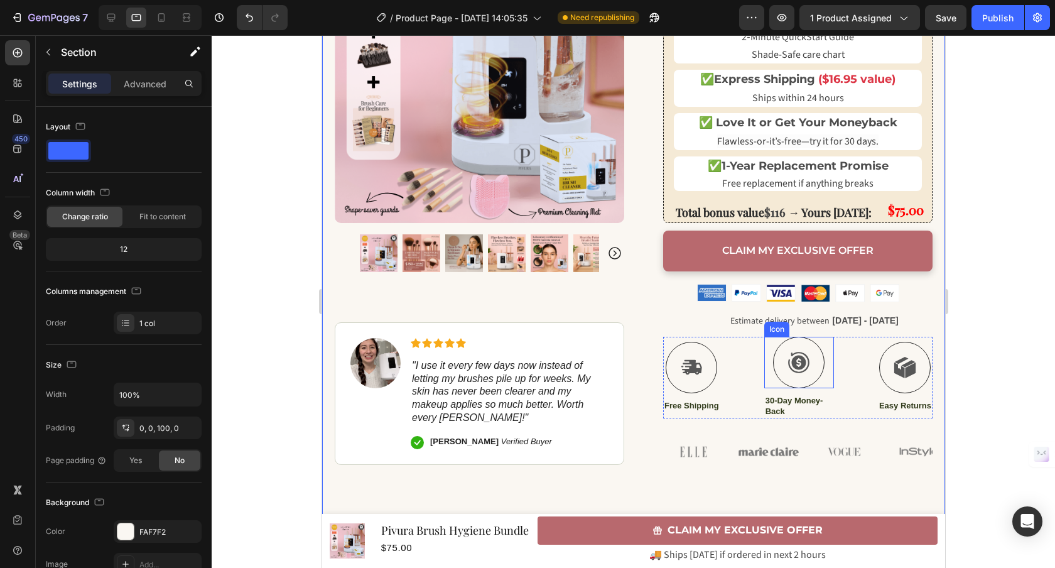
scroll to position [613, 0]
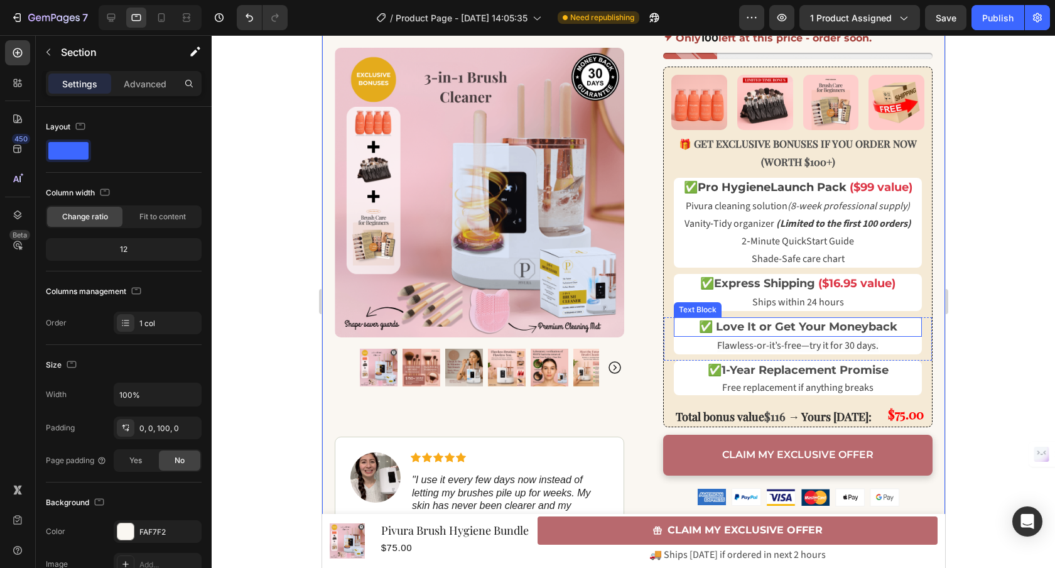
click at [758, 330] on strong "✅ Love It or Get Your Moneyback" at bounding box center [797, 327] width 198 height 14
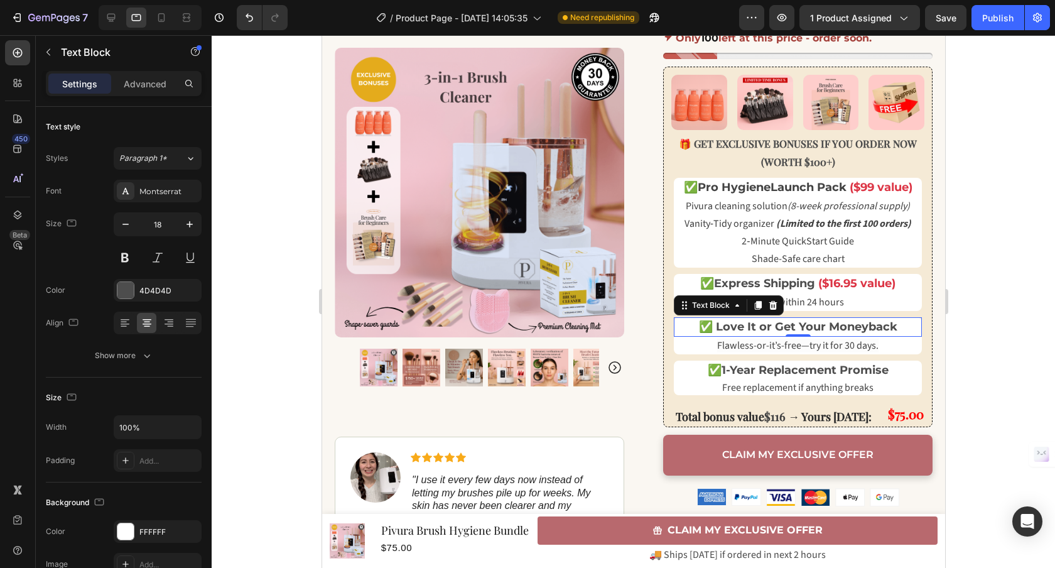
click at [1011, 340] on div at bounding box center [633, 301] width 843 height 532
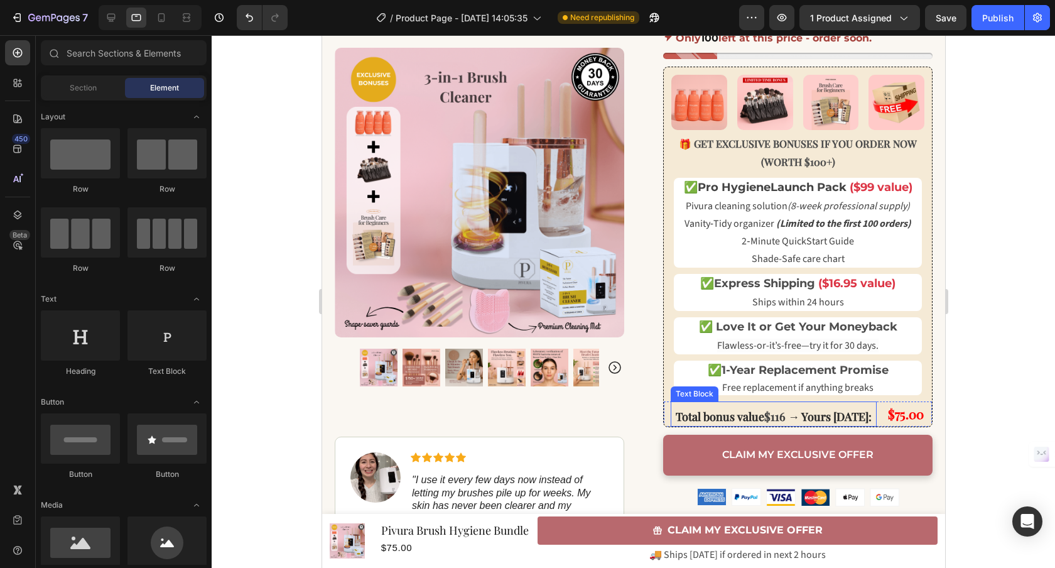
click at [802, 412] on strong "→ Yours [DATE]:" at bounding box center [828, 416] width 83 height 15
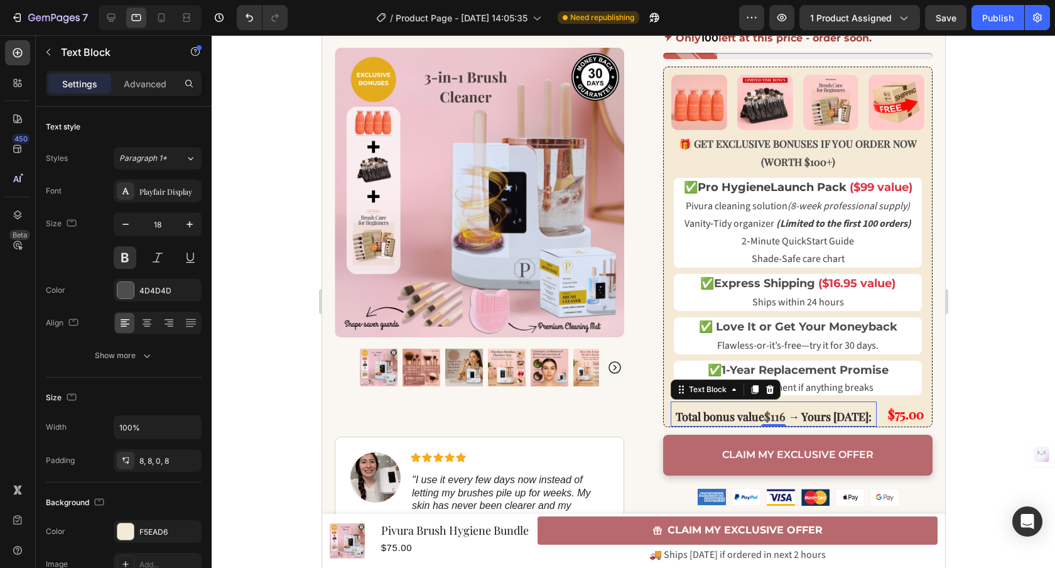
click at [866, 422] on div "Total bonus value $116 → Yours [DATE]:" at bounding box center [773, 413] width 206 height 25
click at [873, 402] on div "Total bonus value $116 → Yours [DATE]: Text Block 0 $75.00 Product Price Produc…" at bounding box center [797, 413] width 268 height 25
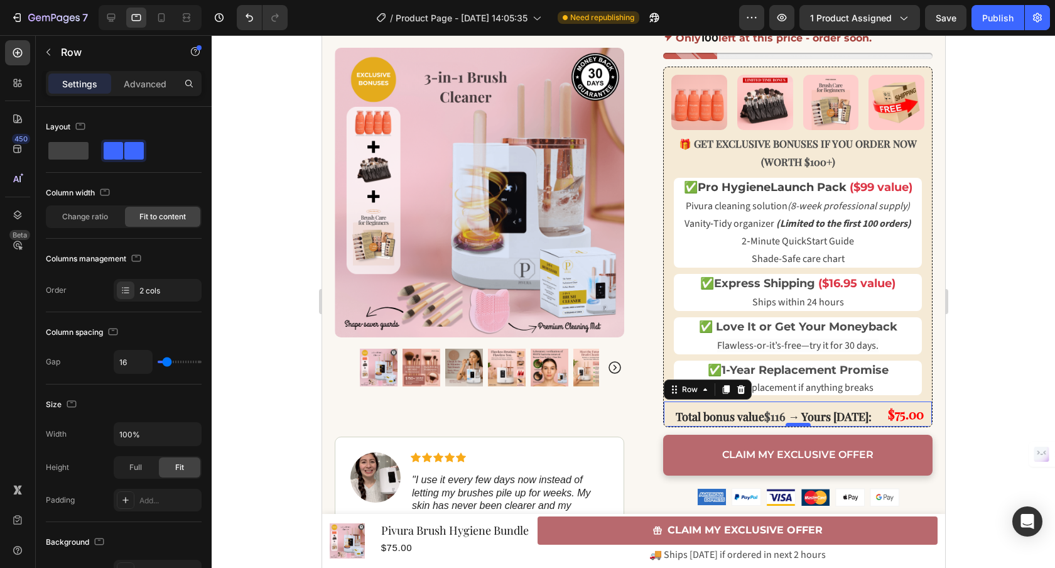
click at [790, 423] on div at bounding box center [797, 425] width 25 height 4
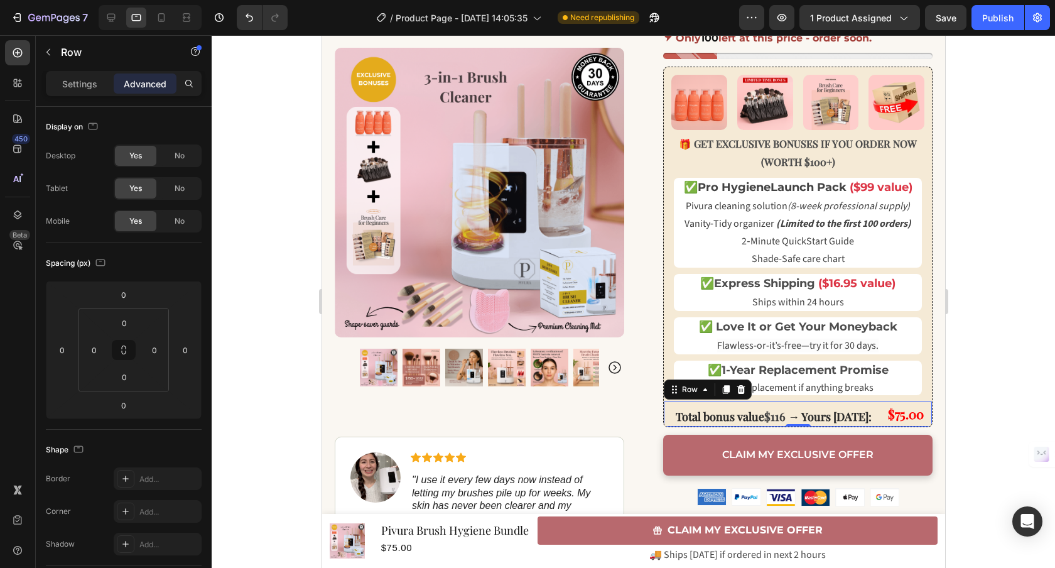
click at [867, 422] on div "Total bonus value $116 → Yours [DATE]: Text Block $75.00 Product Price Product …" at bounding box center [797, 413] width 268 height 25
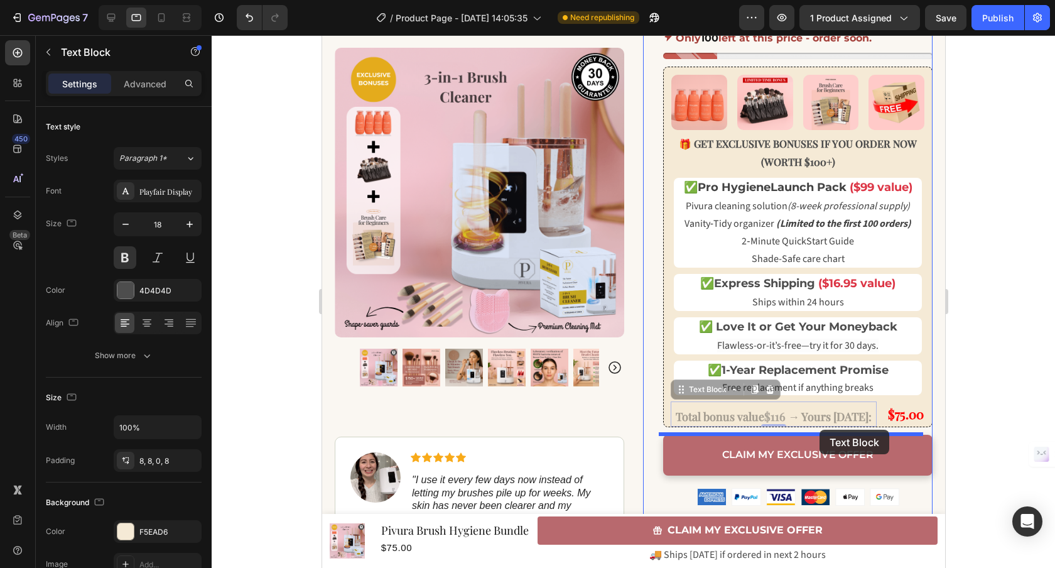
drag, startPoint x: 820, startPoint y: 423, endPoint x: 819, endPoint y: 429, distance: 6.4
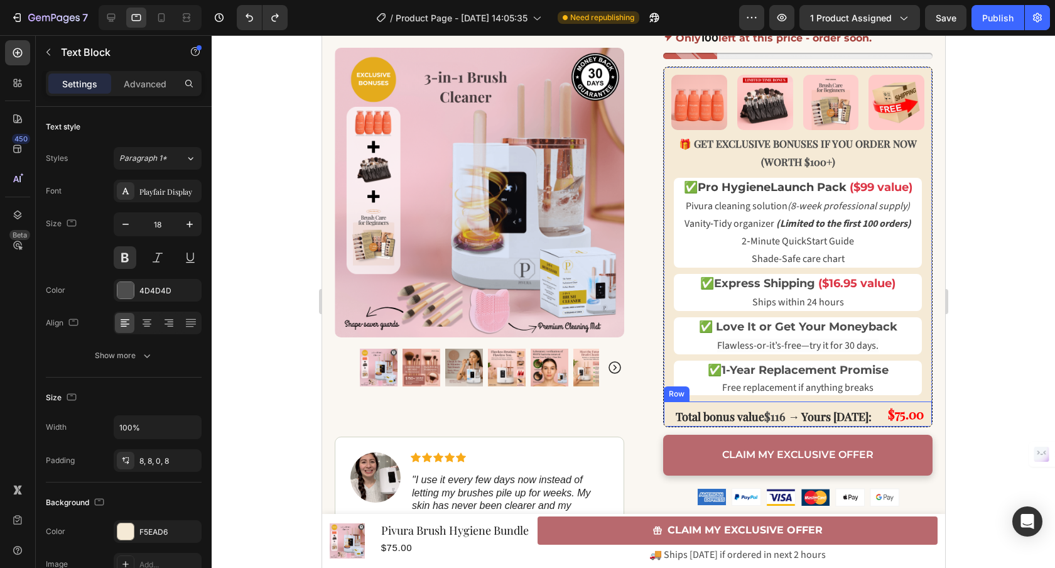
click at [871, 421] on div "Total bonus value $116 → Yours [DATE]: Text Block $75.00 Product Price Product …" at bounding box center [797, 413] width 268 height 25
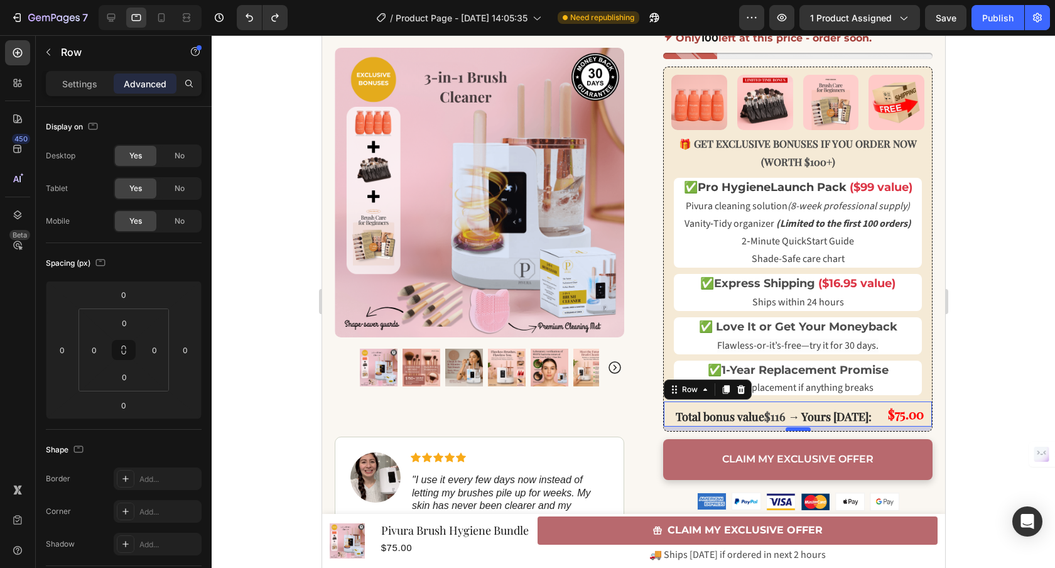
click at [792, 427] on div at bounding box center [797, 429] width 25 height 4
type input "7"
click at [927, 416] on div "Clean Skin Season: Women 40+ Flawless Makeup in 5 Minutes Bundle Heading Flawle…" at bounding box center [632, 102] width 623 height 1142
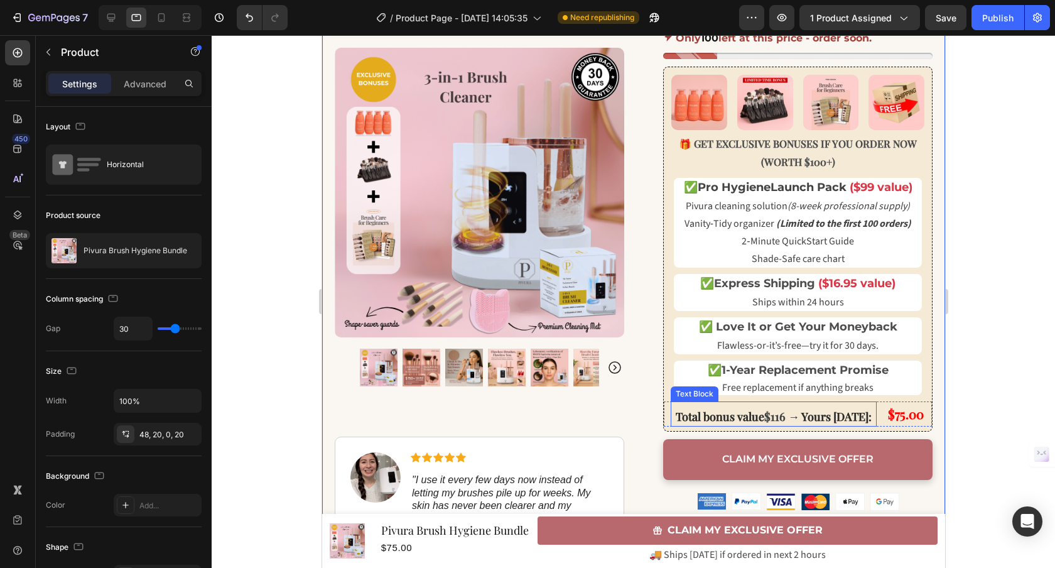
click at [807, 420] on strong "→ Yours [DATE]:" at bounding box center [828, 416] width 83 height 15
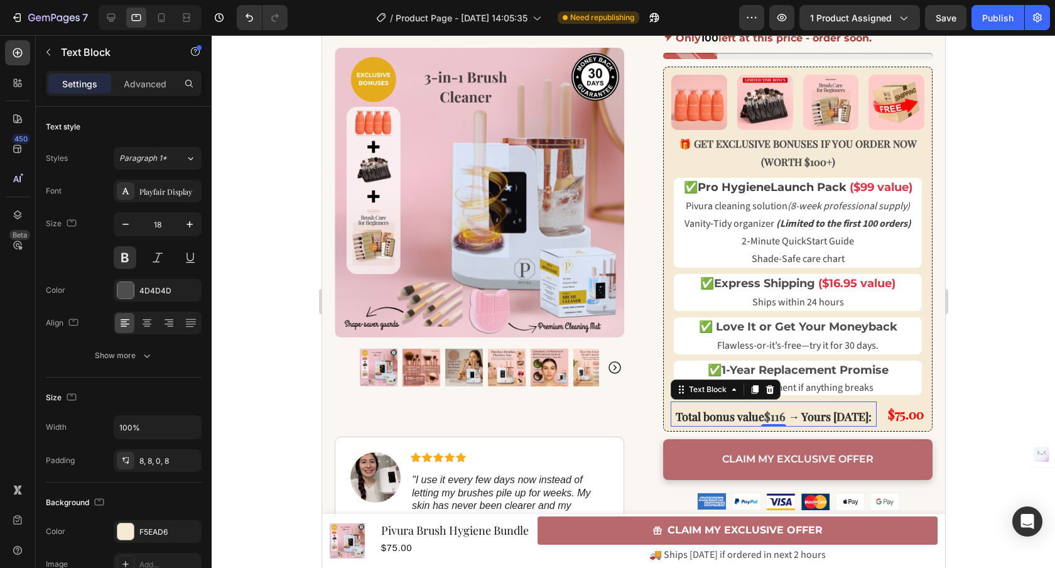
click at [801, 424] on p "Total bonus value $116 → Yours [DATE]:" at bounding box center [773, 416] width 196 height 20
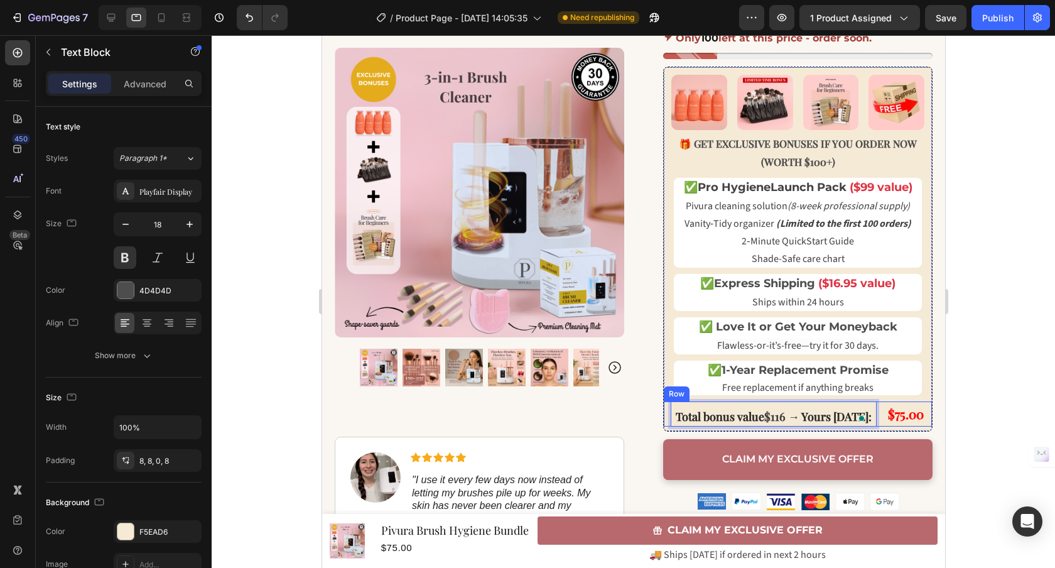
click at [870, 423] on div "Total bonus value $116 → Yours [DATE]: Text Block 0 $75.00 Product Price Produc…" at bounding box center [797, 413] width 268 height 25
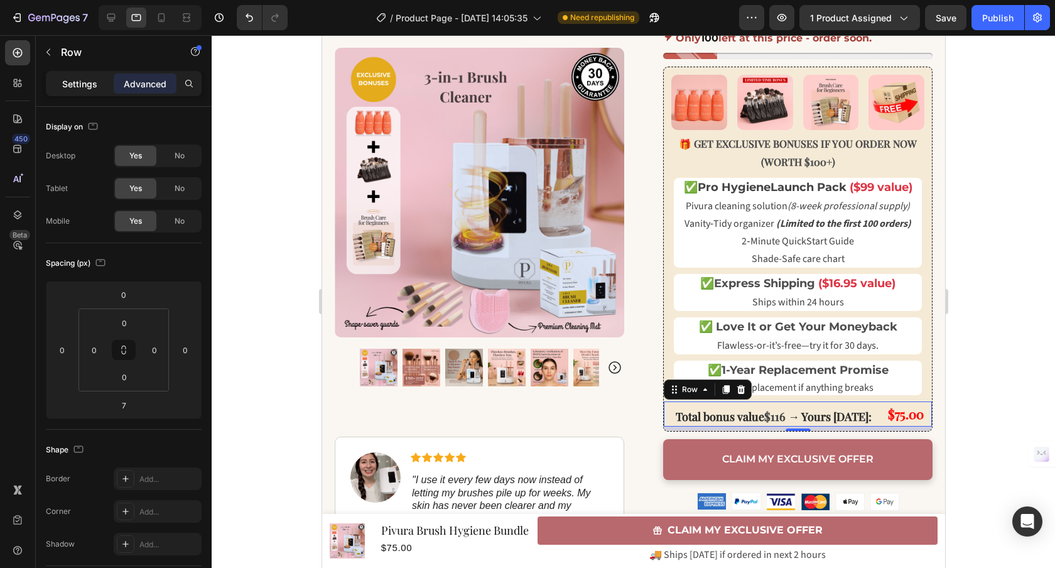
click at [70, 73] on div "Settings" at bounding box center [79, 83] width 63 height 20
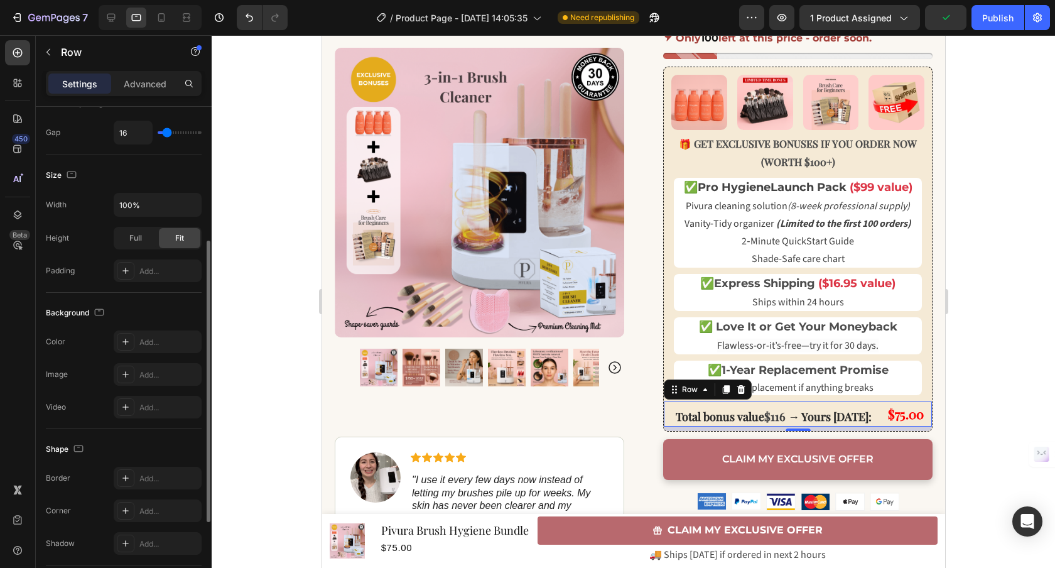
scroll to position [380, 0]
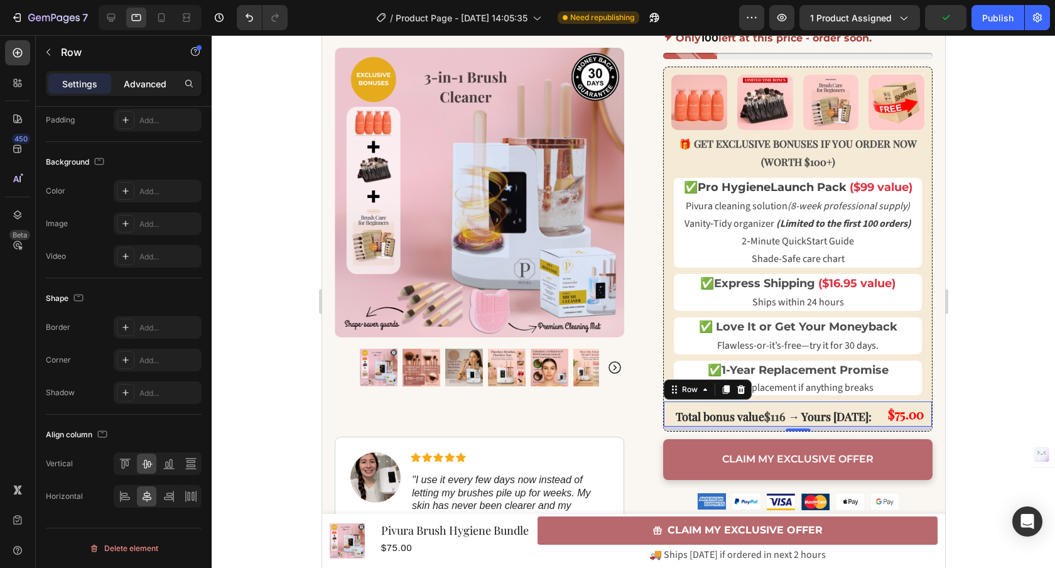
click at [137, 90] on p "Advanced" at bounding box center [145, 83] width 43 height 13
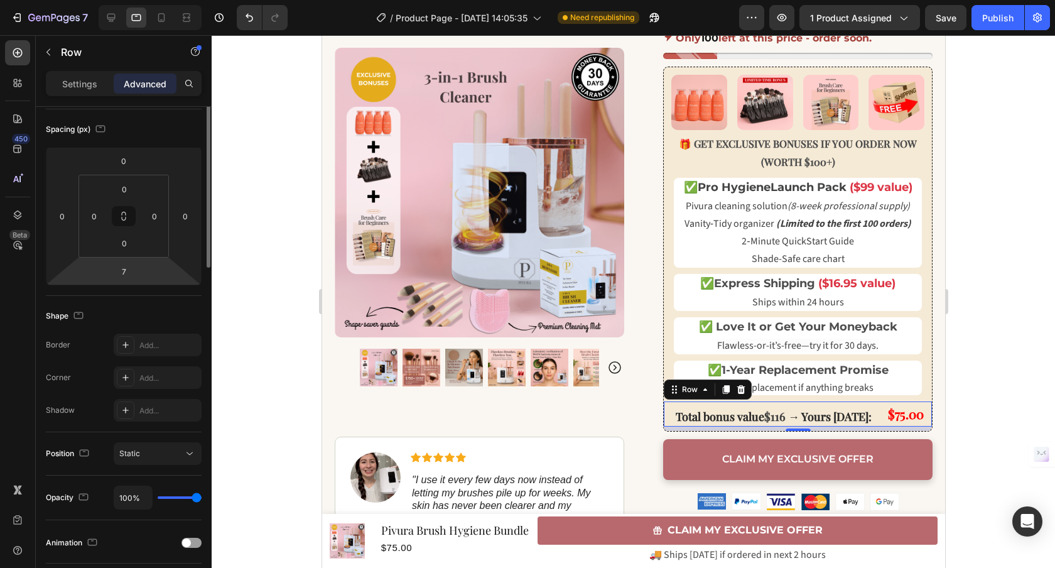
scroll to position [0, 0]
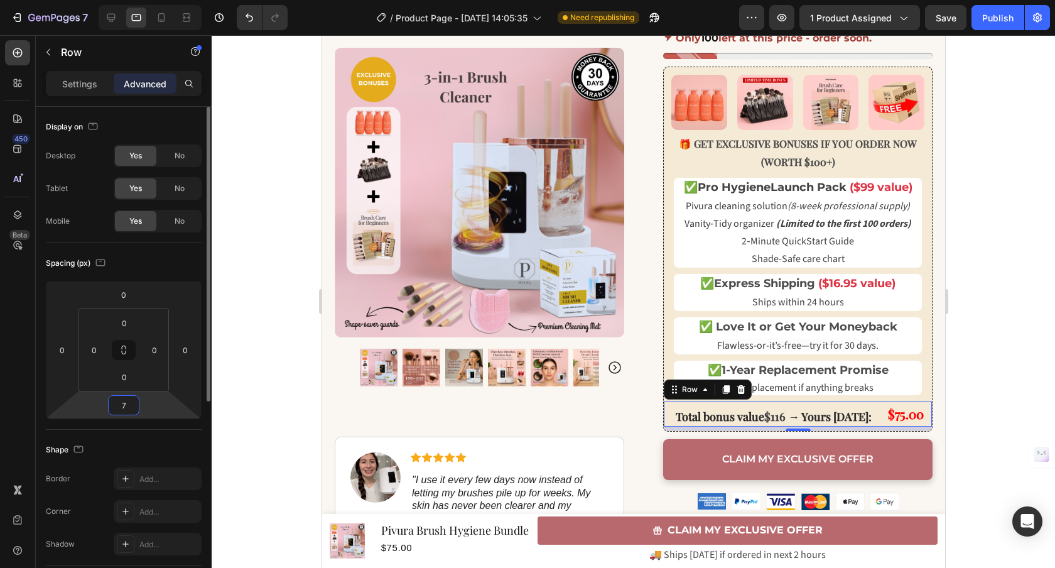
click at [130, 406] on input "7" at bounding box center [123, 405] width 25 height 19
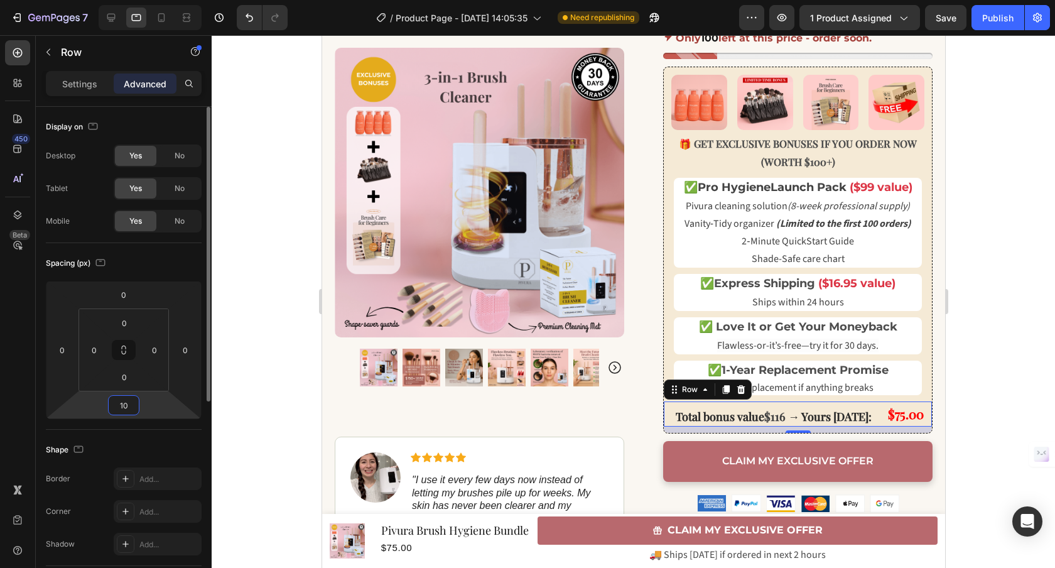
type input "10"
click at [0, 0] on div "Spacing (px) 0 0 10 0 0 0 0 0" at bounding box center [0, 0] width 0 height 0
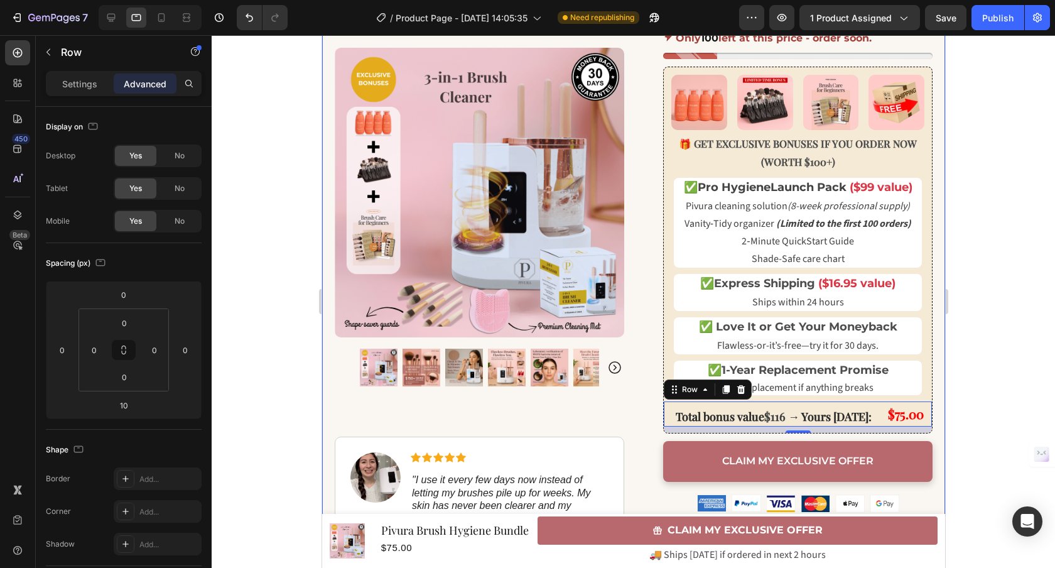
click at [628, 424] on div "Clean Skin Season: Women 40+ Flawless Makeup in 5 Minutes Bundle Heading Flawle…" at bounding box center [632, 103] width 623 height 1144
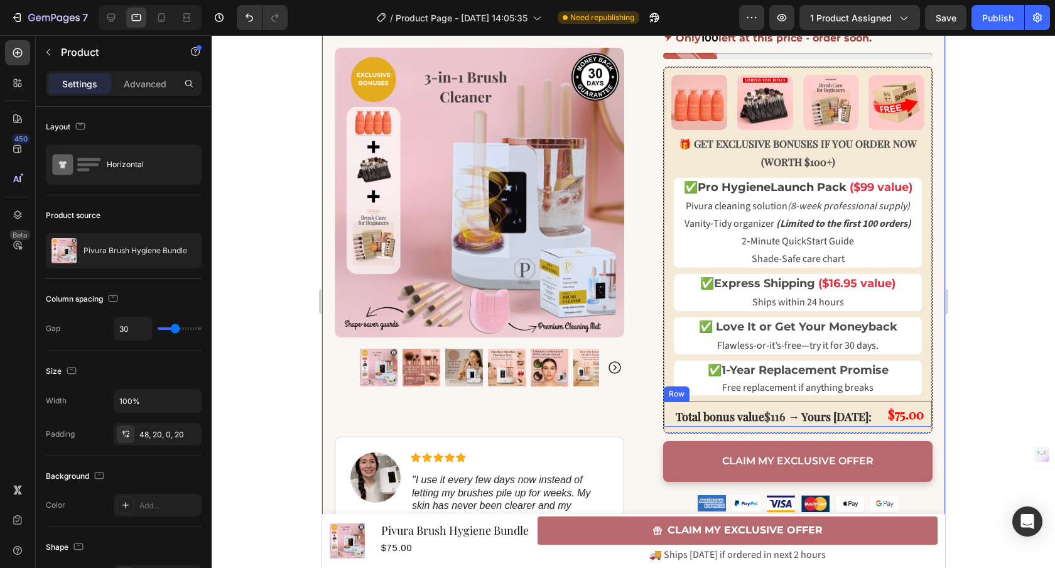
click at [869, 416] on div "Total bonus value $116 → Yours [DATE]: Text Block $75.00 Product Price Product …" at bounding box center [797, 413] width 268 height 25
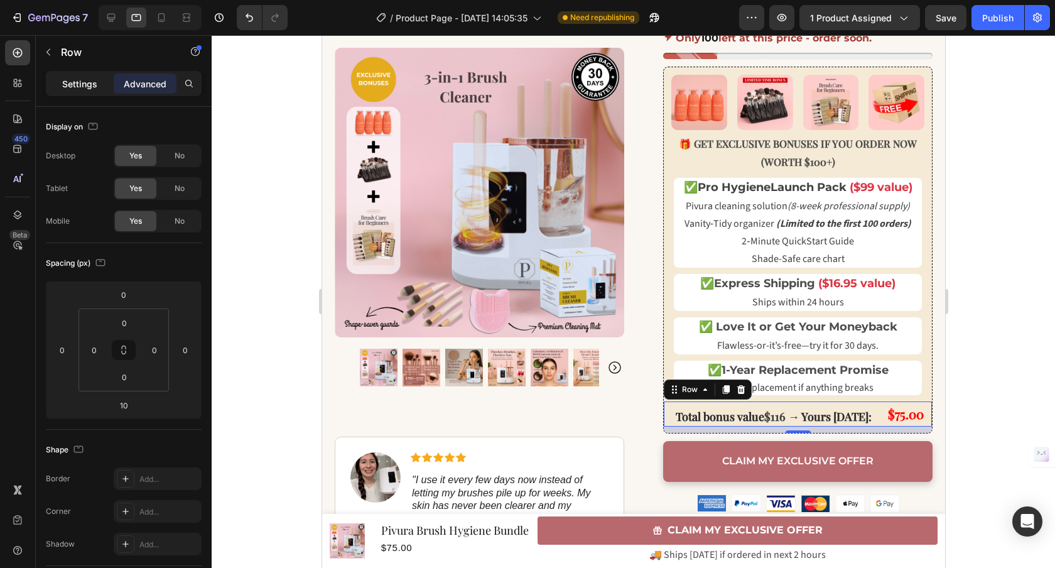
click at [87, 83] on p "Settings" at bounding box center [79, 83] width 35 height 13
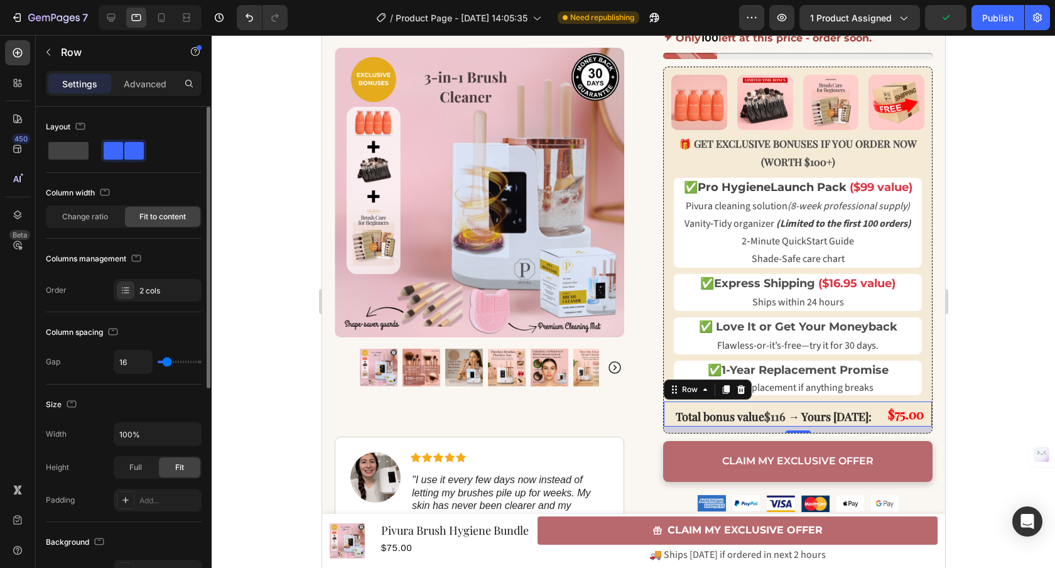
type input "3"
type input "2"
type input "1"
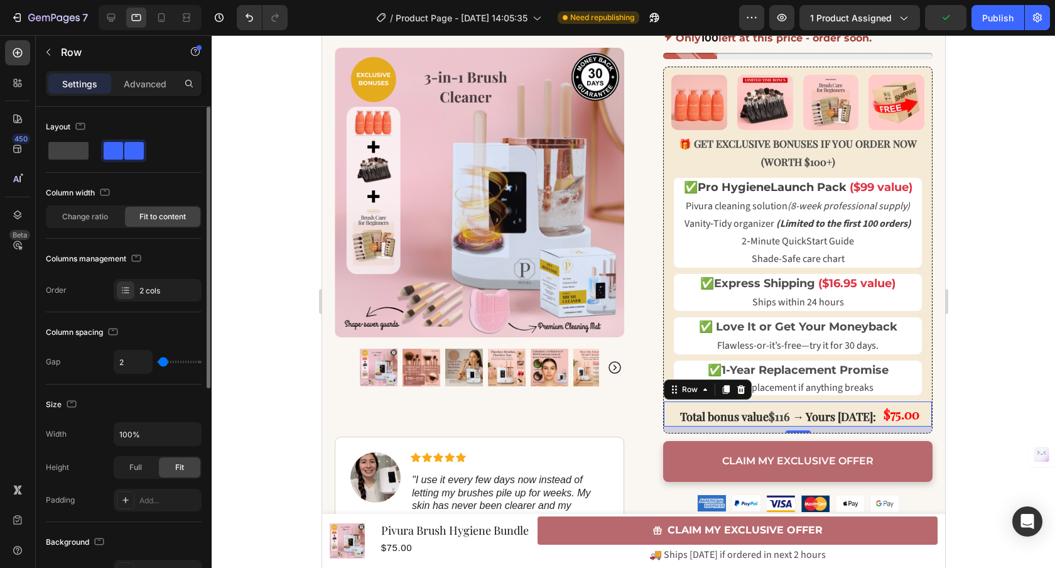
type input "1"
type input "4"
type input "9"
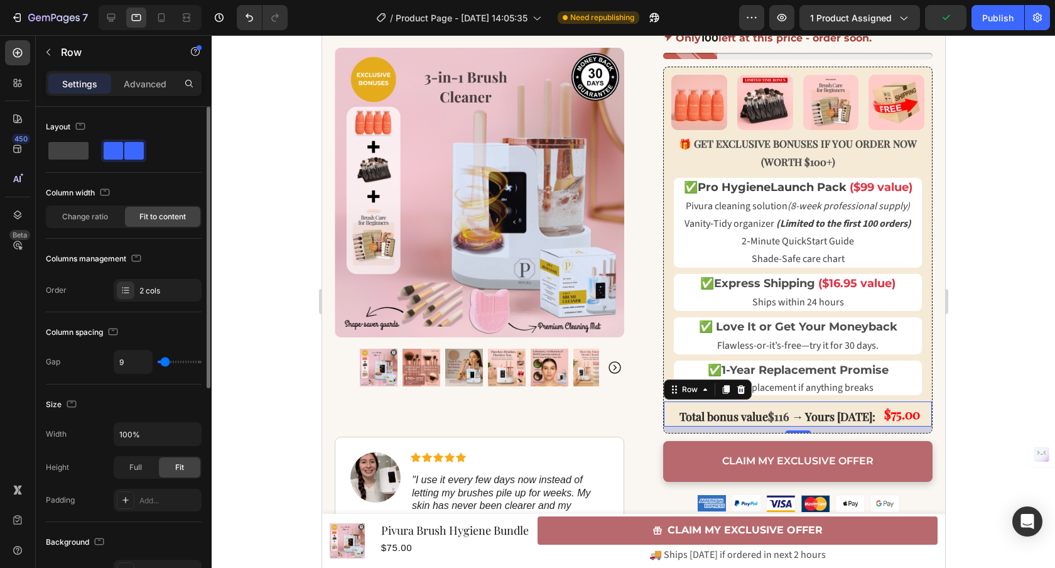
type input "12"
type input "13"
type input "14"
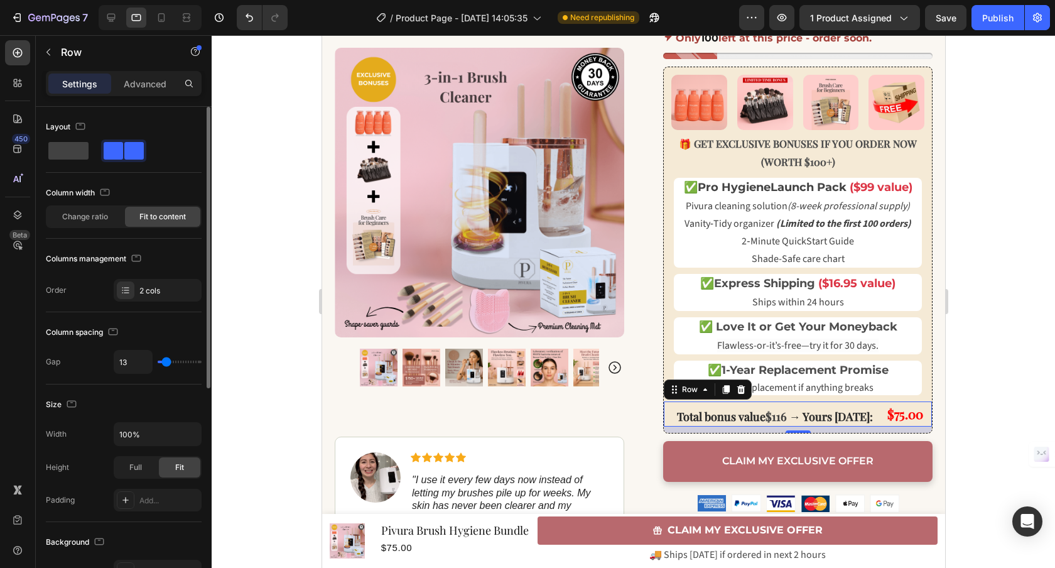
type input "14"
type input "11"
type input "10"
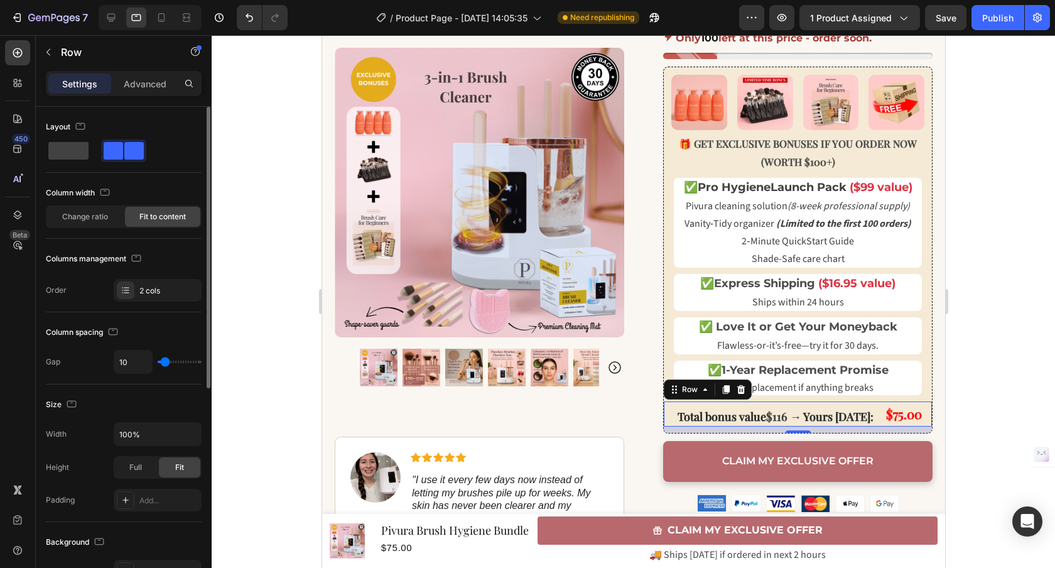
type input "11"
type input "10"
type input "9"
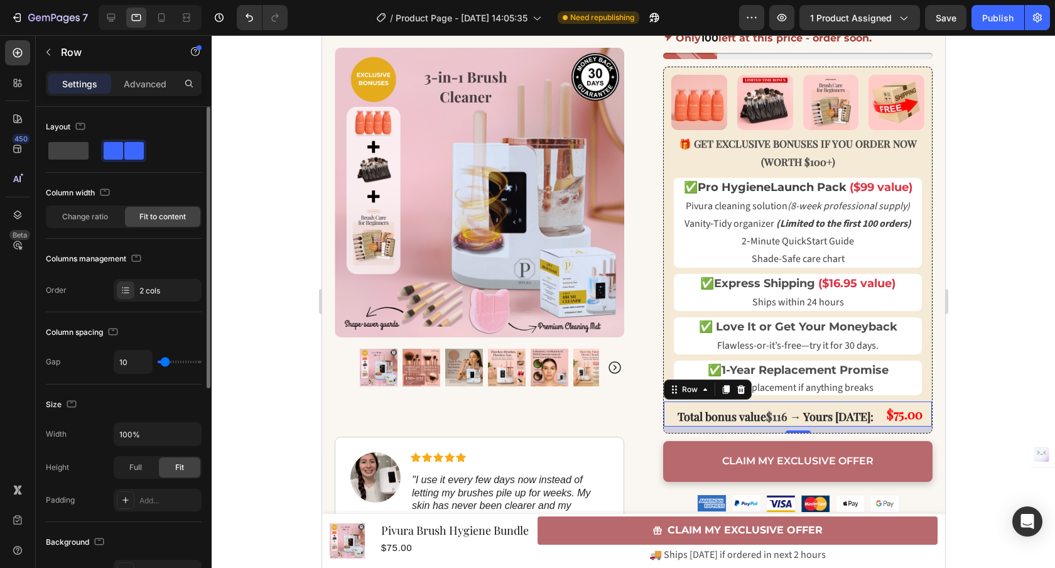
type input "9"
type input "6"
type input "4"
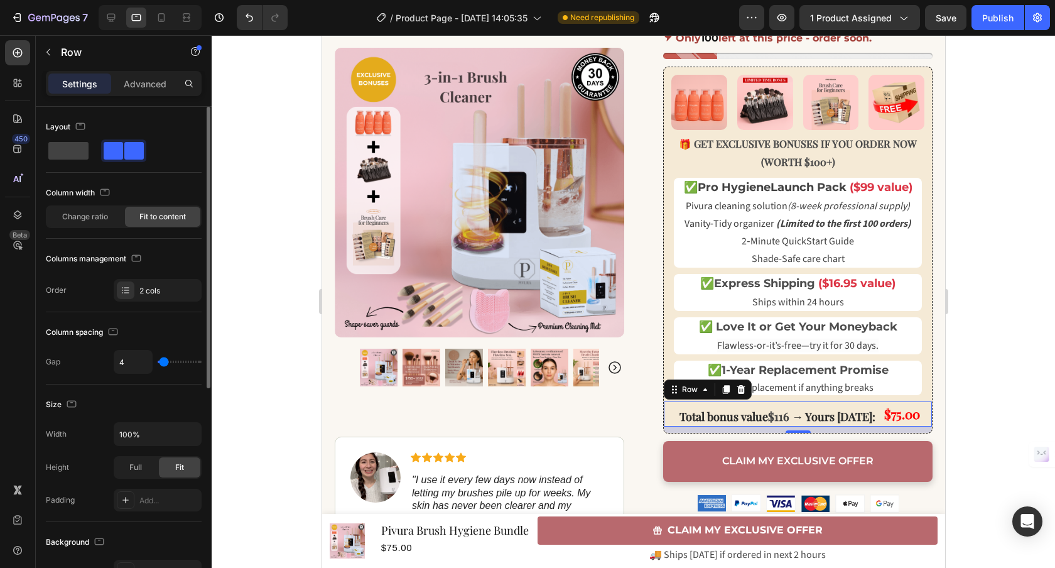
type input "3"
type input "2"
type input "1"
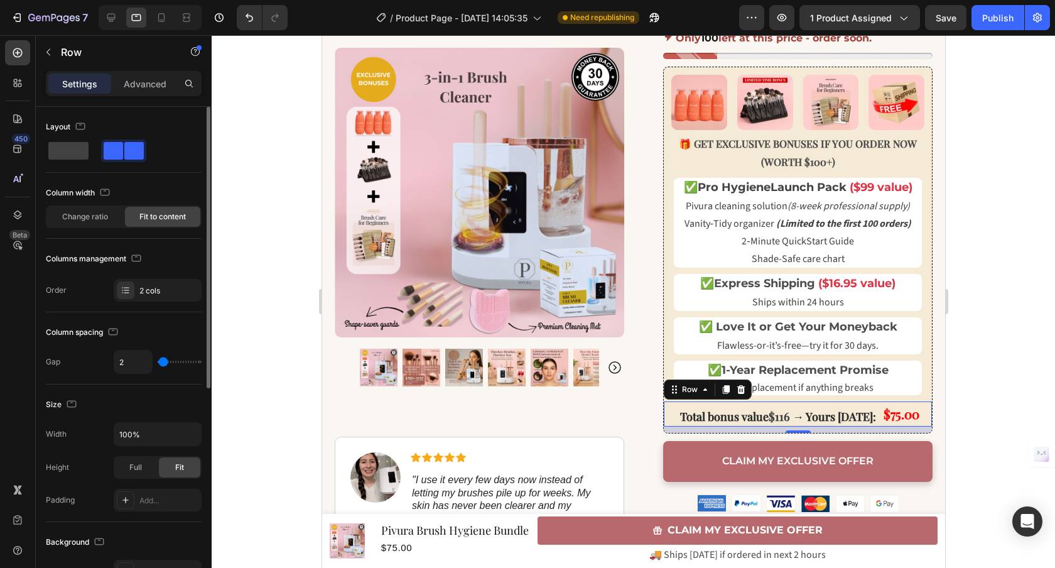
type input "1"
type input "0"
click at [160, 362] on input "range" at bounding box center [180, 361] width 44 height 3
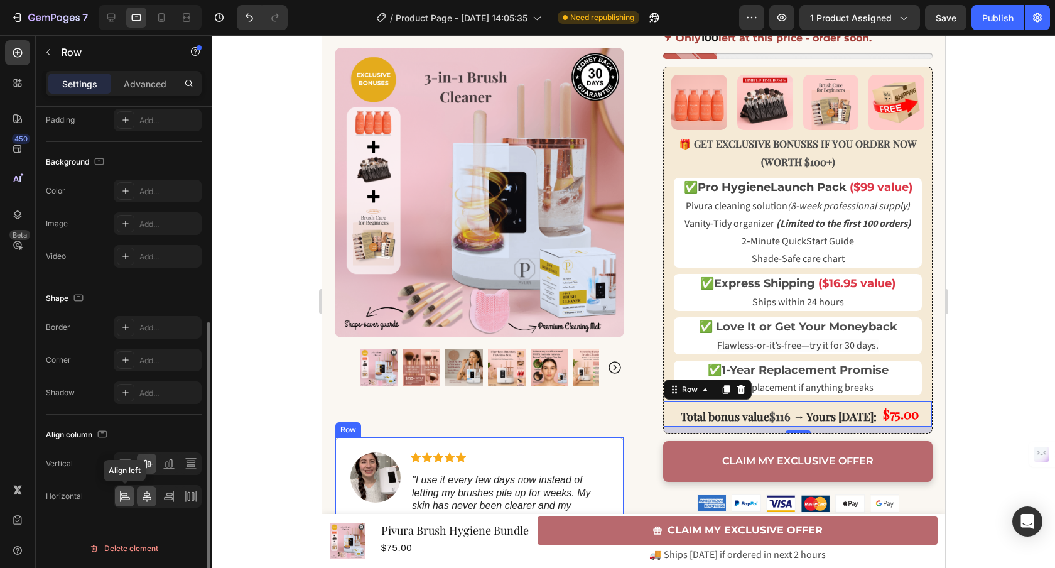
click at [122, 493] on icon at bounding box center [125, 496] width 13 height 13
click at [147, 495] on icon at bounding box center [147, 495] width 9 height 11
click at [193, 461] on icon at bounding box center [191, 463] width 13 height 13
click at [122, 465] on icon at bounding box center [125, 463] width 13 height 13
click at [145, 460] on icon at bounding box center [147, 464] width 10 height 9
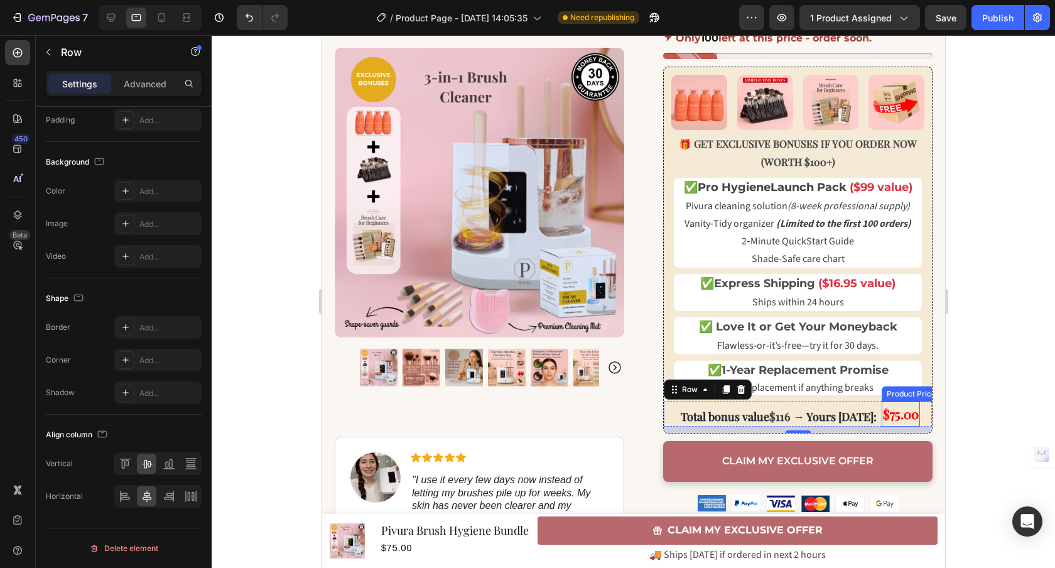
click at [882, 412] on div "$75.00" at bounding box center [900, 413] width 38 height 25
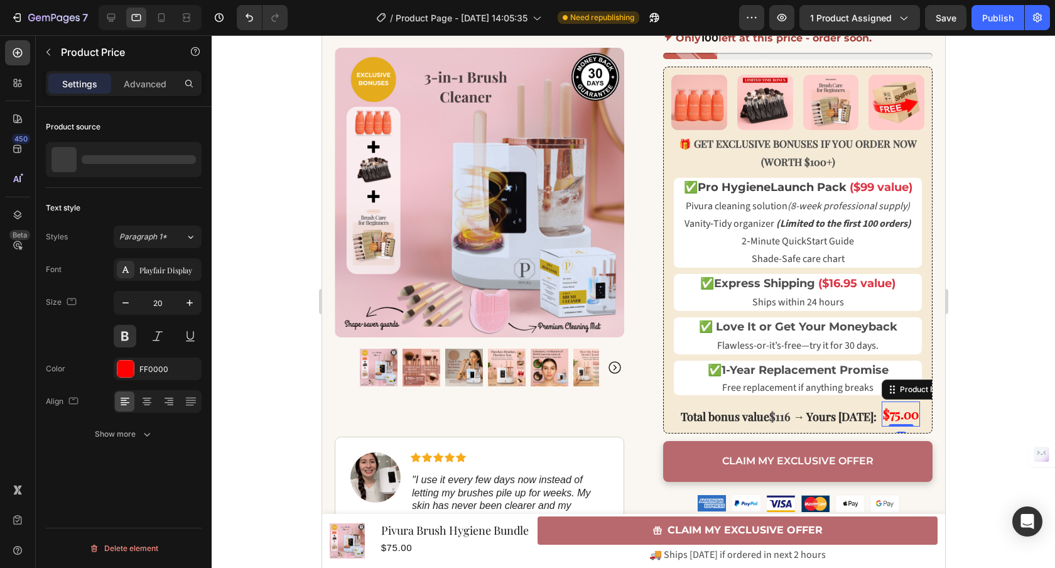
scroll to position [0, 0]
drag, startPoint x: 893, startPoint y: 424, endPoint x: 899, endPoint y: 380, distance: 43.7
click at [899, 401] on div "$75.00 Product Price Edit content in Shopify 0 Product Price Edit content in Sh…" at bounding box center [900, 413] width 38 height 25
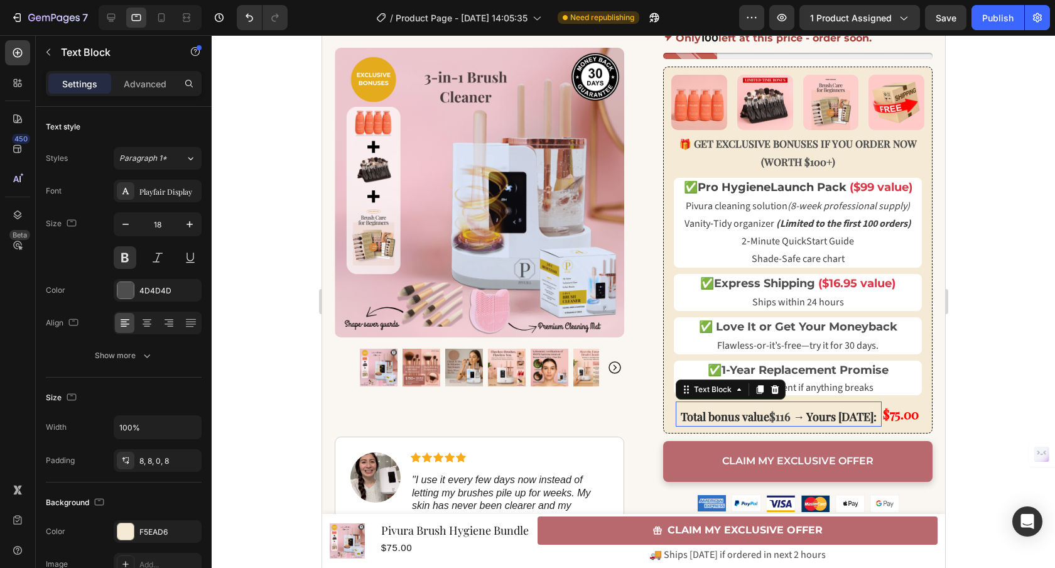
click at [821, 423] on p "Total bonus value $116 → Yours [DATE]:" at bounding box center [778, 416] width 196 height 20
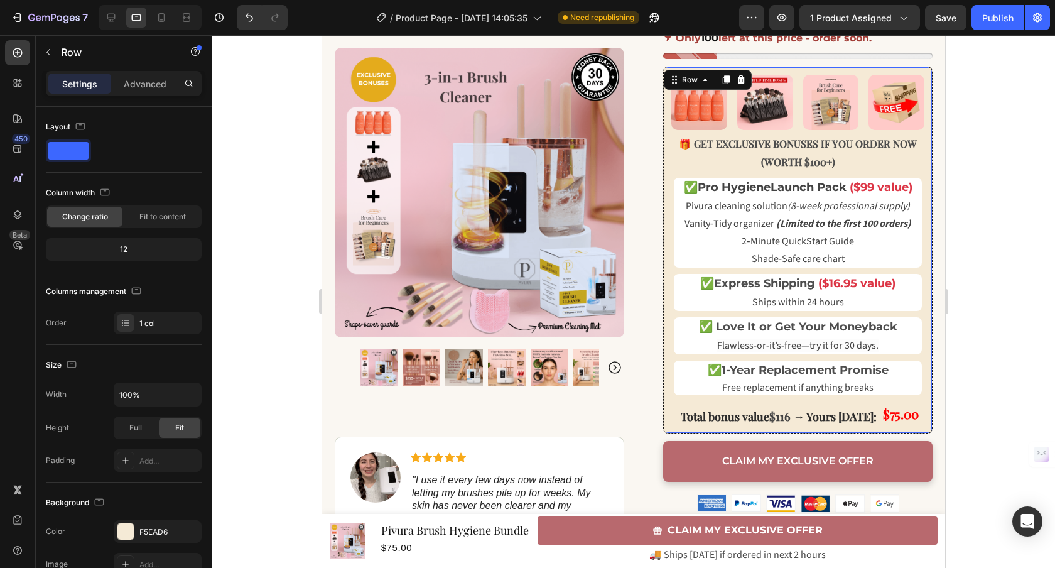
click at [834, 429] on div "Image Image Image Image Row 🎁 GET EXCLUSIVE BONUSES IF YOU ORDER NOW (WORTH $10…" at bounding box center [797, 250] width 268 height 366
click at [808, 189] on span "Launch Pack" at bounding box center [808, 187] width 76 height 14
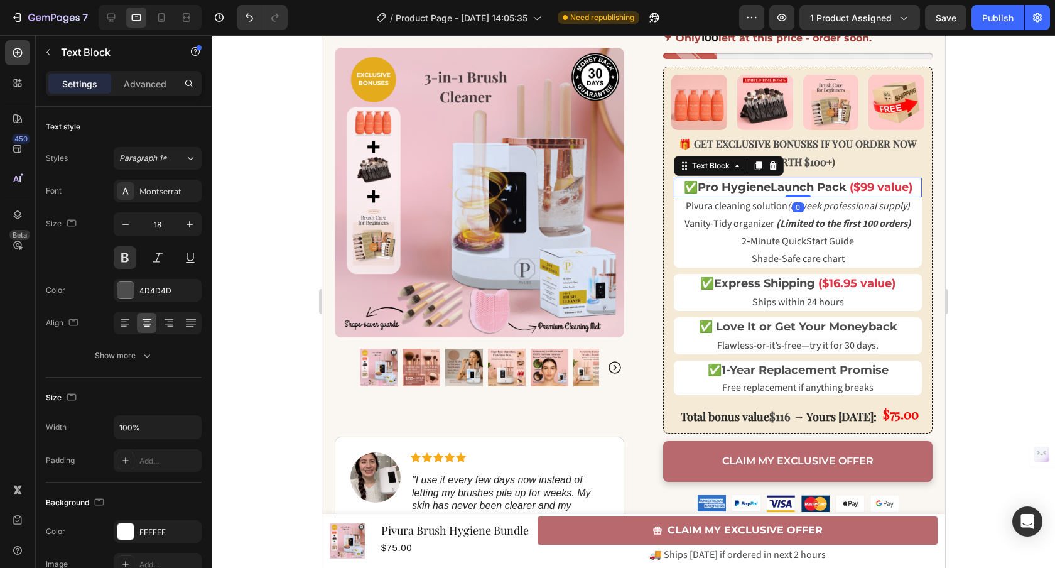
click at [808, 189] on p "✅ Pro Hygiene Launch Pack ($99 value)" at bounding box center [796, 187] width 245 height 17
click at [118, 18] on div at bounding box center [111, 18] width 20 height 20
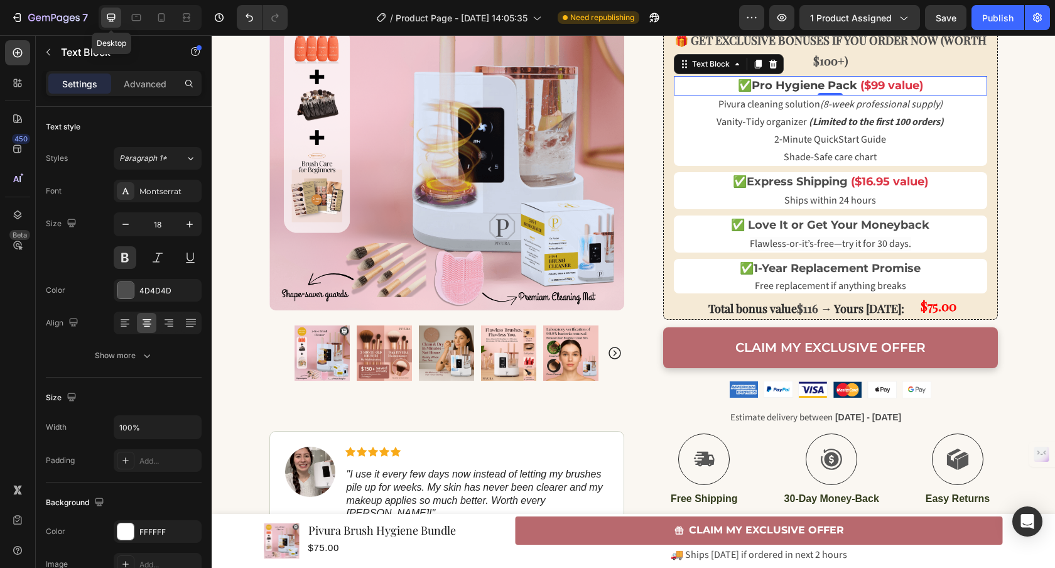
scroll to position [610, 0]
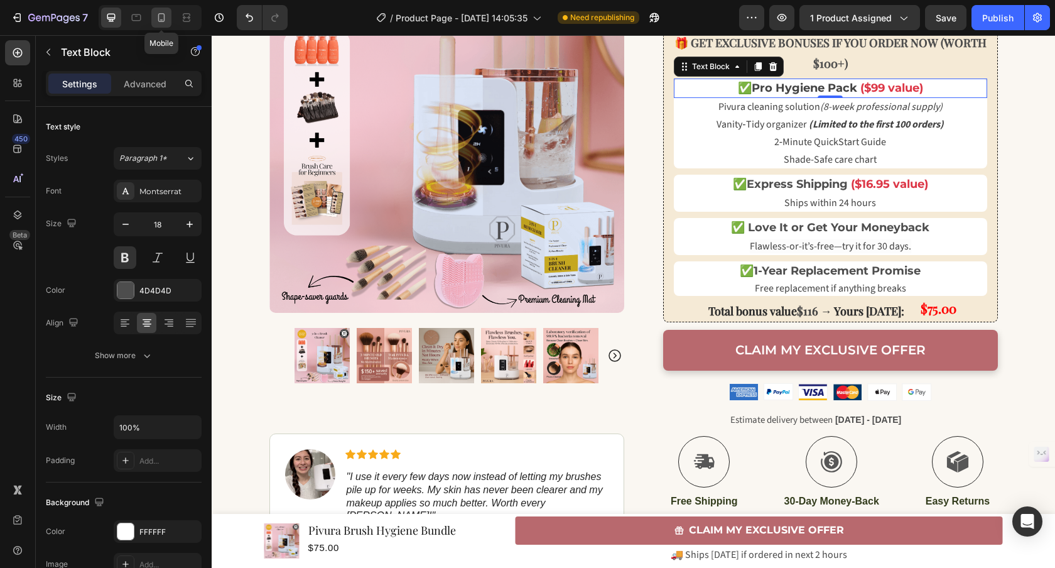
click at [161, 16] on icon at bounding box center [161, 17] width 13 height 13
type input "16"
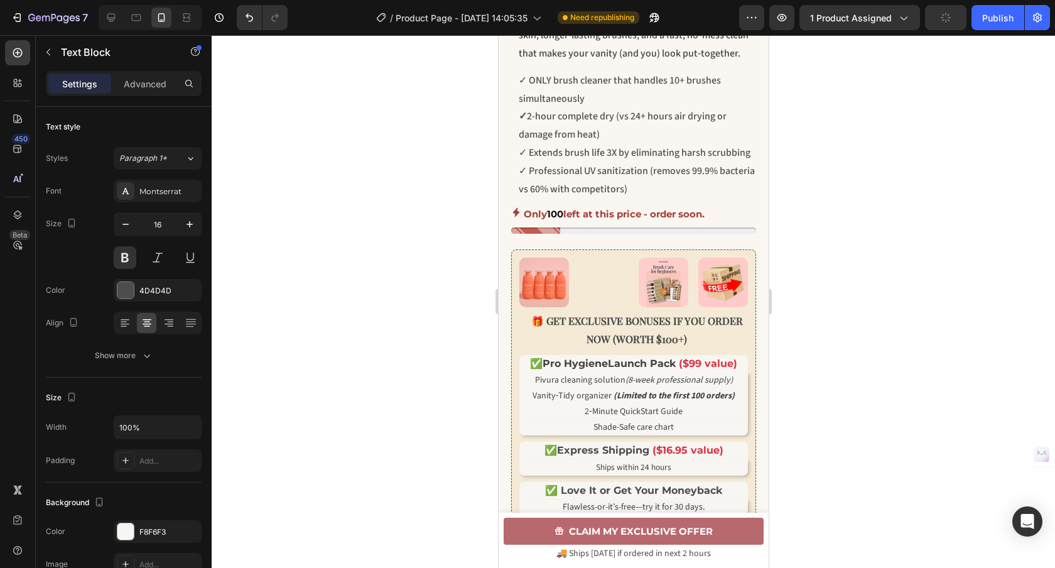
scroll to position [553, 0]
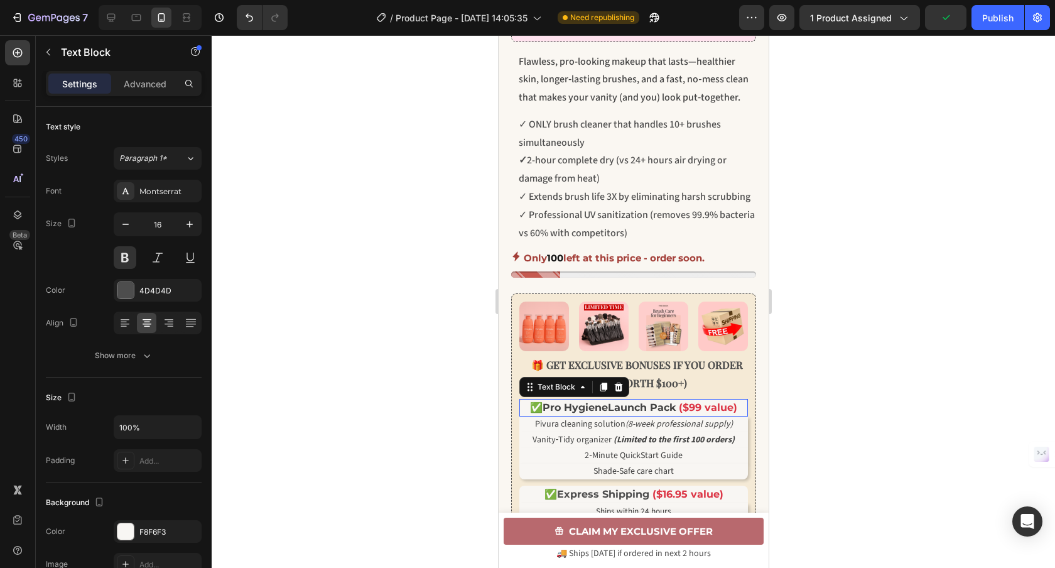
click at [643, 413] on span "Launch Pack" at bounding box center [641, 407] width 68 height 12
click at [646, 415] on p "✅ Pro Hygiene Launch Pack ($99 value)" at bounding box center [633, 407] width 226 height 15
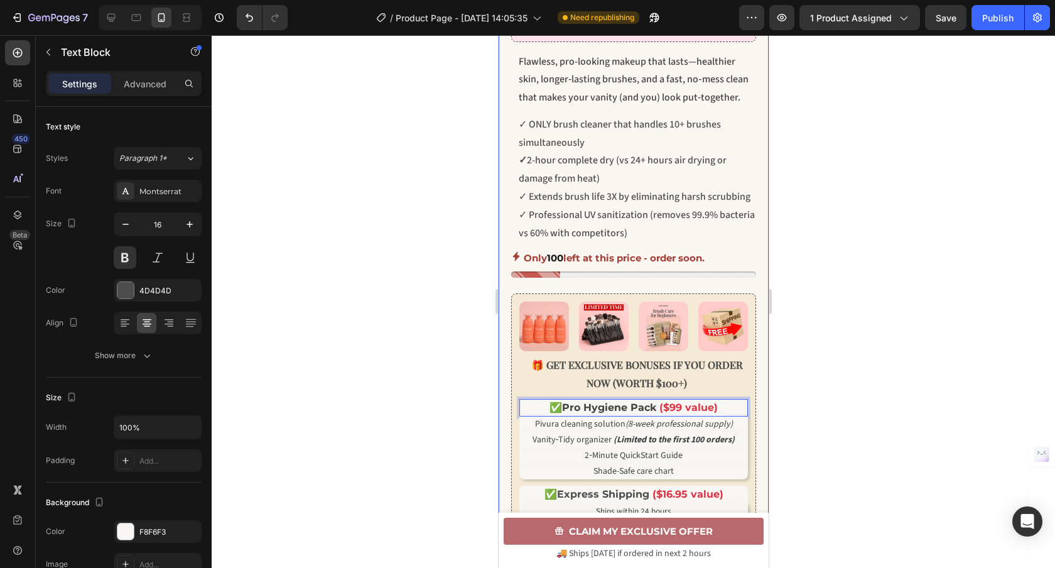
click at [433, 466] on div at bounding box center [633, 301] width 843 height 532
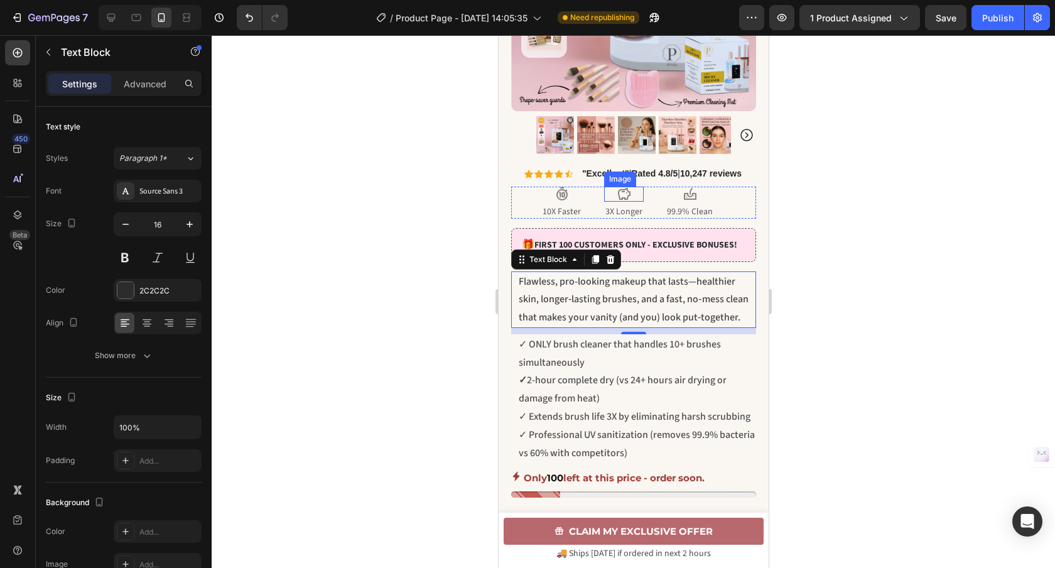
scroll to position [362, 0]
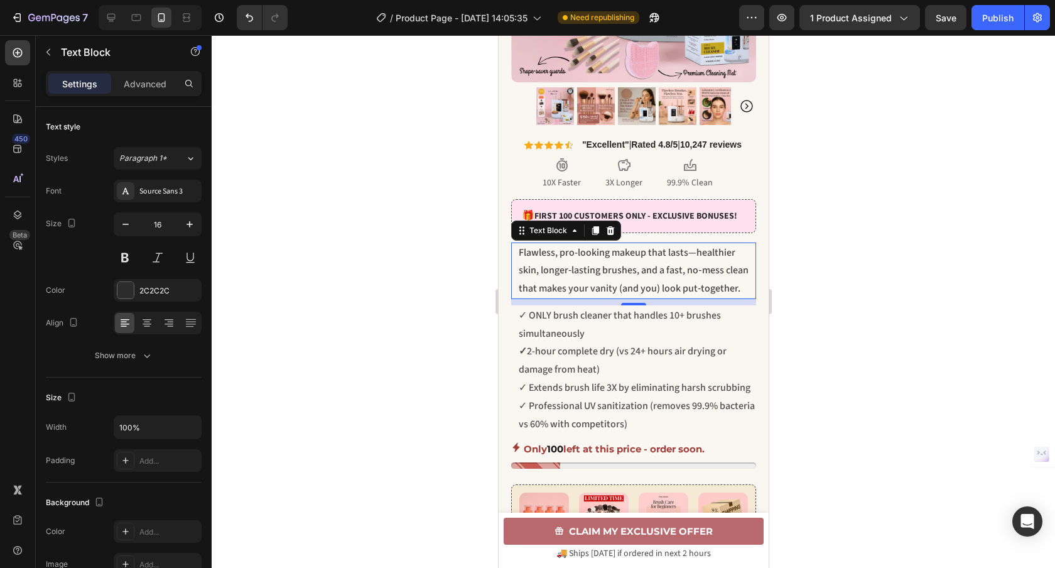
click at [815, 338] on div at bounding box center [633, 301] width 843 height 532
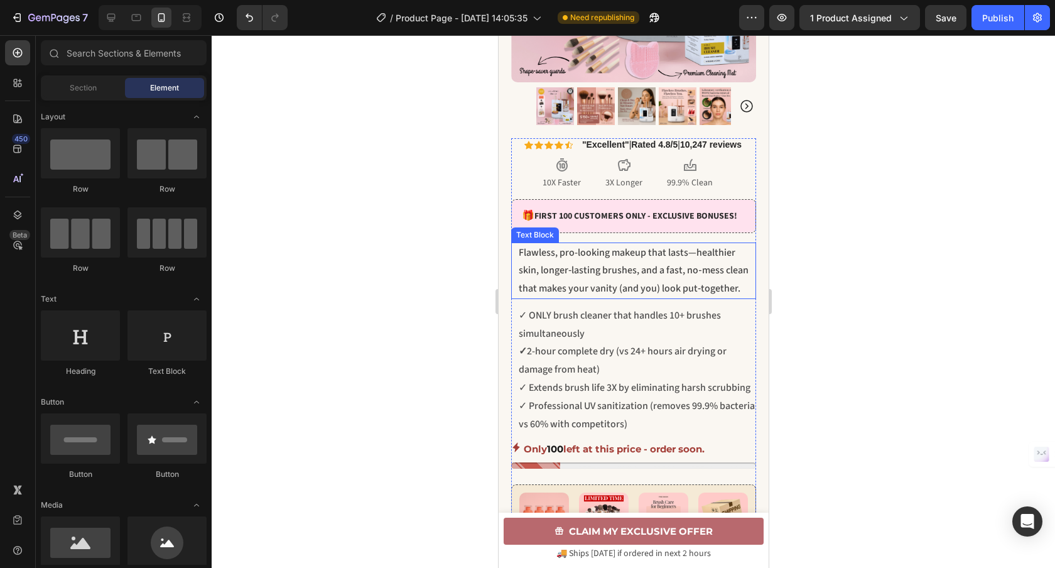
click at [699, 286] on p "Flawless, pro-looking makeup that lasts—healthier skin, longer‑lasting brushes,…" at bounding box center [636, 271] width 236 height 54
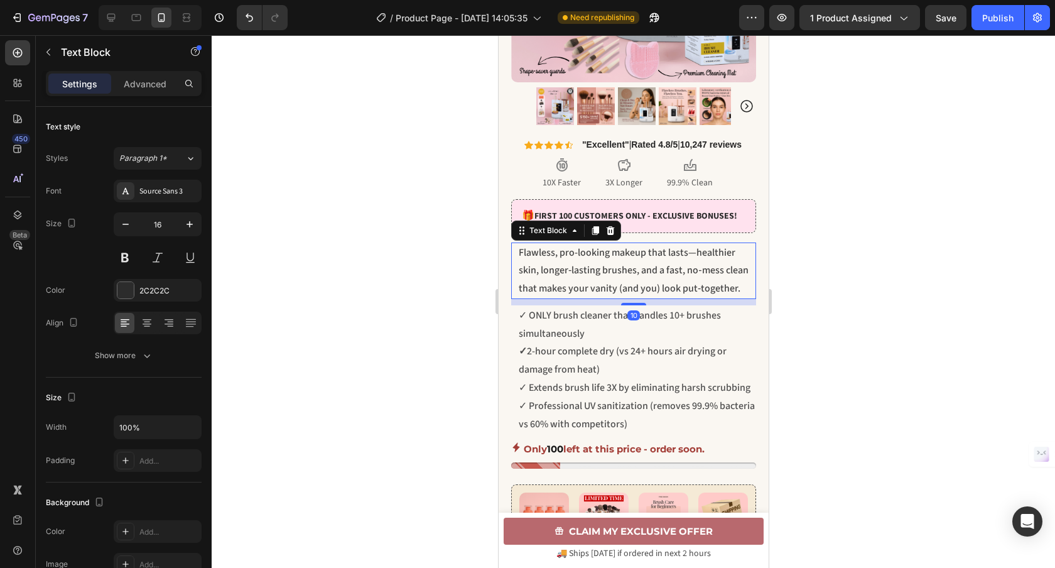
click at [706, 281] on p "Flawless, pro-looking makeup that lasts—healthier skin, longer‑lasting brushes,…" at bounding box center [636, 271] width 236 height 54
click at [813, 271] on div at bounding box center [633, 301] width 843 height 532
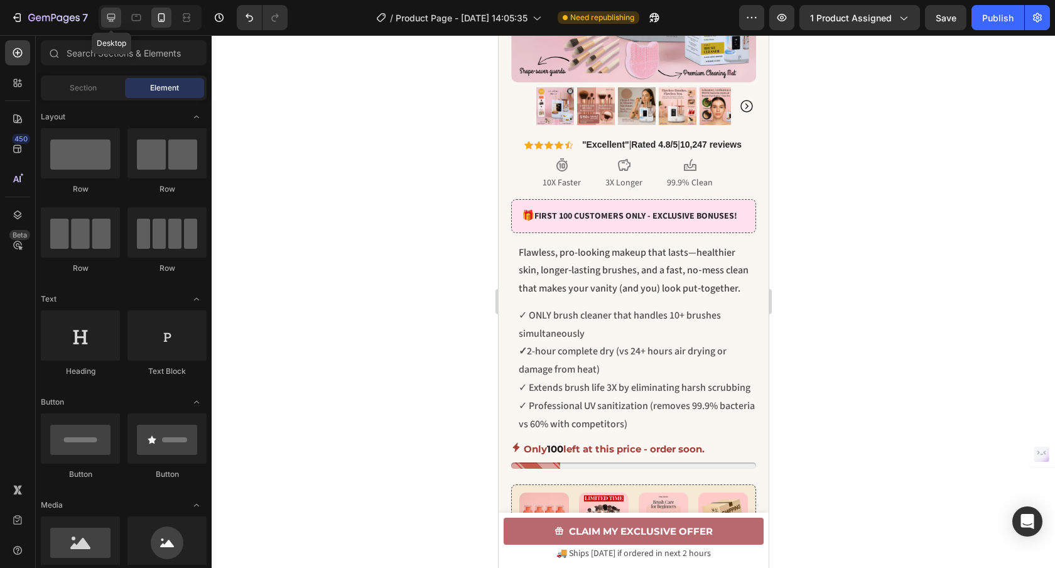
click at [104, 19] on div at bounding box center [111, 18] width 20 height 20
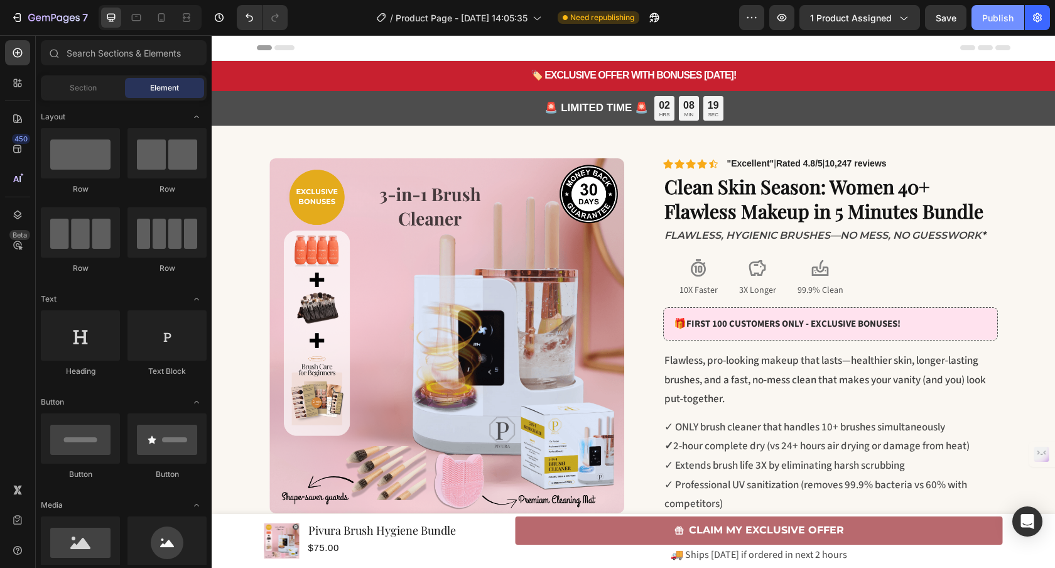
click at [992, 14] on div "Publish" at bounding box center [997, 17] width 31 height 13
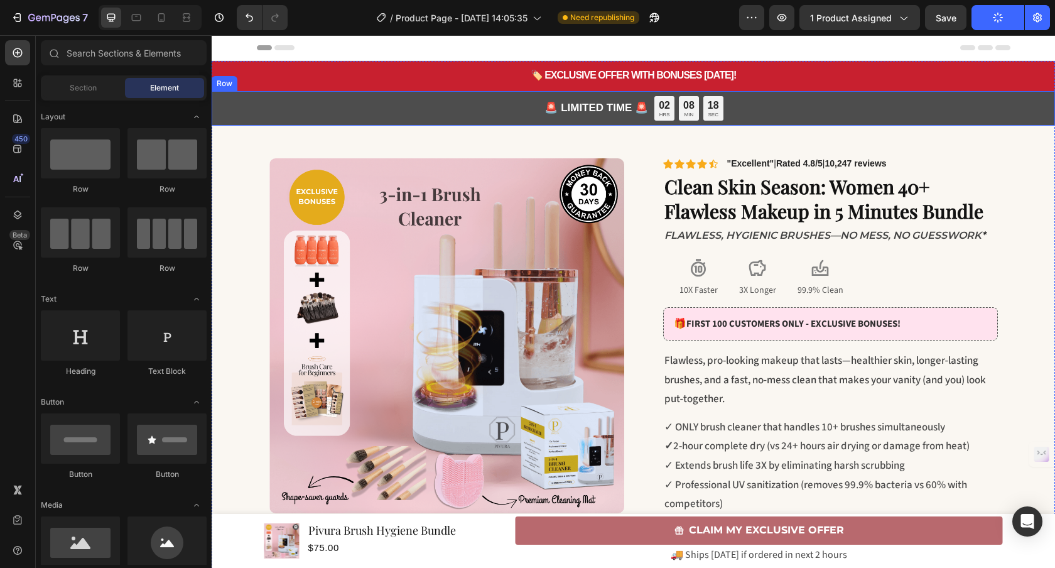
click at [758, 101] on div "🚨 LIMITED TIME 🚨 Text Block 02 HRS 08 MIN 18 SEC Countdown Timer Row" at bounding box center [633, 108] width 843 height 35
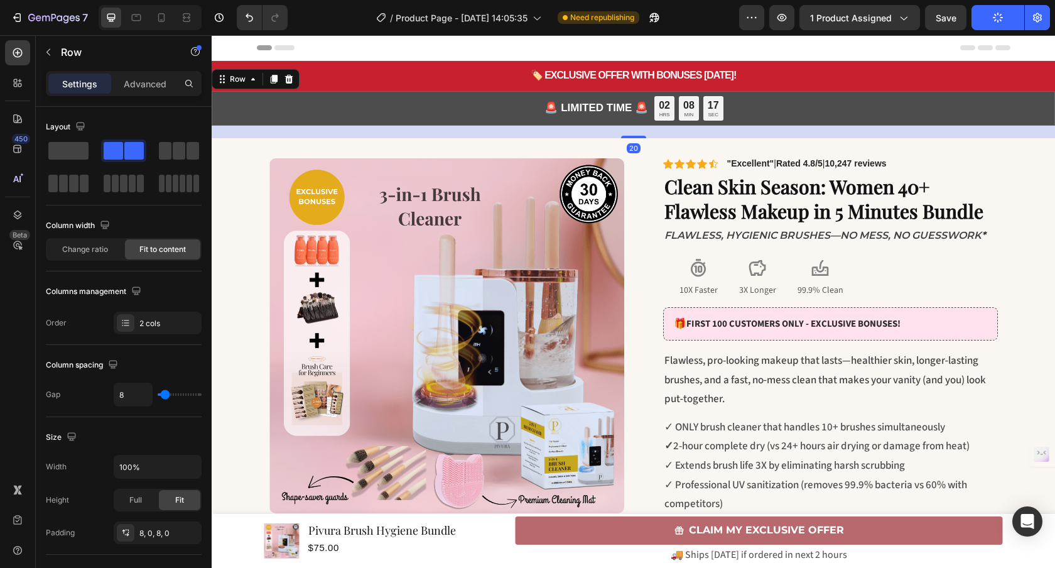
click at [766, 100] on div "🚨 LIMITED TIME 🚨 Text Block 02 HRS 08 MIN 17 SEC Countdown Timer Row 20" at bounding box center [633, 108] width 843 height 35
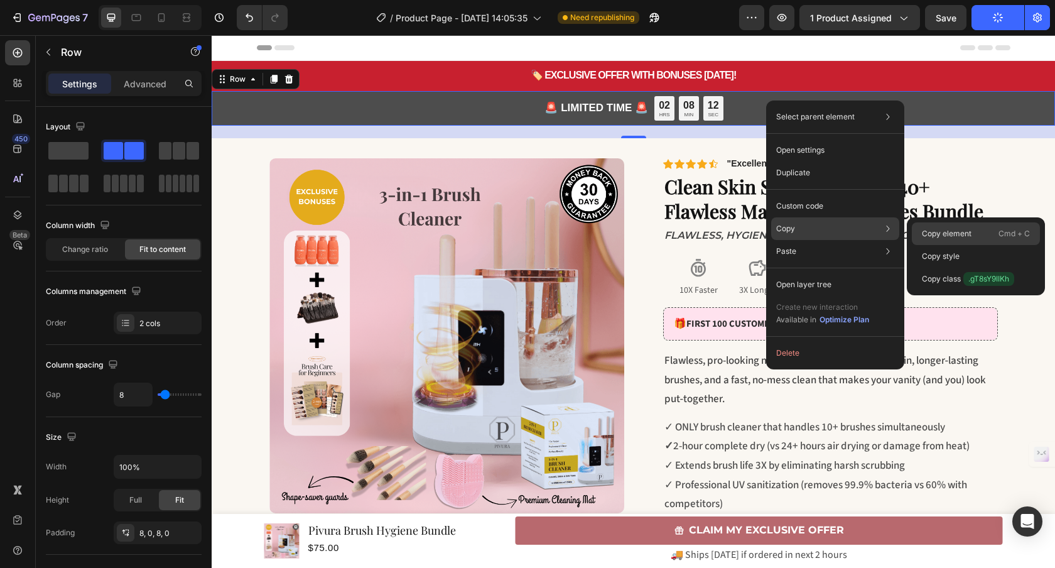
click at [943, 229] on p "Copy element" at bounding box center [947, 233] width 50 height 11
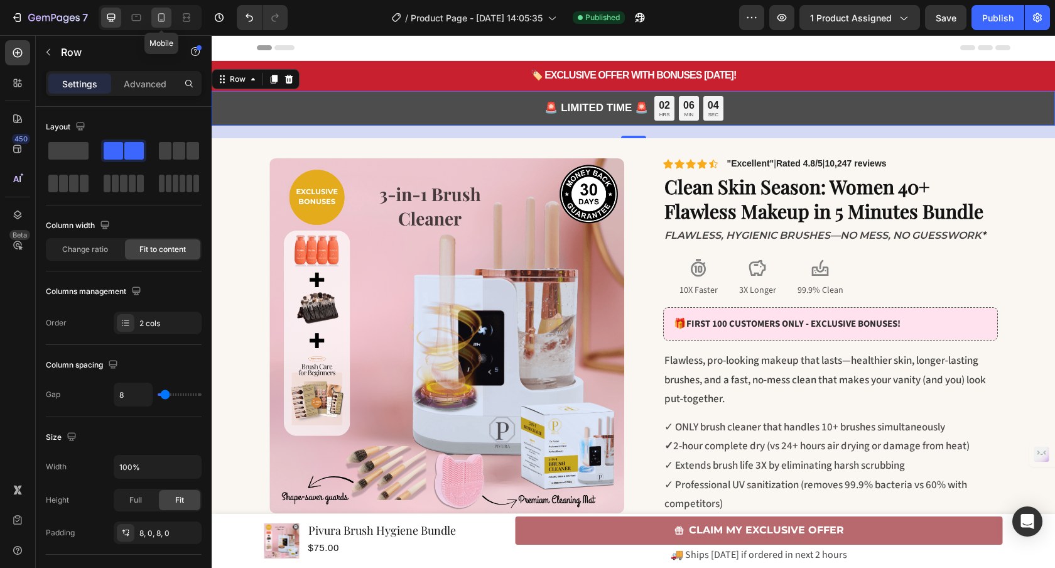
click at [167, 16] on icon at bounding box center [161, 17] width 13 height 13
type input "7"
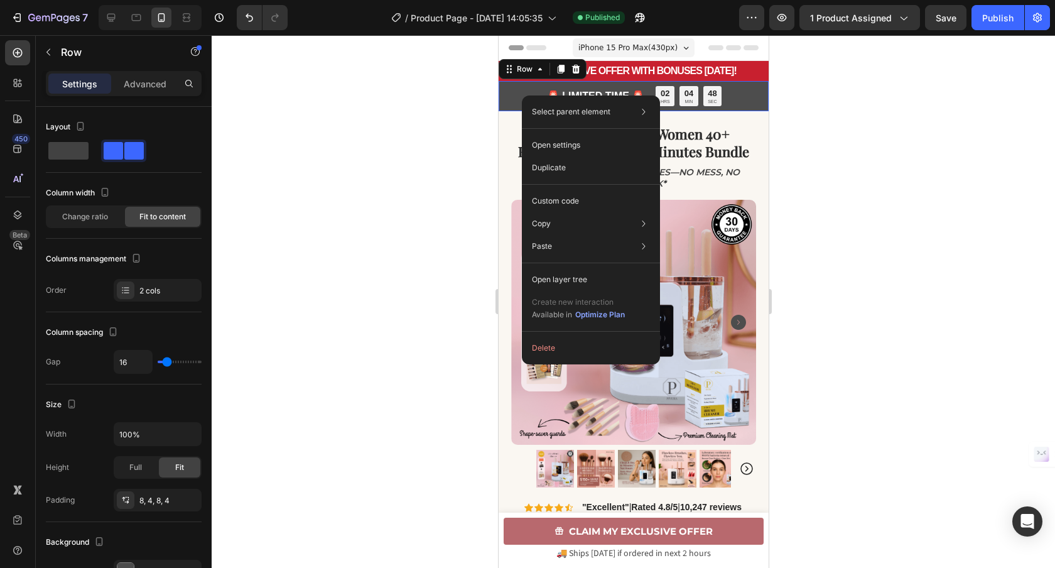
click at [821, 343] on div at bounding box center [633, 301] width 843 height 532
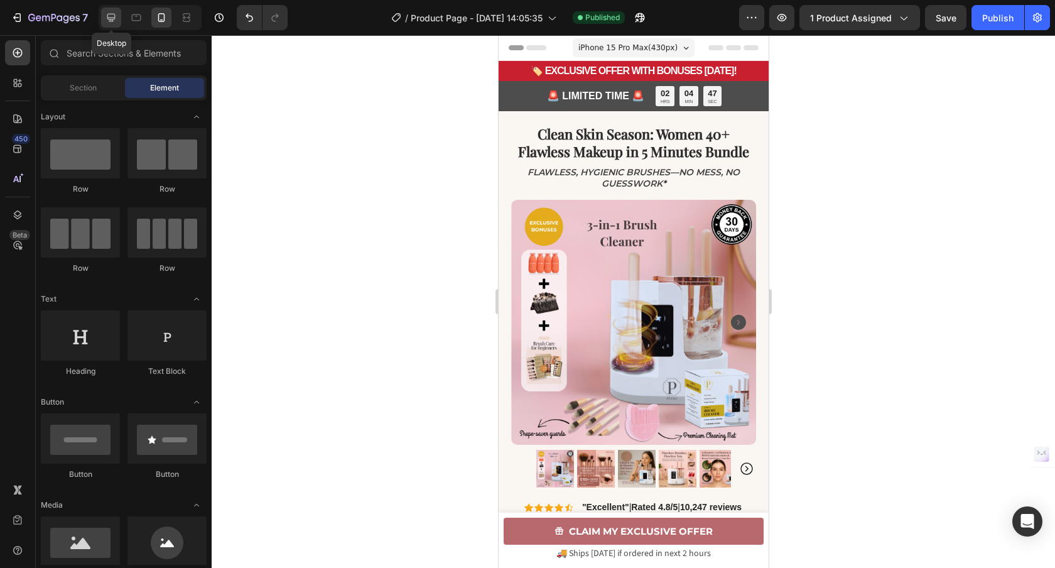
click at [115, 22] on icon at bounding box center [111, 17] width 13 height 13
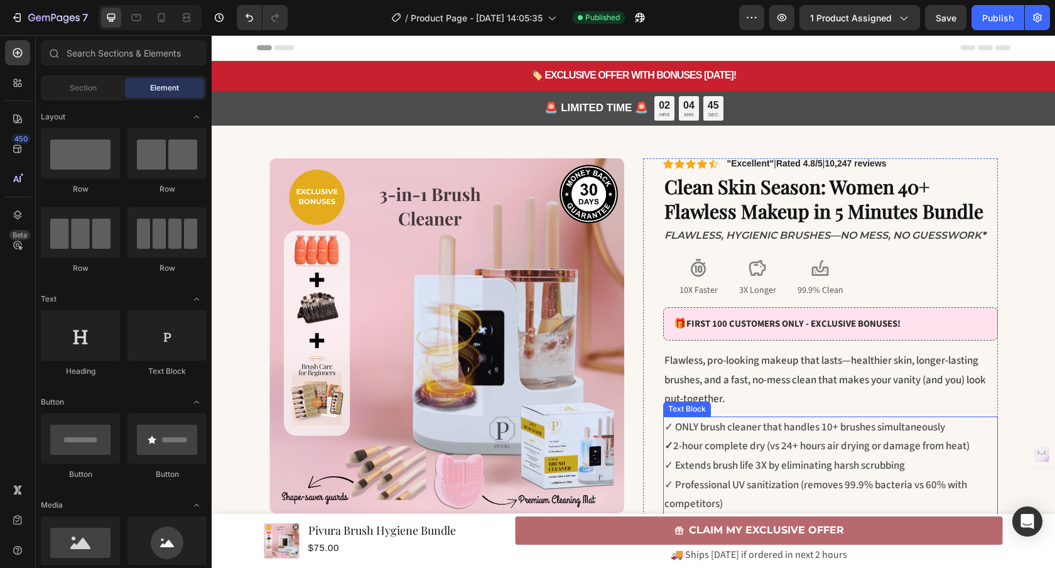
scroll to position [220, 0]
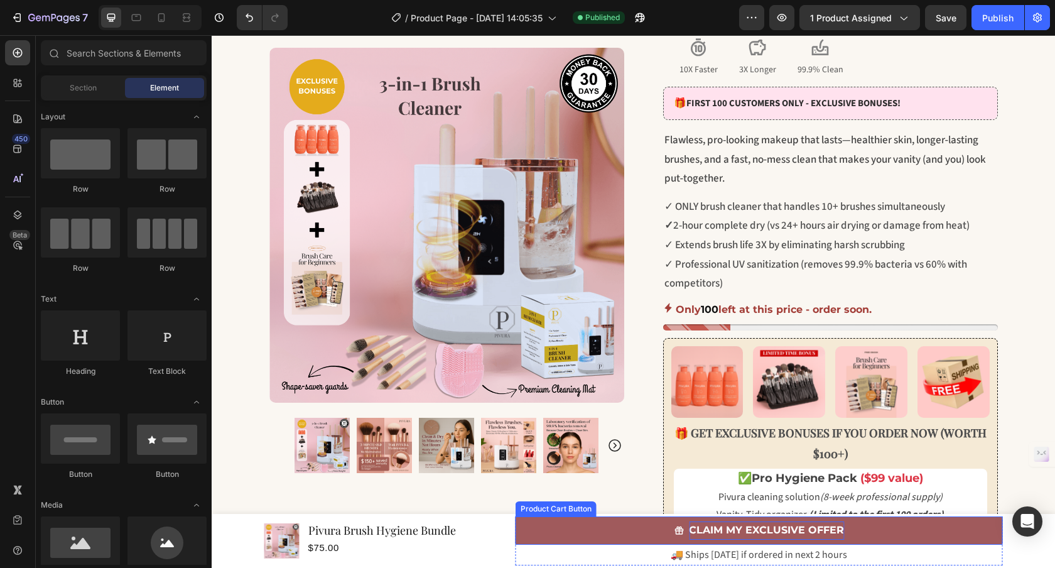
click at [741, 529] on div "CLAIM MY EXCLUSIVE OFFER" at bounding box center [766, 530] width 155 height 18
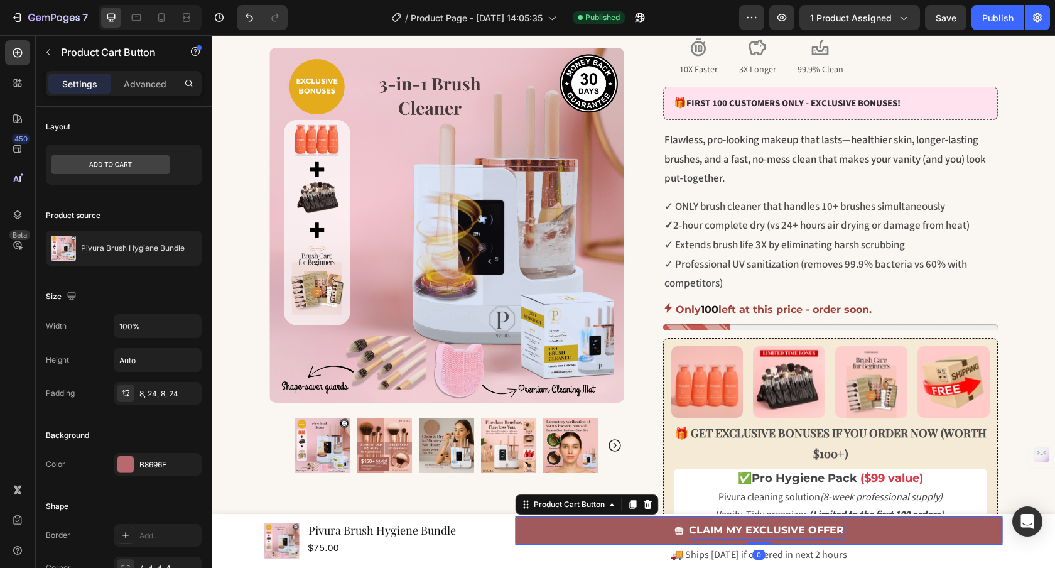
click at [741, 529] on div "CLAIM MY EXCLUSIVE OFFER" at bounding box center [766, 530] width 155 height 18
click at [741, 529] on p "CLAIM MY EXCLUSIVE OFFER" at bounding box center [766, 530] width 155 height 18
click at [729, 530] on p "CLAIM MY EXCLUSIVE OFFER" at bounding box center [766, 530] width 155 height 18
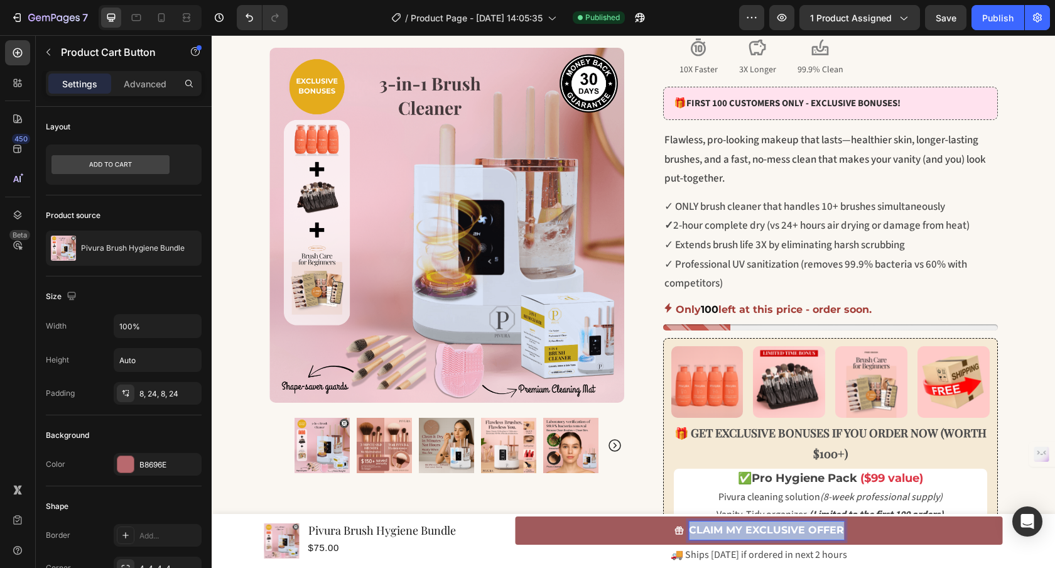
copy p "CLAIM MY EXCLUSIVE OFFER"
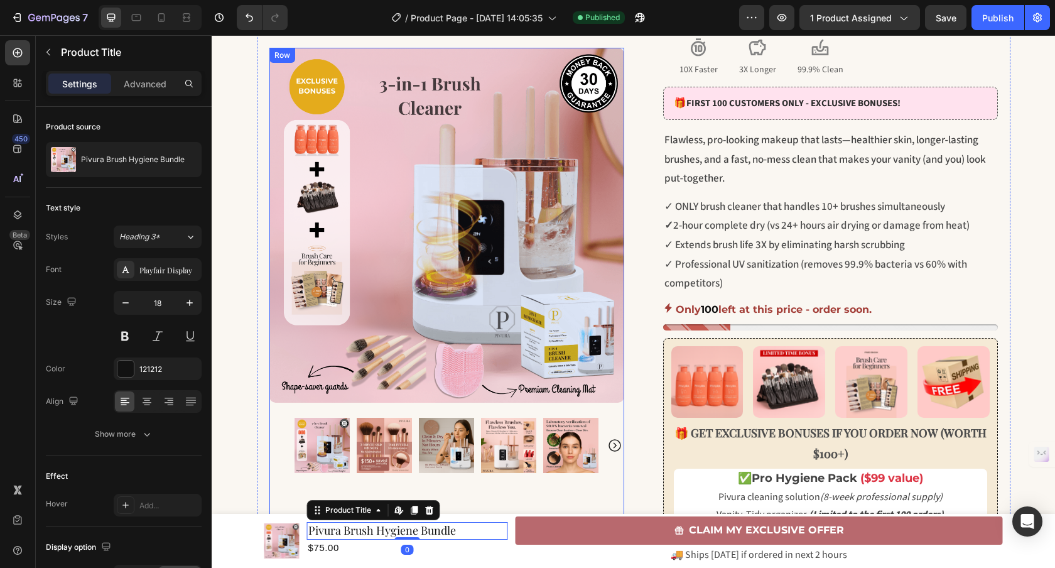
click at [613, 494] on div "Clean Skin Season: Women 40+ Flawless Makeup in 5 Minutes Bundle Heading Flawle…" at bounding box center [446, 351] width 355 height 606
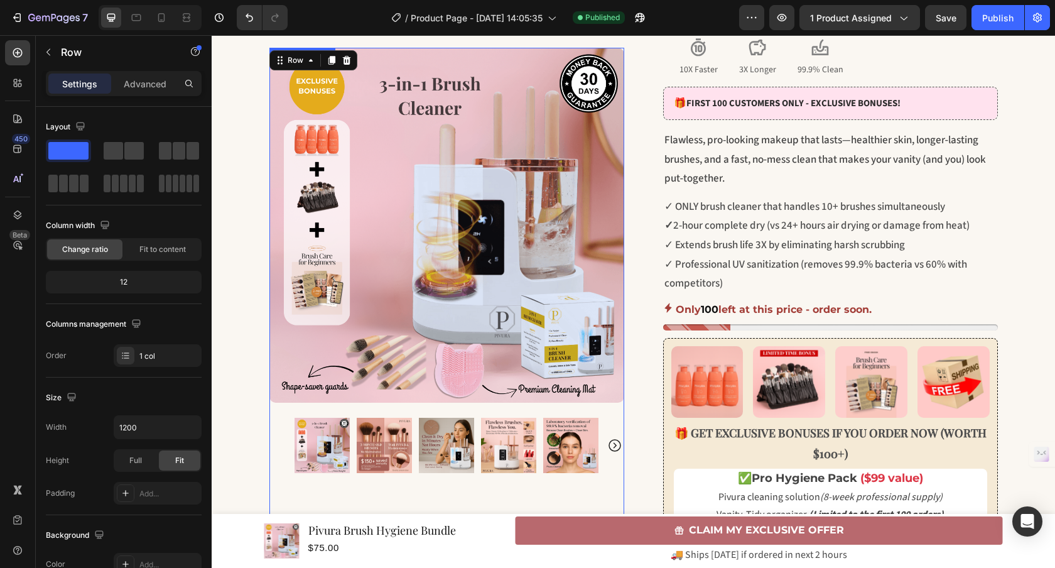
scroll to position [0, 0]
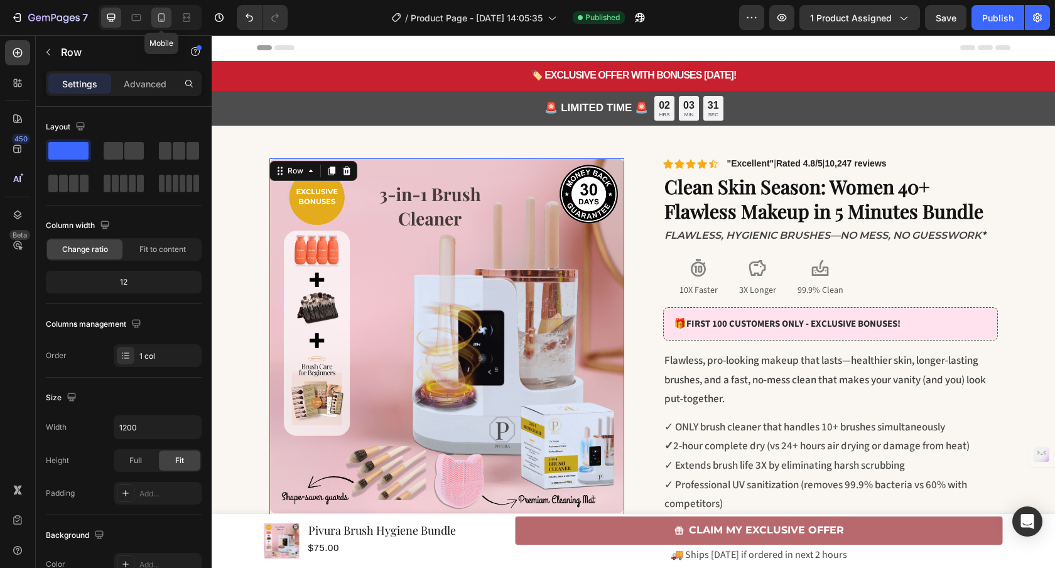
click at [156, 17] on icon at bounding box center [161, 17] width 13 height 13
type input "100%"
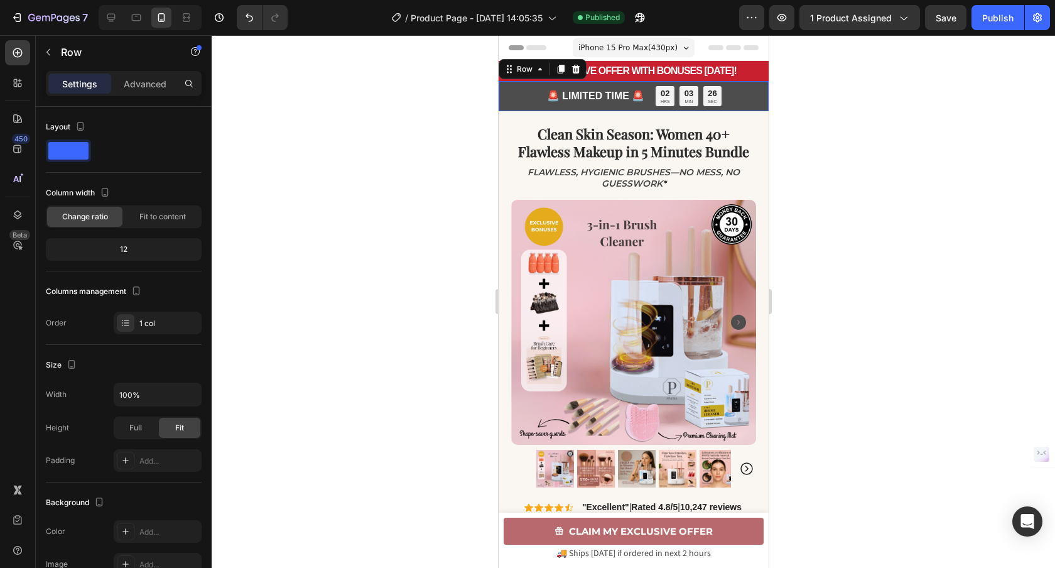
click at [521, 104] on div "🚨 LIMITED TIME 🚨 Text Block 02 HRS 03 MIN 26 SEC Countdown Timer Row 0" at bounding box center [633, 96] width 270 height 30
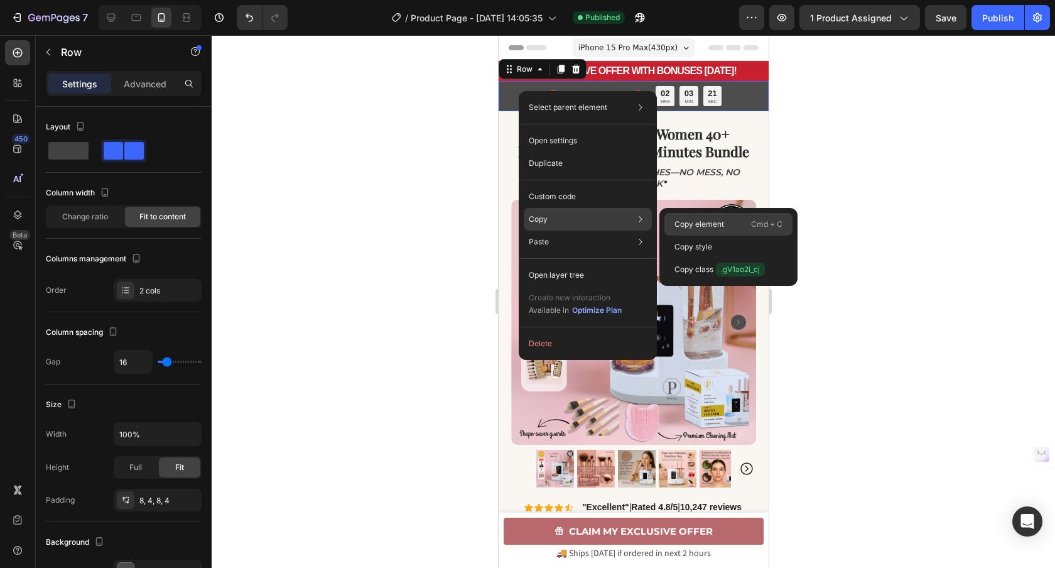
drag, startPoint x: 703, startPoint y: 225, endPoint x: 205, endPoint y: 190, distance: 499.7
click at [703, 225] on p "Copy element" at bounding box center [699, 223] width 50 height 11
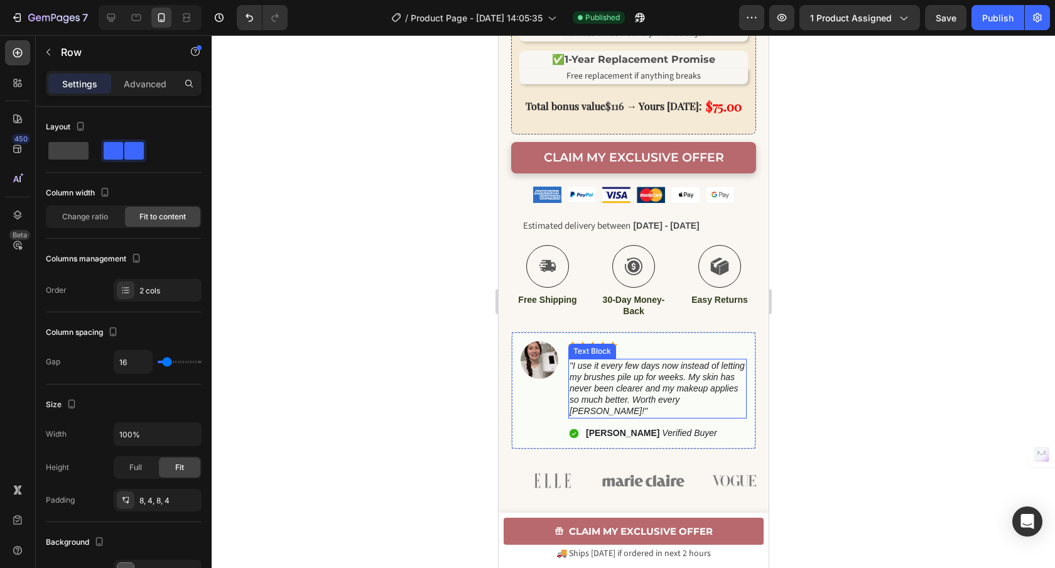
scroll to position [1072, 0]
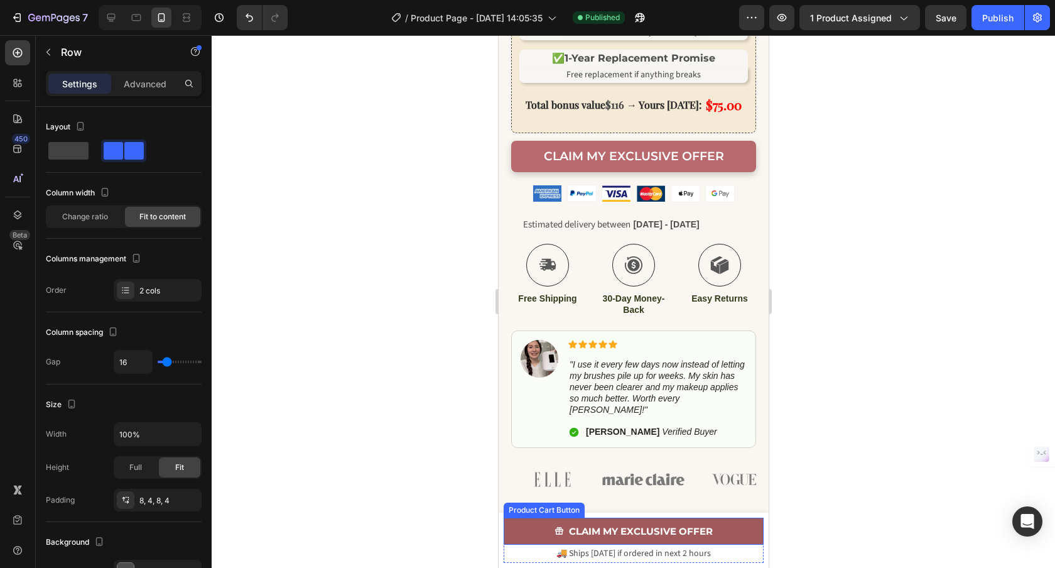
click at [730, 532] on button "CLAIM MY EXCLUSIVE OFFER" at bounding box center [633, 530] width 260 height 27
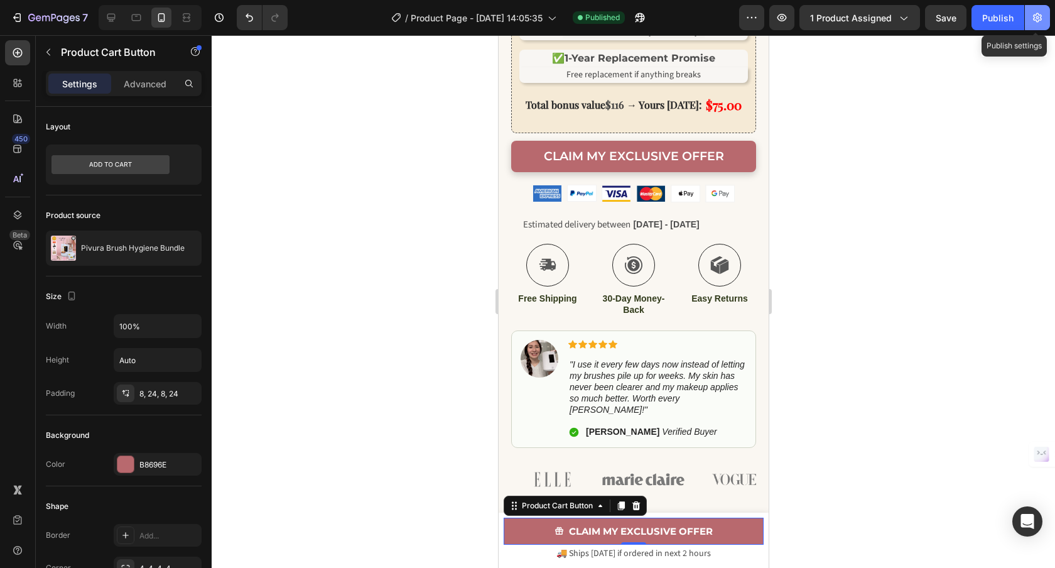
click at [1041, 21] on icon "button" at bounding box center [1037, 17] width 13 height 13
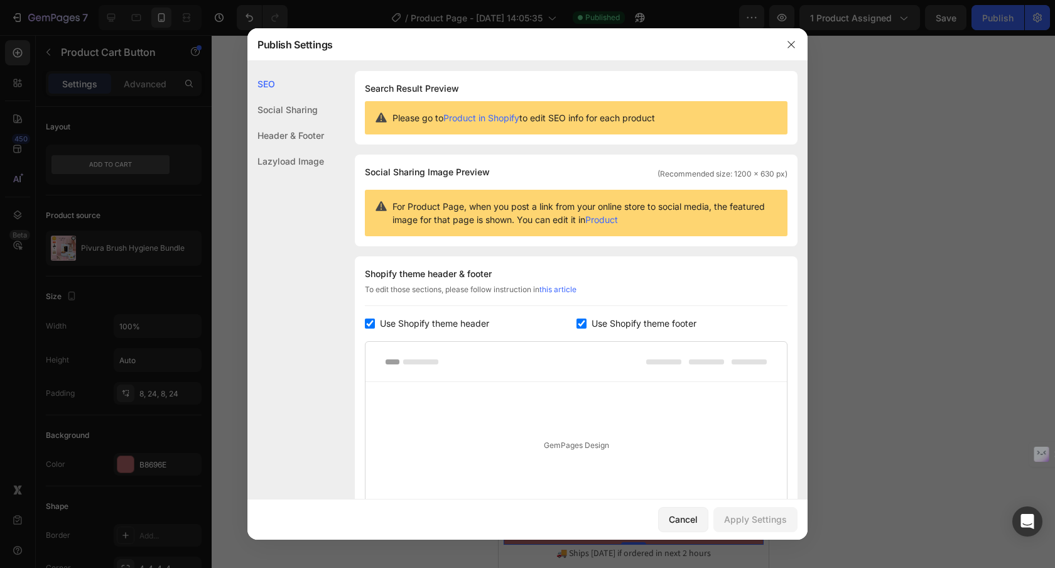
scroll to position [100, 0]
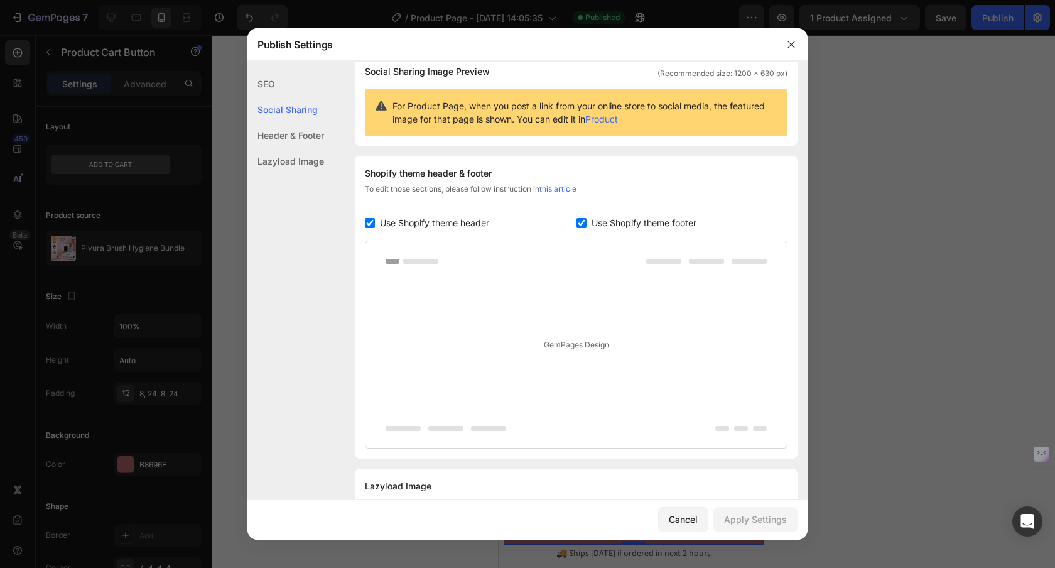
click at [438, 226] on span "Use Shopify theme header" at bounding box center [434, 222] width 109 height 15
checkbox input "false"
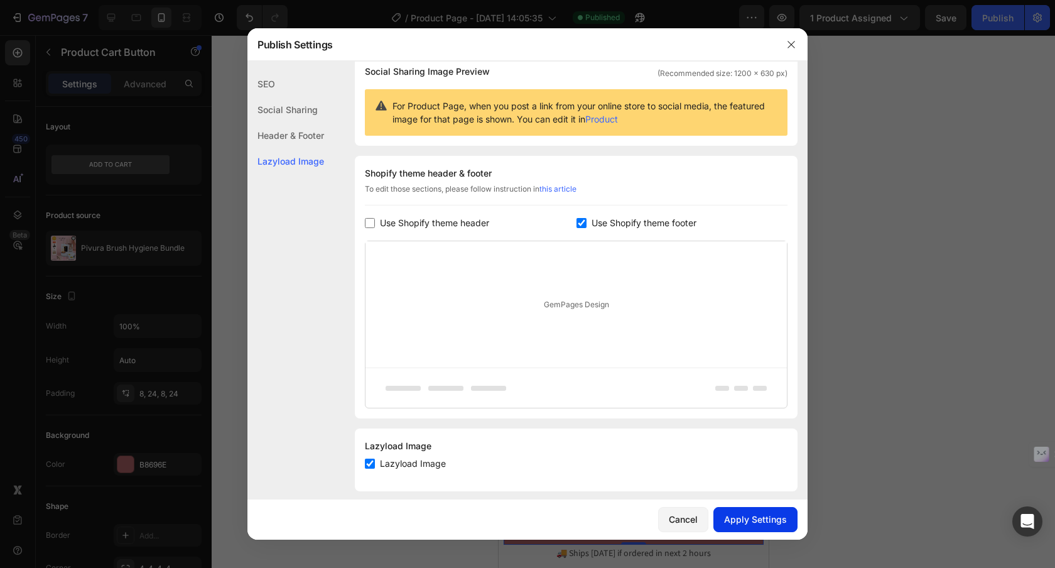
click at [756, 521] on div "Apply Settings" at bounding box center [755, 518] width 63 height 13
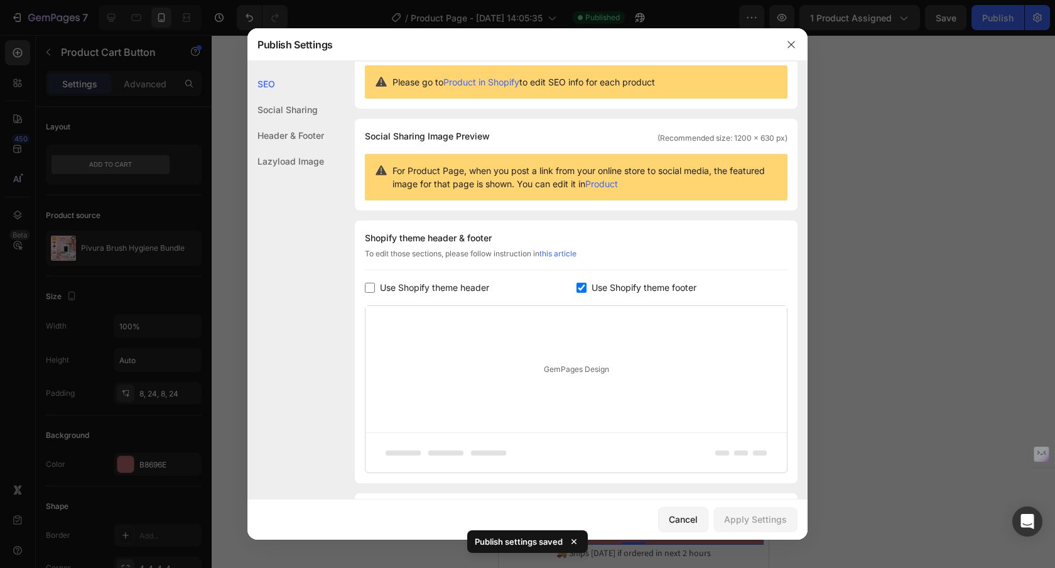
scroll to position [0, 0]
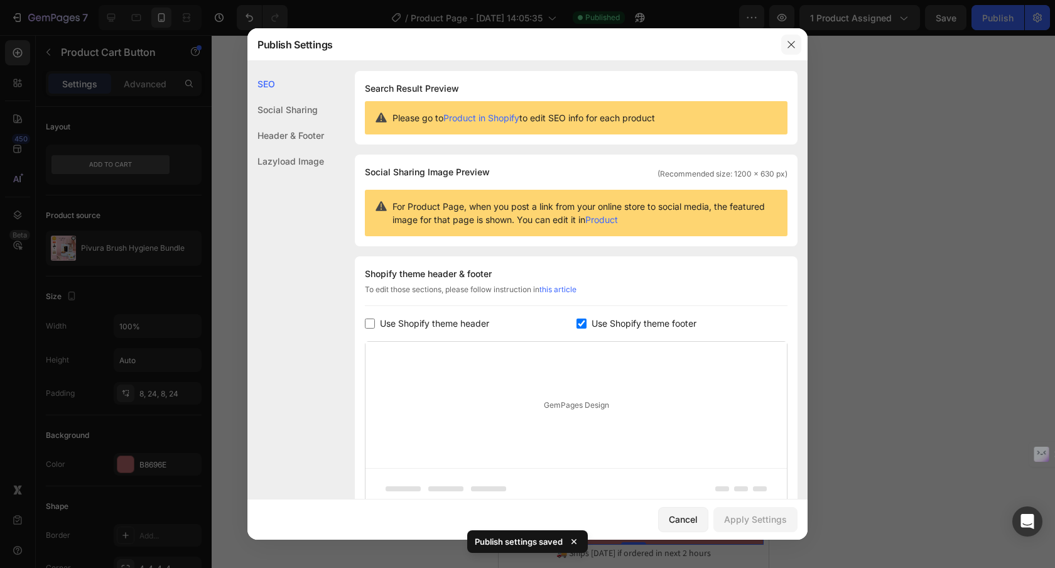
click at [794, 45] on icon "button" at bounding box center [791, 45] width 10 height 10
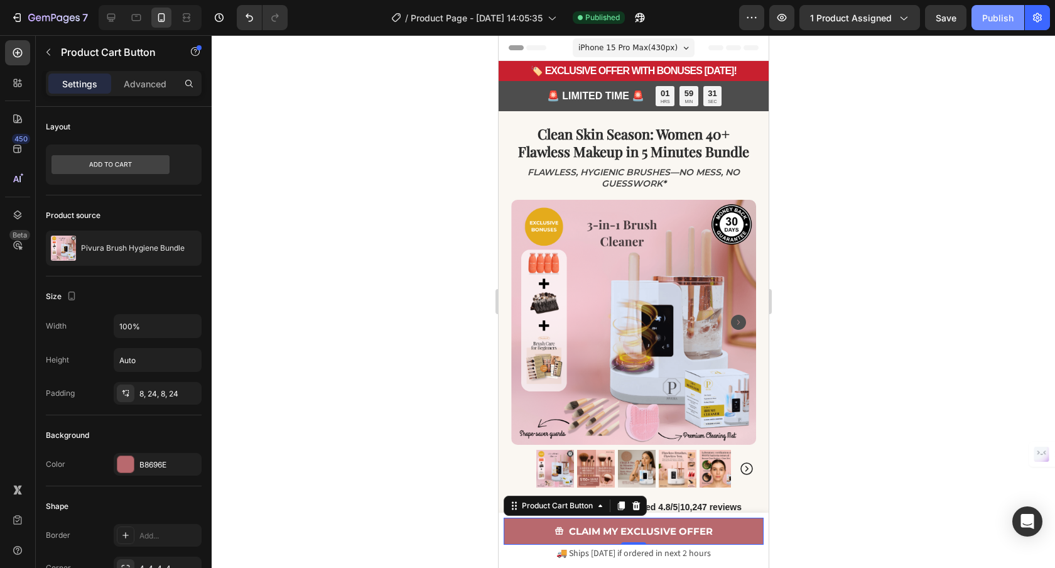
click at [998, 11] on div "Publish" at bounding box center [997, 17] width 31 height 13
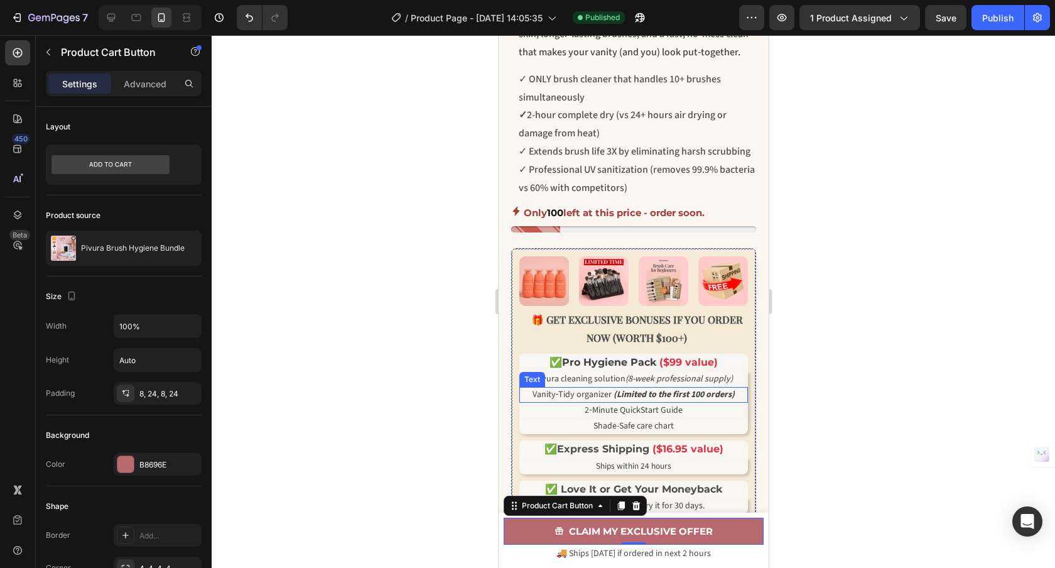
scroll to position [688, 0]
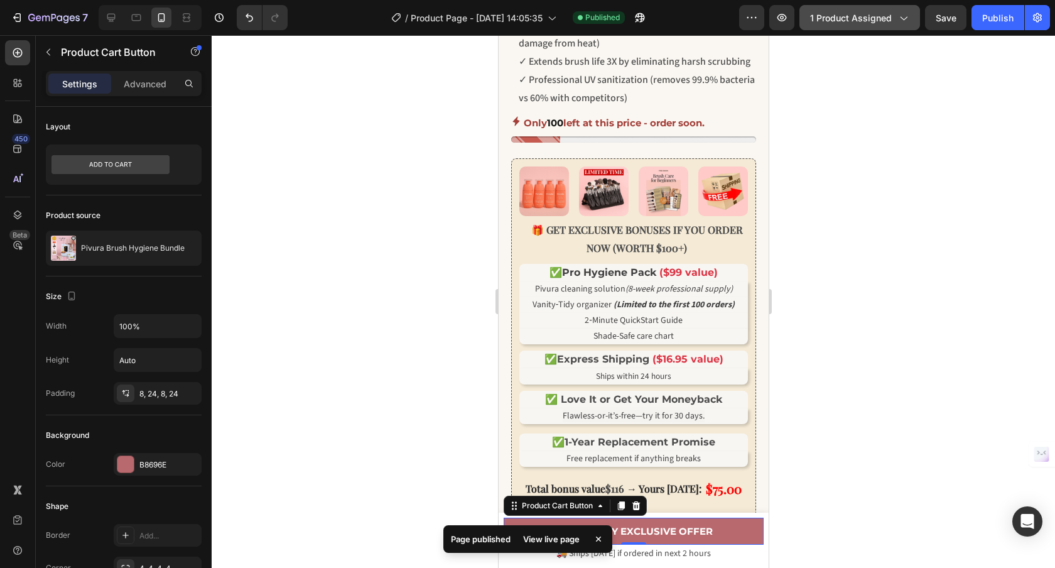
click at [880, 19] on span "1 product assigned" at bounding box center [851, 17] width 82 height 13
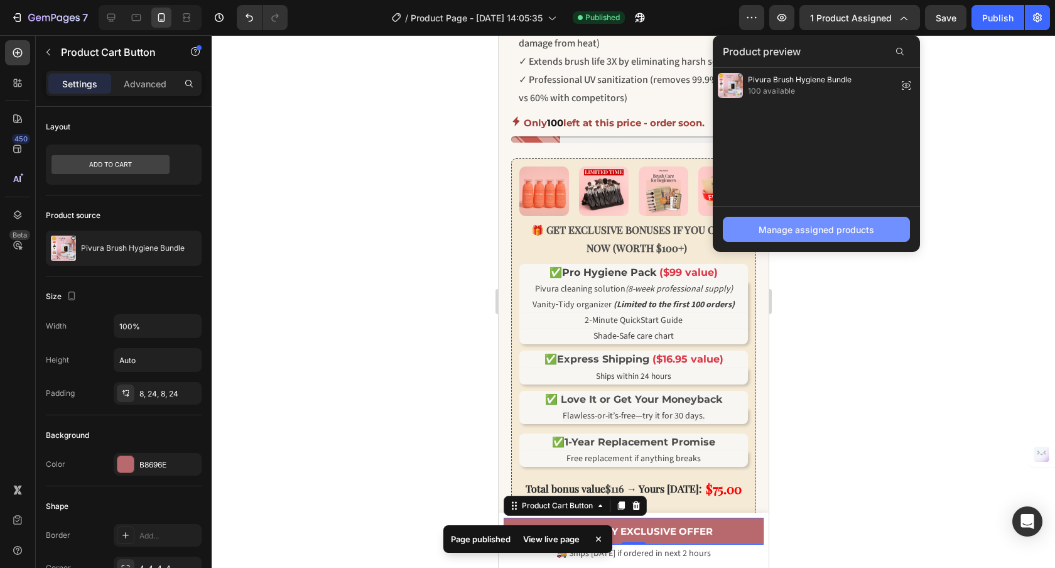
click at [799, 236] on button "Manage assigned products" at bounding box center [816, 229] width 187 height 25
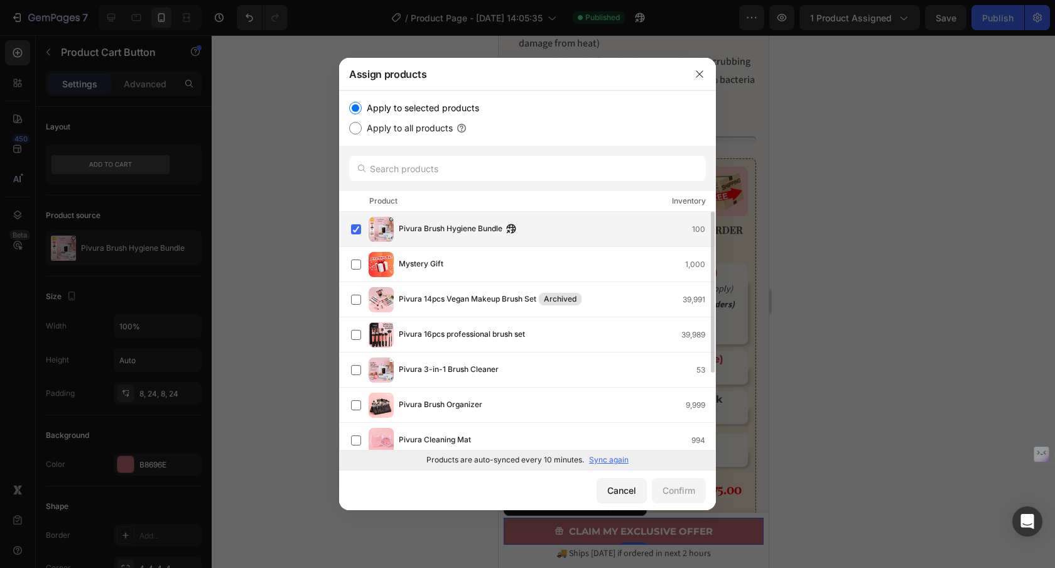
click at [465, 226] on span "Pivura Brush Hygiene Bundle" at bounding box center [451, 229] width 104 height 14
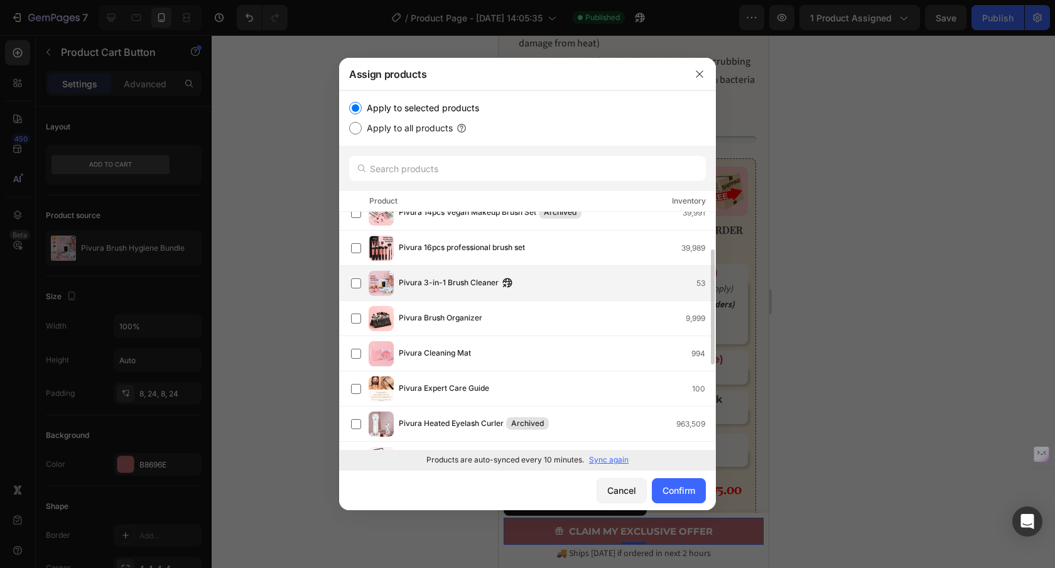
scroll to position [0, 0]
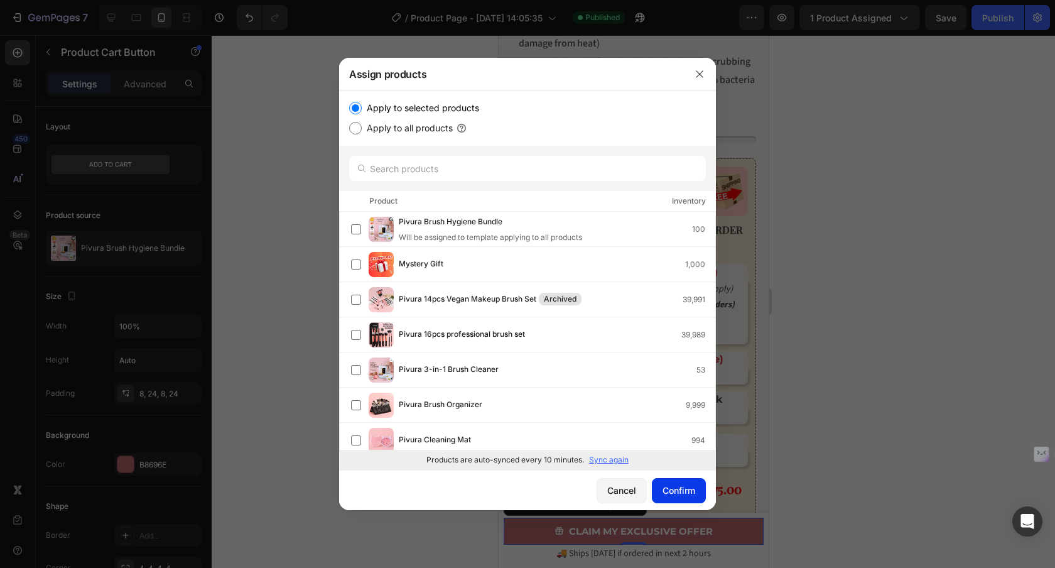
click at [677, 491] on div "Confirm" at bounding box center [678, 489] width 33 height 13
click at [613, 450] on p "✅ 1-Year Replacement Promise" at bounding box center [633, 441] width 226 height 15
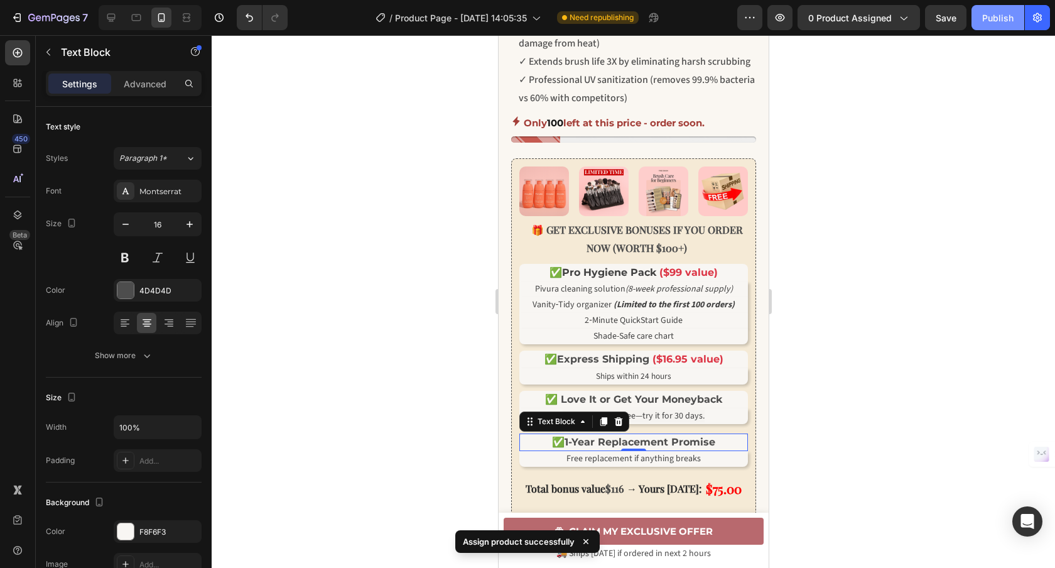
click at [980, 23] on button "Publish" at bounding box center [997, 17] width 53 height 25
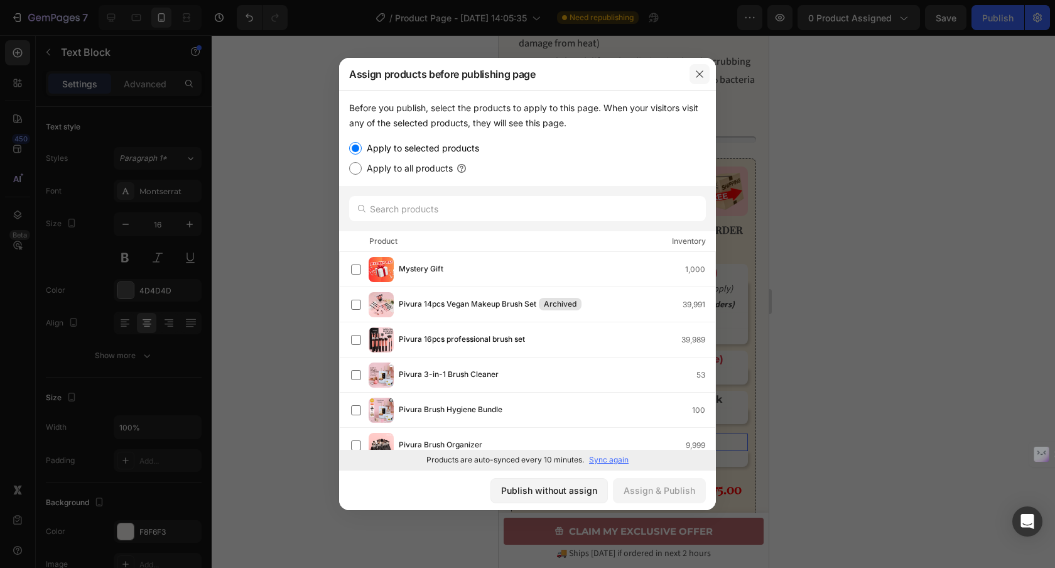
click at [693, 75] on button "button" at bounding box center [699, 74] width 20 height 20
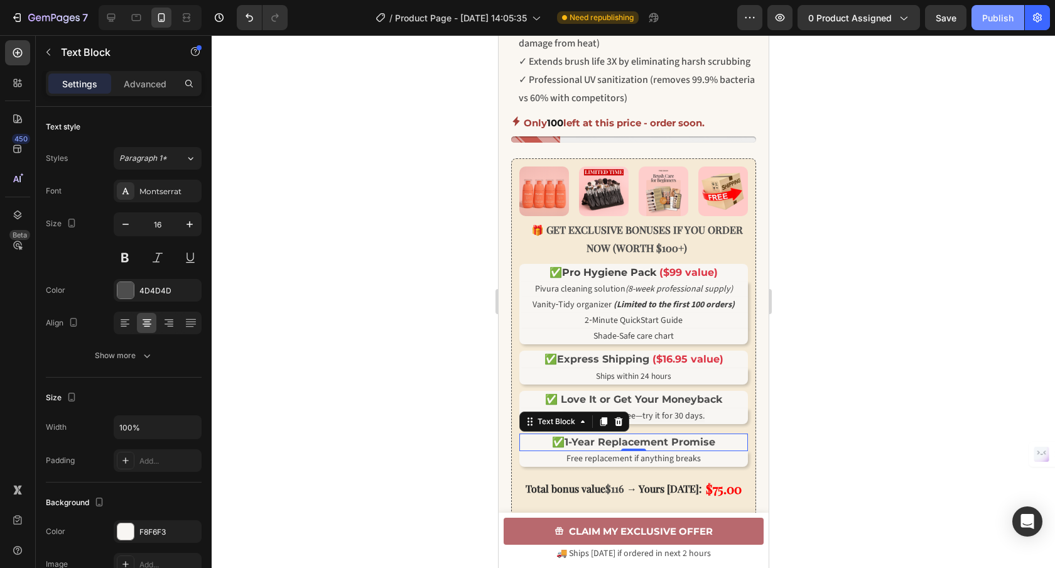
click at [998, 23] on div "Publish" at bounding box center [997, 17] width 31 height 13
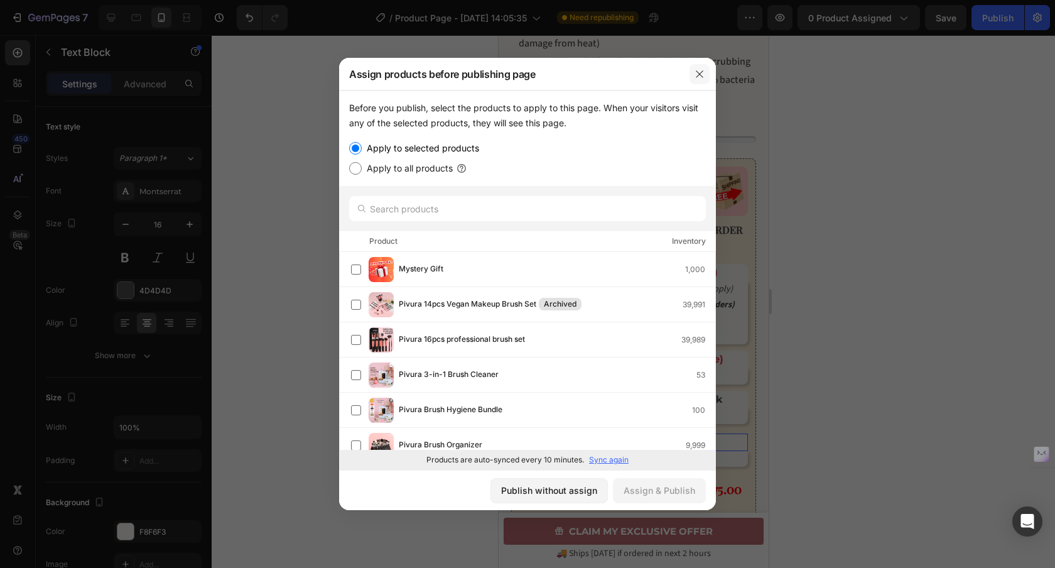
click at [697, 69] on icon "button" at bounding box center [699, 74] width 10 height 10
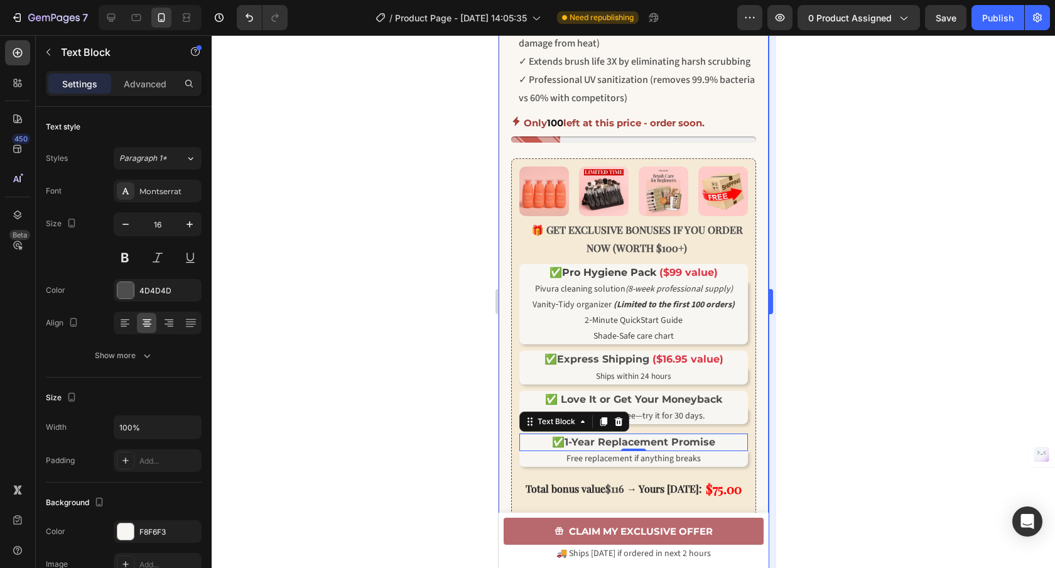
scroll to position [584, 0]
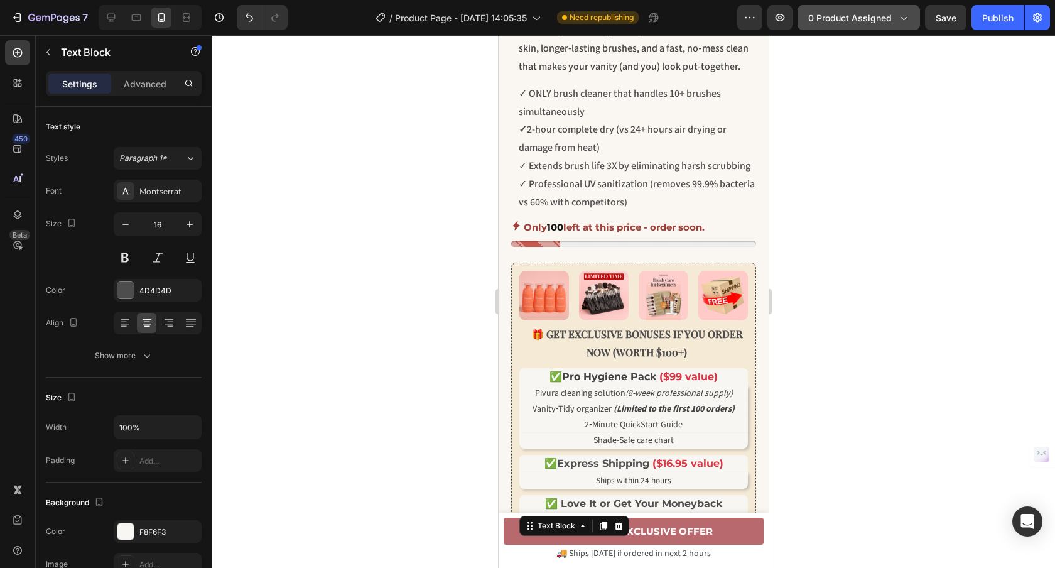
click at [817, 23] on span "0 product assigned" at bounding box center [849, 17] width 83 height 13
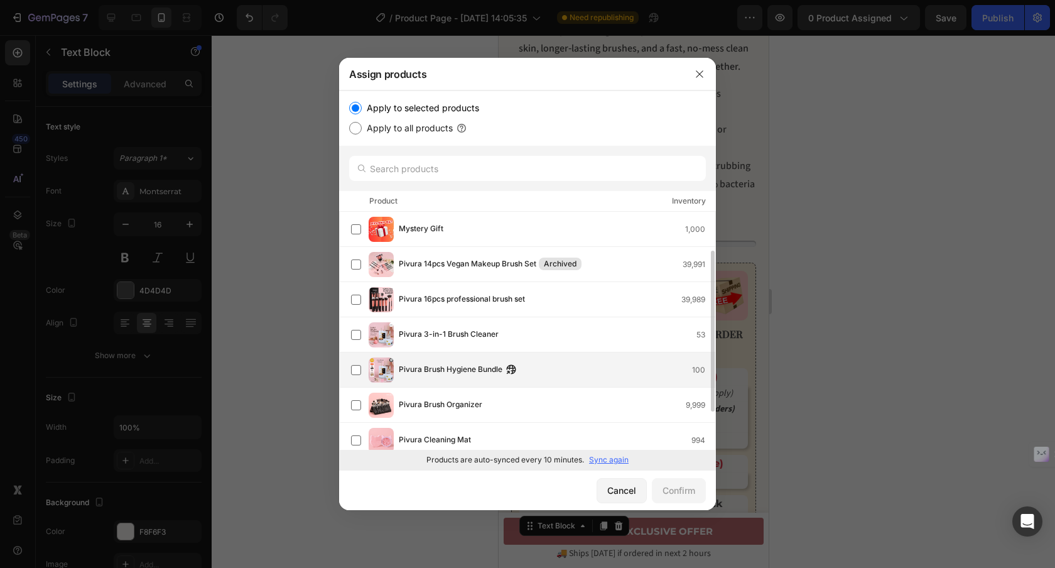
scroll to position [0, 0]
click at [547, 374] on div "Pivura Brush Hygiene Bundle 100" at bounding box center [557, 370] width 316 height 14
click at [679, 483] on div "Confirm" at bounding box center [678, 489] width 33 height 13
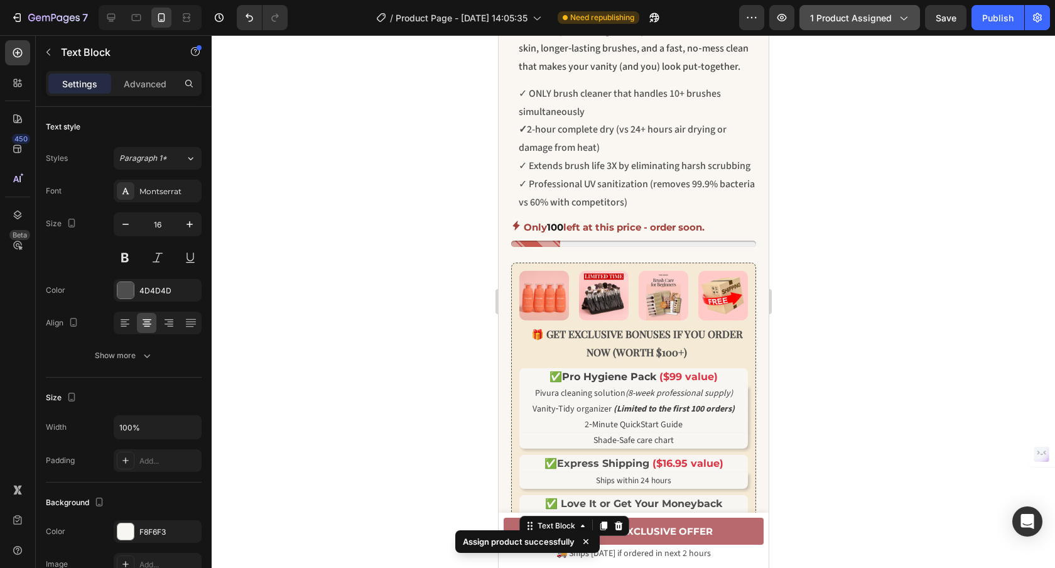
click at [868, 18] on span "1 product assigned" at bounding box center [851, 17] width 82 height 13
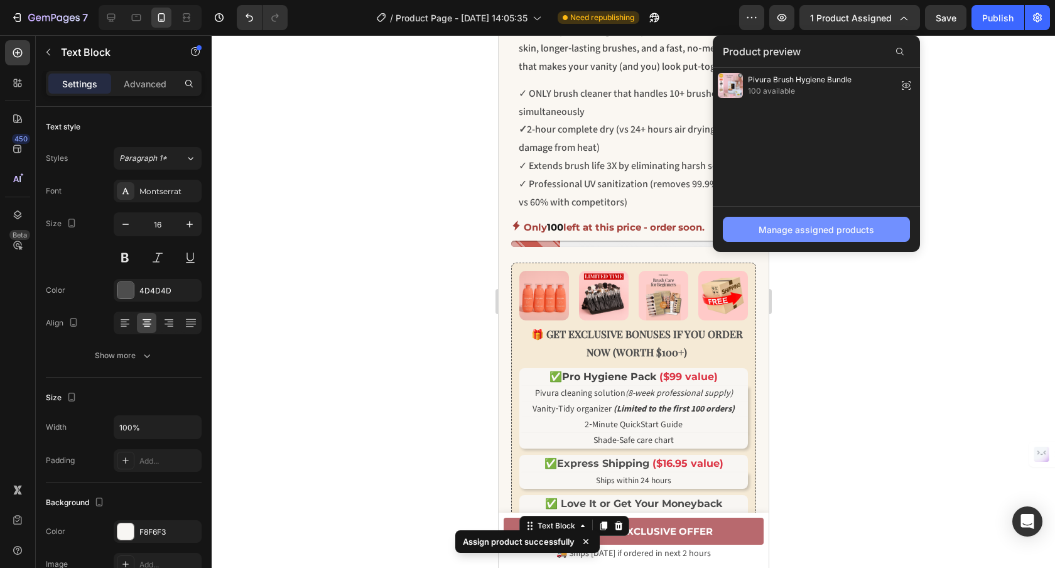
click at [786, 232] on div "Manage assigned products" at bounding box center [816, 229] width 116 height 13
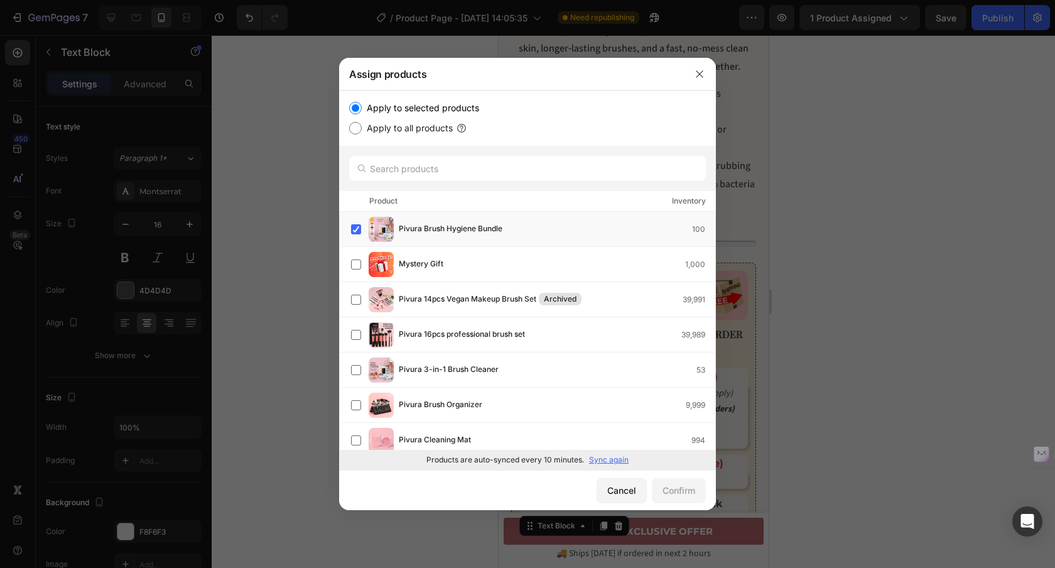
click at [615, 458] on p "Sync again" at bounding box center [609, 459] width 40 height 11
click at [852, 237] on div at bounding box center [527, 284] width 1055 height 568
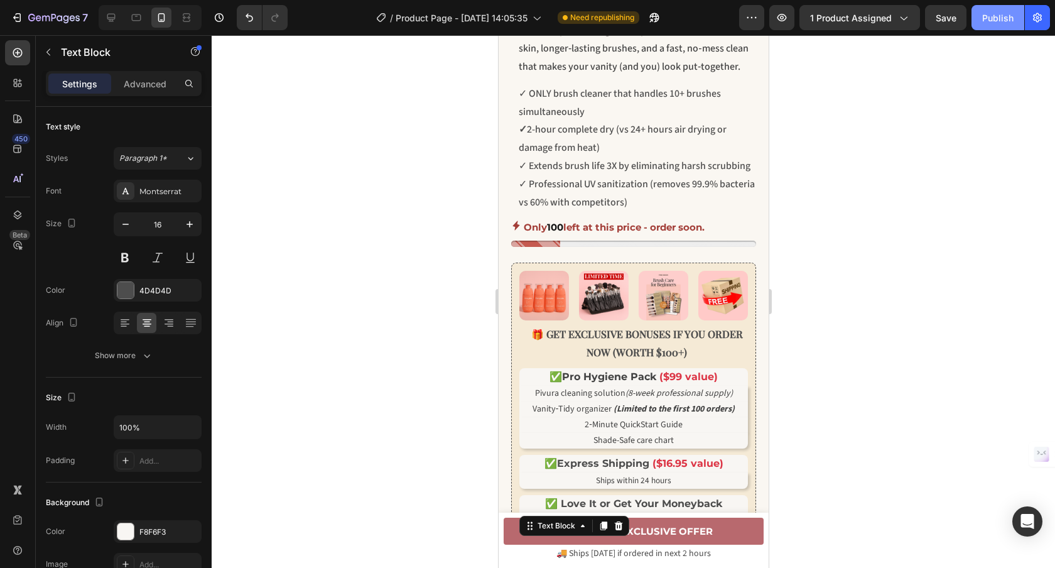
click at [1003, 21] on div "Publish" at bounding box center [997, 17] width 31 height 13
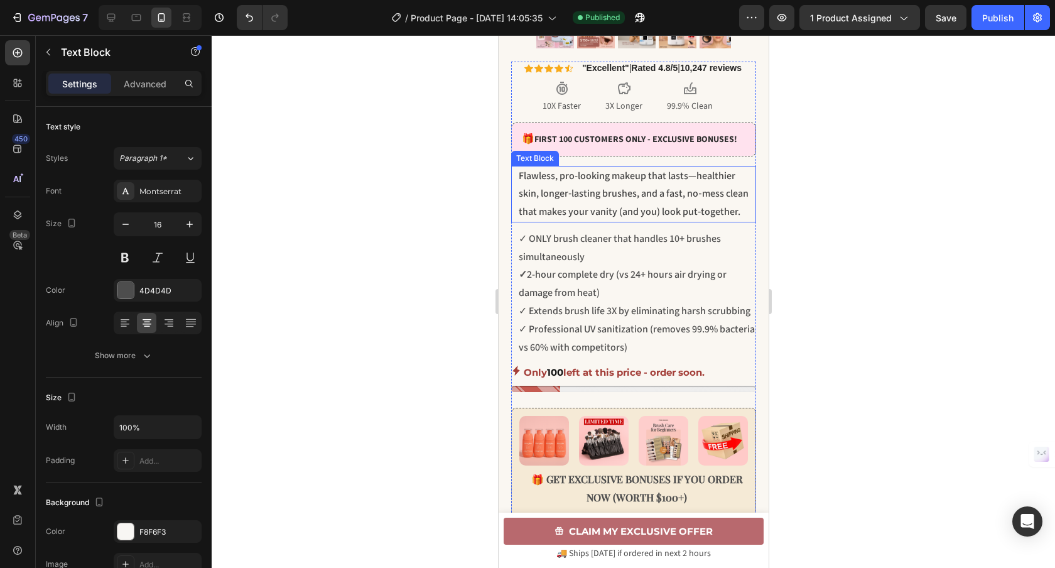
scroll to position [366, 0]
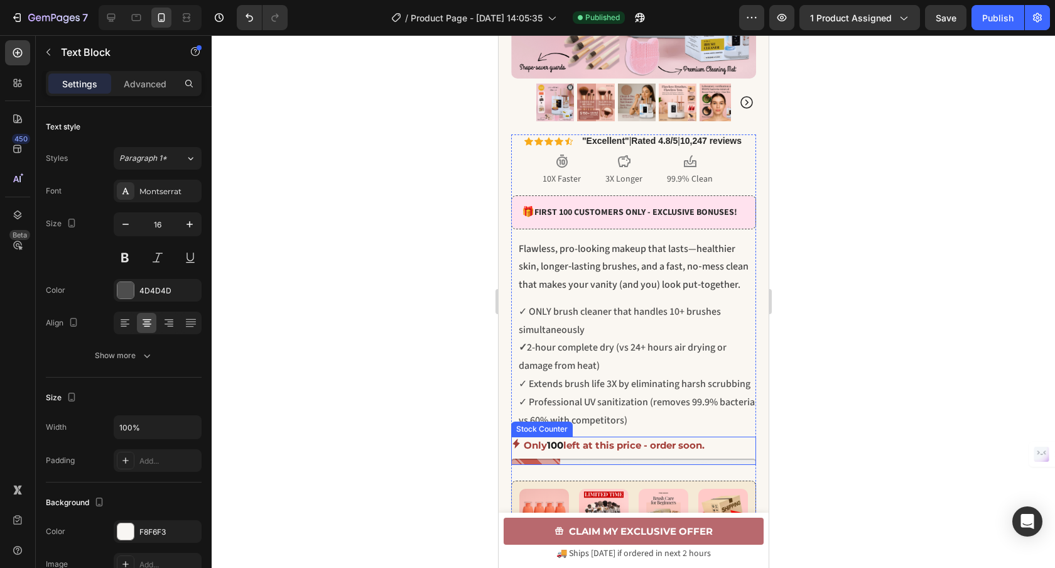
click at [726, 453] on div "Only 100 left at this price - order soon." at bounding box center [632, 444] width 245 height 17
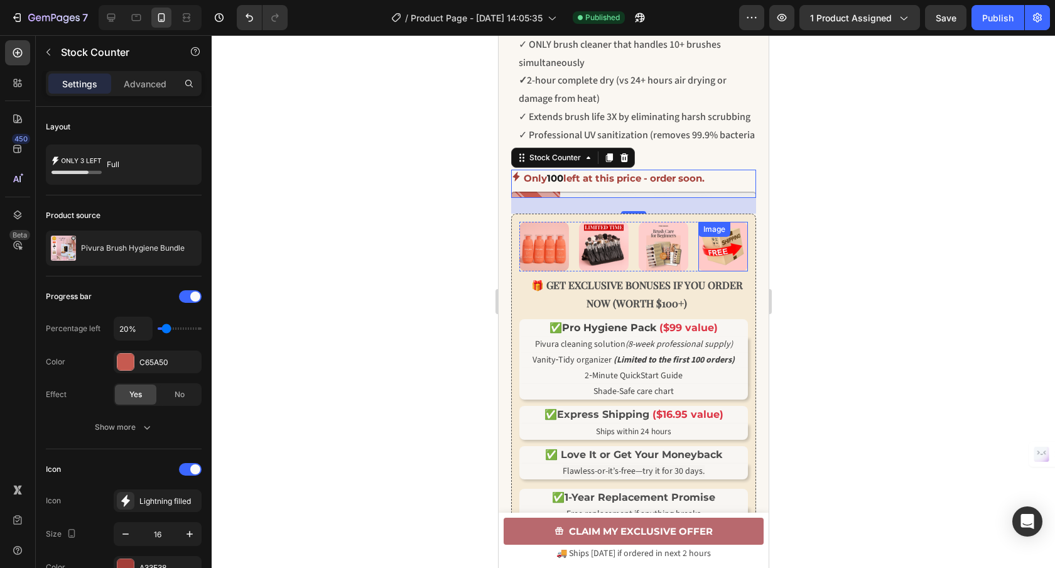
scroll to position [860, 0]
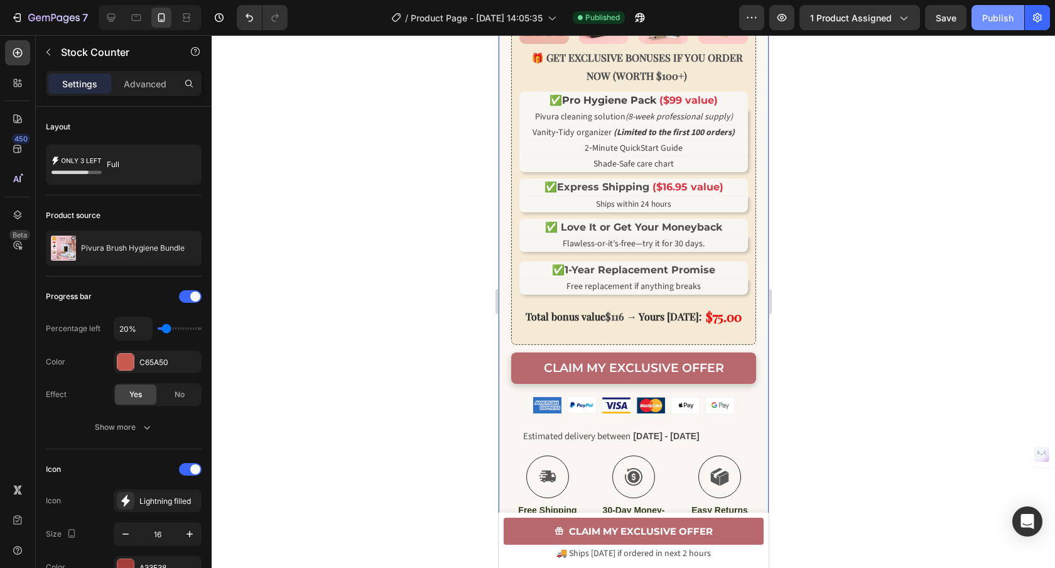
click at [992, 25] on button "Publish" at bounding box center [997, 17] width 53 height 25
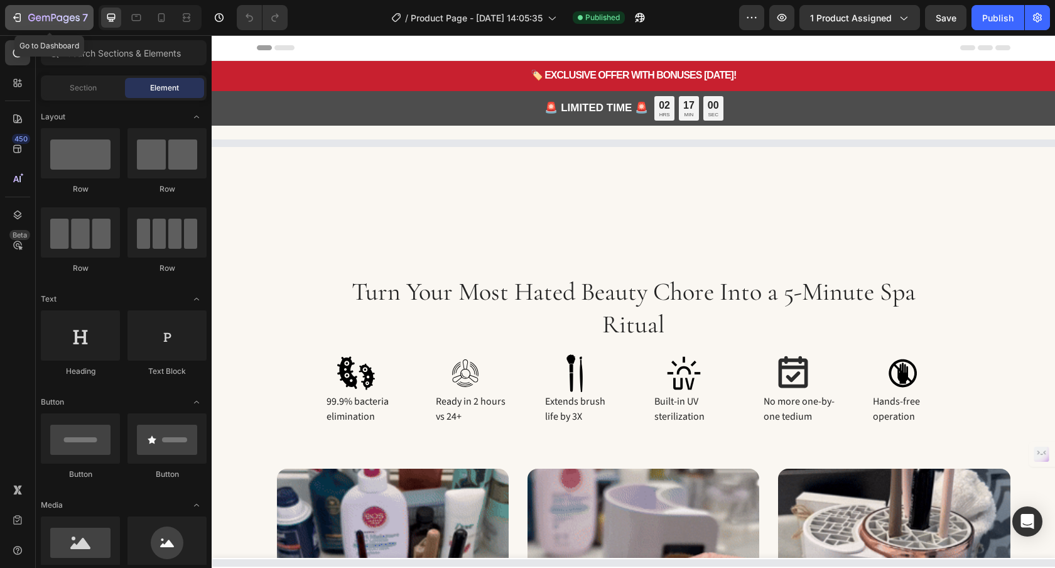
click at [39, 13] on icon "button" at bounding box center [53, 18] width 51 height 11
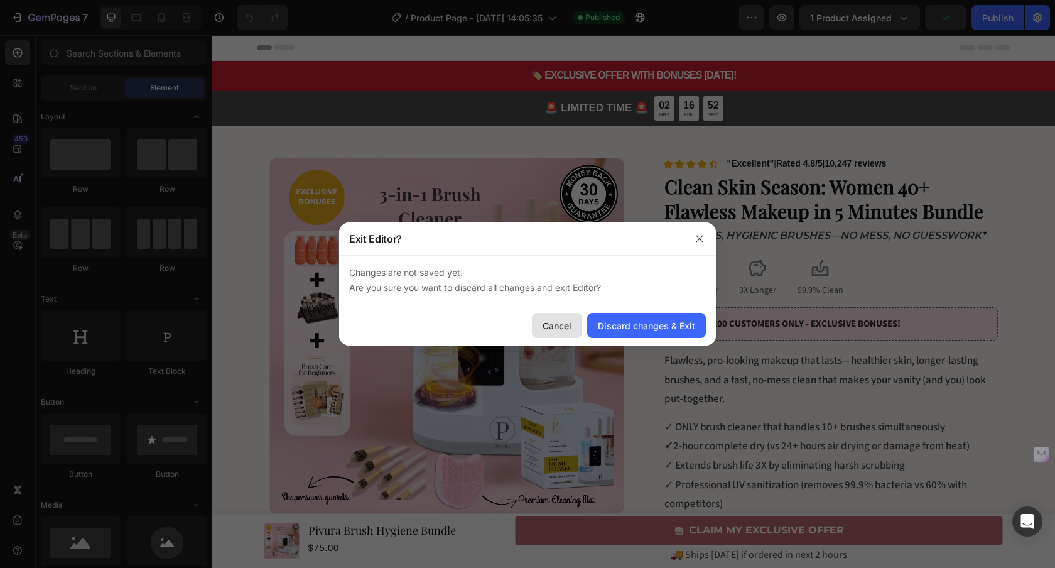
click at [561, 323] on div "Cancel" at bounding box center [556, 325] width 29 height 13
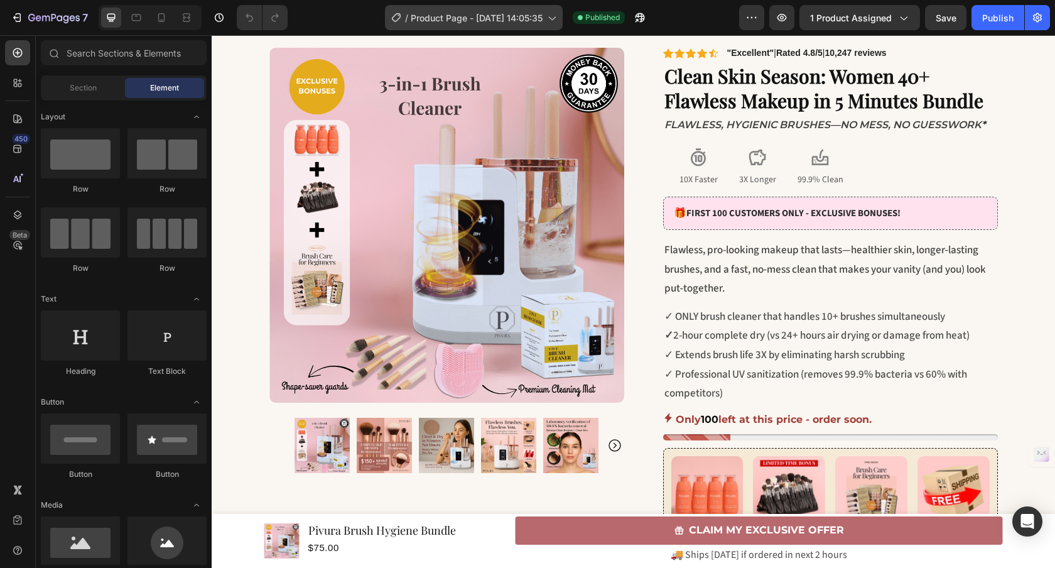
scroll to position [190, 0]
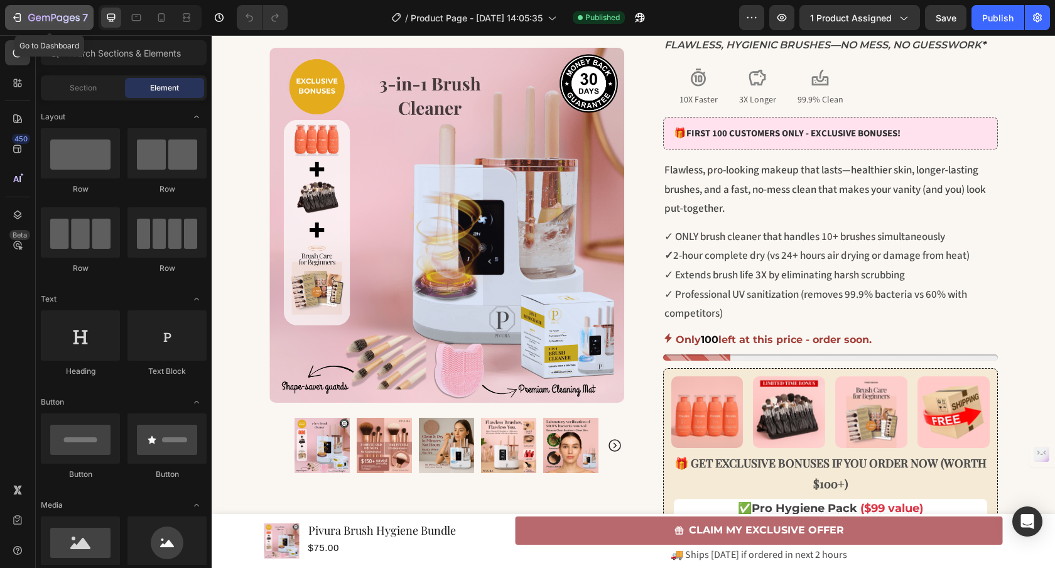
click at [52, 19] on icon "button" at bounding box center [53, 18] width 51 height 11
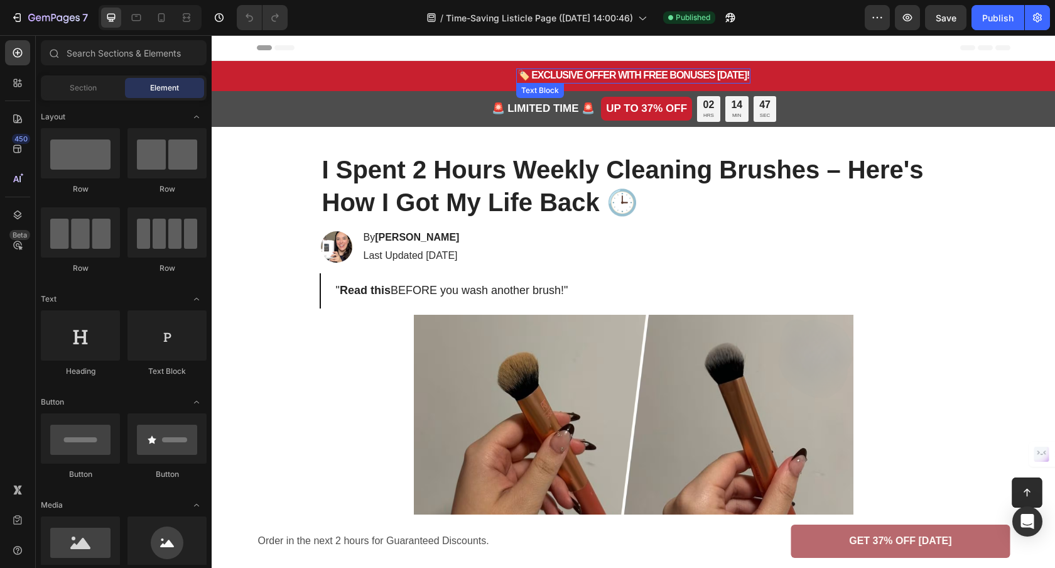
click at [644, 78] on strong "🏷️ EXCLUSIVE OFFER WITH FREE BONUSES TODAY!" at bounding box center [633, 75] width 232 height 11
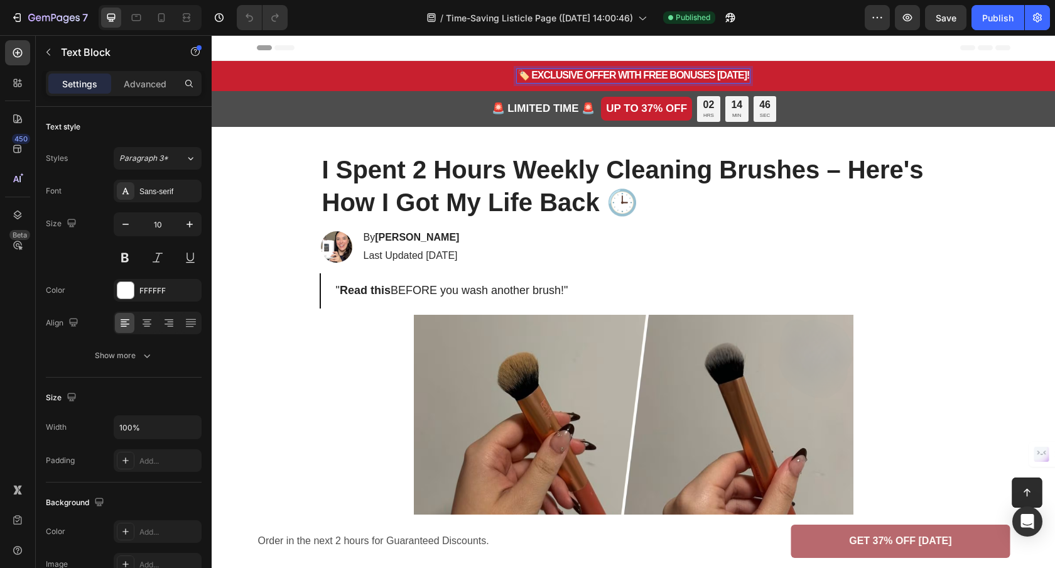
click at [650, 77] on strong "🏷️ EXCLUSIVE OFFER WITH FREE BONUSES TODAY!" at bounding box center [633, 75] width 232 height 11
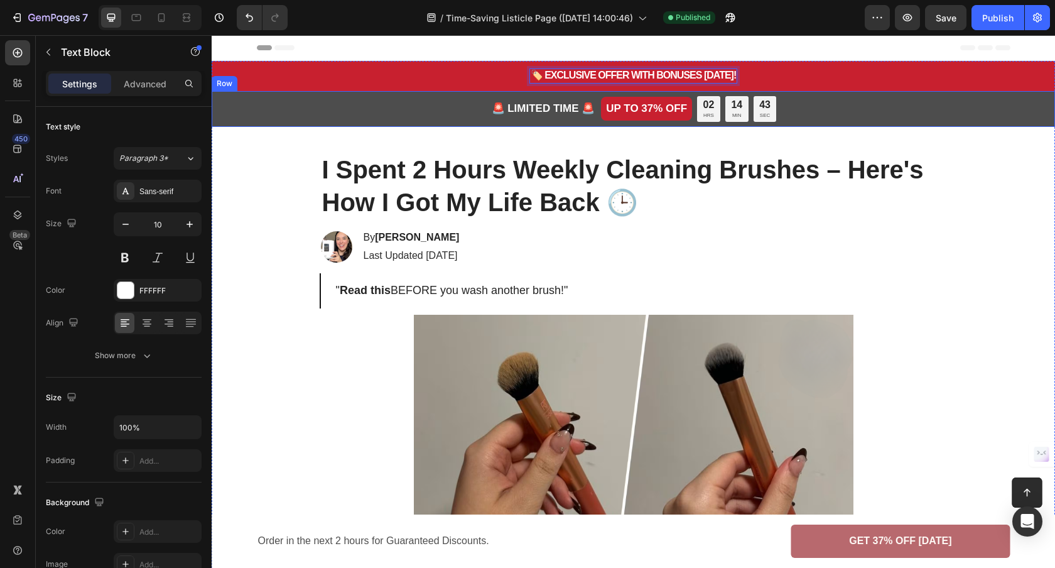
click at [566, 95] on div "🚨 LIMITED TIME 🚨 Text Block UP TO 37% OFF Text Block 02 HRS 14 MIN 43 SEC Count…" at bounding box center [633, 109] width 843 height 36
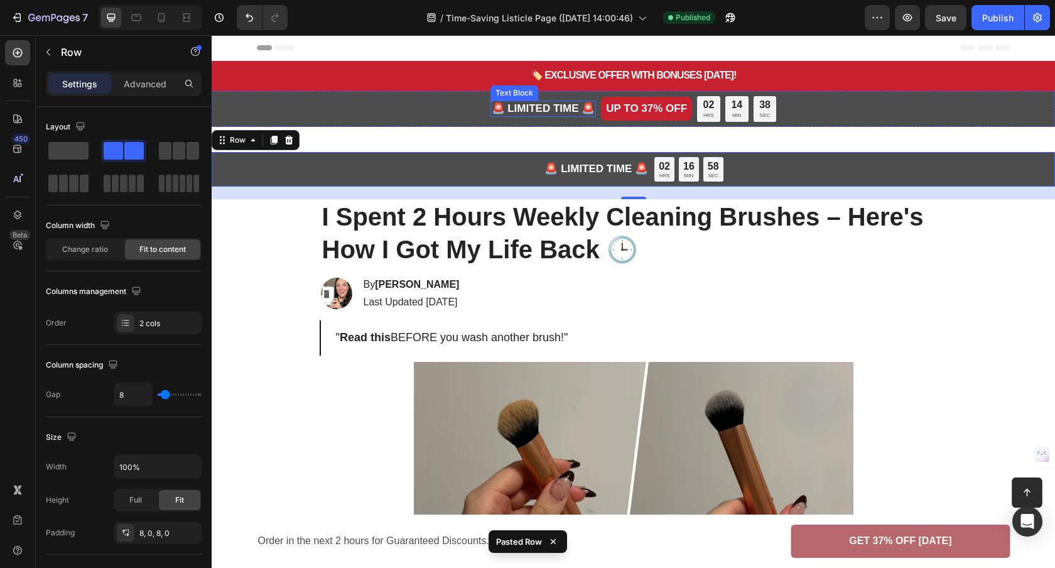
click at [501, 116] on div "🚨 LIMITED TIME 🚨" at bounding box center [543, 108] width 106 height 16
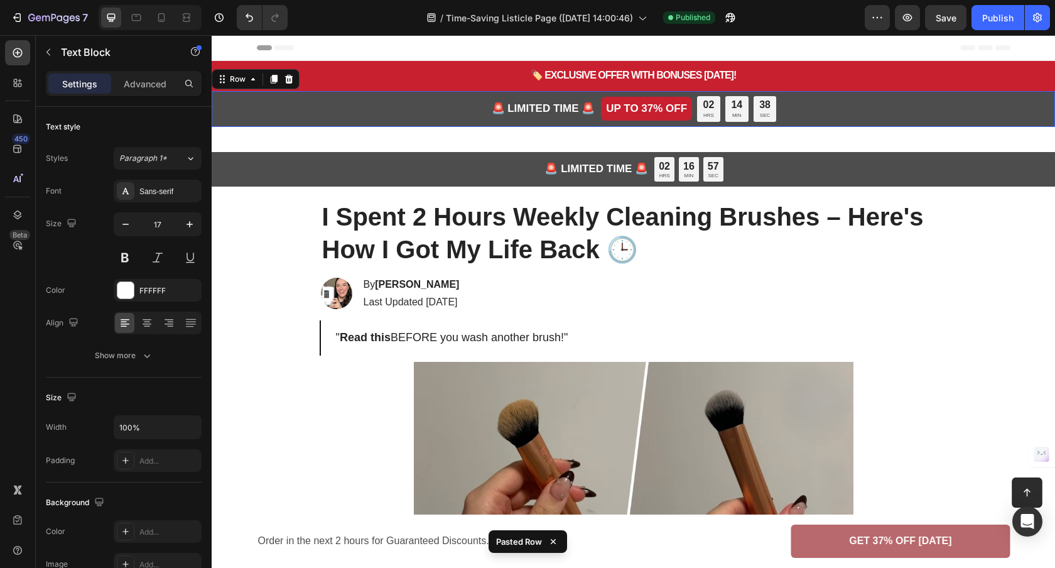
click at [471, 114] on div "🚨 LIMITED TIME 🚨 Text Block UP TO 37% OFF Text Block 02 HRS 14 MIN 38 SEC Count…" at bounding box center [633, 109] width 843 height 36
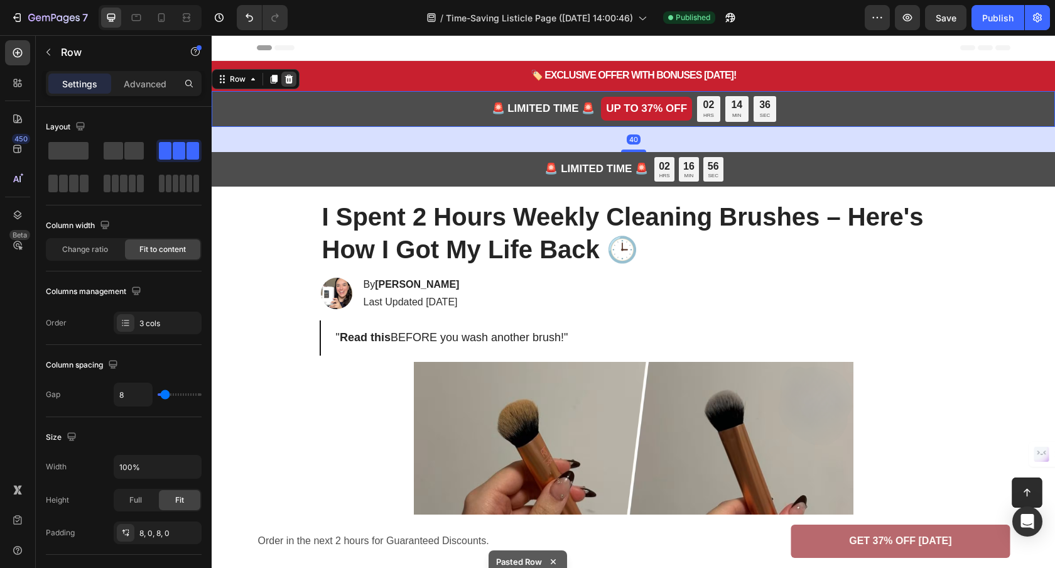
click at [291, 75] on icon at bounding box center [289, 79] width 10 height 10
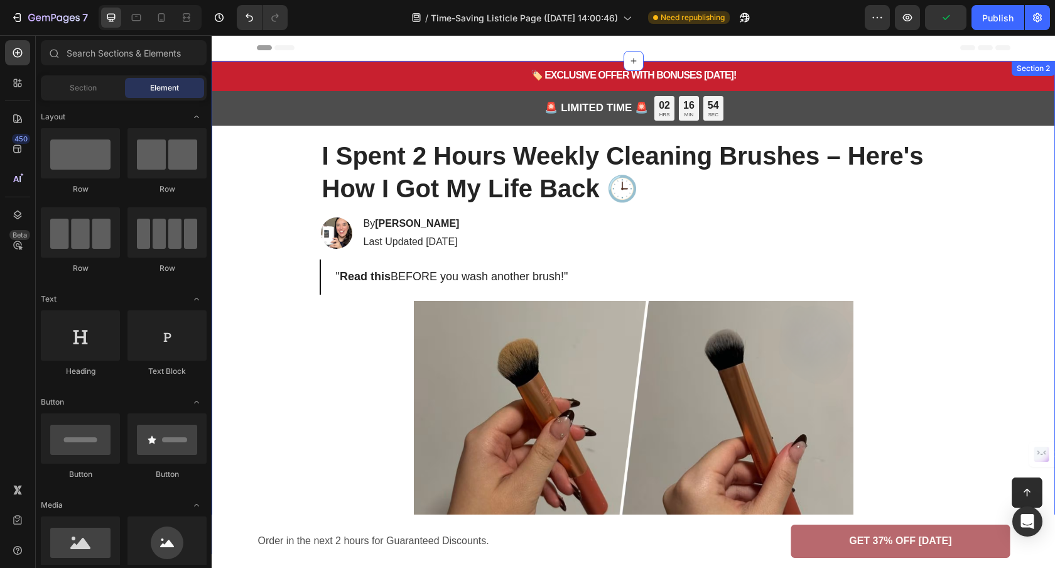
click at [591, 131] on div "🏷️ EXCLUSIVE OFFER WITH BONUSES TODAY! Text Block Row Row Row 🚨 LIMITED TIME 🚨 …" at bounding box center [633, 307] width 843 height 493
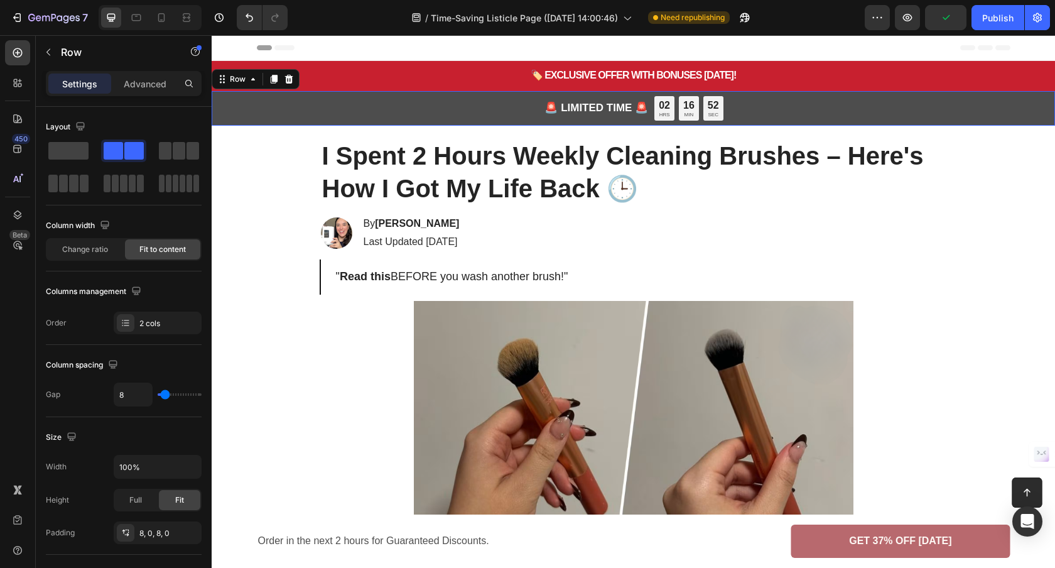
click at [523, 125] on div "🚨 LIMITED TIME 🚨 Text Block 02 HRS 16 MIN 52 SEC Countdown Timer Row 0" at bounding box center [633, 108] width 843 height 35
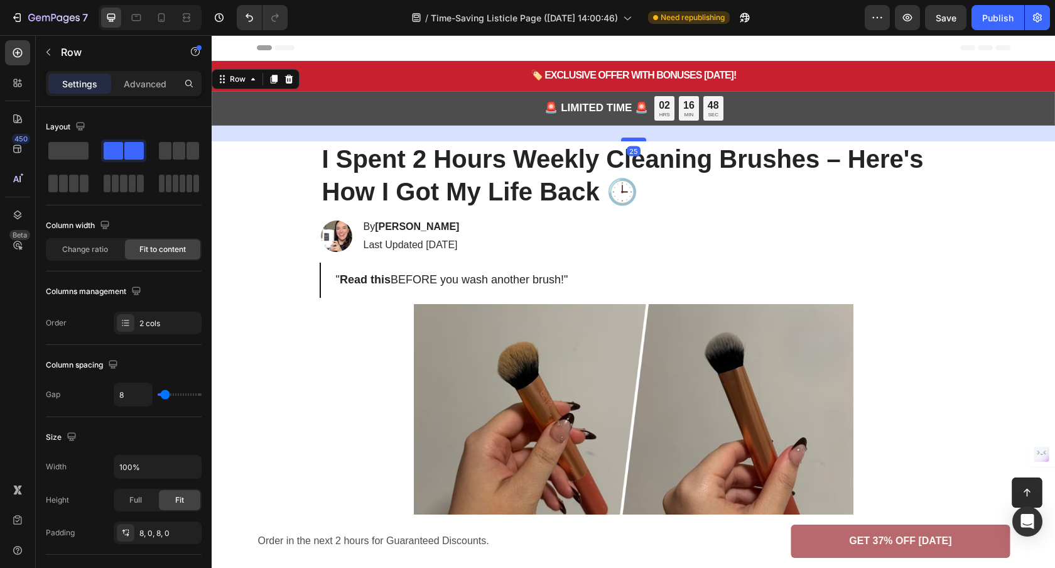
click at [631, 139] on div at bounding box center [633, 139] width 25 height 4
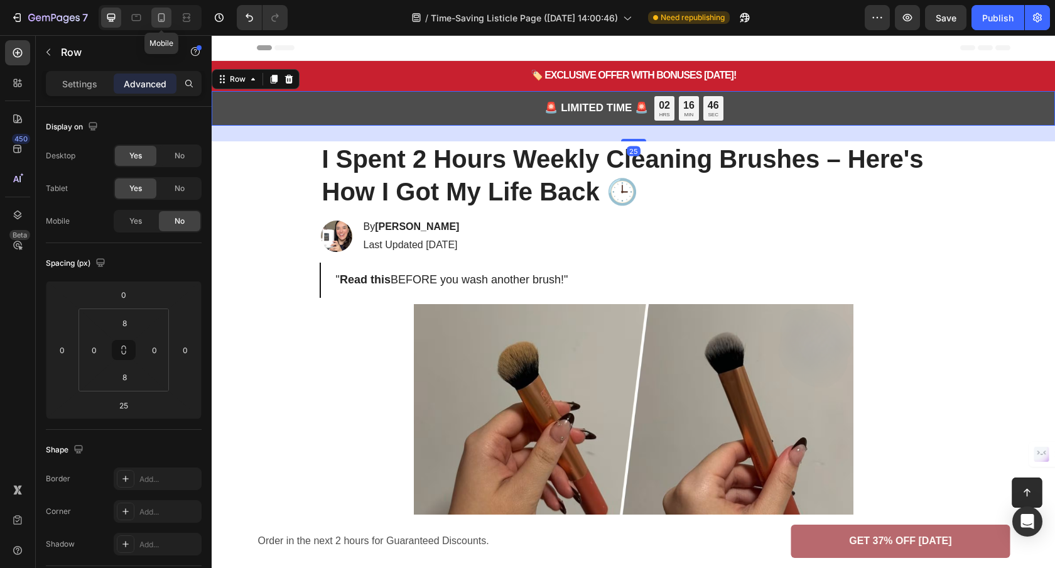
click at [167, 21] on icon at bounding box center [161, 17] width 13 height 13
type input "30"
type input "4"
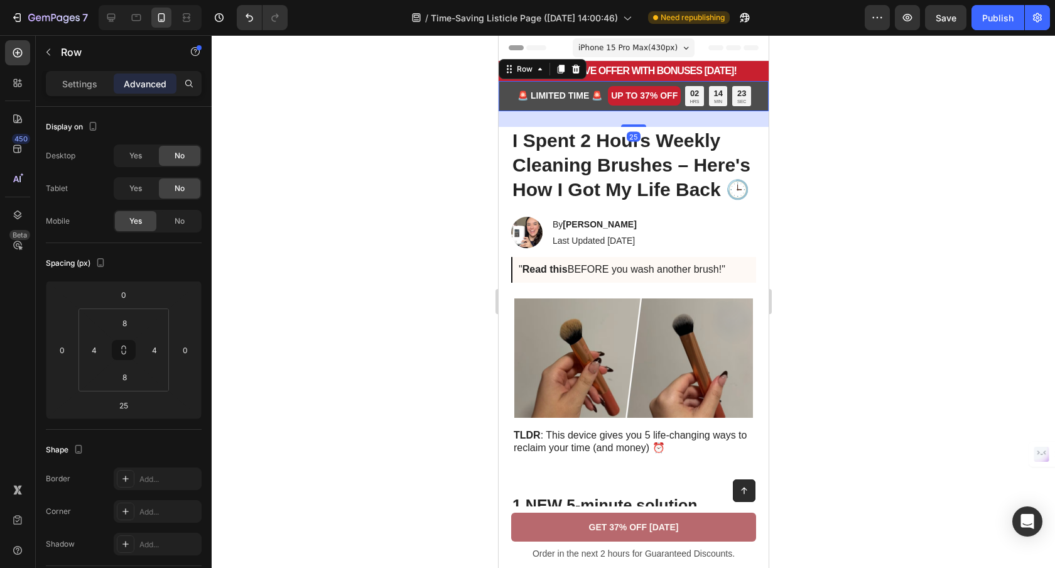
type input "0"
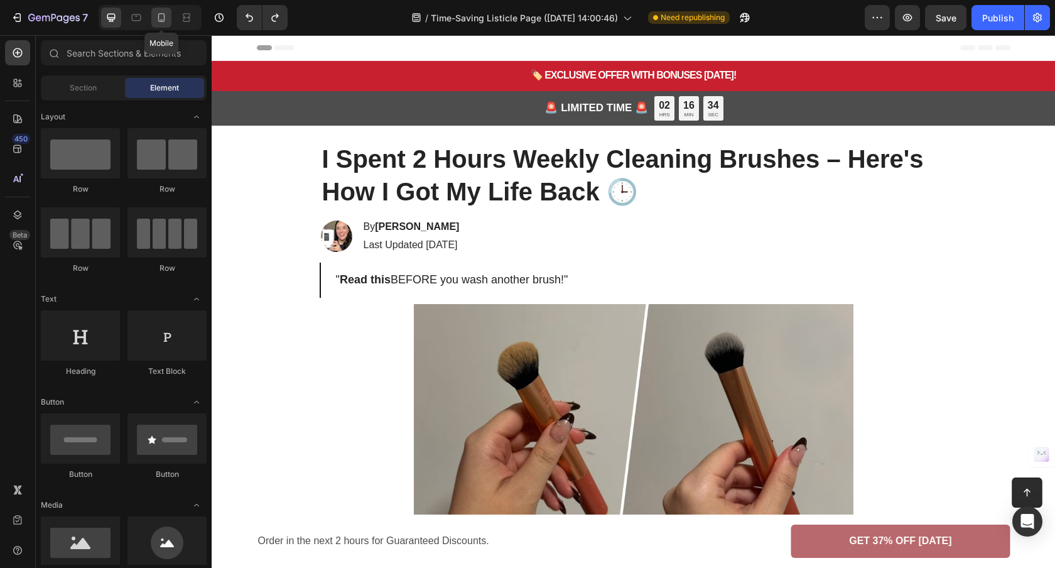
click at [161, 21] on icon at bounding box center [161, 17] width 7 height 9
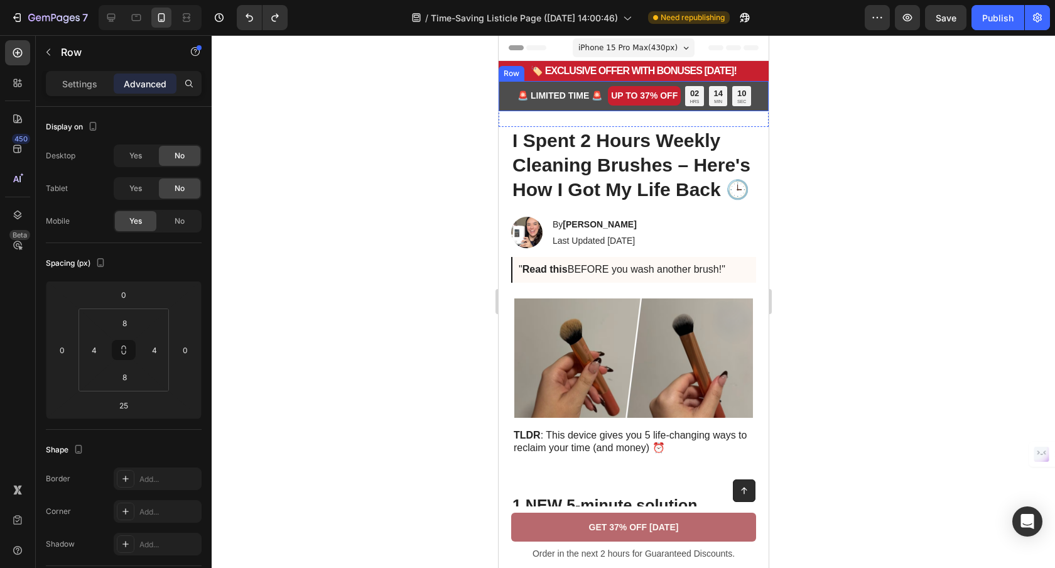
click at [574, 109] on div "🚨 LIMITED TIME 🚨 Text Block UP TO 37% OFF Text Block 02 HRS 14 MIN 10 SEC Count…" at bounding box center [633, 96] width 270 height 30
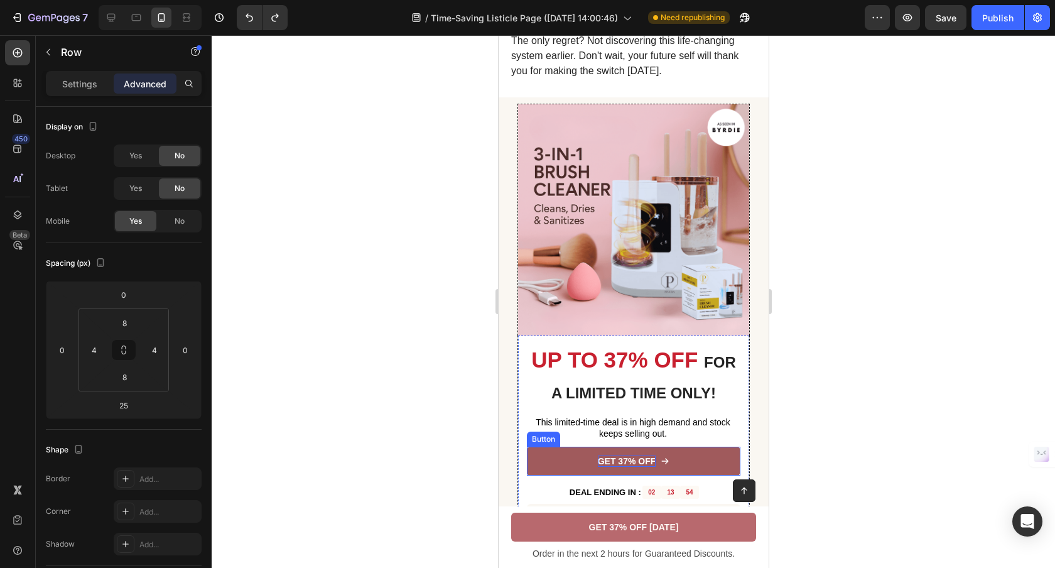
scroll to position [2170, 0]
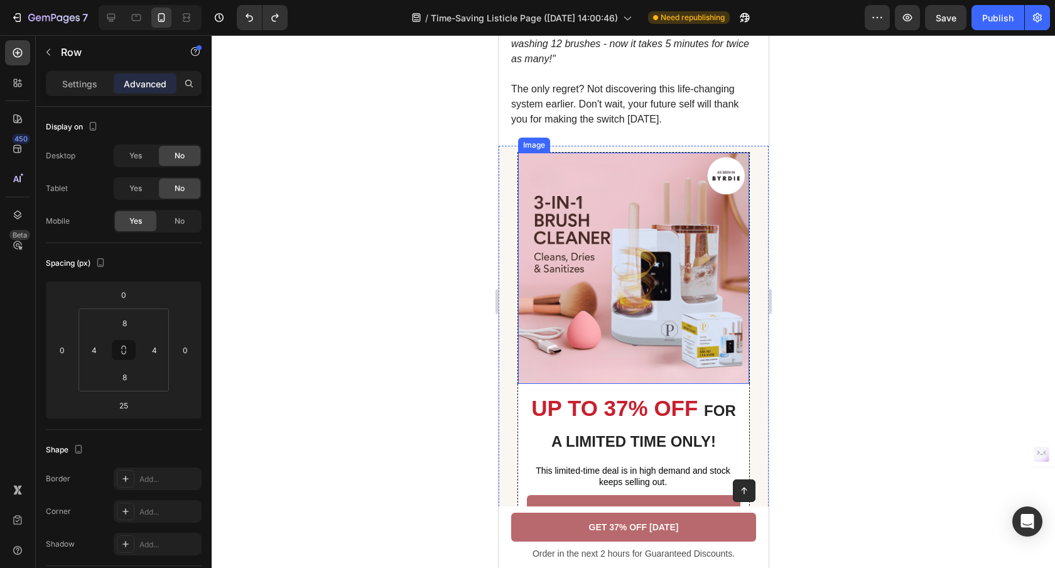
click at [642, 331] on img at bounding box center [632, 268] width 231 height 231
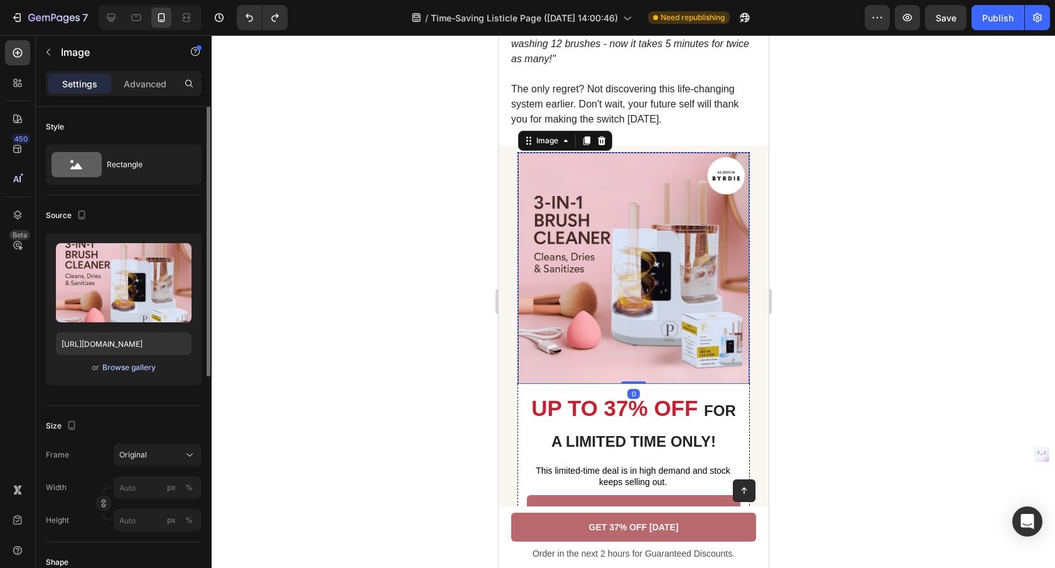
click at [131, 367] on div "Browse gallery" at bounding box center [128, 367] width 53 height 11
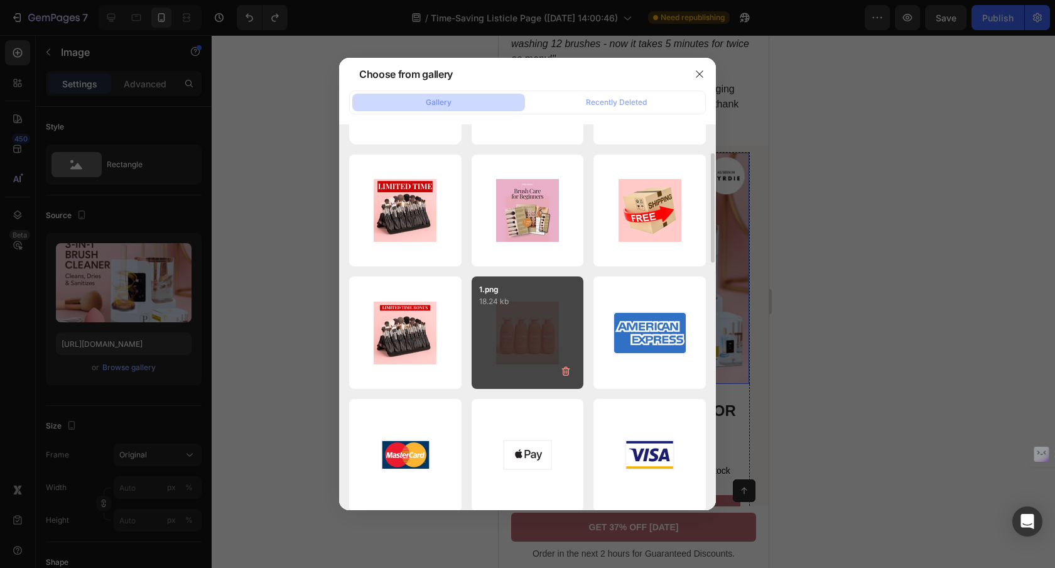
scroll to position [0, 0]
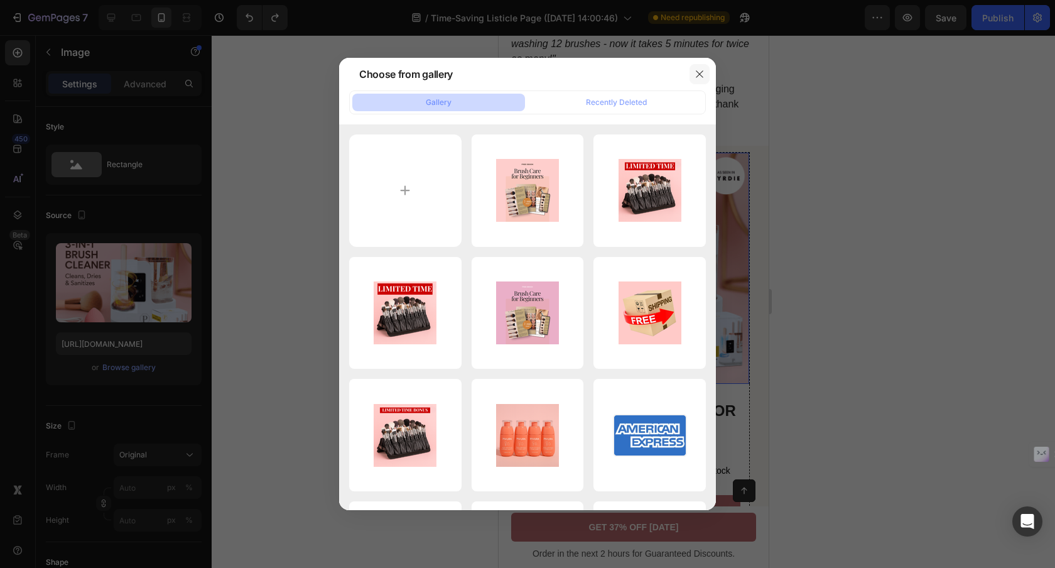
click at [696, 76] on icon "button" at bounding box center [699, 74] width 10 height 10
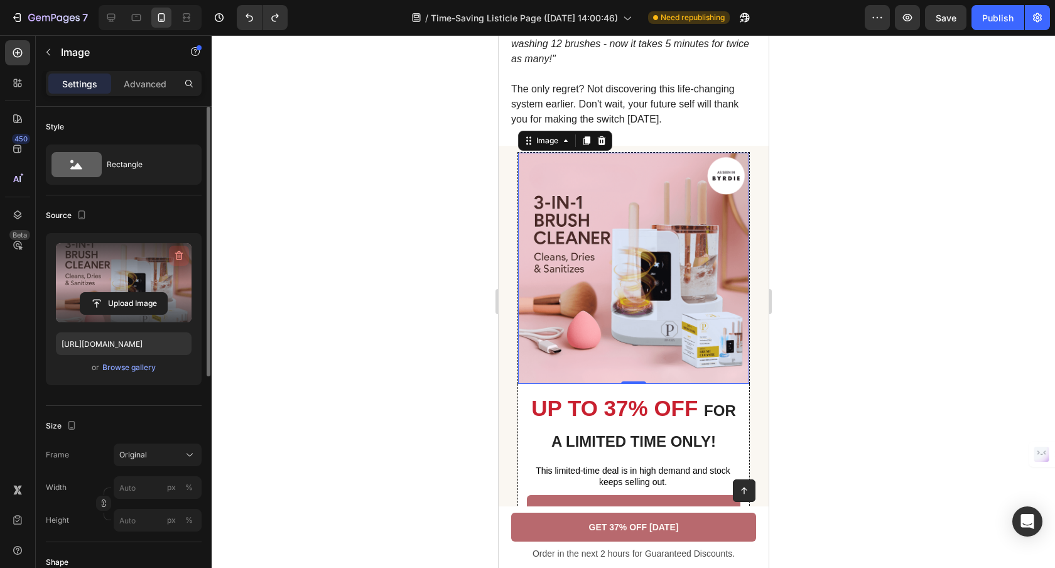
click at [180, 257] on icon "button" at bounding box center [179, 255] width 13 height 13
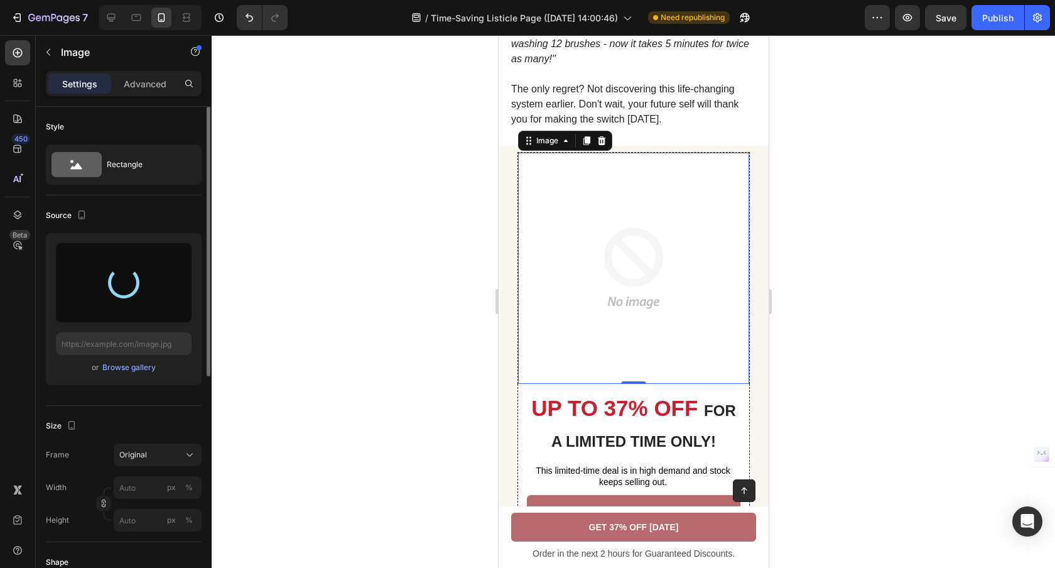
type input "https://cdn.shopify.com/s/files/1/0912/7670/6102/files/gempages_569791617079182…"
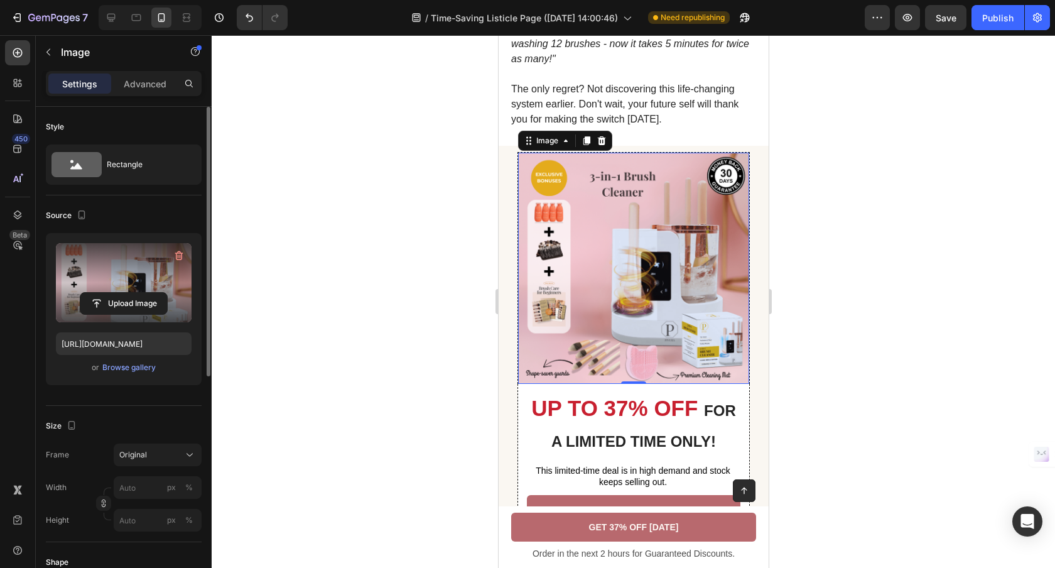
click at [429, 357] on div at bounding box center [633, 301] width 843 height 532
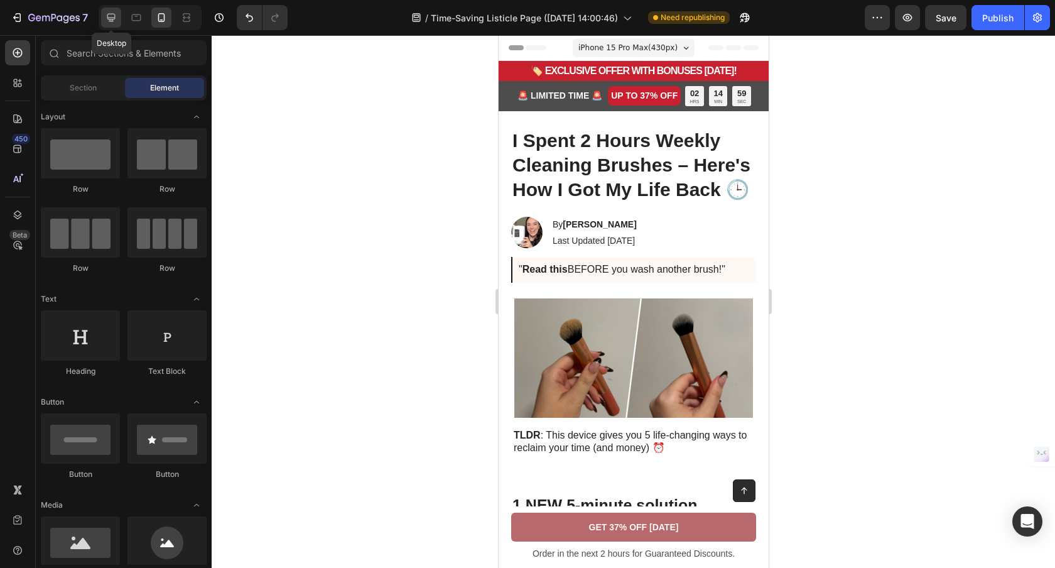
drag, startPoint x: 114, startPoint y: 20, endPoint x: 118, endPoint y: 26, distance: 7.2
click at [114, 21] on icon at bounding box center [111, 17] width 13 height 13
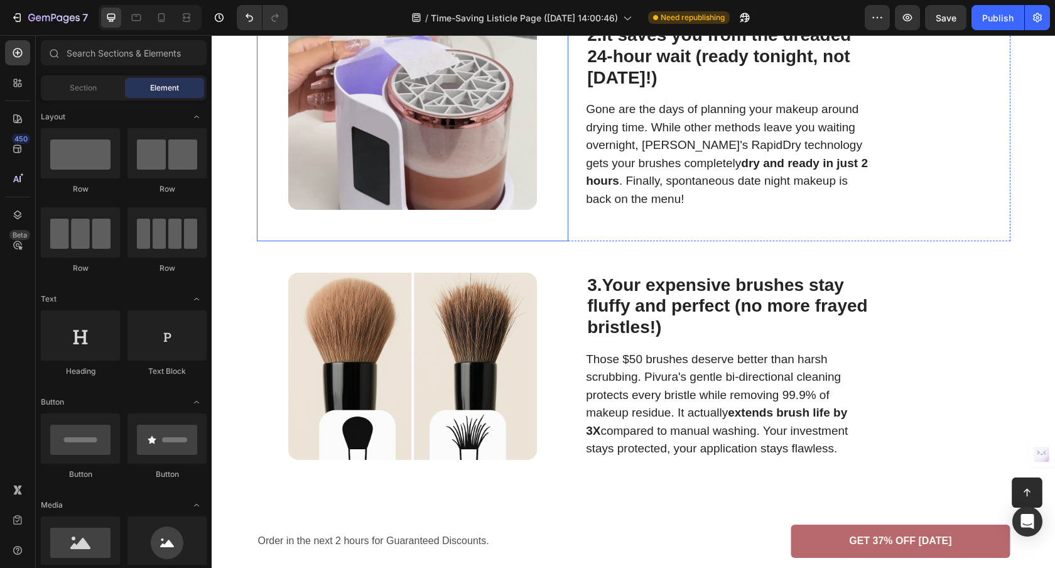
scroll to position [1056, 0]
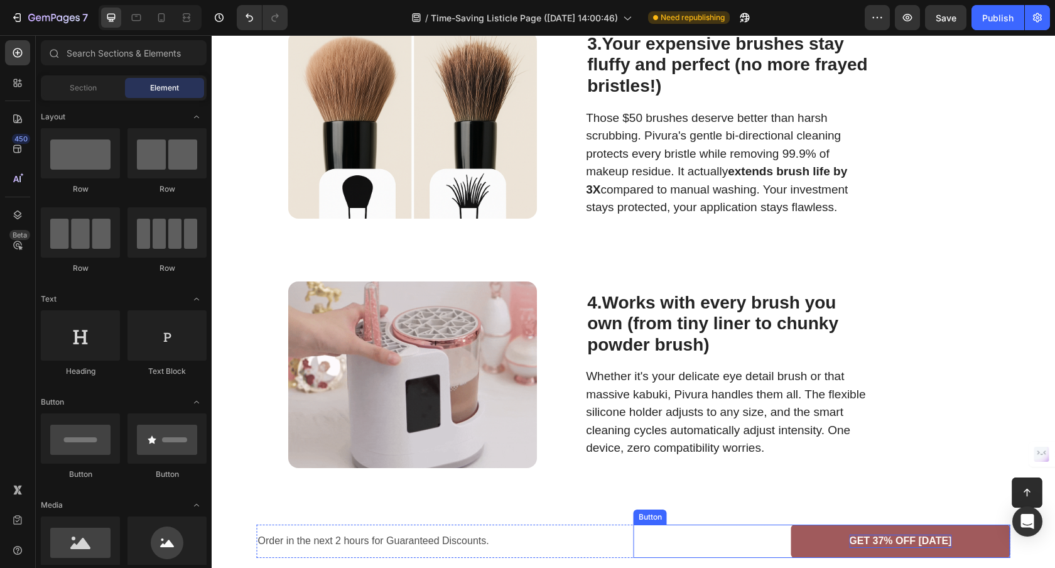
click at [858, 542] on span "GET 37% OFF TODAY" at bounding box center [900, 540] width 102 height 11
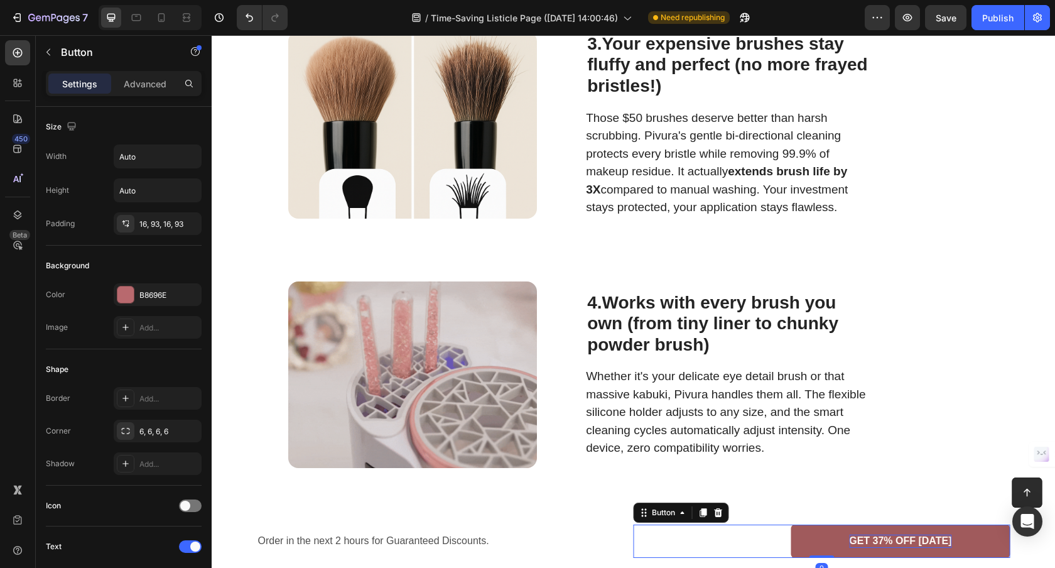
click at [858, 542] on span "GET 37% OFF TODAY" at bounding box center [900, 540] width 102 height 11
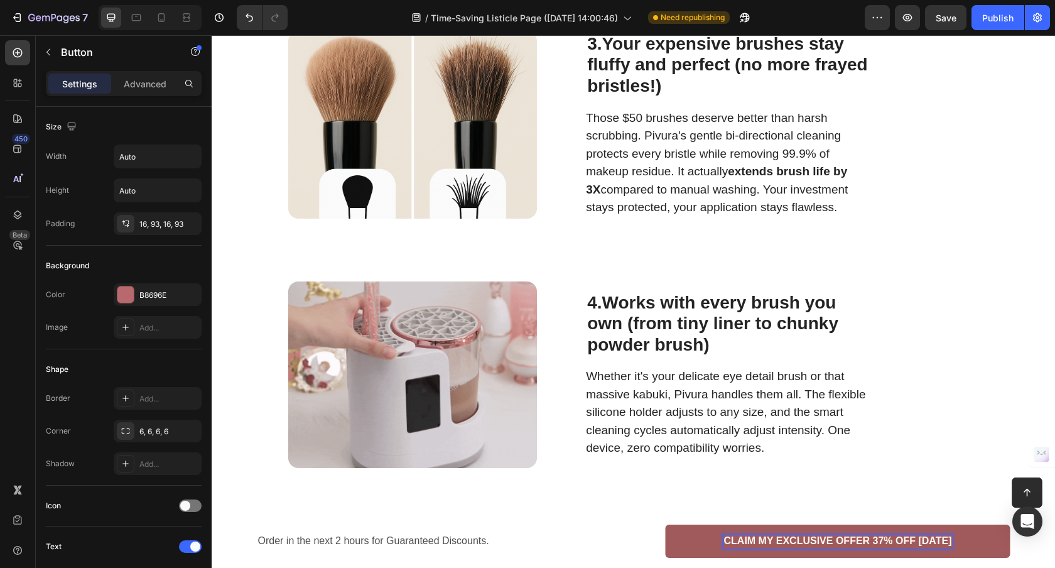
drag, startPoint x: 865, startPoint y: 542, endPoint x: 940, endPoint y: 541, distance: 74.7
click at [940, 541] on span "CLAIM MY EXCLUSIVE OFFER 37% OFF TODAY" at bounding box center [838, 540] width 228 height 11
drag, startPoint x: 865, startPoint y: 540, endPoint x: 932, endPoint y: 541, distance: 66.5
click at [931, 541] on span "CLAIM MY EXCLUSIVE OFFER 37% OFF TODAY" at bounding box center [838, 540] width 228 height 11
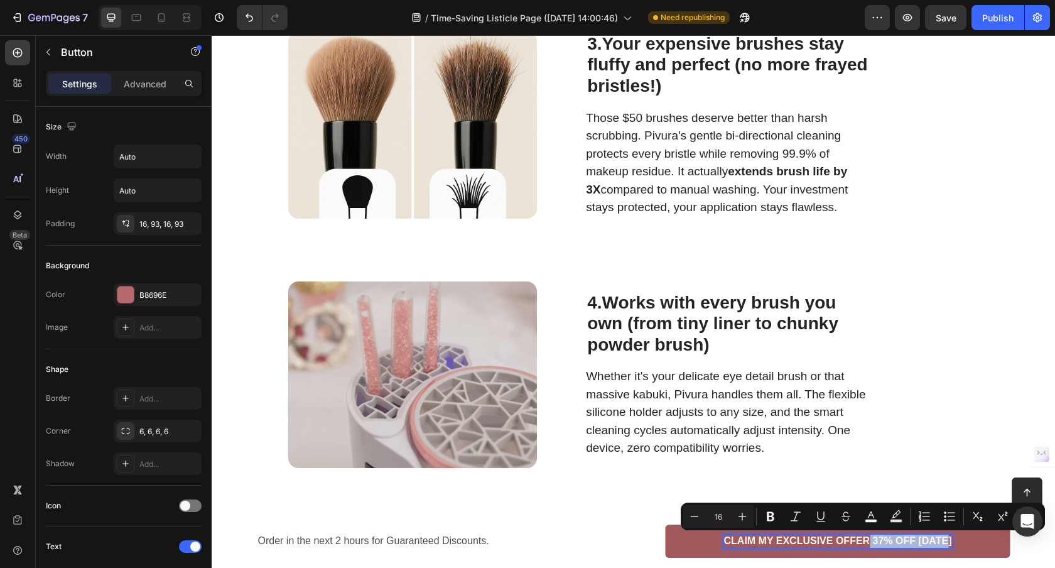
drag, startPoint x: 864, startPoint y: 541, endPoint x: 906, endPoint y: 530, distance: 42.8
click at [944, 541] on span "CLAIM MY EXCLUSIVE OFFER 37% OFF TODAY" at bounding box center [838, 540] width 228 height 11
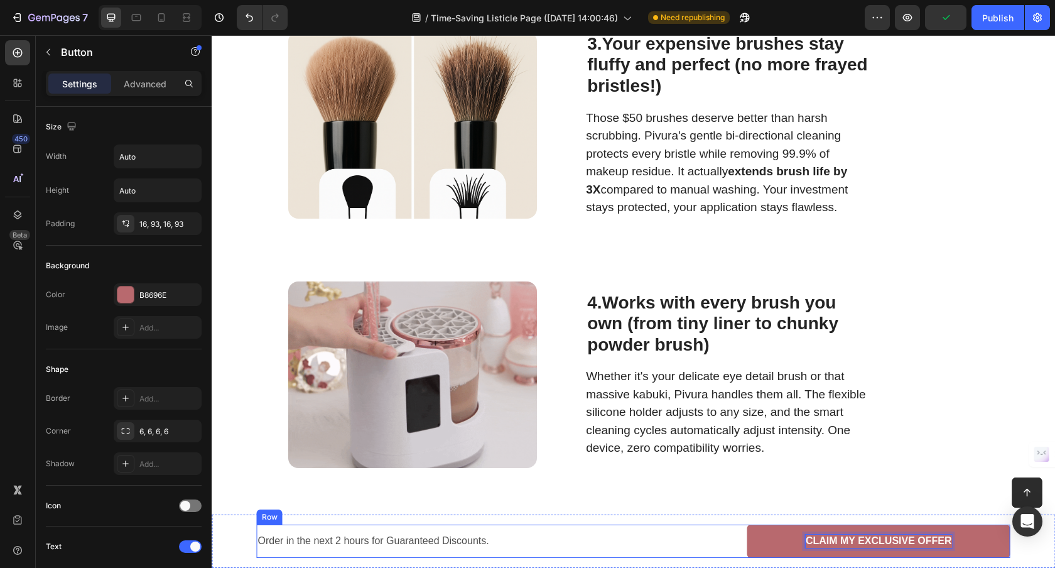
click at [519, 552] on div "Order in the next 2 hours for Guaranteed Discounts. Text Block" at bounding box center [445, 540] width 377 height 33
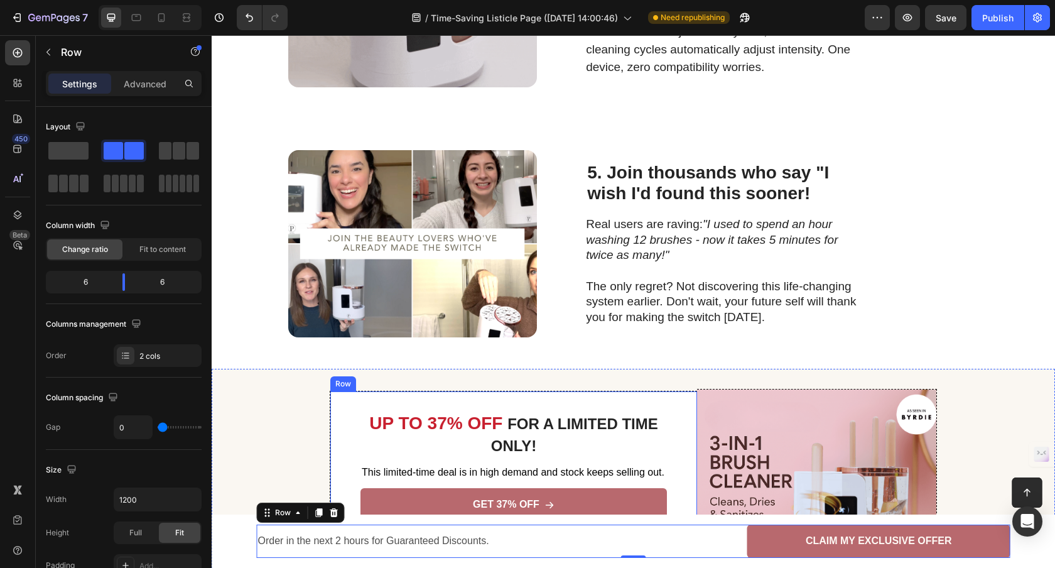
scroll to position [1682, 0]
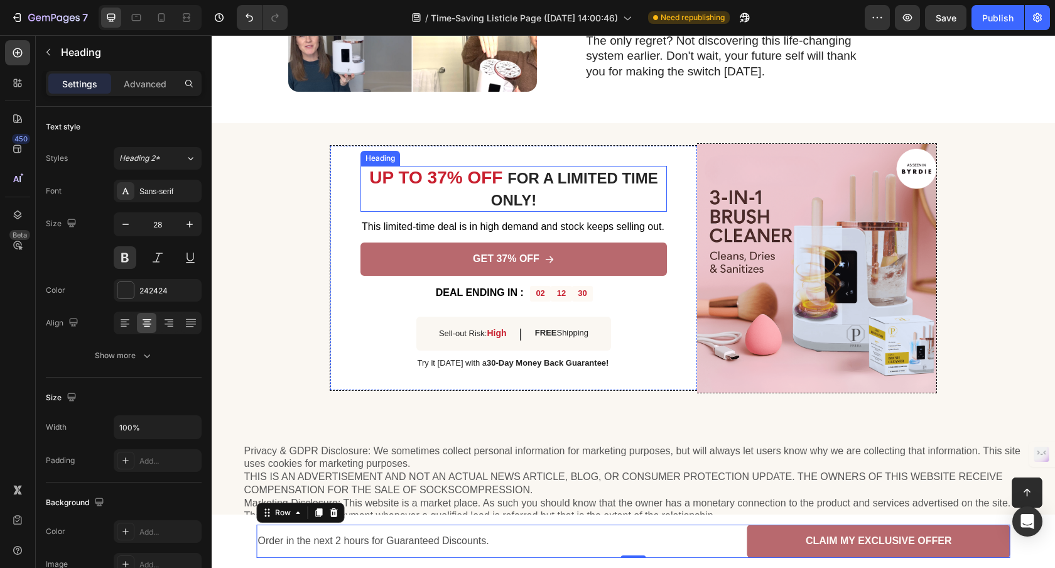
click at [487, 175] on strong "UP TO 37% OFF" at bounding box center [435, 177] width 133 height 19
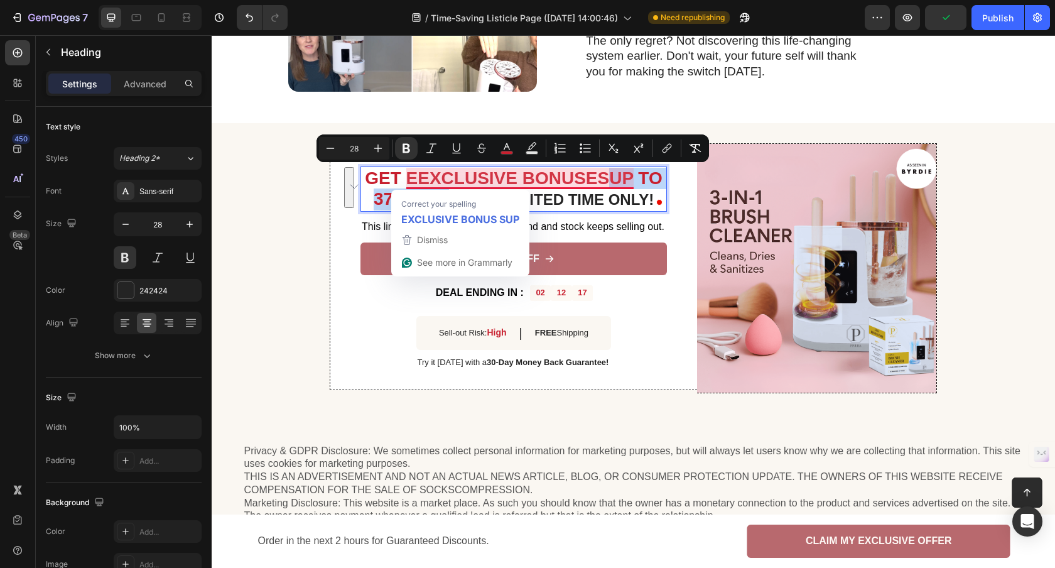
drag, startPoint x: 443, startPoint y: 196, endPoint x: 605, endPoint y: 185, distance: 162.3
click at [605, 185] on p "GET EEXCLUSIVE BONUSESUP TO 37% OFF FOR A LIMITED TIME ONLY!" at bounding box center [514, 189] width 304 height 43
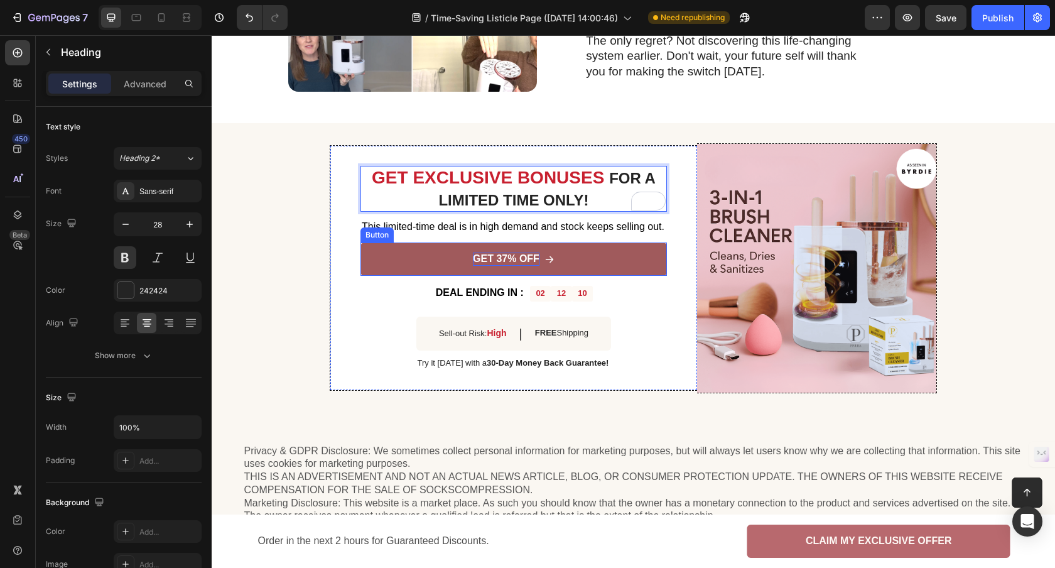
click at [523, 258] on p "GET 37% OFF" at bounding box center [506, 258] width 67 height 13
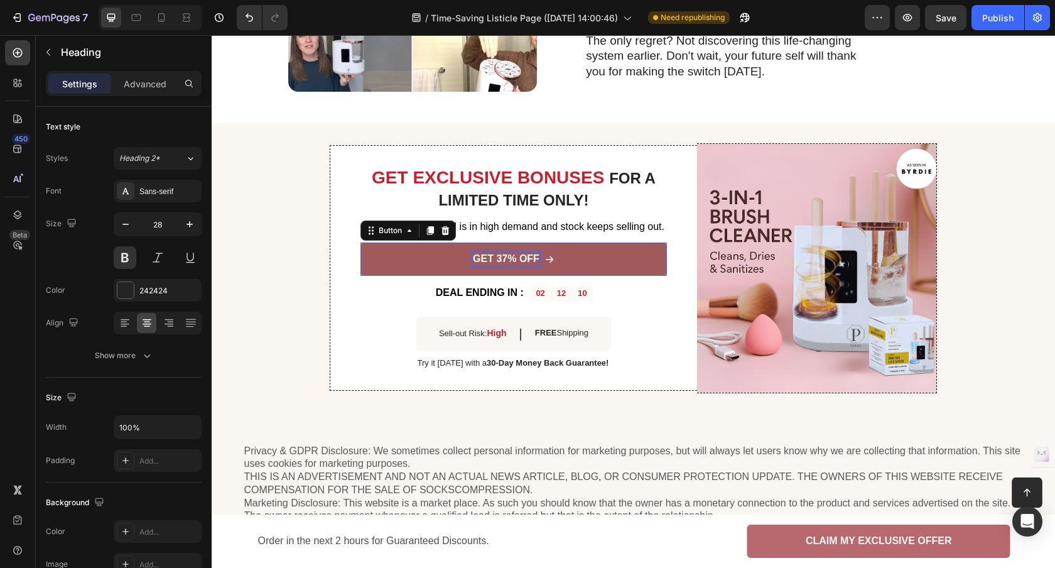
click at [523, 258] on p "GET 37% OFF" at bounding box center [506, 258] width 67 height 13
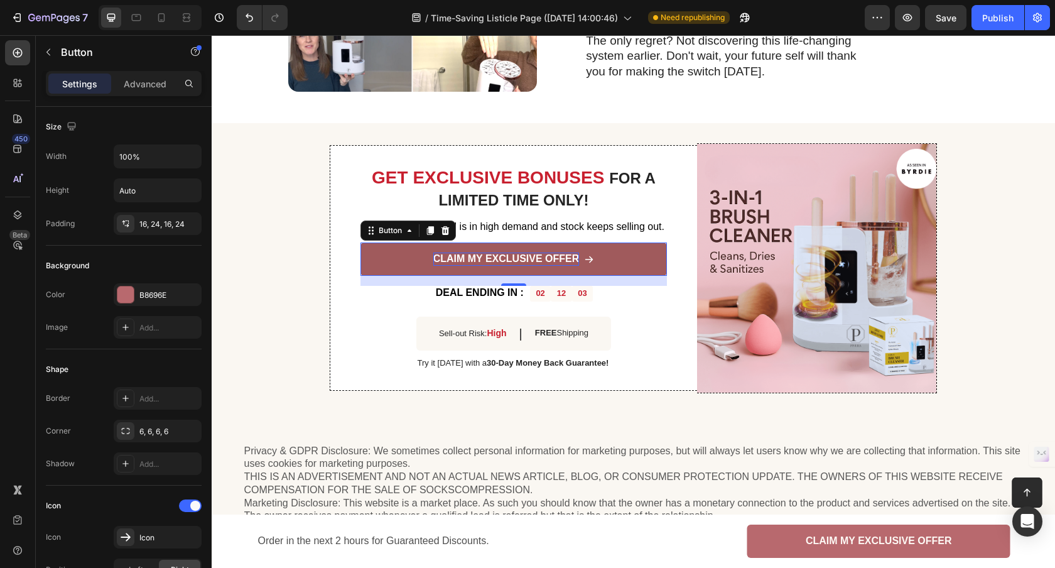
click at [367, 263] on link "CLAIM MY EXCLUSIVE OFFER" at bounding box center [513, 258] width 306 height 33
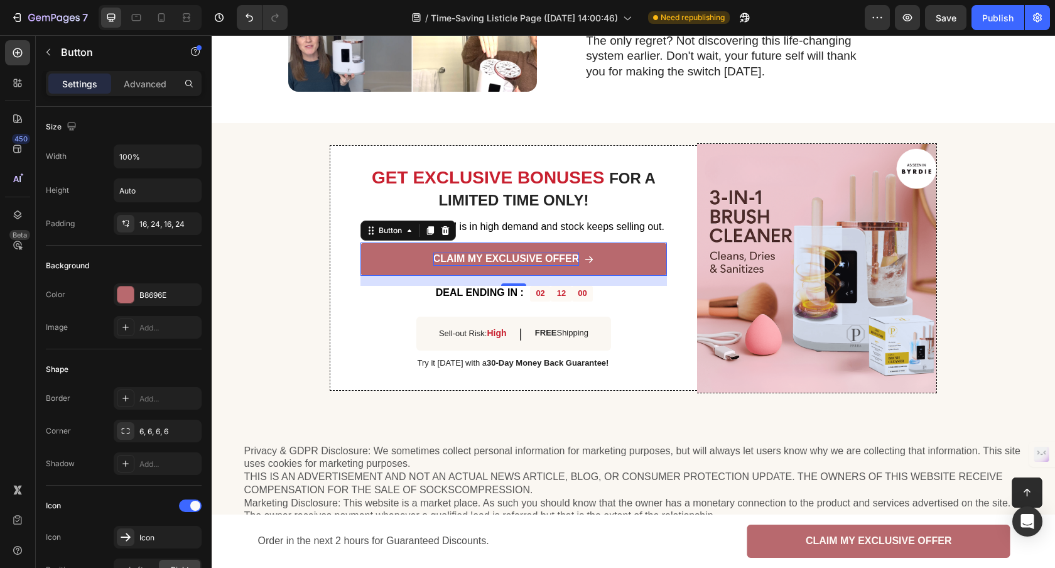
scroll to position [601, 0]
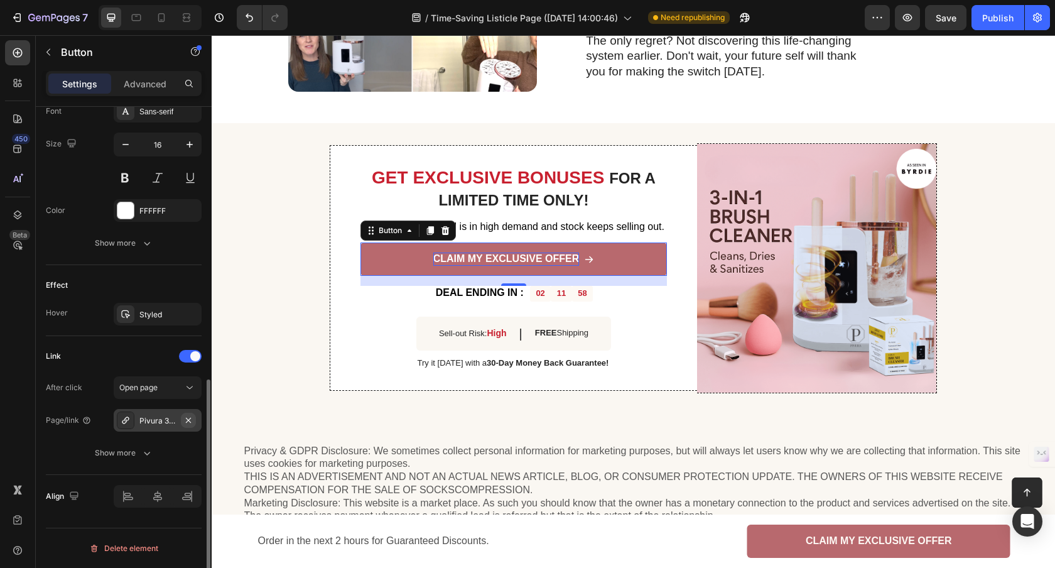
click at [191, 421] on icon "button" at bounding box center [188, 420] width 10 height 10
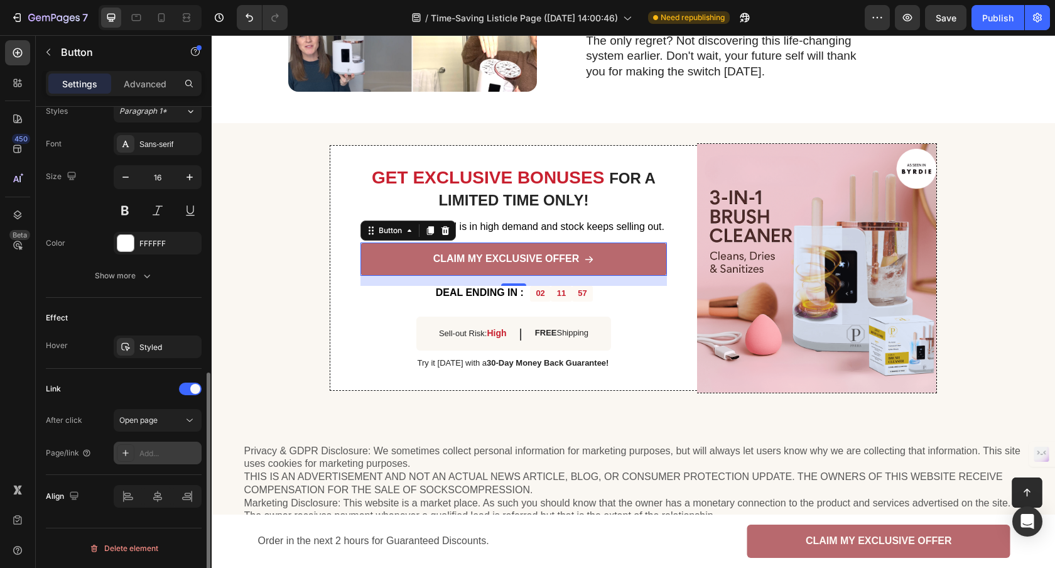
click at [152, 455] on div "Add..." at bounding box center [168, 453] width 59 height 11
click at [150, 421] on span "Open page" at bounding box center [138, 419] width 38 height 9
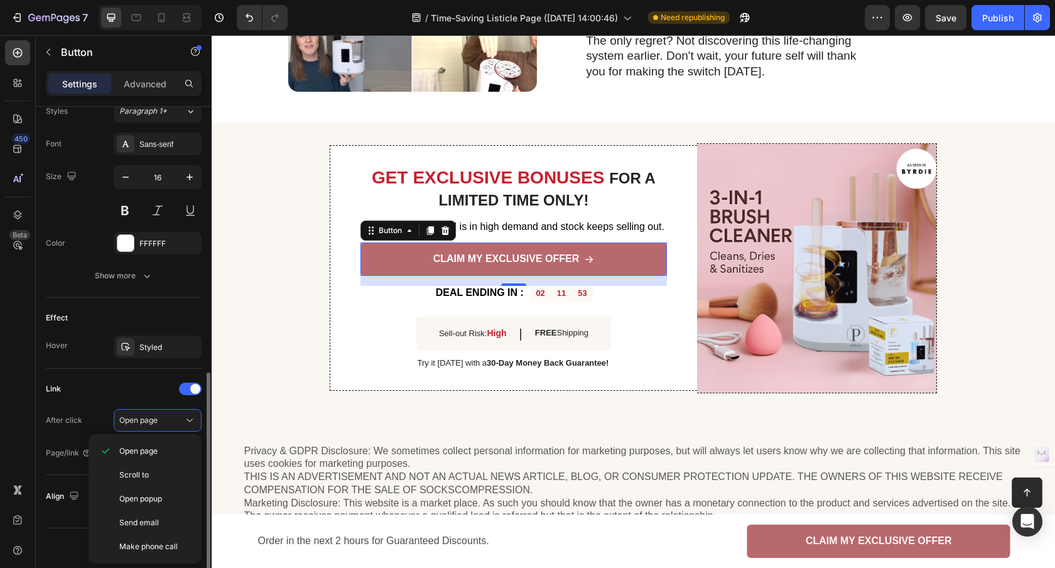
click at [129, 385] on div "Link" at bounding box center [124, 389] width 156 height 20
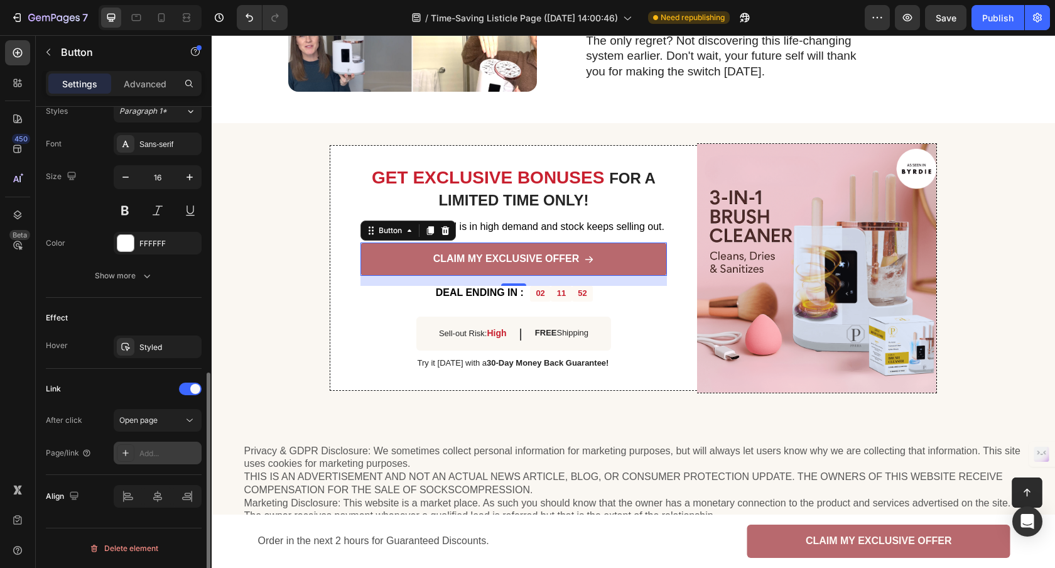
click at [164, 456] on div "Add..." at bounding box center [168, 453] width 59 height 11
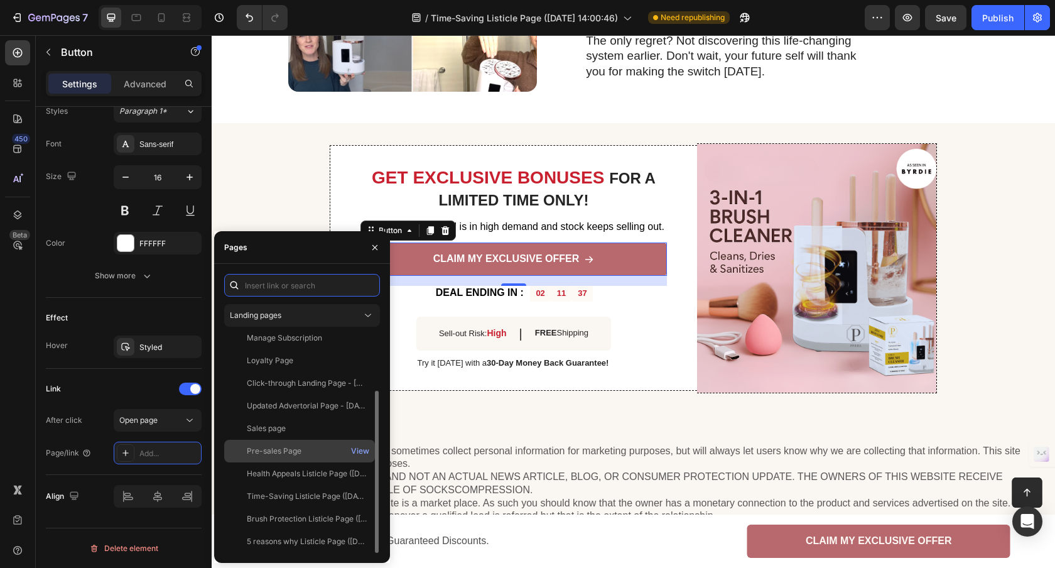
scroll to position [0, 0]
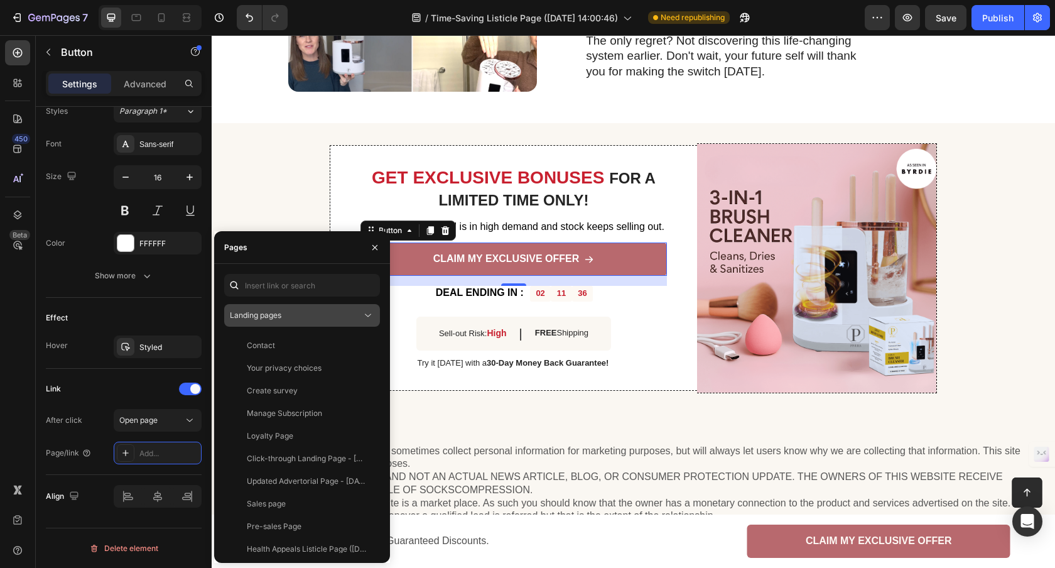
click at [363, 318] on icon at bounding box center [368, 315] width 13 height 13
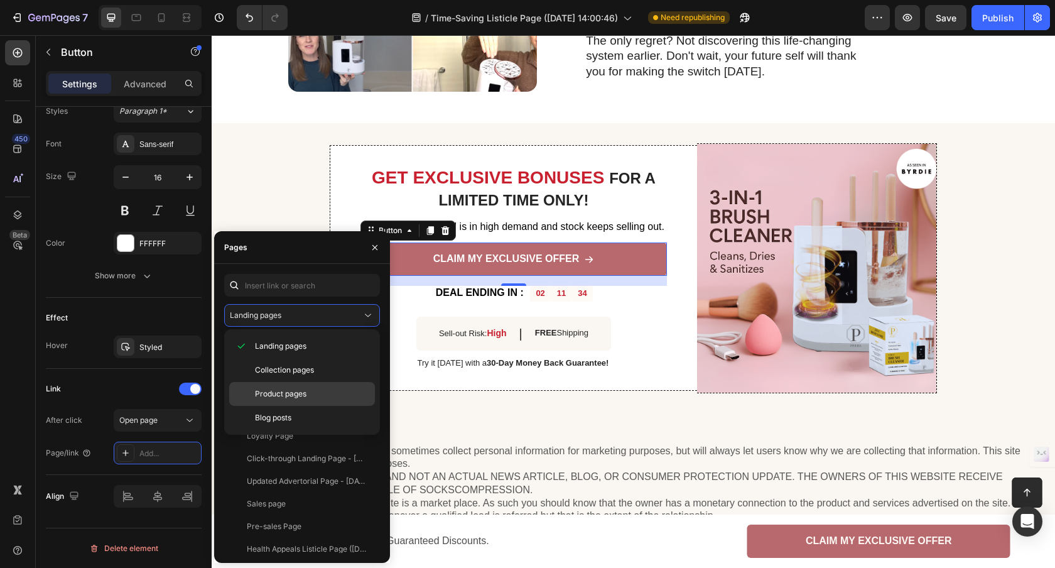
click at [311, 398] on p "Product pages" at bounding box center [312, 393] width 114 height 11
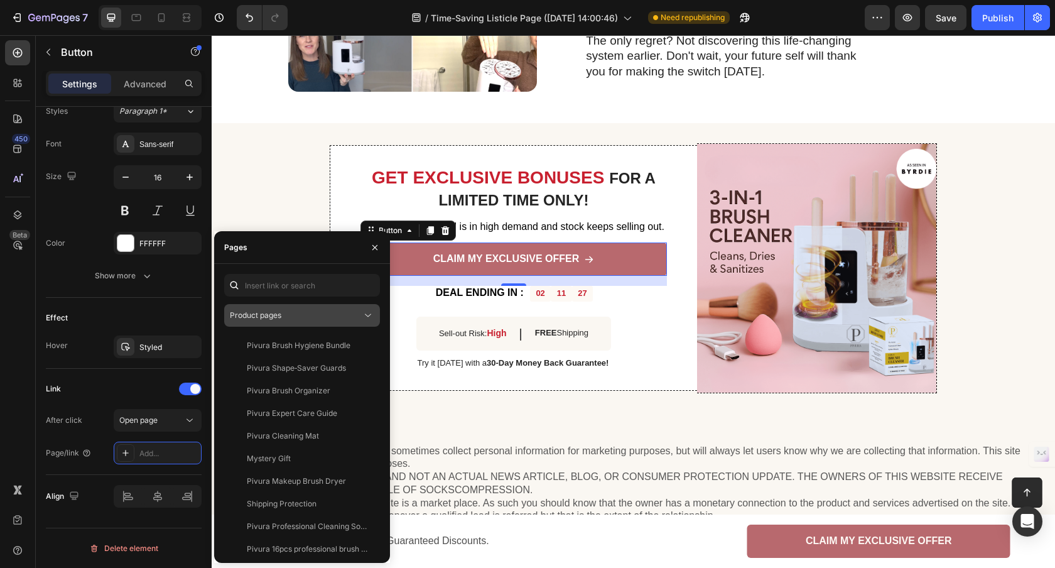
click at [333, 325] on button "Product pages" at bounding box center [302, 315] width 156 height 23
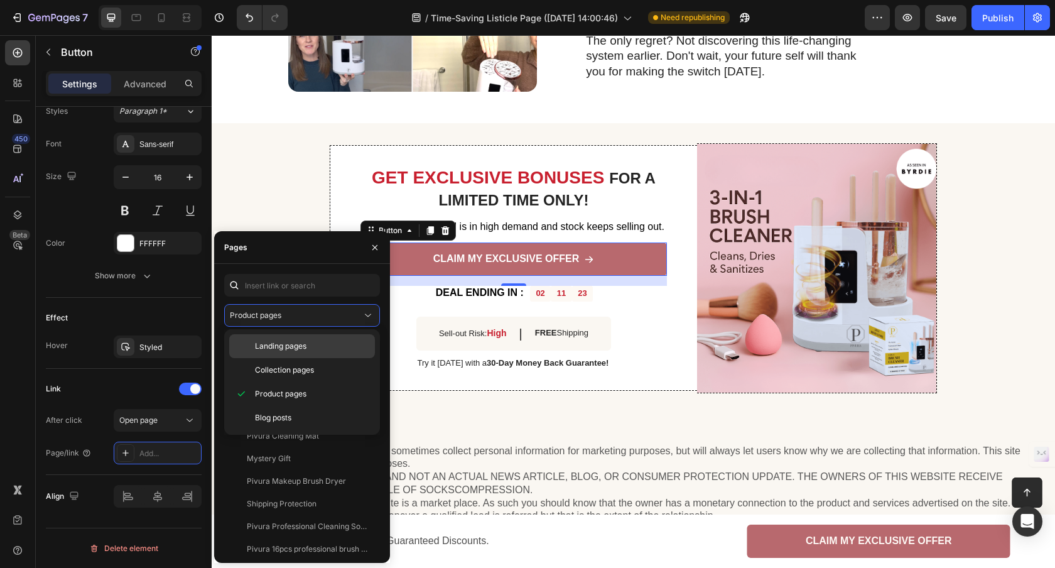
click at [296, 358] on div "Landing pages" at bounding box center [302, 370] width 146 height 24
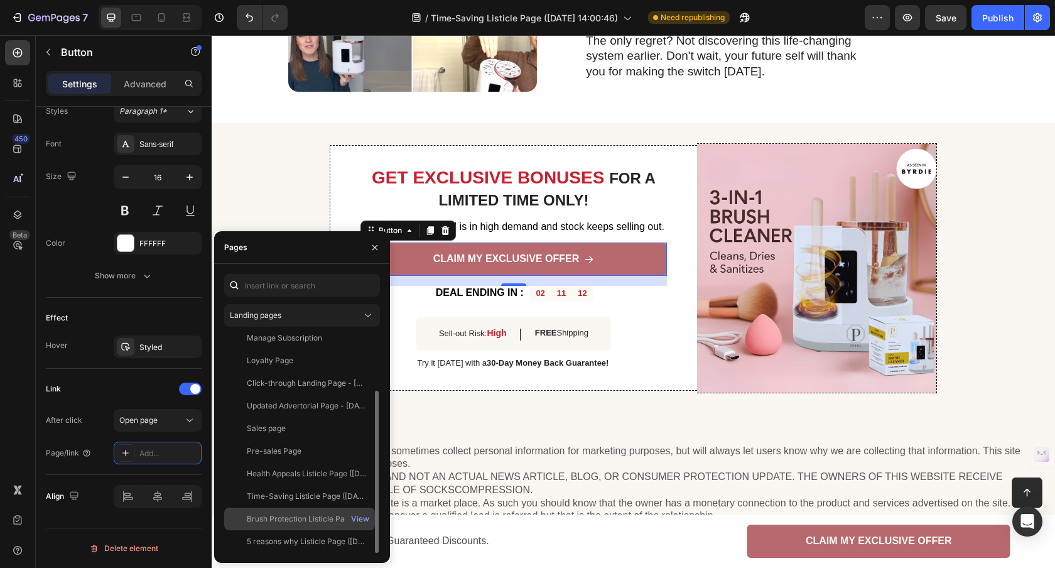
scroll to position [5, 0]
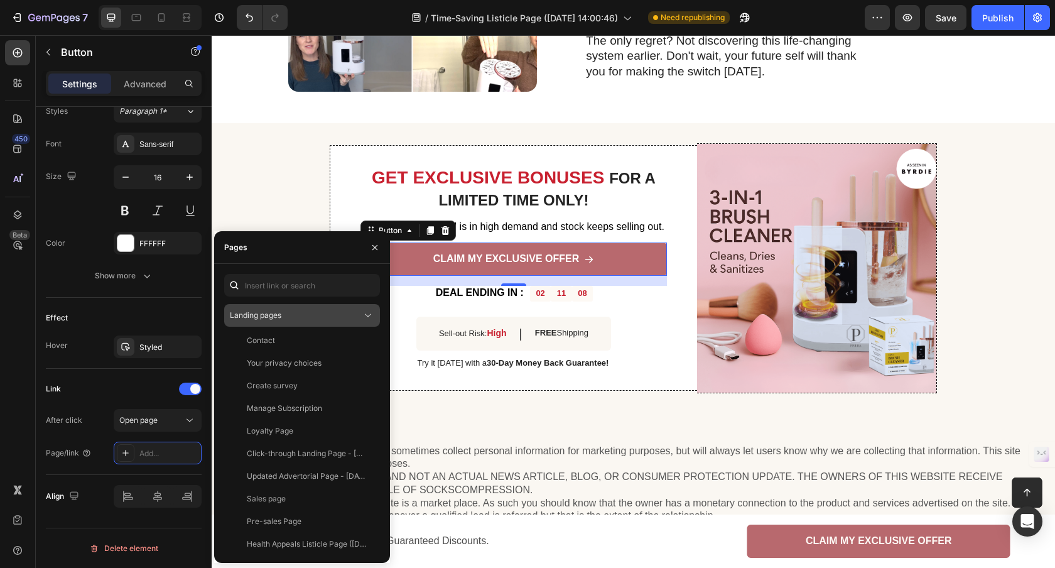
click at [298, 313] on div "Landing pages" at bounding box center [296, 315] width 132 height 11
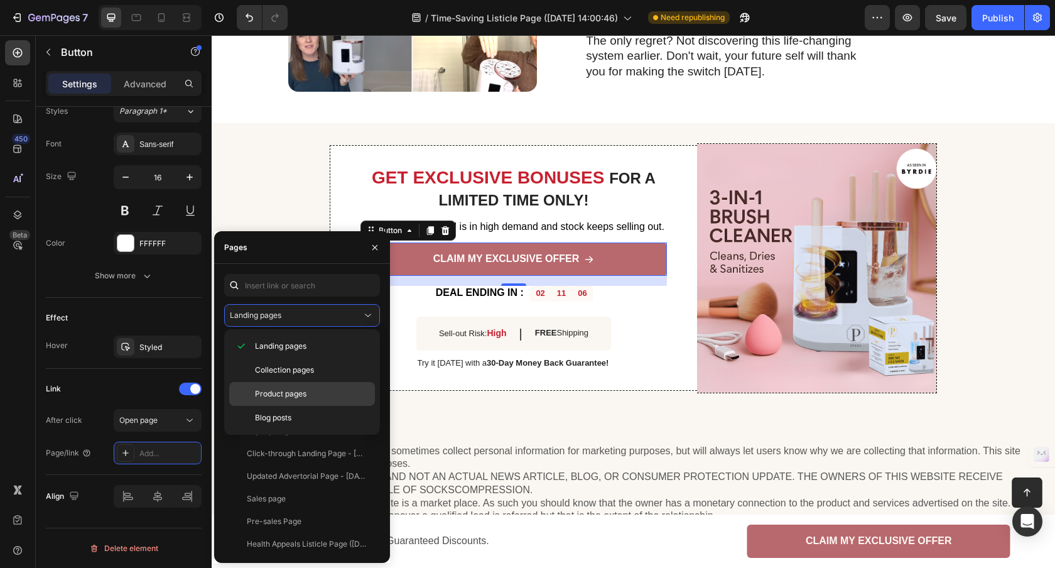
click at [300, 392] on span "Product pages" at bounding box center [280, 393] width 51 height 11
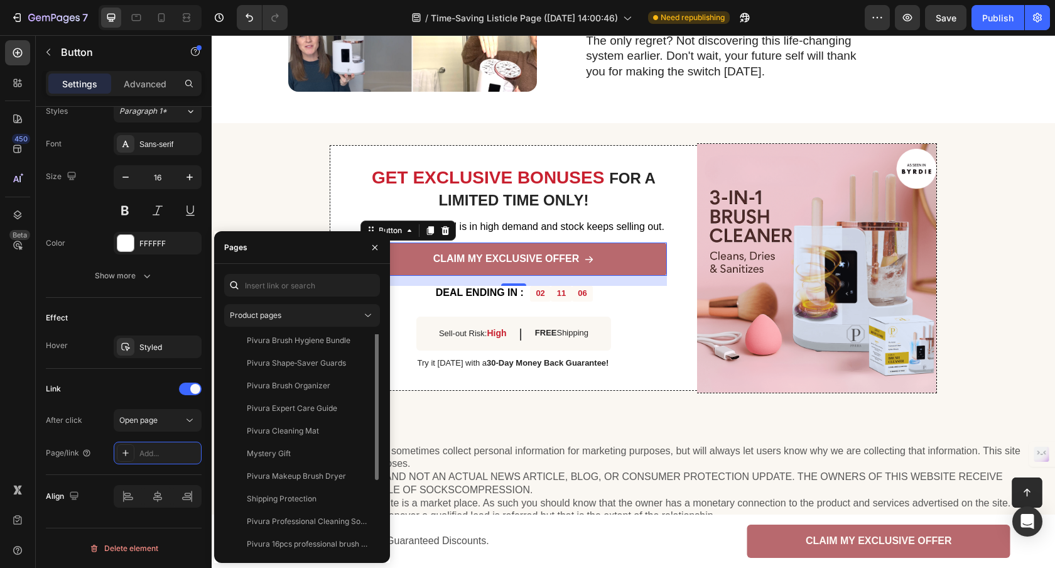
scroll to position [0, 0]
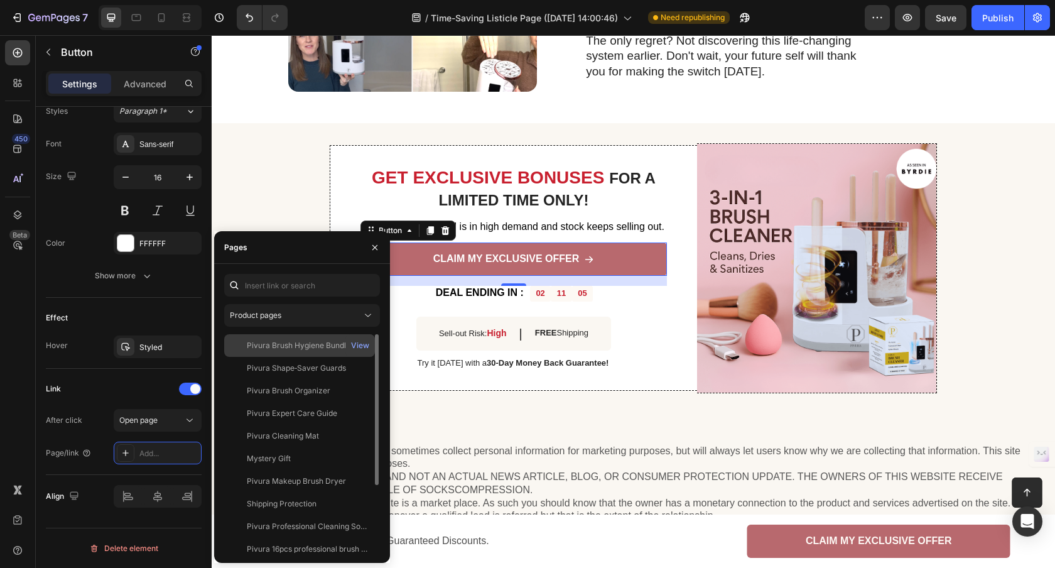
click at [331, 348] on div "Pivura Brush Hygiene Bundle" at bounding box center [299, 345] width 104 height 11
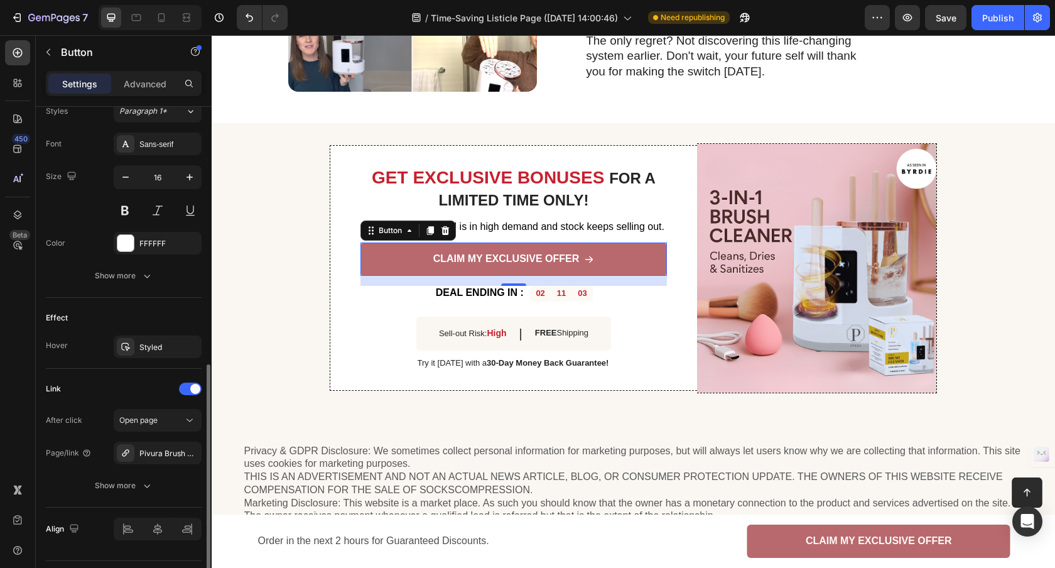
click at [121, 380] on div "Link" at bounding box center [124, 389] width 156 height 20
click at [119, 486] on div "Show more" at bounding box center [124, 485] width 58 height 13
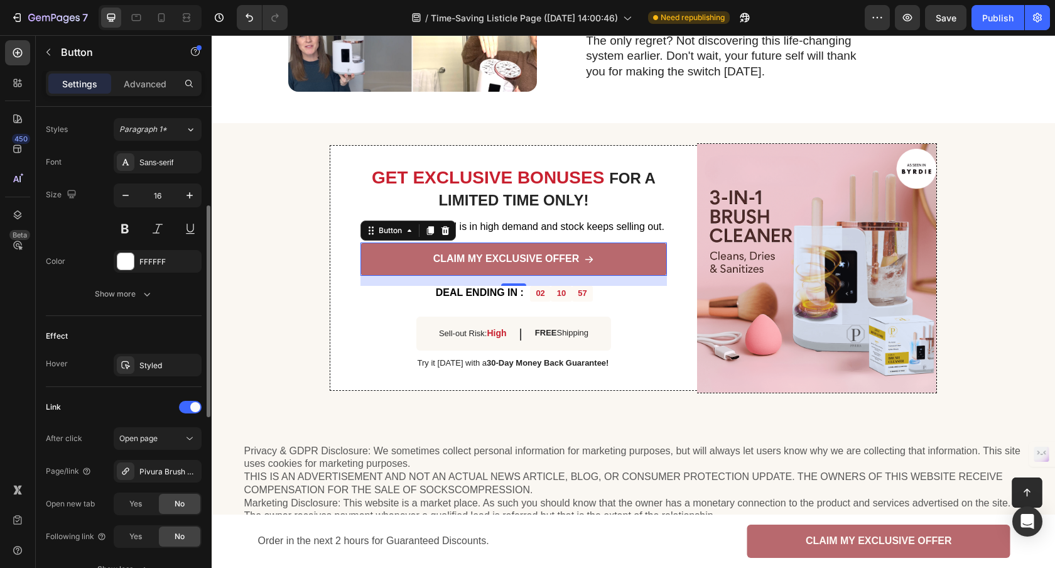
scroll to position [203, 0]
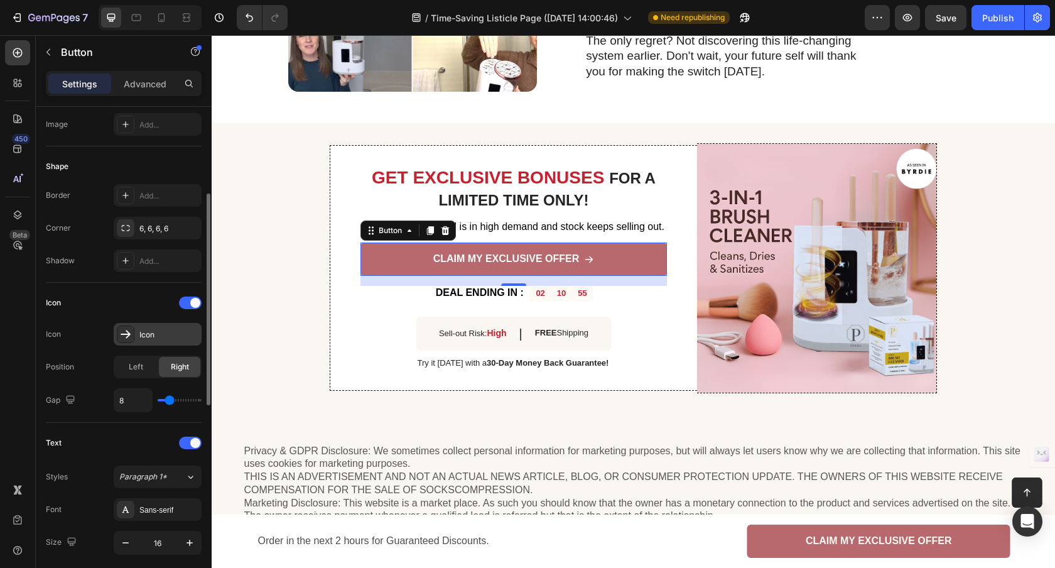
click at [137, 337] on div "Icon" at bounding box center [158, 334] width 88 height 23
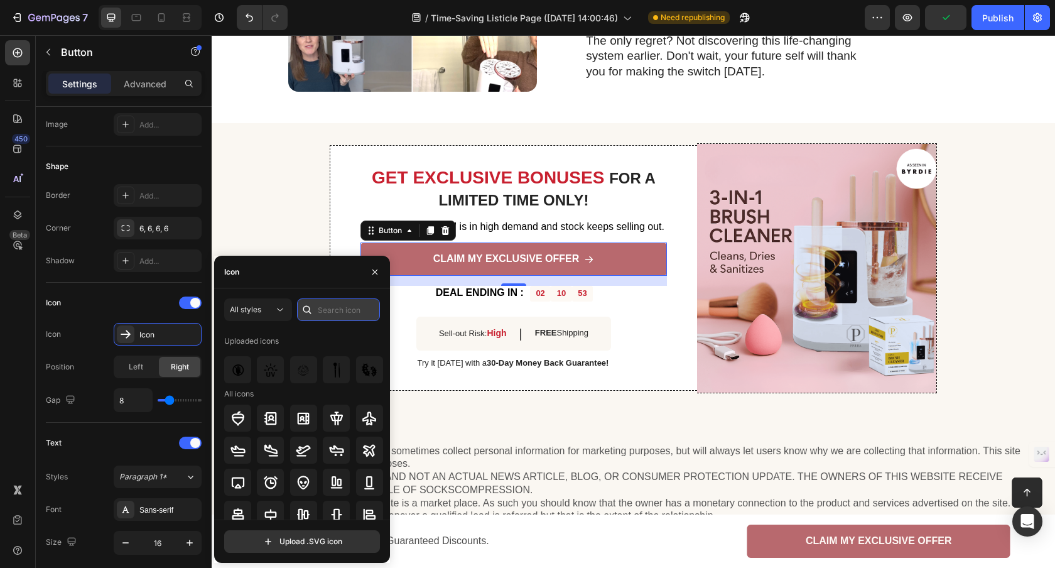
click at [323, 311] on input "text" at bounding box center [338, 309] width 83 height 23
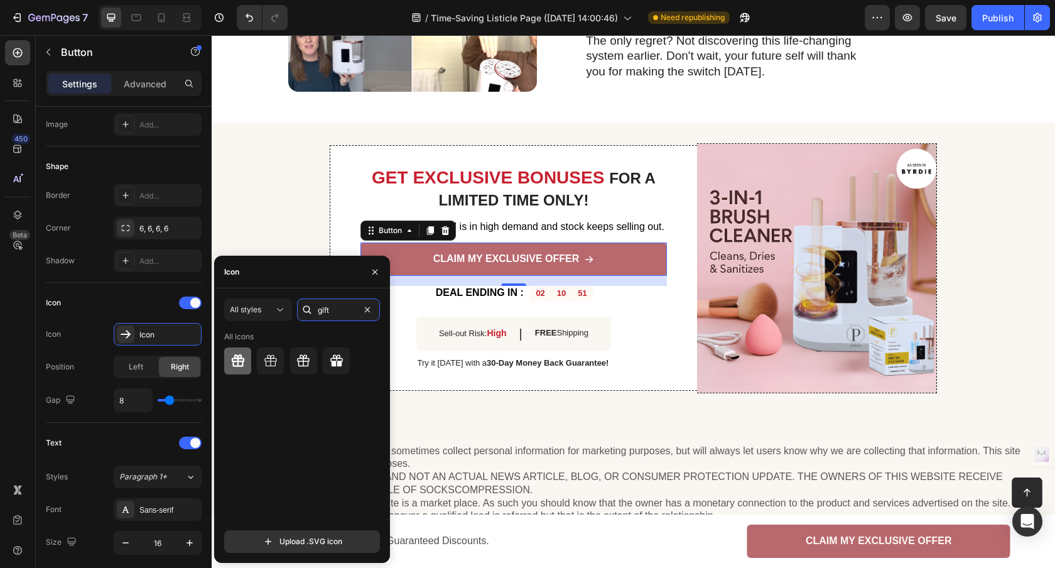
type input "gift"
click at [238, 363] on icon at bounding box center [237, 360] width 15 height 15
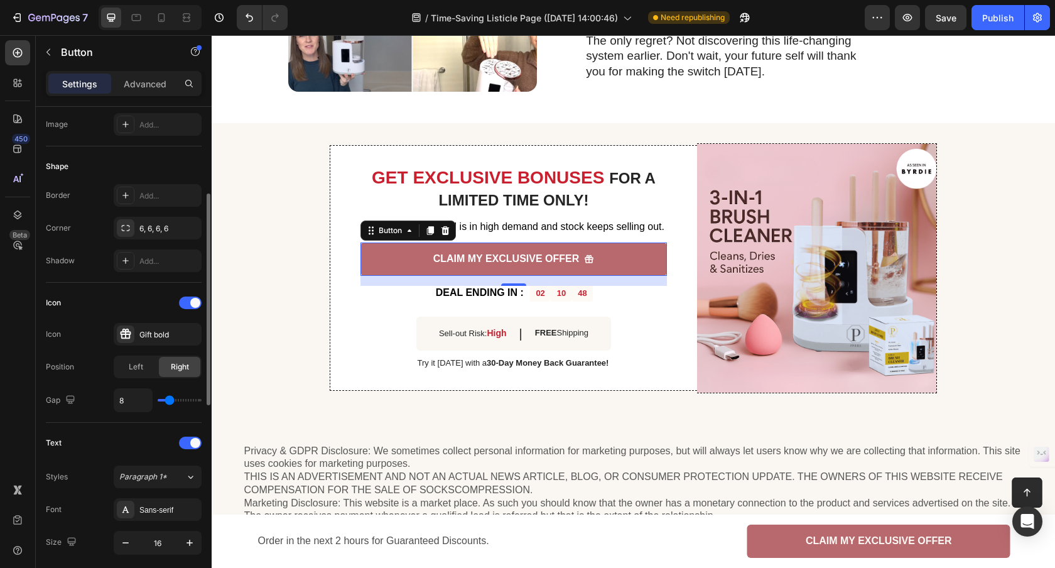
click at [98, 311] on div "Icon" at bounding box center [124, 303] width 156 height 20
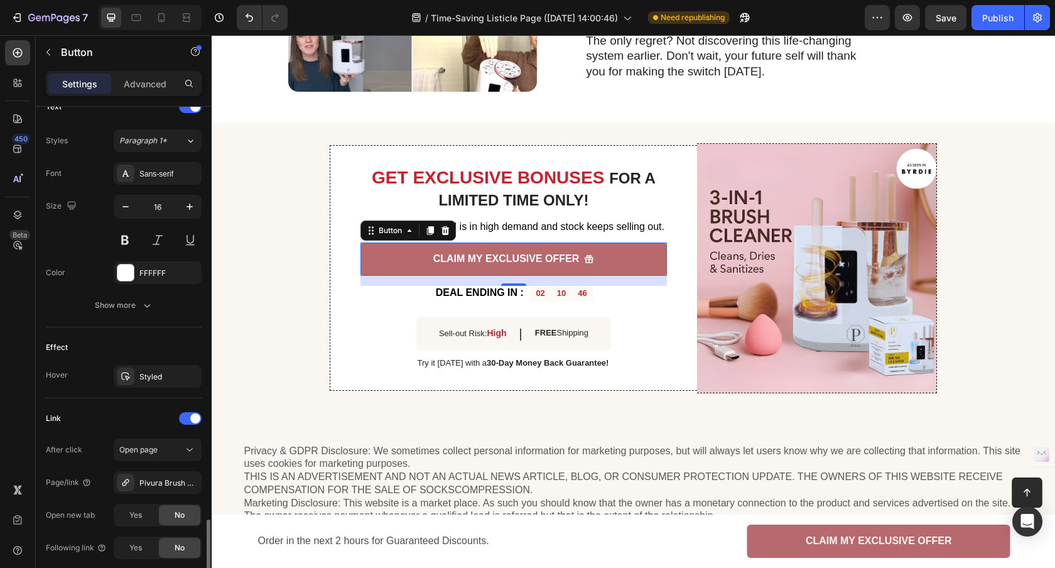
scroll to position [666, 0]
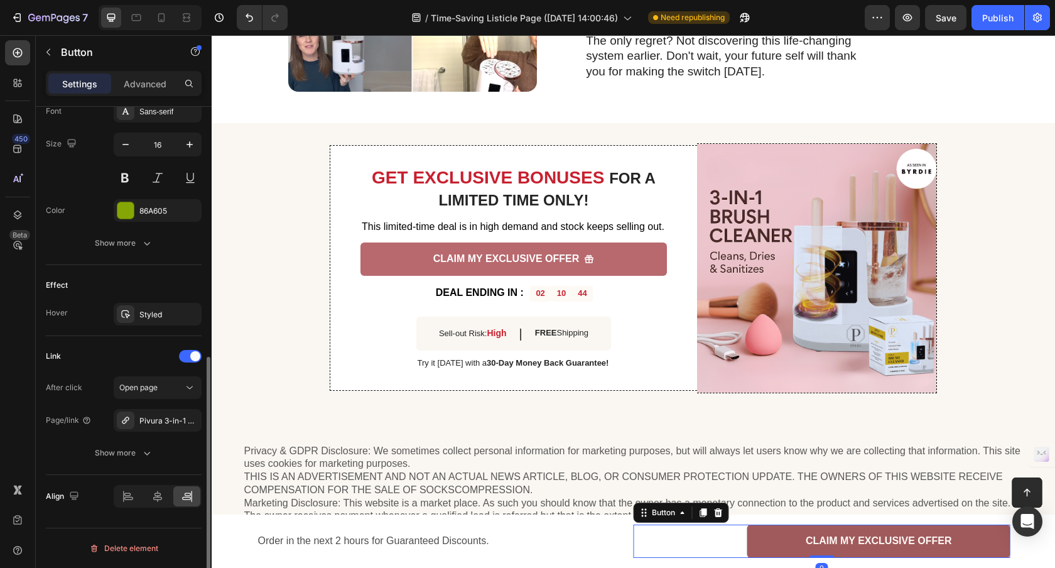
click at [837, 548] on link "CLAIM MY EXCLUSIVE OFFER" at bounding box center [878, 540] width 263 height 33
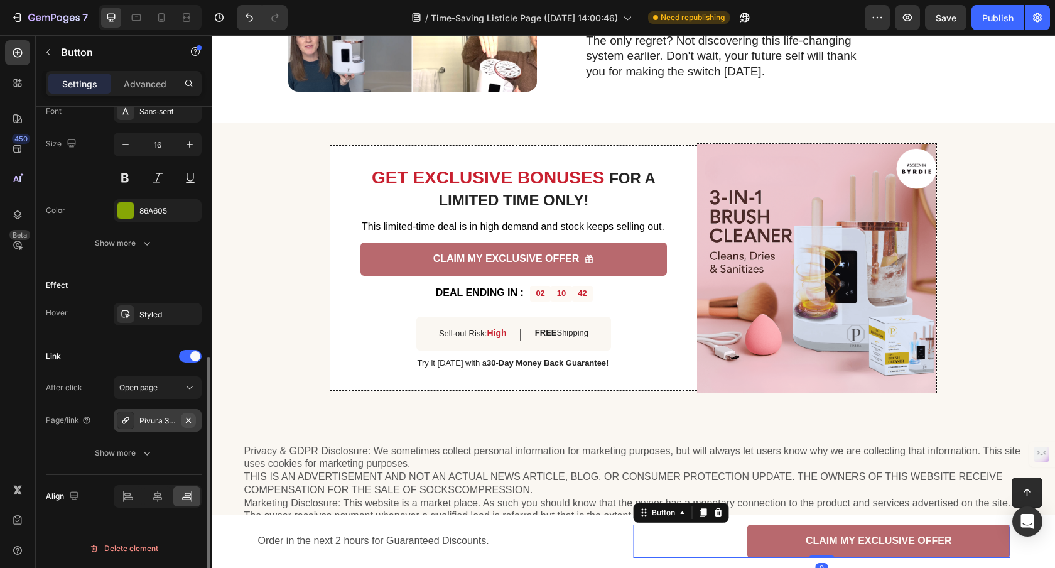
click at [191, 420] on icon "button" at bounding box center [188, 420] width 10 height 10
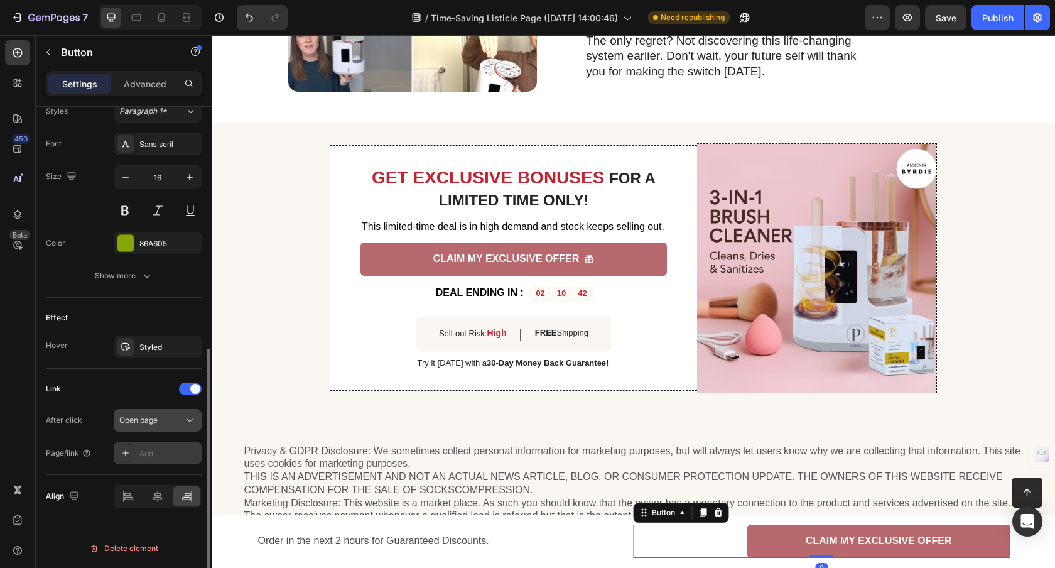
scroll to position [469, 0]
click at [160, 448] on div "Add..." at bounding box center [168, 453] width 59 height 11
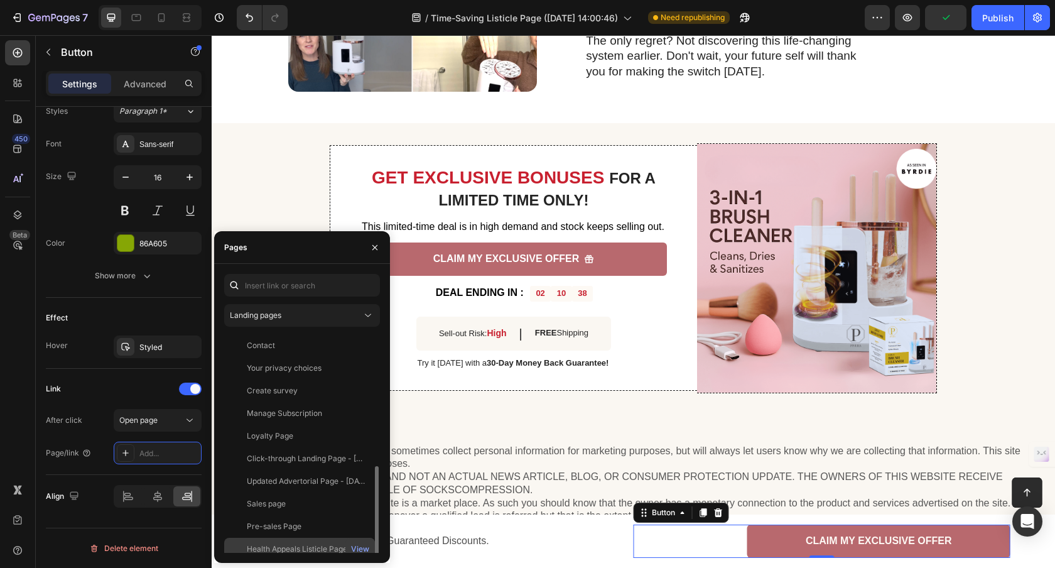
scroll to position [75, 0]
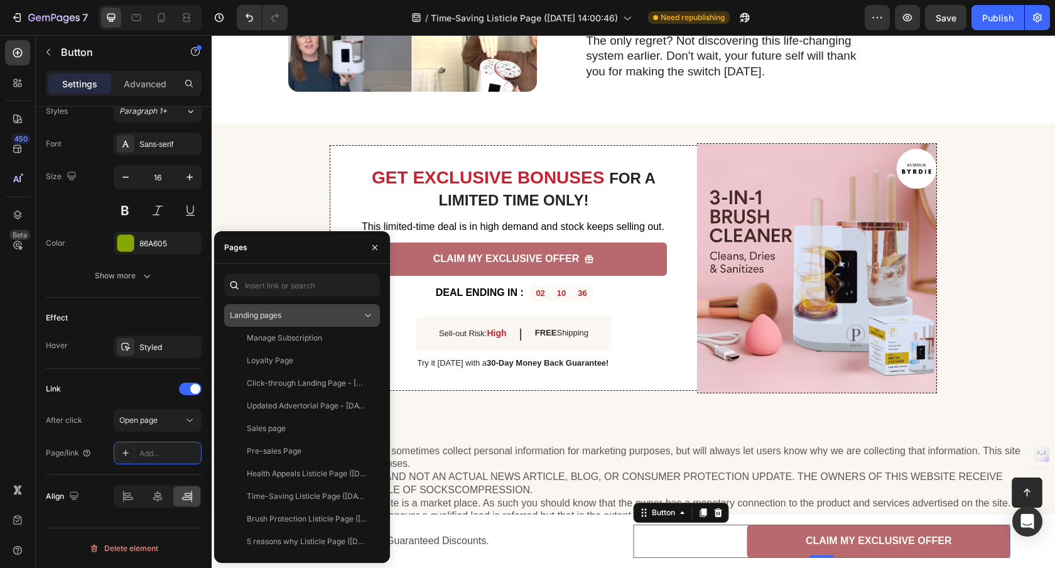
click at [299, 320] on div "Landing pages" at bounding box center [296, 315] width 132 height 11
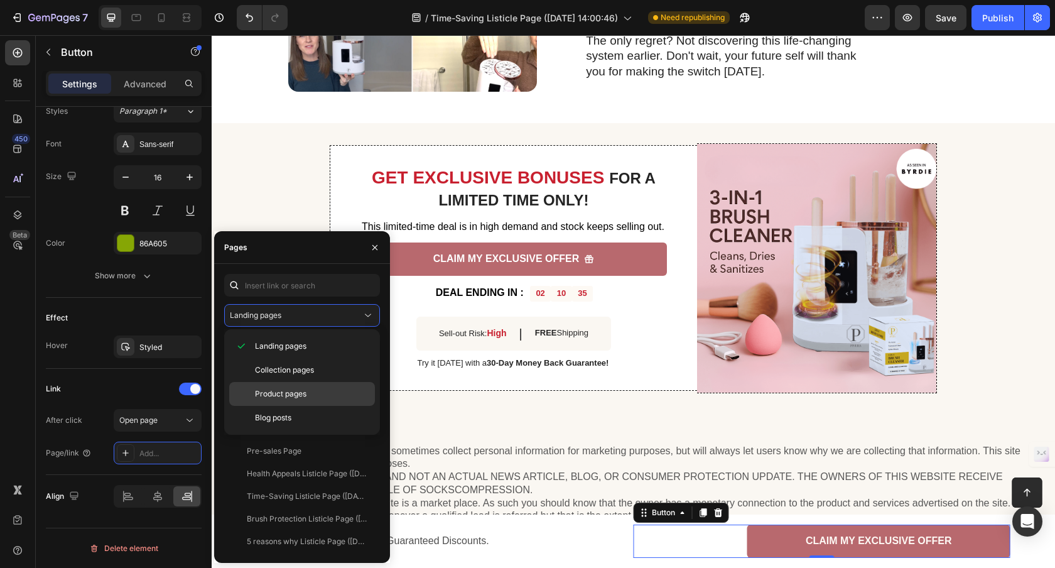
click at [294, 397] on span "Product pages" at bounding box center [280, 393] width 51 height 11
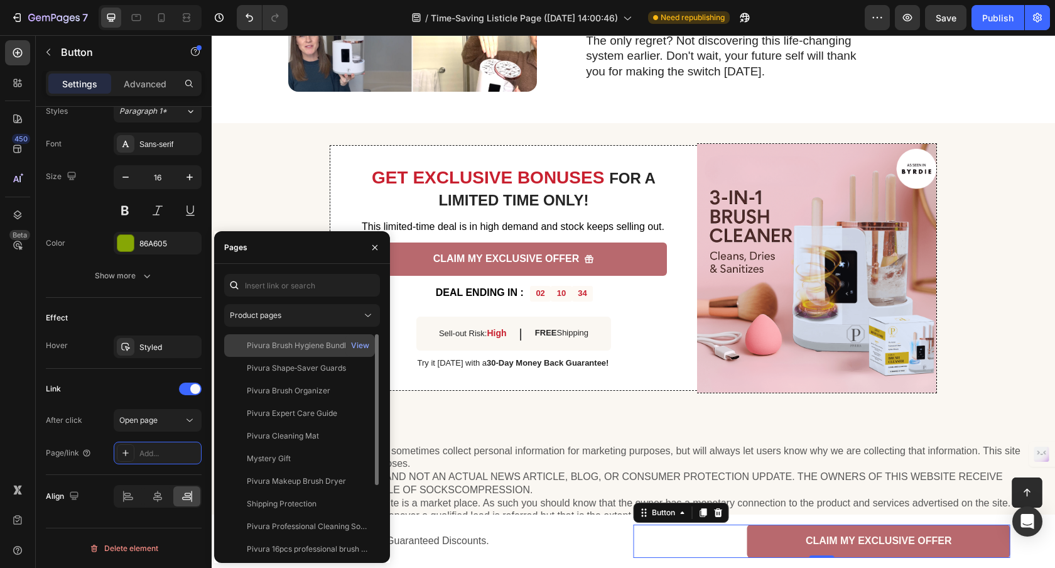
click at [294, 347] on div "Pivura Brush Hygiene Bundle" at bounding box center [299, 345] width 104 height 11
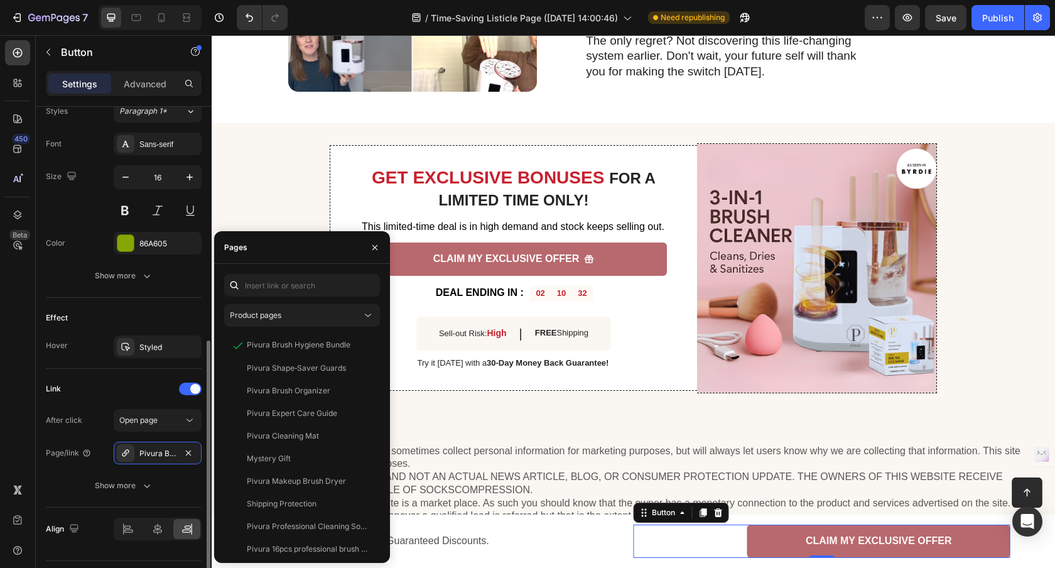
click at [154, 312] on div "Effect" at bounding box center [124, 318] width 156 height 20
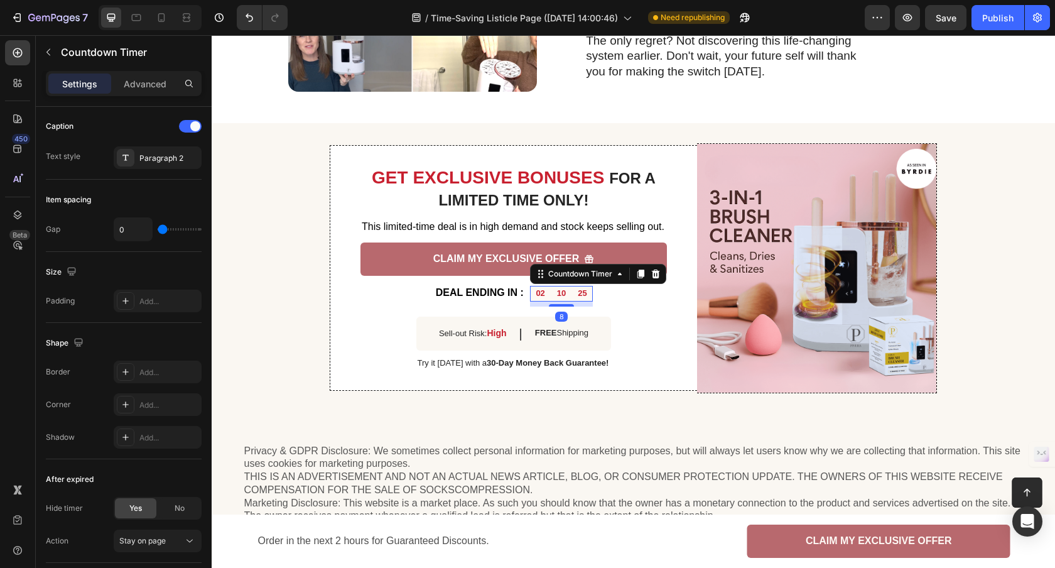
click at [563, 289] on div "10" at bounding box center [561, 294] width 21 height 16
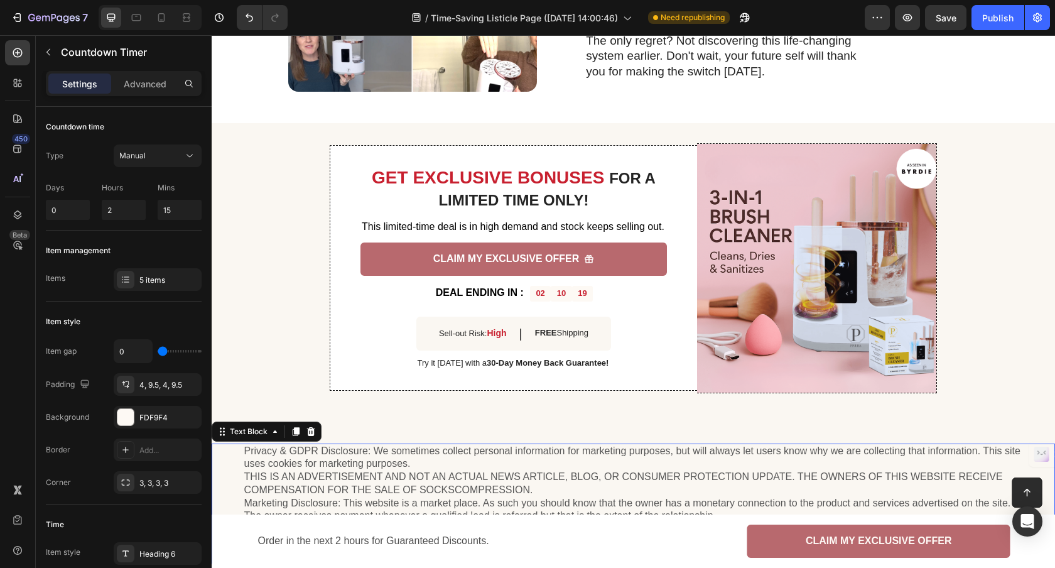
click at [448, 459] on p "Privacy & GDPR Disclosure: We sometimes collect personal information for market…" at bounding box center [633, 502] width 778 height 117
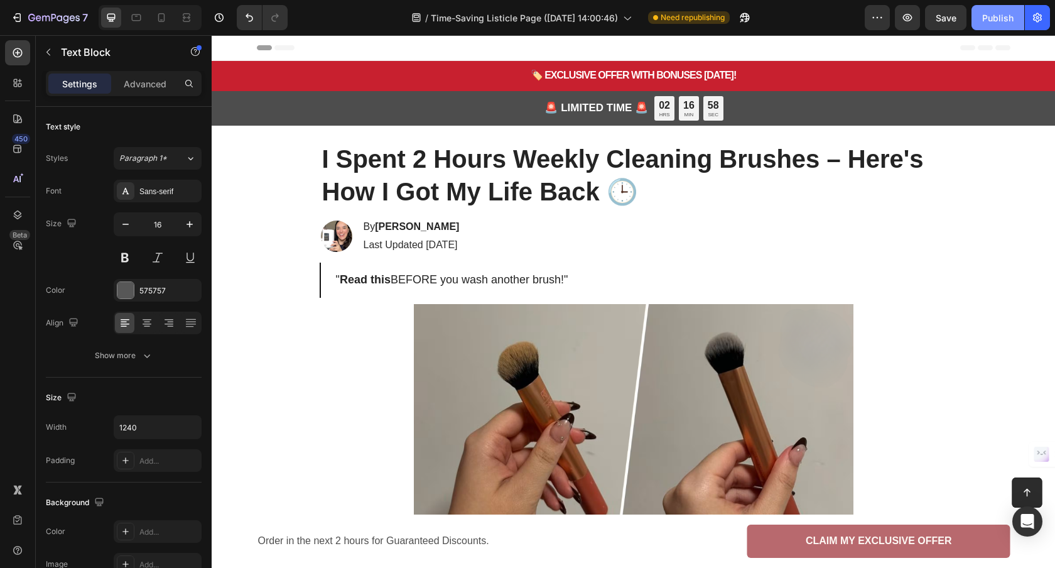
click at [986, 17] on div "Publish" at bounding box center [997, 17] width 31 height 13
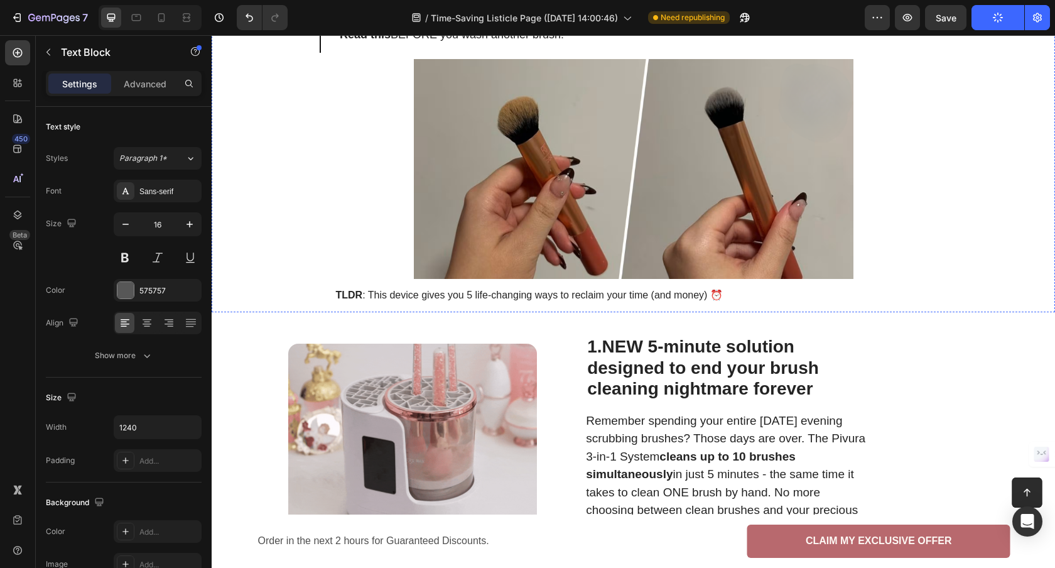
scroll to position [392, 0]
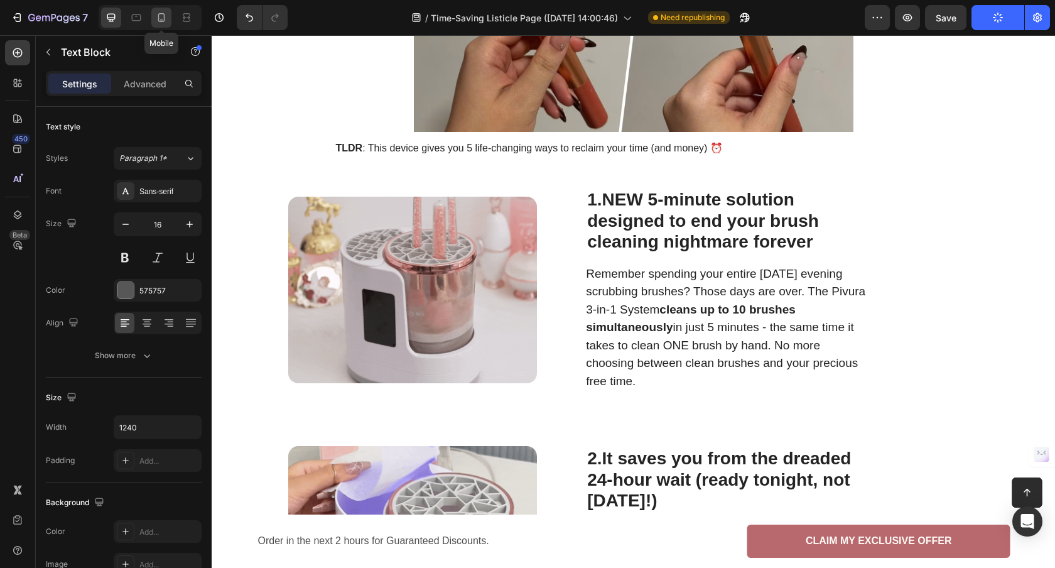
click at [158, 23] on icon at bounding box center [161, 17] width 13 height 13
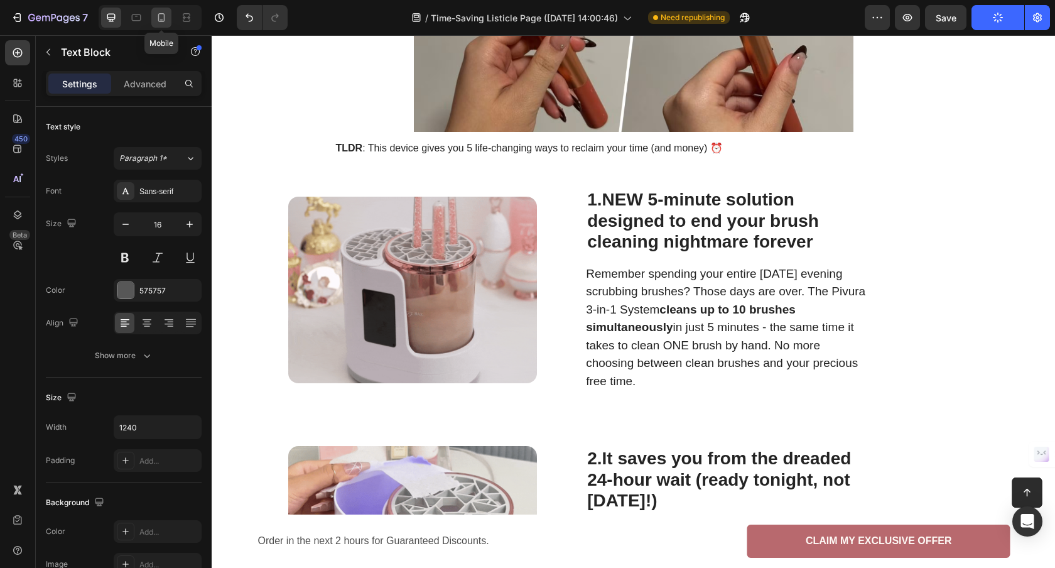
type input "14"
type input "100%"
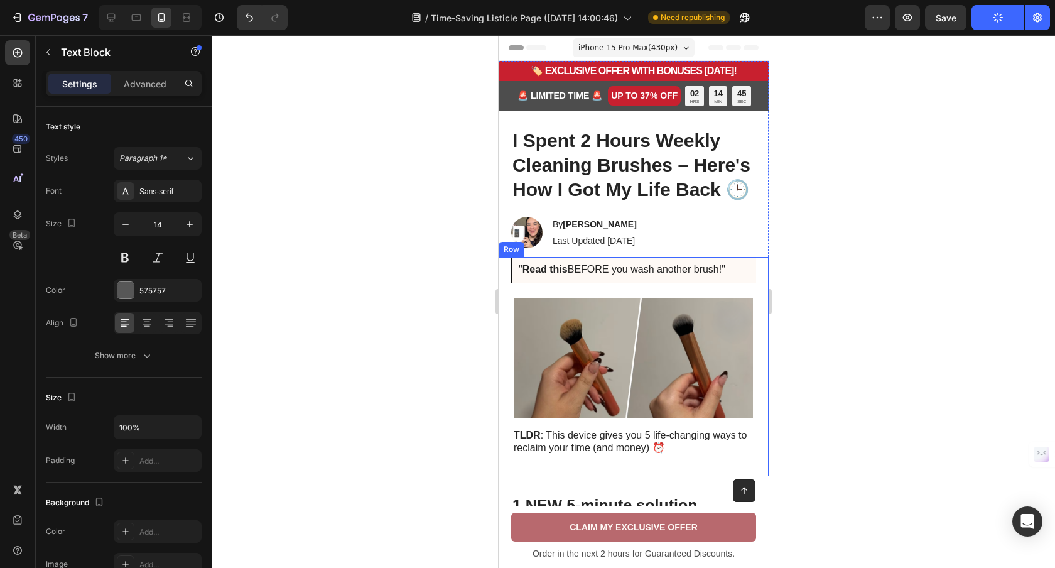
scroll to position [611, 0]
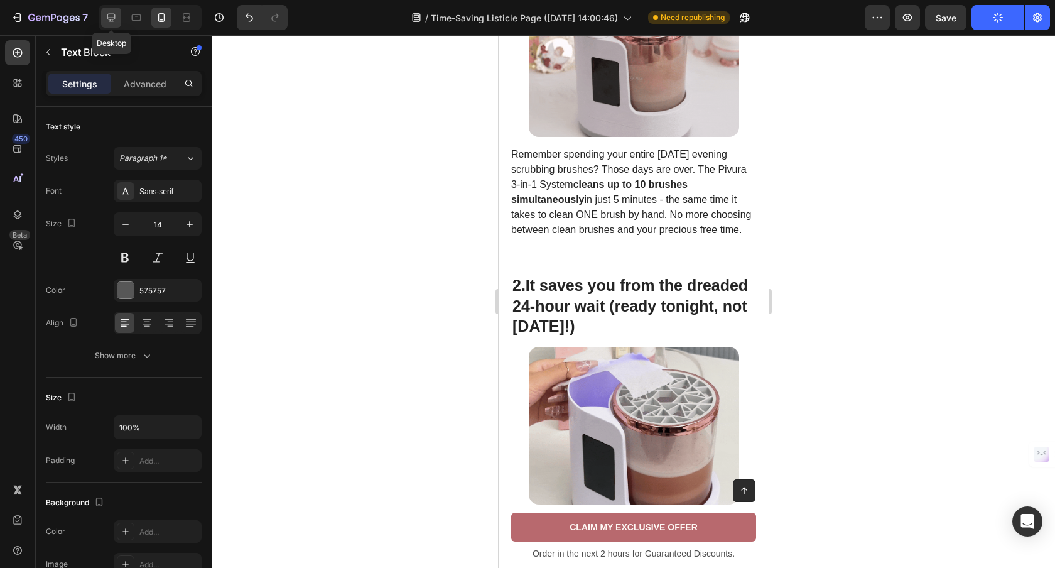
click at [112, 16] on icon at bounding box center [111, 17] width 13 height 13
type input "16"
type input "1240"
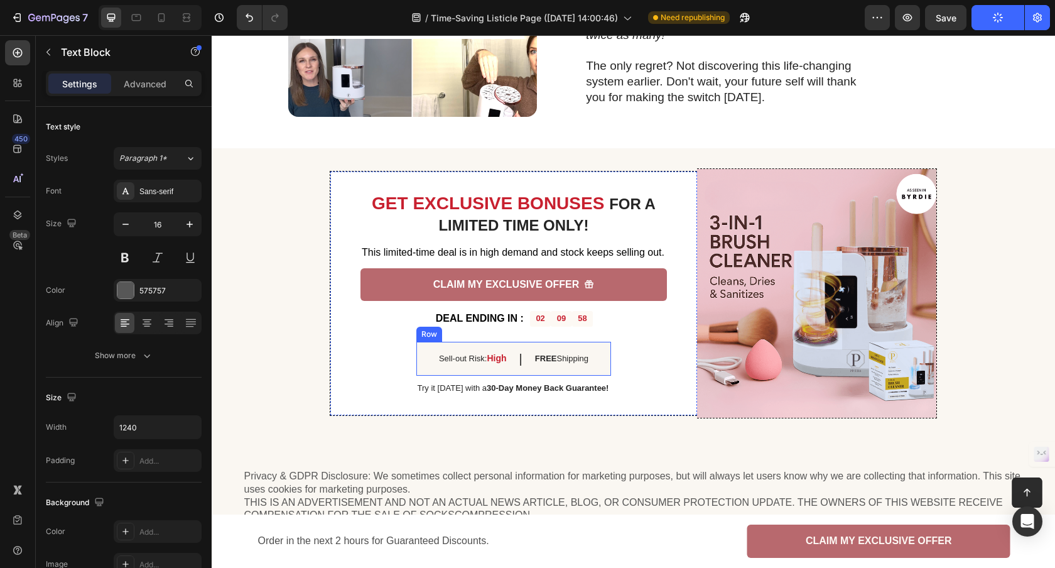
scroll to position [1479, 0]
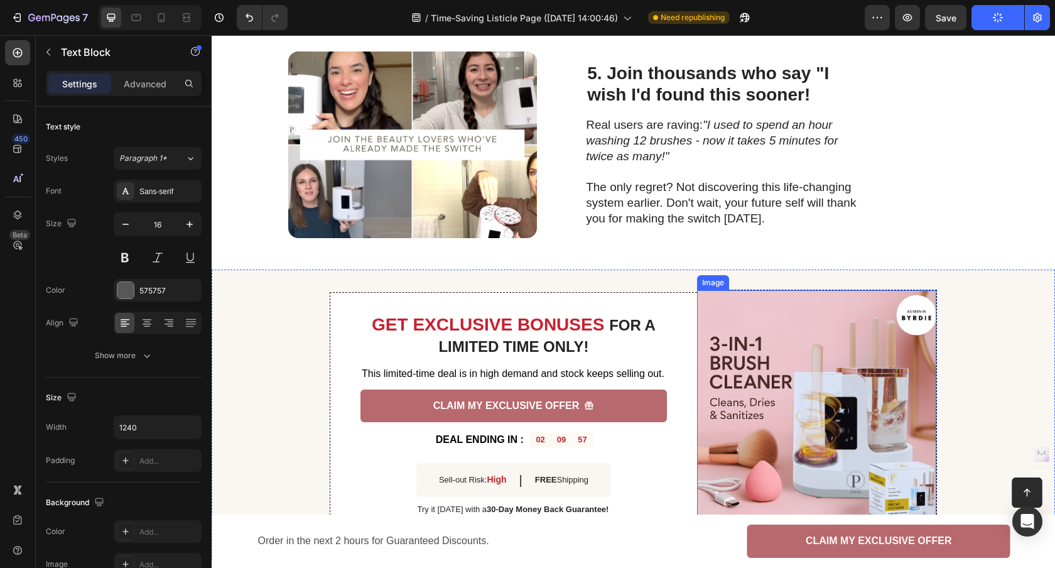
click at [743, 328] on img at bounding box center [816, 414] width 239 height 249
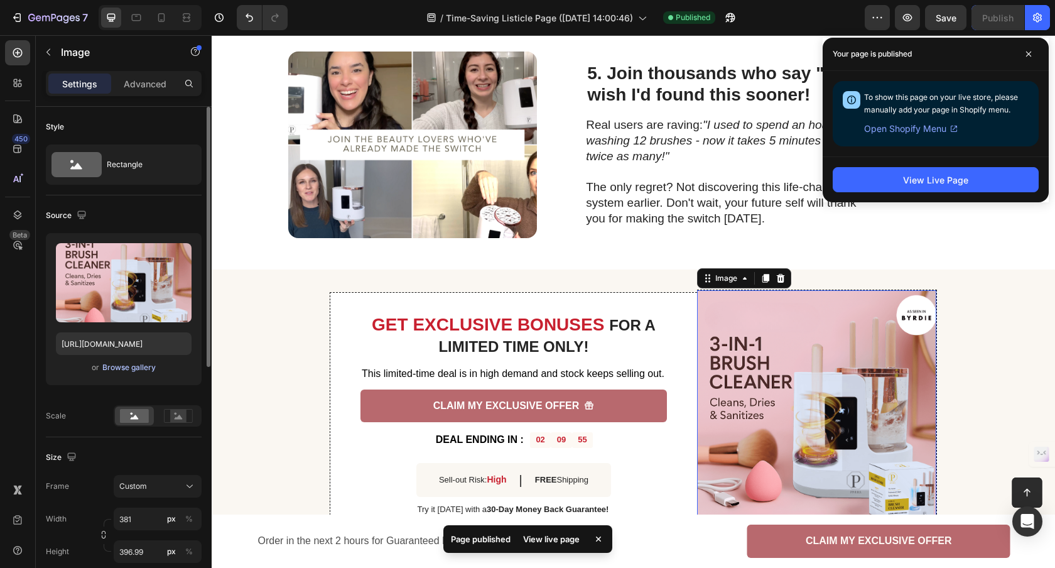
click at [150, 367] on div "Browse gallery" at bounding box center [128, 367] width 53 height 11
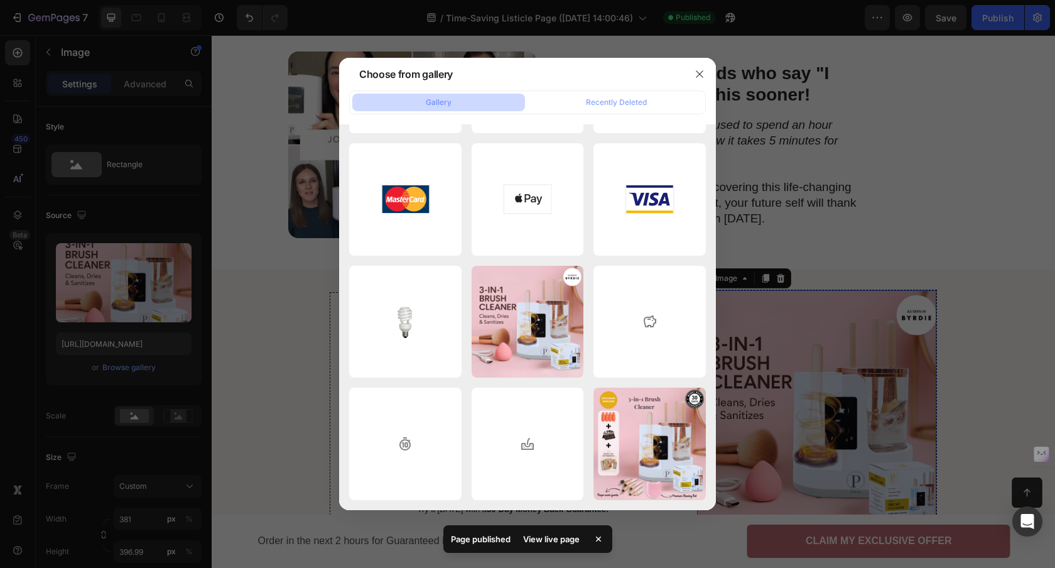
scroll to position [0, 0]
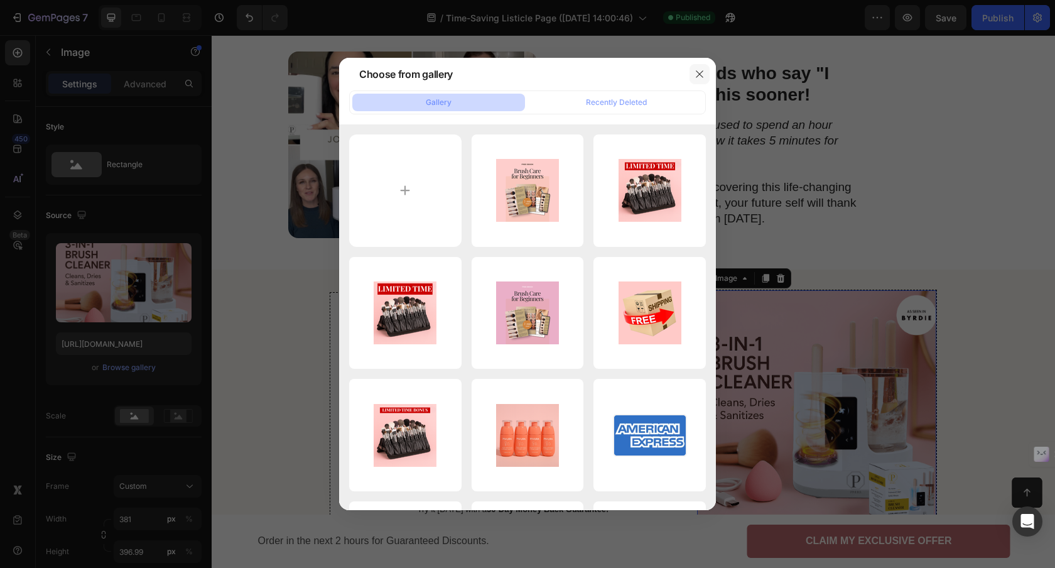
click at [699, 76] on icon "button" at bounding box center [699, 74] width 10 height 10
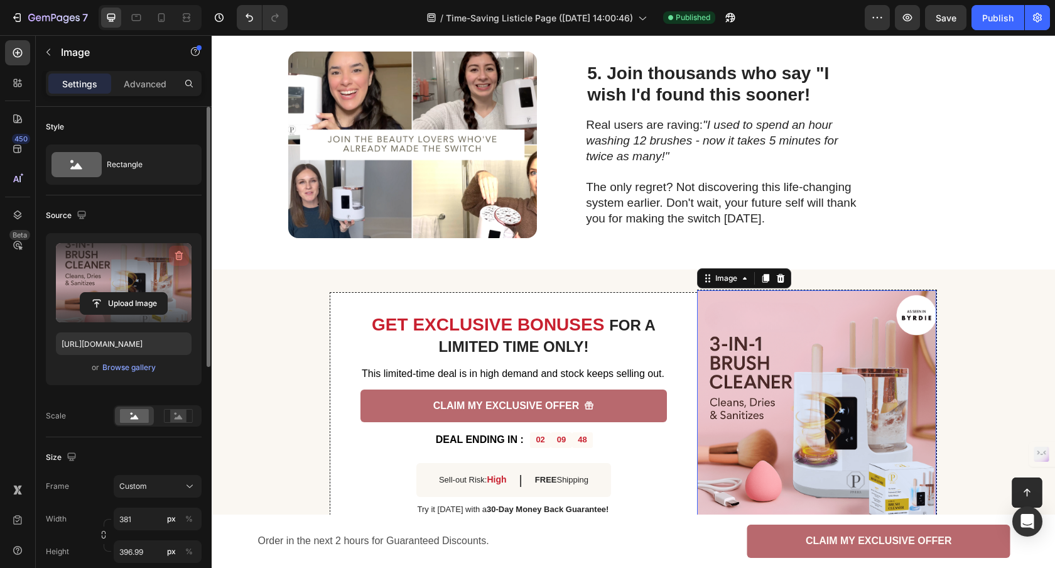
click at [180, 252] on icon "button" at bounding box center [179, 255] width 8 height 9
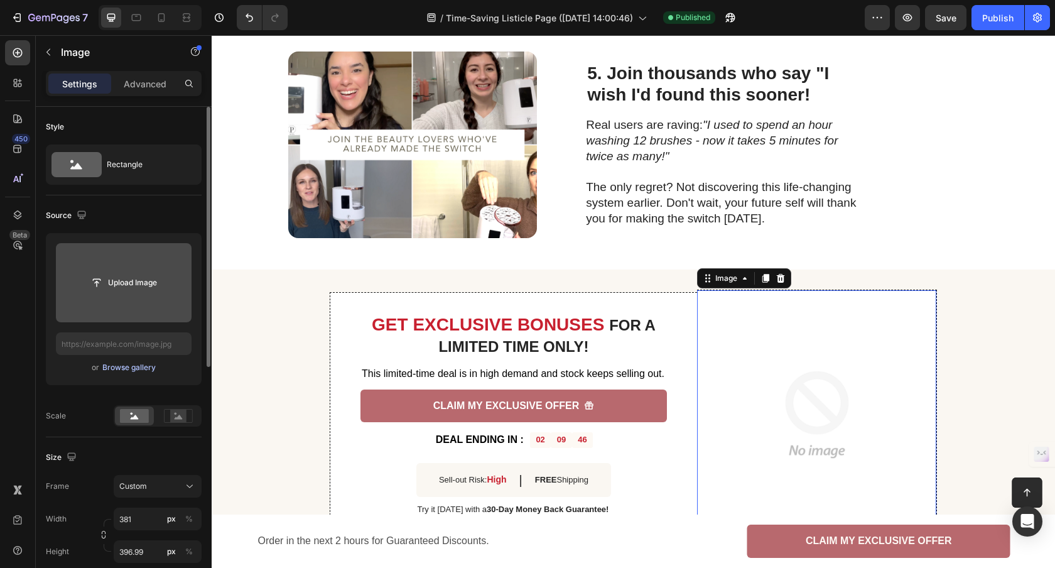
click at [117, 363] on div "Browse gallery" at bounding box center [128, 367] width 53 height 11
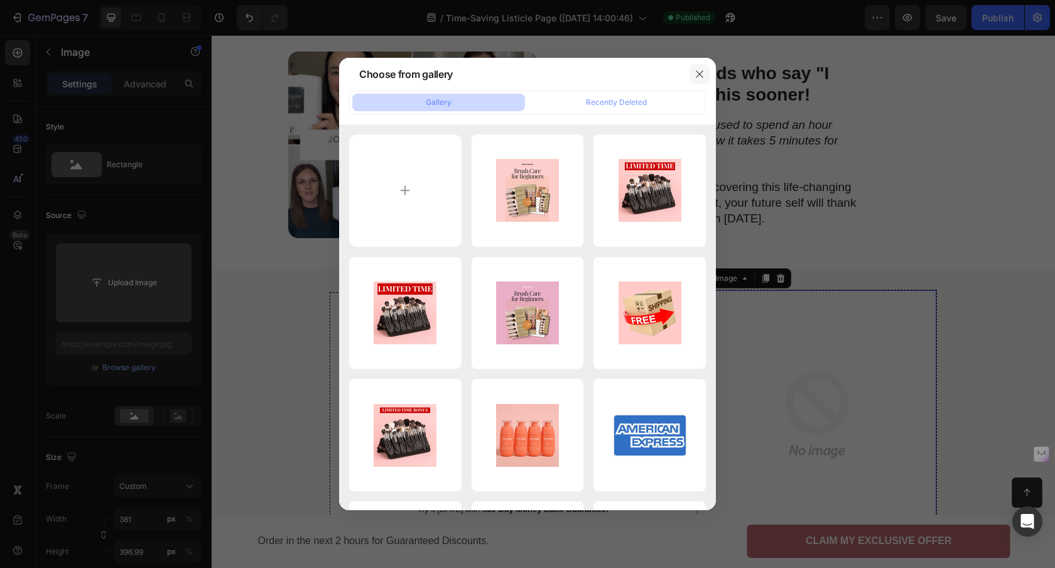
click at [704, 75] on icon "button" at bounding box center [699, 74] width 10 height 10
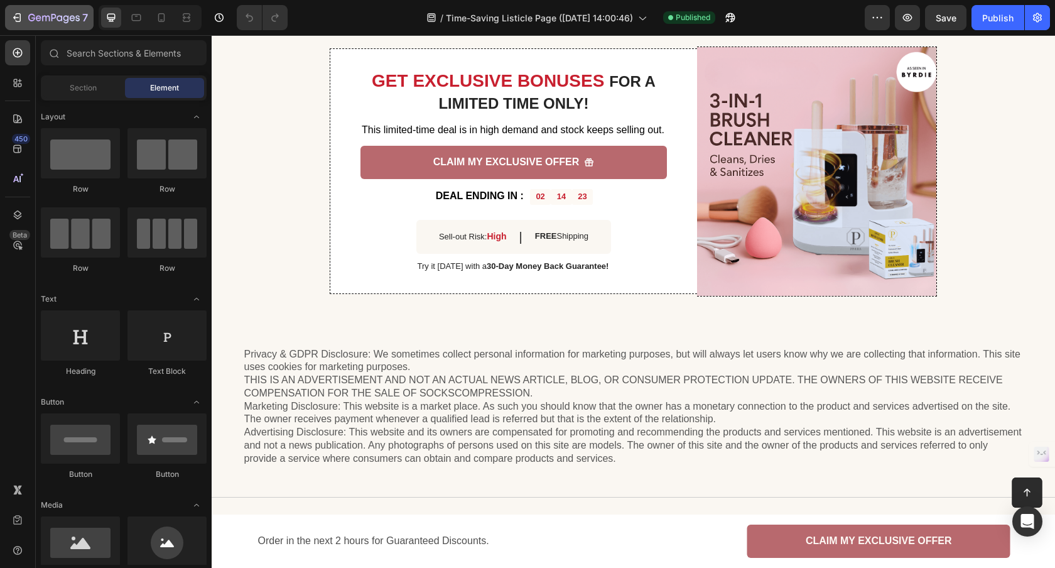
scroll to position [1786, 0]
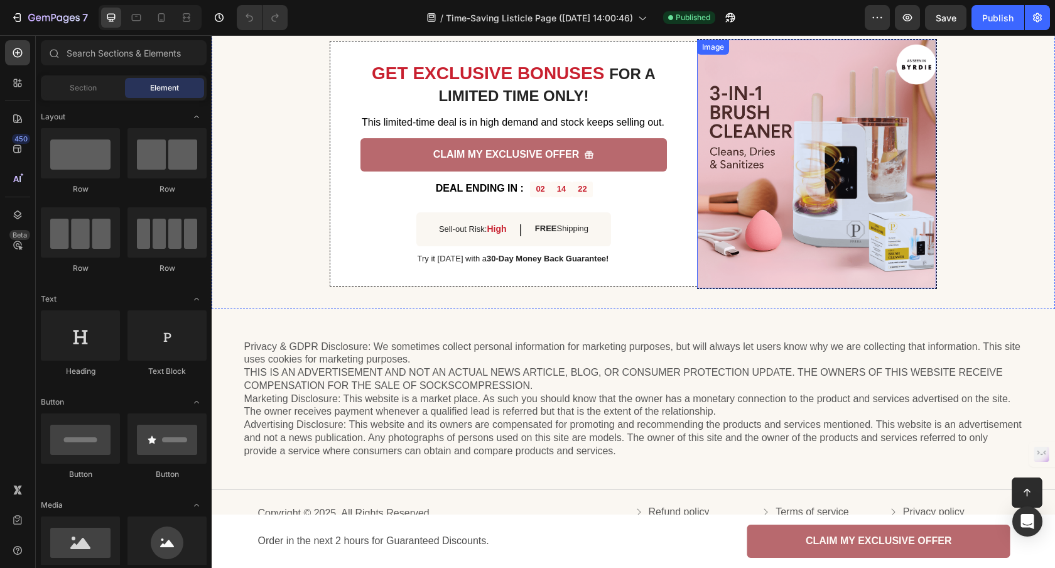
click at [847, 206] on img at bounding box center [816, 164] width 239 height 249
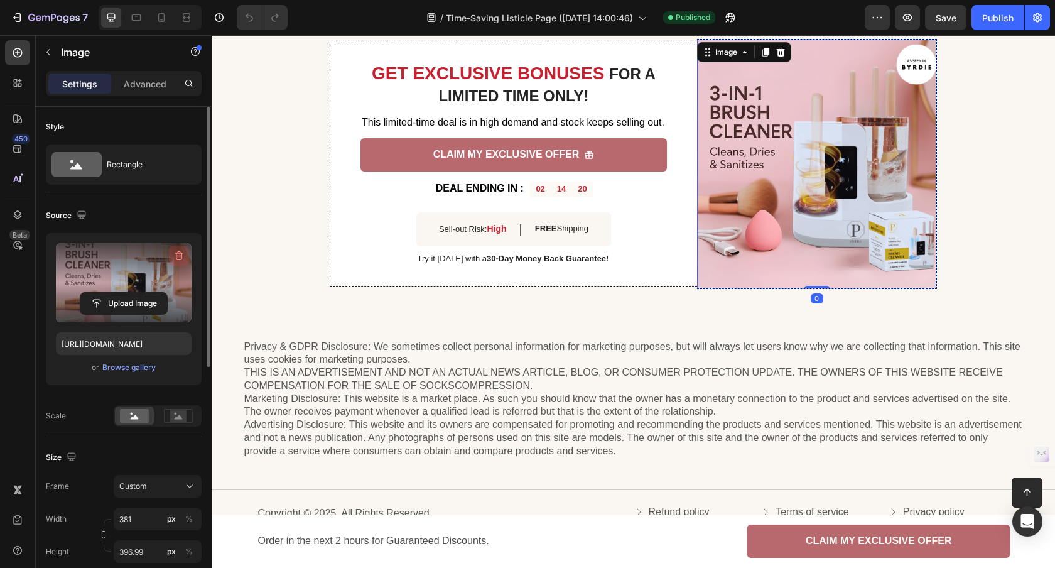
click at [181, 255] on icon "button" at bounding box center [179, 255] width 8 height 9
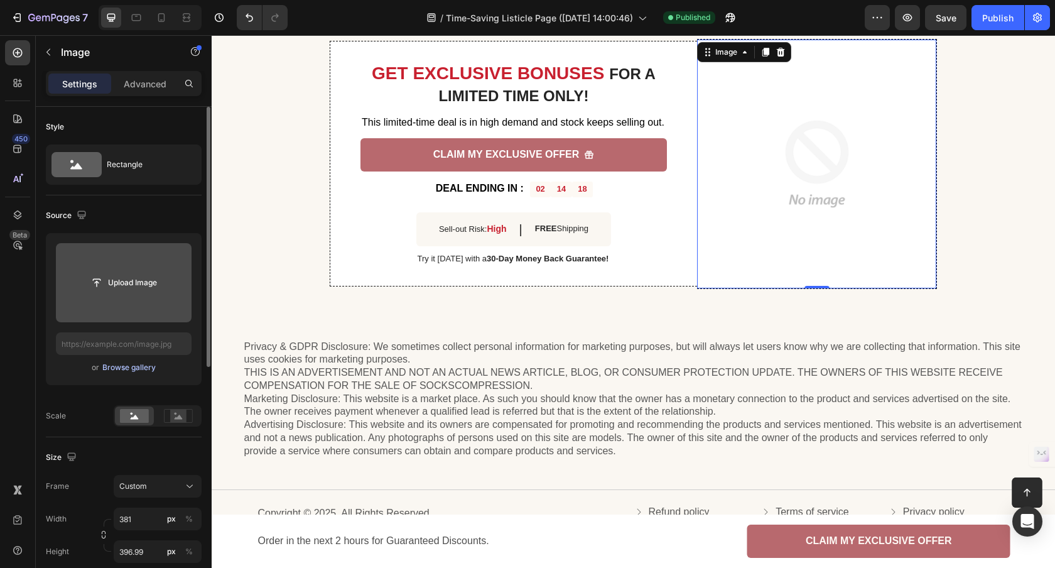
click at [126, 362] on div "Browse gallery" at bounding box center [128, 367] width 53 height 11
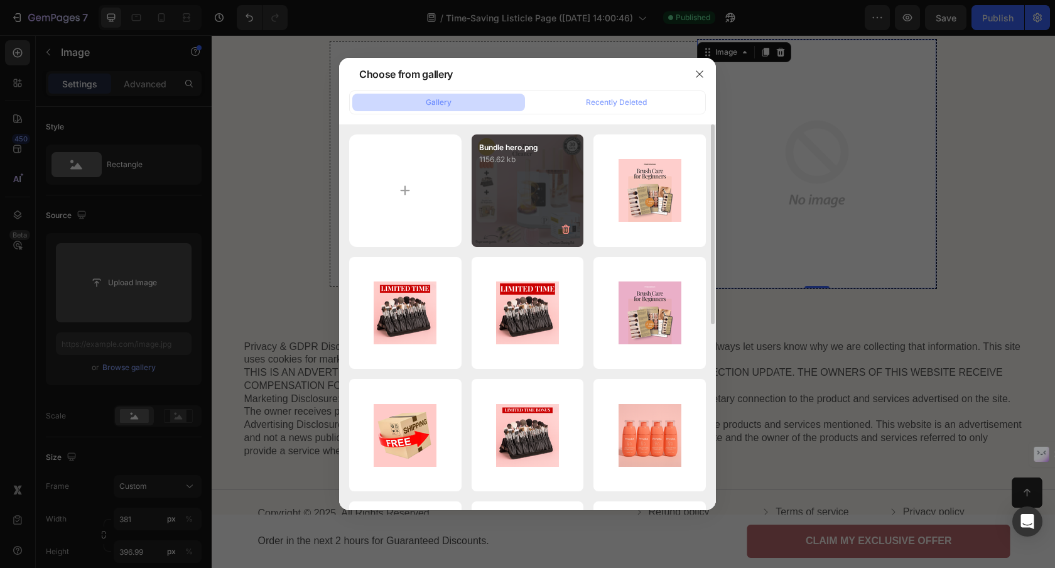
drag, startPoint x: 547, startPoint y: 168, endPoint x: 482, endPoint y: 193, distance: 69.1
click at [547, 169] on div "Bundle hero.png 1156.62 kb" at bounding box center [527, 190] width 112 height 112
type input "[URL][DOMAIN_NAME]"
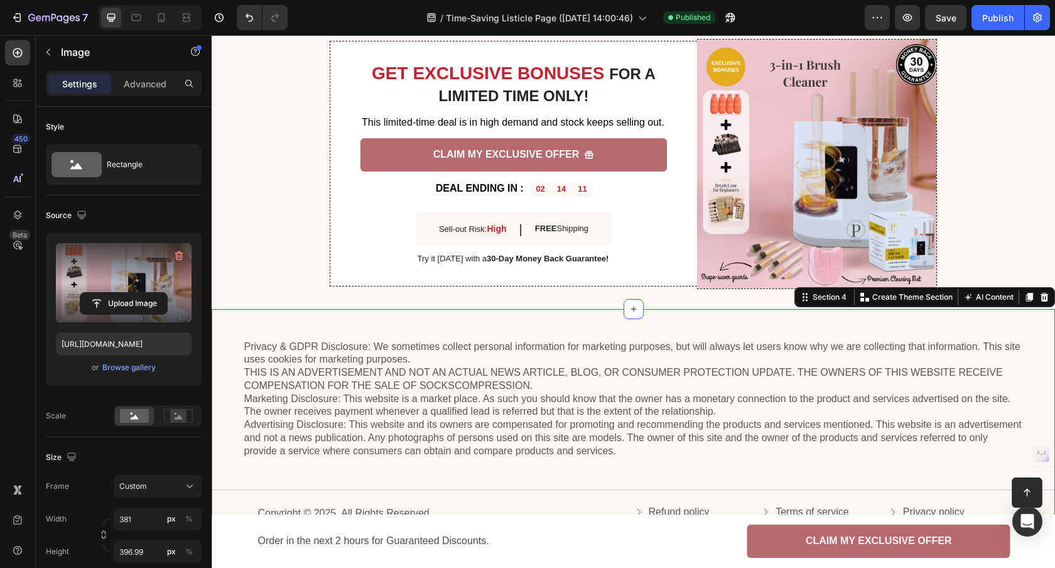
click at [537, 325] on div "Privacy & GDPR Disclosure: We sometimes collect personal information for market…" at bounding box center [633, 450] width 843 height 282
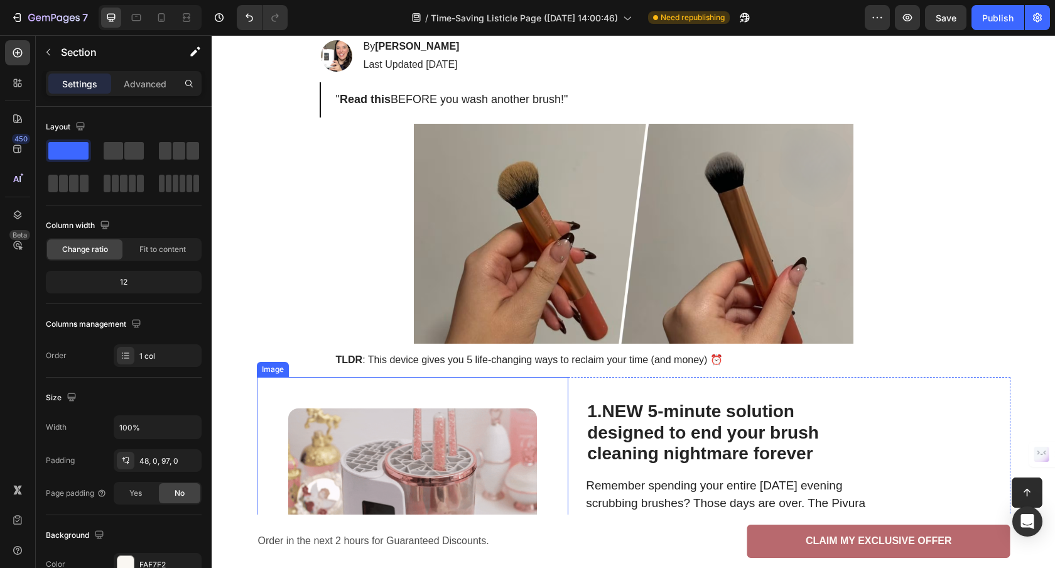
scroll to position [0, 0]
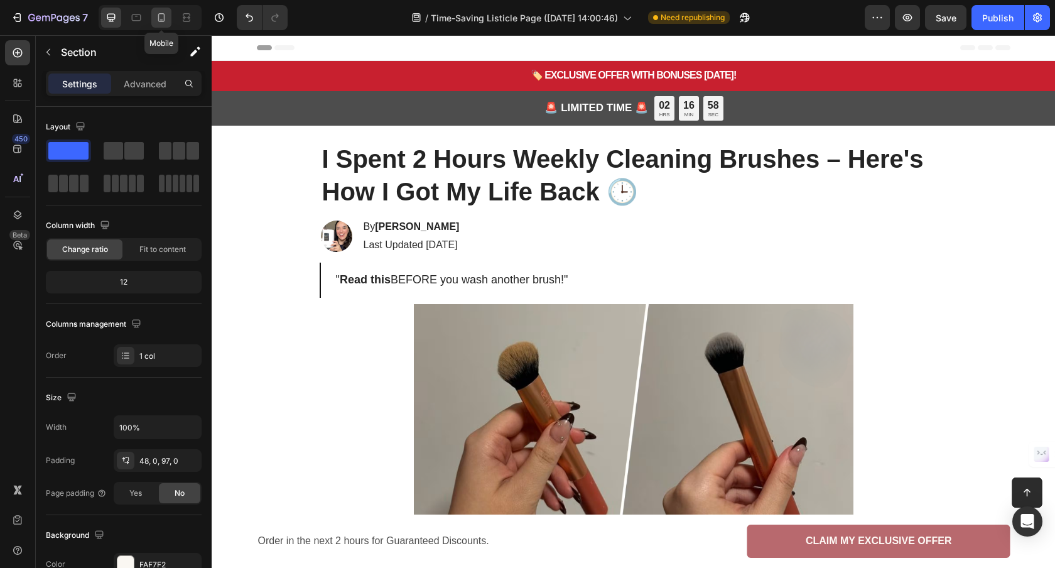
click at [159, 24] on div at bounding box center [161, 18] width 20 height 20
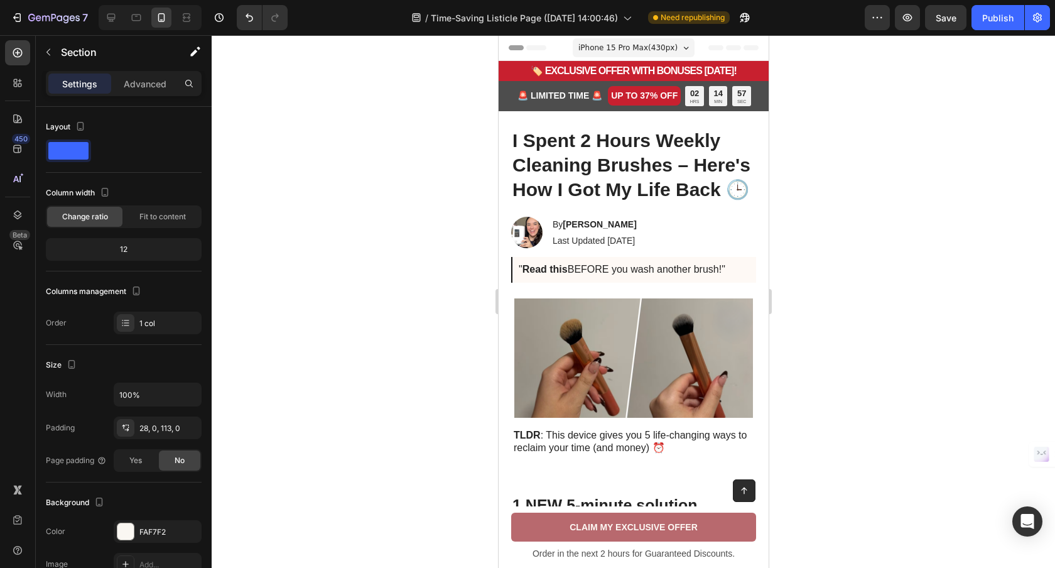
click at [124, 23] on div at bounding box center [150, 17] width 103 height 25
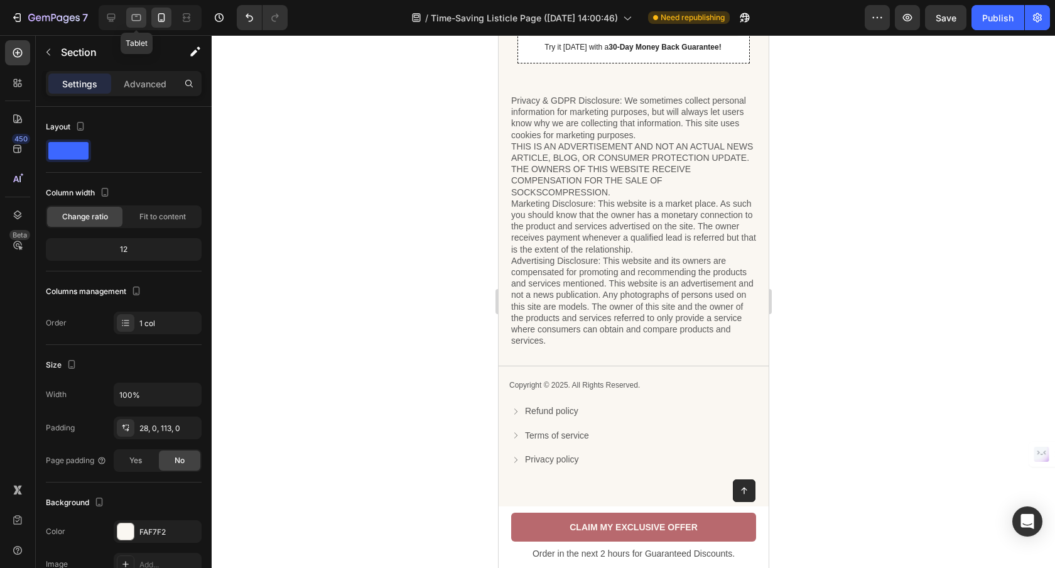
click at [127, 21] on div at bounding box center [136, 18] width 20 height 20
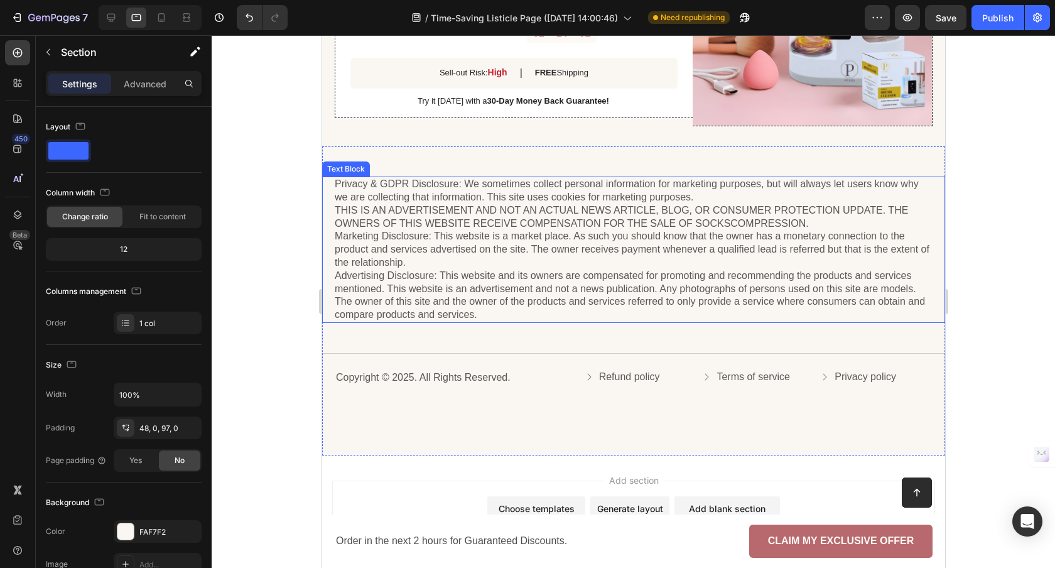
scroll to position [1325, 0]
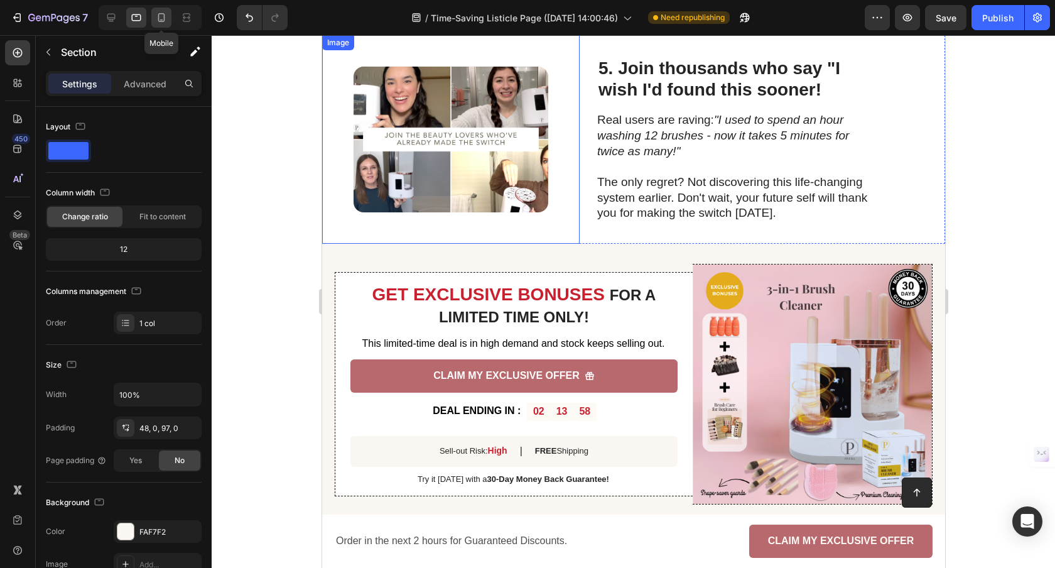
click at [164, 19] on icon at bounding box center [161, 17] width 7 height 9
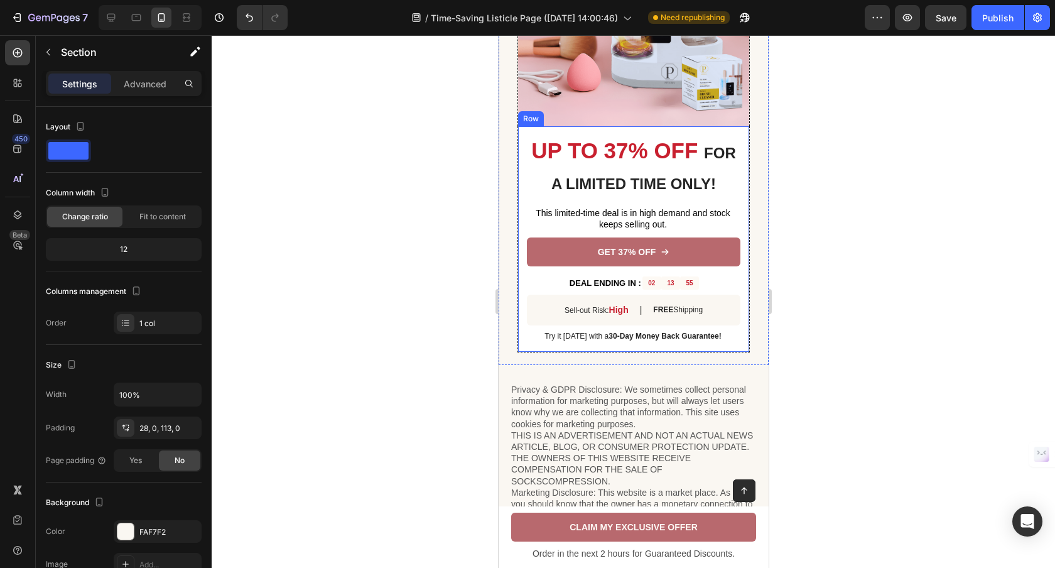
scroll to position [2428, 0]
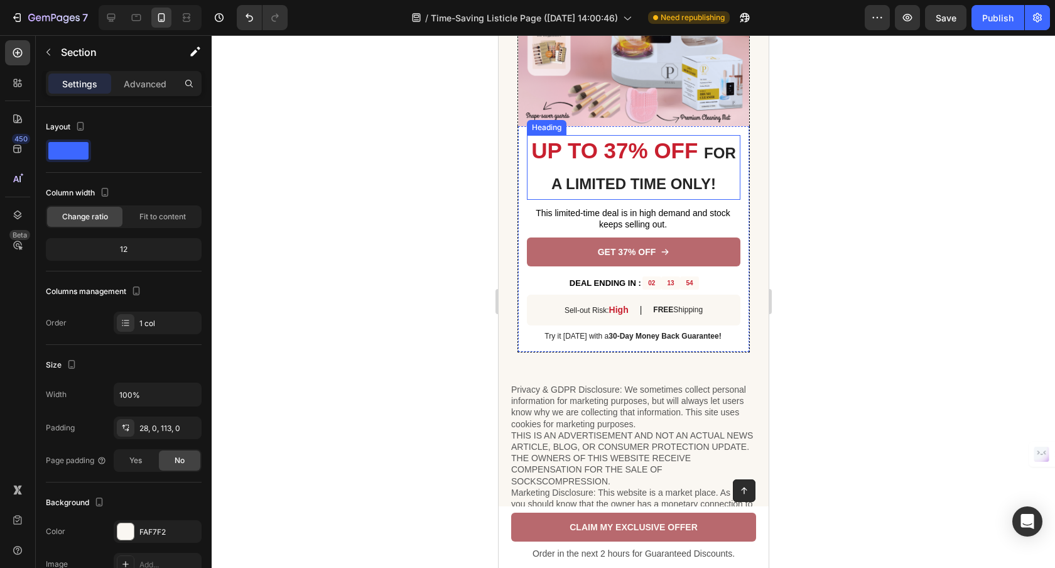
click at [617, 161] on strong "UP TO 37% OFF" at bounding box center [613, 150] width 166 height 24
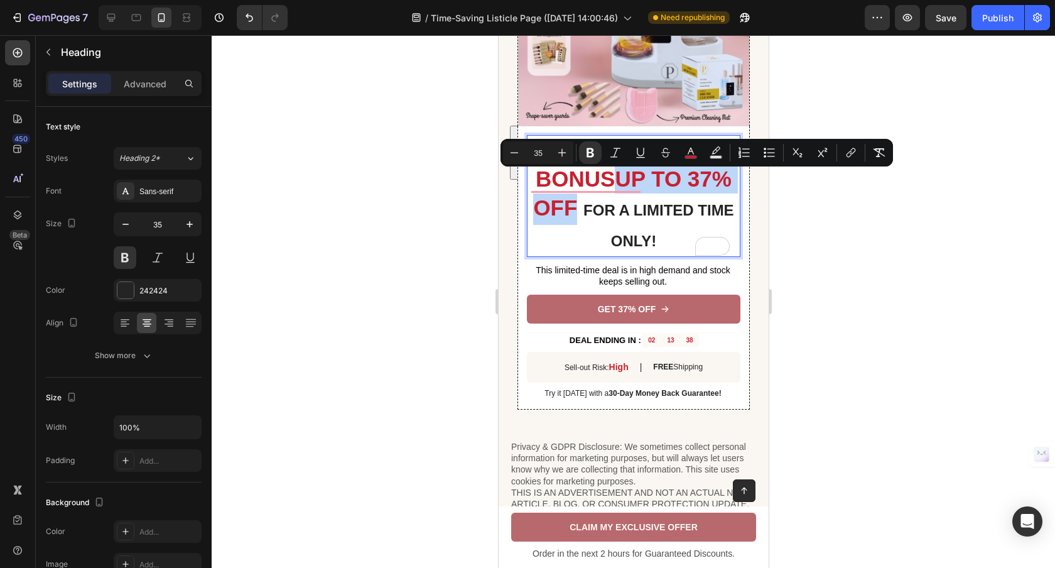
drag, startPoint x: 611, startPoint y: 185, endPoint x: 566, endPoint y: 218, distance: 55.6
click at [566, 218] on strong "GET EXCLUSIVE BONUSUP TO 37% OFF" at bounding box center [631, 179] width 198 height 82
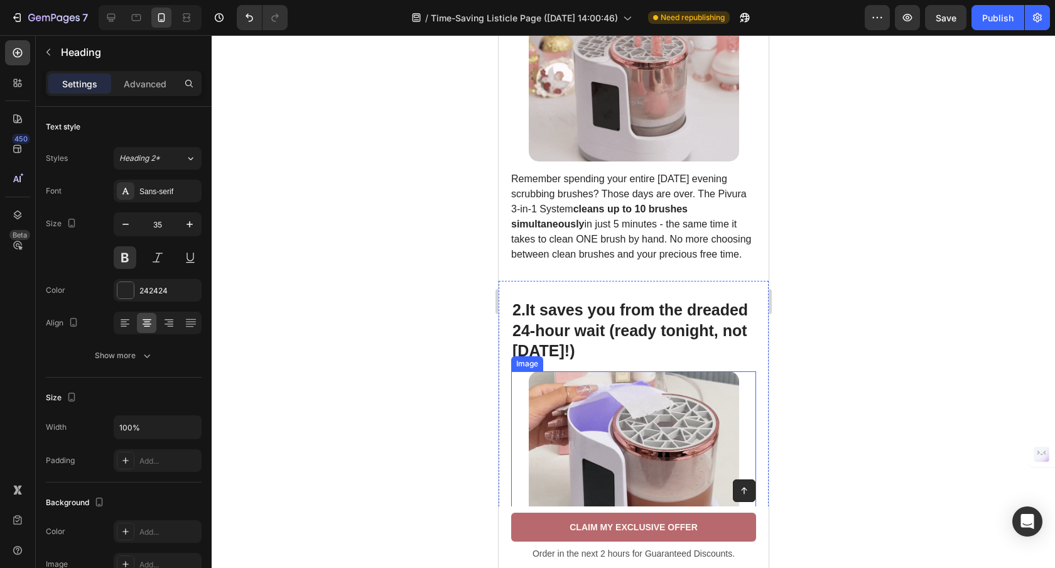
scroll to position [1, 0]
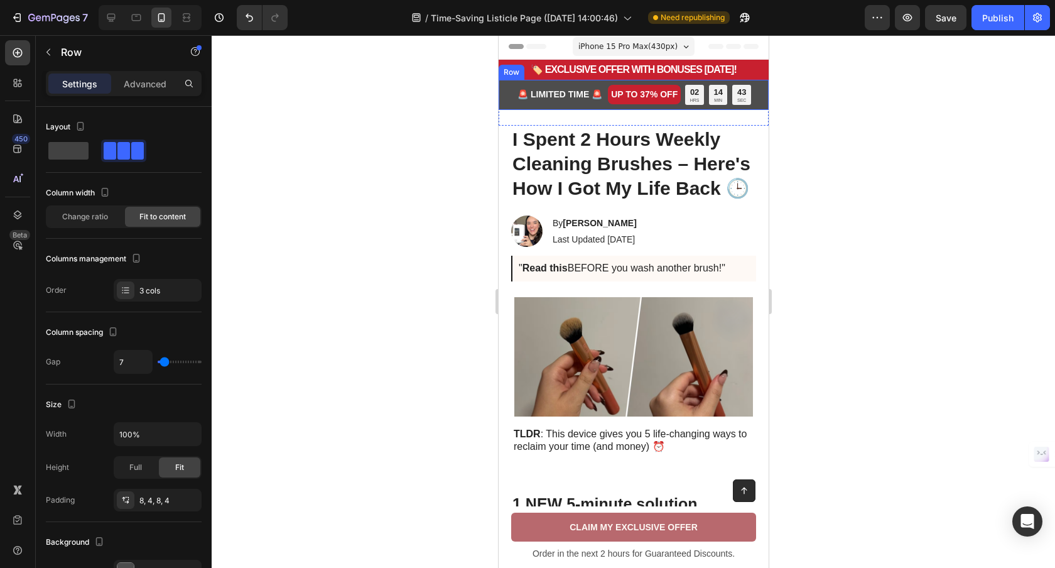
click at [615, 104] on div "UP TO 37% OFF Text Block" at bounding box center [643, 95] width 73 height 20
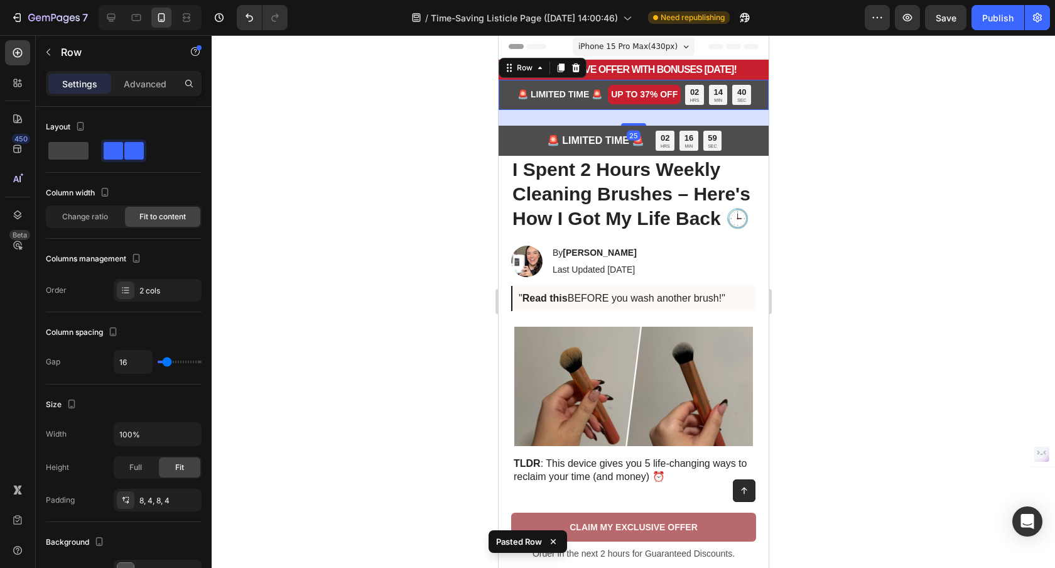
click at [599, 102] on div "🚨 LIMITED TIME 🚨 Text Block UP TO 37% OFF Text Block 02 HRS 14 MIN 40 SEC Count…" at bounding box center [633, 95] width 270 height 30
click at [574, 67] on icon at bounding box center [575, 68] width 10 height 10
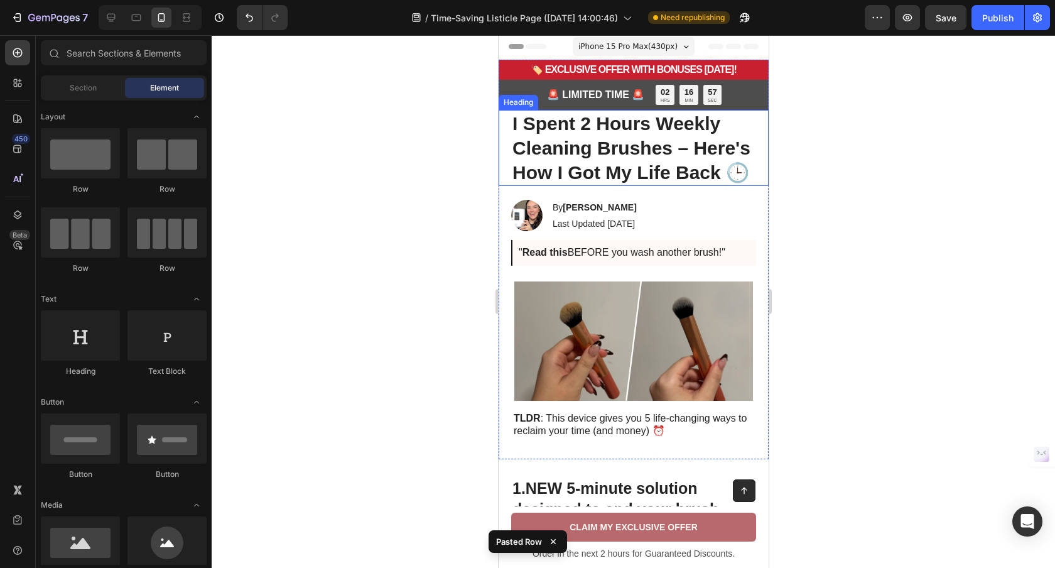
click at [612, 113] on strong "I Spent 2 Hours Weekly Cleaning Brushes – Here's How I Got My Life Back 🕒" at bounding box center [631, 148] width 238 height 70
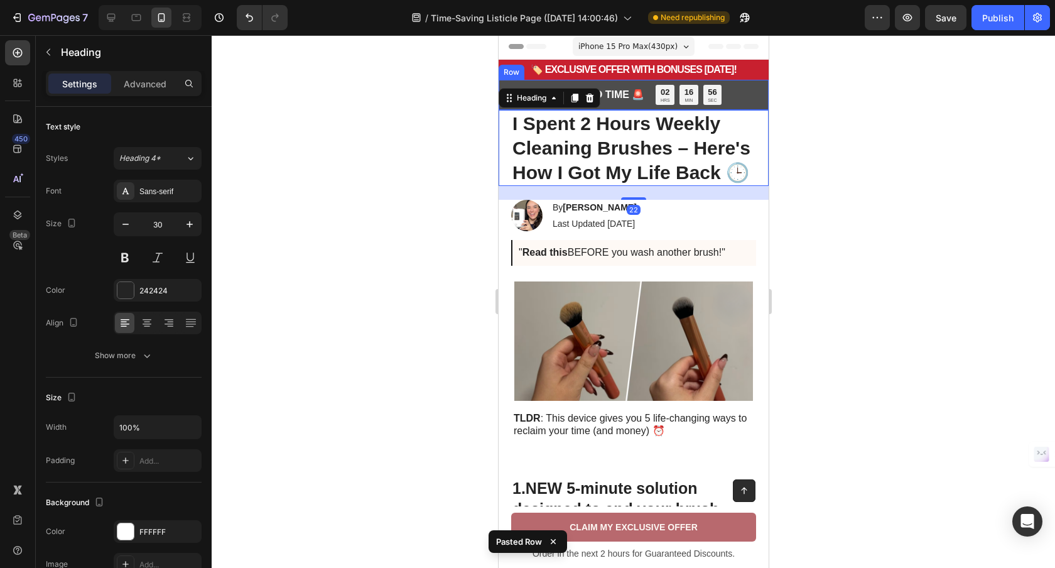
click at [616, 108] on div "🚨 LIMITED TIME 🚨 Text Block 02 HRS 16 MIN 56 SEC Countdown Timer Row" at bounding box center [633, 95] width 270 height 30
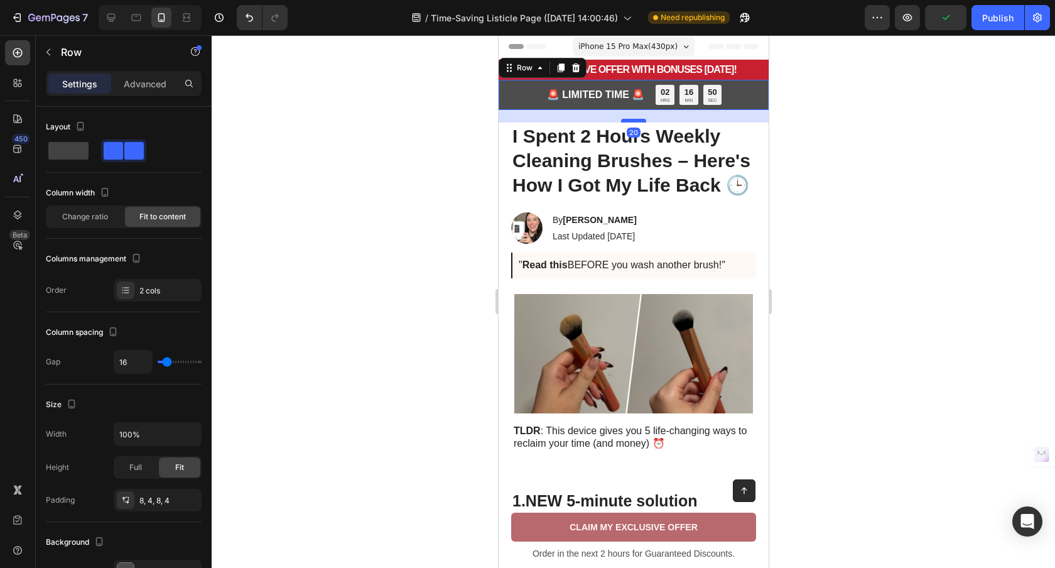
drag, startPoint x: 626, startPoint y: 108, endPoint x: 628, endPoint y: 121, distance: 12.8
click at [628, 121] on div at bounding box center [632, 121] width 25 height 4
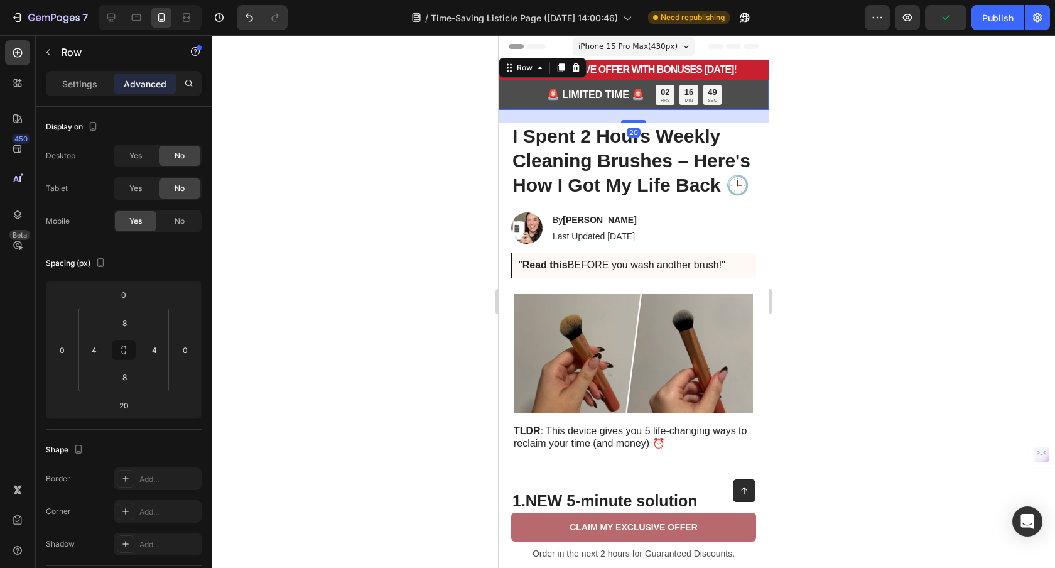
click at [856, 164] on div at bounding box center [633, 301] width 843 height 532
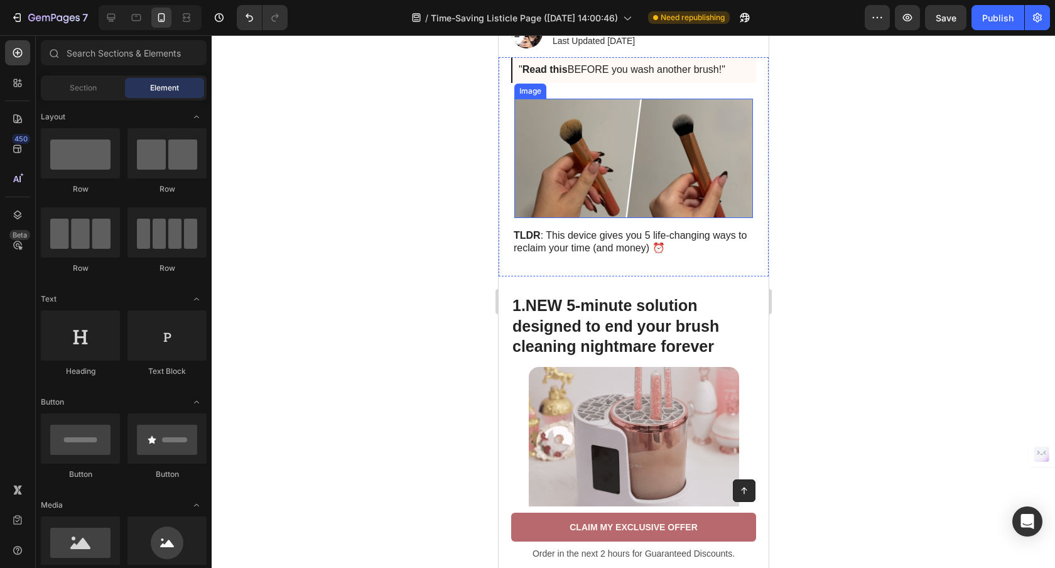
scroll to position [0, 0]
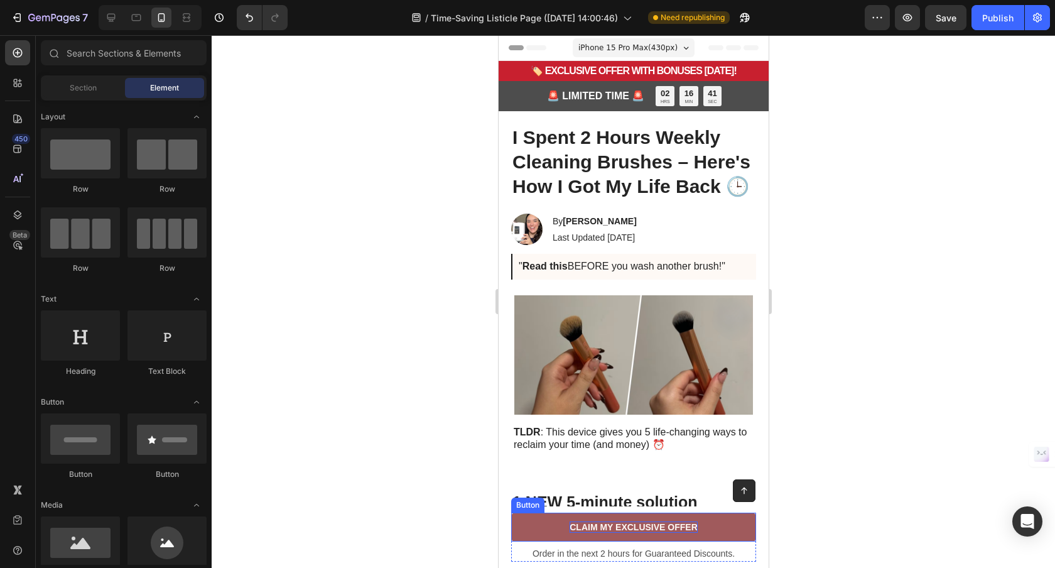
click at [642, 526] on span "CLAIM MY EXCLUSIVE OFFER" at bounding box center [633, 527] width 128 height 10
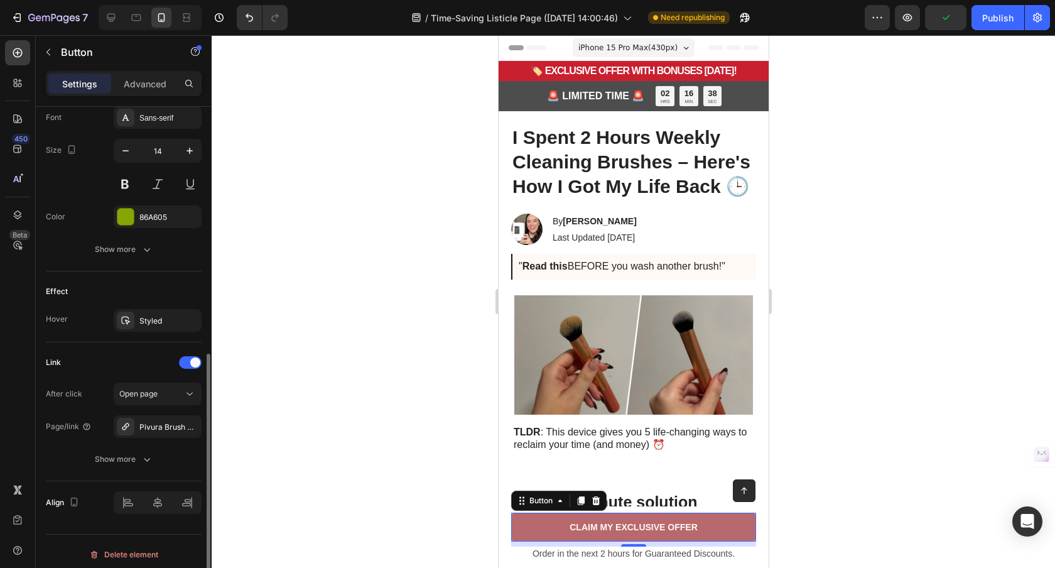
scroll to position [502, 0]
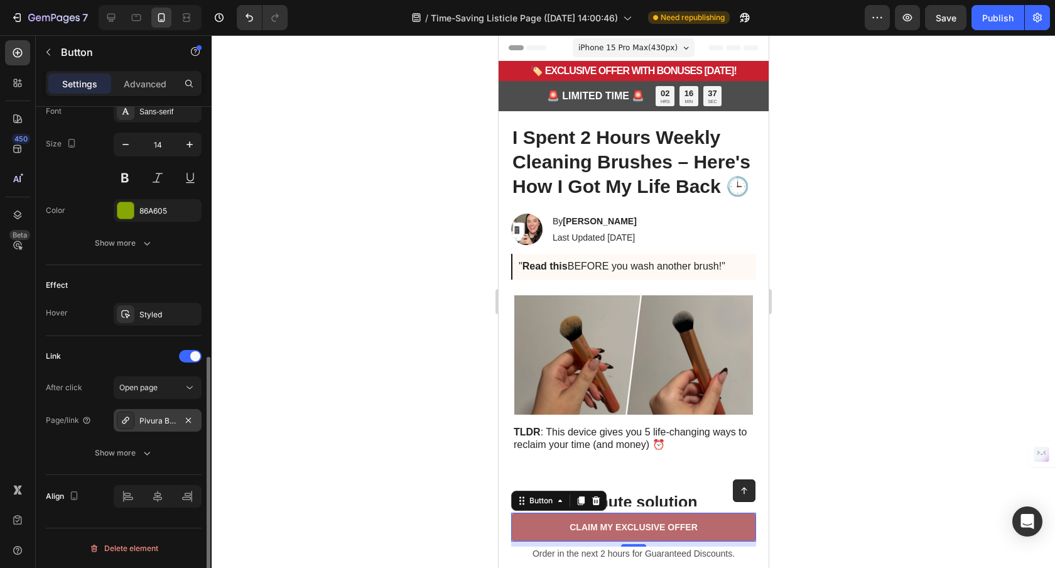
click at [158, 420] on div "Pivura Brush Hygiene Bundle" at bounding box center [157, 420] width 36 height 11
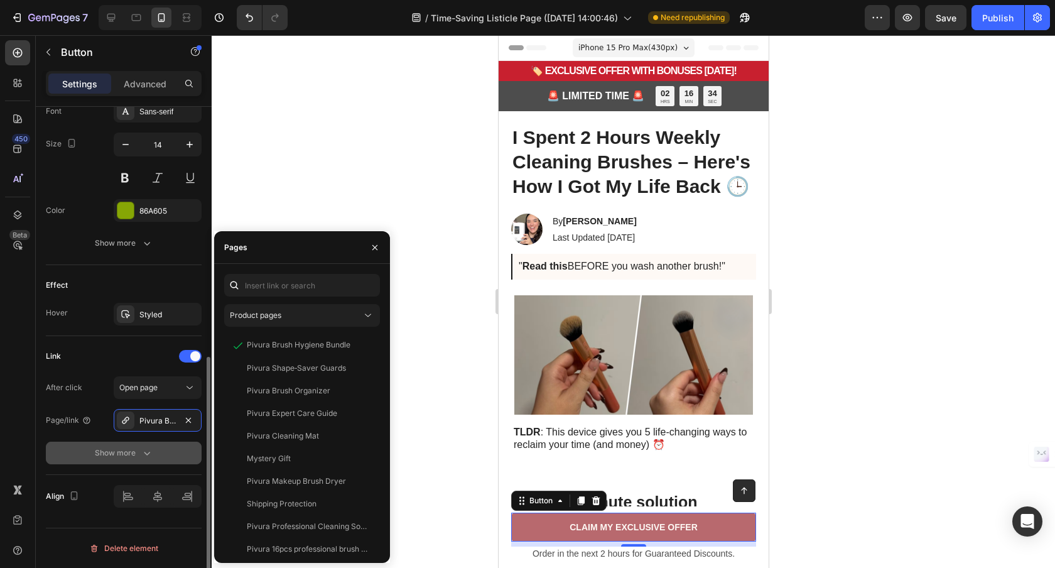
click at [121, 444] on button "Show more" at bounding box center [124, 452] width 156 height 23
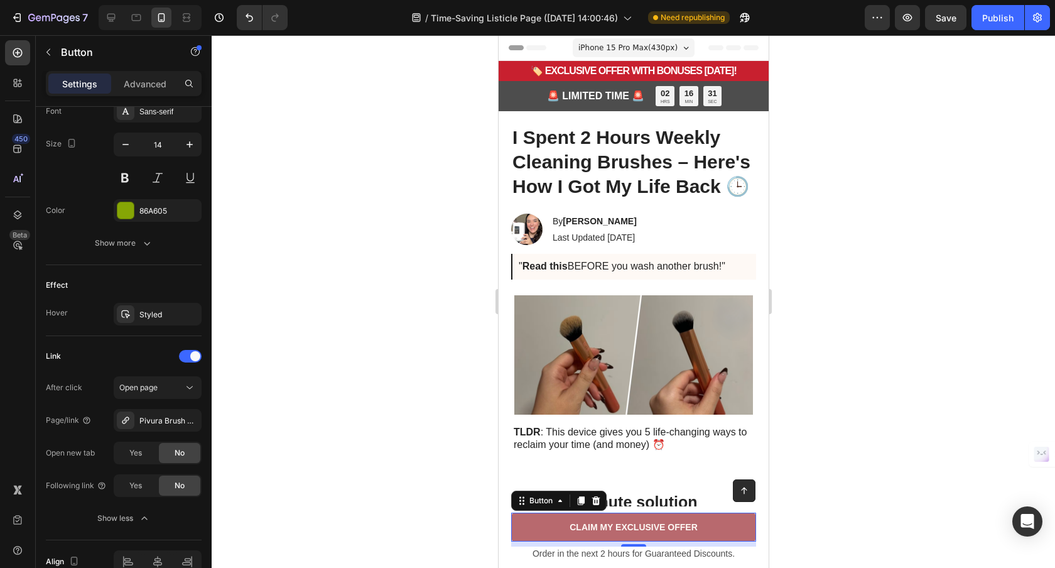
click at [295, 321] on div at bounding box center [633, 301] width 843 height 532
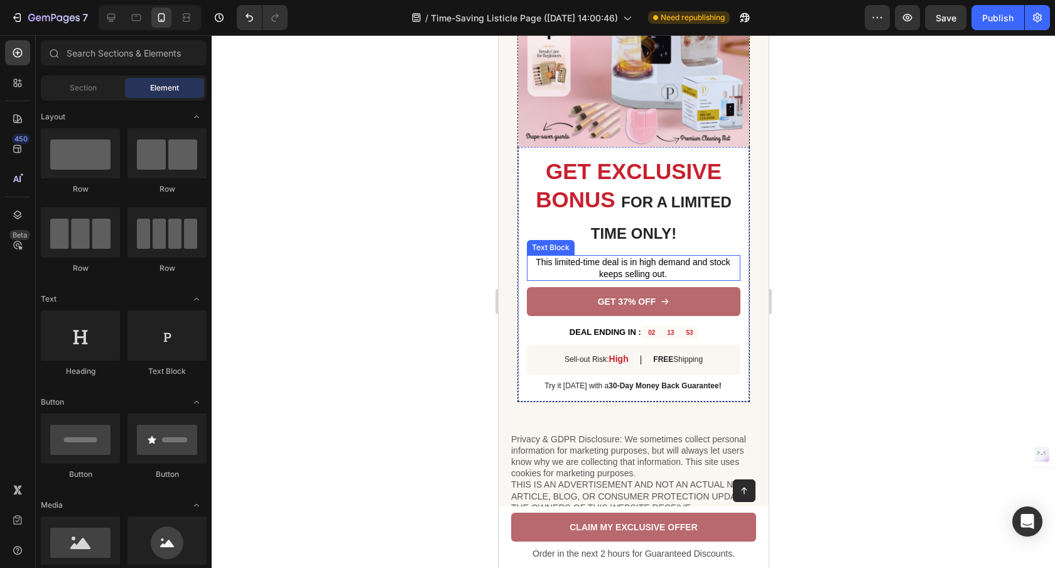
scroll to position [2497, 0]
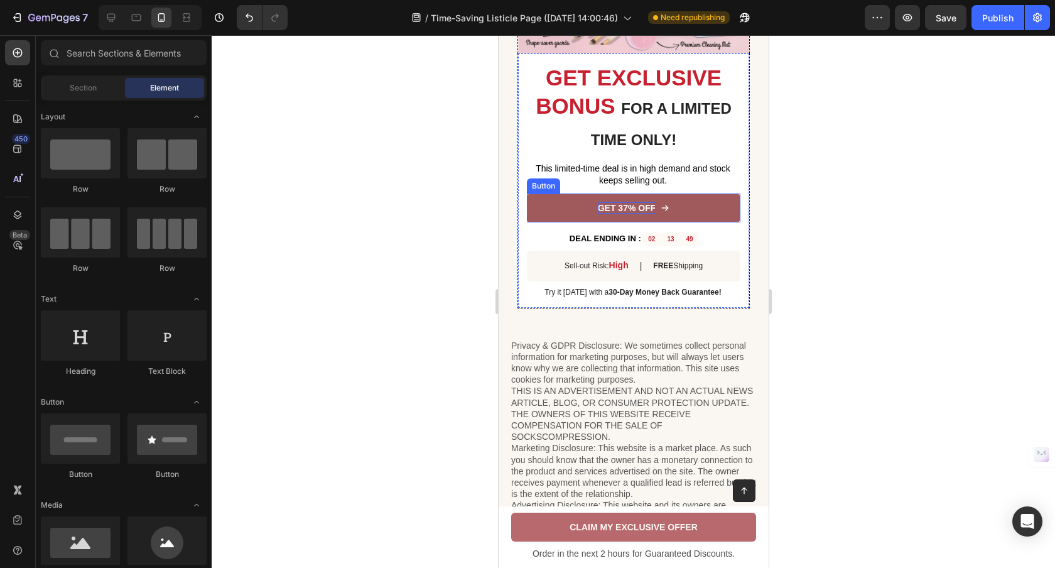
click at [618, 213] on p "GET 37% OFF" at bounding box center [626, 207] width 58 height 11
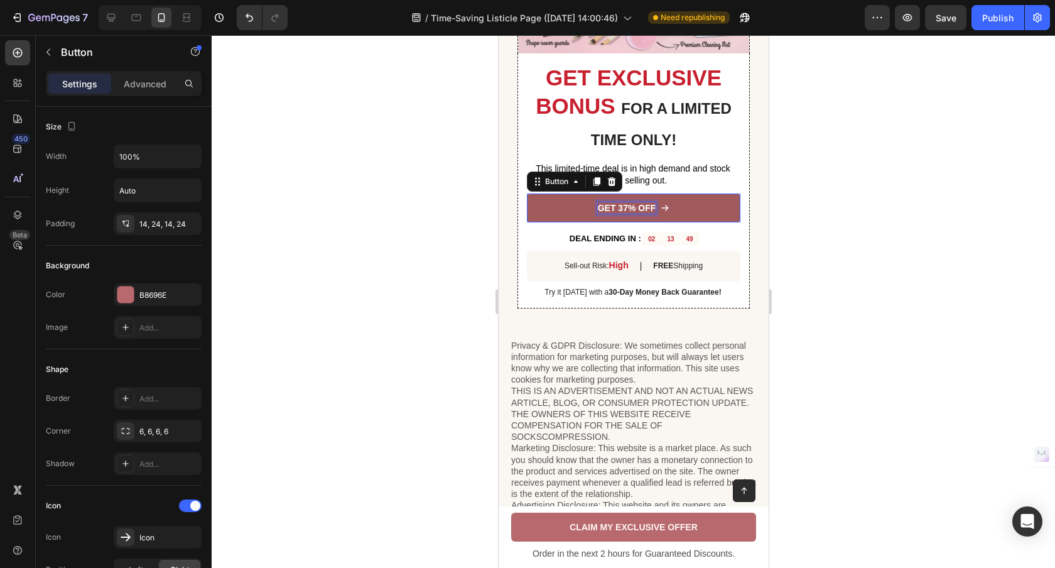
click at [618, 213] on p "GET 37% OFF" at bounding box center [626, 207] width 58 height 11
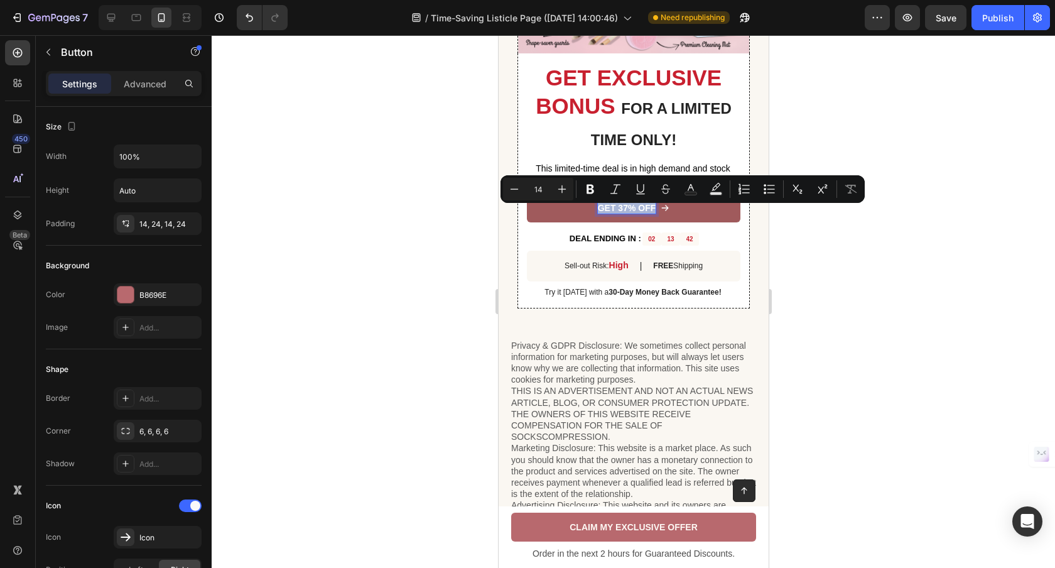
click at [644, 212] on p "GET 37% OFF" at bounding box center [626, 207] width 58 height 11
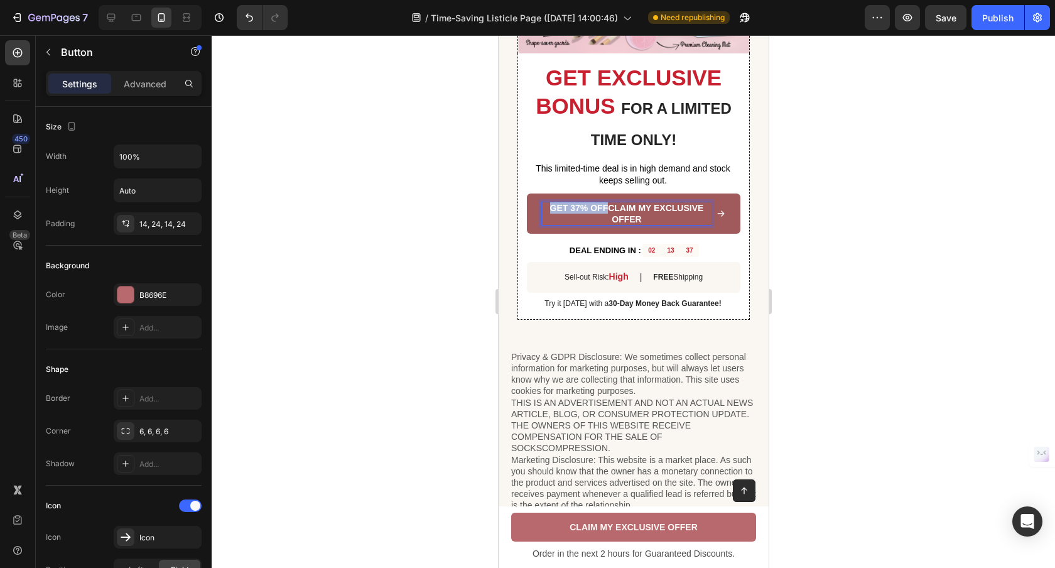
drag, startPoint x: 602, startPoint y: 213, endPoint x: 544, endPoint y: 218, distance: 57.9
click at [544, 218] on p "GET 37% OFFCLAIM MY EXCLUSIVE OFFER" at bounding box center [626, 213] width 170 height 23
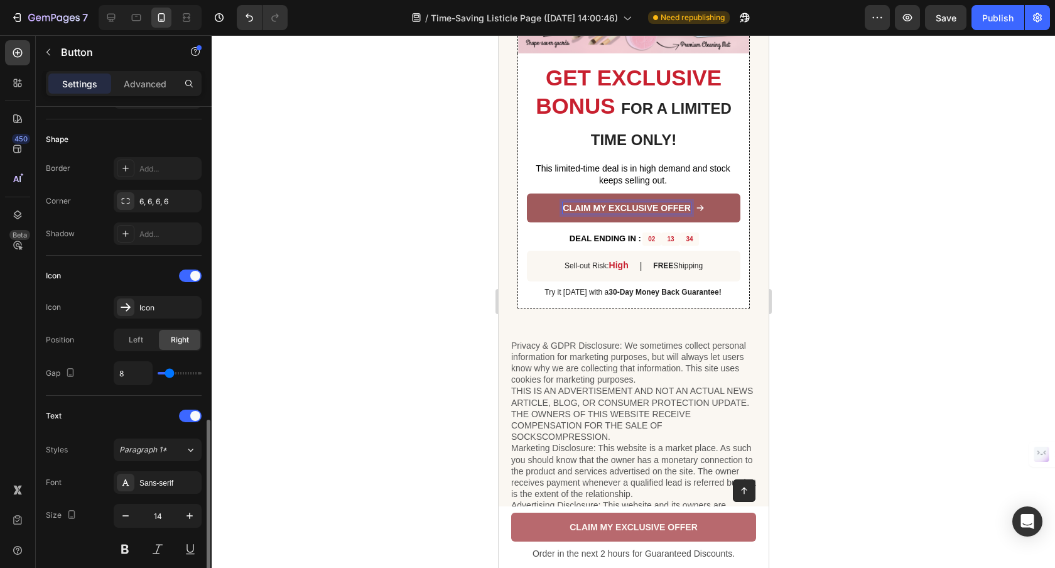
scroll to position [374, 0]
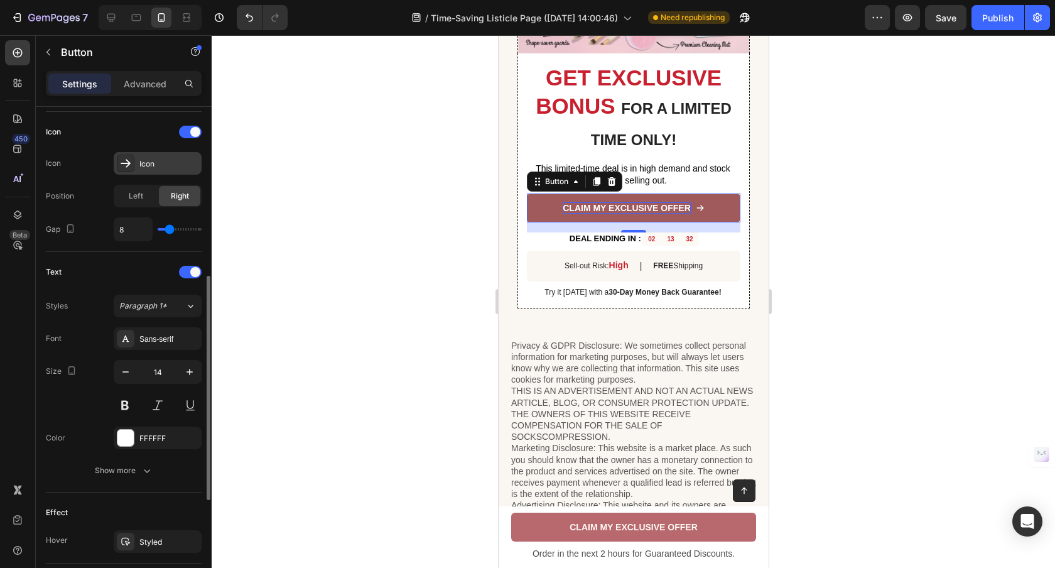
click at [161, 170] on div "Icon" at bounding box center [158, 163] width 88 height 23
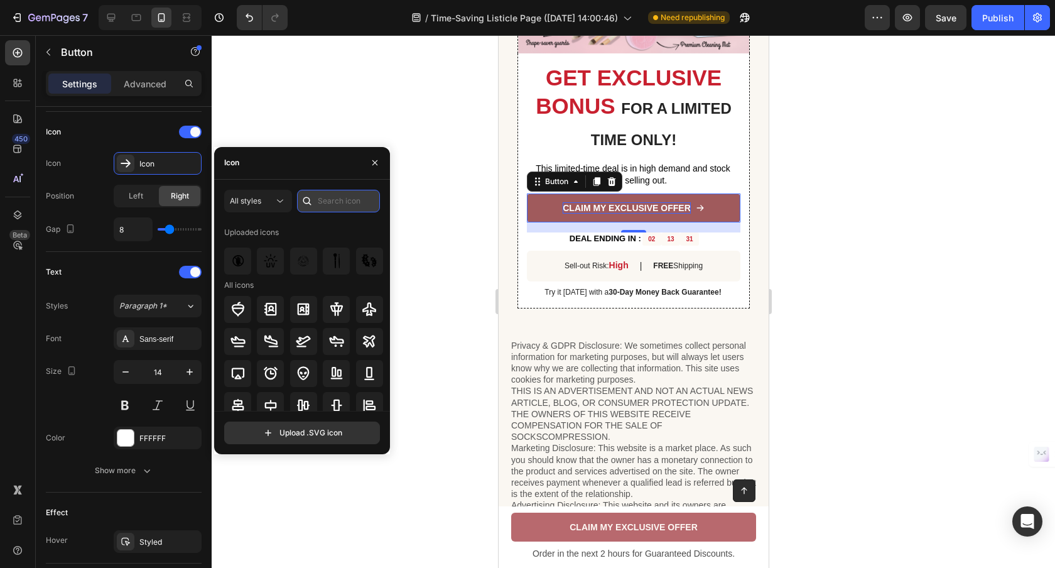
click at [343, 202] on input "text" at bounding box center [338, 201] width 83 height 23
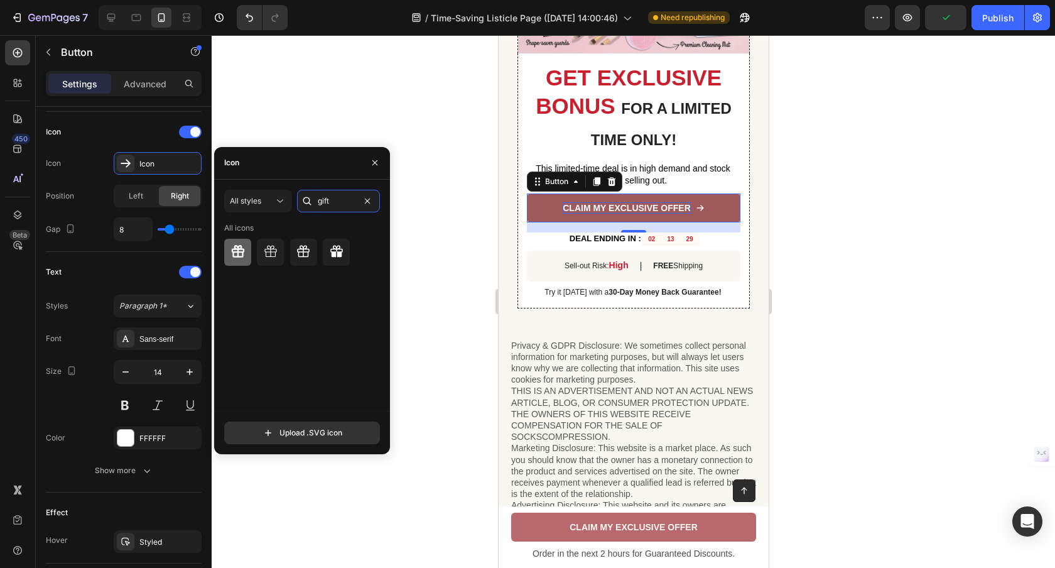
type input "gift"
click at [235, 249] on icon at bounding box center [237, 251] width 13 height 13
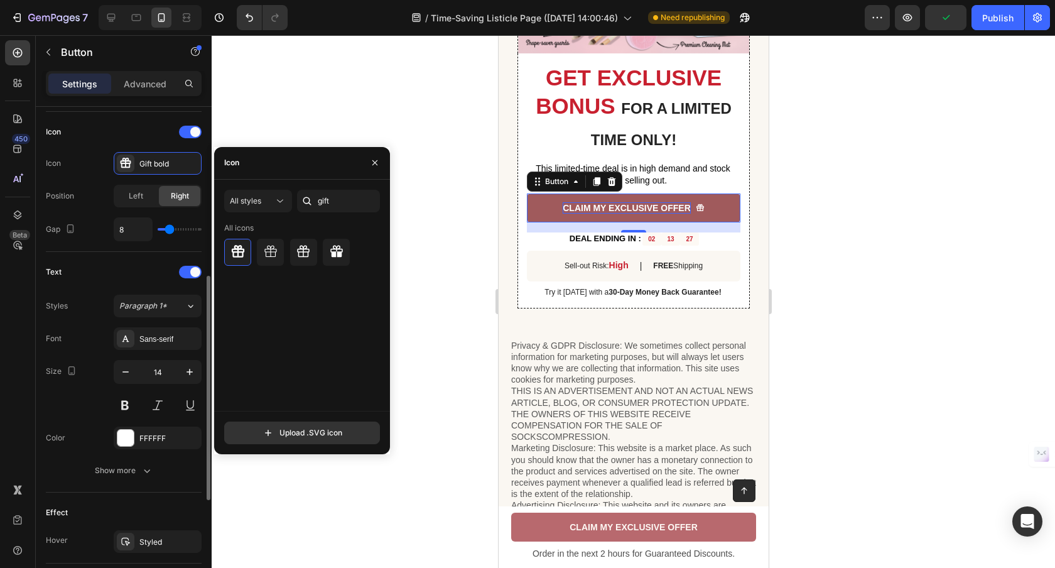
click at [124, 125] on div "Icon" at bounding box center [124, 132] width 156 height 20
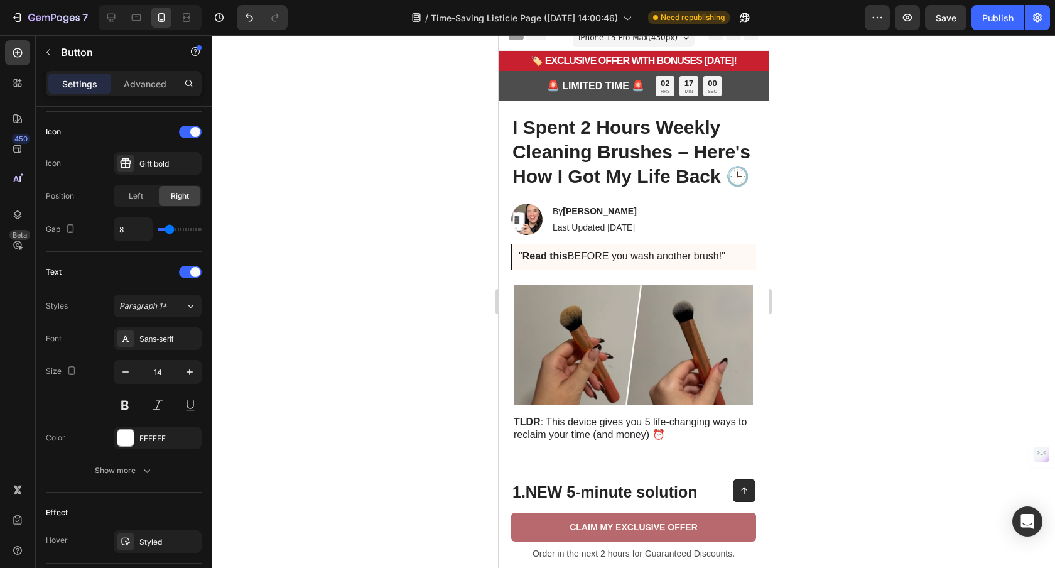
scroll to position [0, 0]
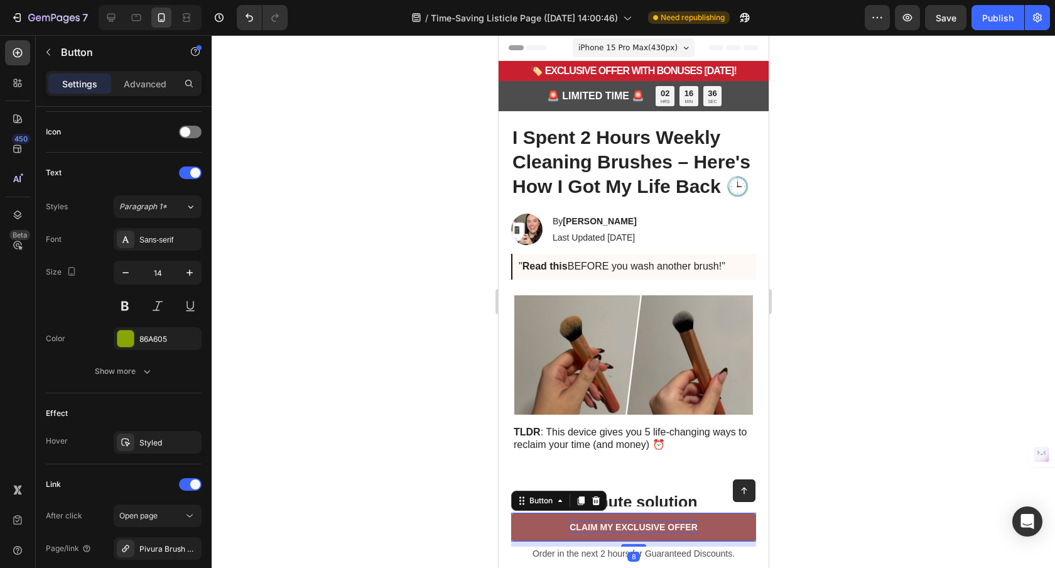
click at [647, 529] on span "CLAIM MY EXCLUSIVE OFFER" at bounding box center [633, 527] width 128 height 10
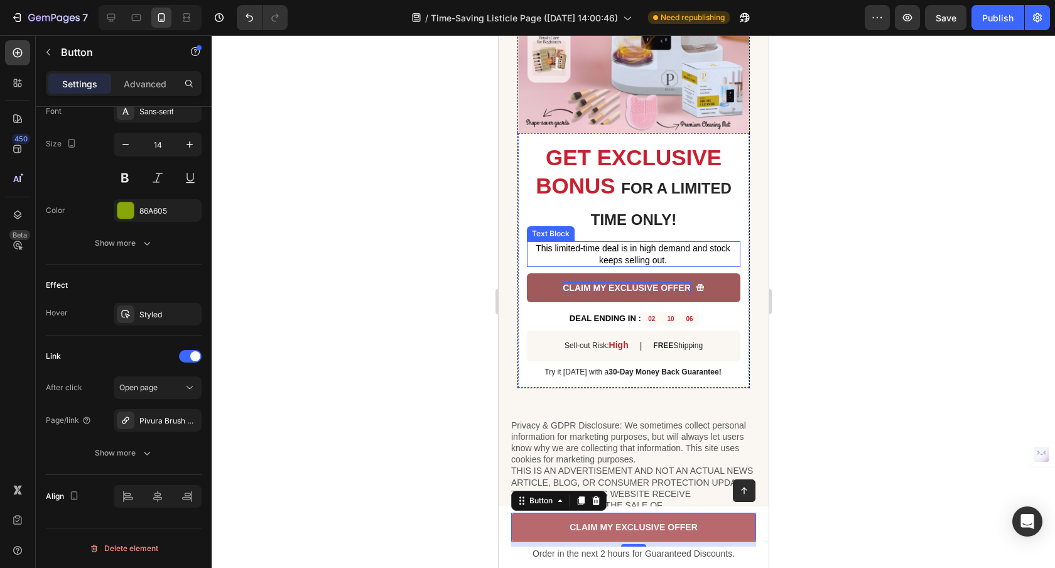
scroll to position [2441, 0]
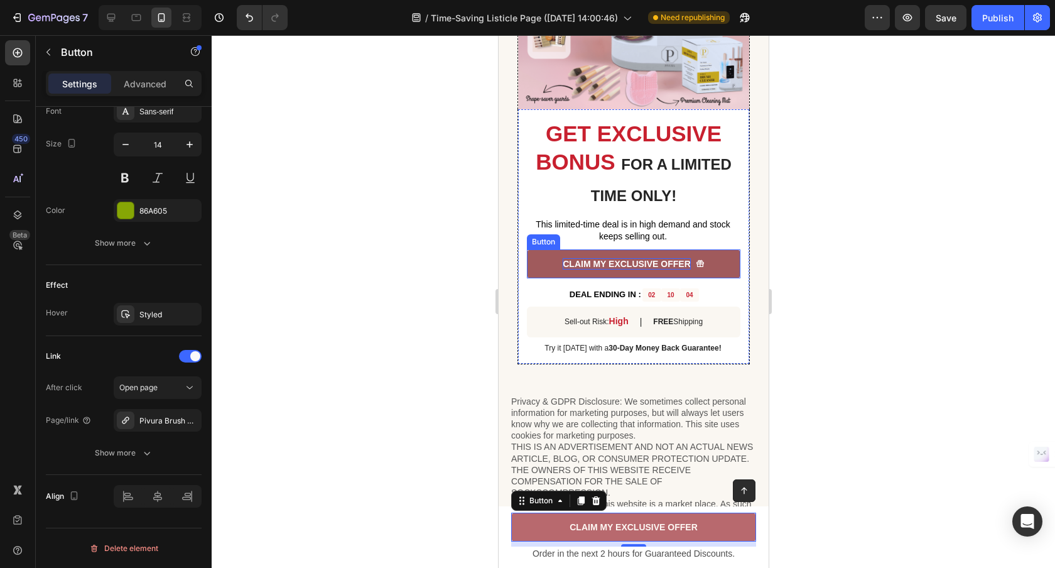
click at [544, 278] on link "CLAIM MY EXCLUSIVE OFFER" at bounding box center [632, 263] width 213 height 29
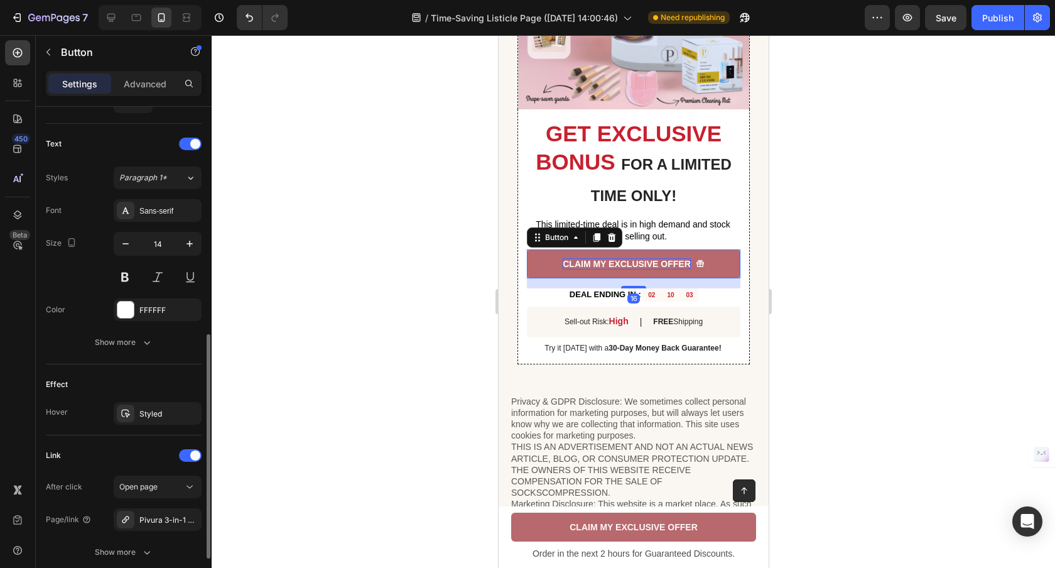
scroll to position [601, 0]
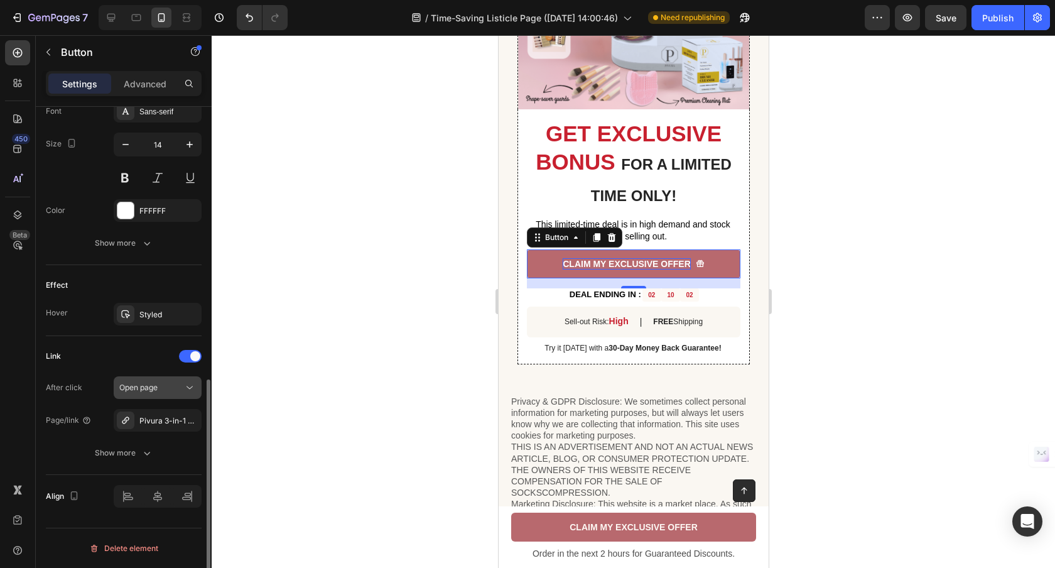
click at [0, 0] on icon "button" at bounding box center [0, 0] width 0 height 0
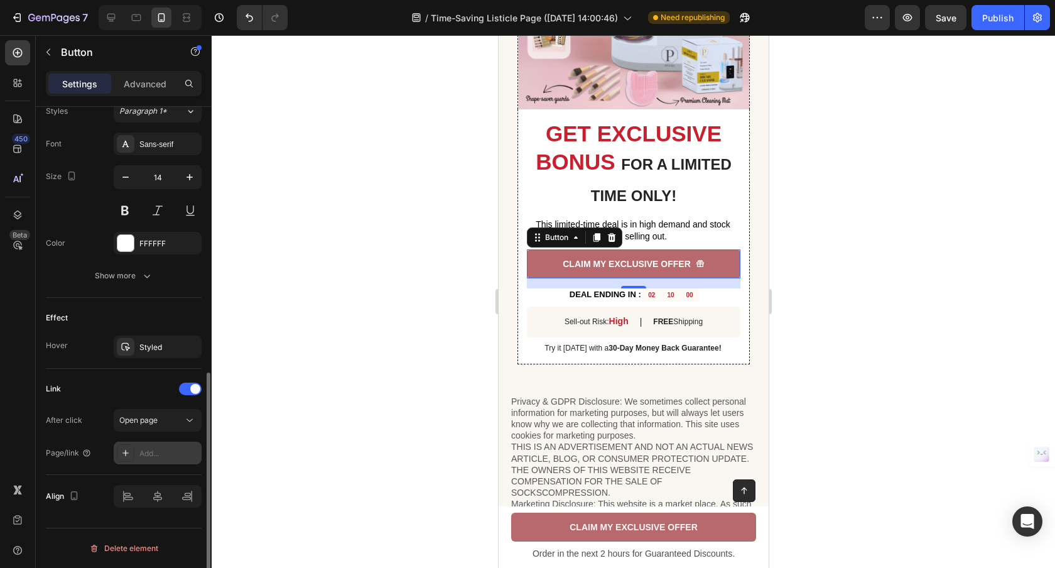
click at [167, 444] on div "Add..." at bounding box center [158, 452] width 88 height 23
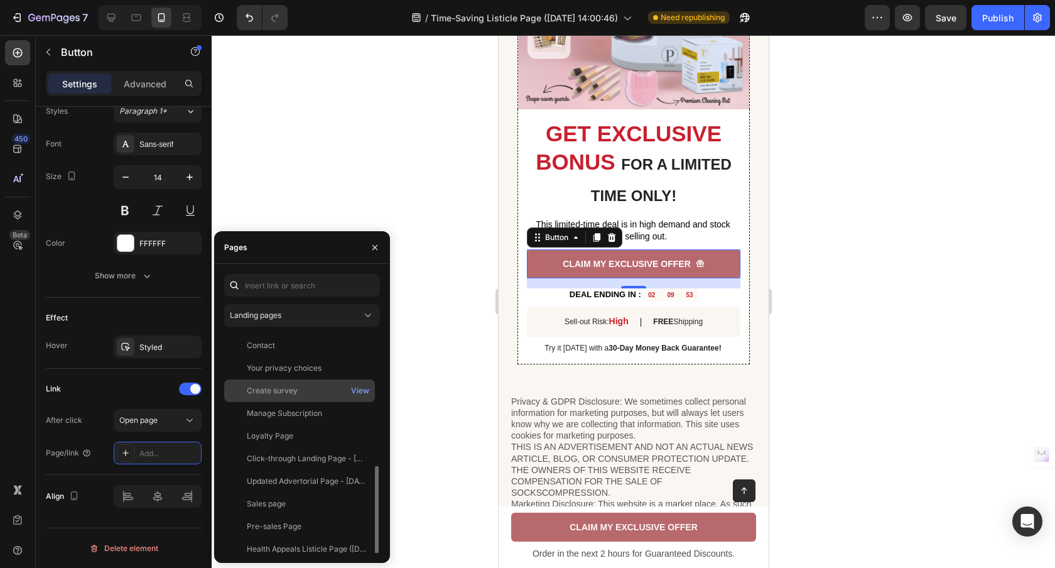
scroll to position [75, 0]
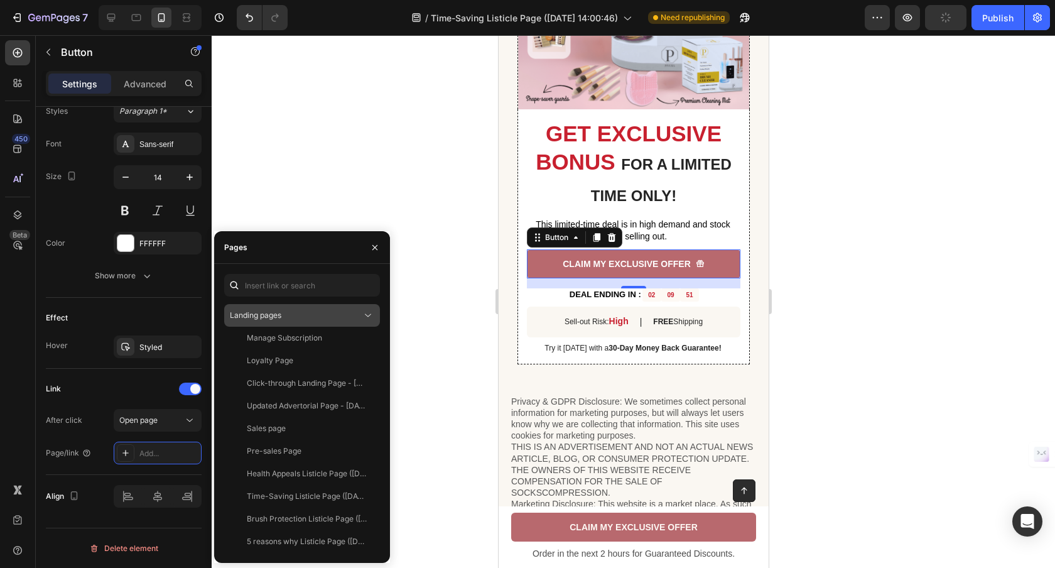
click at [308, 313] on div "Landing pages" at bounding box center [296, 315] width 132 height 11
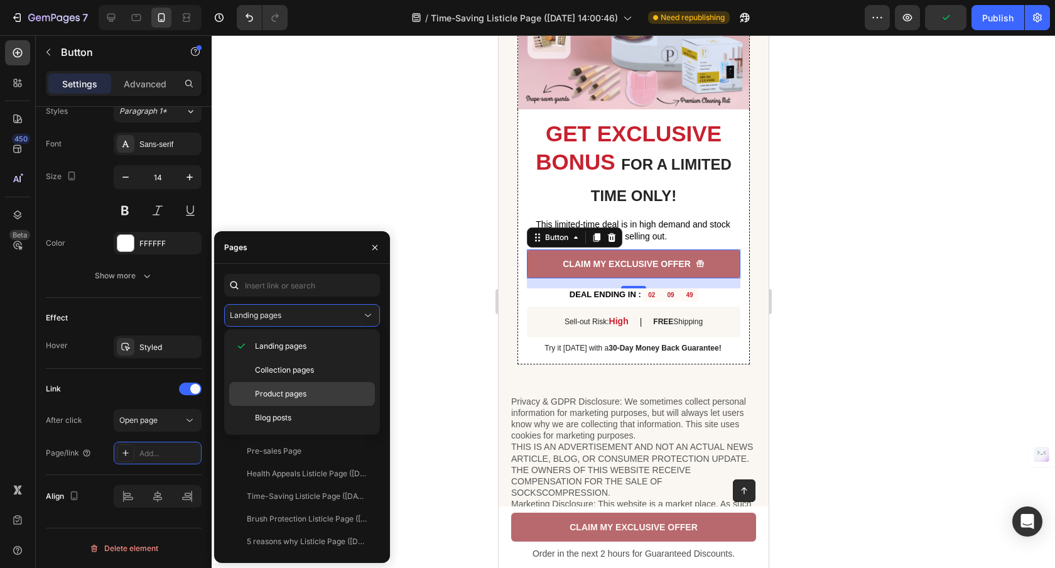
click at [293, 406] on div "Product pages" at bounding box center [302, 418] width 146 height 24
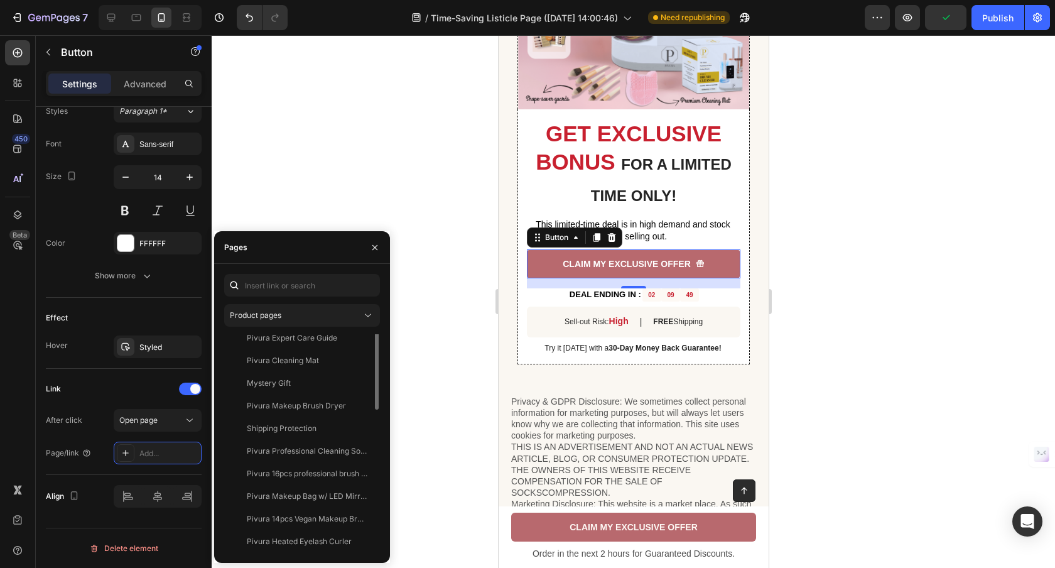
scroll to position [0, 0]
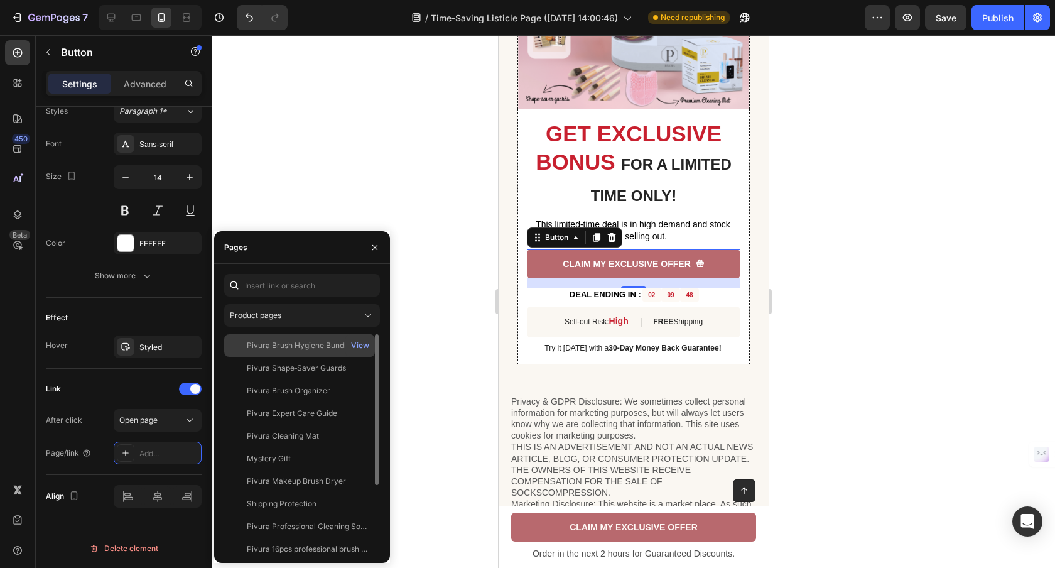
click at [298, 357] on div "Pivura Brush Hygiene Bundle View" at bounding box center [299, 368] width 151 height 23
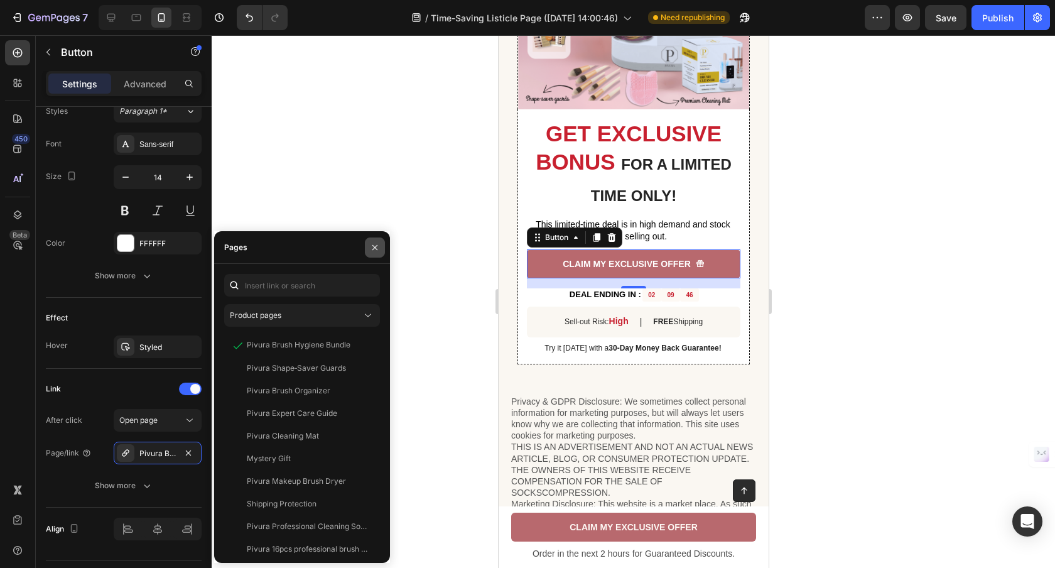
click at [373, 255] on button "button" at bounding box center [375, 247] width 20 height 20
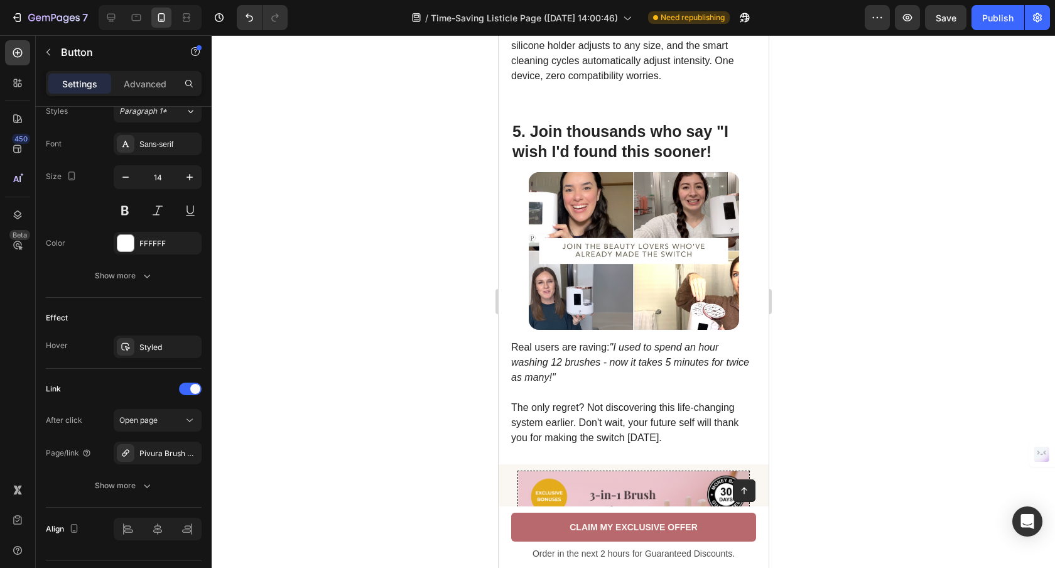
scroll to position [1679, 0]
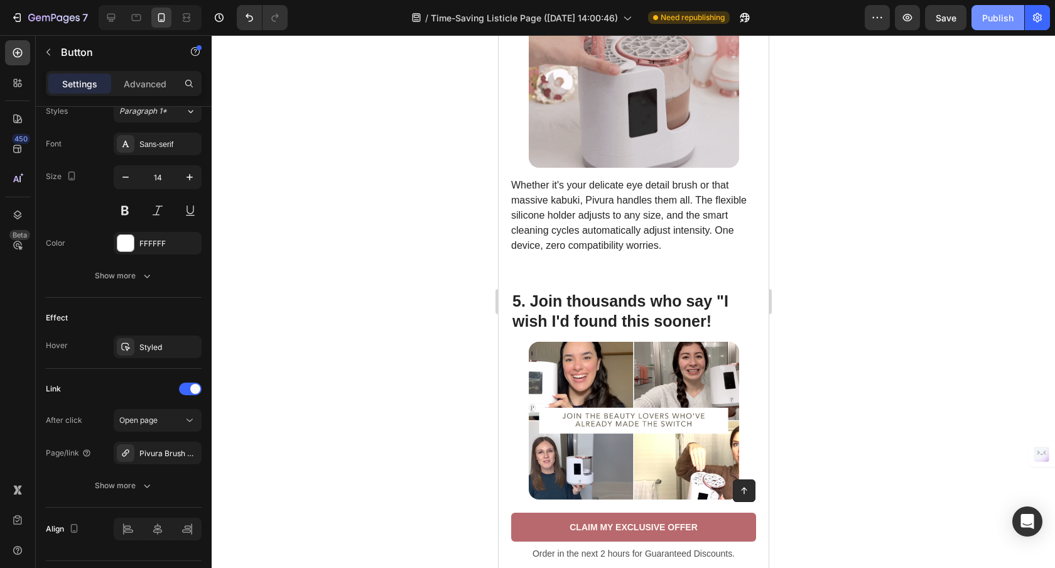
click at [1007, 15] on div "Publish" at bounding box center [997, 17] width 31 height 13
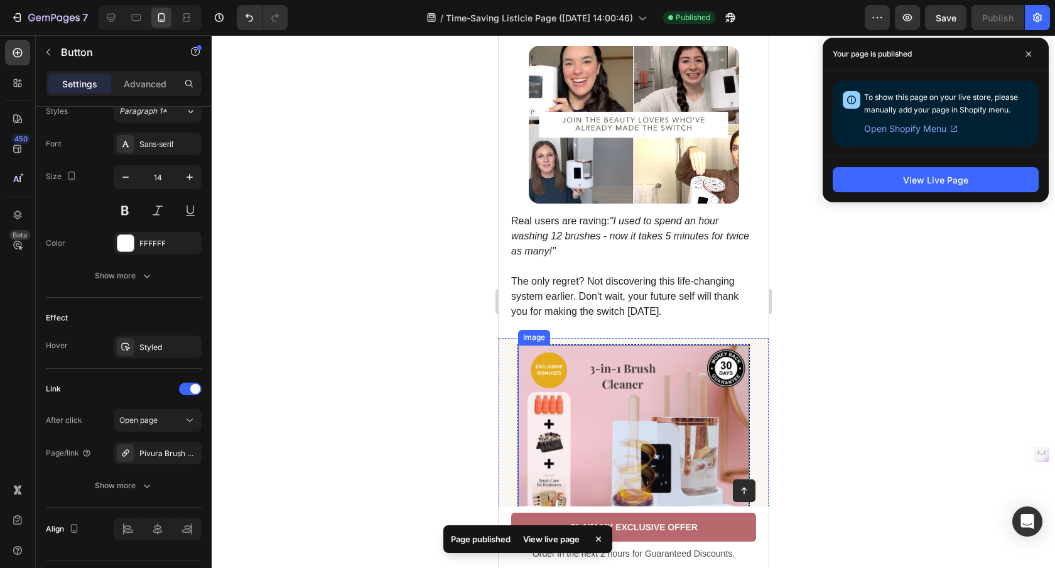
scroll to position [1959, 0]
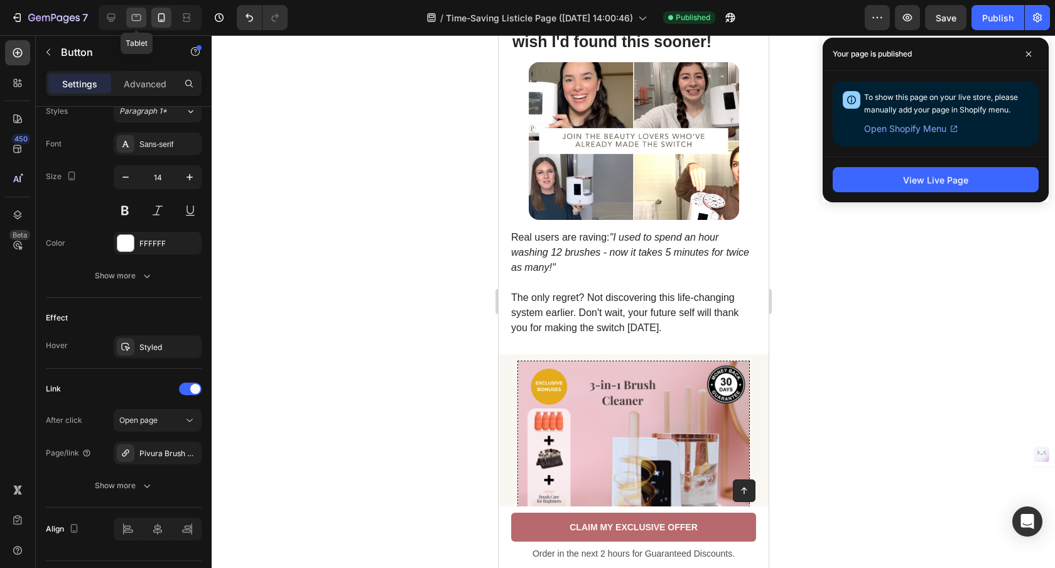
click at [137, 26] on div at bounding box center [136, 18] width 20 height 20
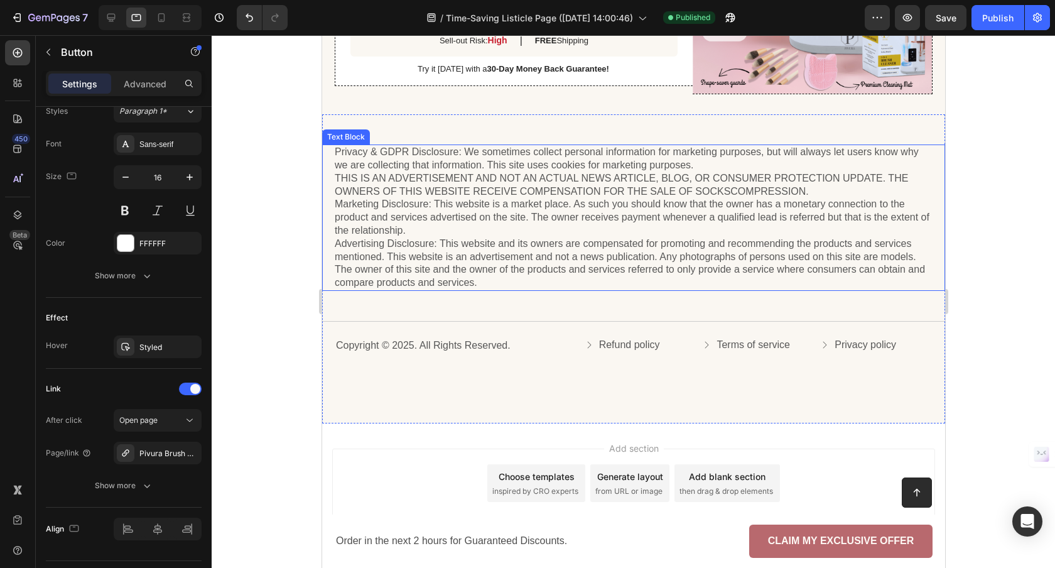
scroll to position [1502, 0]
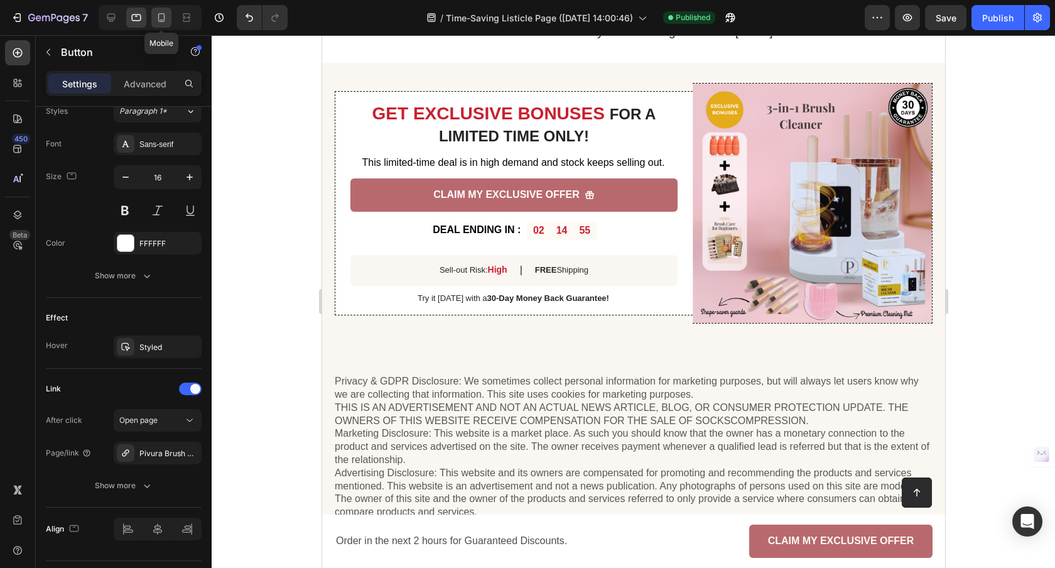
click at [159, 21] on icon at bounding box center [161, 17] width 7 height 9
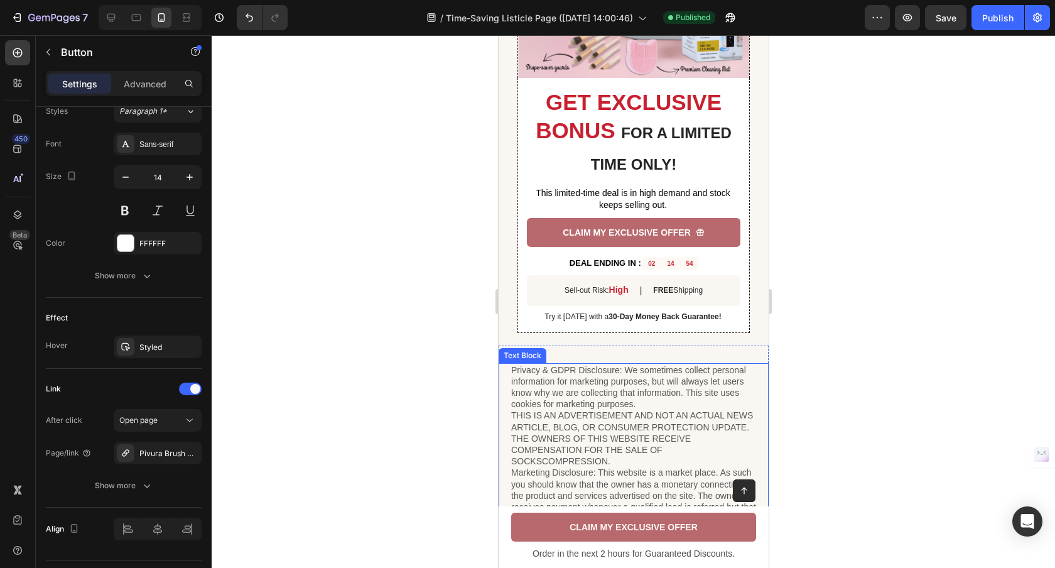
scroll to position [2617, 0]
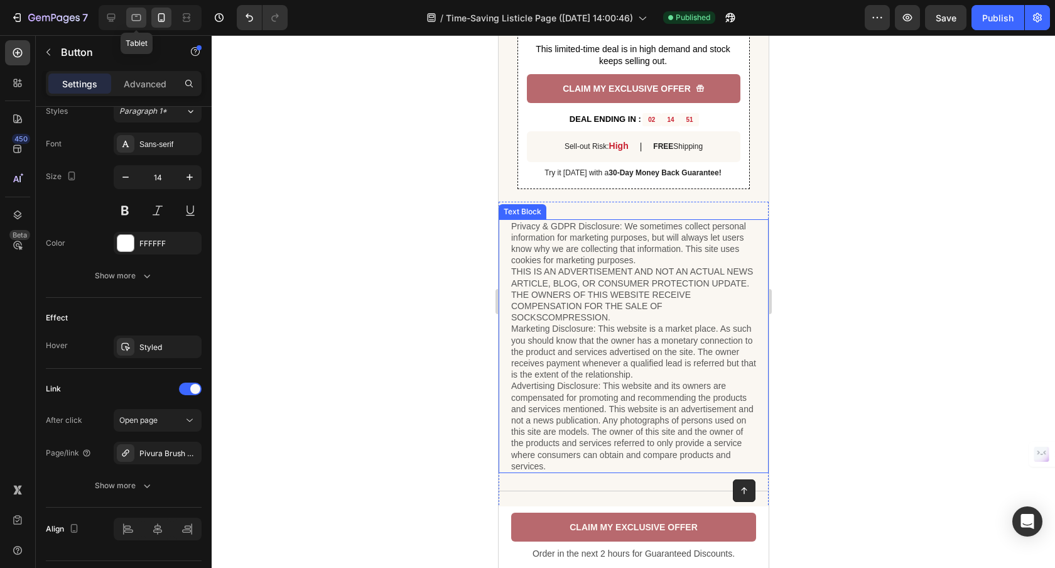
click at [139, 20] on icon at bounding box center [136, 17] width 9 height 7
type input "16"
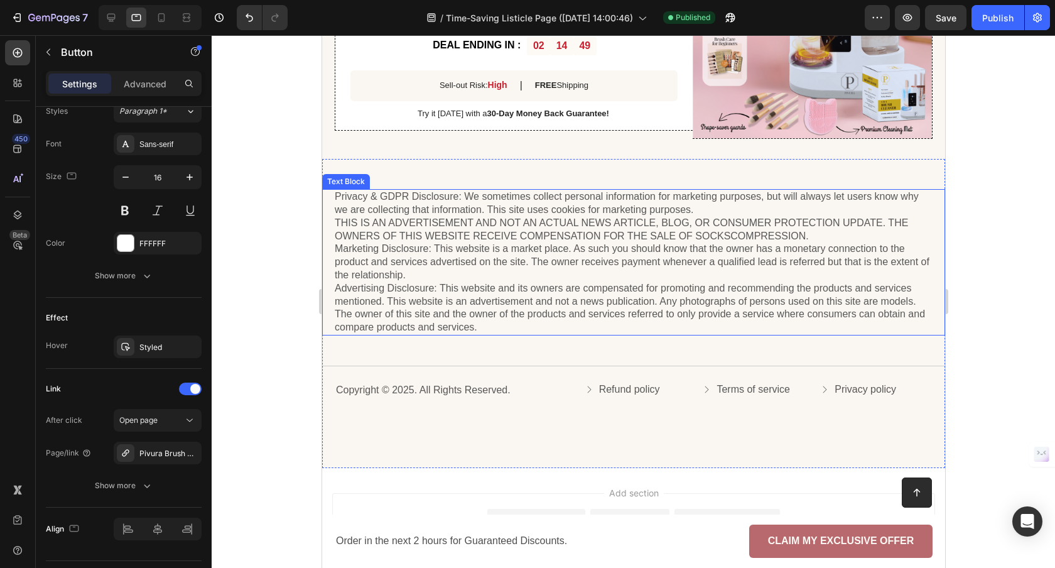
scroll to position [1484, 0]
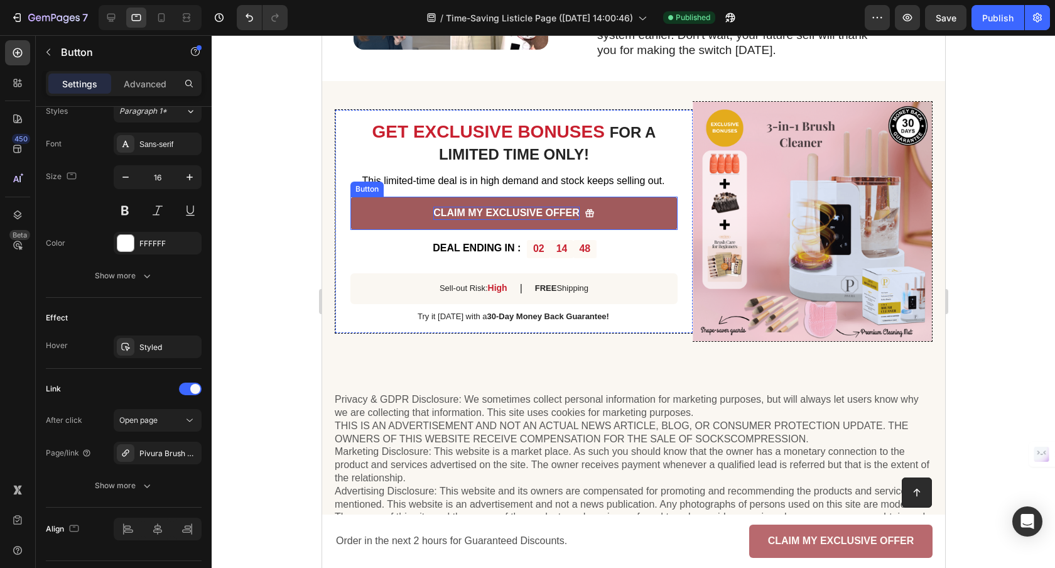
click at [505, 213] on p "CLAIM MY EXCLUSIVE OFFER" at bounding box center [506, 213] width 146 height 13
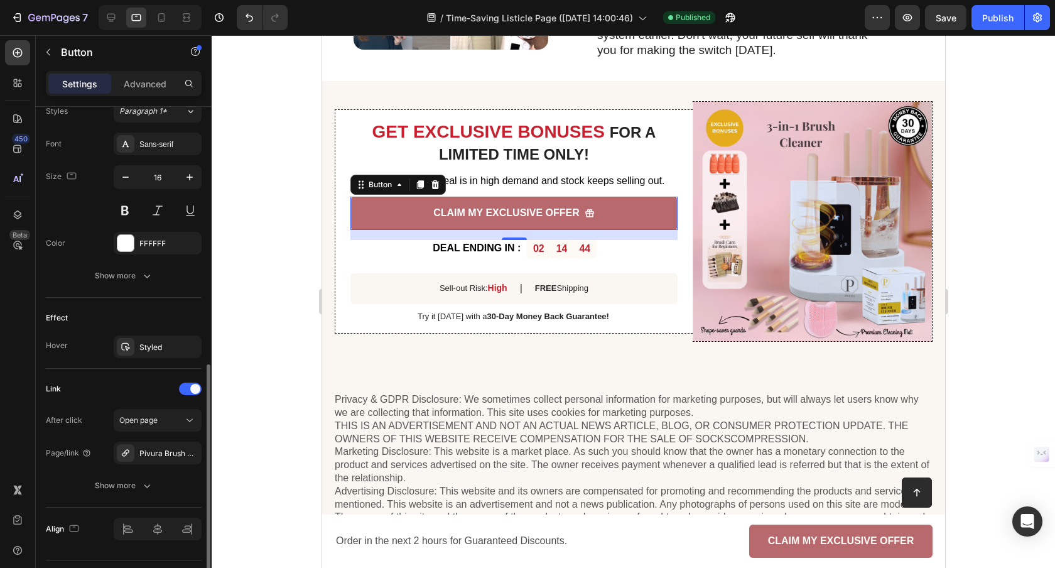
scroll to position [601, 0]
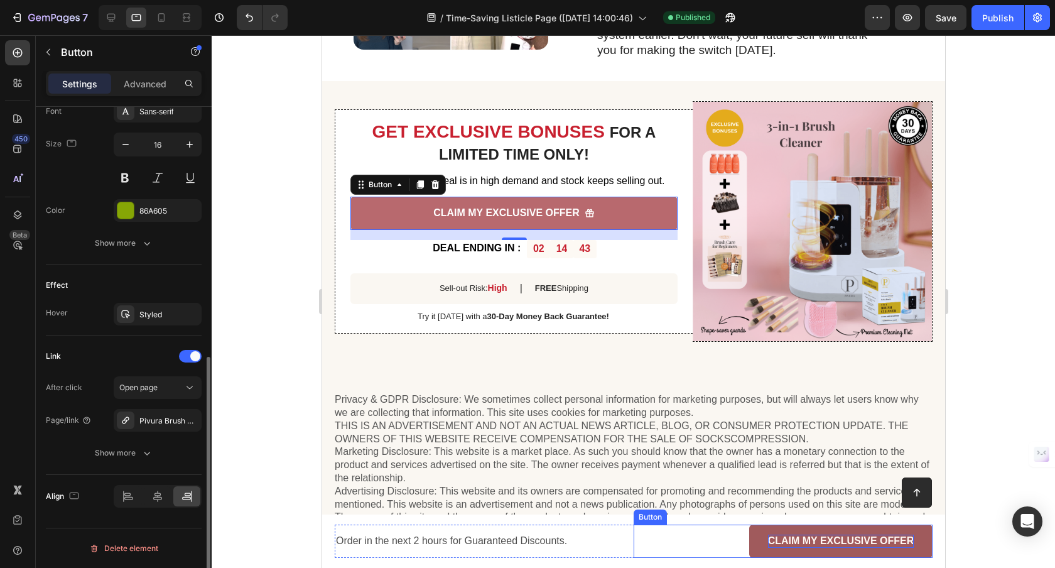
click at [778, 541] on span "CLAIM MY EXCLUSIVE OFFER" at bounding box center [840, 540] width 146 height 11
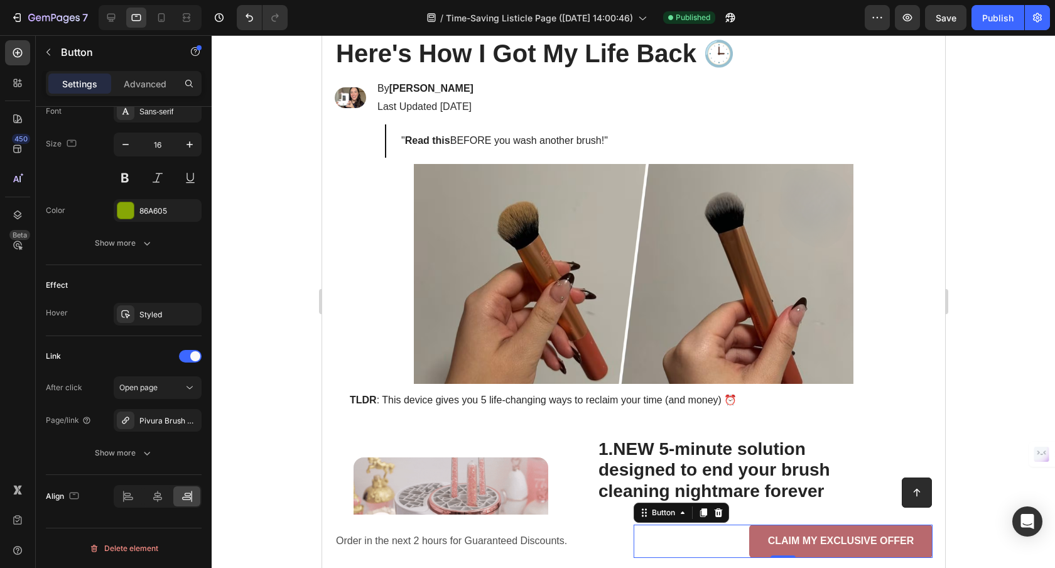
scroll to position [0, 0]
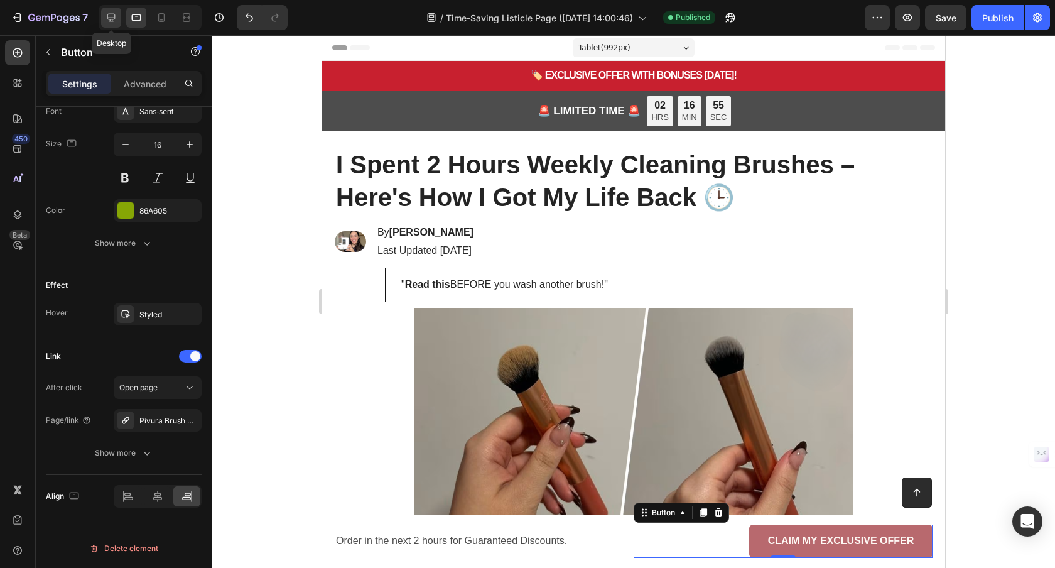
click at [105, 14] on icon at bounding box center [111, 17] width 13 height 13
type input "Auto"
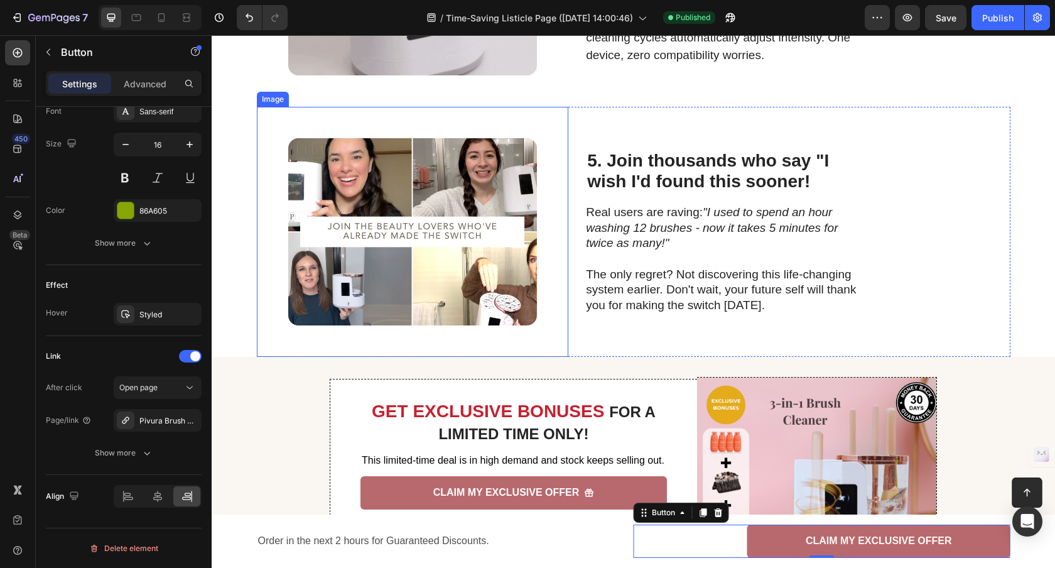
scroll to position [1573, 0]
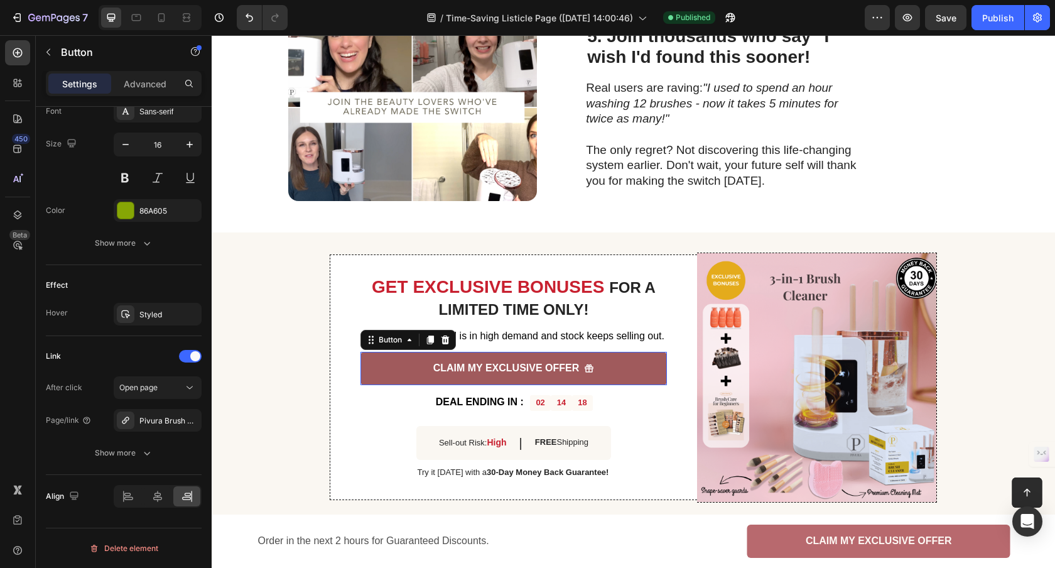
click at [371, 367] on link "CLAIM MY EXCLUSIVE OFFER" at bounding box center [513, 368] width 306 height 33
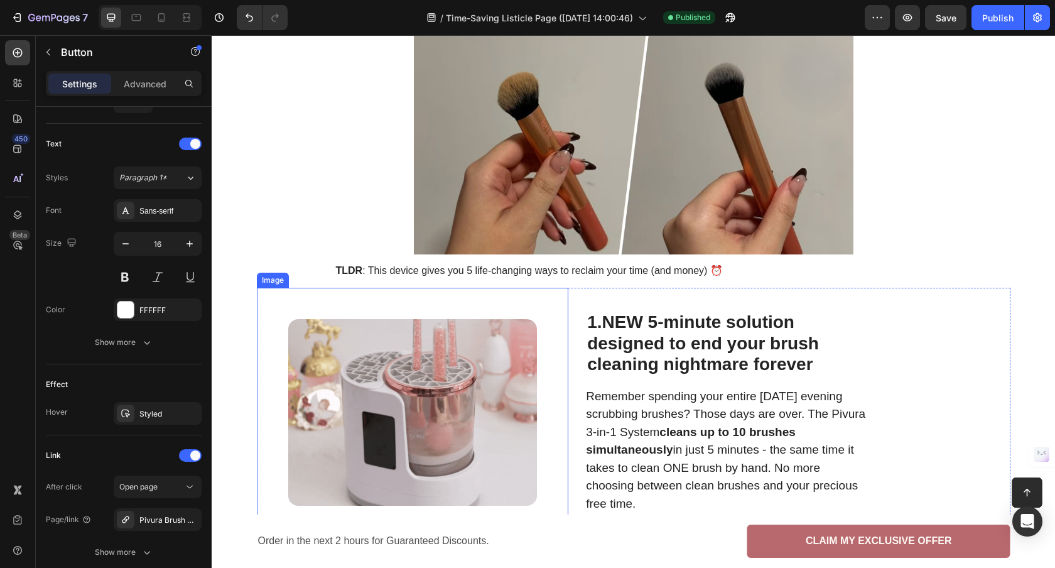
scroll to position [401, 0]
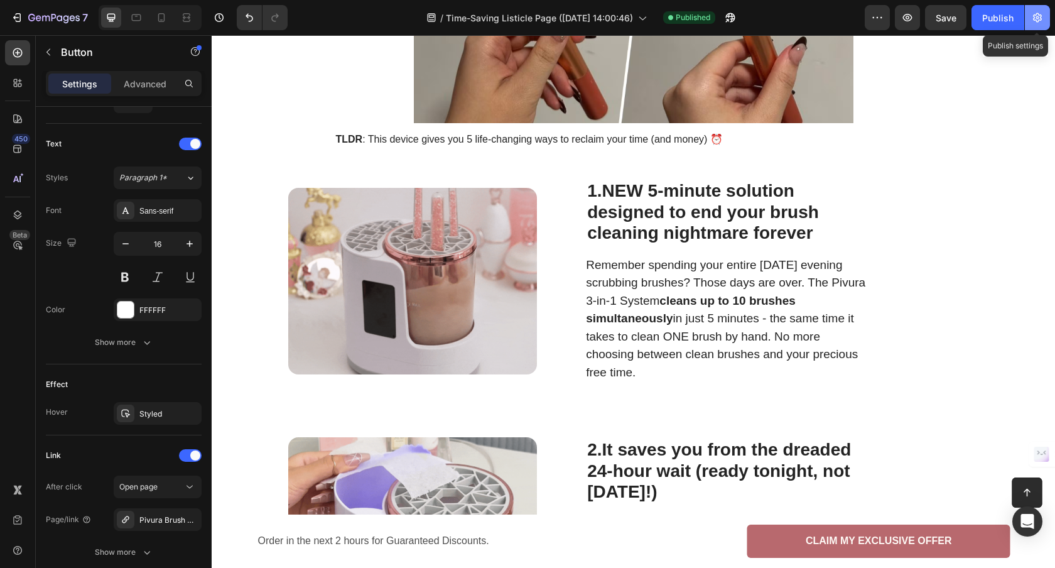
click at [1034, 15] on icon "button" at bounding box center [1037, 17] width 13 height 13
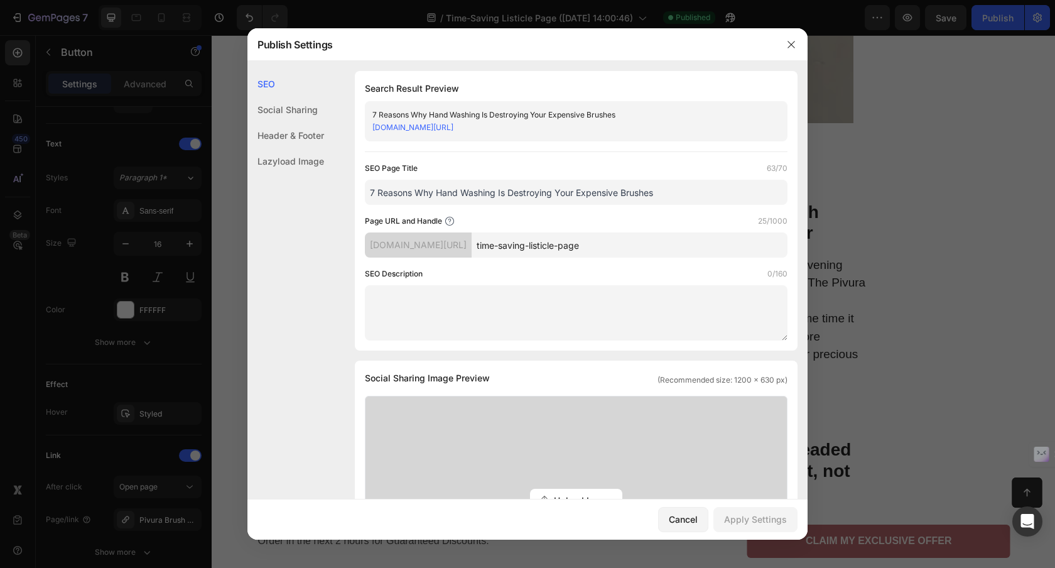
click at [453, 127] on link "5mkzhv-w1.myshopify.com/pages/time-saving-listicle-page" at bounding box center [412, 126] width 81 height 9
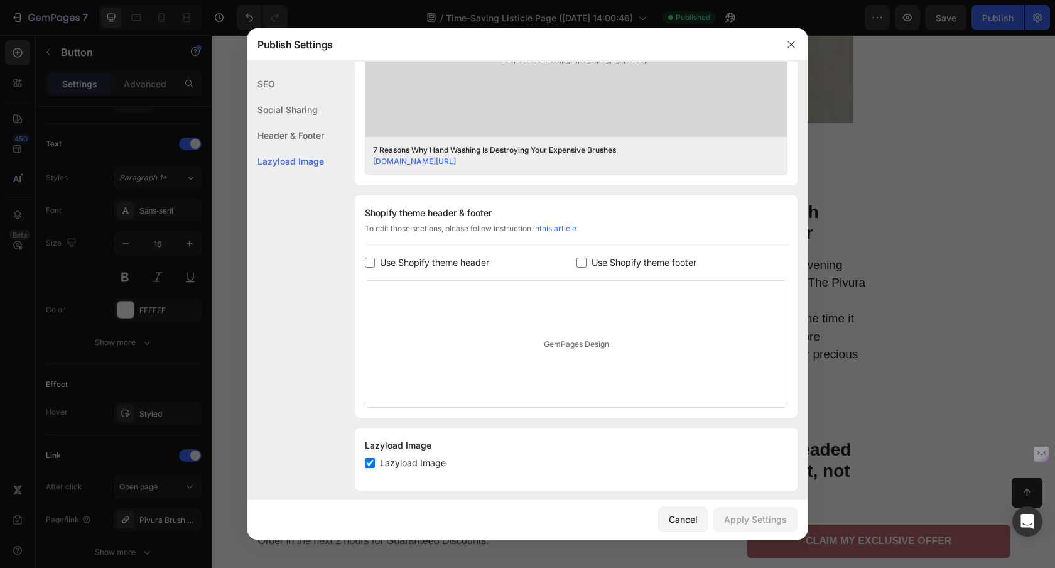
scroll to position [478, 0]
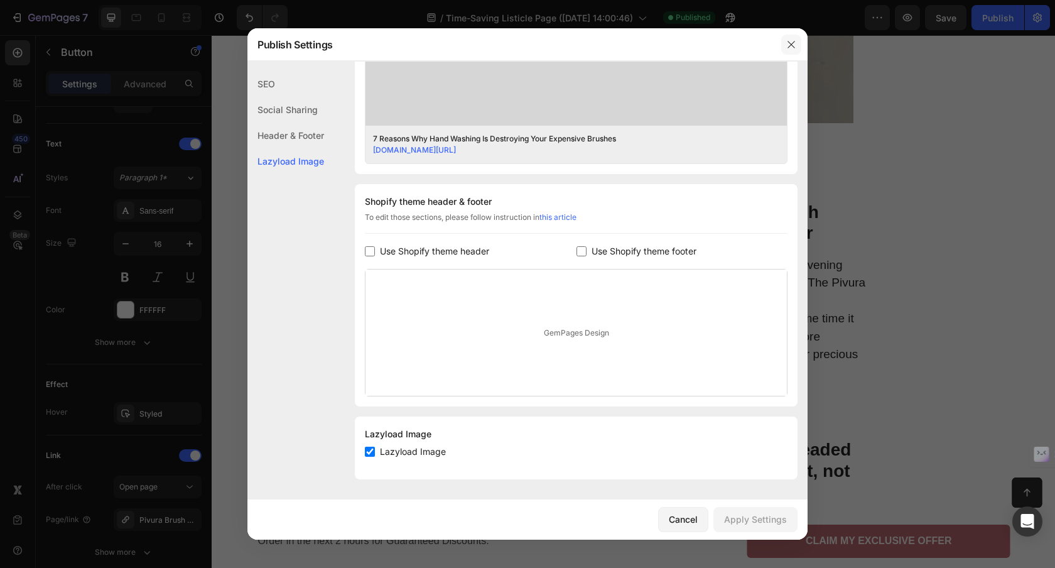
click at [795, 46] on icon "button" at bounding box center [791, 45] width 10 height 10
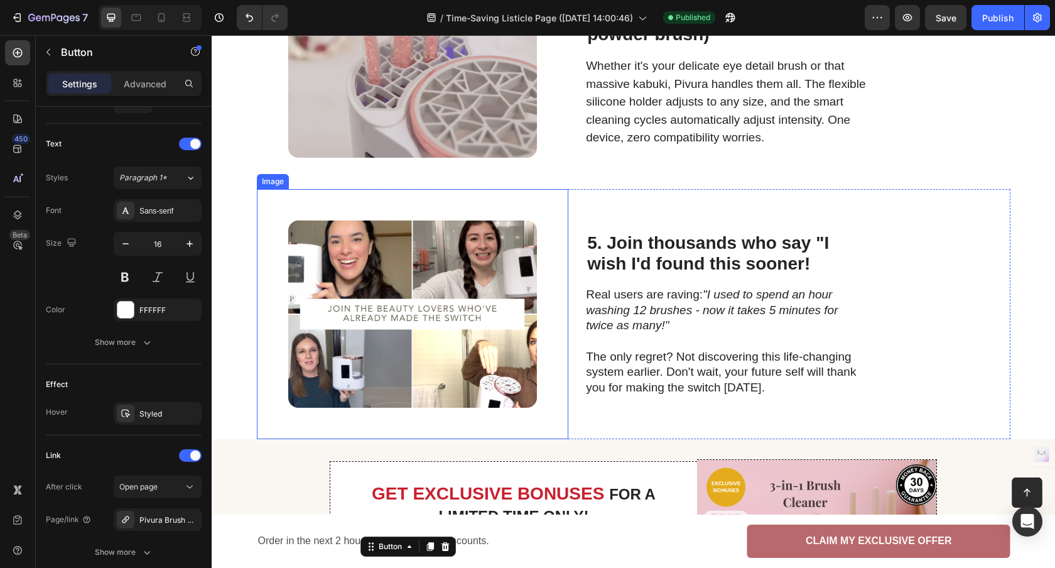
scroll to position [1580, 0]
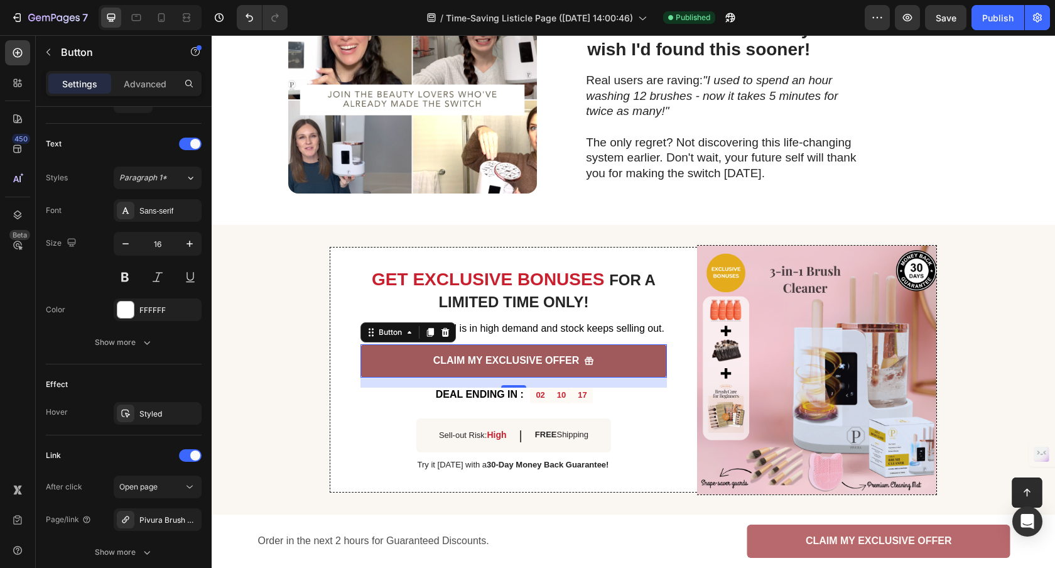
click at [625, 370] on link "CLAIM MY EXCLUSIVE OFFER" at bounding box center [513, 360] width 306 height 33
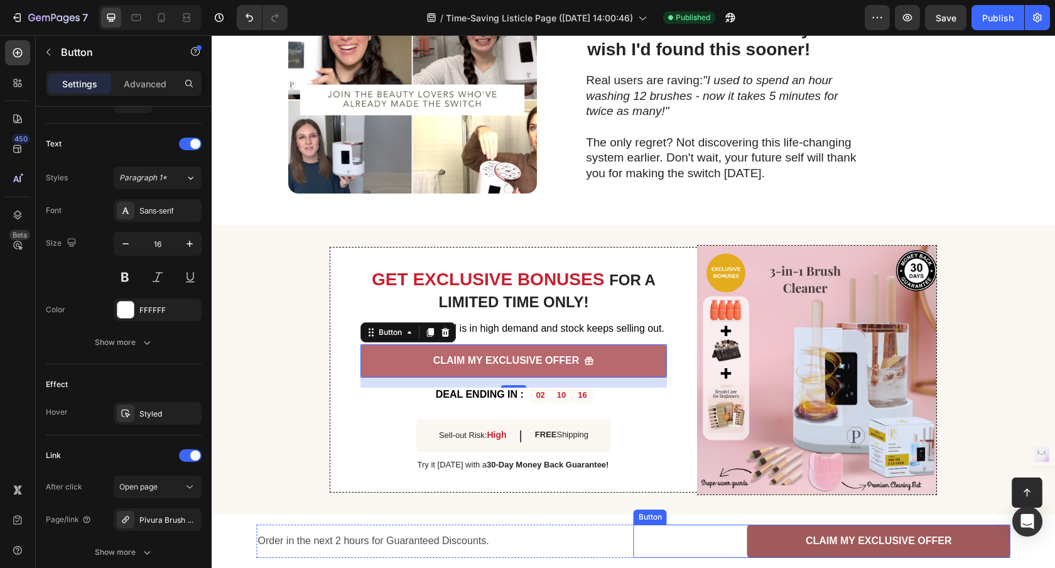
click at [768, 530] on link "CLAIM MY EXCLUSIVE OFFER" at bounding box center [878, 540] width 263 height 33
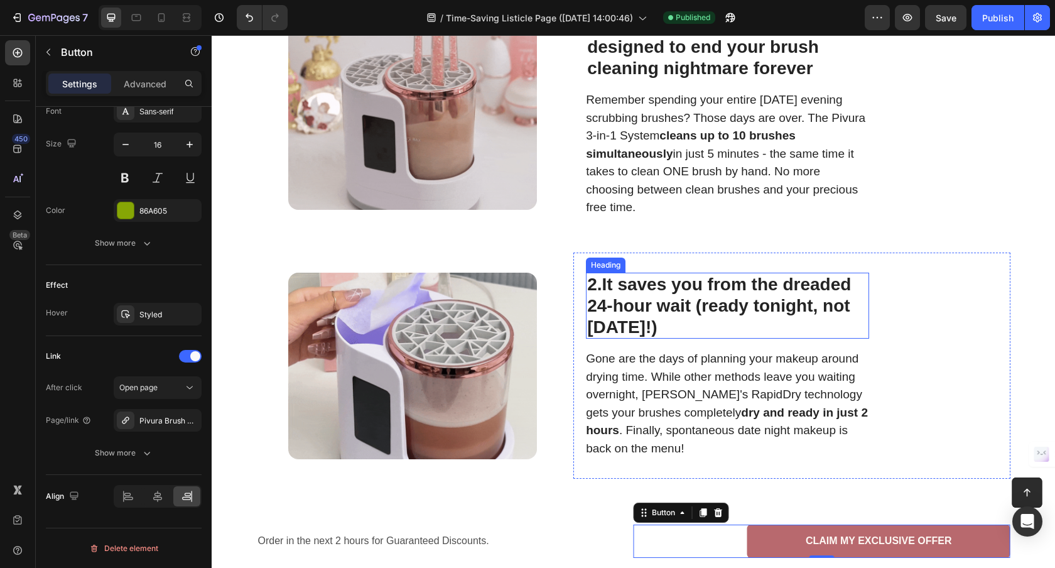
scroll to position [0, 0]
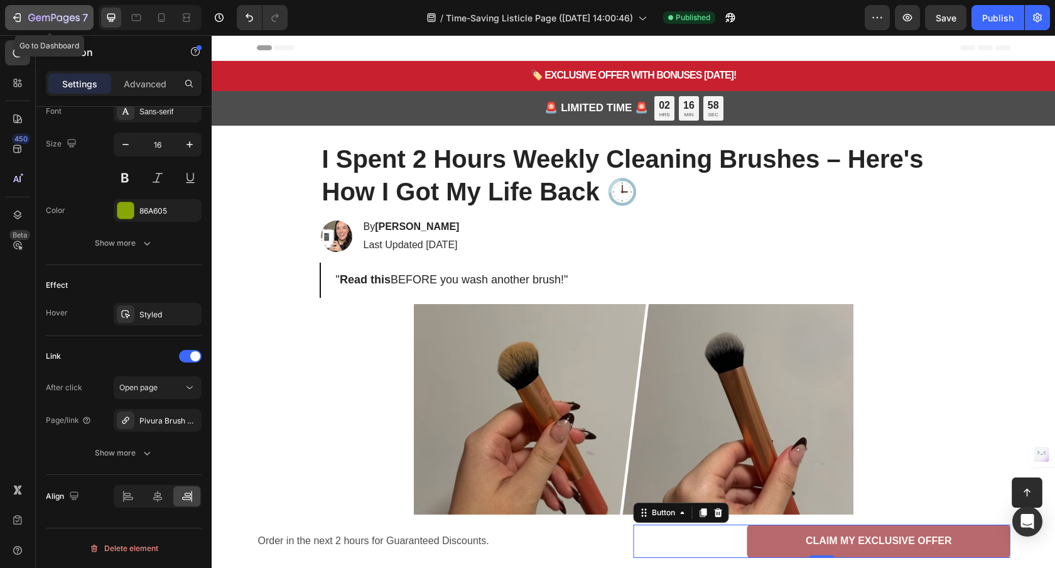
click at [31, 21] on icon "button" at bounding box center [31, 18] width 7 height 8
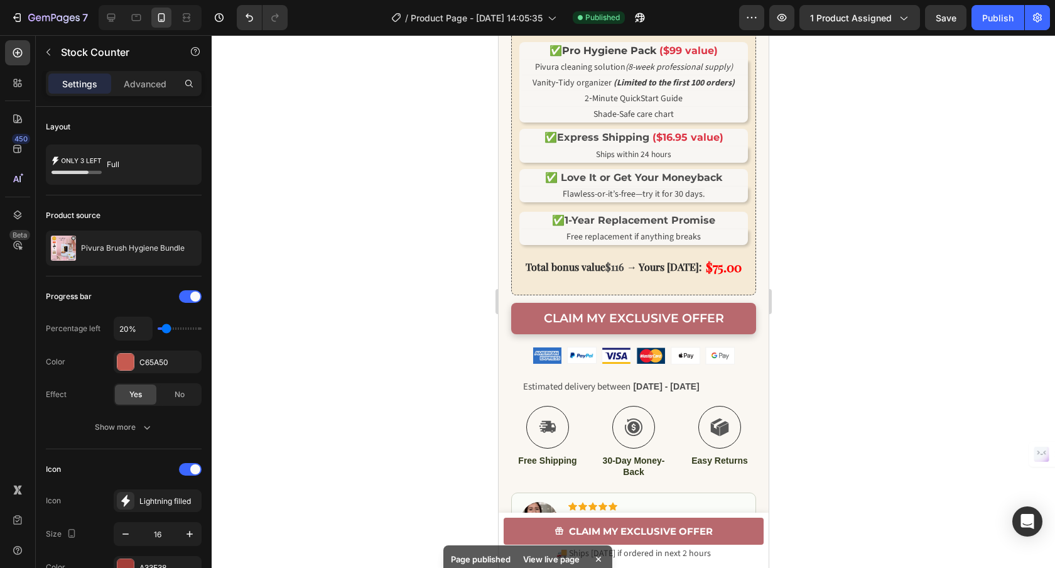
scroll to position [860, 0]
click at [110, 23] on icon at bounding box center [111, 17] width 13 height 13
type input "16"
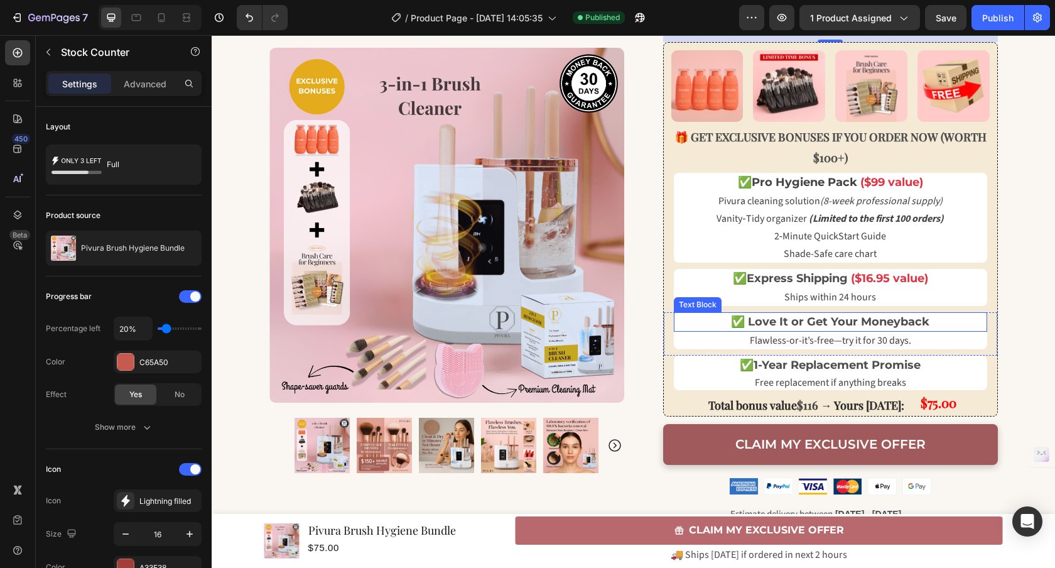
scroll to position [548, 0]
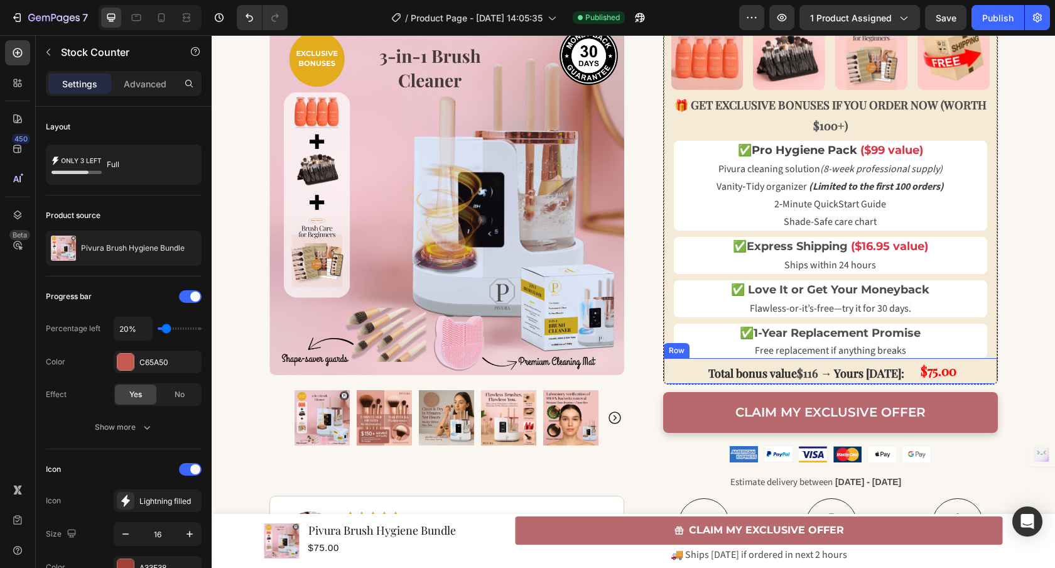
click at [979, 372] on div "Total bonus value $116 → Yours [DATE]: Text Block $75.00 Product Price Product …" at bounding box center [830, 370] width 333 height 25
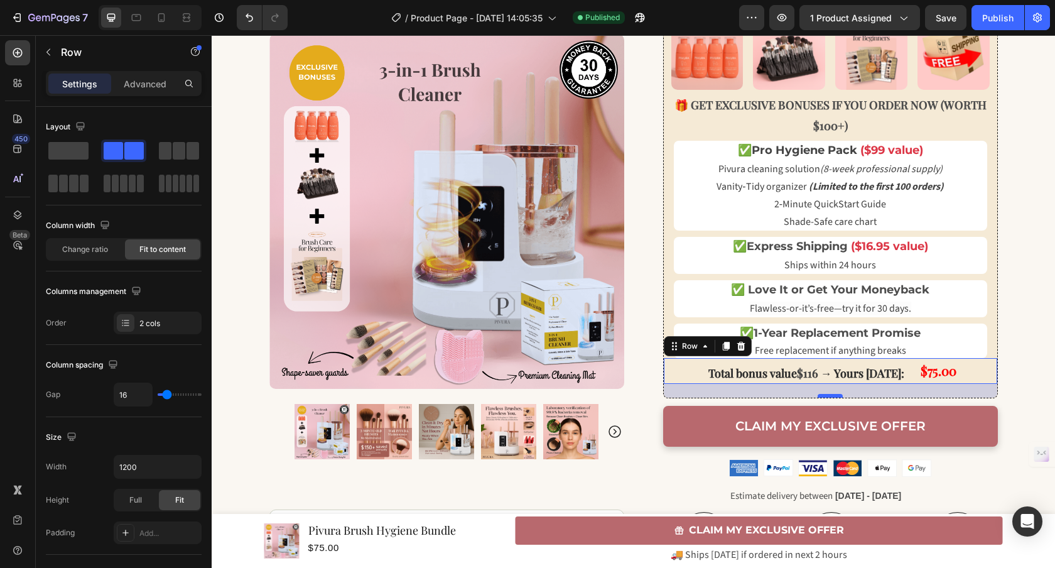
drag, startPoint x: 831, startPoint y: 380, endPoint x: 832, endPoint y: 394, distance: 13.9
click at [832, 394] on div at bounding box center [829, 396] width 25 height 4
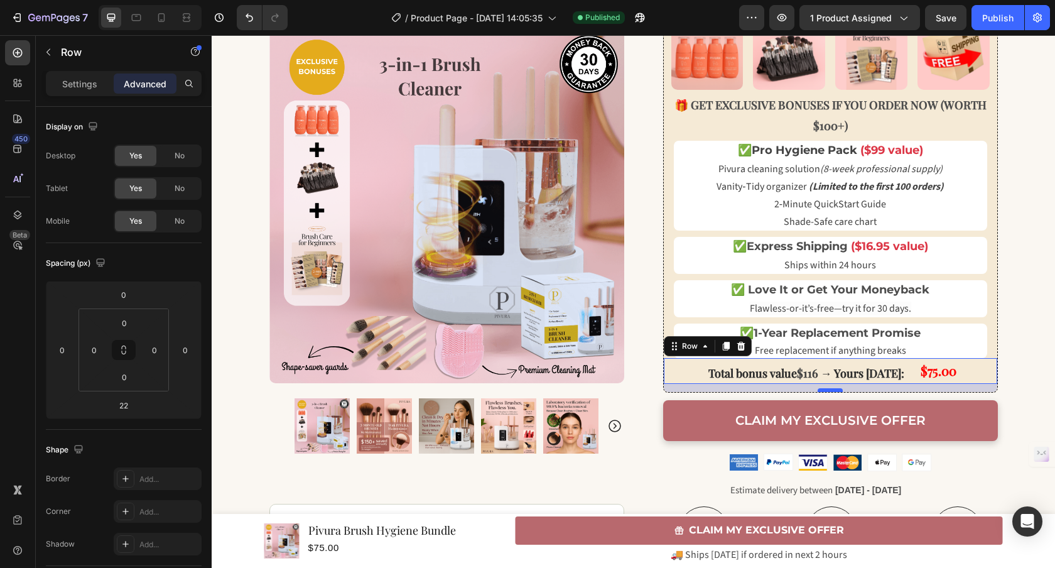
click at [831, 389] on div at bounding box center [829, 390] width 25 height 4
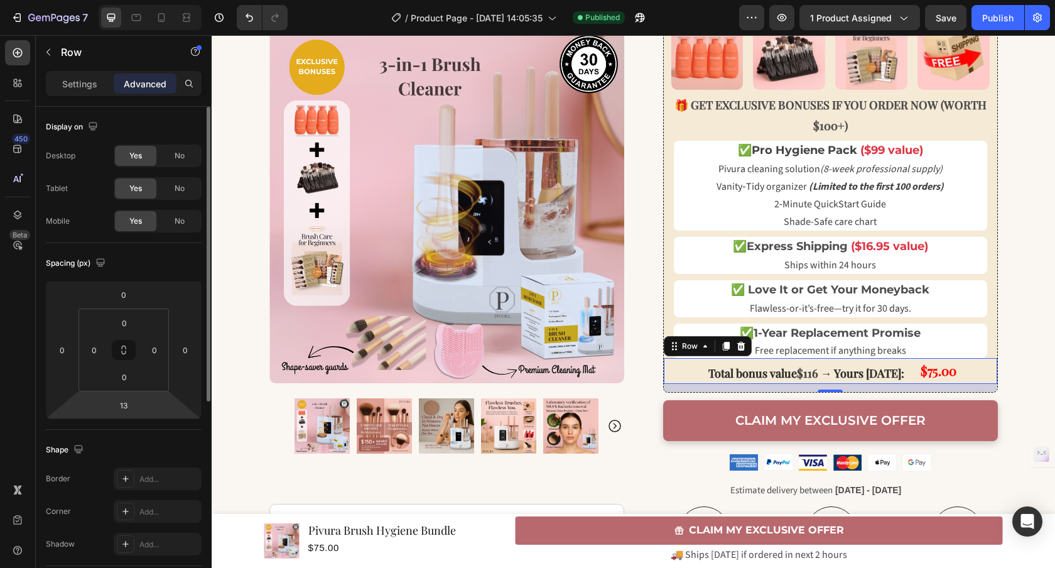
click at [156, 0] on html "7 Version history / Product Page - [DATE] 14:05:35 Published Preview 1 product …" at bounding box center [527, 0] width 1055 height 0
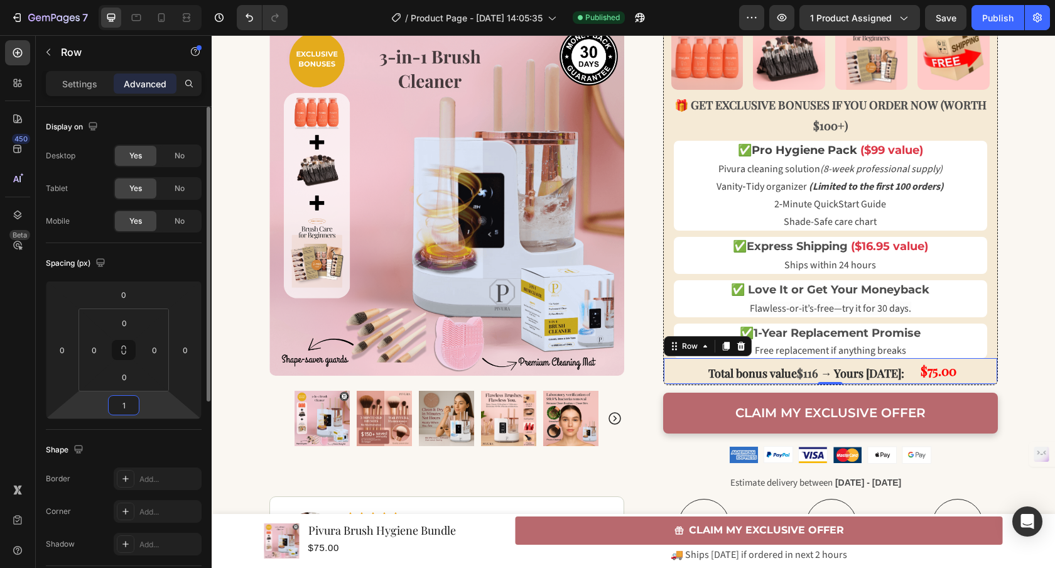
type input "15"
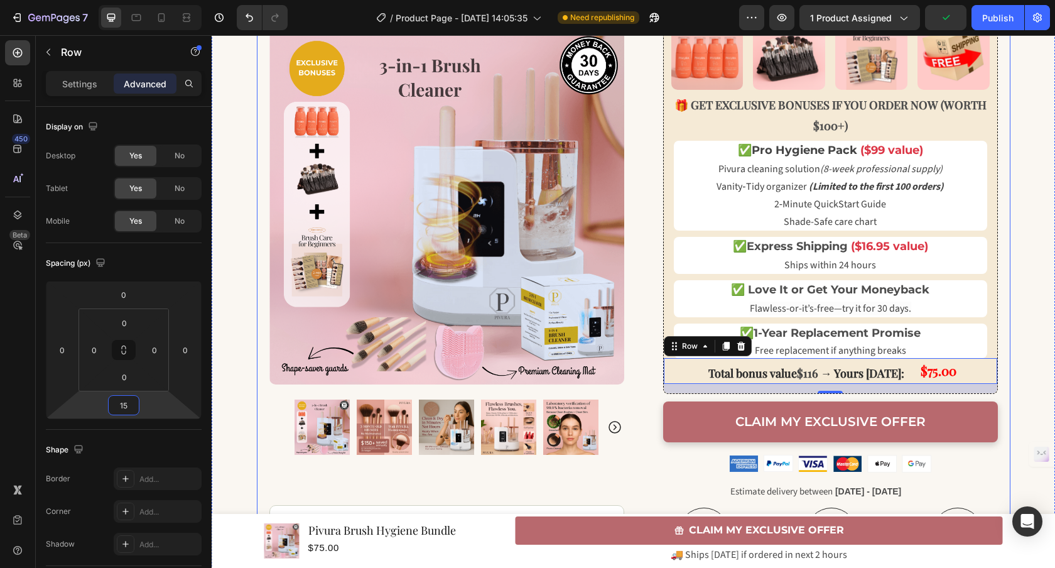
click at [638, 390] on div "Clean Skin Season: Women 40+ Flawless Makeup in 5 Minutes Bundle Heading Flawle…" at bounding box center [633, 113] width 753 height 1046
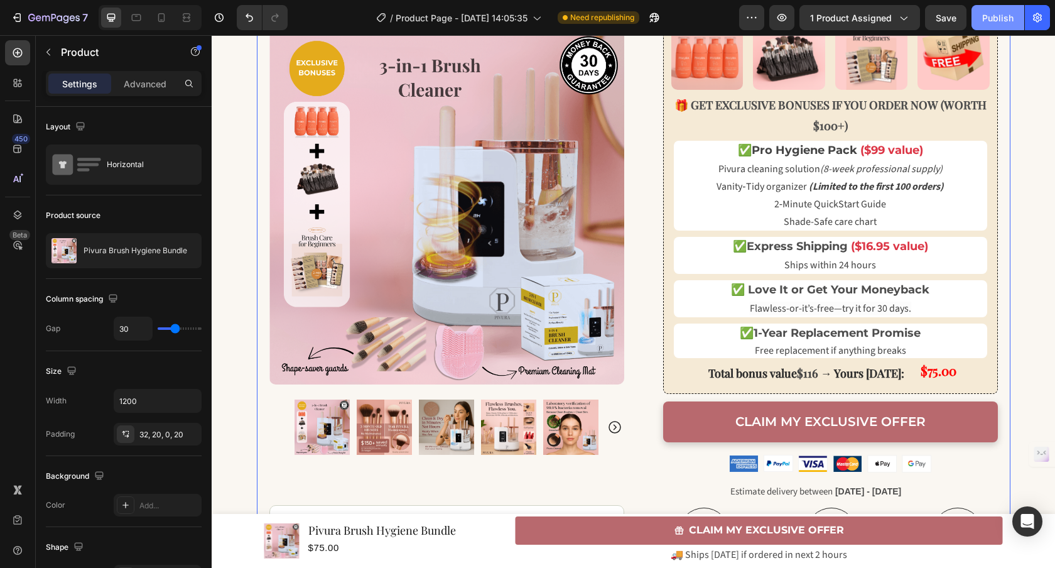
click at [999, 13] on div "Publish" at bounding box center [997, 17] width 31 height 13
click at [1044, 14] on button "button" at bounding box center [1037, 17] width 25 height 25
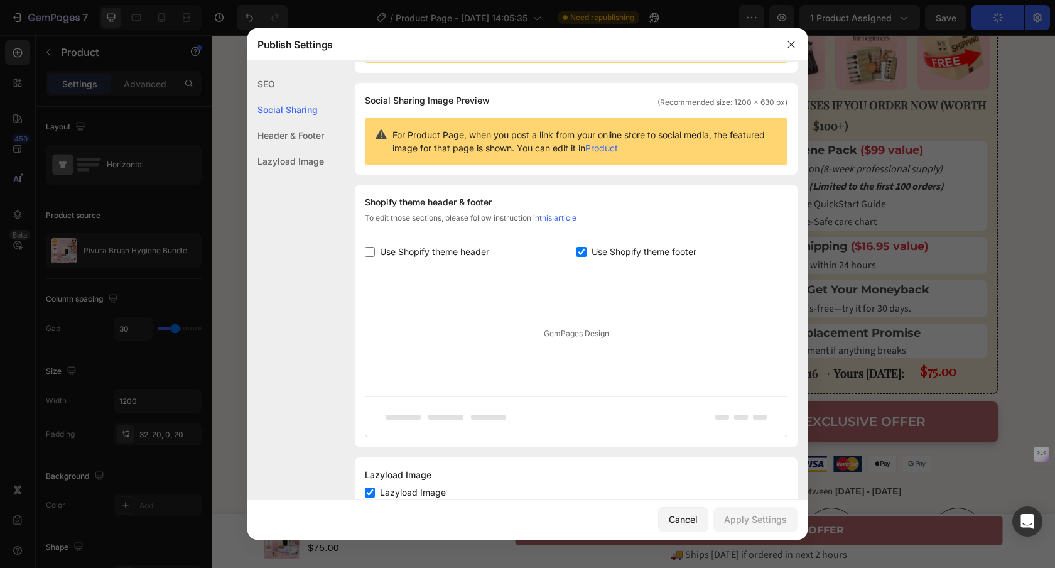
scroll to position [0, 0]
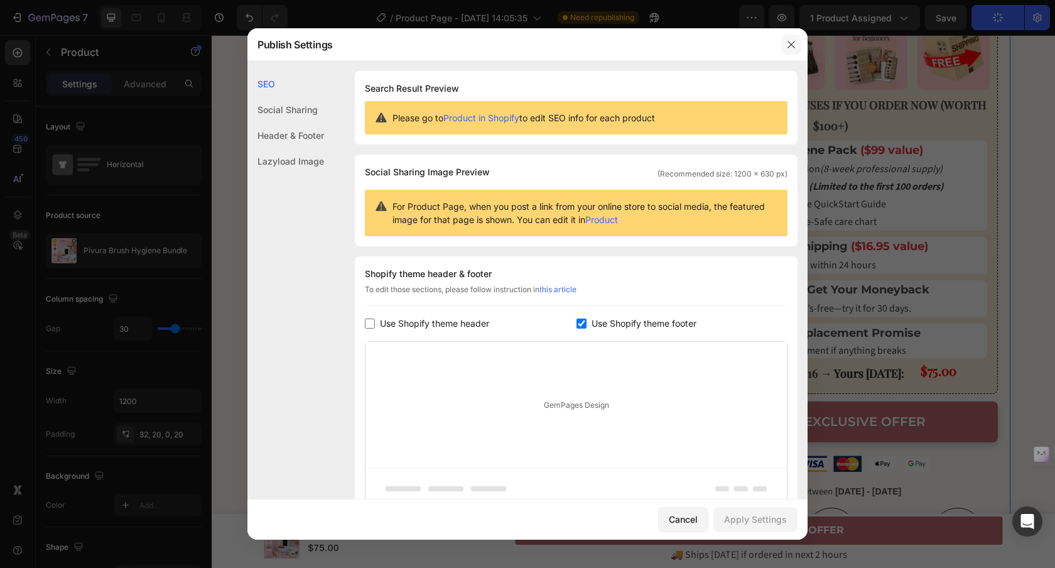
drag, startPoint x: 788, startPoint y: 46, endPoint x: 576, endPoint y: 8, distance: 215.1
click at [788, 46] on icon "button" at bounding box center [790, 44] width 7 height 7
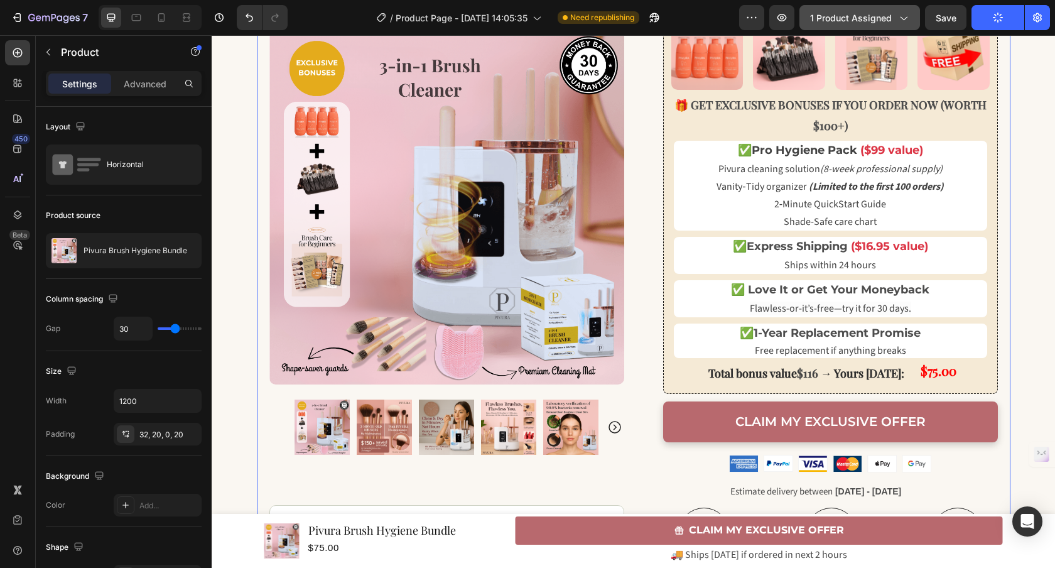
click at [889, 20] on span "1 product assigned" at bounding box center [851, 17] width 82 height 13
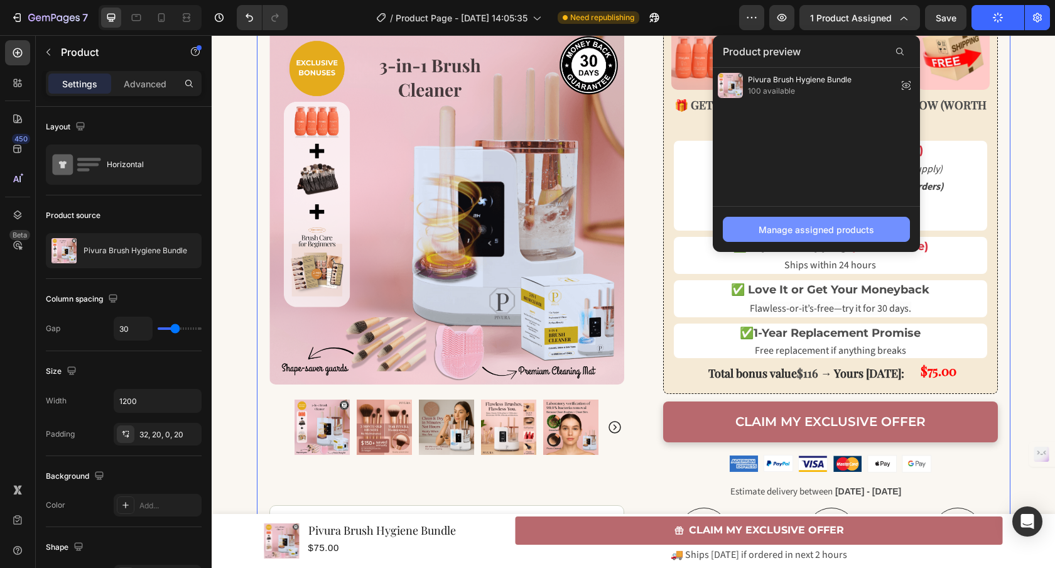
click at [833, 230] on div "Manage assigned products" at bounding box center [816, 229] width 116 height 13
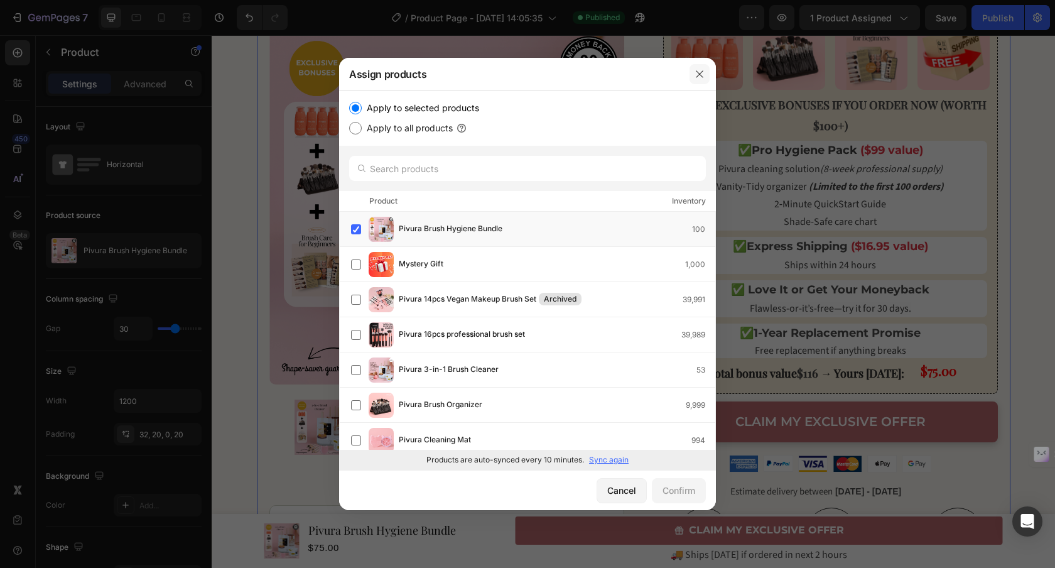
click at [700, 67] on button "button" at bounding box center [699, 74] width 20 height 20
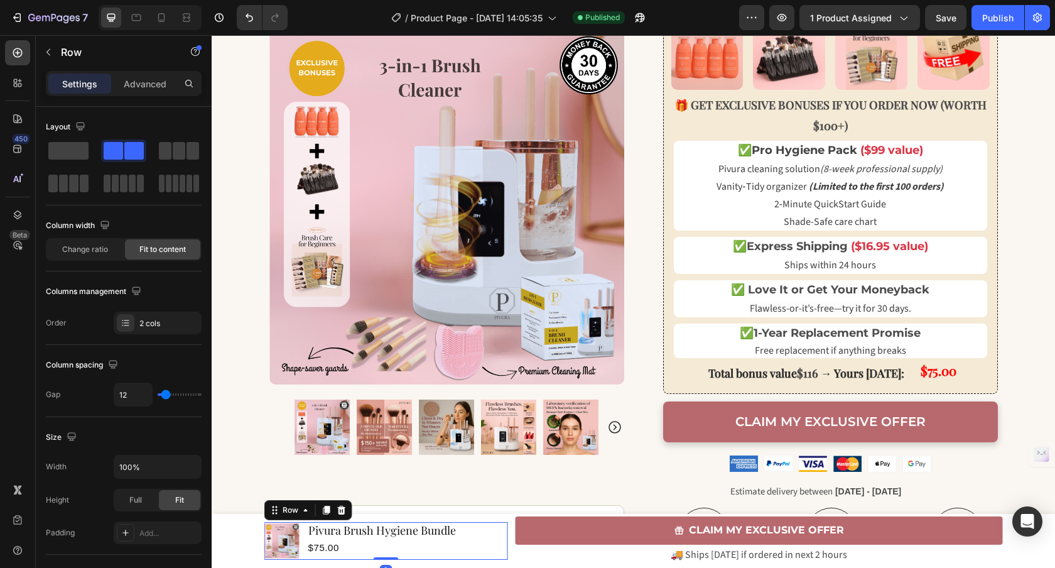
click at [498, 558] on div "Pivura Brush Hygiene Bundle Product Title $75.00 Product Price Product Price Row" at bounding box center [407, 541] width 201 height 38
click at [431, 531] on h2 "Pivura Brush Hygiene Bundle" at bounding box center [407, 530] width 201 height 17
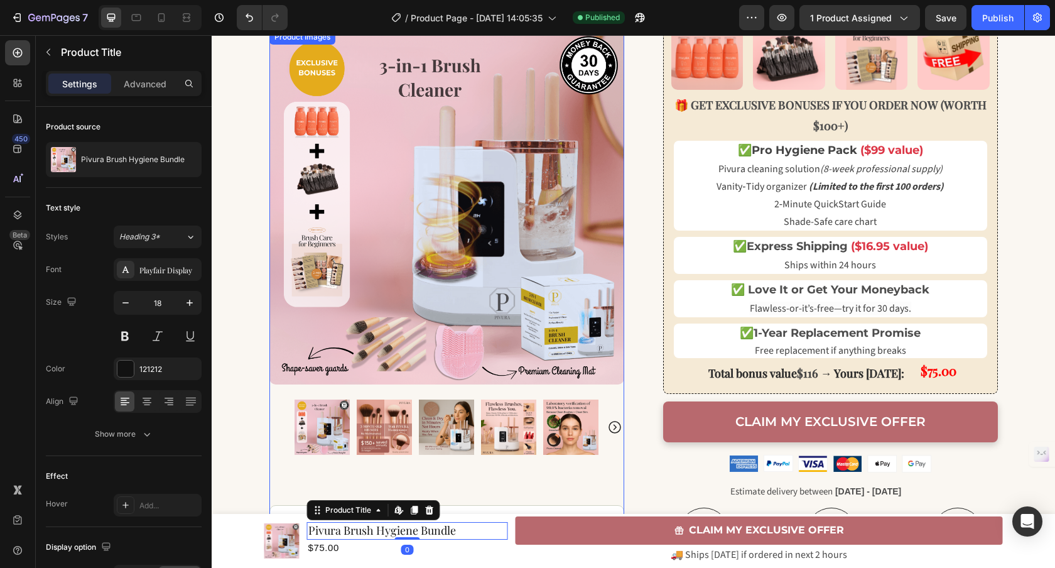
click at [517, 252] on img at bounding box center [446, 207] width 355 height 355
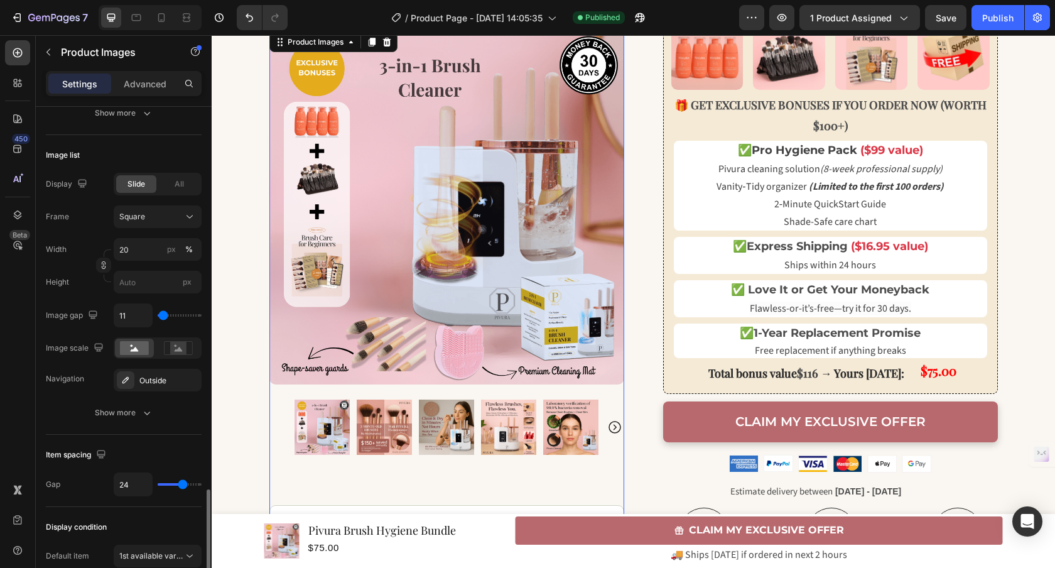
scroll to position [487, 0]
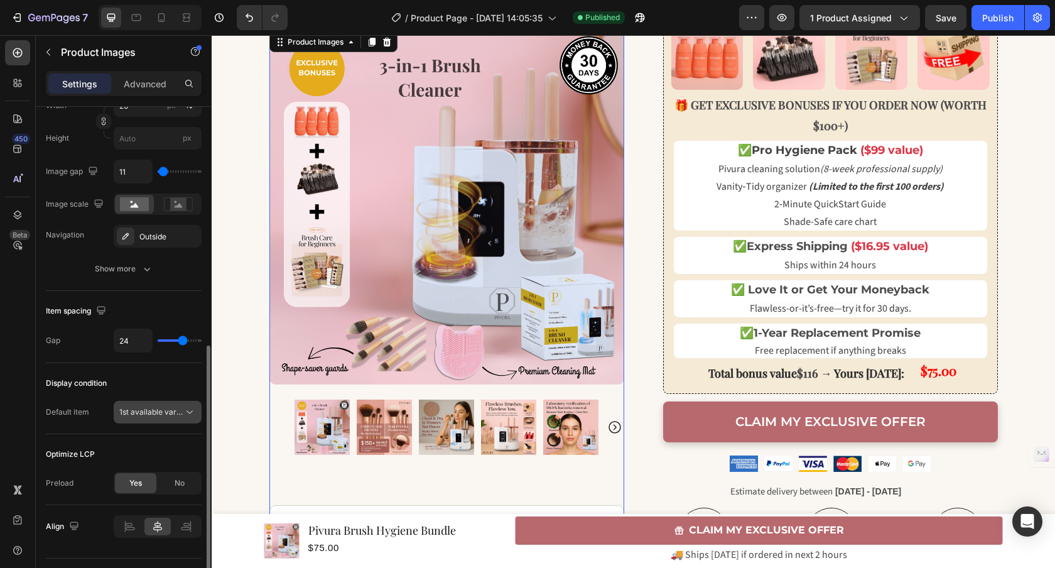
click at [180, 404] on button "1st available variant" at bounding box center [158, 412] width 88 height 23
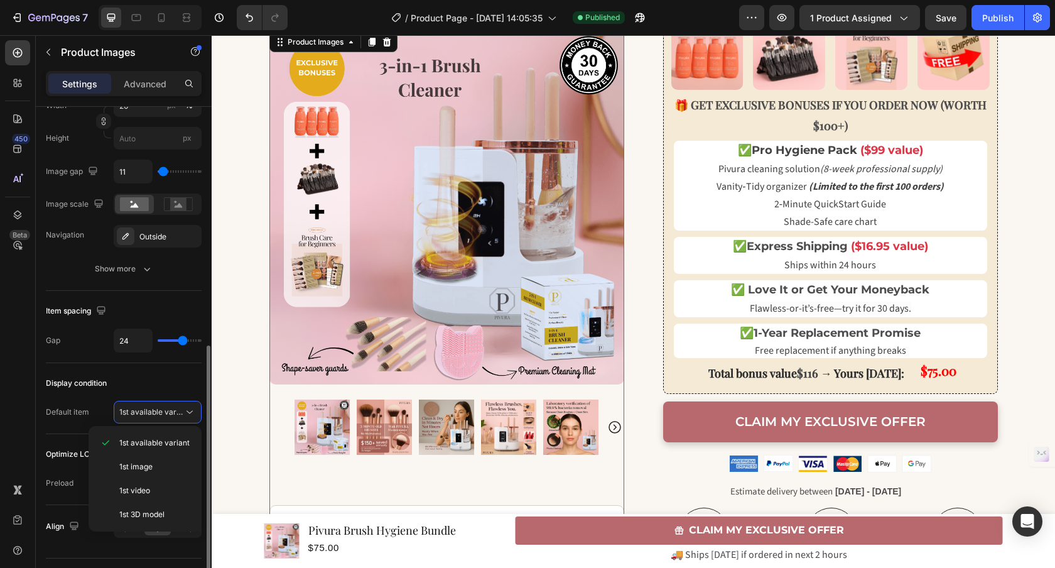
click at [167, 373] on div "Display condition" at bounding box center [124, 383] width 156 height 20
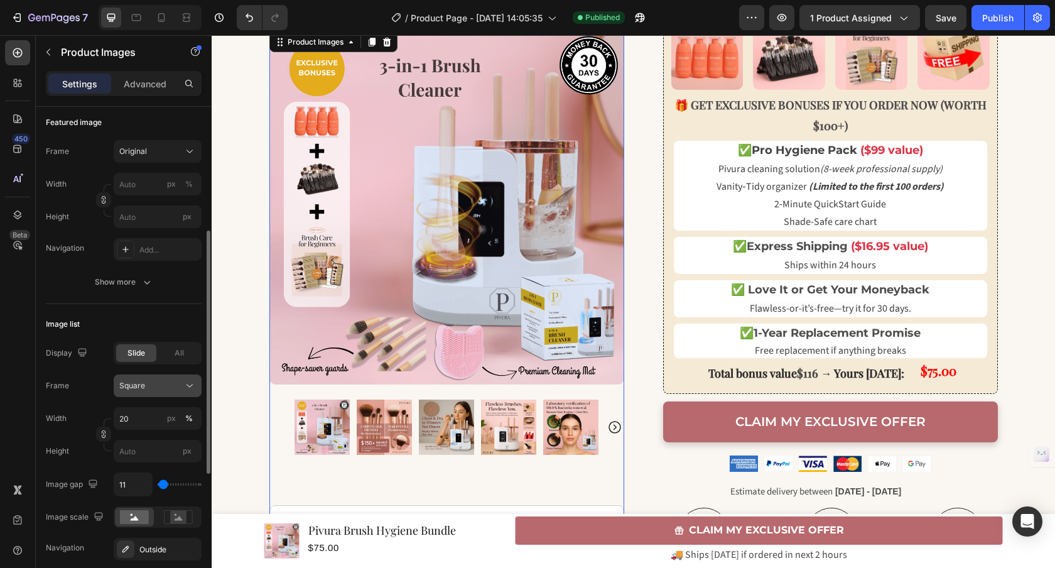
scroll to position [290, 0]
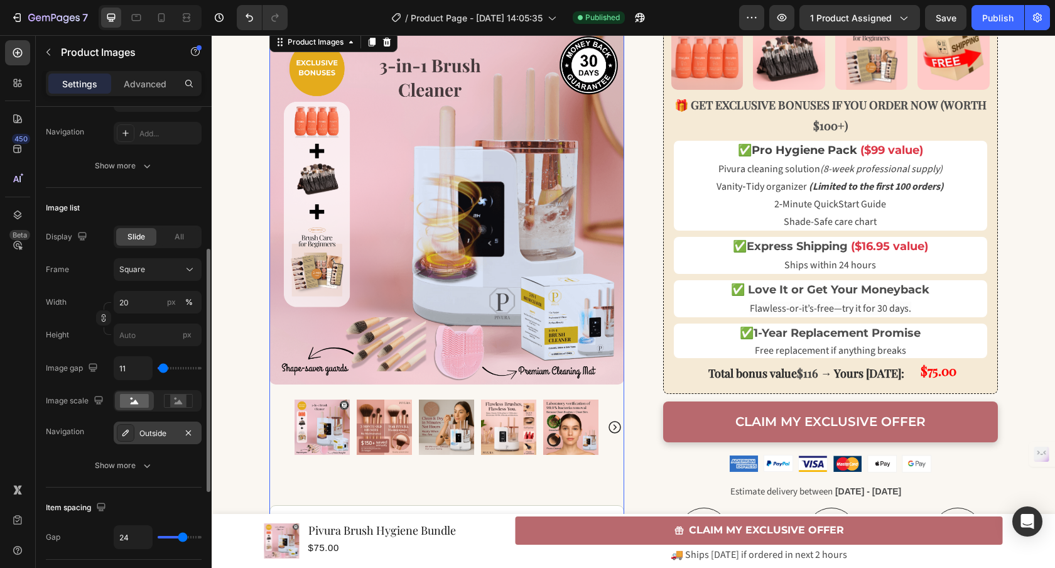
click at [153, 436] on div "Outside" at bounding box center [157, 433] width 36 height 11
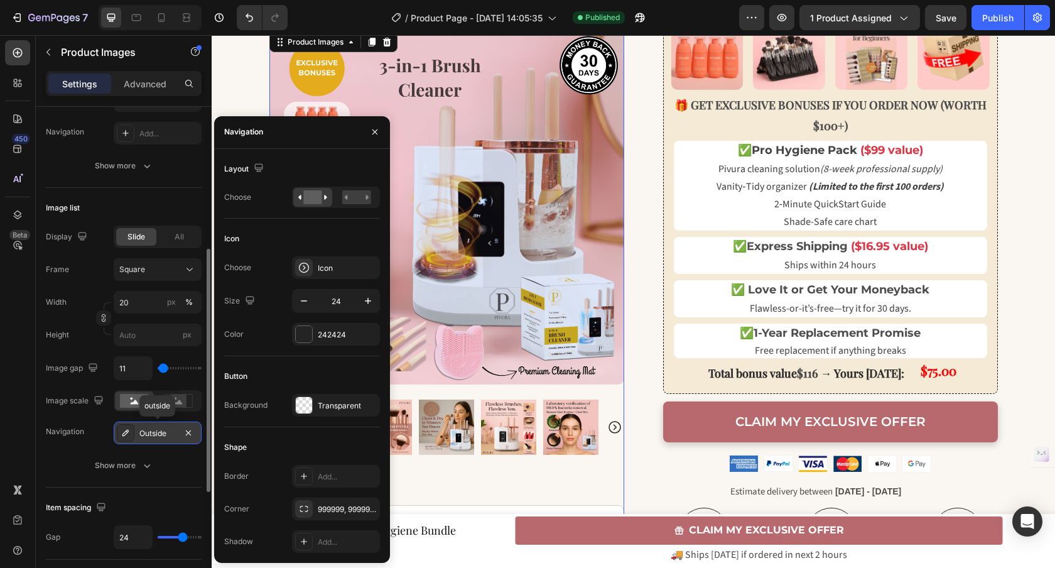
click at [153, 436] on div "Outside" at bounding box center [157, 433] width 36 height 11
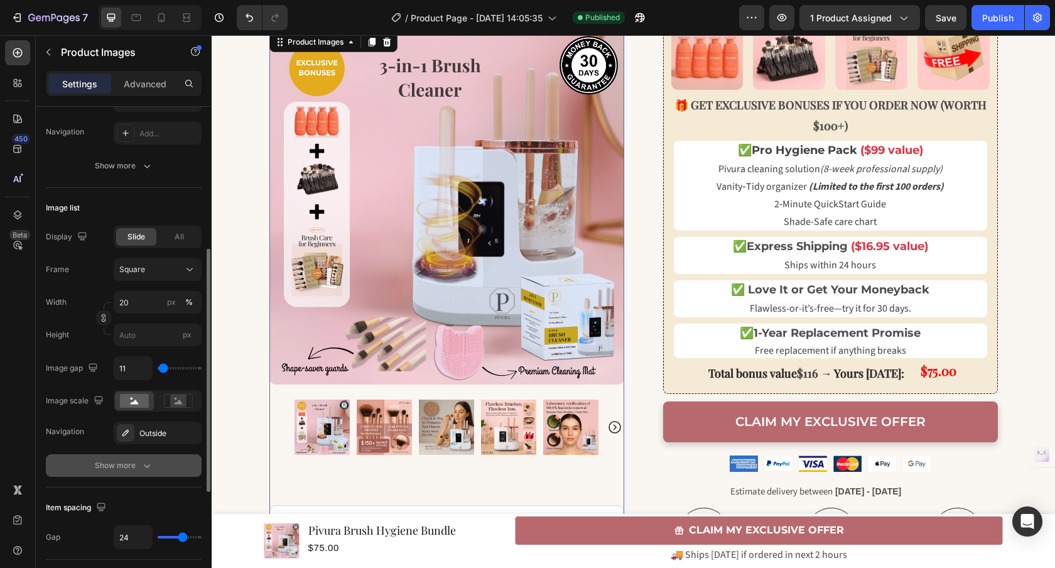
click at [137, 467] on div "Show more" at bounding box center [124, 465] width 58 height 13
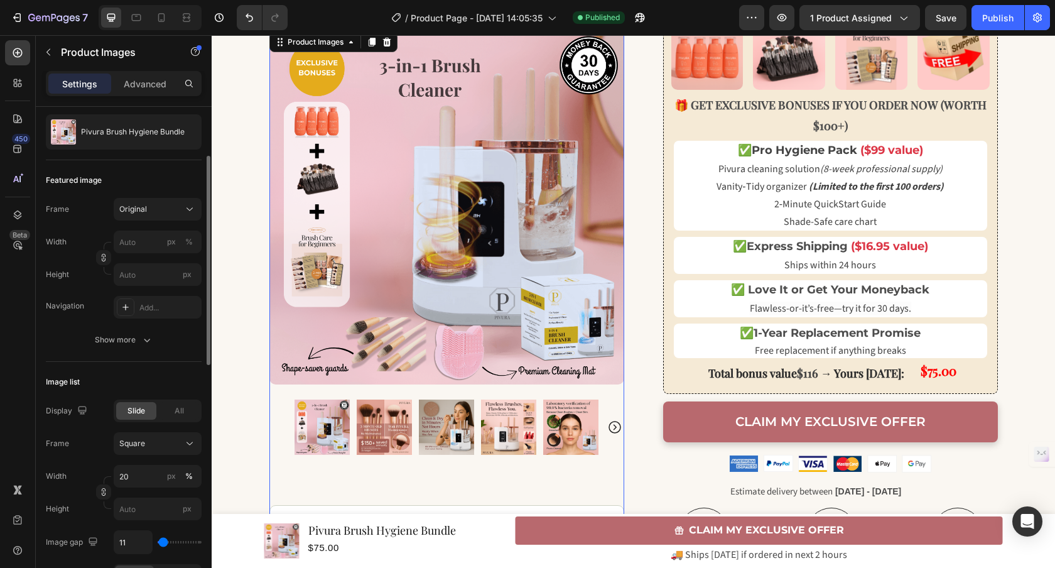
scroll to position [0, 0]
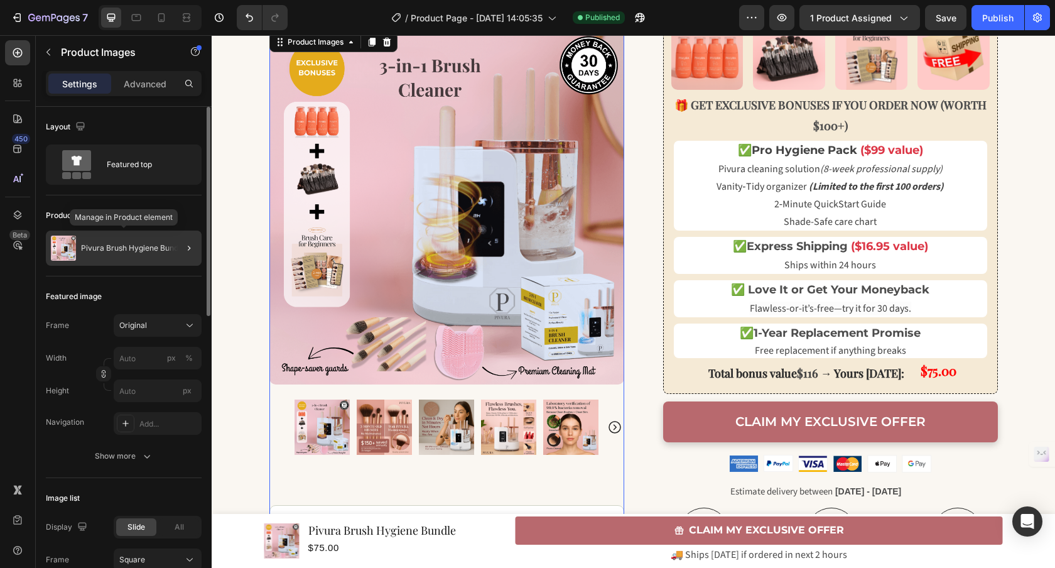
click at [146, 255] on div "Pivura Brush Hygiene Bundle" at bounding box center [124, 247] width 156 height 35
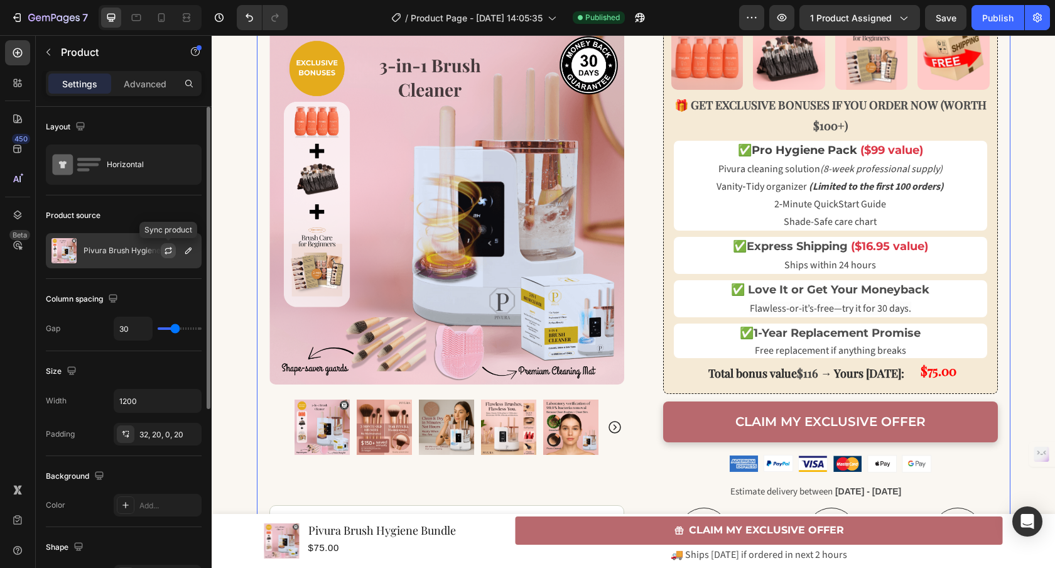
click at [169, 254] on icon "button" at bounding box center [168, 250] width 10 height 10
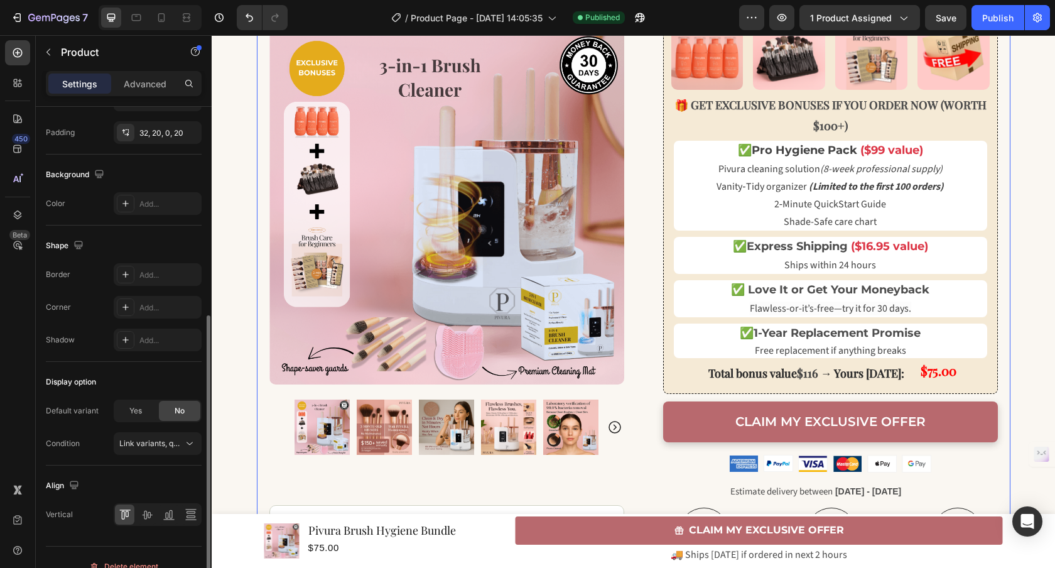
scroll to position [60, 0]
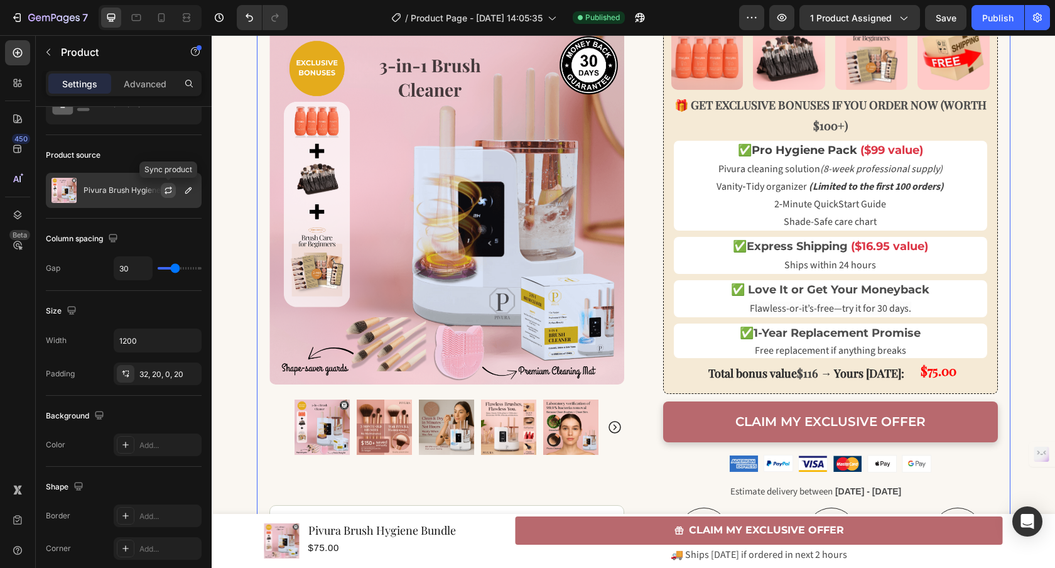
click at [168, 189] on icon "button" at bounding box center [168, 190] width 10 height 10
click at [187, 191] on icon "button" at bounding box center [188, 190] width 10 height 10
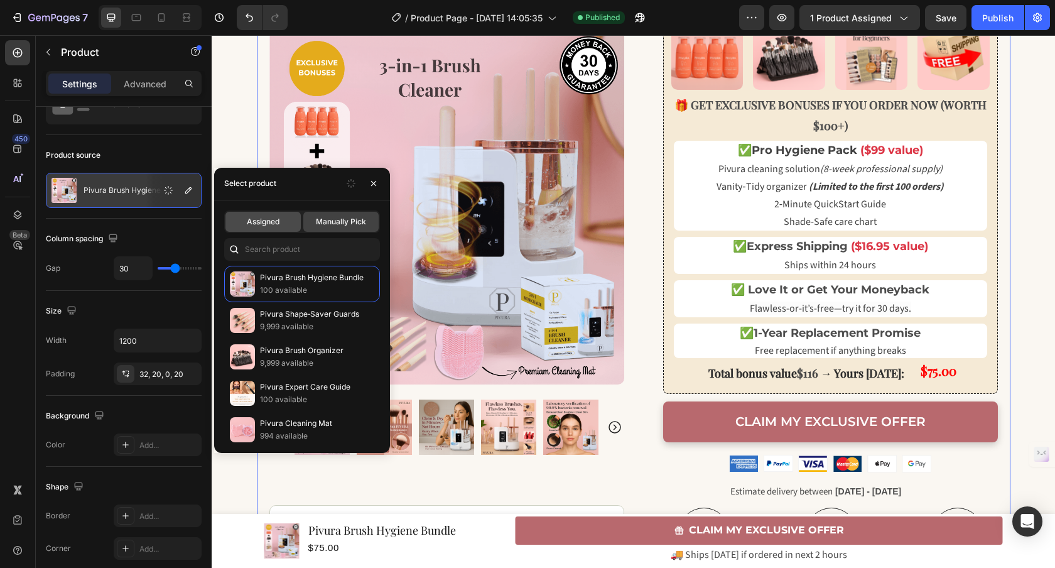
click at [279, 223] on span "Assigned" at bounding box center [263, 221] width 33 height 11
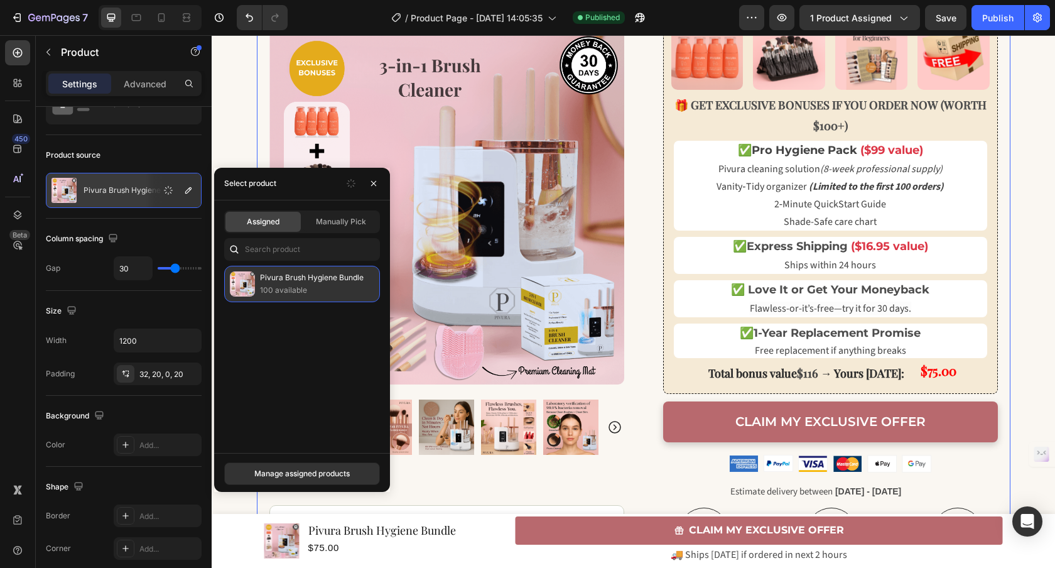
click at [311, 269] on div "Pivura Brush Hygiene Bundle 100 available" at bounding box center [302, 284] width 156 height 36
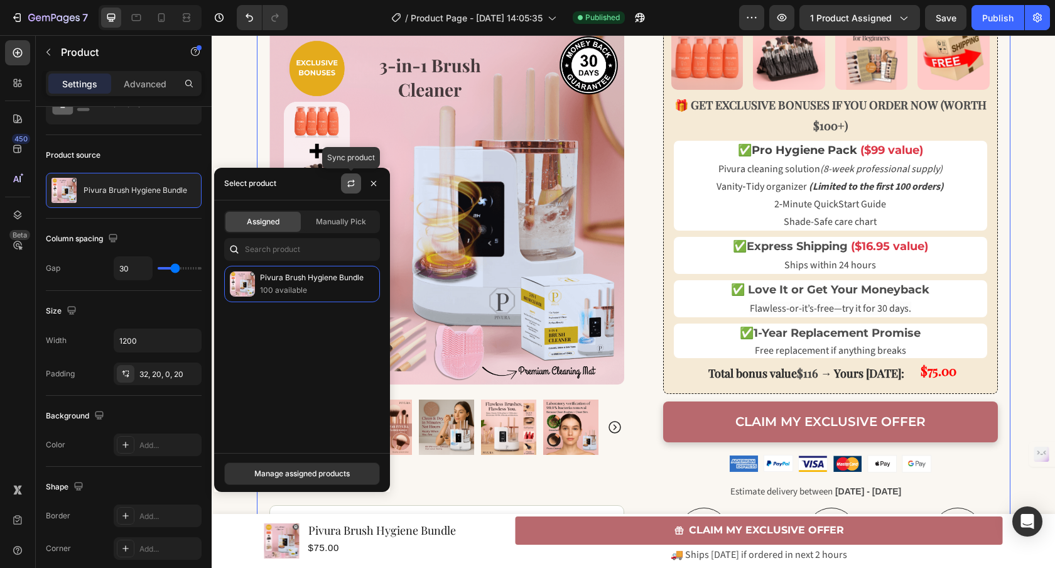
click at [347, 181] on icon "button" at bounding box center [351, 183] width 10 height 10
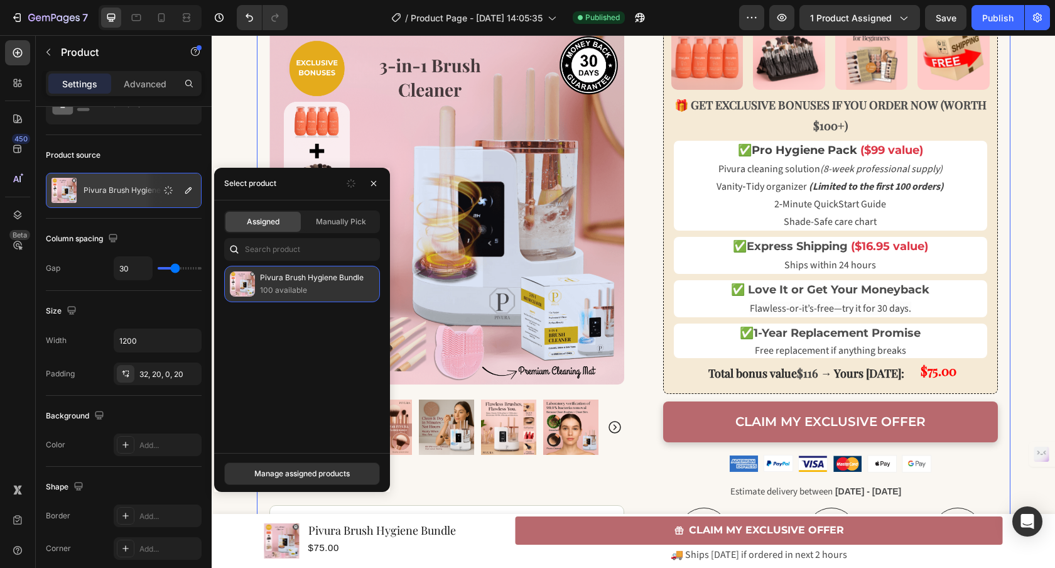
click at [318, 296] on div "Pivura Brush Hygiene Bundle 100 available" at bounding box center [302, 284] width 156 height 36
click at [319, 288] on p "100 available" at bounding box center [317, 290] width 114 height 13
click at [322, 293] on p "100 available" at bounding box center [317, 290] width 114 height 13
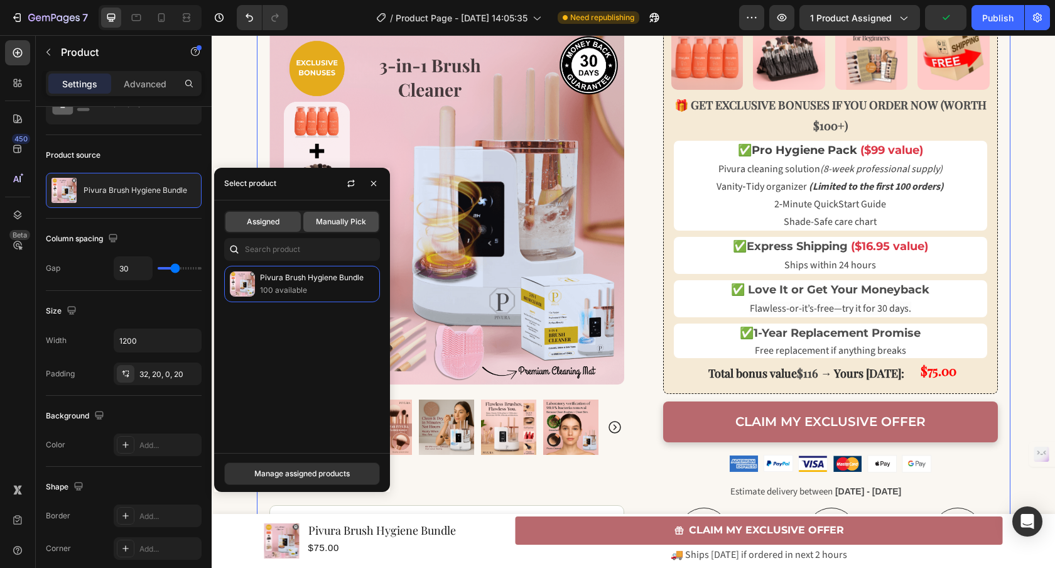
click at [323, 226] on span "Manually Pick" at bounding box center [341, 221] width 50 height 11
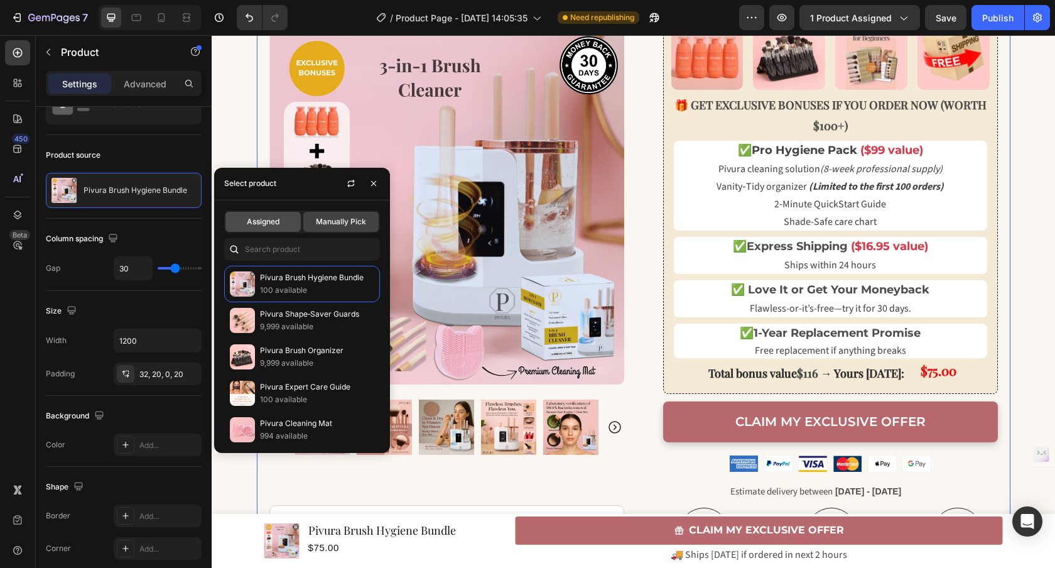
click at [291, 222] on div "Assigned" at bounding box center [262, 222] width 75 height 20
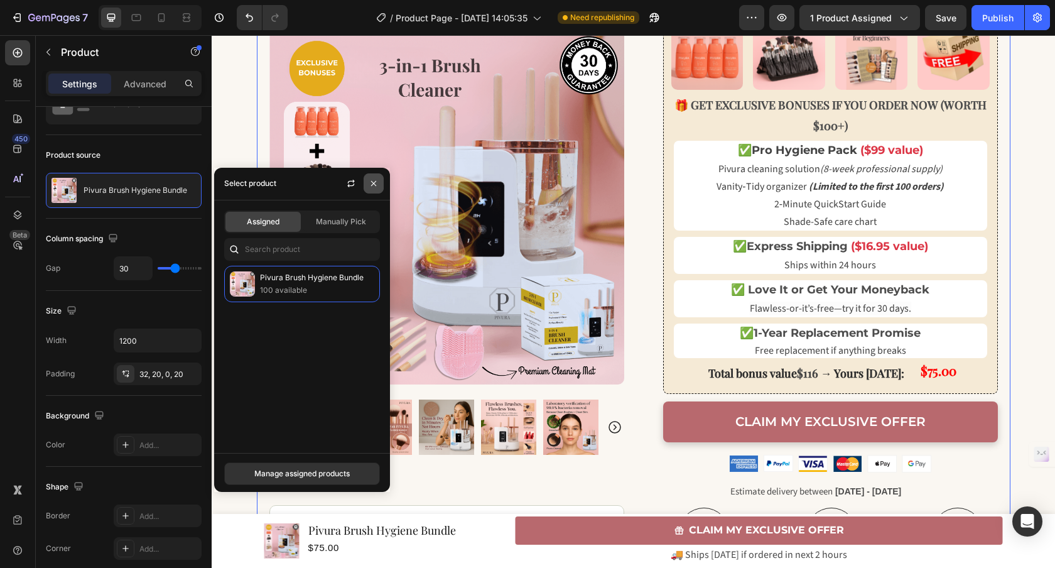
click at [369, 180] on icon "button" at bounding box center [374, 183] width 10 height 10
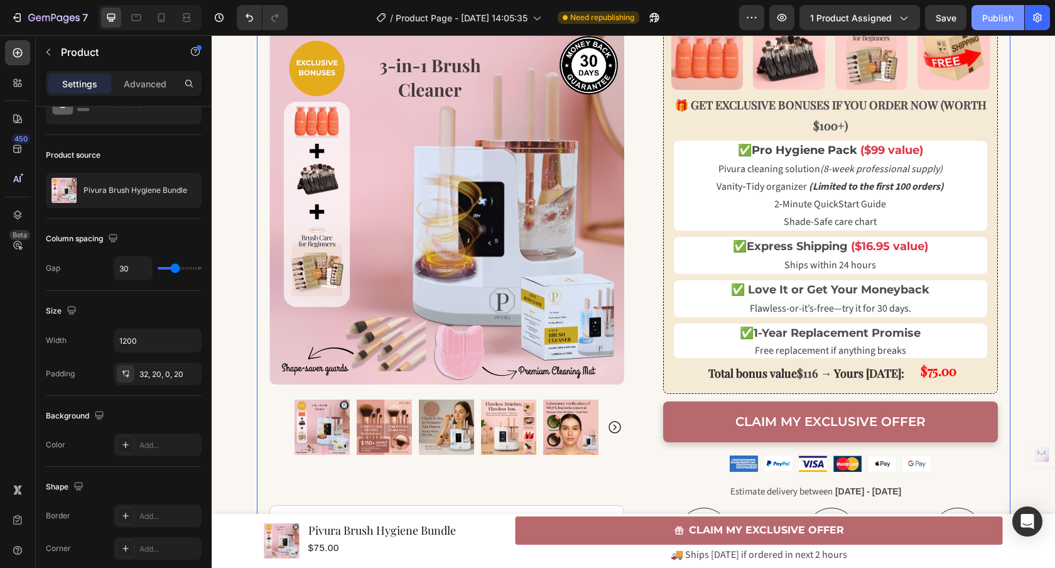
click at [983, 28] on button "Publish" at bounding box center [997, 17] width 53 height 25
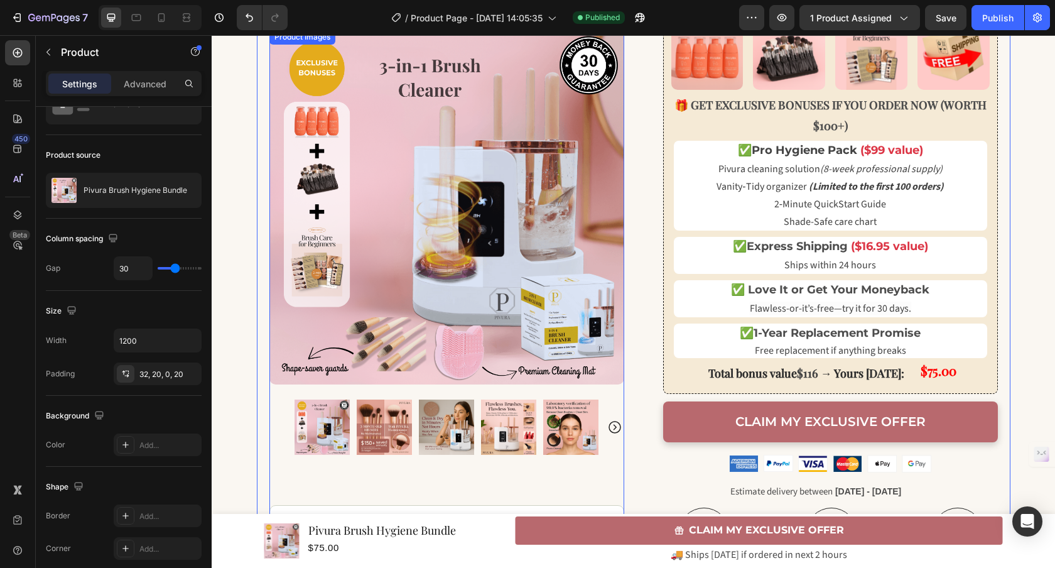
scroll to position [0, 0]
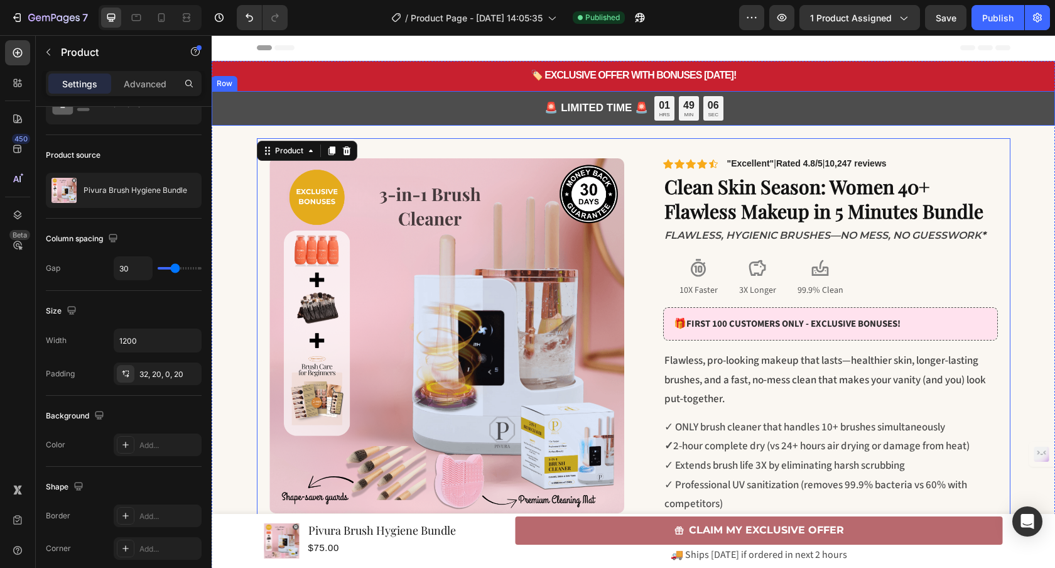
click at [425, 100] on div "🚨 LIMITED TIME 🚨 Text Block 01 HRS 49 MIN 06 SEC Countdown Timer Row" at bounding box center [633, 108] width 843 height 35
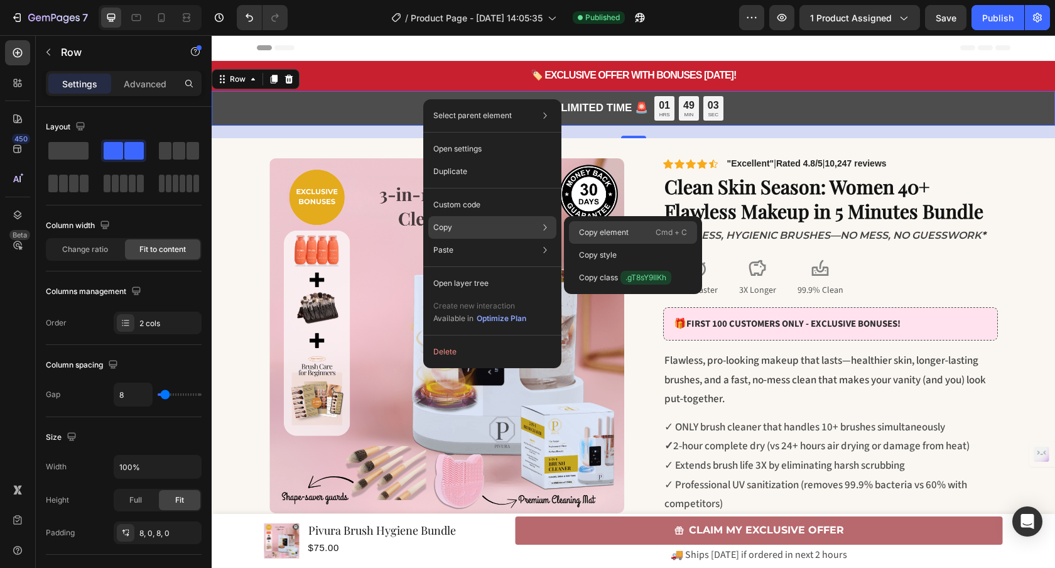
drag, startPoint x: 603, startPoint y: 236, endPoint x: 355, endPoint y: 159, distance: 259.5
click at [603, 236] on p "Copy element" at bounding box center [604, 232] width 50 height 11
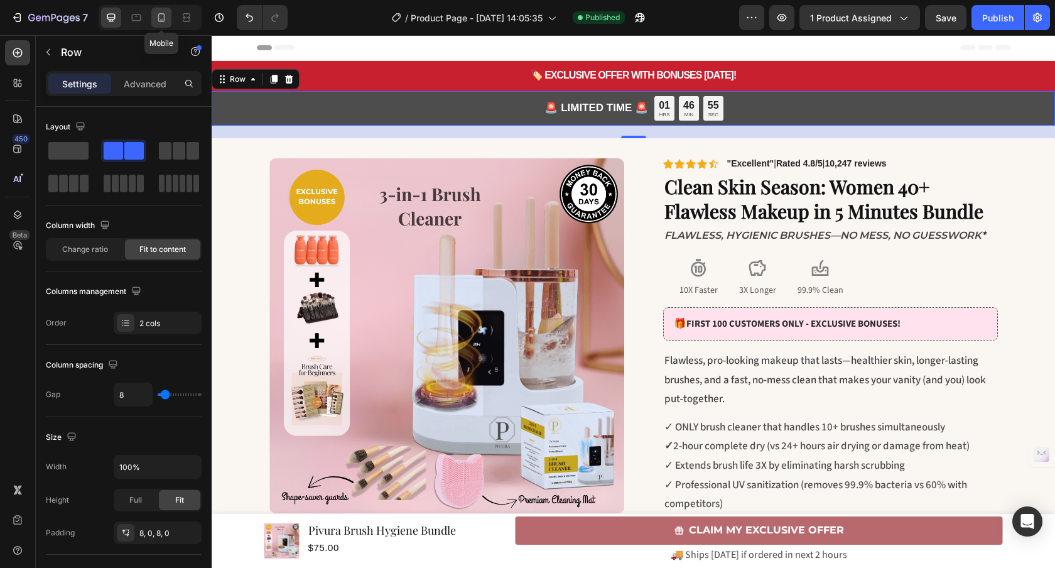
click at [165, 21] on icon at bounding box center [161, 17] width 13 height 13
type input "7"
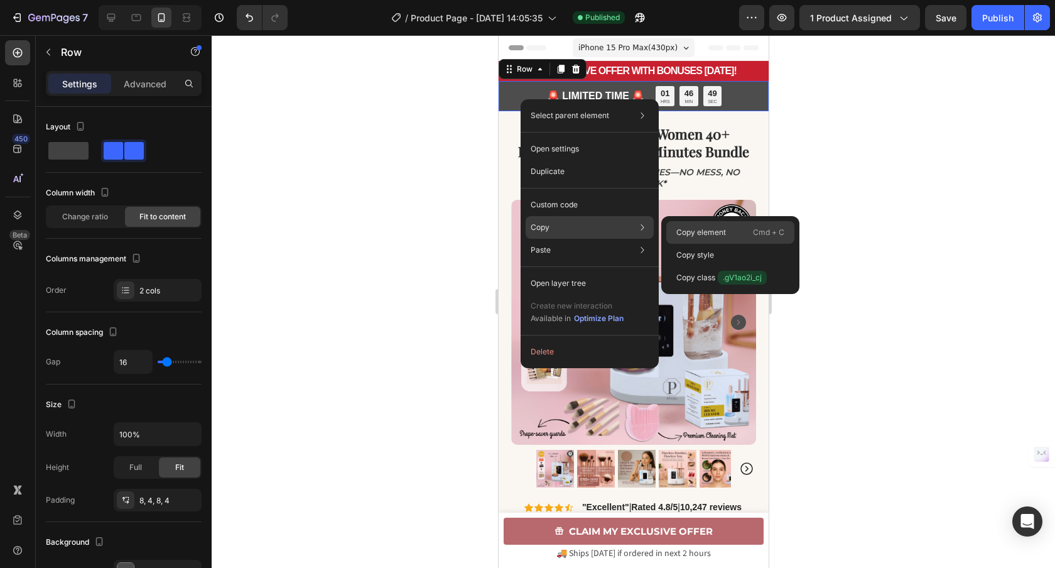
click at [724, 227] on p "Copy element" at bounding box center [701, 232] width 50 height 11
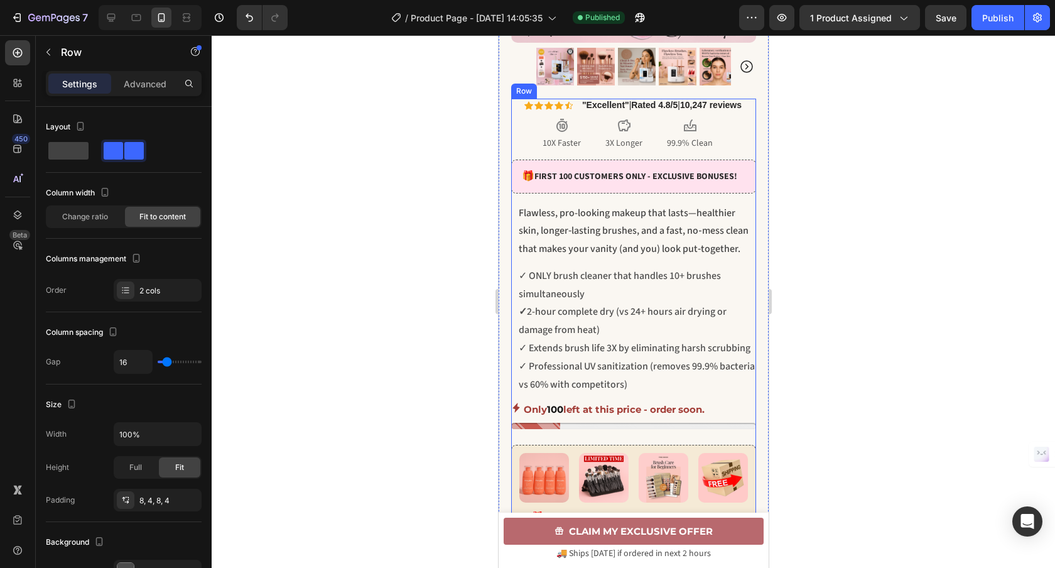
scroll to position [512, 0]
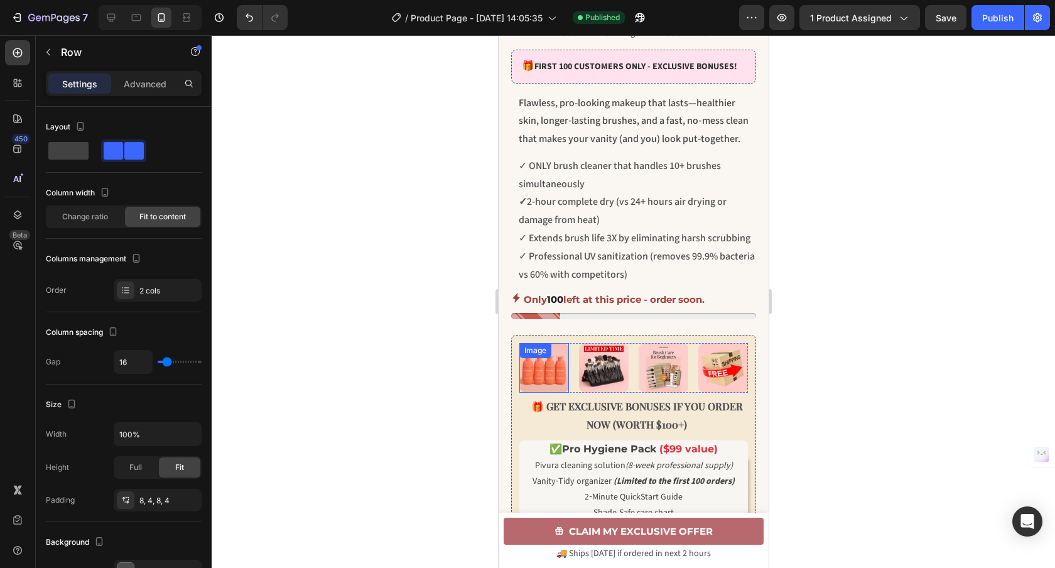
click at [541, 392] on img at bounding box center [544, 368] width 50 height 50
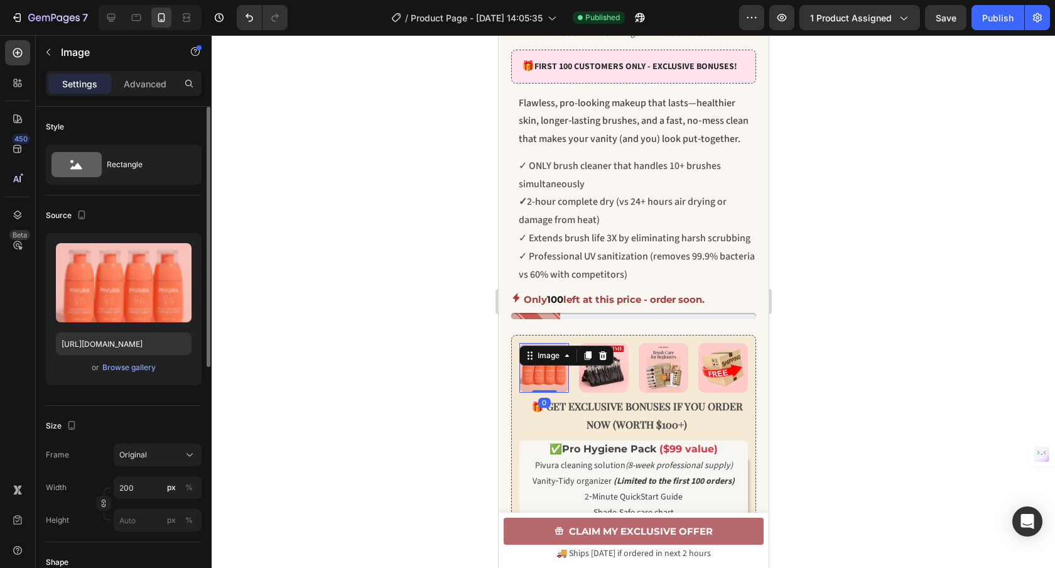
scroll to position [396, 0]
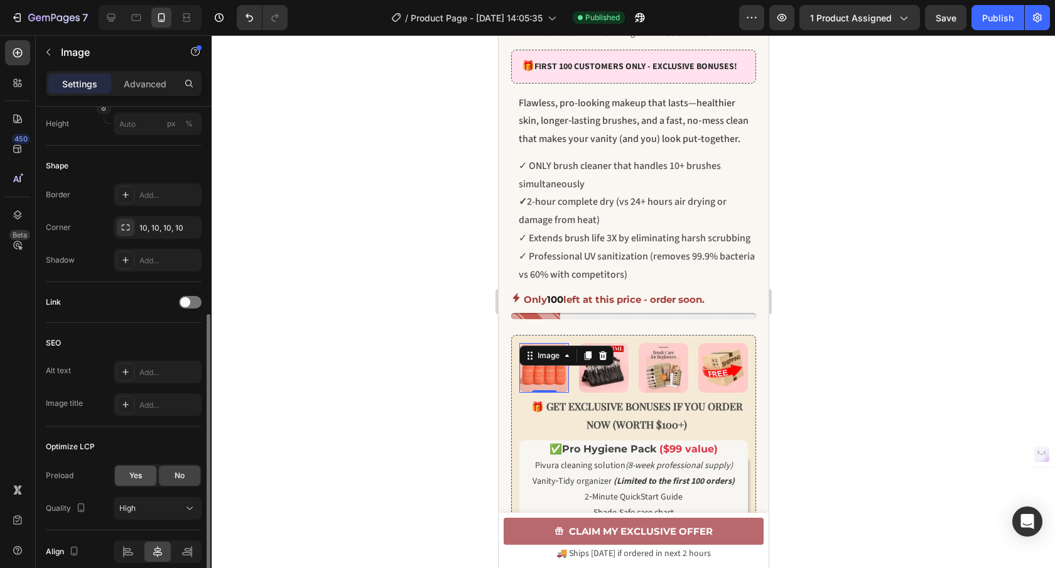
click at [149, 475] on div "Yes" at bounding box center [135, 475] width 41 height 20
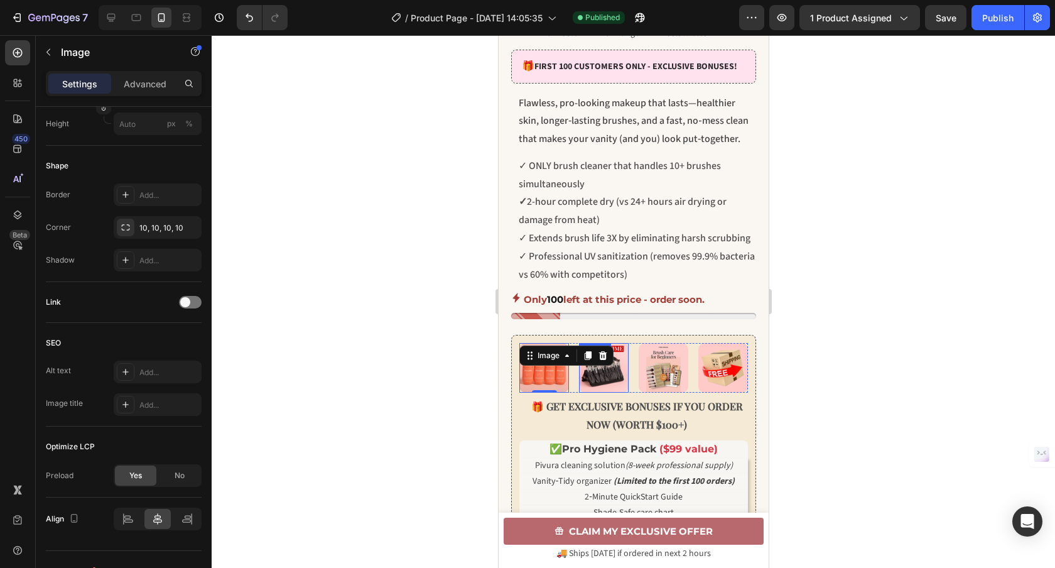
click at [589, 392] on img at bounding box center [603, 368] width 50 height 50
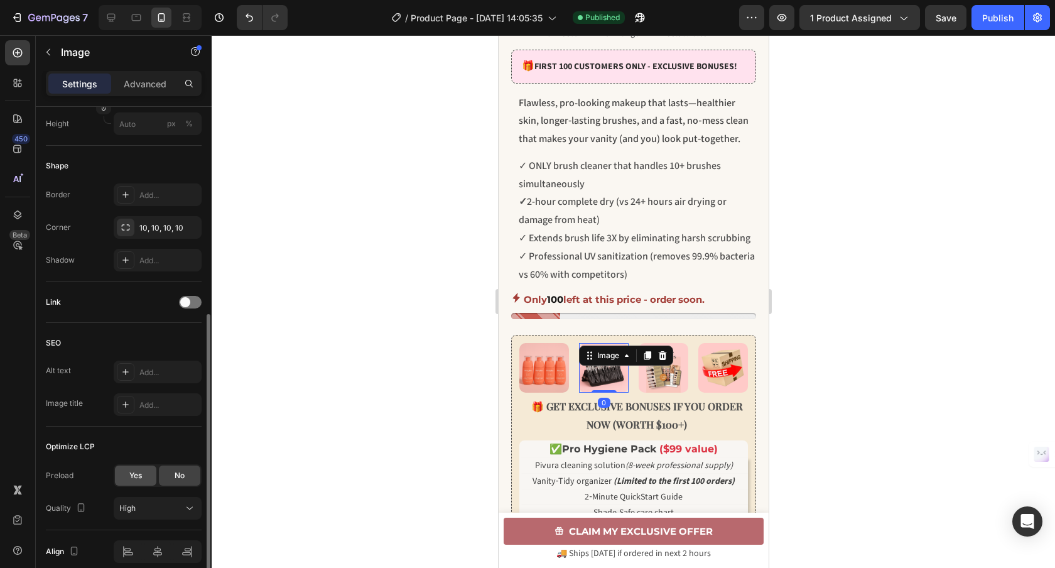
click at [147, 476] on div "Yes" at bounding box center [135, 475] width 41 height 20
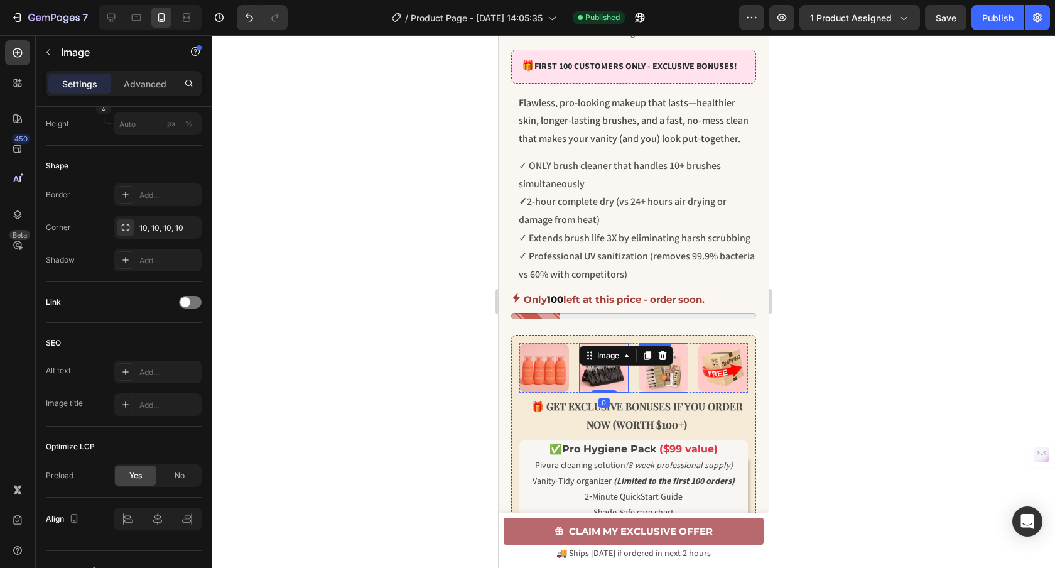
click at [654, 392] on img at bounding box center [663, 368] width 50 height 50
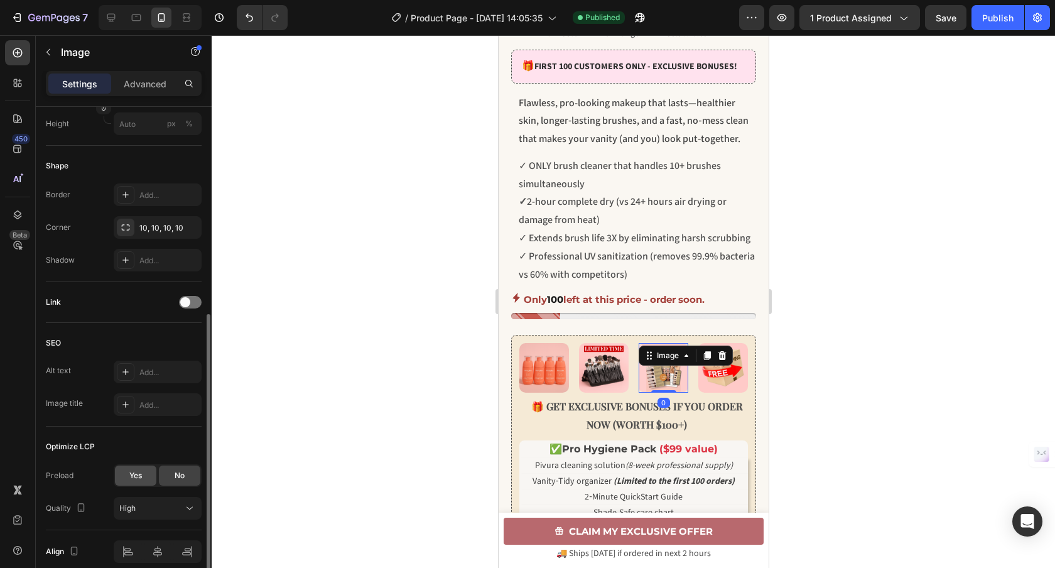
click at [132, 475] on span "Yes" at bounding box center [135, 475] width 13 height 11
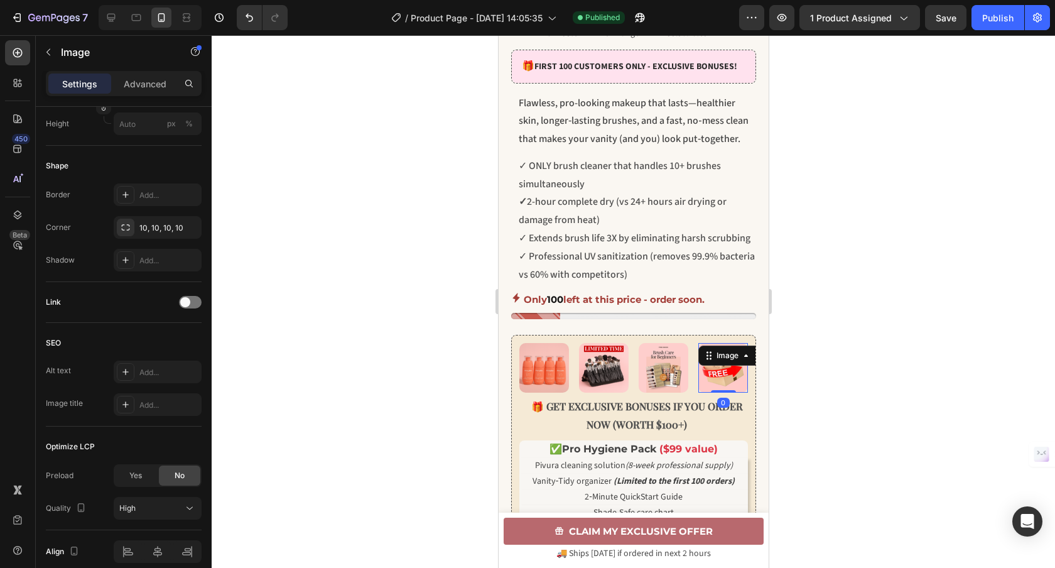
click at [711, 392] on img at bounding box center [722, 368] width 50 height 50
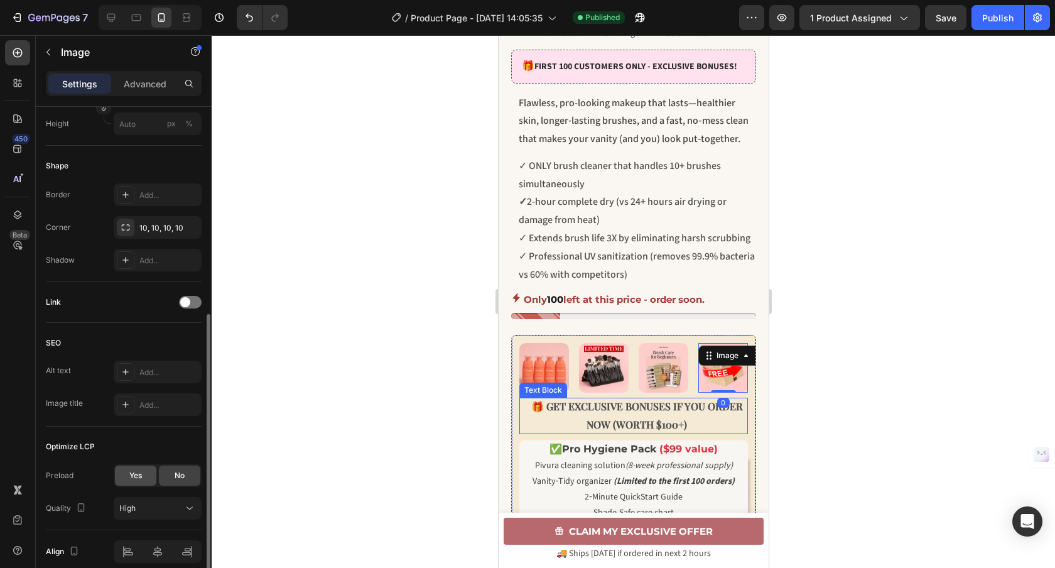
click at [132, 480] on span "Yes" at bounding box center [135, 475] width 13 height 11
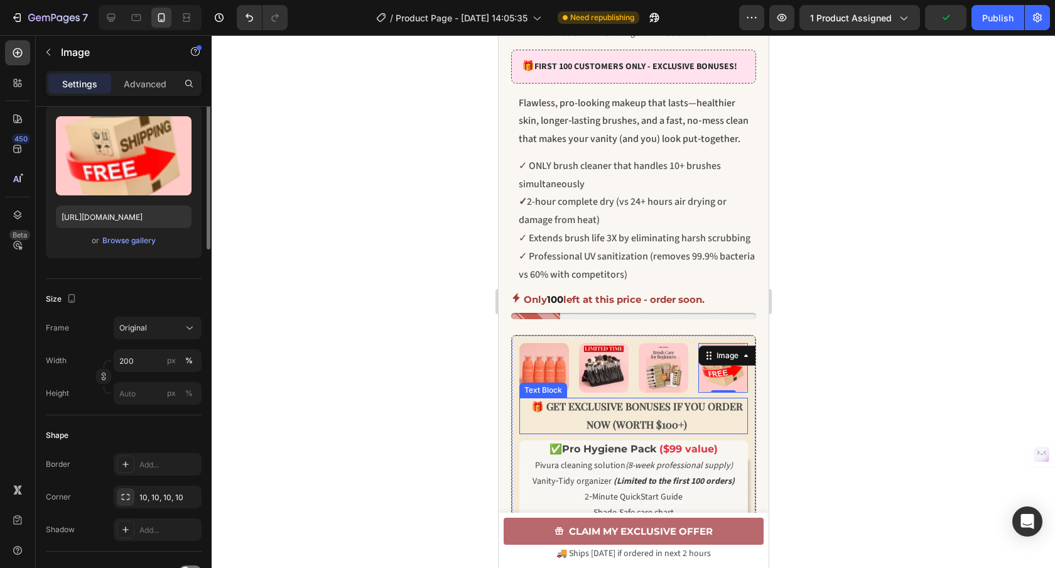
scroll to position [0, 0]
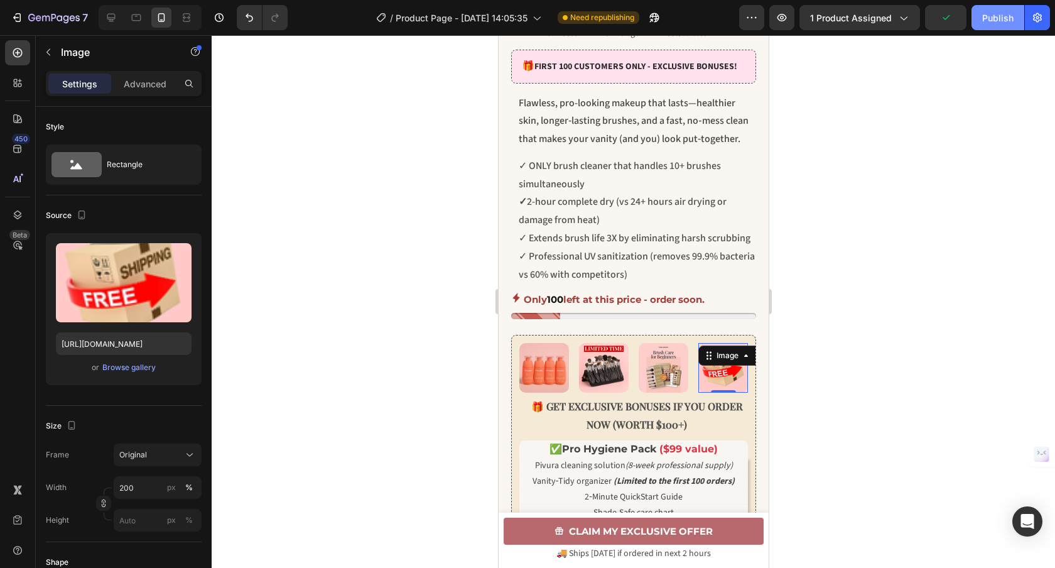
click at [993, 26] on button "Publish" at bounding box center [997, 17] width 53 height 25
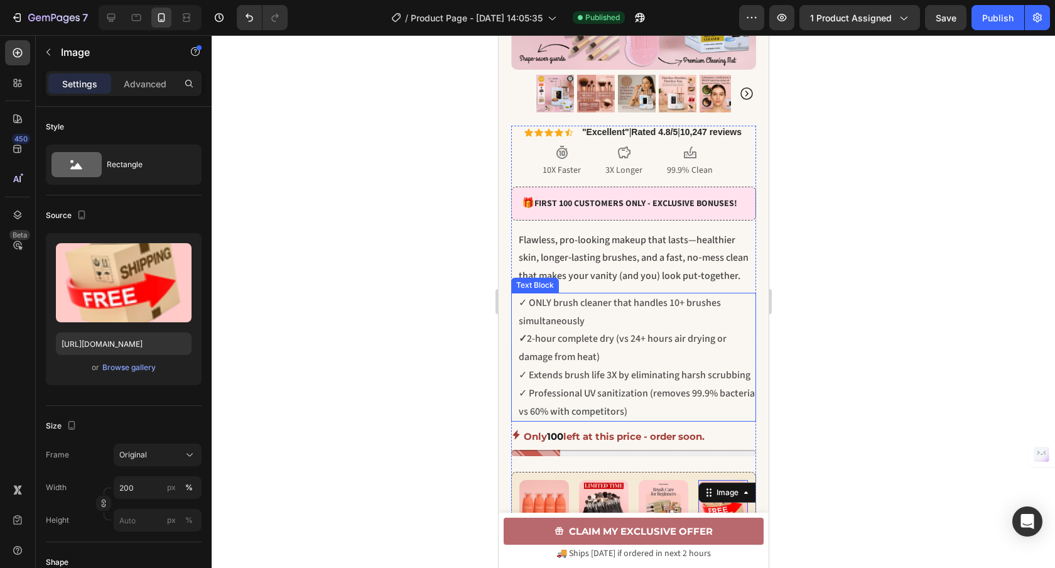
scroll to position [629, 0]
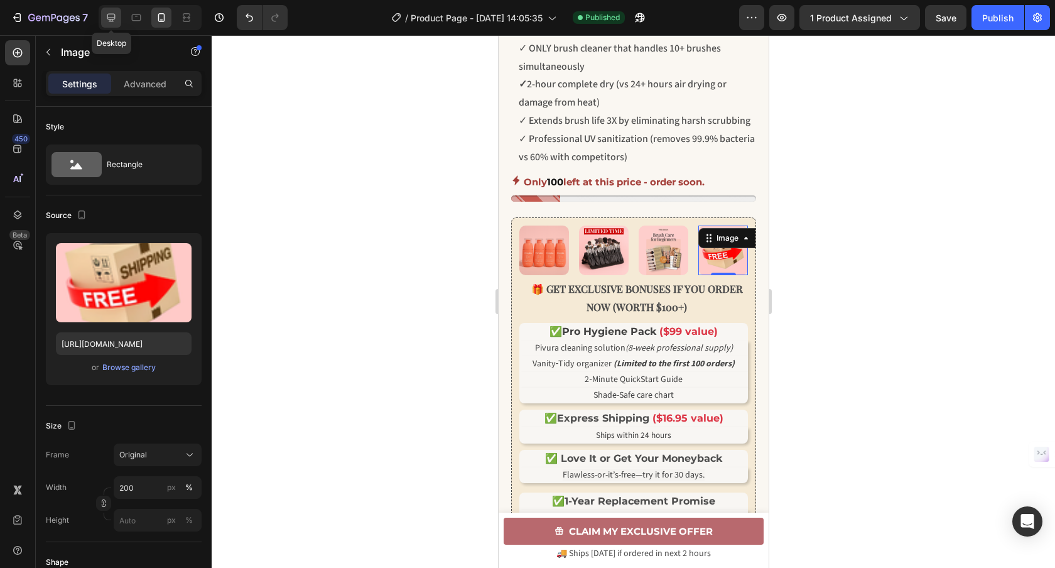
drag, startPoint x: 112, startPoint y: 19, endPoint x: 347, endPoint y: 145, distance: 266.3
click at [112, 19] on icon at bounding box center [111, 18] width 8 height 8
type input "100"
type input "https://cdn.shopify.com/s/files/1/2005/9307/files/image_demo.jpg"
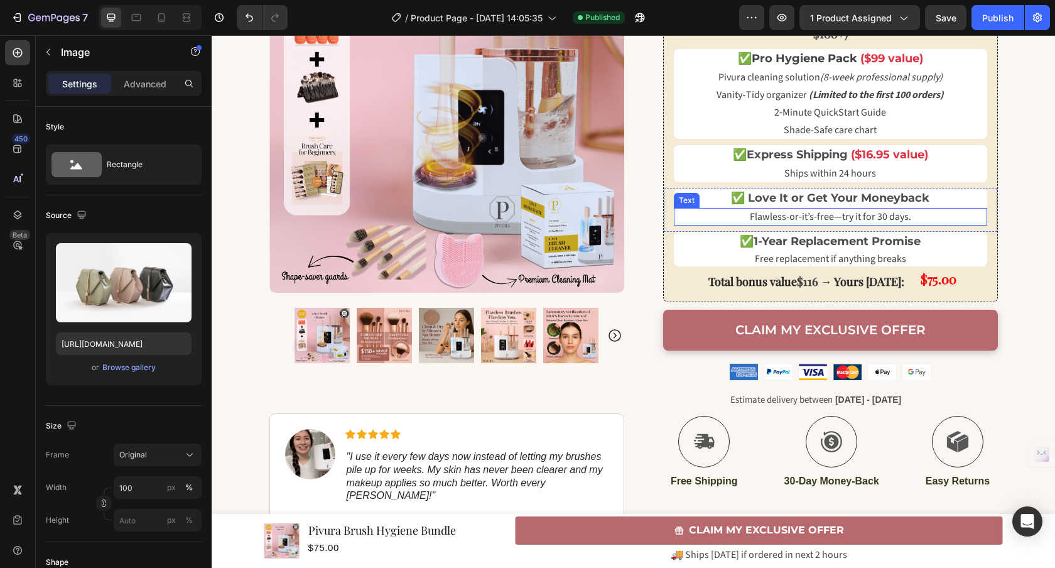
scroll to position [625, 0]
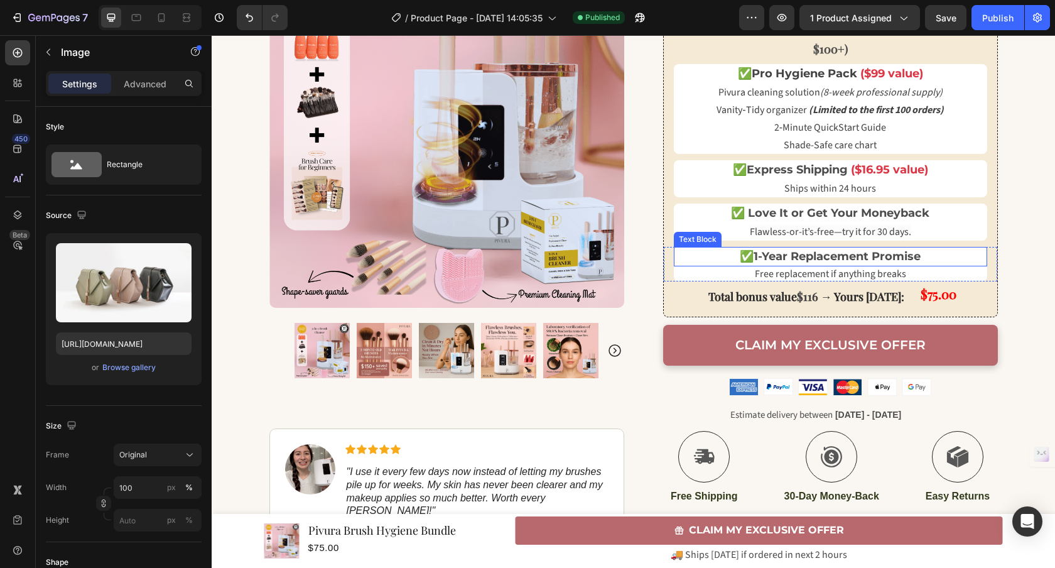
click at [770, 252] on strong "1-Year Replacement Promise" at bounding box center [836, 256] width 167 height 14
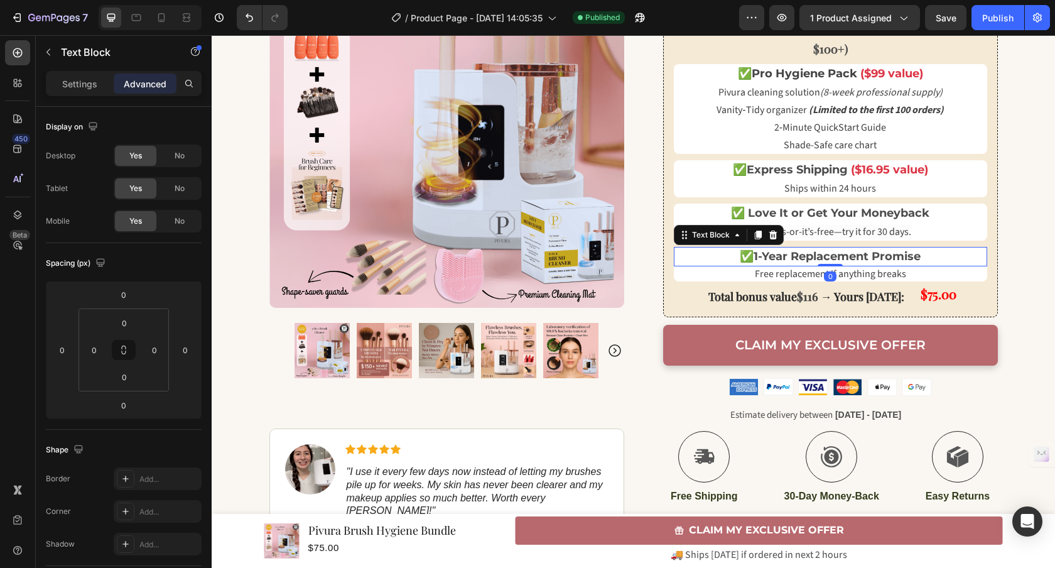
click at [78, 72] on div "Settings Advanced" at bounding box center [124, 83] width 156 height 25
click at [85, 82] on p "Settings" at bounding box center [79, 83] width 35 height 13
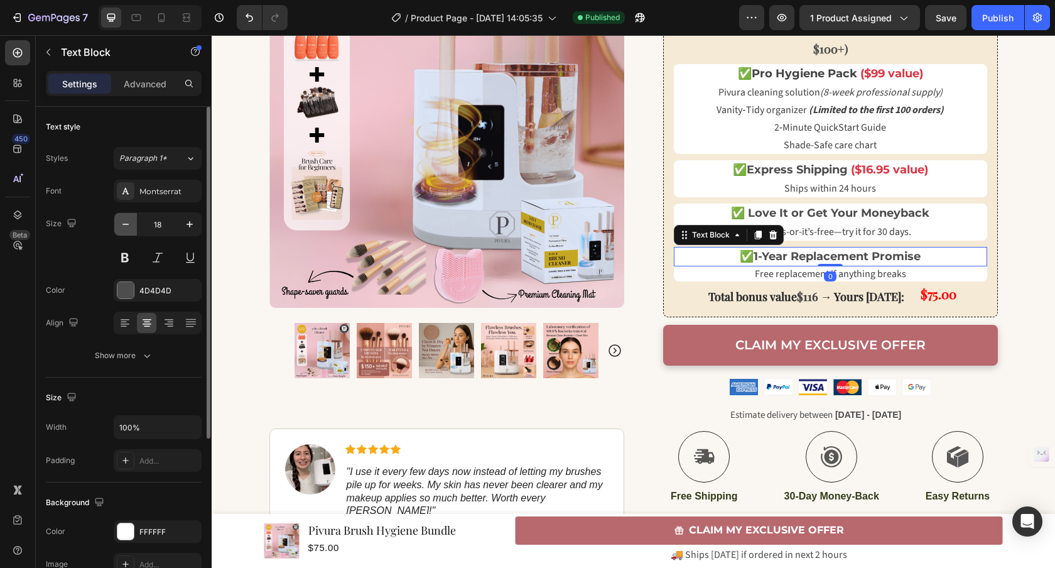
click at [126, 228] on icon "button" at bounding box center [125, 224] width 13 height 13
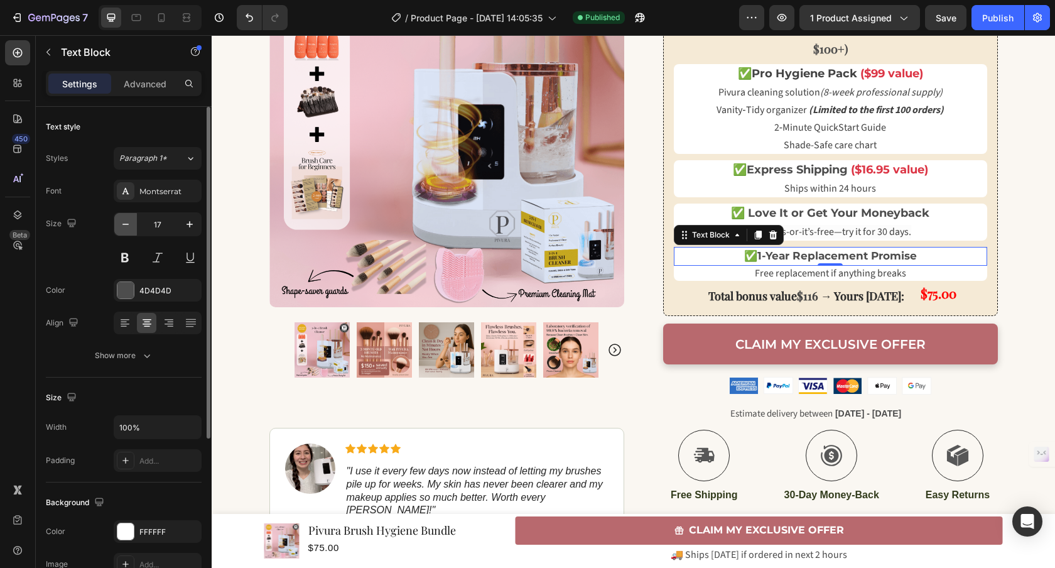
type input "16"
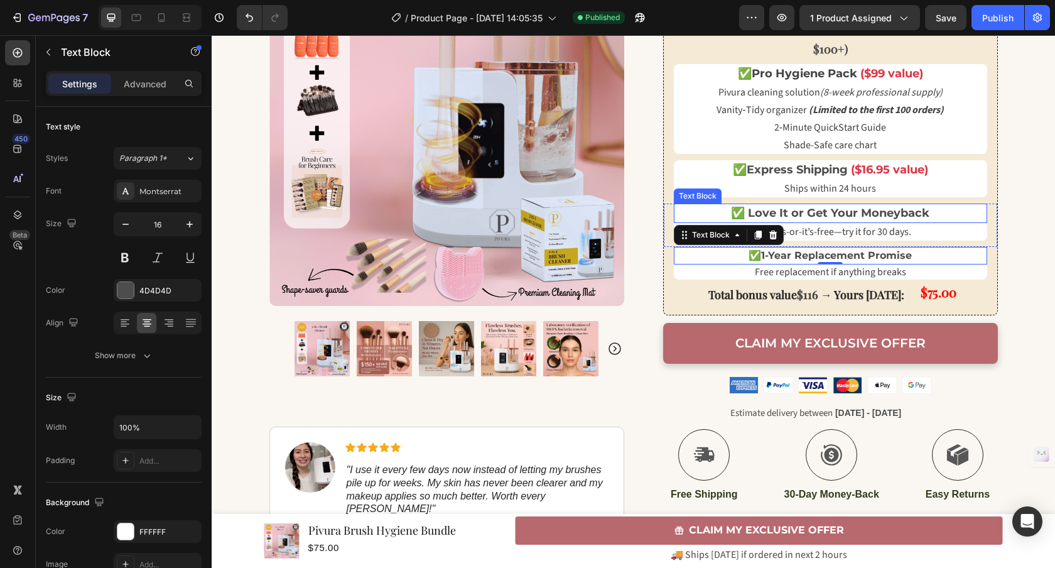
click at [713, 209] on p "✅ Love It or Get Your Moneyback" at bounding box center [830, 213] width 311 height 17
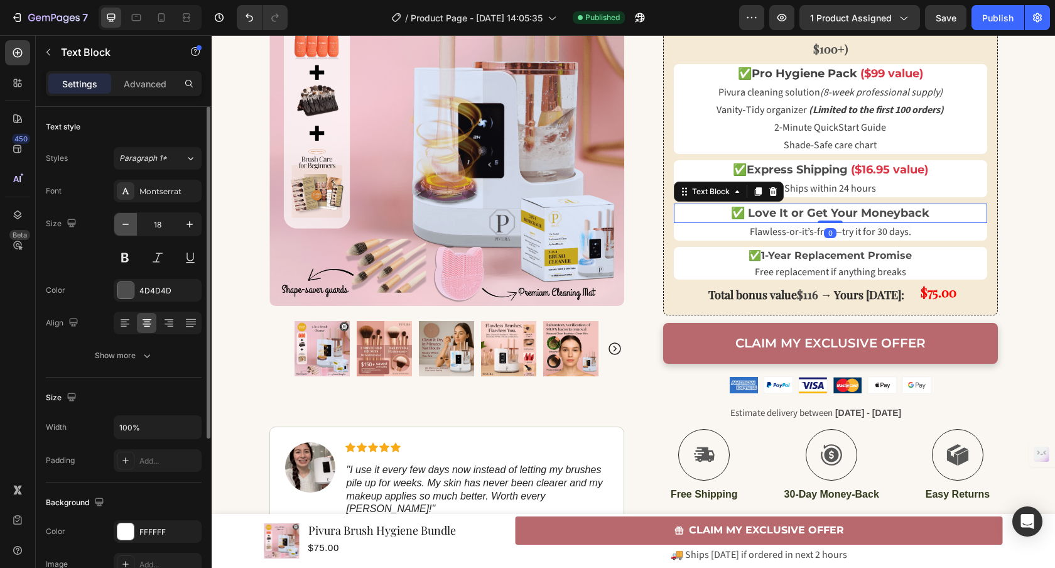
click at [134, 222] on button "button" at bounding box center [125, 224] width 23 height 23
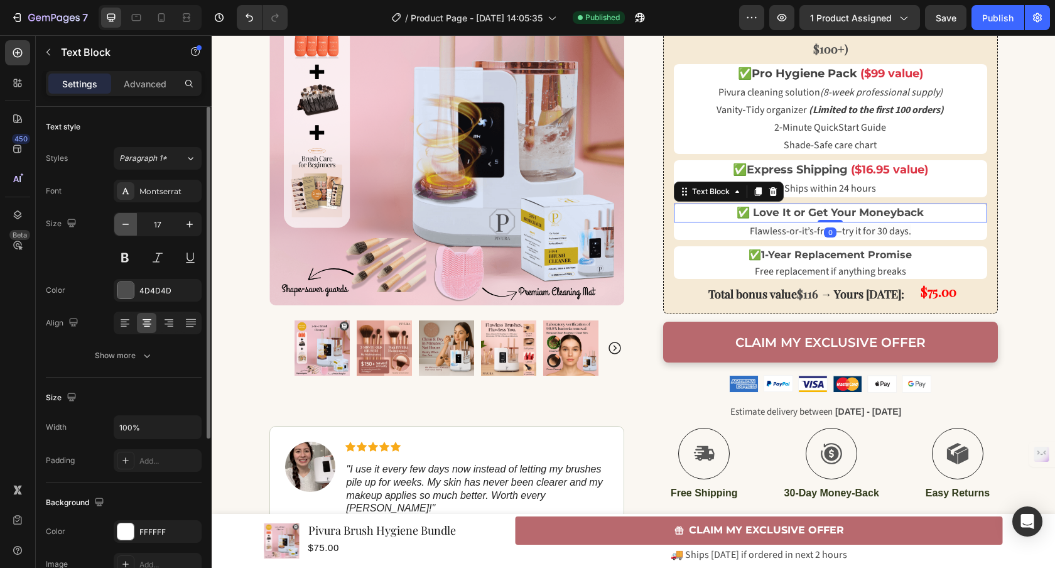
type input "16"
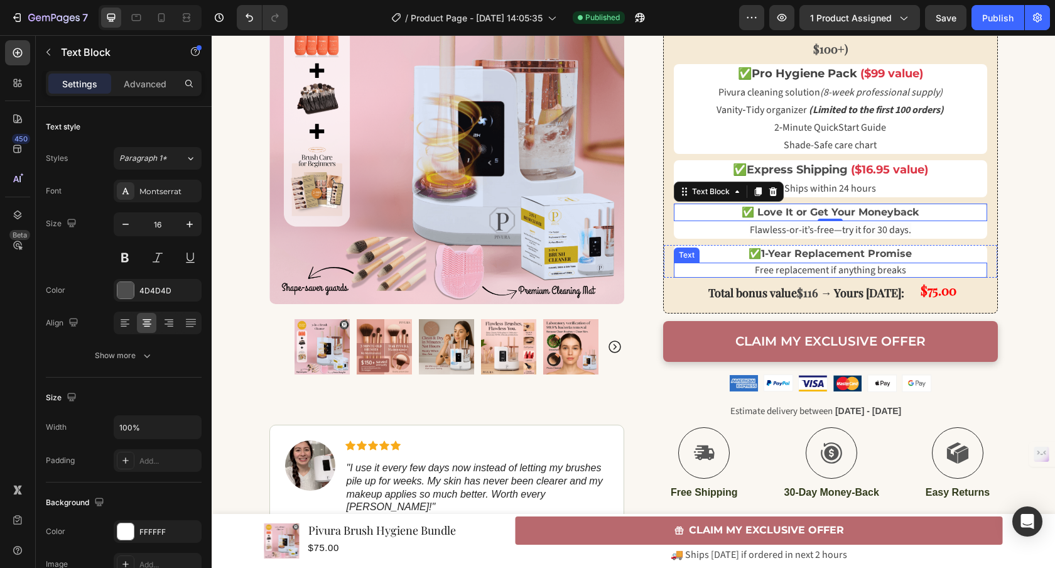
click at [762, 274] on span "Free replacement if anything breaks" at bounding box center [830, 270] width 151 height 14
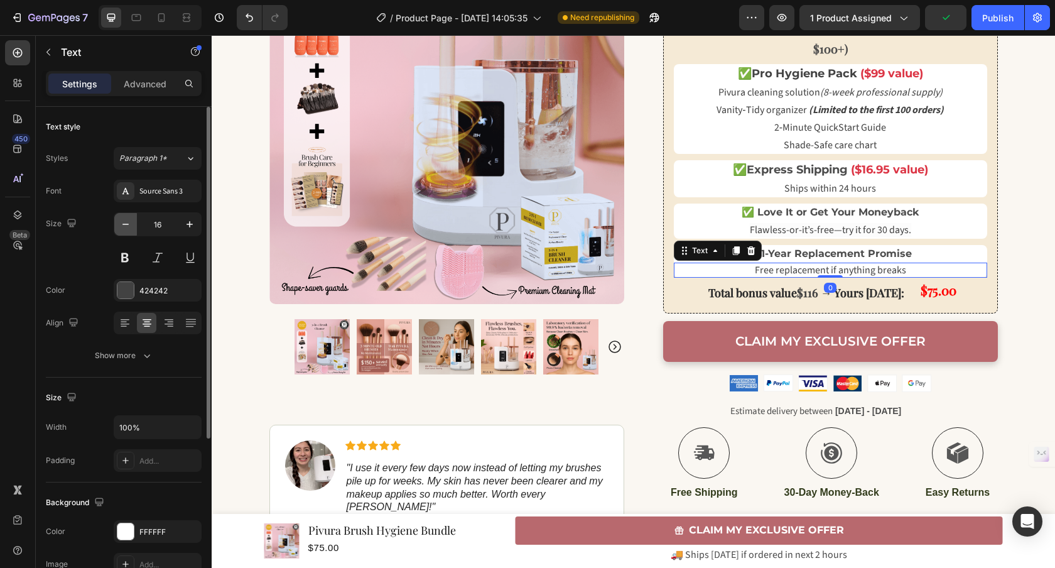
click at [119, 230] on button "button" at bounding box center [125, 224] width 23 height 23
type input "14"
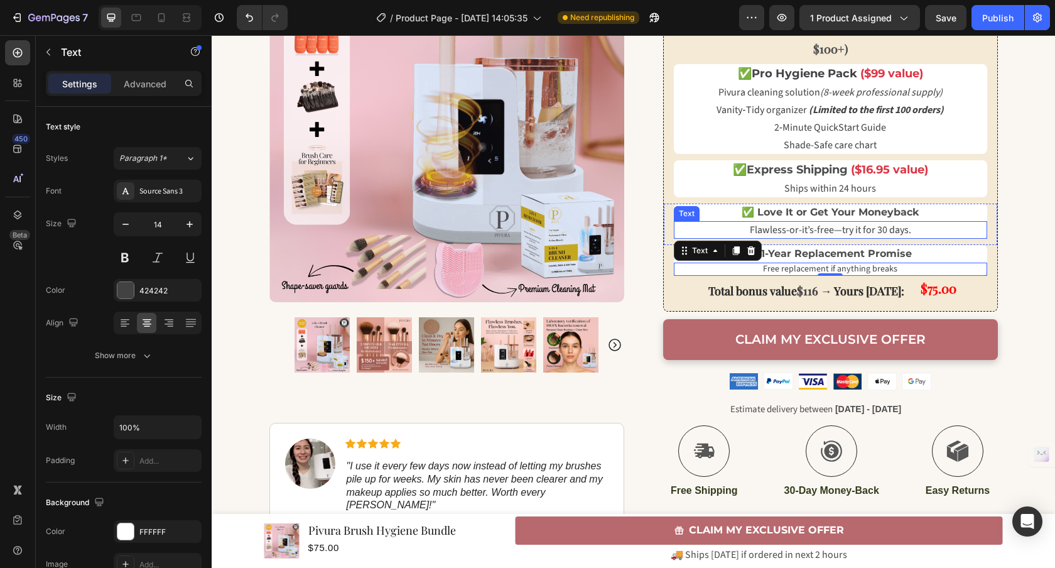
click at [800, 225] on span "Flawless-or-it’s-free—try it for 30 days." at bounding box center [830, 230] width 161 height 14
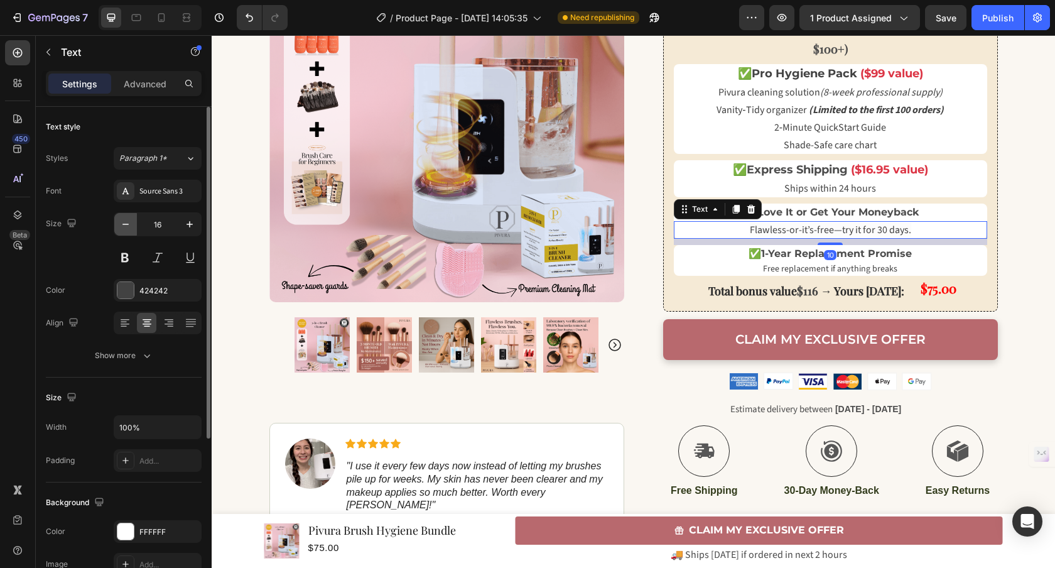
click at [123, 225] on icon "button" at bounding box center [125, 224] width 13 height 13
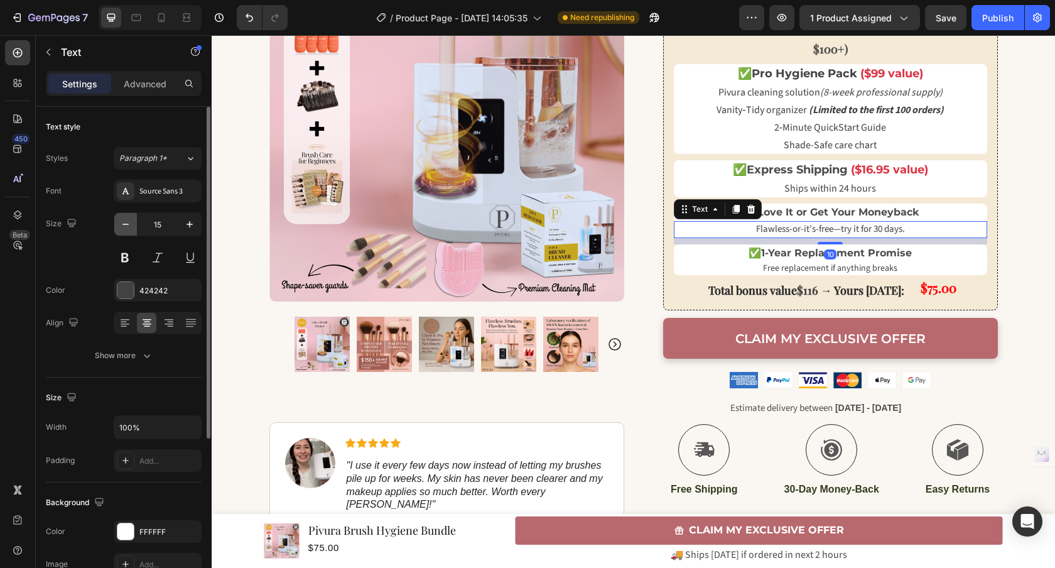
type input "14"
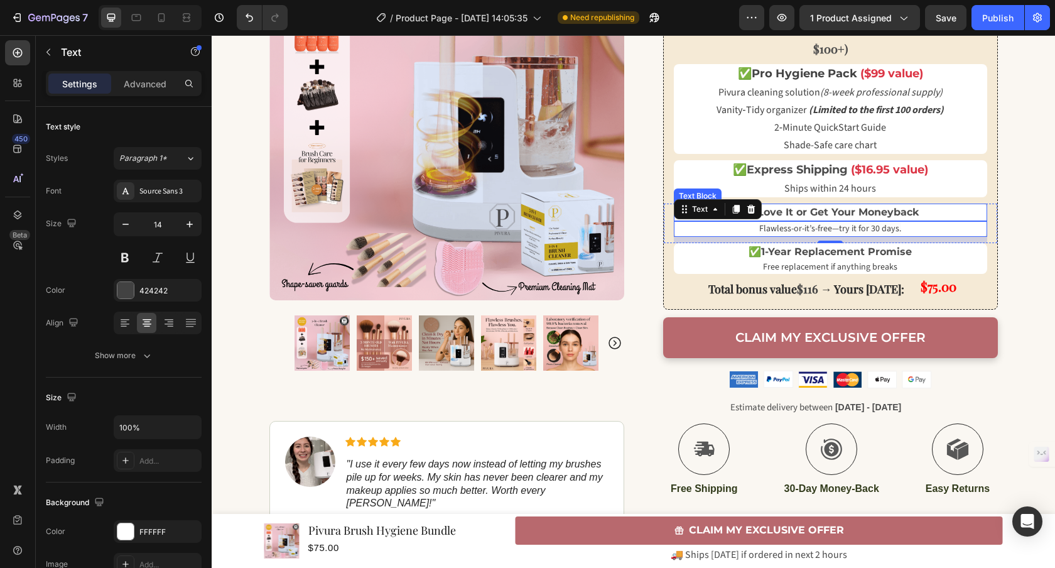
click at [832, 215] on strong "✅ Love It or Get Your Moneyback" at bounding box center [829, 212] width 177 height 12
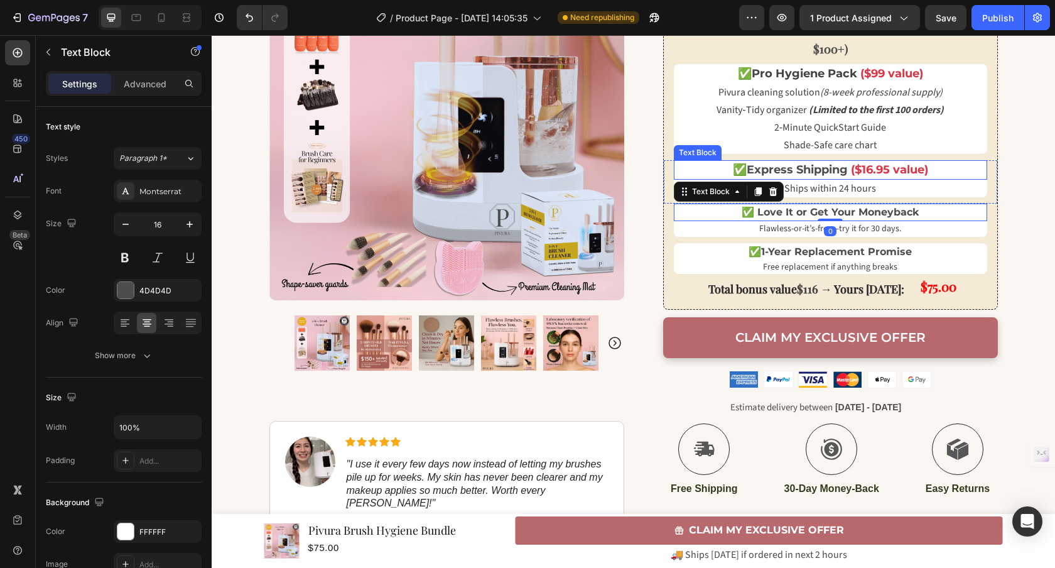
click at [818, 168] on strong "Express Shipping" at bounding box center [796, 170] width 101 height 14
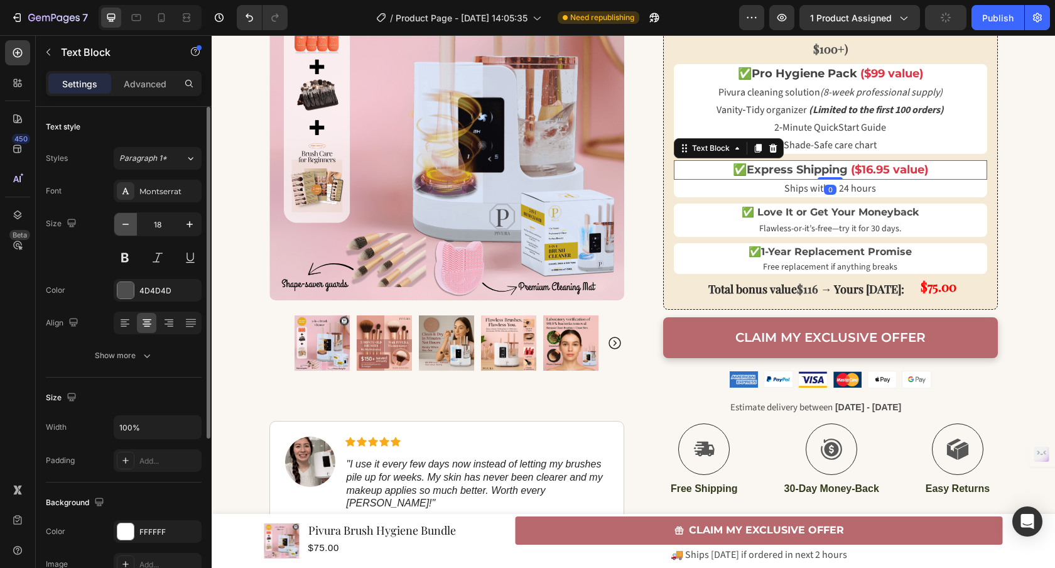
click at [134, 228] on button "button" at bounding box center [125, 224] width 23 height 23
click at [134, 227] on button "button" at bounding box center [125, 224] width 23 height 23
type input "16"
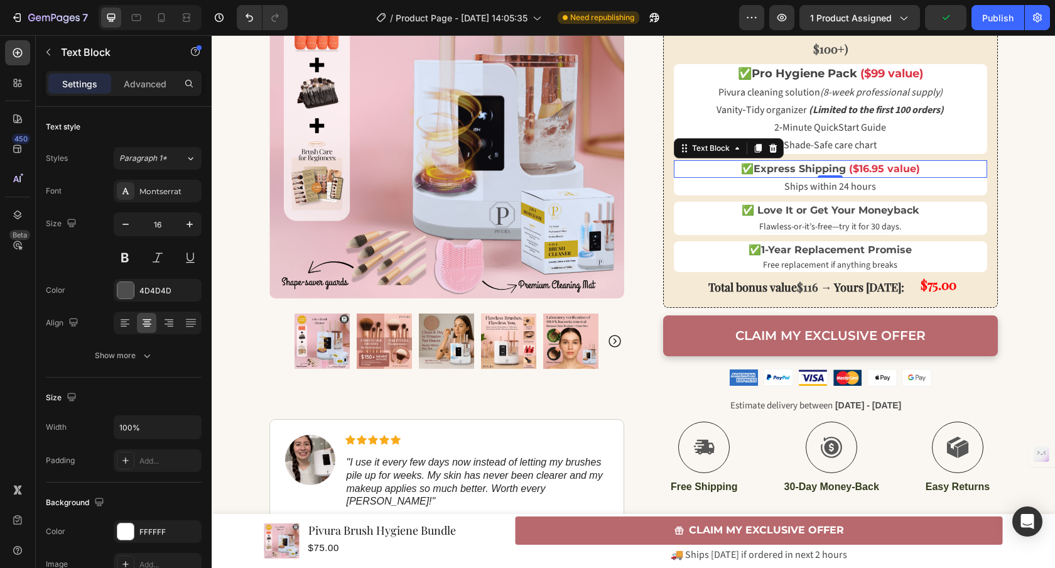
click at [803, 171] on strong "Express Shipping" at bounding box center [799, 169] width 92 height 12
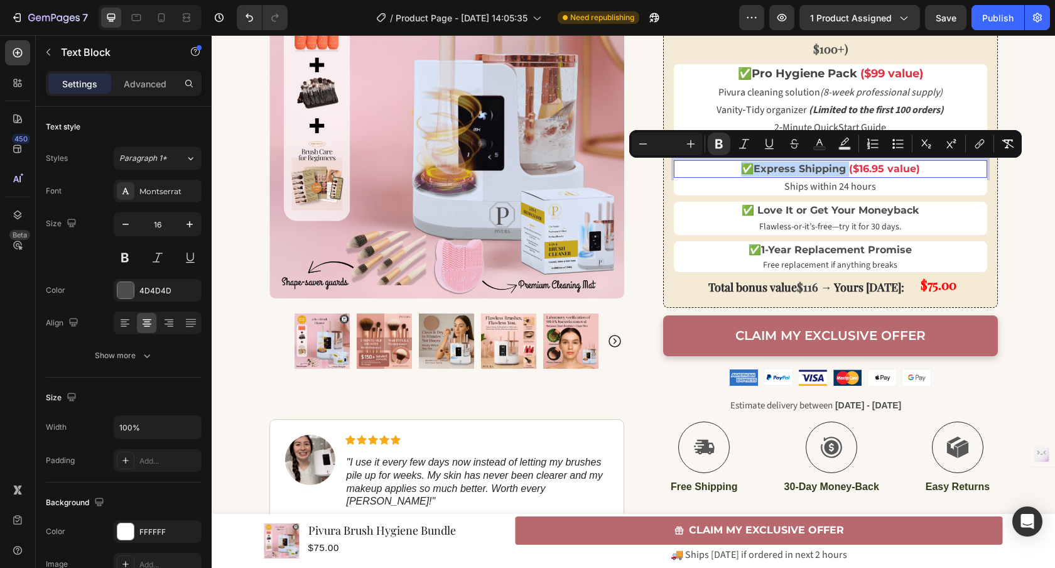
click at [809, 170] on strong "Express Shipping" at bounding box center [799, 169] width 92 height 12
drag, startPoint x: 736, startPoint y: 171, endPoint x: 838, endPoint y: 169, distance: 101.7
click at [838, 169] on p "✅ Express Shipping ($16.95 value)" at bounding box center [830, 168] width 311 height 15
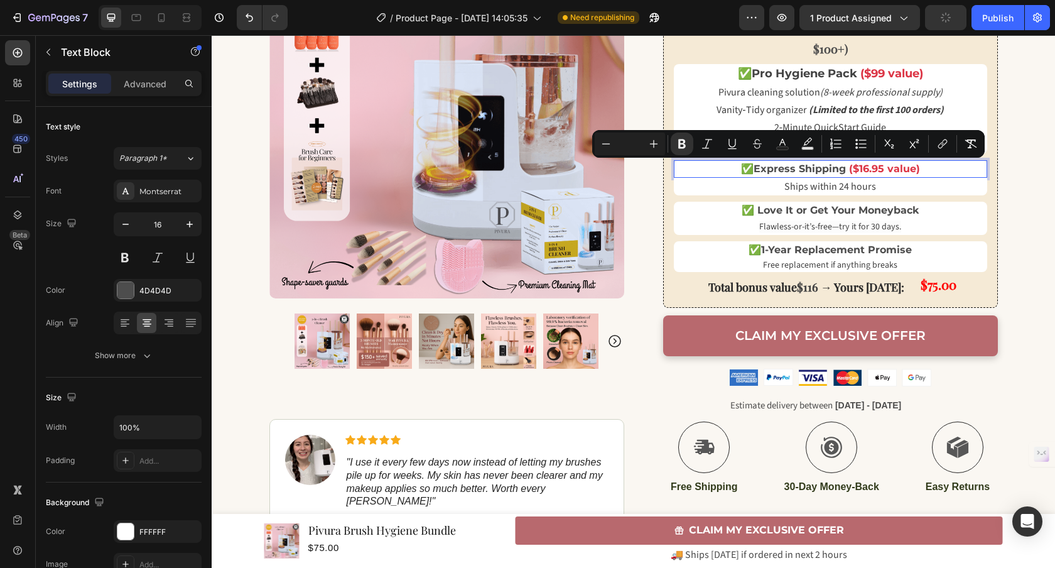
click at [846, 169] on strong "Rich Text Editor. Editing area: main" at bounding box center [847, 169] width 3 height 12
drag, startPoint x: 840, startPoint y: 170, endPoint x: 747, endPoint y: 168, distance: 92.9
click at [748, 168] on p "✅ Express Shipping ($16.95 value)" at bounding box center [830, 168] width 311 height 15
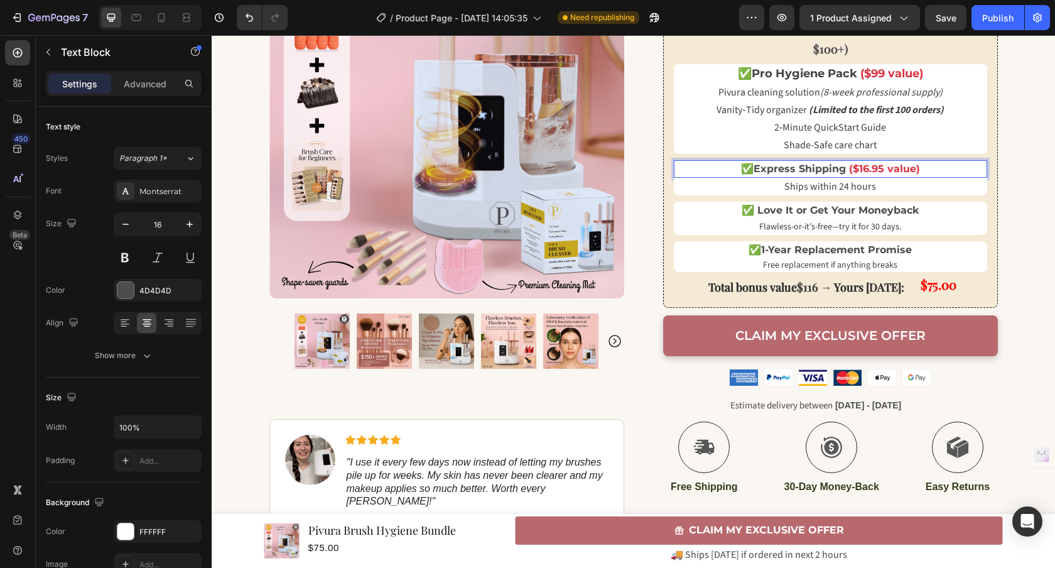
click at [872, 165] on strong "($16.95 value)" at bounding box center [884, 169] width 71 height 12
drag, startPoint x: 916, startPoint y: 169, endPoint x: 716, endPoint y: 169, distance: 199.6
click at [717, 170] on p "✅ Express Shipping ($16.95 value)" at bounding box center [830, 168] width 311 height 15
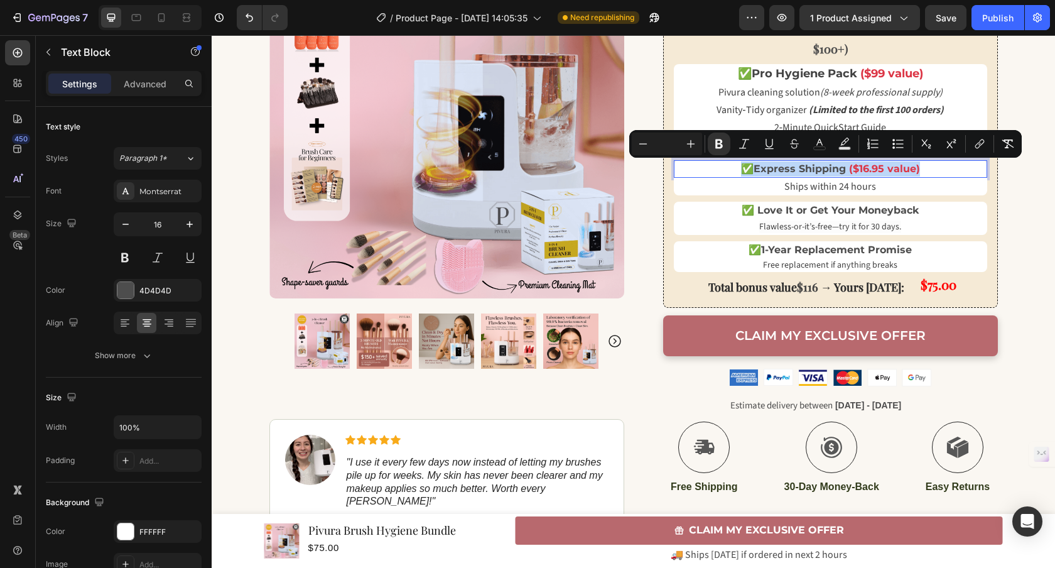
click at [723, 168] on p "✅ Express Shipping ($16.95 value)" at bounding box center [830, 168] width 311 height 15
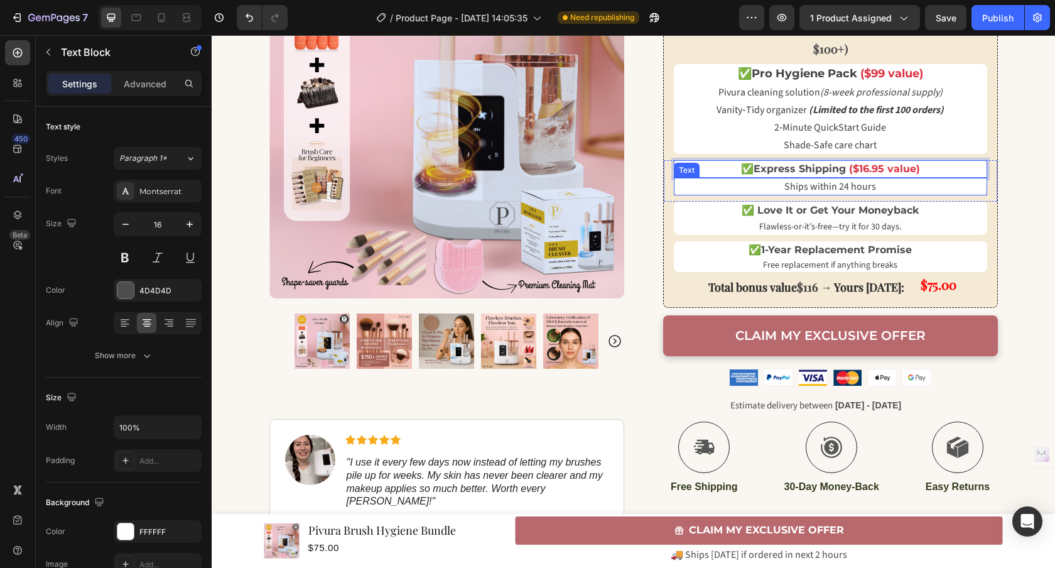
click at [810, 188] on span "Ships within 24 hours" at bounding box center [830, 187] width 92 height 14
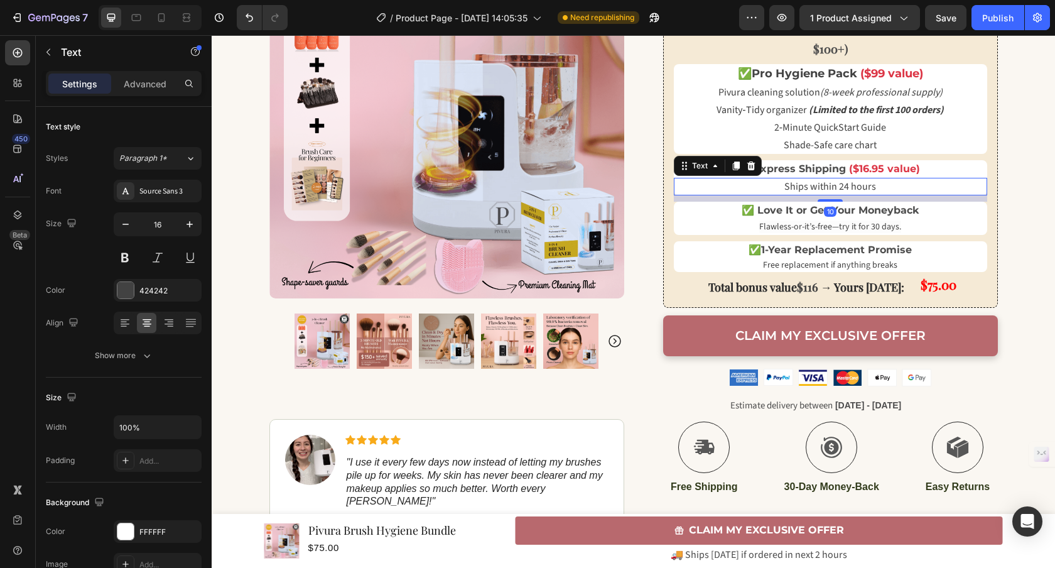
click at [810, 188] on span "Ships within 24 hours" at bounding box center [830, 187] width 92 height 14
click at [763, 180] on p "Ships within 24 hours" at bounding box center [830, 186] width 311 height 15
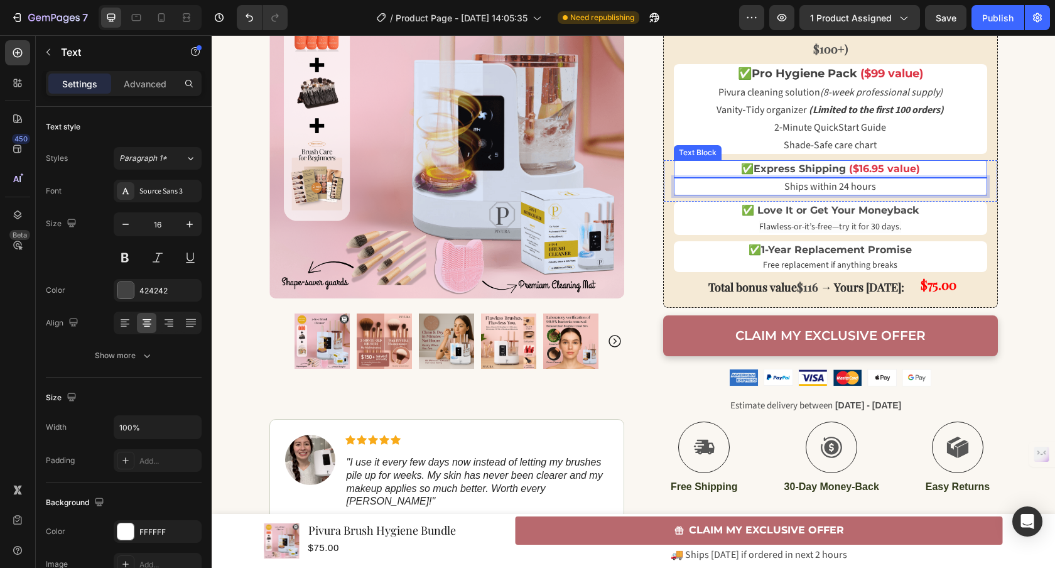
click at [765, 167] on strong "Express Shipping" at bounding box center [799, 169] width 92 height 12
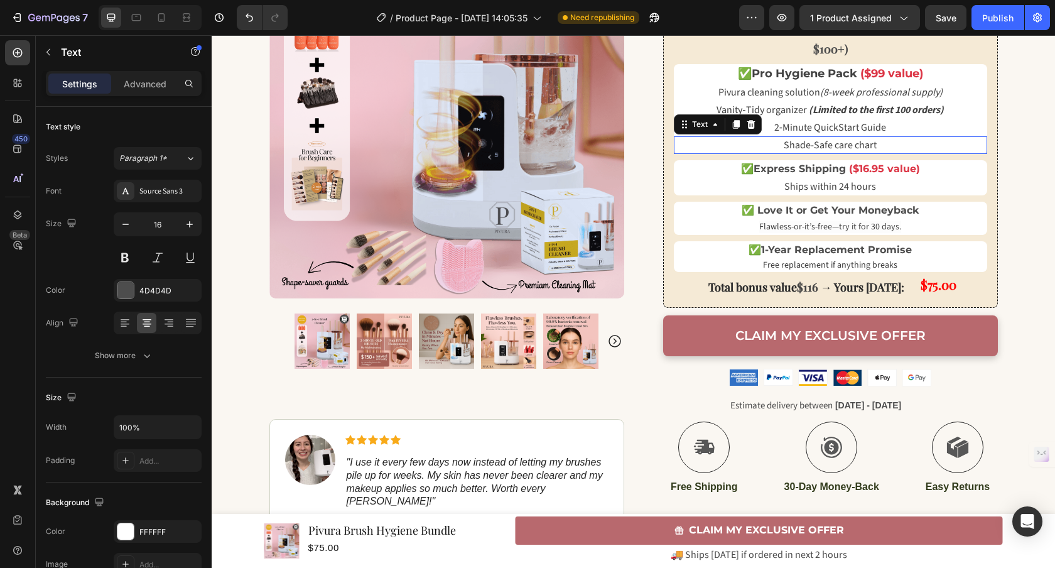
click at [841, 144] on span "Shade-Safe care chart" at bounding box center [829, 145] width 93 height 14
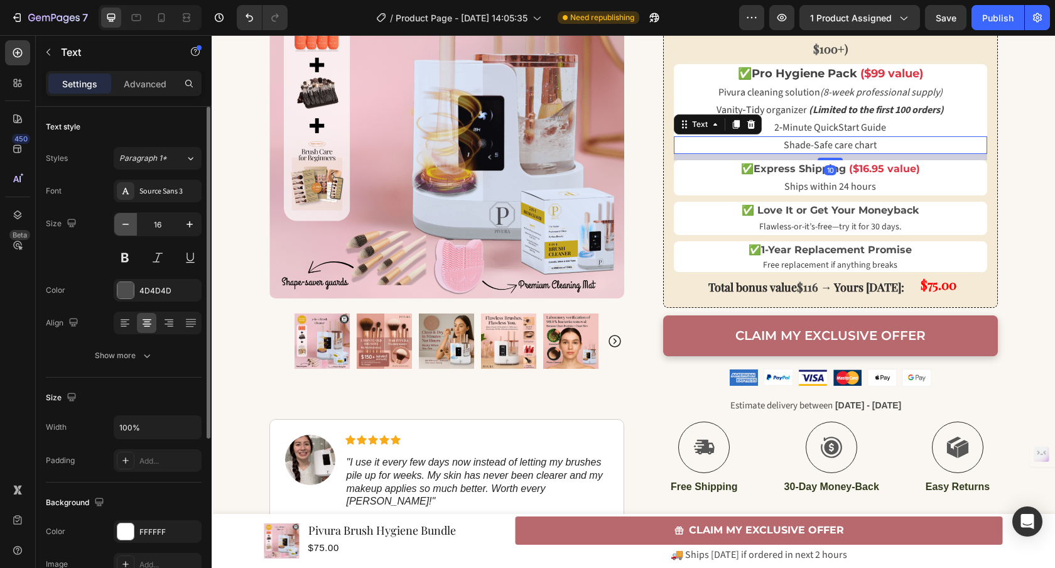
click at [131, 225] on icon "button" at bounding box center [125, 224] width 13 height 13
type input "14"
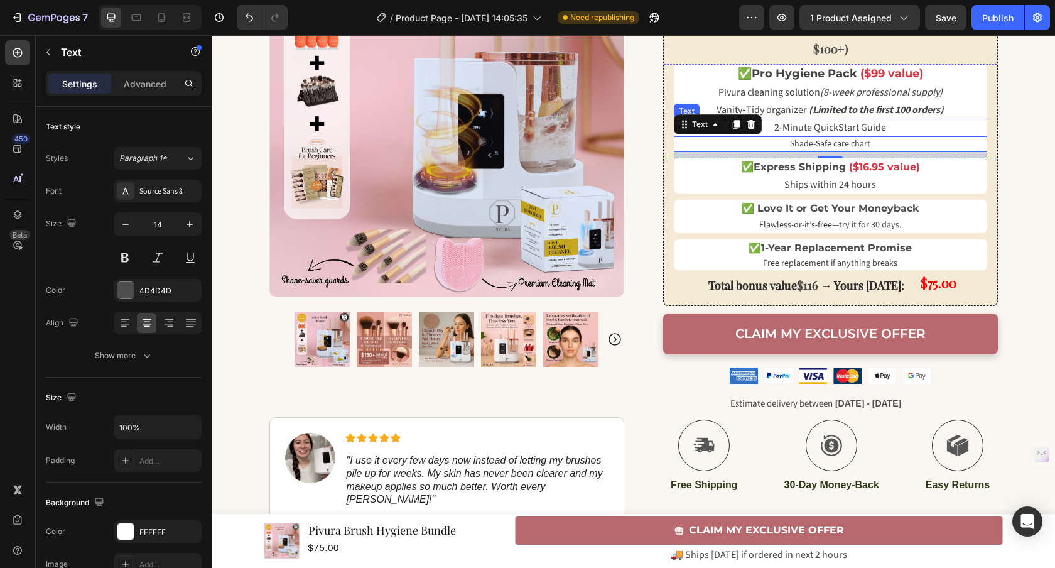
click at [801, 127] on span "2‑Minute QuickStart Guide" at bounding box center [830, 128] width 112 height 14
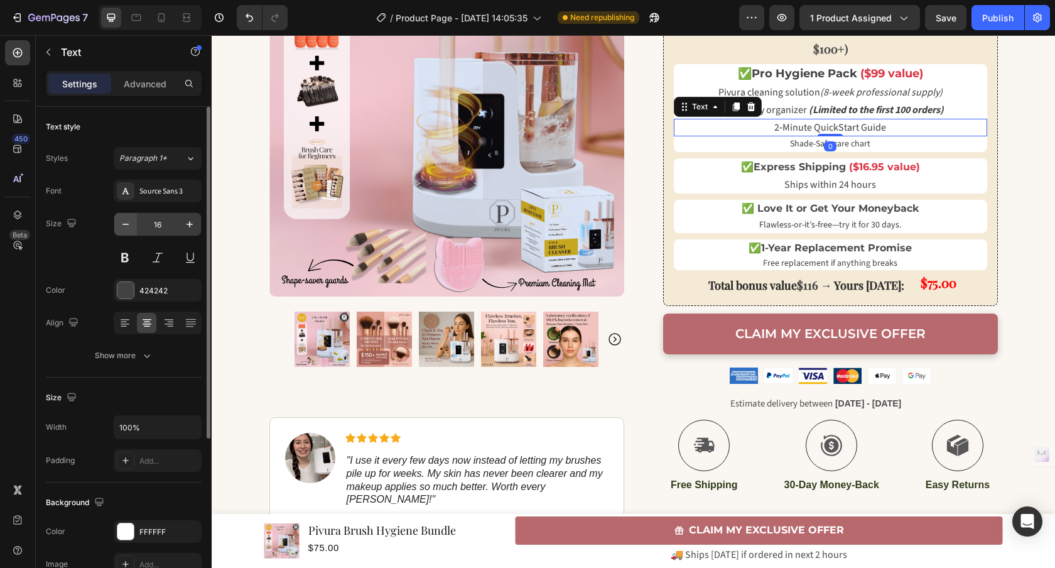
click at [137, 215] on input "16" at bounding box center [157, 224] width 41 height 23
click at [129, 224] on icon "button" at bounding box center [125, 224] width 13 height 13
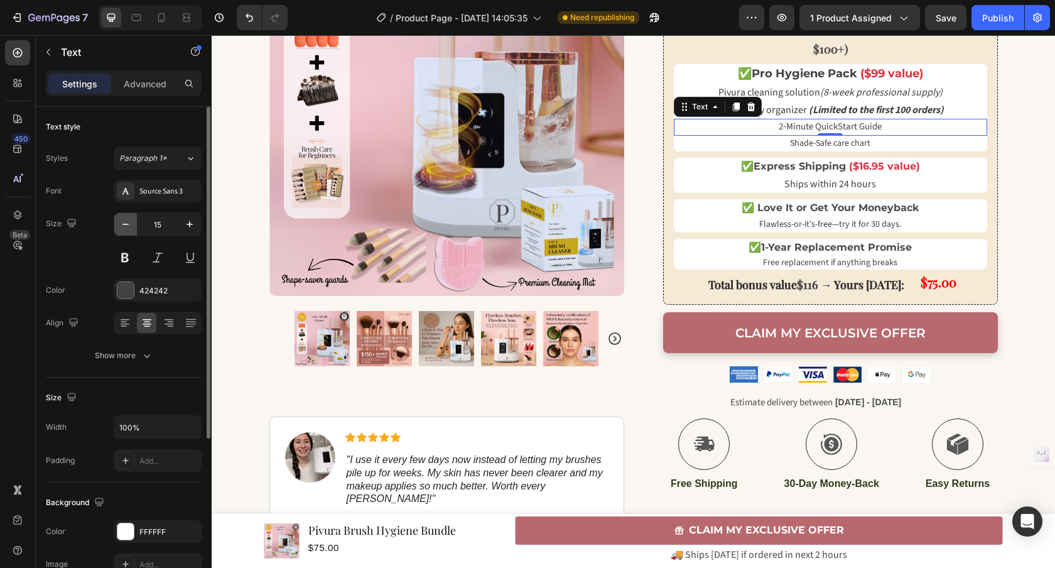
click at [129, 224] on icon "button" at bounding box center [125, 224] width 13 height 13
type input "14"
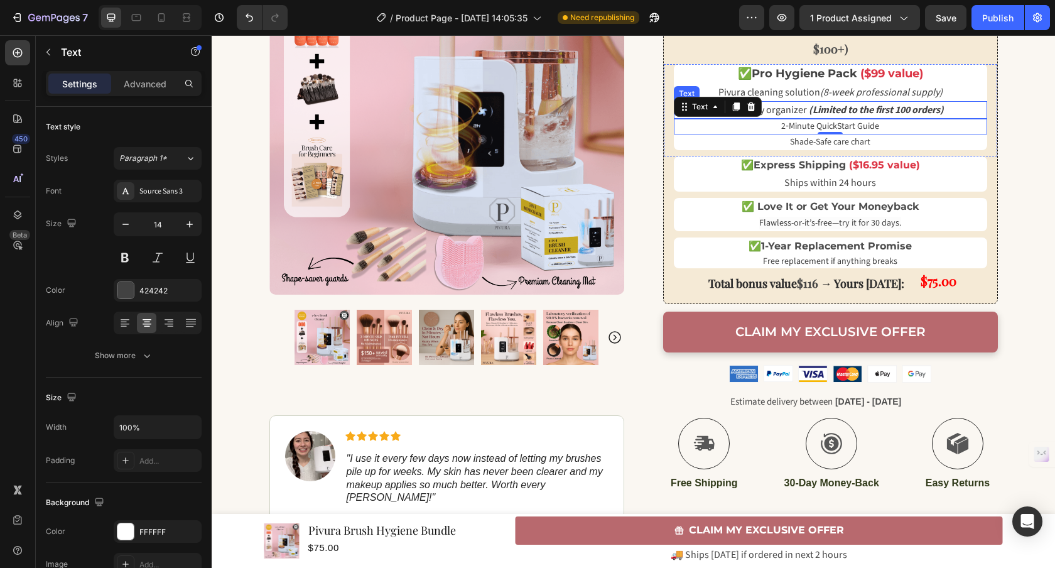
click at [809, 107] on strong "(Limited to the first 100 orders)" at bounding box center [876, 110] width 135 height 14
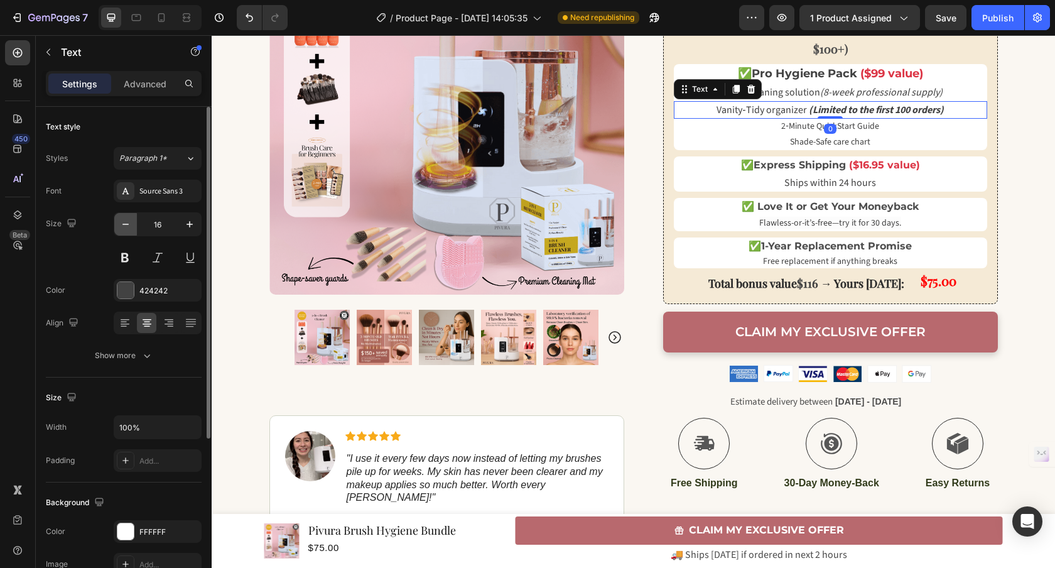
click at [123, 223] on icon "button" at bounding box center [125, 224] width 13 height 13
click at [123, 222] on icon "button" at bounding box center [125, 224] width 13 height 13
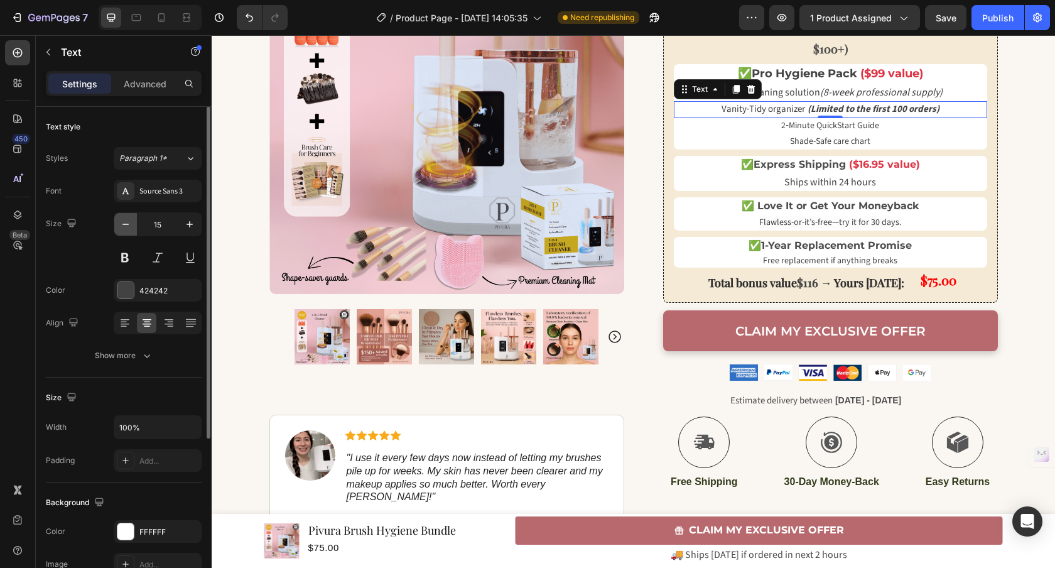
click at [127, 223] on icon "button" at bounding box center [125, 223] width 6 height 1
type input "14"
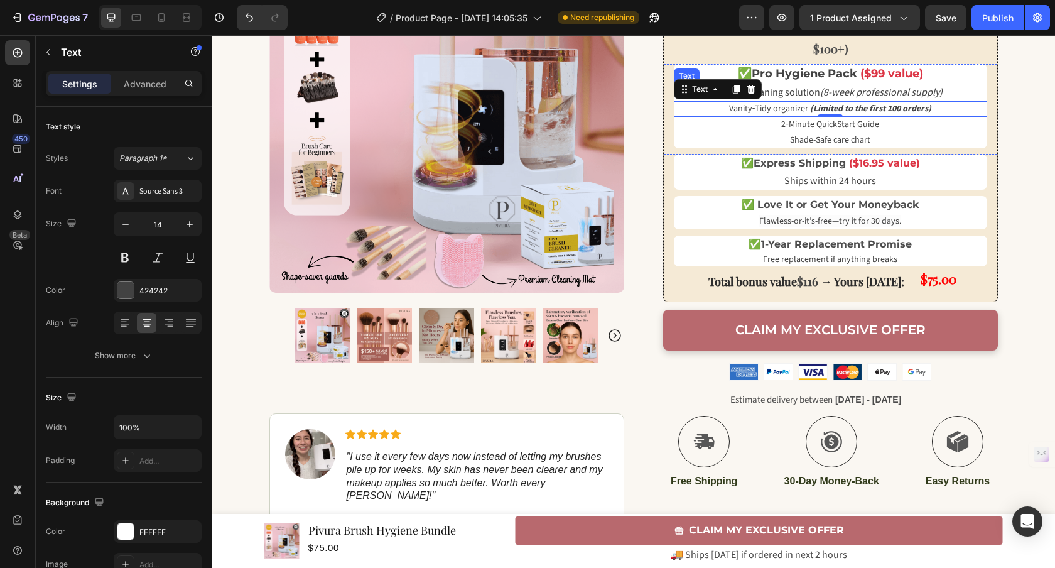
click at [814, 89] on span "Pivura cleaning solution (8-week professional supply)" at bounding box center [830, 92] width 224 height 14
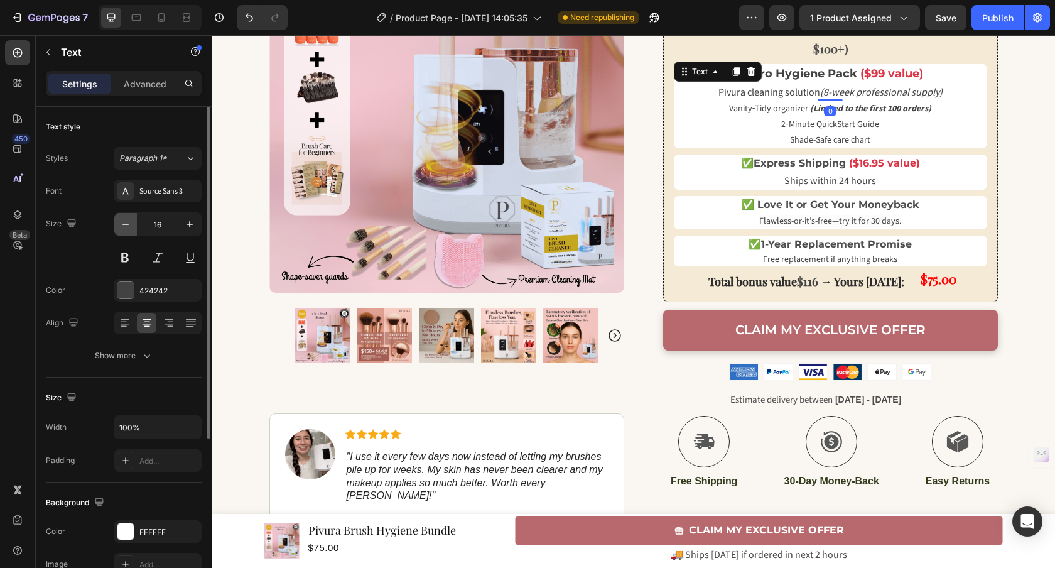
click at [122, 224] on icon "button" at bounding box center [125, 224] width 13 height 13
type input "14"
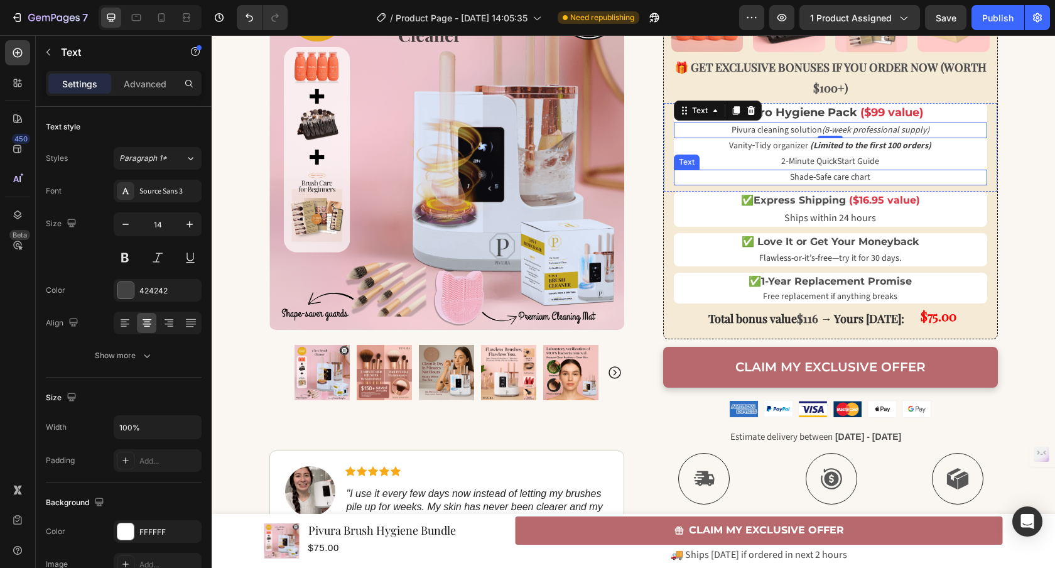
scroll to position [575, 0]
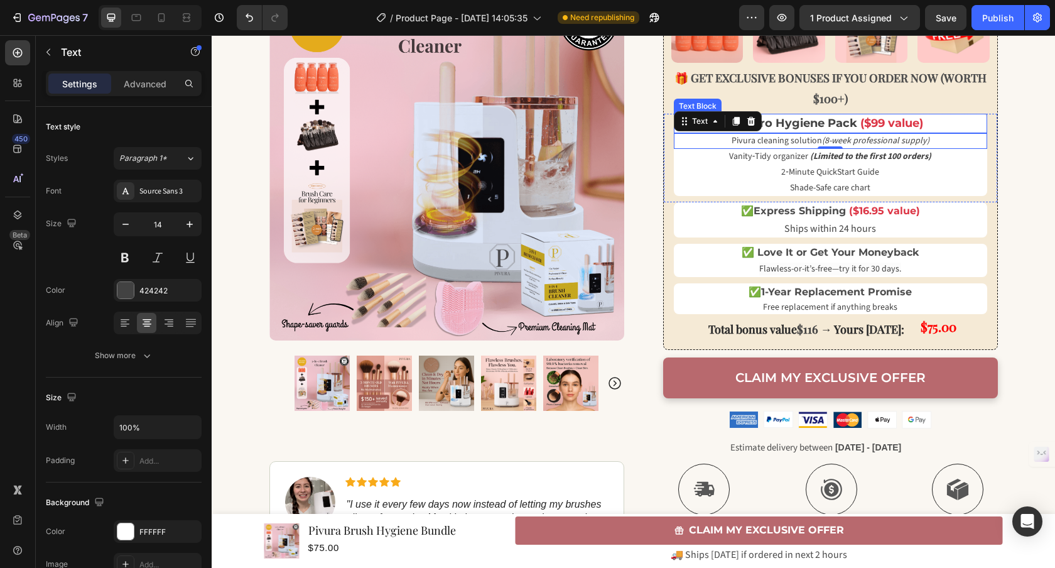
click at [805, 128] on span "Pro Hygiene Pack" at bounding box center [803, 123] width 105 height 14
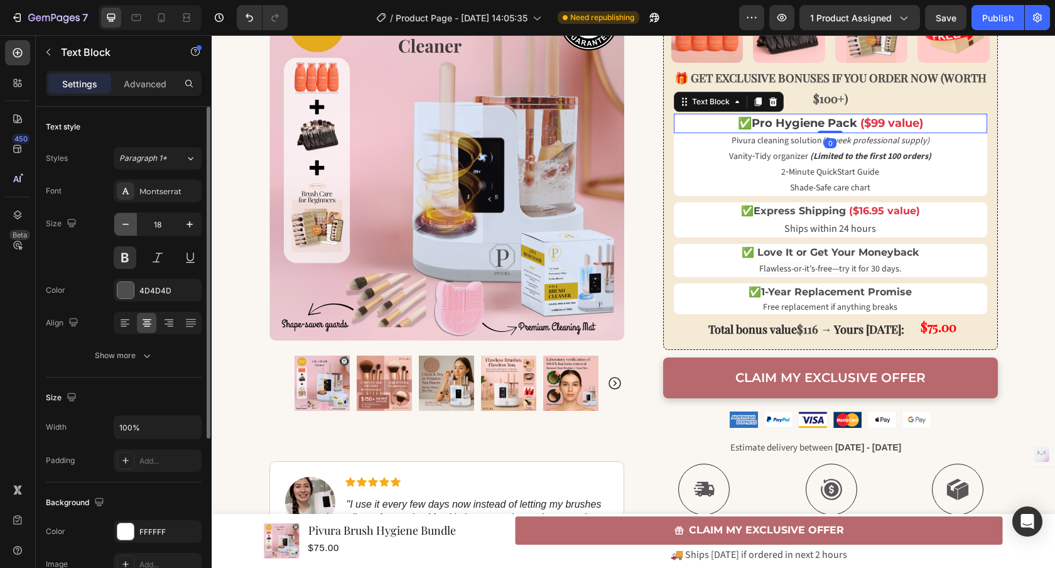
click at [126, 227] on icon "button" at bounding box center [125, 224] width 13 height 13
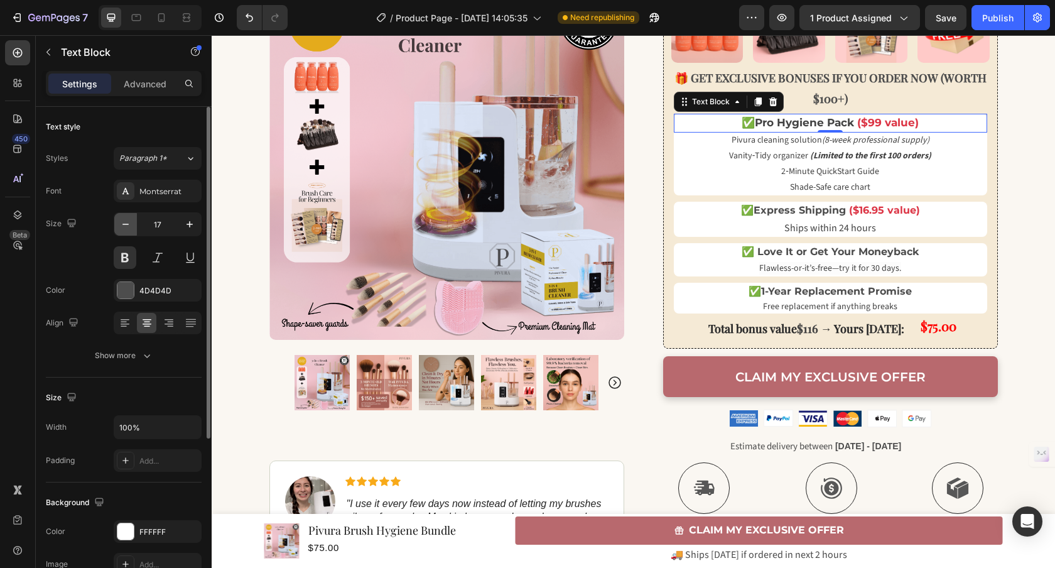
click at [124, 227] on icon "button" at bounding box center [125, 224] width 13 height 13
type input "16"
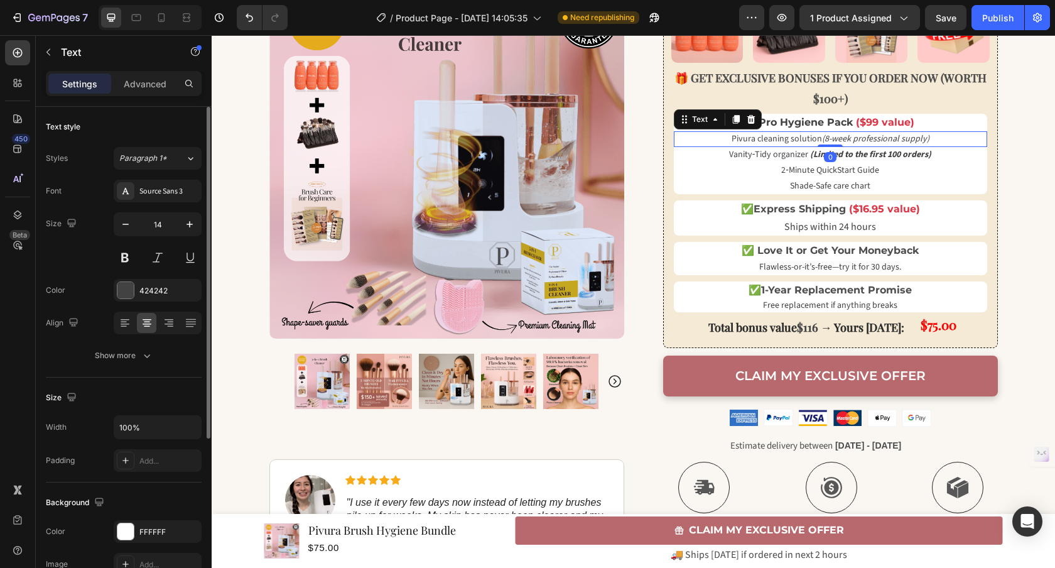
click at [763, 143] on span "Pivura cleaning solution (8-week professional supply)" at bounding box center [830, 138] width 198 height 13
click at [870, 122] on strong "($99 value)" at bounding box center [885, 122] width 58 height 12
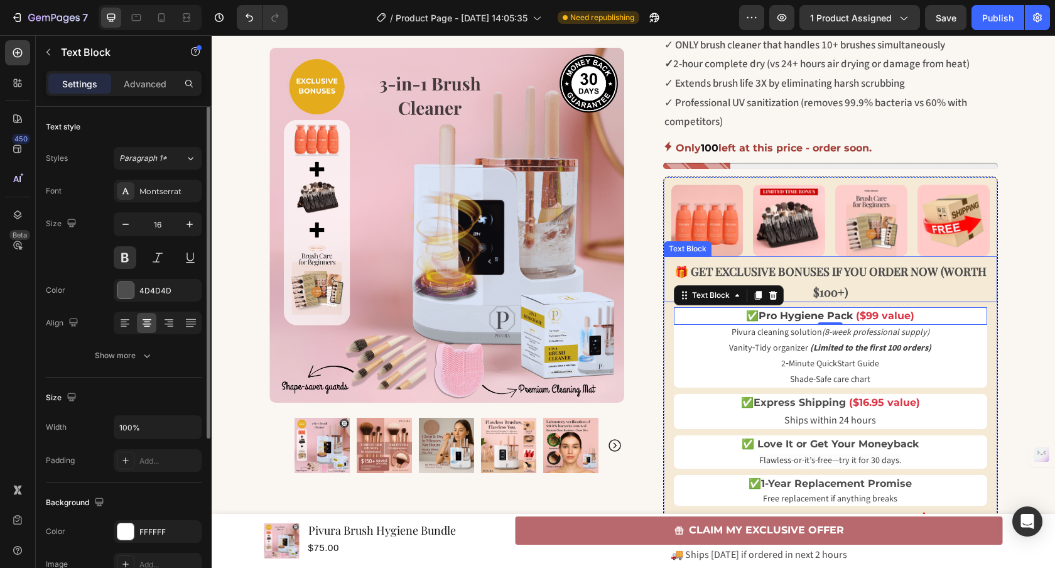
scroll to position [379, 0]
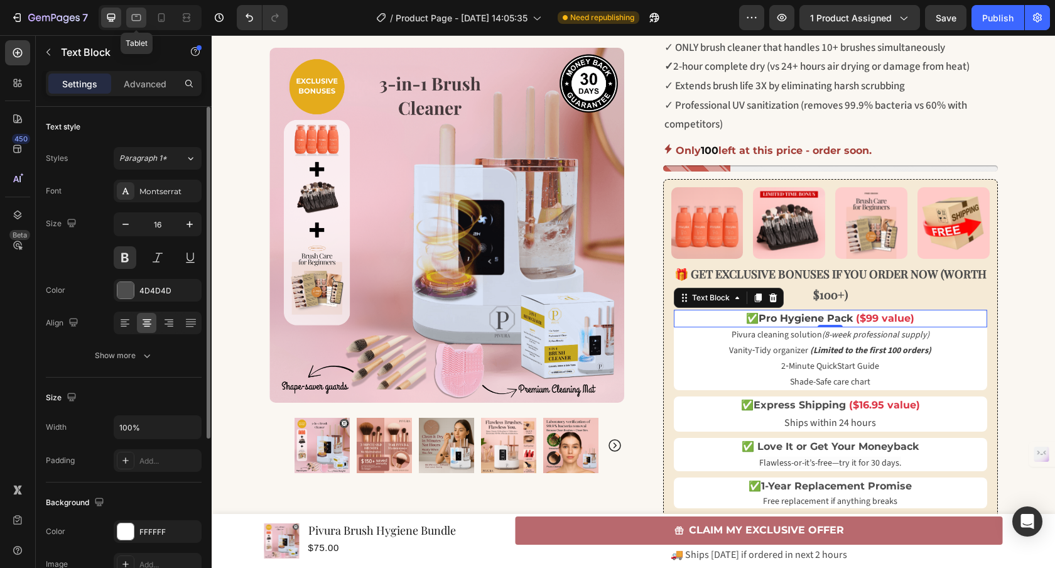
click at [140, 20] on icon at bounding box center [136, 17] width 9 height 7
type input "18"
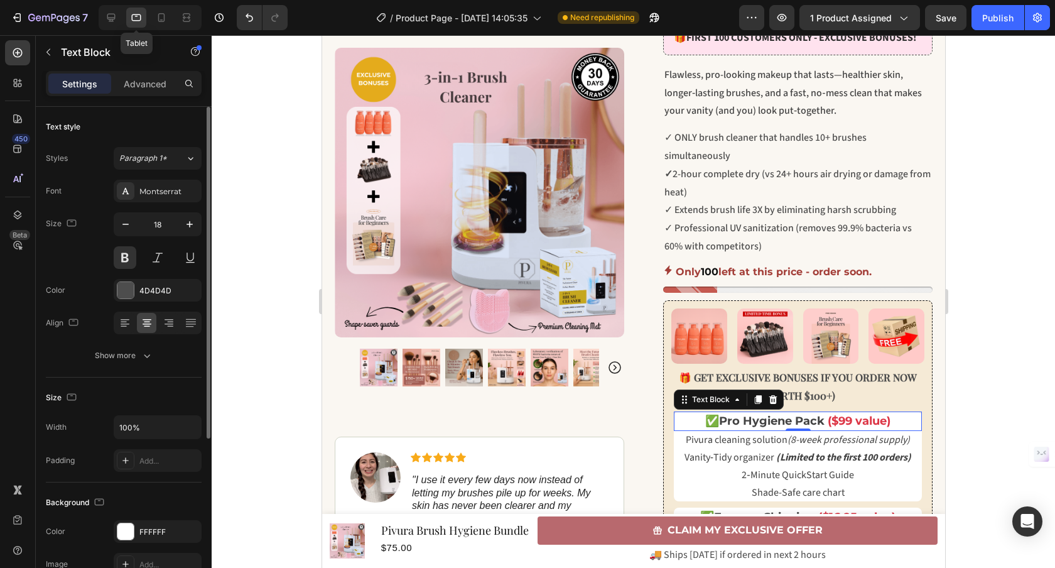
scroll to position [710, 0]
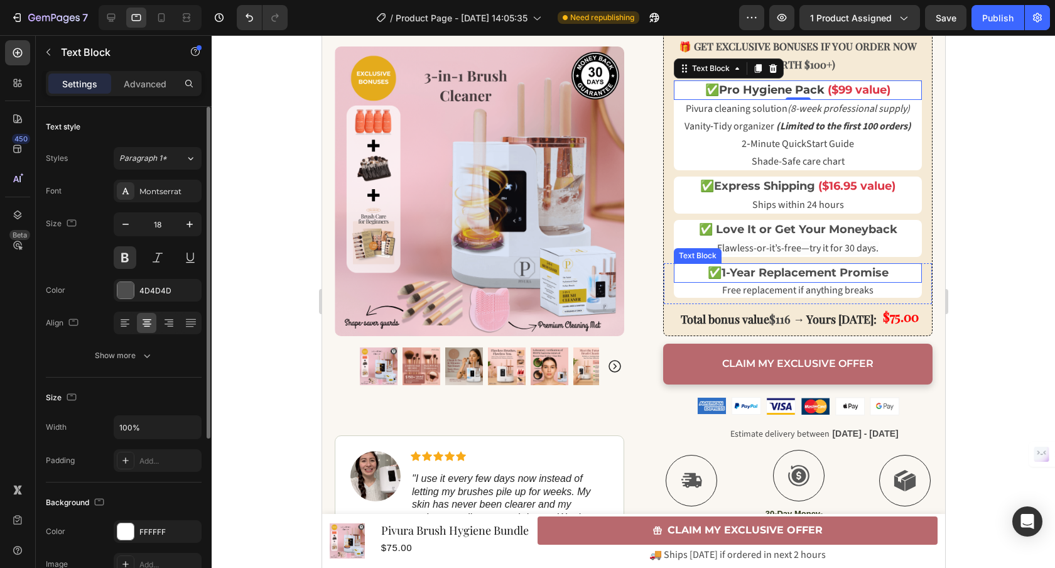
click at [727, 272] on strong "1-Year Replacement Promise" at bounding box center [804, 273] width 167 height 14
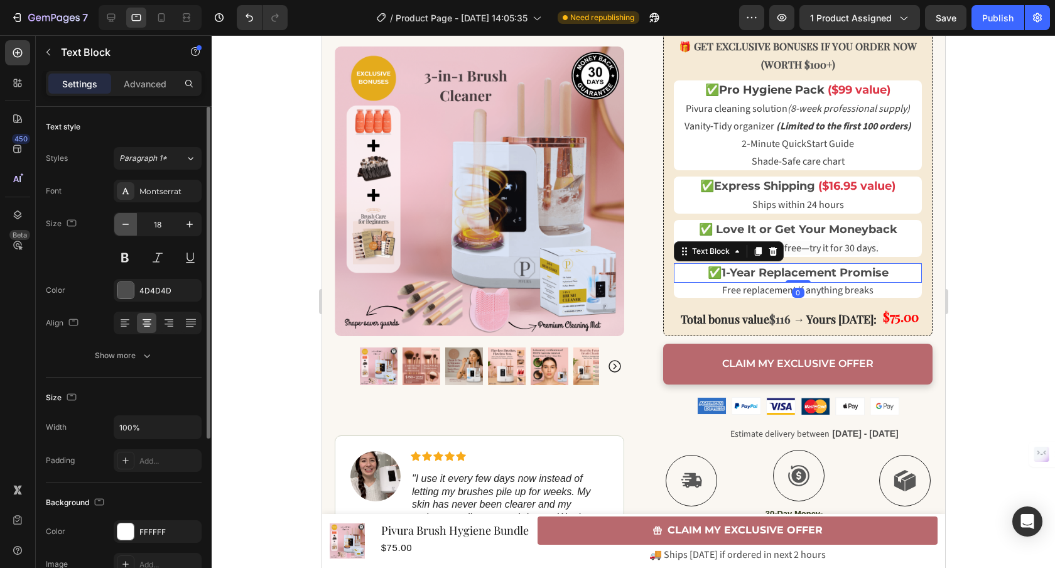
click at [131, 227] on icon "button" at bounding box center [125, 224] width 13 height 13
type input "16"
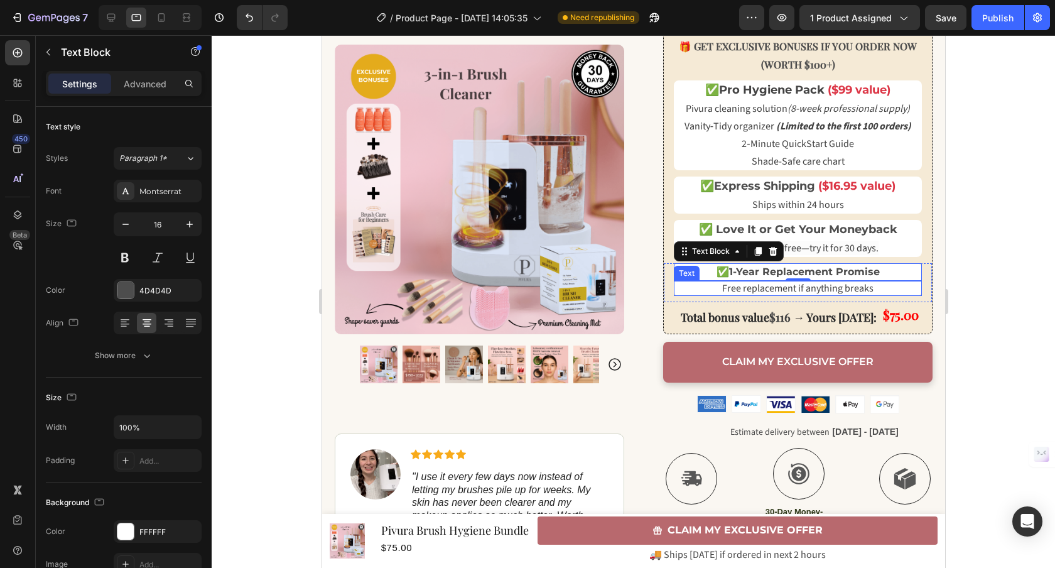
click at [721, 291] on span "Free replacement if anything breaks" at bounding box center [796, 288] width 151 height 14
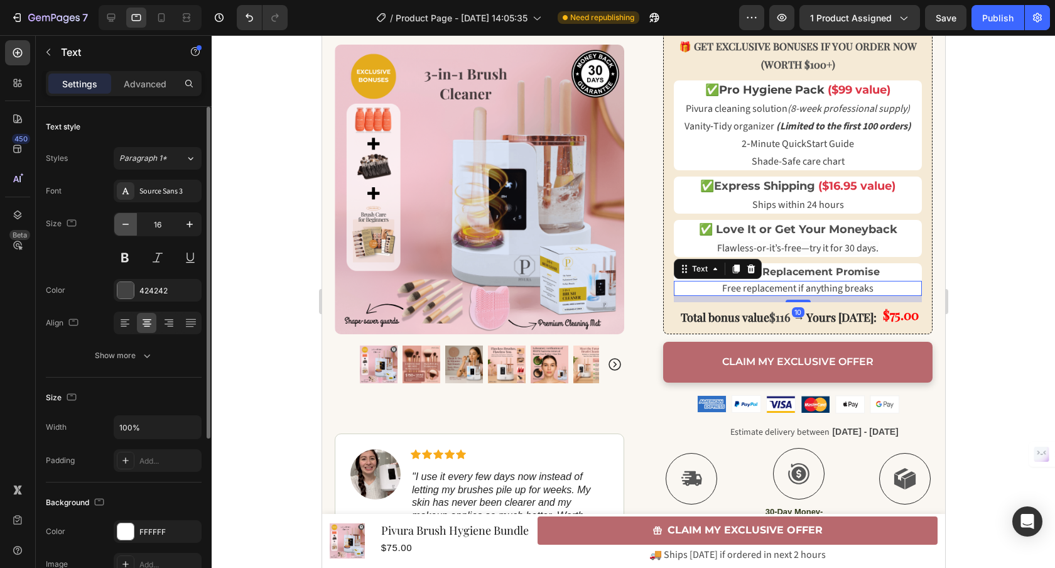
click at [126, 227] on icon "button" at bounding box center [125, 224] width 13 height 13
type input "14"
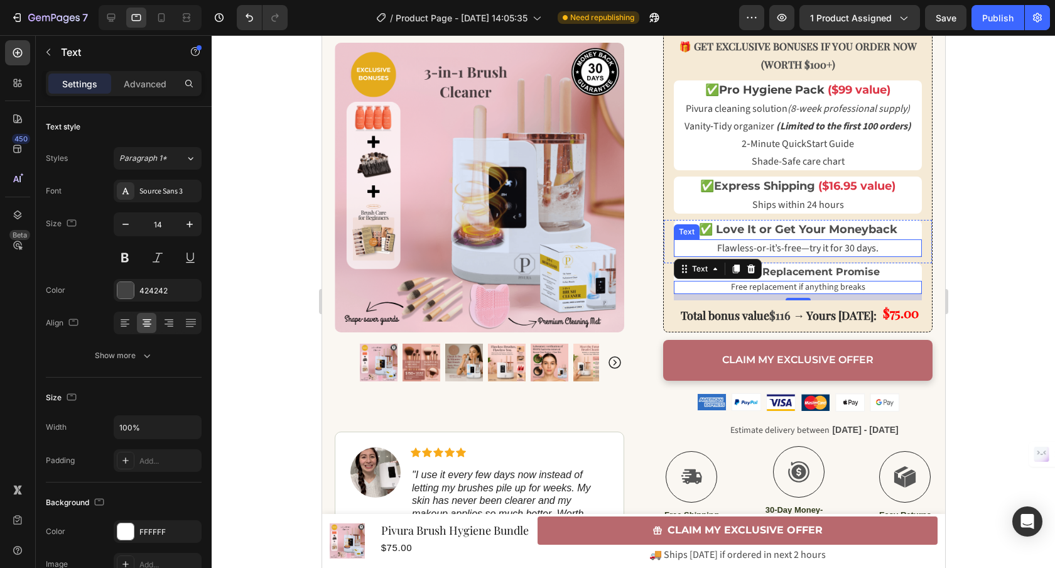
click at [760, 249] on span "Flawless-or-it’s-free—try it for 30 days." at bounding box center [796, 248] width 161 height 14
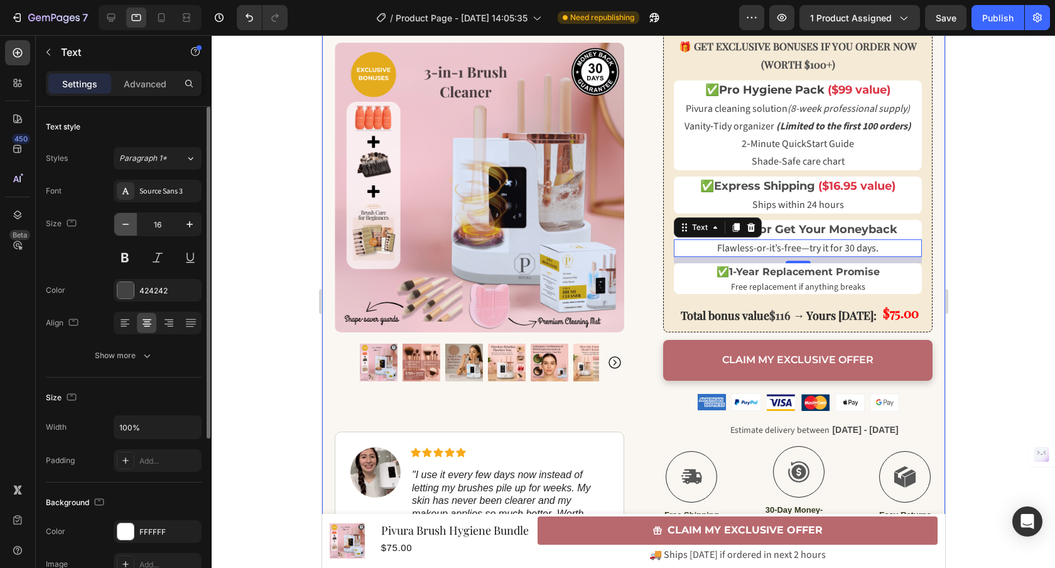
click at [126, 226] on icon "button" at bounding box center [125, 224] width 13 height 13
type input "14"
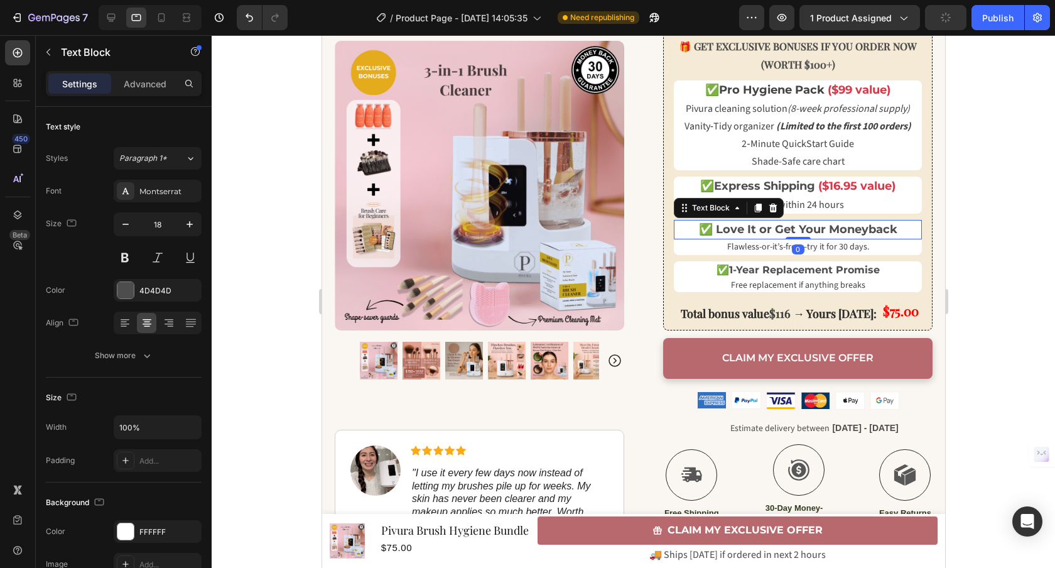
click at [795, 226] on strong "✅ Love It or Get Your Moneyback" at bounding box center [797, 229] width 198 height 14
click at [129, 225] on icon "button" at bounding box center [125, 224] width 13 height 13
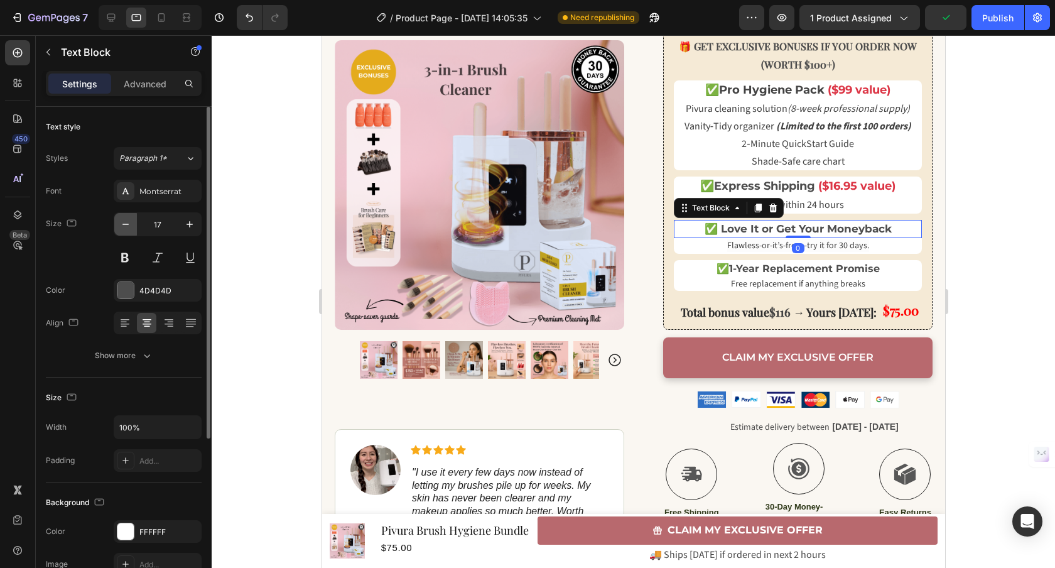
type input "16"
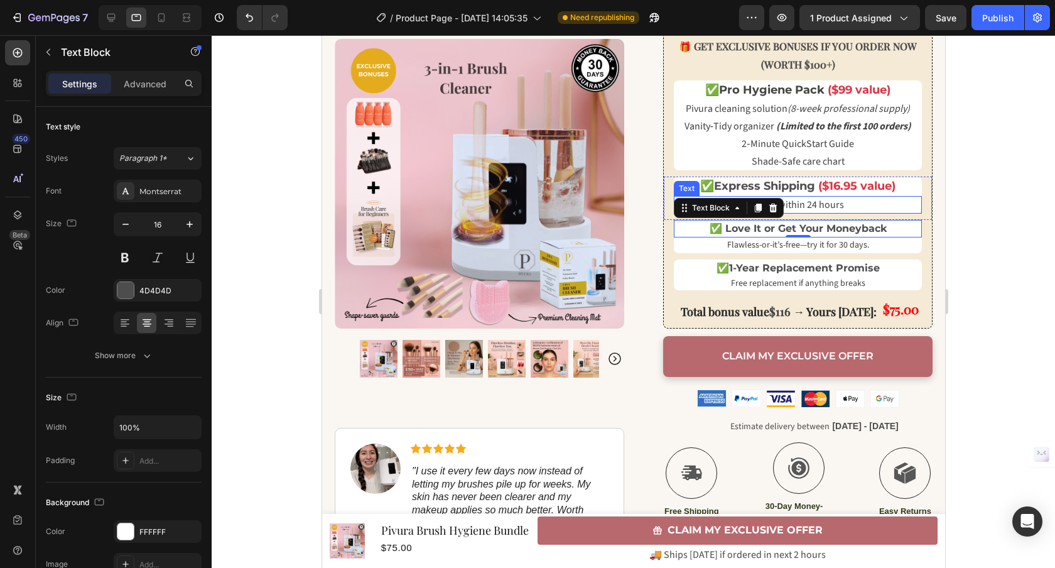
click at [802, 209] on span "Ships within 24 hours" at bounding box center [797, 205] width 92 height 14
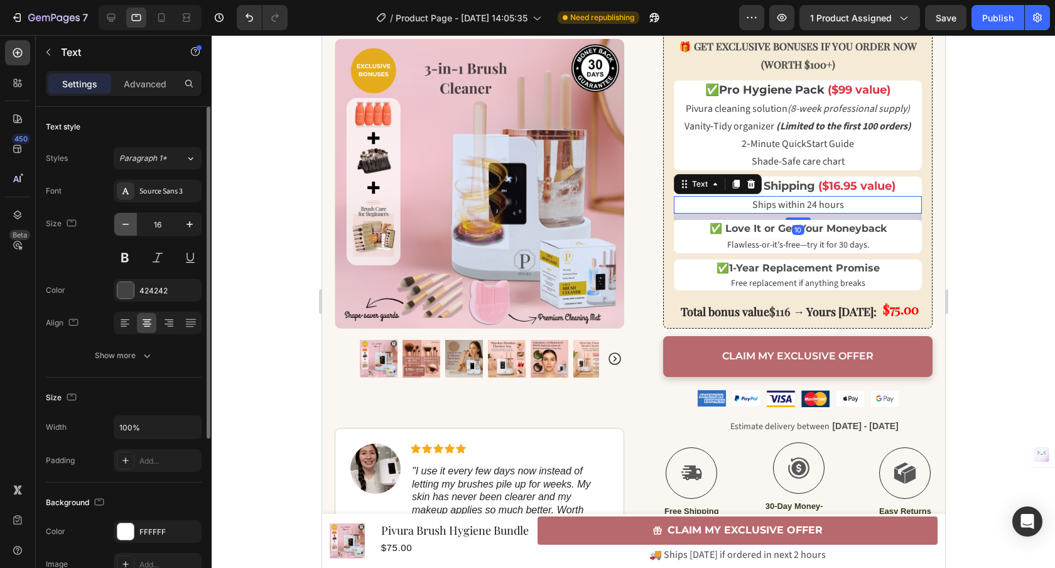
click at [122, 218] on icon "button" at bounding box center [125, 224] width 13 height 13
type input "14"
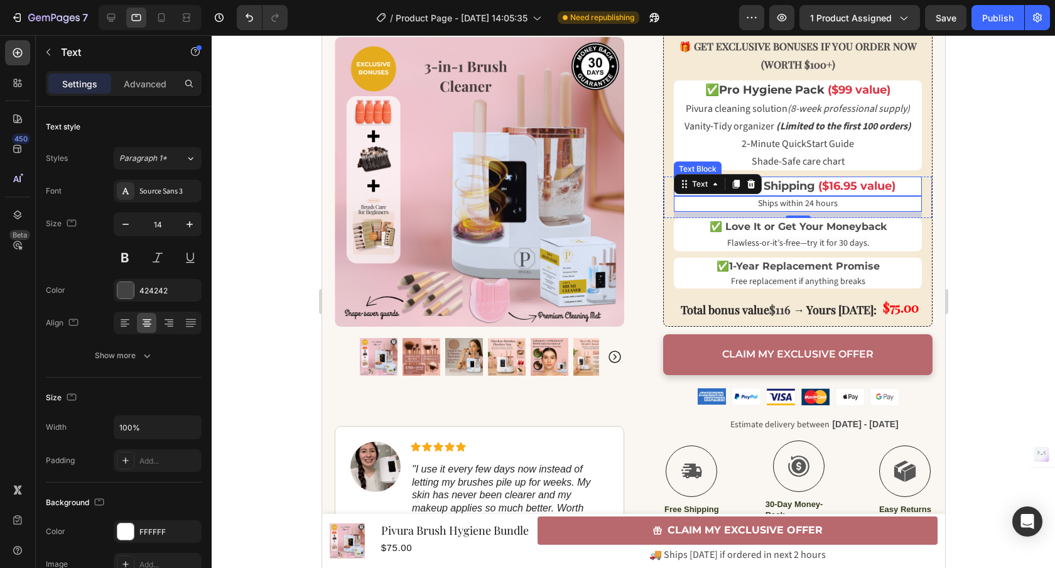
click at [763, 184] on strong "Express Shipping" at bounding box center [763, 186] width 101 height 14
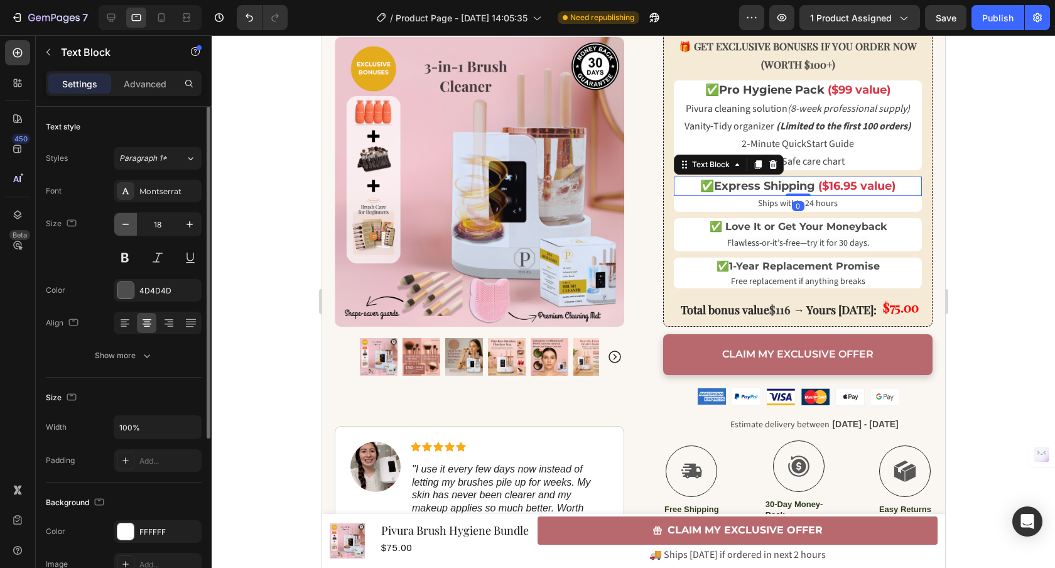
click at [124, 230] on button "button" at bounding box center [125, 224] width 23 height 23
type input "16"
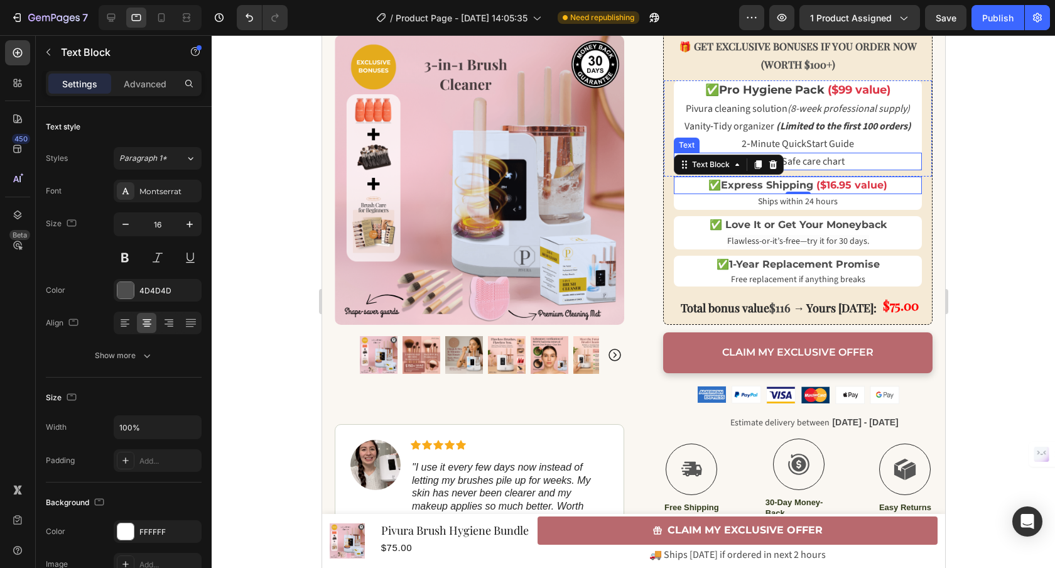
click at [815, 163] on span "Shade-Safe care chart" at bounding box center [797, 161] width 93 height 14
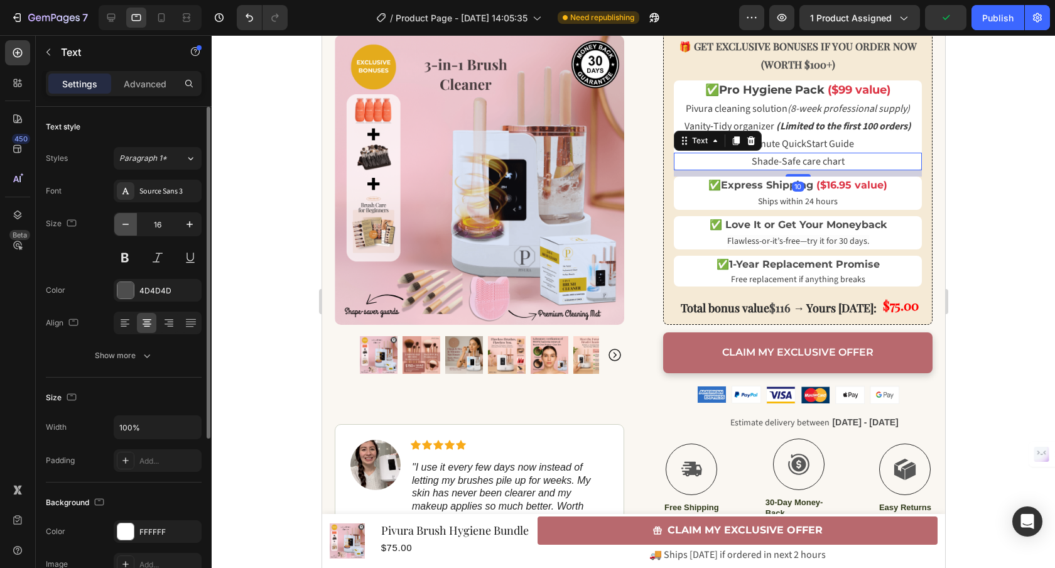
click at [128, 224] on icon "button" at bounding box center [125, 223] width 6 height 1
type input "14"
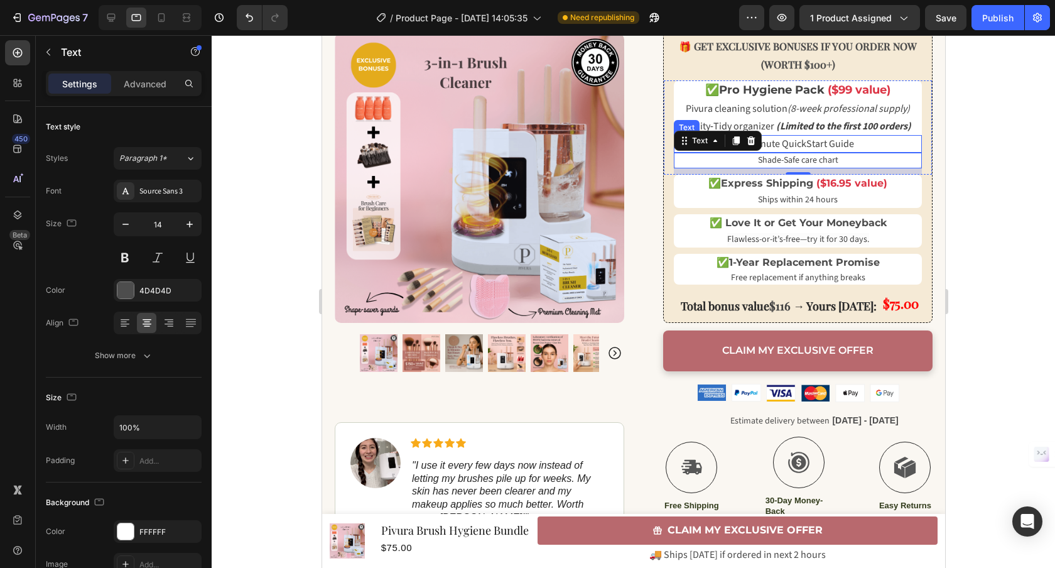
click at [812, 137] on span "2‑Minute QuickStart Guide" at bounding box center [797, 144] width 112 height 14
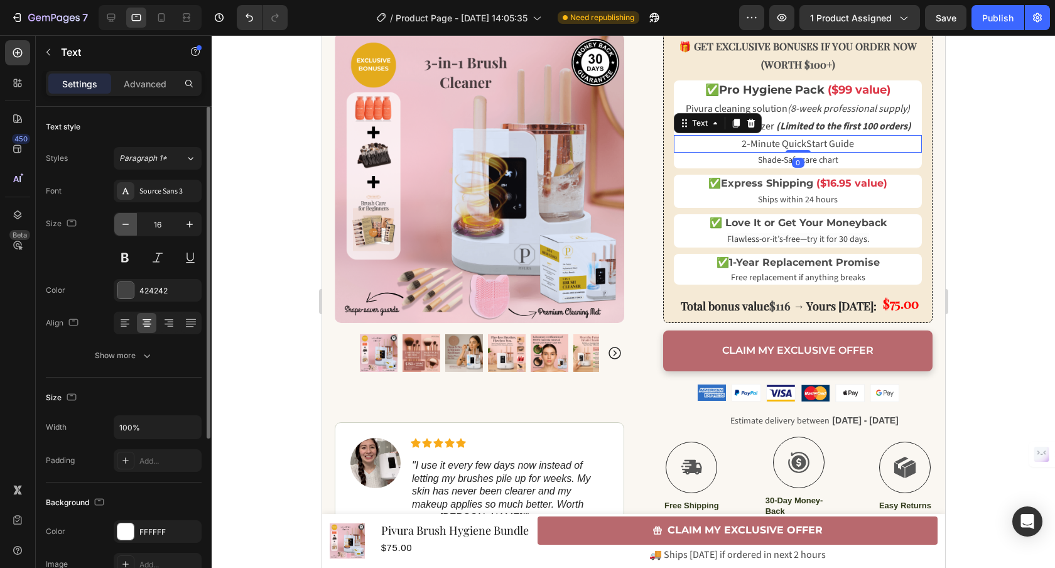
click at [129, 224] on icon "button" at bounding box center [125, 224] width 13 height 13
click at [130, 225] on icon "button" at bounding box center [125, 224] width 13 height 13
type input "14"
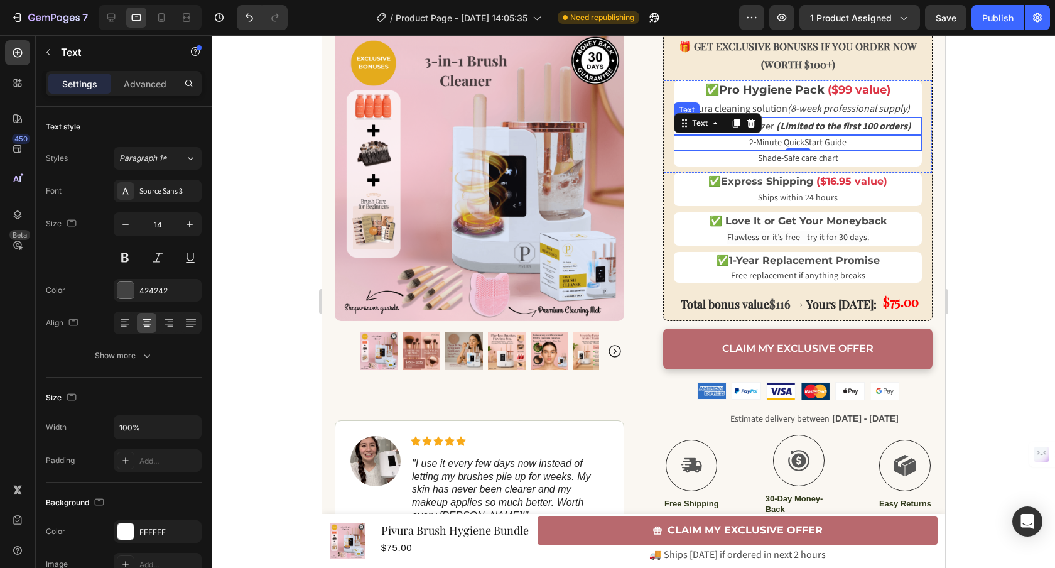
click at [784, 125] on strong "(Limited to the first 100 orders)" at bounding box center [842, 126] width 135 height 14
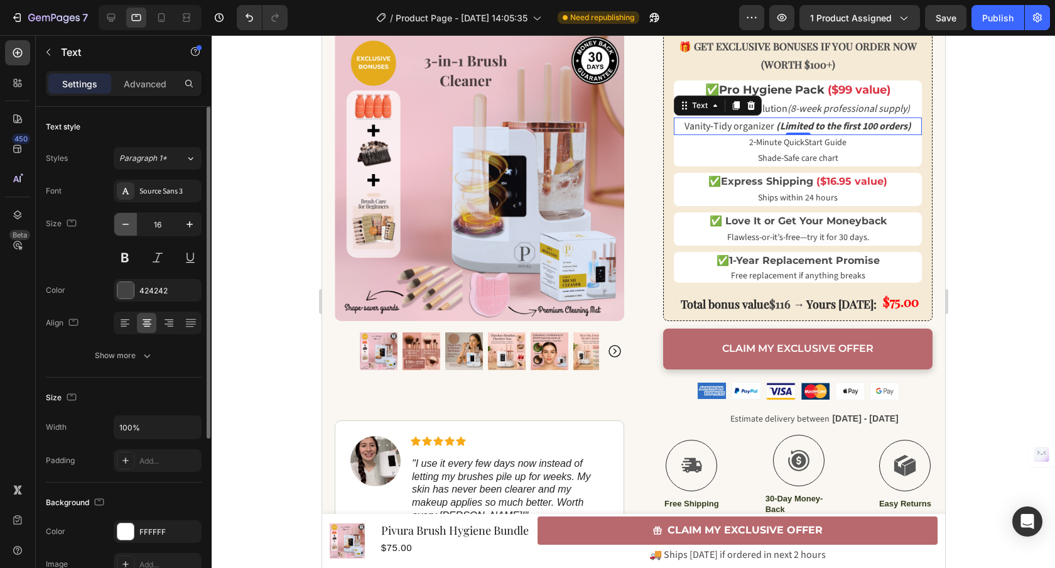
click at [133, 225] on button "button" at bounding box center [125, 224] width 23 height 23
click at [132, 225] on button "button" at bounding box center [125, 224] width 23 height 23
type input "14"
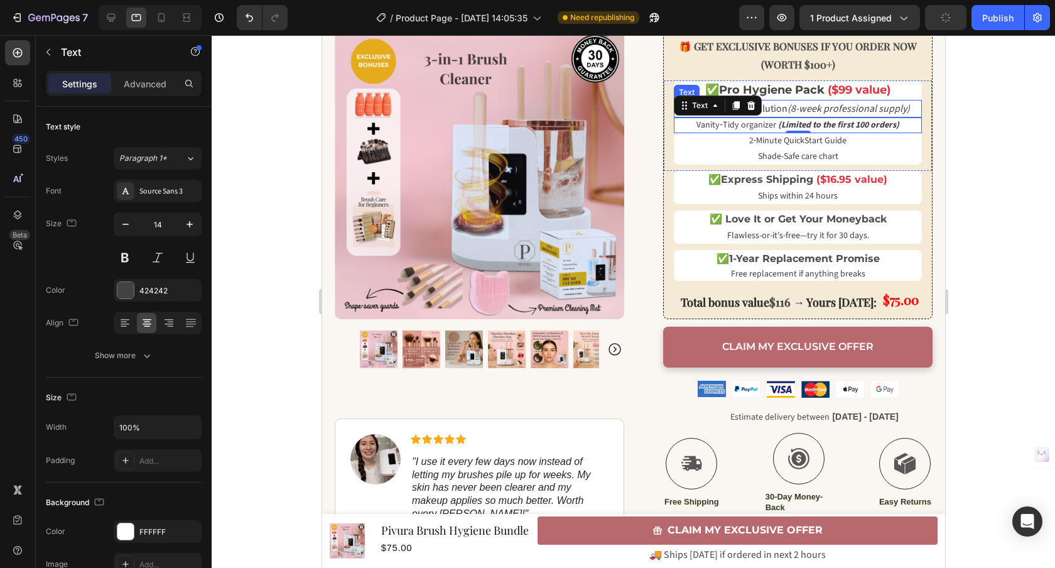
click at [790, 103] on icon "(8-week professional supply)" at bounding box center [848, 109] width 122 height 14
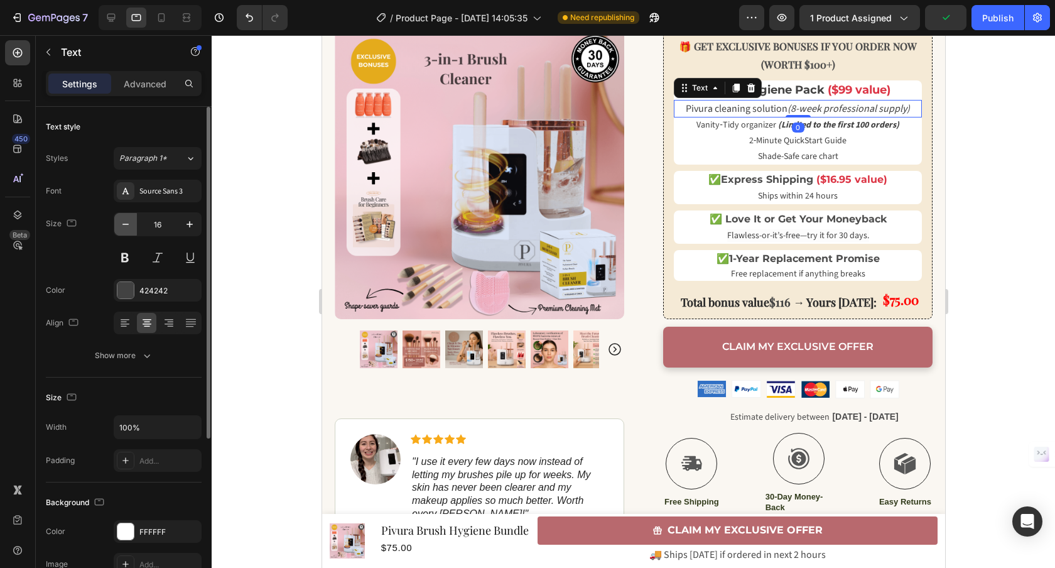
click at [129, 223] on icon "button" at bounding box center [125, 224] width 13 height 13
type input "14"
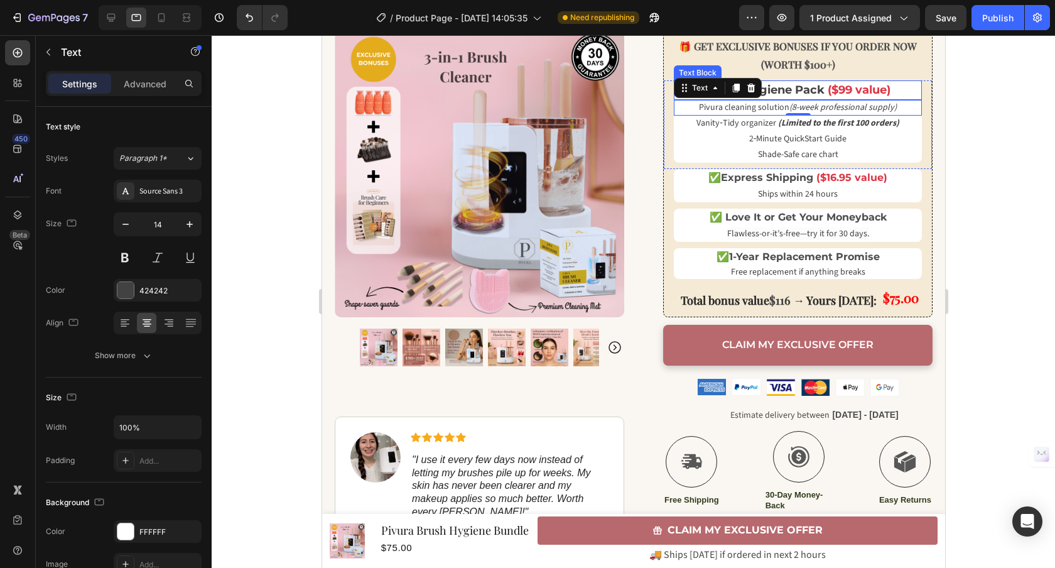
click at [806, 92] on span "Pro Hygiene Pack" at bounding box center [770, 90] width 105 height 14
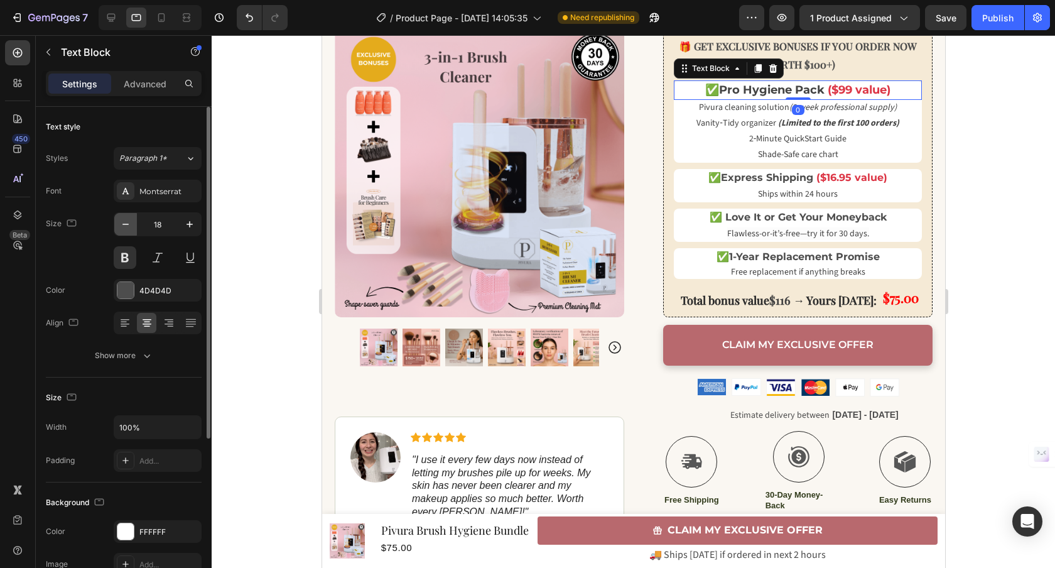
click at [127, 226] on icon "button" at bounding box center [125, 224] width 13 height 13
type input "16"
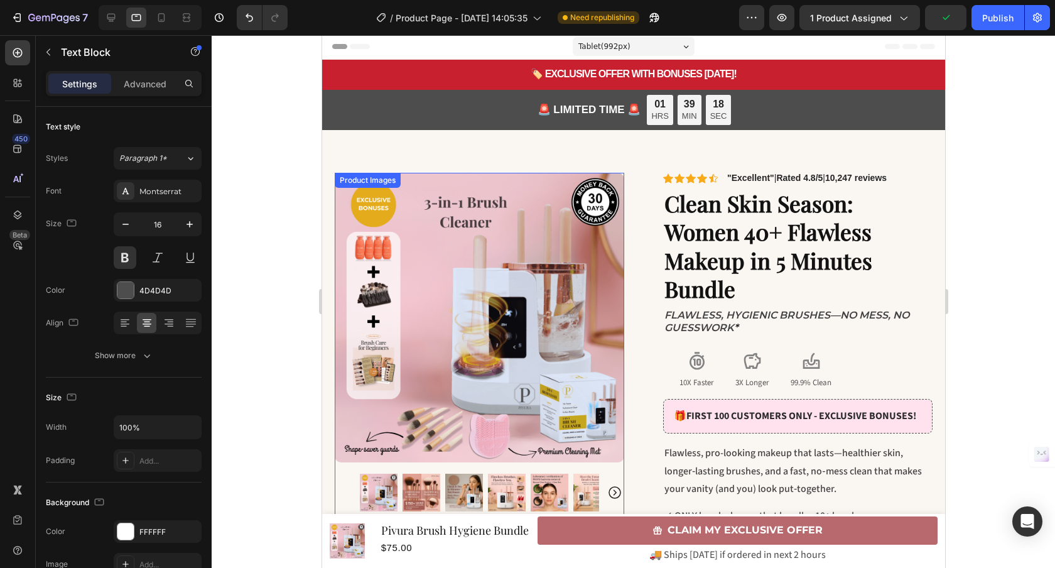
scroll to position [0, 0]
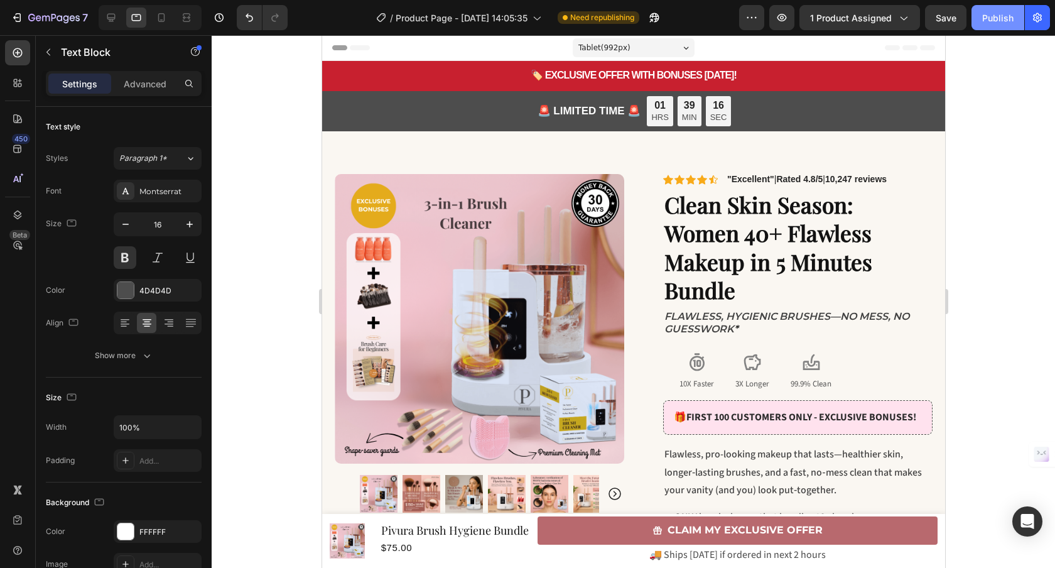
click at [1006, 19] on div "Publish" at bounding box center [997, 17] width 31 height 13
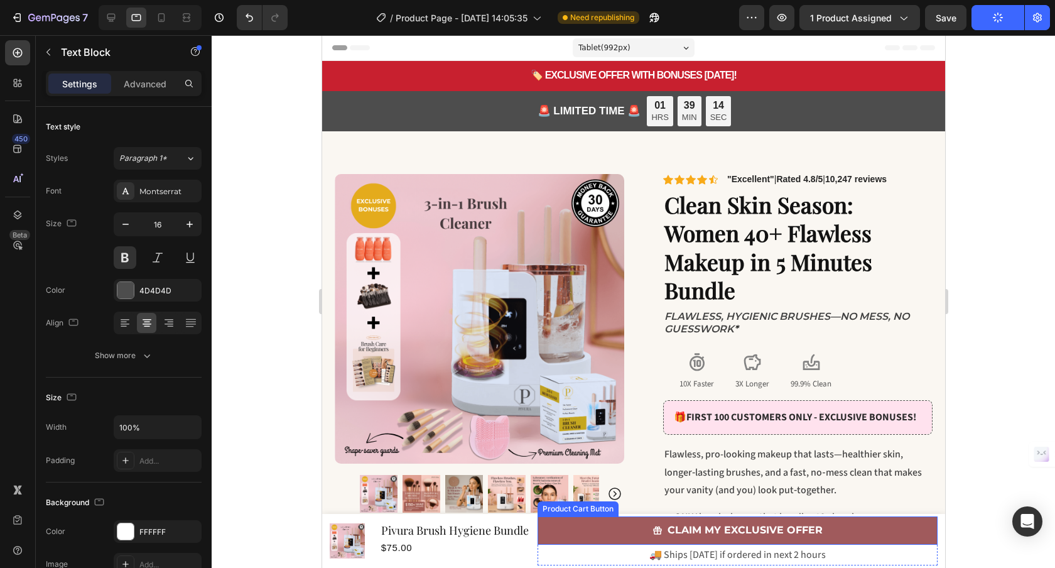
click at [608, 534] on button "CLAIM MY EXCLUSIVE OFFER" at bounding box center [737, 530] width 400 height 28
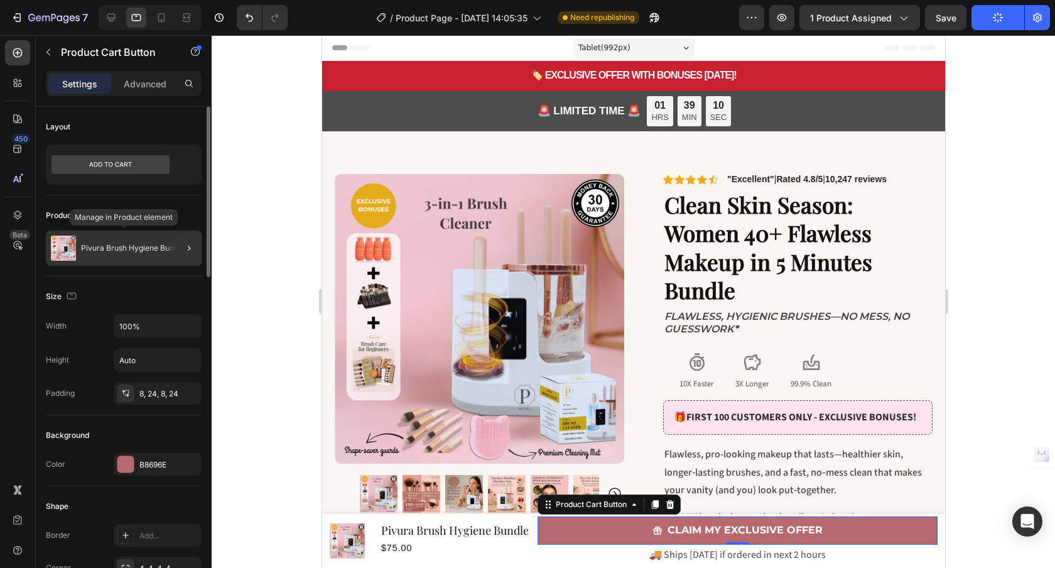
click at [132, 255] on div "Pivura Brush Hygiene Bundle" at bounding box center [124, 247] width 156 height 35
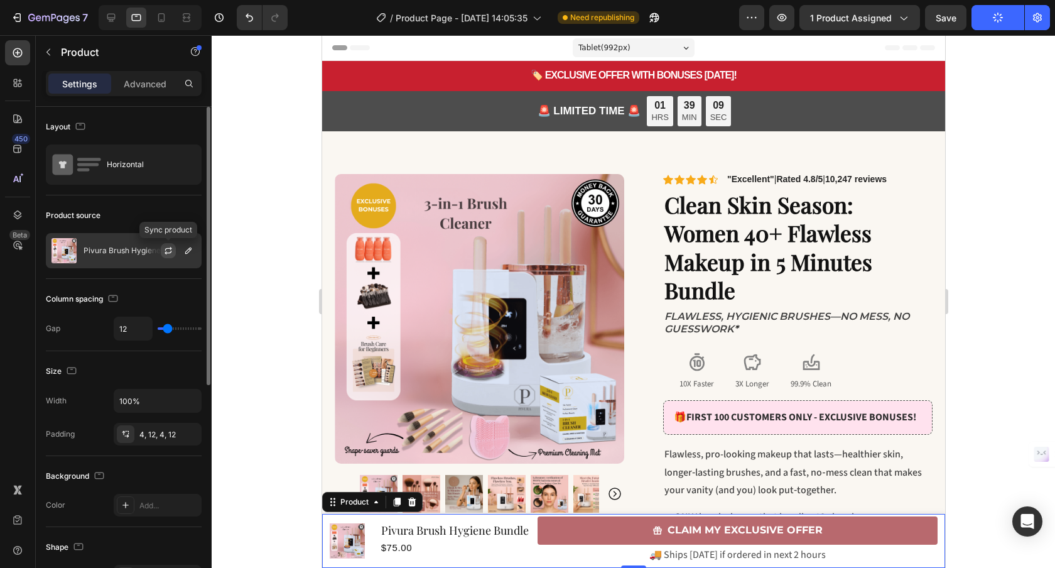
click at [164, 251] on icon "button" at bounding box center [168, 250] width 10 height 10
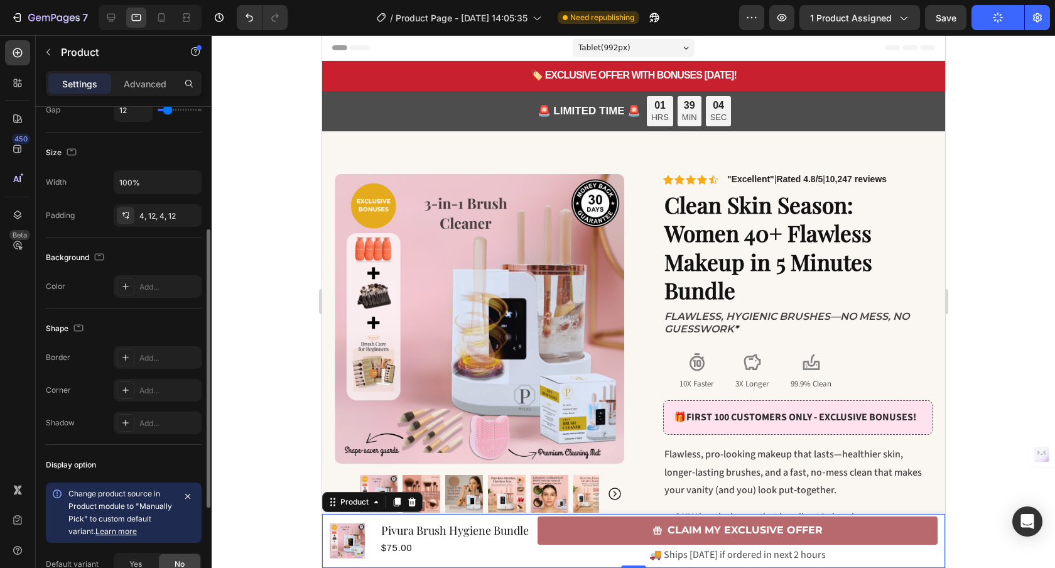
scroll to position [390, 0]
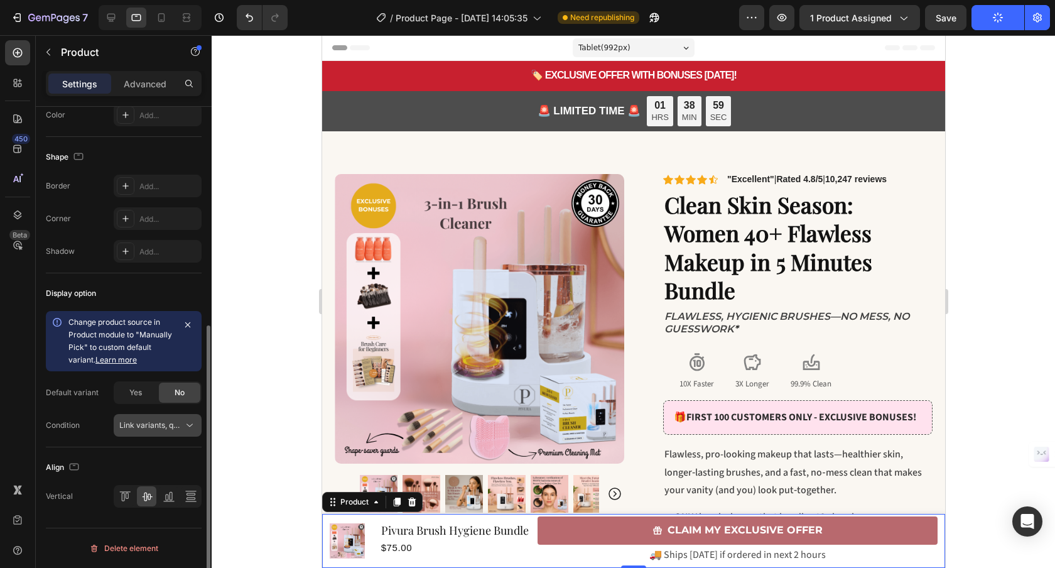
click at [178, 423] on span "Link variants, quantity <br> between same products" at bounding box center [211, 424] width 185 height 9
click at [87, 415] on div "Condition Link variants, quantity <br> between same products" at bounding box center [124, 425] width 156 height 23
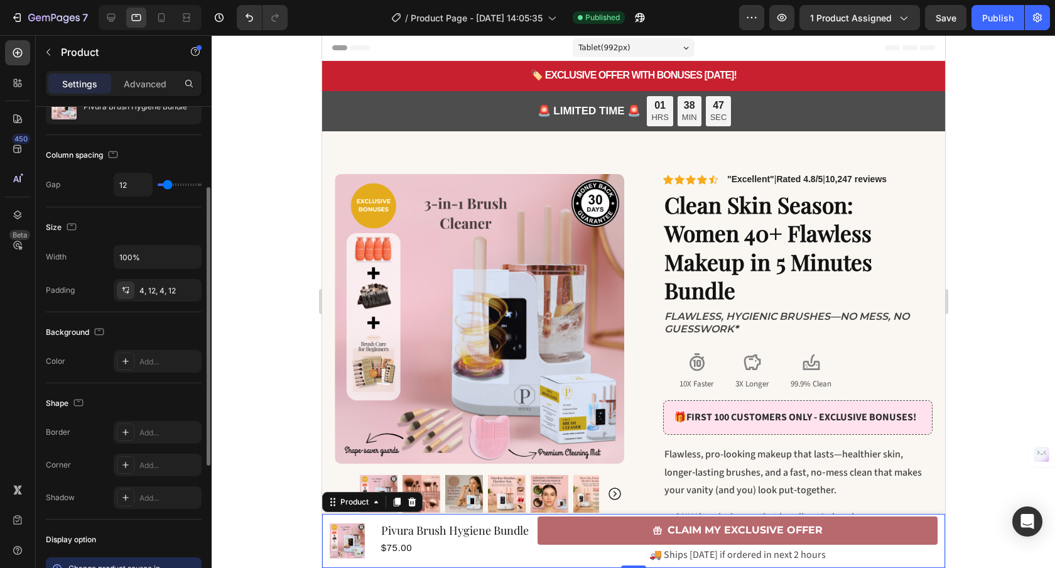
scroll to position [0, 0]
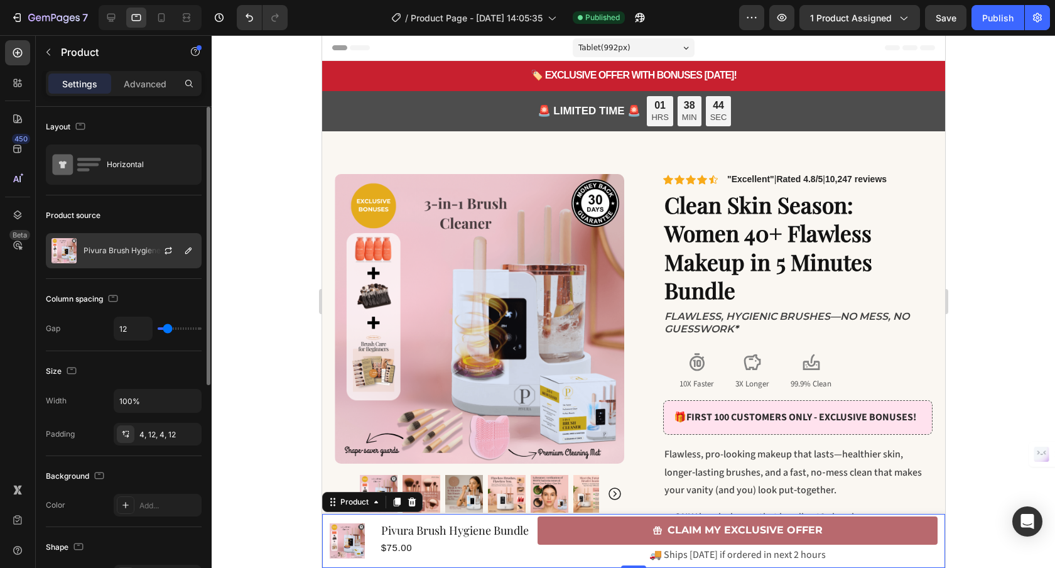
click at [153, 255] on div at bounding box center [173, 251] width 55 height 34
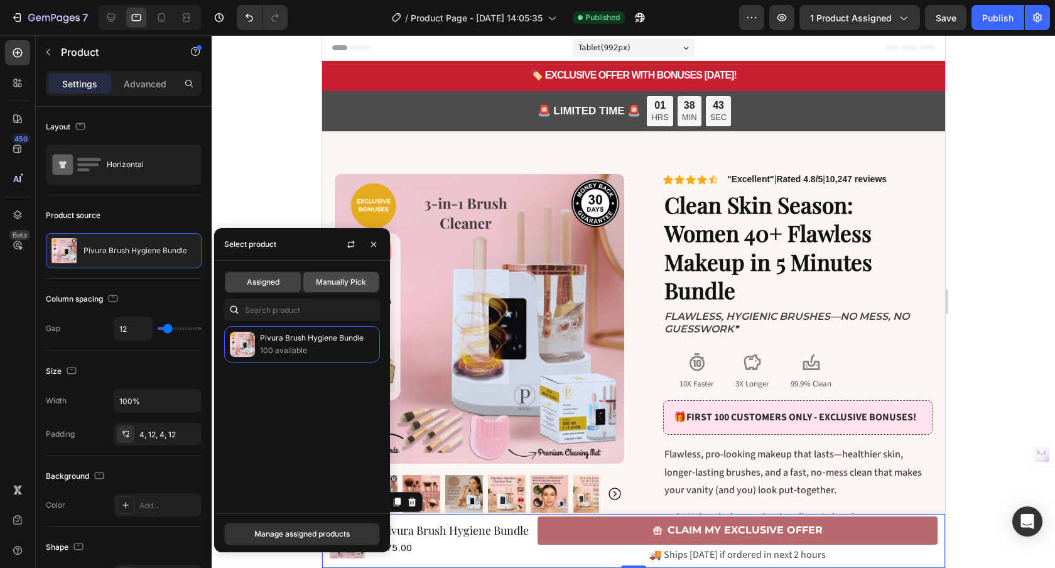
click at [343, 291] on div "Manually Pick" at bounding box center [340, 282] width 75 height 20
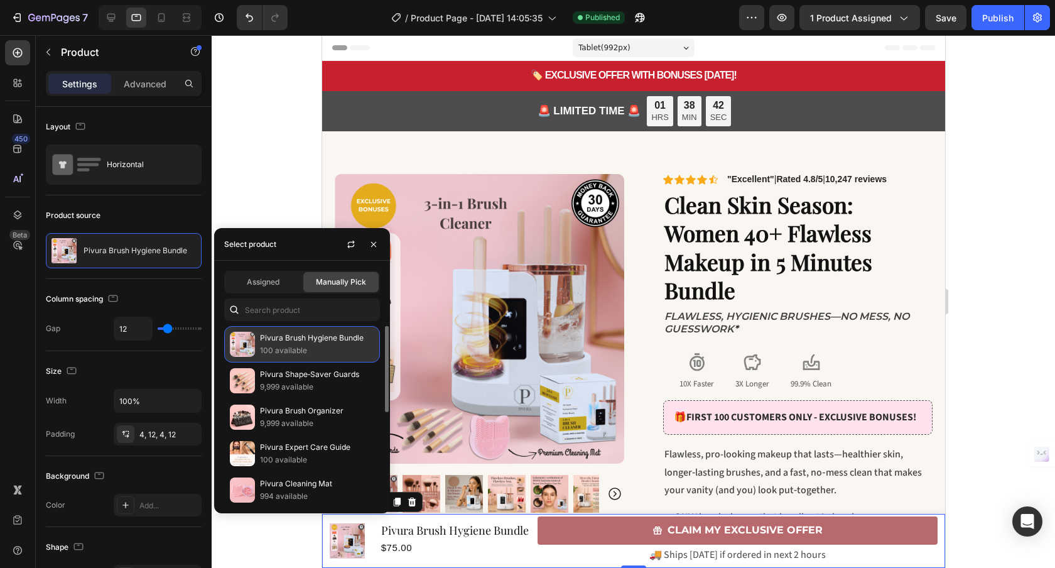
click at [314, 340] on p "Pivura Brush Hygiene Bundle" at bounding box center [317, 337] width 114 height 13
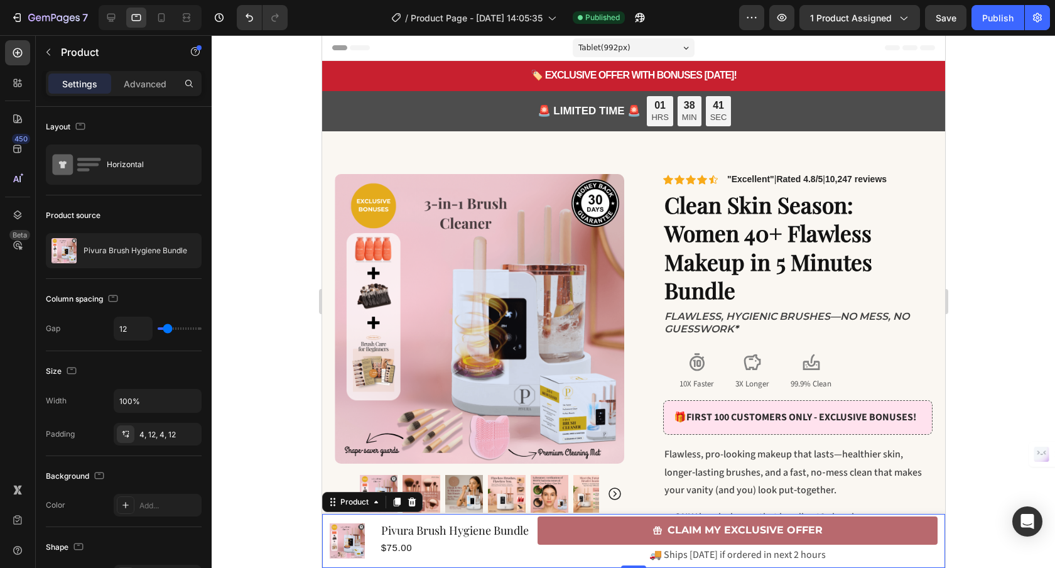
click at [264, 154] on div at bounding box center [633, 301] width 843 height 532
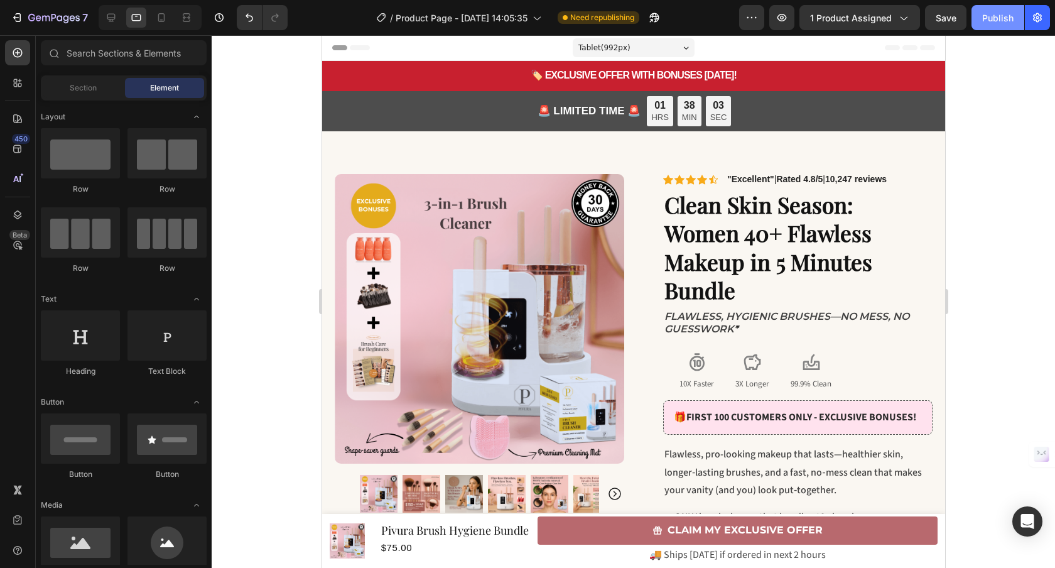
click at [999, 19] on div "Publish" at bounding box center [997, 17] width 31 height 13
click at [875, 21] on span "1 product assigned" at bounding box center [851, 17] width 82 height 13
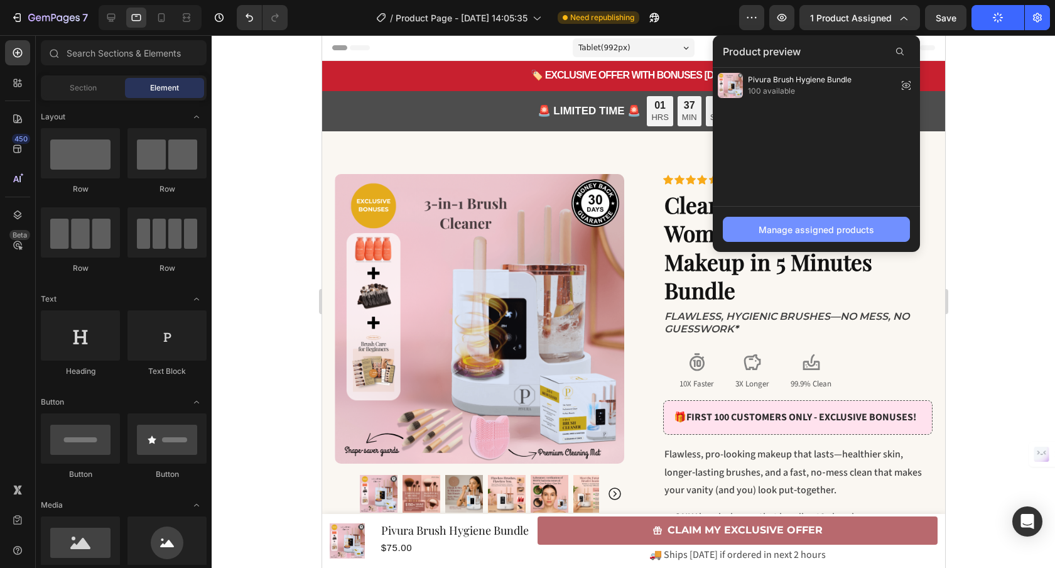
click at [819, 237] on button "Manage assigned products" at bounding box center [816, 229] width 187 height 25
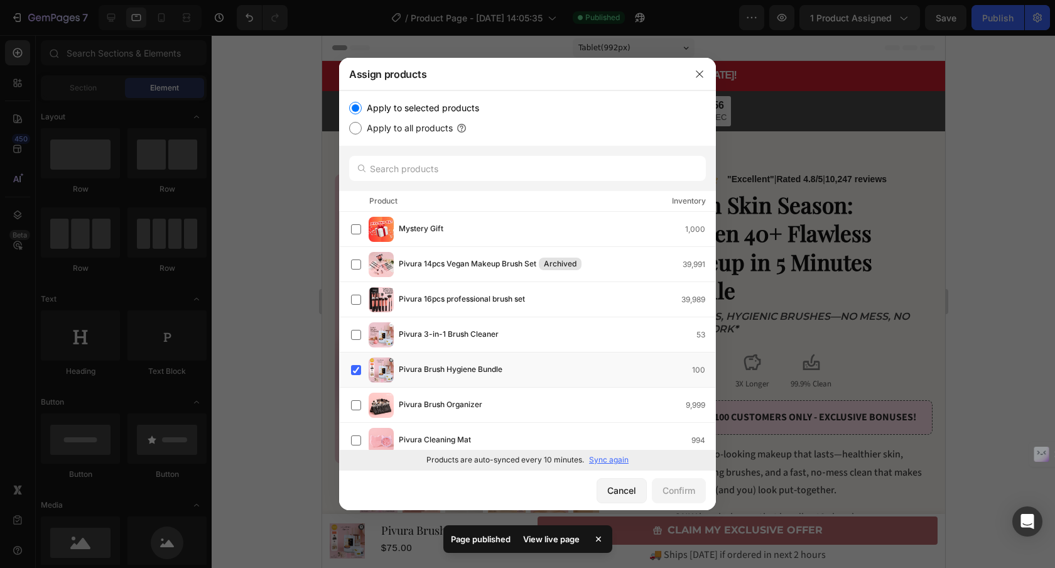
click at [225, 202] on div at bounding box center [527, 284] width 1055 height 568
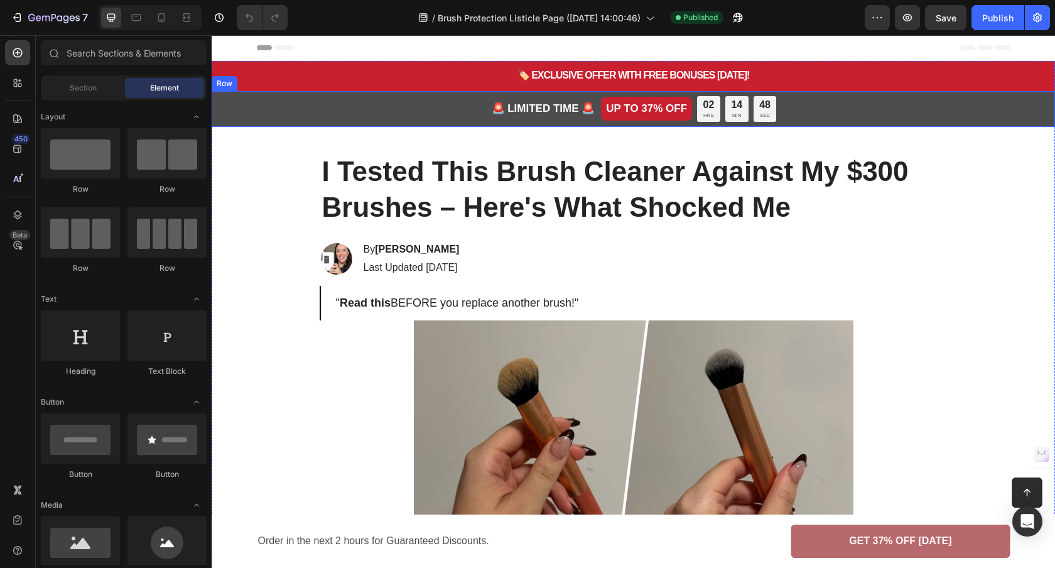
click at [434, 111] on div "🚨 LIMITED TIME 🚨 Text Block UP TO 37% OFF Text Block 02 HRS 14 MIN 48 SEC Count…" at bounding box center [633, 109] width 843 height 36
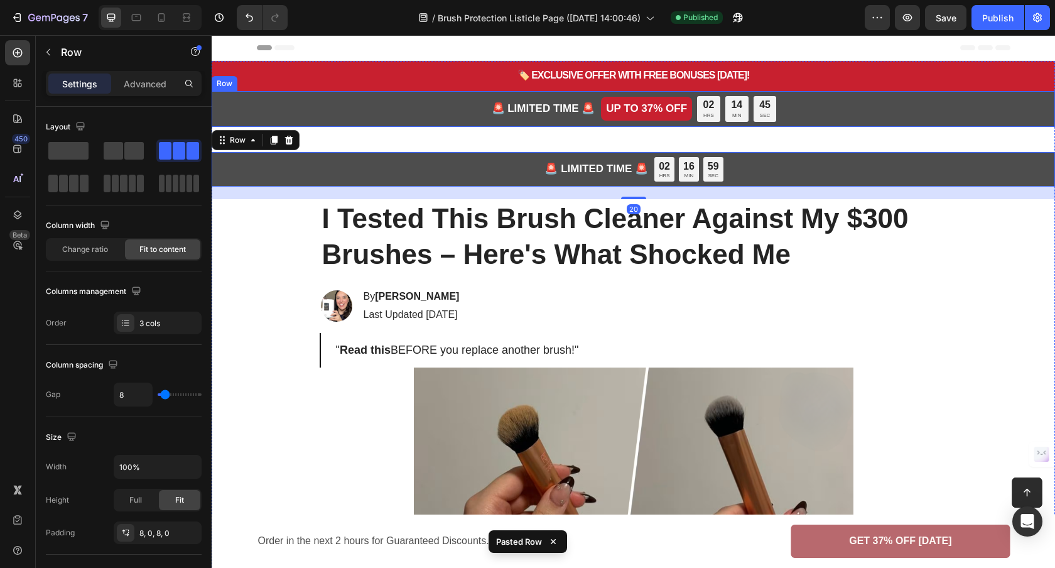
click at [404, 108] on div "🚨 LIMITED TIME 🚨 Text Block UP TO 37% OFF Text Block 02 HRS 14 MIN 45 SEC Count…" at bounding box center [633, 109] width 843 height 36
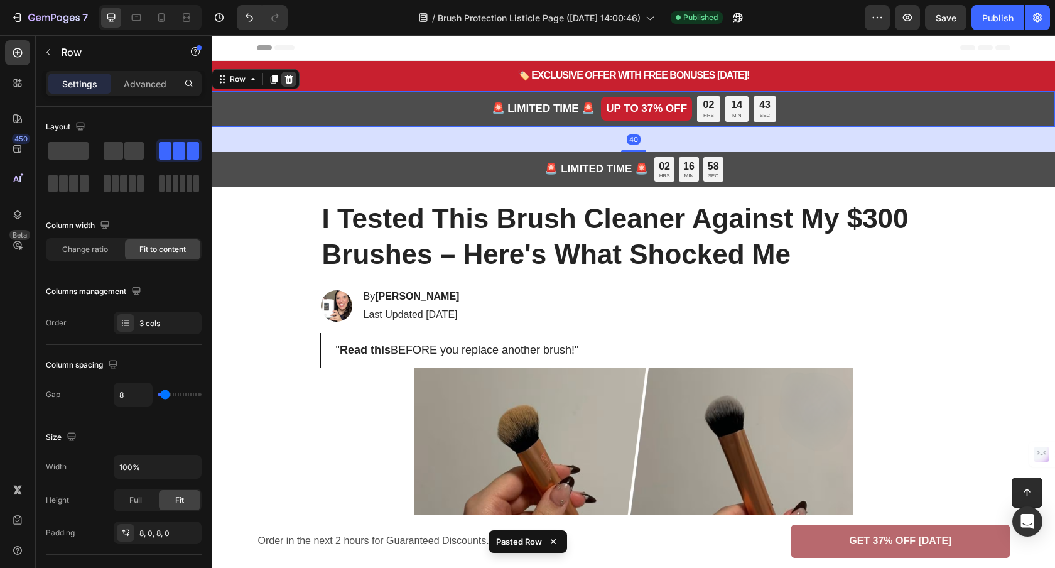
click at [294, 79] on div at bounding box center [288, 79] width 15 height 15
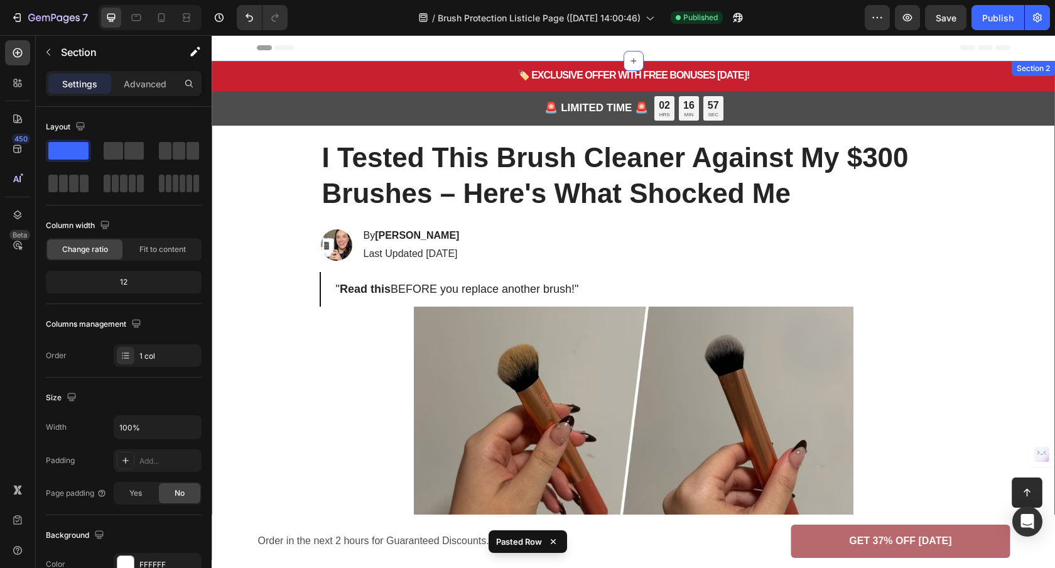
click at [555, 126] on div "🏷️ EXCLUSIVE OFFER WITH FREE BONUSES [DATE]! Text Block Row Row Row 🚨 LIMITED T…" at bounding box center [633, 310] width 843 height 498
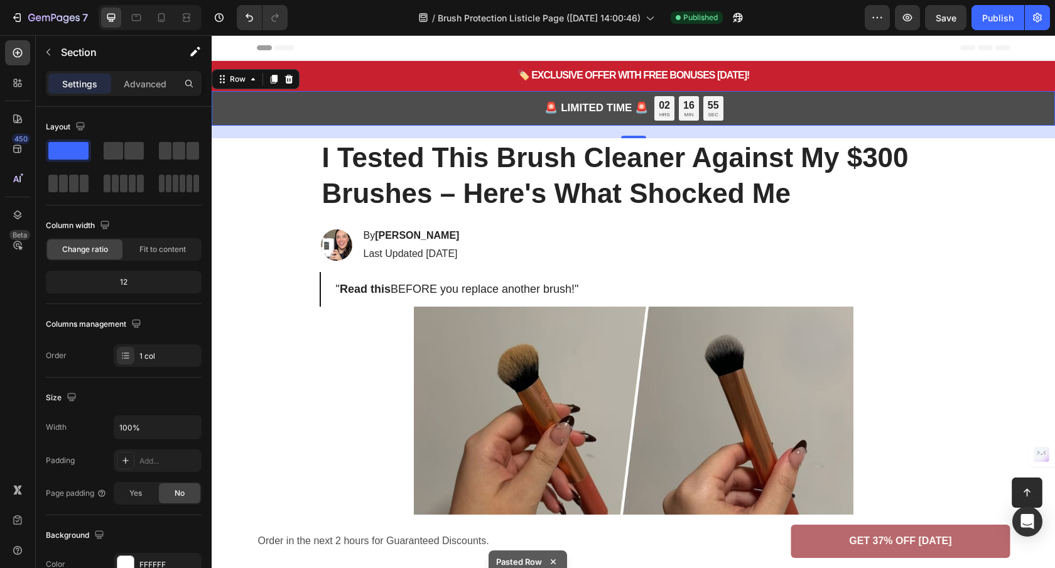
click at [516, 115] on div "🚨 LIMITED TIME 🚨 Text Block 02 HRS 16 MIN 55 SEC Countdown Timer Row 0" at bounding box center [633, 108] width 843 height 35
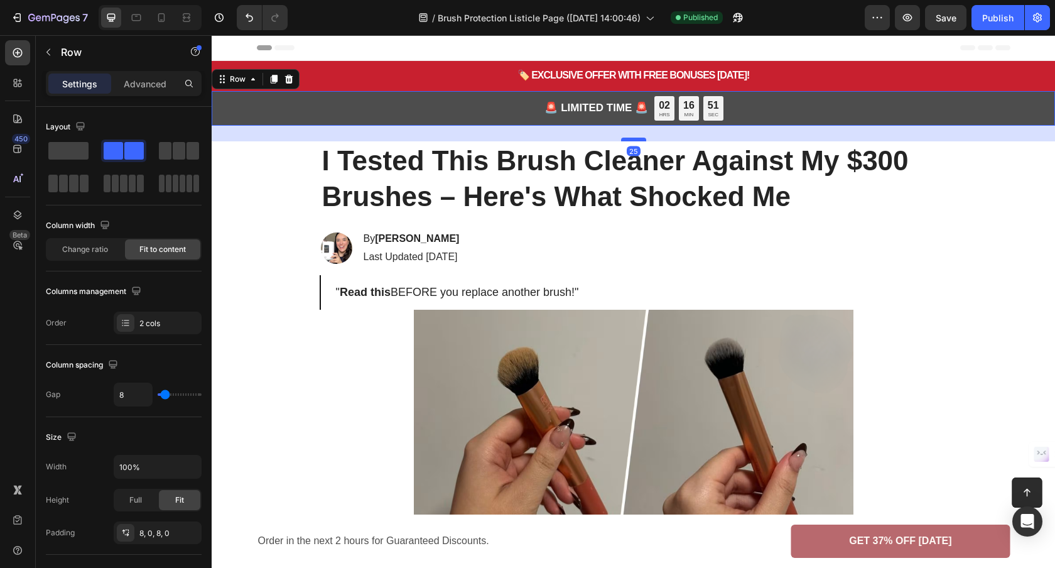
click at [621, 139] on div at bounding box center [633, 139] width 25 height 4
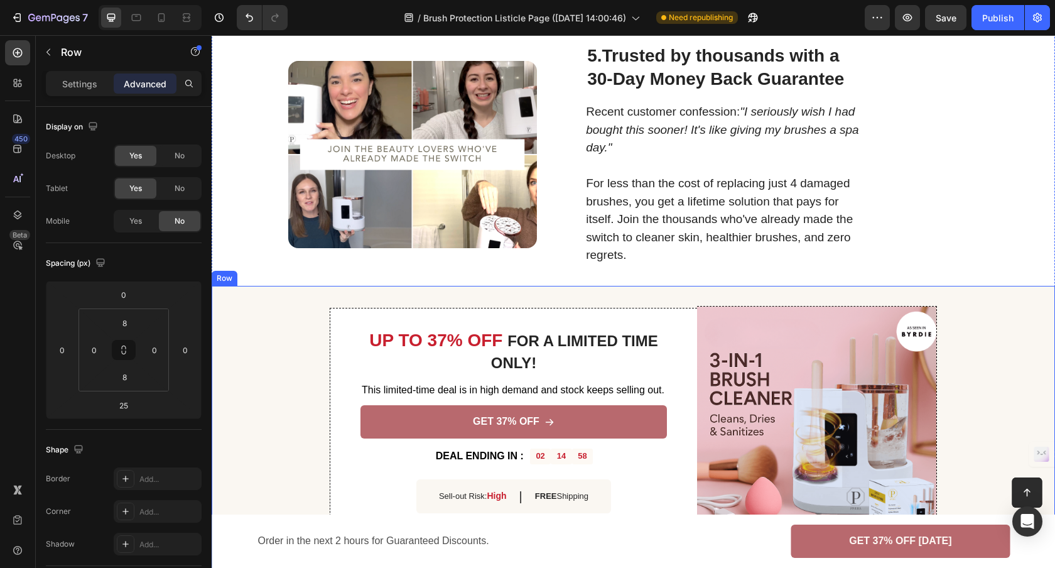
scroll to position [1696, 0]
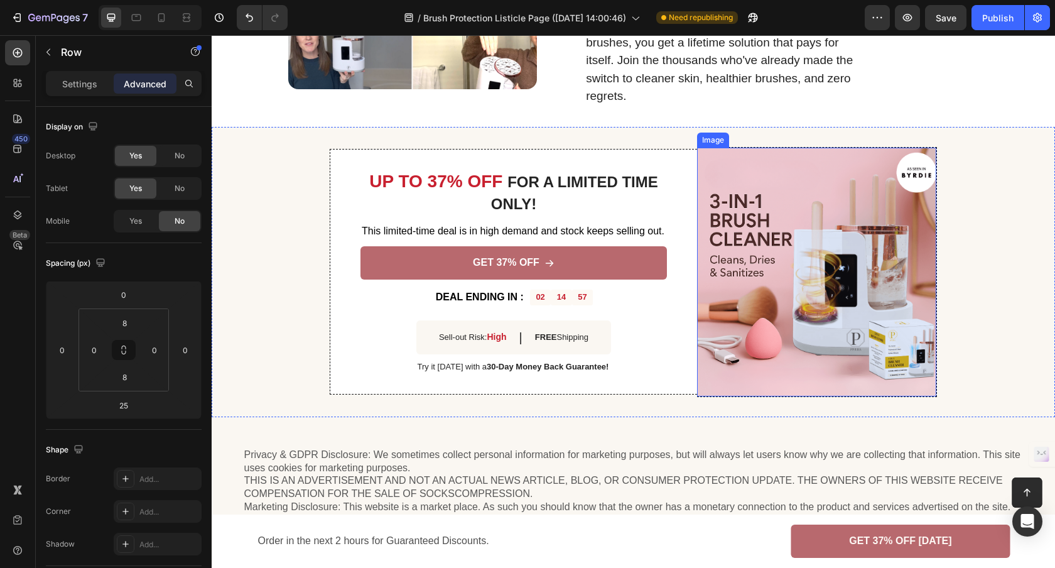
click at [803, 228] on img at bounding box center [816, 272] width 239 height 249
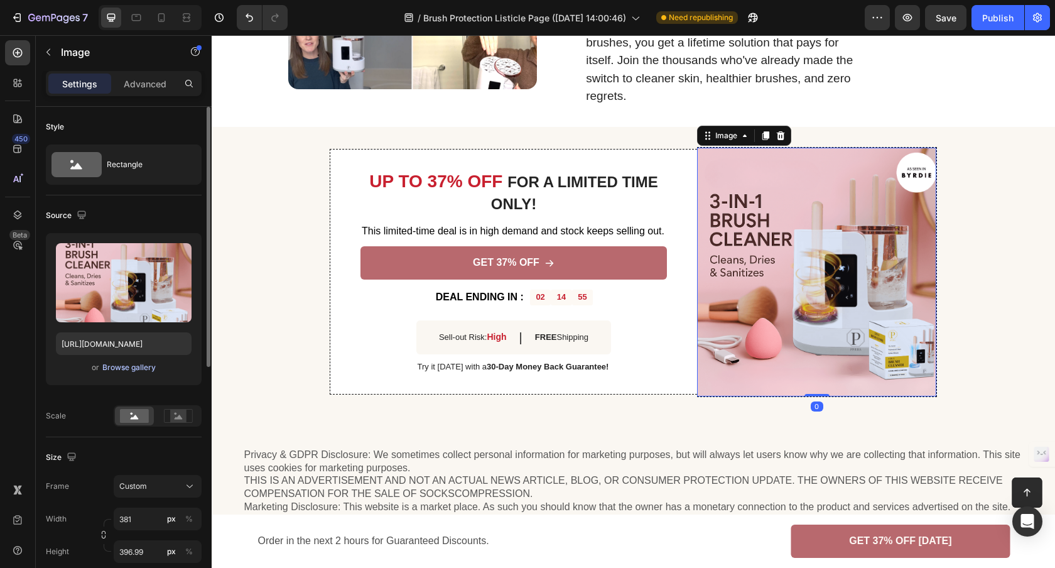
click at [143, 362] on div "Browse gallery" at bounding box center [128, 367] width 53 height 11
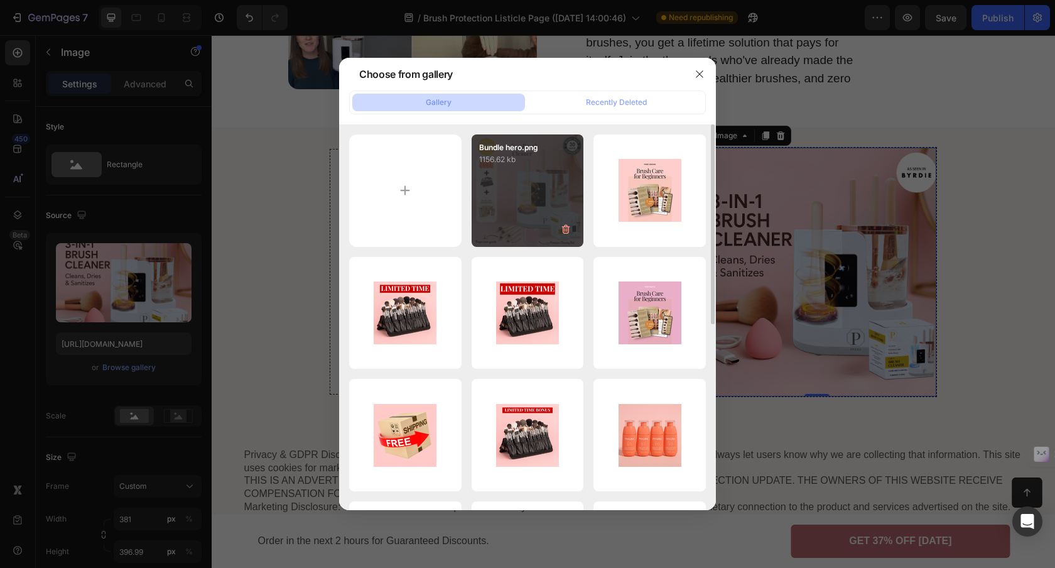
click at [534, 181] on div "Bundle hero.png 1156.62 kb" at bounding box center [527, 190] width 112 height 112
type input "https://cdn.shopify.com/s/files/1/0912/7670/6102/files/gempages_569791617079182…"
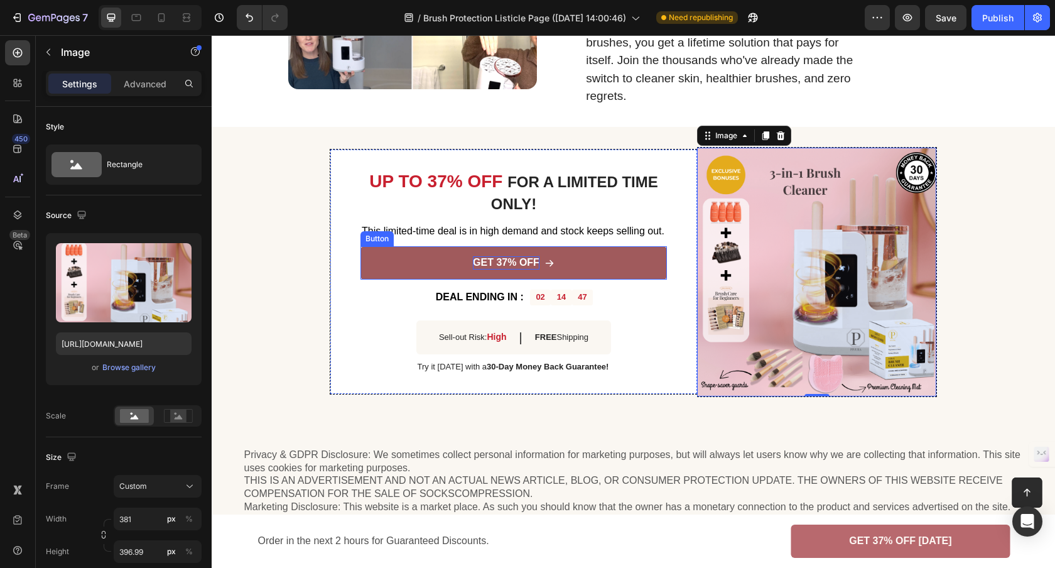
click at [534, 262] on p "GET 37% OFF" at bounding box center [506, 262] width 67 height 13
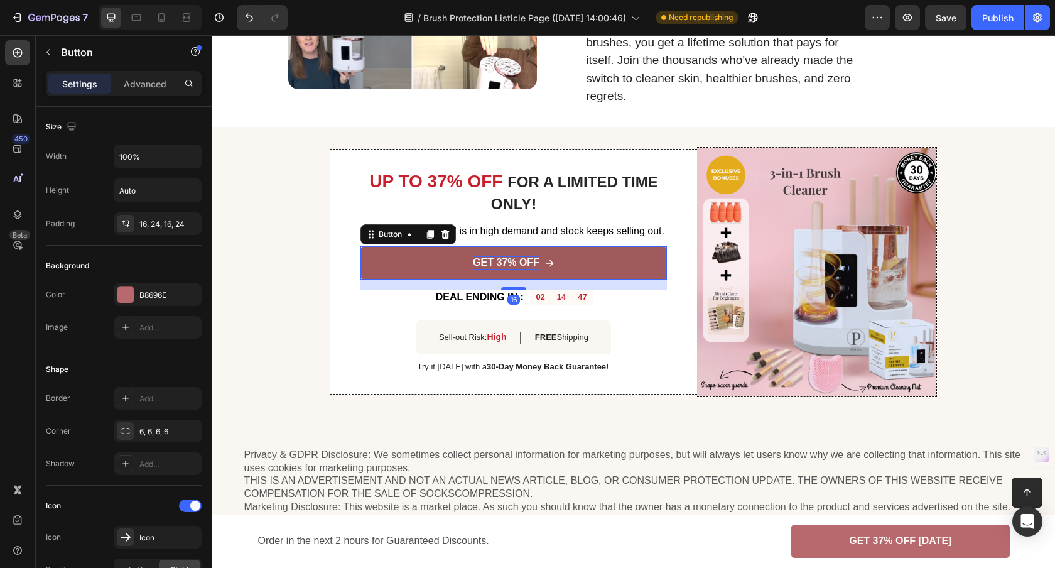
click at [534, 262] on p "GET 37% OFF" at bounding box center [506, 262] width 67 height 13
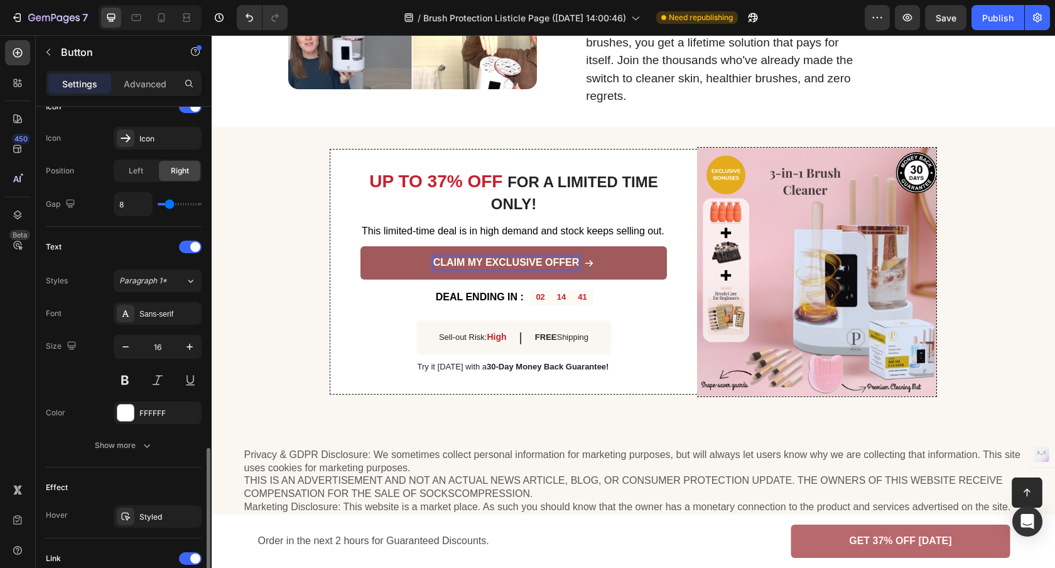
scroll to position [601, 0]
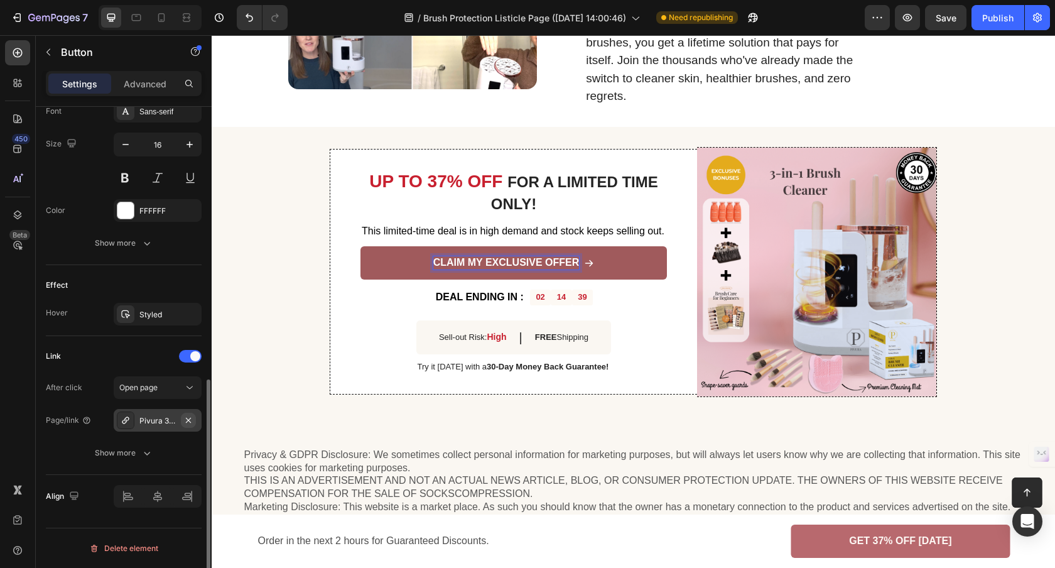
click at [190, 419] on icon "button" at bounding box center [188, 420] width 10 height 10
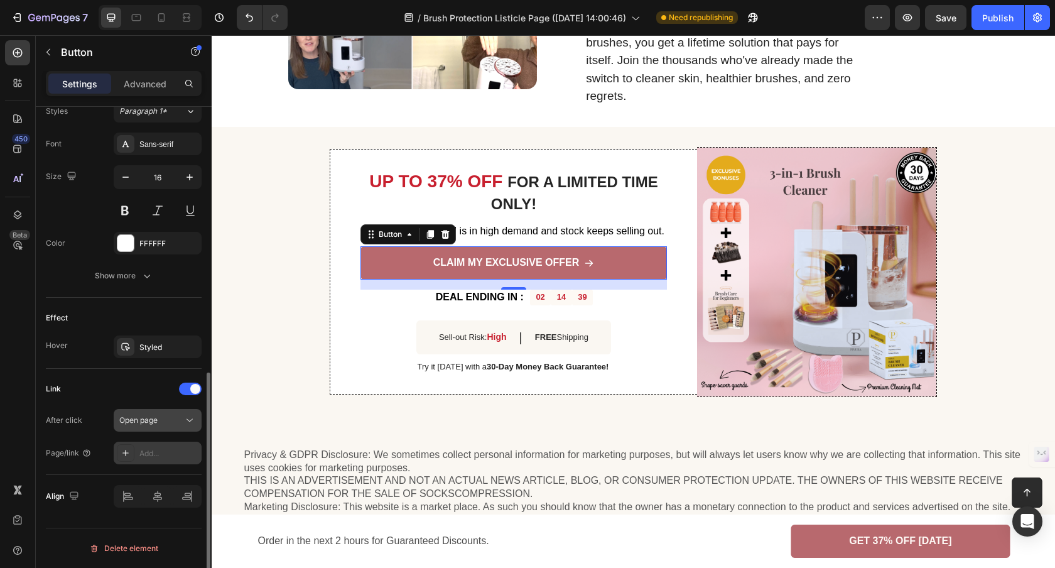
scroll to position [568, 0]
click at [156, 458] on div "Add..." at bounding box center [158, 452] width 88 height 23
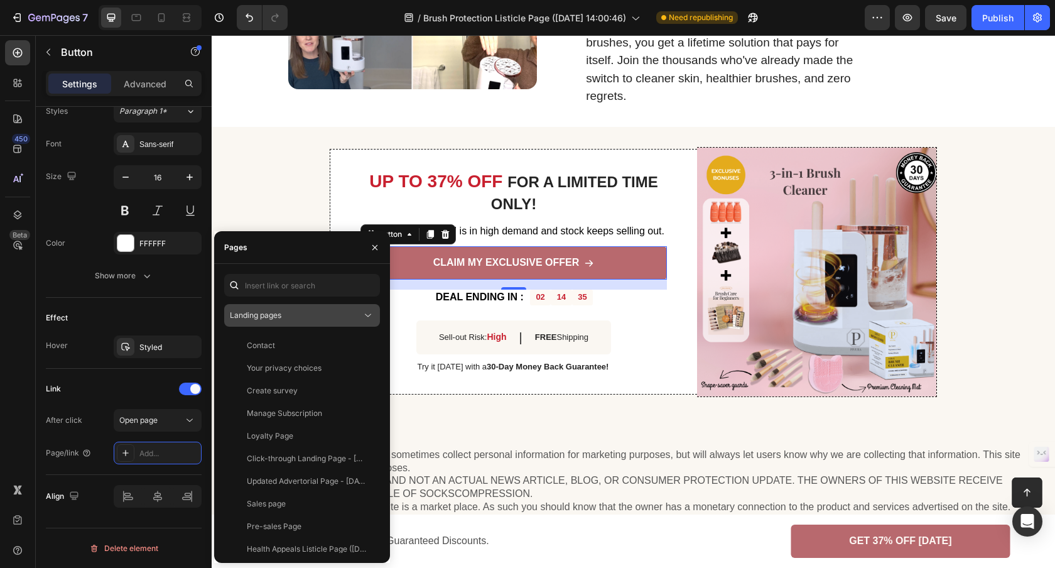
click at [308, 319] on div "Landing pages" at bounding box center [296, 315] width 132 height 11
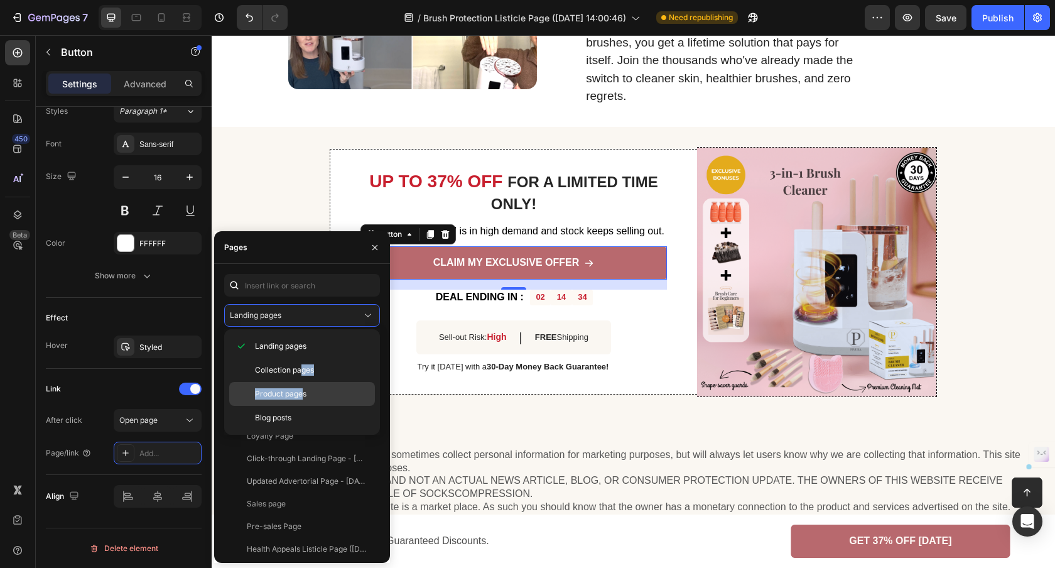
drag, startPoint x: 300, startPoint y: 374, endPoint x: 301, endPoint y: 397, distance: 23.9
click at [301, 397] on div "Landing pages Collection pages Product pages Blog posts" at bounding box center [302, 381] width 146 height 95
click at [340, 389] on p "Product pages" at bounding box center [312, 393] width 114 height 11
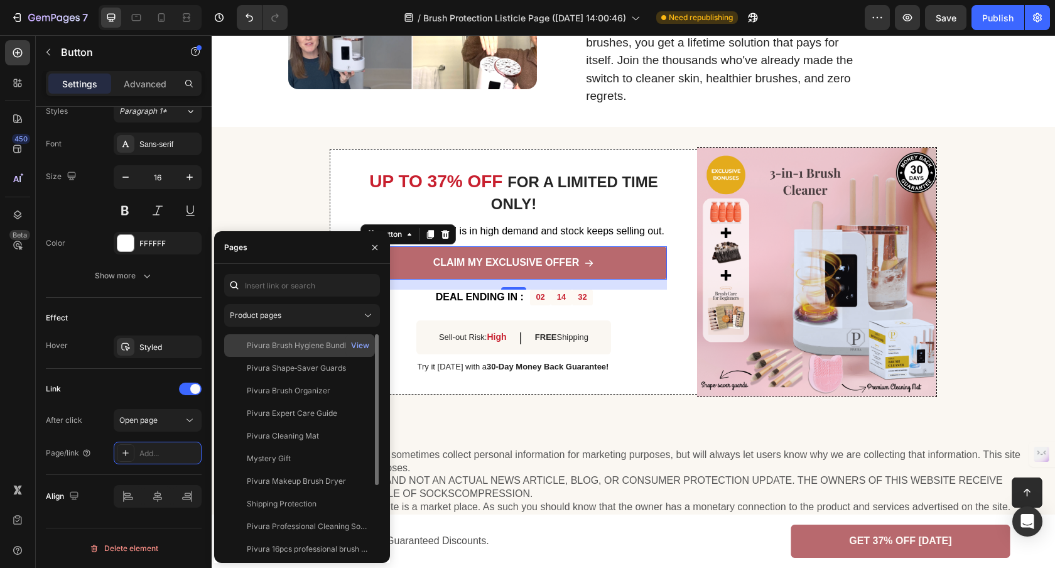
click at [316, 357] on div "Pivura Brush Hygiene Bundle View" at bounding box center [299, 368] width 151 height 23
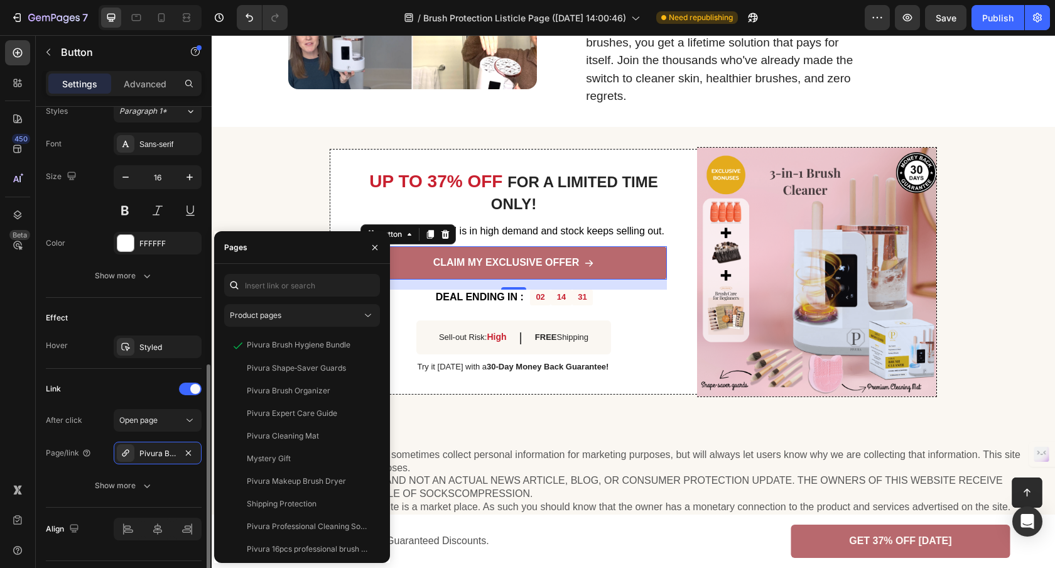
click at [110, 391] on div "Link" at bounding box center [124, 389] width 156 height 20
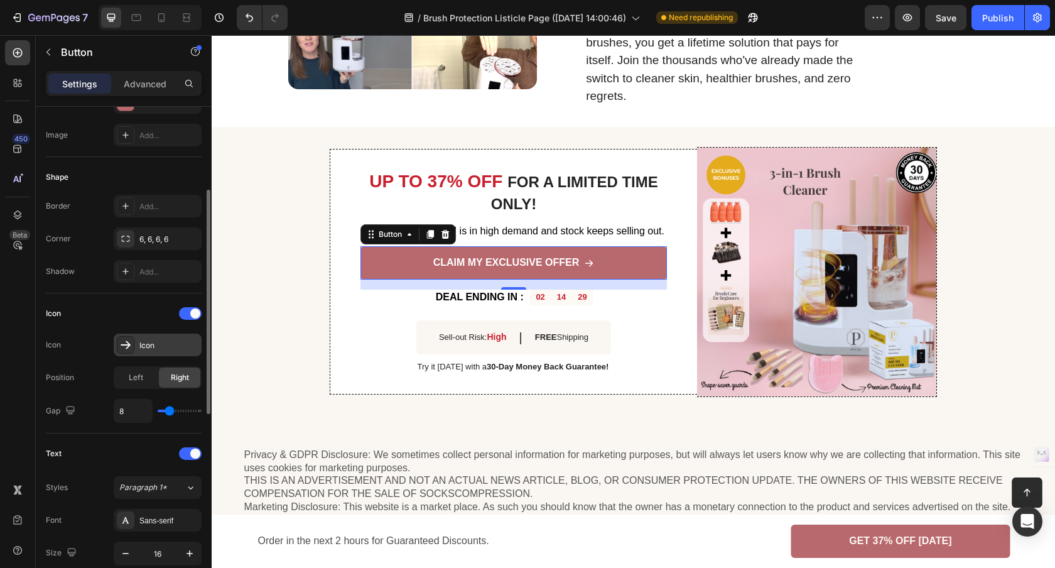
scroll to position [190, 0]
click at [146, 344] on div "Icon" at bounding box center [168, 347] width 59 height 11
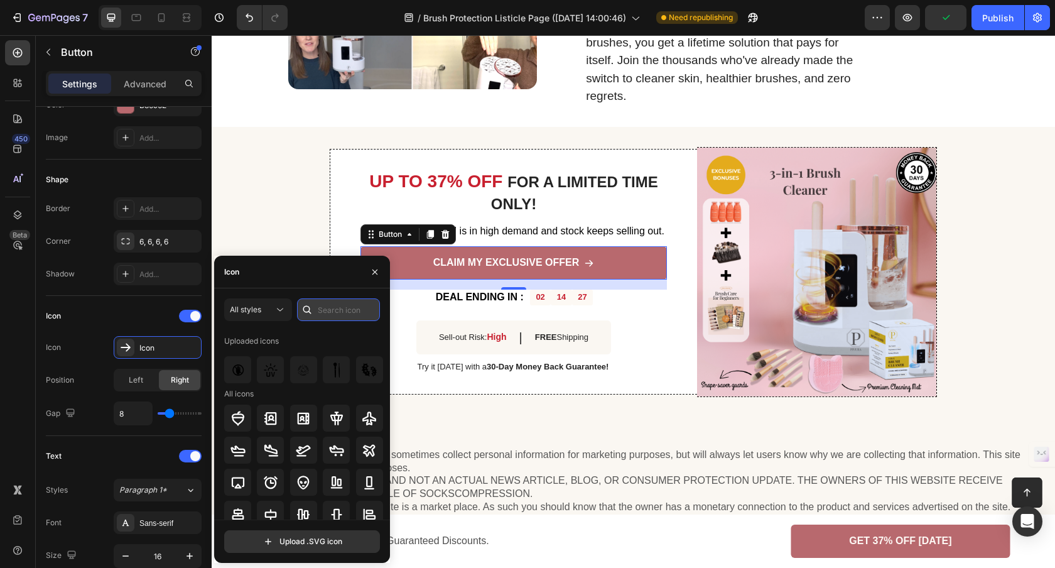
click at [325, 309] on input "text" at bounding box center [338, 309] width 83 height 23
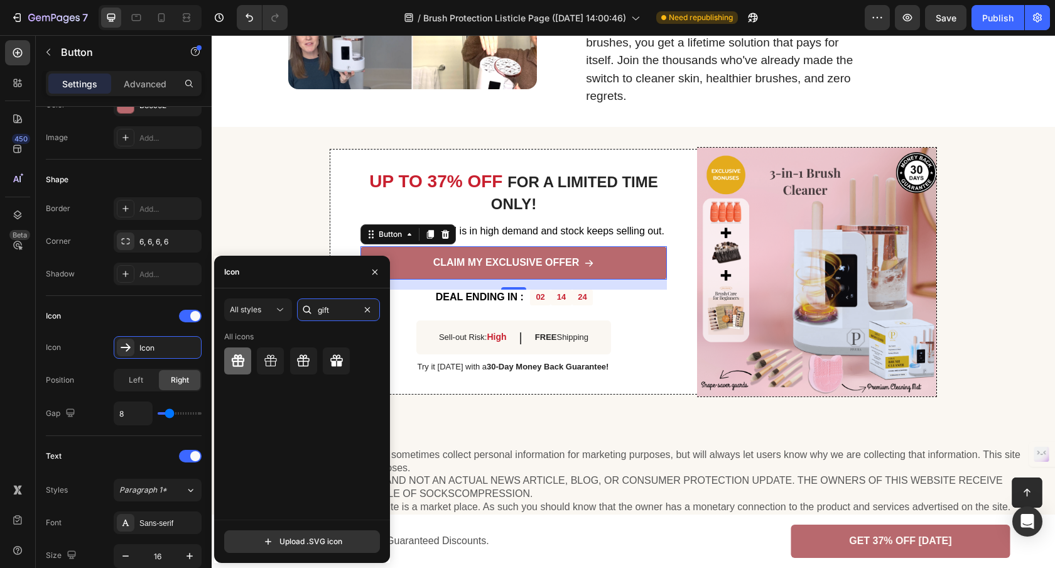
type input "gift"
click at [245, 358] on icon at bounding box center [237, 360] width 15 height 15
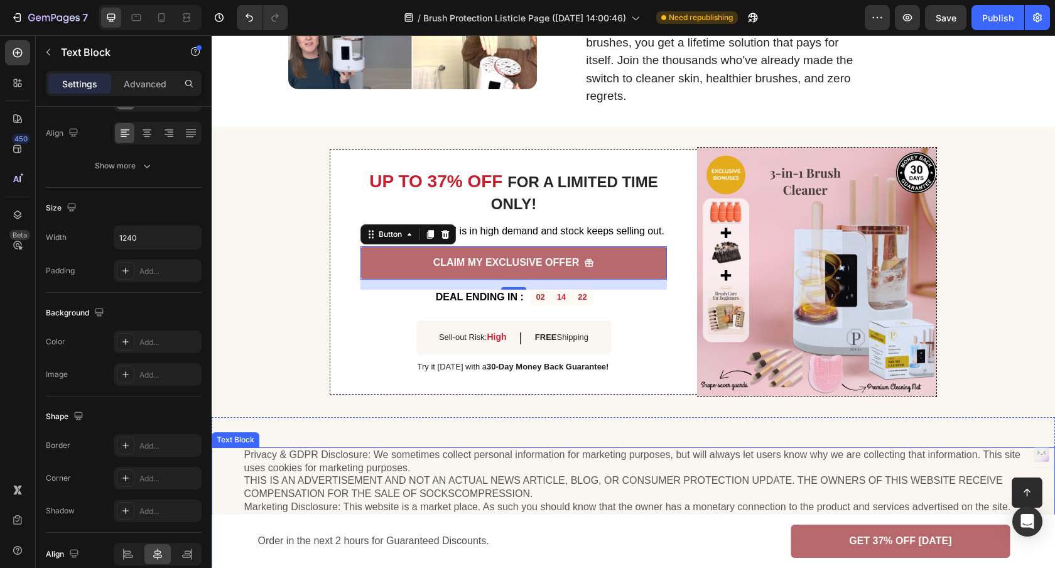
click at [578, 459] on p "Privacy & GDPR Disclosure: We sometimes collect personal information for market…" at bounding box center [633, 506] width 778 height 117
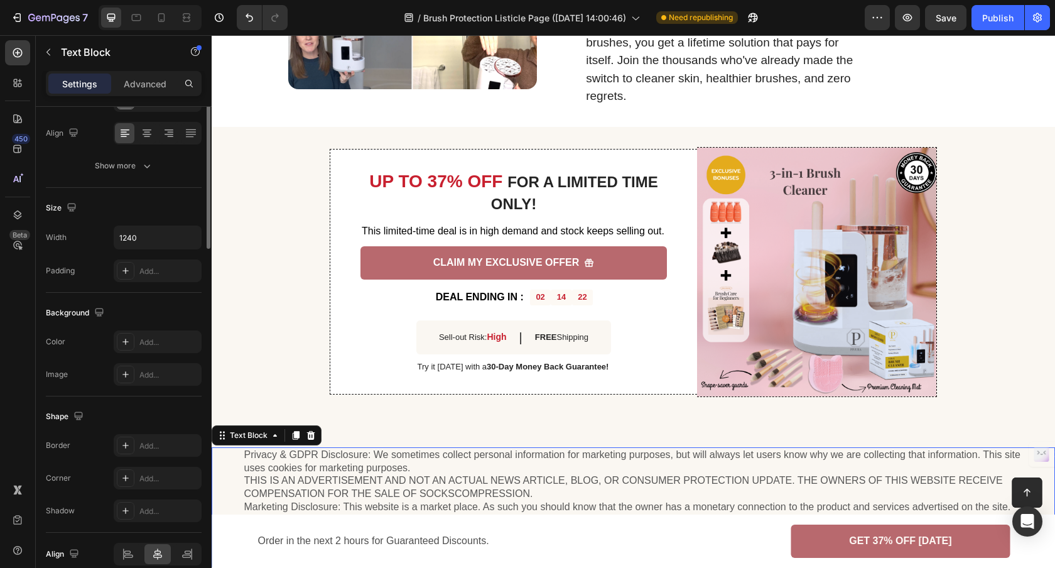
scroll to position [0, 0]
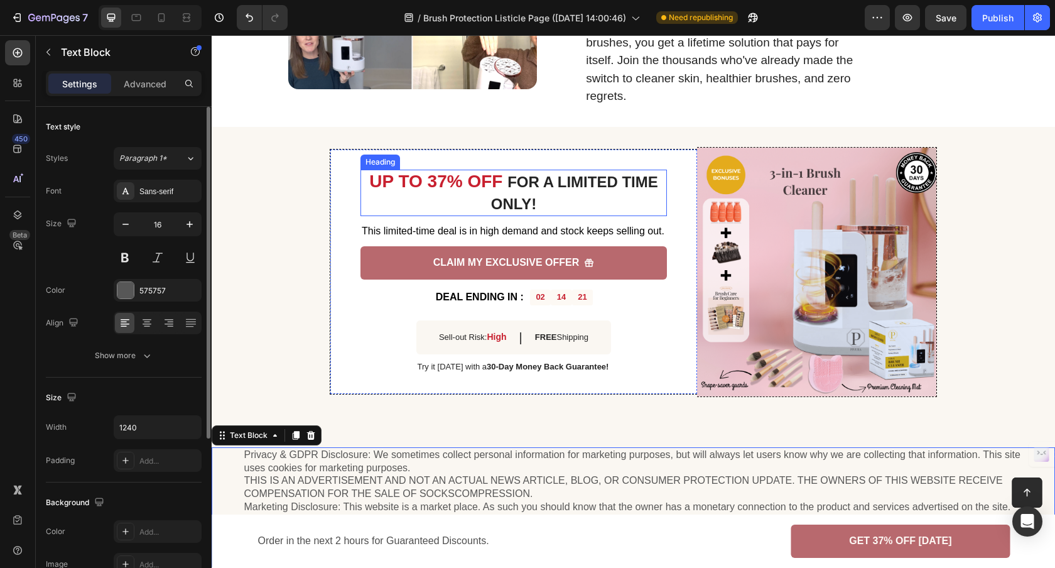
click at [502, 178] on strong at bounding box center [504, 180] width 5 height 19
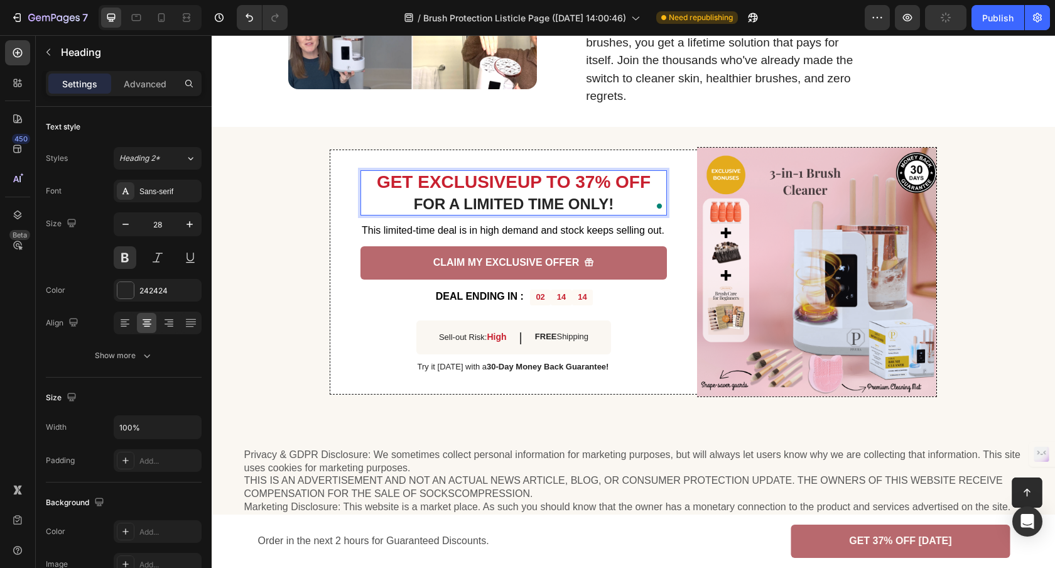
scroll to position [1696, 0]
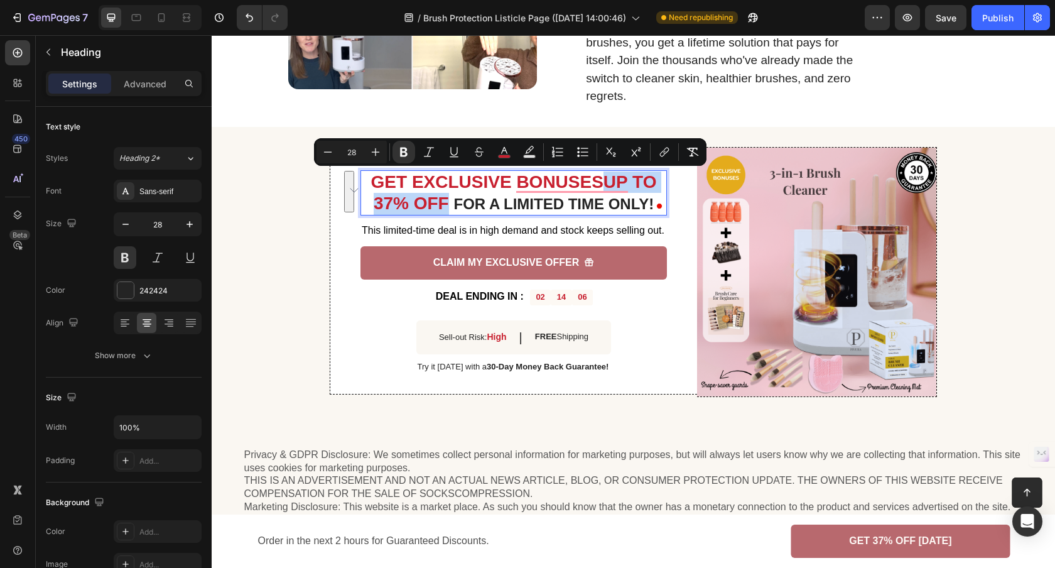
drag, startPoint x: 602, startPoint y: 181, endPoint x: 444, endPoint y: 206, distance: 159.5
click at [444, 206] on p "GET EXCLUSIVE BONUSESUP TO 37% OFF FOR A LIMITED TIME ONLY!" at bounding box center [514, 192] width 304 height 43
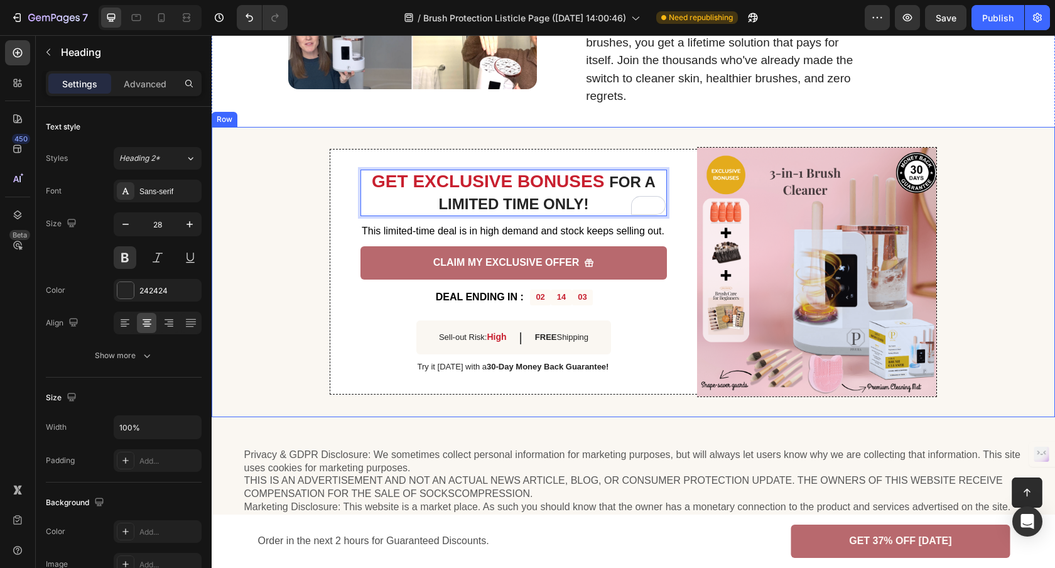
click at [277, 277] on div "GET EXCLUSIVE BONUSES FOR A LIMITED TIME ONLY! Heading 12 This limited-time dea…" at bounding box center [633, 272] width 843 height 290
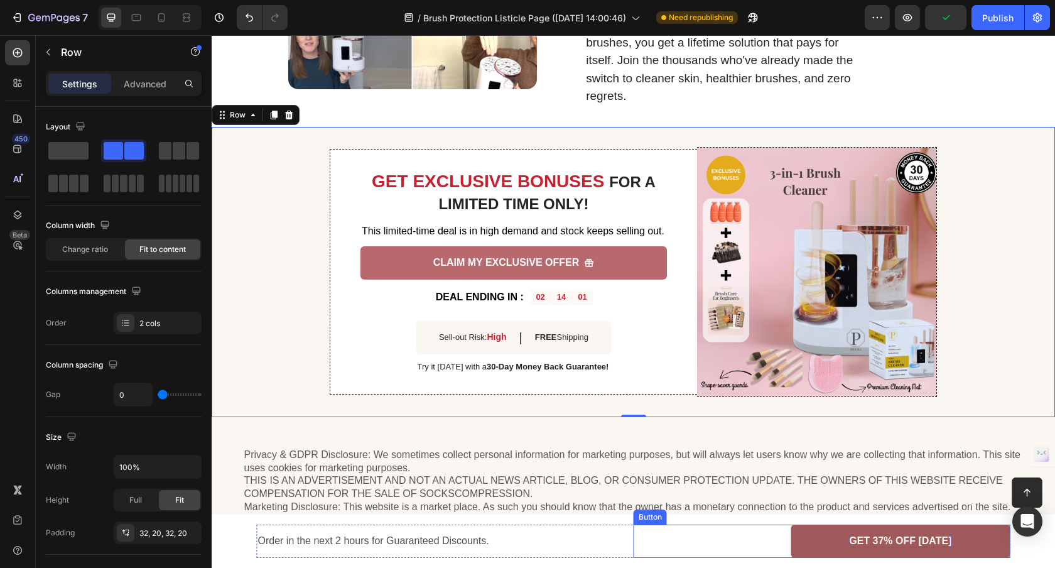
click at [888, 541] on span "GET 37% OFF TODAY" at bounding box center [900, 540] width 102 height 11
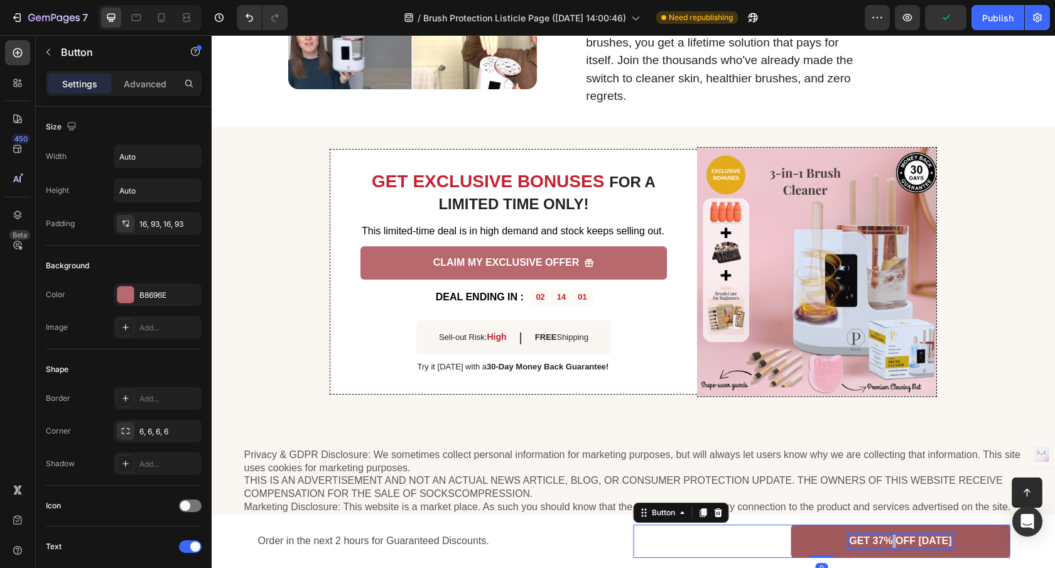
click at [888, 541] on span "GET 37% OFF TODAY" at bounding box center [900, 540] width 102 height 11
click at [688, 549] on div "CLAIM MY EXCLUSIVE OFFER Button 0" at bounding box center [821, 540] width 377 height 33
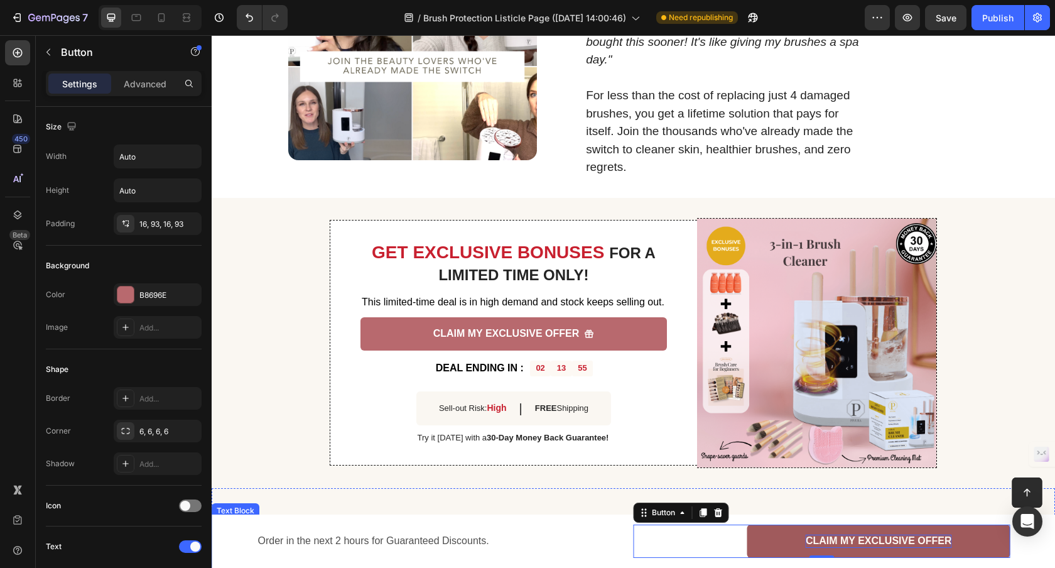
scroll to position [1615, 0]
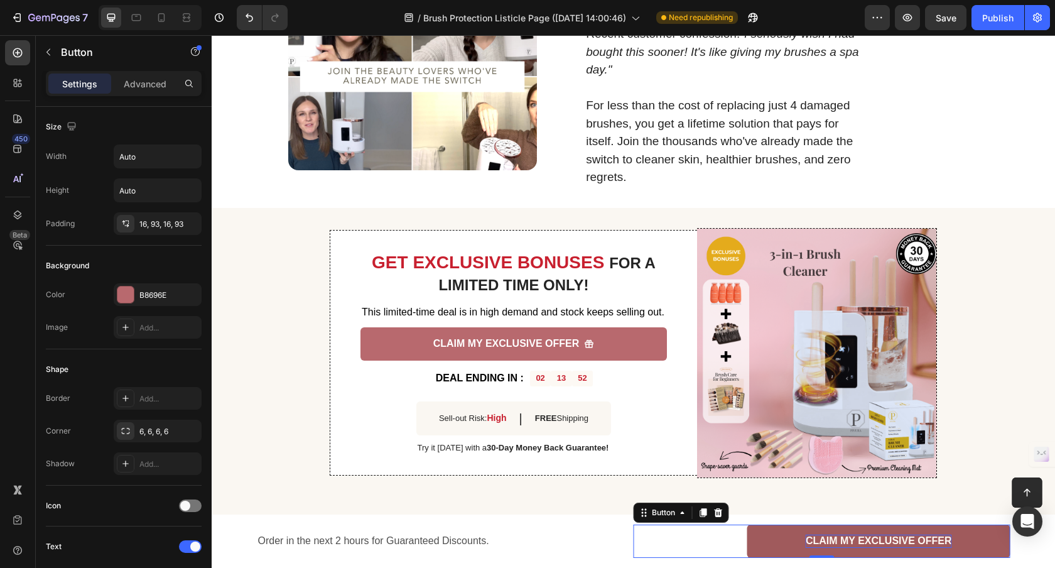
click at [763, 535] on link "CLAIM MY EXCLUSIVE OFFER" at bounding box center [878, 540] width 263 height 33
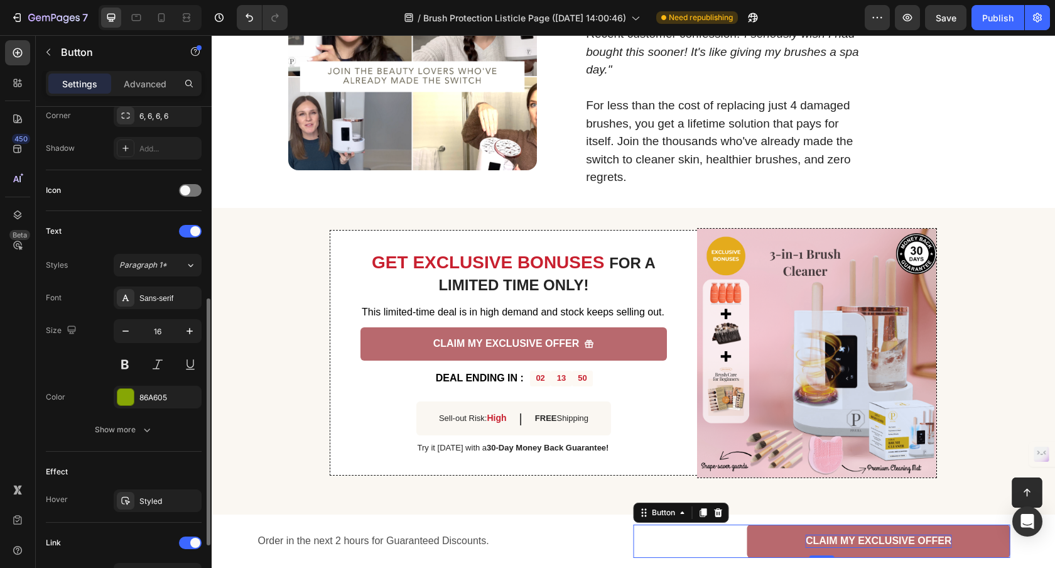
scroll to position [502, 0]
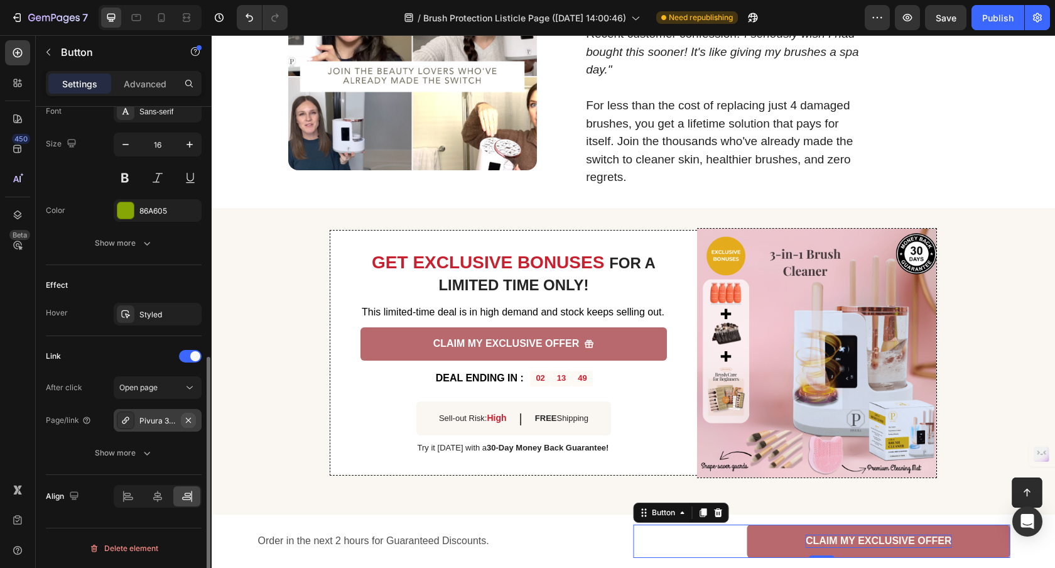
click at [188, 421] on icon "button" at bounding box center [188, 420] width 10 height 10
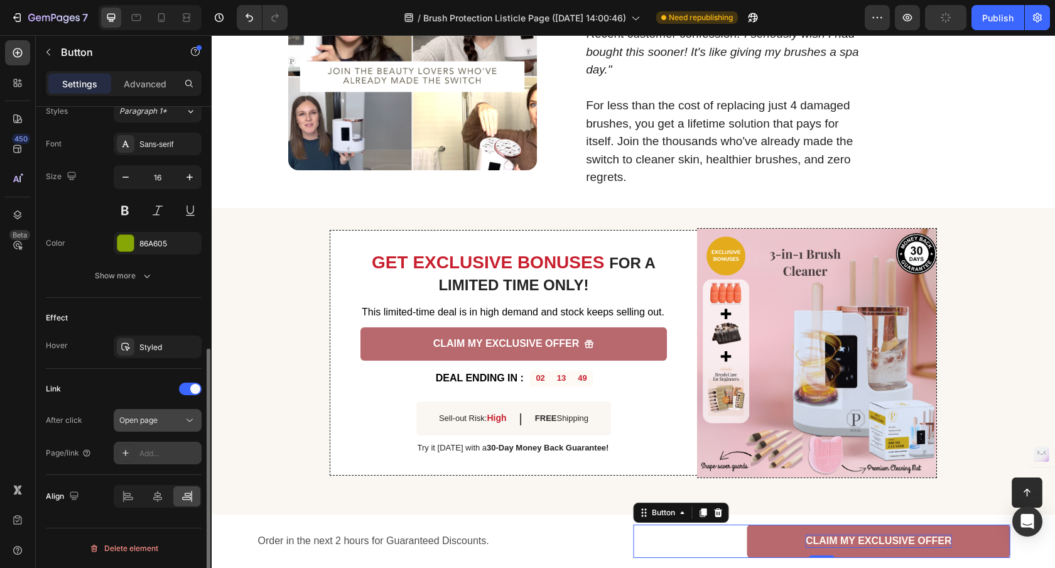
scroll to position [469, 0]
click at [154, 455] on div "Add..." at bounding box center [168, 453] width 59 height 11
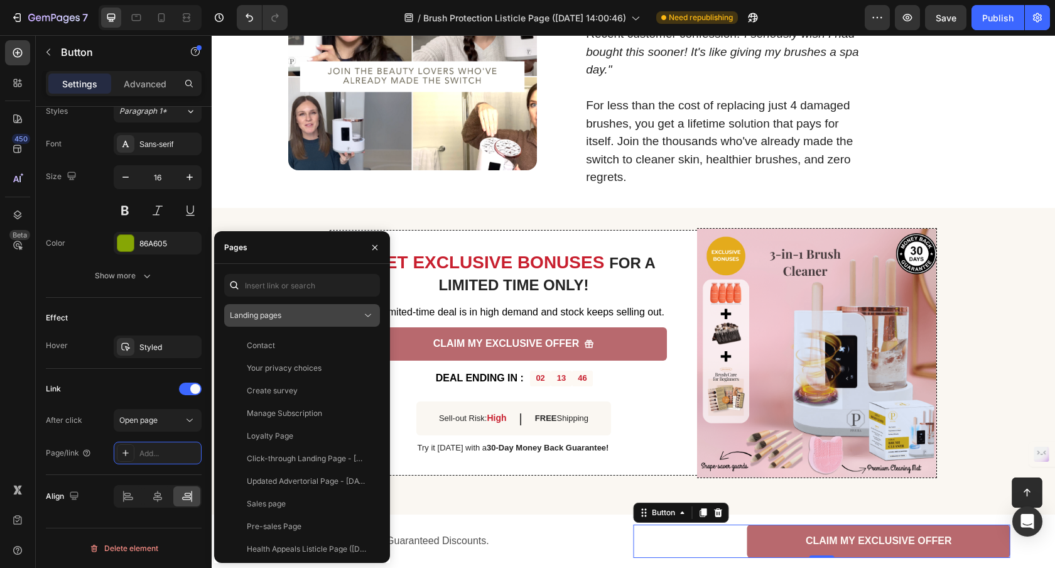
click at [297, 318] on div "Landing pages" at bounding box center [296, 315] width 132 height 11
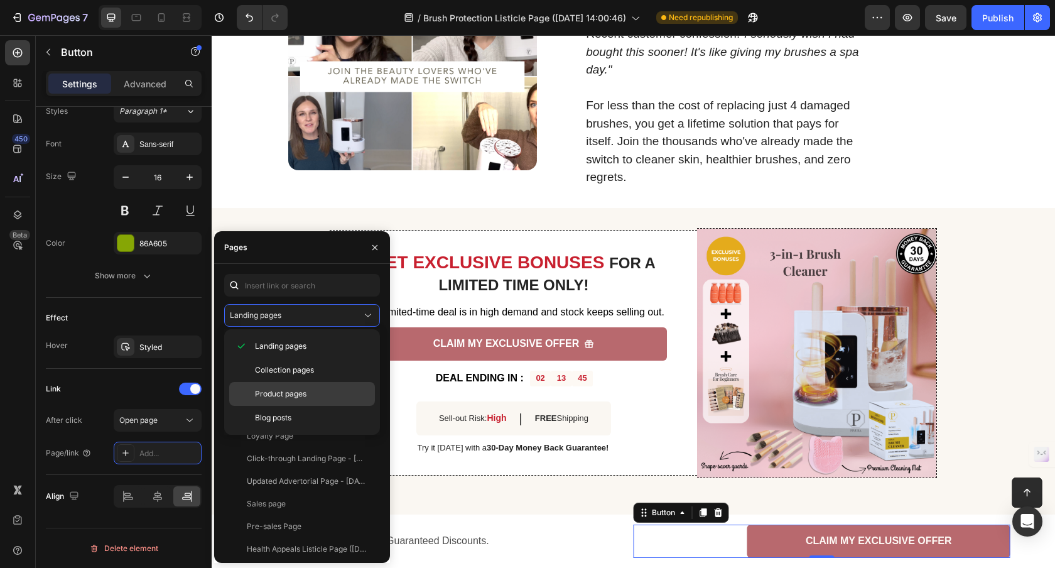
click at [305, 406] on div "Product pages" at bounding box center [302, 418] width 146 height 24
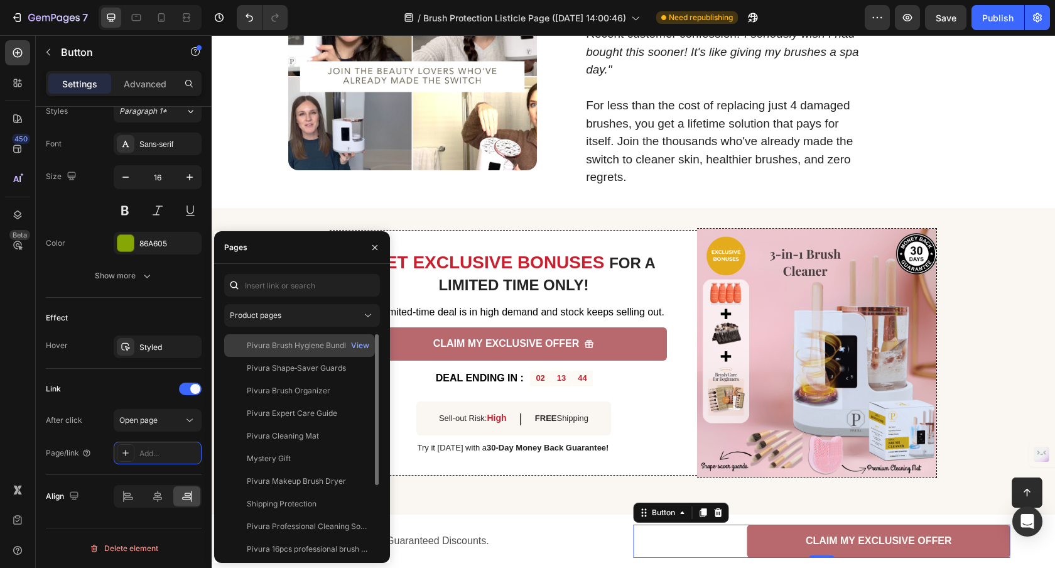
click at [315, 347] on div "Pivura Brush Hygiene Bundle" at bounding box center [299, 345] width 104 height 11
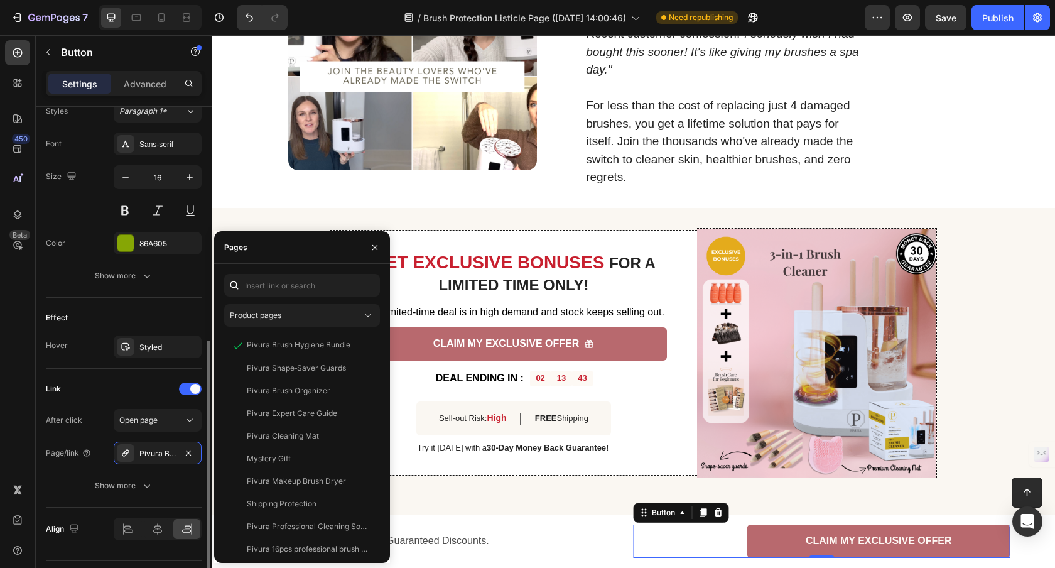
click at [114, 380] on div "Link" at bounding box center [124, 389] width 156 height 20
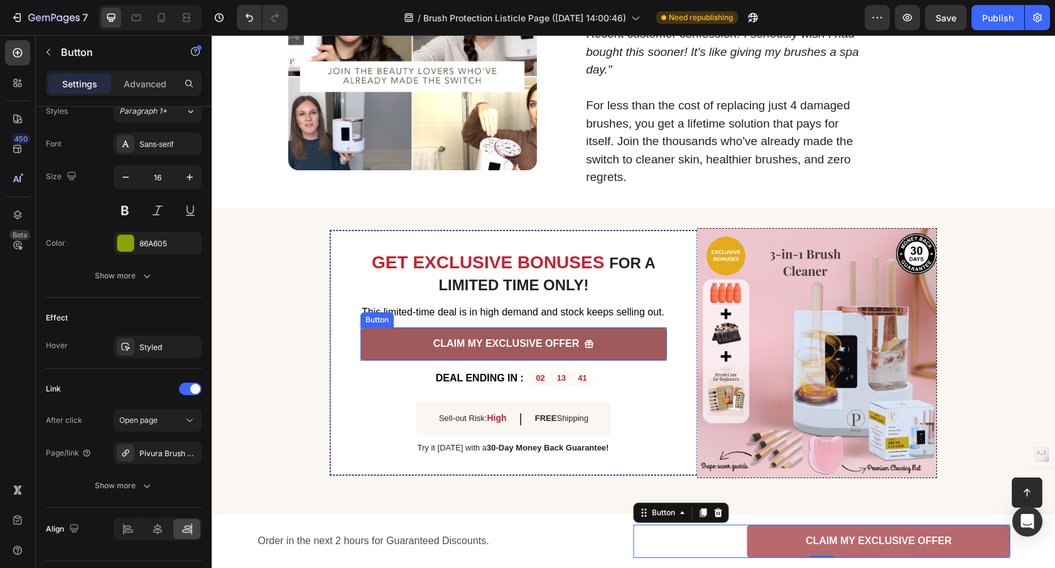
click at [372, 340] on link "CLAIM MY EXCLUSIVE OFFER" at bounding box center [513, 343] width 306 height 33
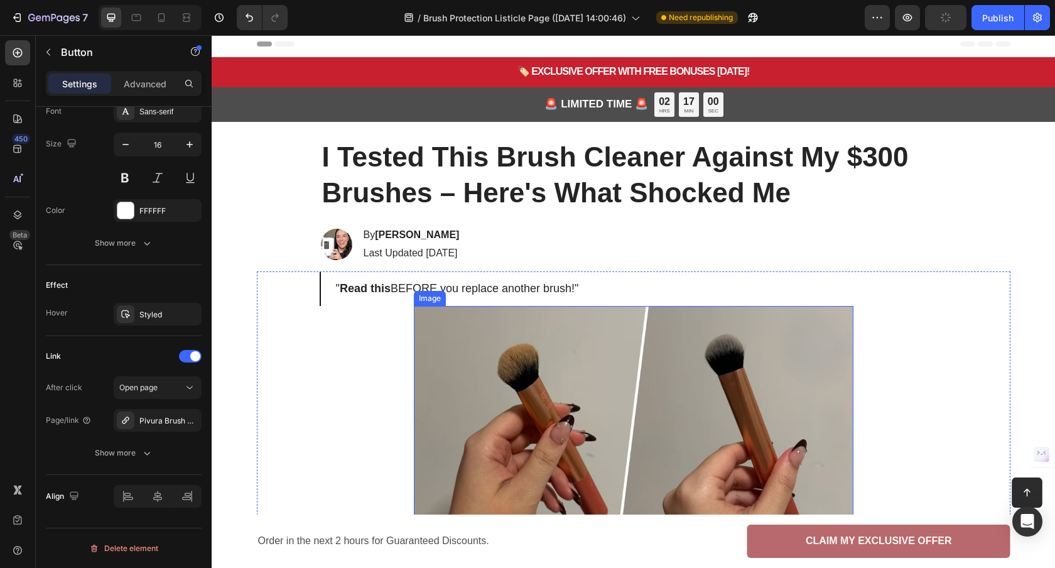
scroll to position [0, 0]
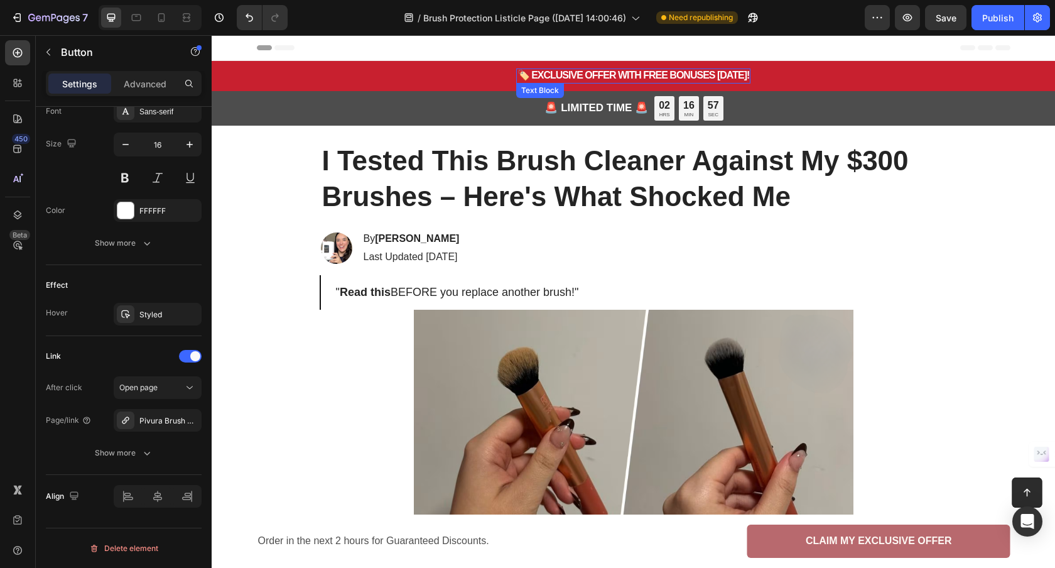
click at [656, 77] on strong "🏷️ EXCLUSIVE OFFER WITH FREE BONUSES TODAY!" at bounding box center [633, 75] width 232 height 11
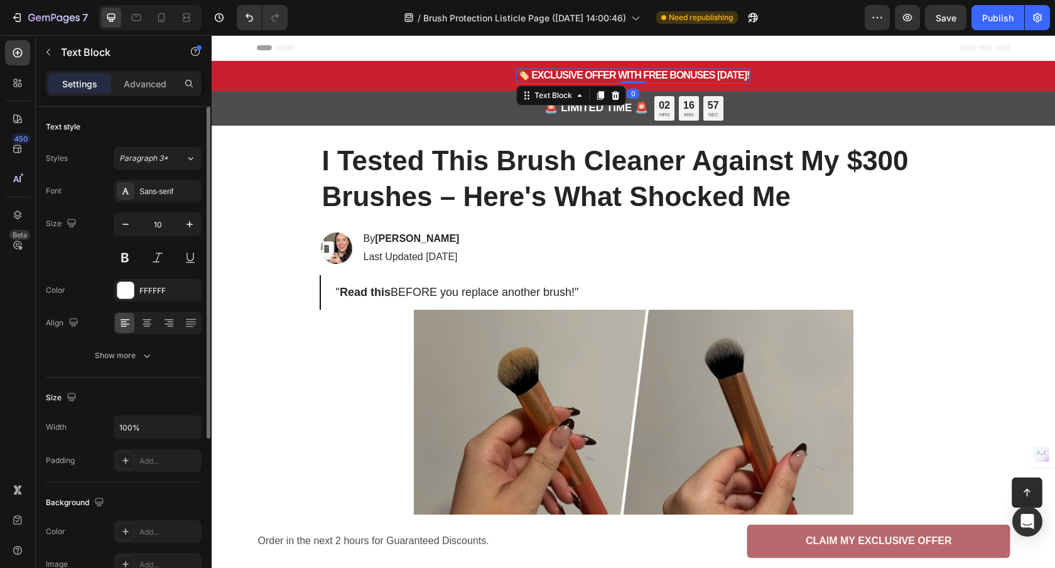
click at [656, 77] on strong "🏷️ EXCLUSIVE OFFER WITH FREE BONUSES TODAY!" at bounding box center [633, 75] width 232 height 11
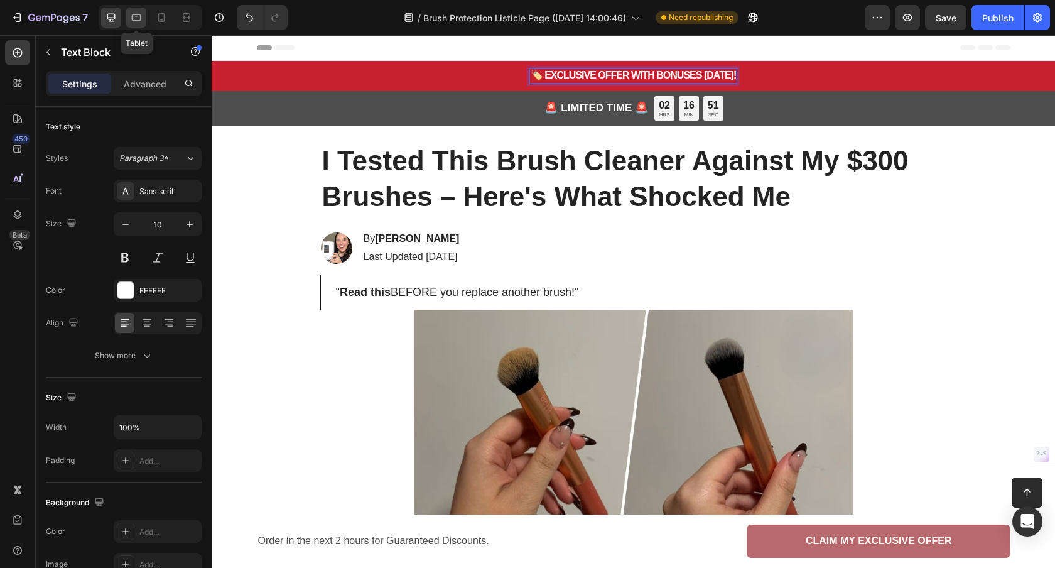
click at [136, 25] on div at bounding box center [136, 18] width 20 height 20
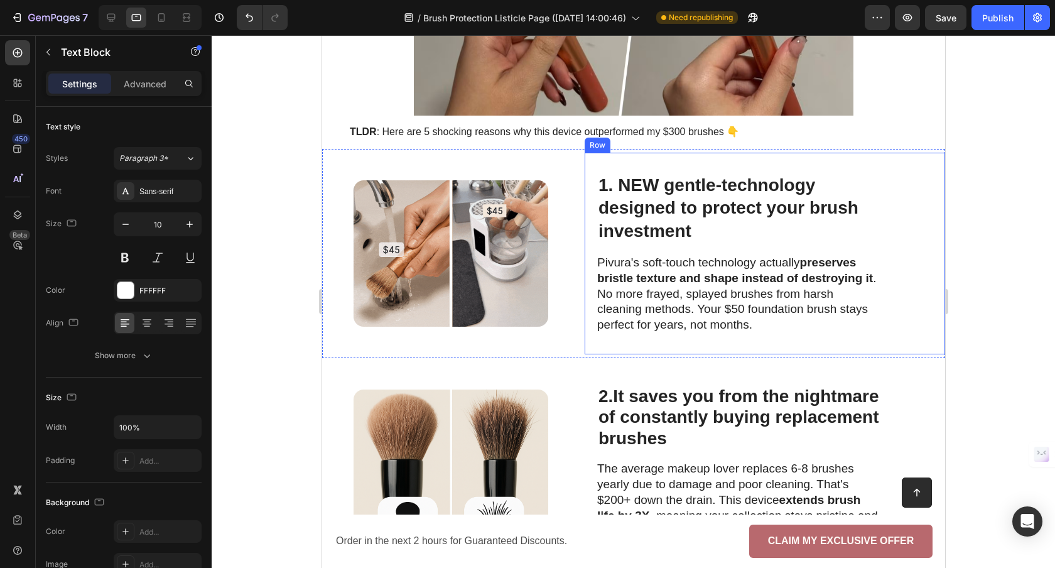
scroll to position [492, 0]
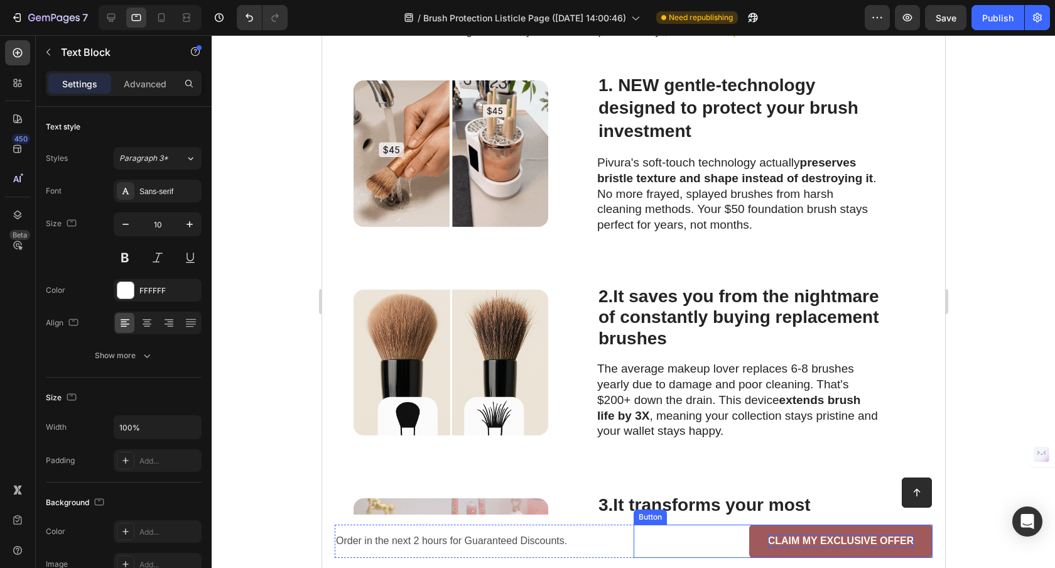
click at [767, 543] on span "CLAIM MY EXCLUSIVE OFFER" at bounding box center [840, 540] width 146 height 11
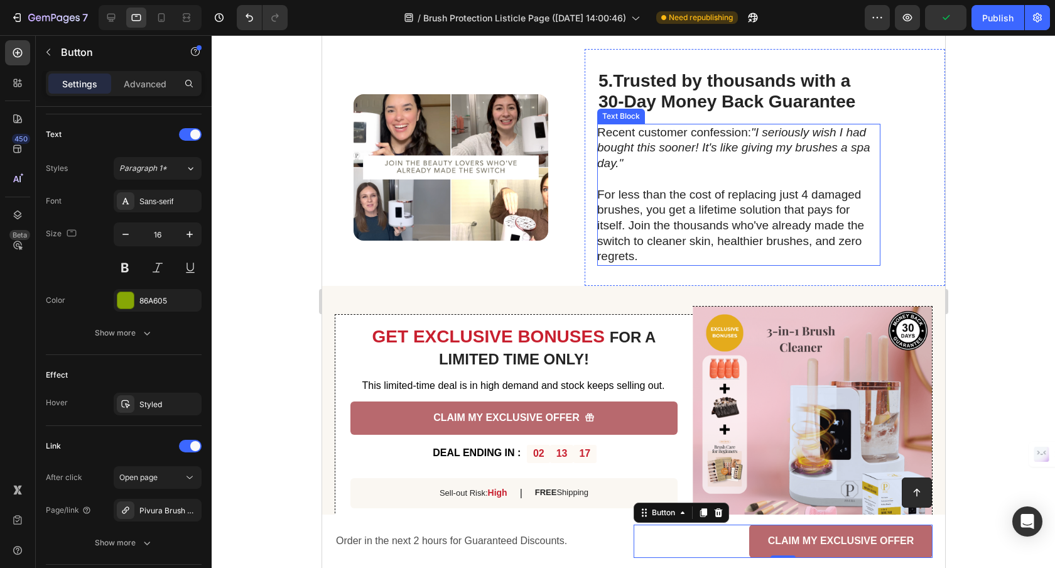
scroll to position [1440, 0]
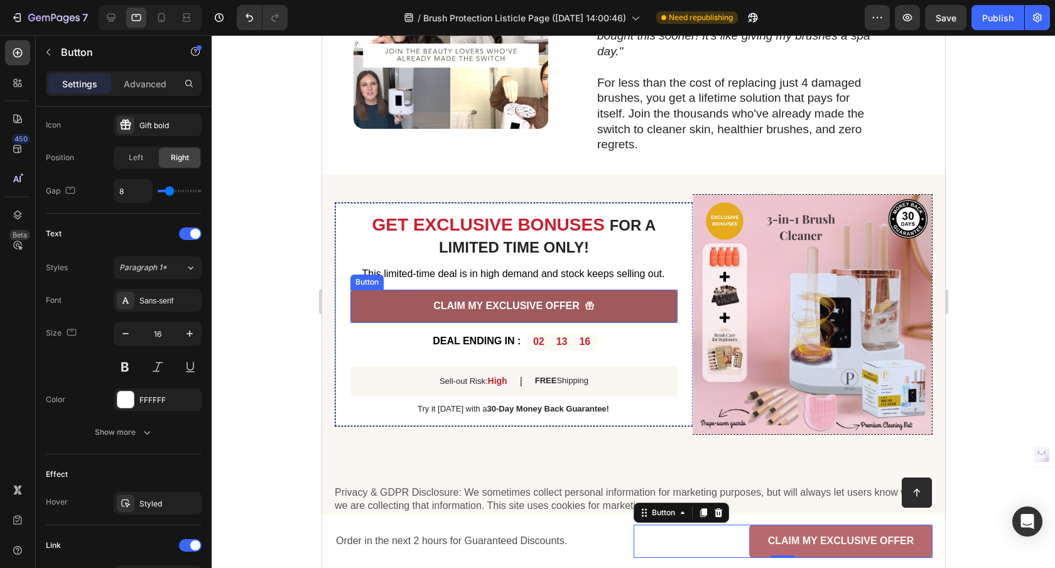
click at [645, 296] on link "CLAIM MY EXCLUSIVE OFFER" at bounding box center [513, 305] width 327 height 33
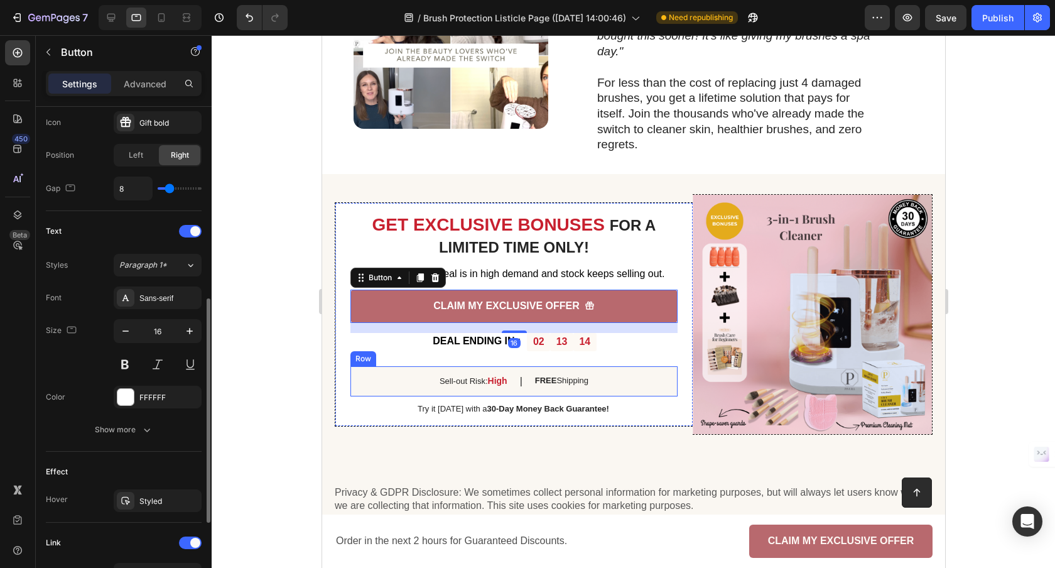
scroll to position [521, 0]
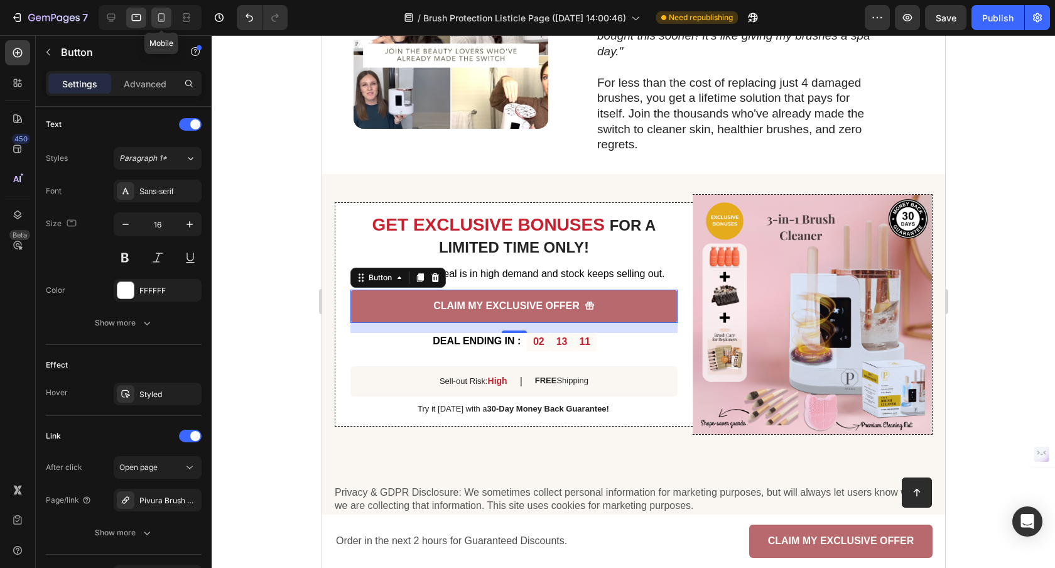
drag, startPoint x: 154, startPoint y: 23, endPoint x: 163, endPoint y: 13, distance: 12.9
click at [154, 23] on div at bounding box center [161, 18] width 20 height 20
type input "14"
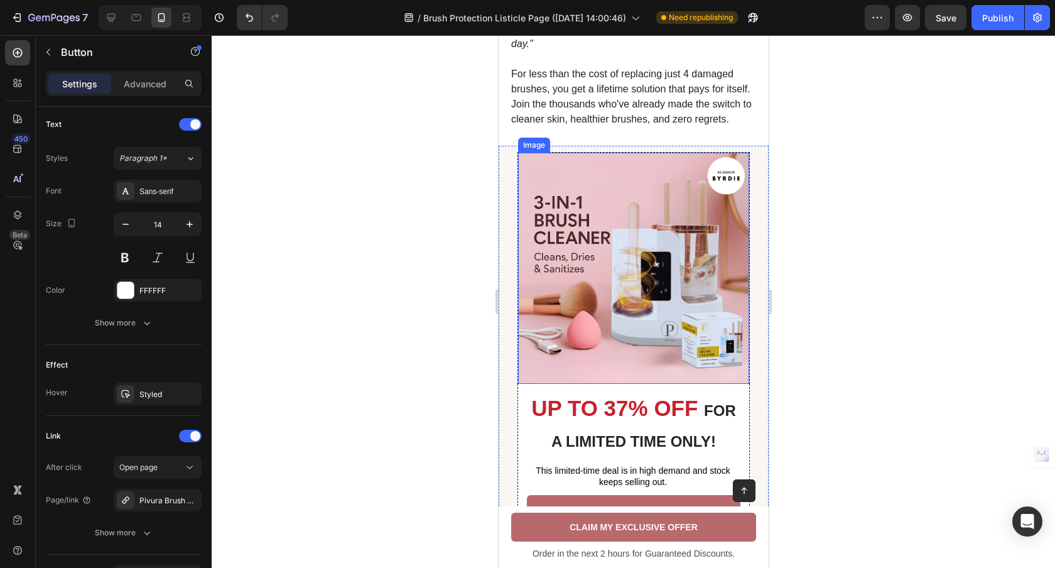
scroll to position [2312, 0]
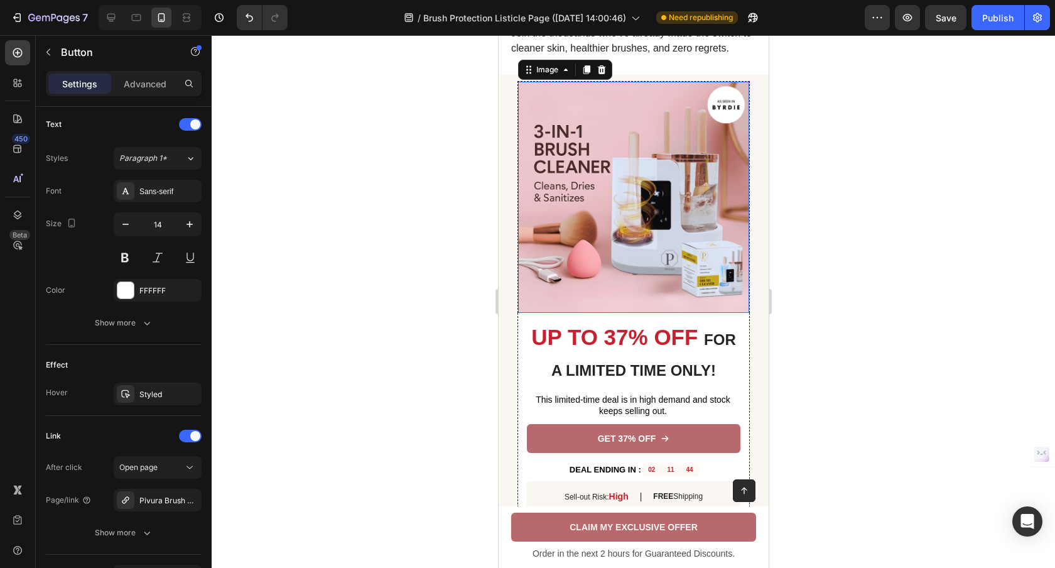
click at [637, 254] on img at bounding box center [632, 197] width 231 height 231
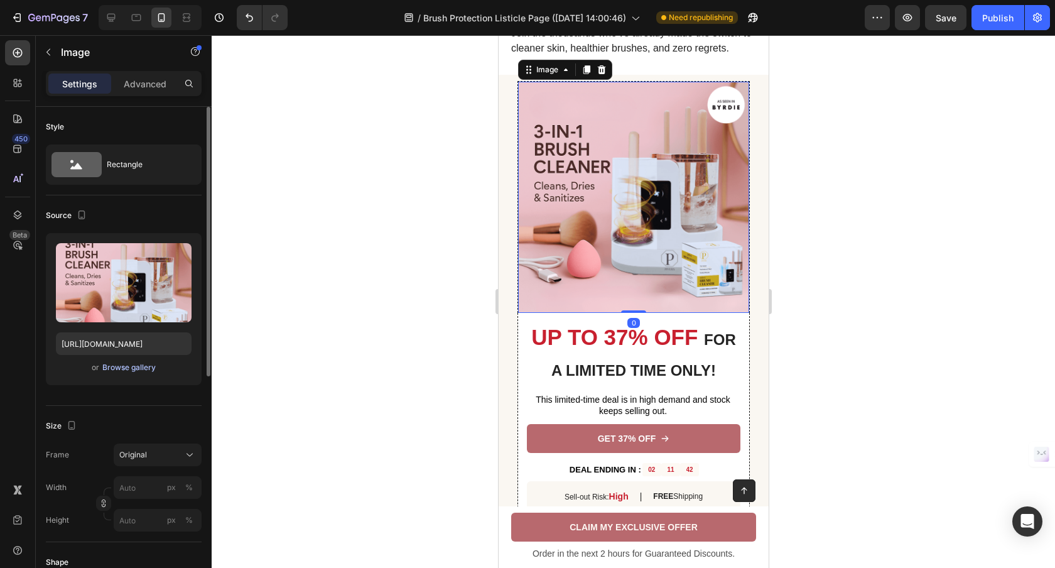
click at [143, 362] on div "Browse gallery" at bounding box center [128, 367] width 53 height 11
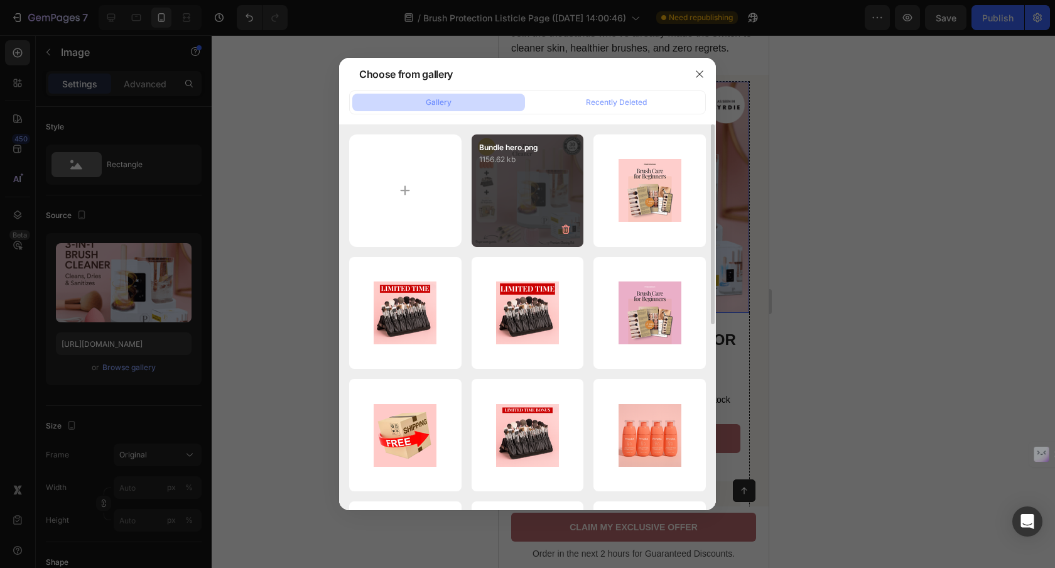
click at [532, 164] on p "1156.62 kb" at bounding box center [527, 159] width 97 height 13
type input "https://cdn.shopify.com/s/files/1/0912/7670/6102/files/gempages_569791617079182…"
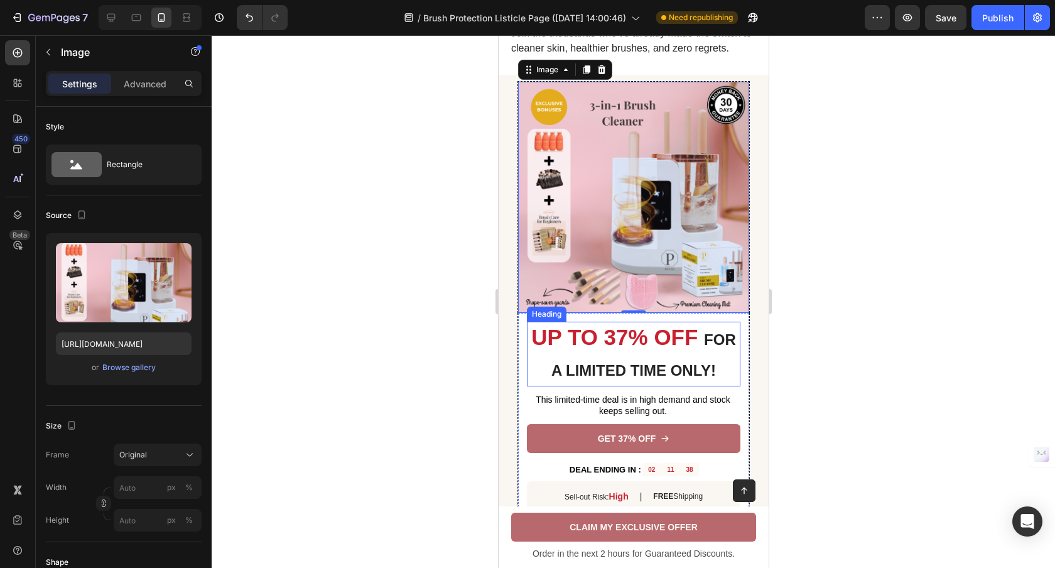
click at [662, 349] on strong "UP TO 37% OFF" at bounding box center [613, 337] width 166 height 24
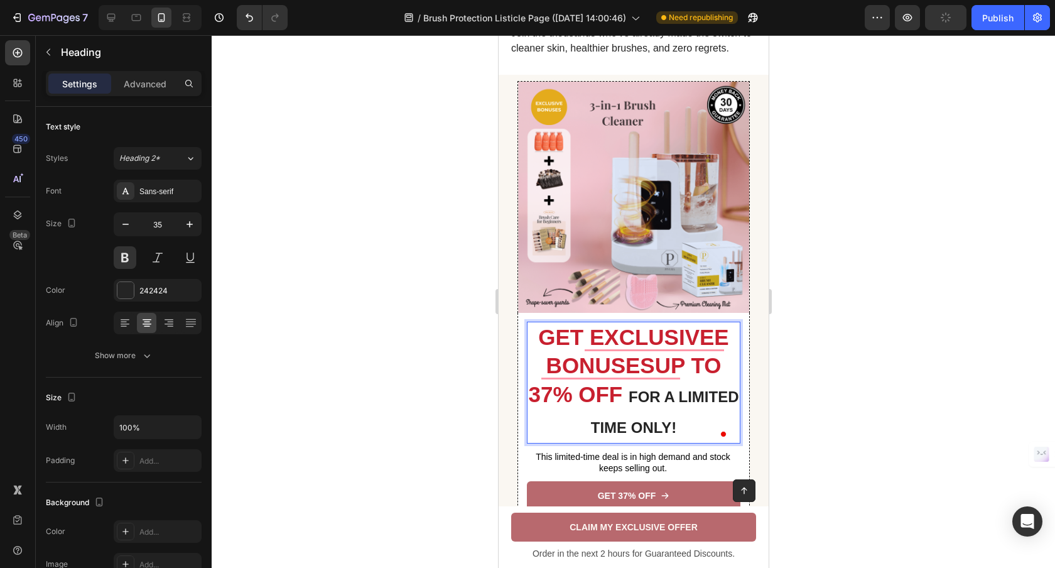
click at [554, 383] on strong "GET EXCLUSIVEE BONUSESUP TO 37% OFF" at bounding box center [627, 366] width 200 height 82
drag, startPoint x: 652, startPoint y: 374, endPoint x: 637, endPoint y: 382, distance: 17.1
click at [645, 397] on strong "GET EXCLUSIVEE BONUSESUP TO 37% OFF" at bounding box center [627, 366] width 200 height 82
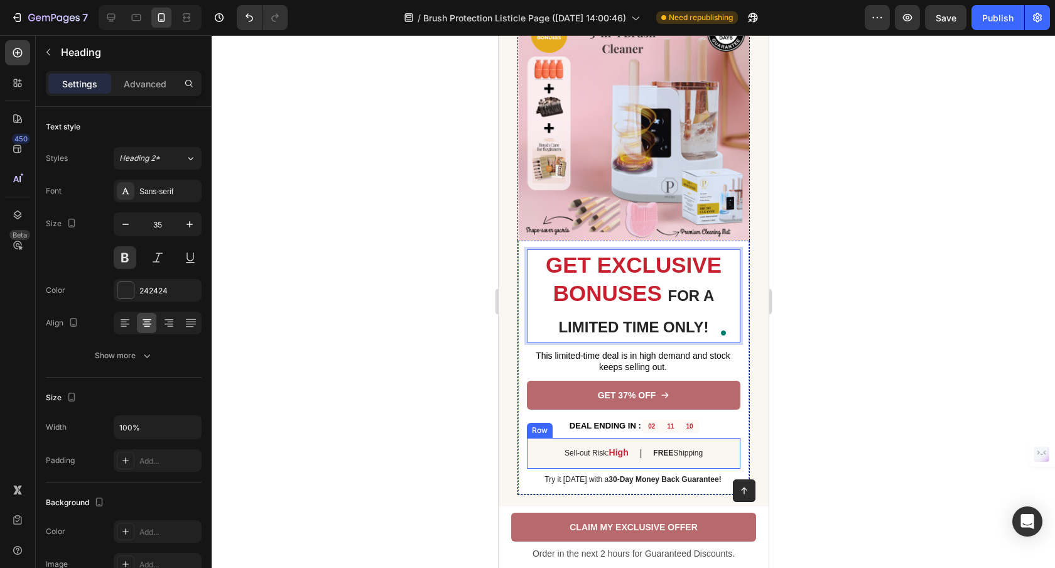
scroll to position [2418, 0]
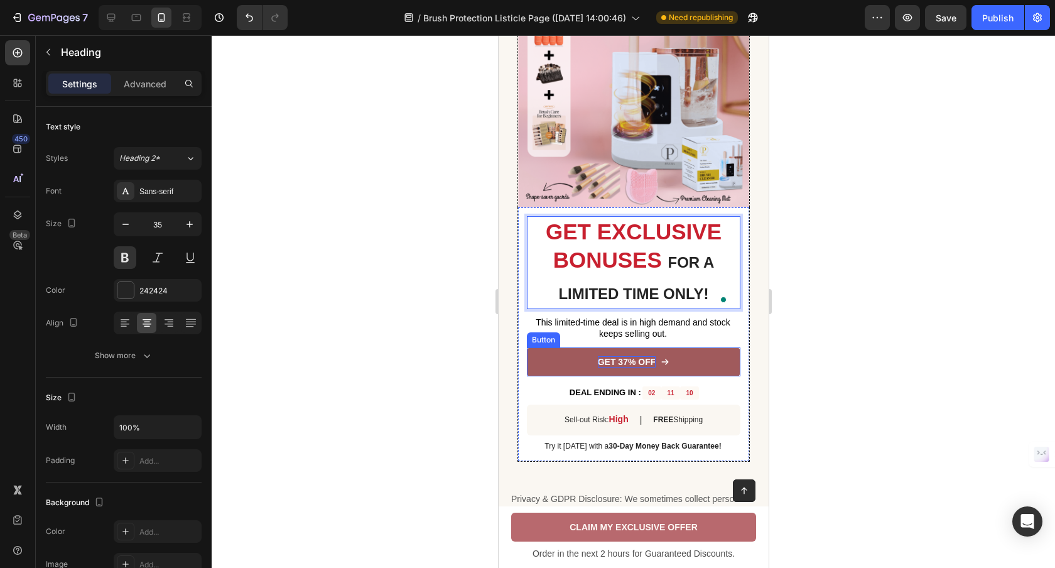
click at [638, 365] on p "GET 37% OFF" at bounding box center [626, 361] width 58 height 11
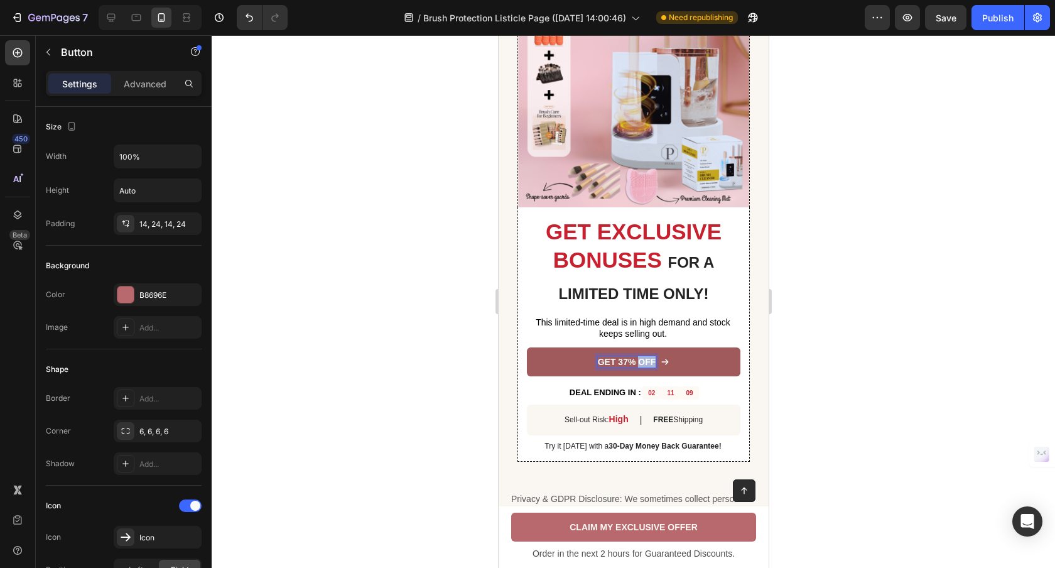
click at [638, 365] on p "GET 37% OFF" at bounding box center [626, 361] width 58 height 11
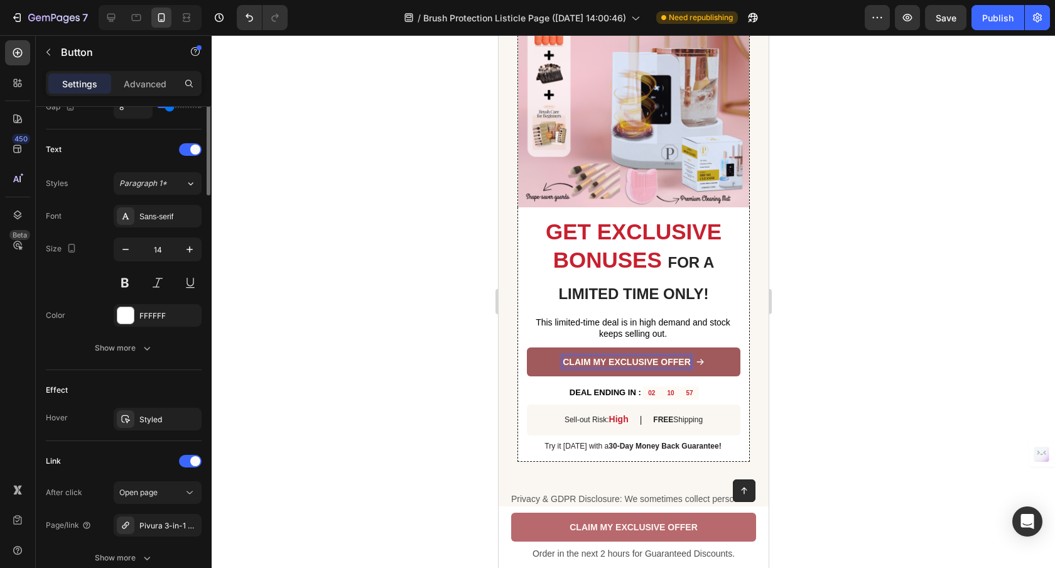
scroll to position [248, 0]
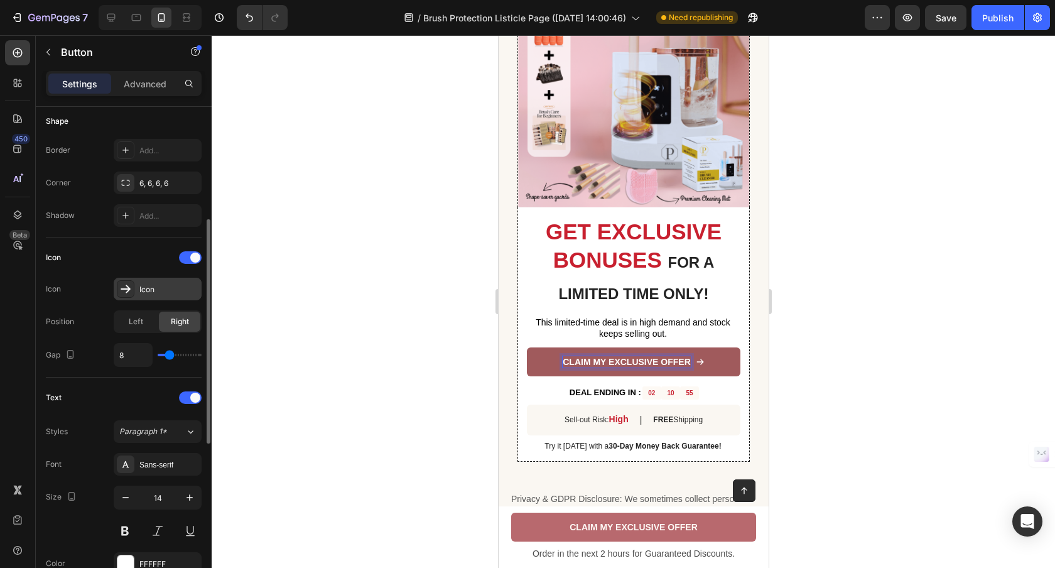
click at [158, 291] on div "Icon" at bounding box center [168, 289] width 59 height 11
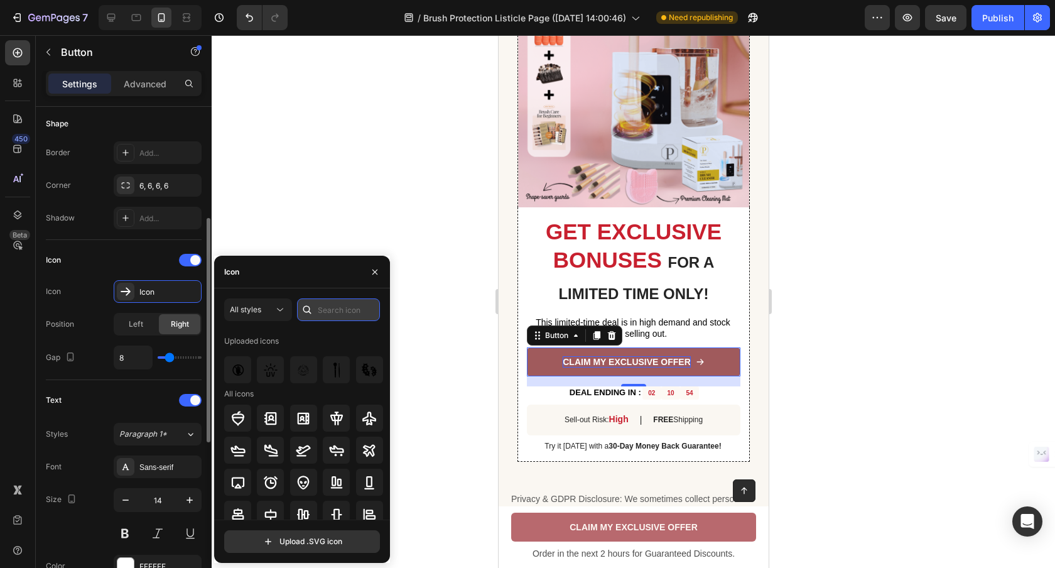
click at [349, 310] on input "text" at bounding box center [338, 309] width 83 height 23
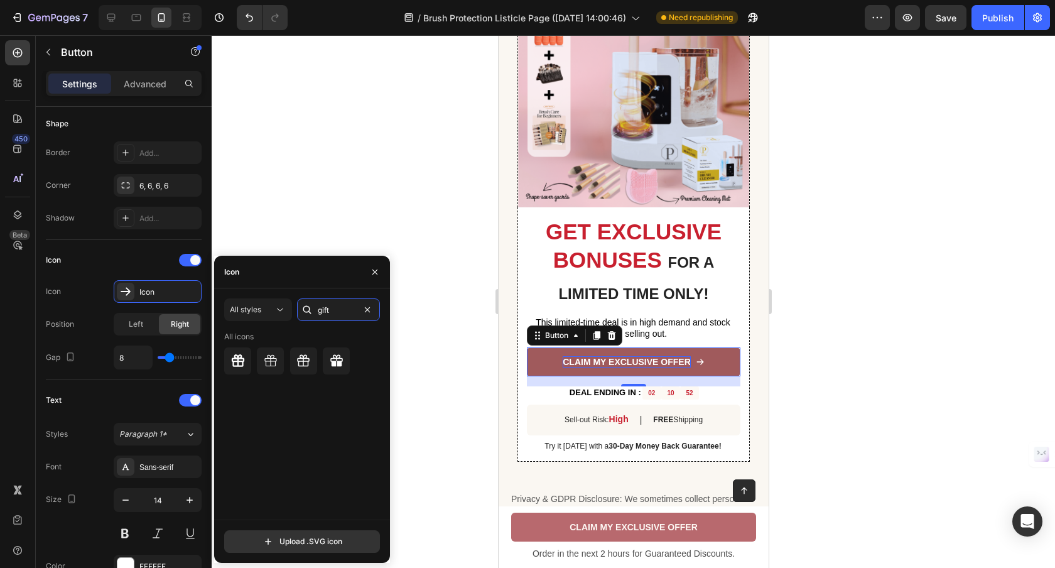
type input "gift"
click at [223, 357] on div "All styles gift All icons Upload .SVG icon" at bounding box center [302, 425] width 176 height 254
click at [231, 358] on icon at bounding box center [237, 360] width 13 height 13
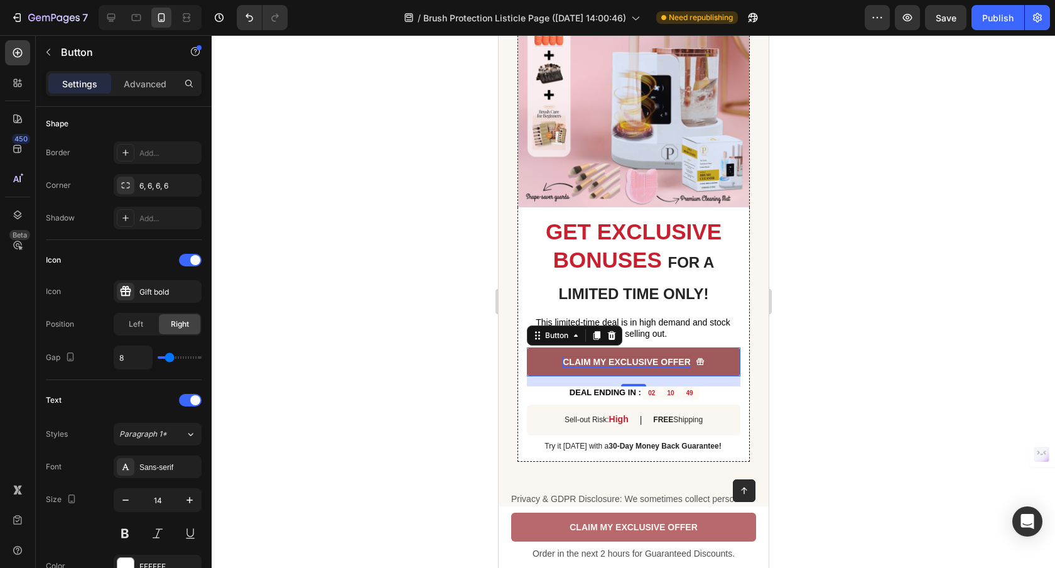
click at [441, 256] on div at bounding box center [633, 301] width 843 height 532
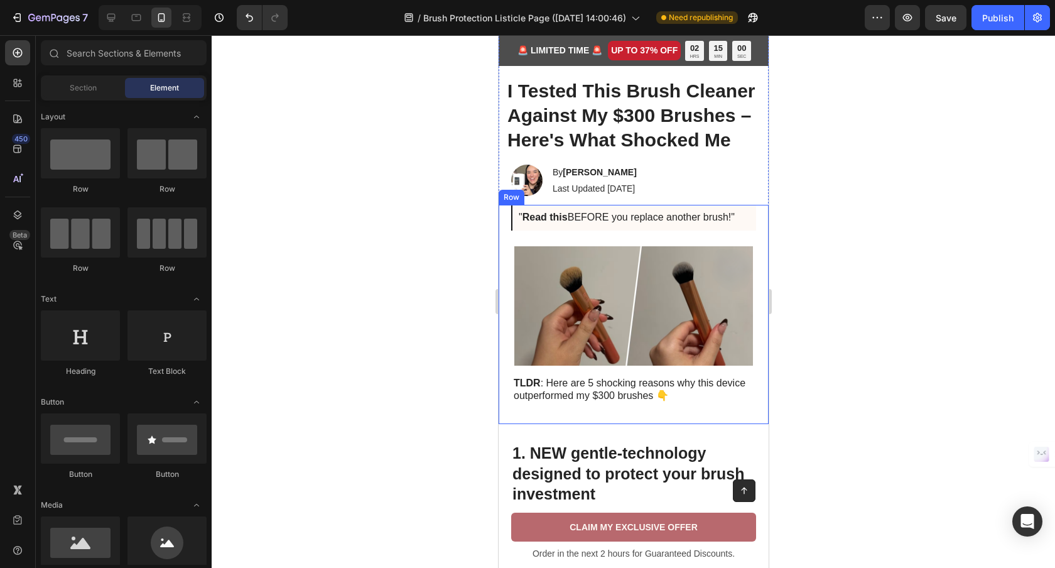
scroll to position [0, 0]
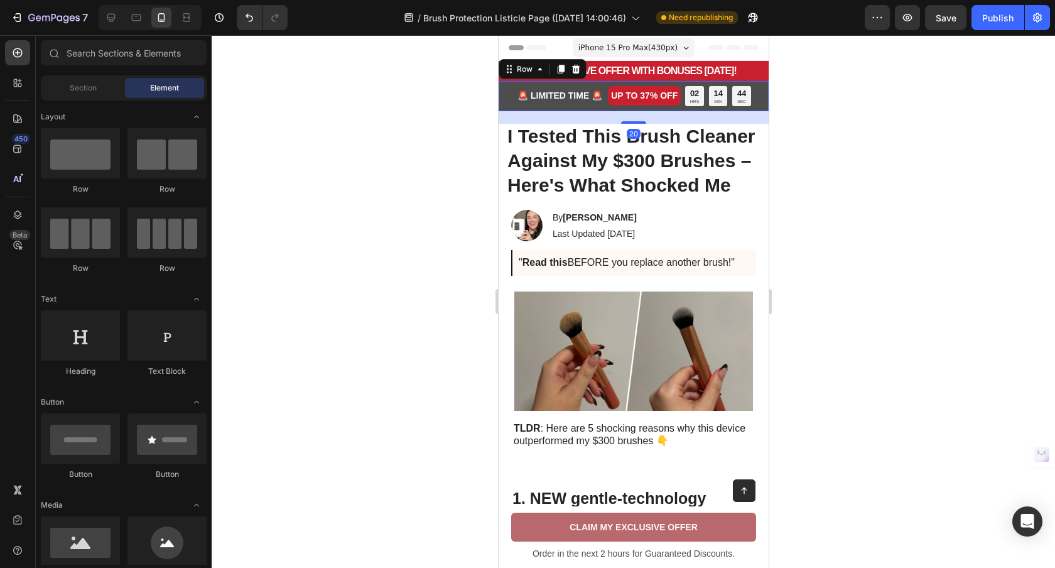
click at [591, 83] on div "🚨 LIMITED TIME 🚨 Text Block UP TO 37% OFF Text Block 02 HRS 14 MIN 44 SEC Count…" at bounding box center [633, 96] width 270 height 30
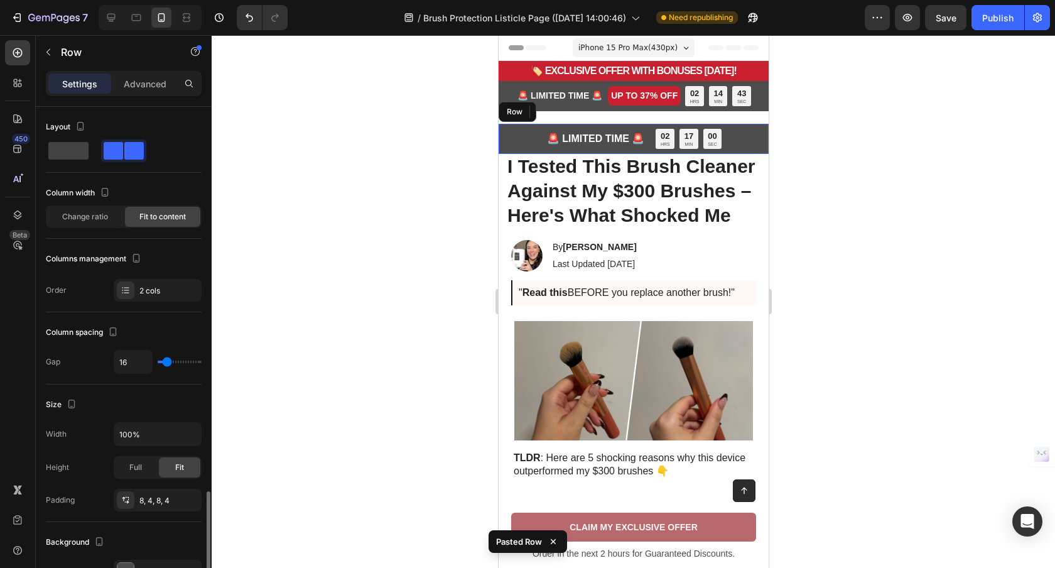
scroll to position [245, 0]
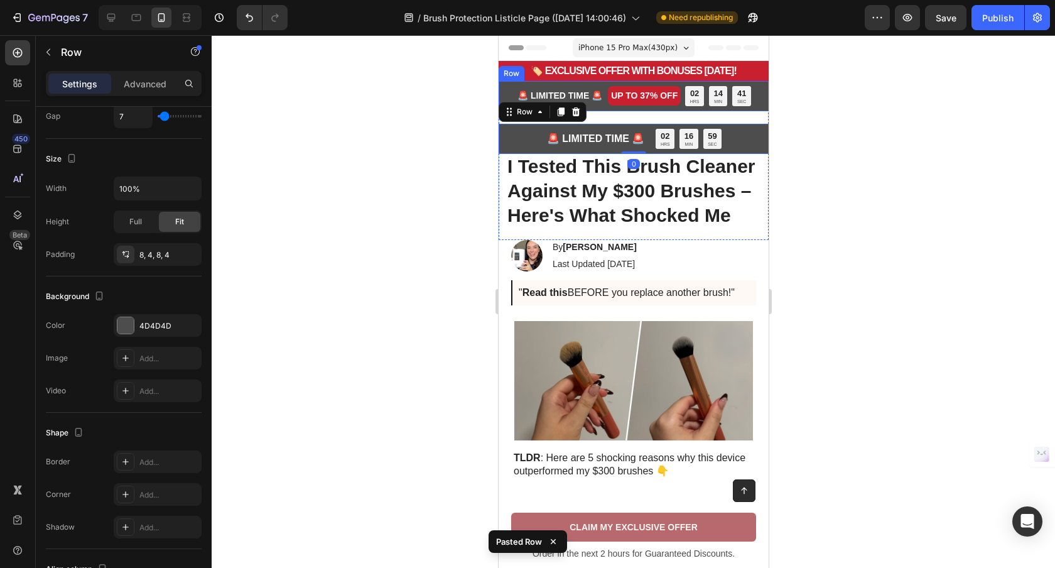
click at [611, 110] on div "🚨 LIMITED TIME 🚨 Text Block UP TO 37% OFF Text Block 02 HRS 14 MIN 41 SEC Count…" at bounding box center [633, 96] width 270 height 30
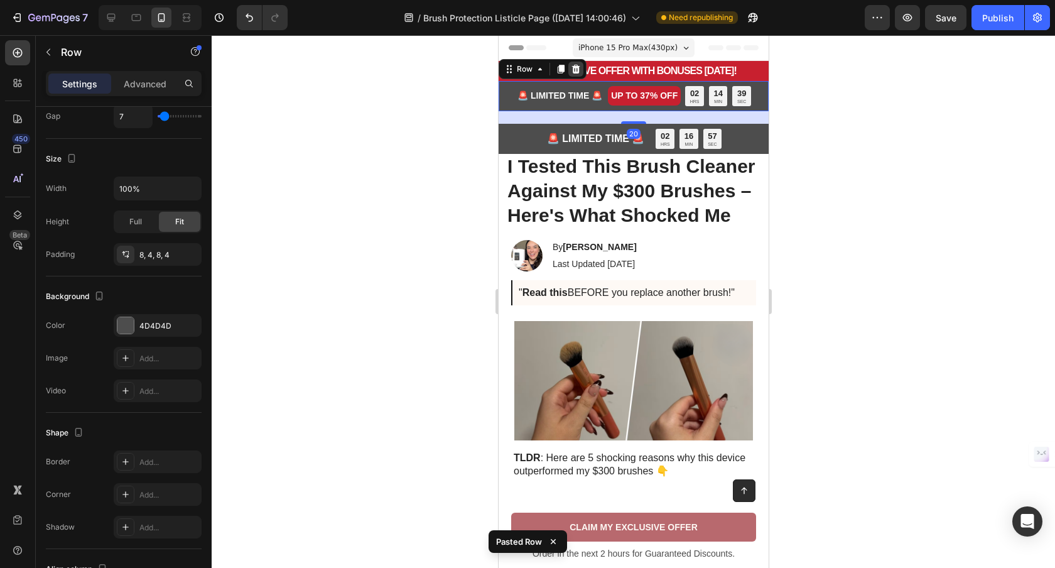
click at [576, 75] on div at bounding box center [575, 69] width 15 height 15
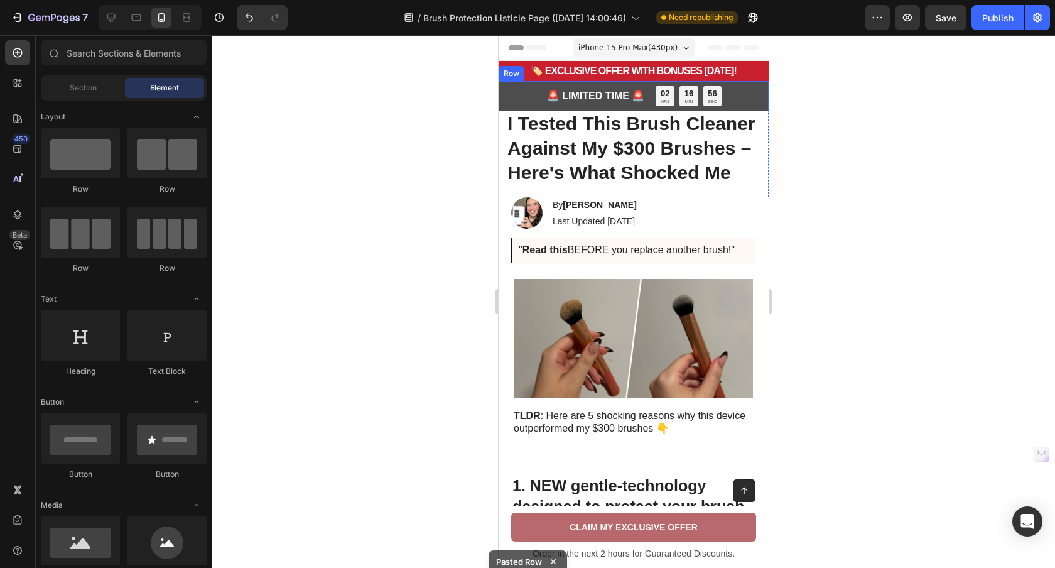
click at [639, 110] on div "🚨 LIMITED TIME 🚨 Text Block 02 HRS 16 MIN 56 SEC Countdown Timer Row" at bounding box center [633, 96] width 270 height 30
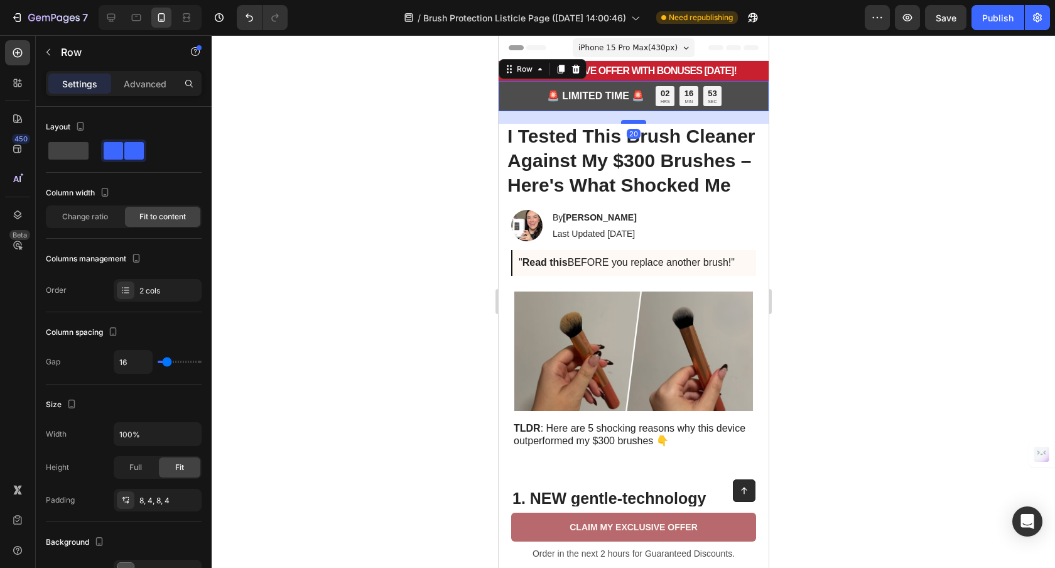
drag, startPoint x: 624, startPoint y: 110, endPoint x: 624, endPoint y: 122, distance: 12.6
click at [624, 122] on div at bounding box center [632, 122] width 25 height 4
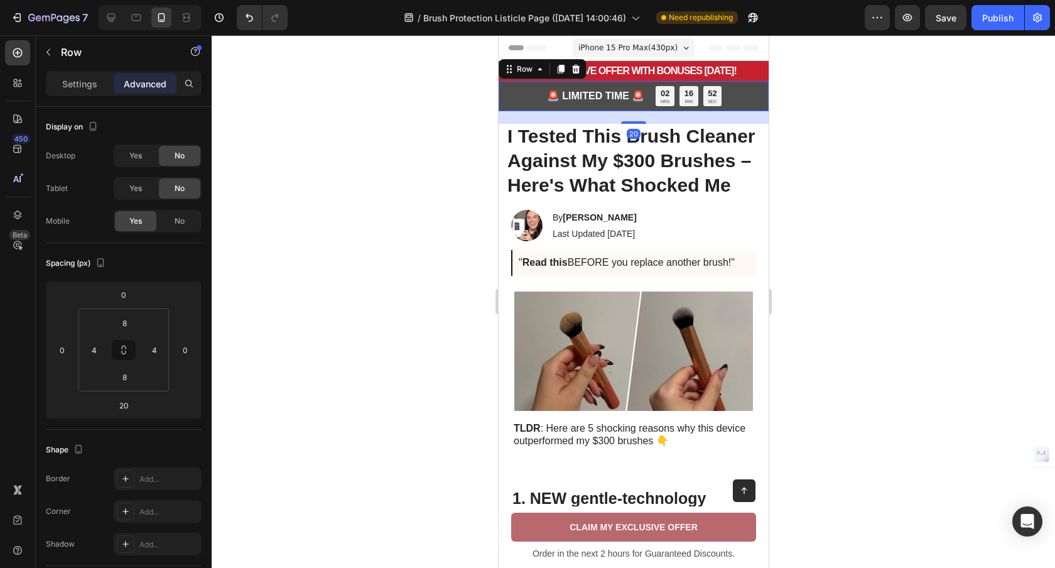
click at [436, 164] on div at bounding box center [633, 301] width 843 height 532
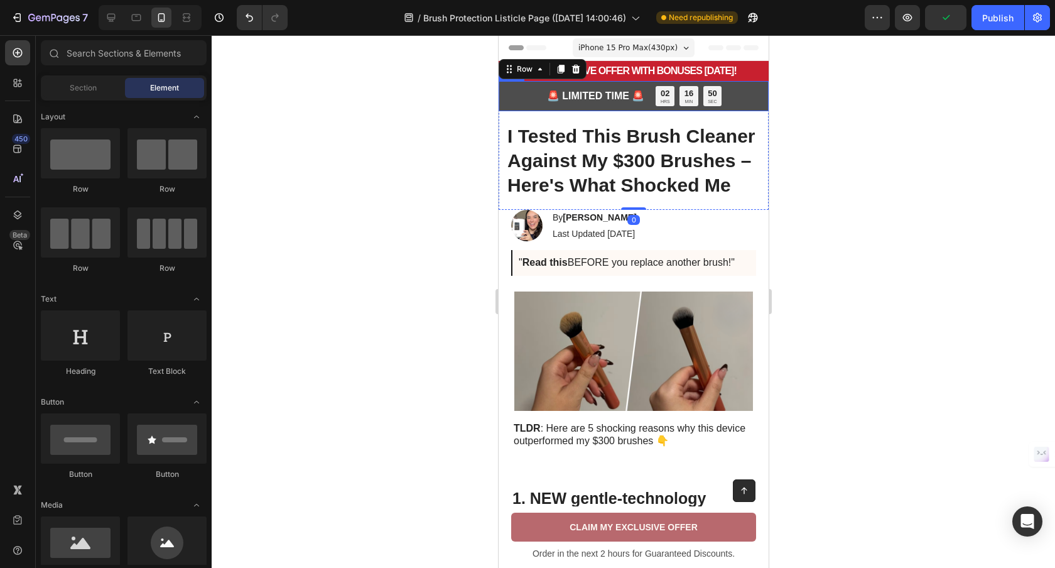
click at [627, 111] on div "🚨 LIMITED TIME 🚨 Text Block 02 HRS 16 MIN 50 SEC Countdown Timer Row I Tested T…" at bounding box center [633, 145] width 270 height 129
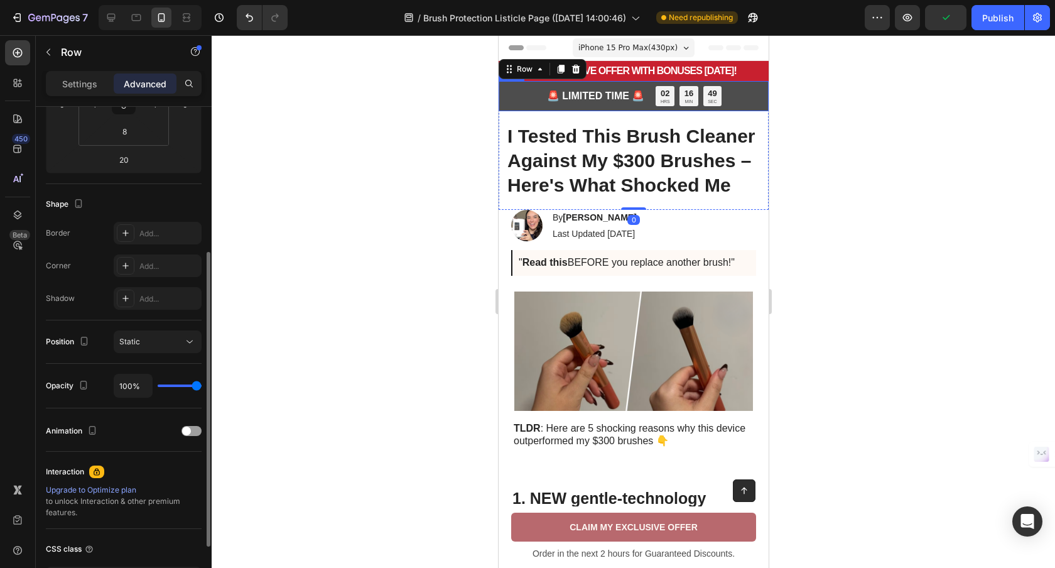
click at [630, 107] on div "🚨 LIMITED TIME 🚨 Text Block 02 HRS 16 MIN 49 SEC Countdown Timer Row" at bounding box center [633, 96] width 270 height 30
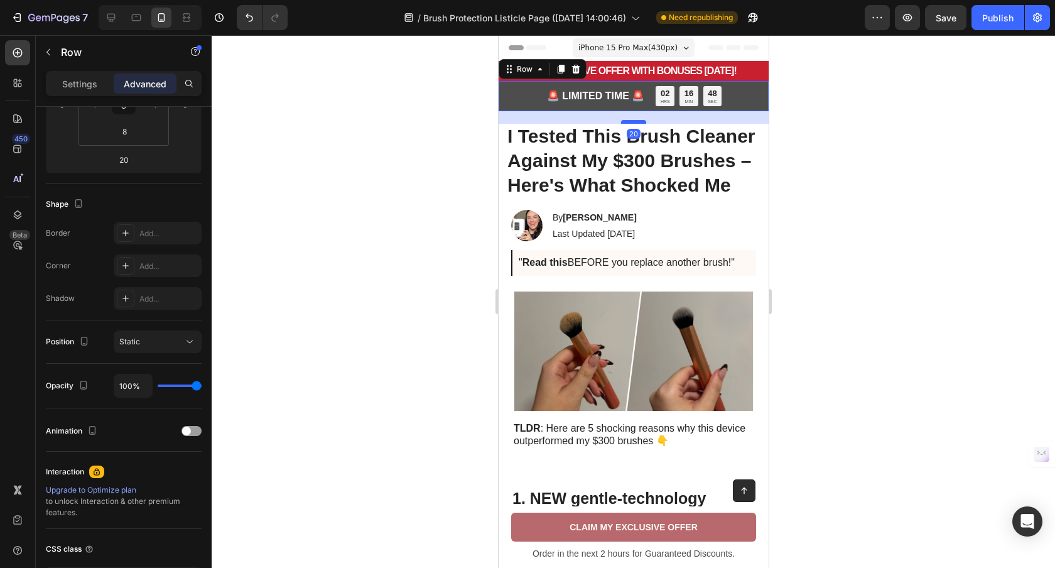
click at [634, 122] on div at bounding box center [632, 122] width 25 height 4
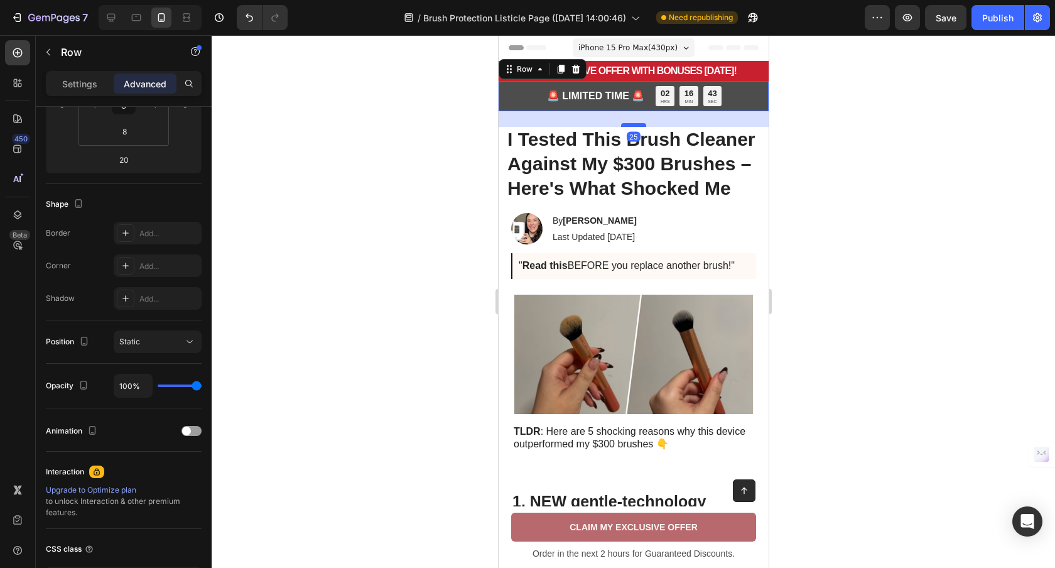
click at [634, 124] on div at bounding box center [632, 125] width 25 height 4
type input "25"
click at [447, 132] on div at bounding box center [633, 301] width 843 height 532
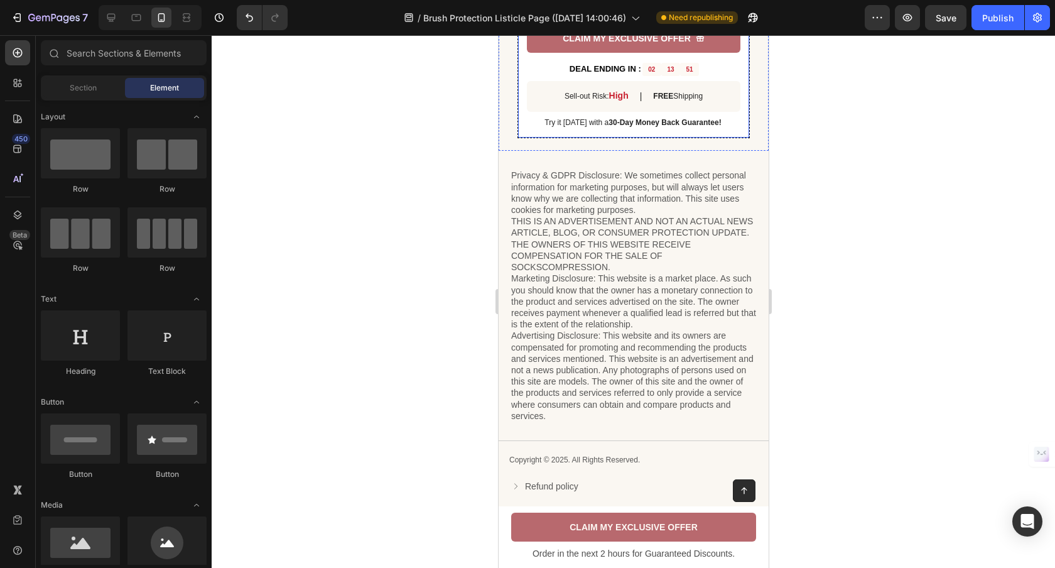
scroll to position [2769, 0]
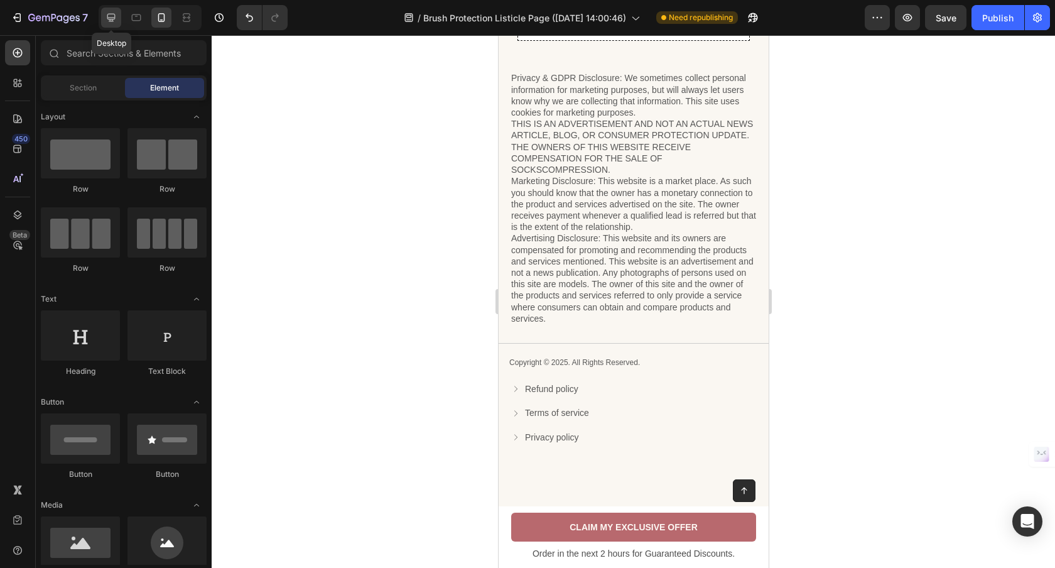
click at [116, 23] on icon at bounding box center [111, 17] width 13 height 13
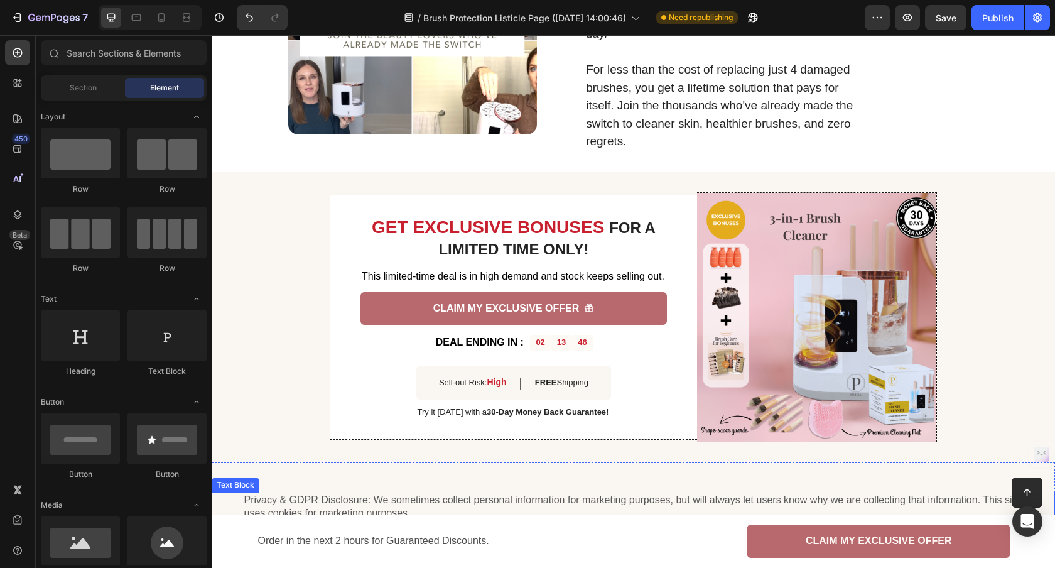
scroll to position [1518, 0]
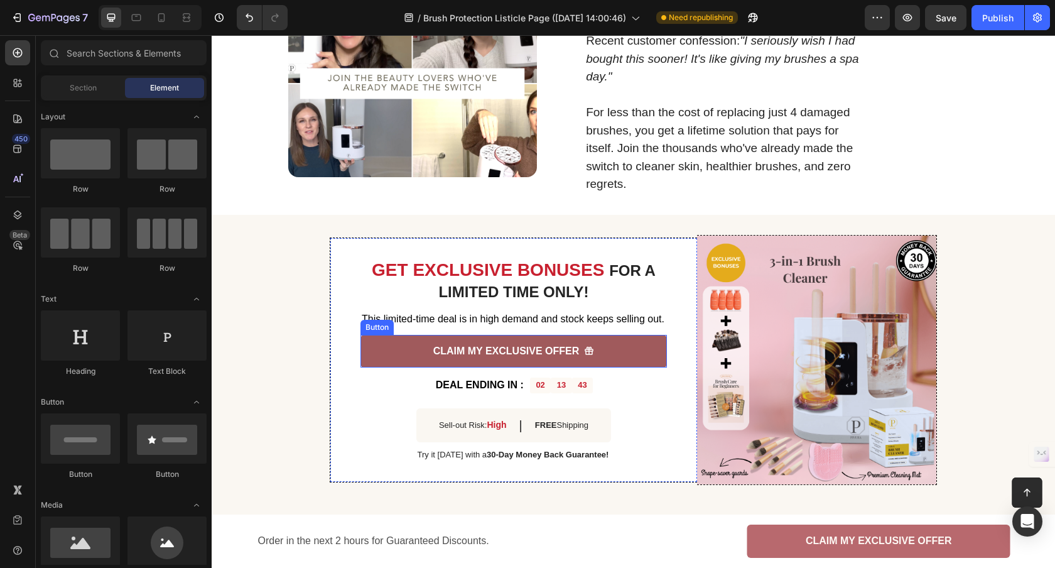
click at [417, 350] on link "CLAIM MY EXCLUSIVE OFFER" at bounding box center [513, 351] width 306 height 33
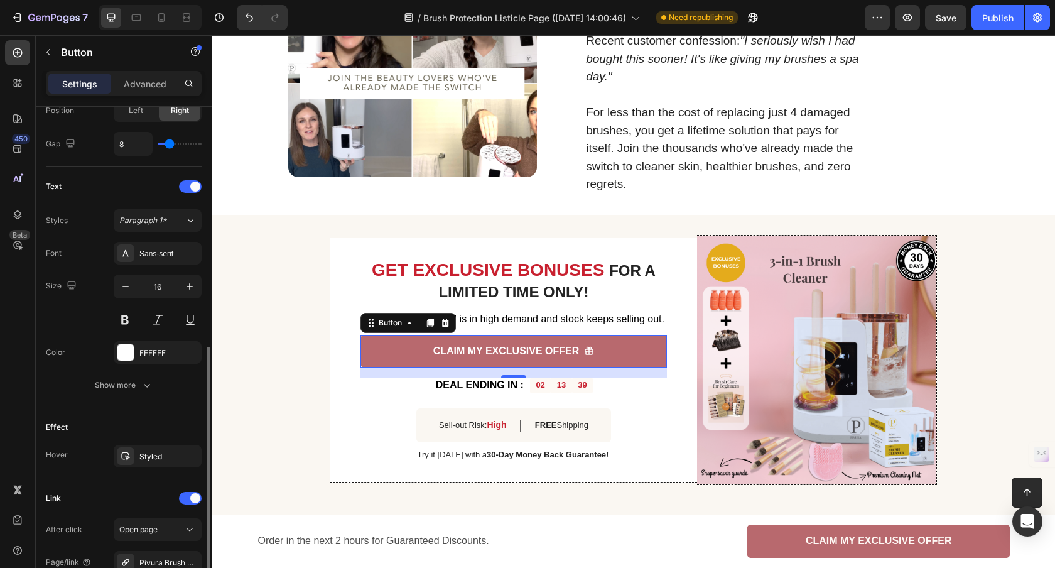
scroll to position [551, 0]
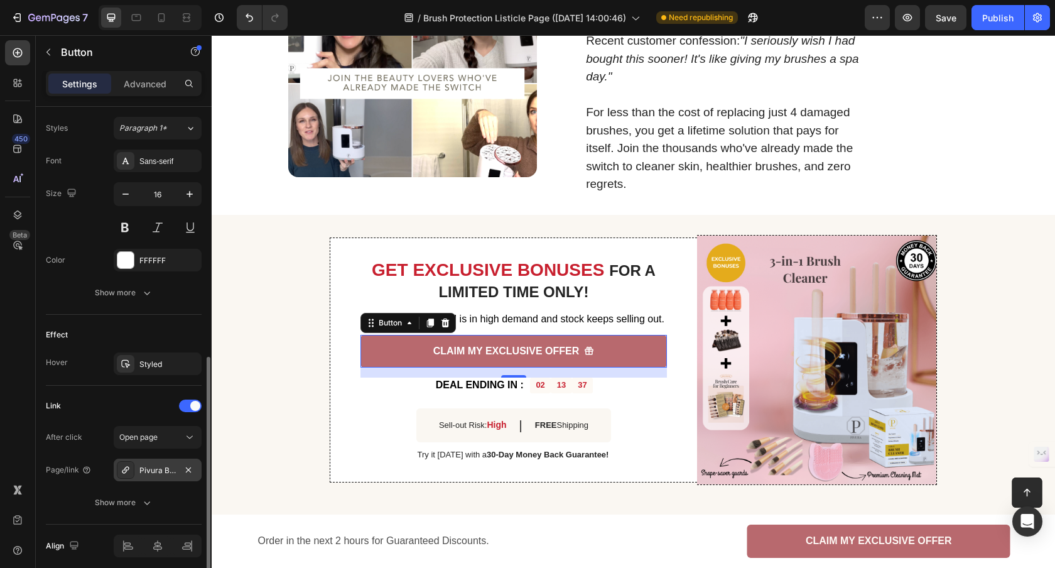
click at [144, 462] on div "Pivura Brush Hygiene Bundle" at bounding box center [158, 469] width 88 height 23
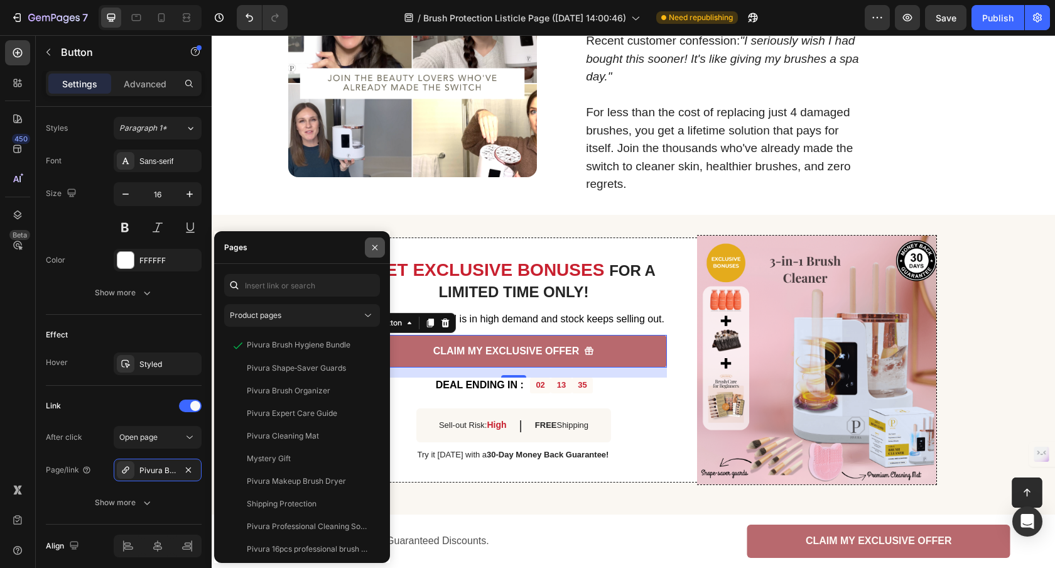
click at [379, 249] on icon "button" at bounding box center [375, 247] width 10 height 10
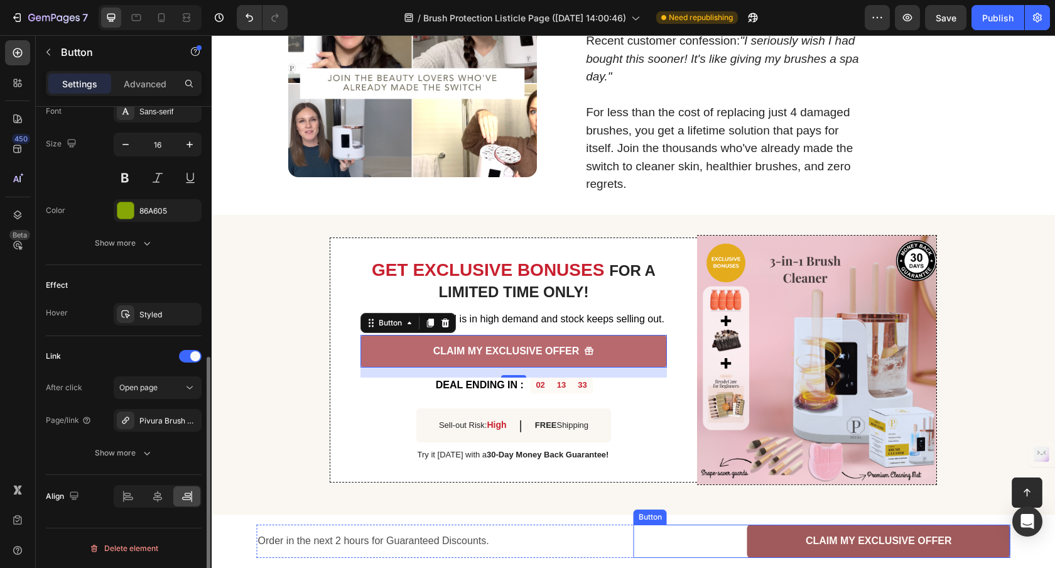
click at [770, 545] on link "CLAIM MY EXCLUSIVE OFFER" at bounding box center [878, 540] width 263 height 33
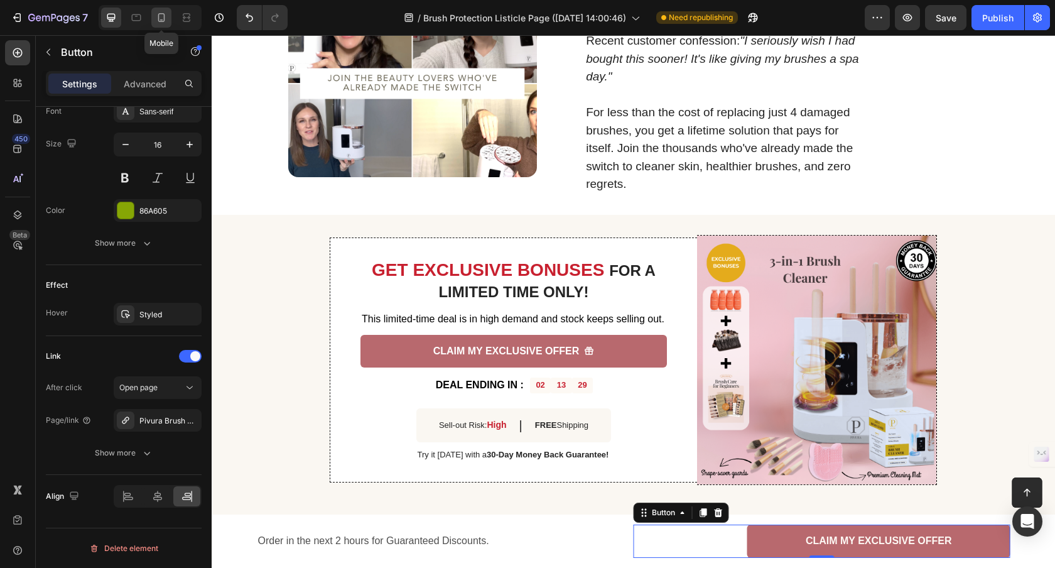
click at [159, 21] on icon at bounding box center [161, 17] width 7 height 9
type input "100%"
type input "14"
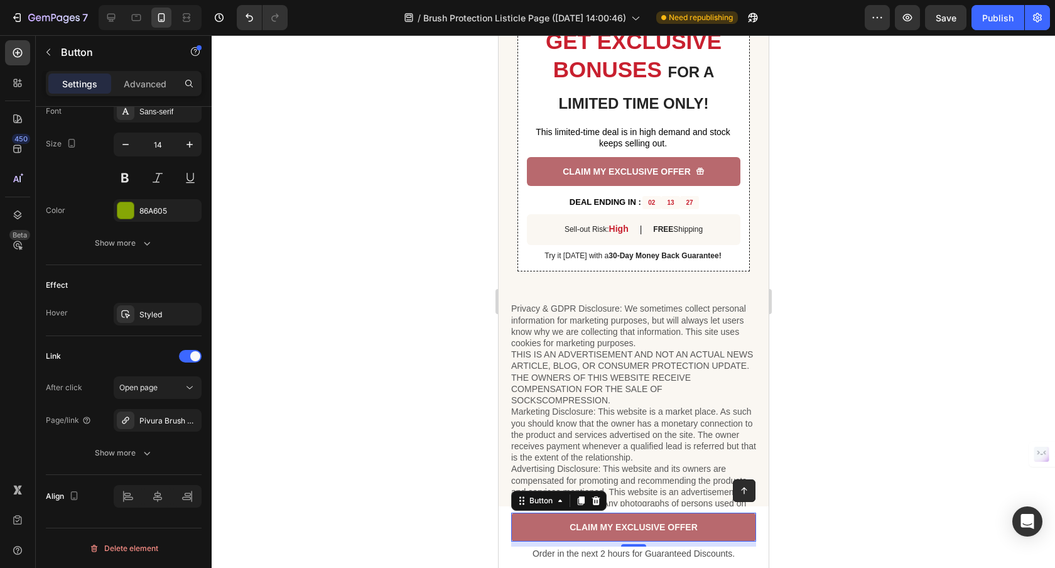
scroll to position [2563, 0]
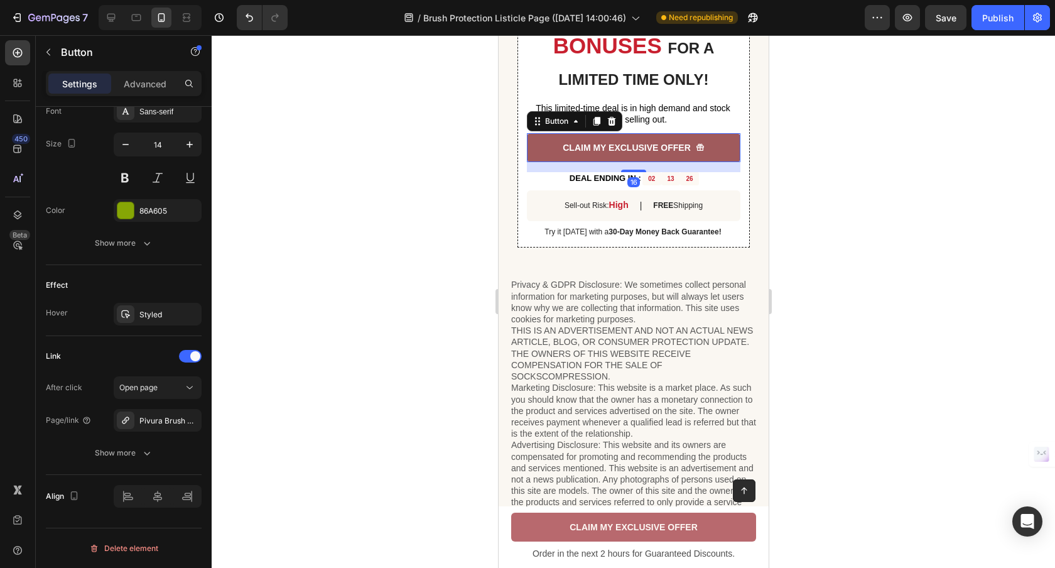
click at [537, 146] on link "CLAIM MY EXCLUSIVE OFFER" at bounding box center [632, 147] width 213 height 29
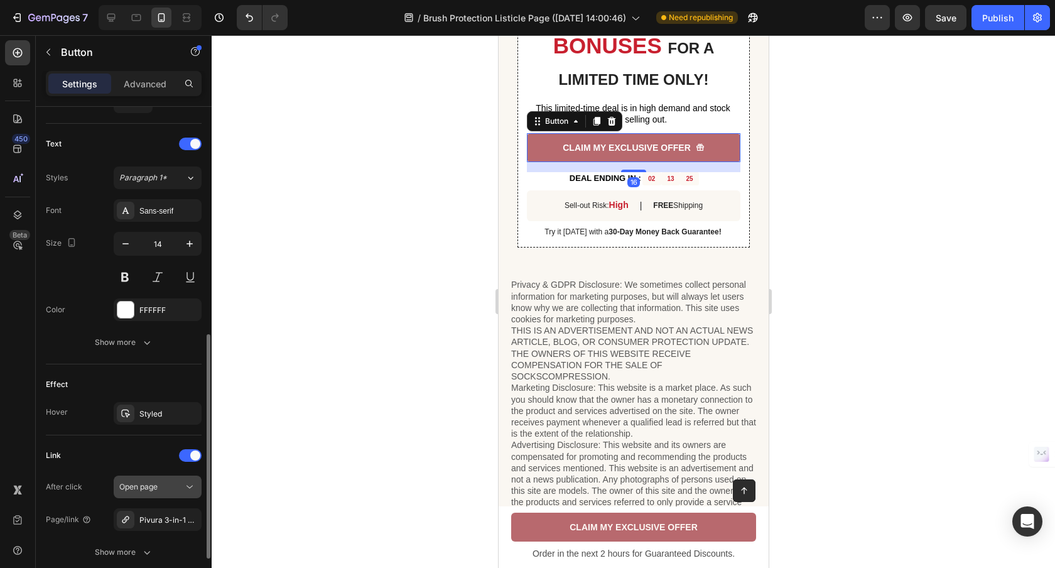
scroll to position [601, 0]
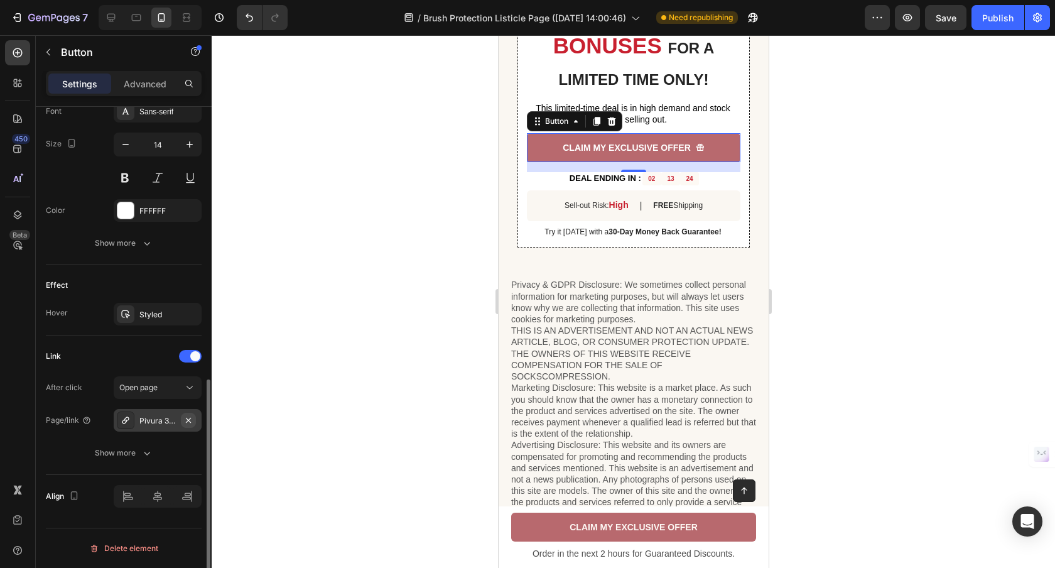
click at [193, 420] on button "button" at bounding box center [188, 419] width 15 height 15
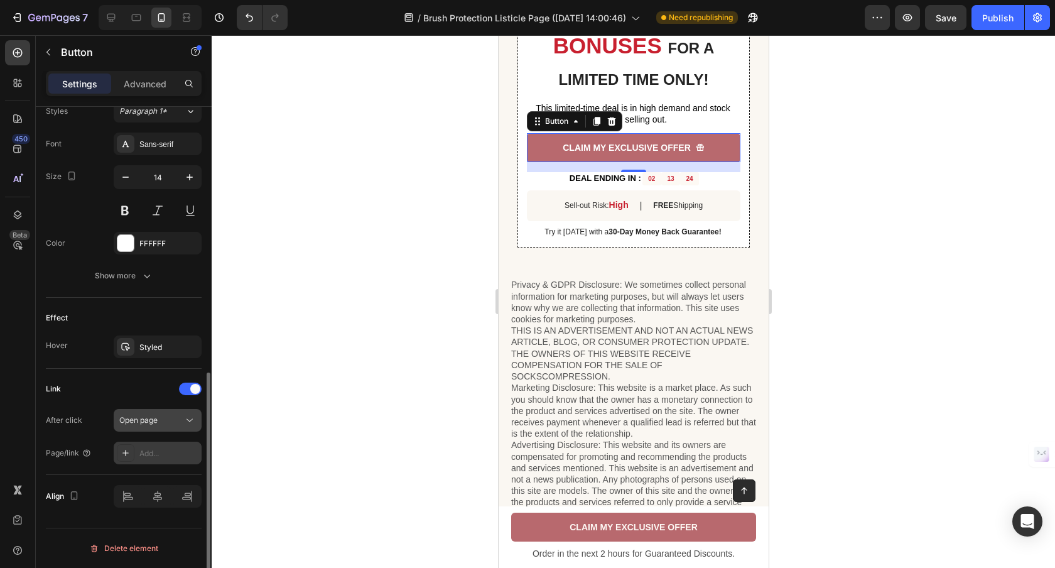
scroll to position [568, 0]
click at [148, 450] on div "Add..." at bounding box center [168, 453] width 59 height 11
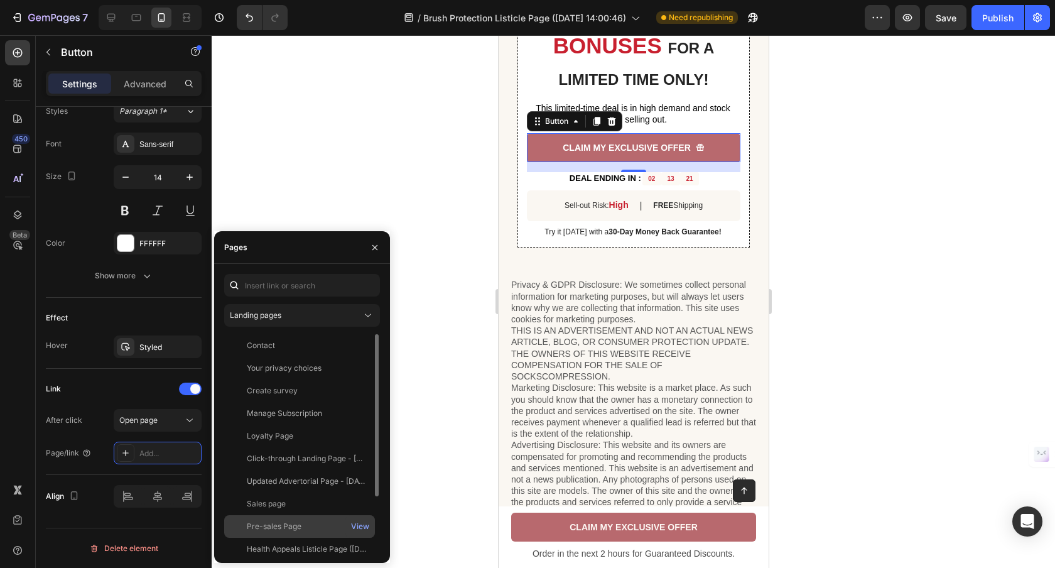
scroll to position [23, 0]
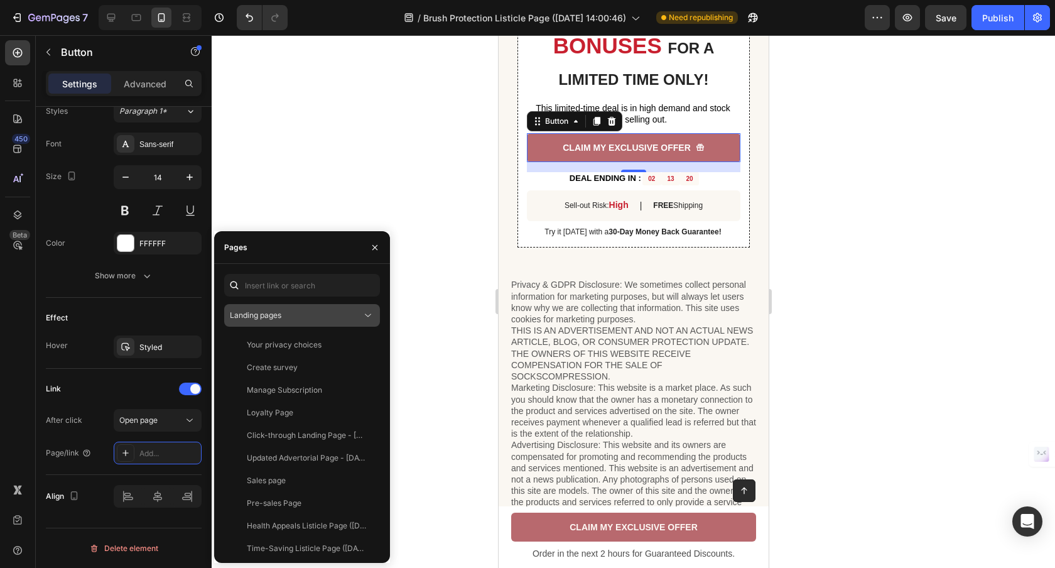
click at [297, 315] on div "Landing pages" at bounding box center [296, 315] width 132 height 11
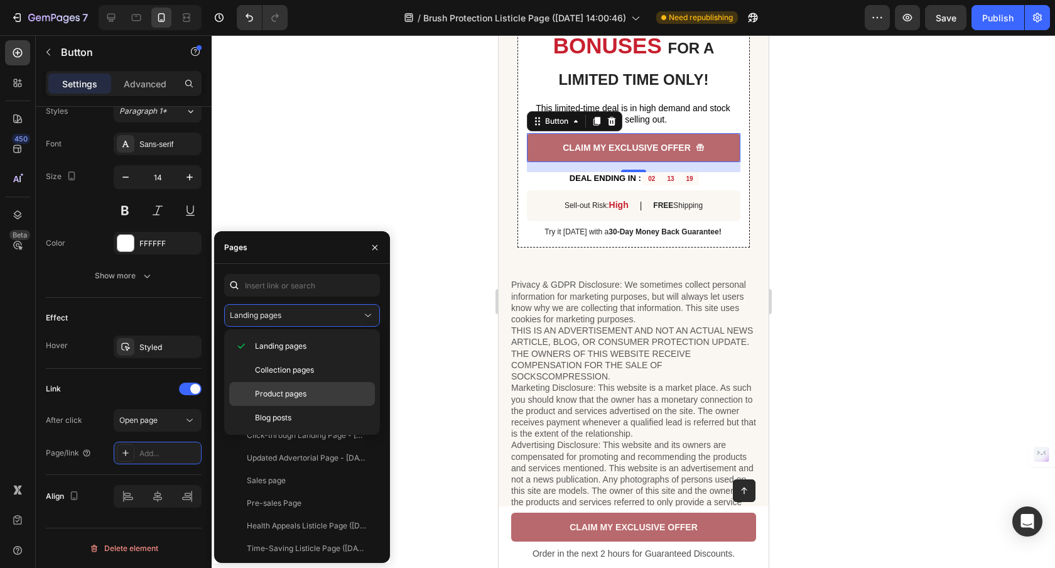
click at [288, 406] on div "Product pages" at bounding box center [302, 418] width 146 height 24
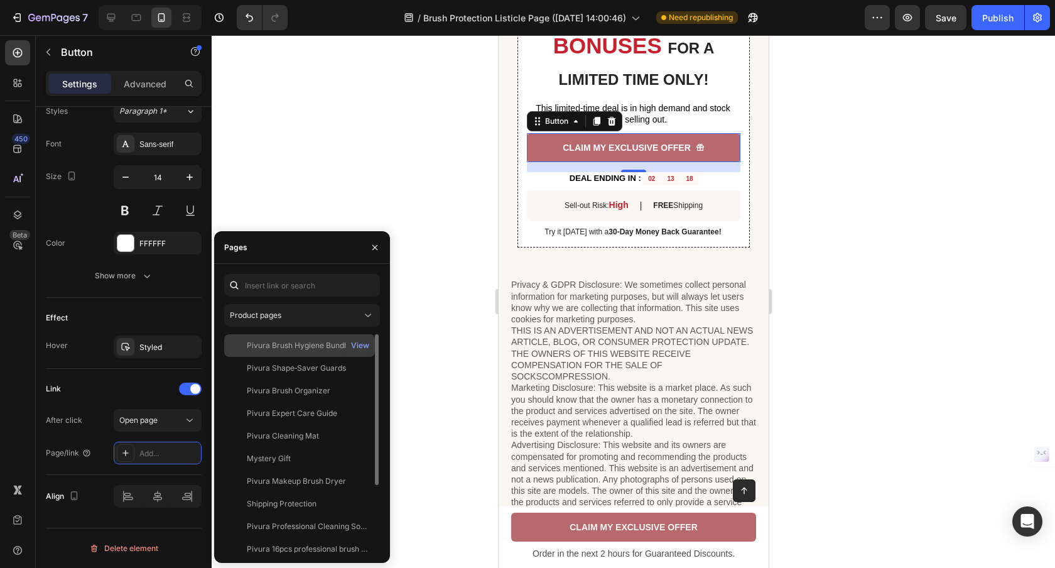
click at [306, 357] on div "Pivura Brush Hygiene Bundle View" at bounding box center [299, 368] width 151 height 23
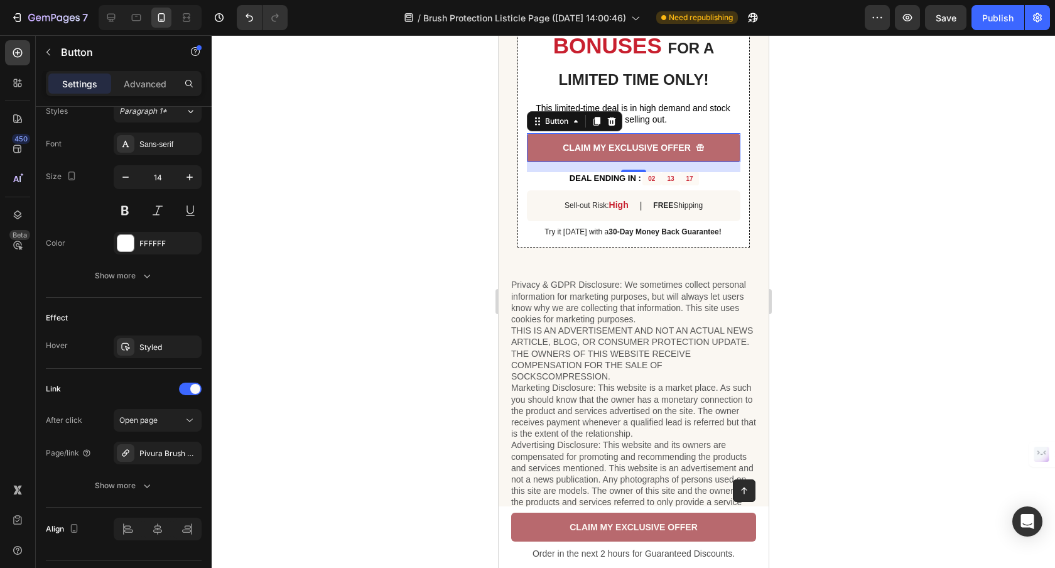
drag, startPoint x: 353, startPoint y: 207, endPoint x: 346, endPoint y: 222, distance: 16.8
click at [353, 207] on div at bounding box center [633, 301] width 843 height 532
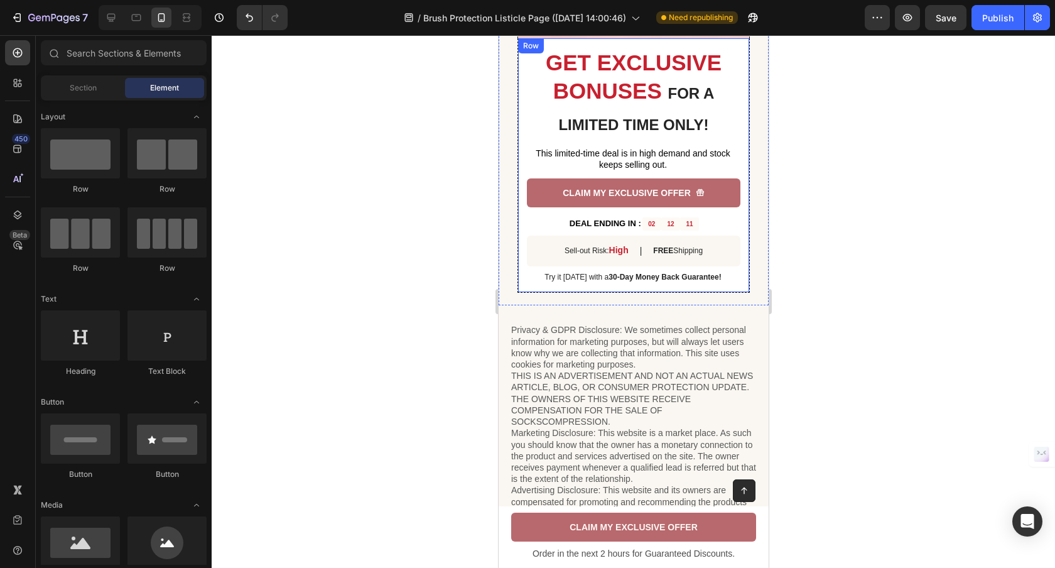
scroll to position [2509, 0]
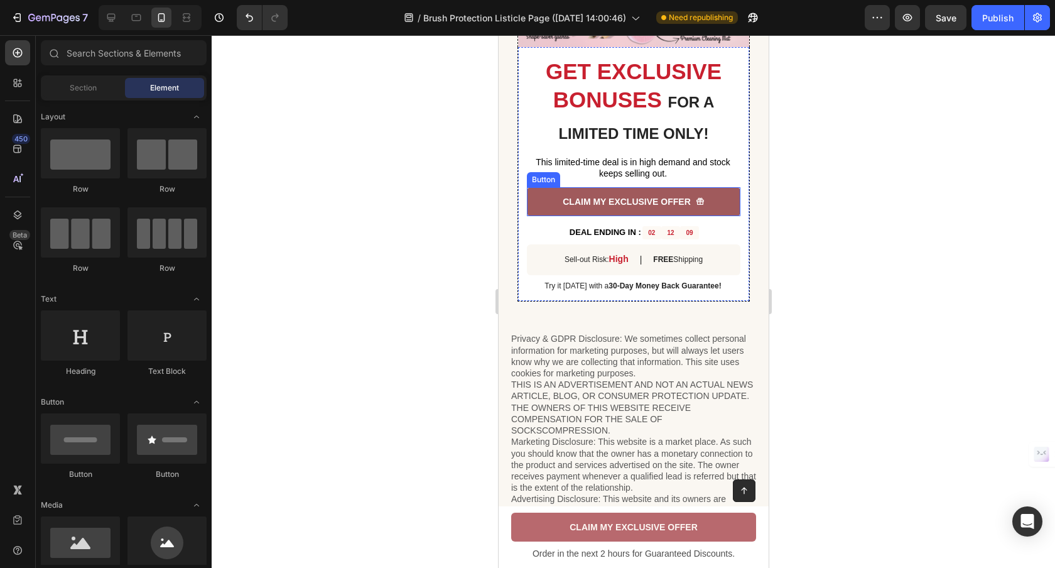
click at [539, 213] on link "CLAIM MY EXCLUSIVE OFFER" at bounding box center [632, 201] width 213 height 29
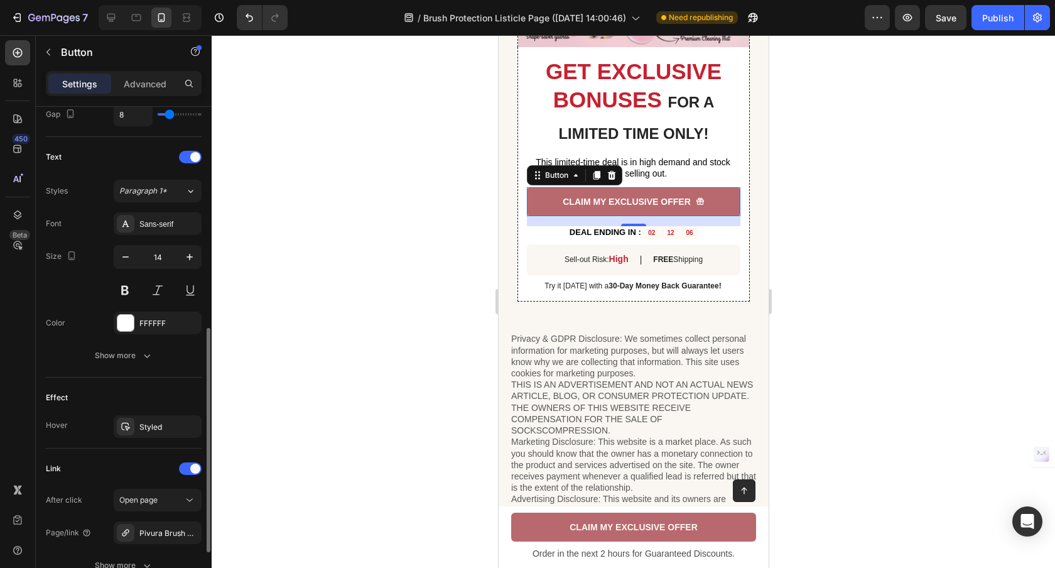
scroll to position [491, 0]
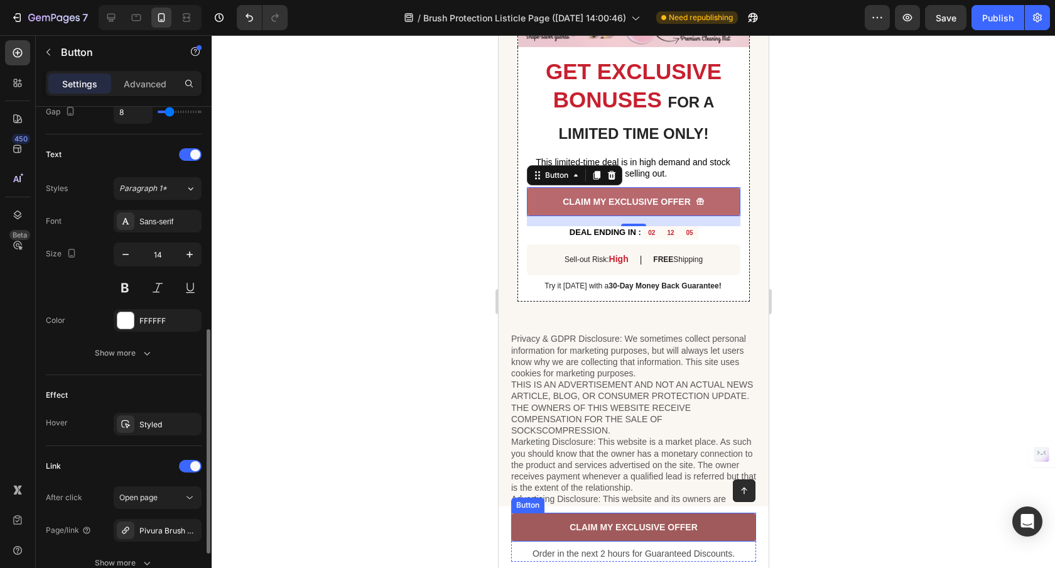
click at [544, 520] on link "CLAIM MY EXCLUSIVE OFFER" at bounding box center [632, 526] width 245 height 29
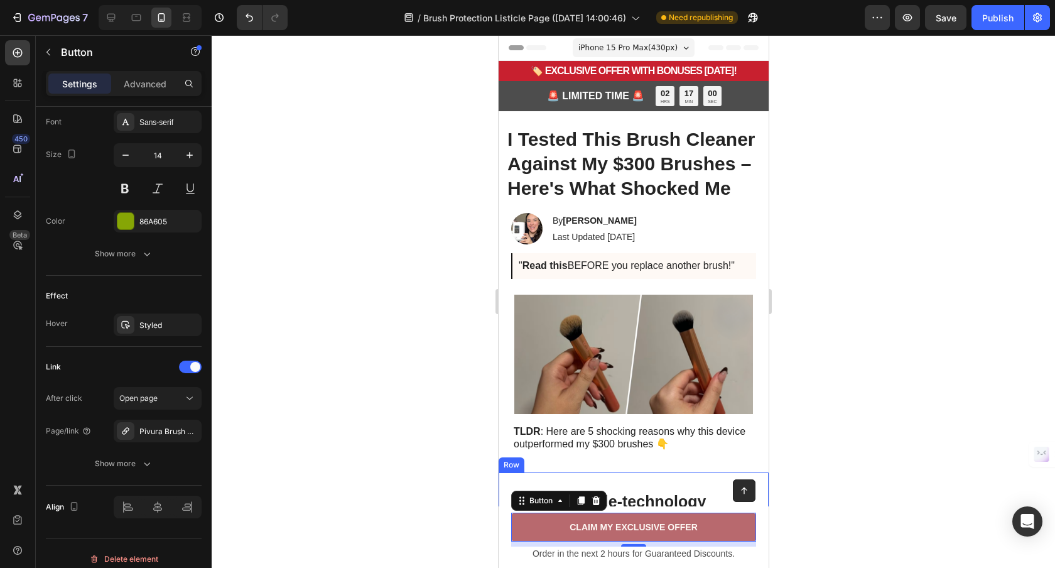
scroll to position [0, 0]
click at [112, 21] on icon at bounding box center [111, 18] width 8 height 8
type input "Auto"
type input "16"
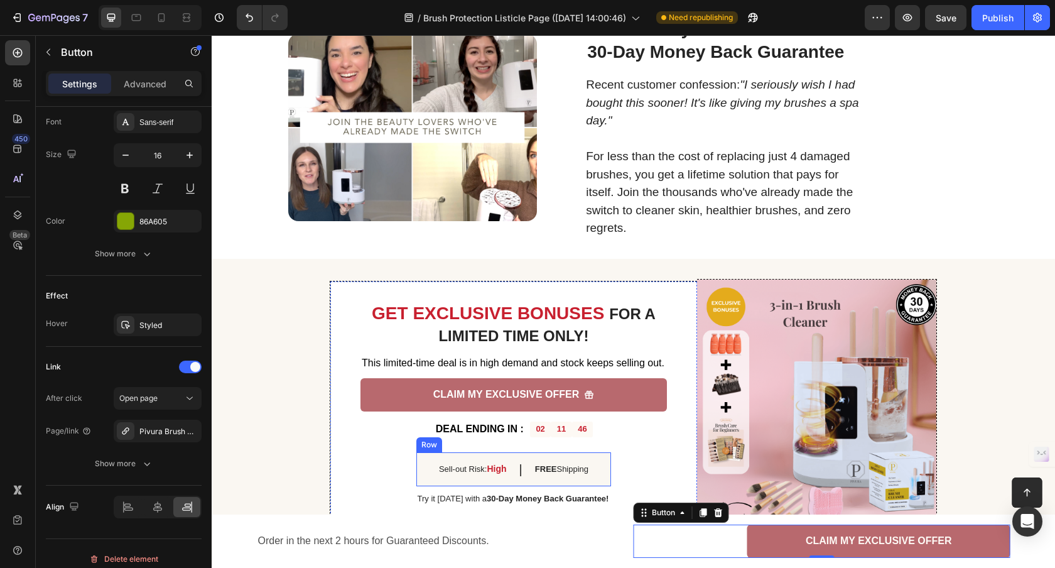
scroll to position [1735, 0]
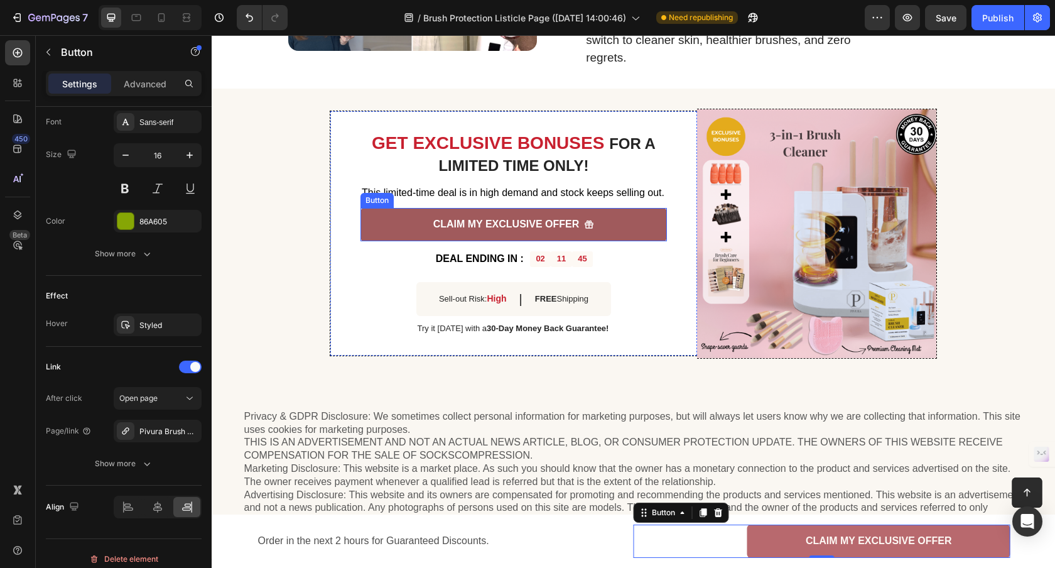
click at [647, 231] on link "CLAIM MY EXCLUSIVE OFFER" at bounding box center [513, 224] width 306 height 33
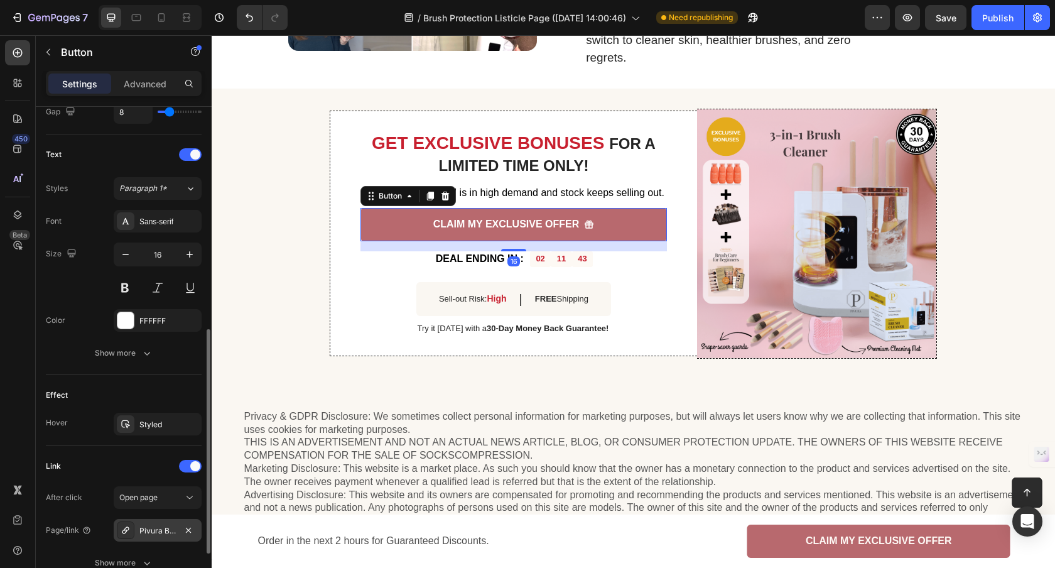
scroll to position [601, 0]
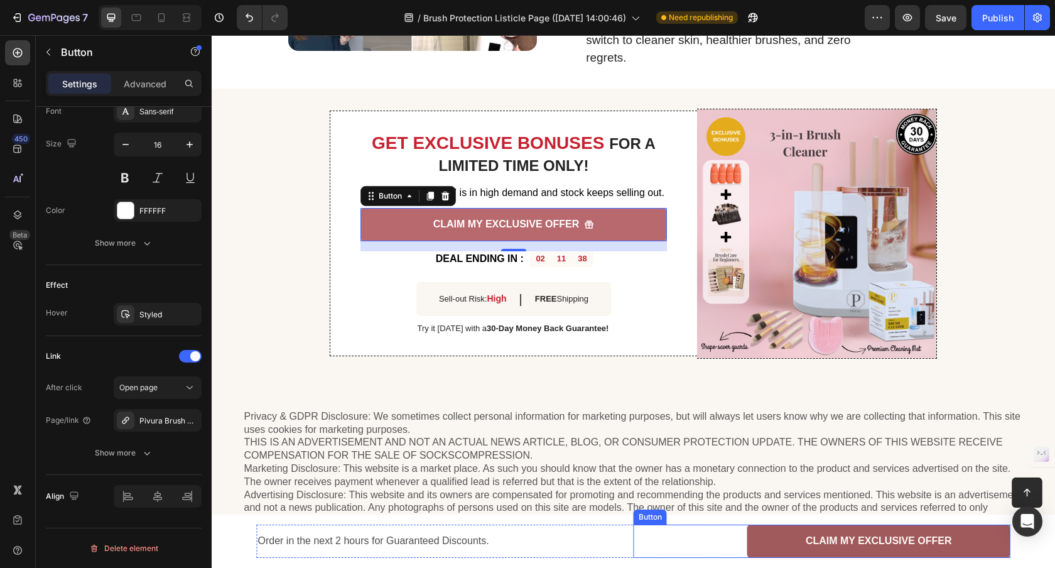
click at [759, 549] on link "CLAIM MY EXCLUSIVE OFFER" at bounding box center [878, 540] width 263 height 33
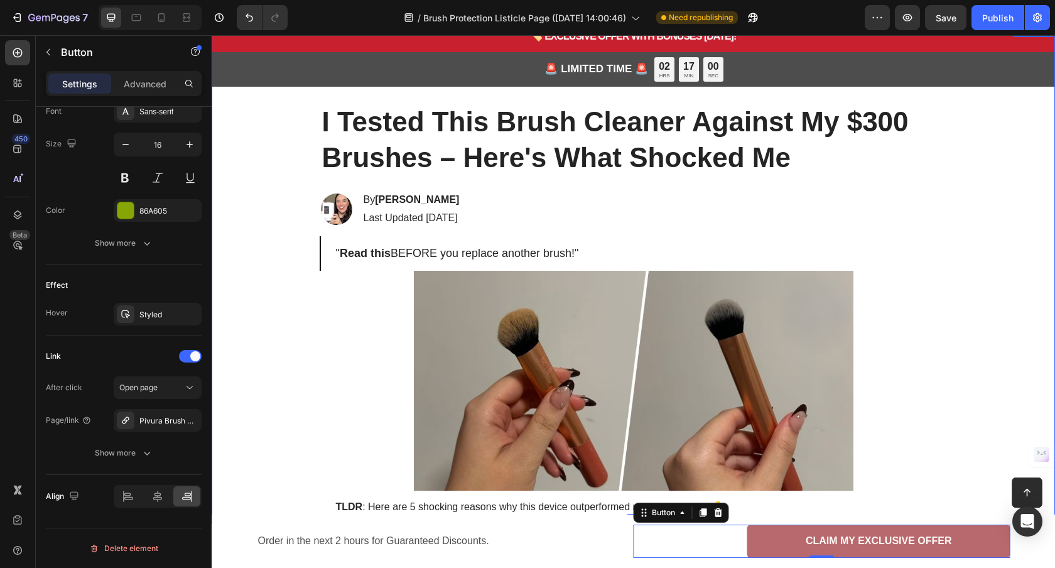
scroll to position [0, 0]
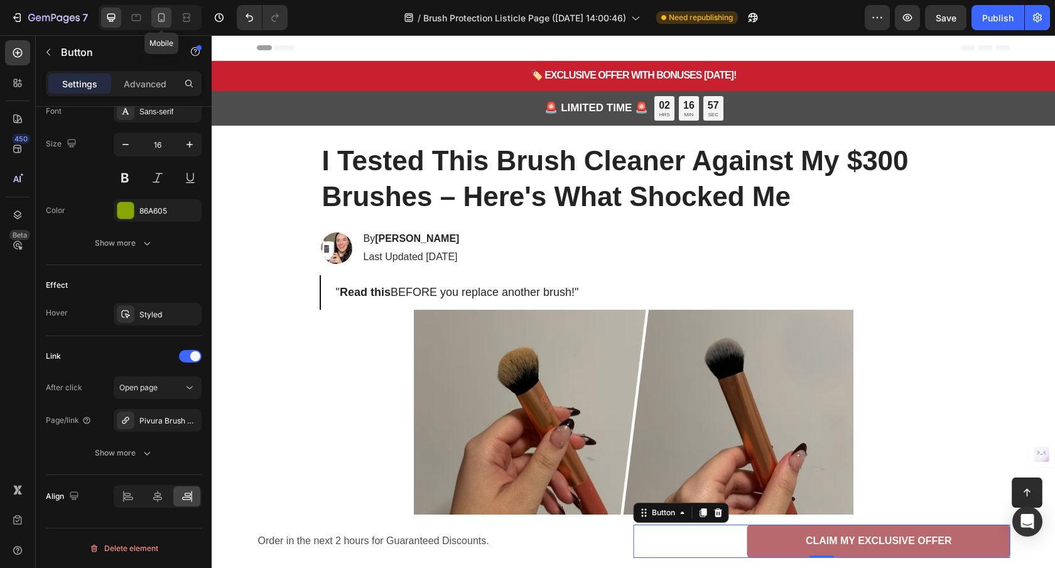
click at [163, 22] on icon at bounding box center [161, 17] width 13 height 13
type input "100%"
type input "14"
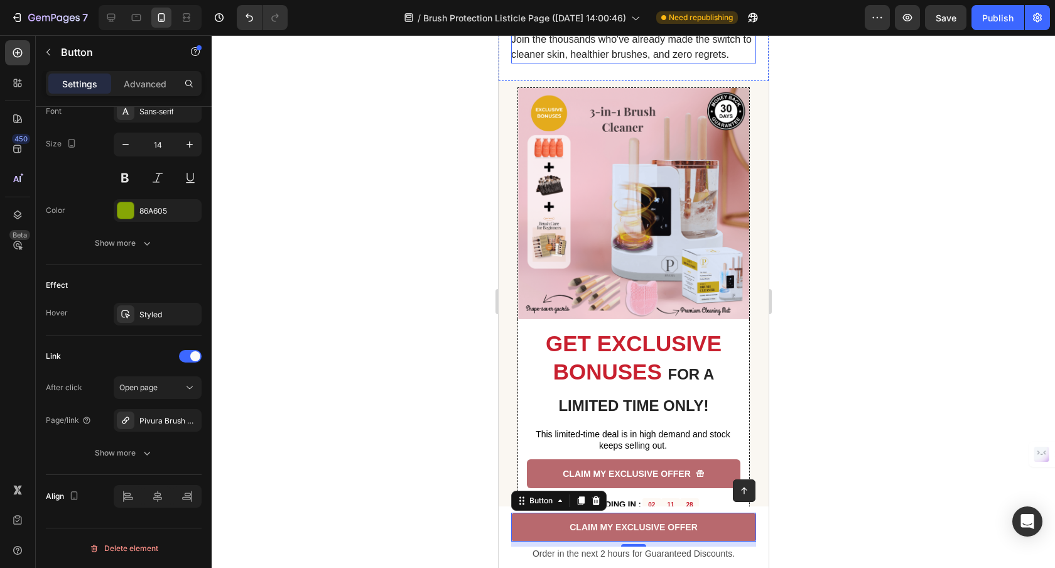
scroll to position [2240, 0]
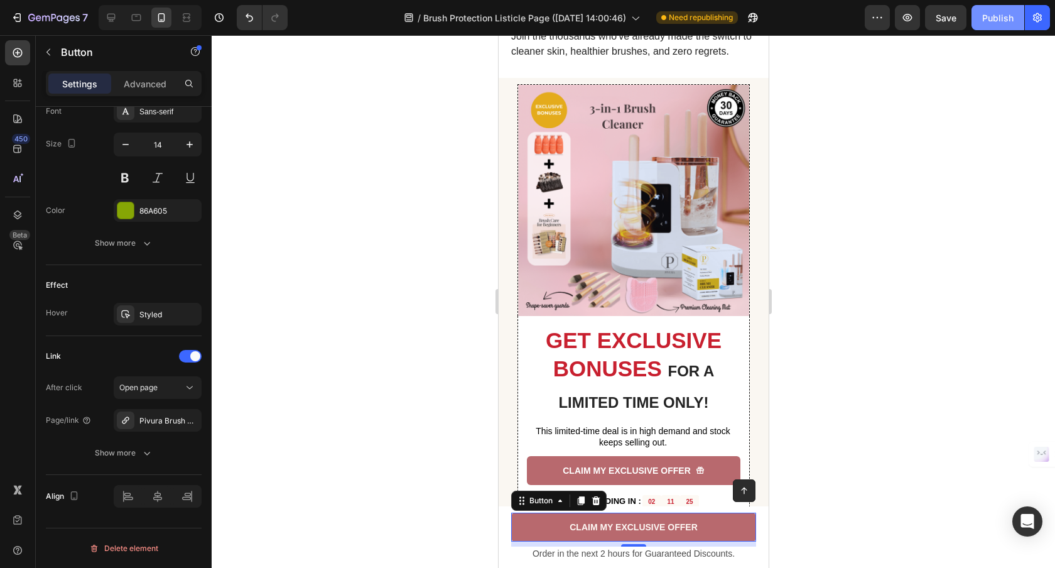
click at [996, 18] on div "Publish" at bounding box center [997, 17] width 31 height 13
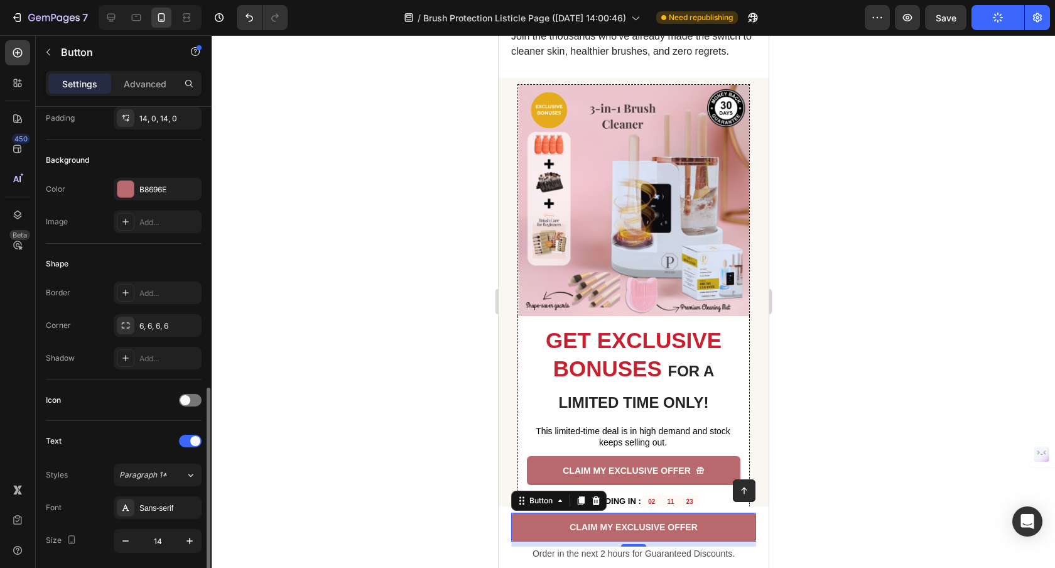
scroll to position [0, 0]
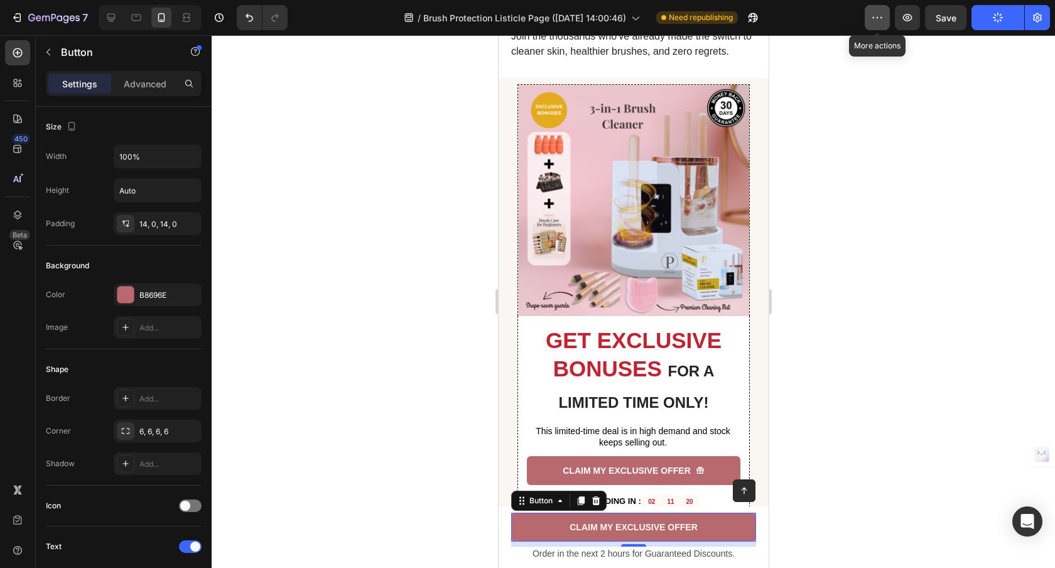
click at [870, 23] on button "button" at bounding box center [876, 17] width 25 height 25
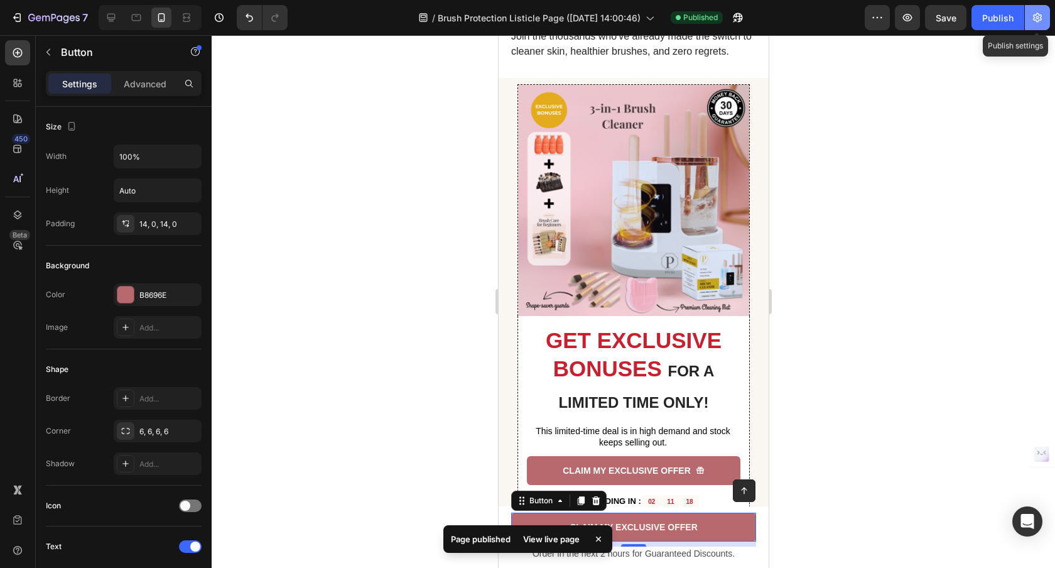
click at [1030, 13] on button "button" at bounding box center [1037, 17] width 25 height 25
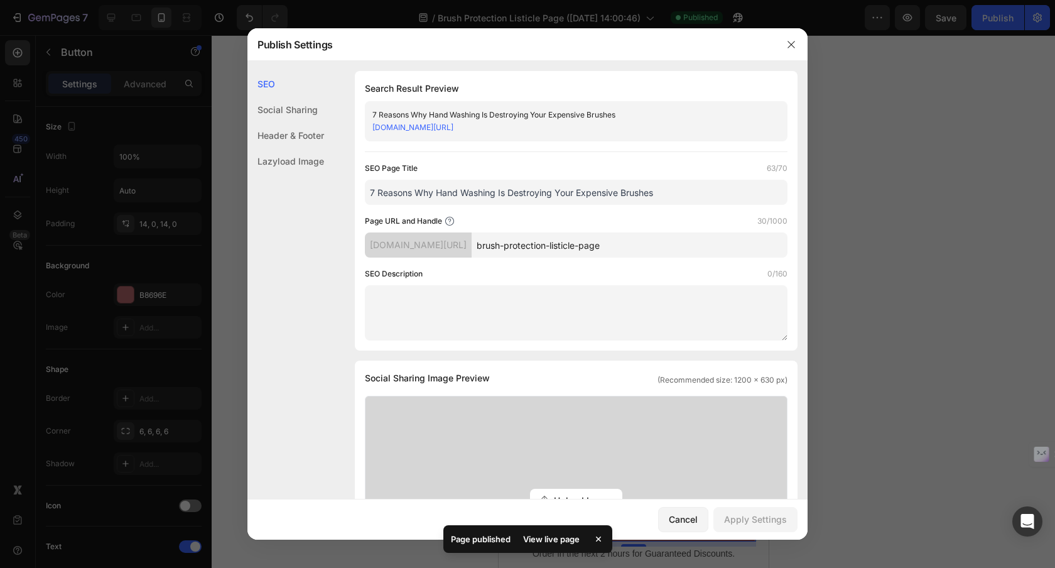
click at [453, 130] on link "5mkzhv-w1.myshopify.com/pages/brush-protection-listicle-page" at bounding box center [412, 126] width 81 height 9
click at [796, 48] on button "button" at bounding box center [791, 45] width 20 height 20
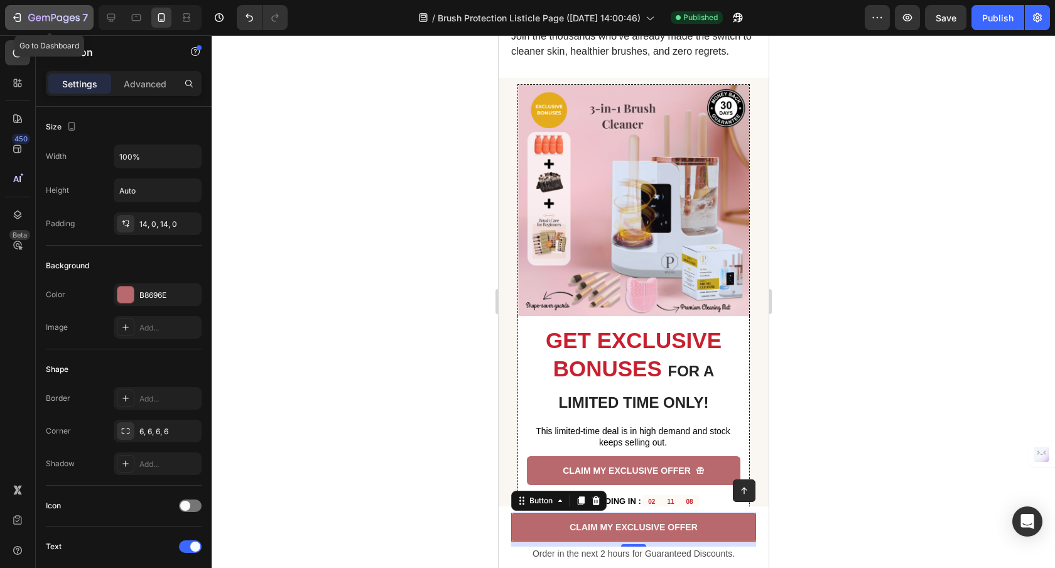
click at [25, 21] on div "7" at bounding box center [49, 17] width 77 height 15
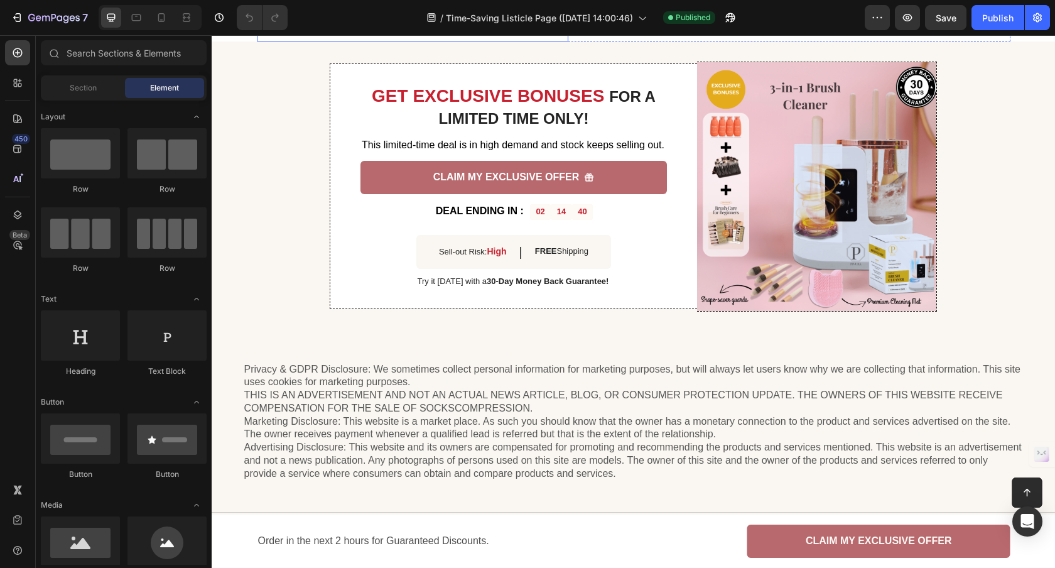
scroll to position [1763, 0]
click at [157, 14] on icon at bounding box center [161, 17] width 13 height 13
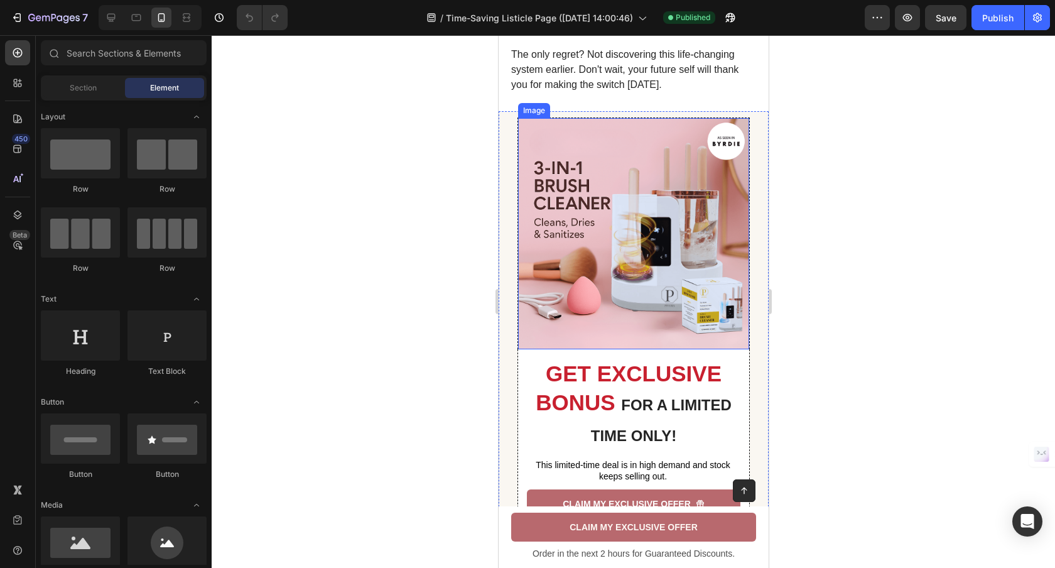
scroll to position [2278, 0]
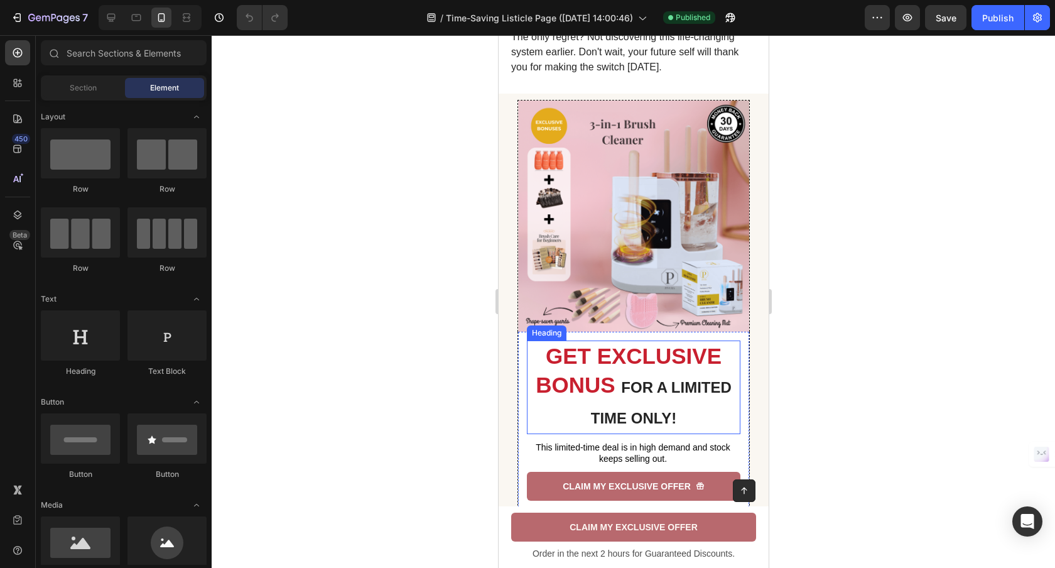
click at [601, 389] on strong "GET EXCLUSIVE BONUS" at bounding box center [628, 369] width 186 height 53
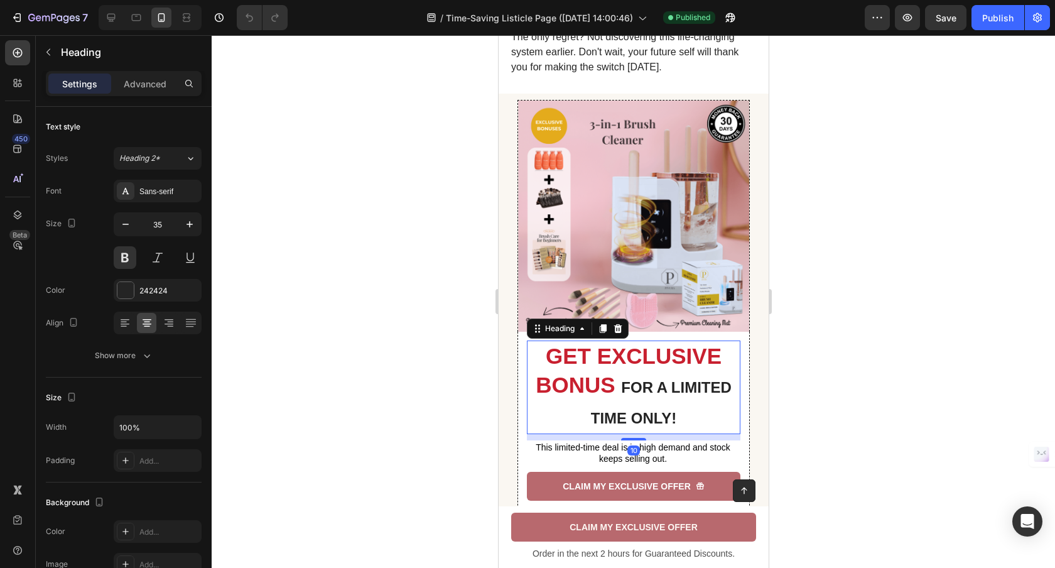
click at [605, 389] on strong "GET EXCLUSIVE BONUS" at bounding box center [628, 369] width 186 height 53
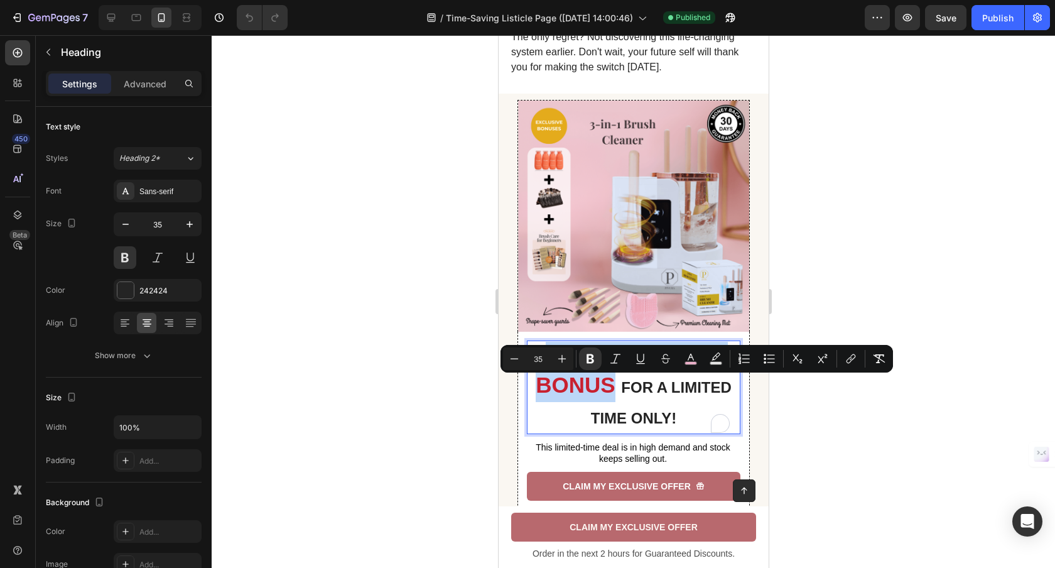
click at [604, 389] on strong "GET EXCLUSIVE BONUS" at bounding box center [628, 369] width 186 height 53
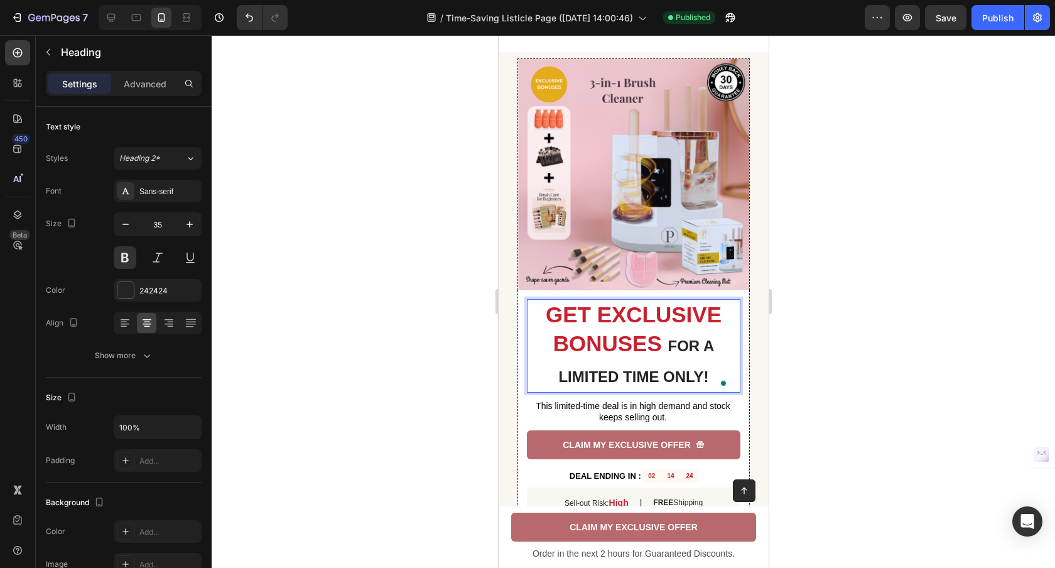
scroll to position [2502, 0]
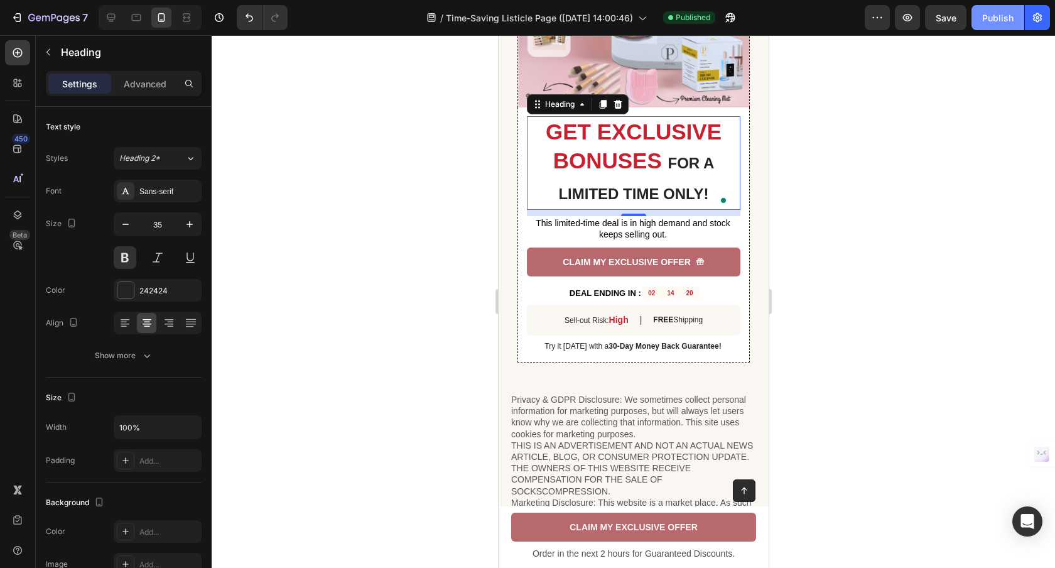
click at [1007, 21] on div "Publish" at bounding box center [997, 17] width 31 height 13
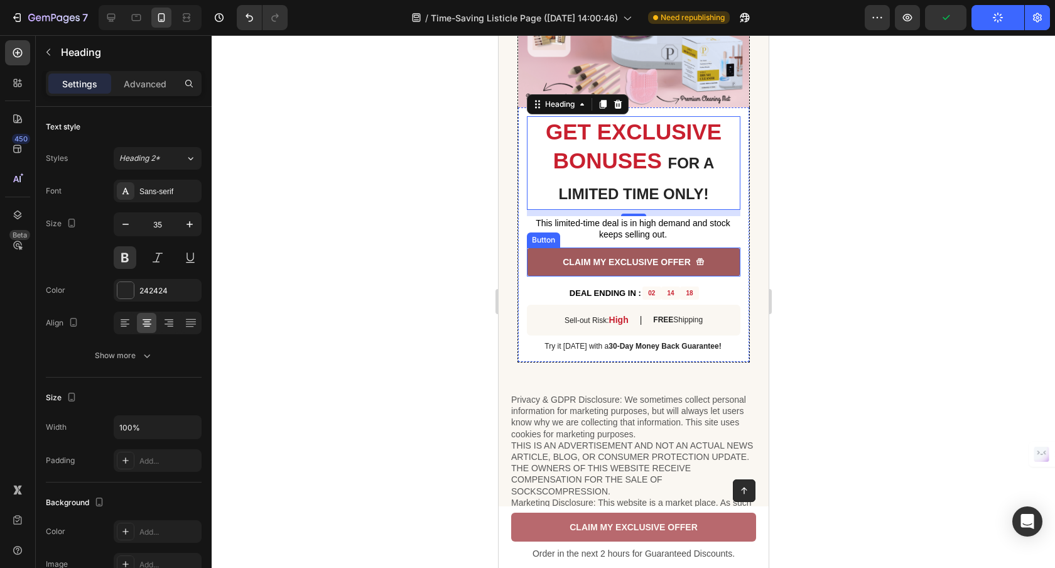
click at [719, 267] on link "CLAIM MY EXCLUSIVE OFFER" at bounding box center [632, 261] width 213 height 29
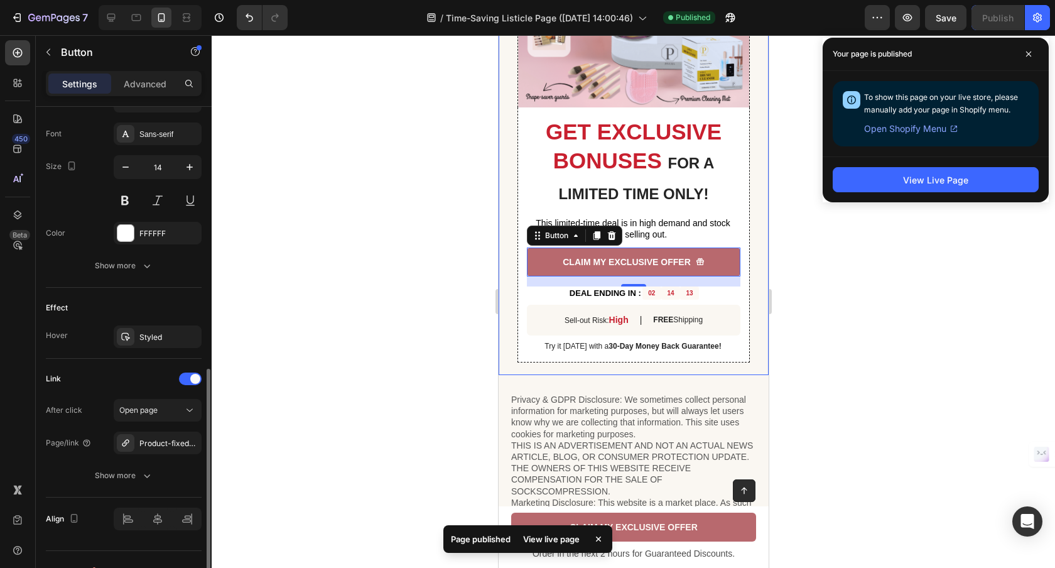
scroll to position [601, 0]
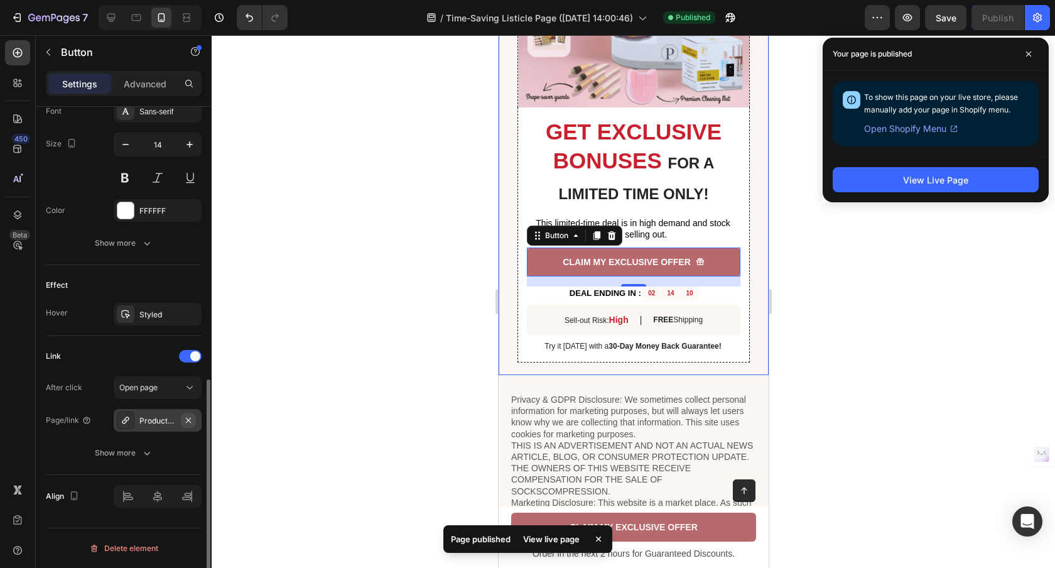
click at [188, 417] on icon "button" at bounding box center [188, 420] width 10 height 10
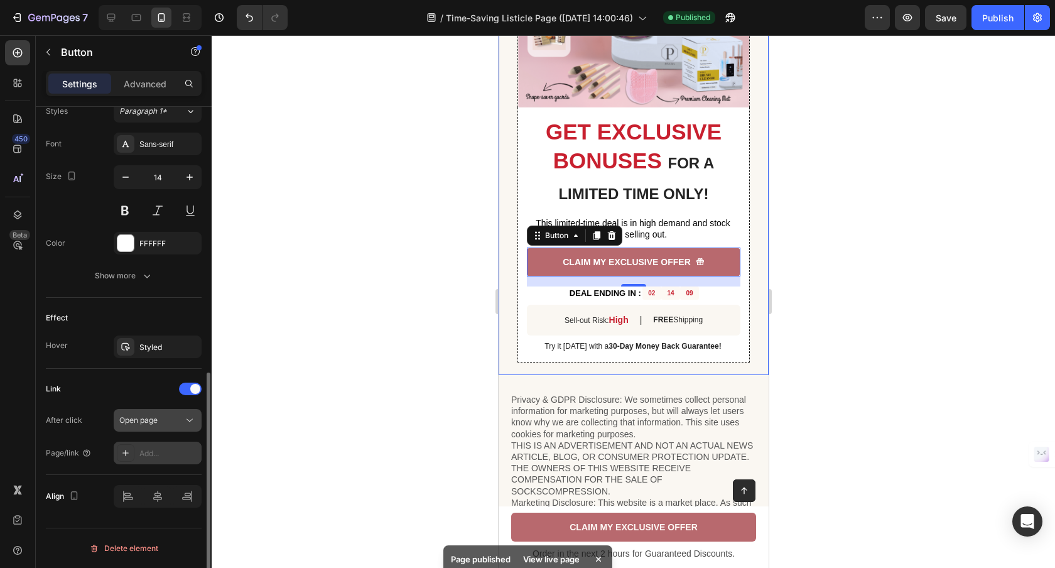
scroll to position [568, 0]
click at [152, 444] on div "Add..." at bounding box center [158, 452] width 88 height 23
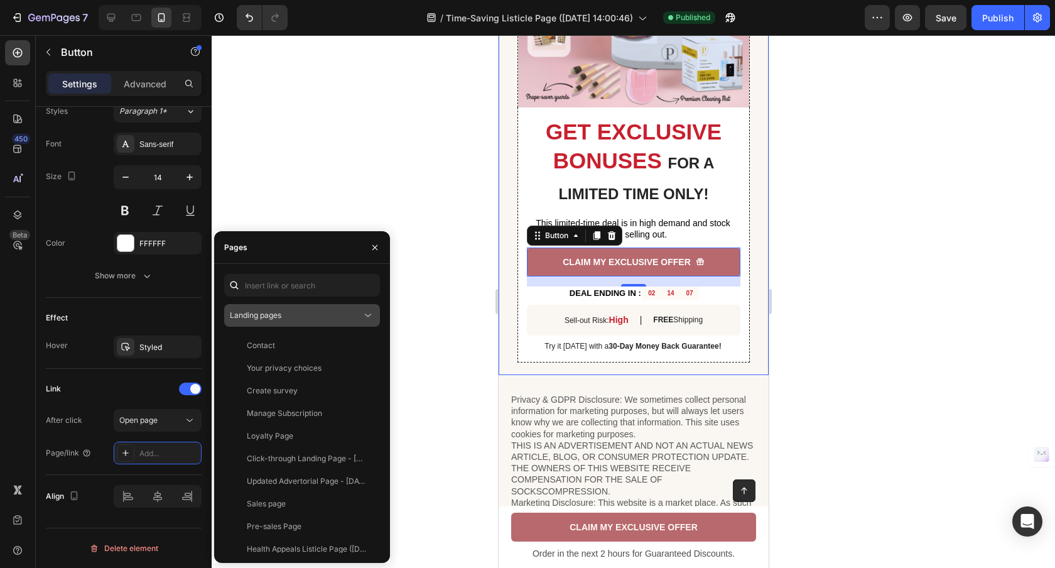
click at [308, 310] on div "Landing pages" at bounding box center [296, 315] width 132 height 11
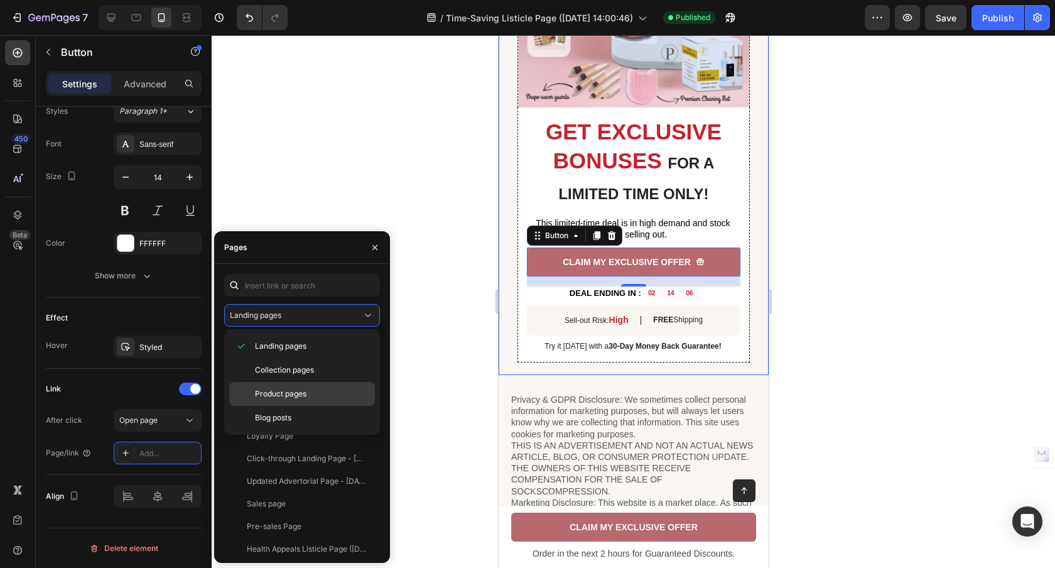
click at [306, 396] on span "Product pages" at bounding box center [280, 393] width 51 height 11
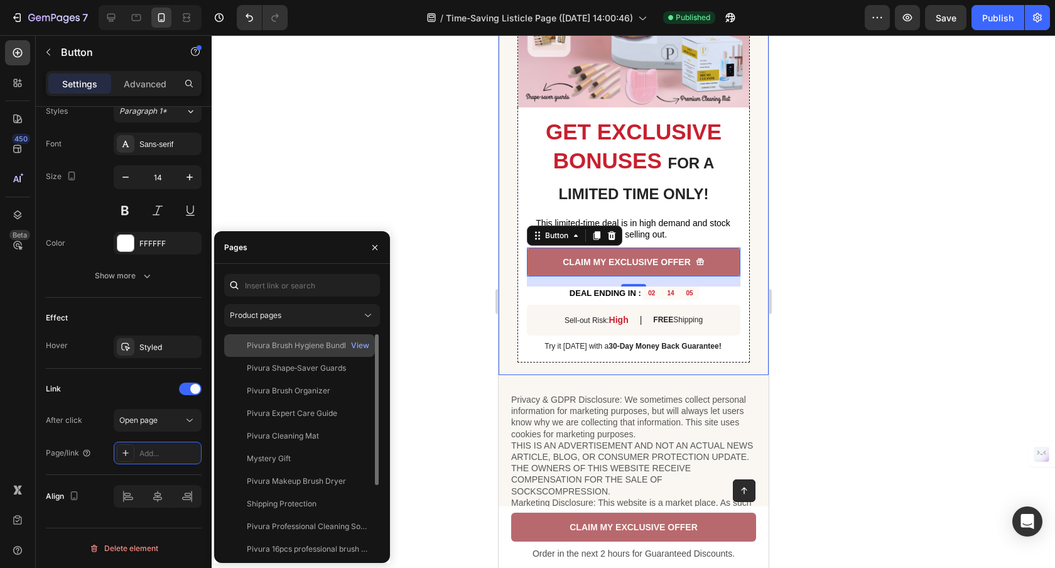
click at [333, 347] on div "Pivura Brush Hygiene Bundle" at bounding box center [299, 345] width 104 height 11
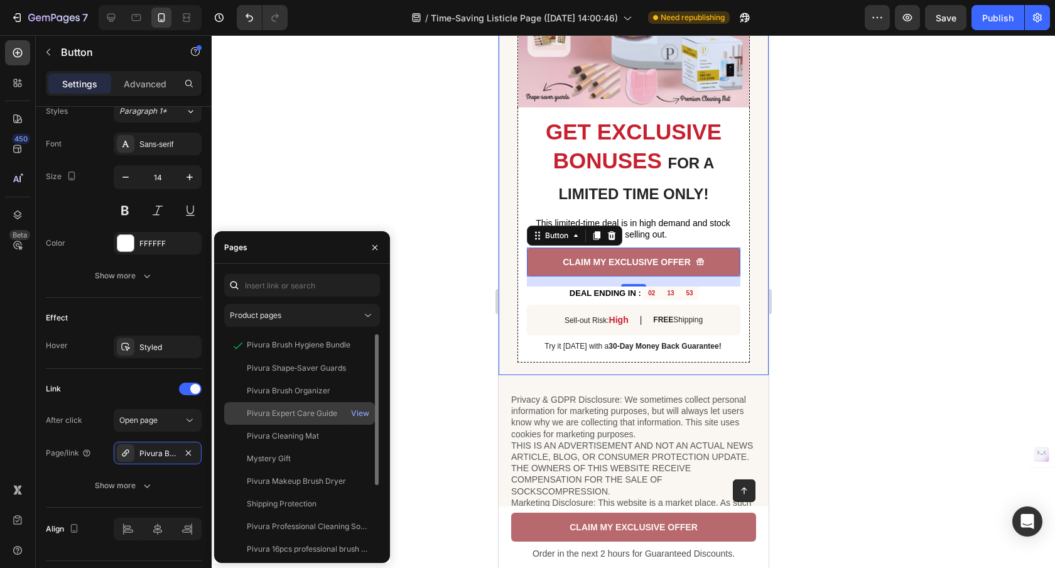
scroll to position [98, 0]
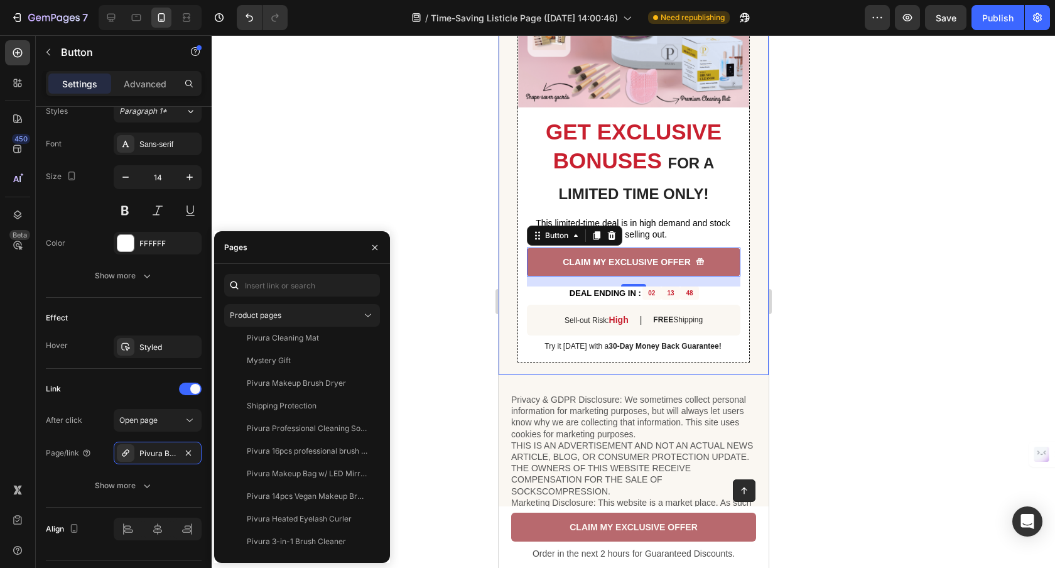
click at [423, 394] on div at bounding box center [633, 301] width 843 height 532
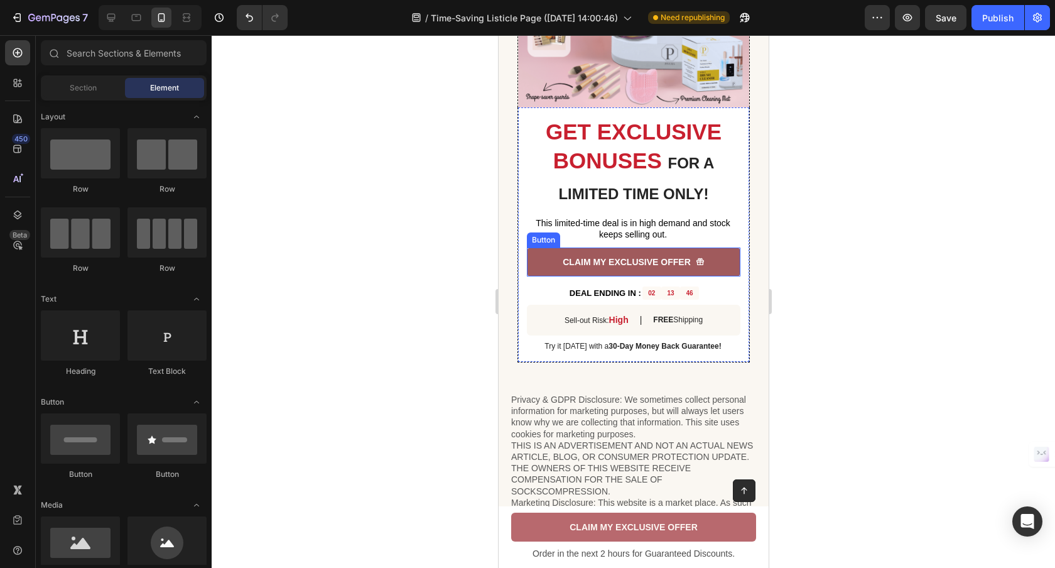
click at [539, 273] on link "CLAIM MY EXCLUSIVE OFFER" at bounding box center [632, 261] width 213 height 29
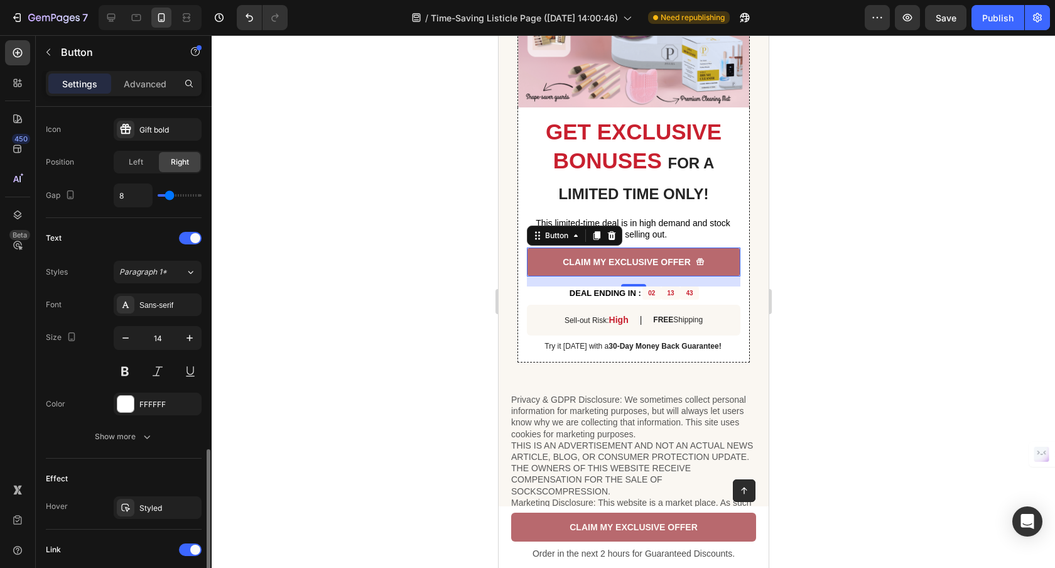
scroll to position [601, 0]
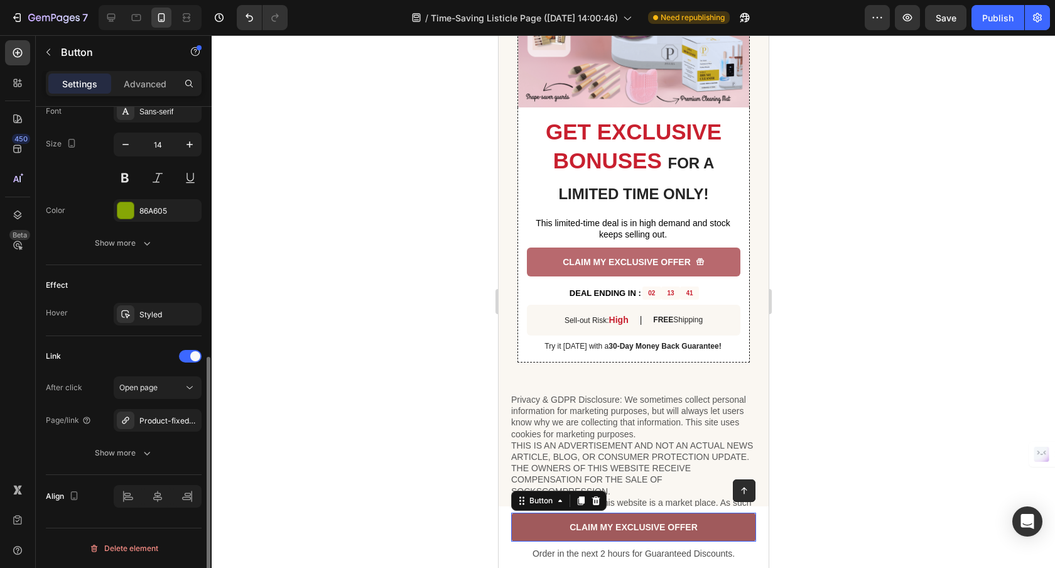
click at [544, 521] on link "CLAIM MY EXCLUSIVE OFFER" at bounding box center [632, 526] width 245 height 29
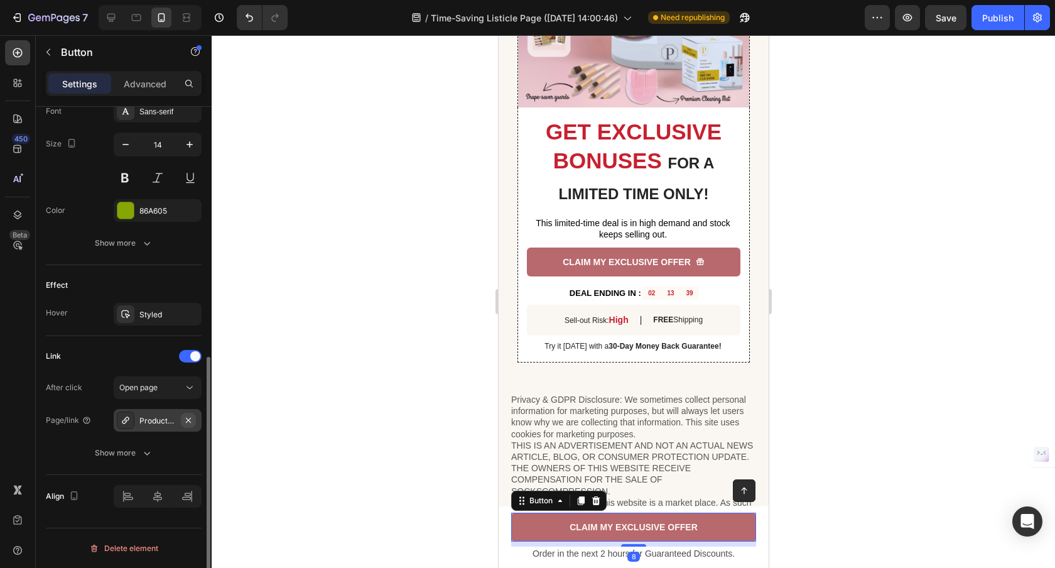
click at [186, 421] on icon "button" at bounding box center [188, 420] width 10 height 10
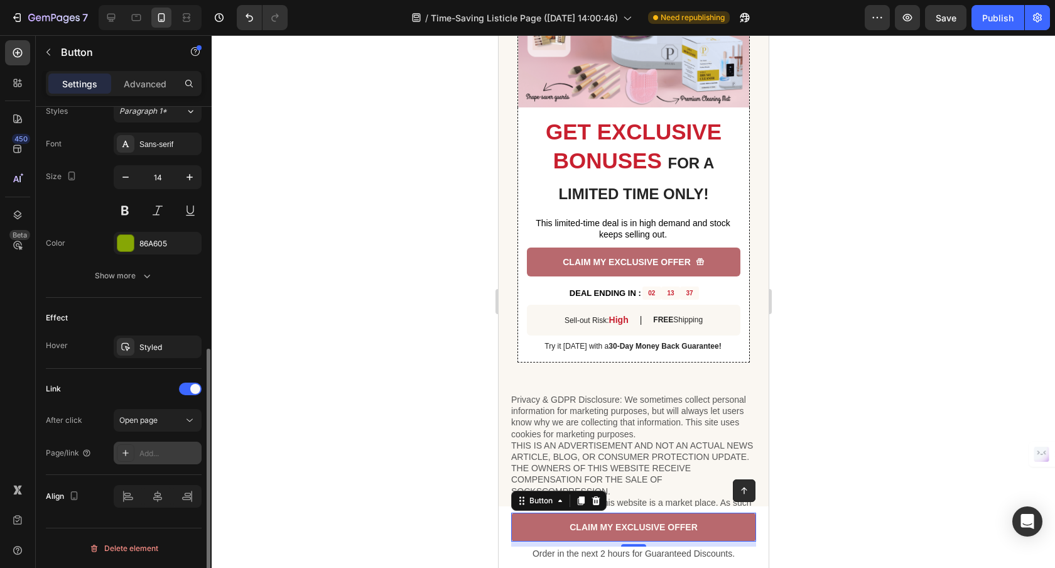
click at [143, 453] on div "Add..." at bounding box center [168, 453] width 59 height 11
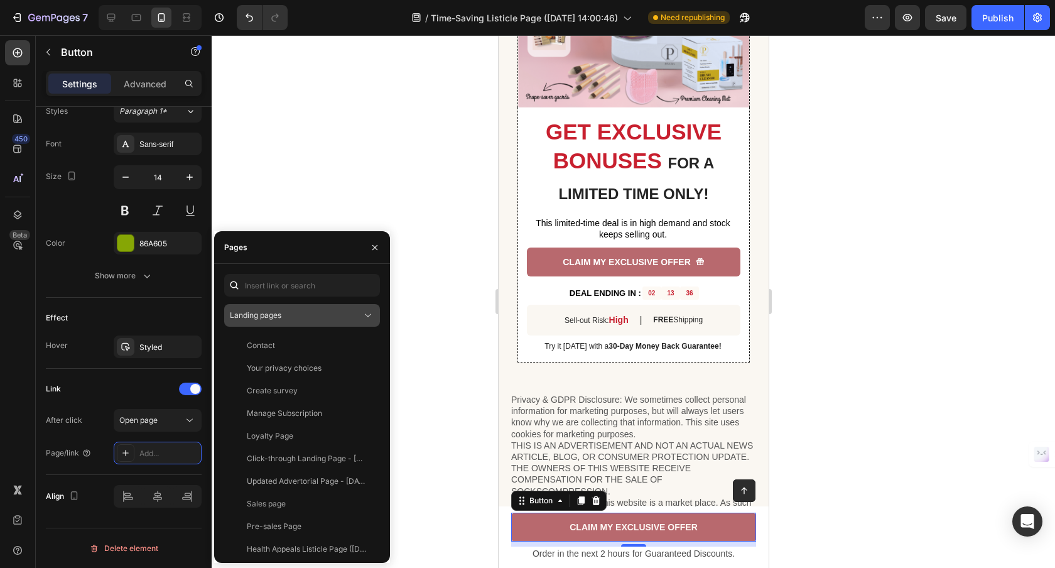
click at [284, 314] on div "Landing pages" at bounding box center [296, 315] width 132 height 11
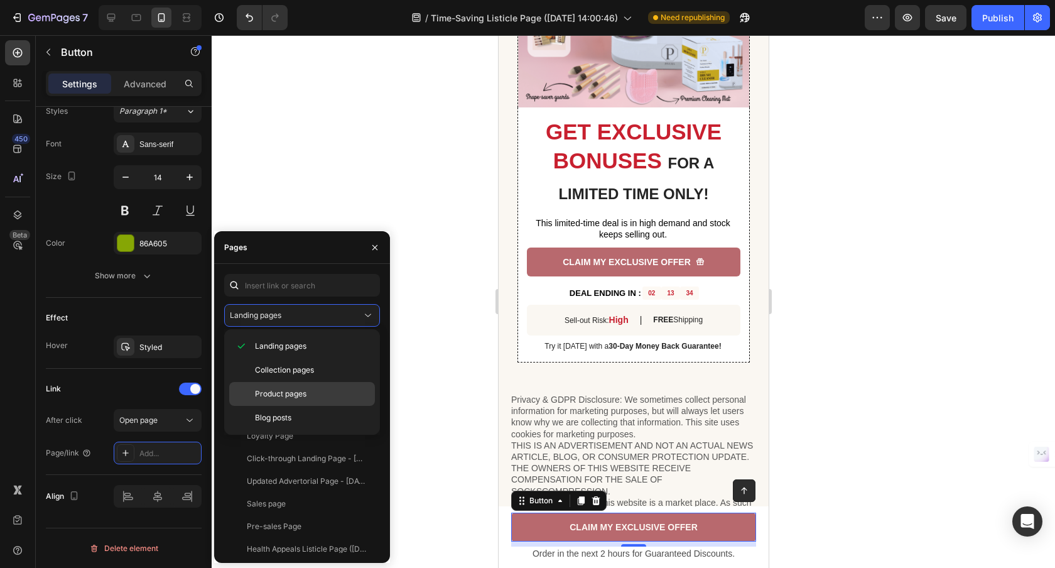
click at [291, 392] on span "Product pages" at bounding box center [280, 393] width 51 height 11
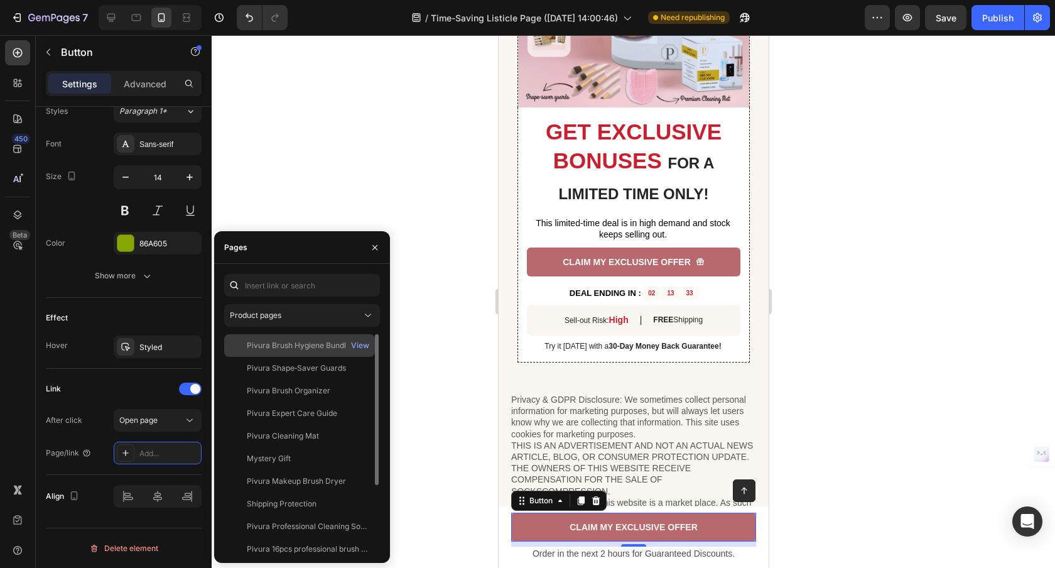
click at [301, 341] on div "Pivura Brush Hygiene Bundle" at bounding box center [299, 345] width 104 height 11
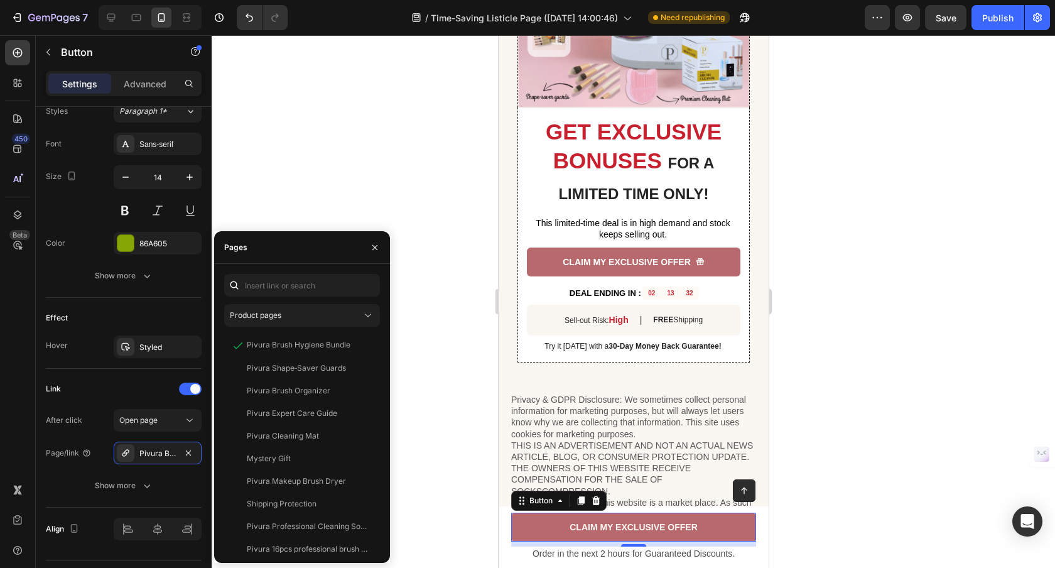
click at [416, 320] on div at bounding box center [633, 301] width 843 height 532
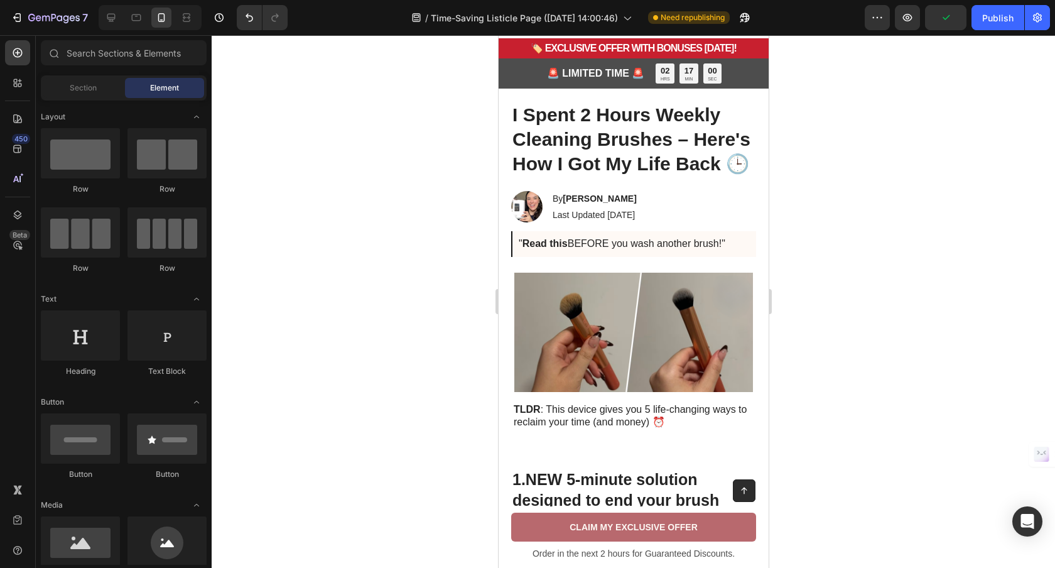
scroll to position [0, 0]
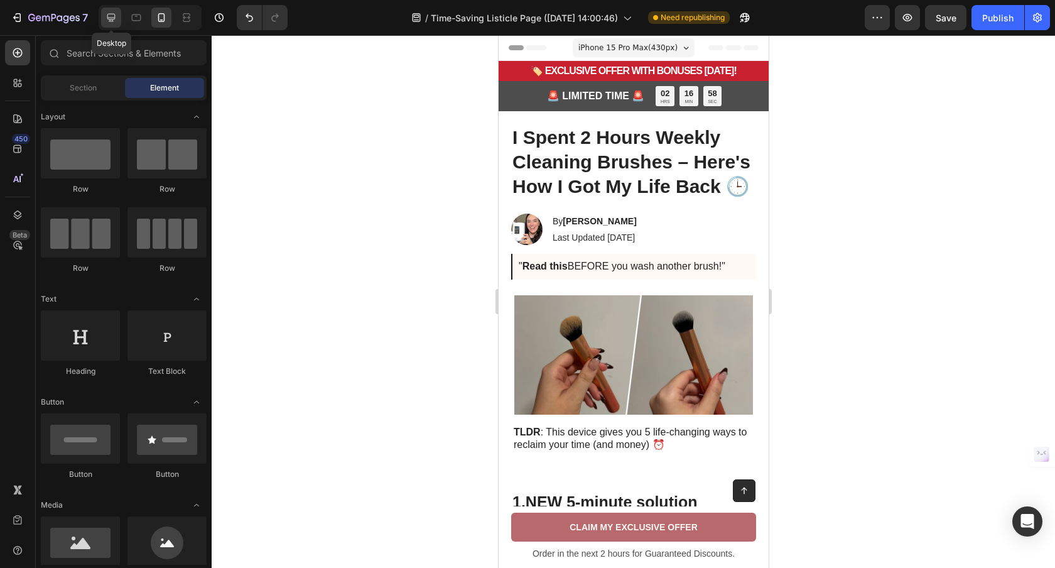
click at [116, 18] on icon at bounding box center [111, 17] width 13 height 13
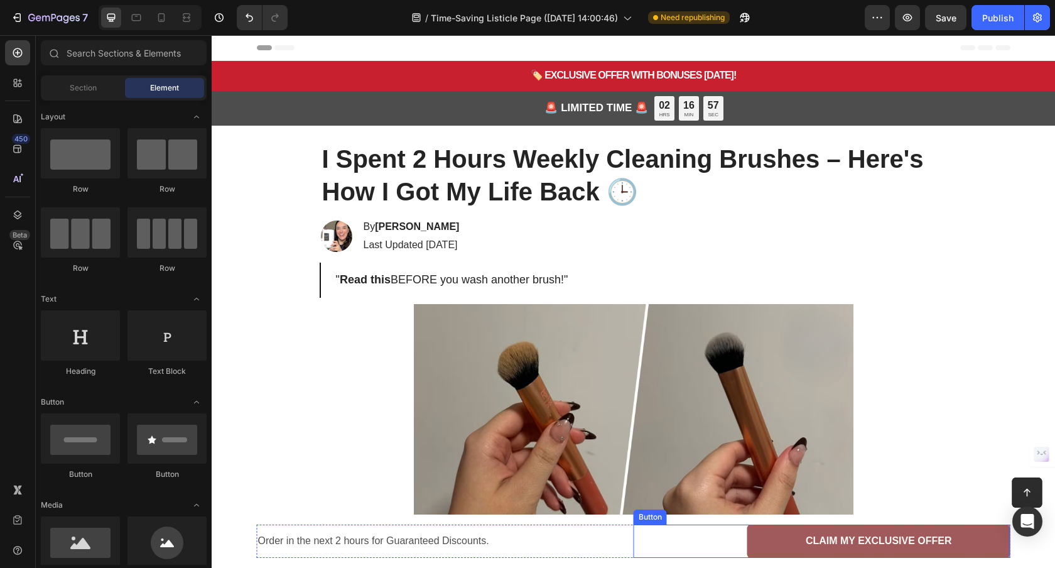
click at [770, 534] on link "CLAIM MY EXCLUSIVE OFFER" at bounding box center [878, 540] width 263 height 33
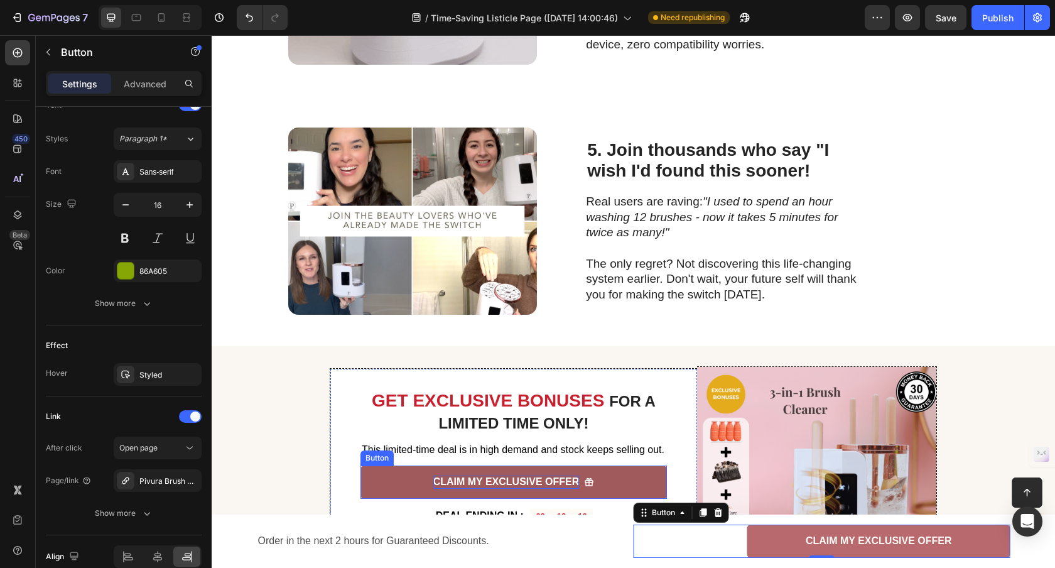
scroll to position [1461, 0]
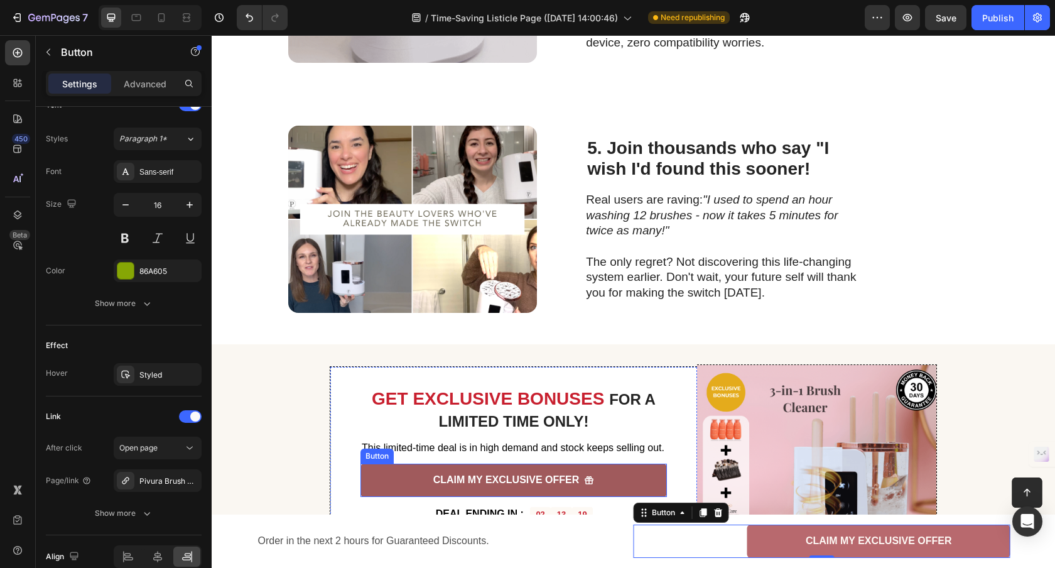
click at [458, 470] on link "CLAIM MY EXCLUSIVE OFFER" at bounding box center [513, 479] width 306 height 33
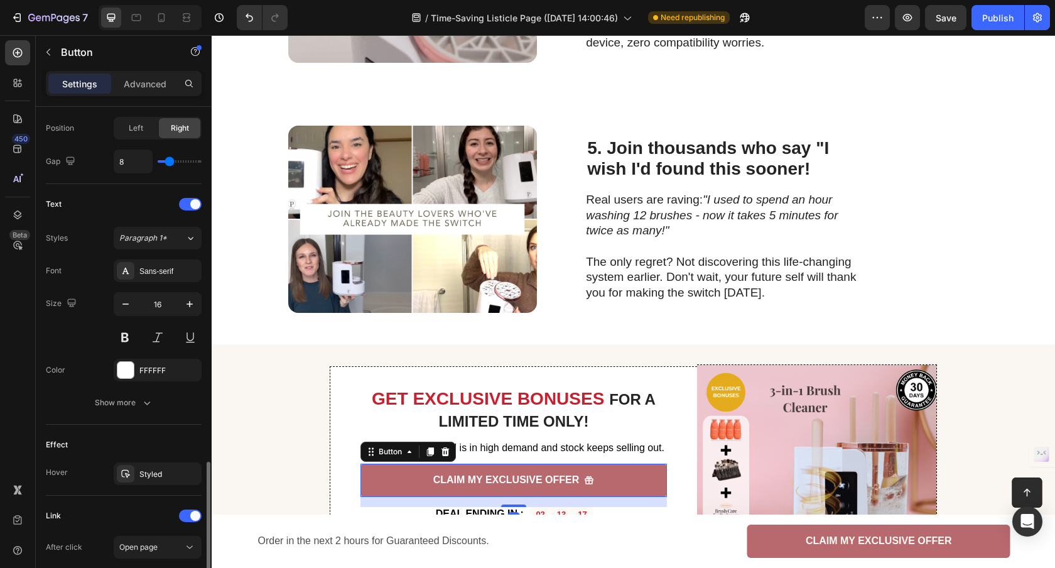
scroll to position [601, 0]
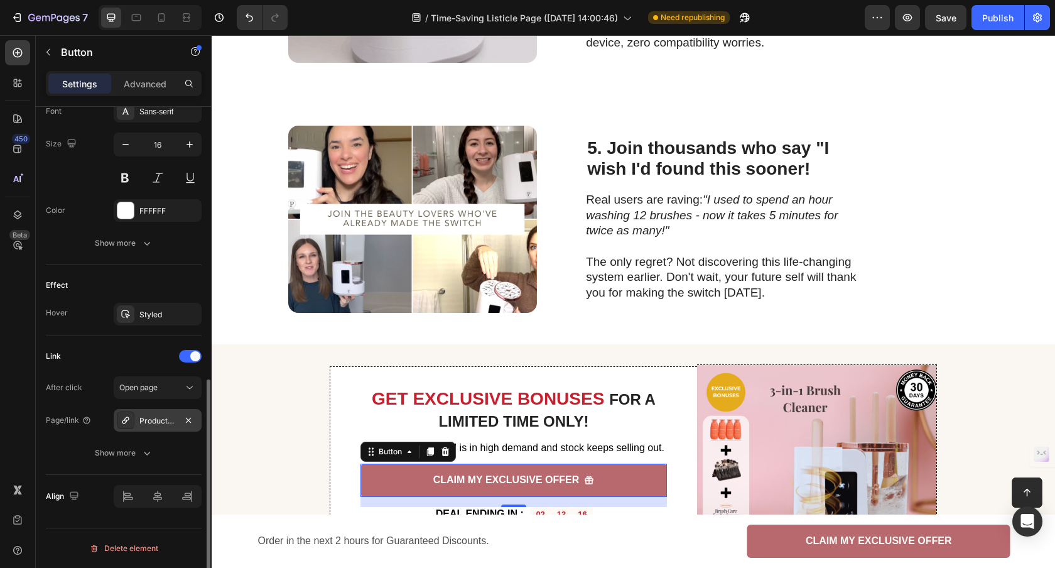
click at [163, 426] on div "Product-fixed-bundle-1" at bounding box center [158, 420] width 88 height 23
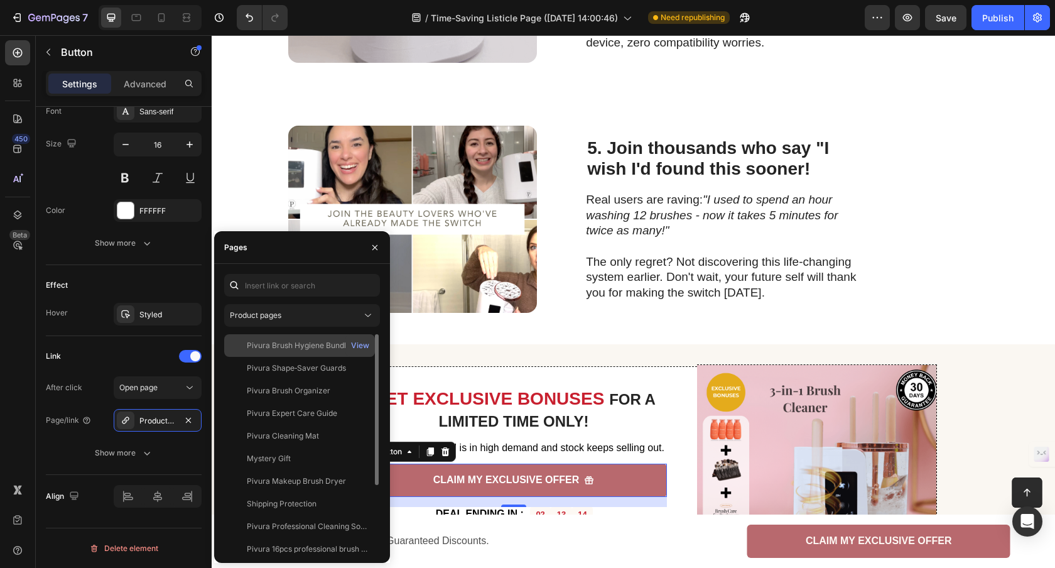
click at [326, 345] on div "Pivura Brush Hygiene Bundle" at bounding box center [299, 345] width 104 height 11
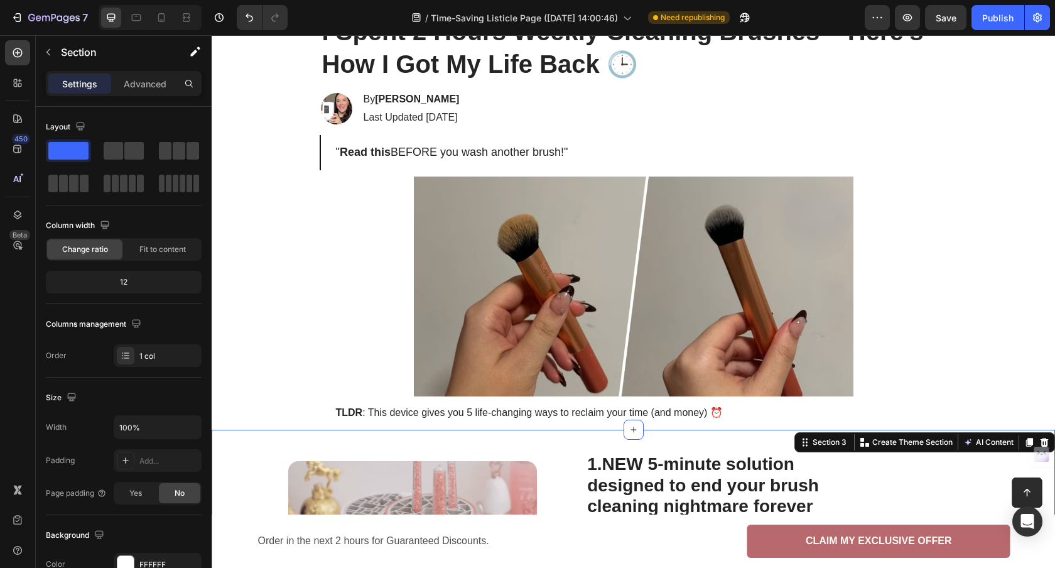
scroll to position [0, 0]
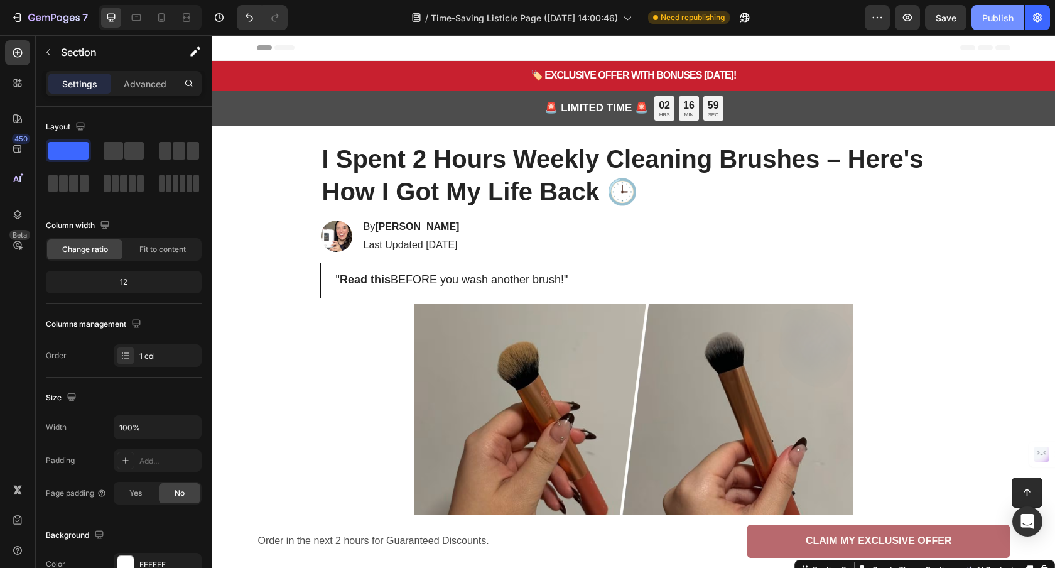
click at [984, 25] on button "Publish" at bounding box center [997, 17] width 53 height 25
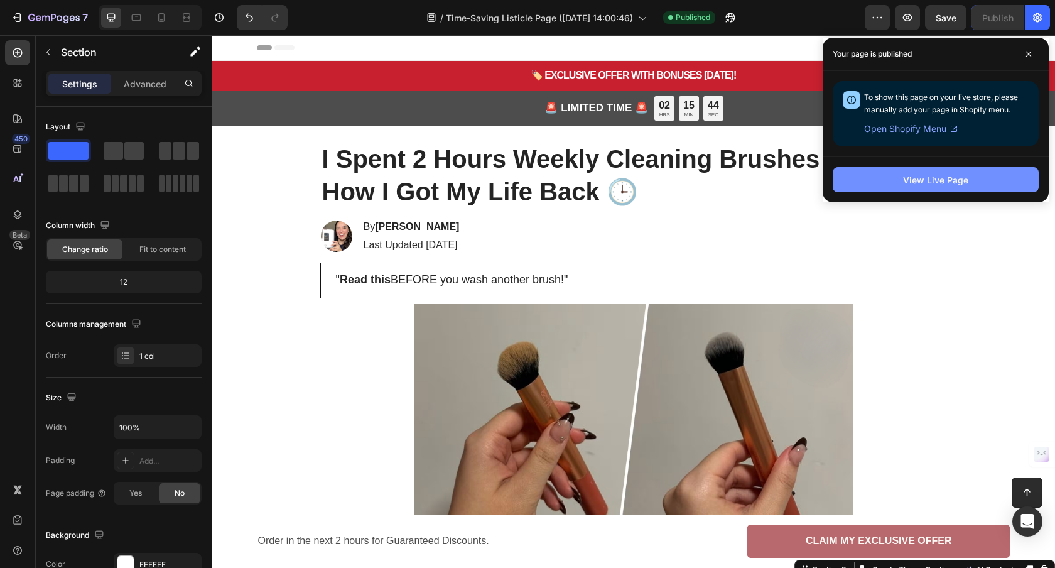
click at [901, 184] on button "View Live Page" at bounding box center [935, 179] width 206 height 25
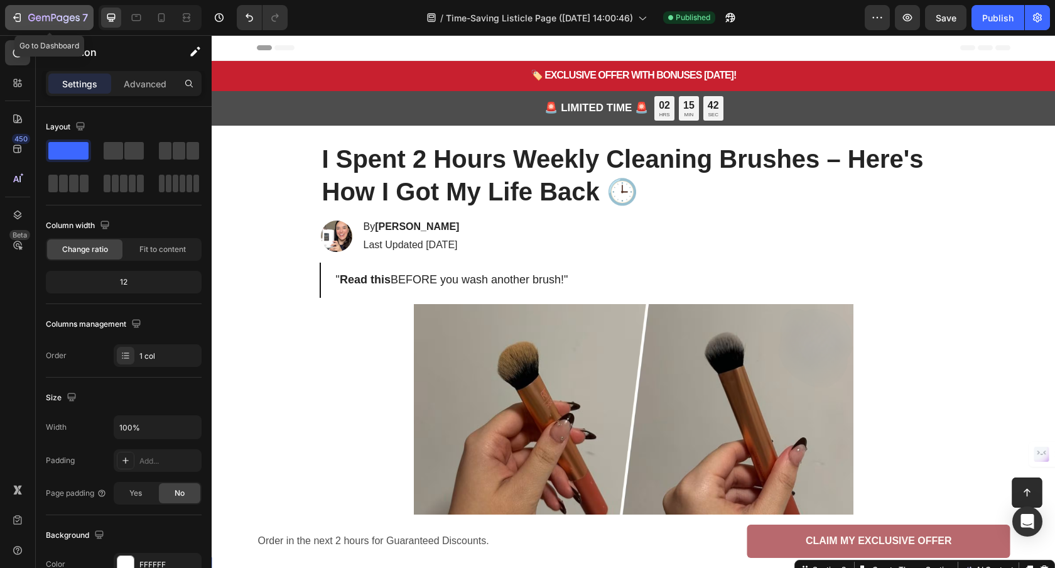
click at [77, 19] on icon "button" at bounding box center [53, 18] width 51 height 11
